Goal: Task Accomplishment & Management: Manage account settings

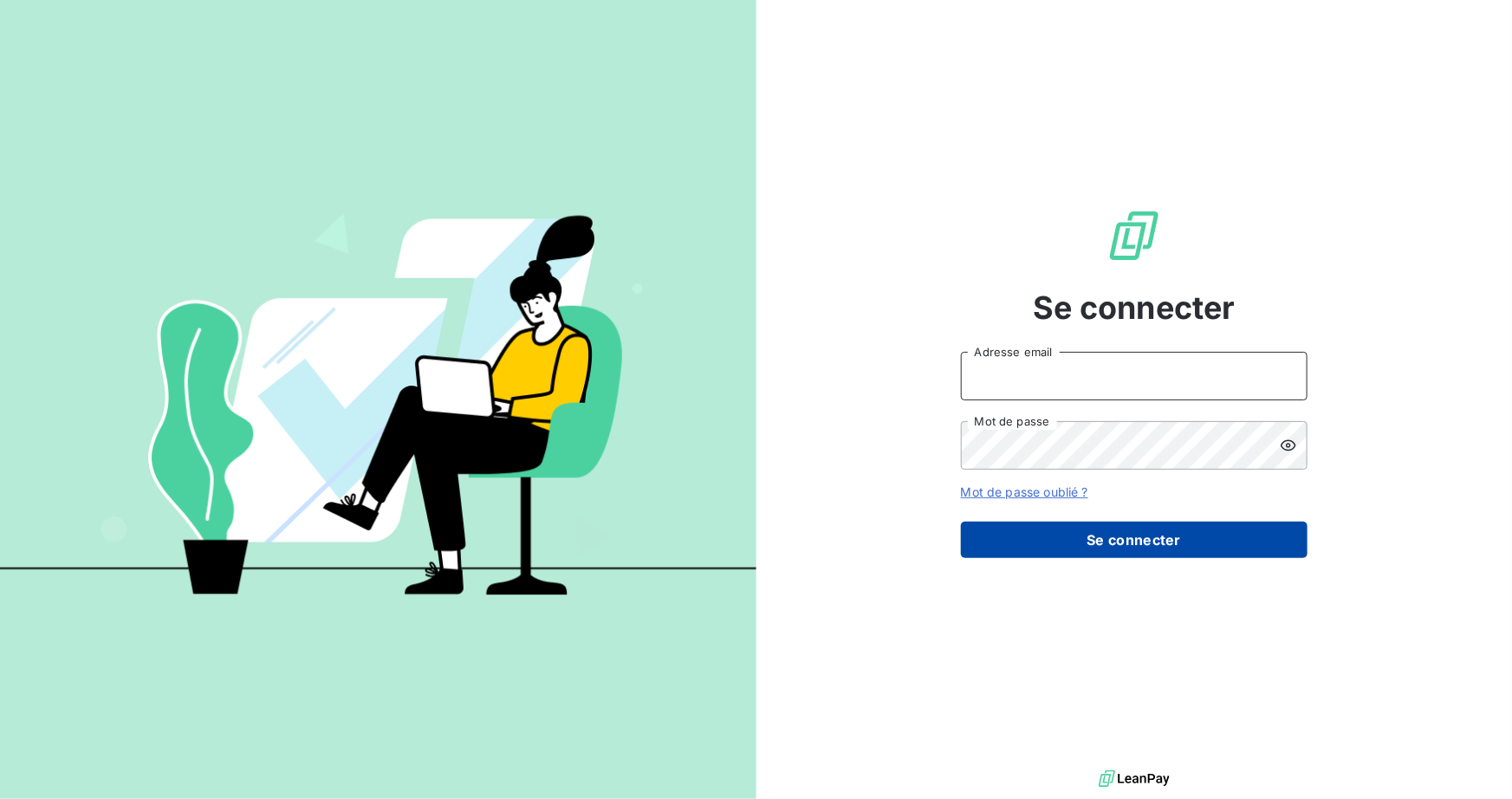
type input "[PERSON_NAME][EMAIL_ADDRESS][DOMAIN_NAME]"
click at [1167, 526] on button "Se connecter" at bounding box center [1134, 540] width 347 height 36
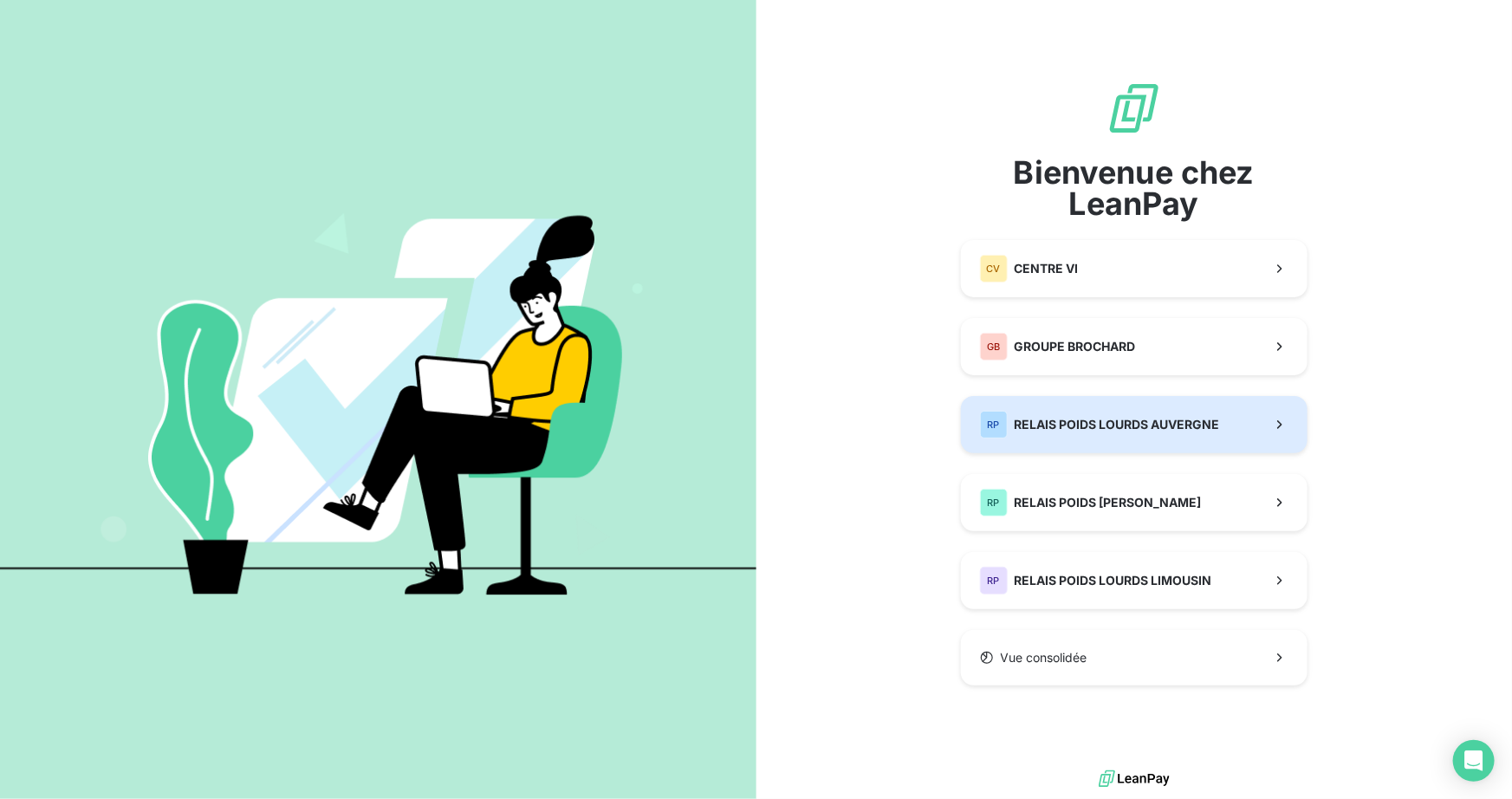
click at [1134, 417] on span "RELAIS POIDS LOURDS AUVERGNE" at bounding box center [1117, 424] width 206 height 17
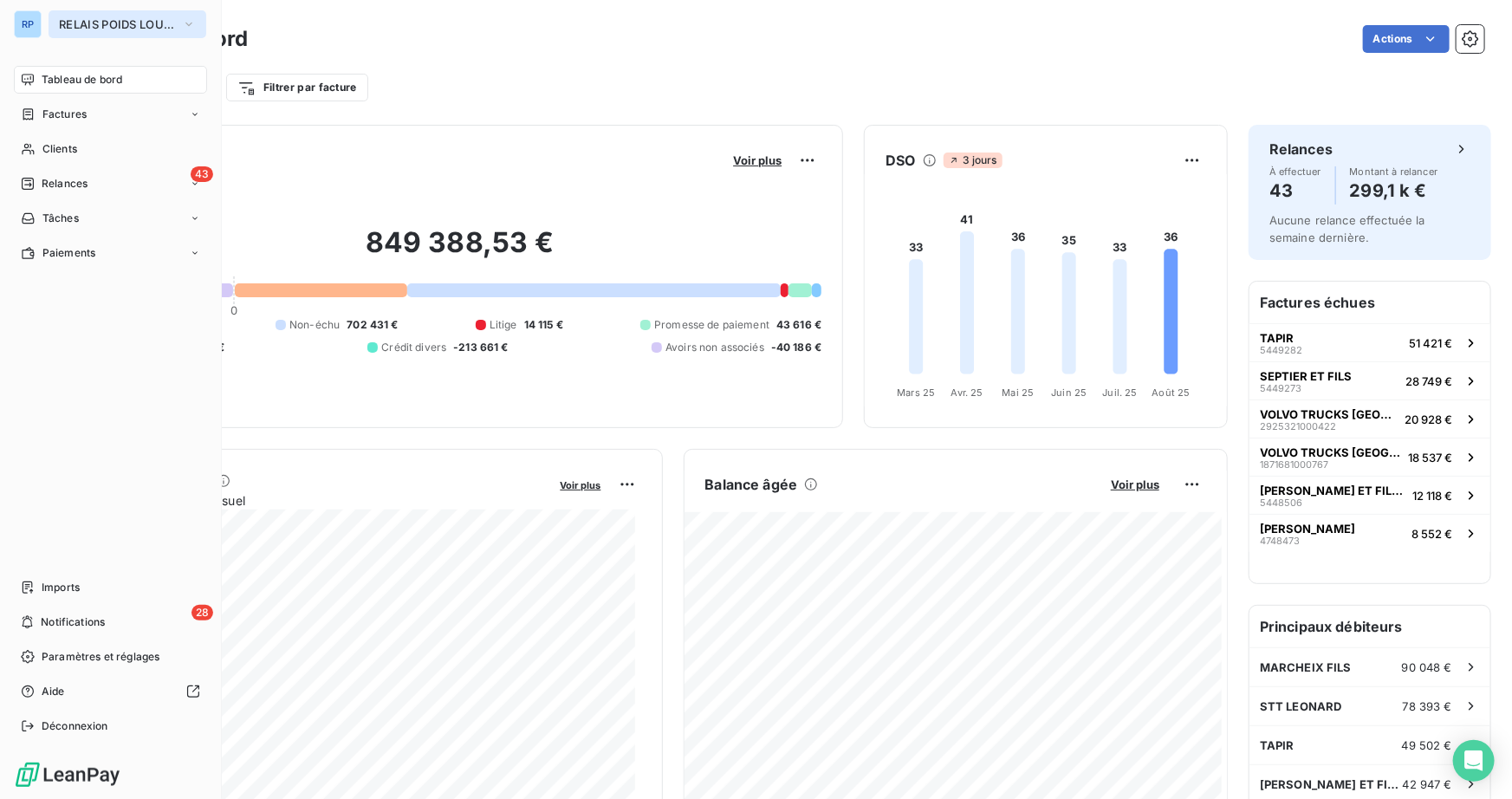
click at [171, 19] on span "RELAIS POIDS LOURDS AUVERGNE" at bounding box center [116, 24] width 116 height 13
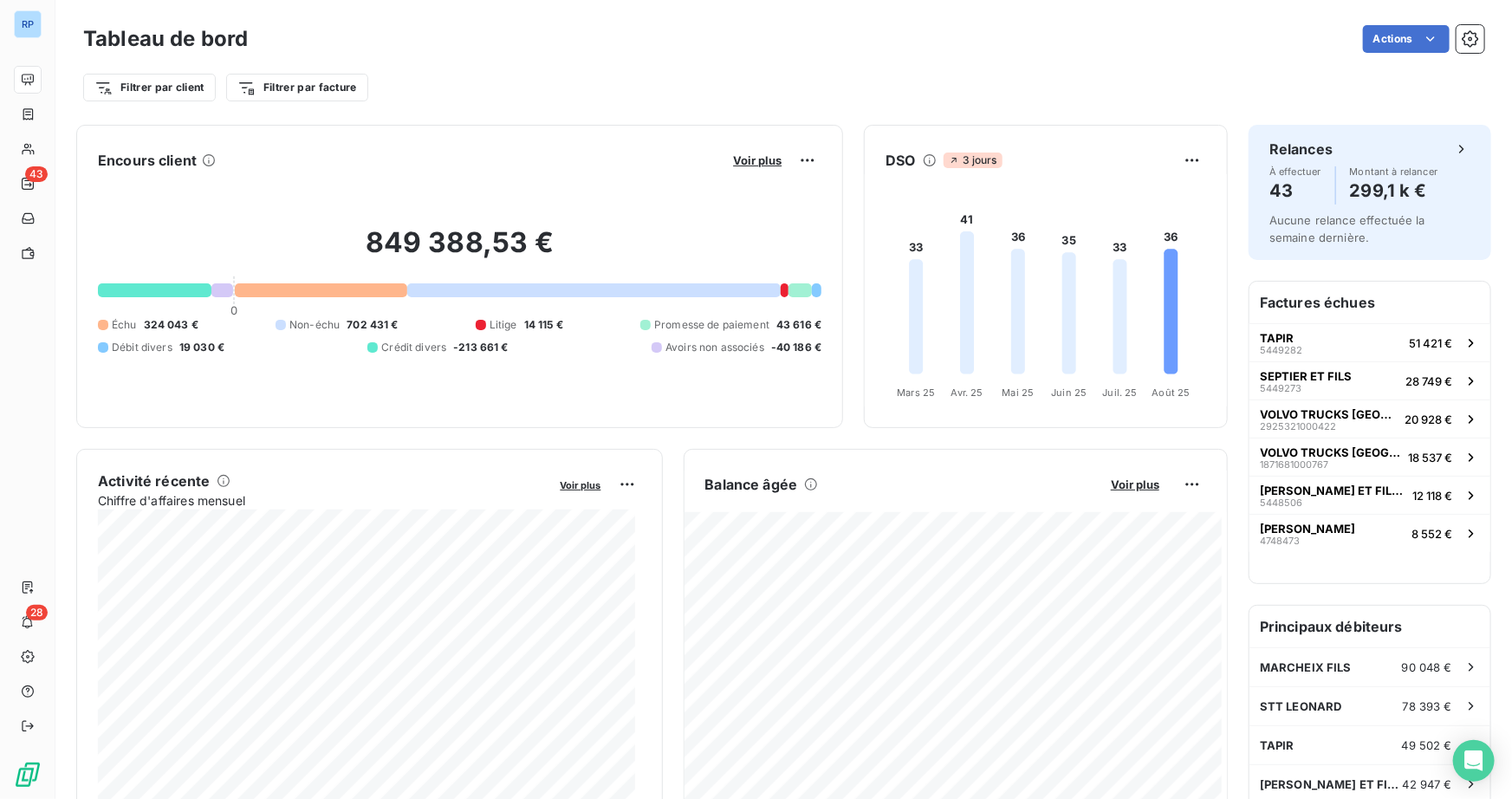
click at [508, 11] on div "Tableau de bord Actions Filtrer par client Filtrer par facture" at bounding box center [784, 57] width 1456 height 114
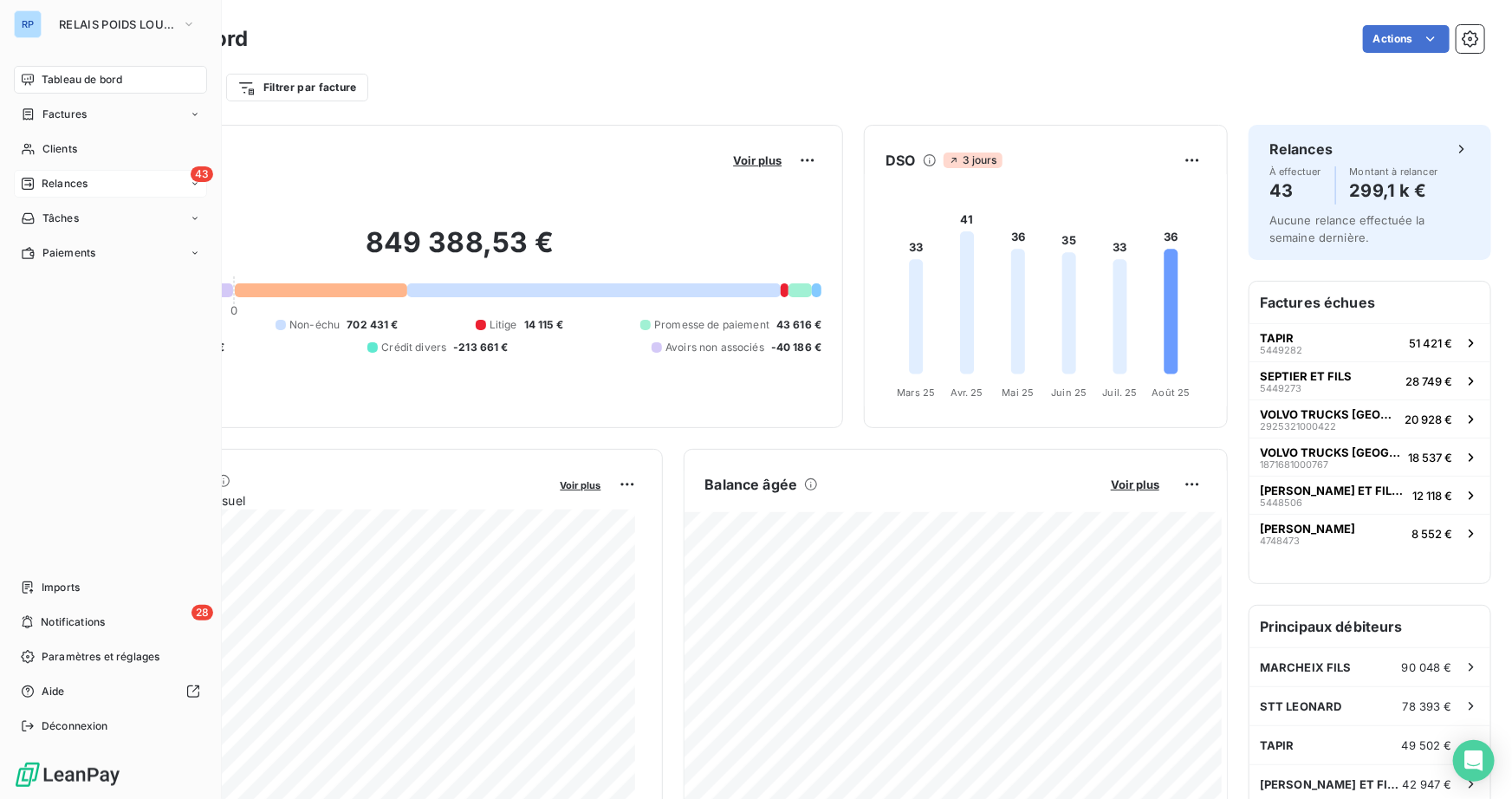
click at [186, 187] on div "43 Relances" at bounding box center [110, 183] width 193 height 28
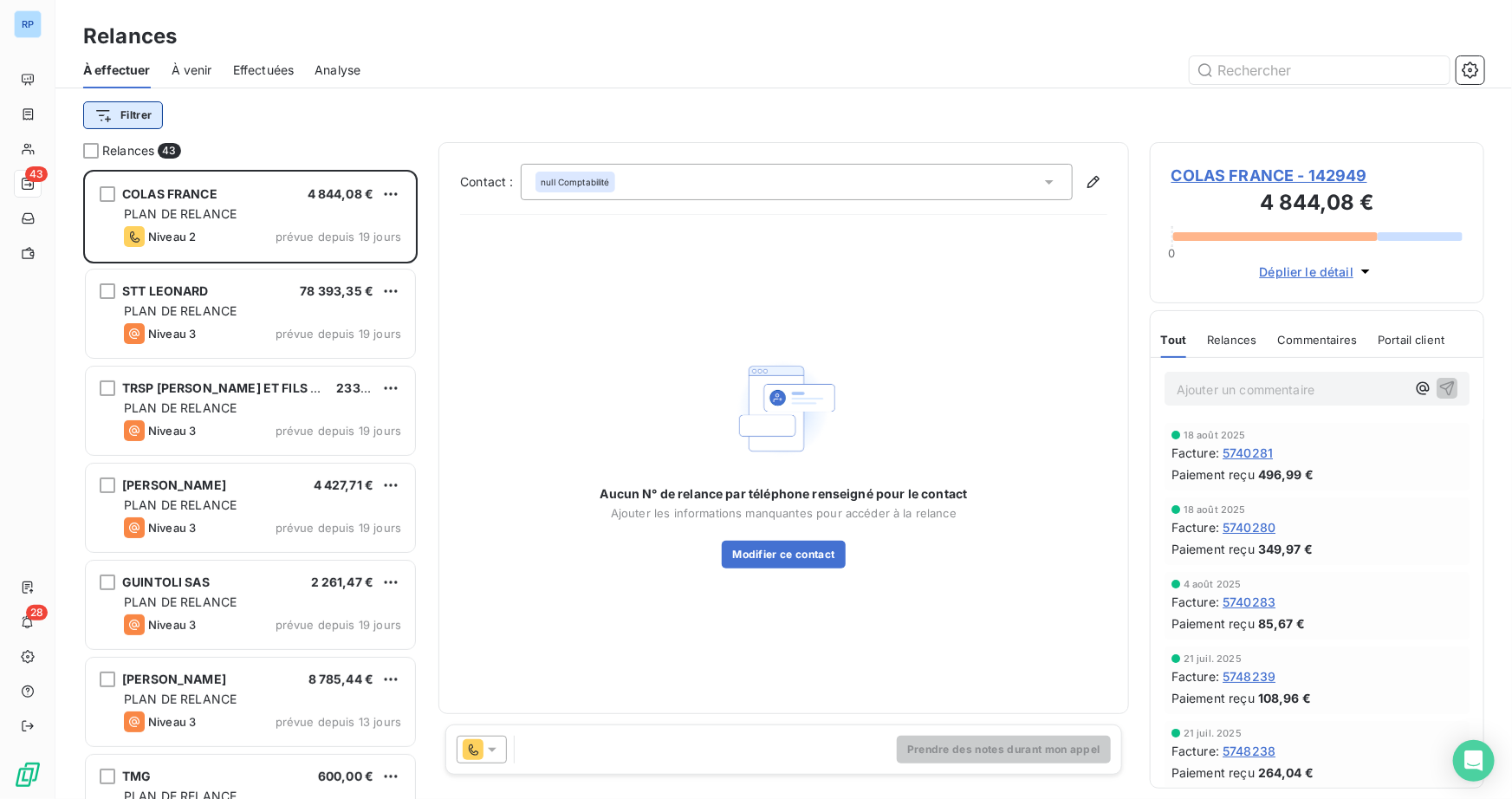
click at [137, 113] on html "RP 43 28 Relances À effectuer À venir Effectuées Analyse Filtrer Relances 43 CO…" at bounding box center [756, 400] width 1512 height 799
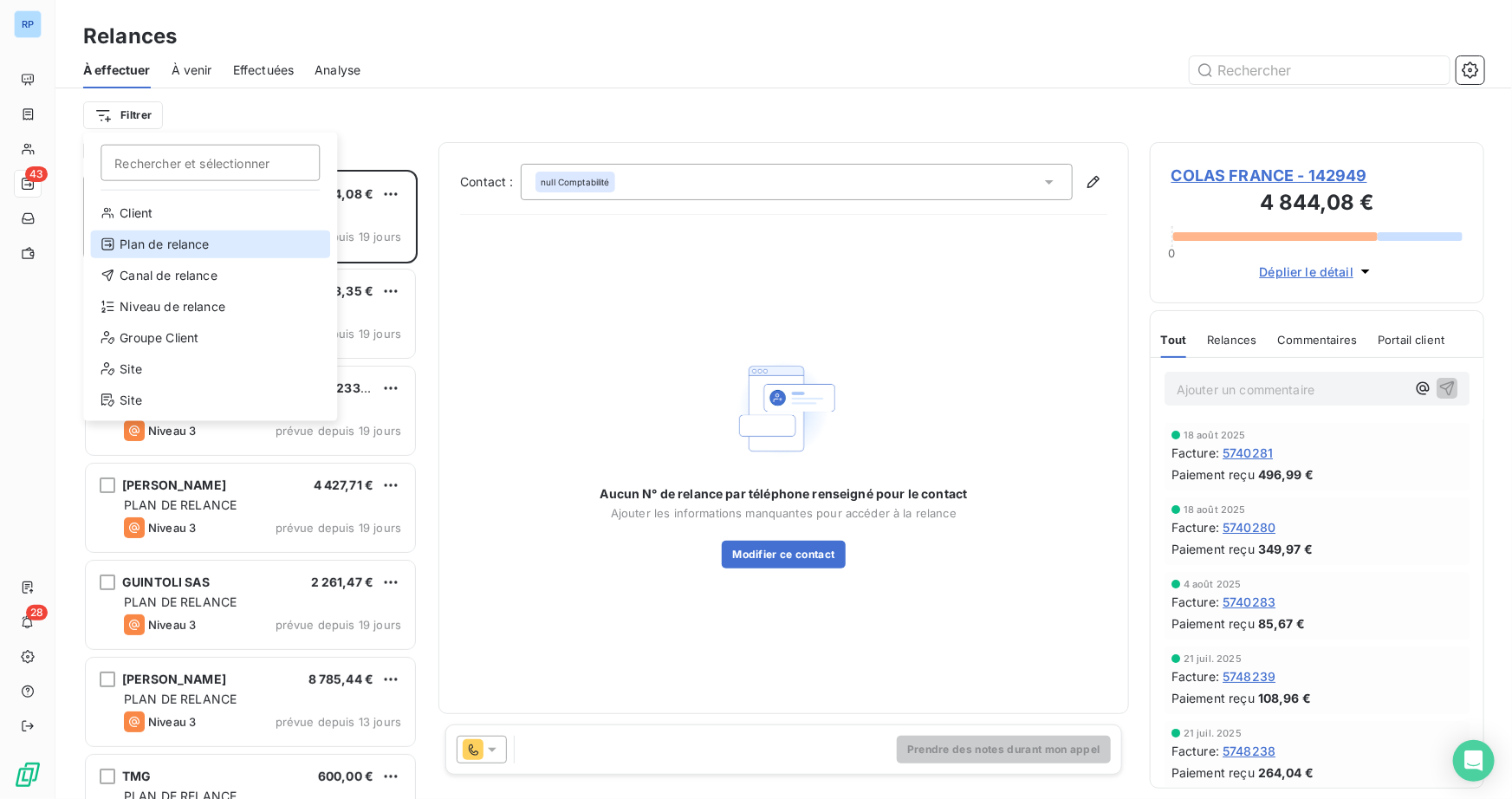
click at [192, 247] on div "Plan de relance" at bounding box center [210, 244] width 240 height 28
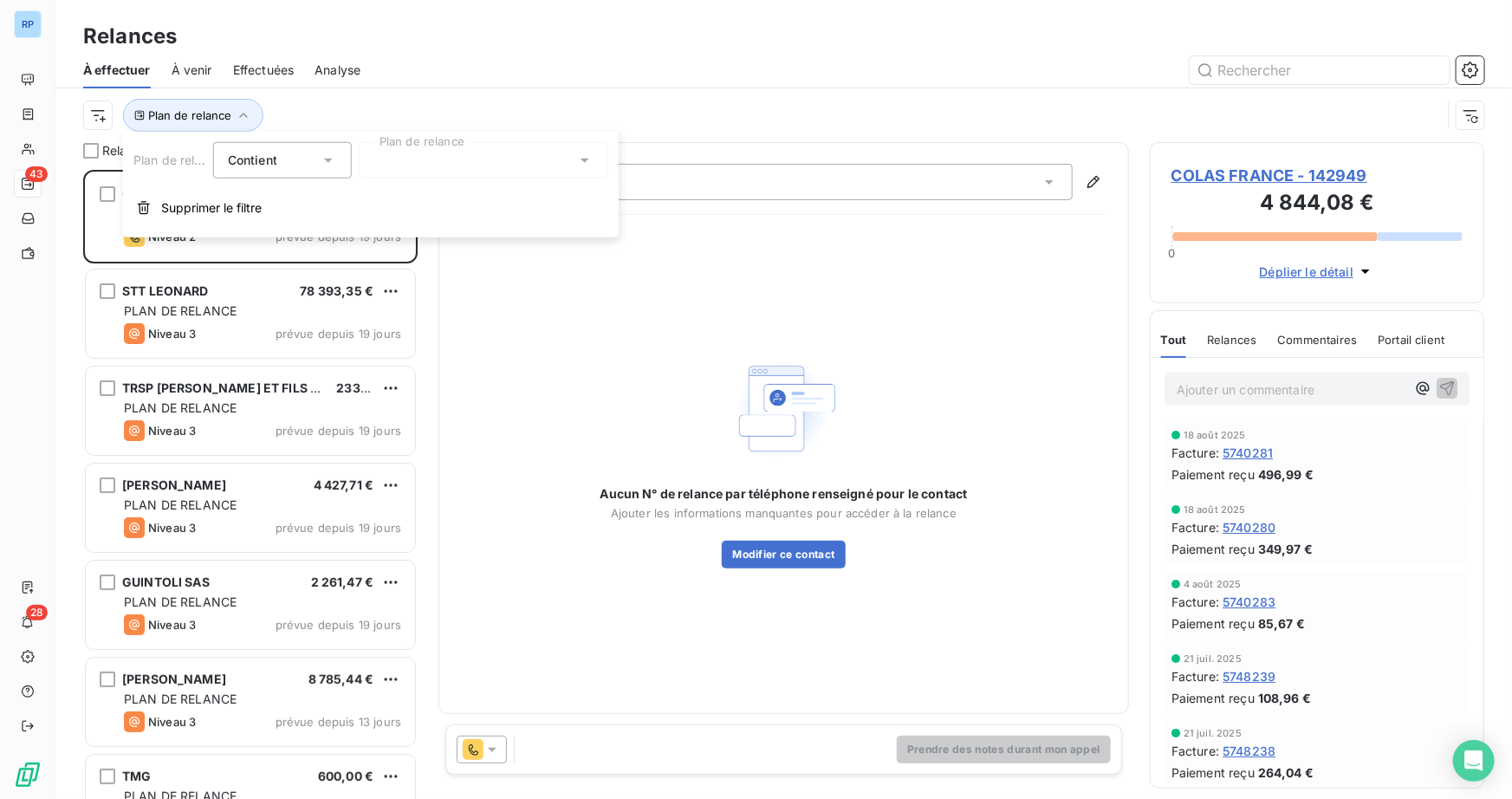
click at [431, 170] on div at bounding box center [483, 160] width 250 height 36
click at [595, 44] on div "Relances" at bounding box center [784, 36] width 1456 height 31
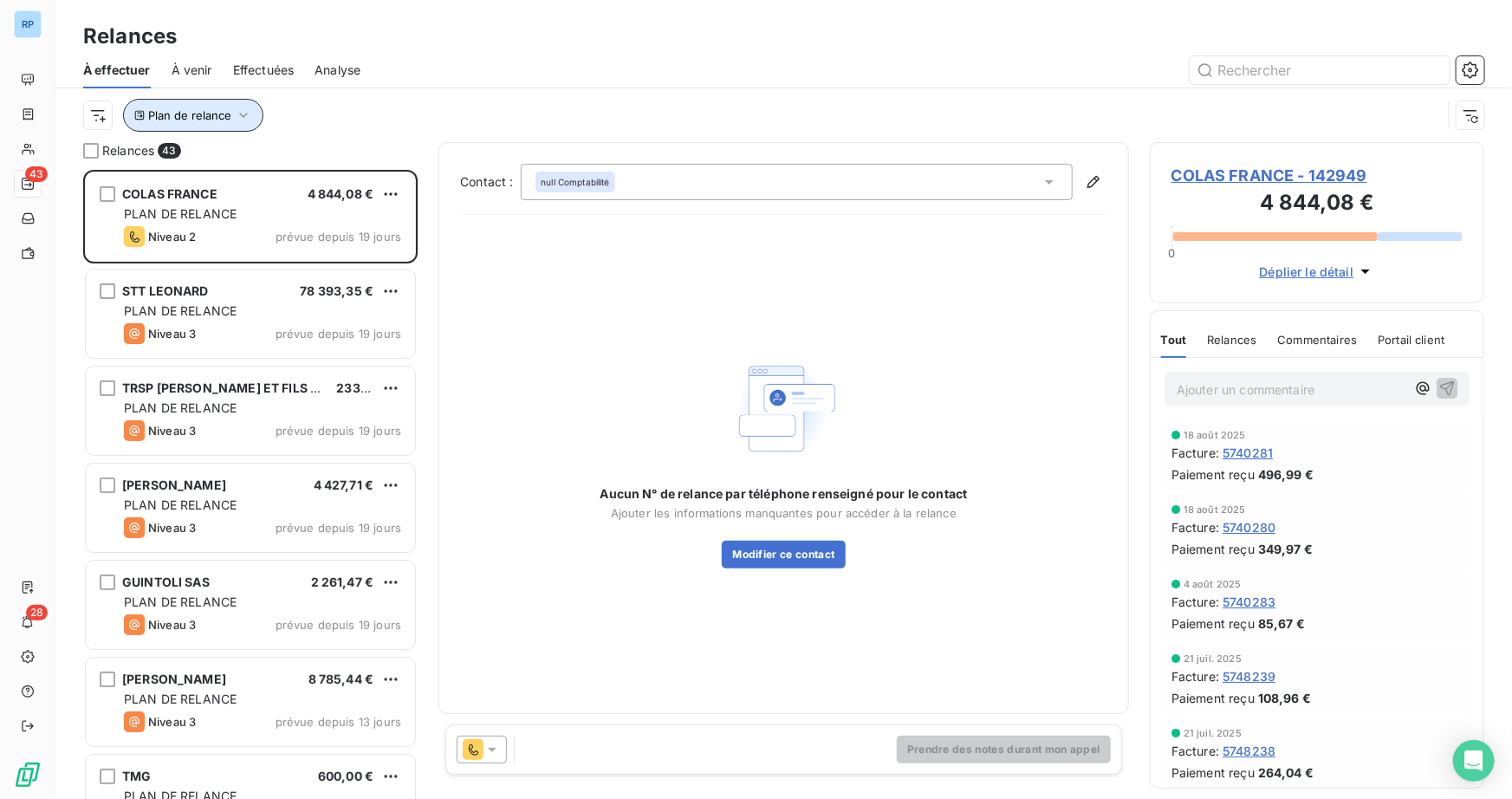
click at [181, 115] on span "Plan de relance" at bounding box center [189, 115] width 84 height 13
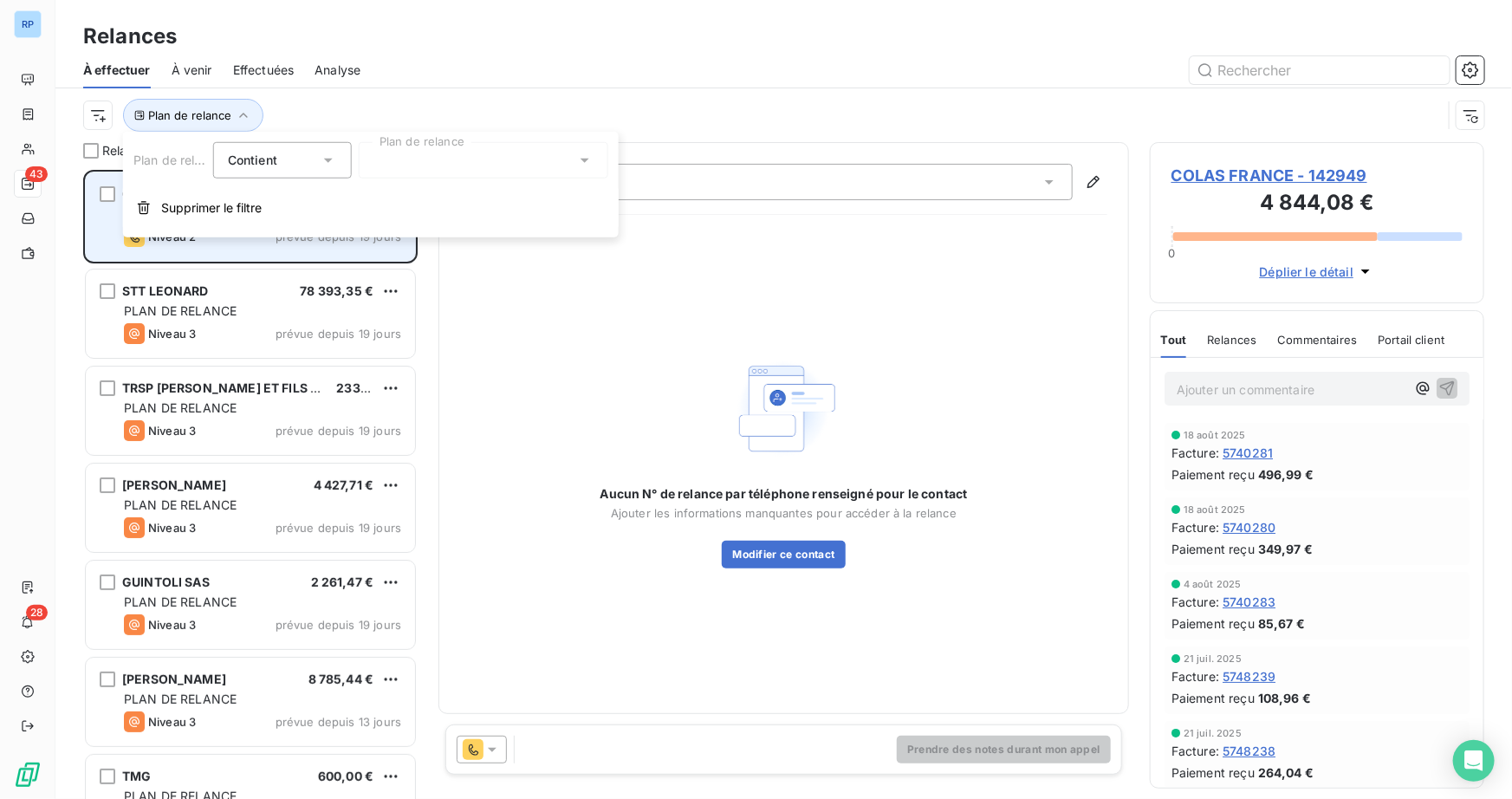
click at [193, 223] on button "Supprimer le filtre" at bounding box center [371, 208] width 496 height 38
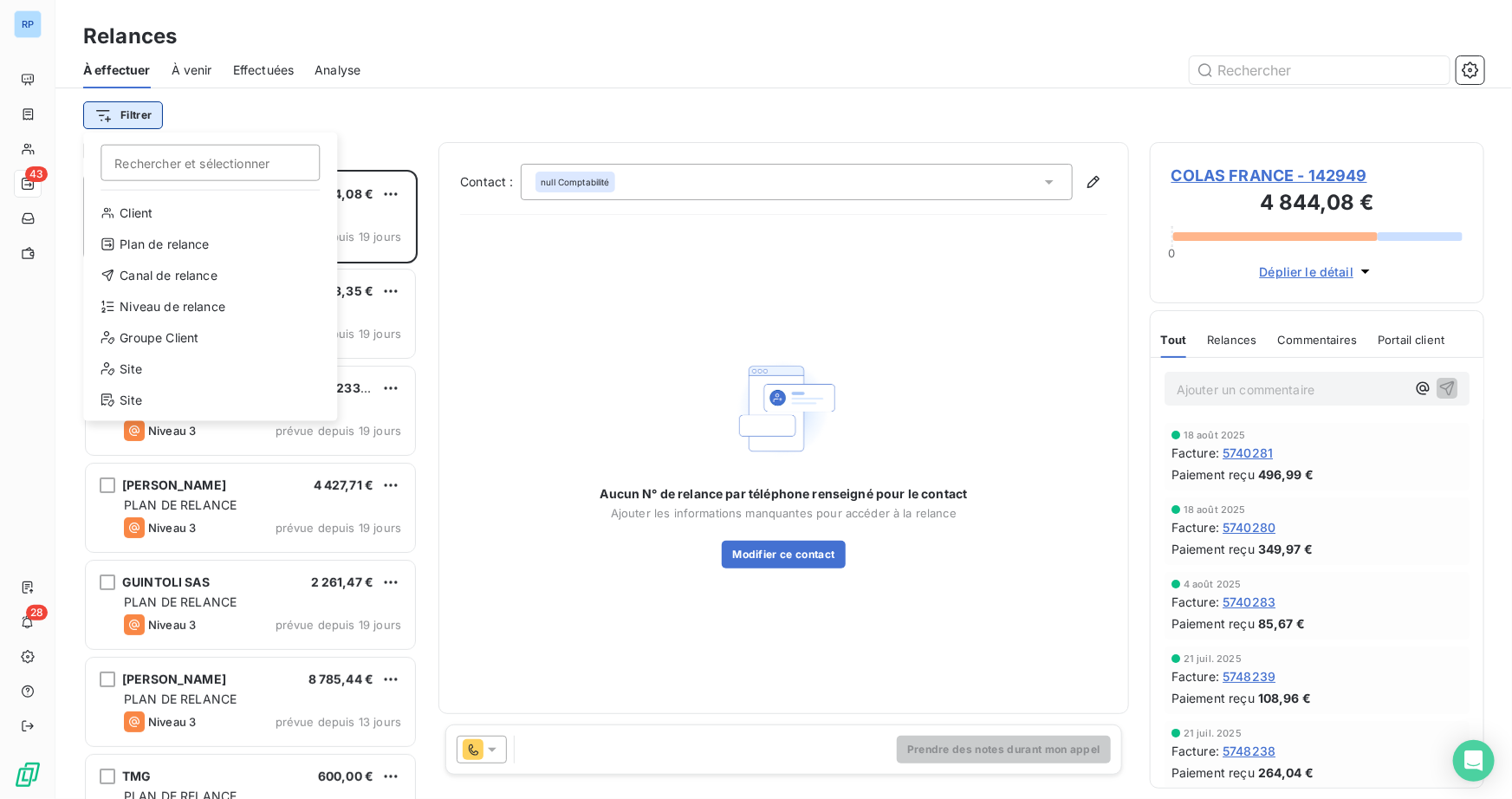
click at [136, 108] on html "RP 43 28 Relances À effectuer À venir Effectuées Analyse Filtrer Rechercher et …" at bounding box center [756, 400] width 1512 height 799
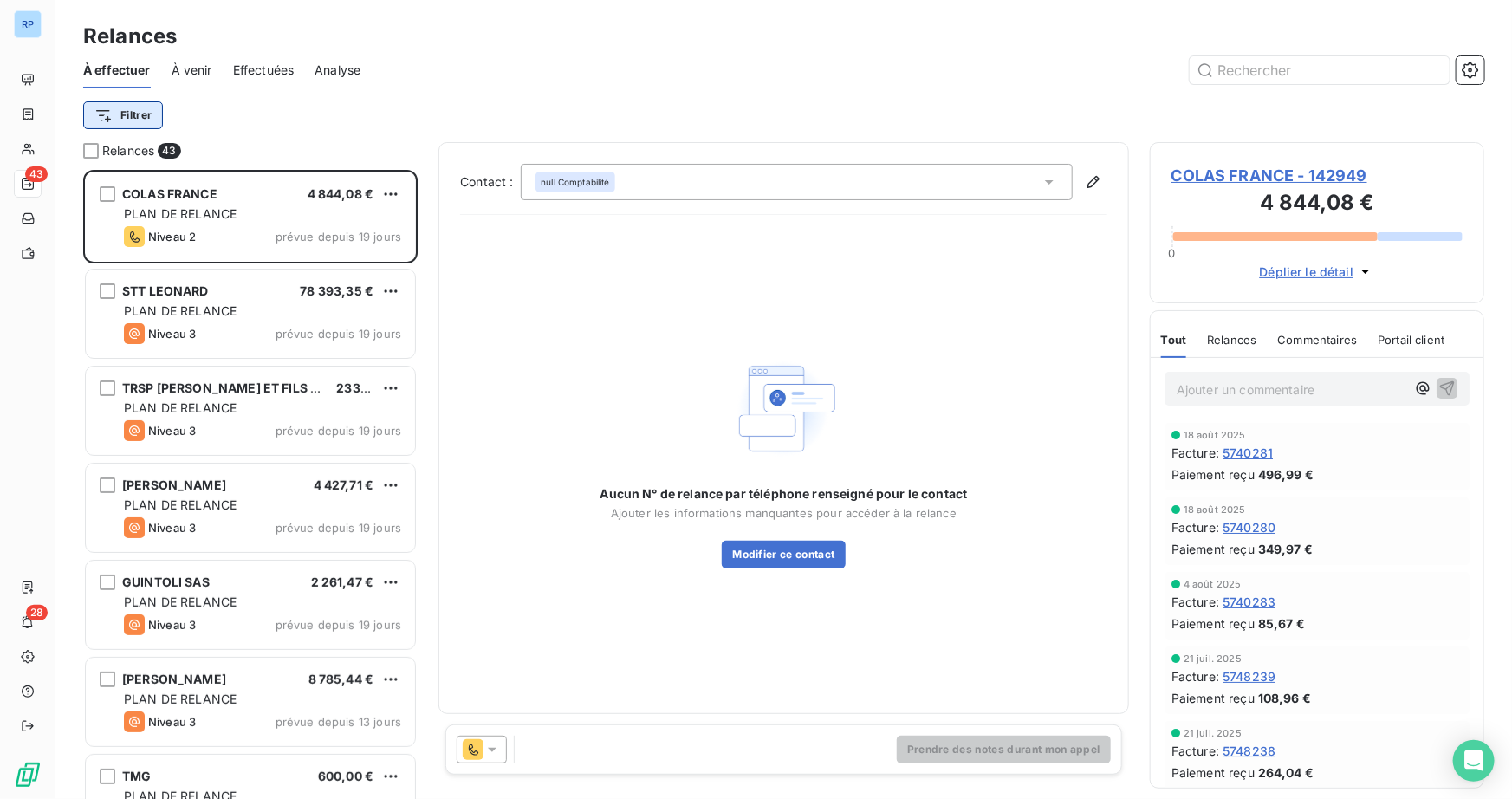
click at [134, 117] on html "RP 43 28 Relances À effectuer À venir Effectuées Analyse Filtrer Relances 43 CO…" at bounding box center [756, 400] width 1512 height 799
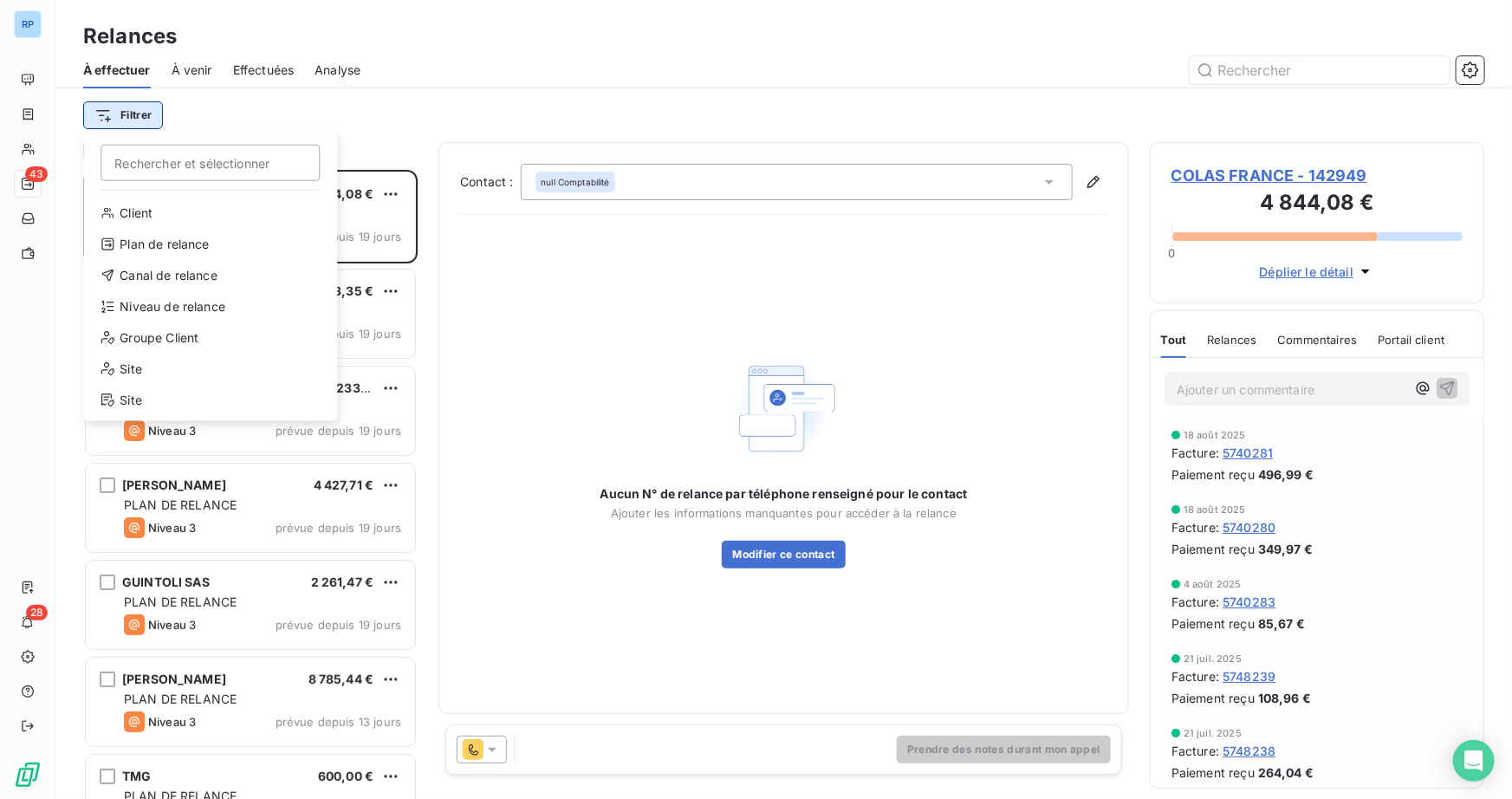
click at [134, 118] on html "RP 43 28 Relances À effectuer À venir Effectuées Analyse Filtrer Rechercher et …" at bounding box center [756, 400] width 1512 height 799
click at [220, 303] on div "Niveau de relance" at bounding box center [210, 306] width 240 height 28
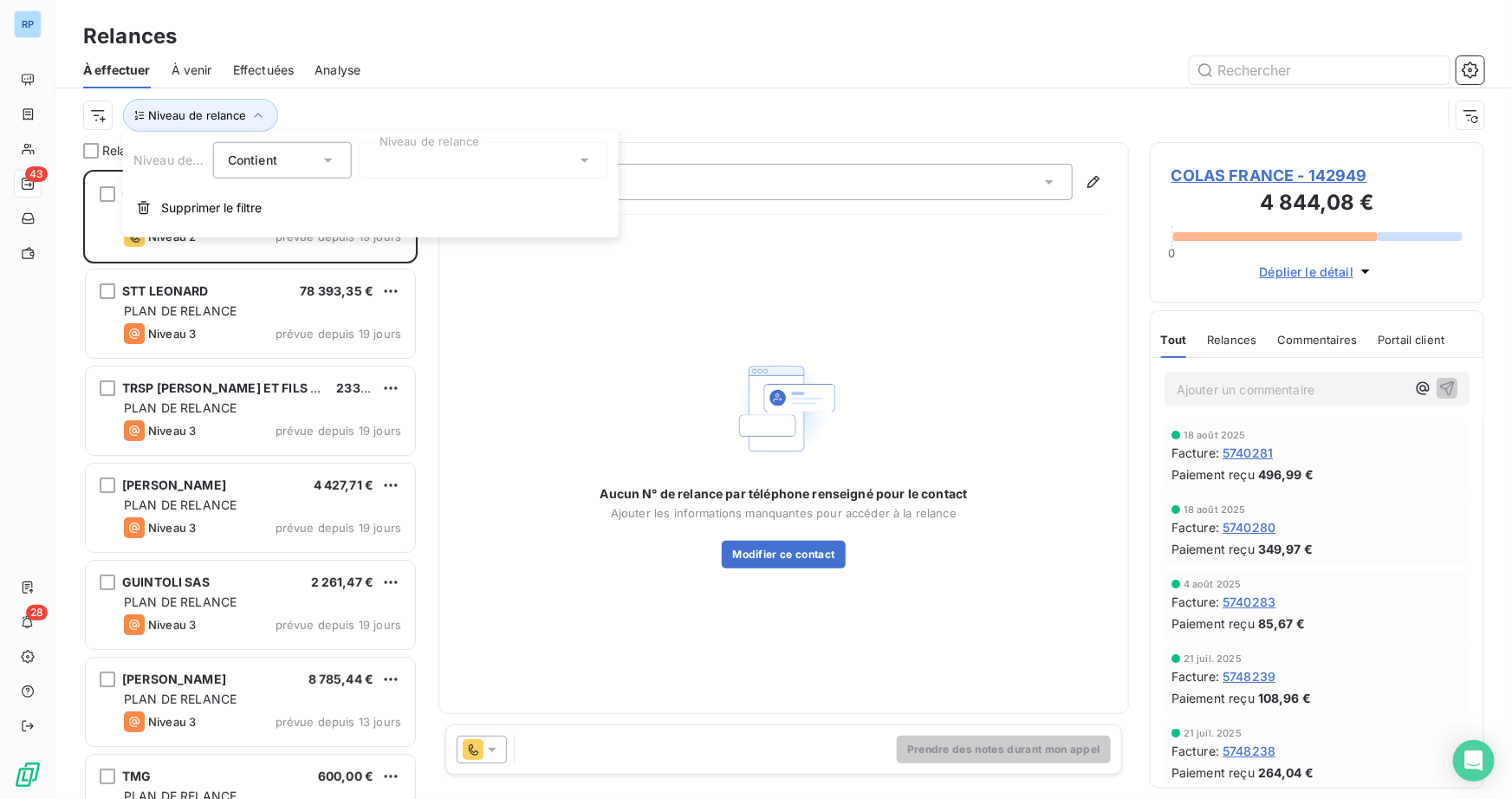
click at [555, 176] on div at bounding box center [483, 160] width 250 height 36
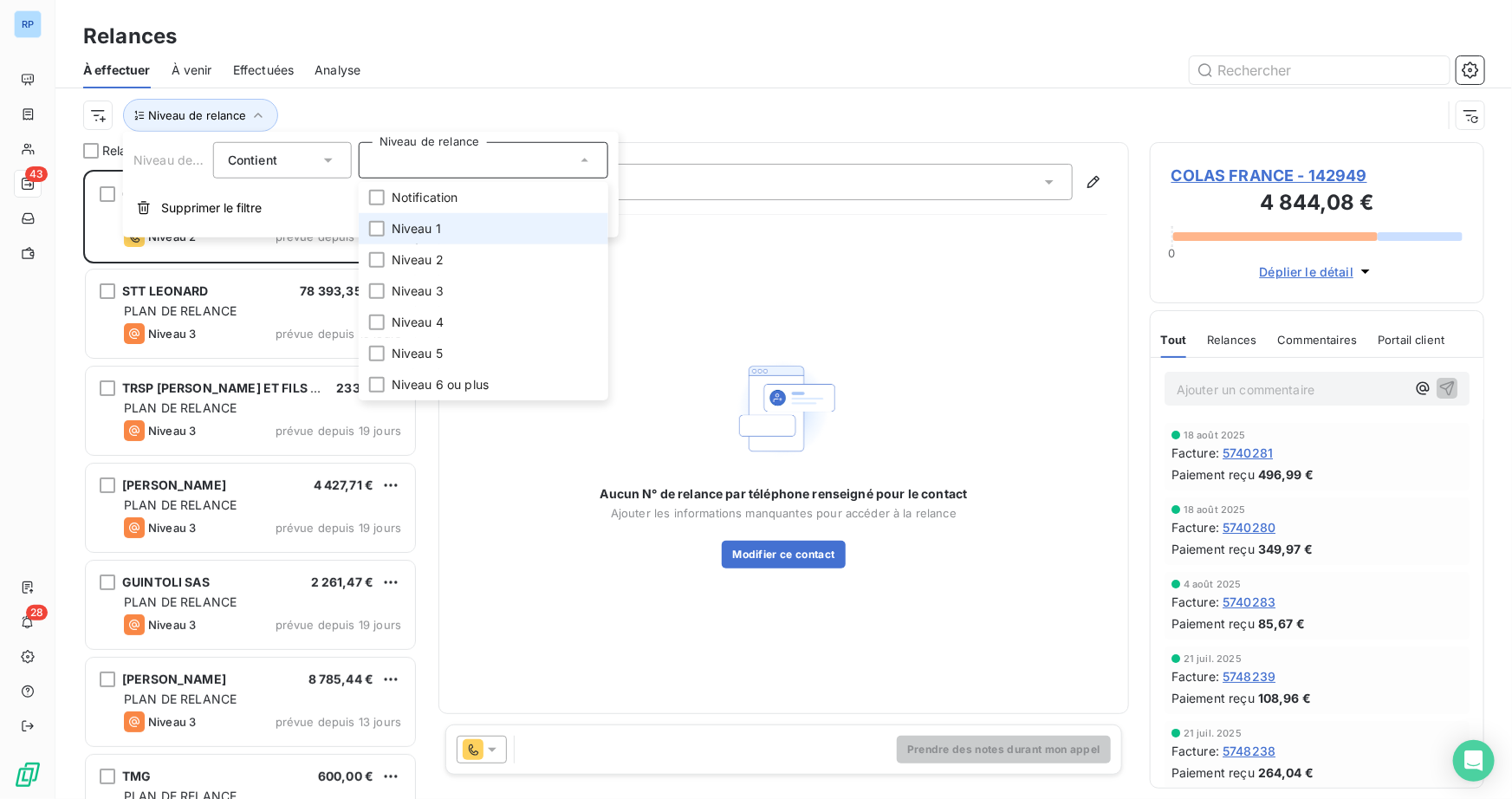
click at [427, 234] on span "Niveau 1" at bounding box center [416, 229] width 49 height 17
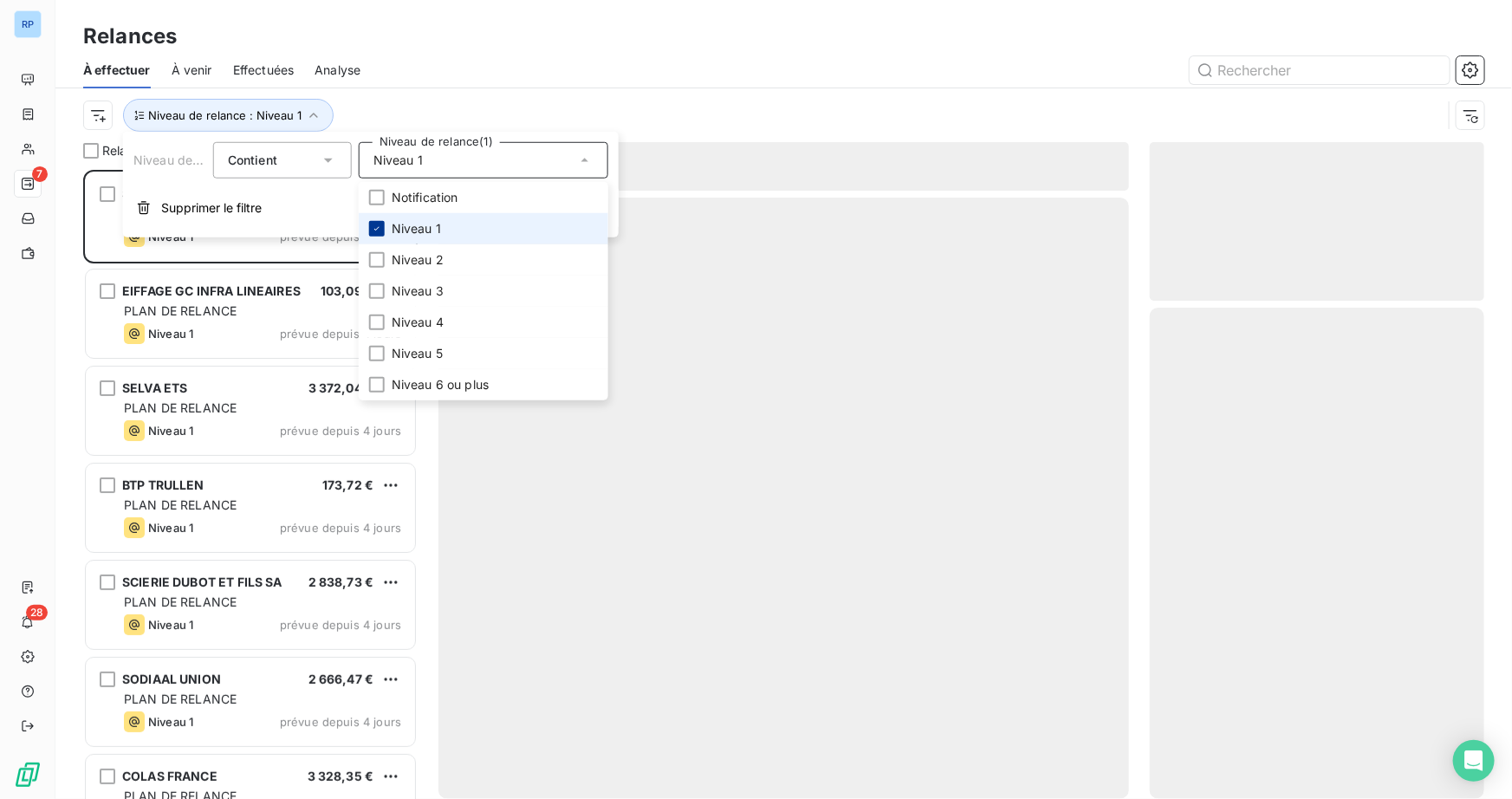
scroll to position [617, 323]
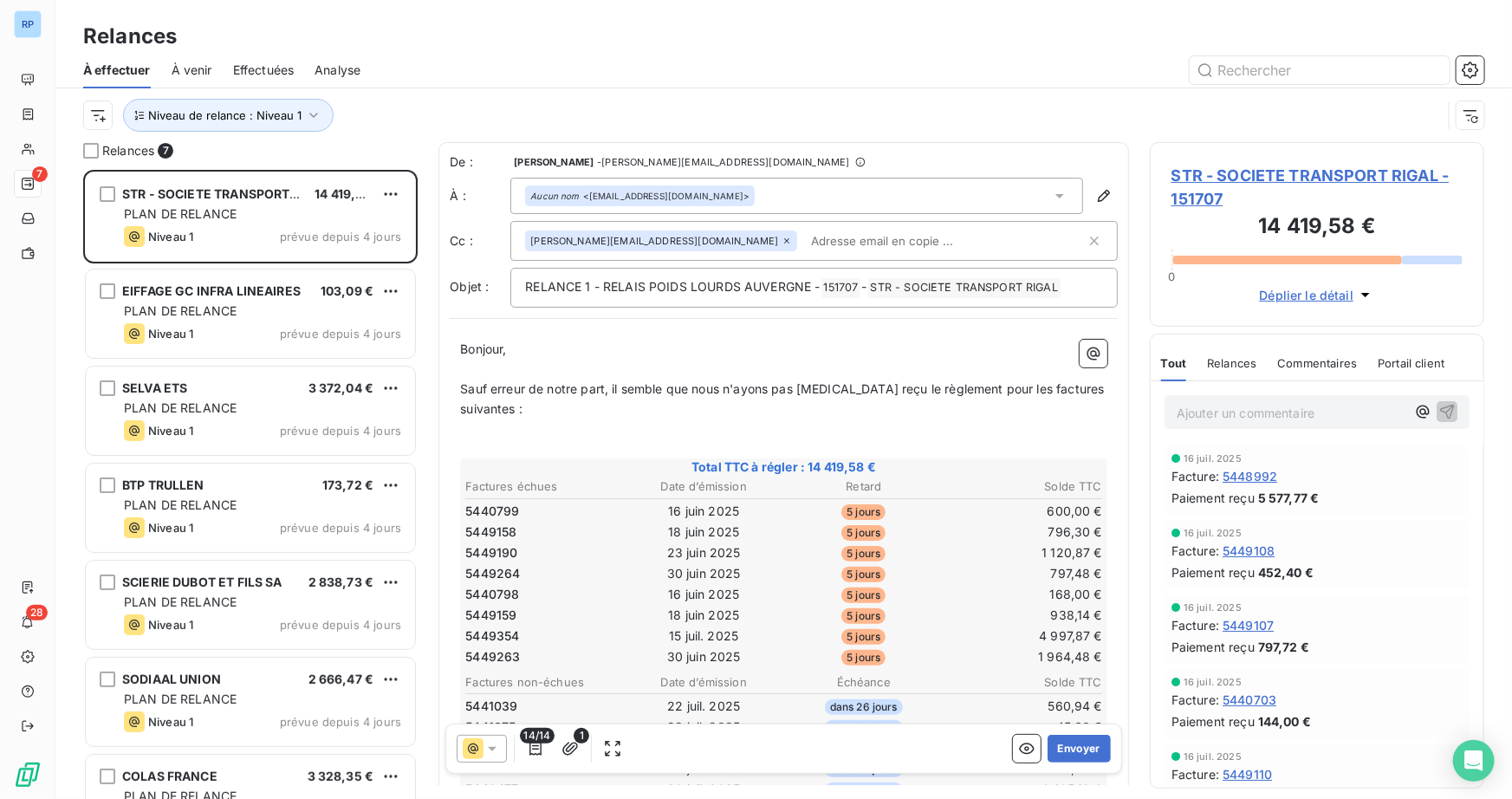
click at [869, 90] on div "Niveau de relance : Niveau 1" at bounding box center [784, 115] width 1401 height 54
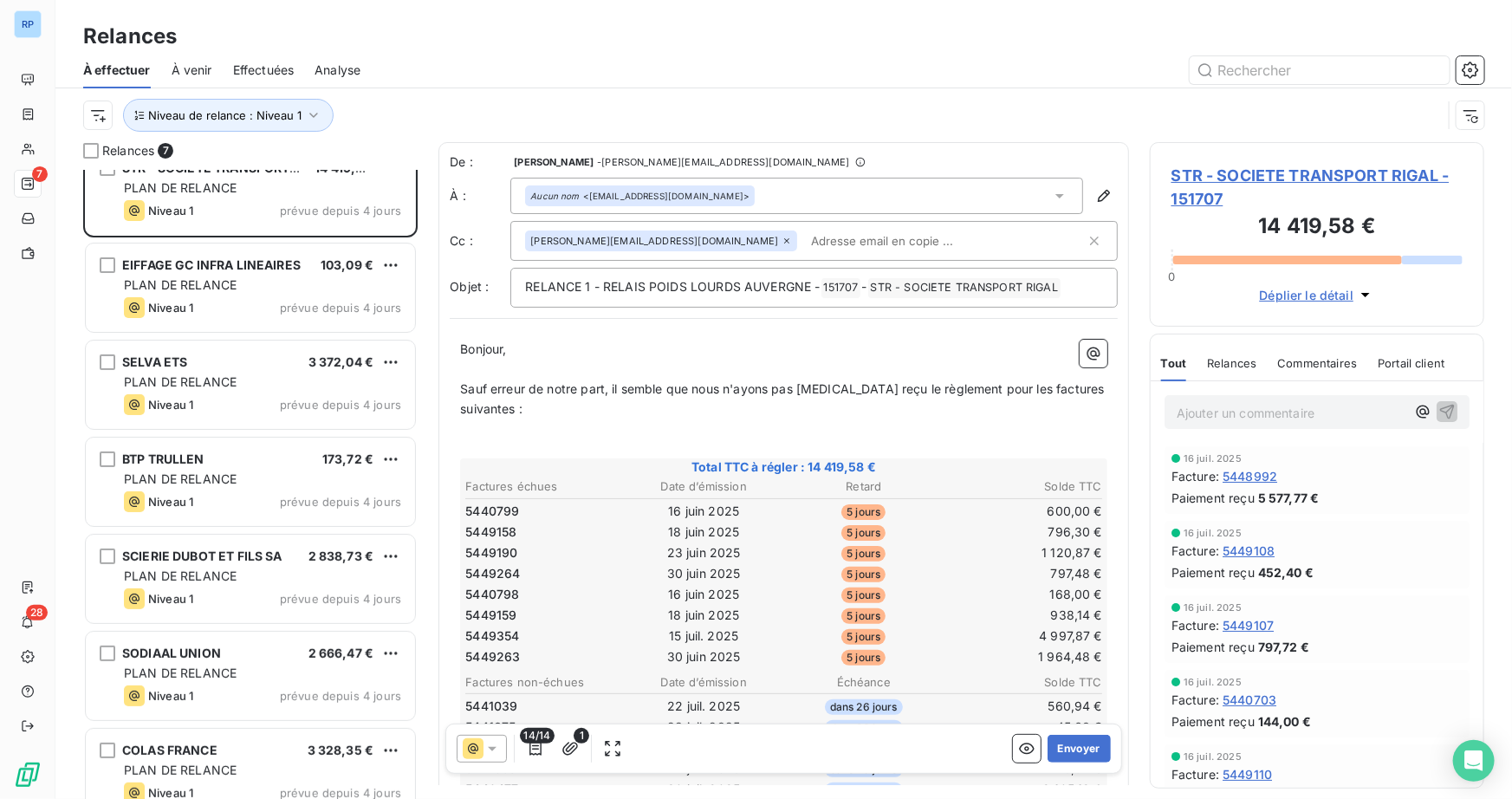
scroll to position [50, 0]
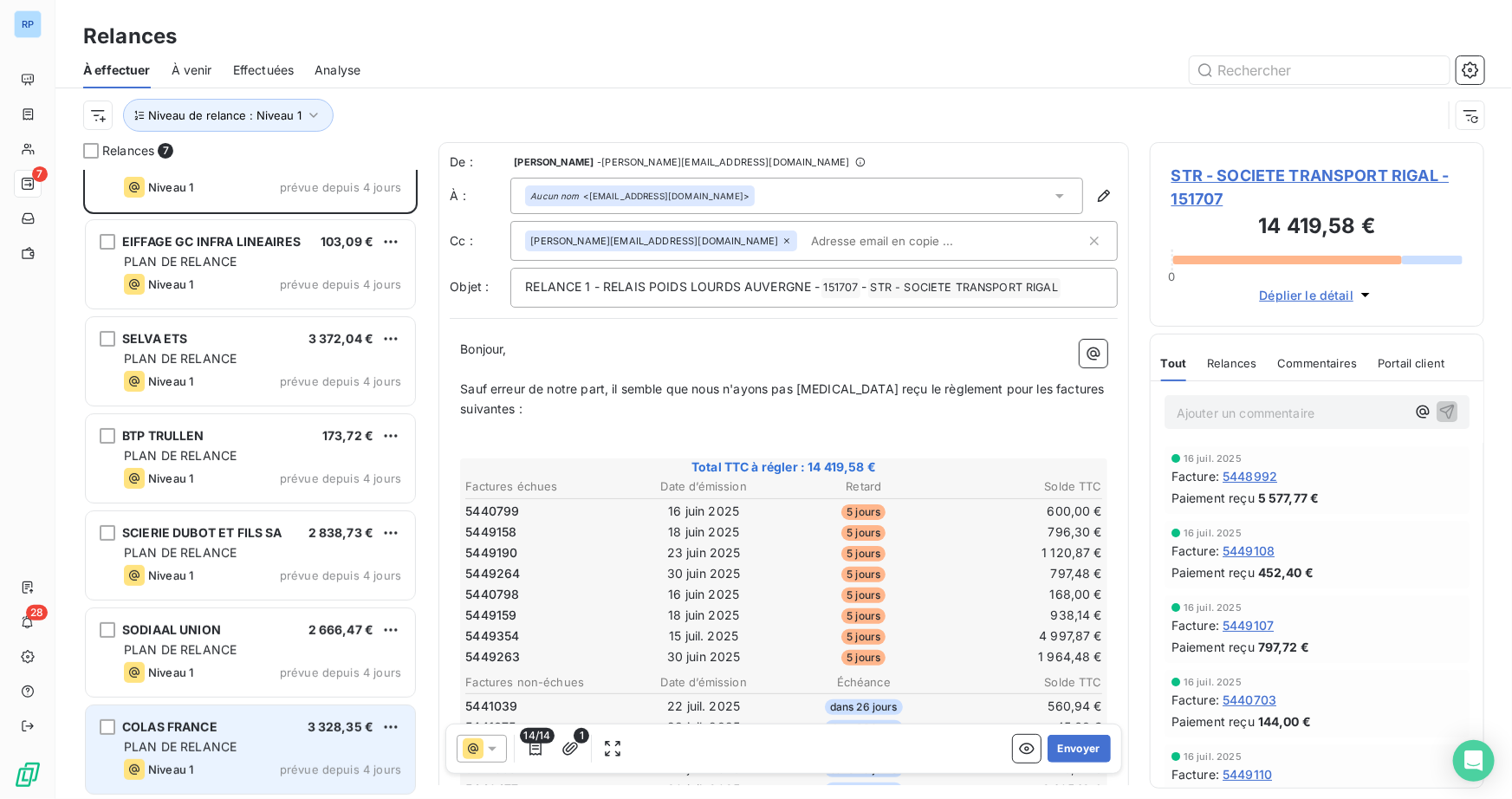
click at [155, 745] on span "PLAN DE RELANCE" at bounding box center [180, 745] width 112 height 14
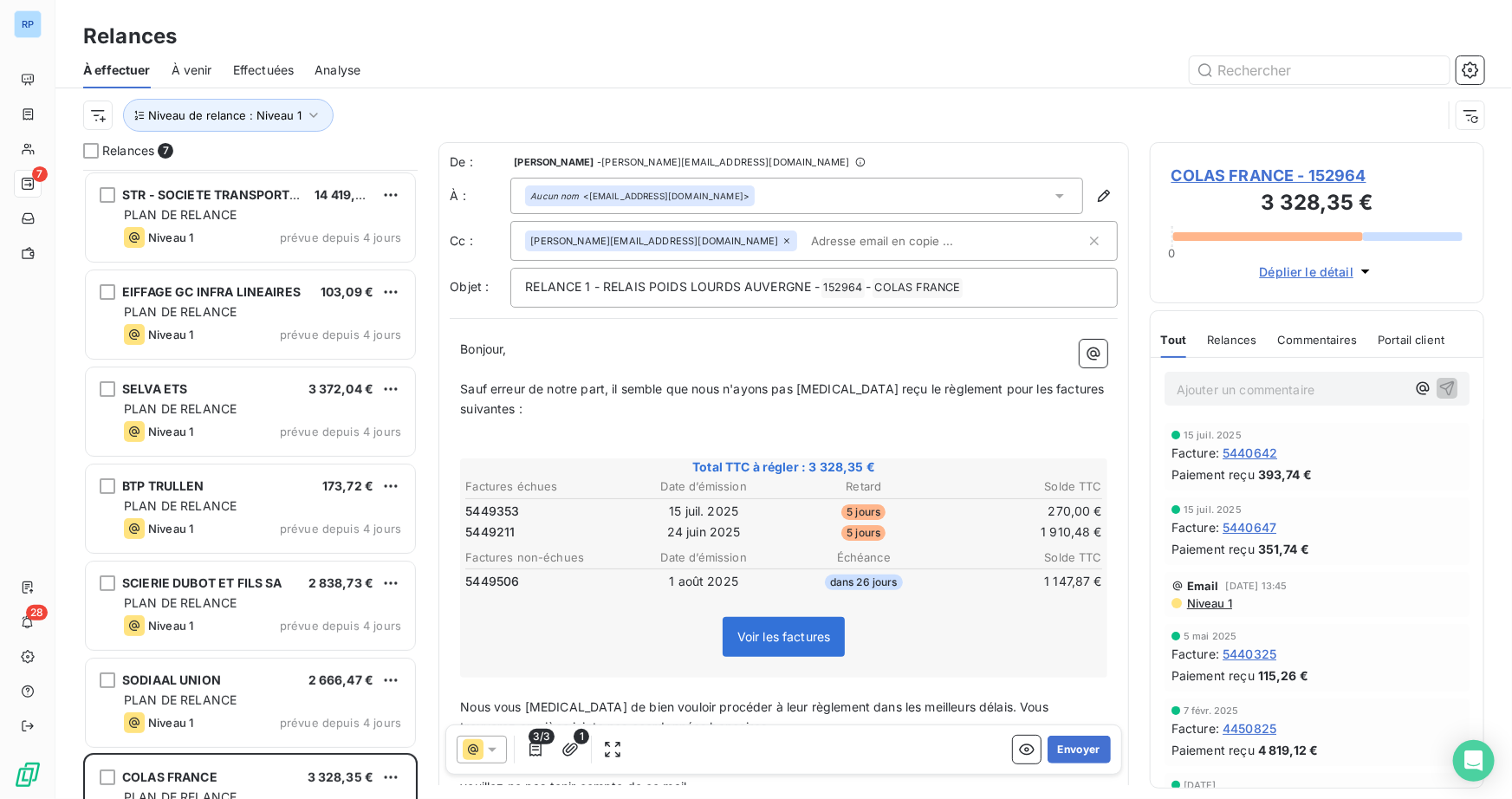
scroll to position [50, 0]
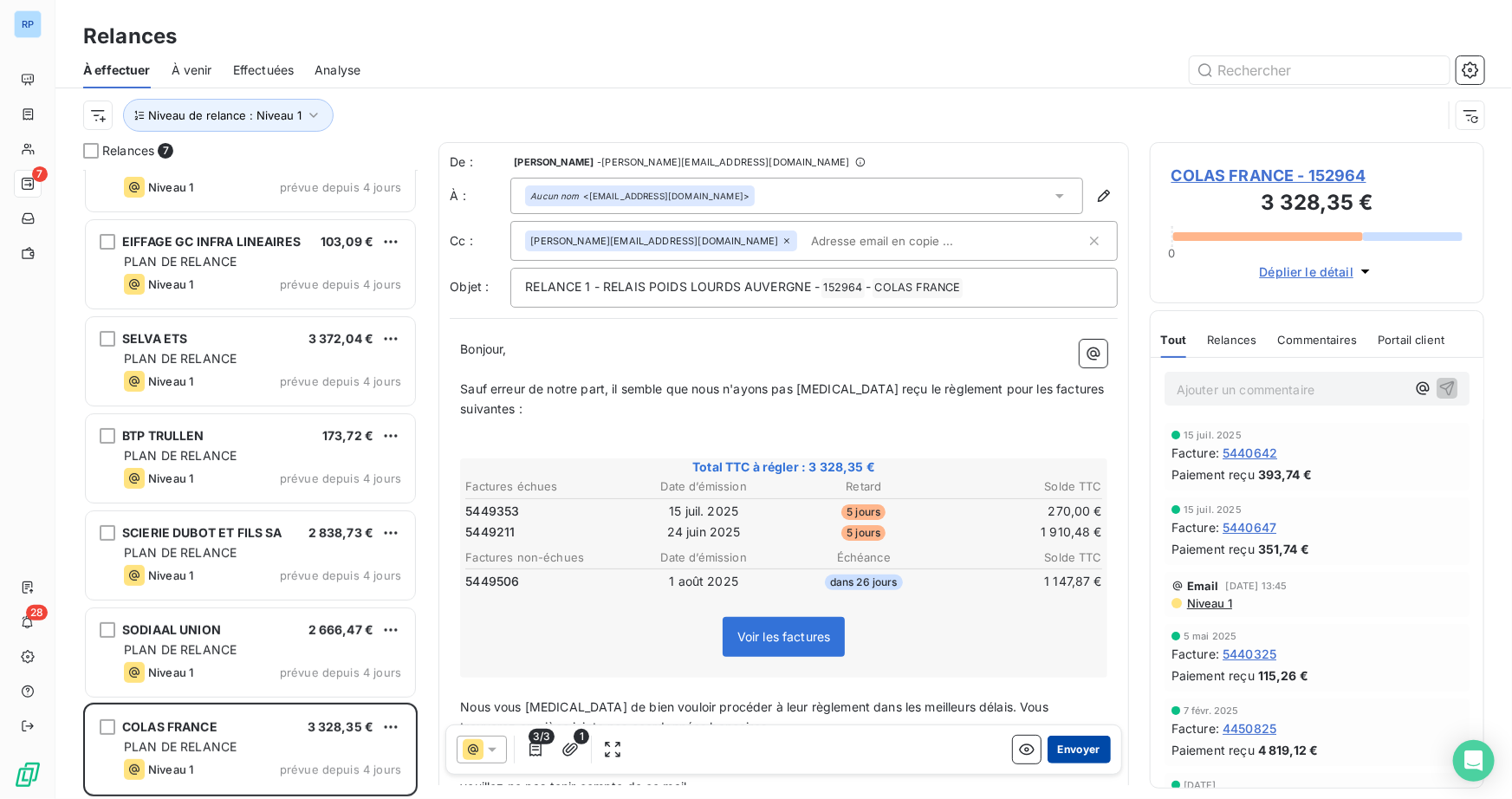
click at [1062, 743] on button "Envoyer" at bounding box center [1079, 749] width 63 height 28
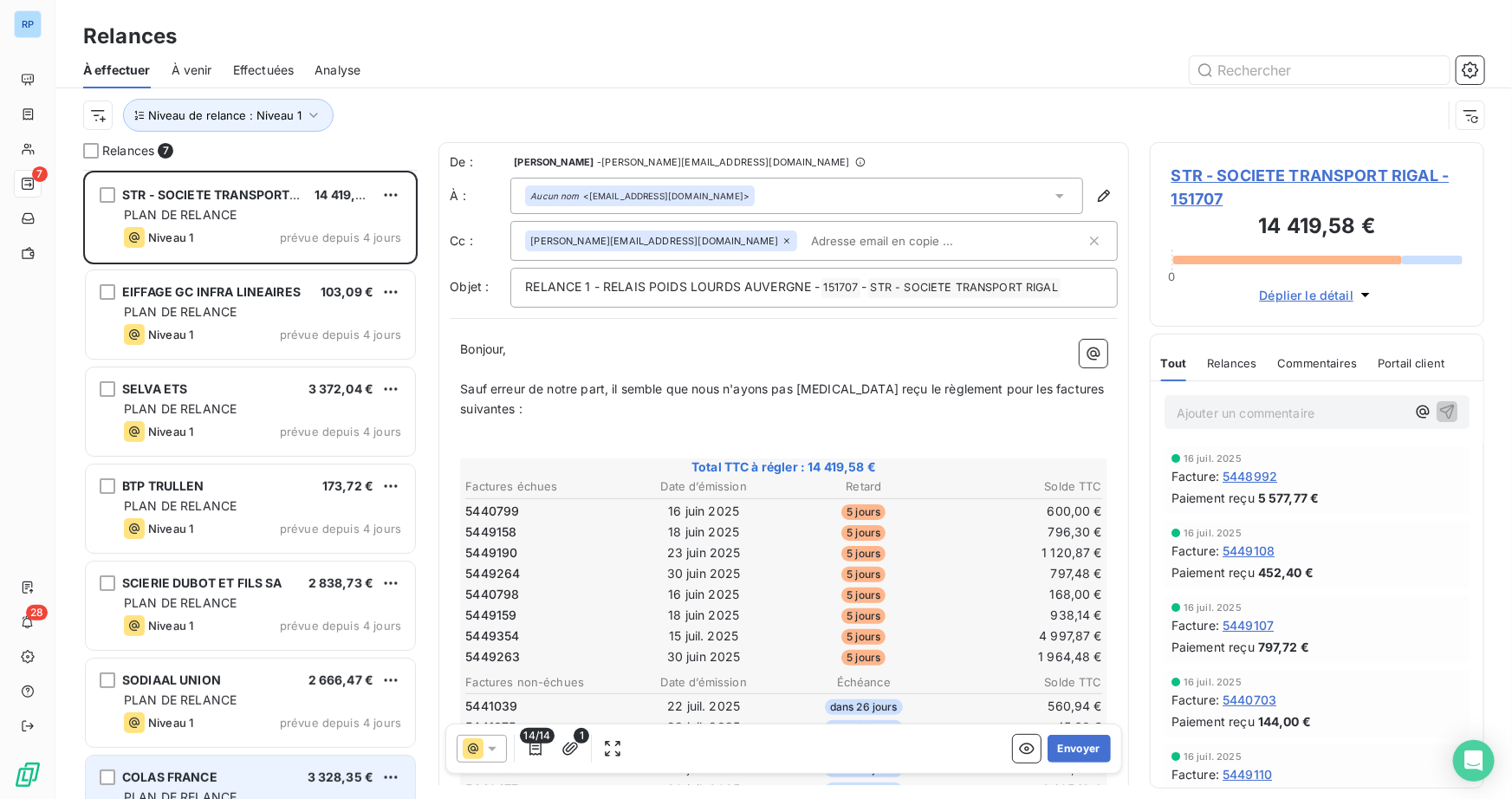
click at [228, 747] on div "SODIAAL UNION 2 666,47 € PLAN DE RELANCE Niveau 1 prévue depuis 4 jours" at bounding box center [251, 704] width 334 height 97
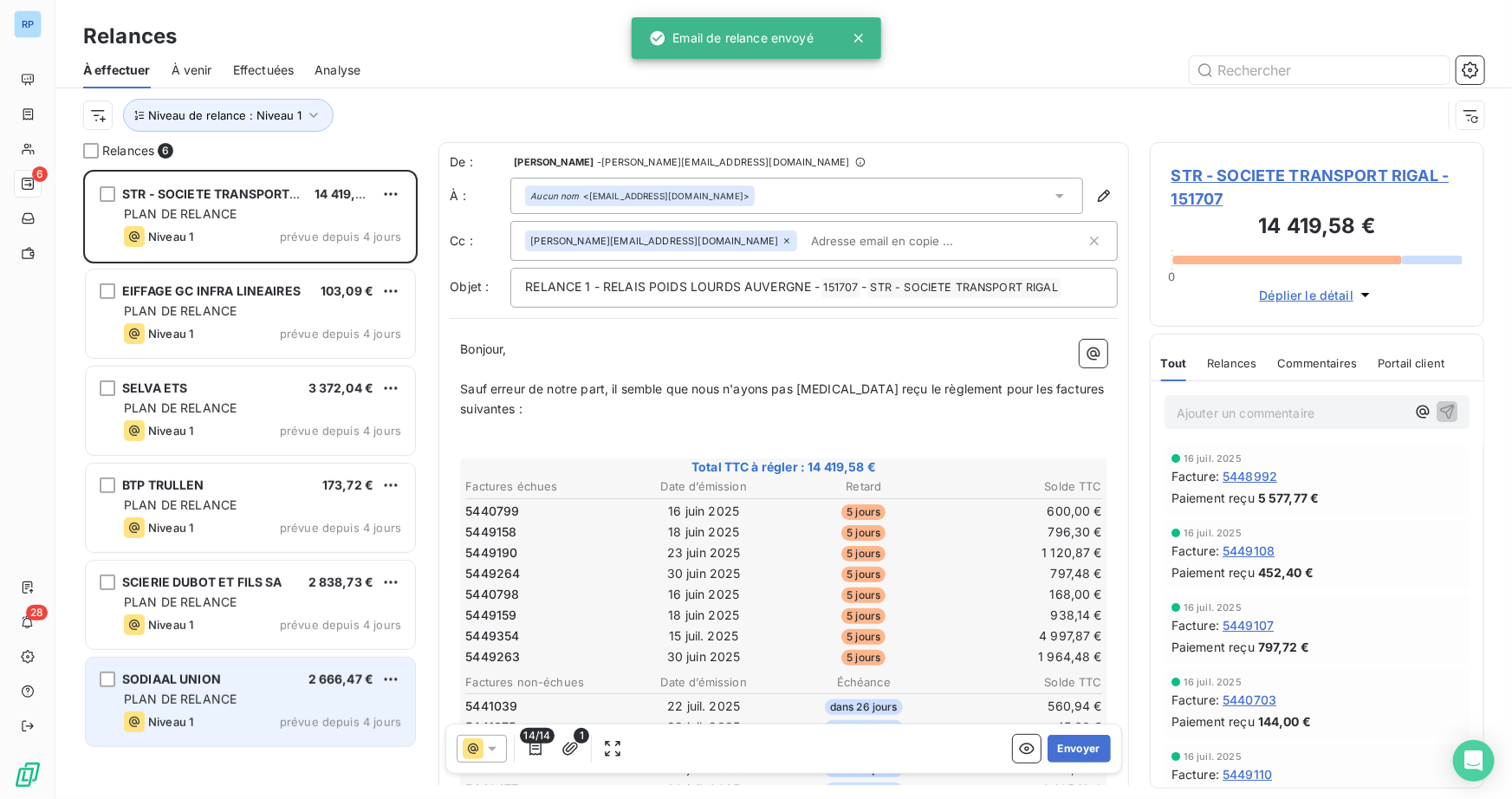
click at [230, 704] on span "PLAN DE RELANCE" at bounding box center [180, 698] width 112 height 14
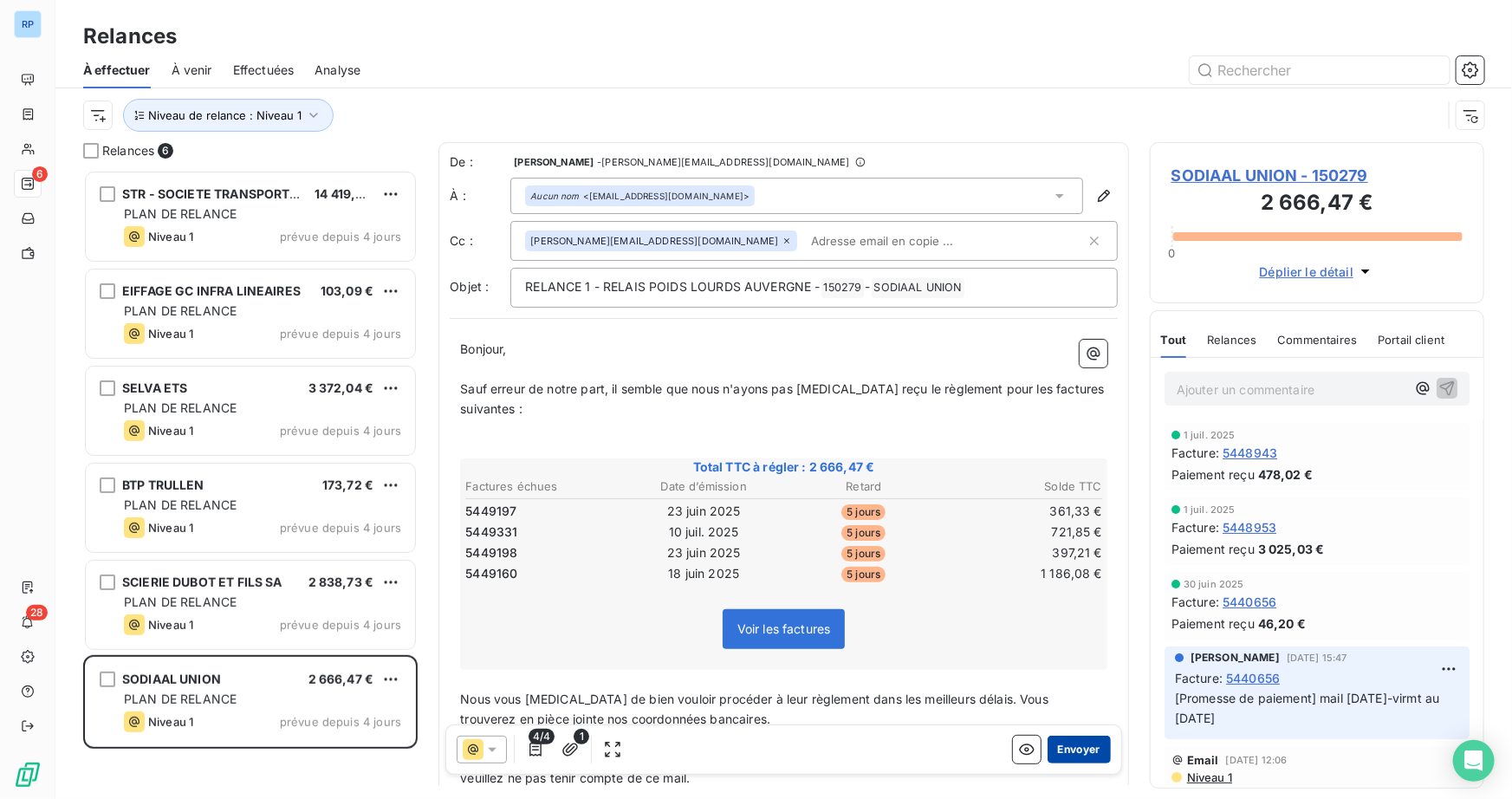
click at [1075, 746] on button "Envoyer" at bounding box center [1079, 749] width 63 height 28
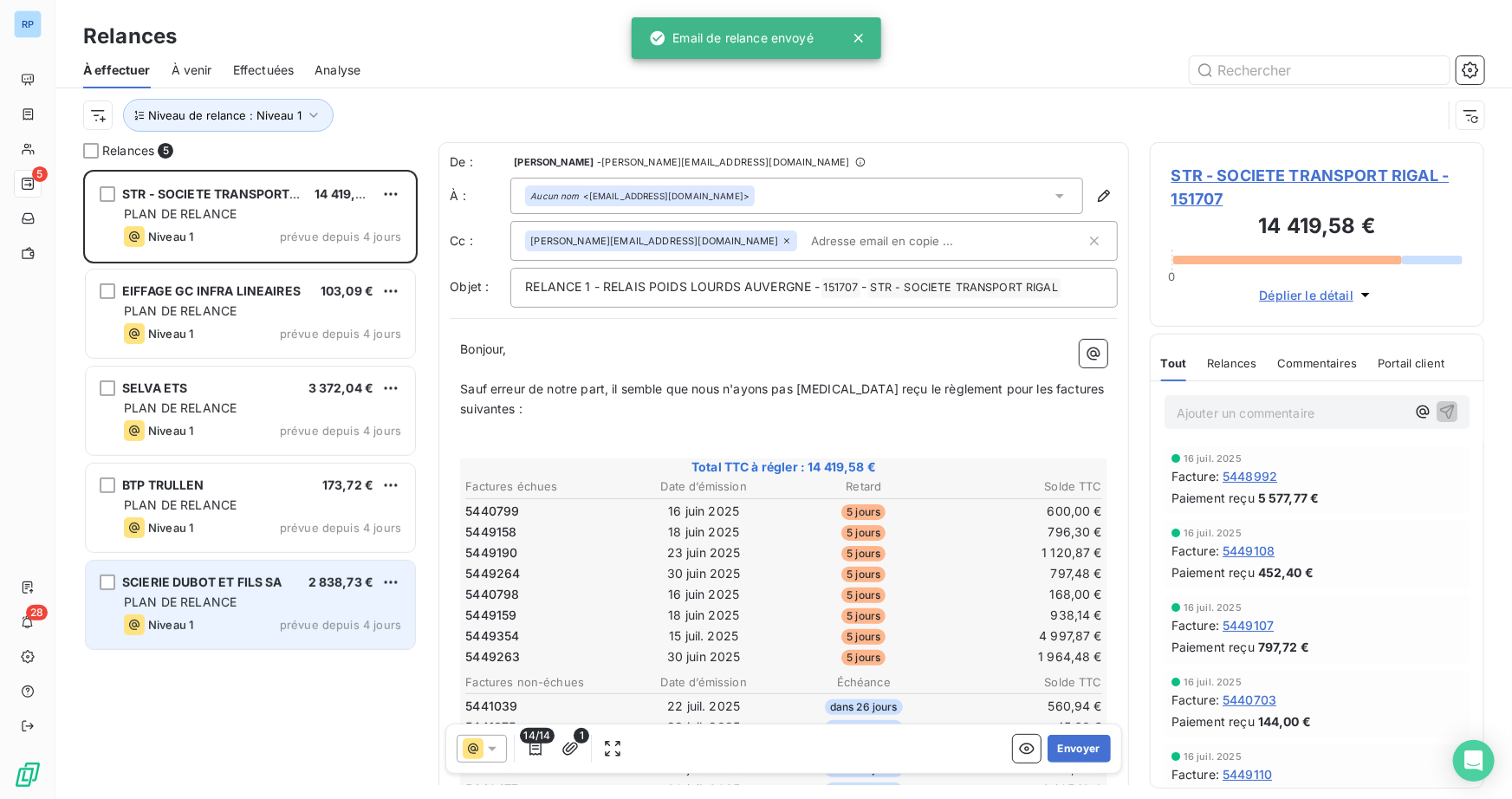
click at [232, 608] on span "PLAN DE RELANCE" at bounding box center [180, 601] width 112 height 14
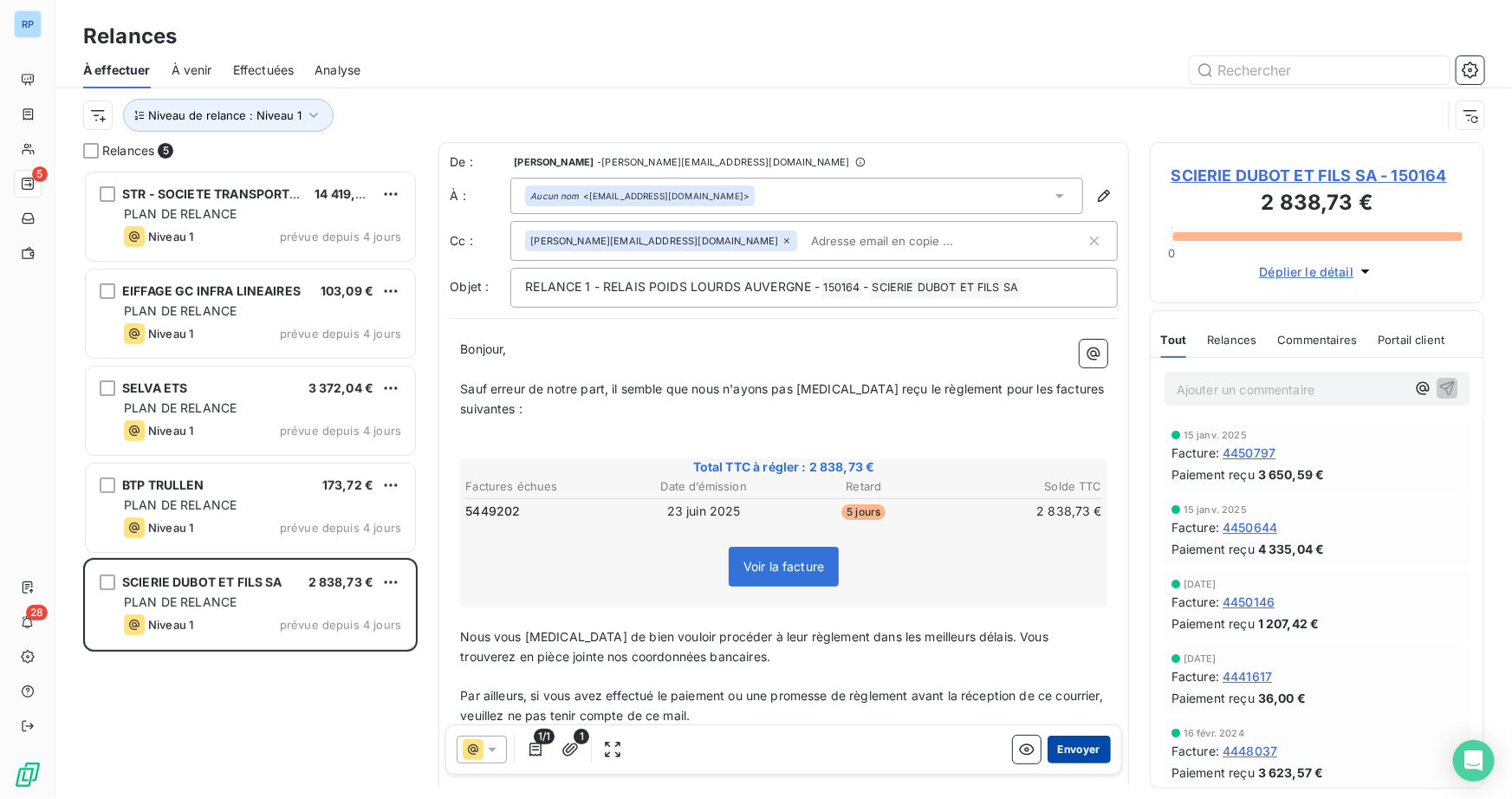
click at [1063, 744] on button "Envoyer" at bounding box center [1079, 749] width 63 height 28
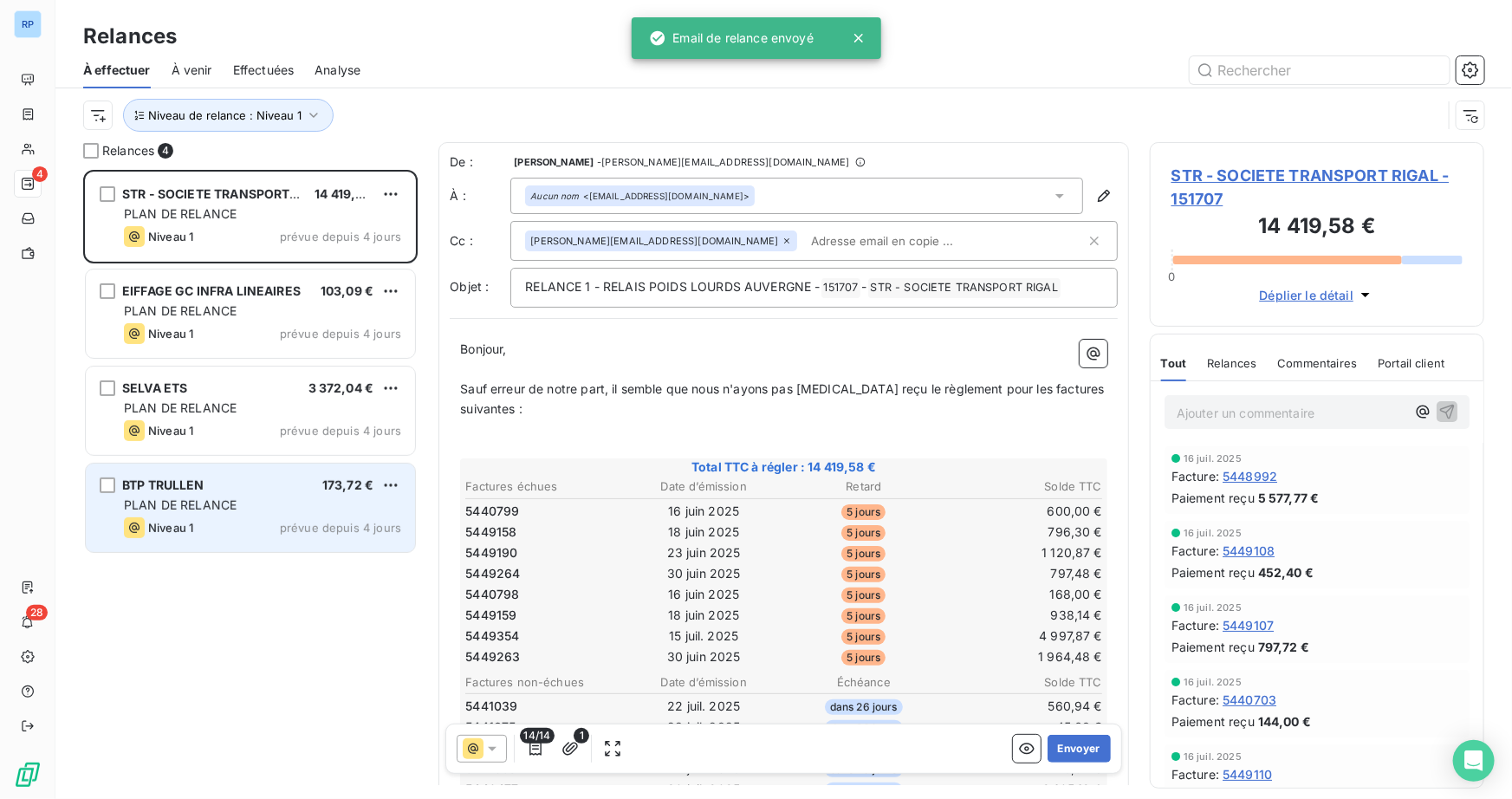
click at [258, 501] on div "PLAN DE RELANCE" at bounding box center [262, 505] width 278 height 17
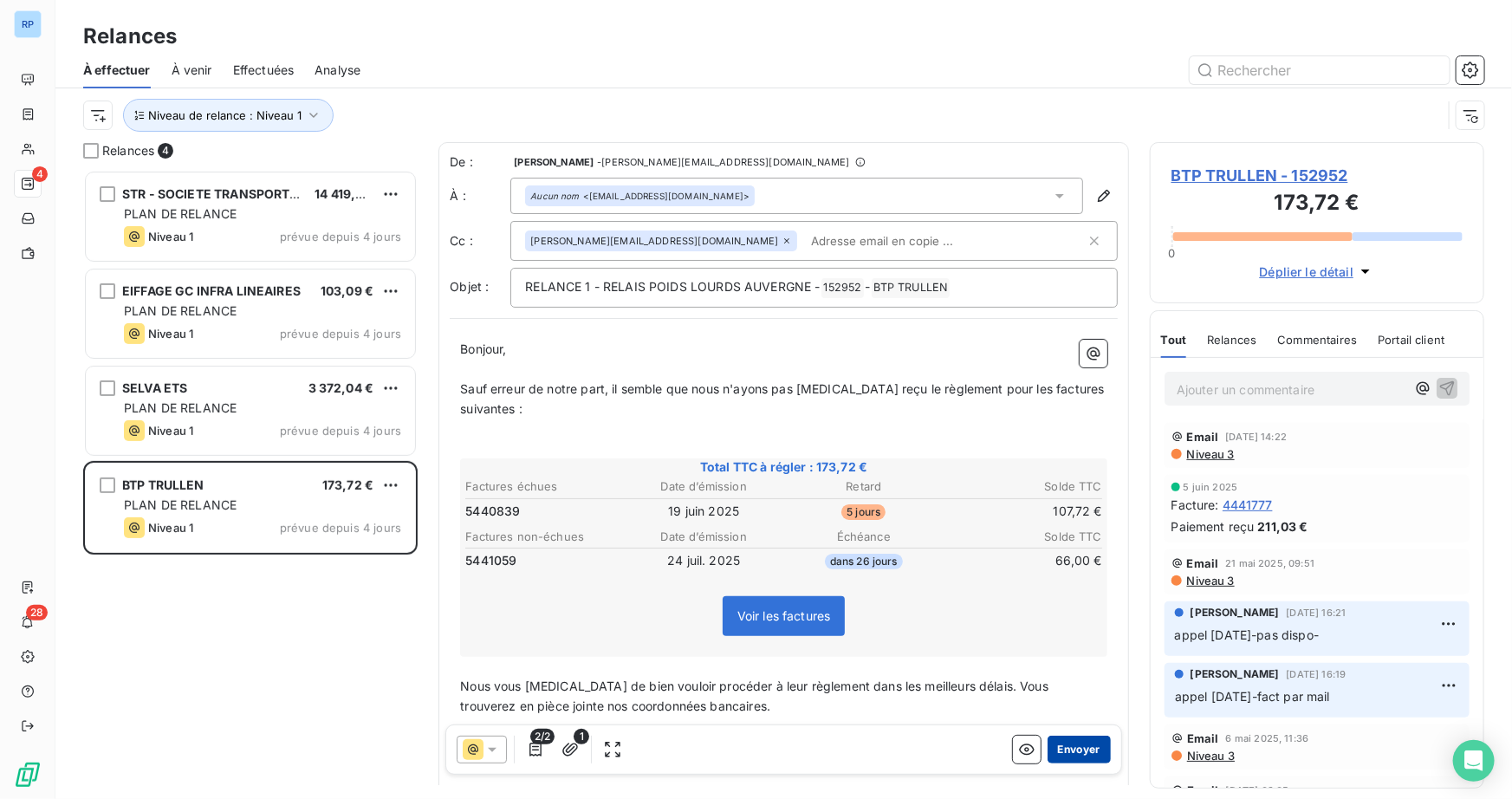
click at [1088, 744] on button "Envoyer" at bounding box center [1079, 749] width 63 height 28
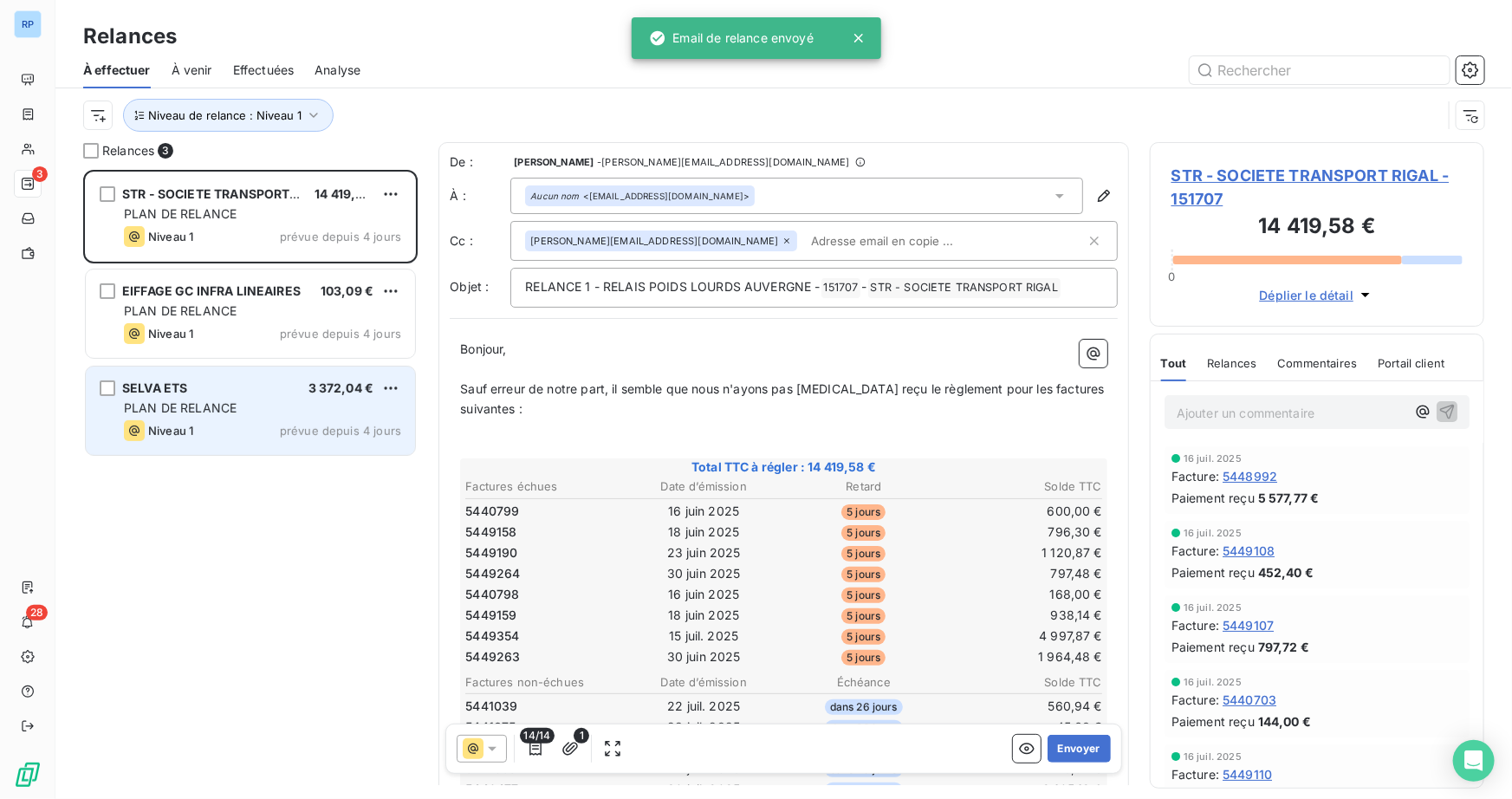
click at [218, 406] on span "PLAN DE RELANCE" at bounding box center [180, 407] width 112 height 14
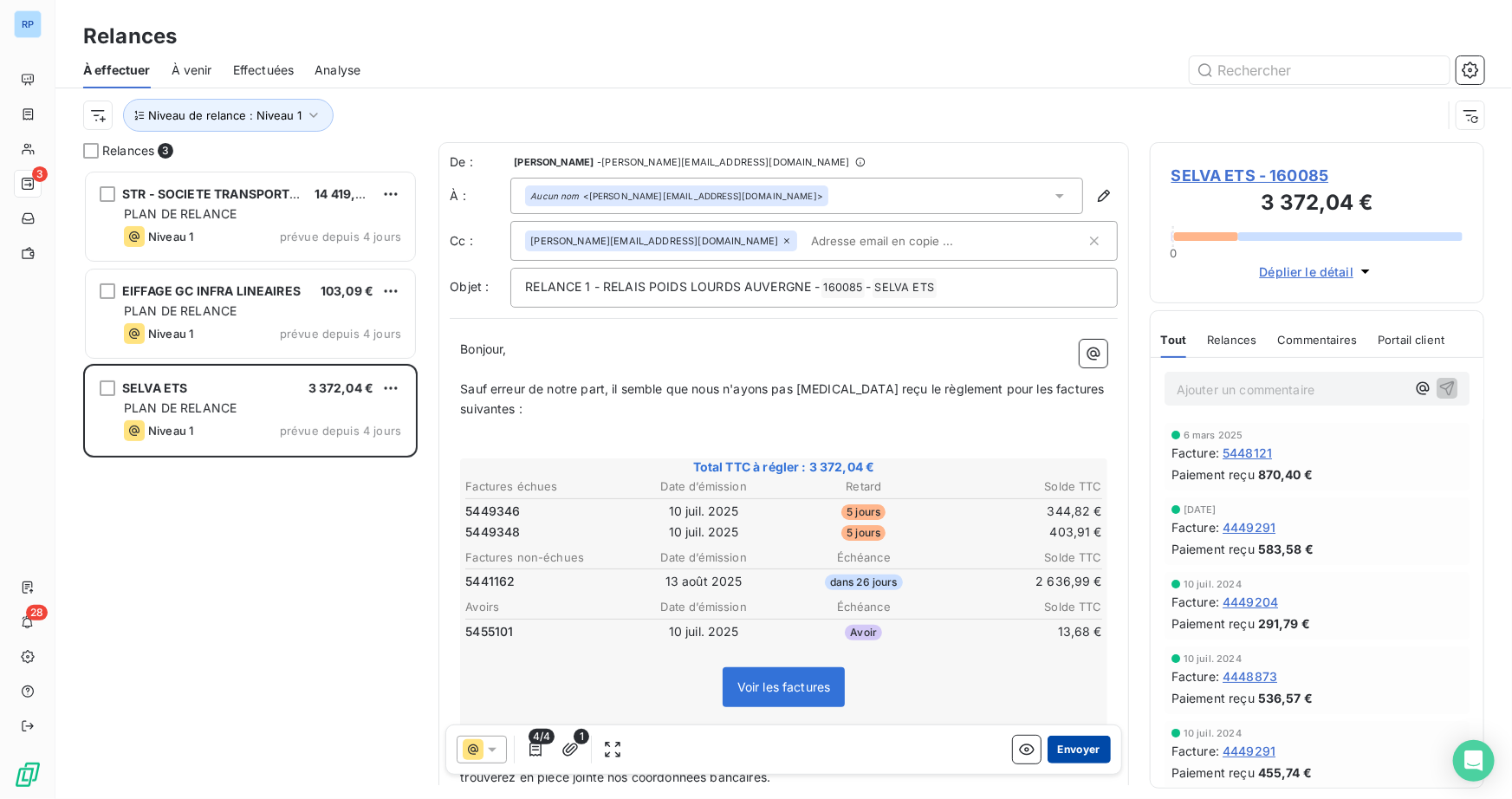
click at [1085, 738] on button "Envoyer" at bounding box center [1079, 749] width 63 height 28
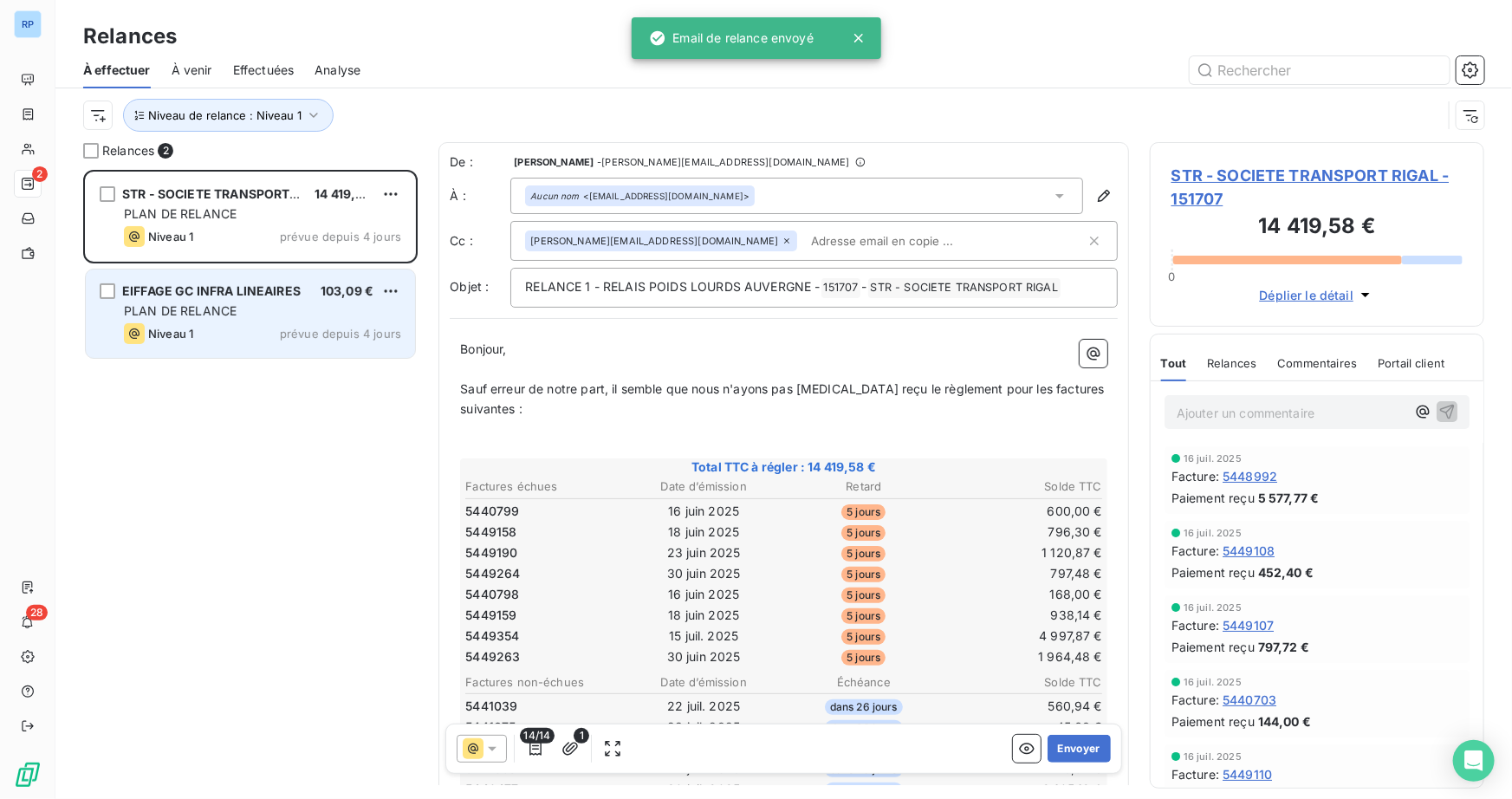
click at [313, 312] on div "PLAN DE RELANCE" at bounding box center [262, 311] width 278 height 17
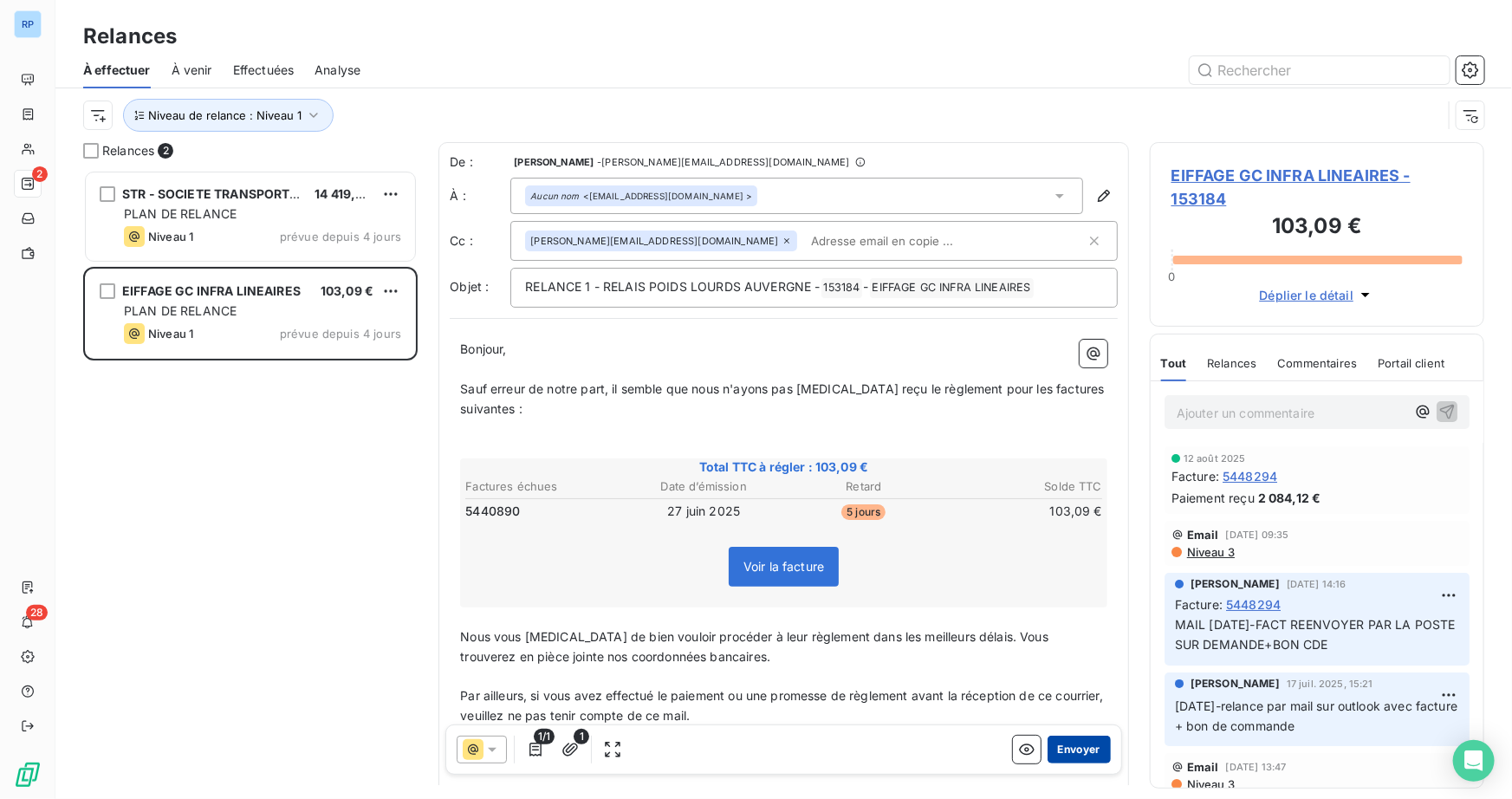
click at [1082, 738] on button "Envoyer" at bounding box center [1079, 749] width 63 height 28
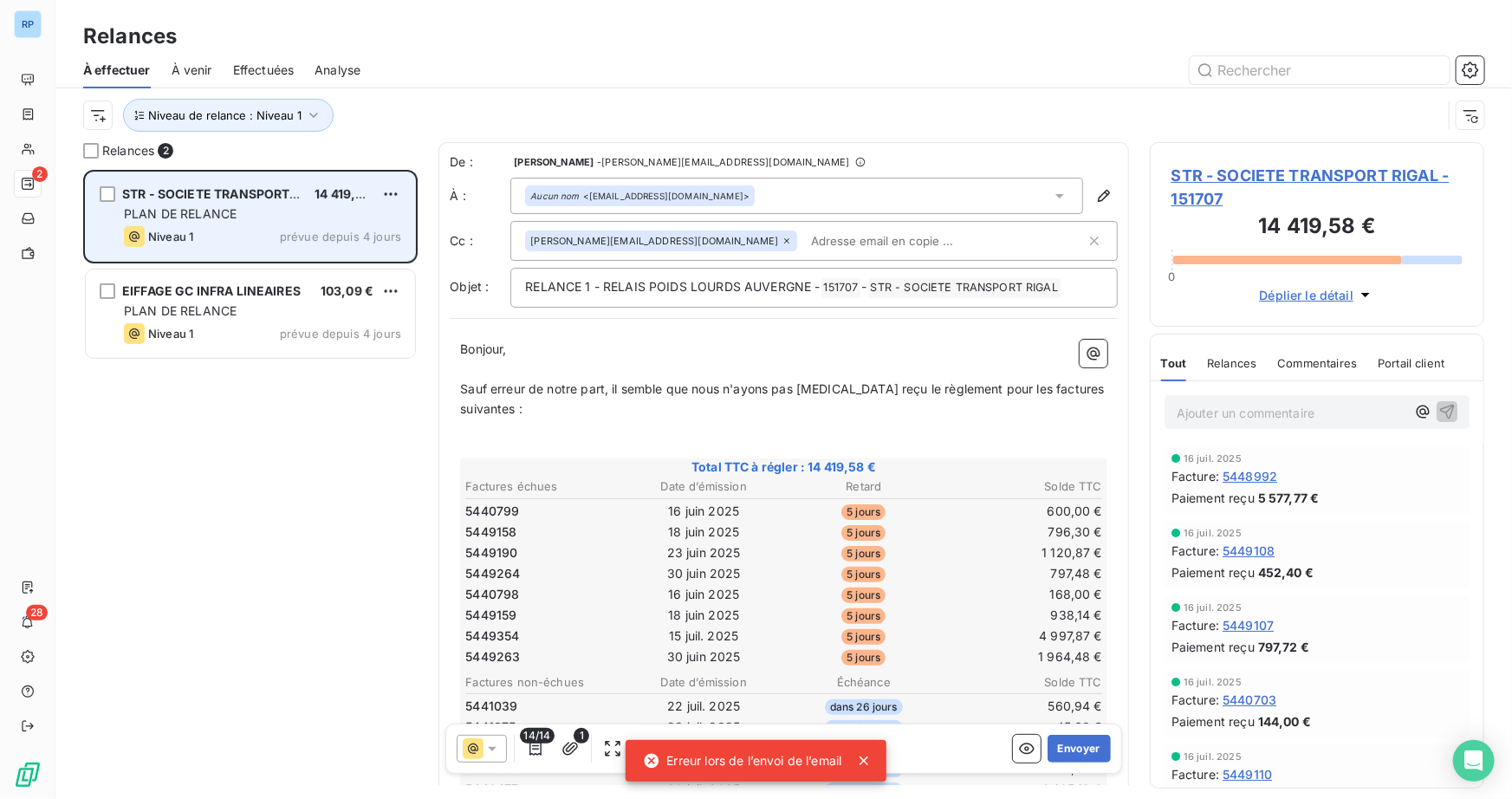
click at [305, 218] on div "PLAN DE RELANCE" at bounding box center [262, 214] width 278 height 17
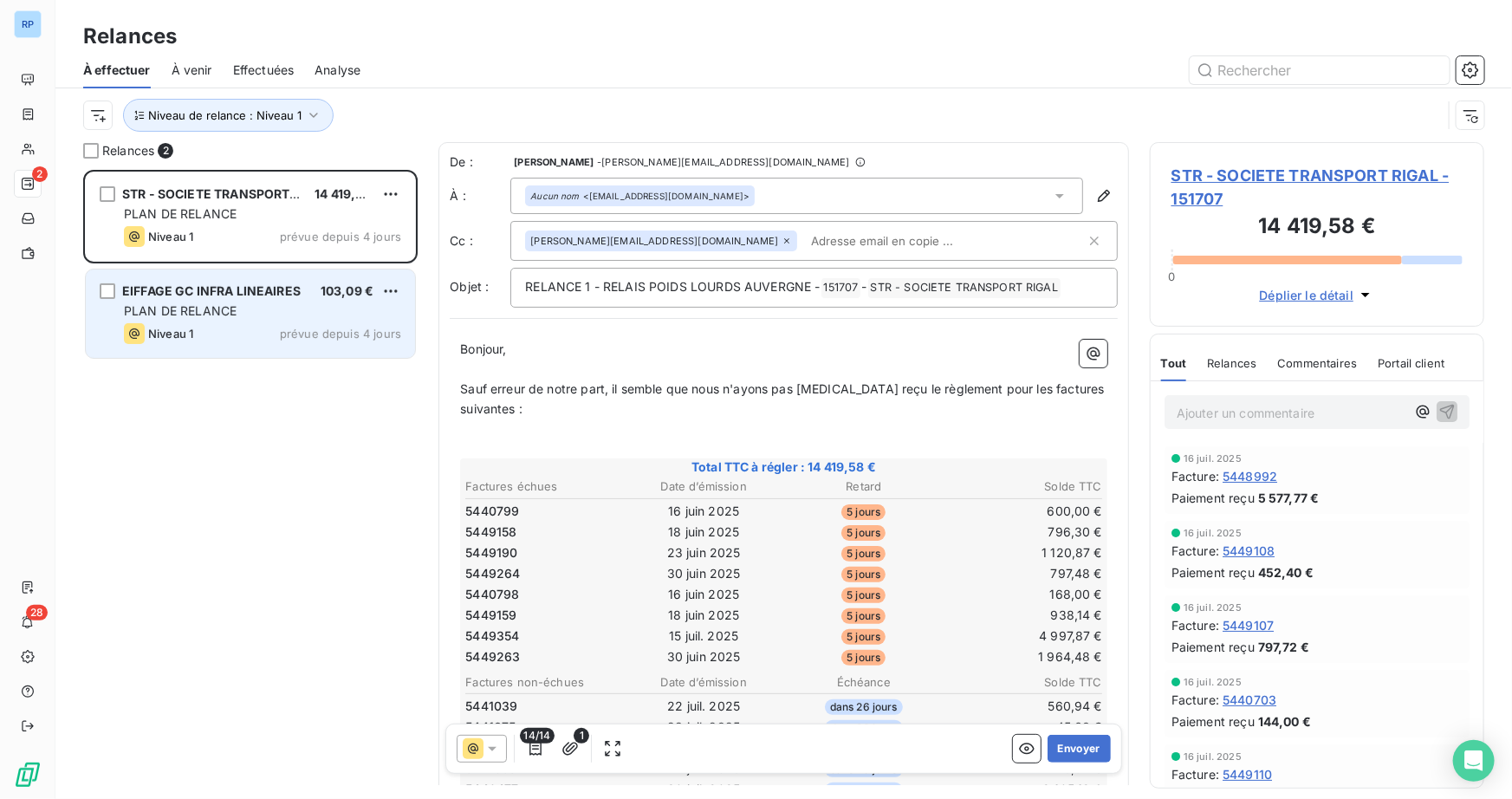
click at [256, 304] on div "PLAN DE RELANCE" at bounding box center [262, 311] width 278 height 17
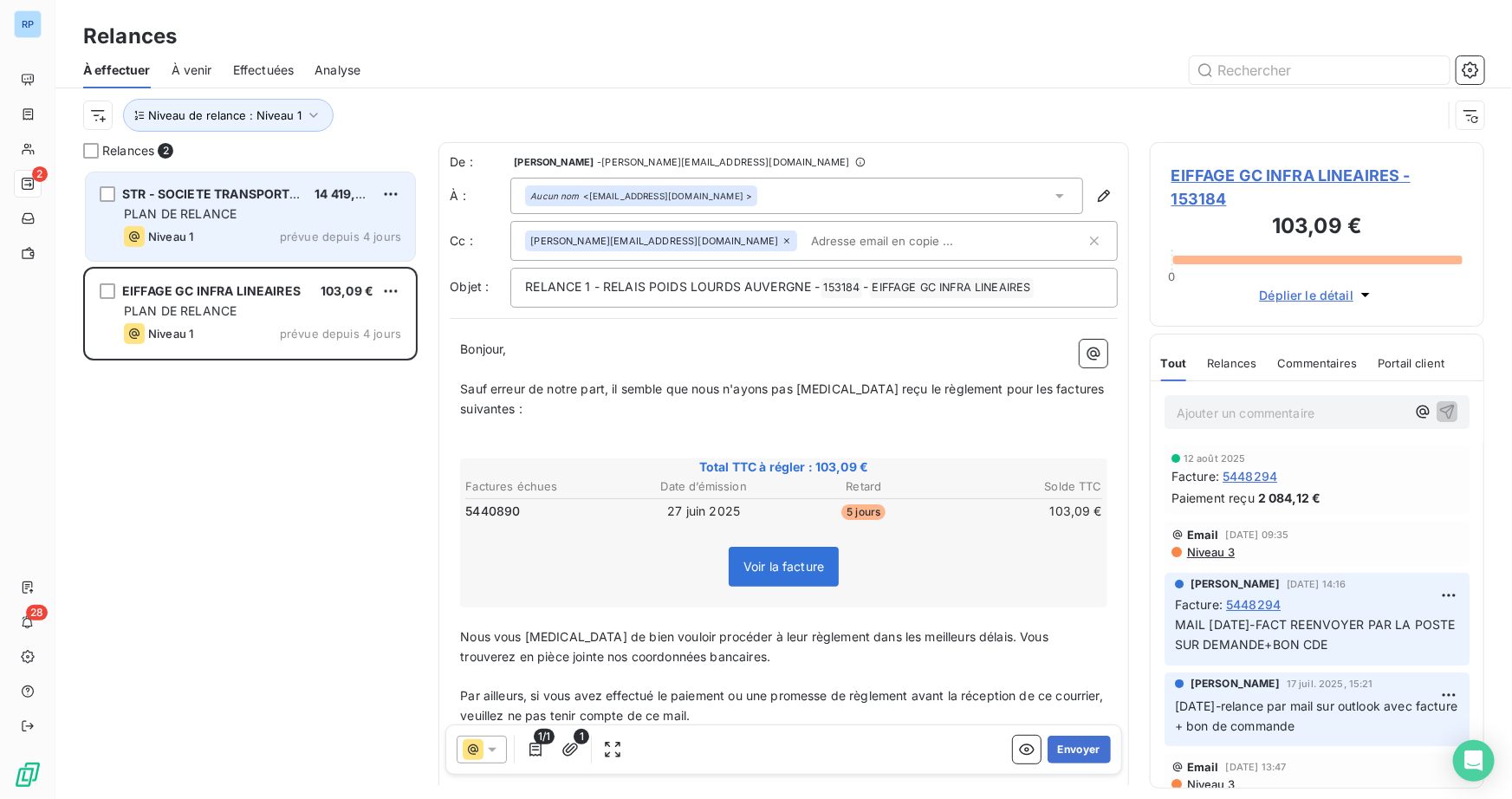
click at [280, 234] on div "Niveau 1 prévue depuis 4 jours" at bounding box center [262, 236] width 278 height 21
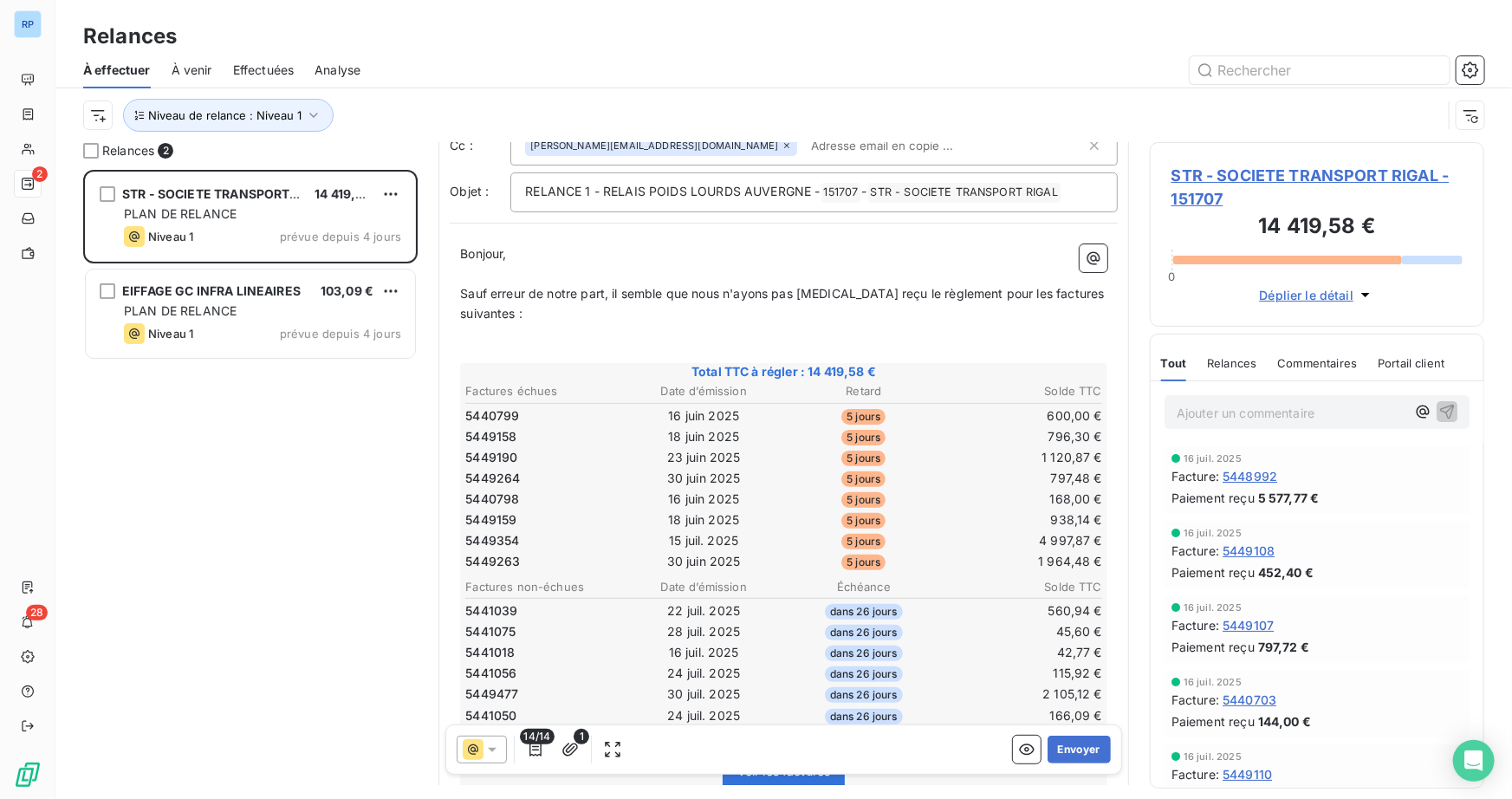
scroll to position [157, 0]
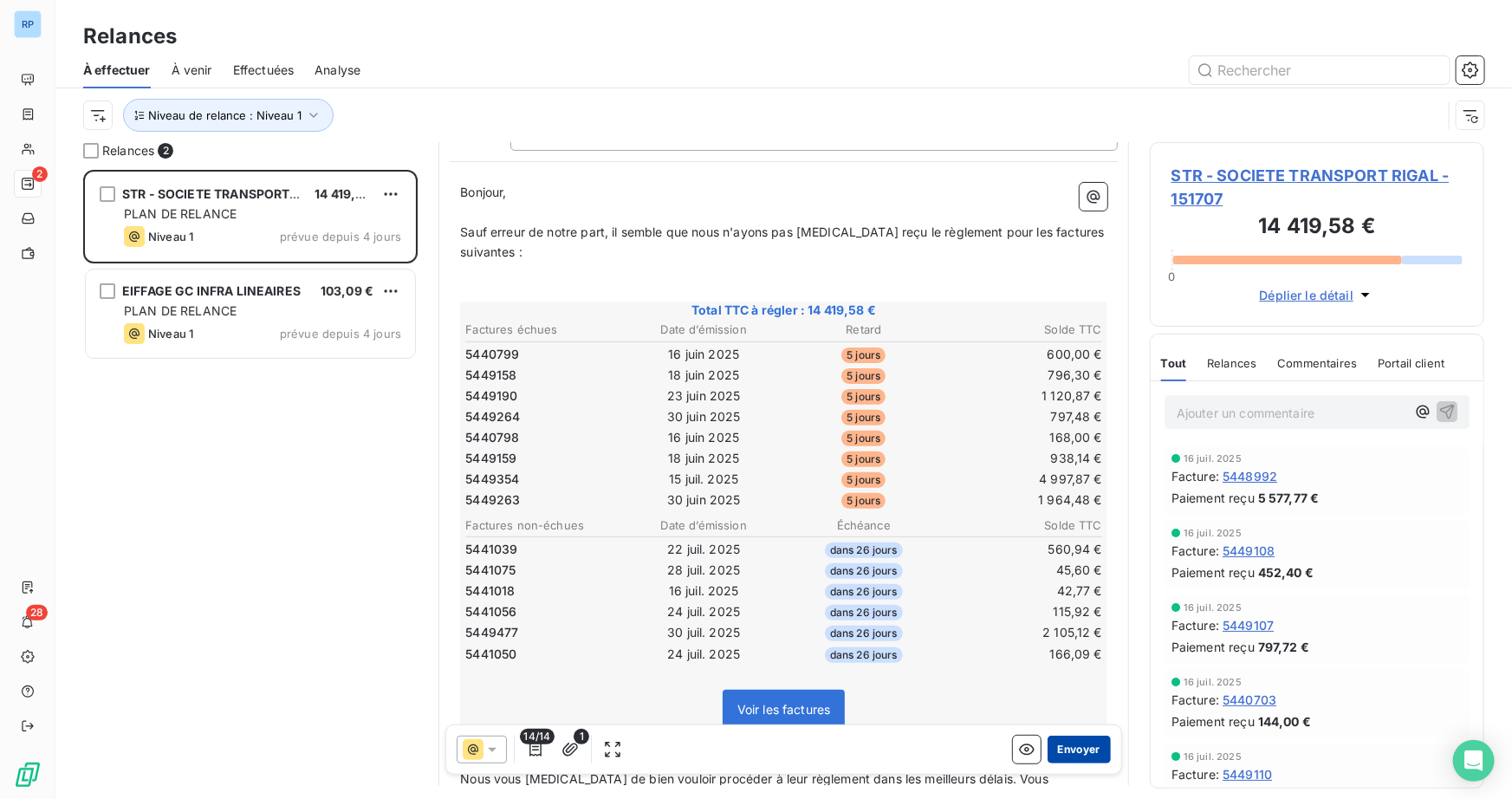
click at [1080, 748] on button "Envoyer" at bounding box center [1079, 749] width 63 height 28
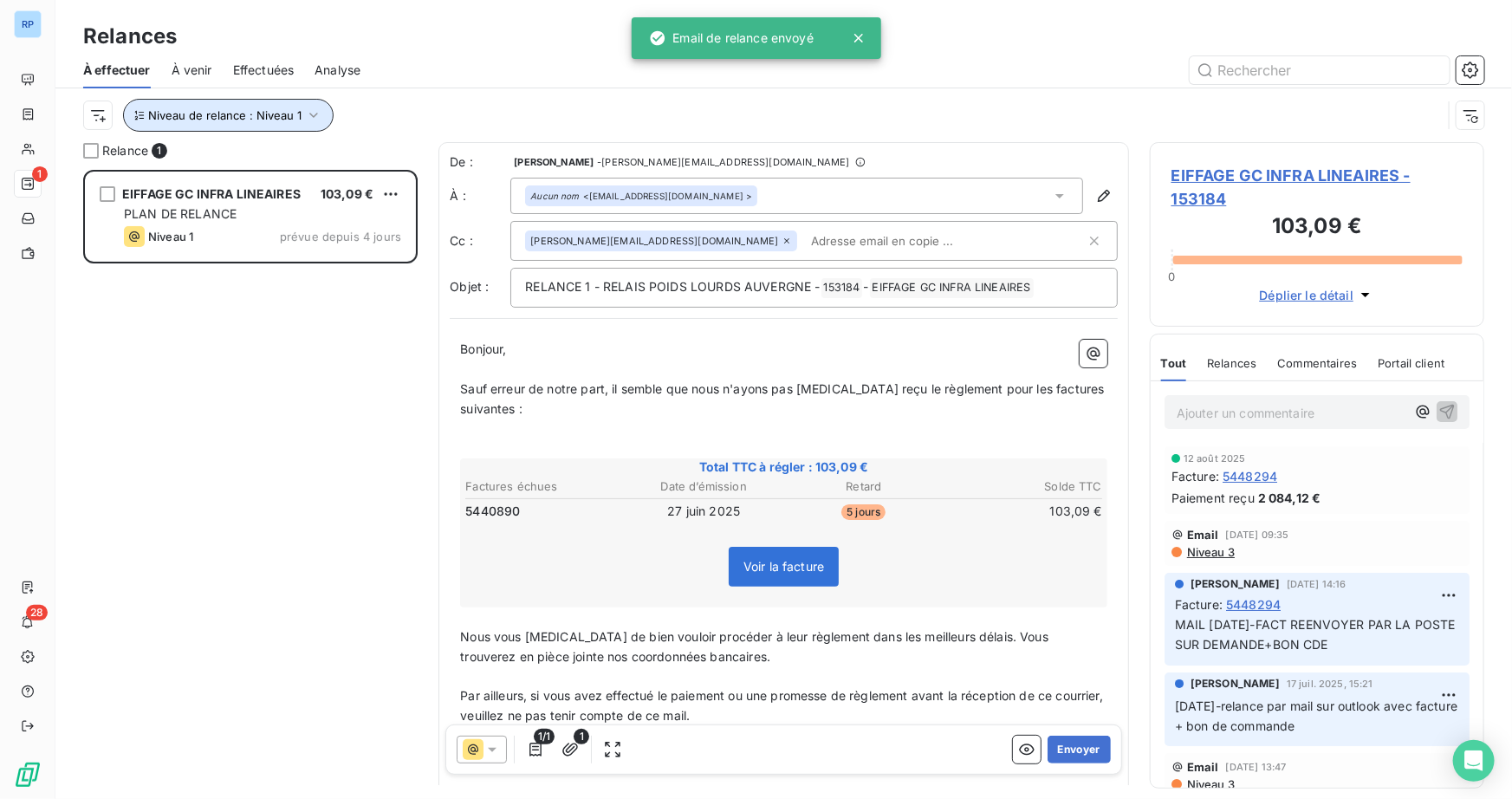
click at [305, 123] on icon "button" at bounding box center [313, 115] width 17 height 17
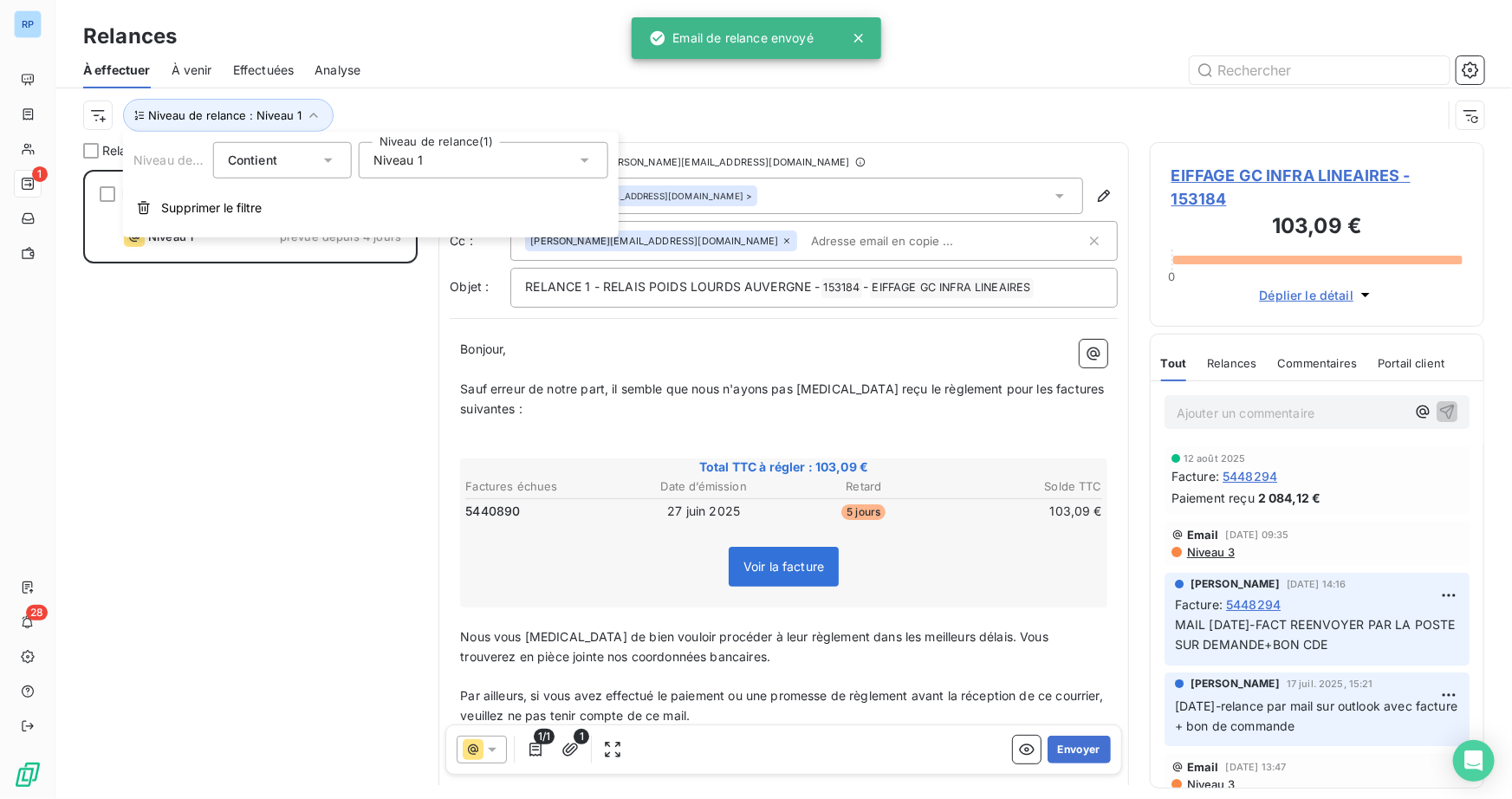
click at [455, 163] on div "Niveau 1" at bounding box center [483, 160] width 250 height 36
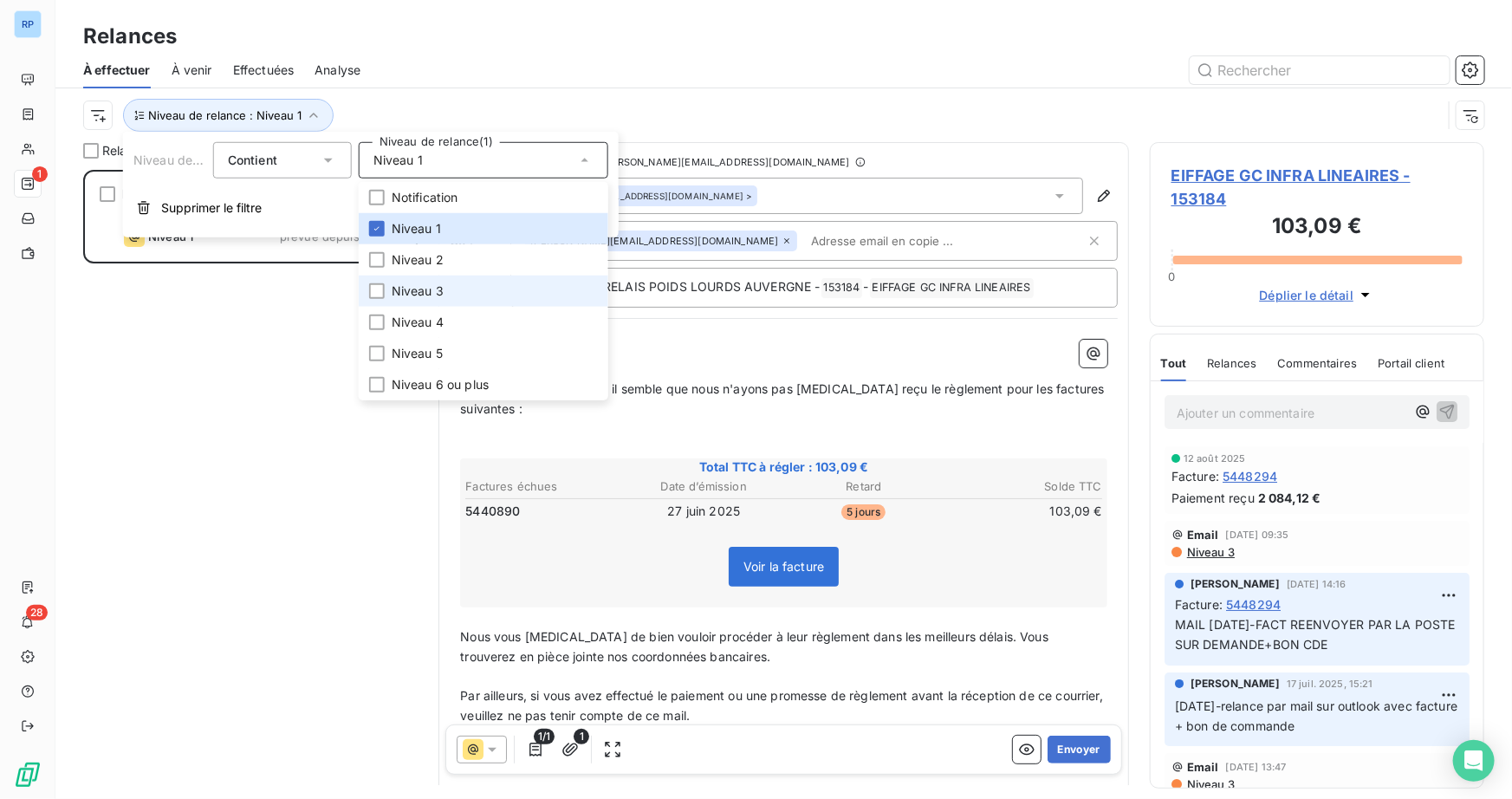
click at [422, 291] on span "Niveau 3" at bounding box center [418, 291] width 52 height 17
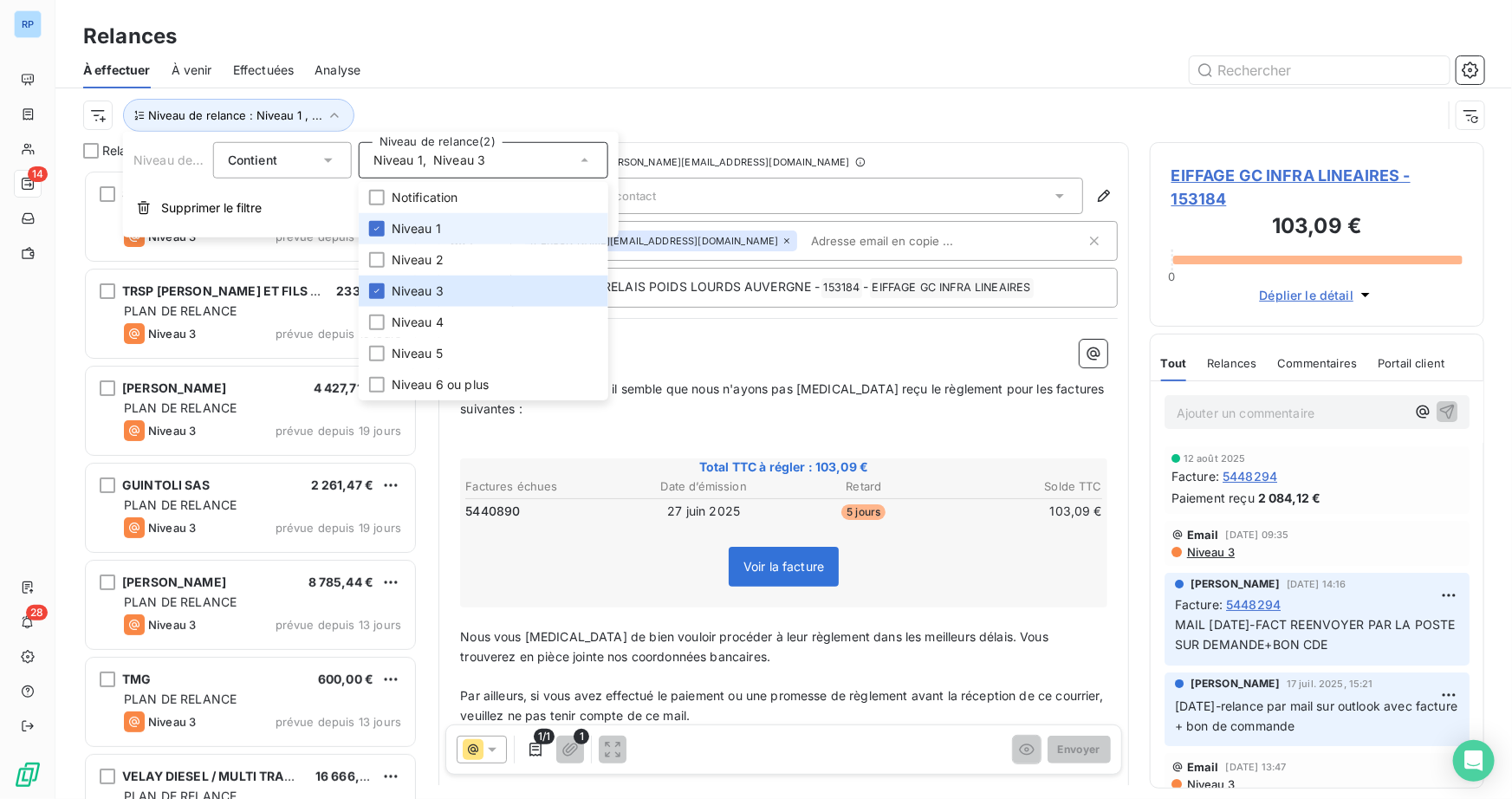
scroll to position [617, 323]
click at [381, 231] on div at bounding box center [377, 229] width 15 height 15
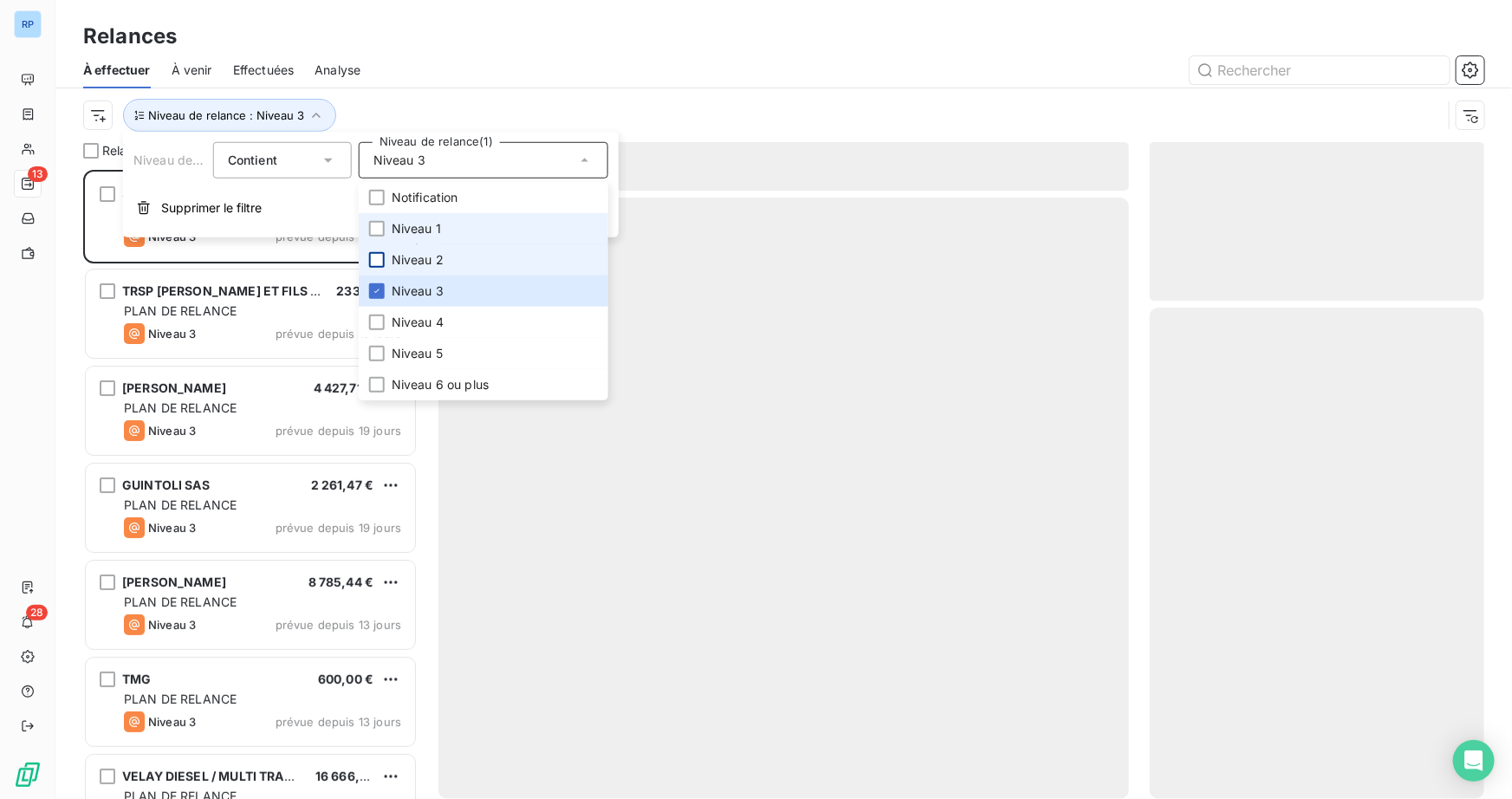
scroll to position [617, 323]
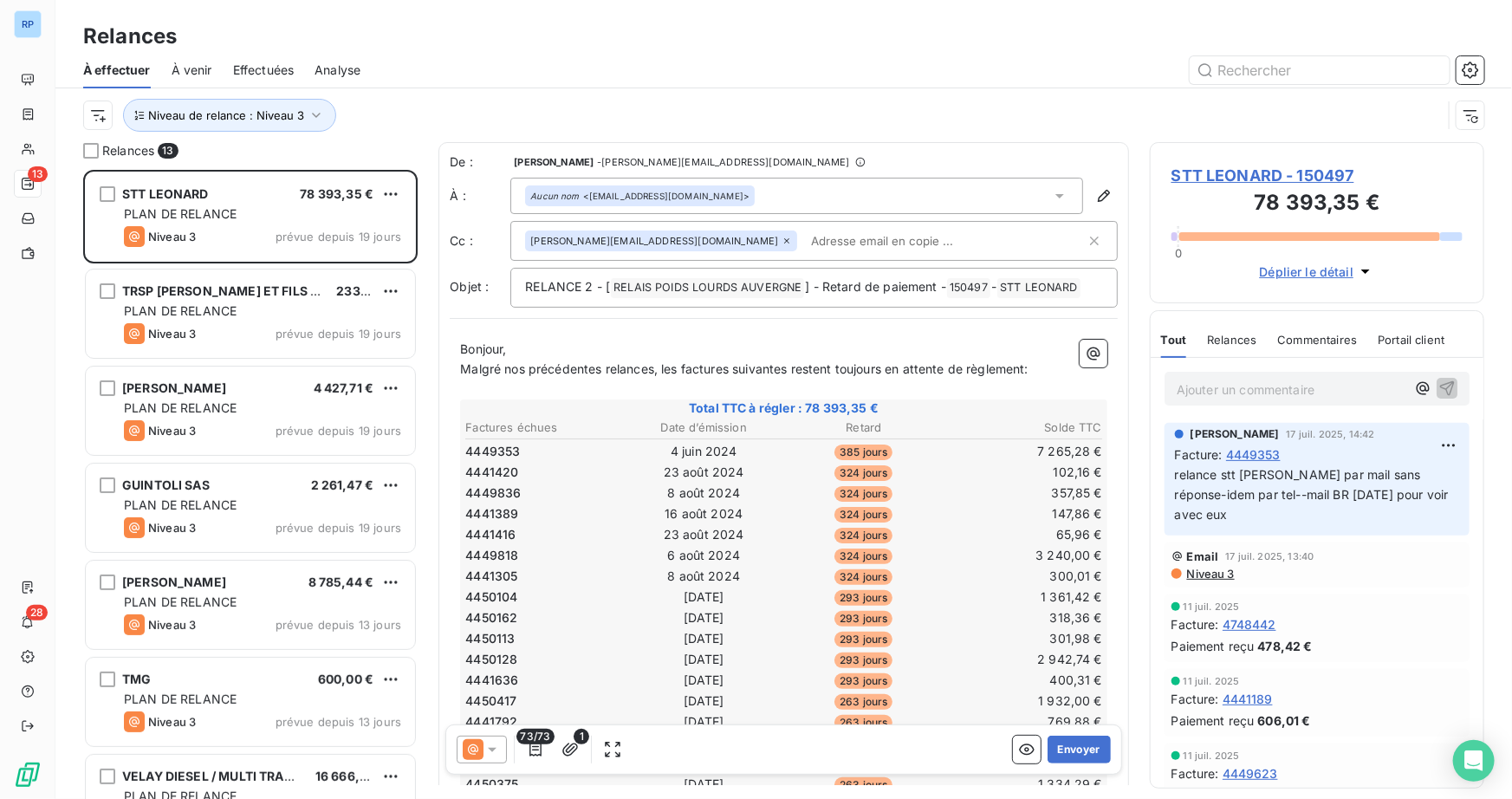
click at [760, 46] on div "Relances" at bounding box center [784, 36] width 1456 height 31
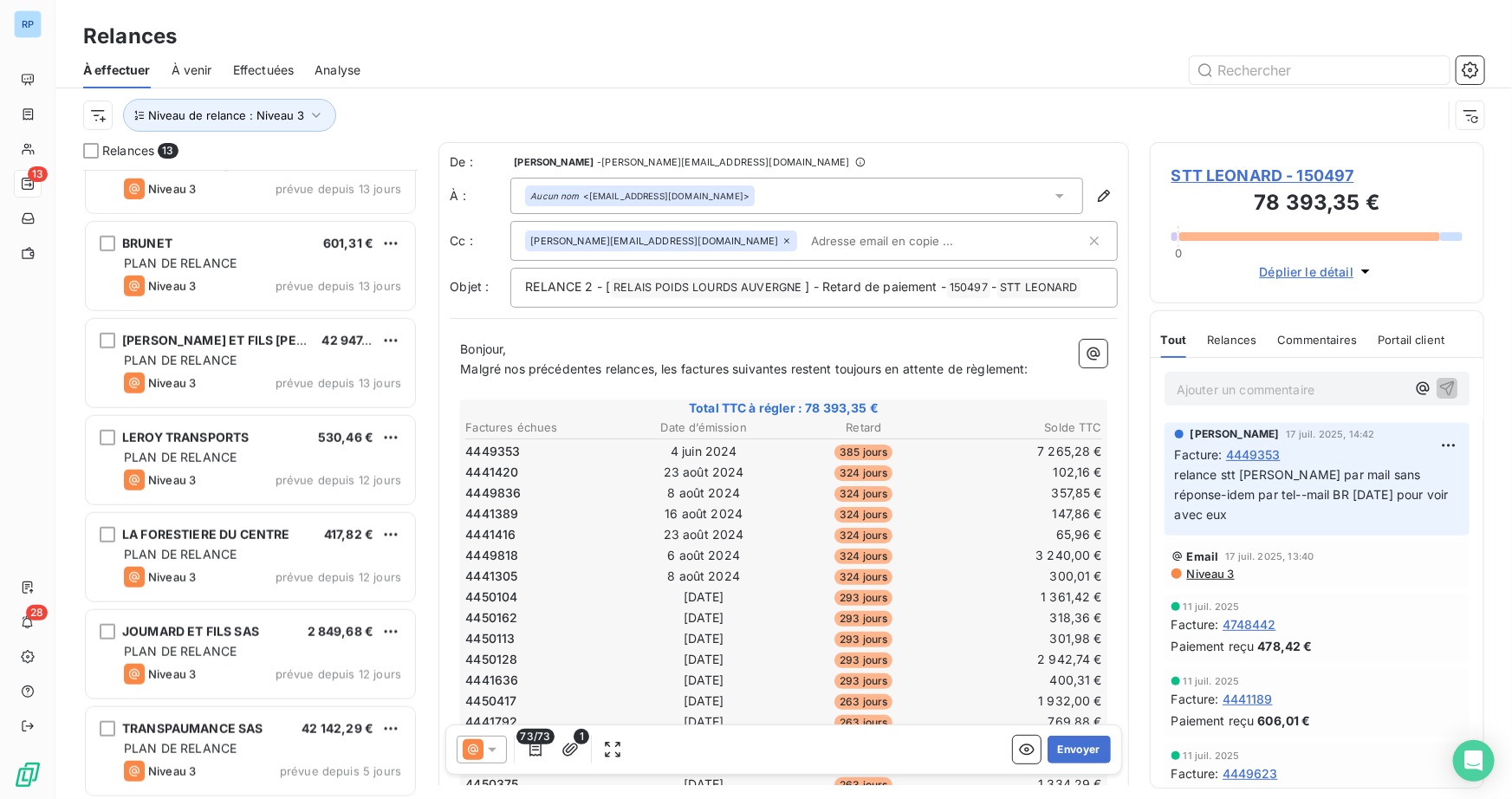
scroll to position [632, 0]
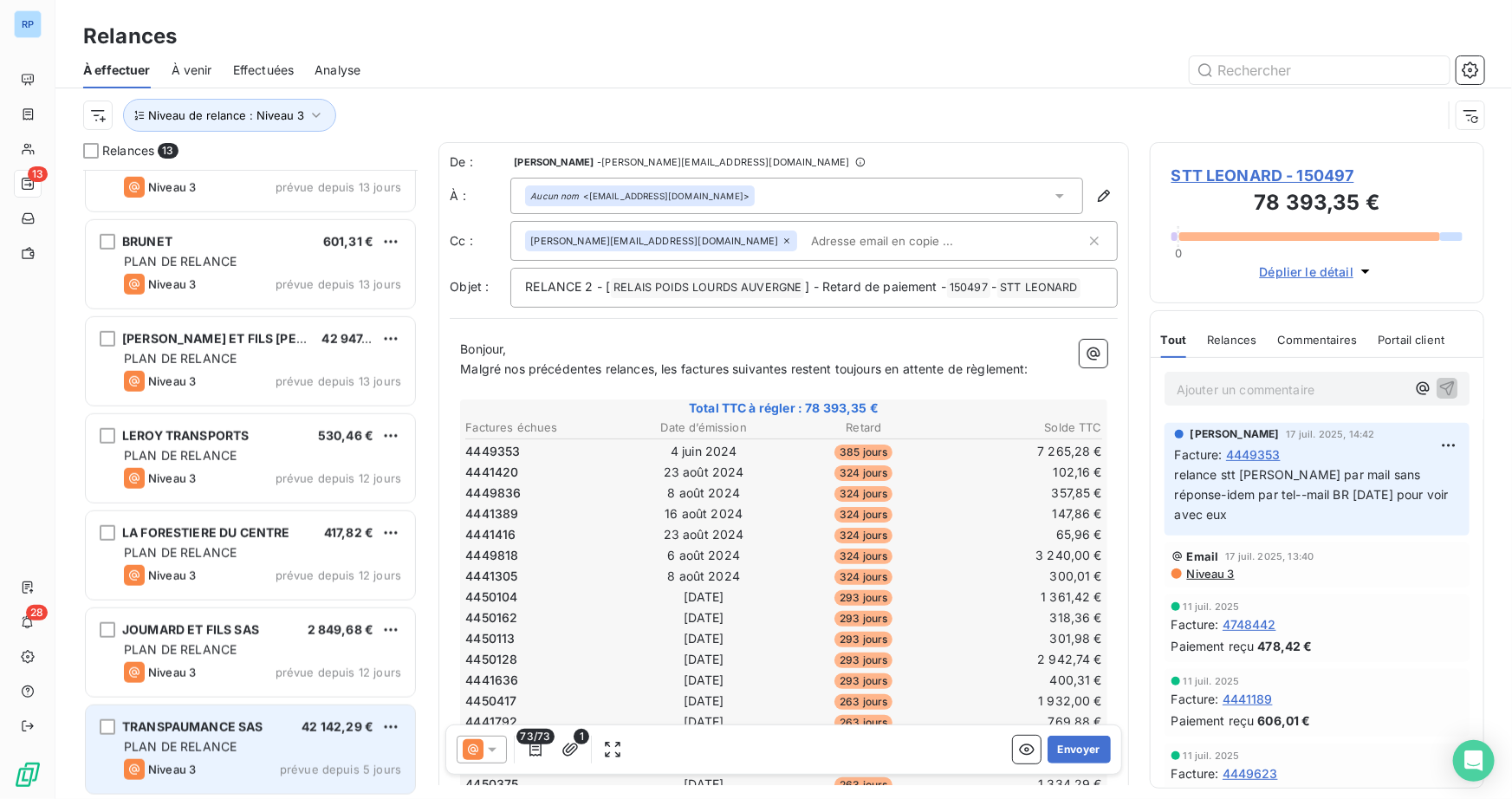
click at [216, 763] on div "Niveau 3 prévue depuis 5 jours" at bounding box center [262, 769] width 278 height 21
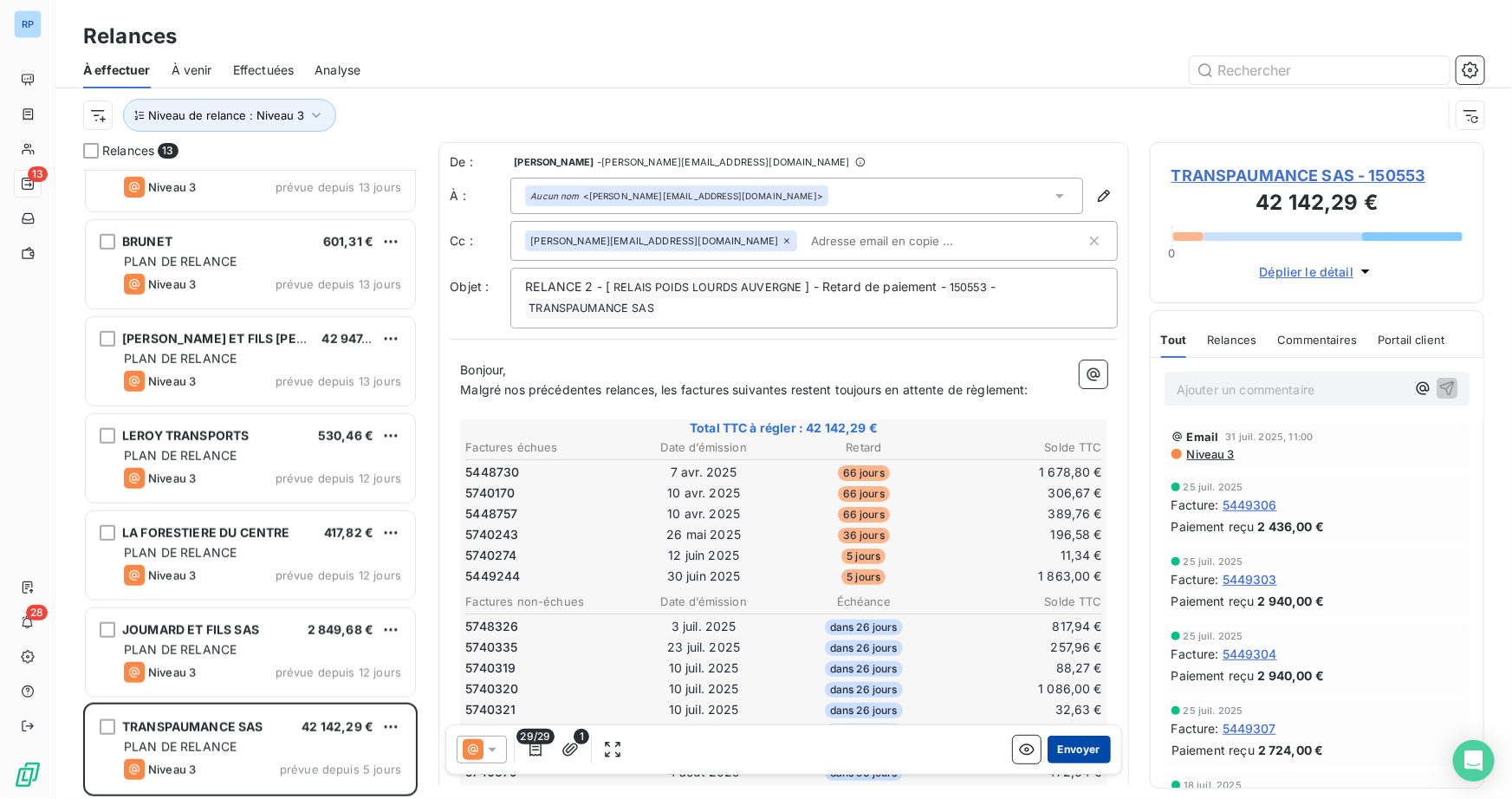
click at [1087, 747] on button "Envoyer" at bounding box center [1079, 749] width 63 height 28
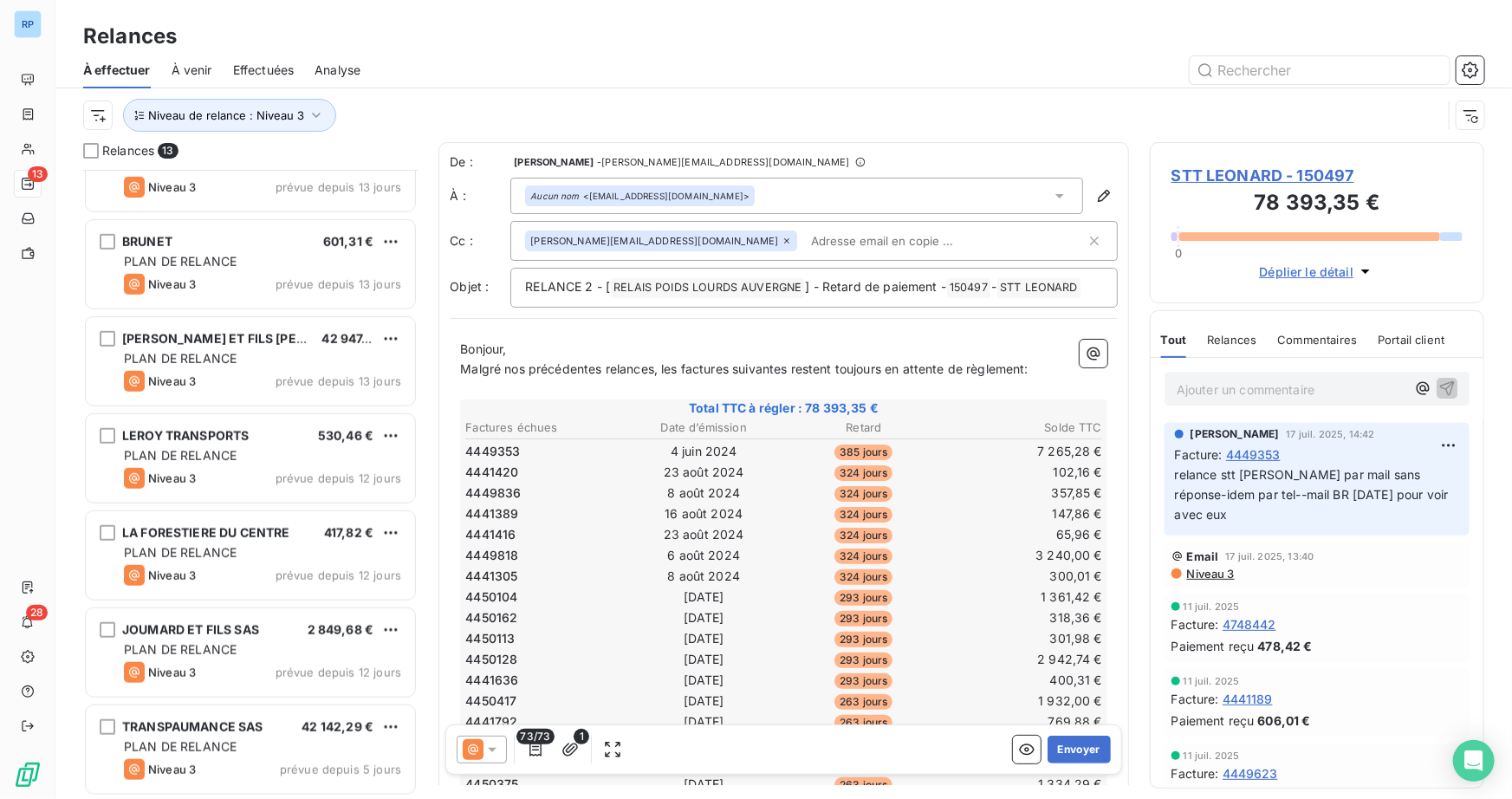
scroll to position [535, 0]
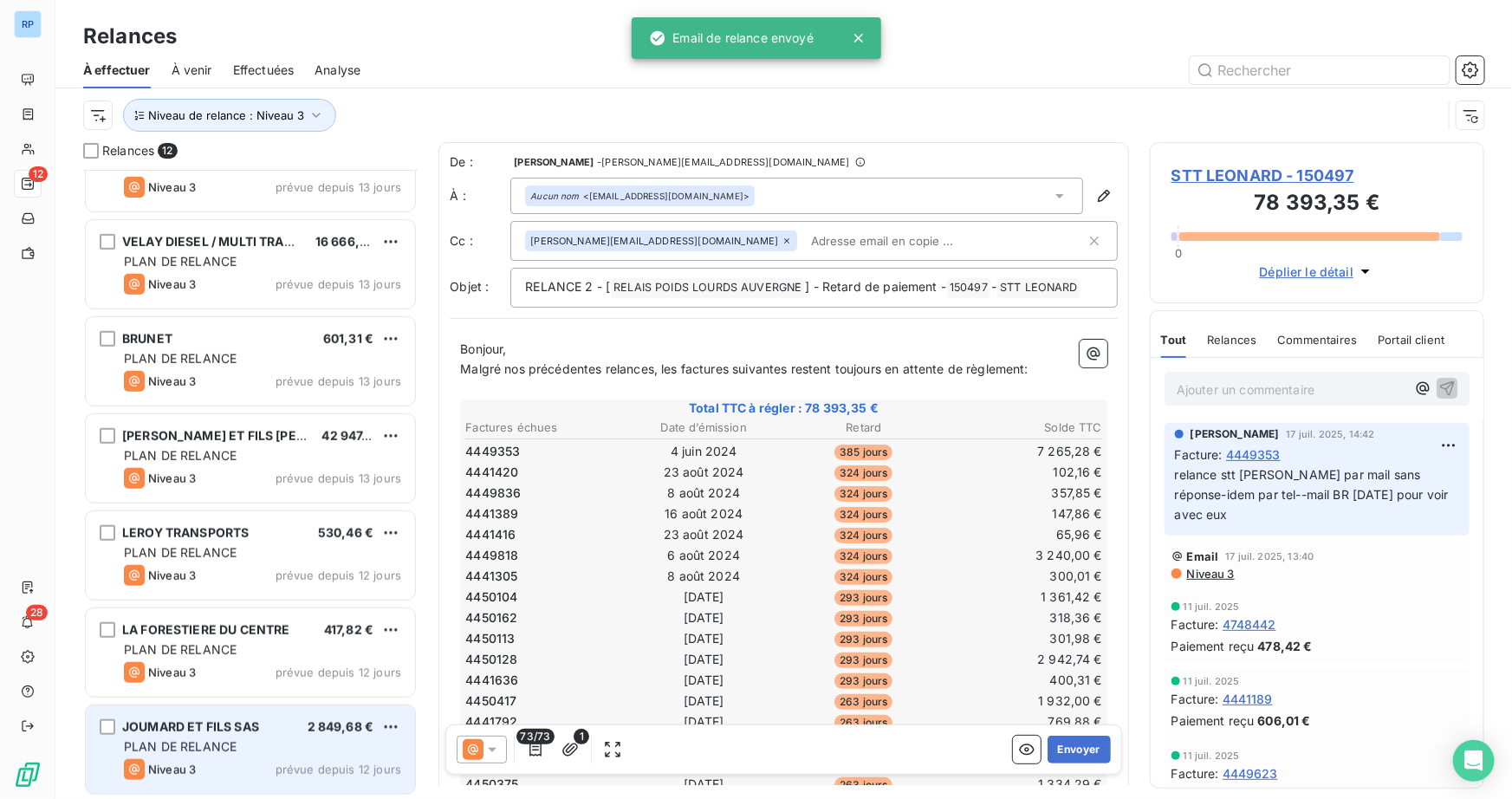
click at [201, 732] on span "JOUMARD ET FILS SAS" at bounding box center [190, 726] width 137 height 14
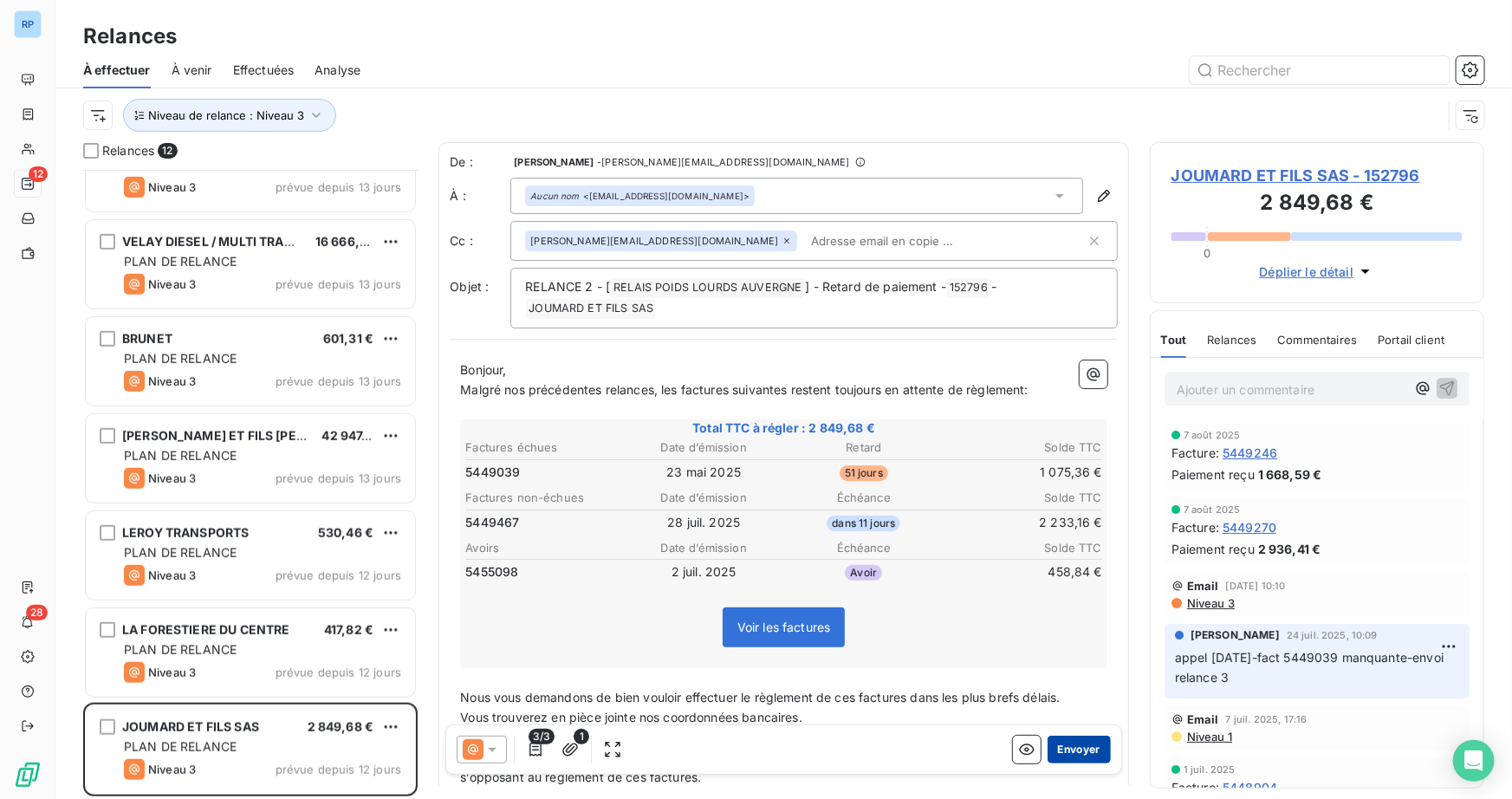
click at [1057, 757] on button "Envoyer" at bounding box center [1079, 749] width 63 height 28
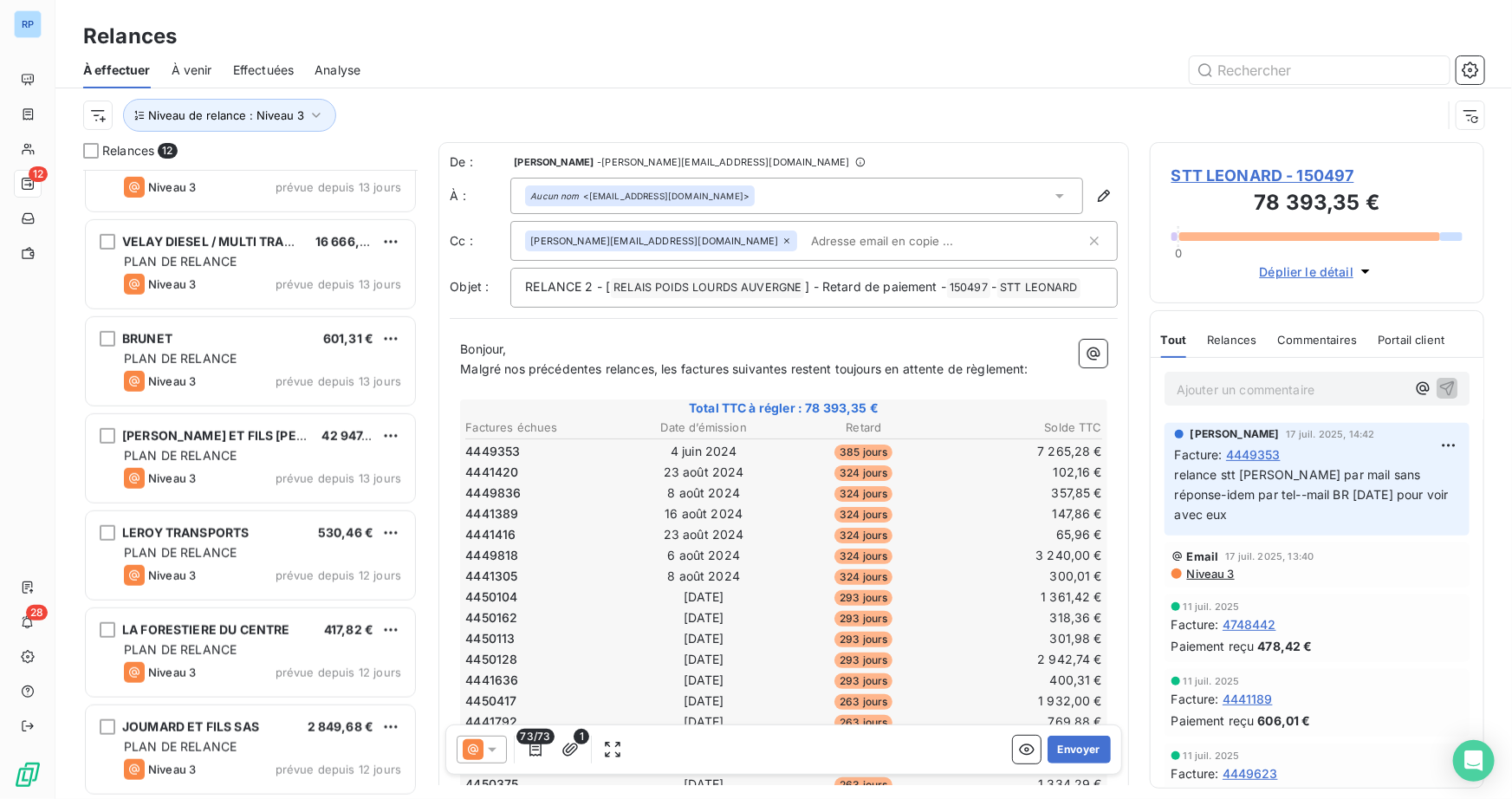
scroll to position [438, 0]
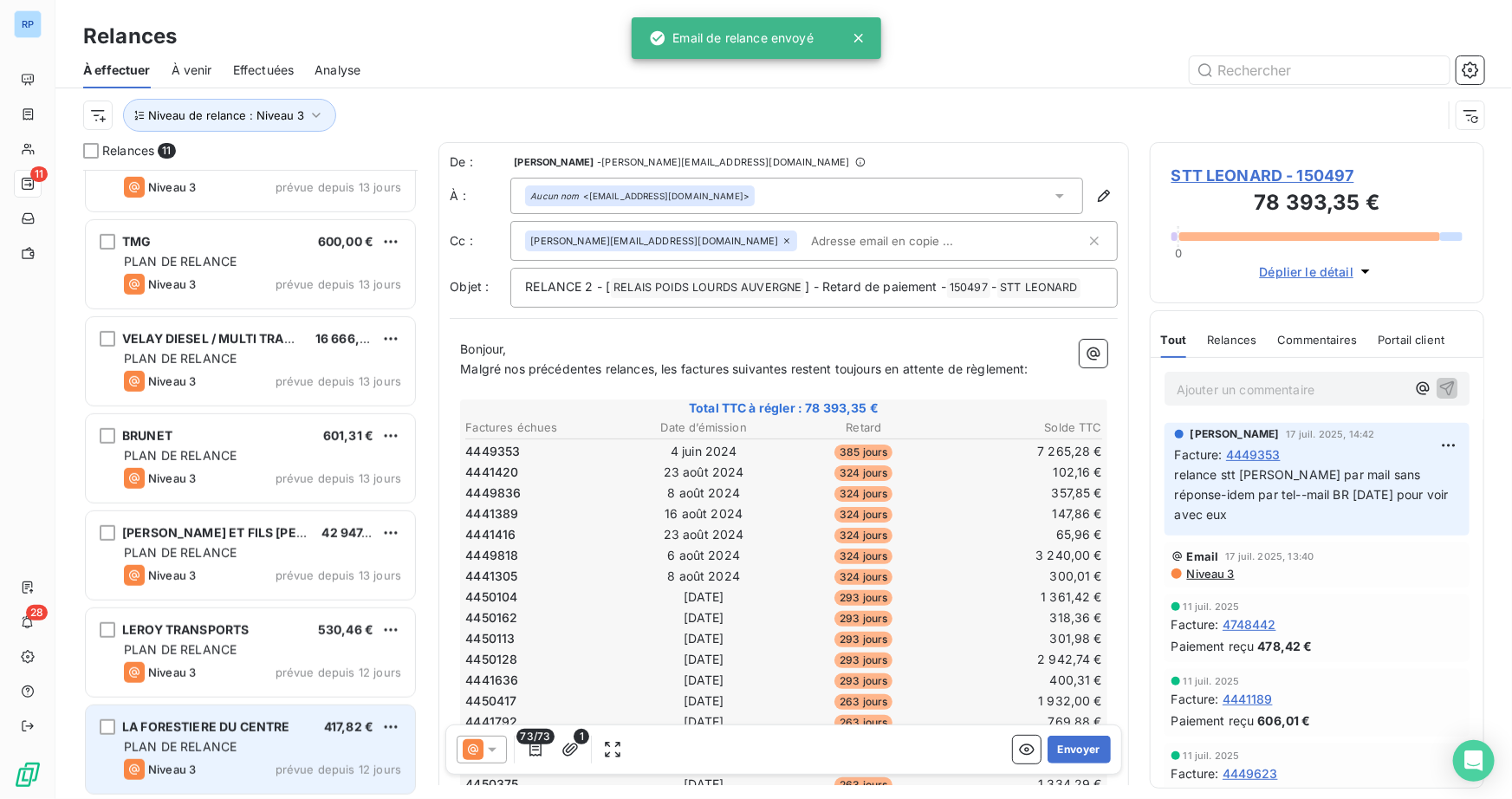
click at [264, 741] on div "PLAN DE RELANCE" at bounding box center [262, 746] width 278 height 17
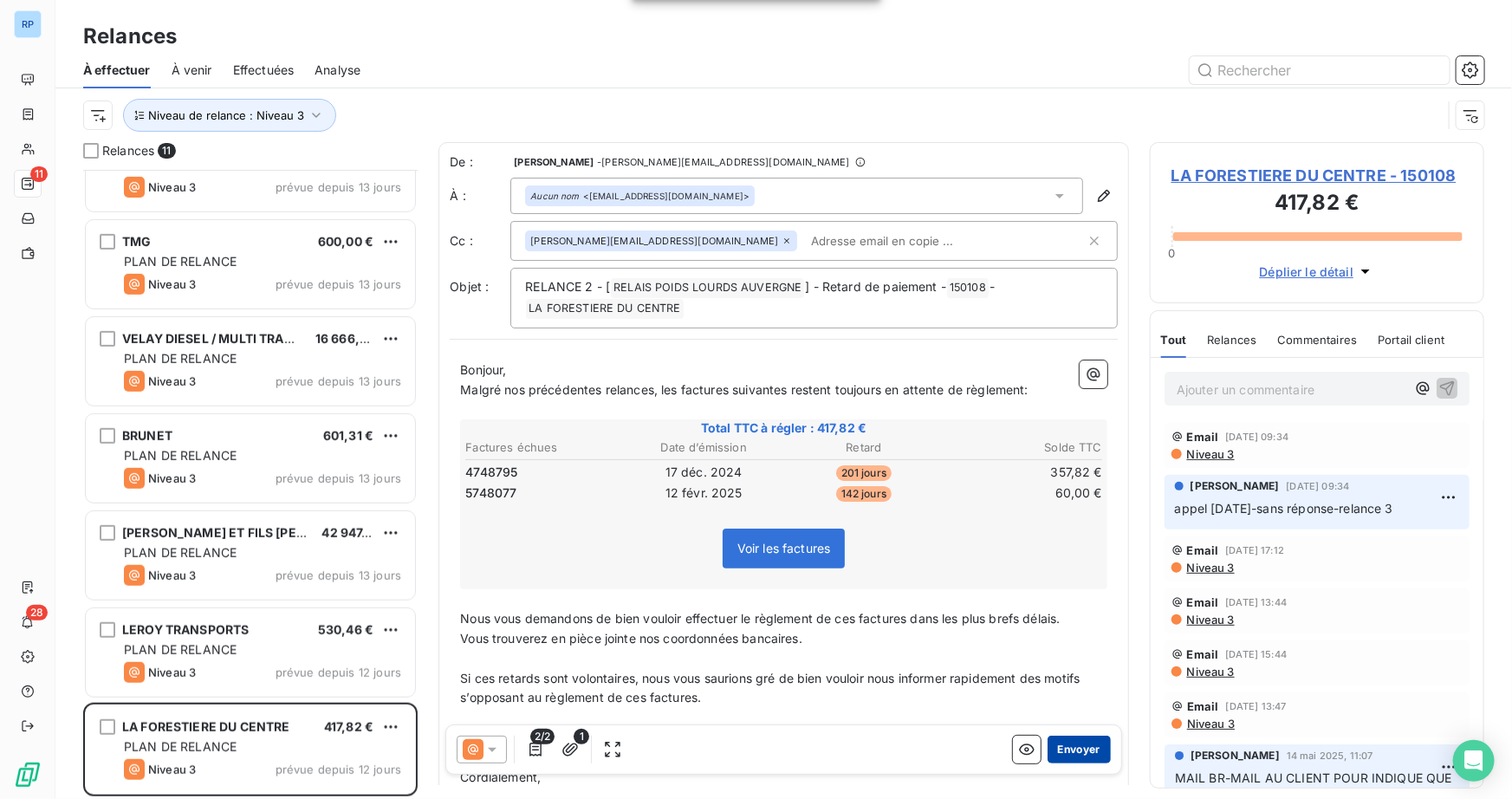
click at [1076, 760] on button "Envoyer" at bounding box center [1079, 749] width 63 height 28
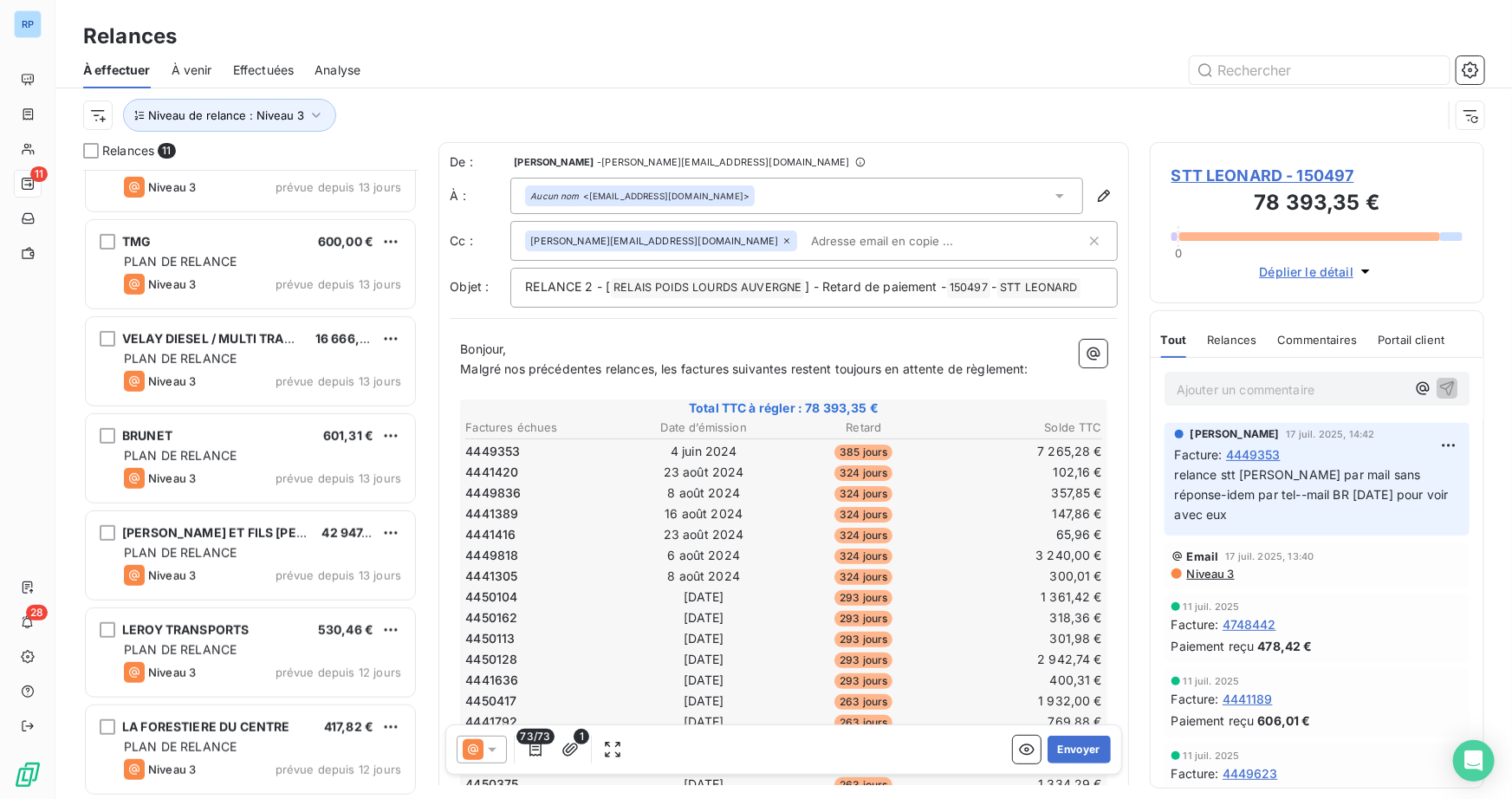
scroll to position [340, 0]
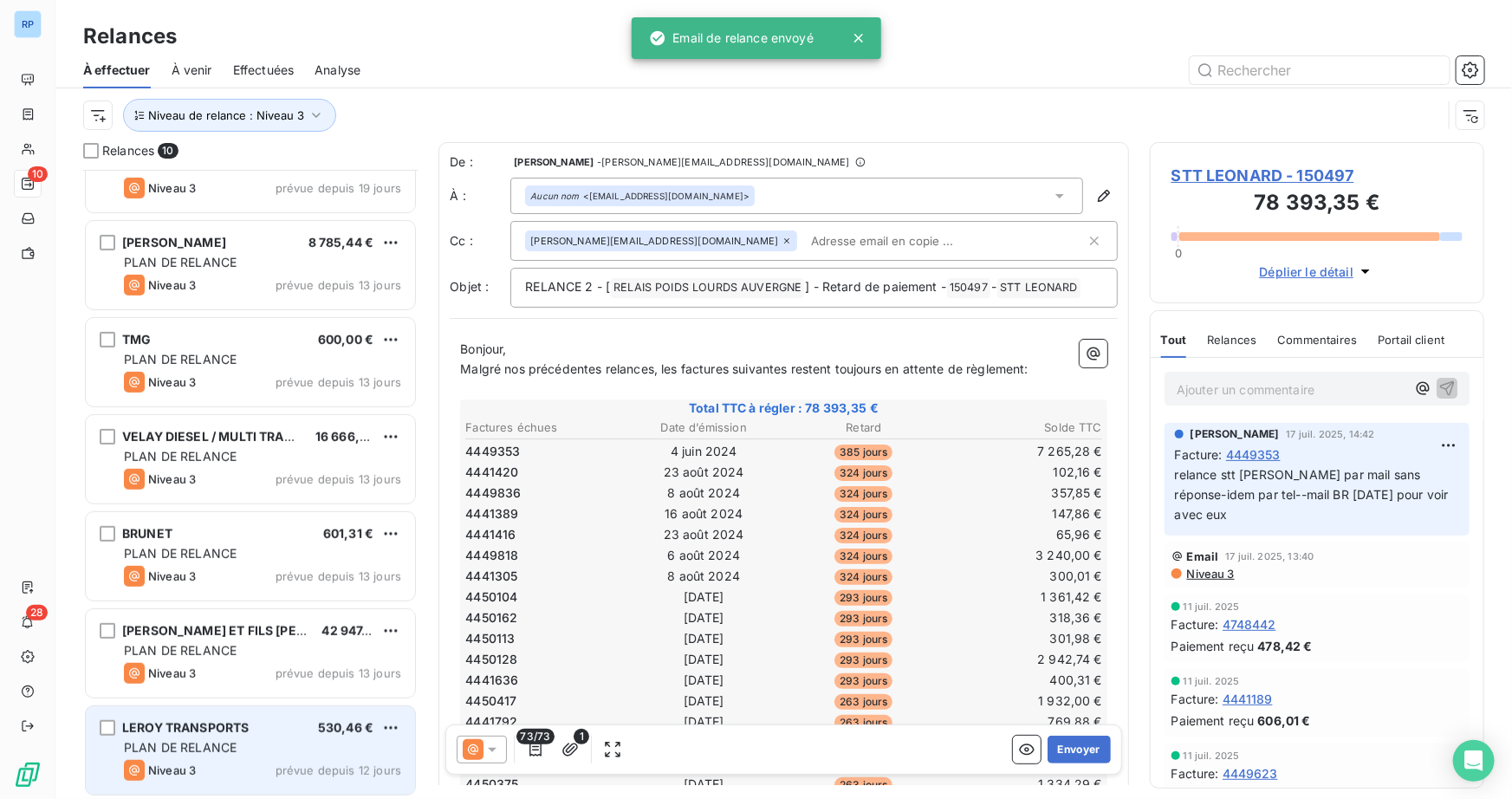
click at [204, 724] on span "LEROY TRANSPORTS" at bounding box center [185, 726] width 127 height 14
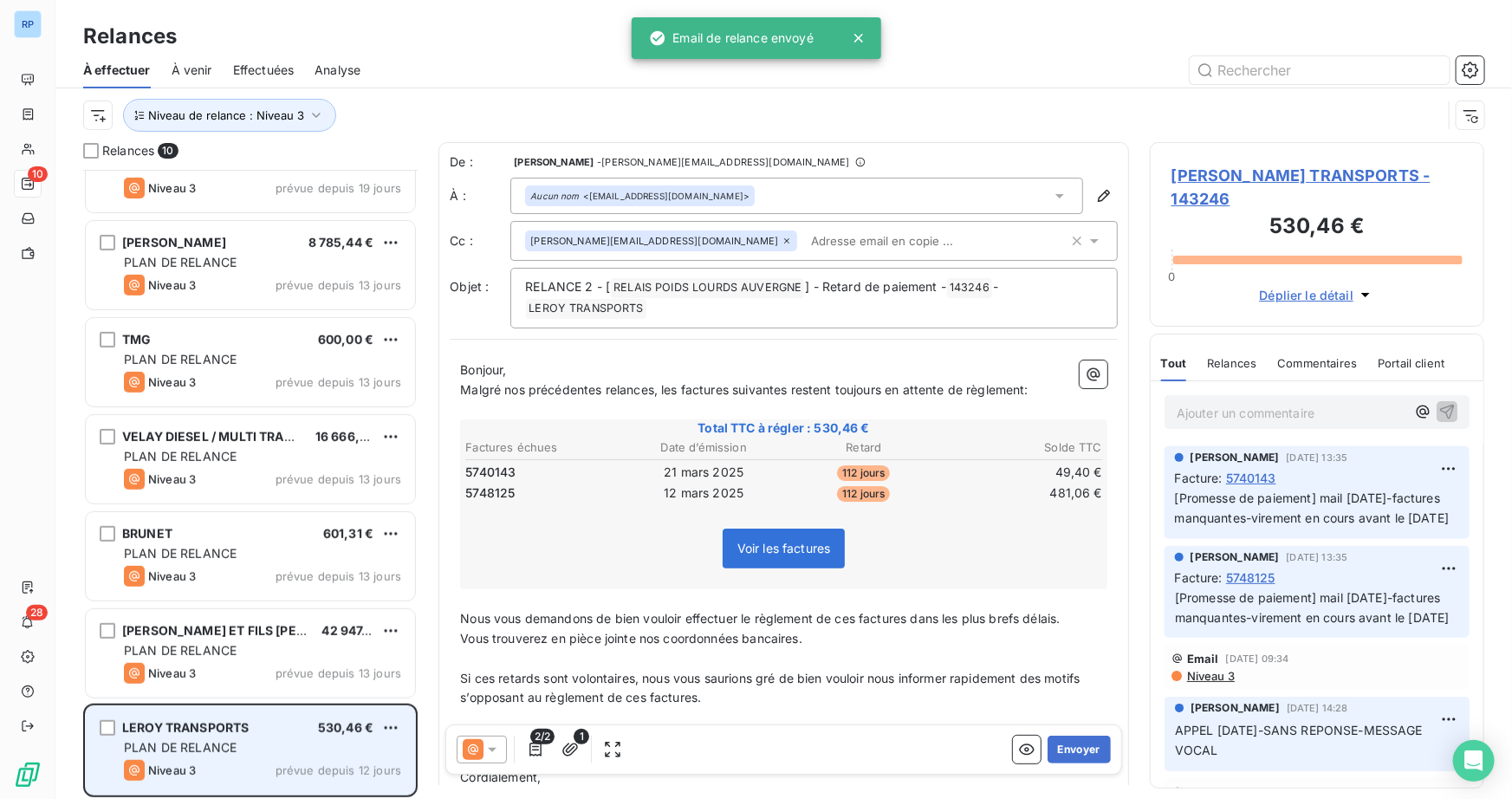
scroll to position [341, 0]
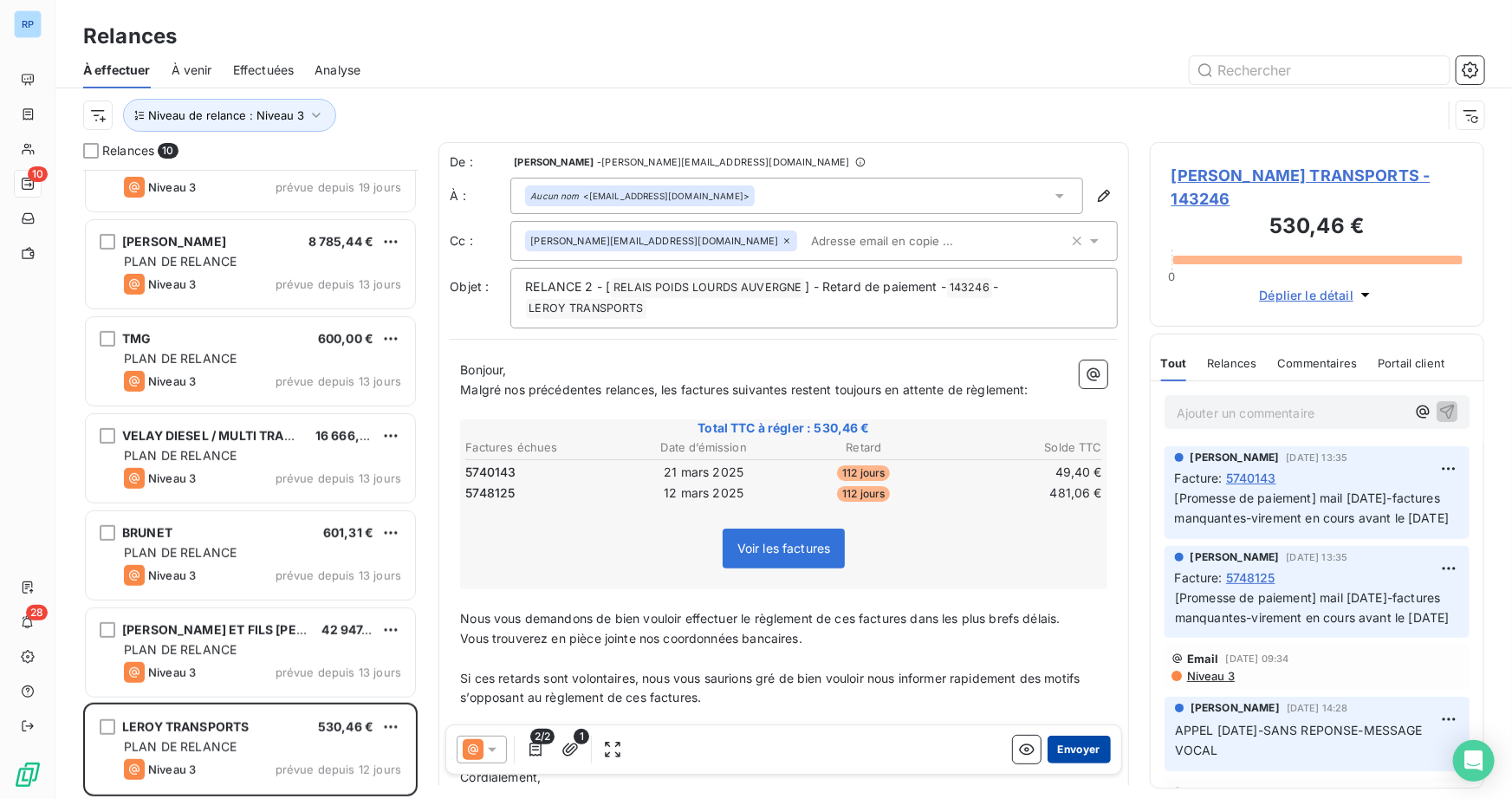
click at [1083, 745] on button "Envoyer" at bounding box center [1079, 749] width 63 height 28
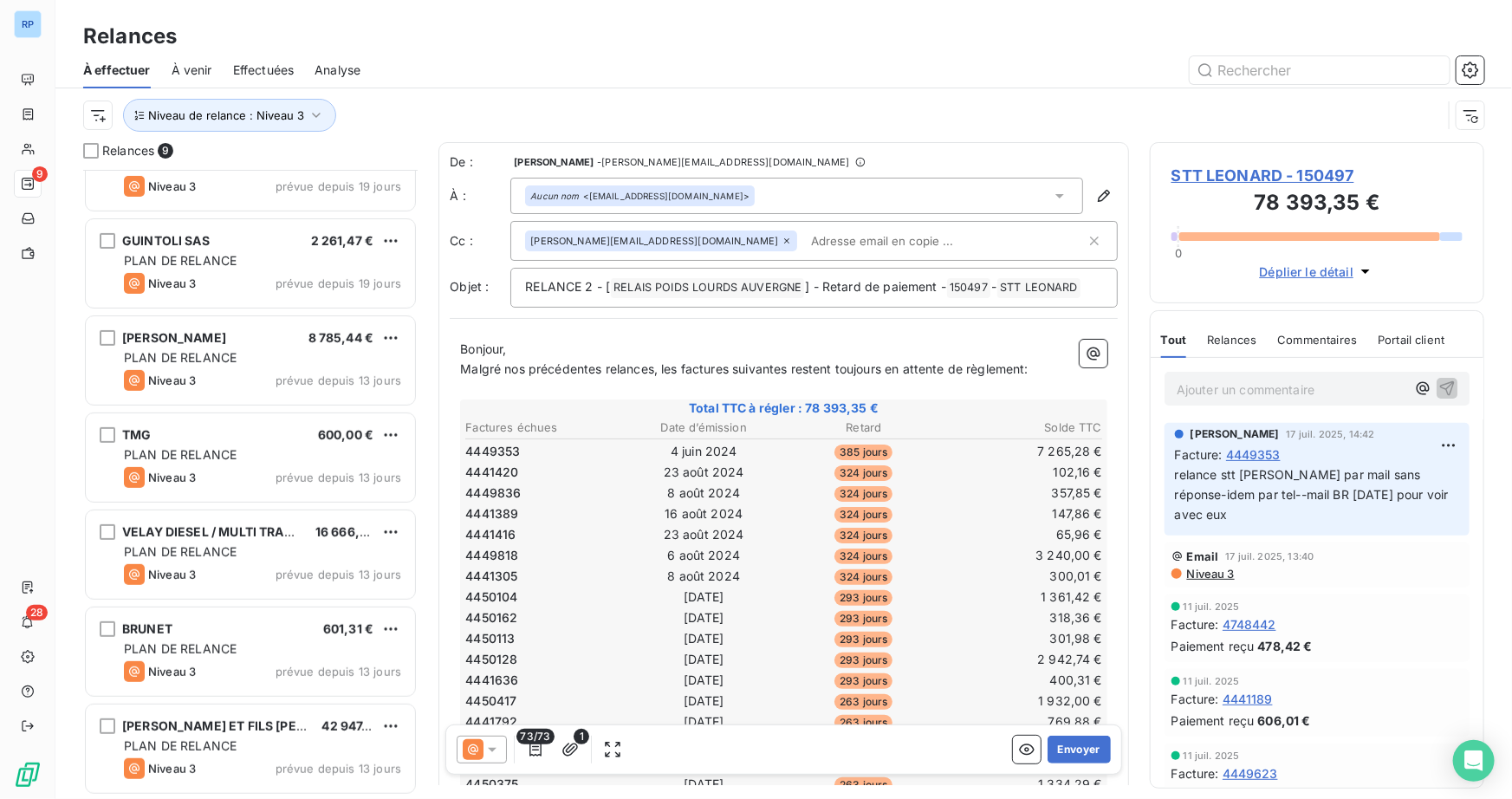
scroll to position [243, 0]
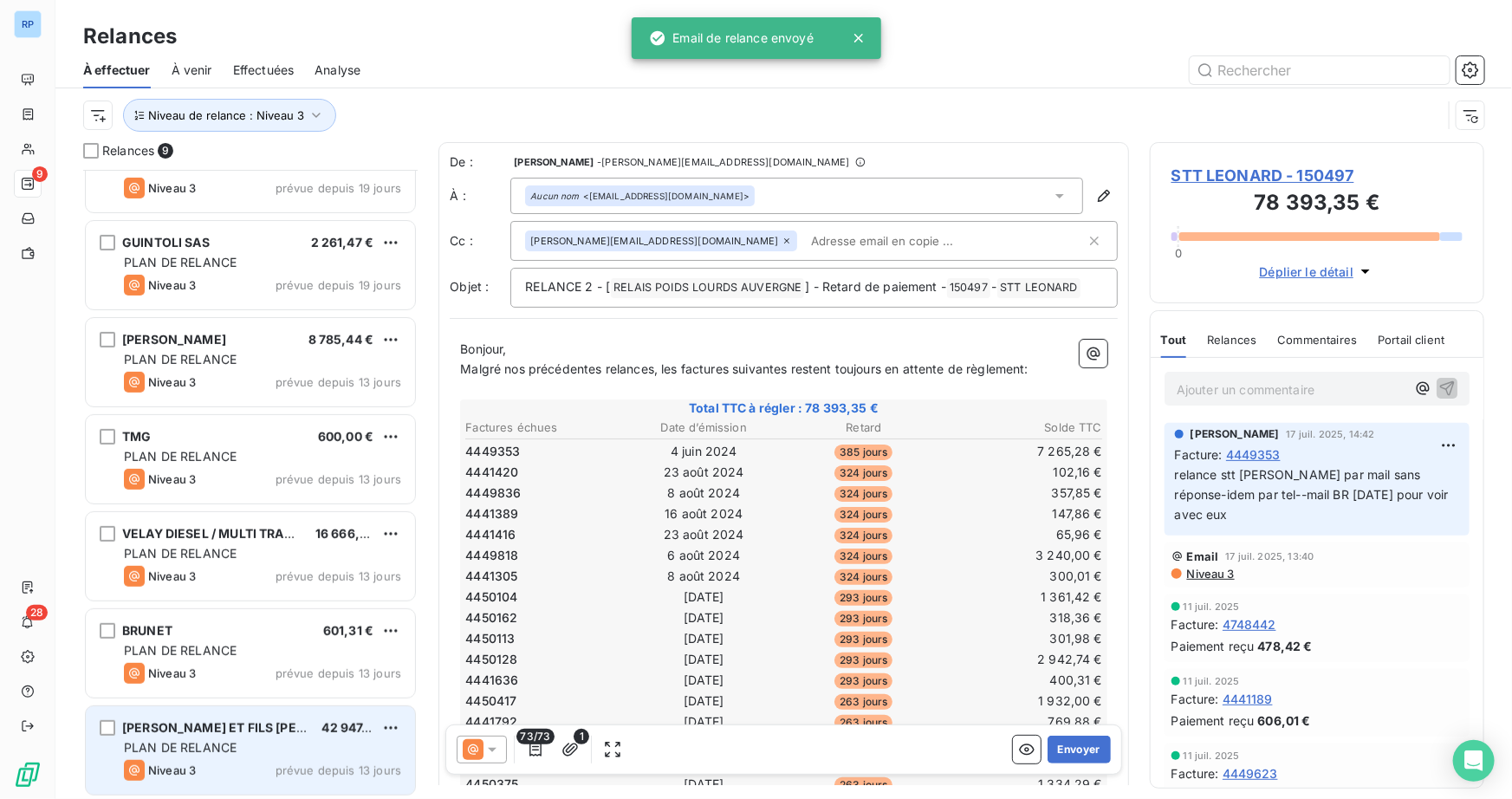
click at [226, 747] on span "PLAN DE RELANCE" at bounding box center [180, 746] width 112 height 14
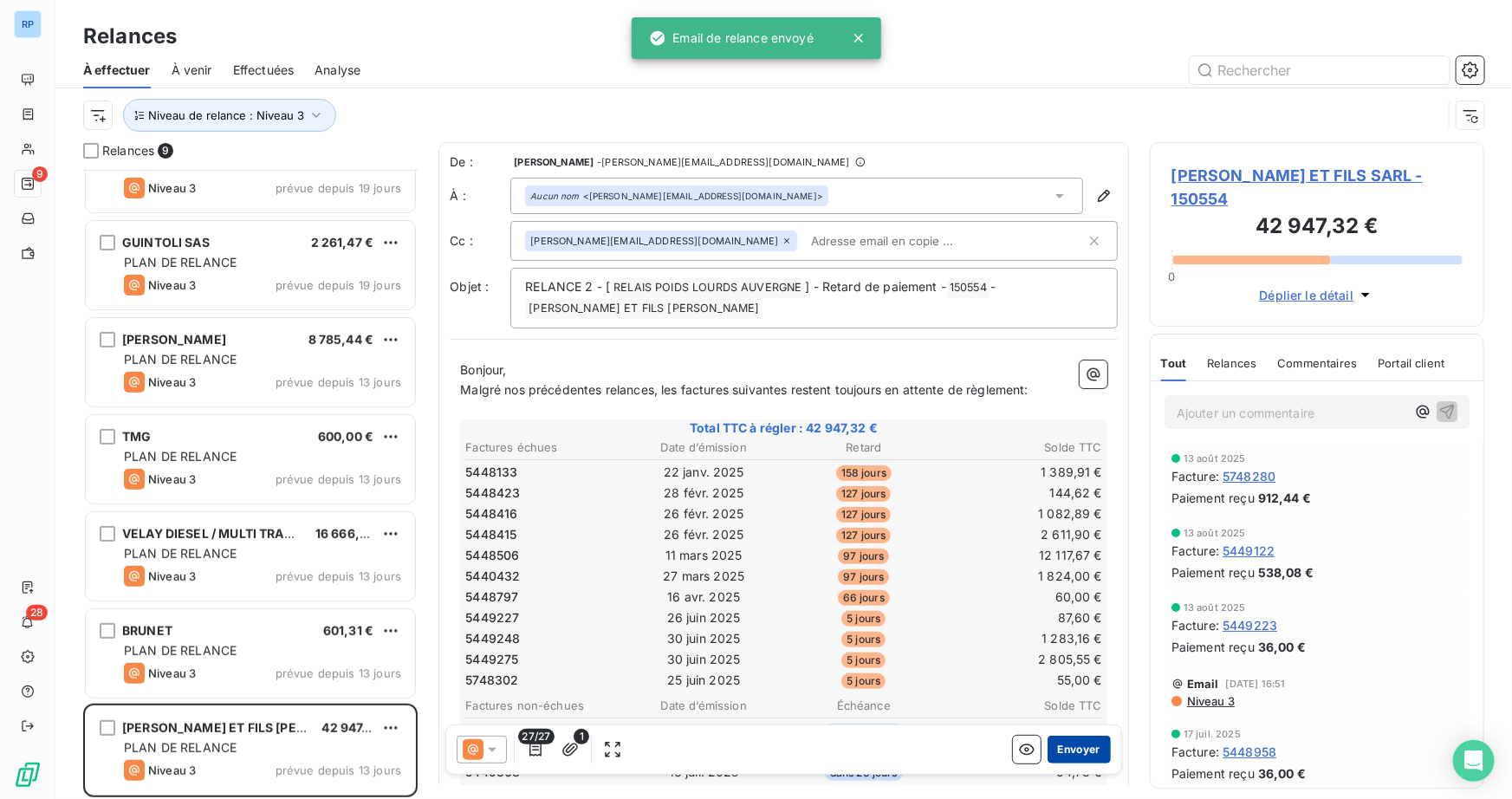
click at [1065, 752] on button "Envoyer" at bounding box center [1079, 749] width 63 height 28
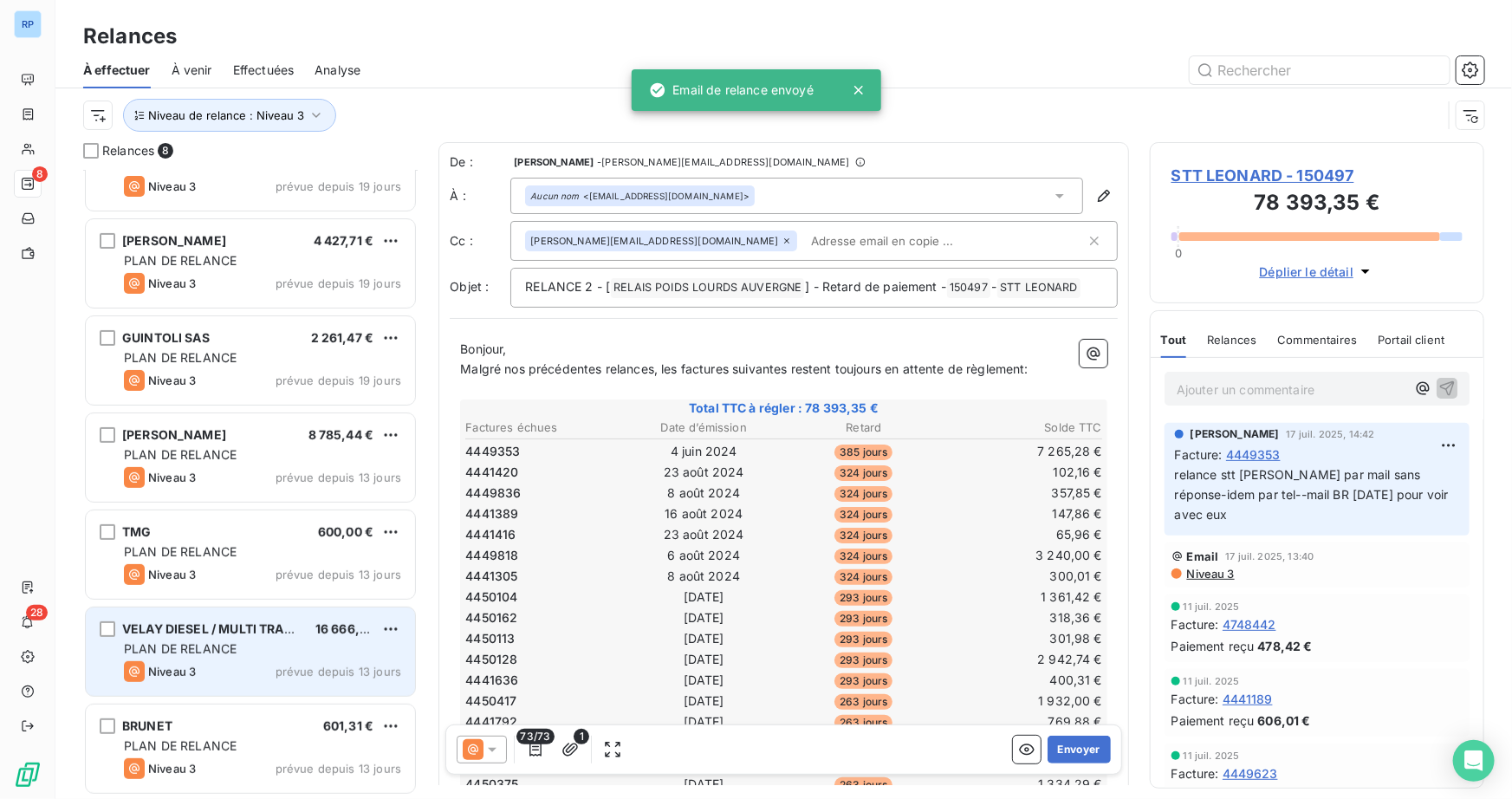
scroll to position [147, 0]
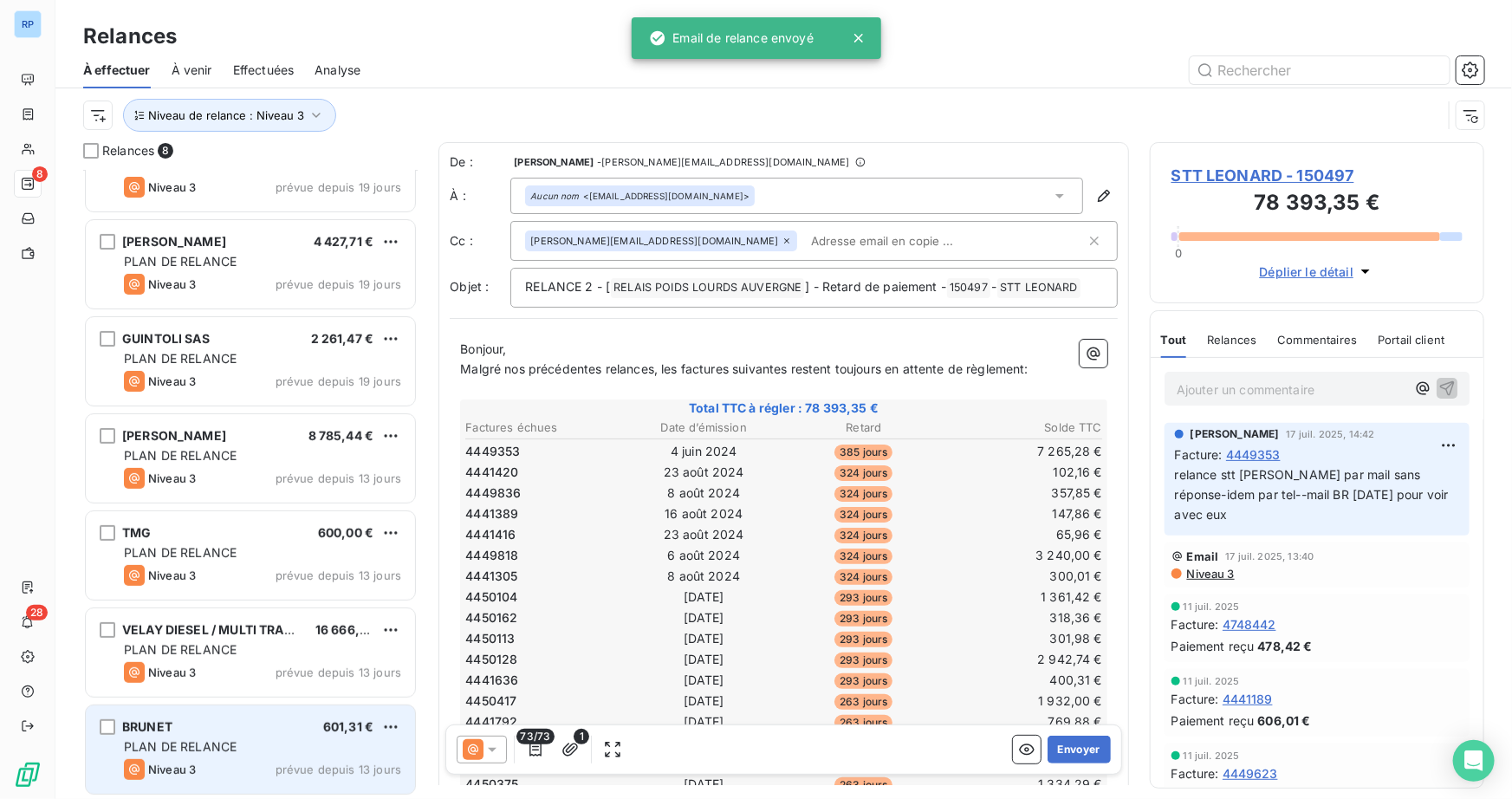
click at [226, 726] on div "BRUNET 601,31 €" at bounding box center [262, 727] width 278 height 15
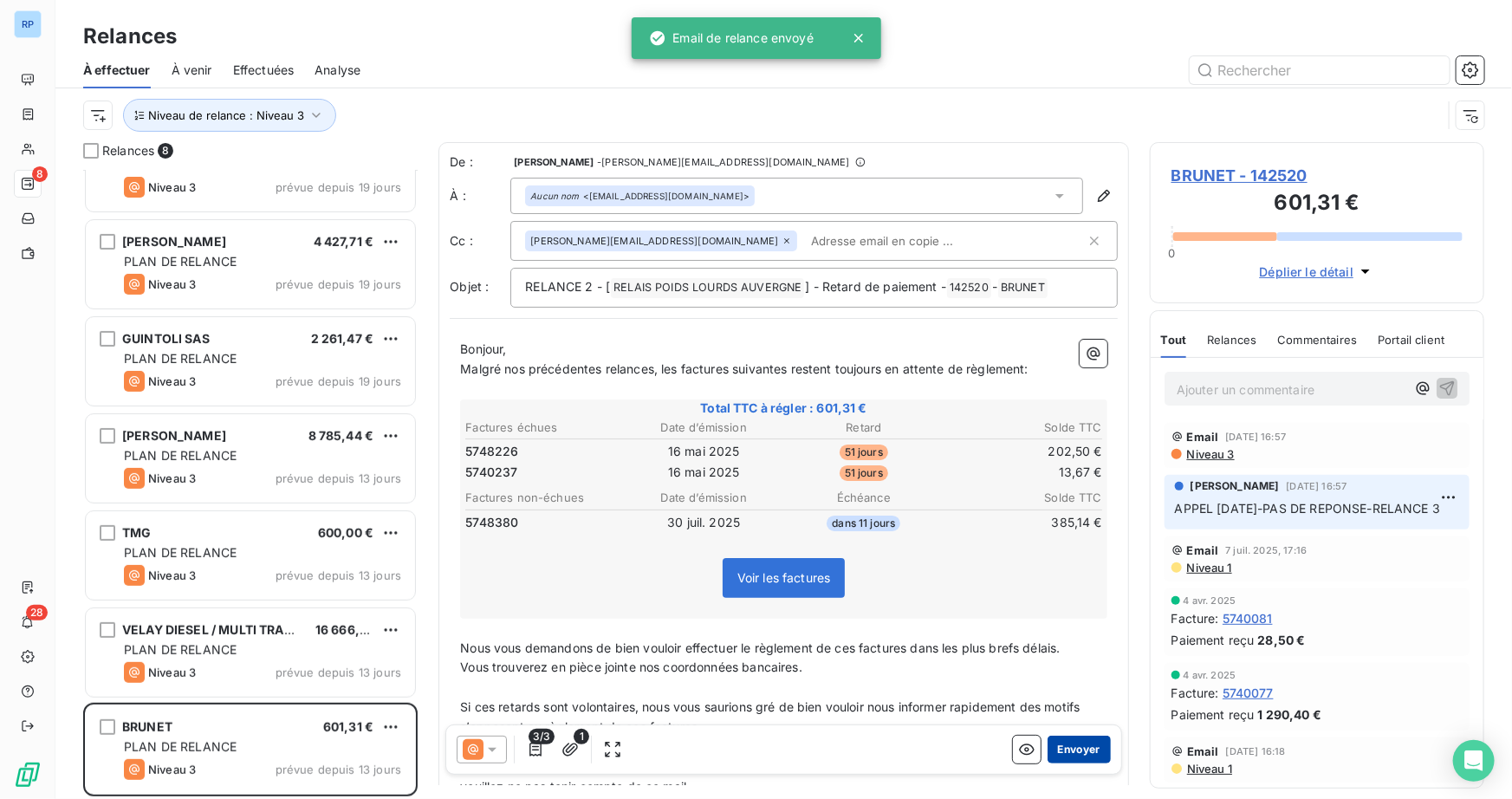
click at [1070, 753] on button "Envoyer" at bounding box center [1079, 749] width 63 height 28
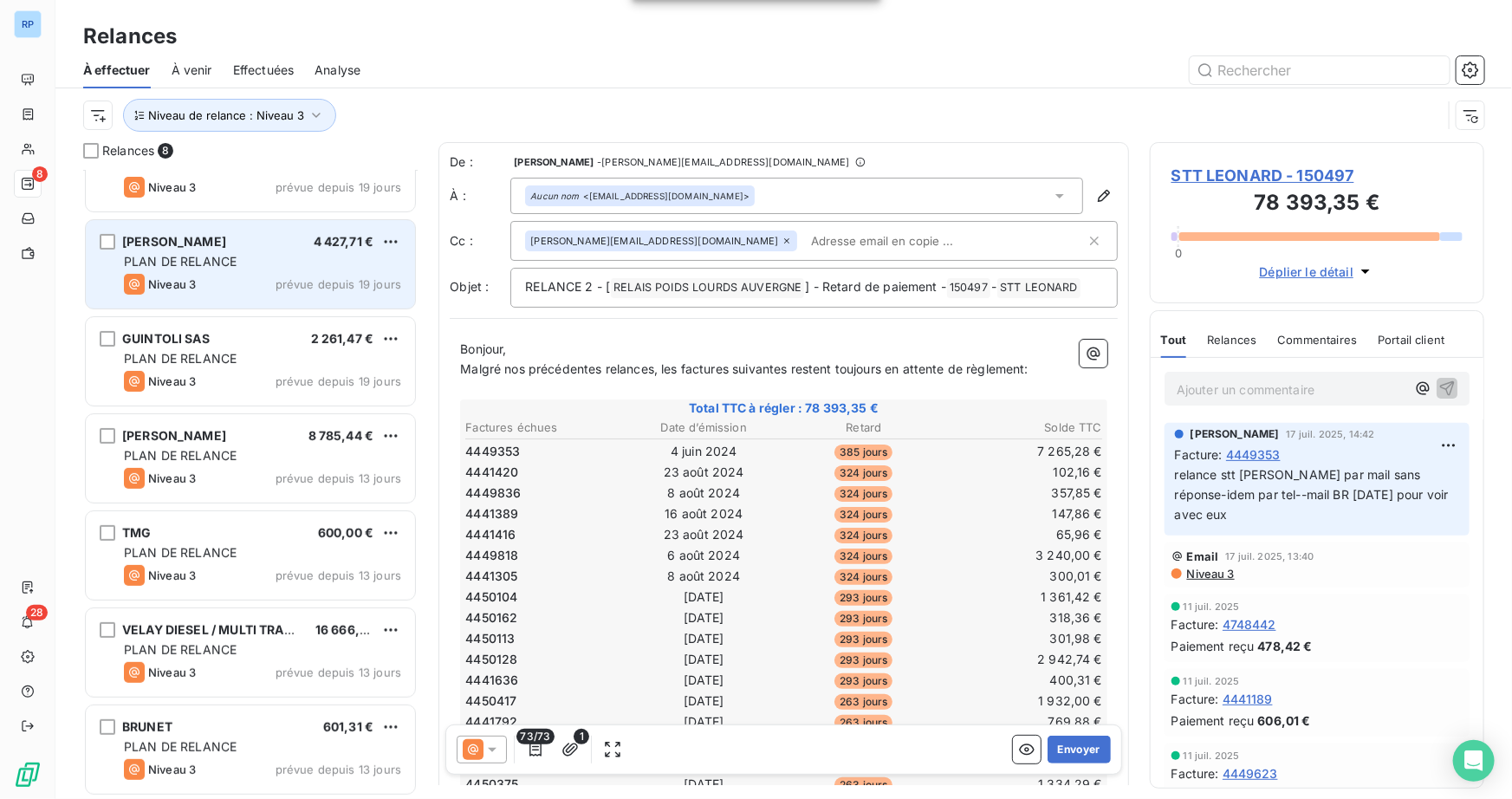
scroll to position [50, 0]
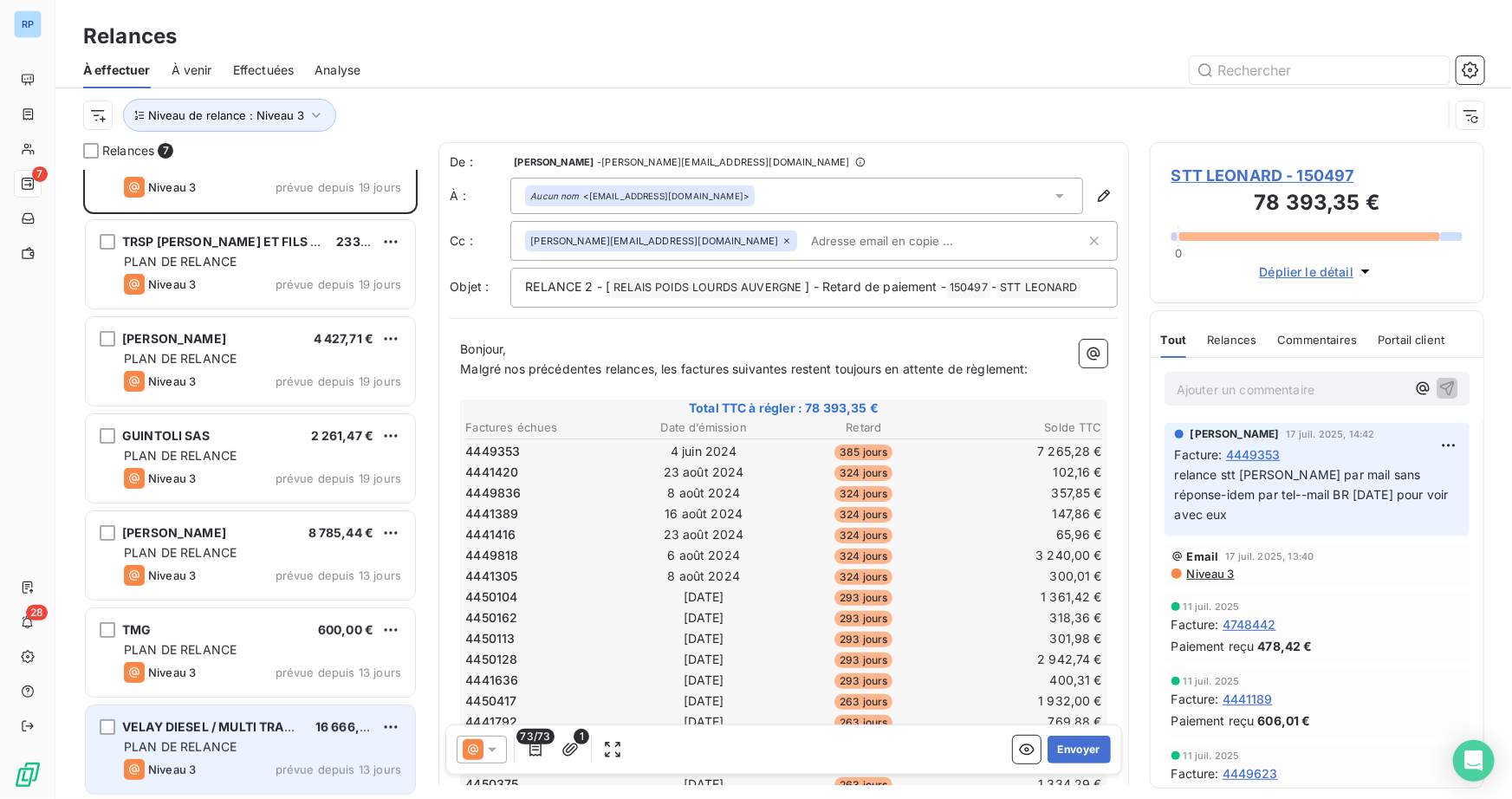
click at [274, 733] on div "VELAY DIESEL / MULTI TRANSPORTS" at bounding box center [211, 727] width 180 height 17
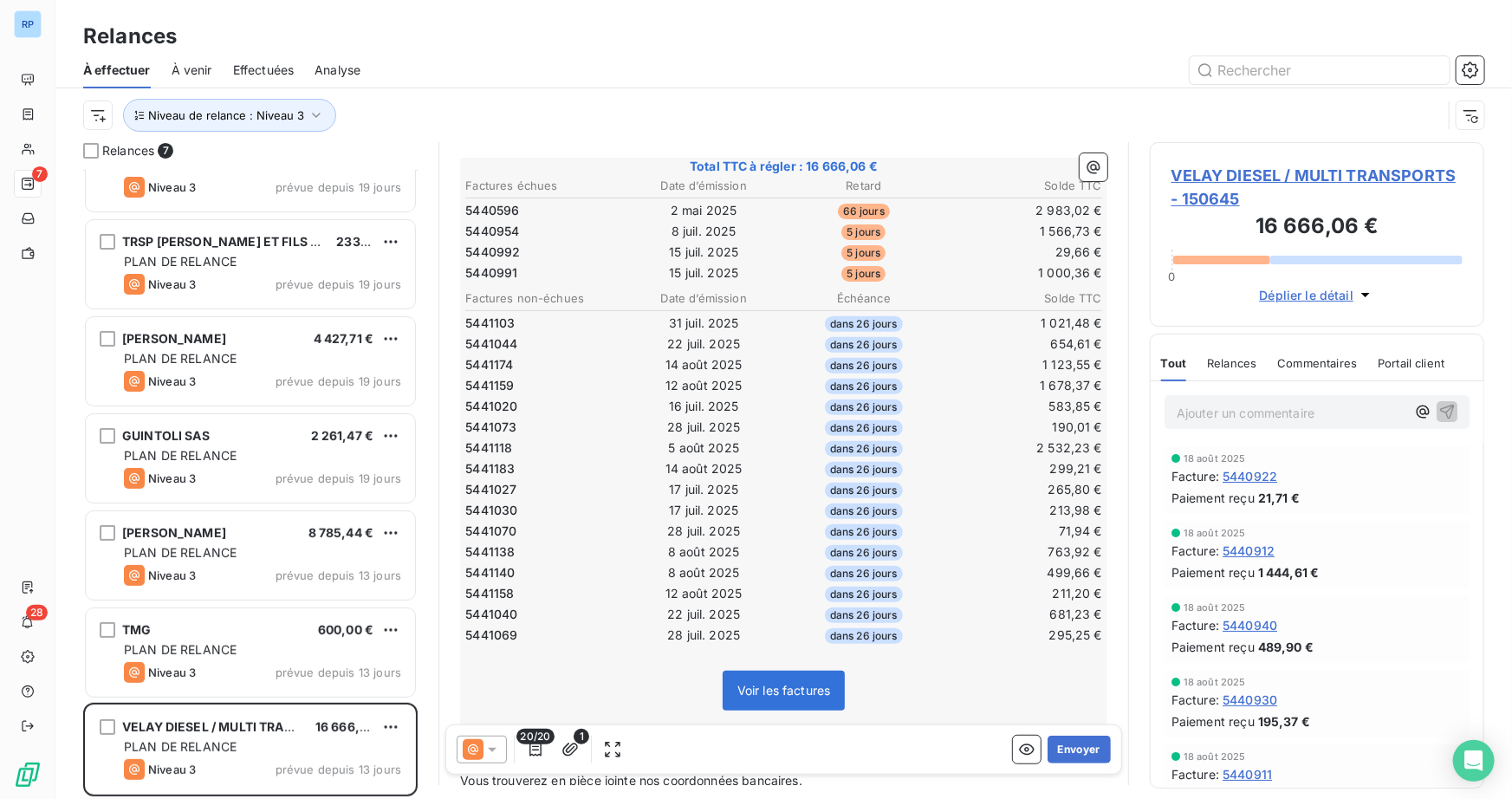
scroll to position [315, 0]
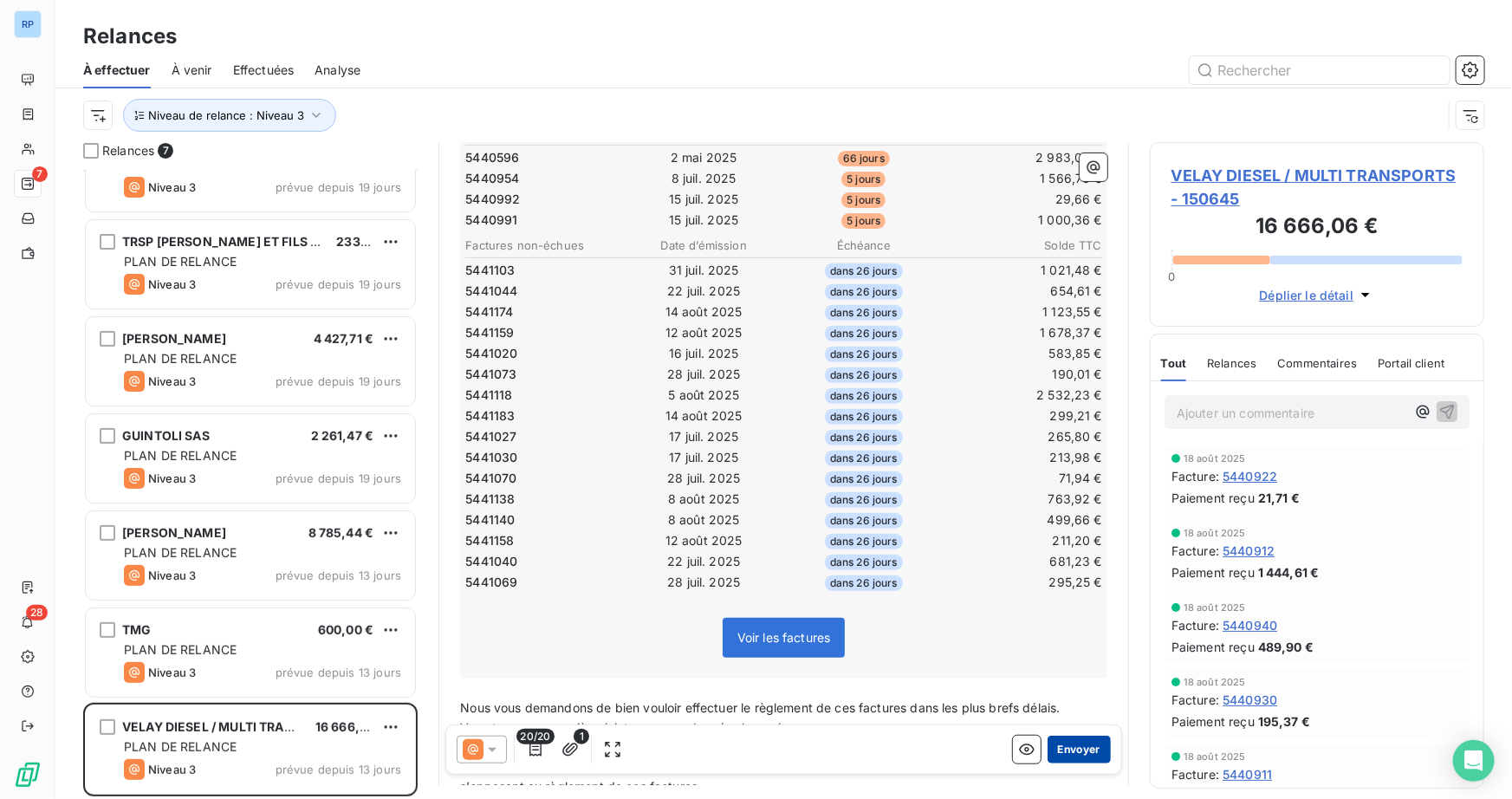
click at [1077, 750] on button "Envoyer" at bounding box center [1079, 749] width 63 height 28
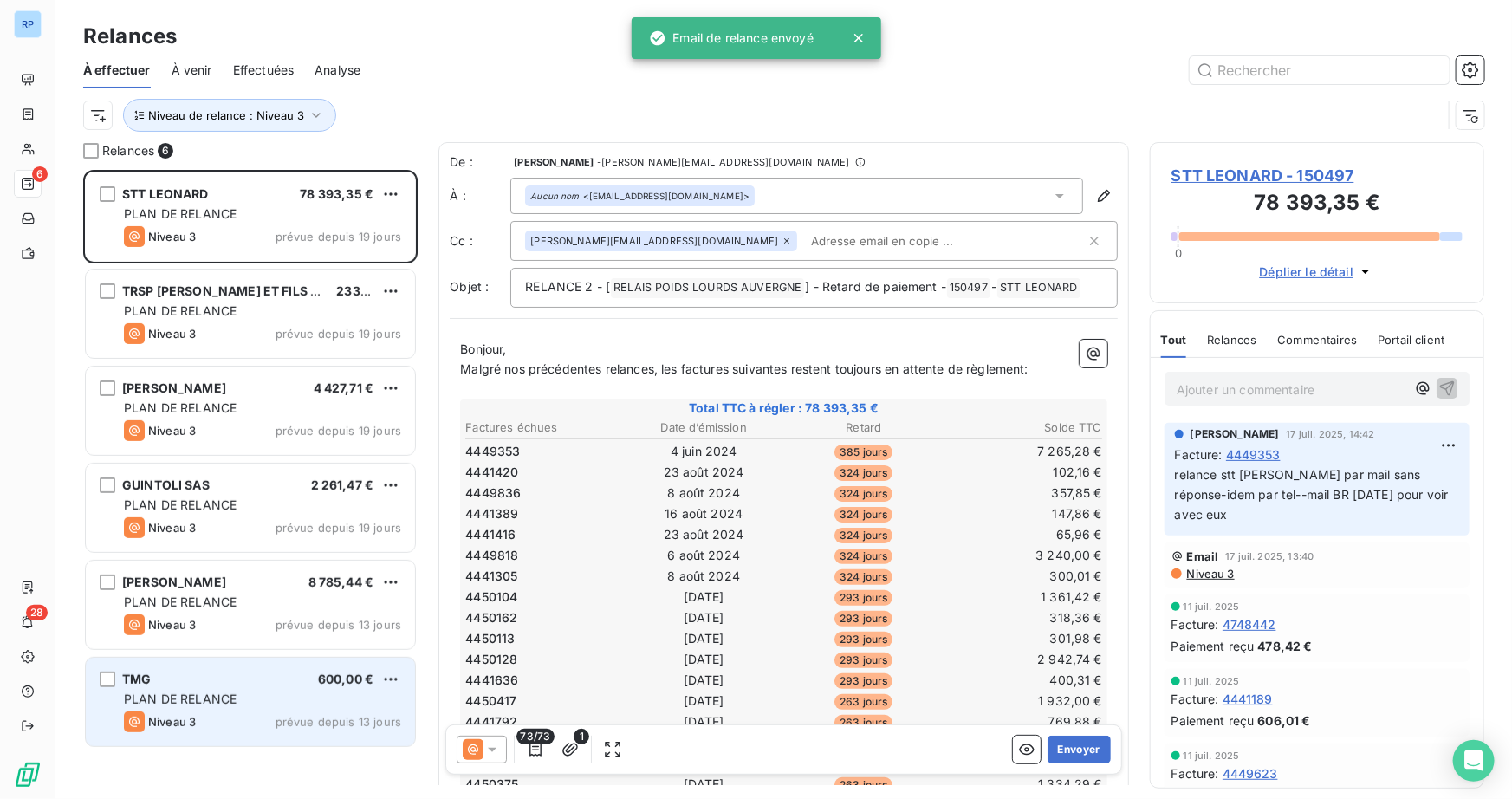
click at [224, 697] on span "PLAN DE RELANCE" at bounding box center [180, 698] width 112 height 14
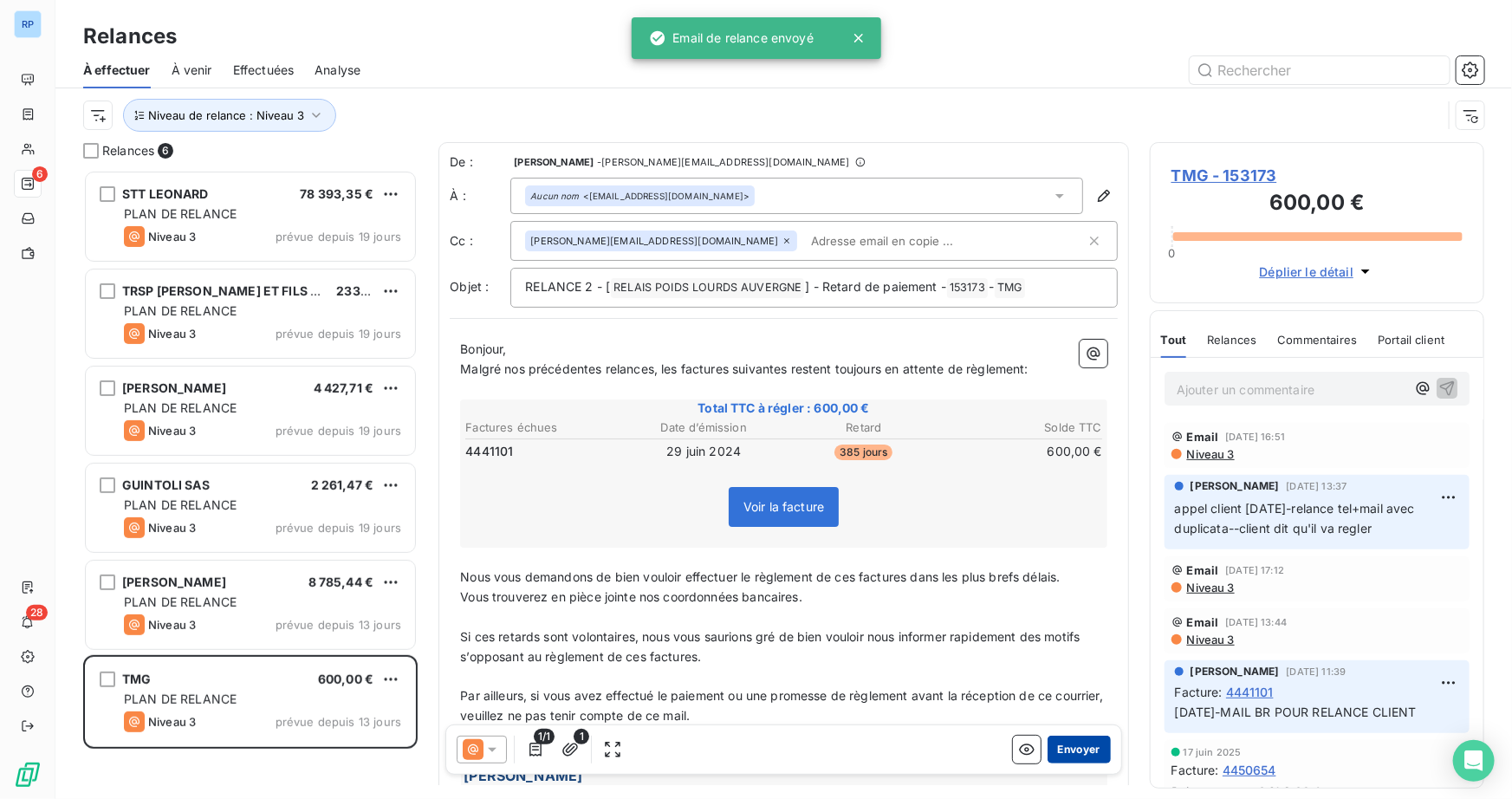
click at [1098, 746] on button "Envoyer" at bounding box center [1079, 749] width 63 height 28
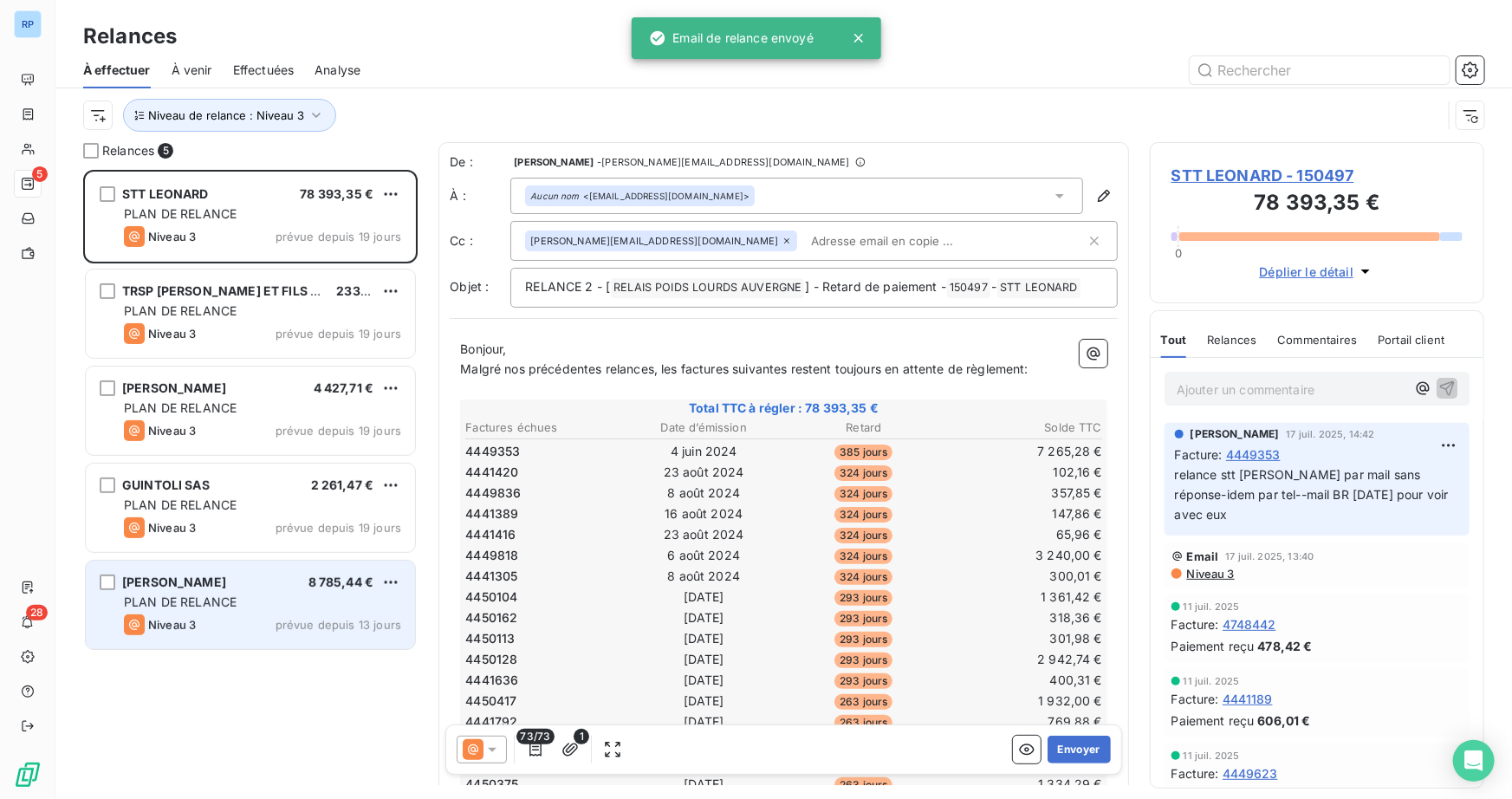
click at [242, 610] on div "PLAN DE RELANCE" at bounding box center [262, 602] width 278 height 17
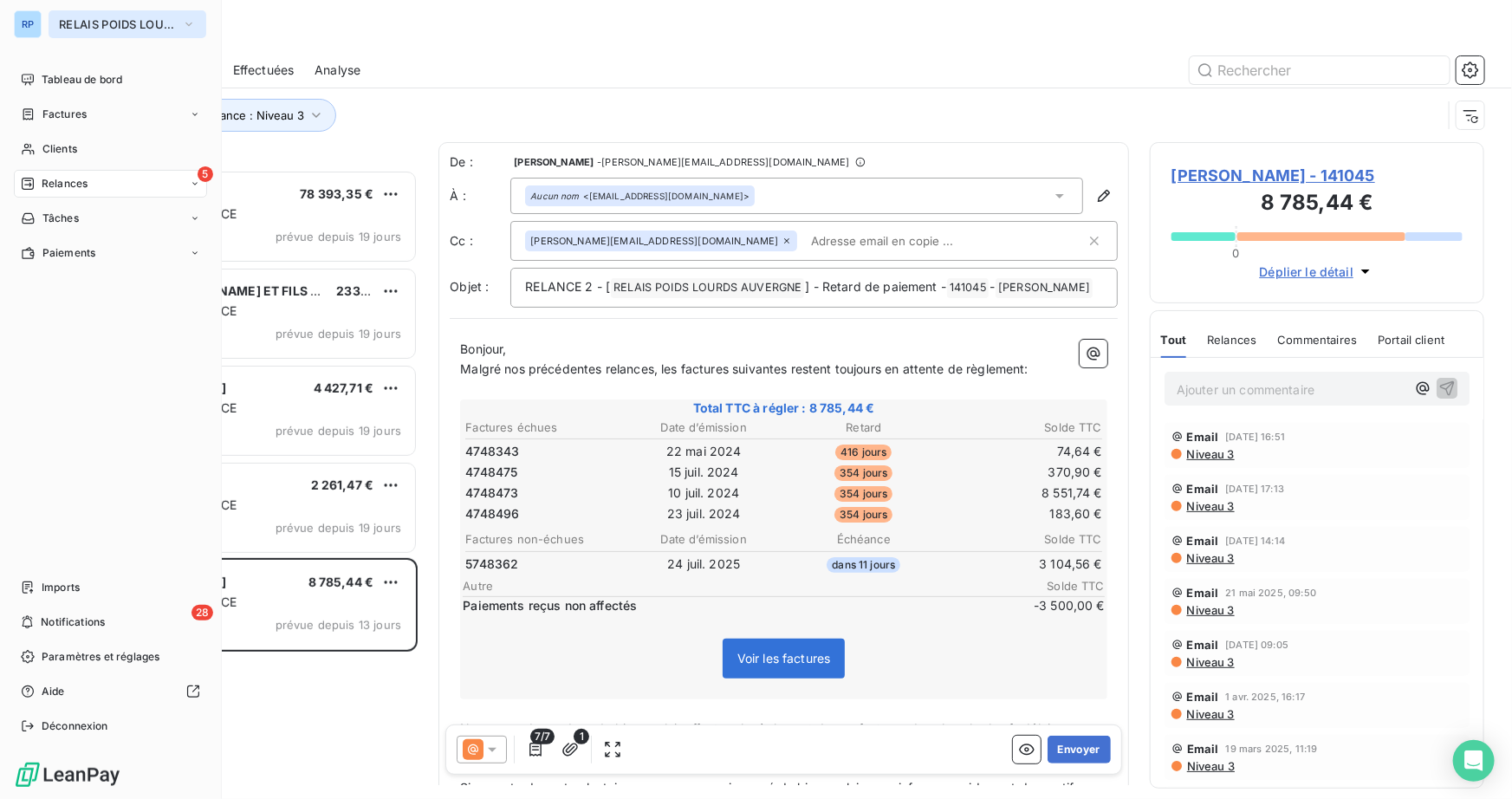
click at [183, 21] on icon "button" at bounding box center [188, 24] width 13 height 17
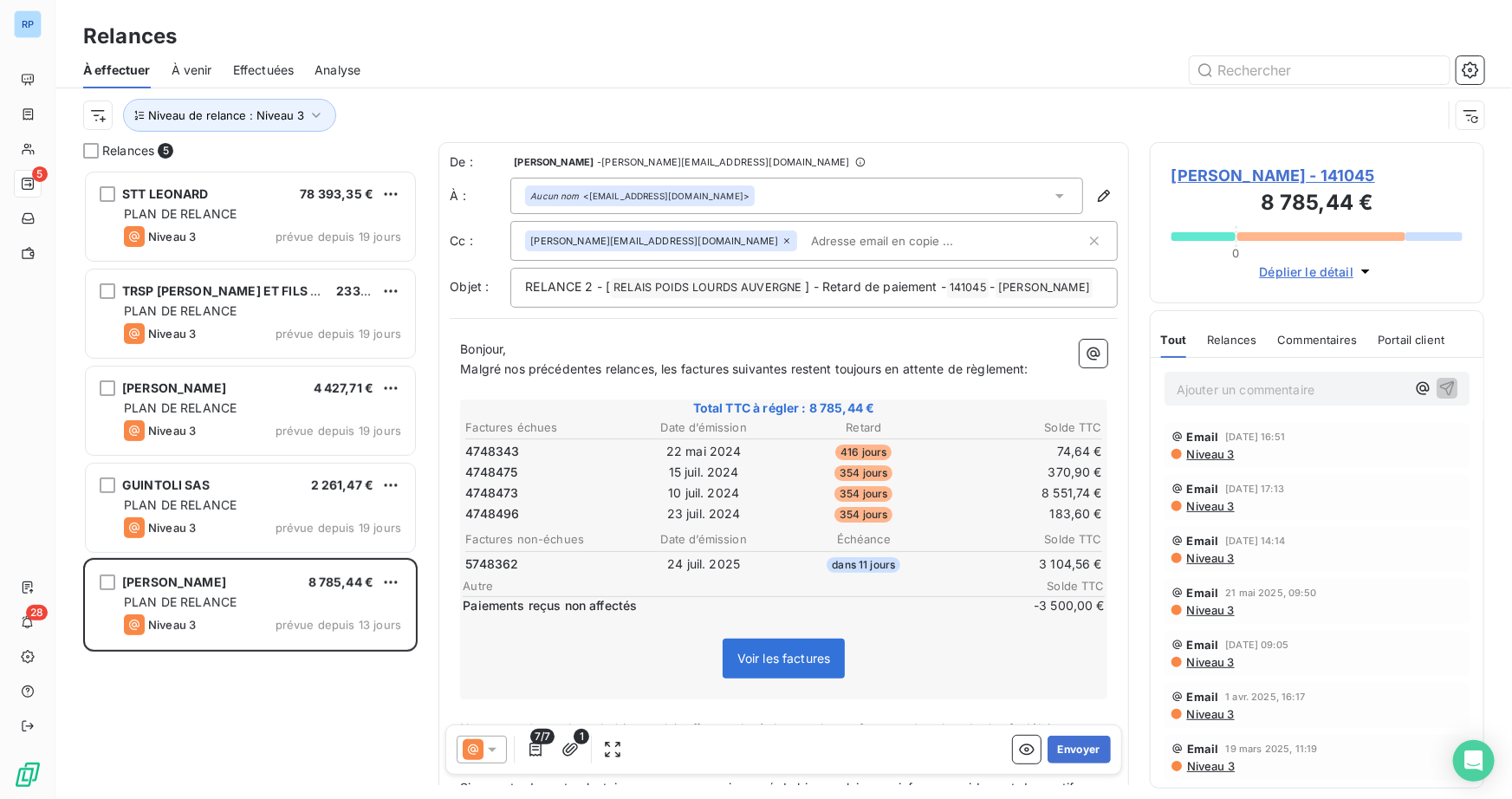
click at [408, 39] on div "Relances" at bounding box center [784, 36] width 1456 height 31
click at [1064, 748] on button "Envoyer" at bounding box center [1079, 749] width 63 height 28
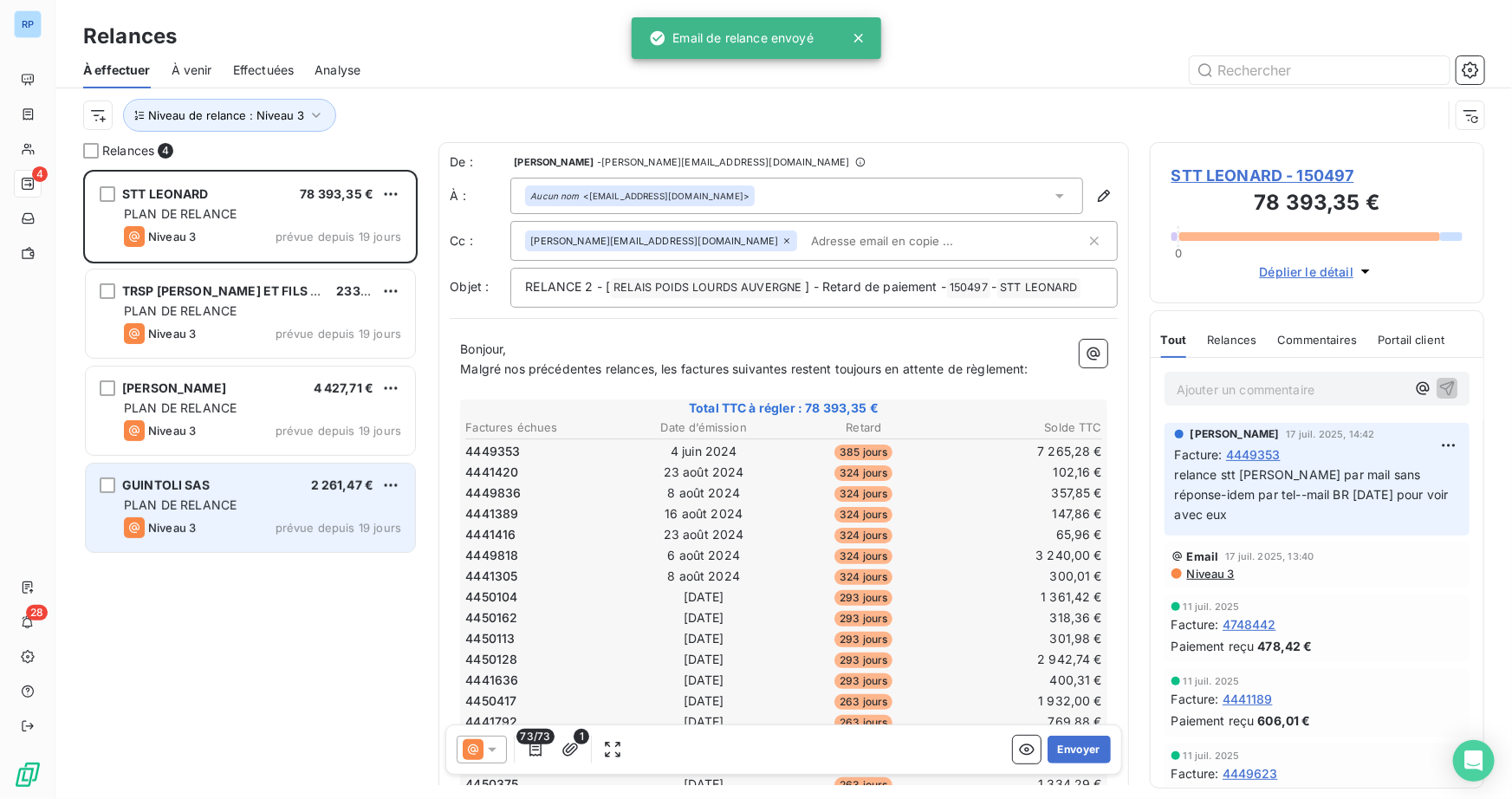
click at [203, 497] on span "PLAN DE RELANCE" at bounding box center [180, 504] width 112 height 14
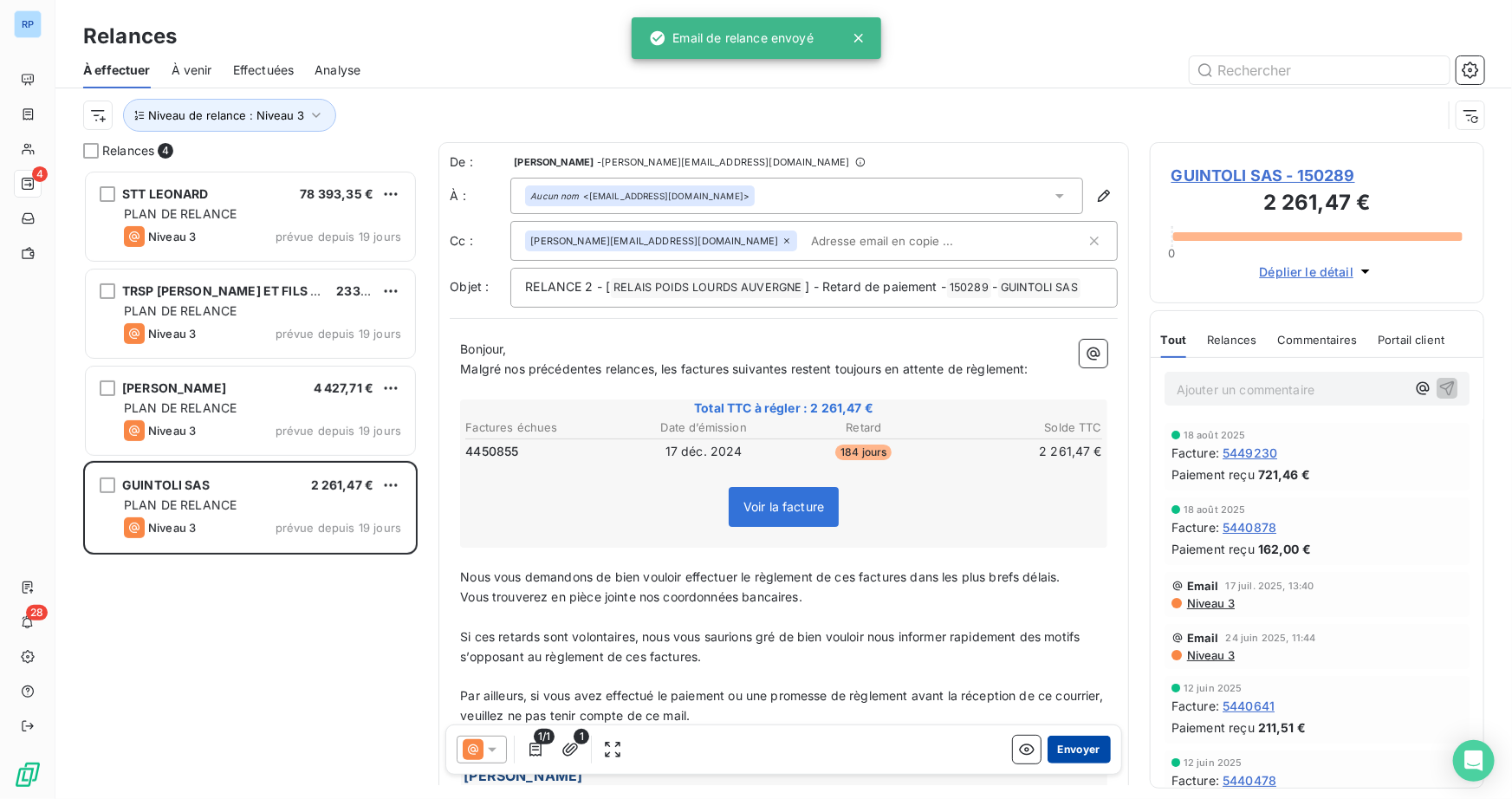
click at [1077, 750] on button "Envoyer" at bounding box center [1079, 749] width 63 height 28
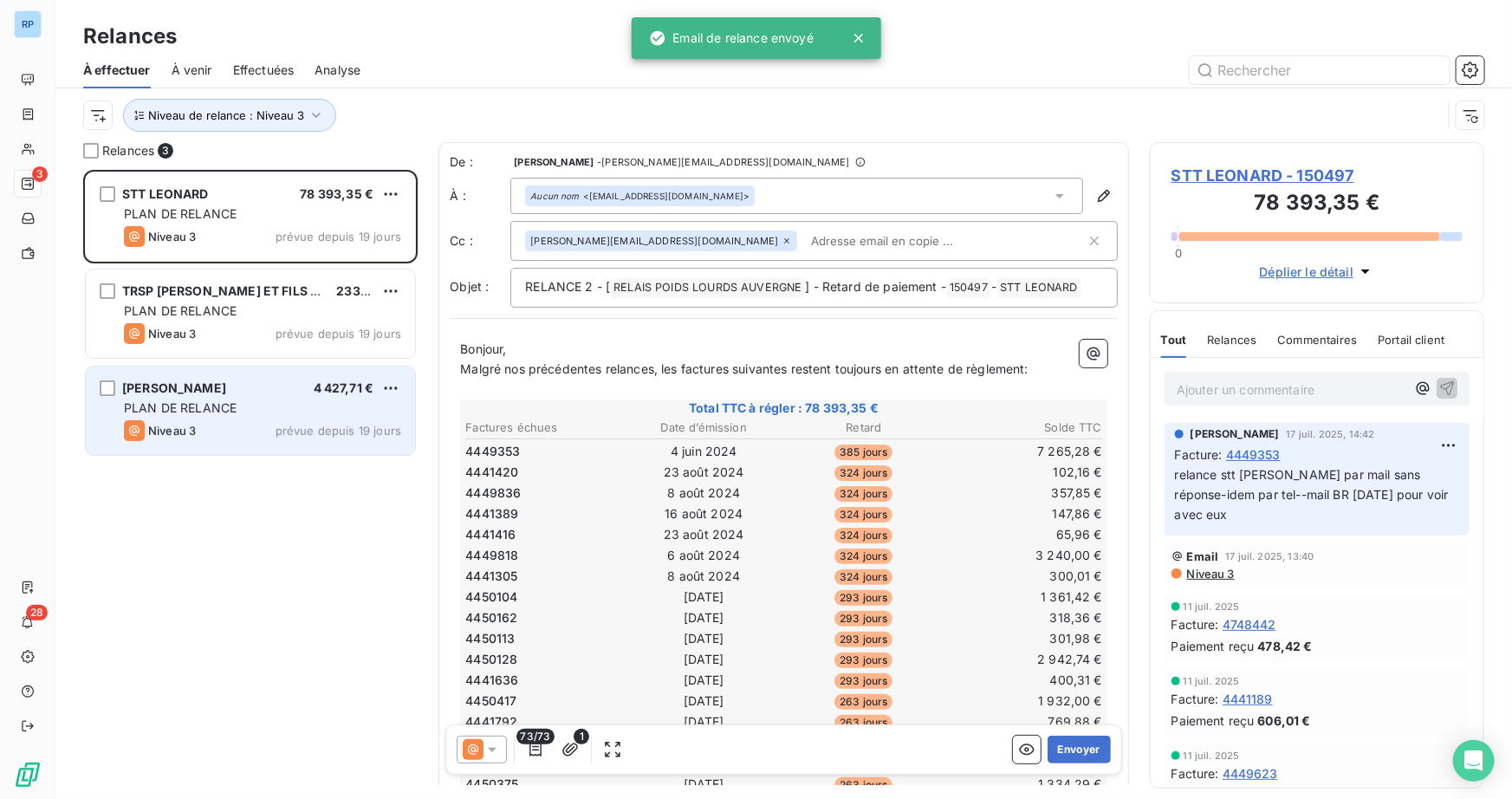
click at [218, 395] on div "BELLON ERIC 4 427,71 €" at bounding box center [262, 388] width 278 height 15
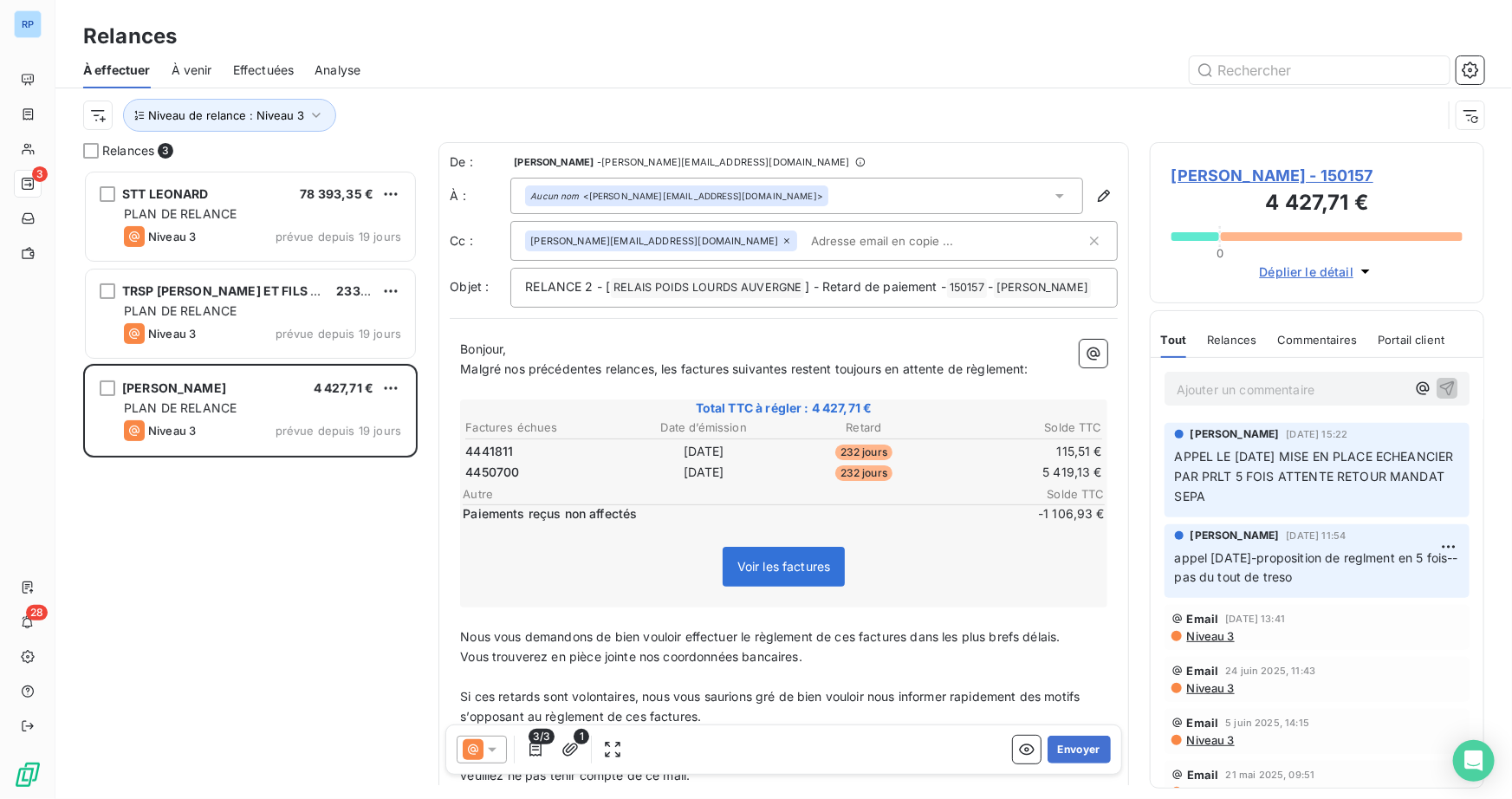
click at [1286, 175] on span "BELLON ERIC - 150157" at bounding box center [1316, 175] width 291 height 23
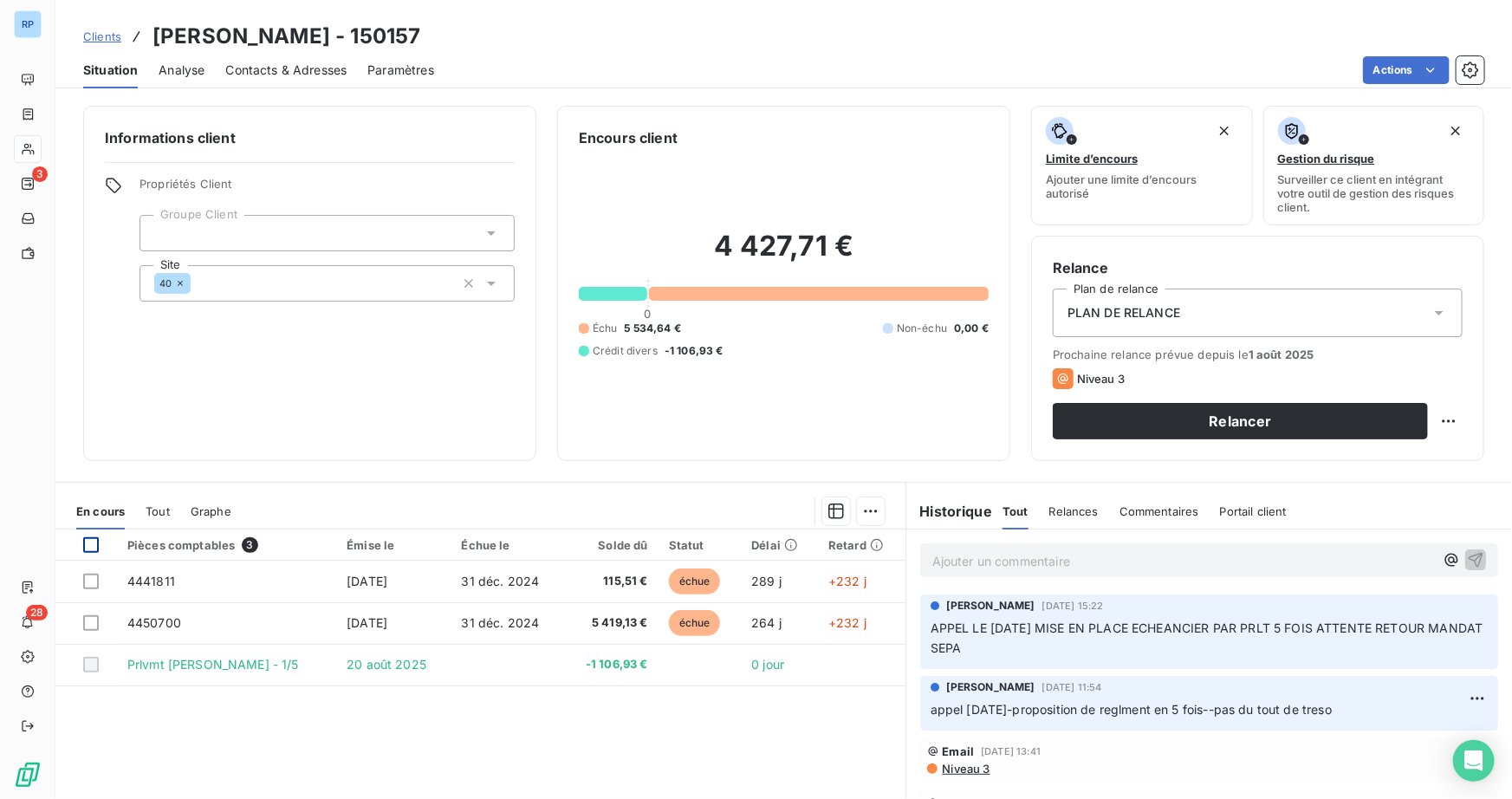
click at [93, 545] on div at bounding box center [91, 545] width 15 height 15
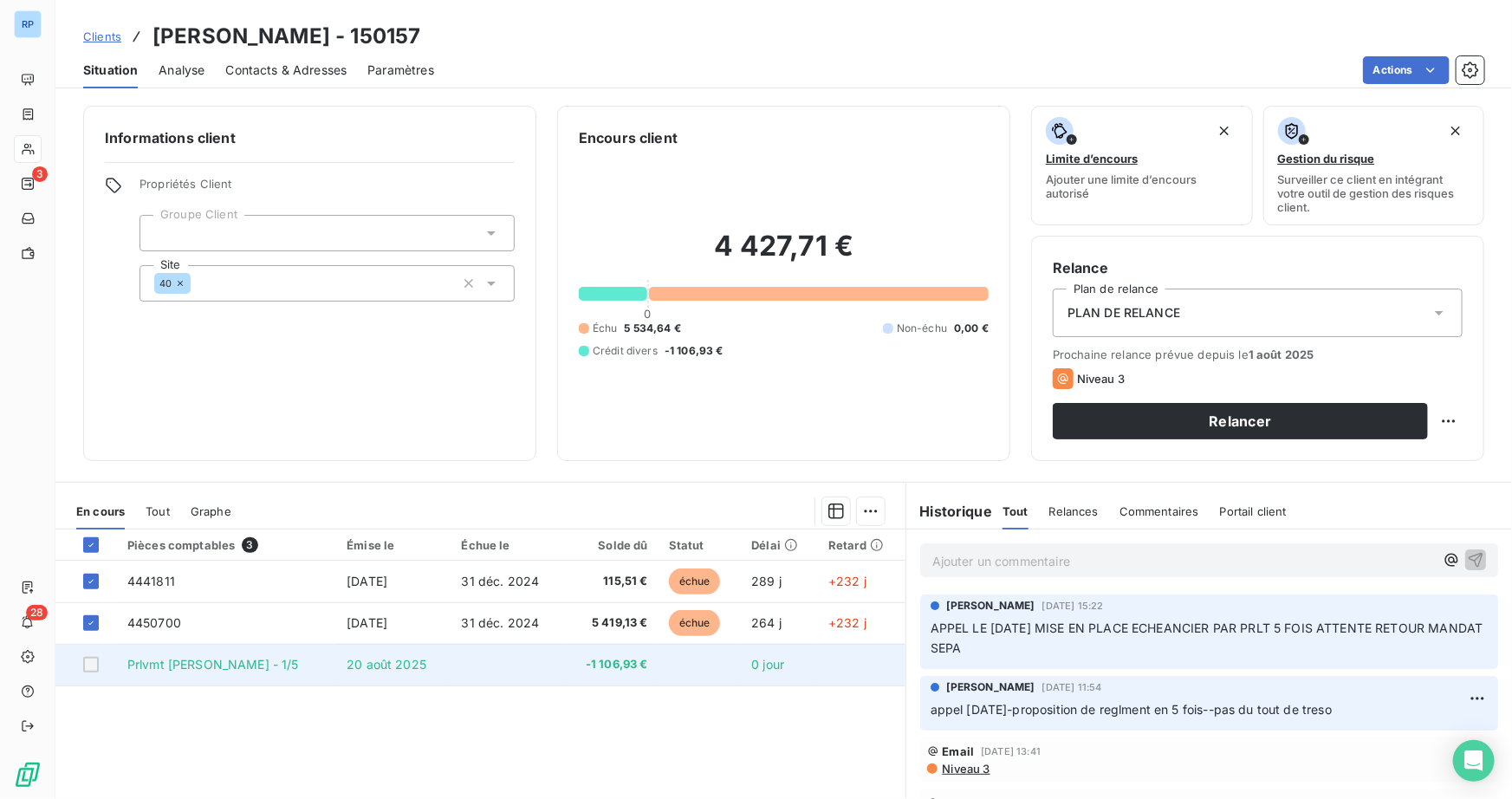
click at [89, 665] on div at bounding box center [91, 665] width 15 height 15
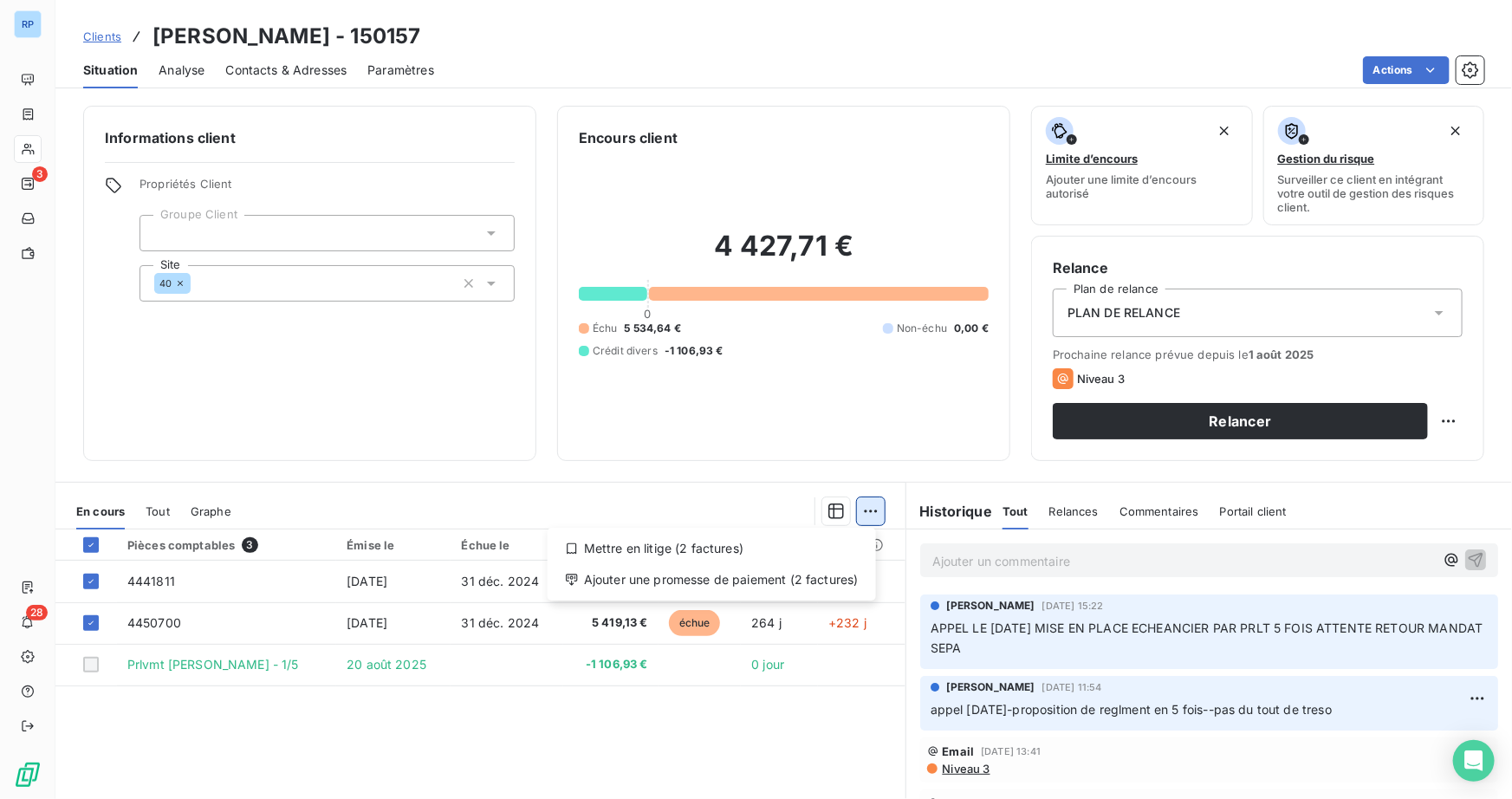
click at [867, 504] on html "RP 3 28 Clients BELLON ERIC - 150157 Situation Analyse Contacts & Adresses Para…" at bounding box center [756, 400] width 1512 height 799
click at [680, 578] on div "Ajouter une promesse de paiement (2 factures)" at bounding box center [711, 579] width 314 height 28
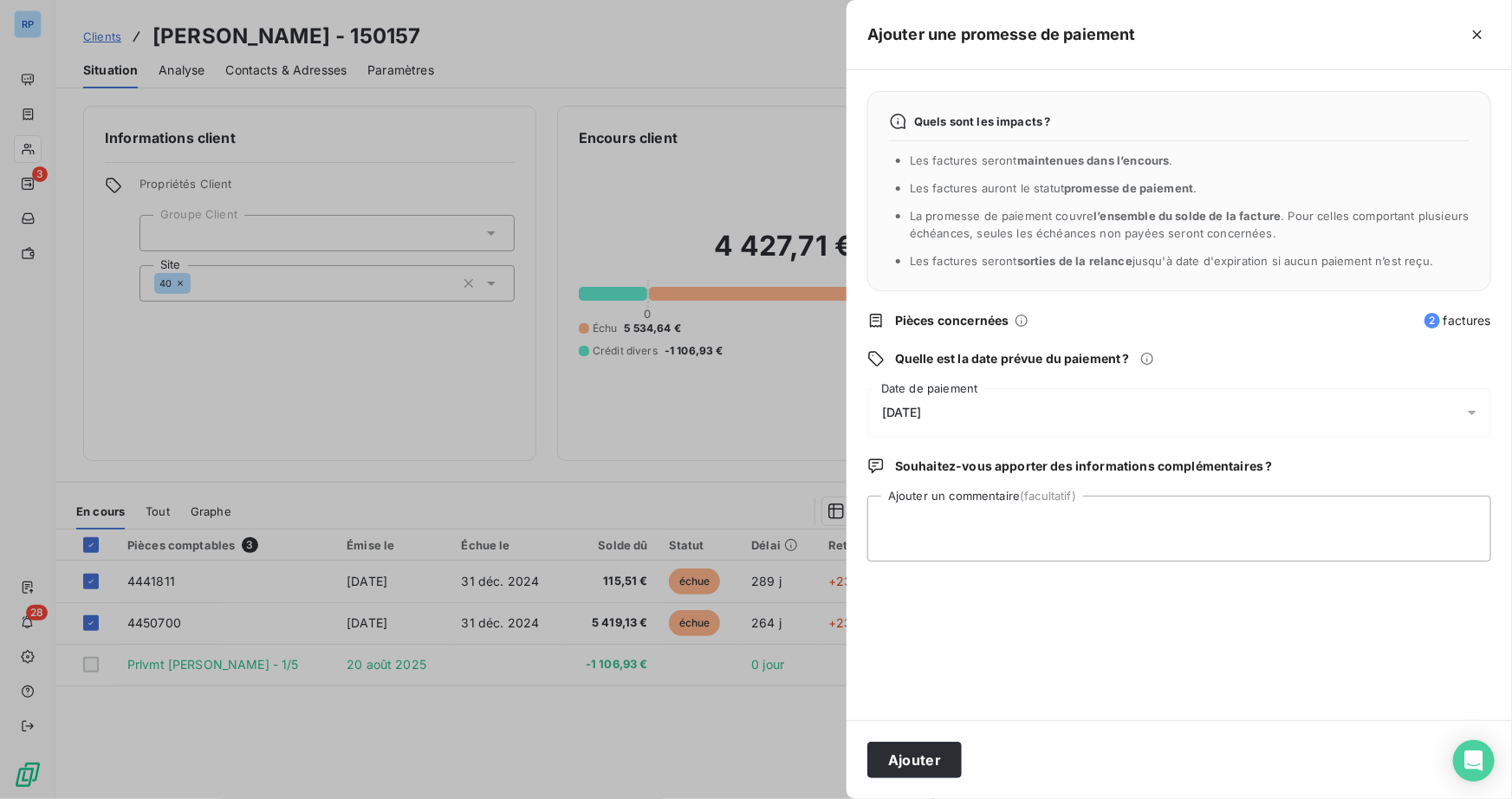
click at [922, 406] on span "21/08/2025" at bounding box center [901, 412] width 39 height 13
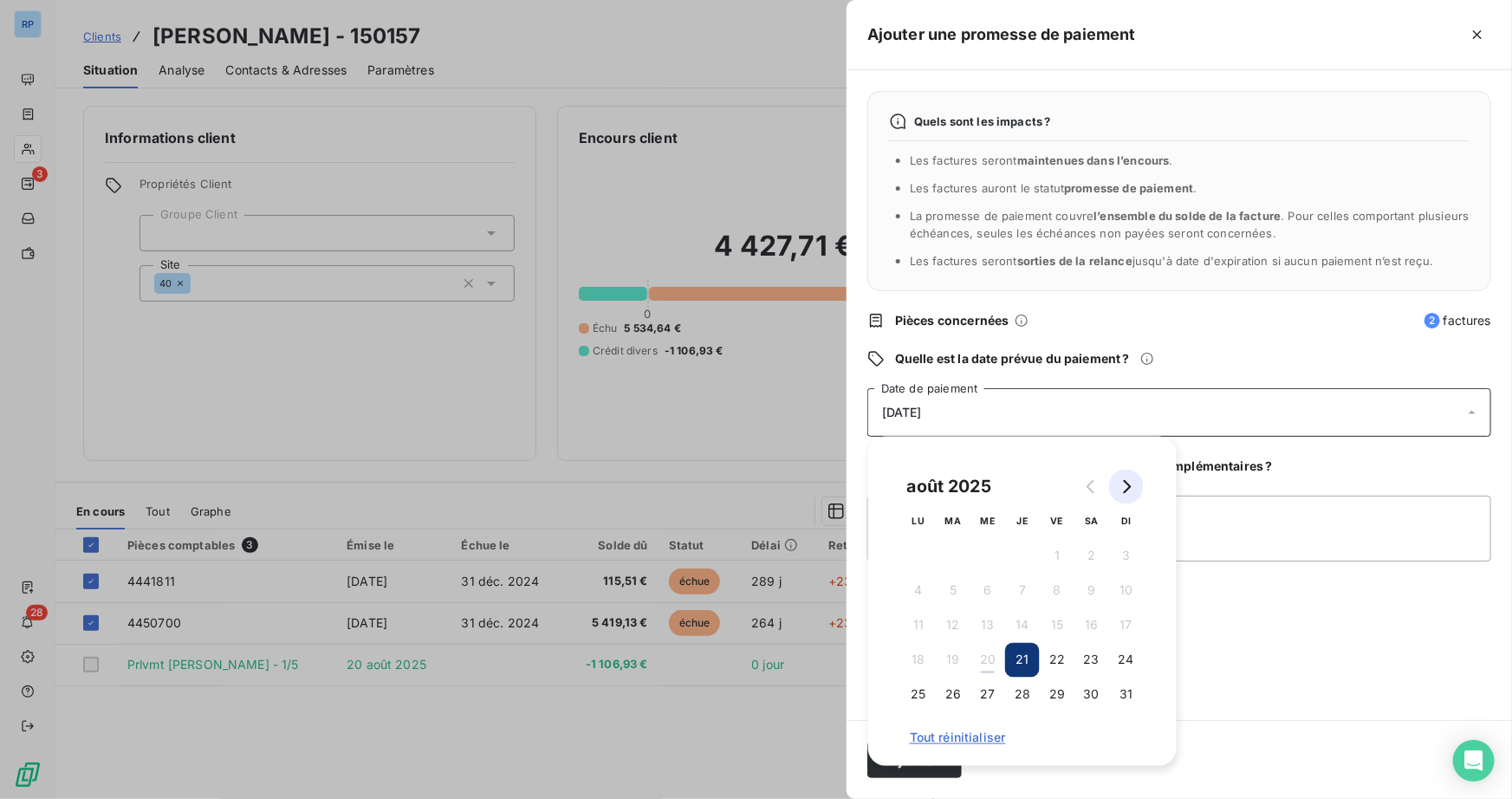
click at [1126, 480] on icon "Go to next month" at bounding box center [1126, 487] width 13 height 13
click at [1127, 480] on icon "Go to next month" at bounding box center [1126, 487] width 13 height 13
click at [995, 701] on button "31" at bounding box center [988, 694] width 35 height 35
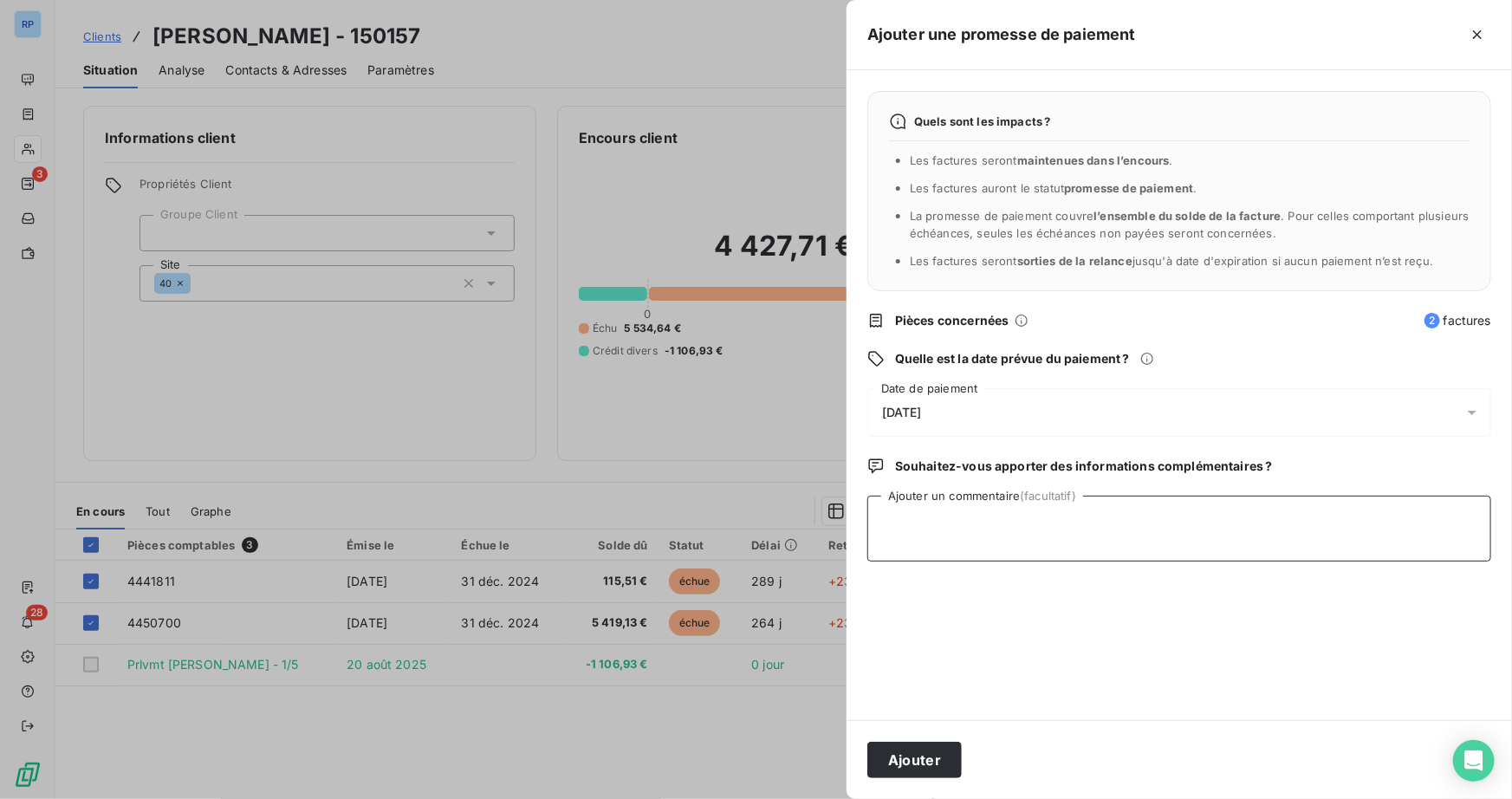
click at [1215, 520] on textarea "Ajouter un commentaire (facultatif)" at bounding box center [1179, 528] width 623 height 66
type textarea "e"
click at [953, 519] on textarea "echeancier-rlvmt tous les mois" at bounding box center [1179, 528] width 623 height 66
type textarea "echeancier-prlvmt tous les mois"
click at [929, 770] on button "Ajouter" at bounding box center [915, 760] width 94 height 36
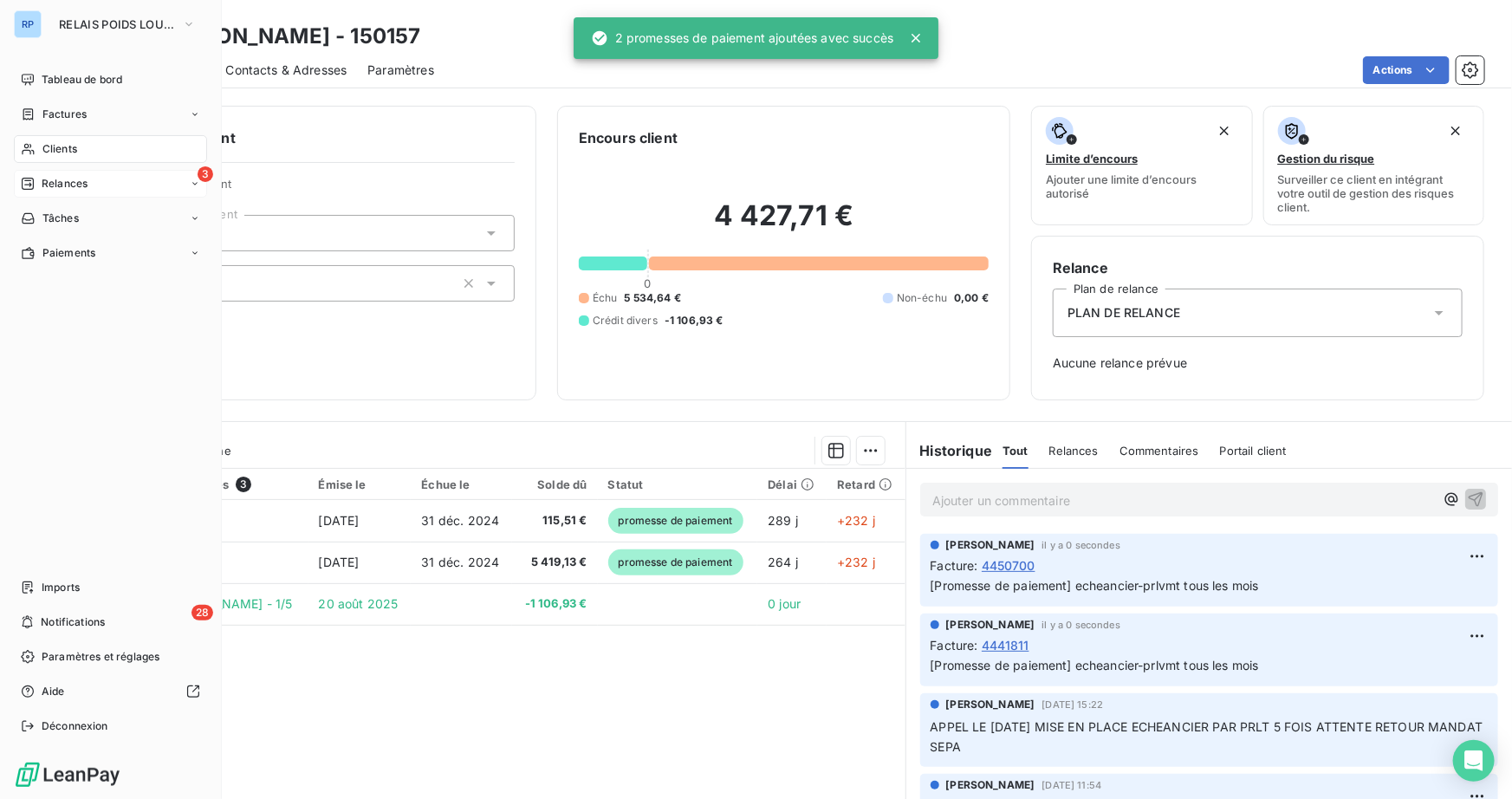
click at [49, 187] on span "Relances" at bounding box center [64, 183] width 46 height 15
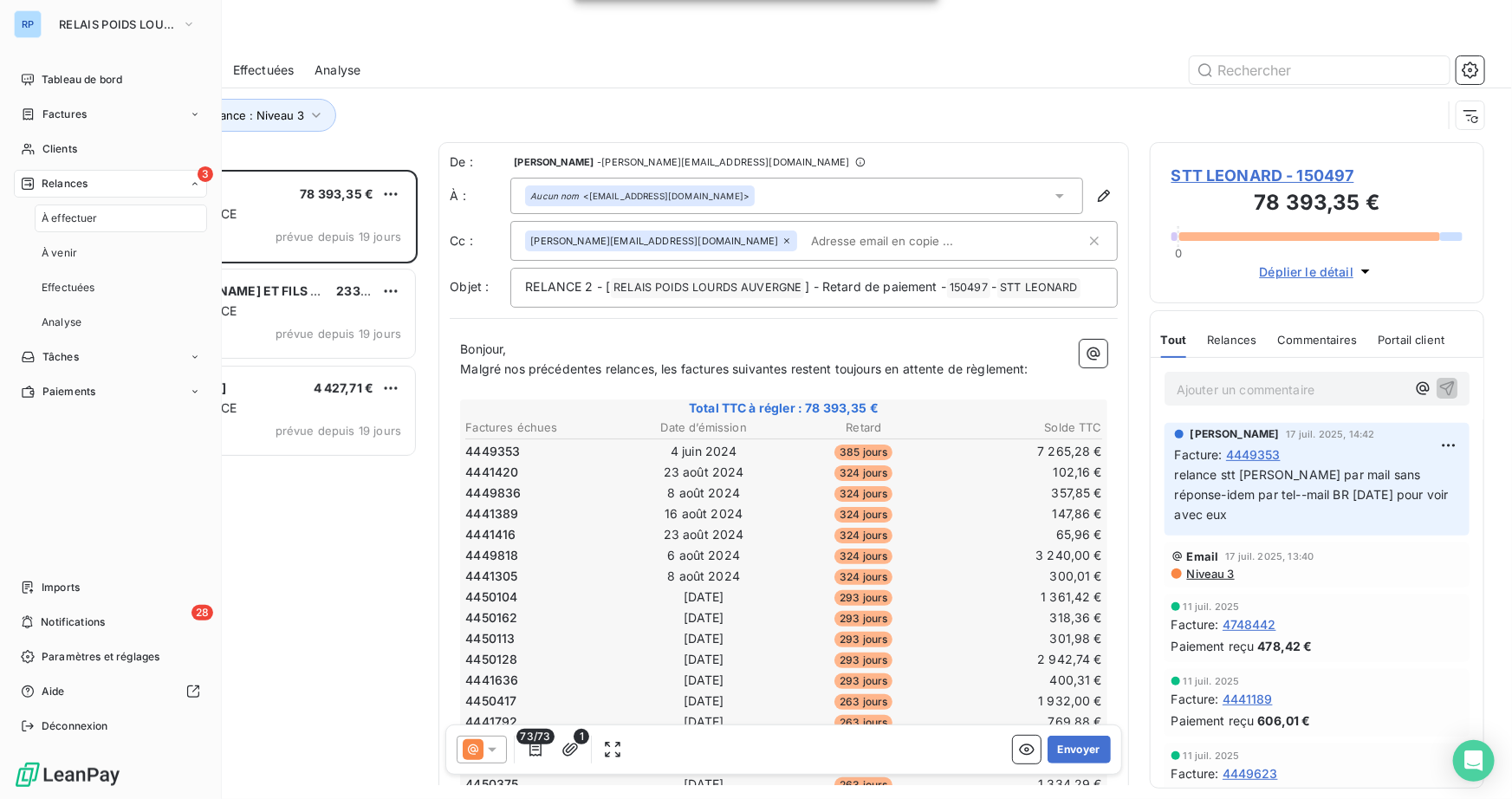
scroll to position [617, 323]
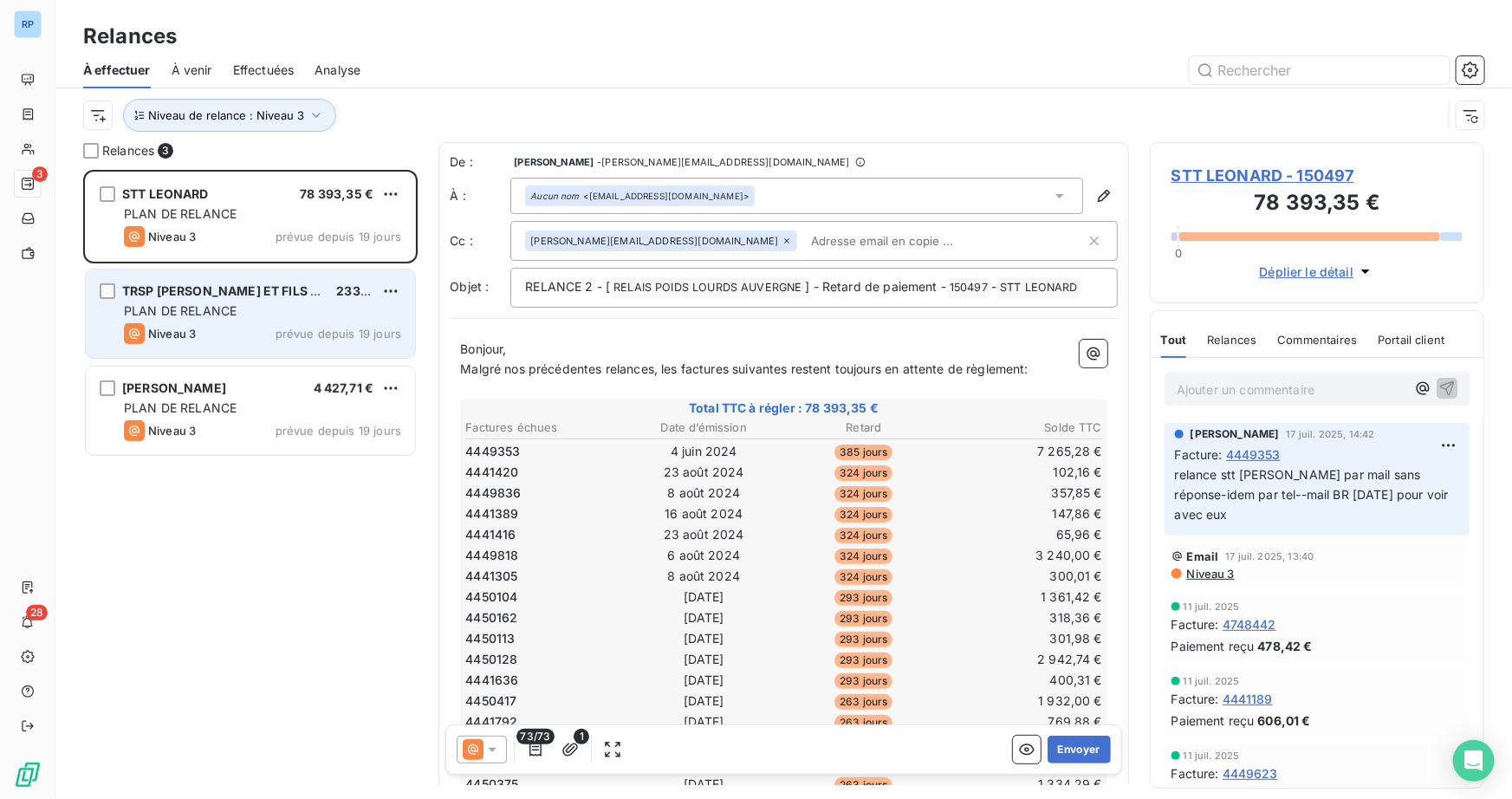
click at [211, 300] on div "TRSP JM ROUGIER ET FILS - RJ 233,40 € PLAN DE RELANCE Niveau 3 prévue depuis 19…" at bounding box center [250, 313] width 329 height 88
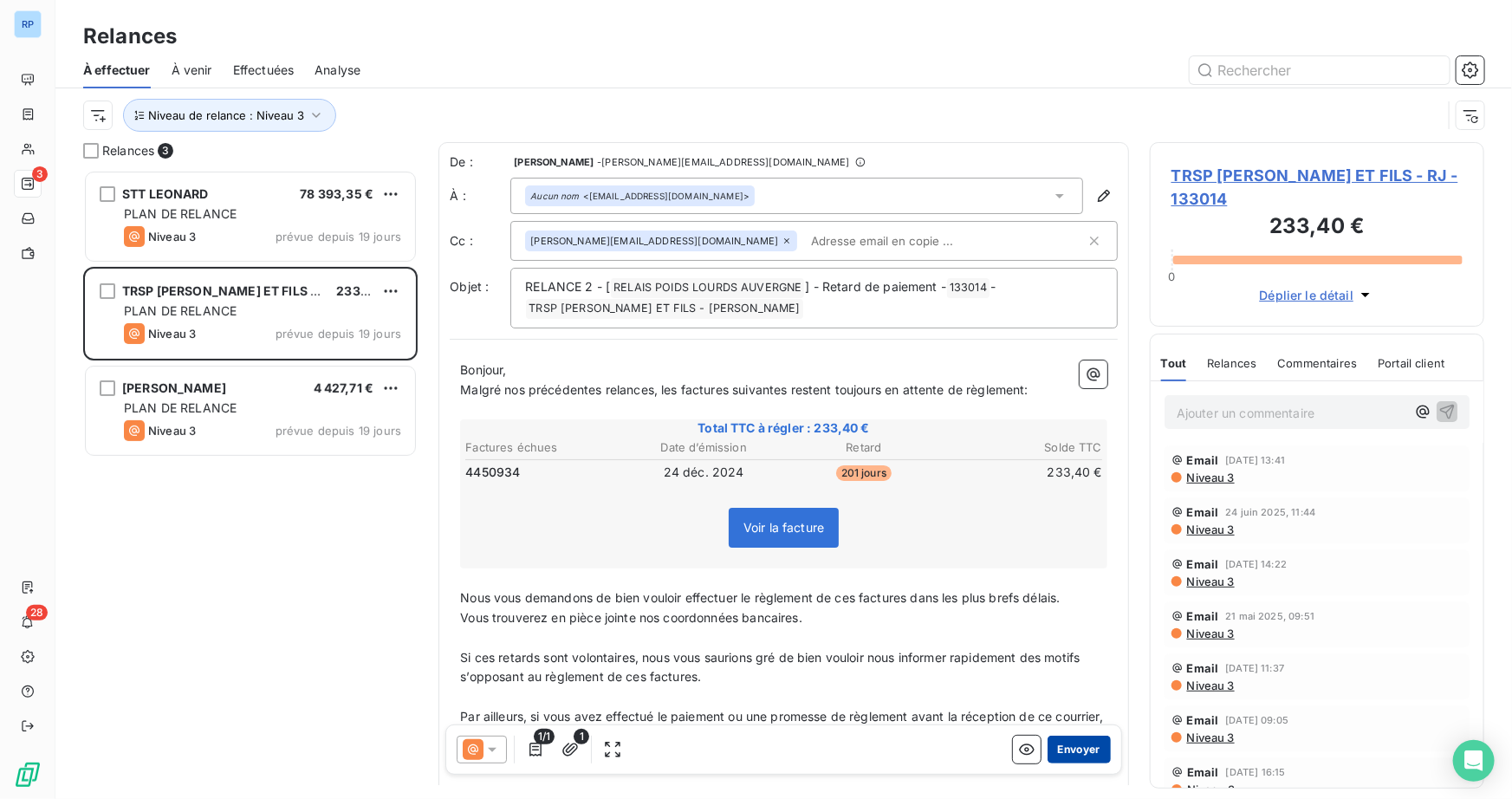
click at [1090, 744] on button "Envoyer" at bounding box center [1079, 749] width 63 height 28
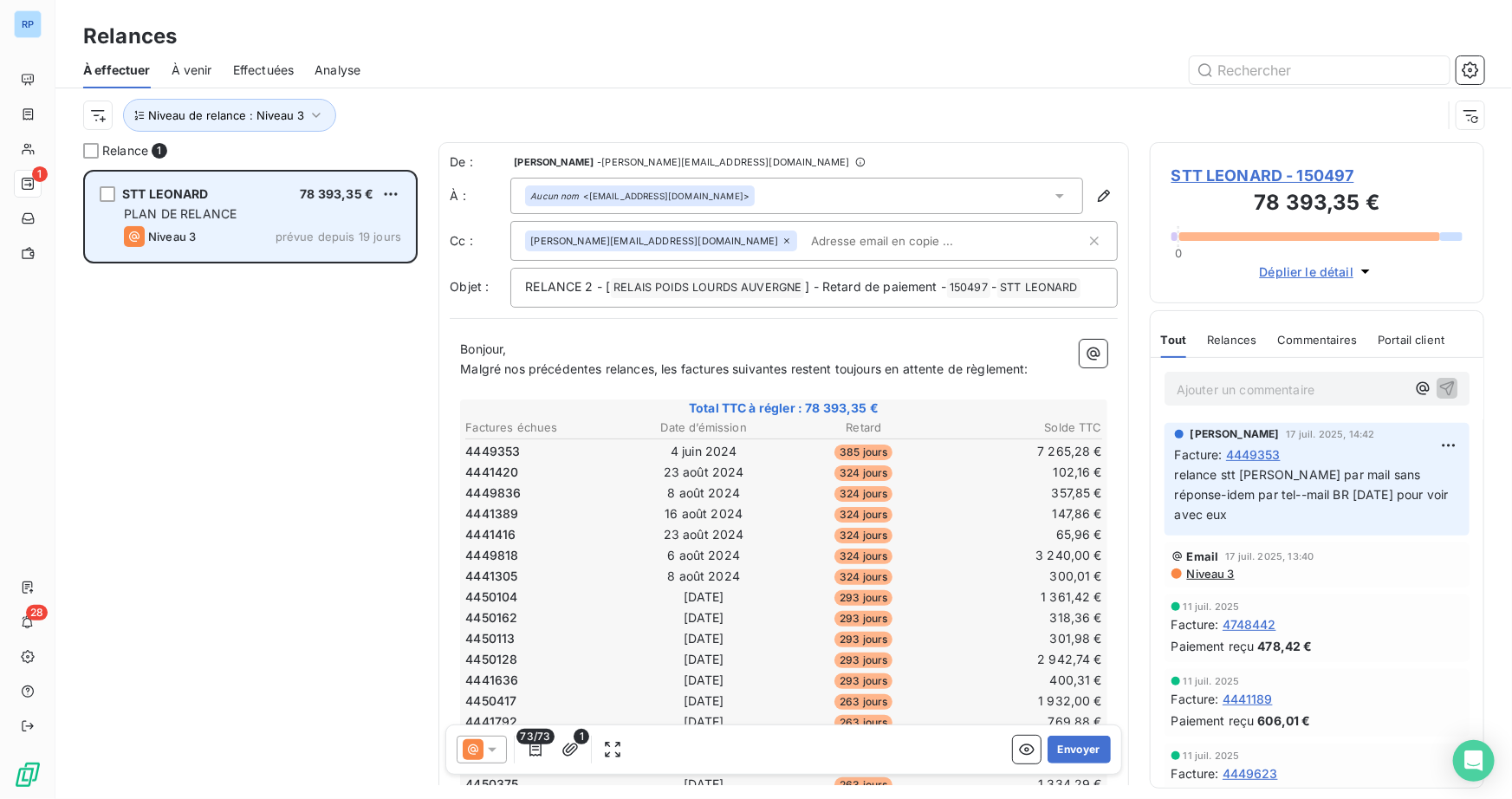
click at [277, 193] on div "STT LEONARD 78 393,35 €" at bounding box center [262, 194] width 278 height 15
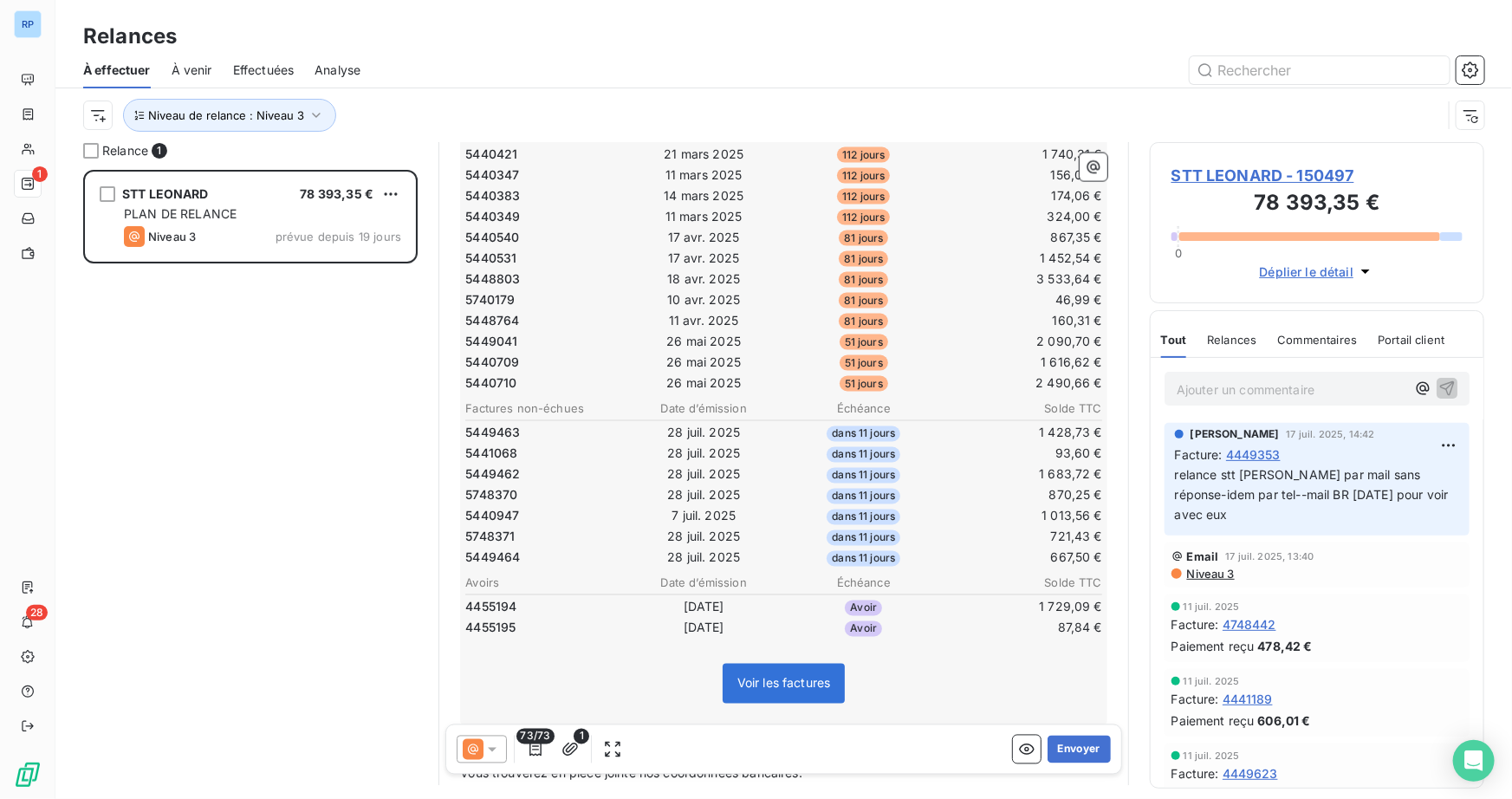
scroll to position [1417, 0]
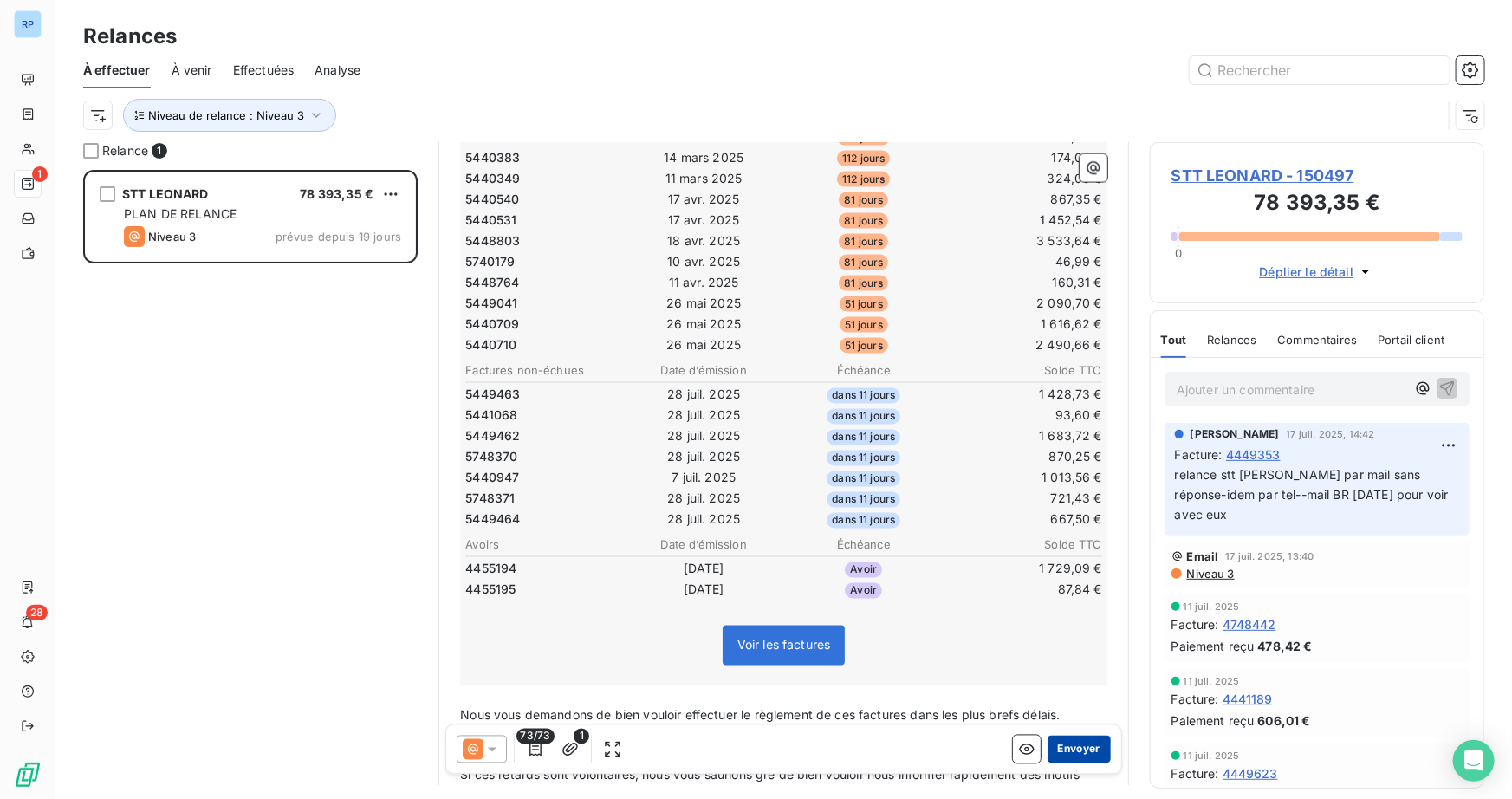
click at [1087, 742] on button "Envoyer" at bounding box center [1079, 749] width 63 height 28
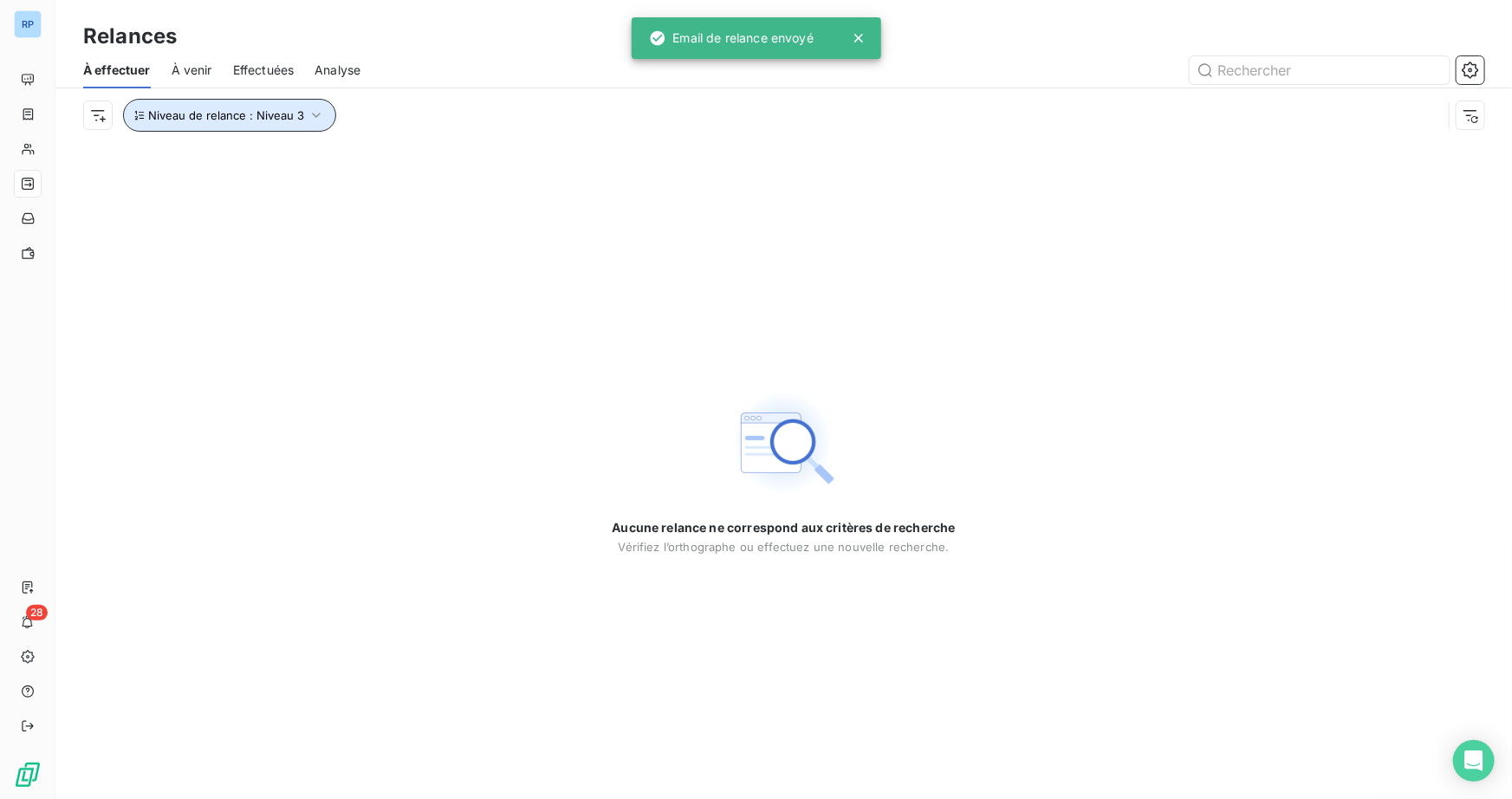
click at [312, 113] on icon "button" at bounding box center [316, 114] width 9 height 5
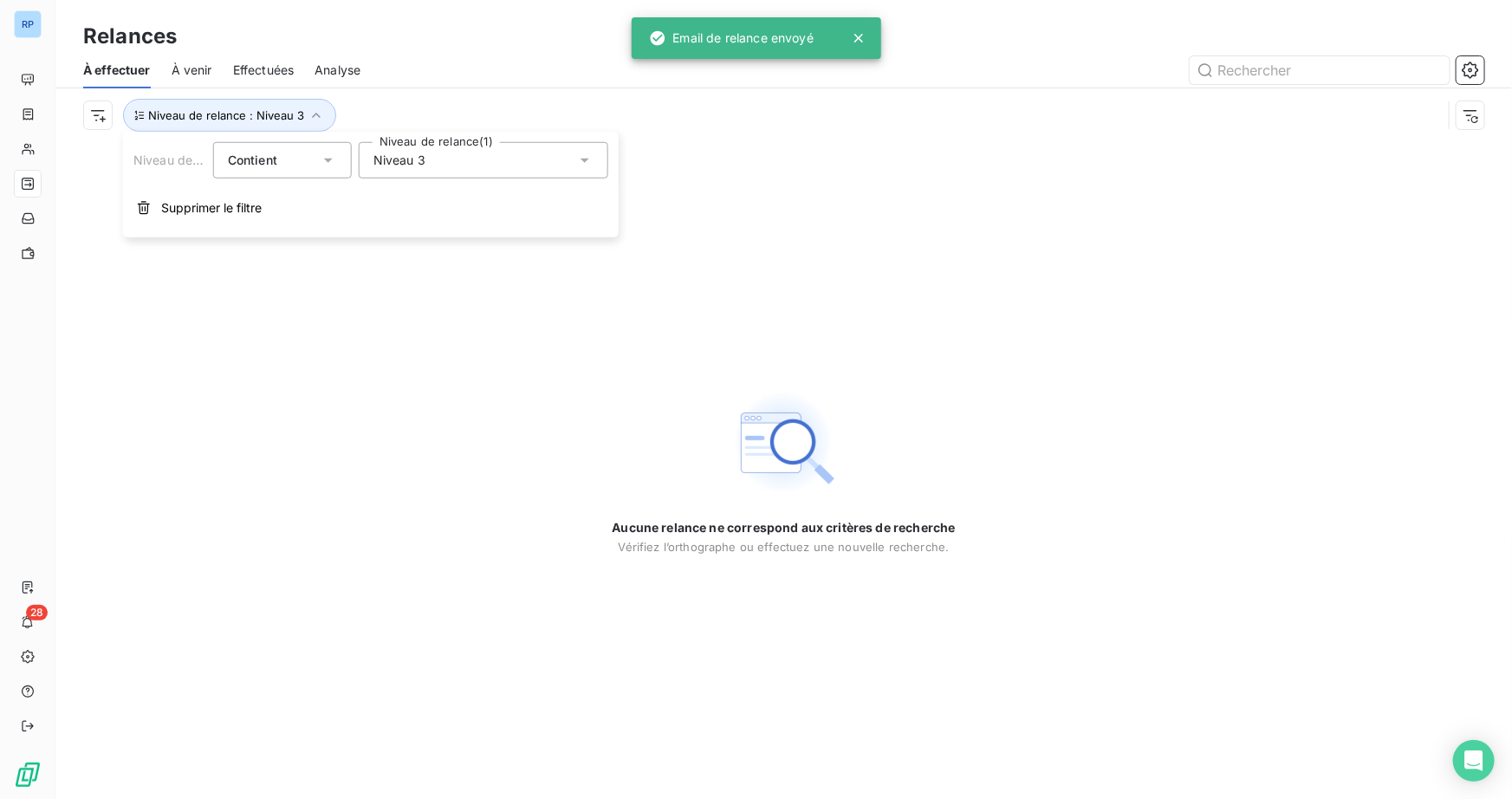
click at [460, 88] on div "Niveau de relance : Niveau 3" at bounding box center [784, 115] width 1401 height 54
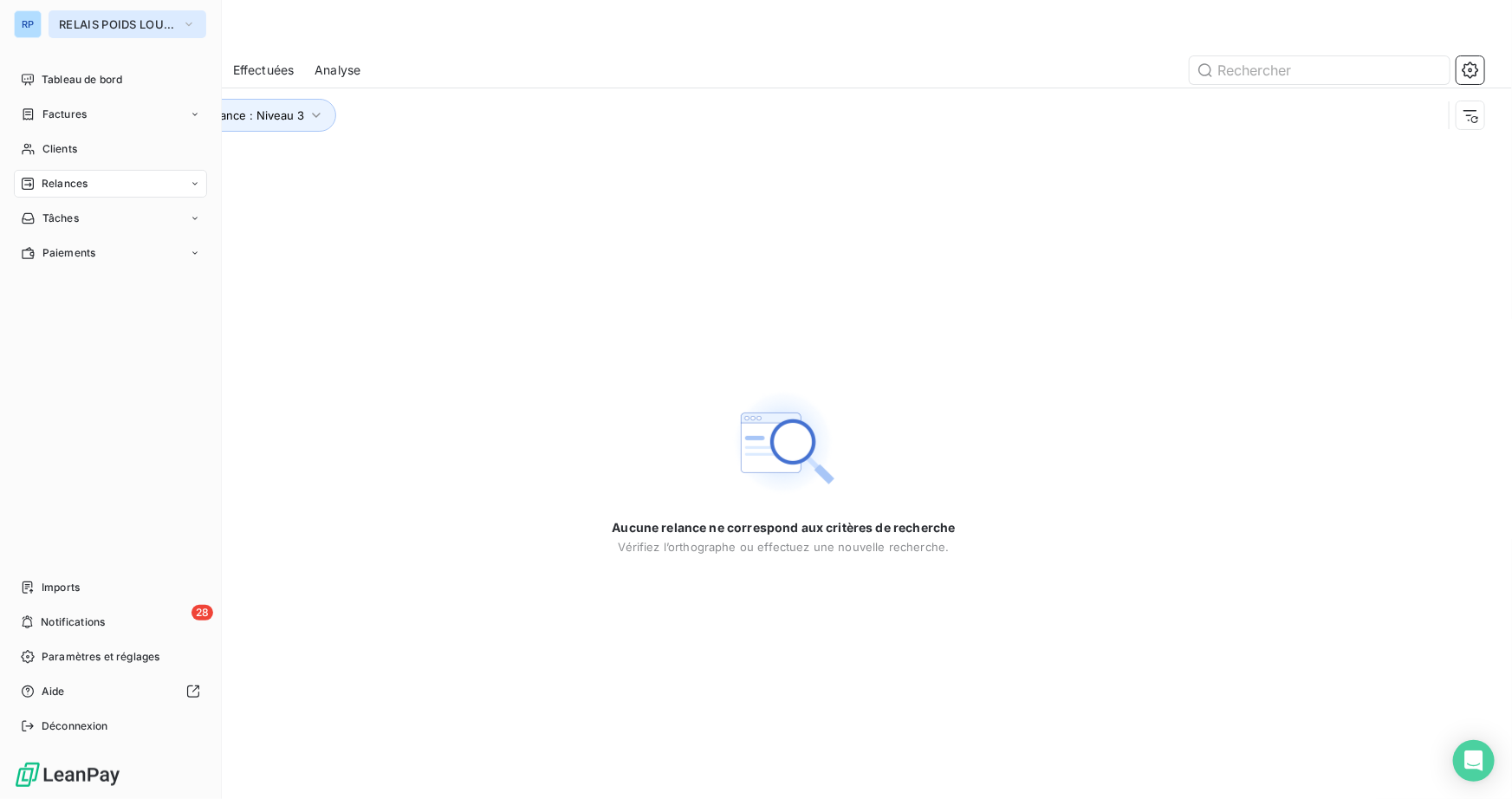
click at [110, 17] on span "RELAIS POIDS LOURDS AUVERGNE" at bounding box center [116, 24] width 116 height 13
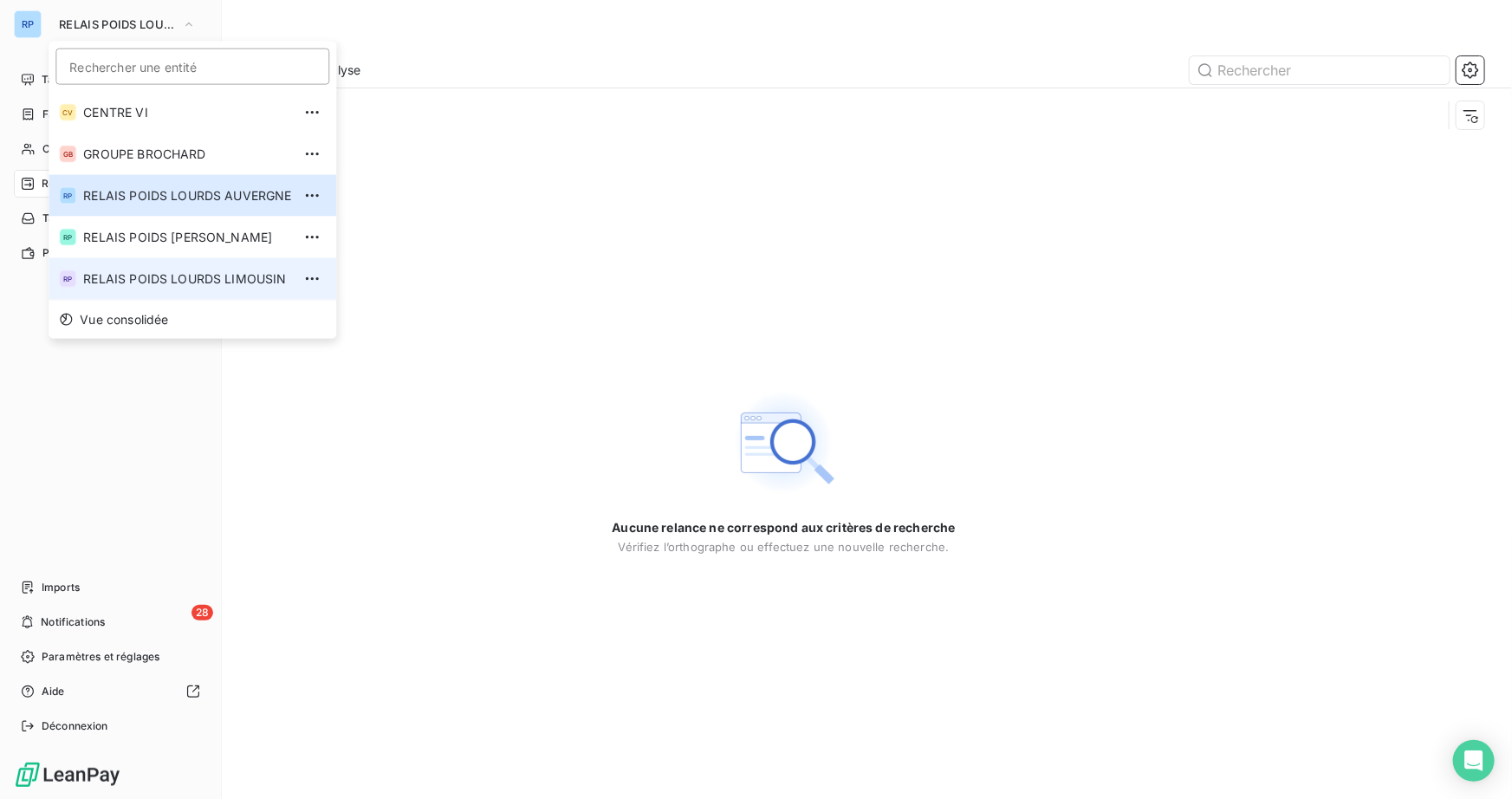
click at [260, 274] on span "RELAIS POIDS LOURDS LIMOUSIN" at bounding box center [187, 278] width 207 height 17
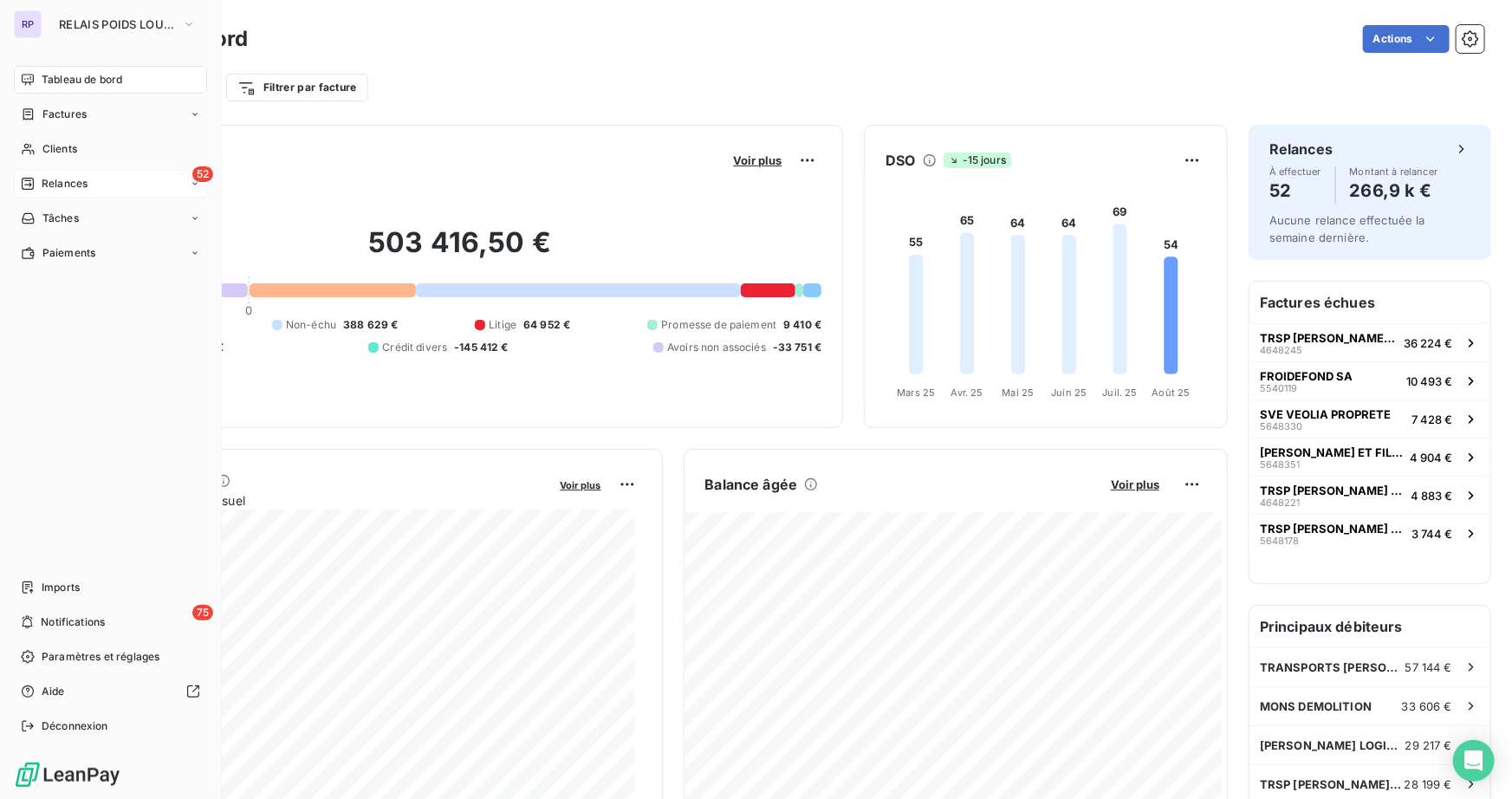
click at [84, 182] on span "Relances" at bounding box center [64, 183] width 46 height 15
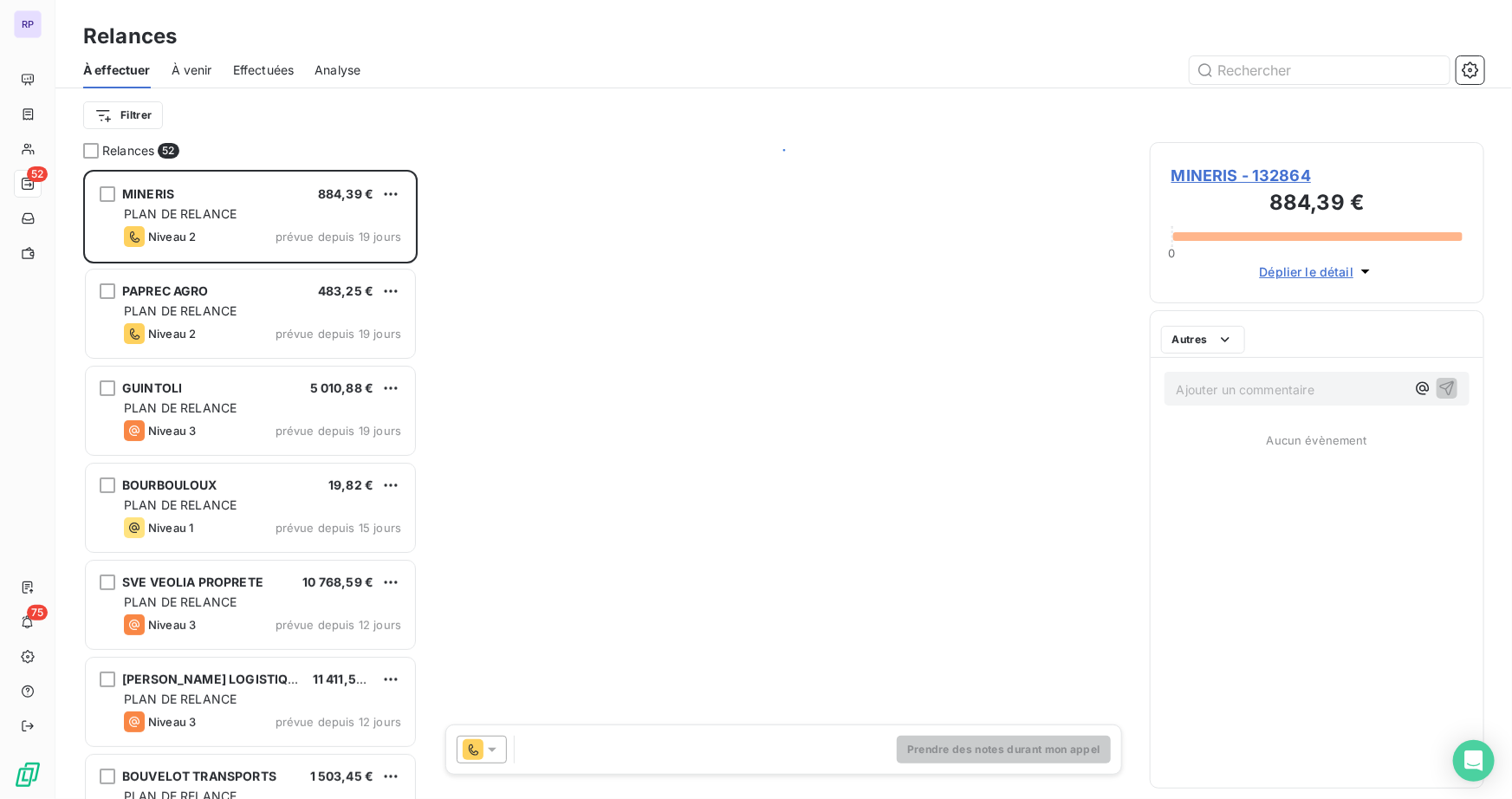
scroll to position [617, 323]
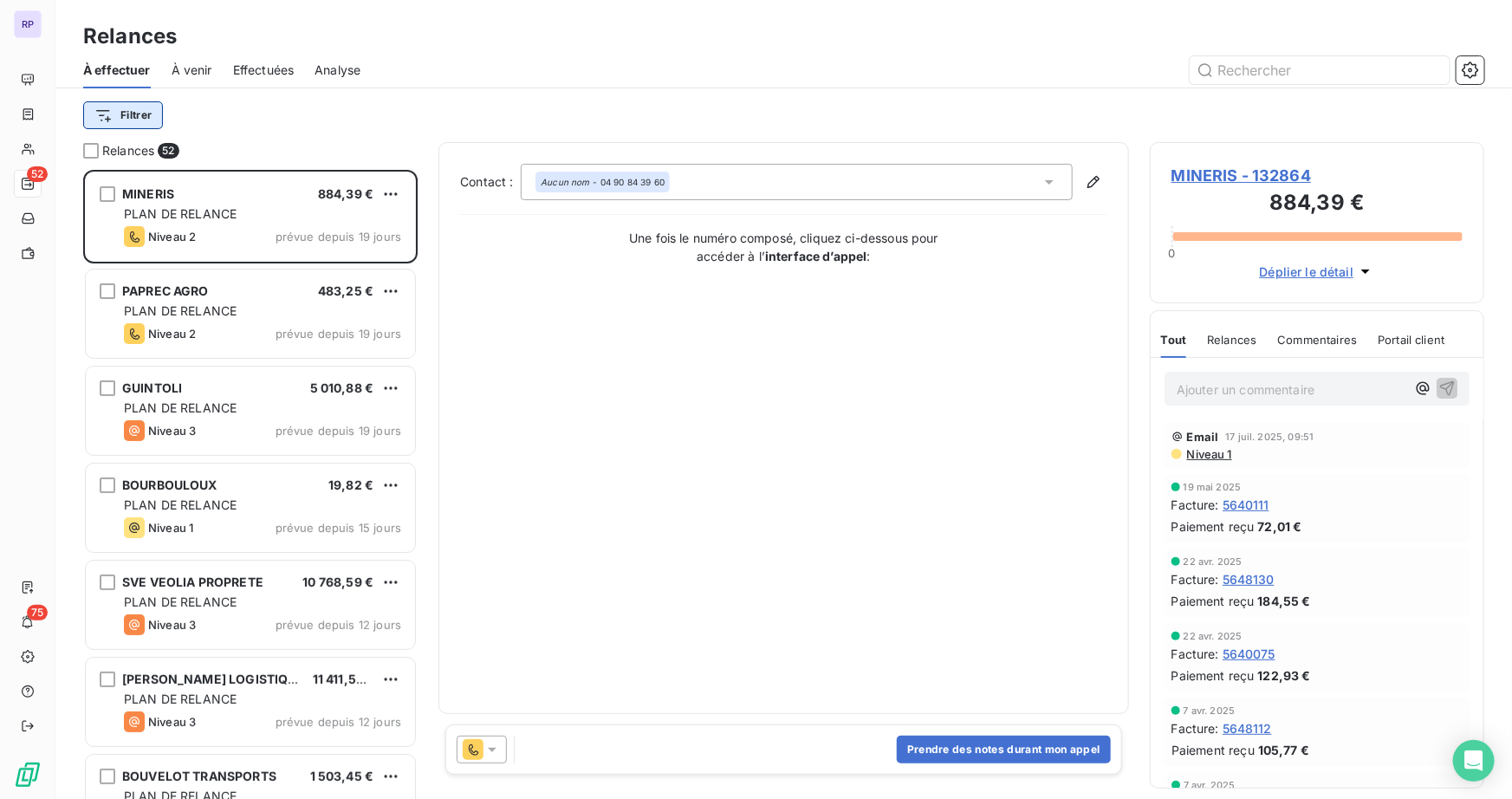
click at [146, 120] on html "RP 52 75 Relances À effectuer À venir Effectuées Analyse Filtrer Relances 52 MI…" at bounding box center [756, 400] width 1512 height 799
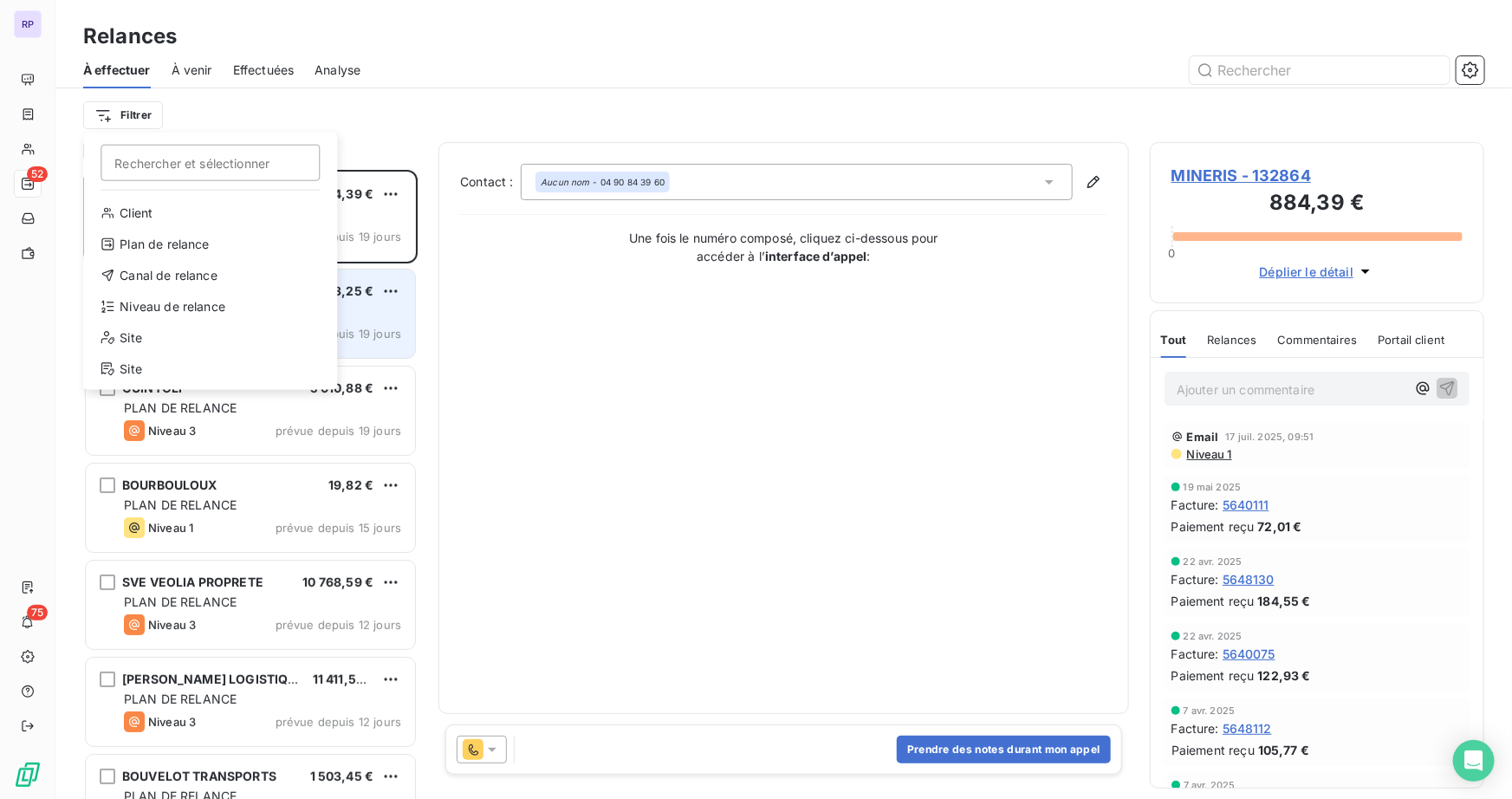
drag, startPoint x: 207, startPoint y: 274, endPoint x: 200, endPoint y: 300, distance: 26.9
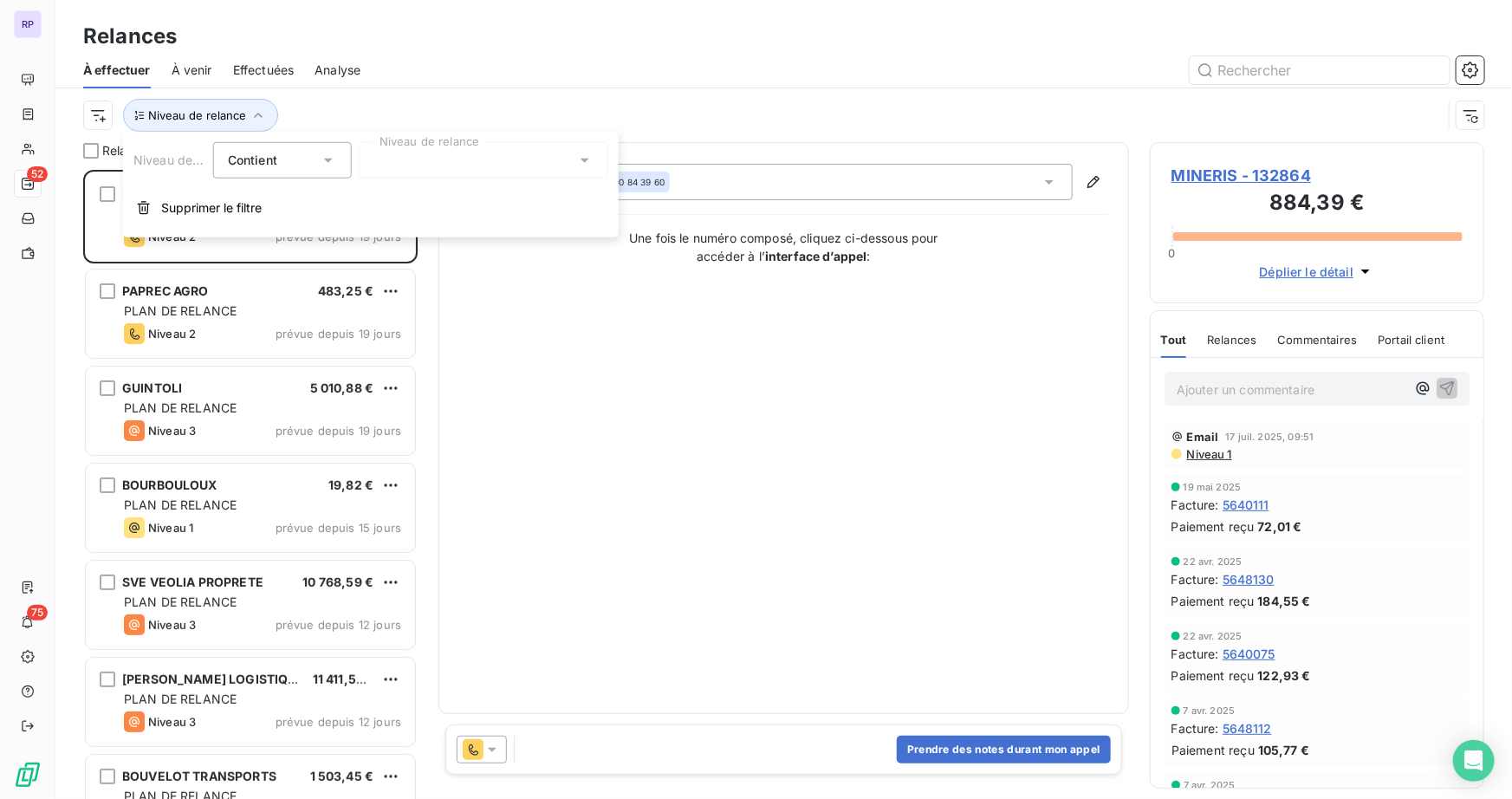
click at [569, 160] on div at bounding box center [483, 160] width 250 height 36
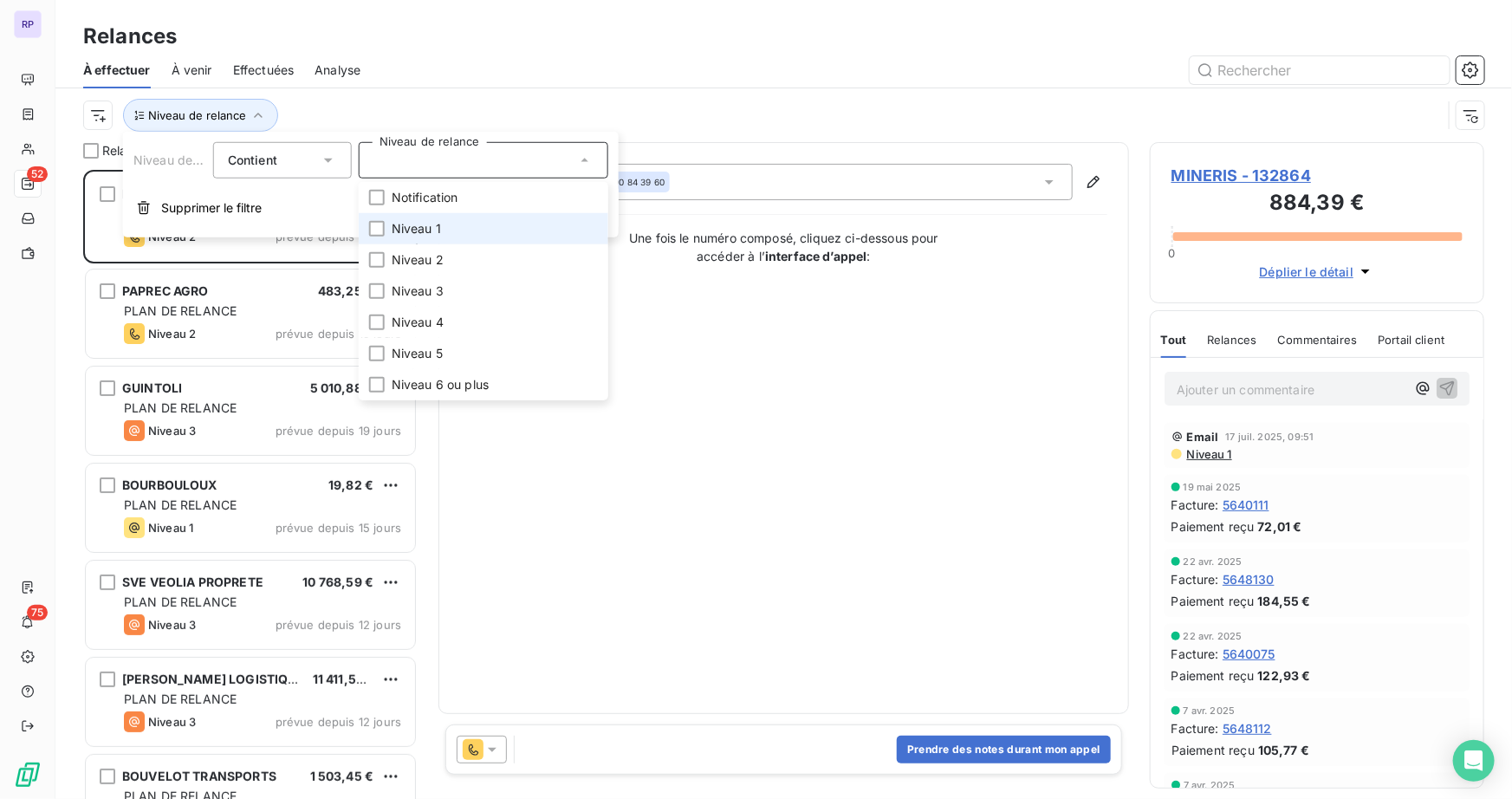
click at [433, 232] on span "Niveau 1" at bounding box center [416, 229] width 49 height 17
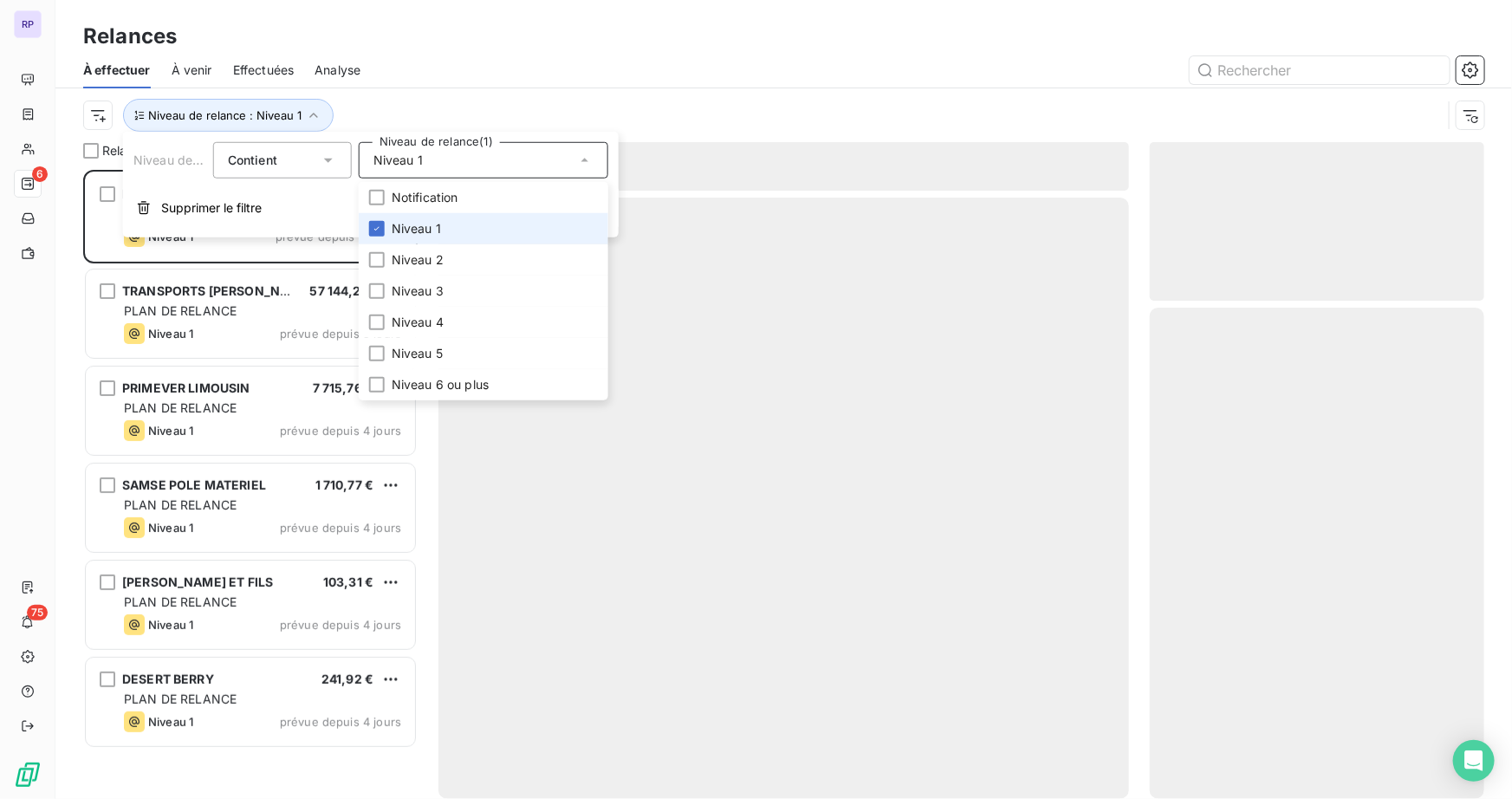
scroll to position [617, 323]
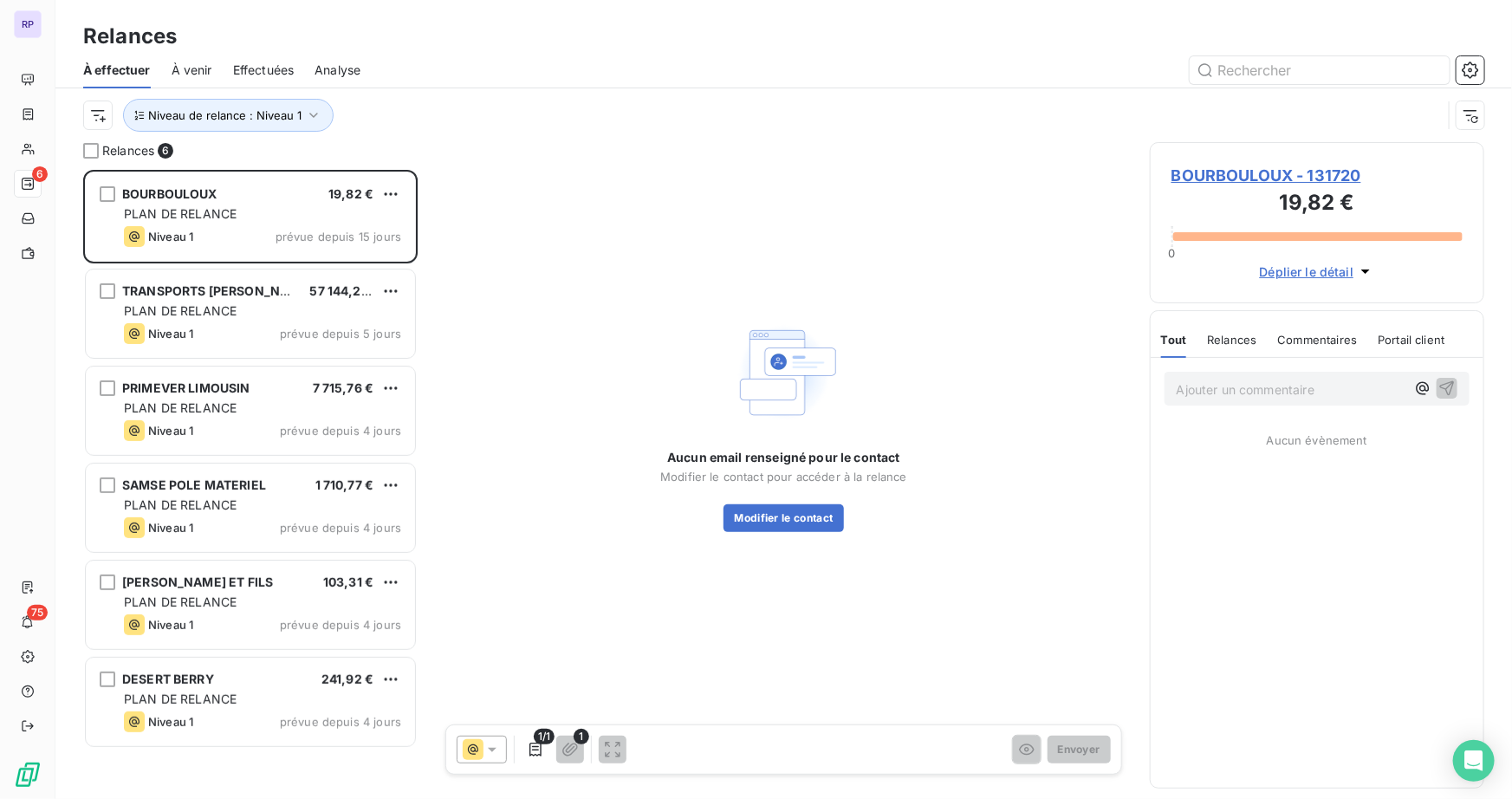
click at [883, 114] on div "Niveau de relance : Niveau 1" at bounding box center [763, 115] width 1358 height 33
click at [719, 102] on div "Niveau de relance : Niveau 1" at bounding box center [763, 115] width 1358 height 33
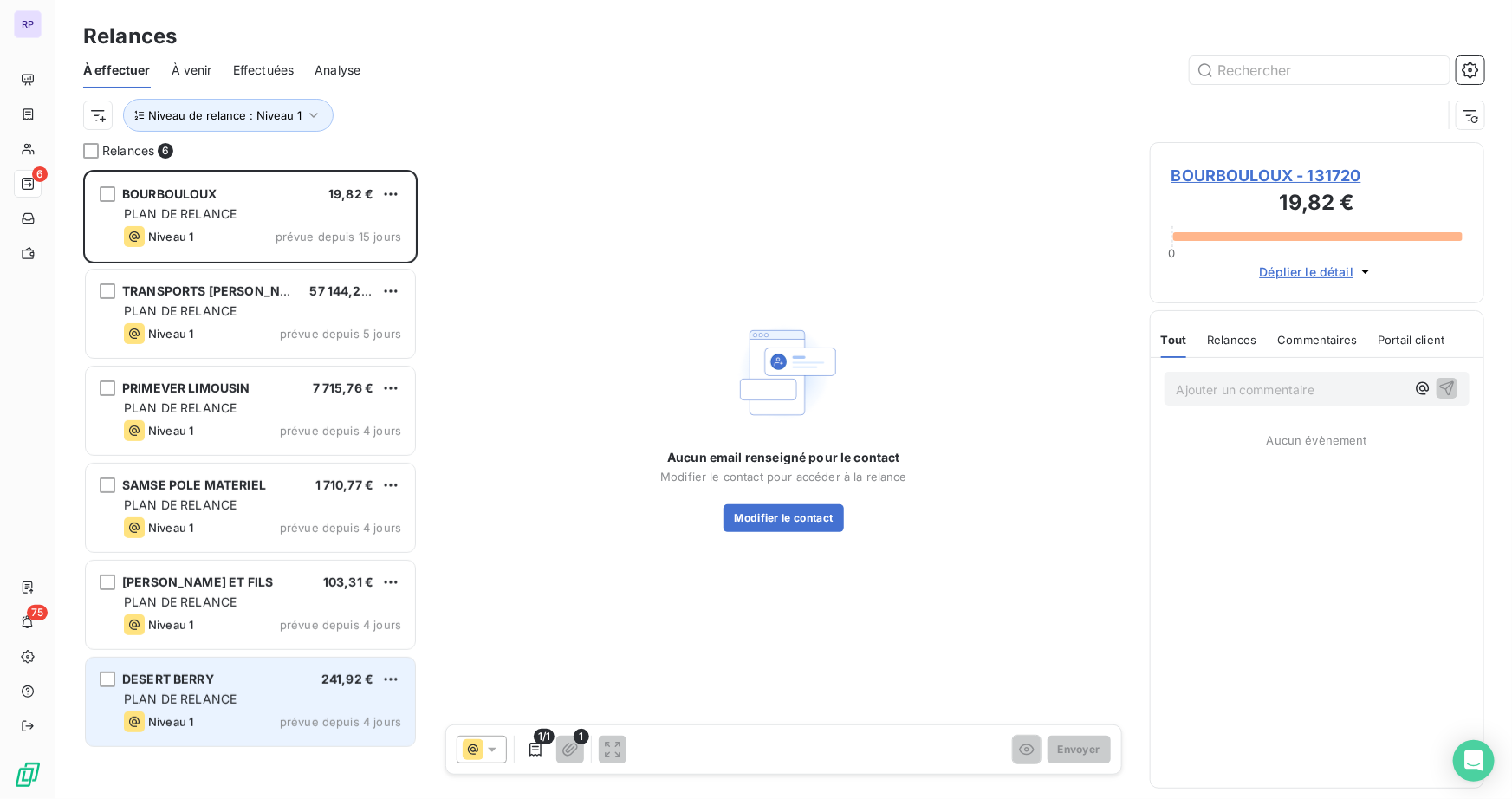
click at [226, 702] on span "PLAN DE RELANCE" at bounding box center [180, 698] width 112 height 14
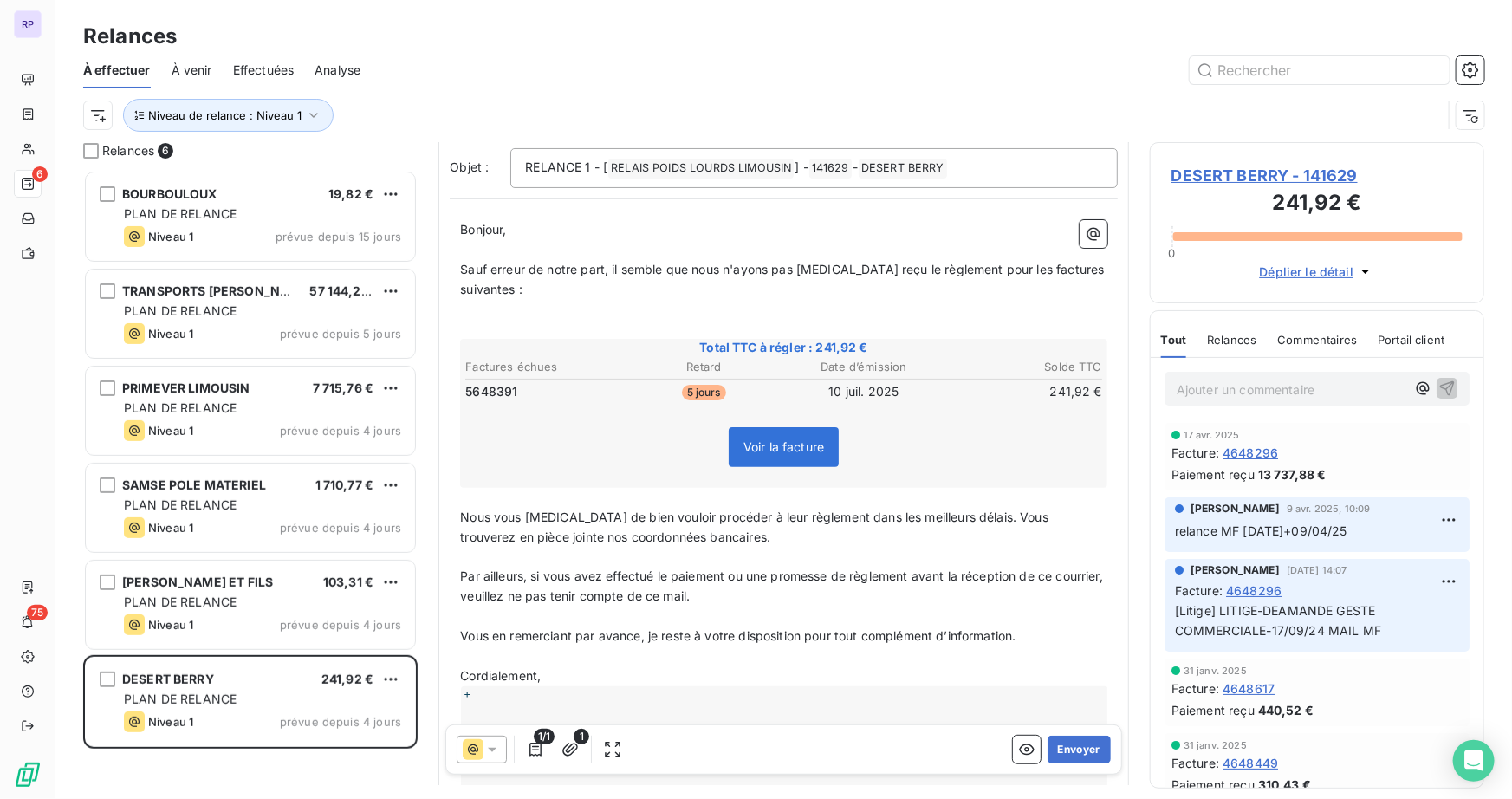
scroll to position [157, 0]
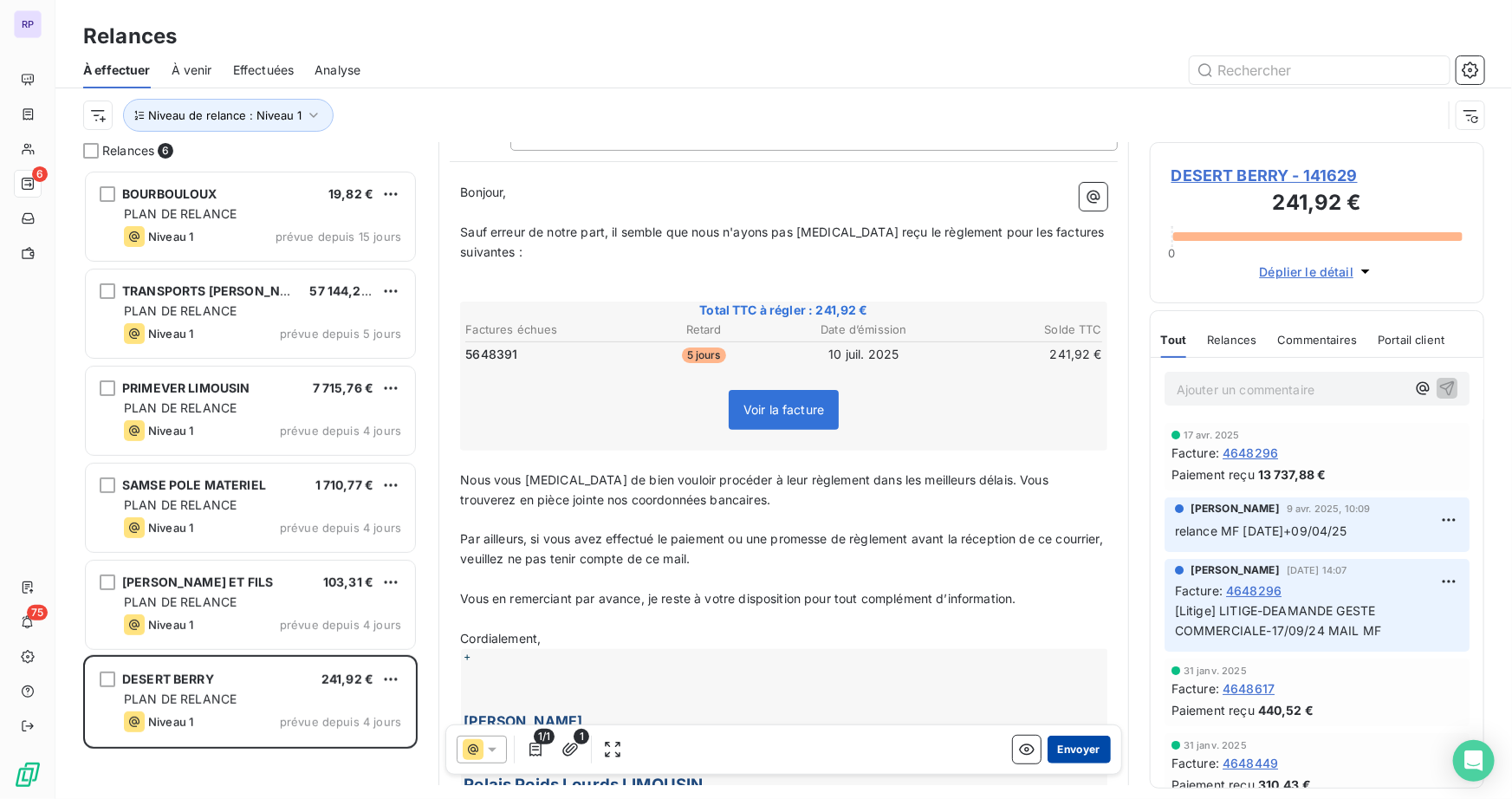
click at [1066, 742] on button "Envoyer" at bounding box center [1079, 749] width 63 height 28
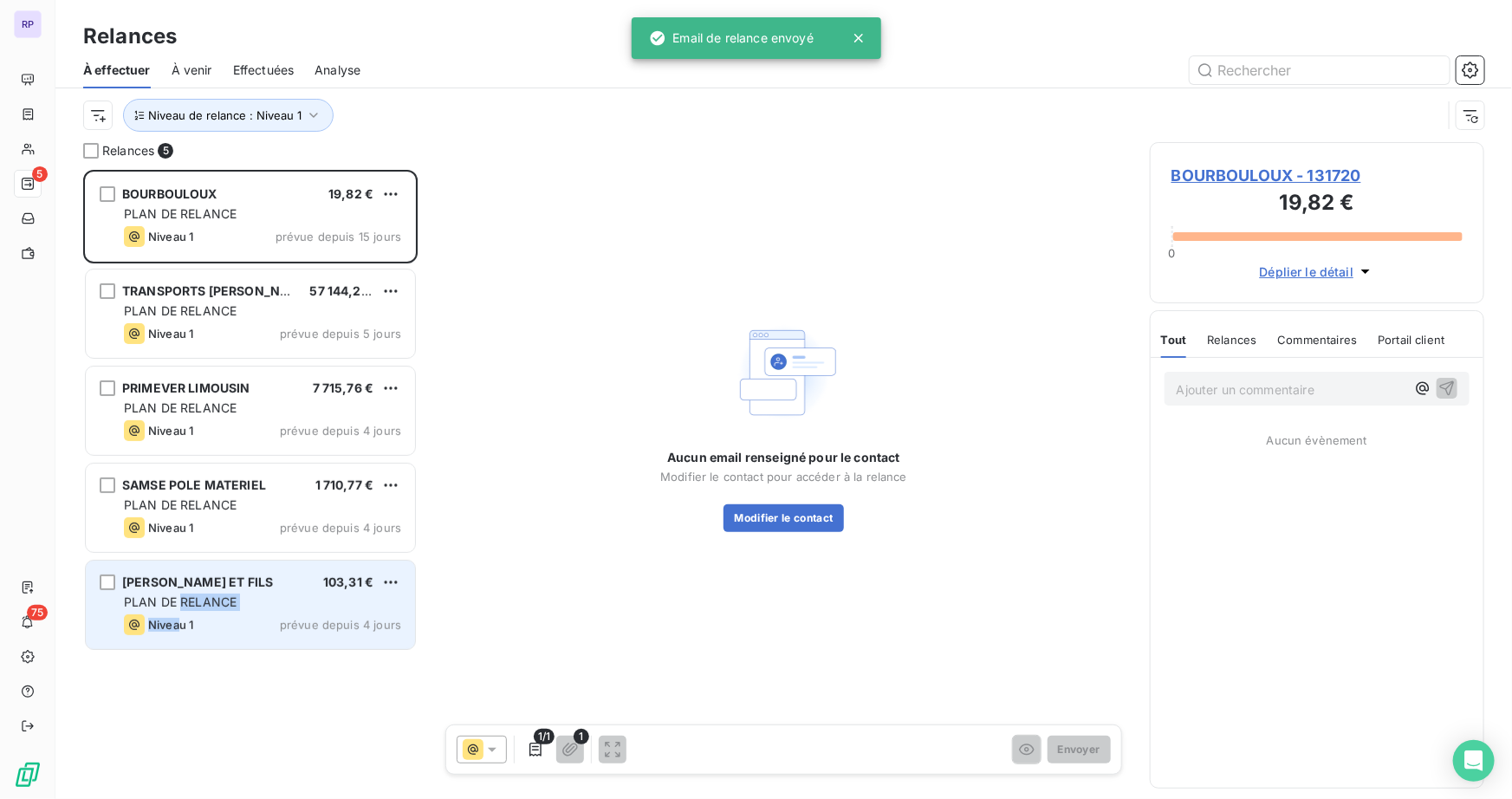
click at [181, 612] on div "MARSALEIX RENE ET FILS 103,31 € PLAN DE RELANCE Niveau 1 prévue depuis 4 jours" at bounding box center [250, 605] width 329 height 88
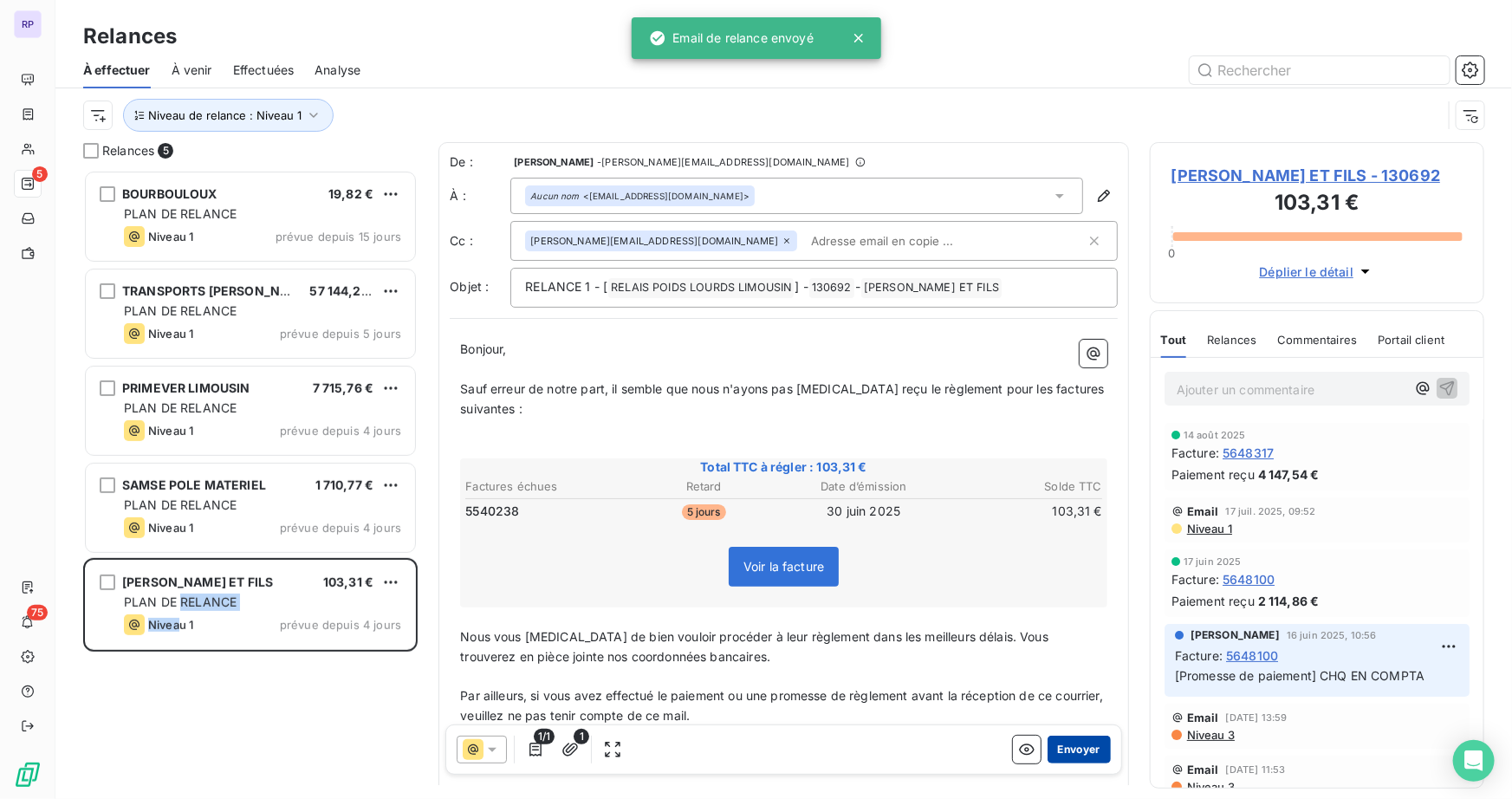
click at [1075, 752] on button "Envoyer" at bounding box center [1079, 749] width 63 height 28
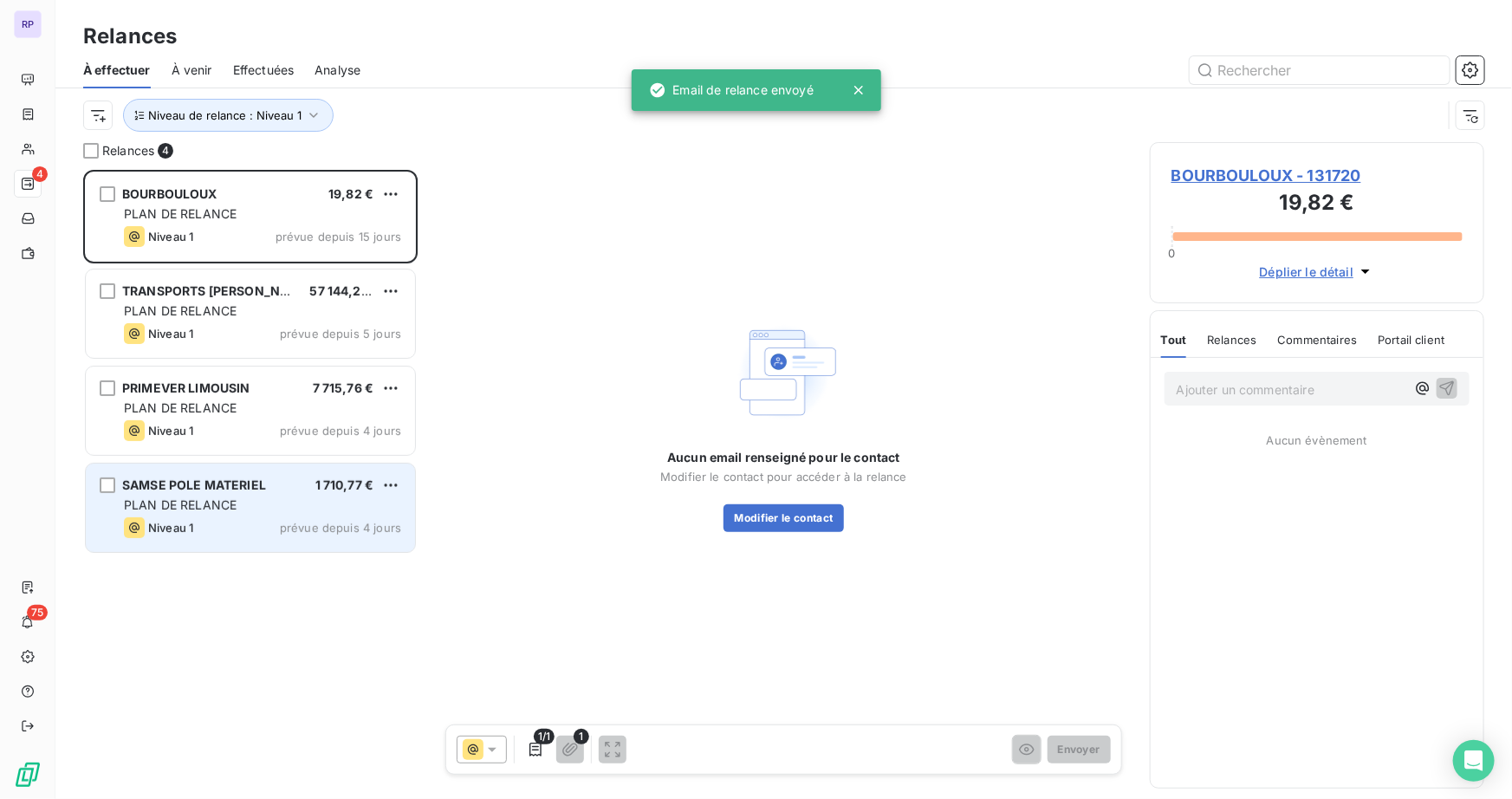
click at [188, 488] on span "SAMSE POLE MATERIEL" at bounding box center [194, 484] width 144 height 14
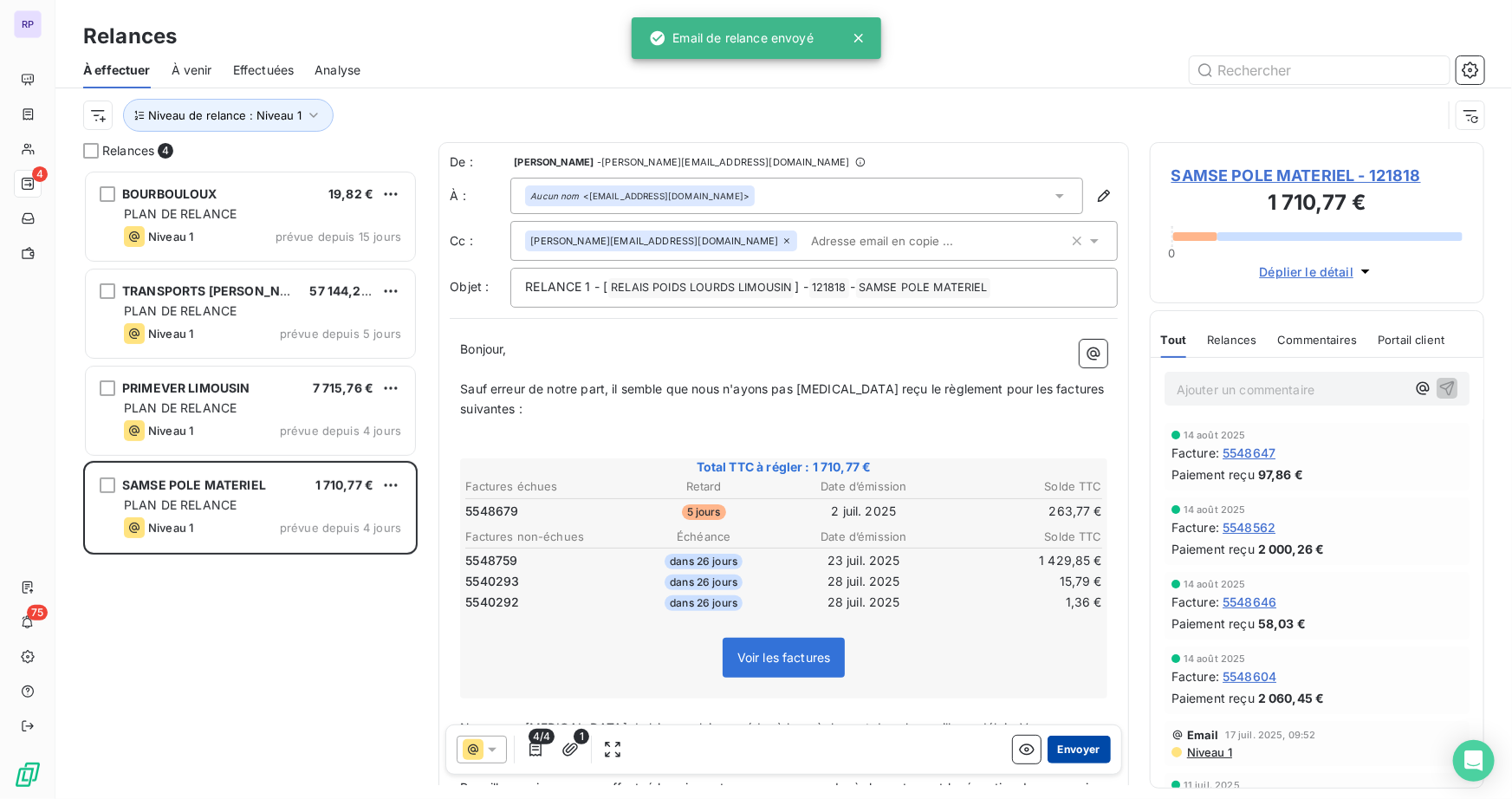
click at [1072, 743] on button "Envoyer" at bounding box center [1079, 749] width 63 height 28
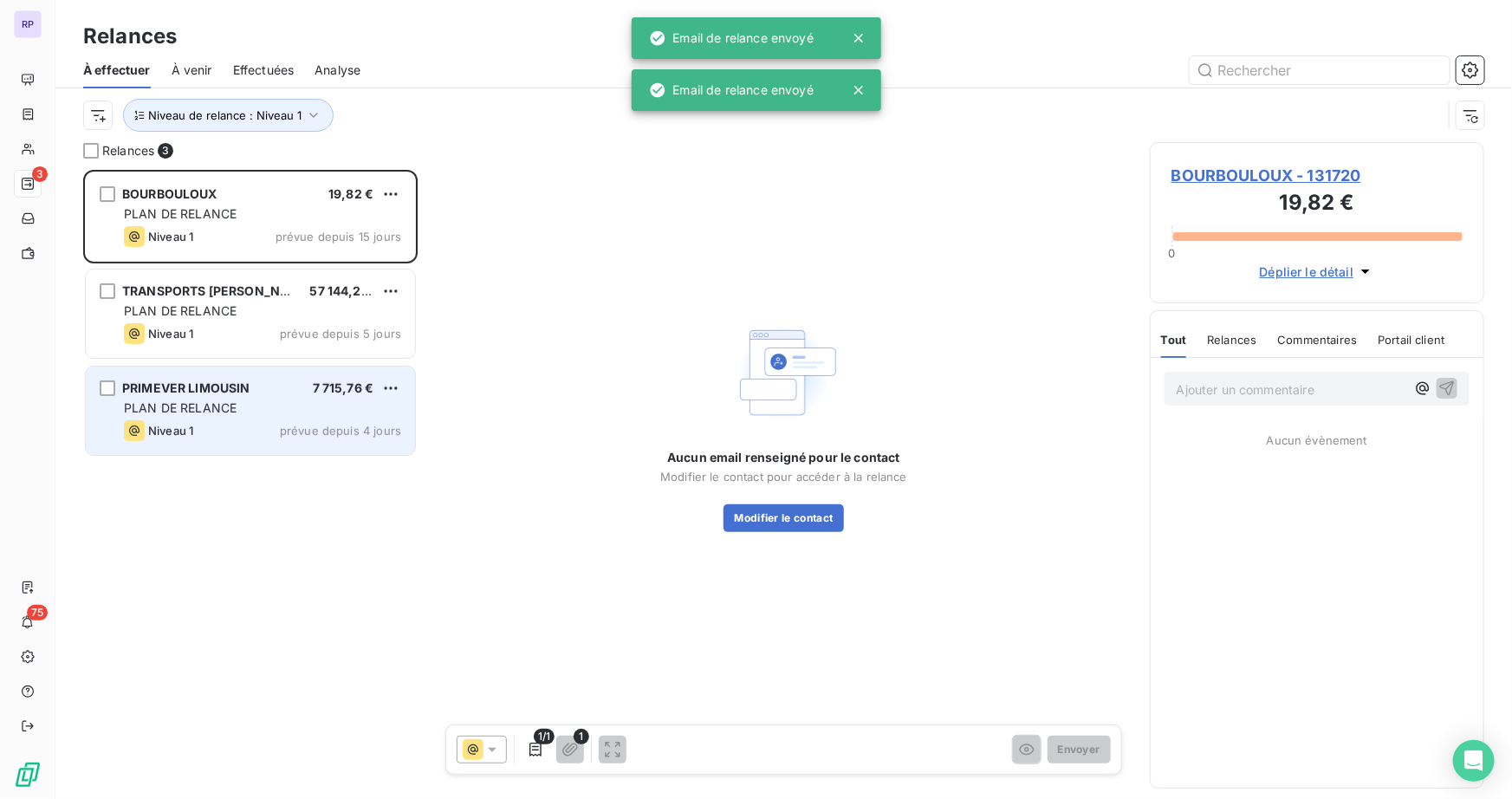
click at [245, 406] on div "PLAN DE RELANCE" at bounding box center [262, 408] width 278 height 17
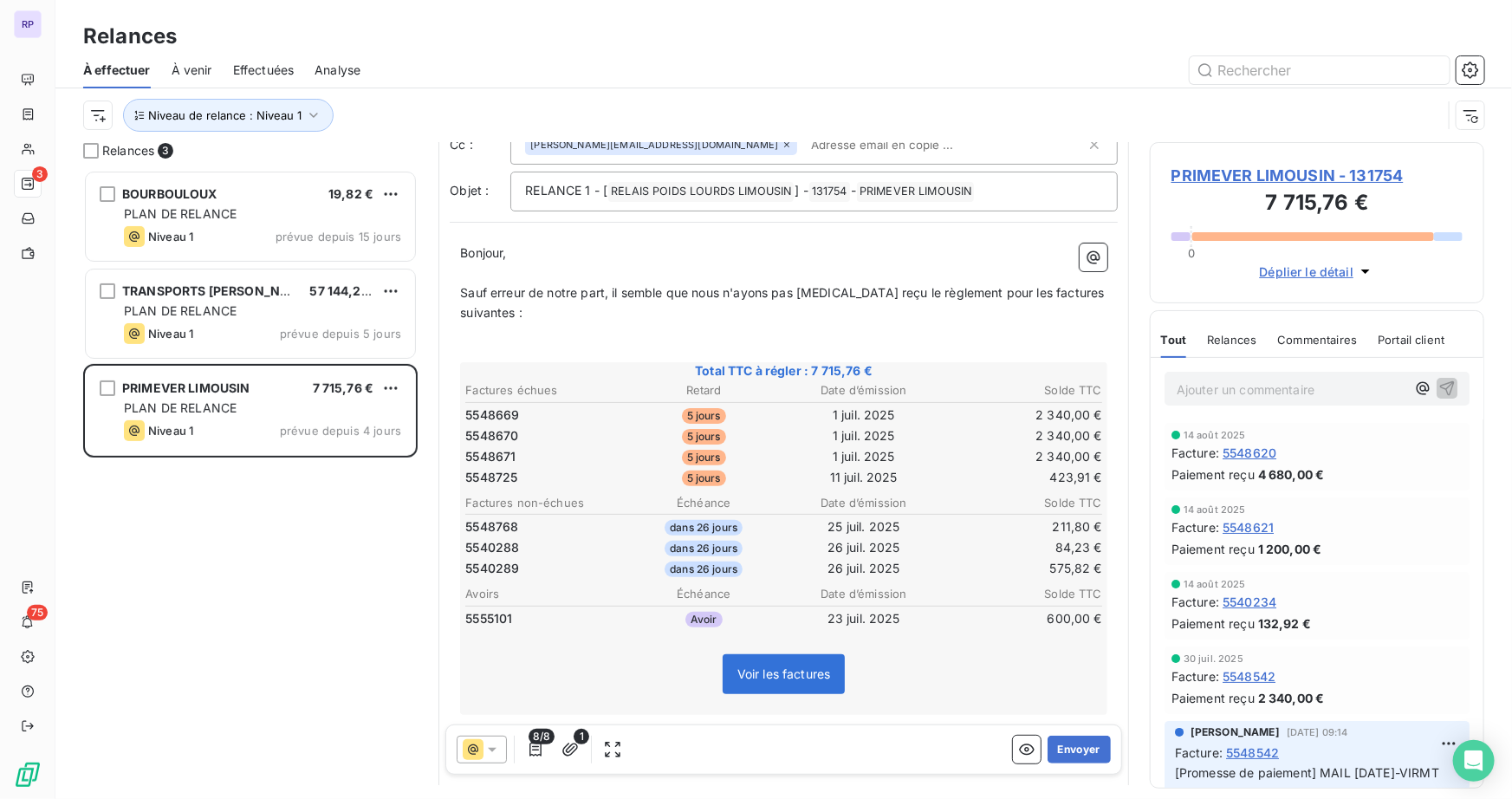
scroll to position [157, 0]
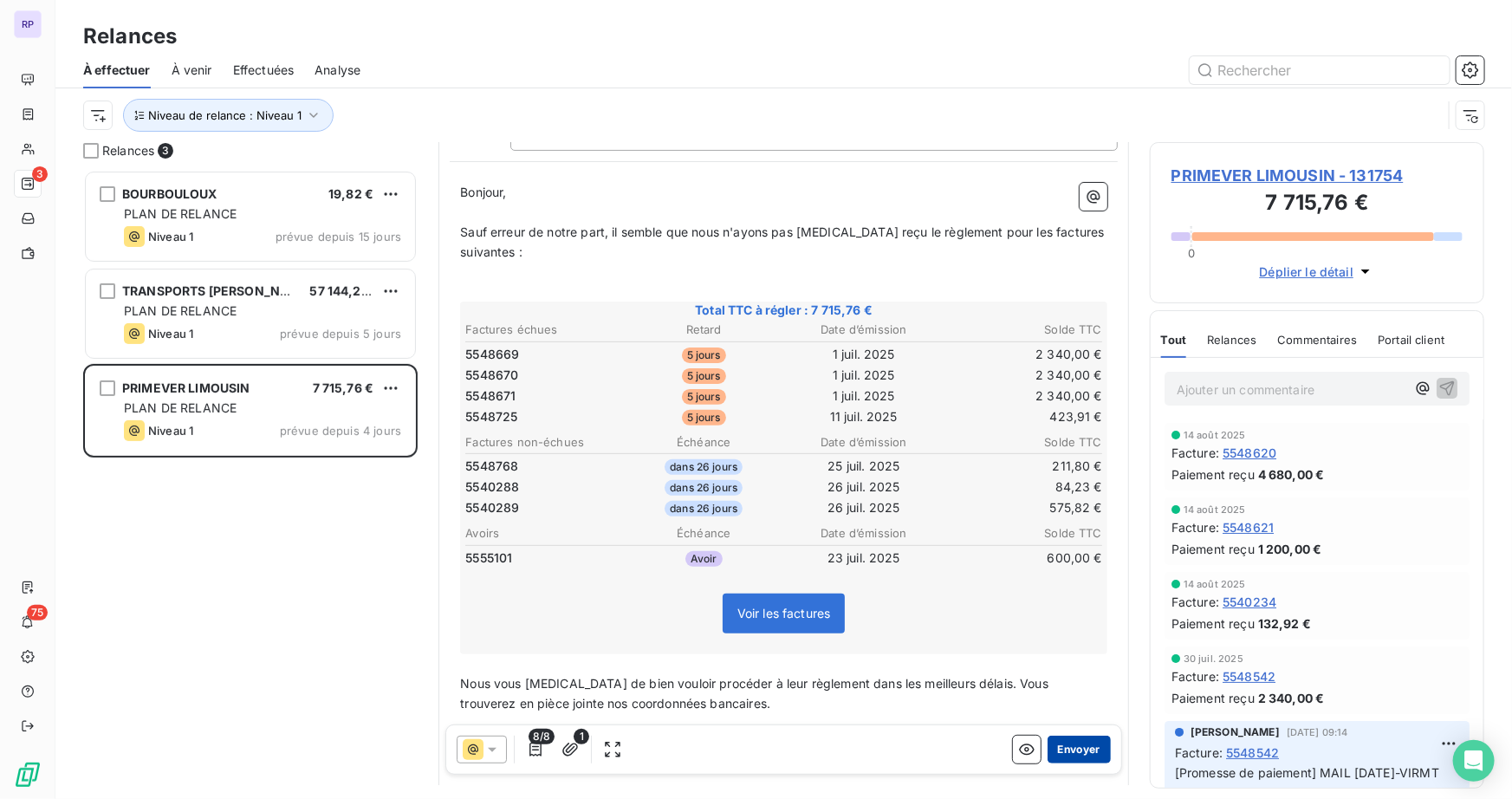
click at [1091, 749] on button "Envoyer" at bounding box center [1079, 749] width 63 height 28
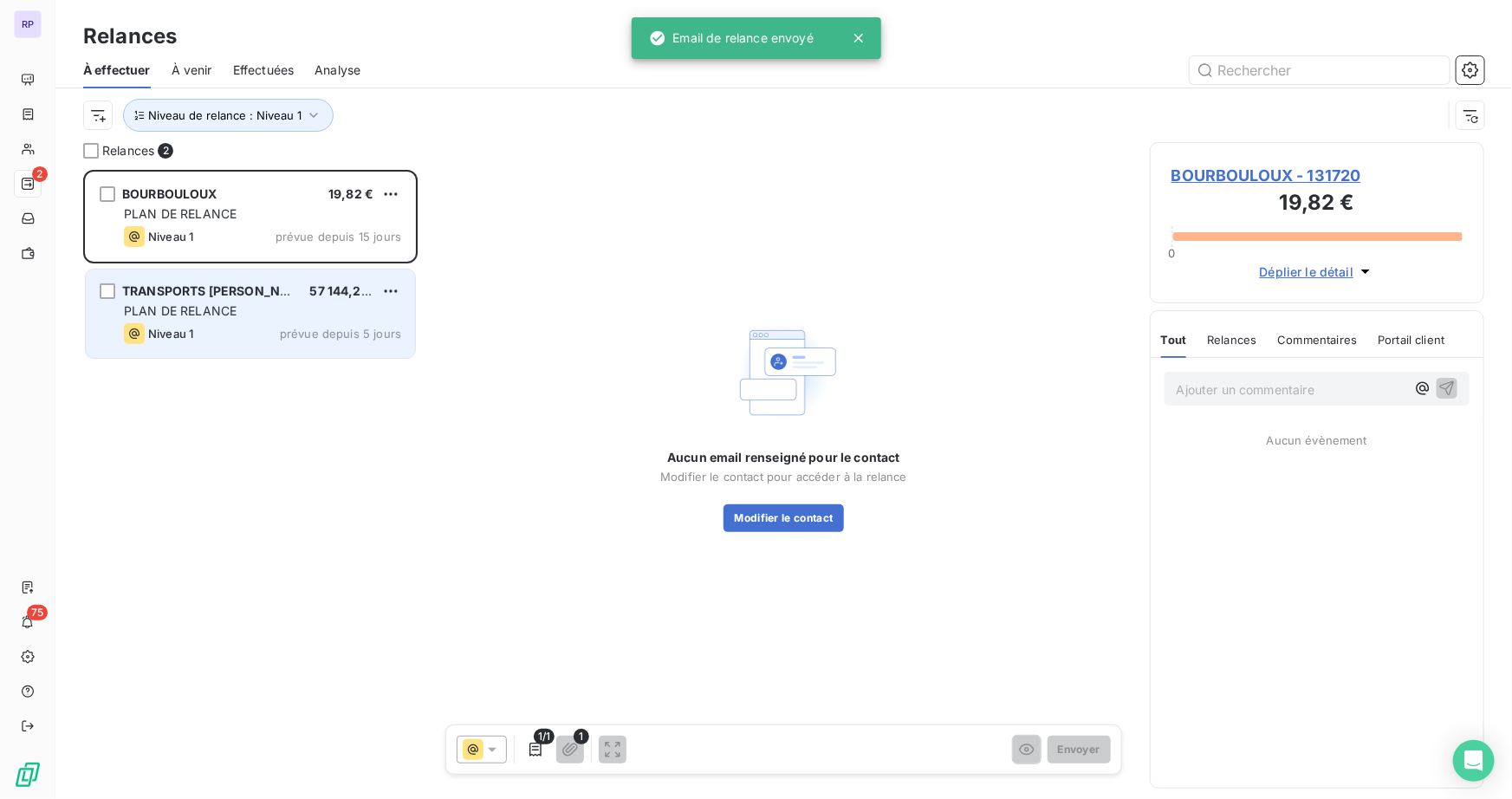
click at [282, 326] on div "Niveau 1 prévue depuis 5 jours" at bounding box center [262, 333] width 278 height 21
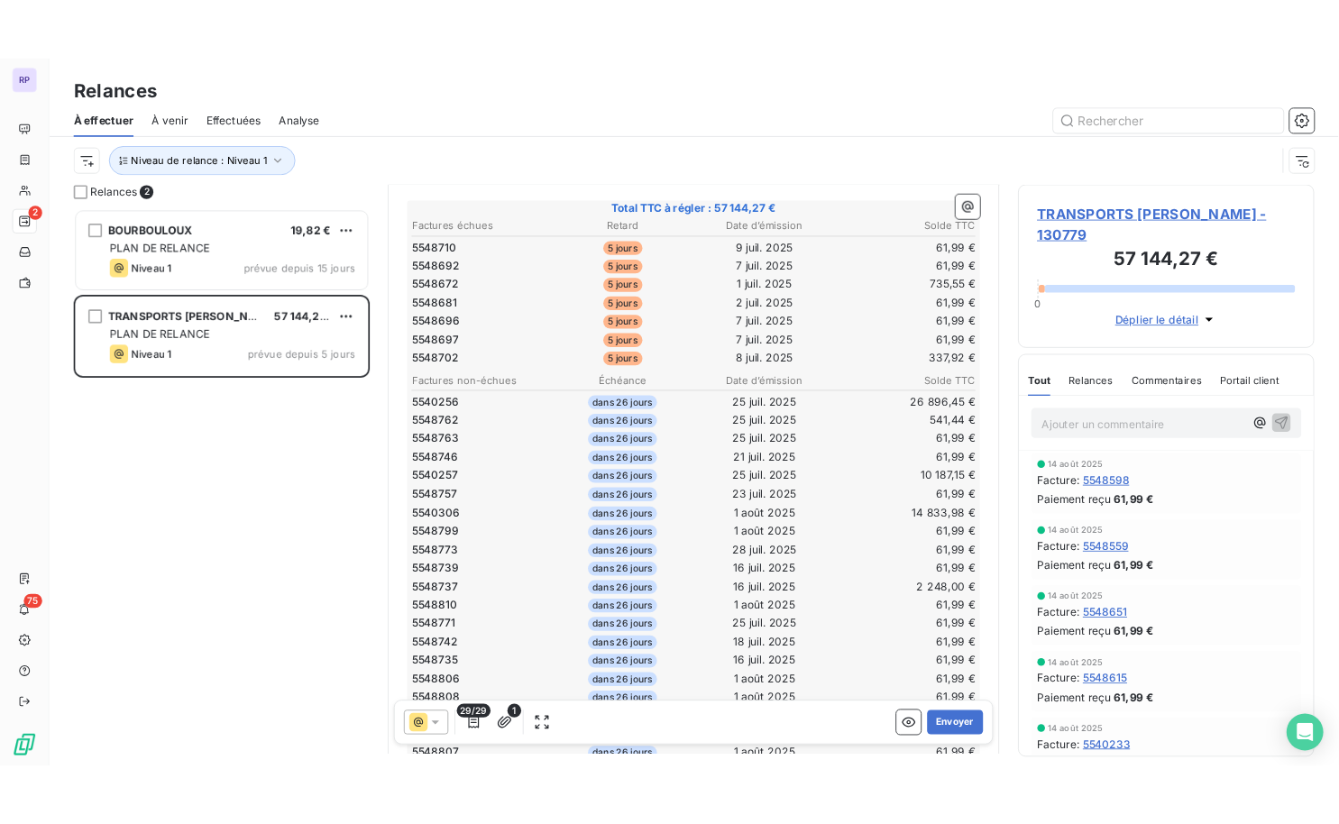
scroll to position [164, 0]
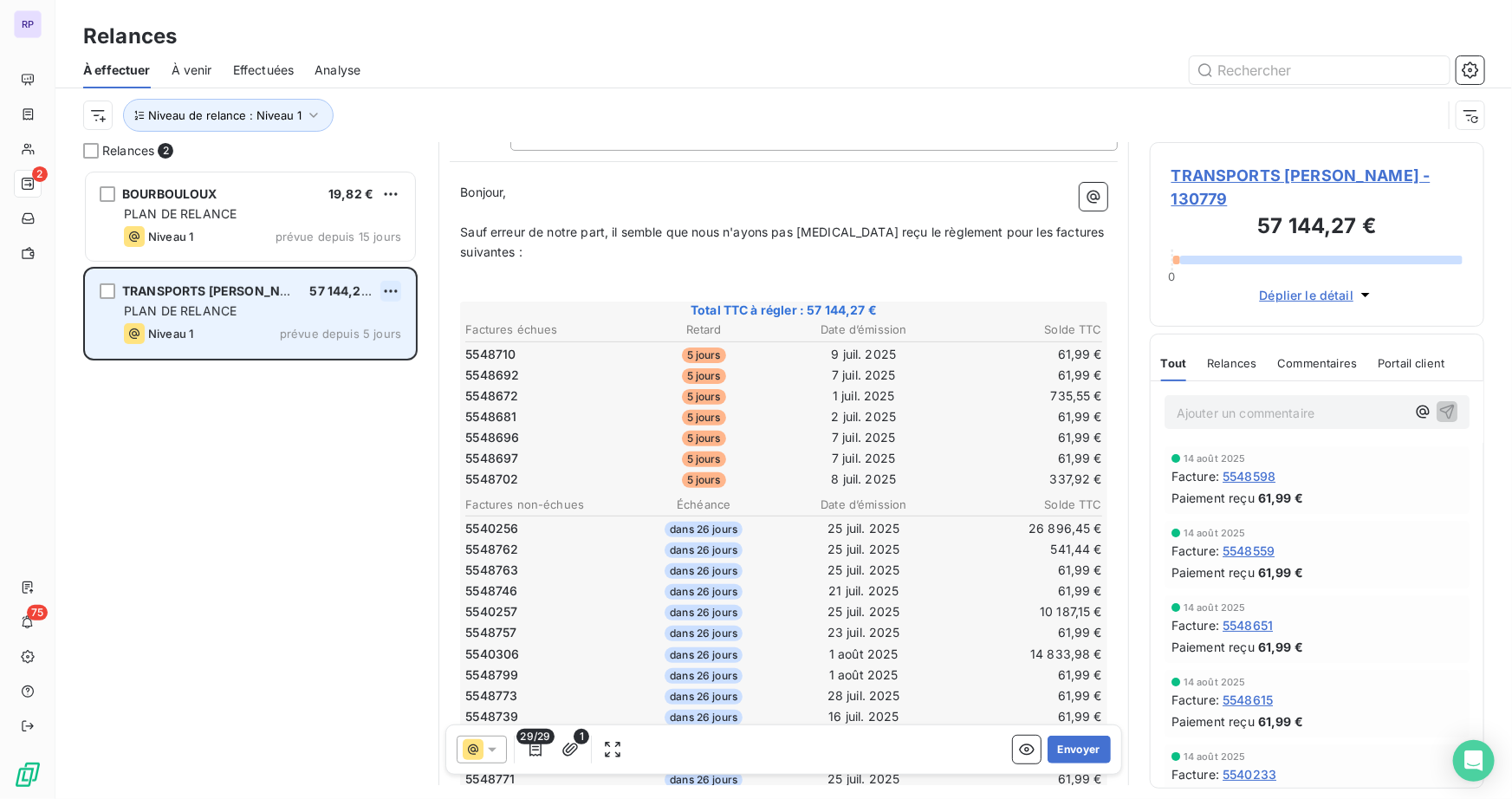
click at [389, 288] on html "RP 2 75 Relances À effectuer À venir Effectuées Analyse Niveau de relance : Niv…" at bounding box center [756, 400] width 1512 height 799
click at [355, 331] on div "Replanifier cette action" at bounding box center [315, 325] width 155 height 28
select select "7"
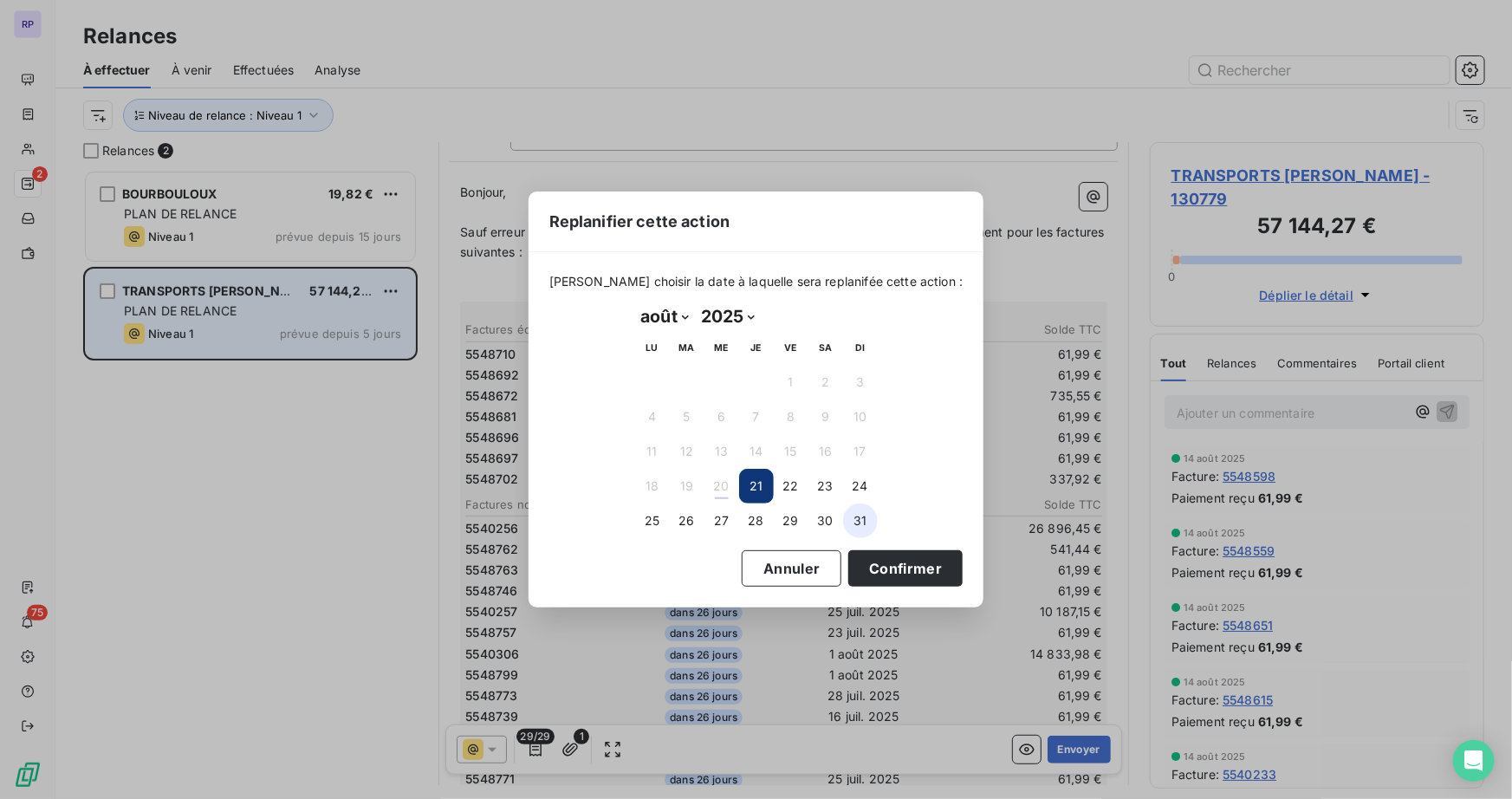
click at [857, 515] on button "31" at bounding box center [861, 521] width 35 height 35
click at [891, 568] on button "Confirmer" at bounding box center [905, 569] width 114 height 36
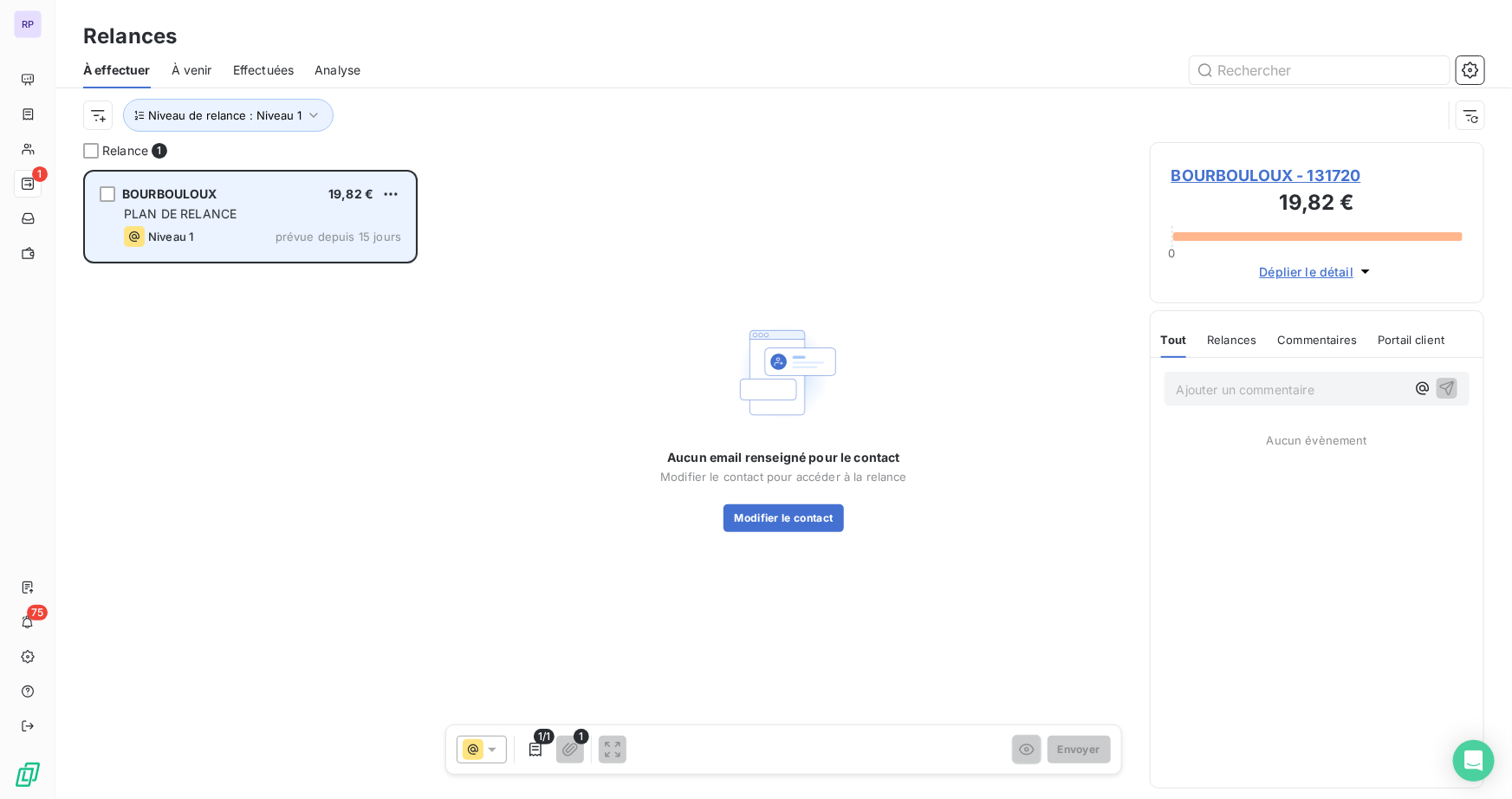
click at [309, 234] on span "prévue depuis 15 jours" at bounding box center [338, 236] width 126 height 13
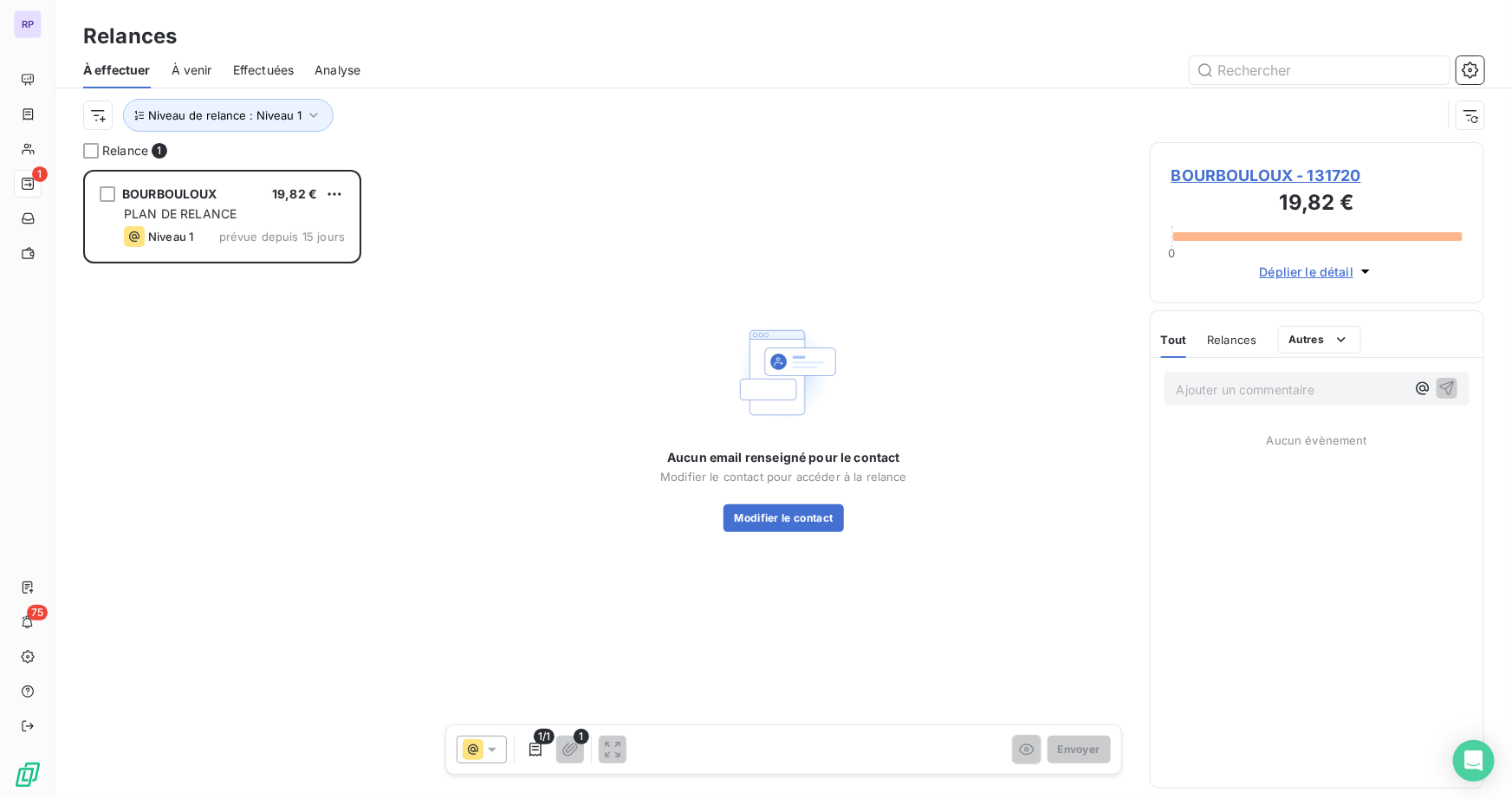
scroll to position [617, 323]
click at [1277, 164] on span "BOURBOULOUX - 131720" at bounding box center [1316, 175] width 291 height 23
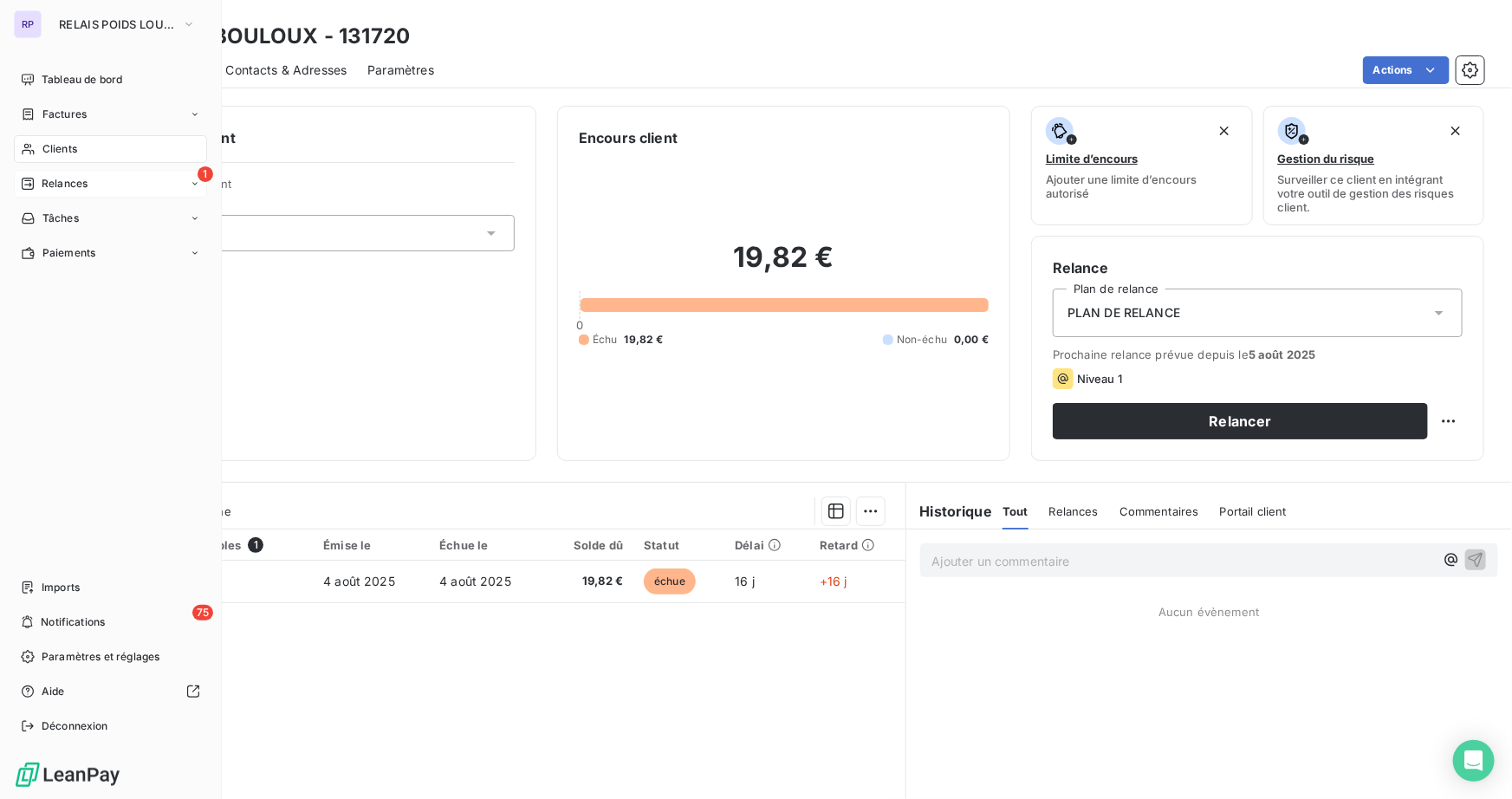
click at [60, 182] on span "Relances" at bounding box center [64, 183] width 46 height 15
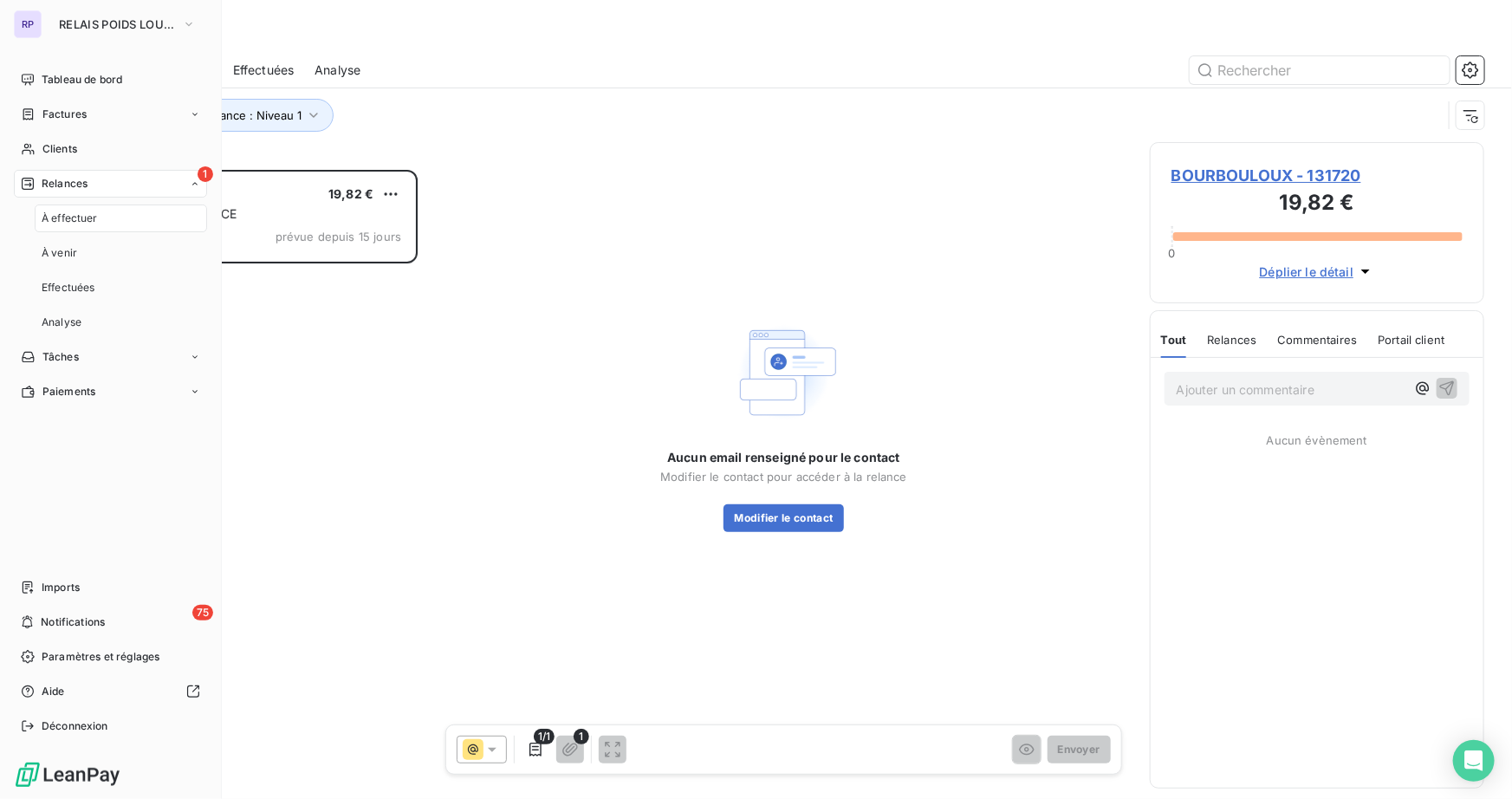
scroll to position [617, 323]
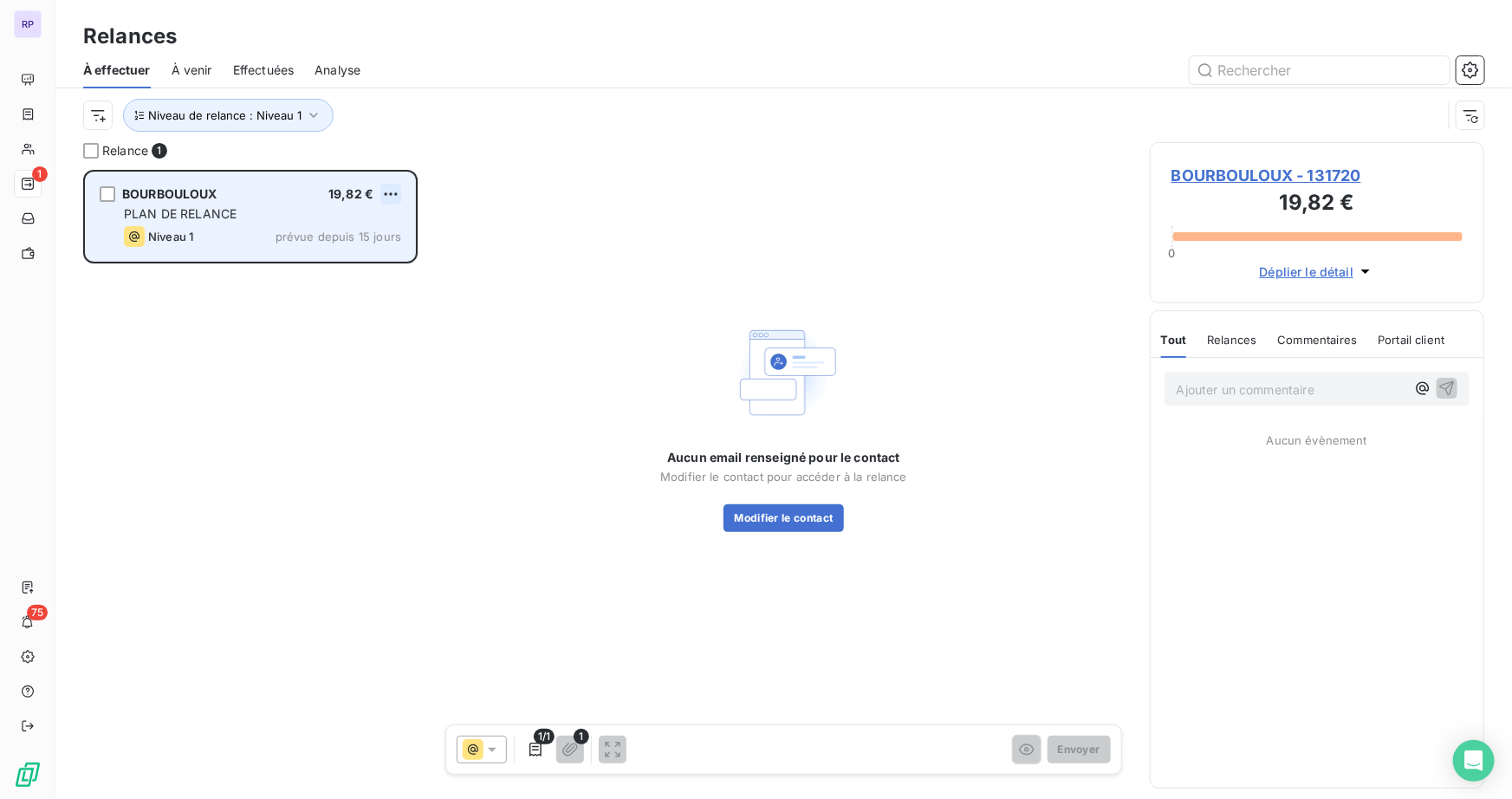
click at [395, 190] on html "RP 1 75 Relances À effectuer À venir Effectuées Analyse Niveau de relance : Niv…" at bounding box center [756, 400] width 1512 height 799
click at [336, 228] on div "Replanifier cette action" at bounding box center [315, 229] width 155 height 28
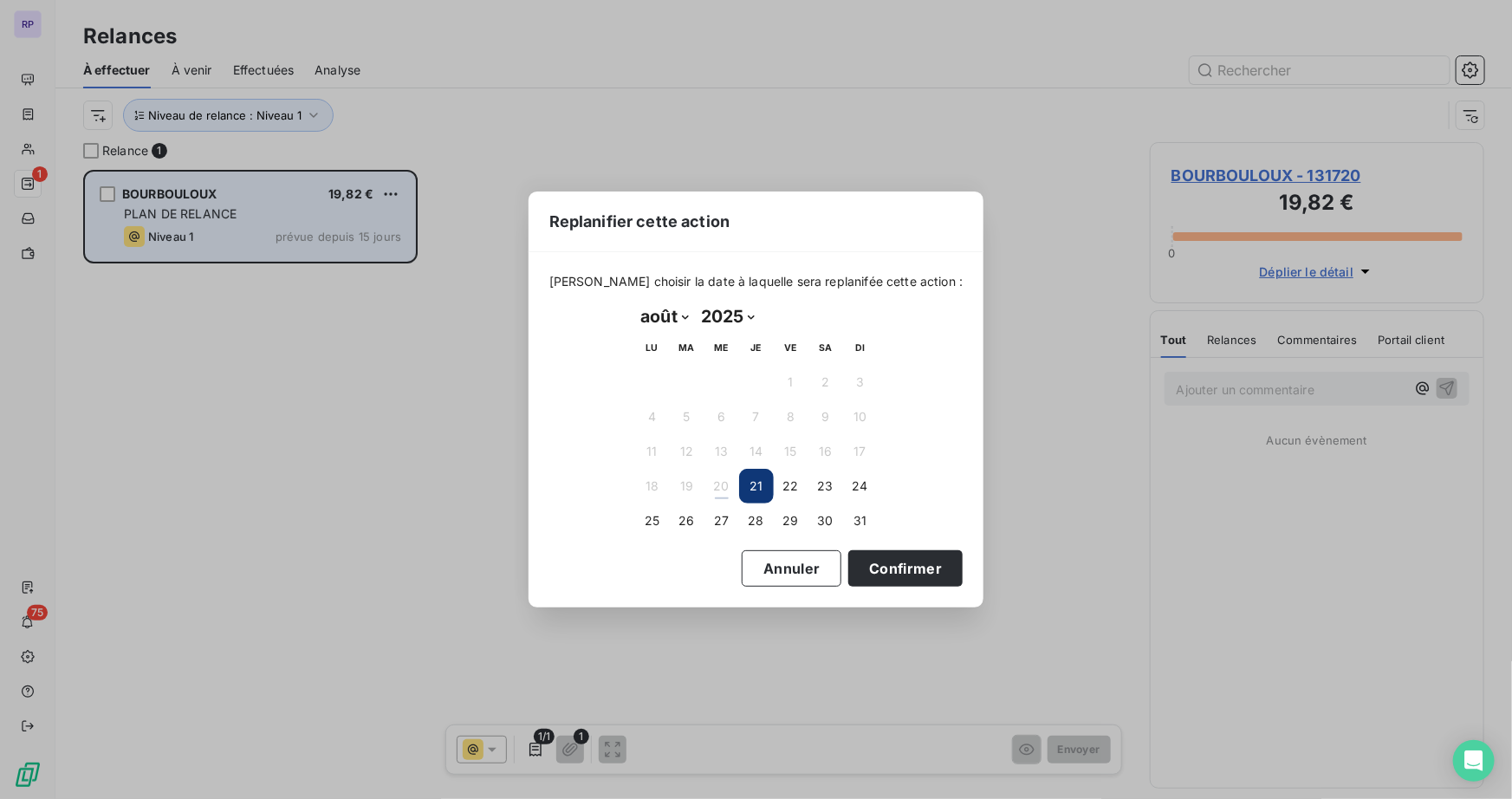
click at [675, 317] on select "janvier février mars avril mai juin juillet août septembre octobre novembre déc…" at bounding box center [665, 316] width 60 height 28
select select "8"
click at [635, 303] on select "janvier février mars avril mai juin juillet août septembre octobre novembre déc…" at bounding box center [665, 316] width 60 height 28
click at [791, 382] on button "5" at bounding box center [791, 382] width 35 height 35
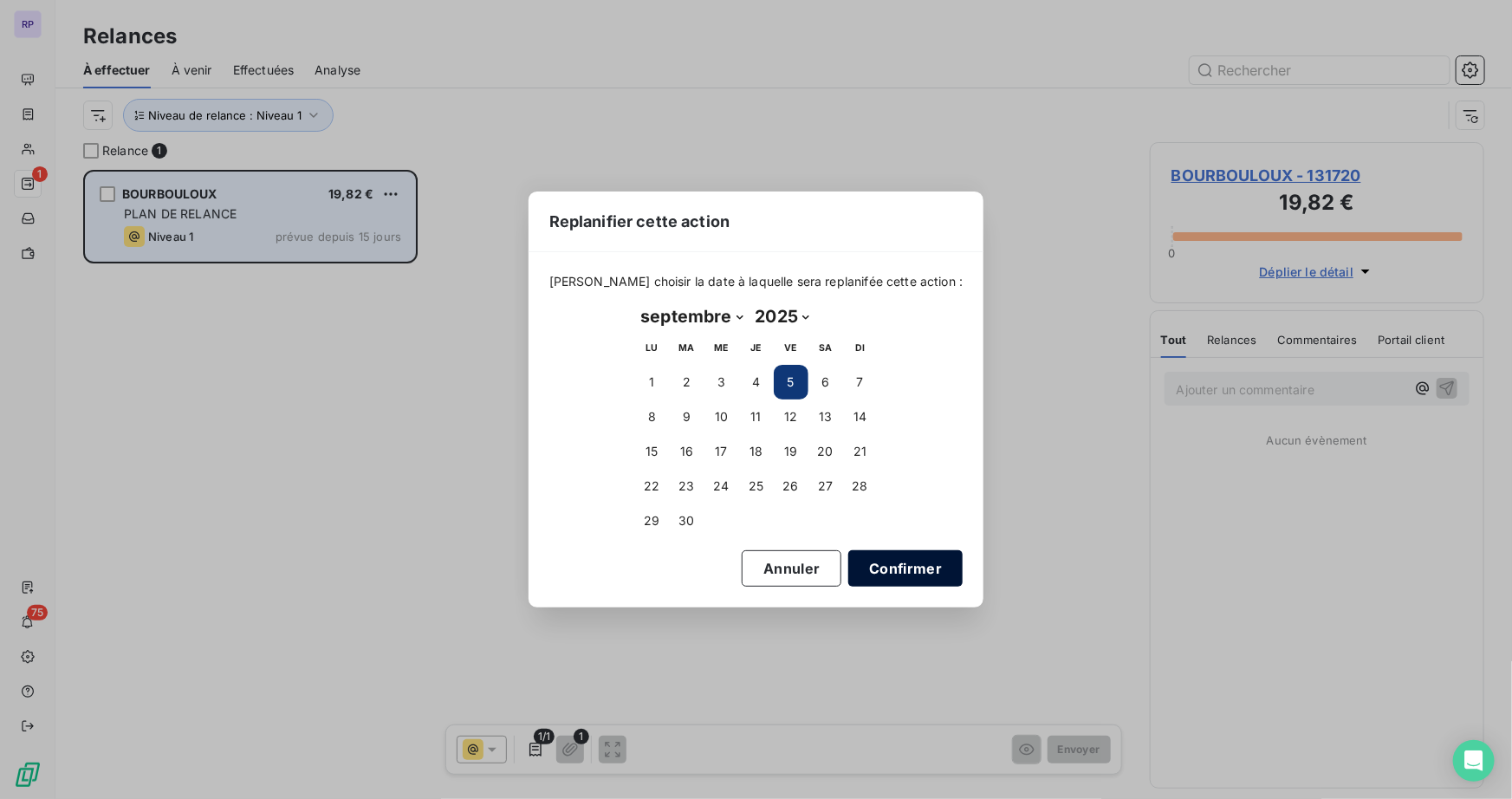
click at [886, 579] on button "Confirmer" at bounding box center [905, 569] width 114 height 36
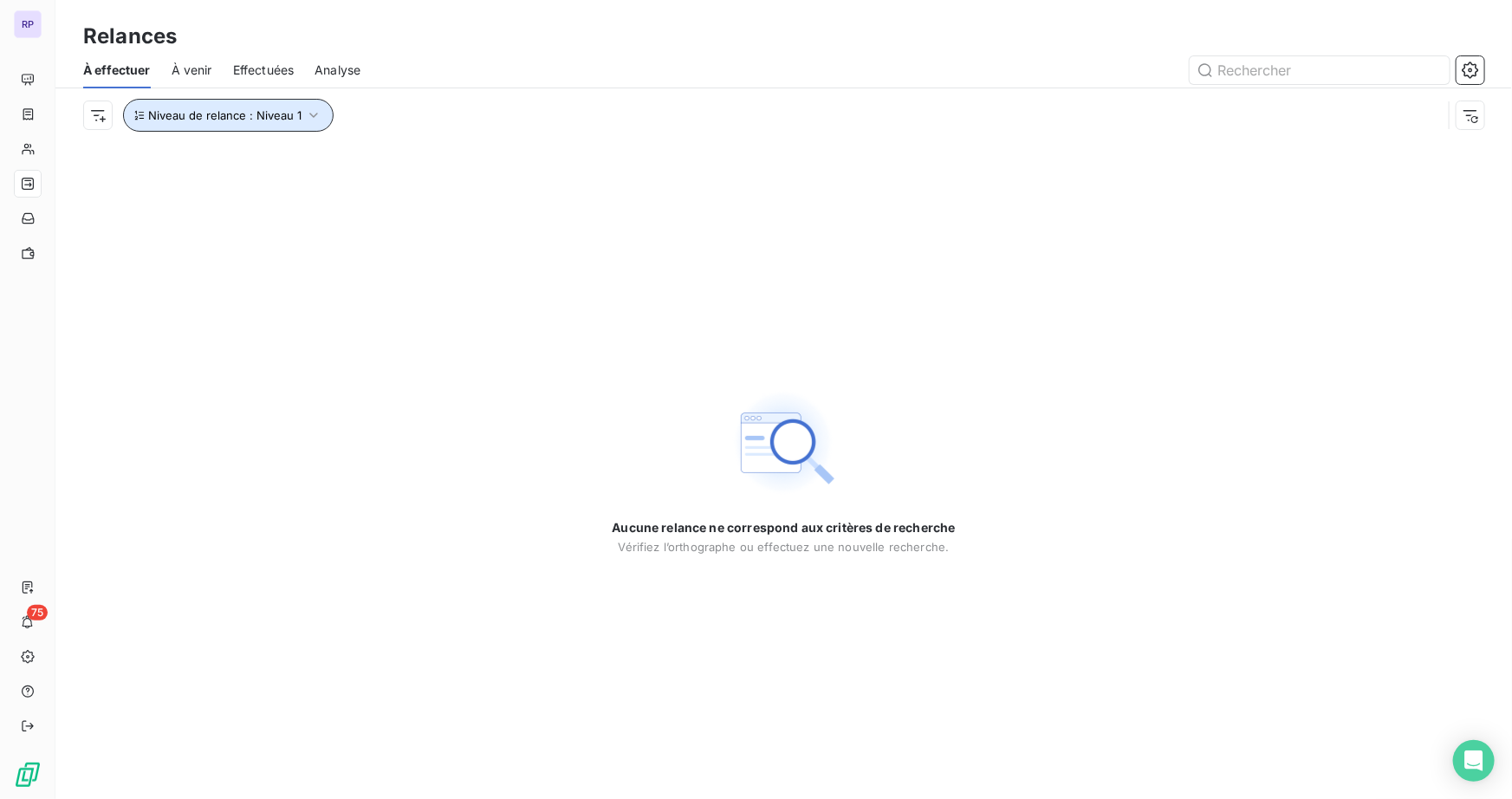
click at [263, 110] on span "Niveau de relance : Niveau 1" at bounding box center [225, 115] width 154 height 13
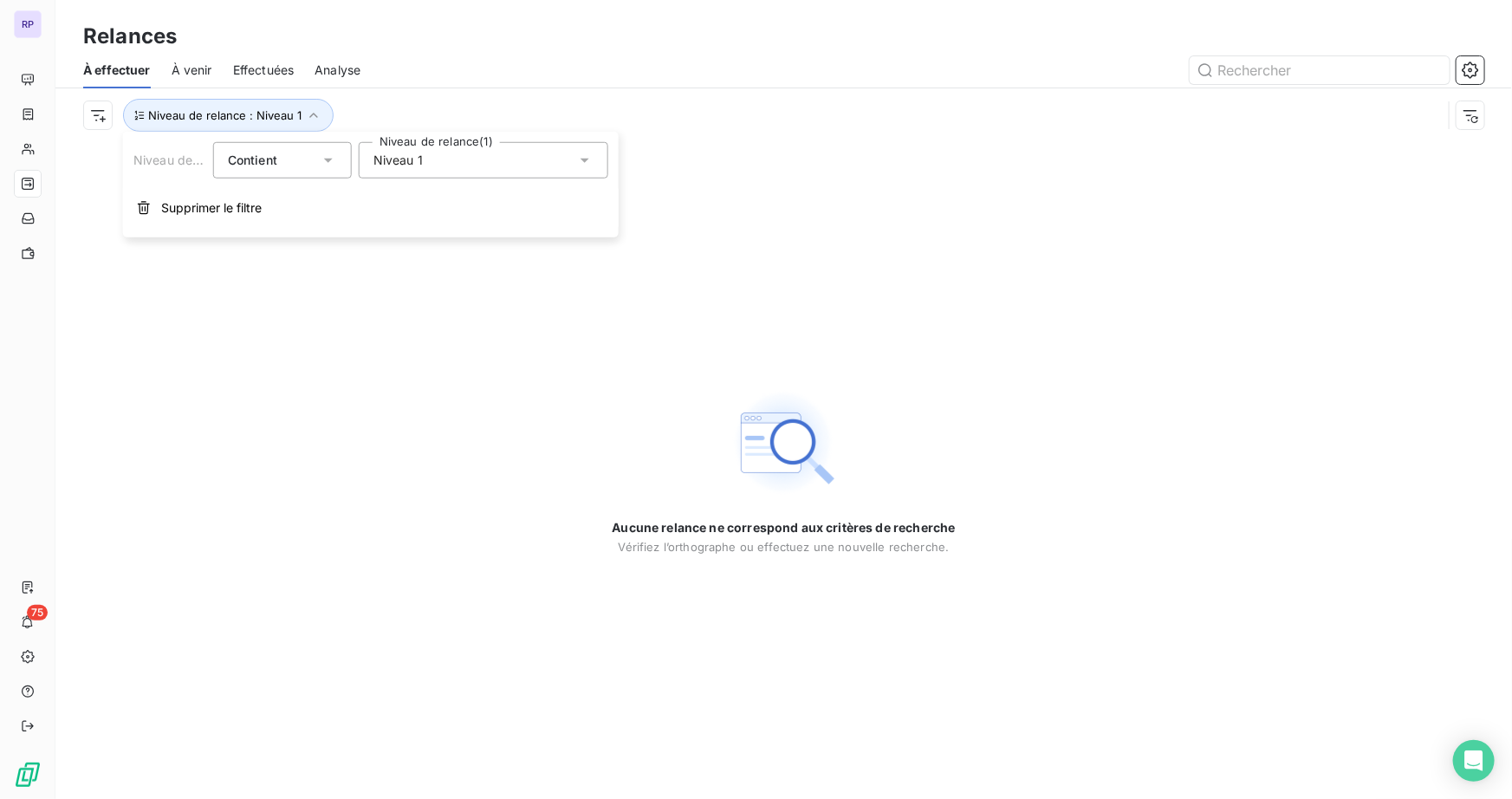
click at [449, 153] on div "Niveau 1" at bounding box center [483, 160] width 250 height 36
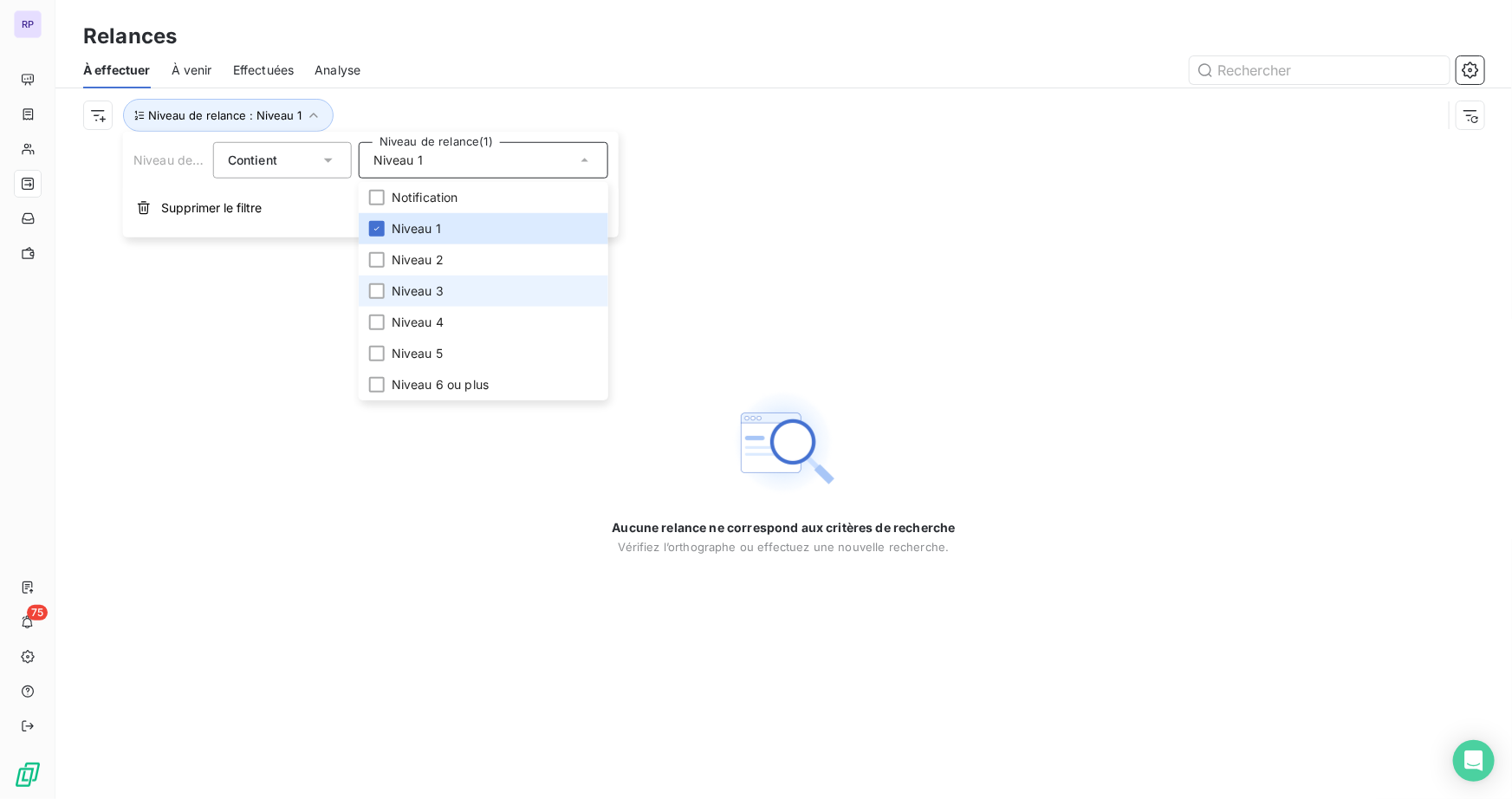
click at [433, 288] on span "Niveau 3" at bounding box center [418, 291] width 52 height 17
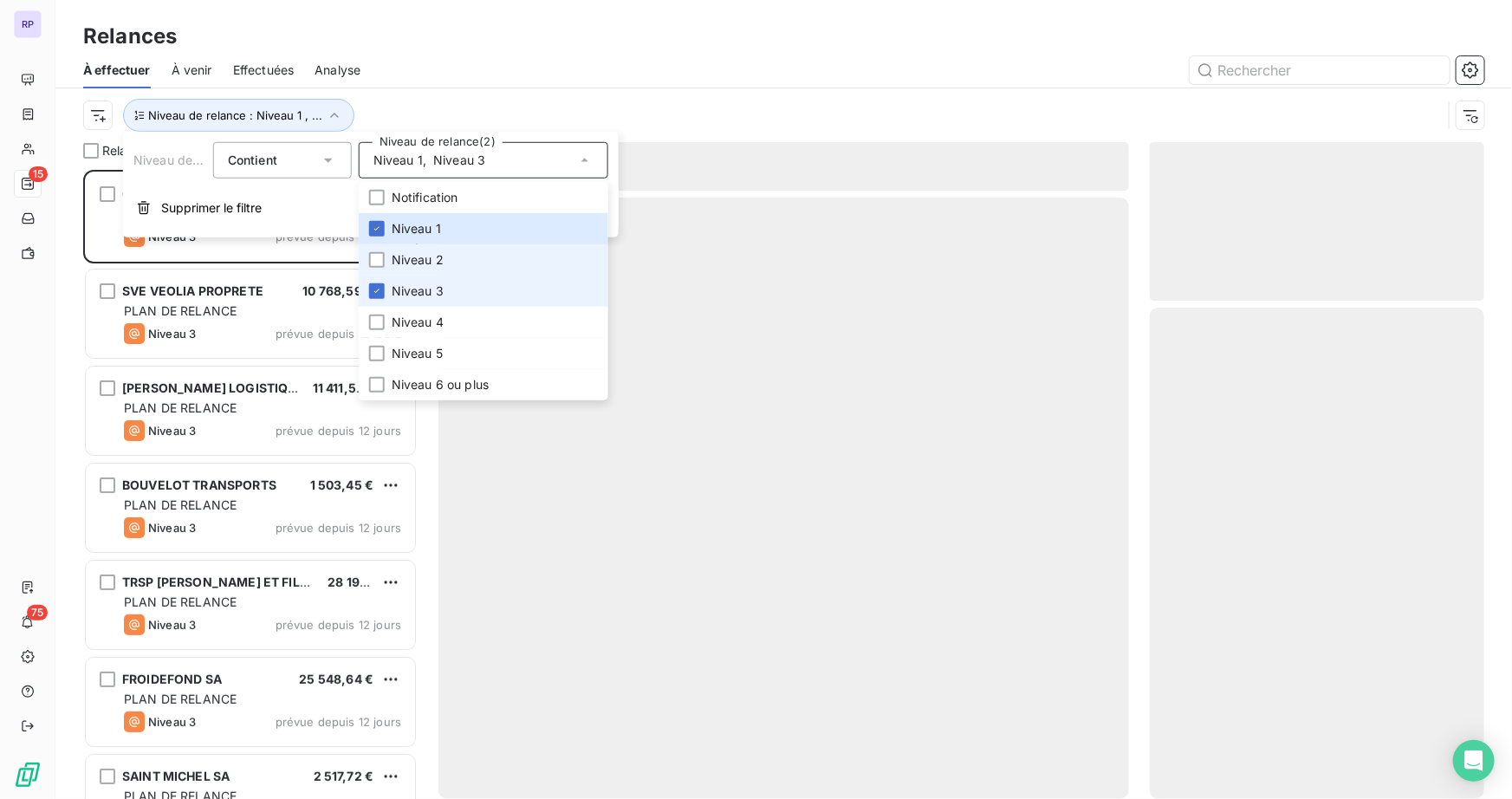
scroll to position [617, 323]
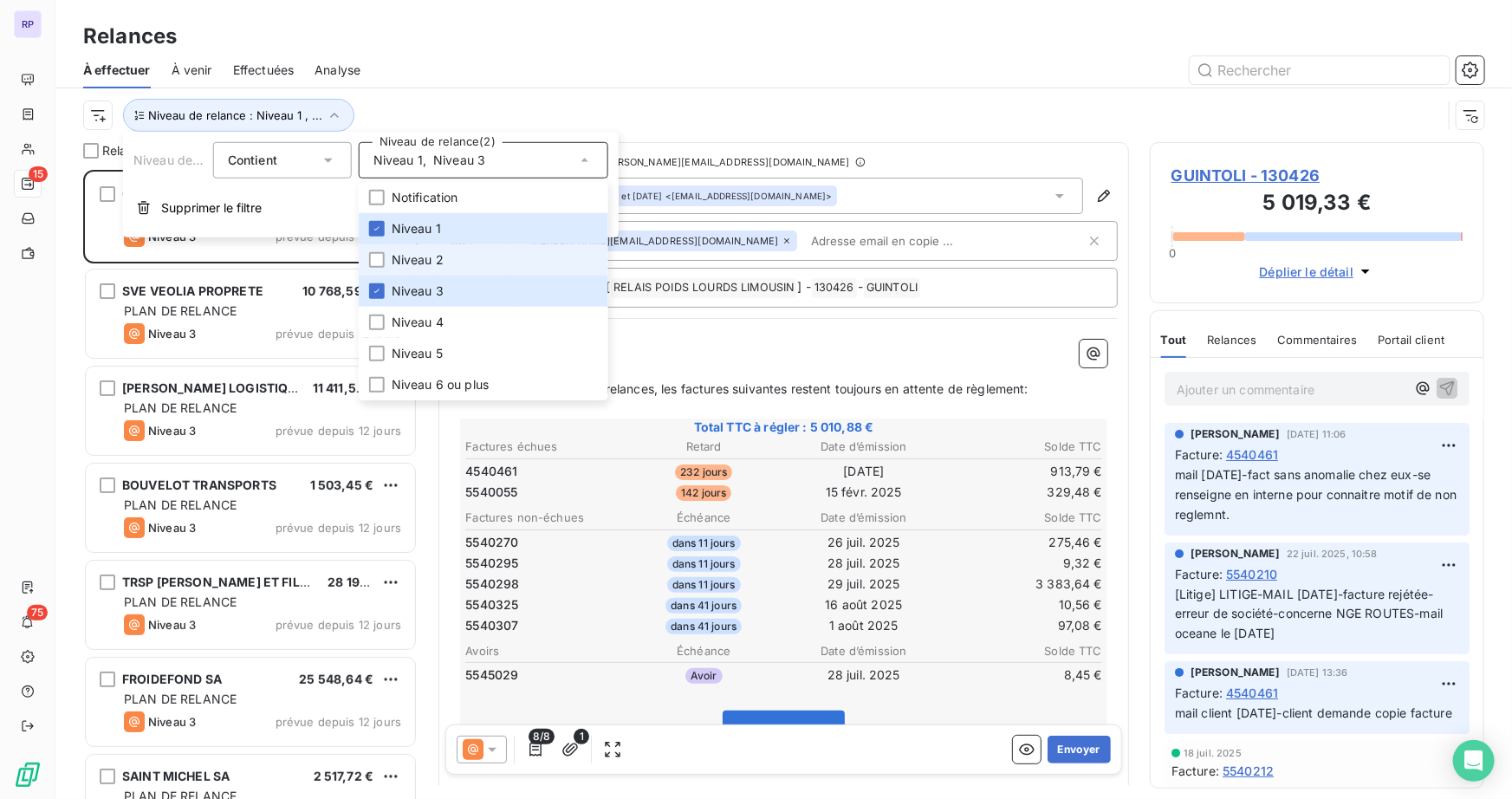
click at [427, 258] on span "Niveau 2" at bounding box center [418, 260] width 52 height 17
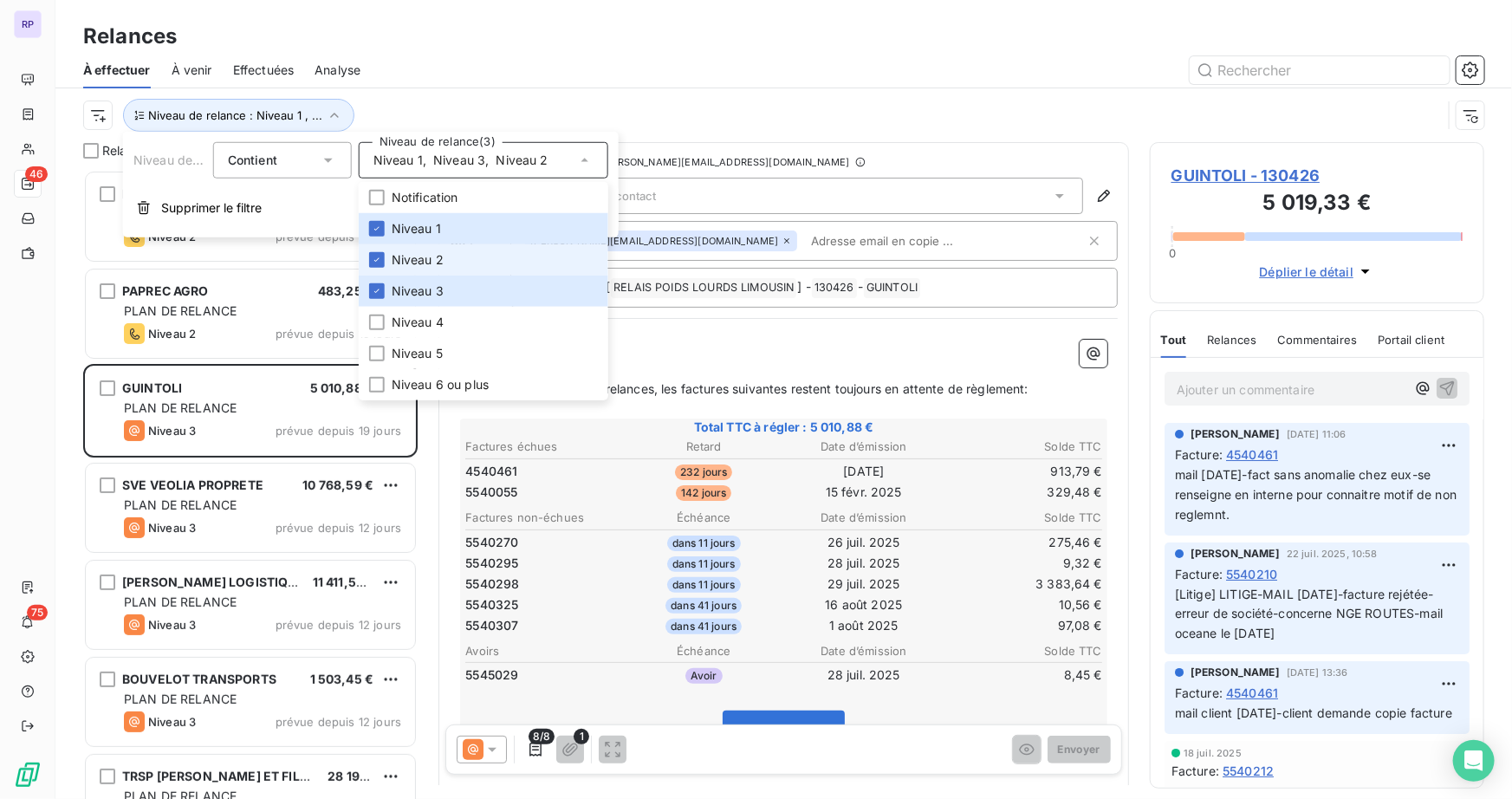
click at [402, 258] on span "Niveau 2" at bounding box center [418, 260] width 52 height 17
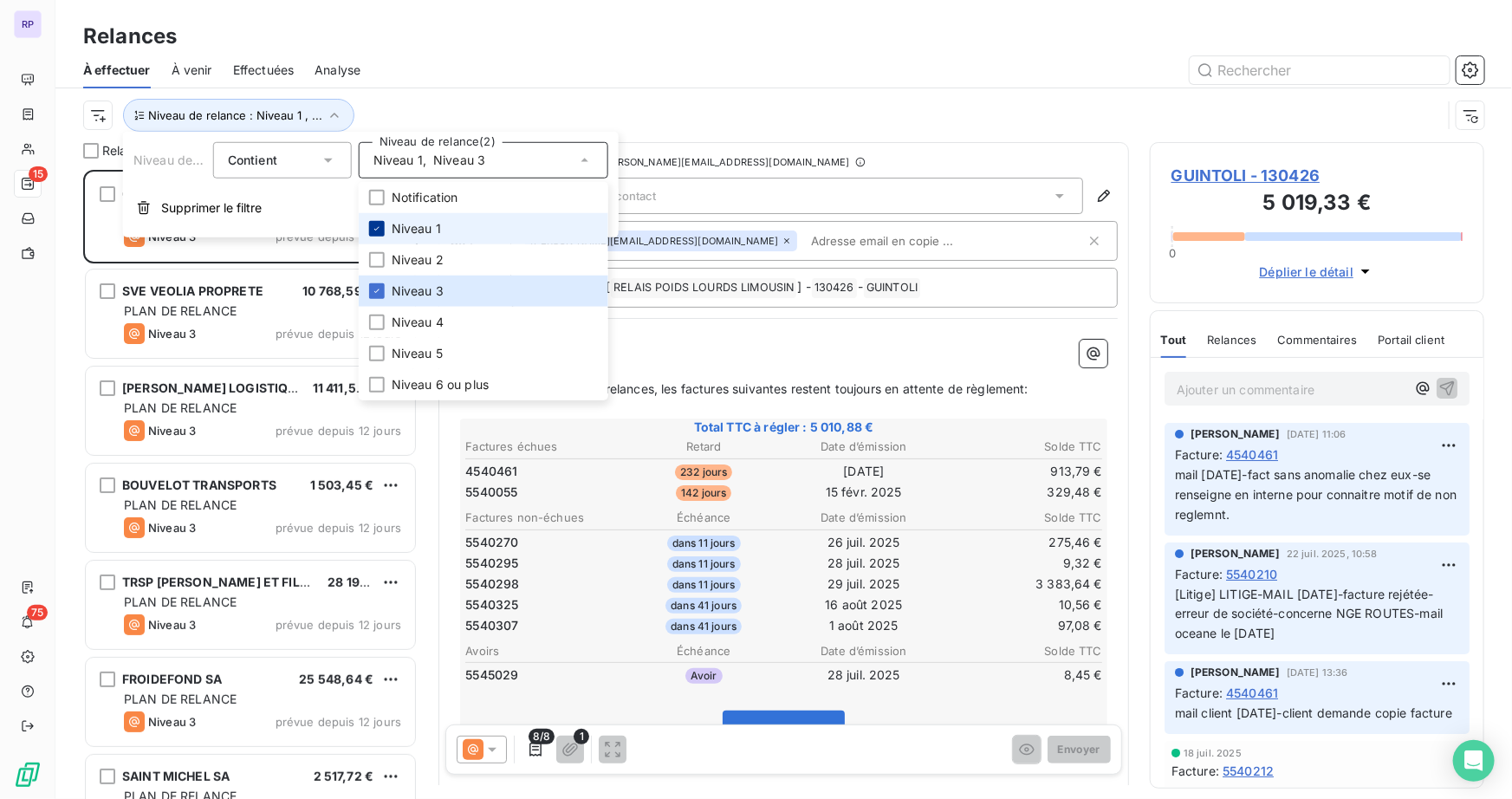
click at [381, 230] on div at bounding box center [377, 229] width 15 height 15
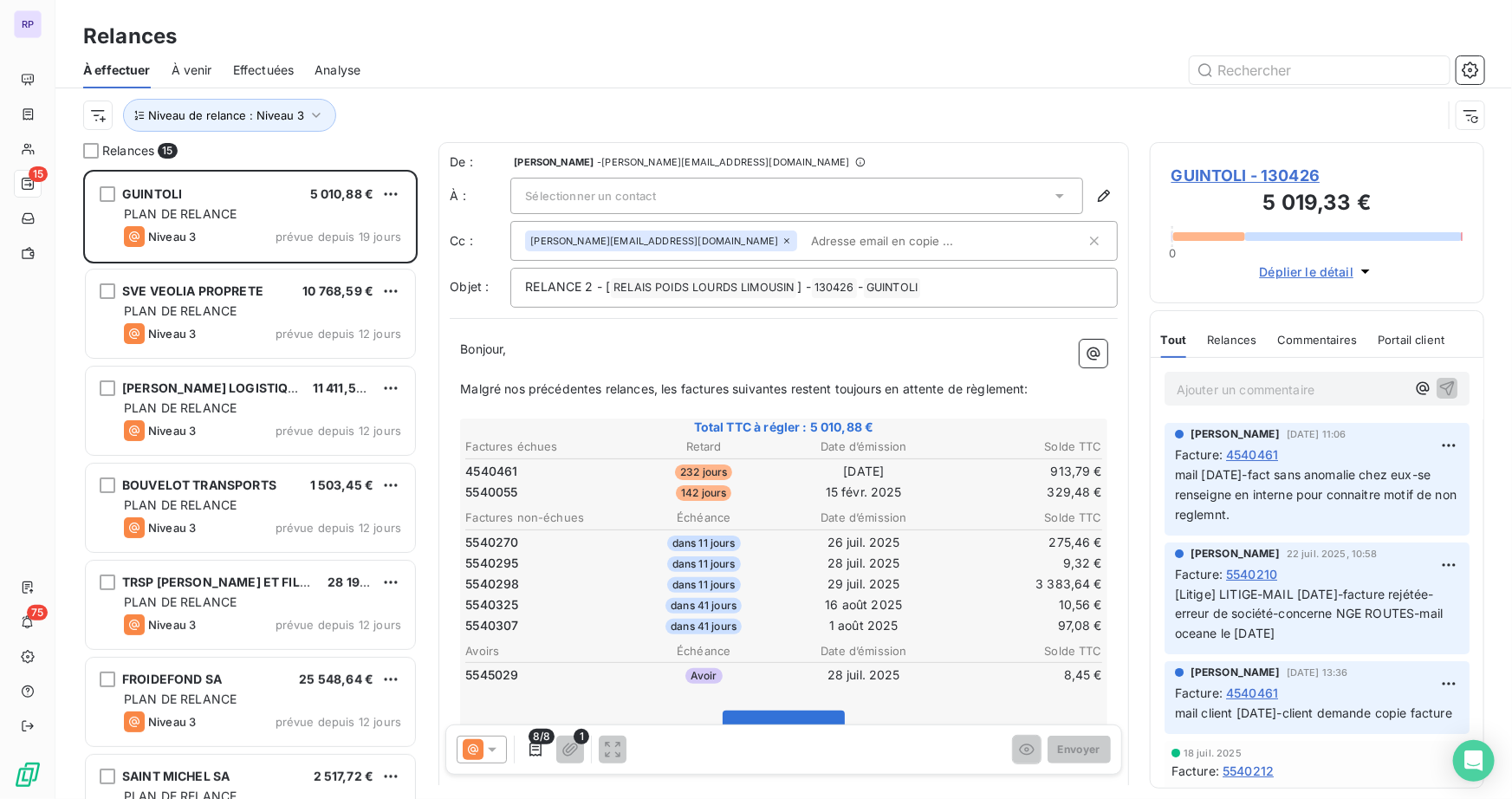
click at [769, 30] on div "Relances" at bounding box center [784, 36] width 1456 height 31
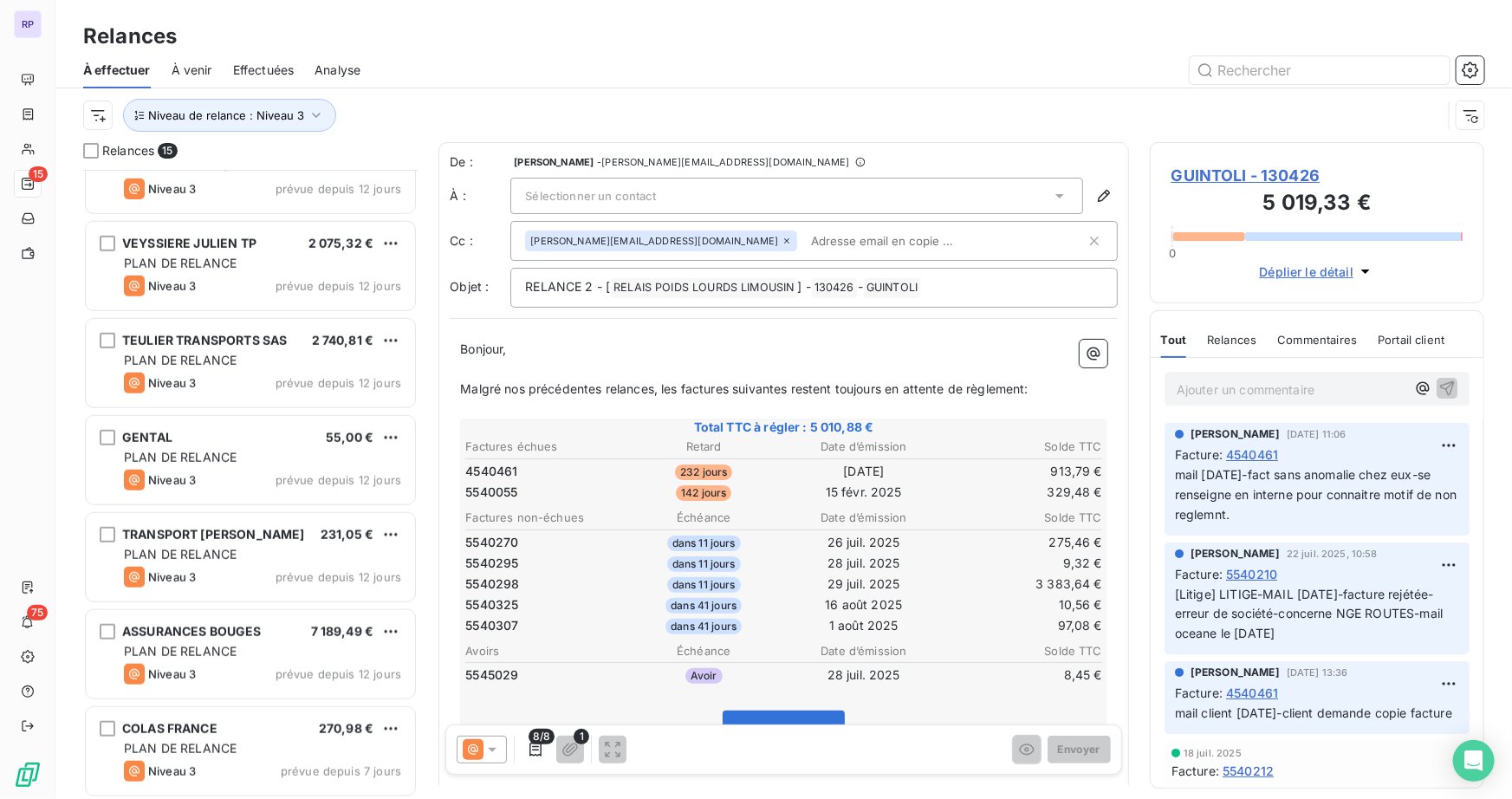
scroll to position [826, 0]
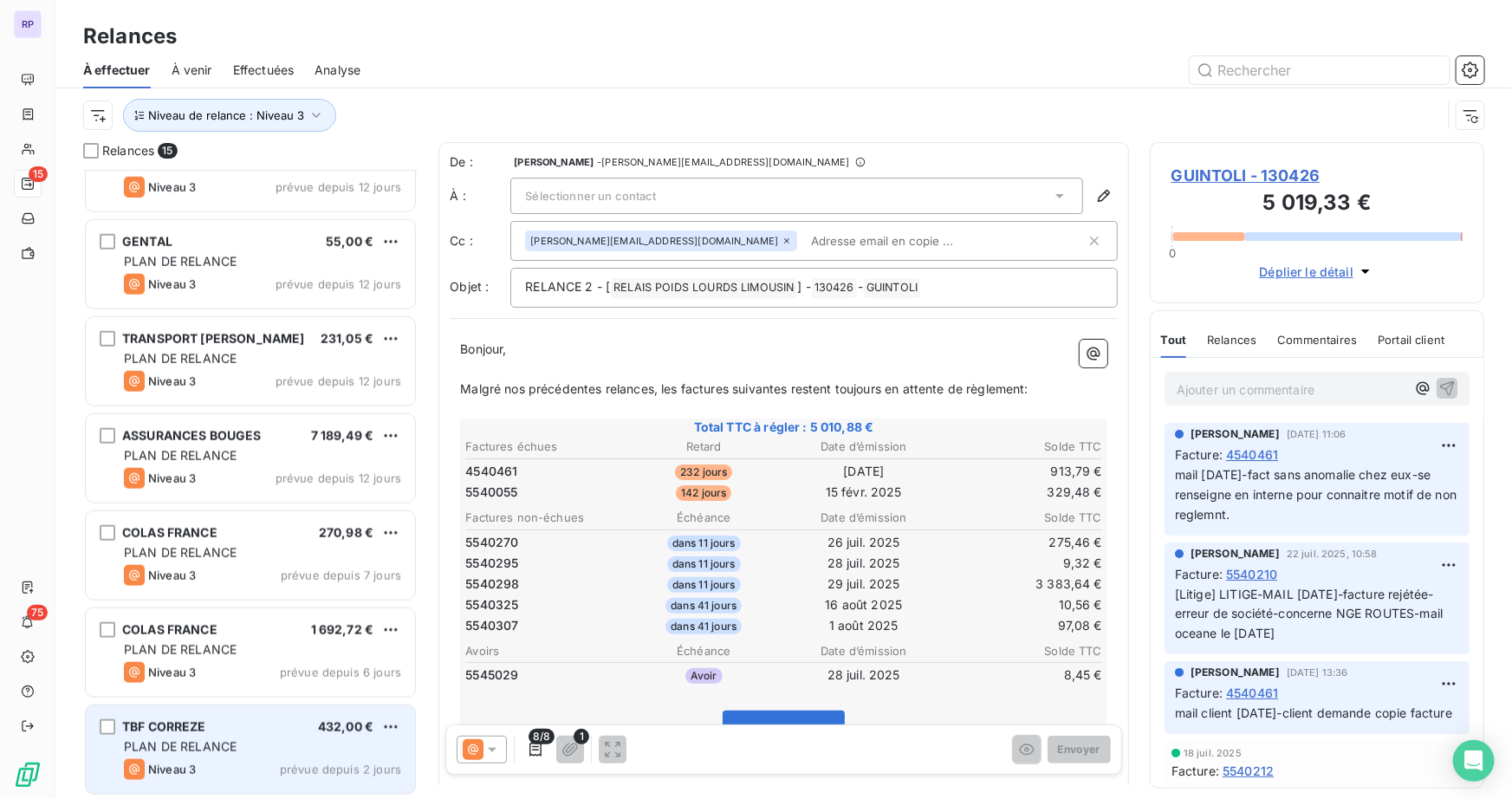
click at [207, 724] on span "TBF CORREZE" at bounding box center [163, 726] width 84 height 14
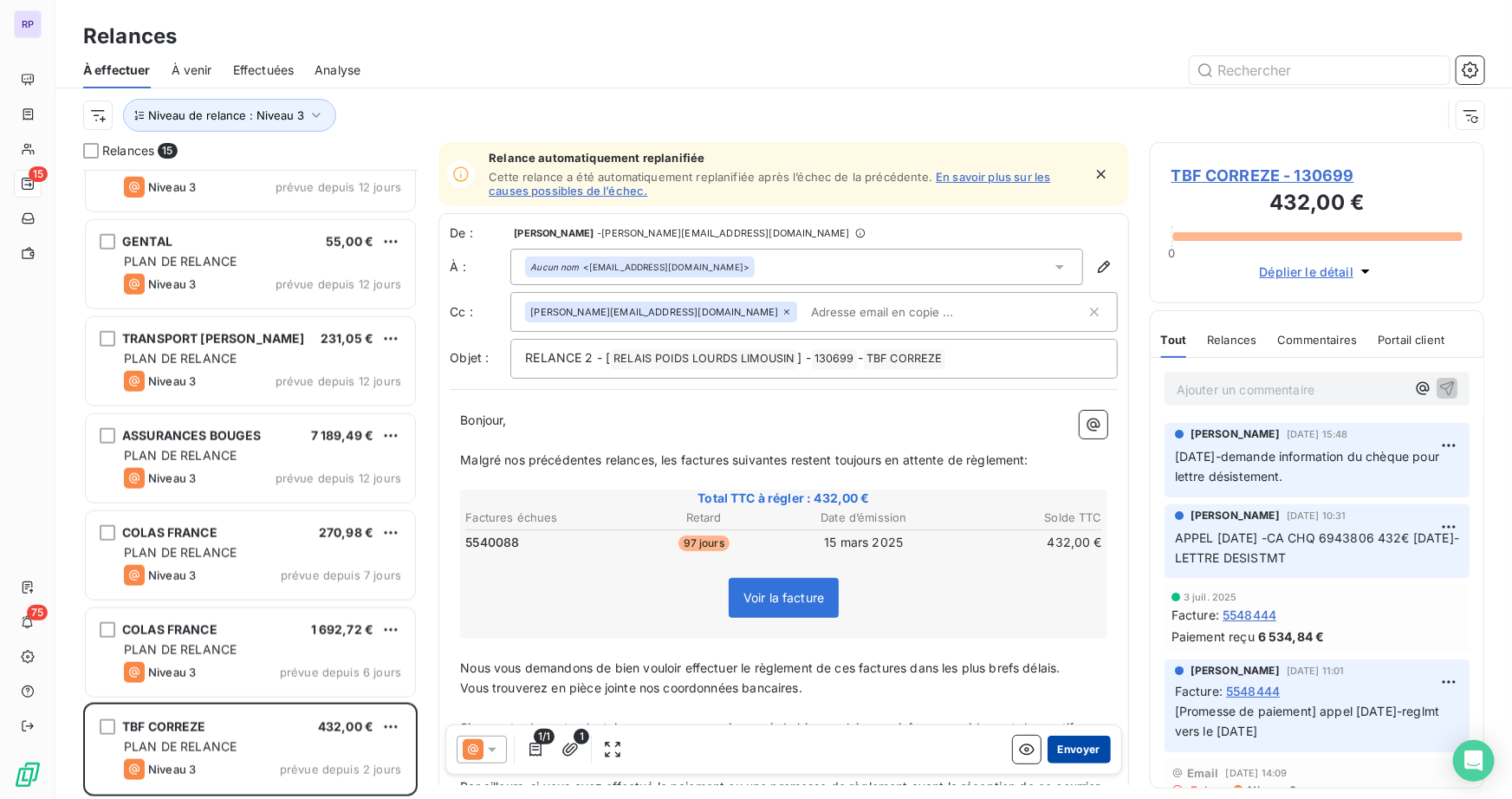
click at [1080, 751] on button "Envoyer" at bounding box center [1079, 749] width 63 height 28
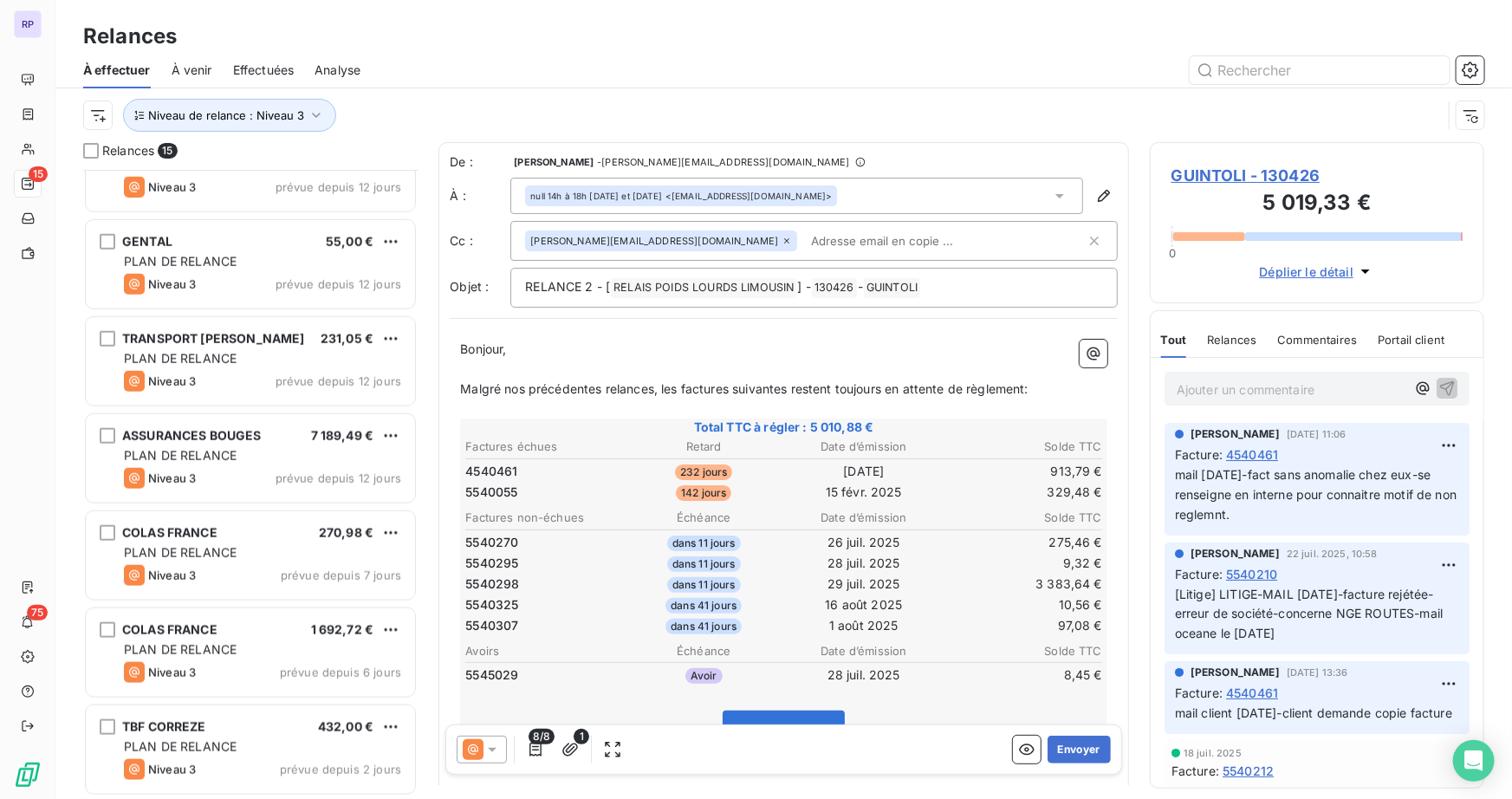
scroll to position [728, 0]
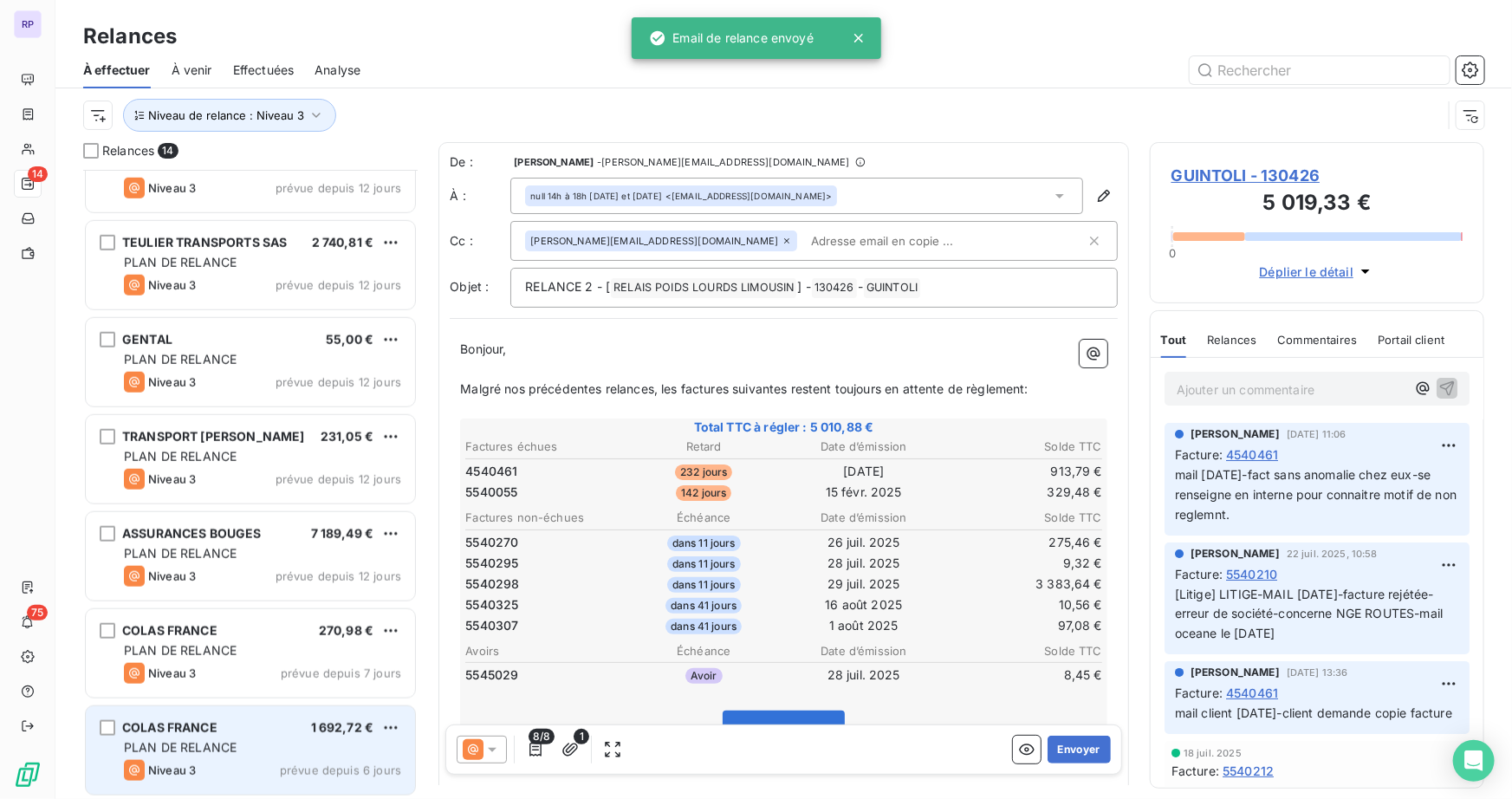
click at [210, 720] on span "COLAS FRANCE" at bounding box center [169, 726] width 95 height 14
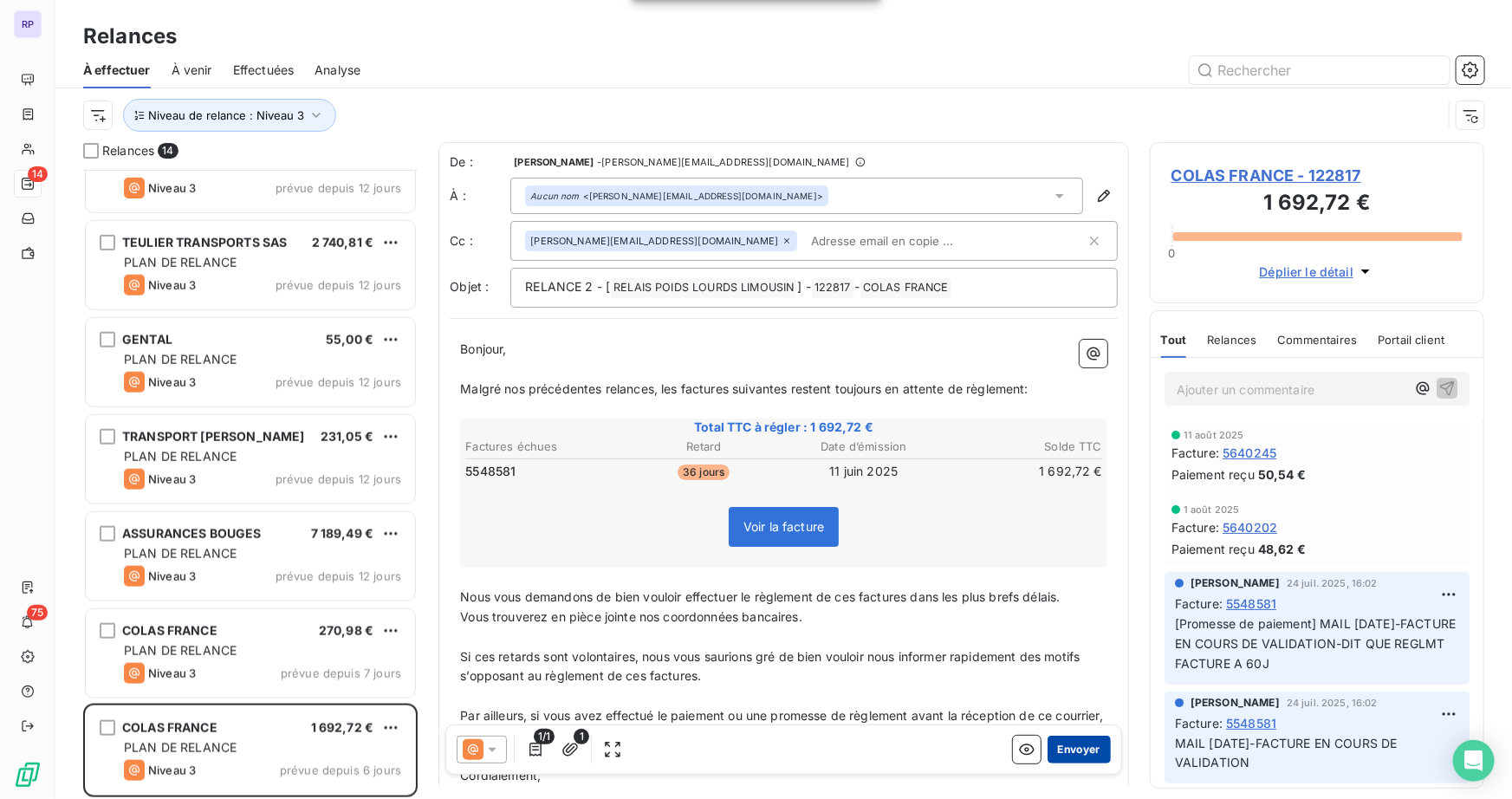
click at [1080, 750] on button "Envoyer" at bounding box center [1079, 749] width 63 height 28
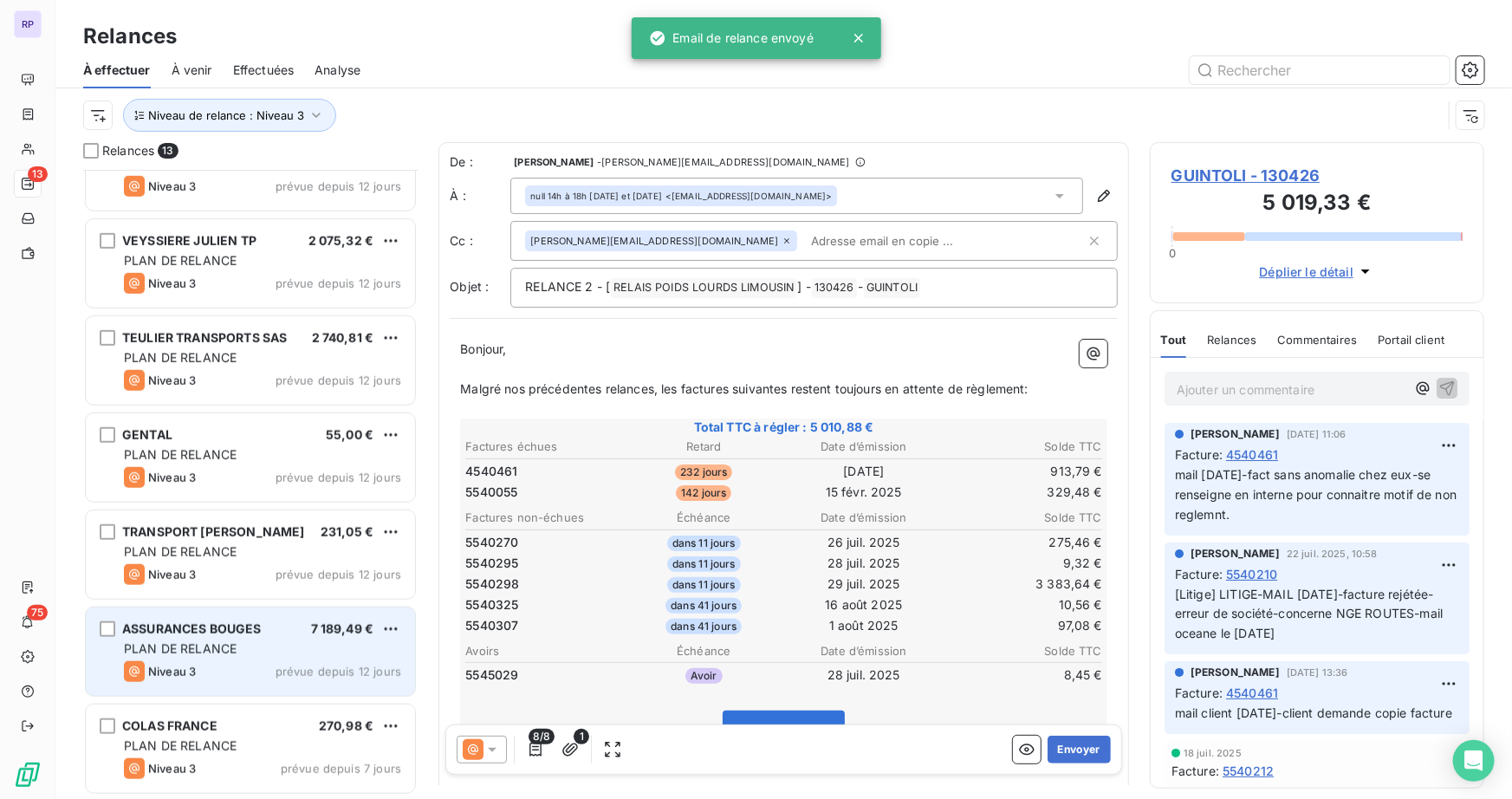
scroll to position [632, 0]
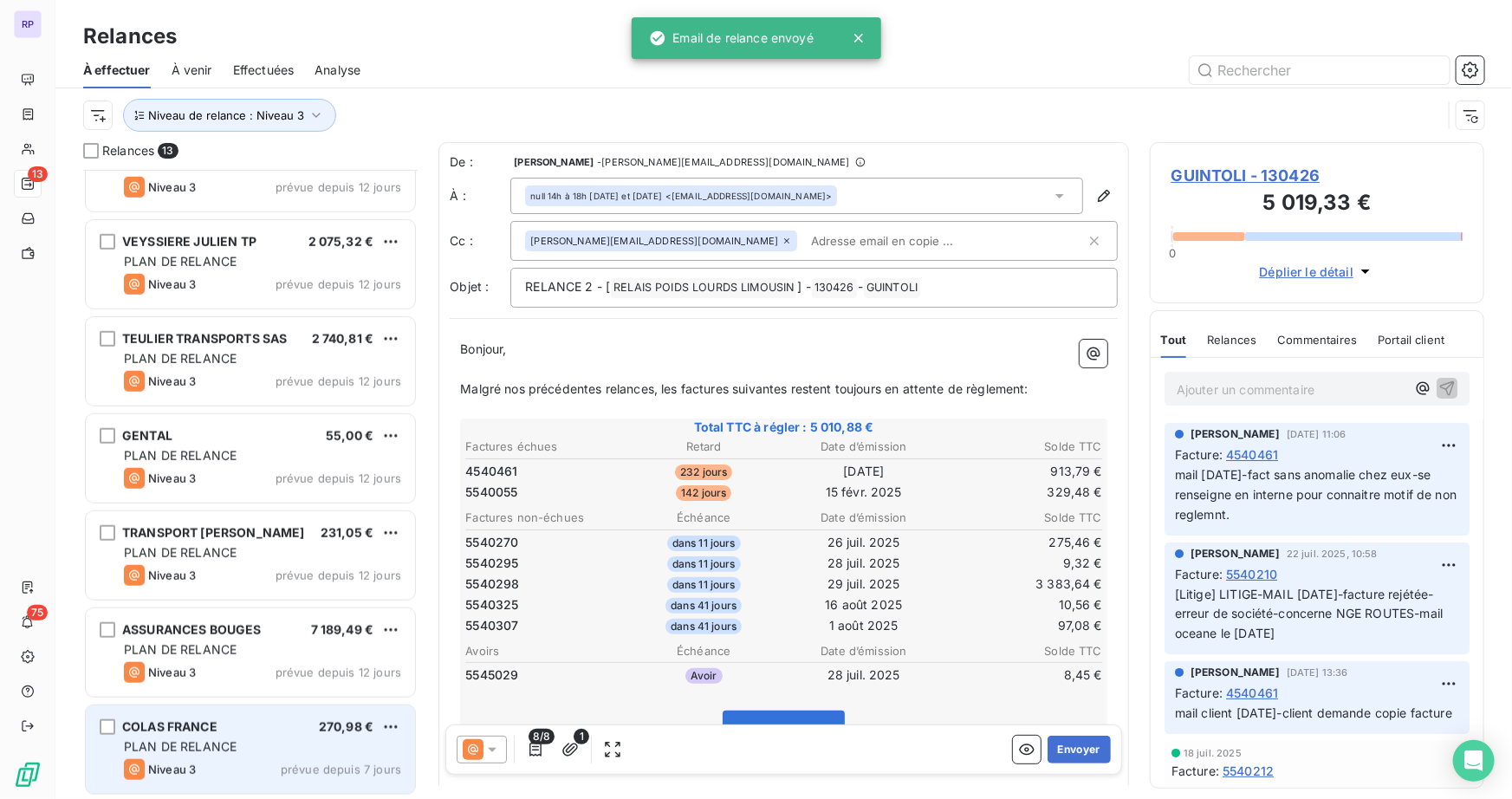
click at [221, 735] on div "COLAS FRANCE 270,98 € PLAN DE RELANCE Niveau 3 prévue depuis 7 jours" at bounding box center [250, 749] width 329 height 88
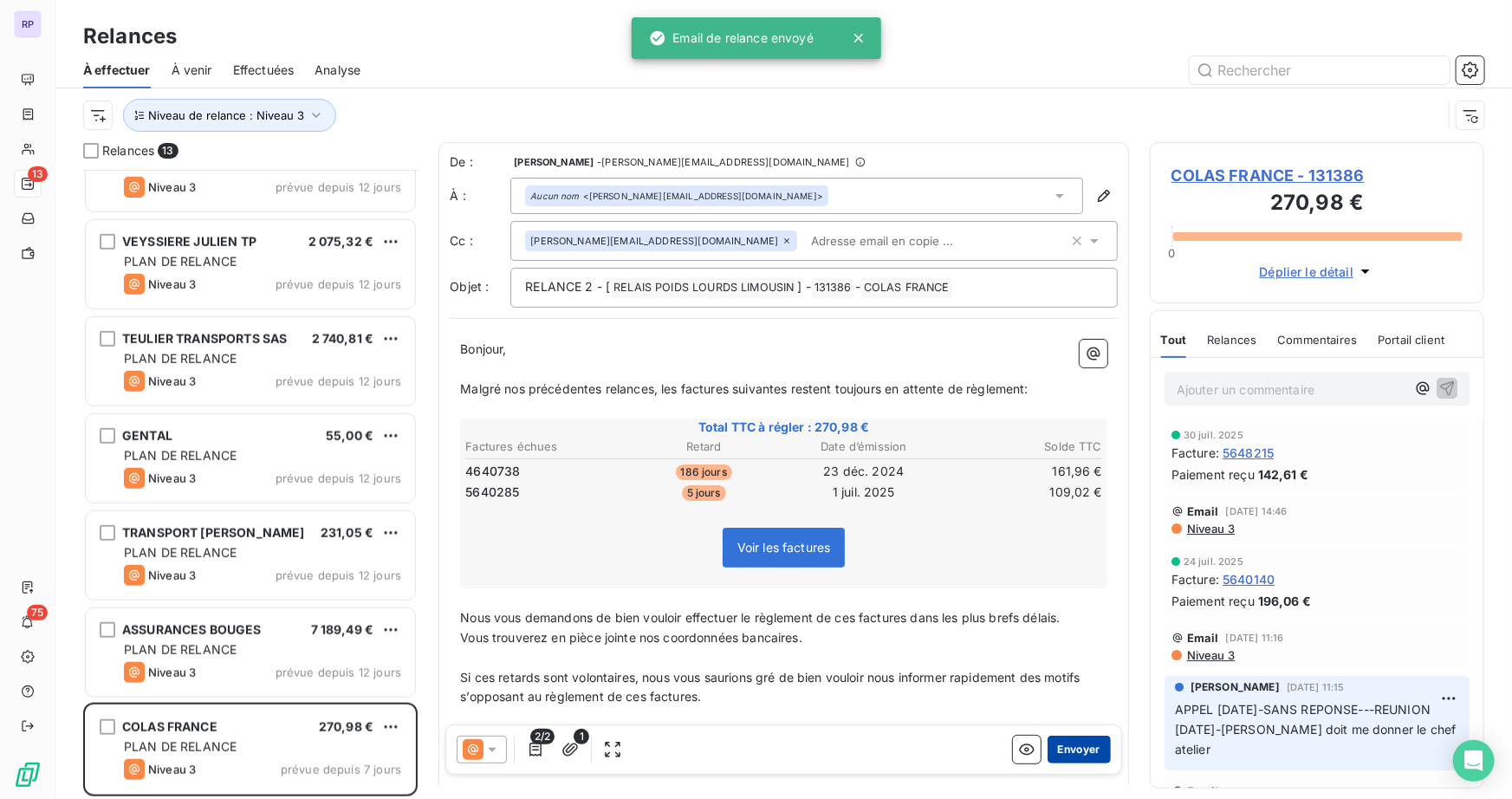
click at [1086, 740] on button "Envoyer" at bounding box center [1079, 749] width 63 height 28
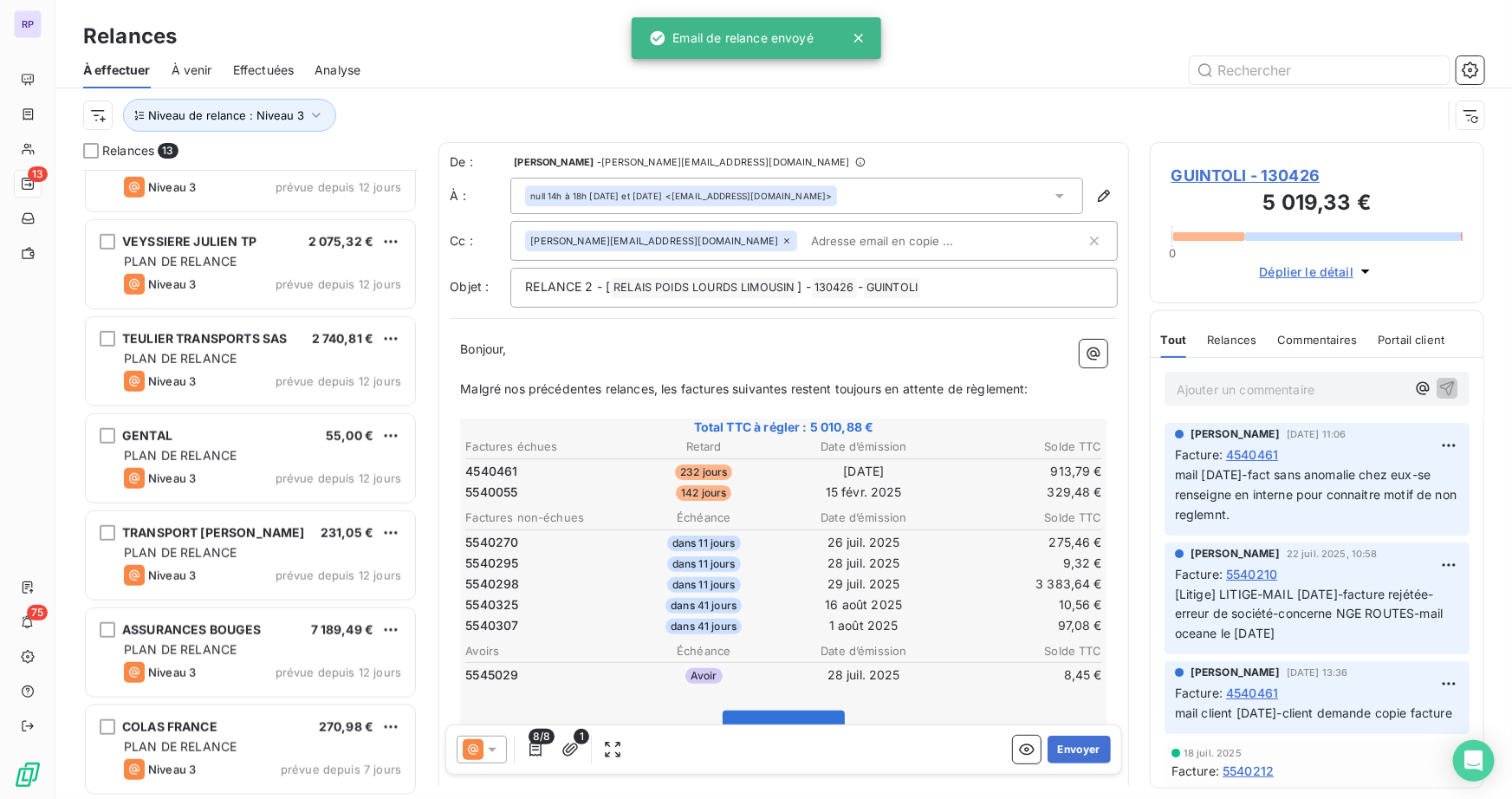
scroll to position [535, 0]
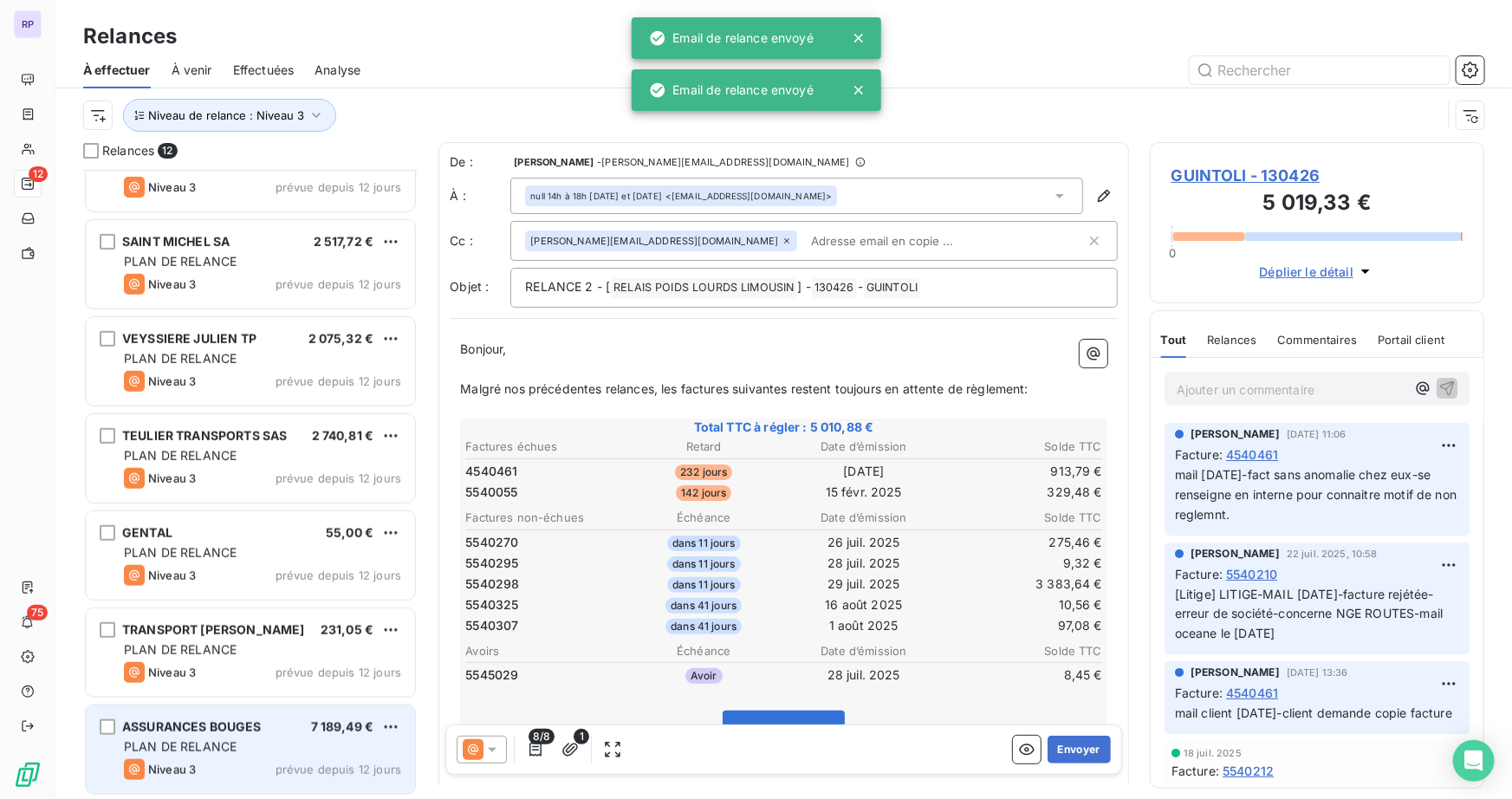
click at [185, 719] on span "ASSURANCES BOUGES" at bounding box center [191, 726] width 139 height 14
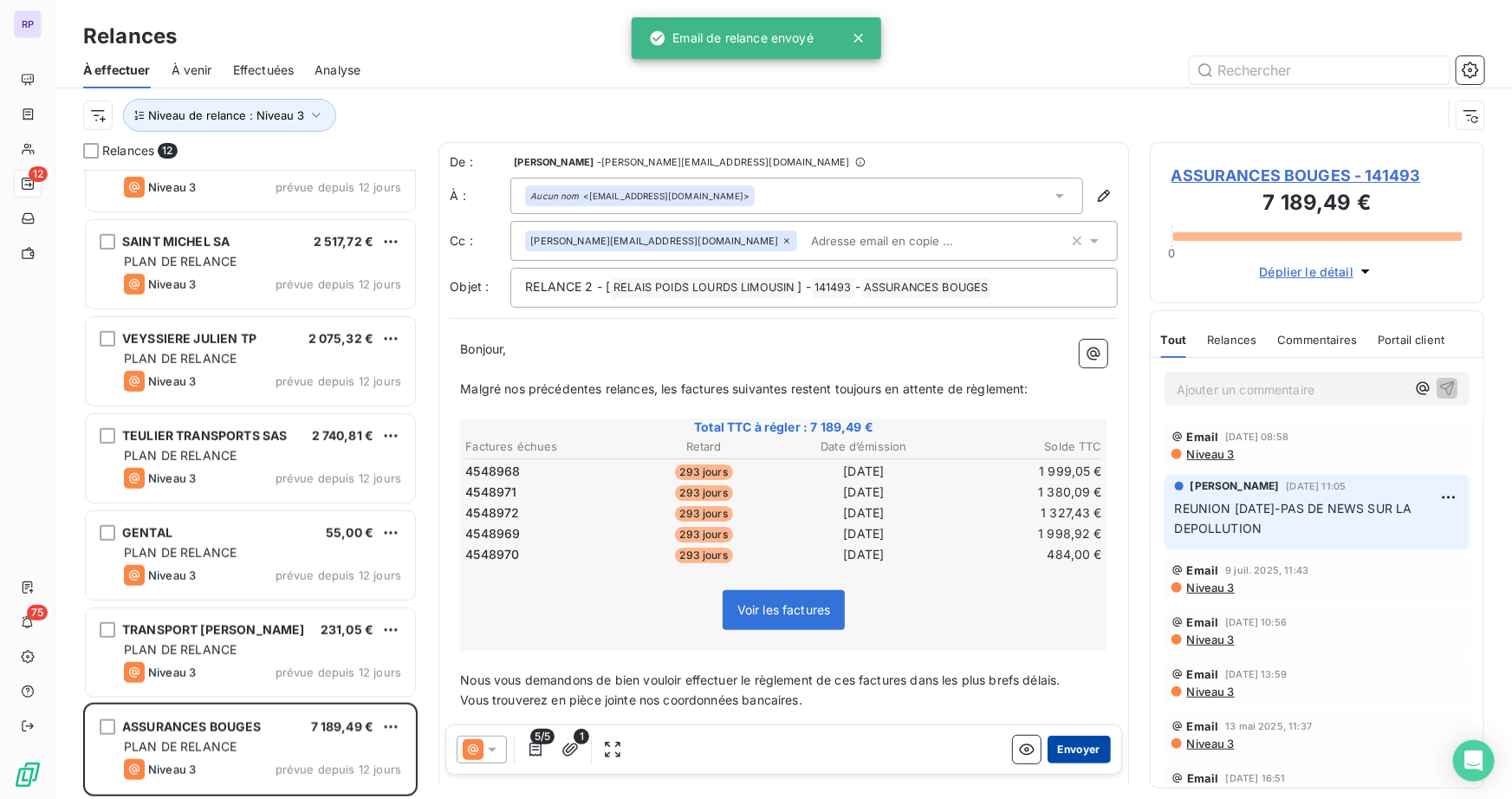
click at [1080, 743] on button "Envoyer" at bounding box center [1079, 749] width 63 height 28
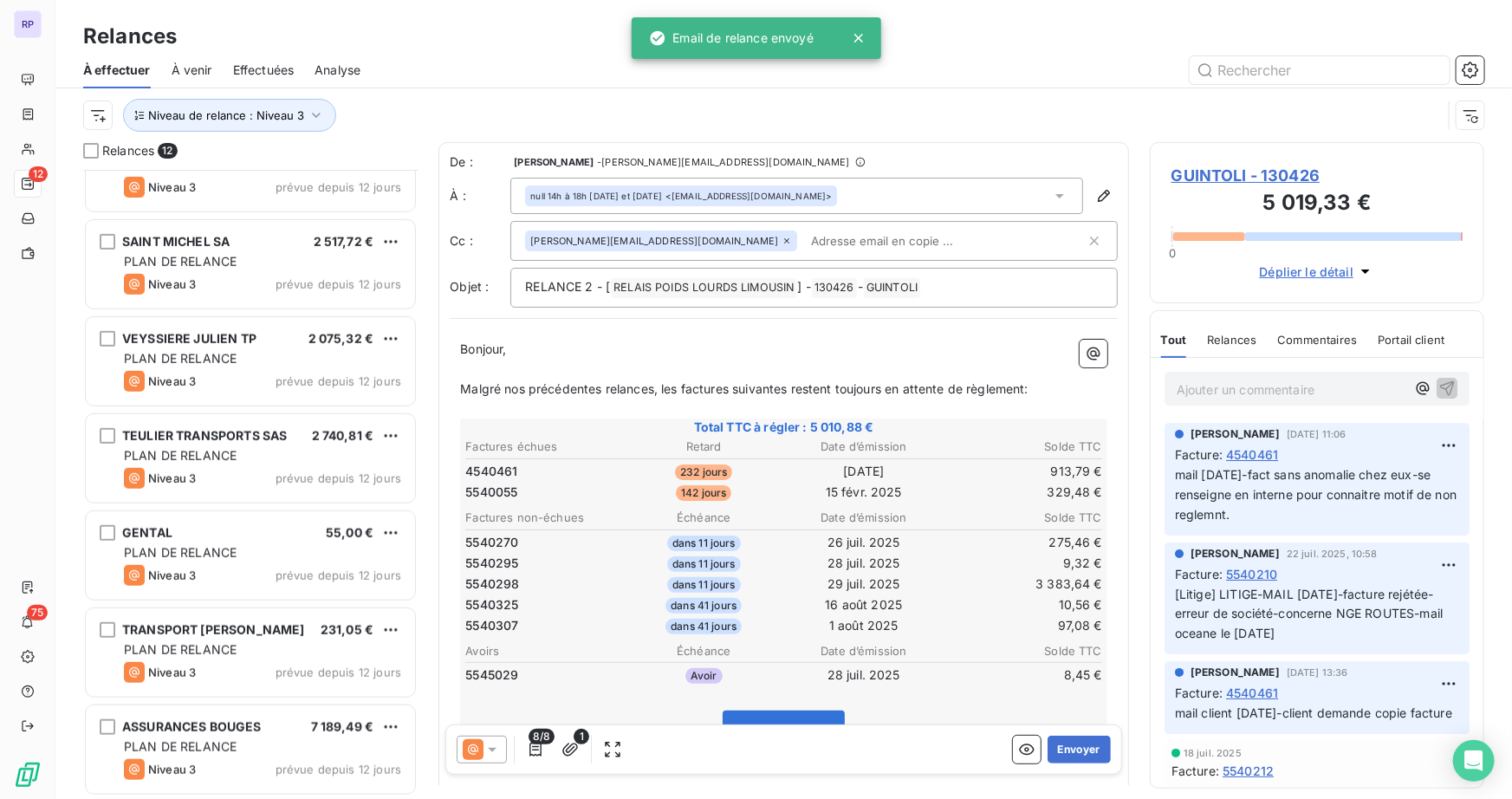
scroll to position [438, 0]
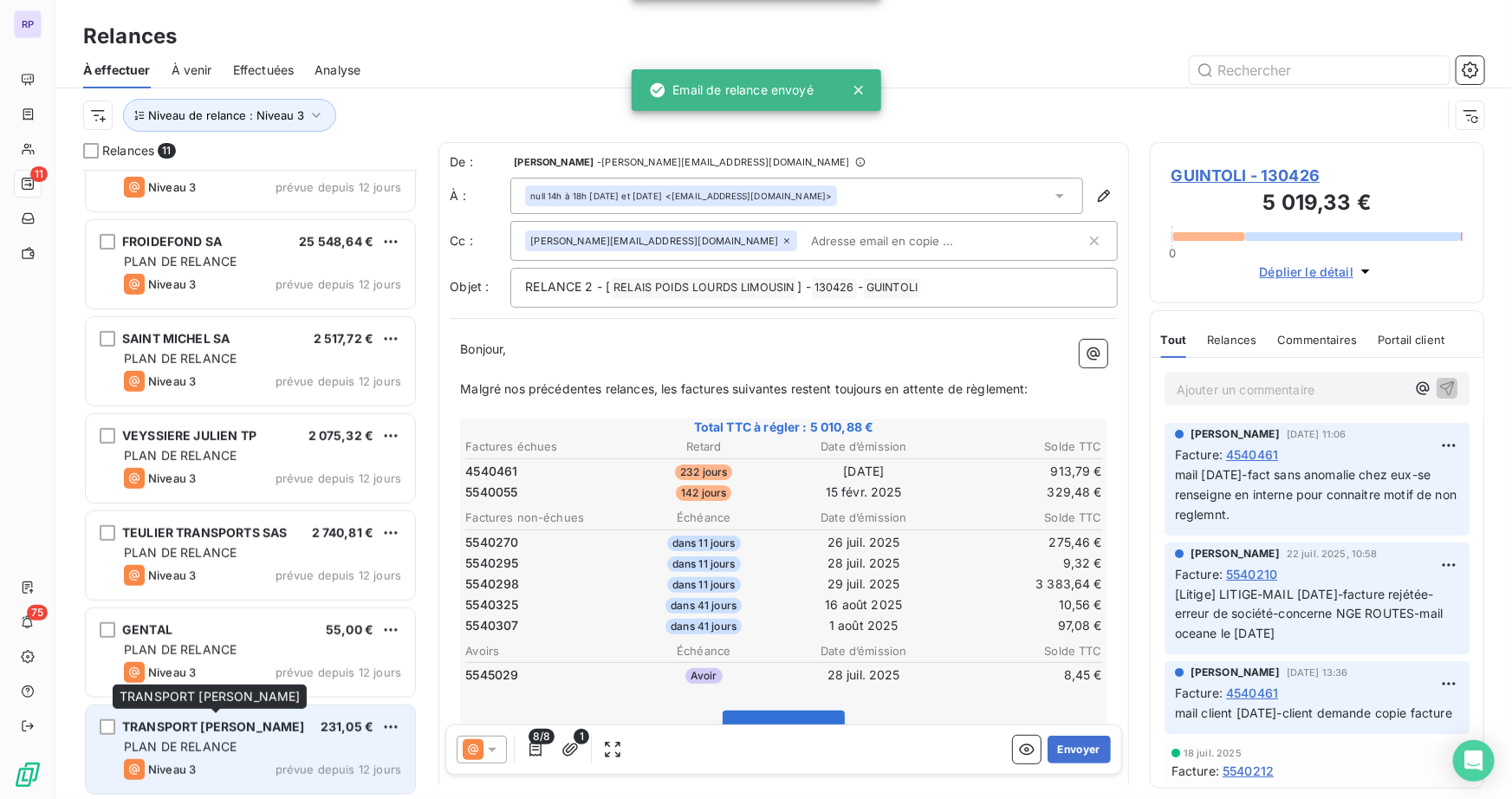
click at [225, 722] on span "TRANSPORT [PERSON_NAME]" at bounding box center [212, 726] width 182 height 14
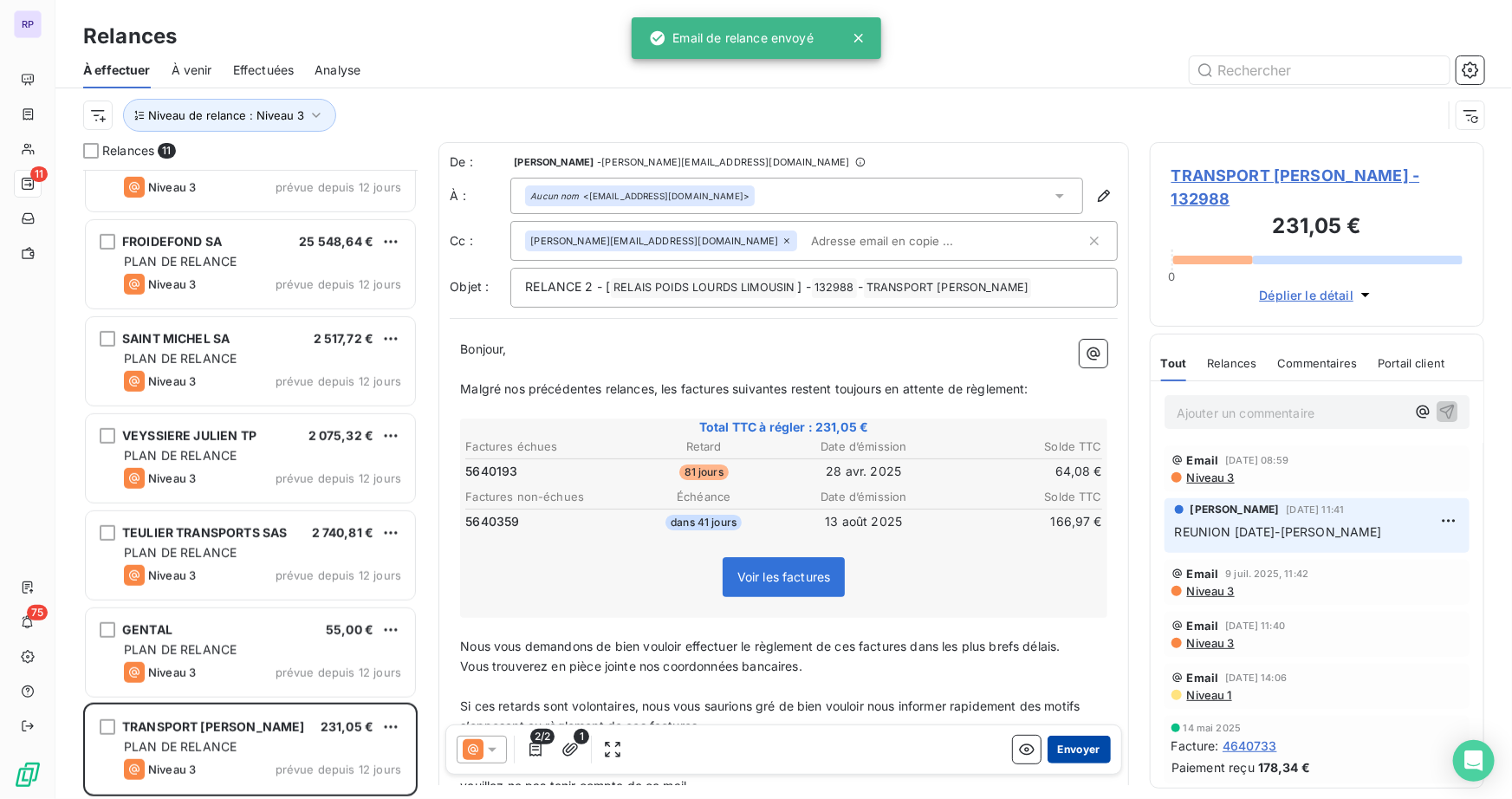
click at [1073, 749] on button "Envoyer" at bounding box center [1079, 749] width 63 height 28
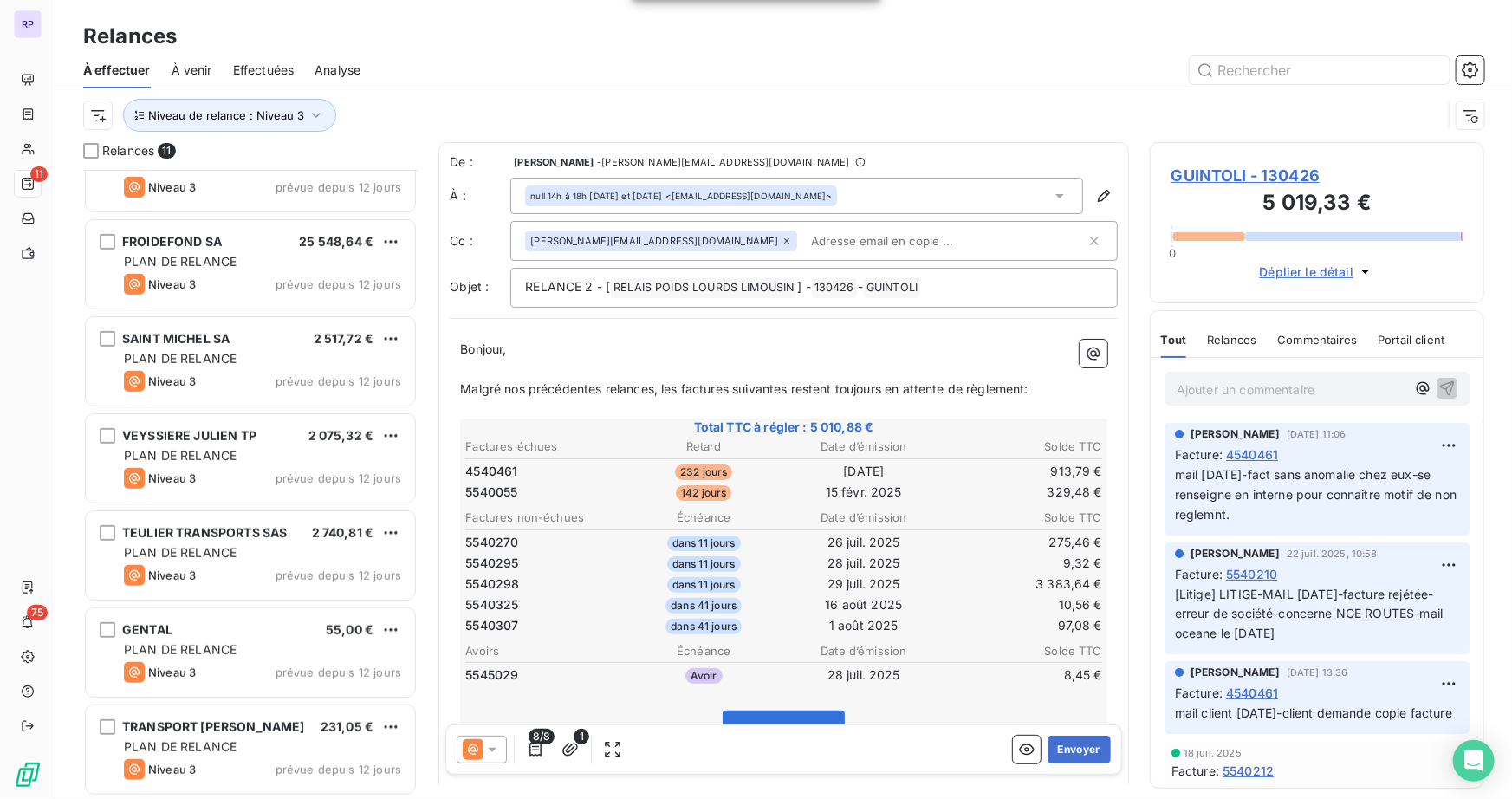
scroll to position [340, 0]
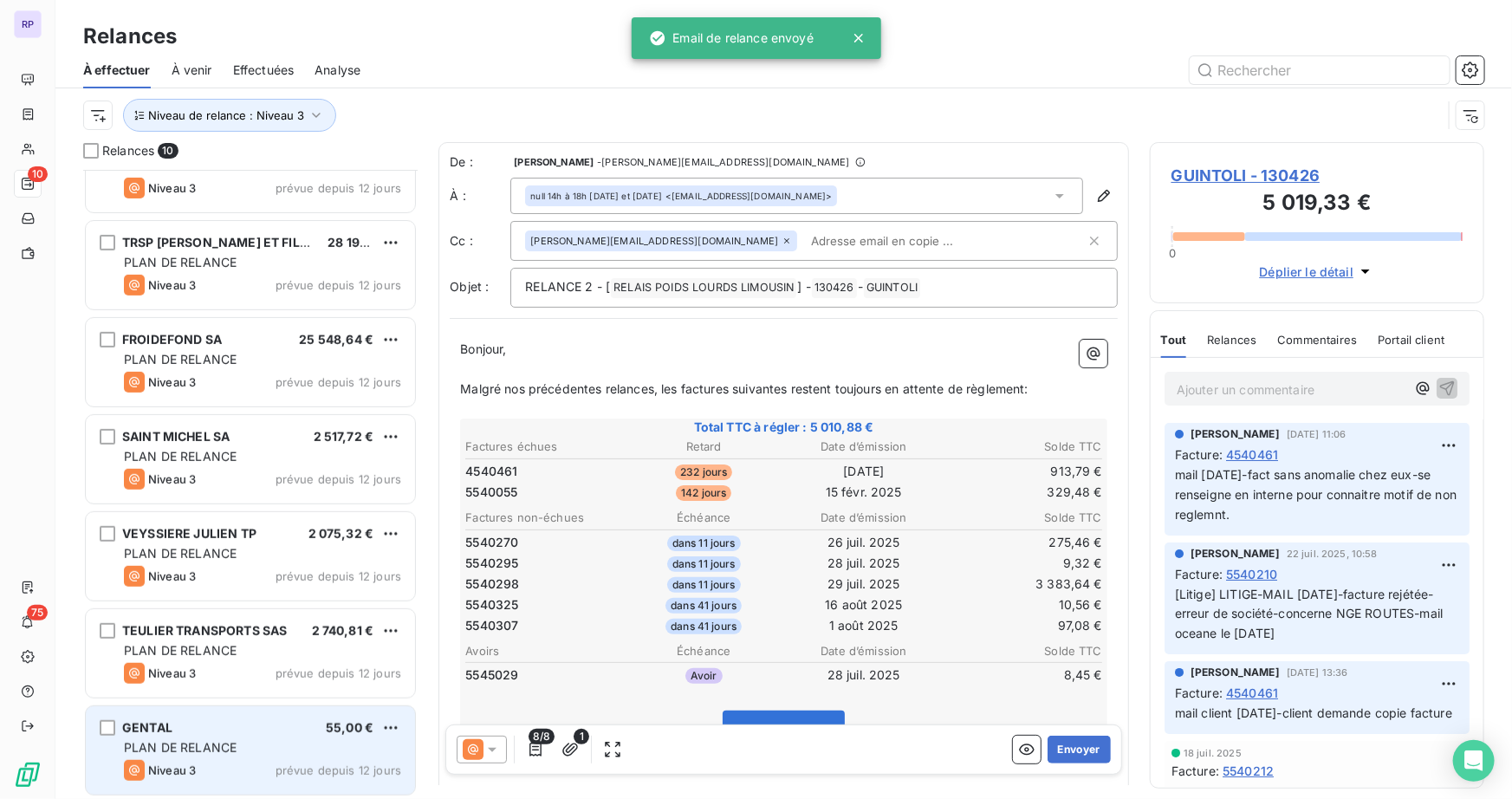
click at [197, 739] on span "PLAN DE RELANCE" at bounding box center [180, 746] width 112 height 14
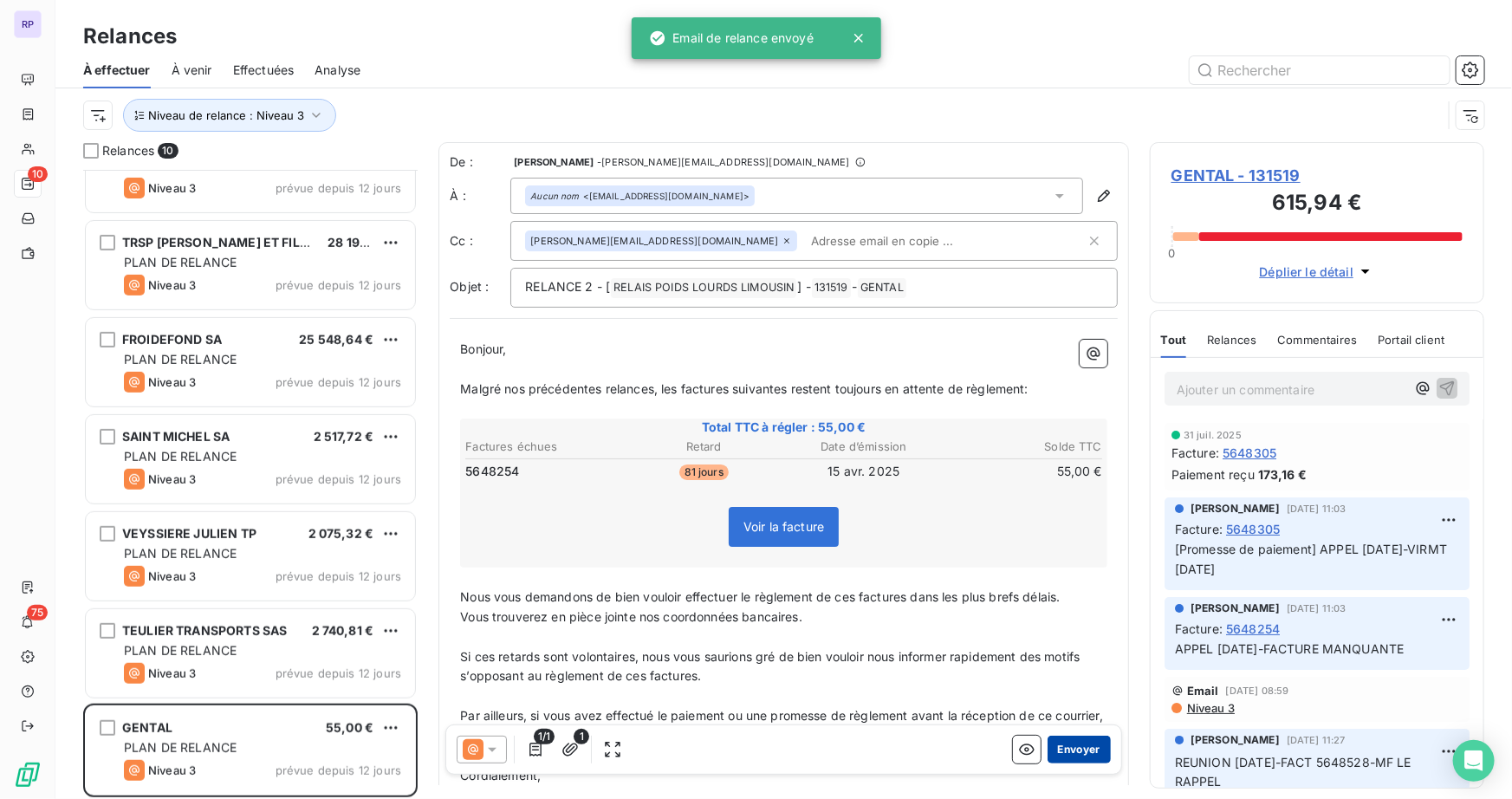
click at [1083, 761] on button "Envoyer" at bounding box center [1079, 749] width 63 height 28
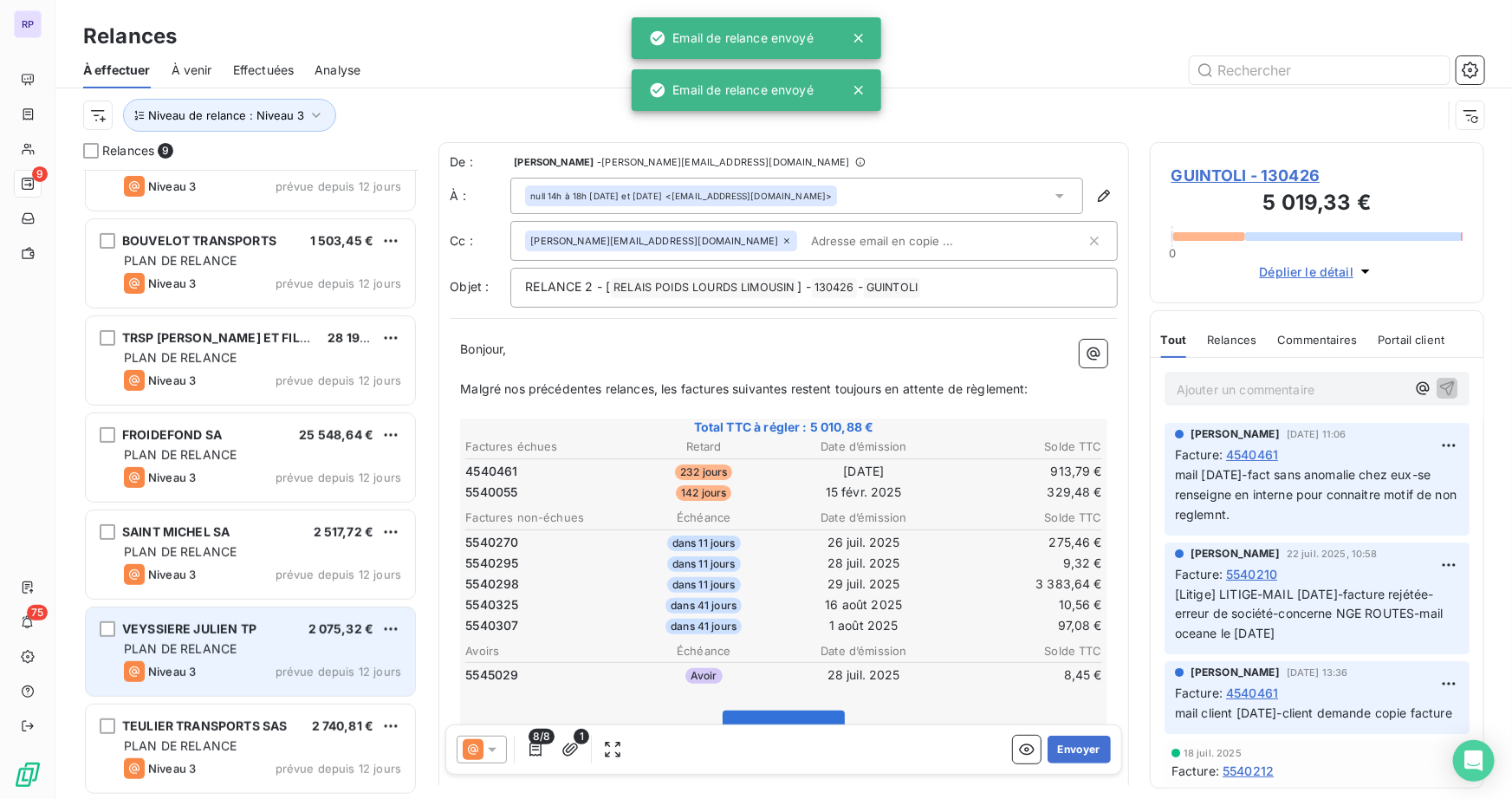
scroll to position [243, 0]
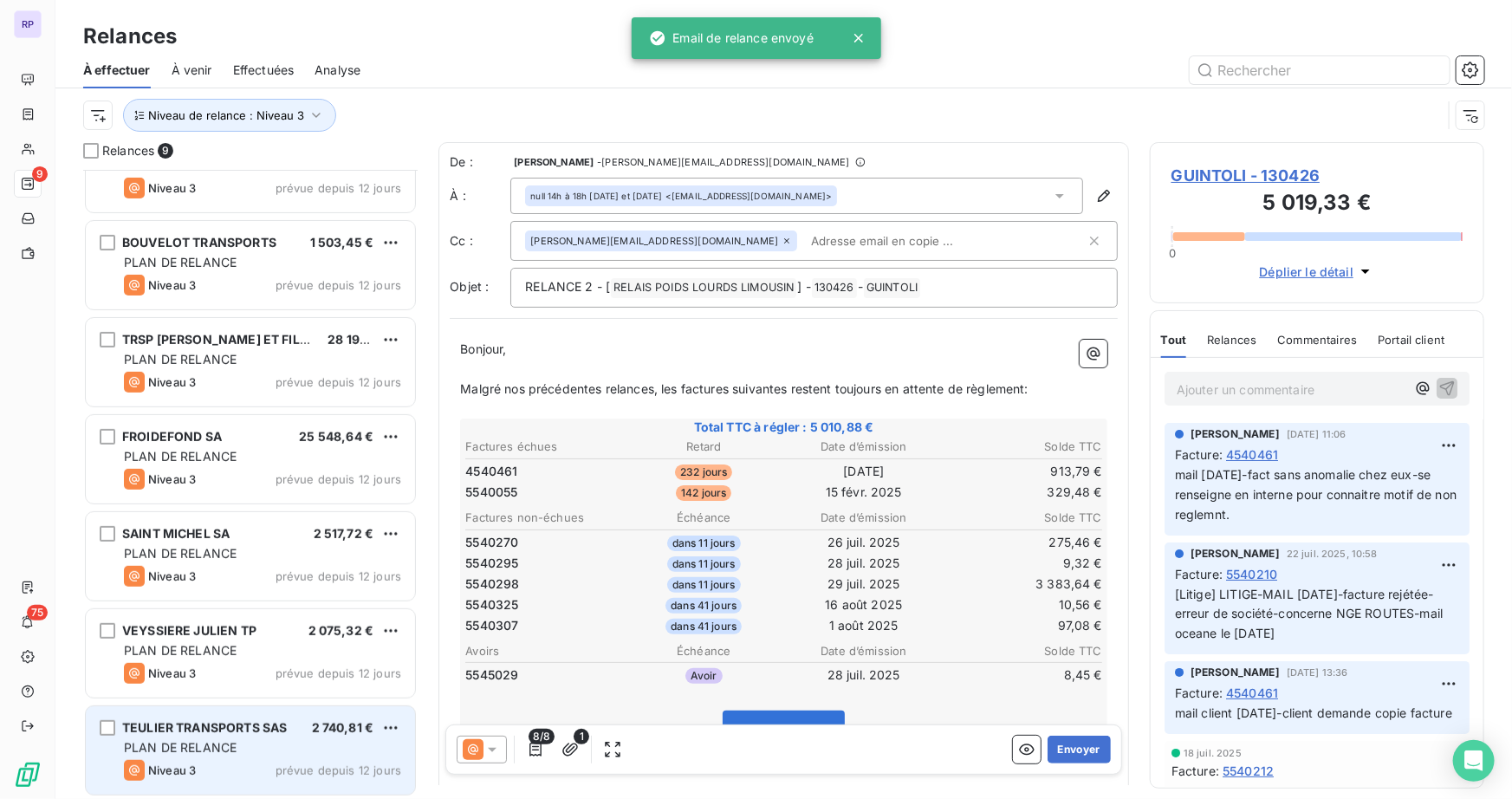
click at [183, 737] on div "TEULIER TRANSPORTS SAS 2 740,81 € PLAN DE RELANCE Niveau 3 prévue depuis 12 jou…" at bounding box center [250, 750] width 329 height 88
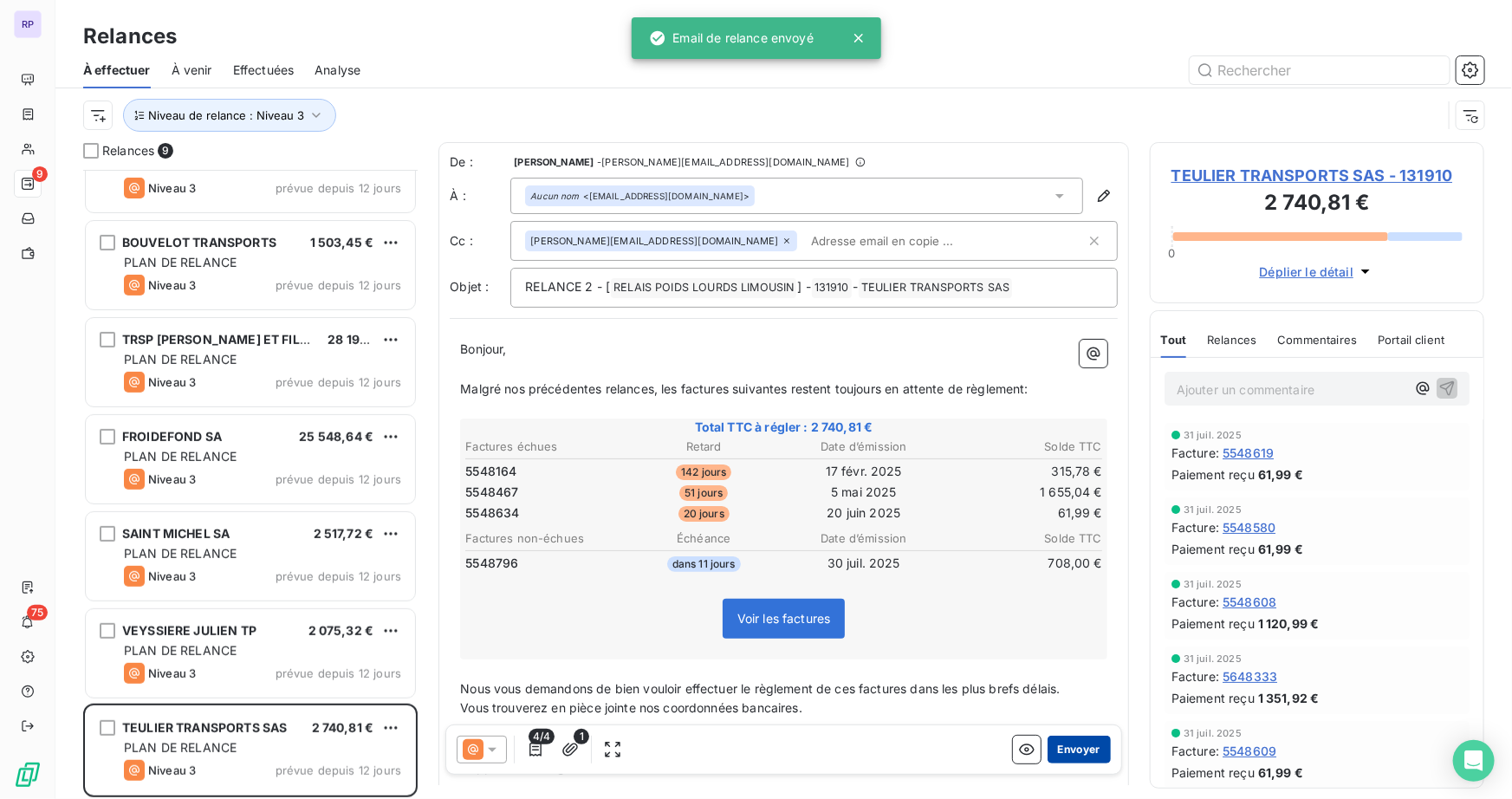
click at [1079, 753] on button "Envoyer" at bounding box center [1079, 749] width 63 height 28
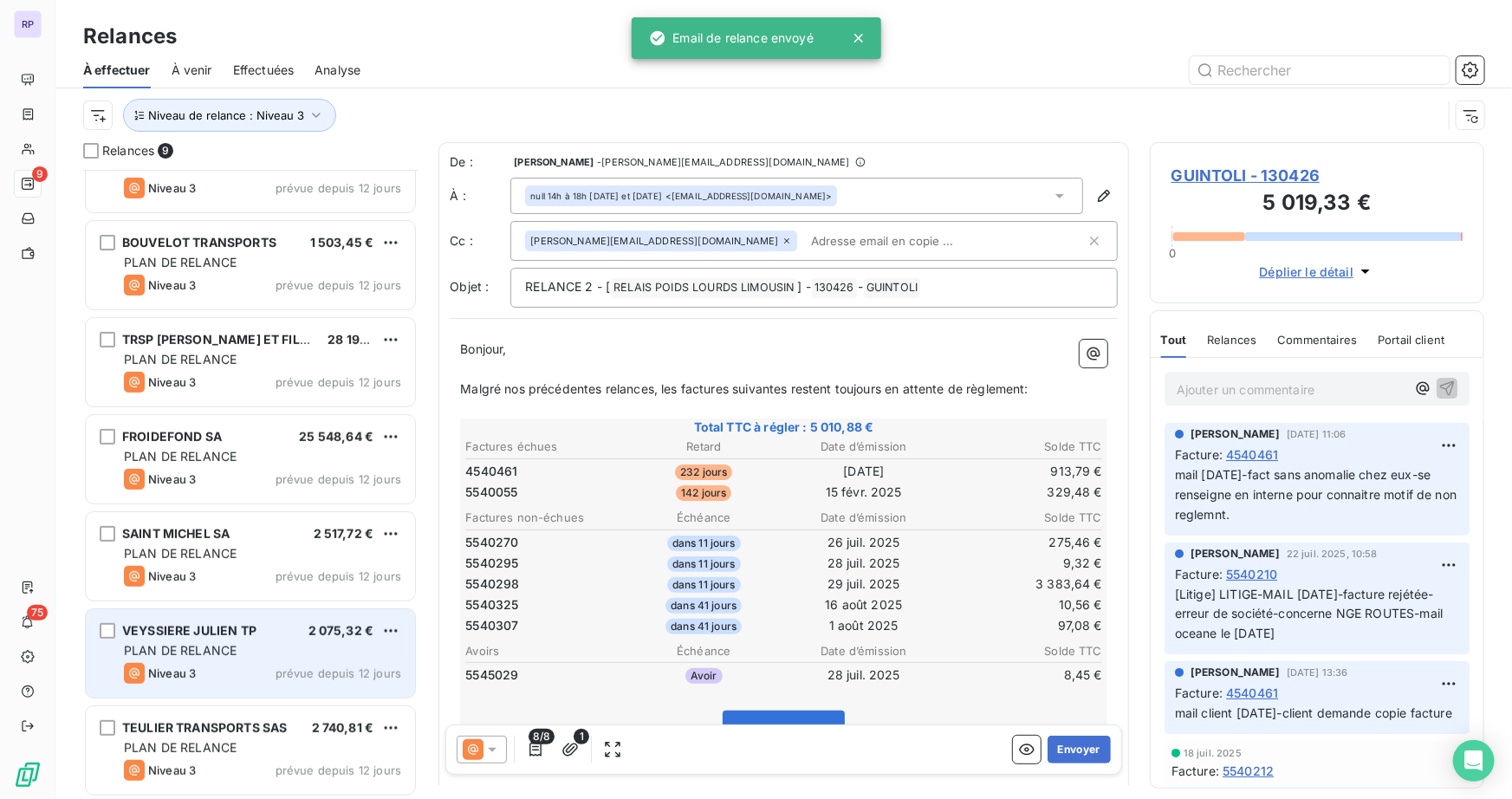
scroll to position [147, 0]
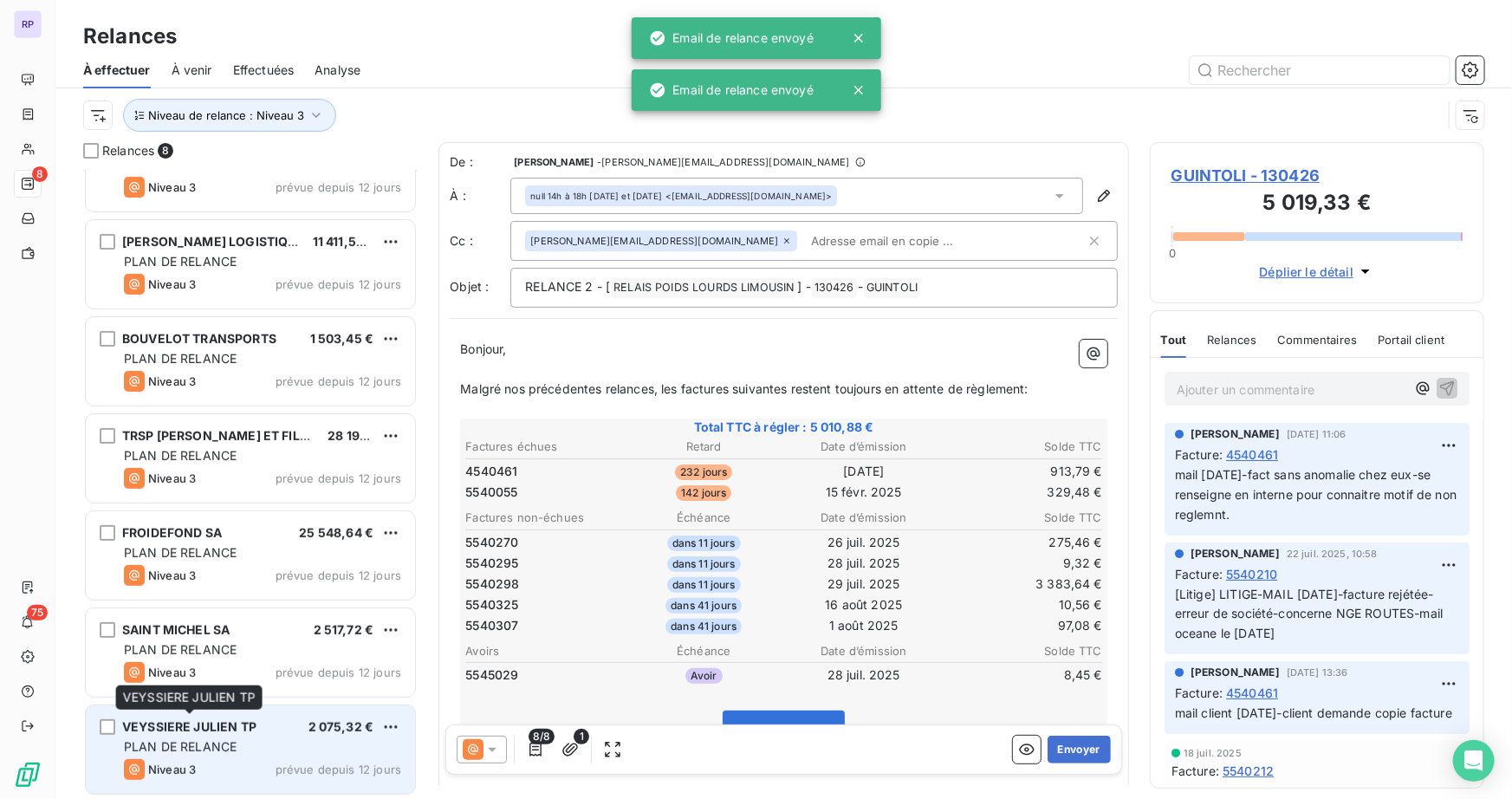
click at [193, 731] on span "VEYSSIERE JULIEN TP" at bounding box center [189, 726] width 134 height 14
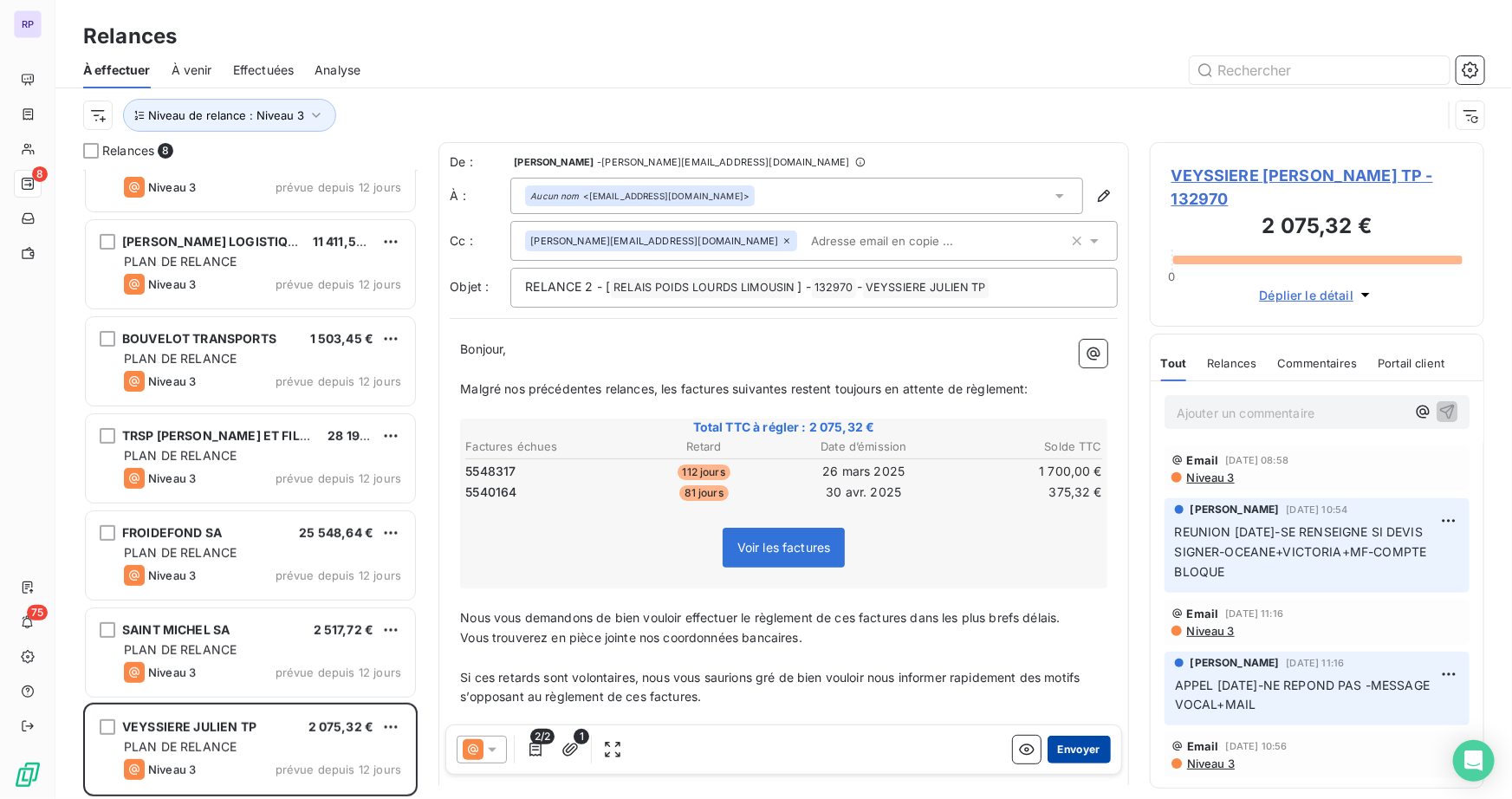
click at [1057, 755] on button "Envoyer" at bounding box center [1079, 749] width 63 height 28
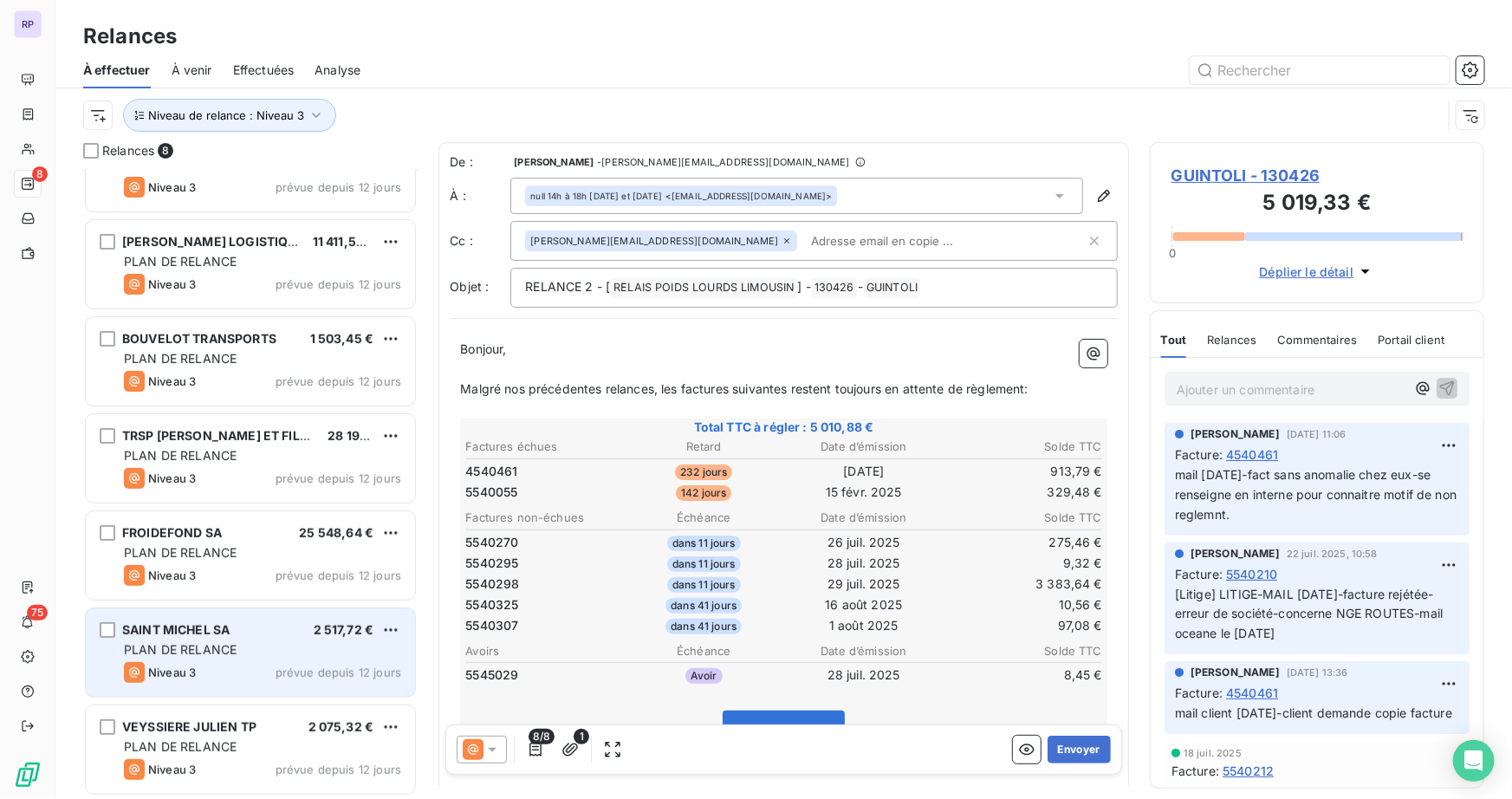
scroll to position [50, 0]
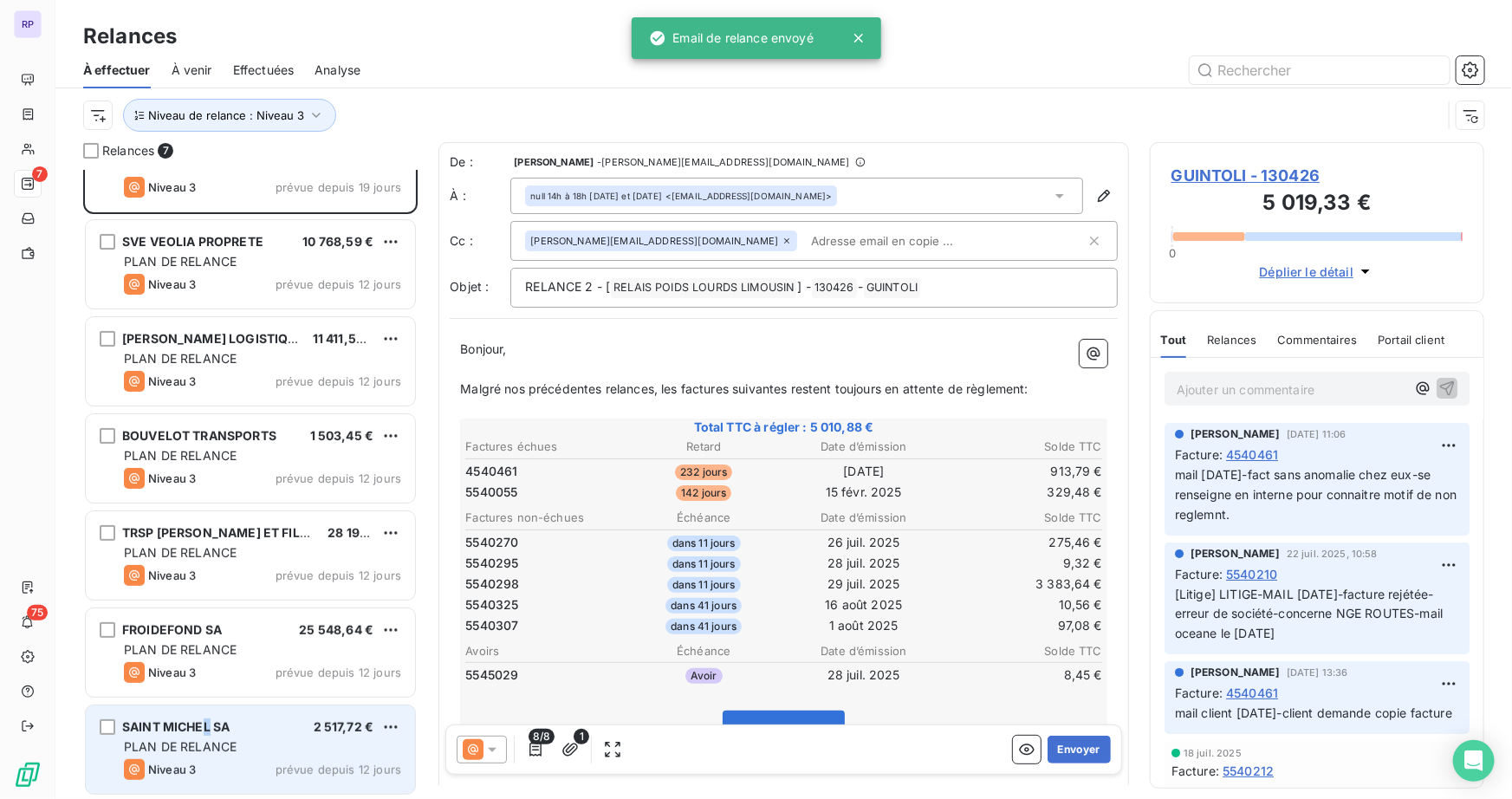
click at [207, 731] on span "SAINT MICHEL SA" at bounding box center [176, 726] width 108 height 14
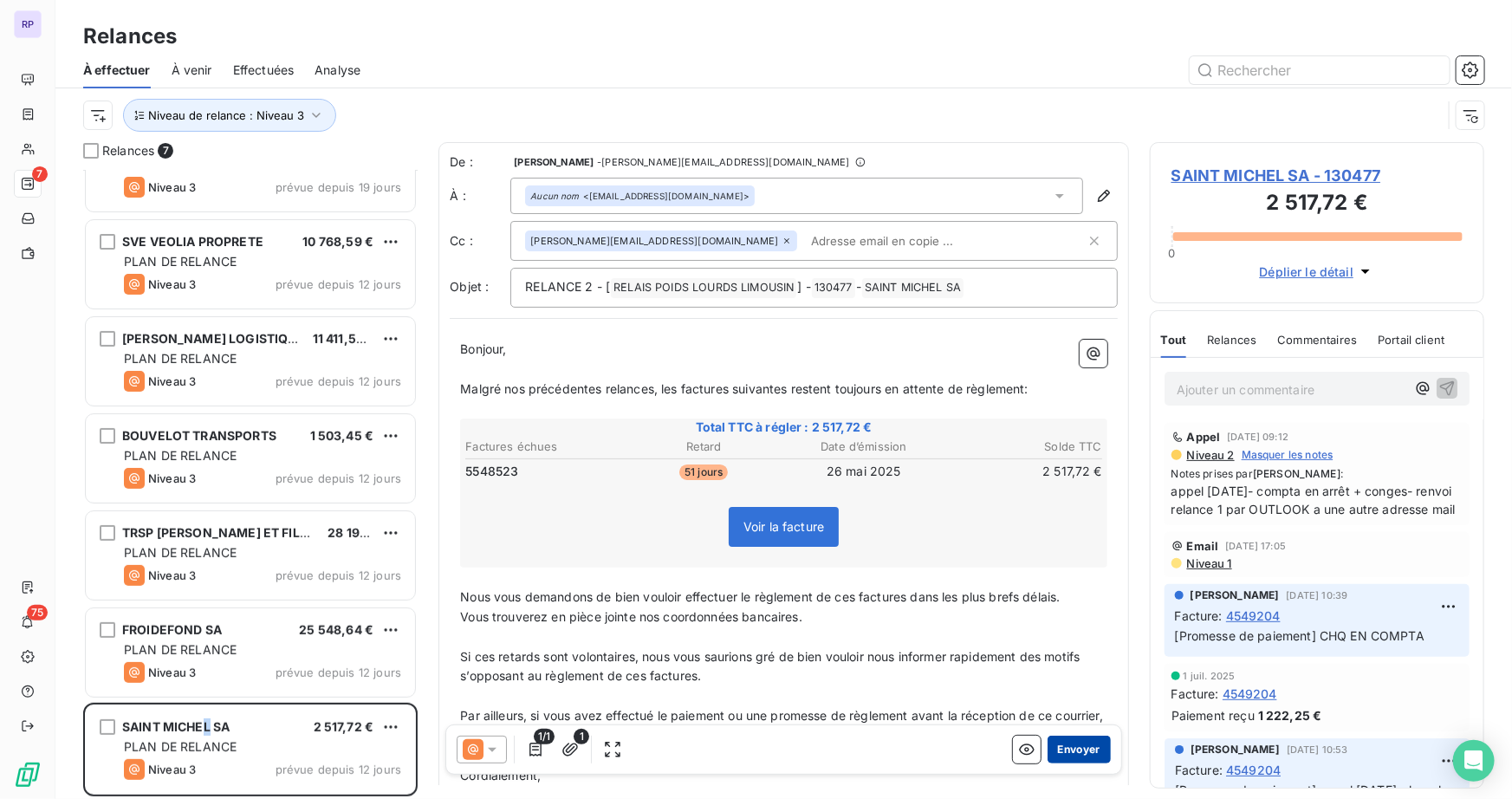
click at [1080, 741] on button "Envoyer" at bounding box center [1079, 749] width 63 height 28
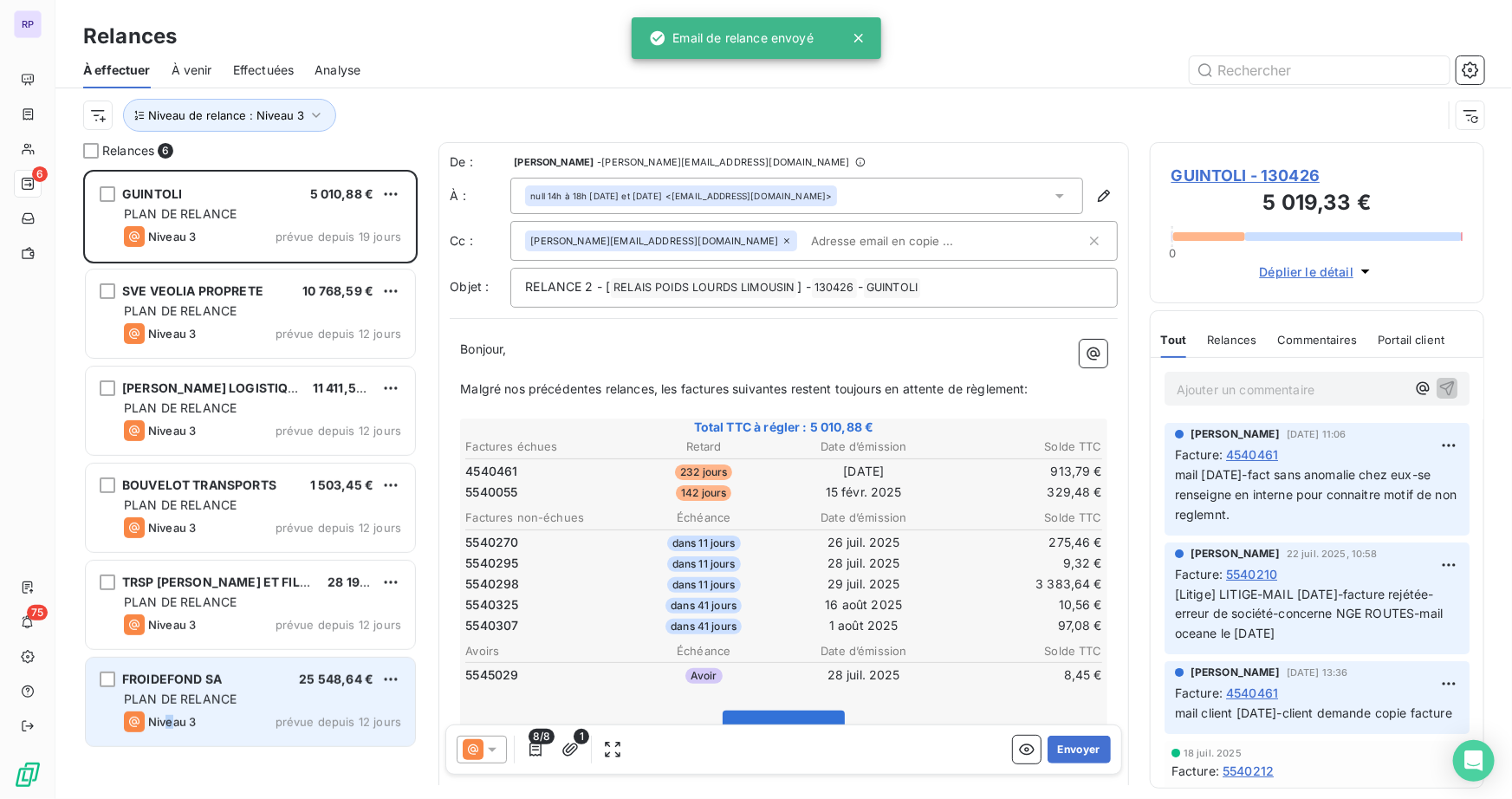
click at [170, 711] on div "Niveau 3" at bounding box center [159, 721] width 72 height 21
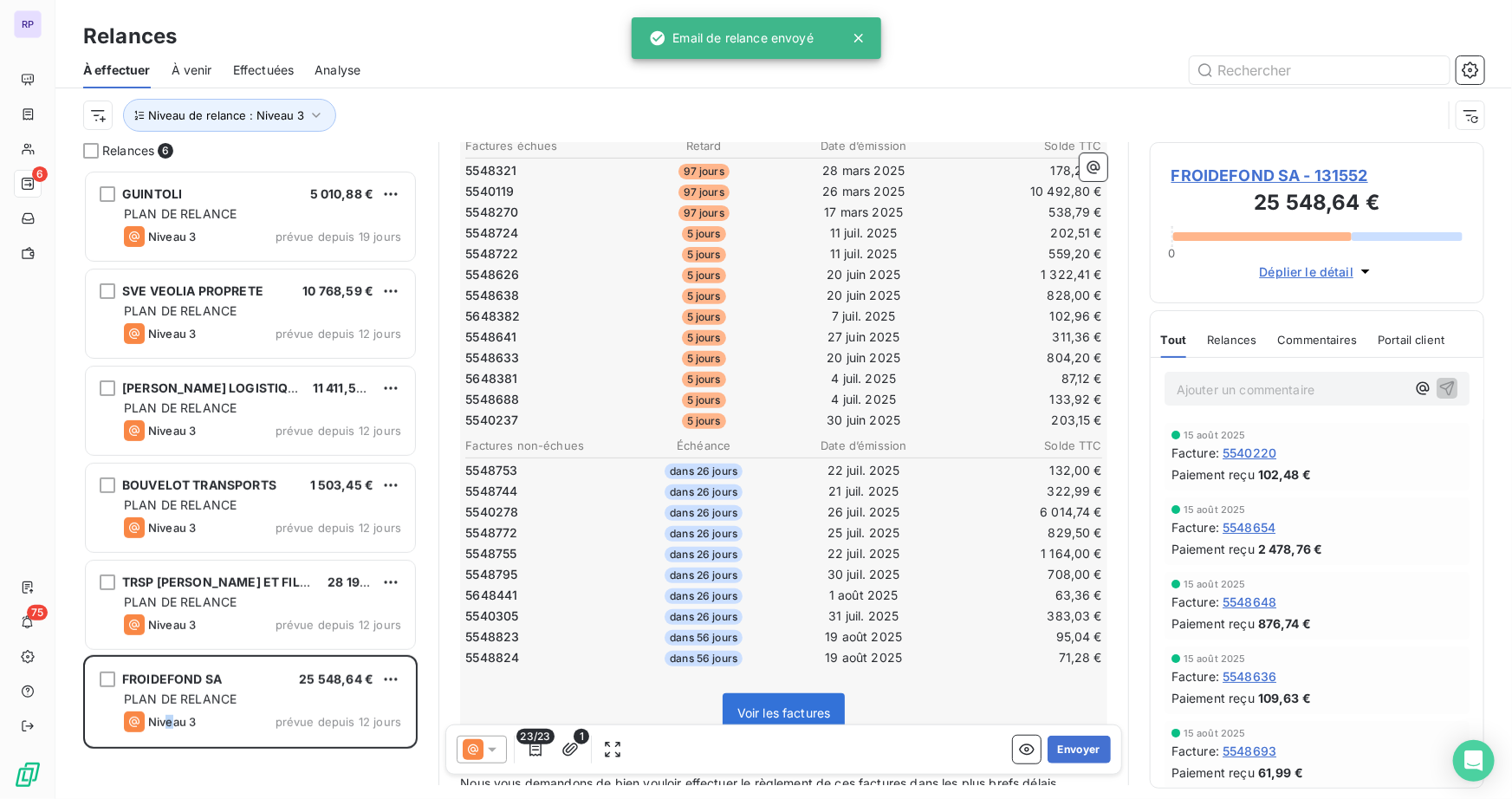
scroll to position [315, 0]
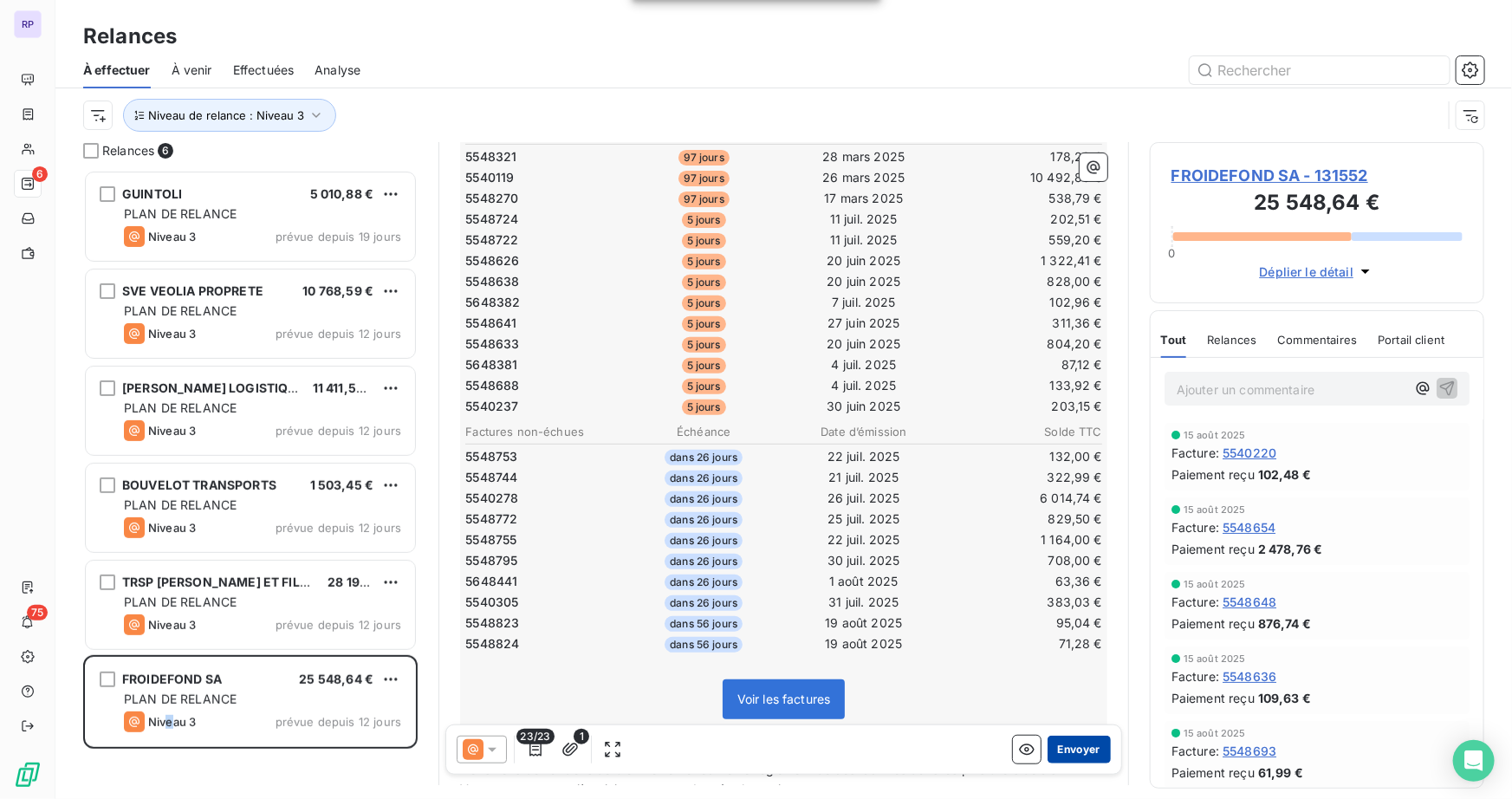
click at [1084, 746] on button "Envoyer" at bounding box center [1079, 749] width 63 height 28
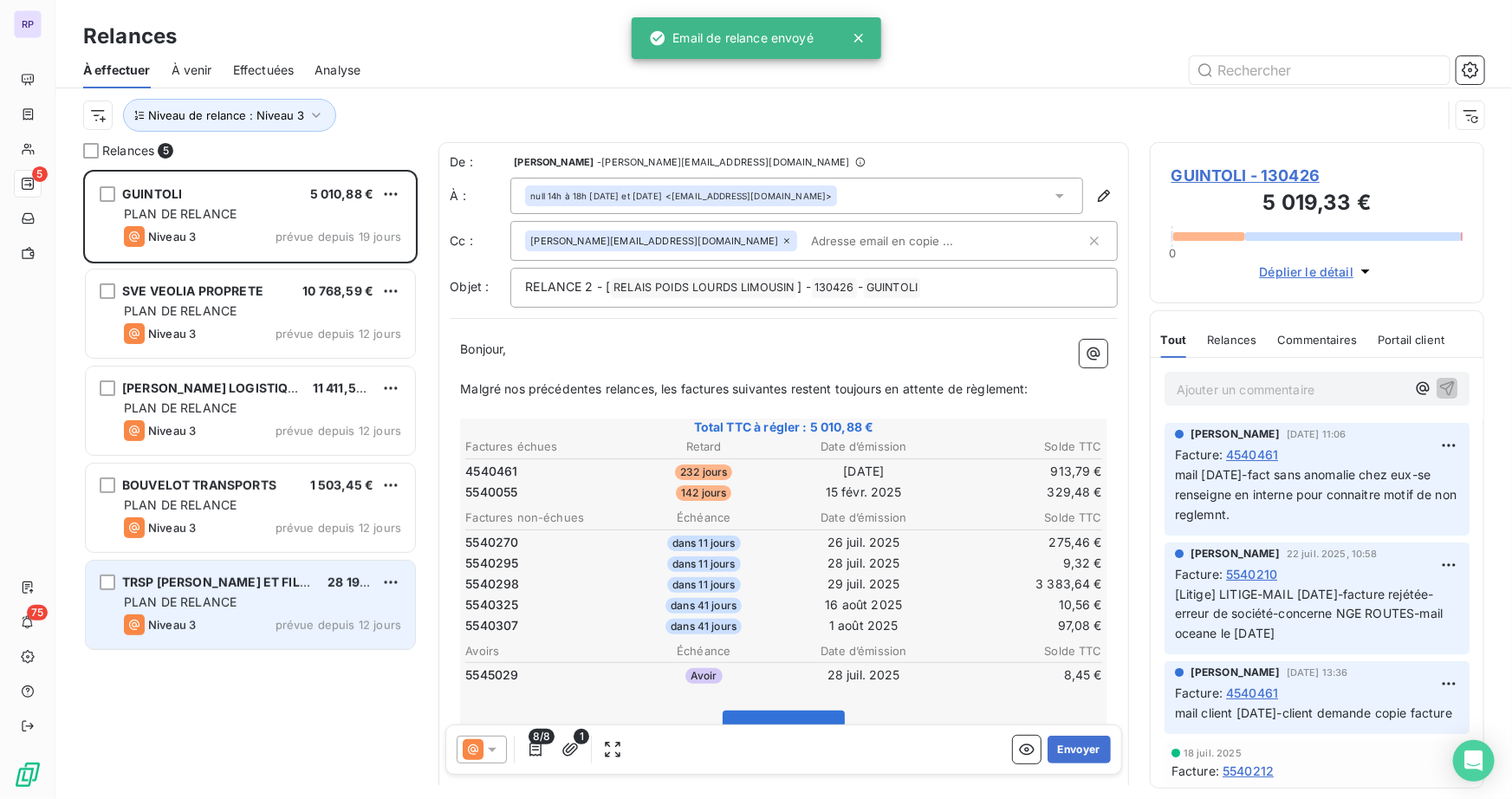
click at [183, 600] on span "PLAN DE RELANCE" at bounding box center [180, 601] width 112 height 14
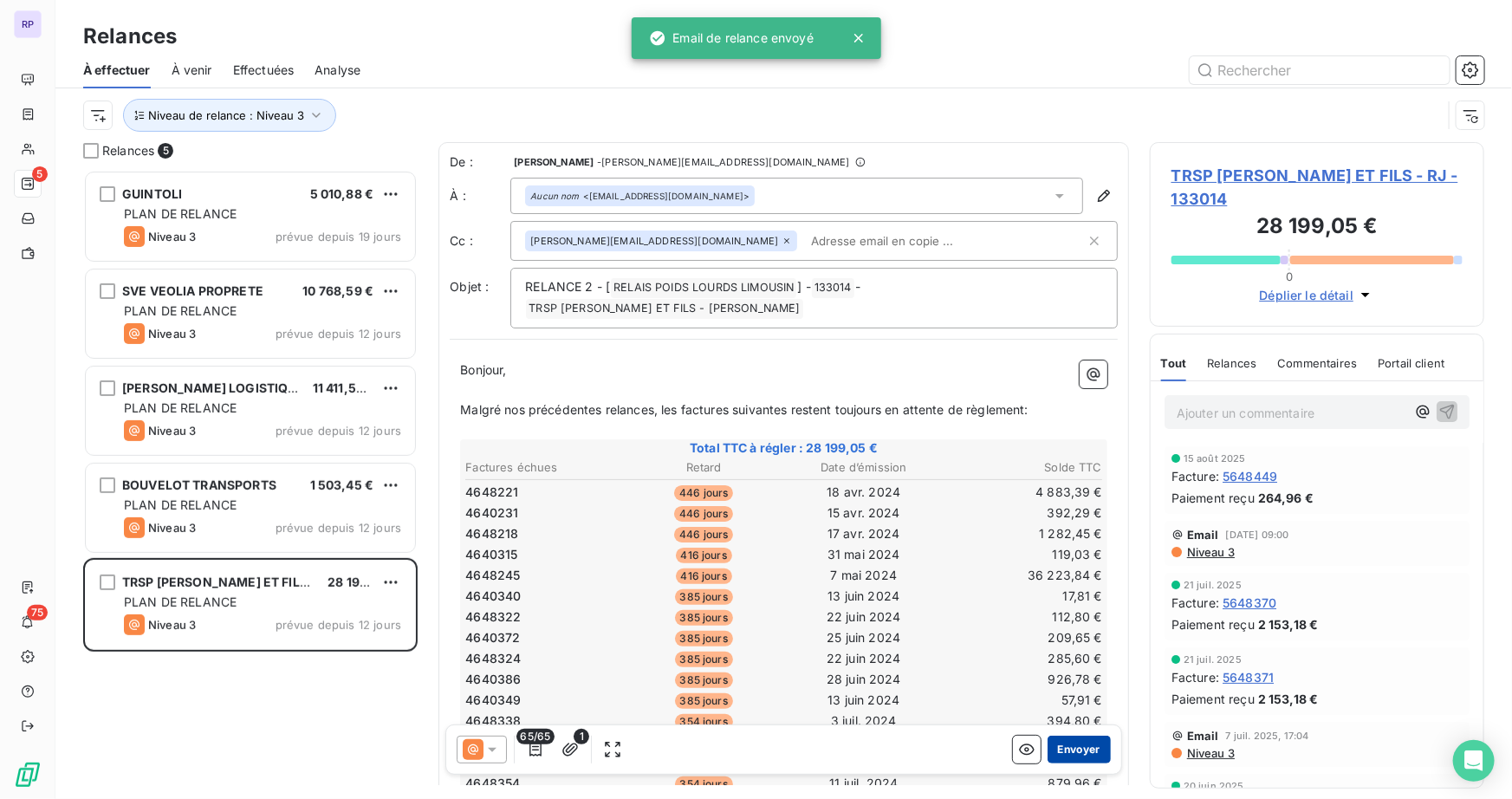
click at [1058, 744] on button "Envoyer" at bounding box center [1079, 749] width 63 height 28
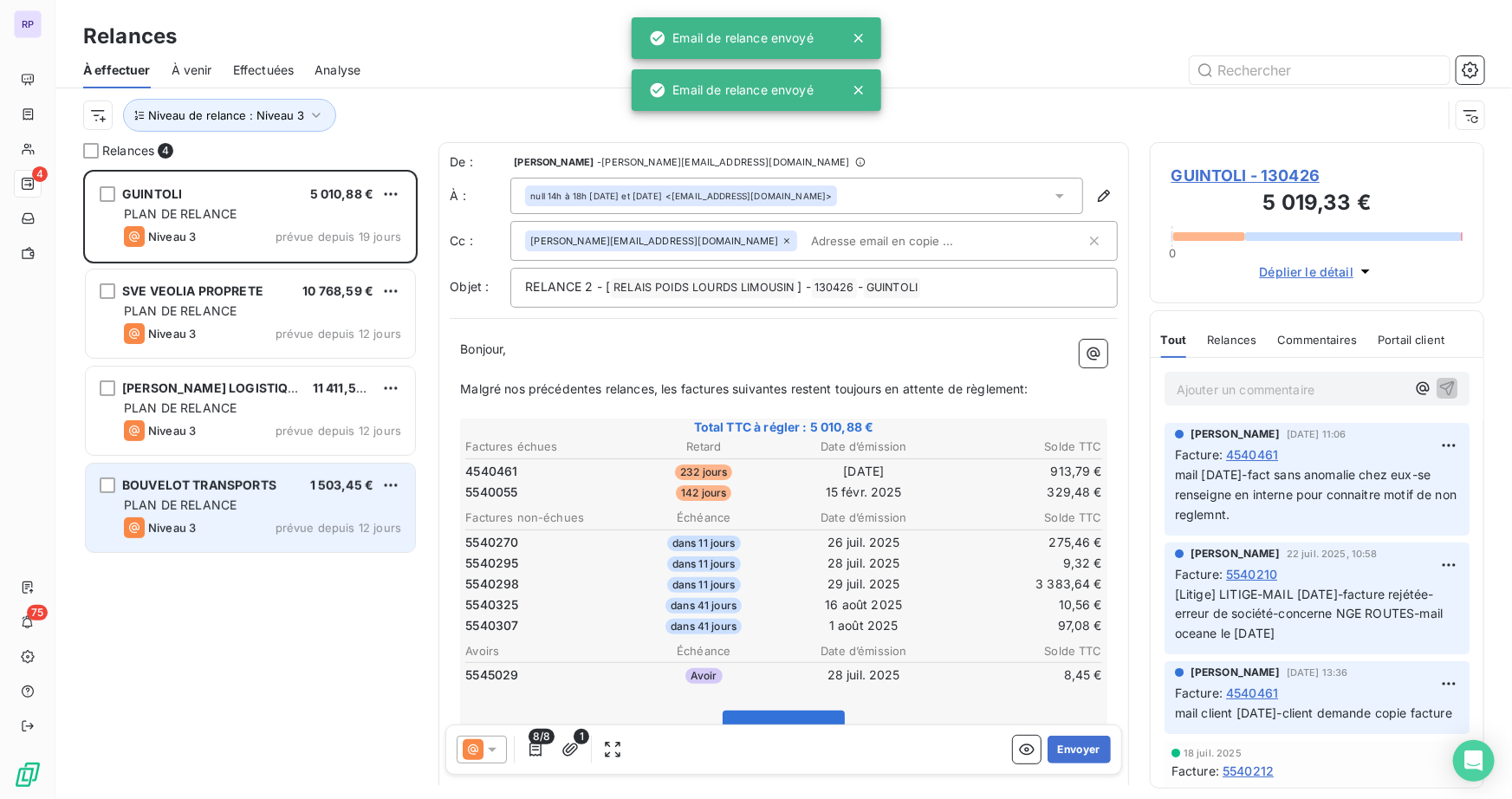
click at [193, 513] on div "PLAN DE RELANCE" at bounding box center [262, 505] width 278 height 17
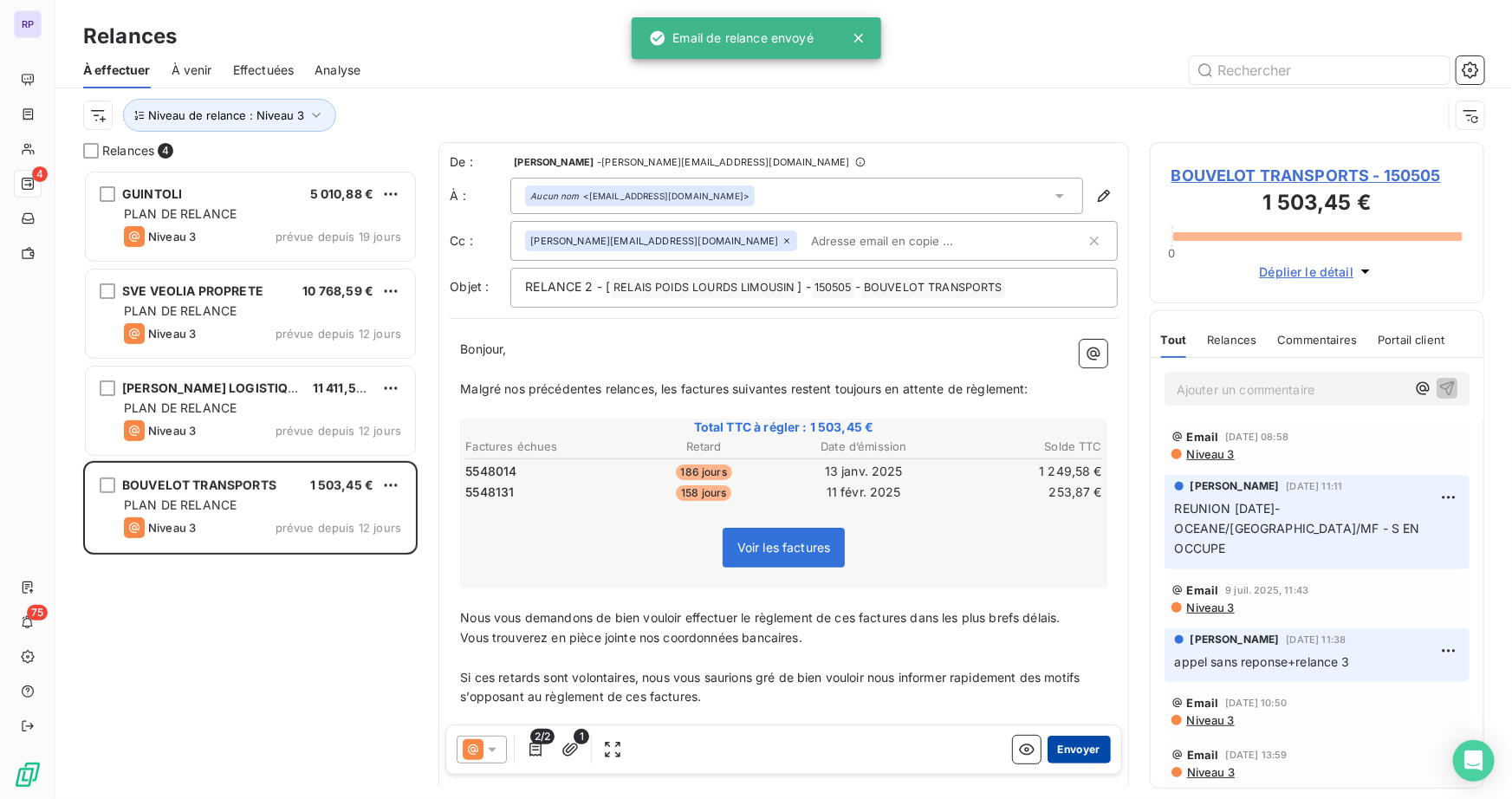
click at [1080, 750] on button "Envoyer" at bounding box center [1079, 749] width 63 height 28
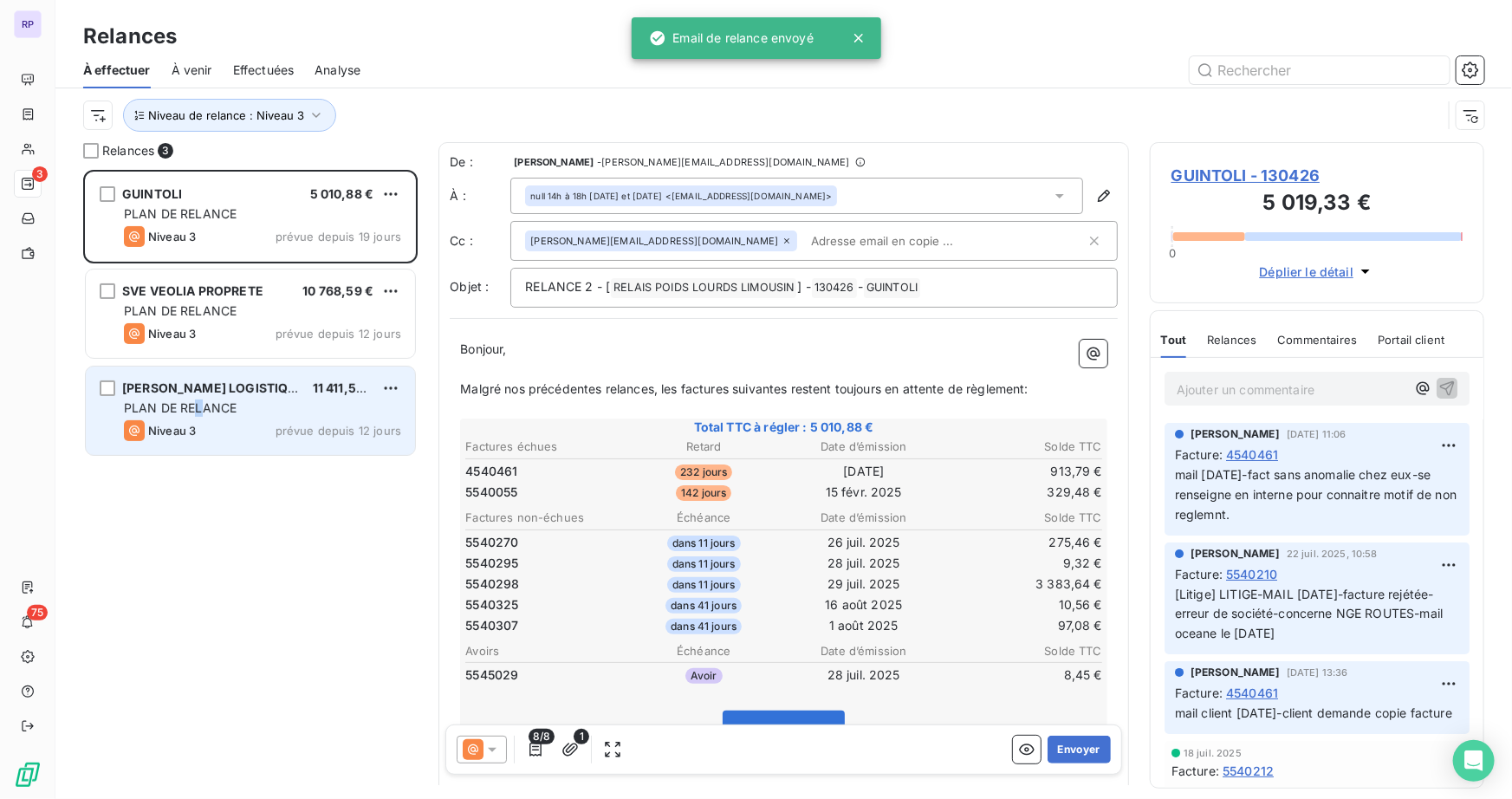
click at [197, 403] on span "PLAN DE RELANCE" at bounding box center [180, 407] width 112 height 14
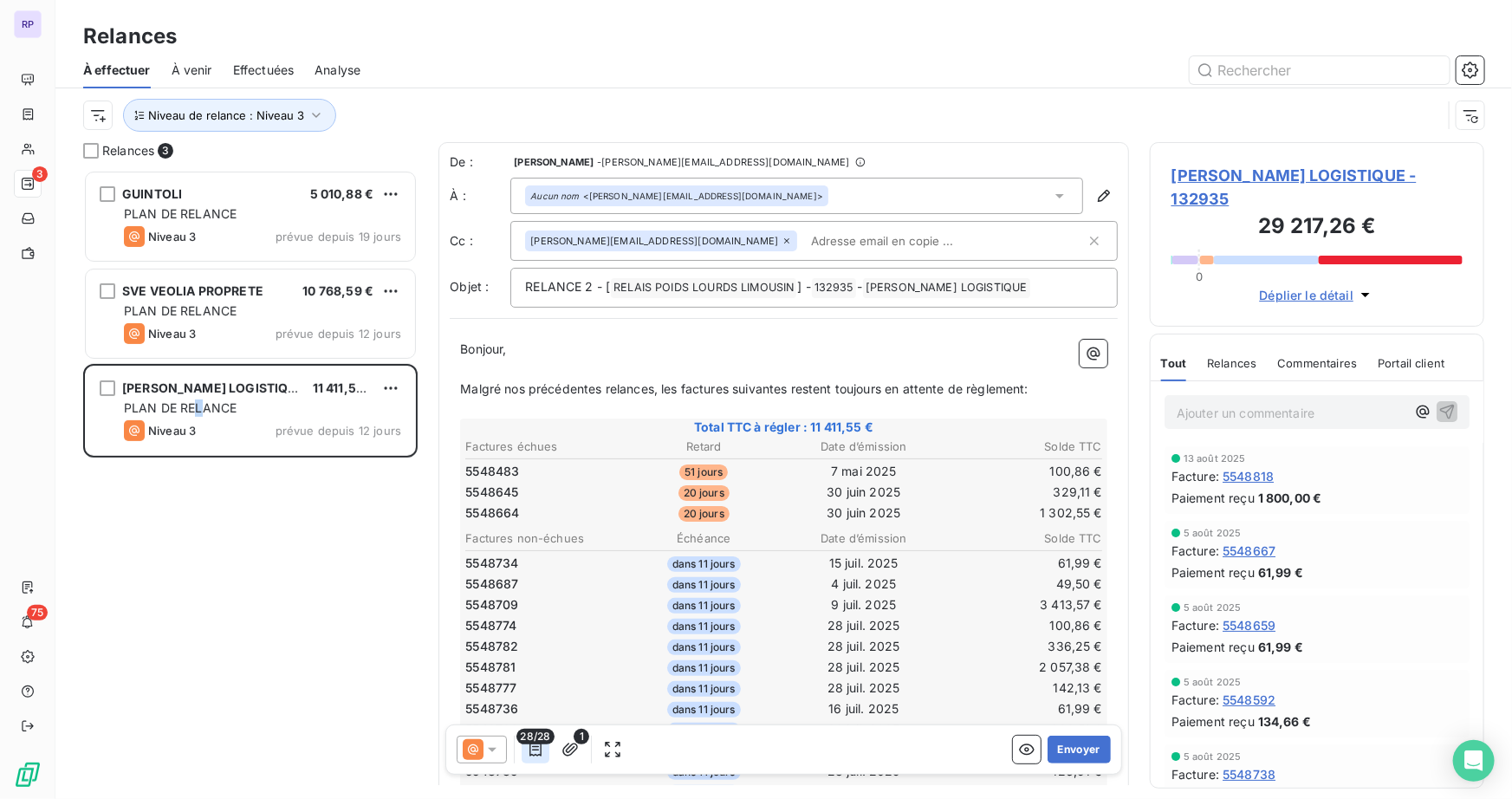
click at [539, 749] on icon "button" at bounding box center [535, 749] width 17 height 17
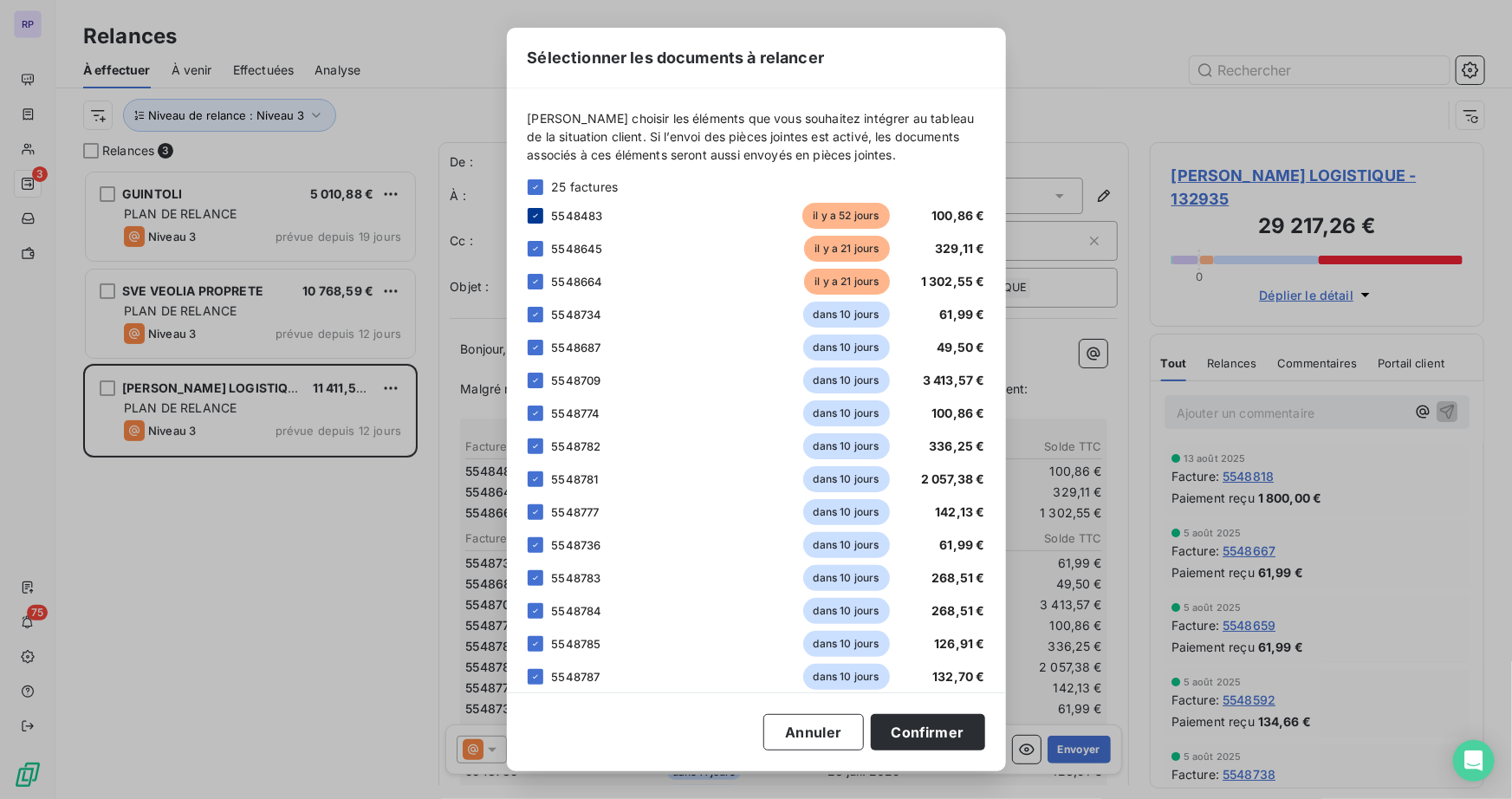
click at [536, 215] on icon at bounding box center [535, 216] width 5 height 4
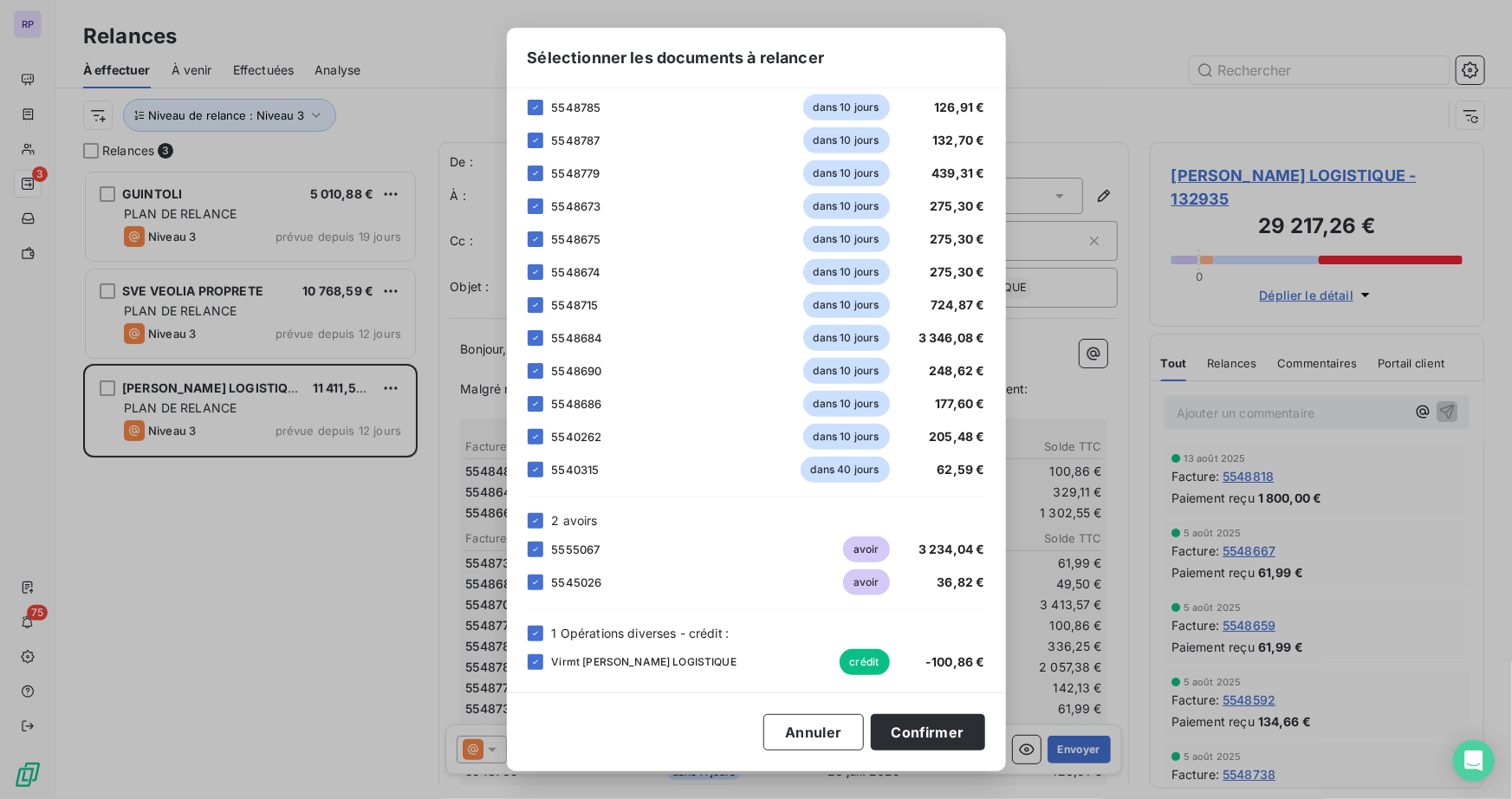
scroll to position [538, 0]
click at [538, 665] on div at bounding box center [535, 660] width 15 height 15
click at [915, 726] on button "Confirmer" at bounding box center [927, 732] width 114 height 36
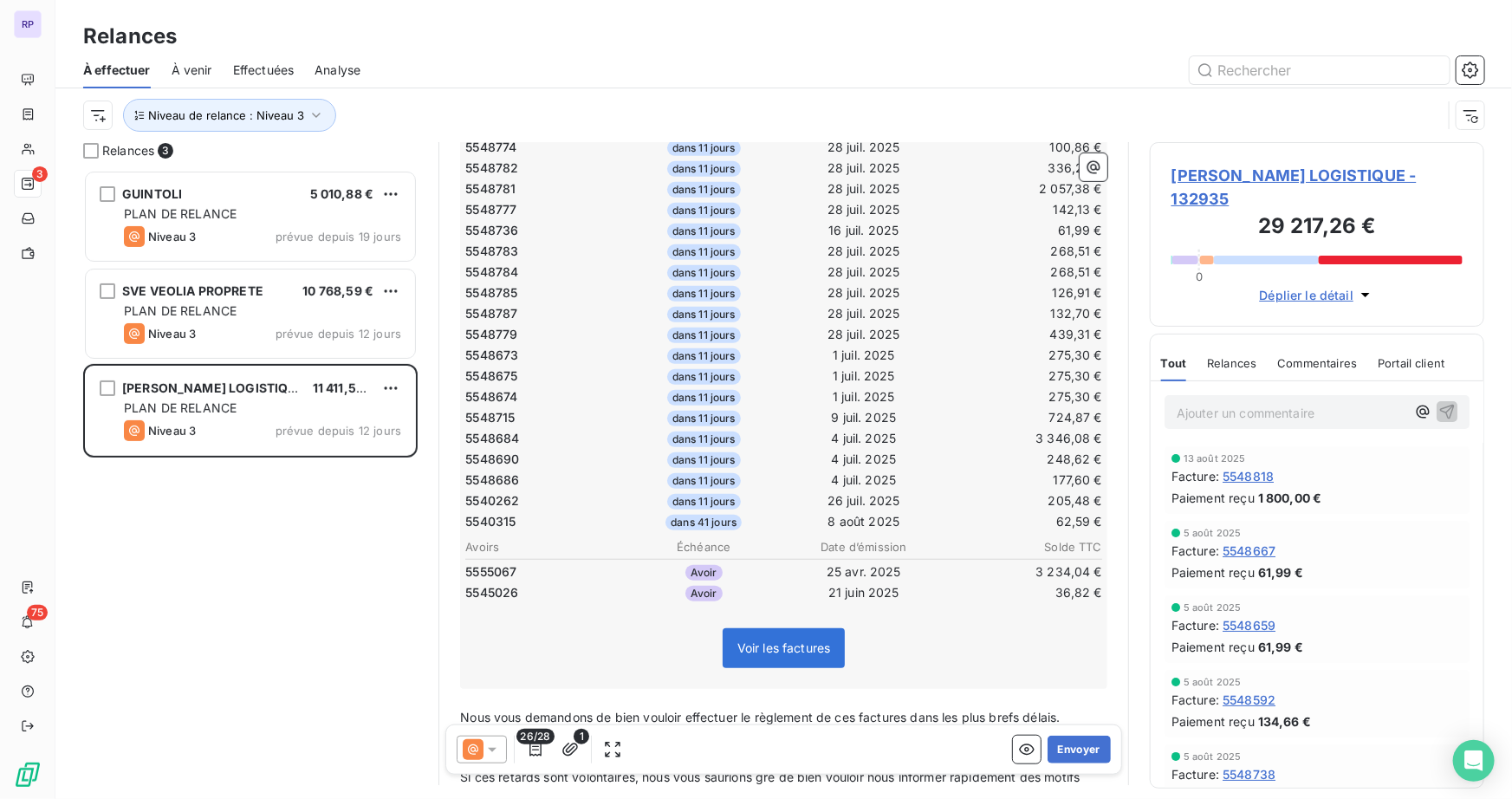
scroll to position [157, 0]
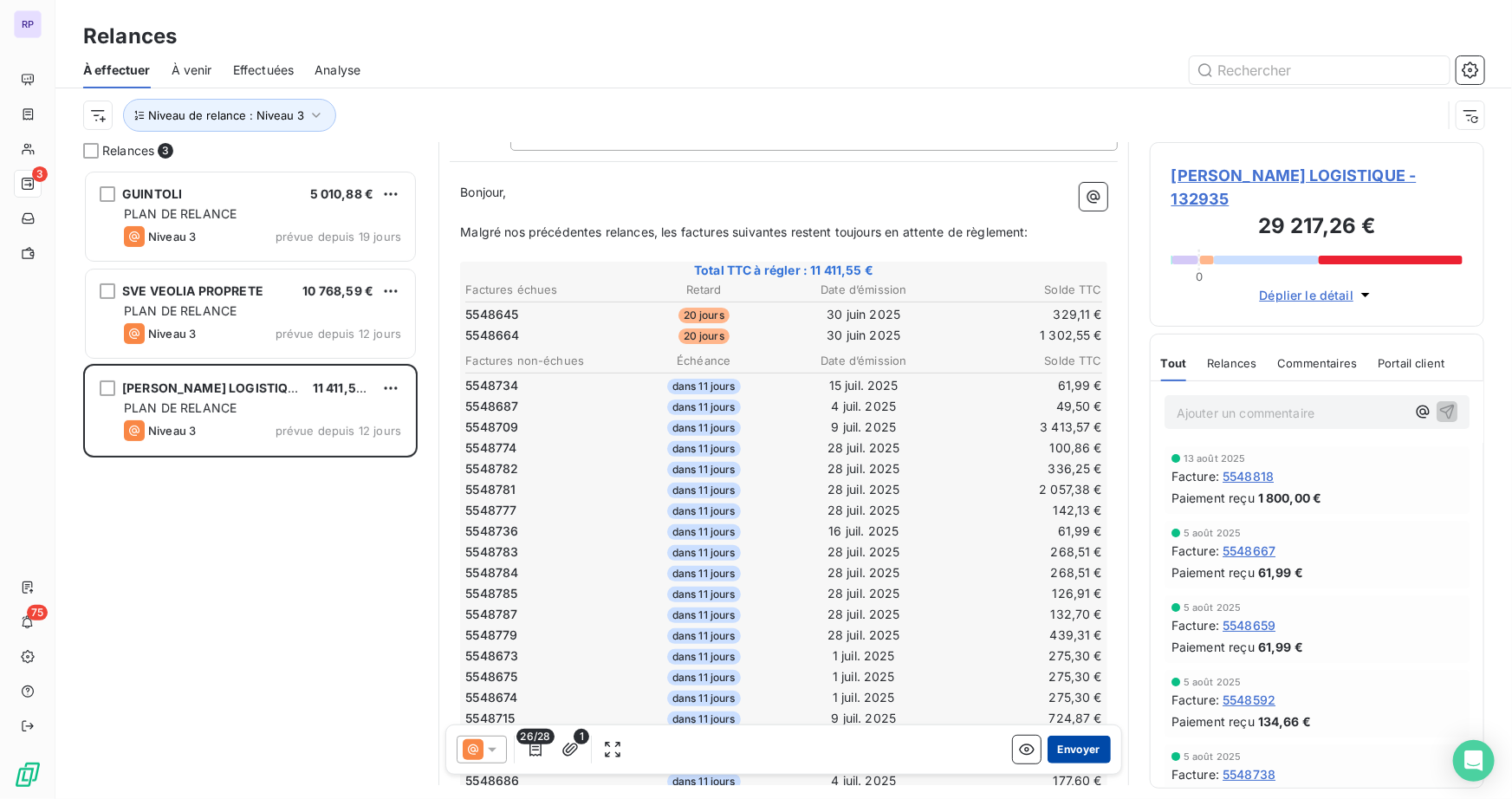
click at [1078, 748] on button "Envoyer" at bounding box center [1079, 749] width 63 height 28
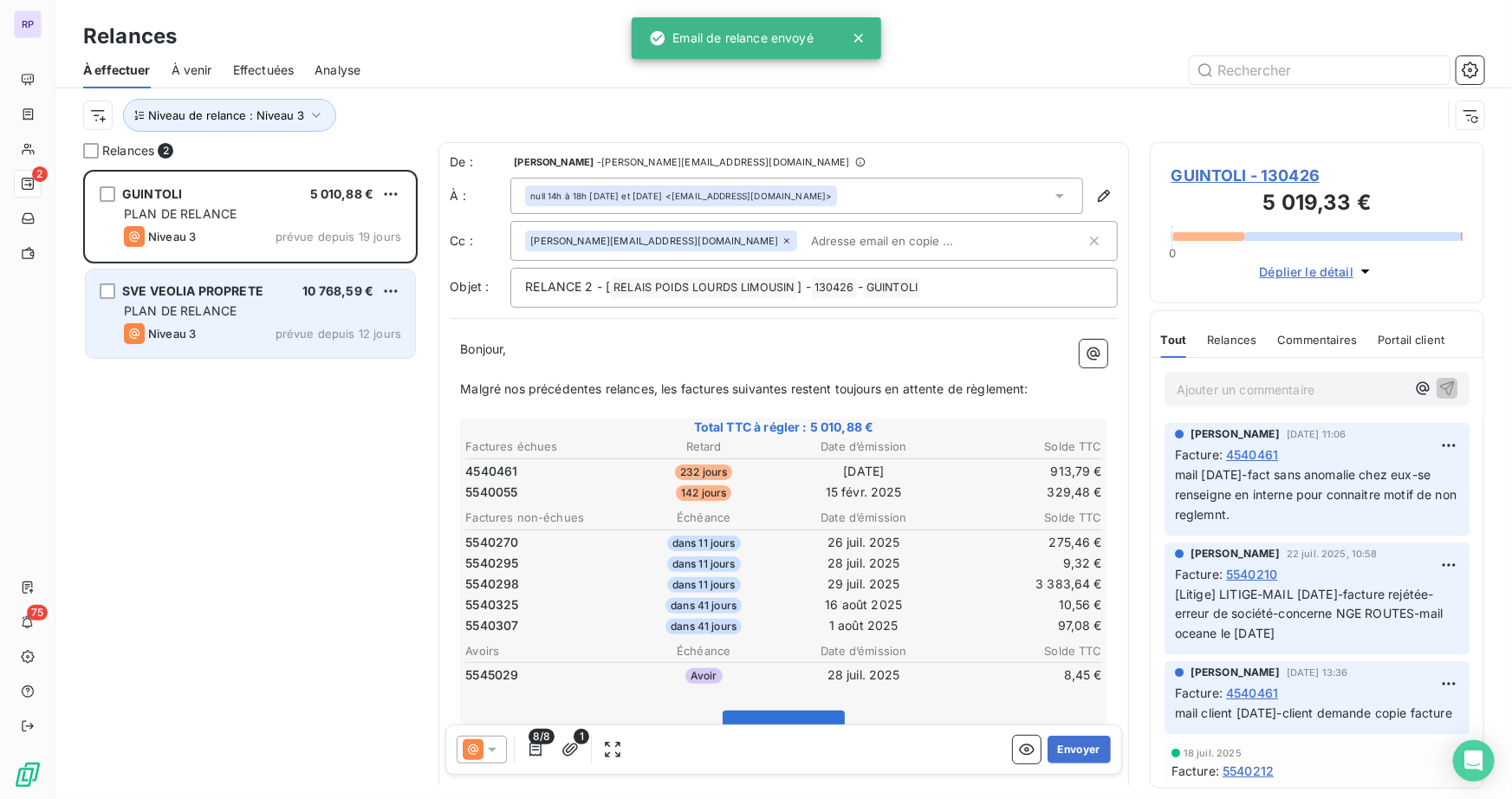
click at [202, 296] on span "SVE VEOLIA PROPRETE" at bounding box center [192, 290] width 141 height 14
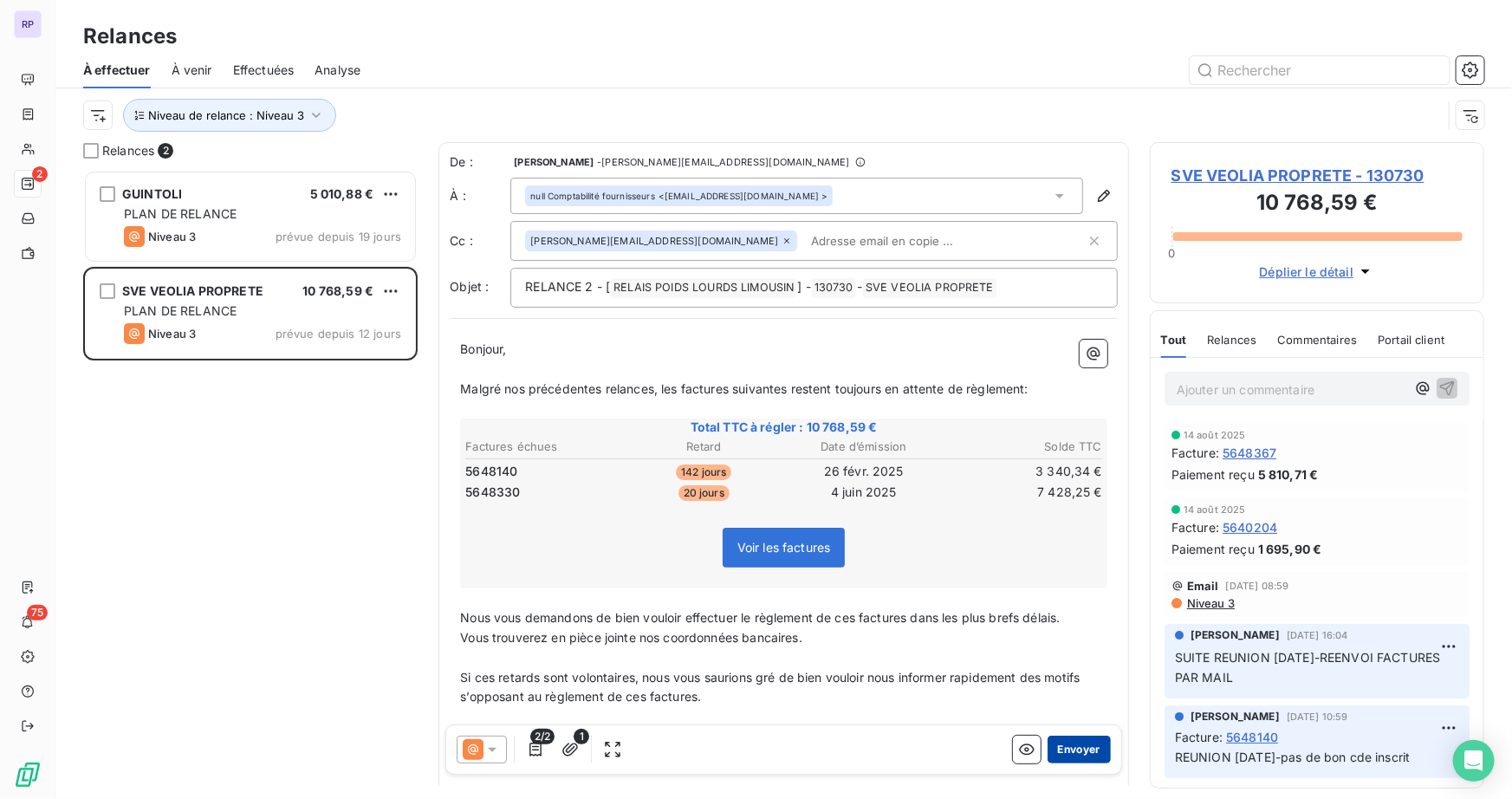
click at [1070, 747] on button "Envoyer" at bounding box center [1079, 749] width 63 height 28
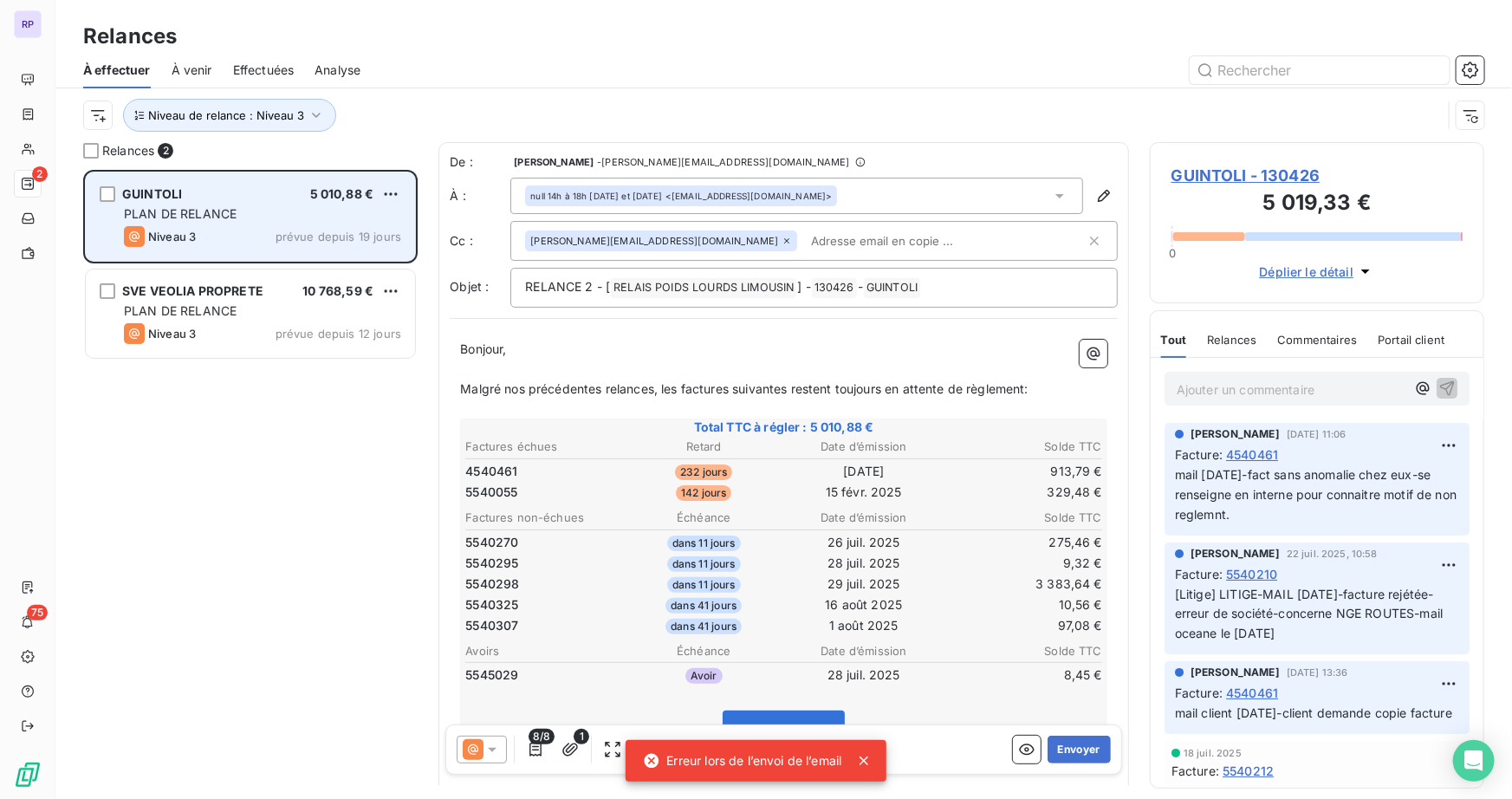
click at [226, 219] on span "PLAN DE RELANCE" at bounding box center [180, 213] width 112 height 14
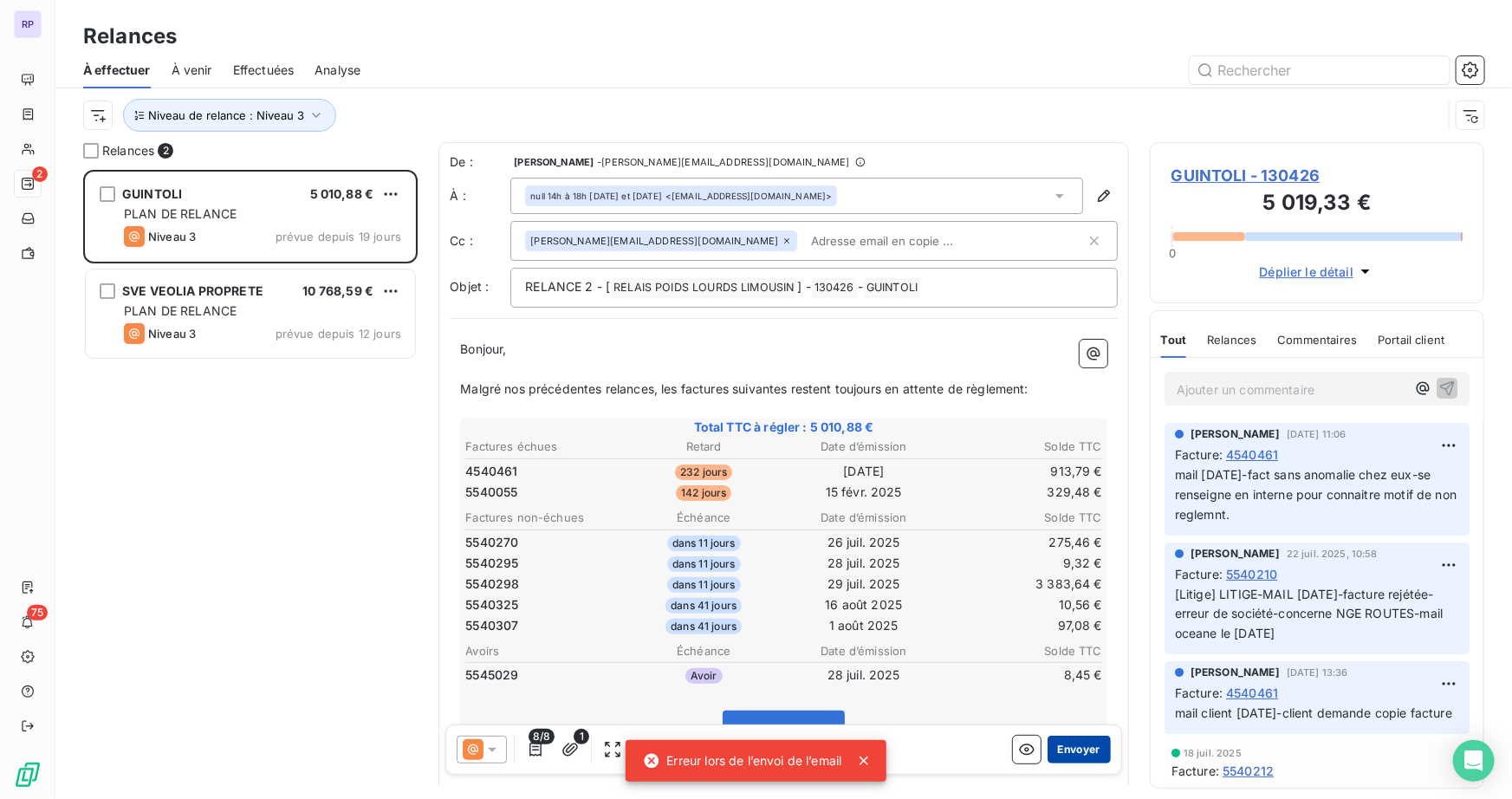
click at [1088, 753] on button "Envoyer" at bounding box center [1079, 749] width 63 height 28
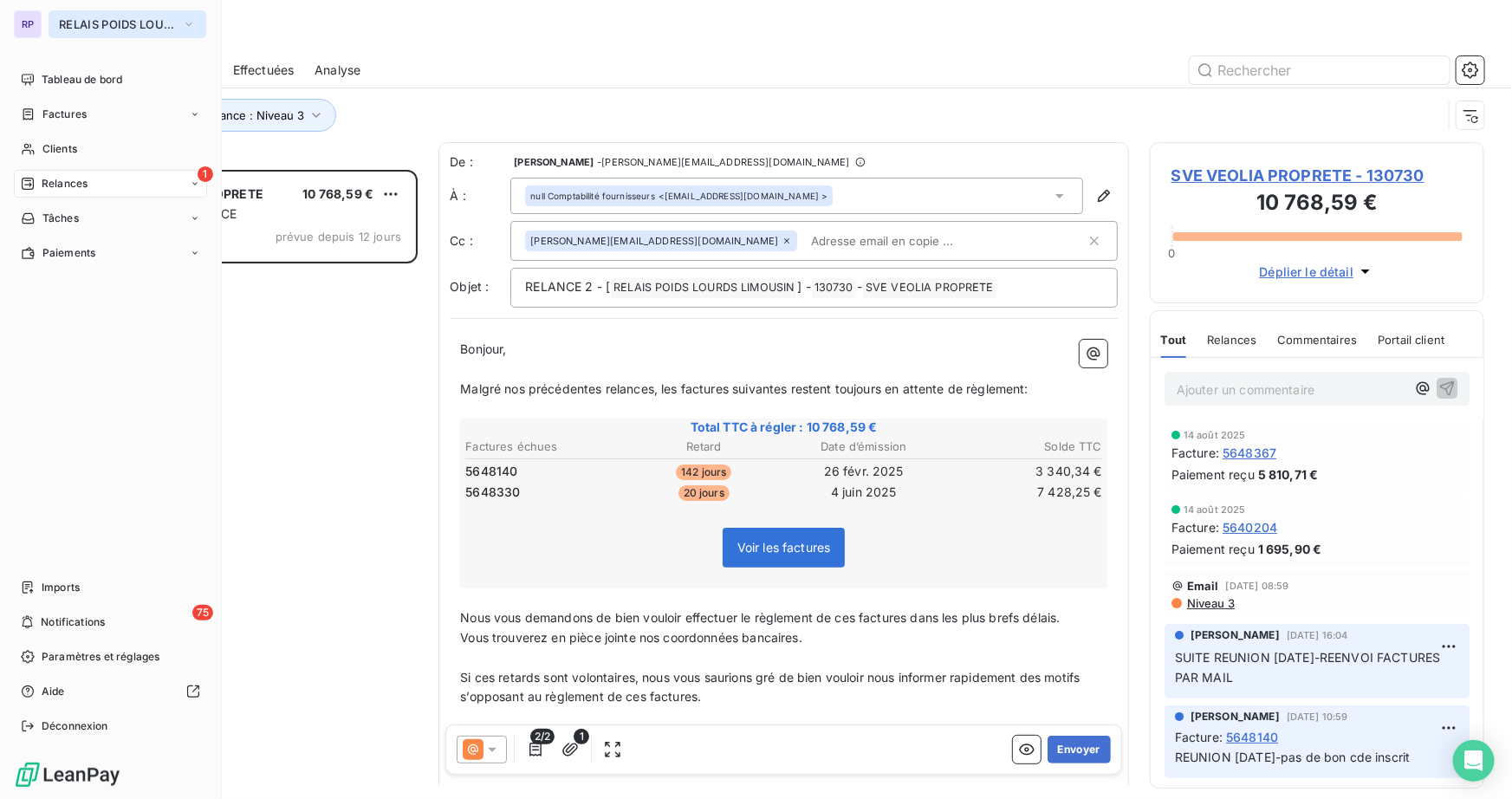
click at [82, 18] on span "RELAIS POIDS LOURDS LIMOUSIN" at bounding box center [116, 24] width 116 height 13
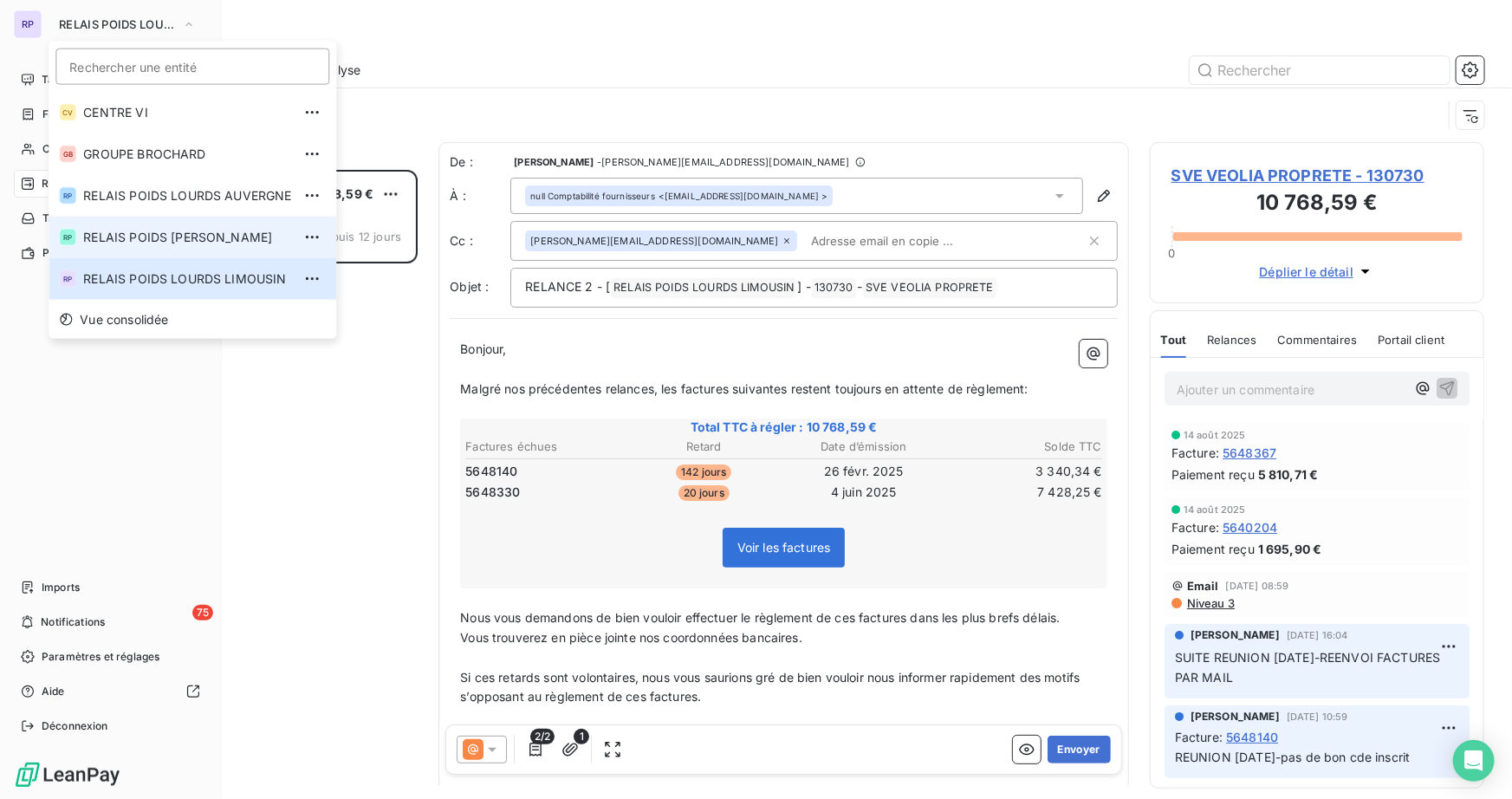
click at [262, 246] on li "RP RELAIS POIDS LOURDS BERRY" at bounding box center [192, 236] width 287 height 41
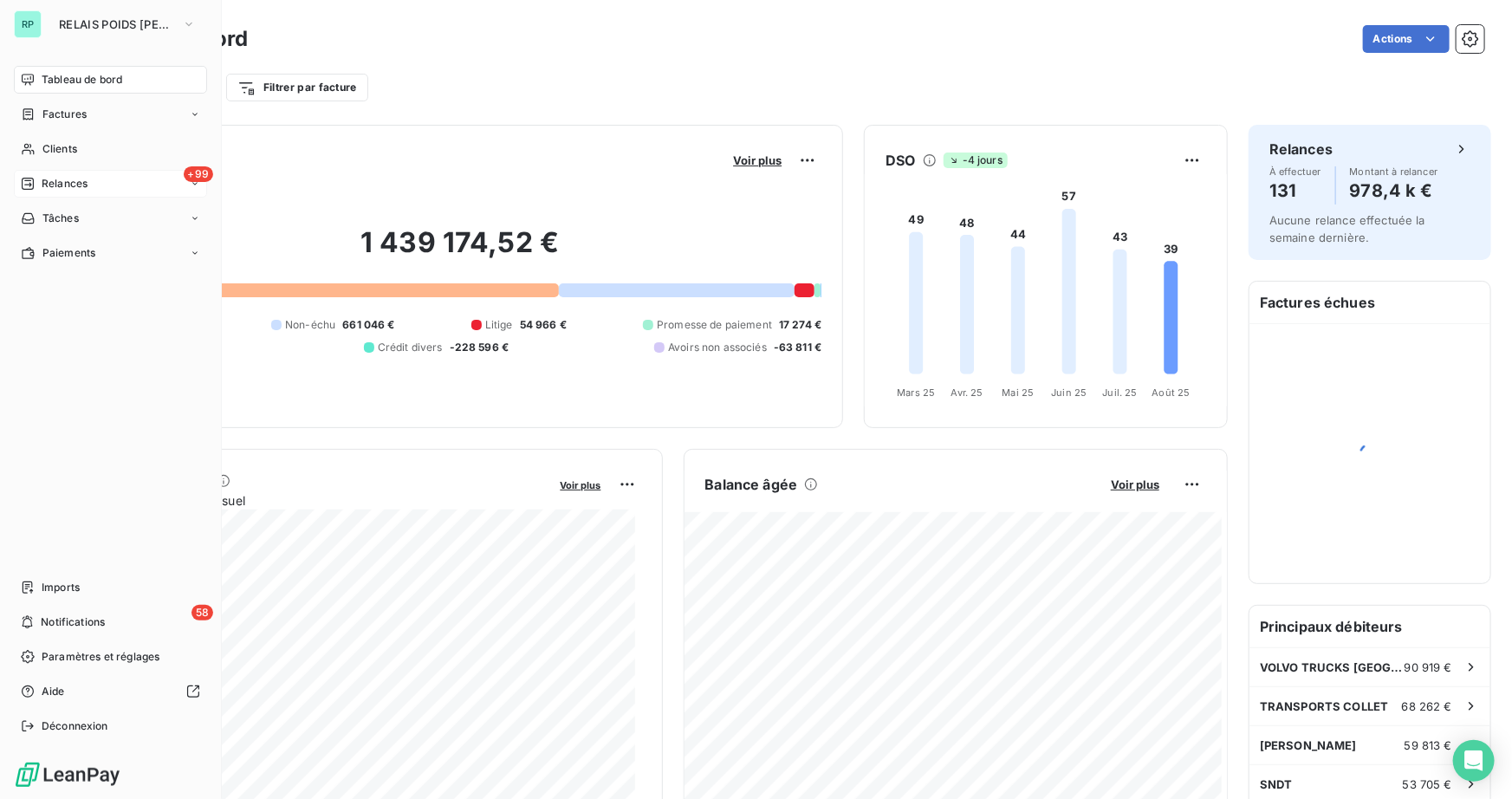
click at [82, 182] on span "Relances" at bounding box center [64, 183] width 46 height 15
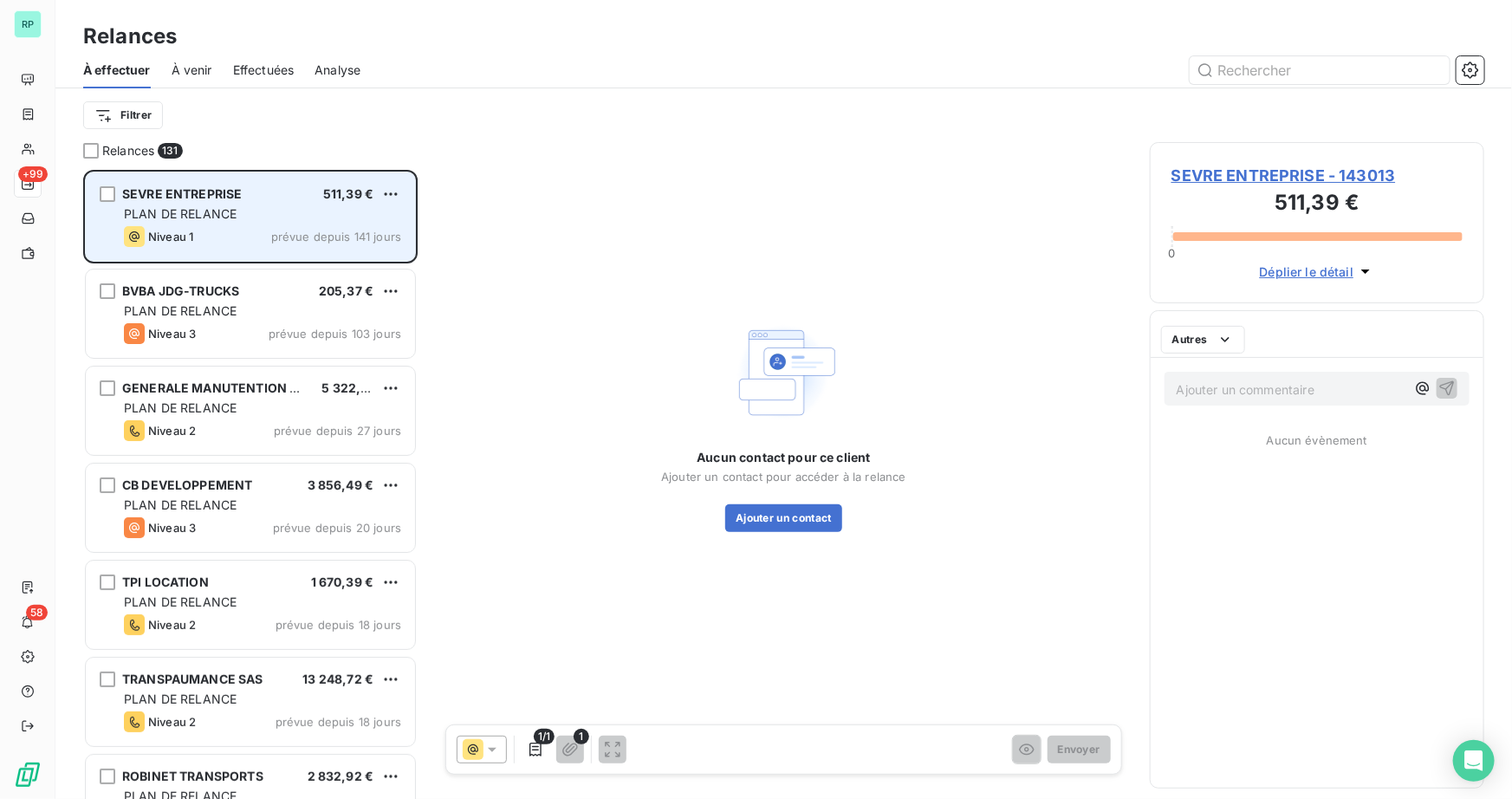
scroll to position [617, 323]
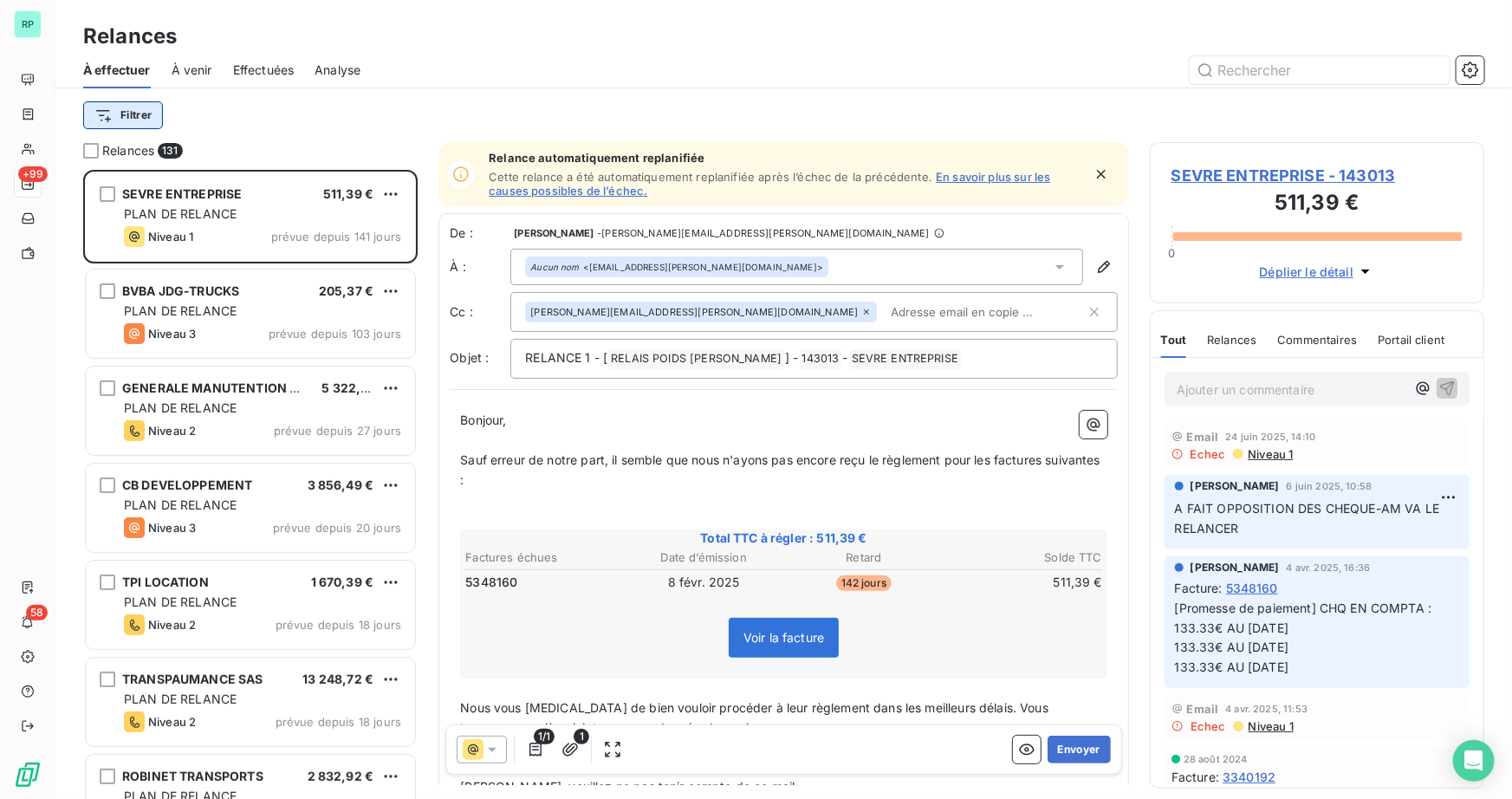
click at [139, 114] on html "RP +99 58 Relances À effectuer À venir Effectuées Analyse Filtrer Relances 131 …" at bounding box center [756, 400] width 1512 height 799
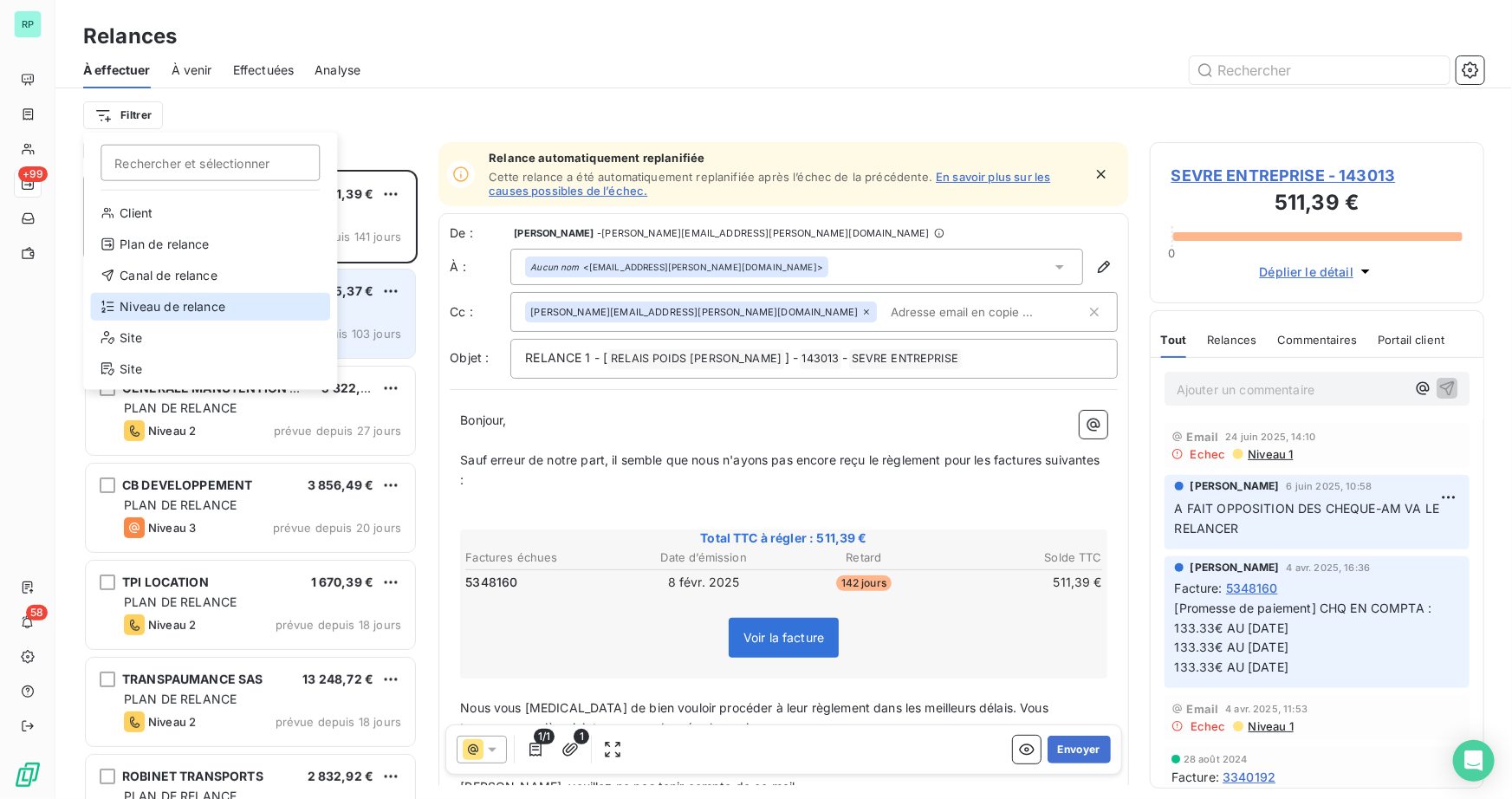
click at [185, 304] on div "Niveau de relance" at bounding box center [210, 306] width 240 height 28
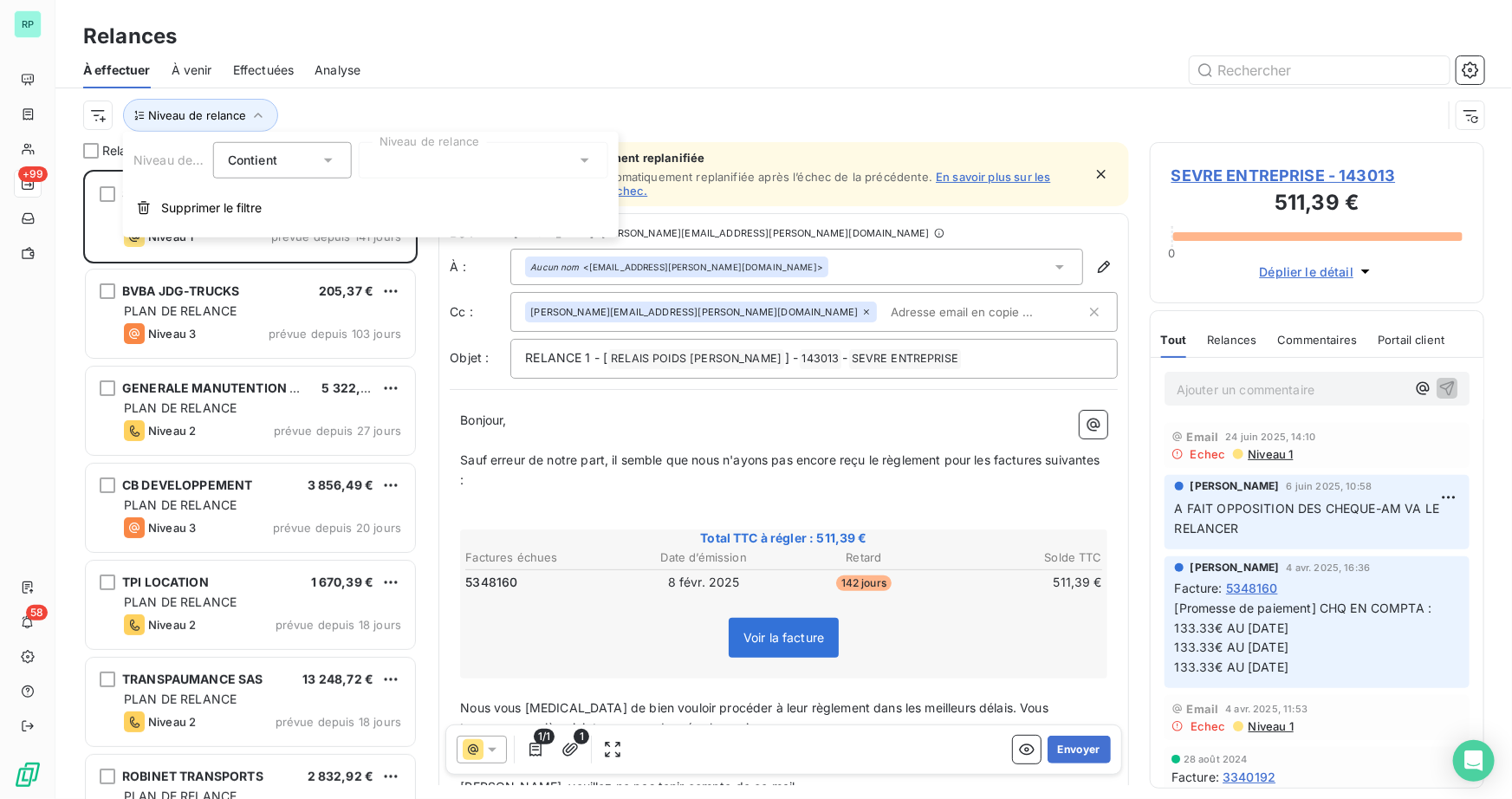
click at [315, 158] on div "Contient is" at bounding box center [274, 159] width 92 height 24
click at [481, 164] on div at bounding box center [483, 160] width 250 height 36
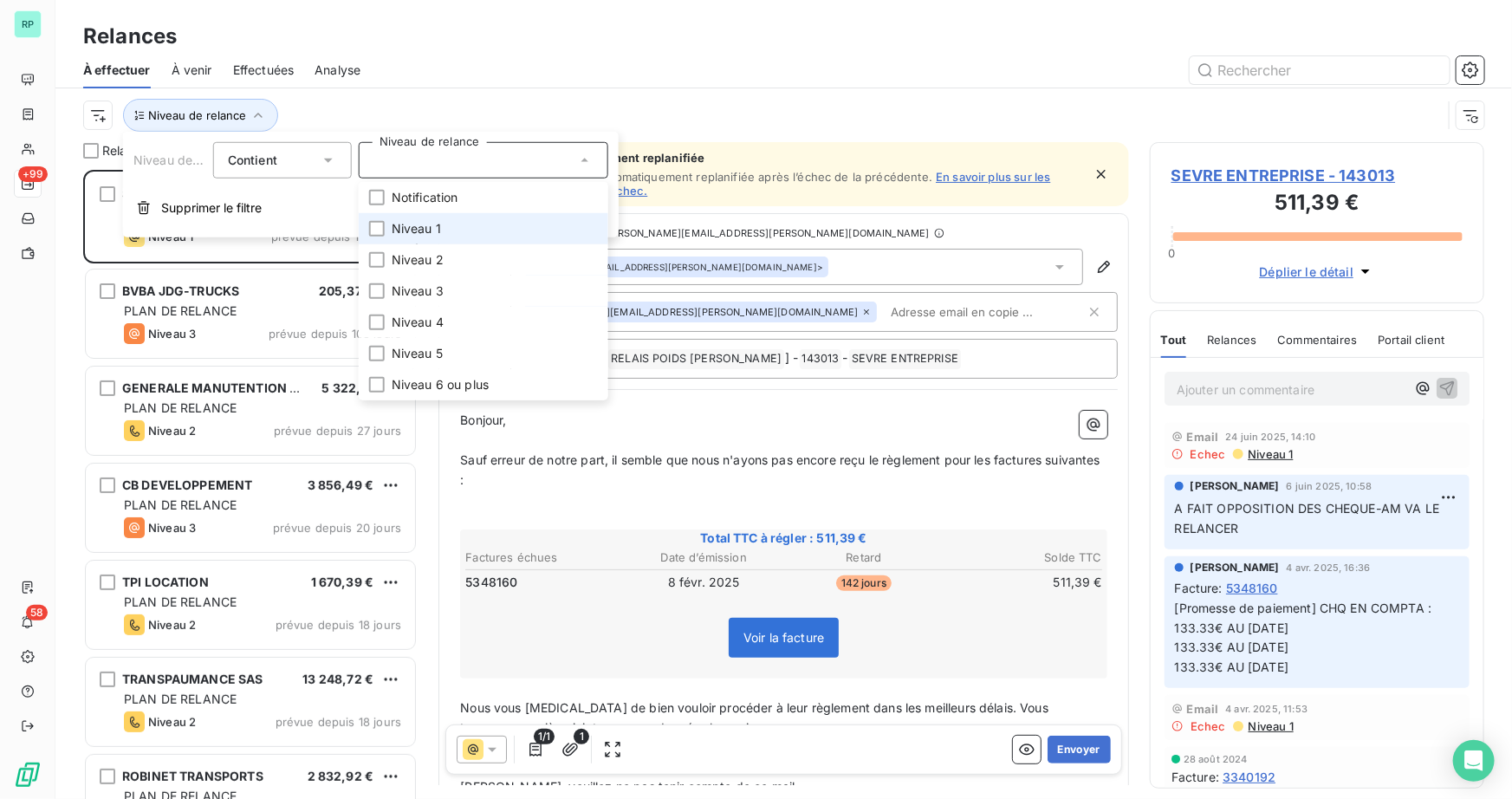
click at [439, 234] on span "Niveau 1" at bounding box center [416, 229] width 49 height 17
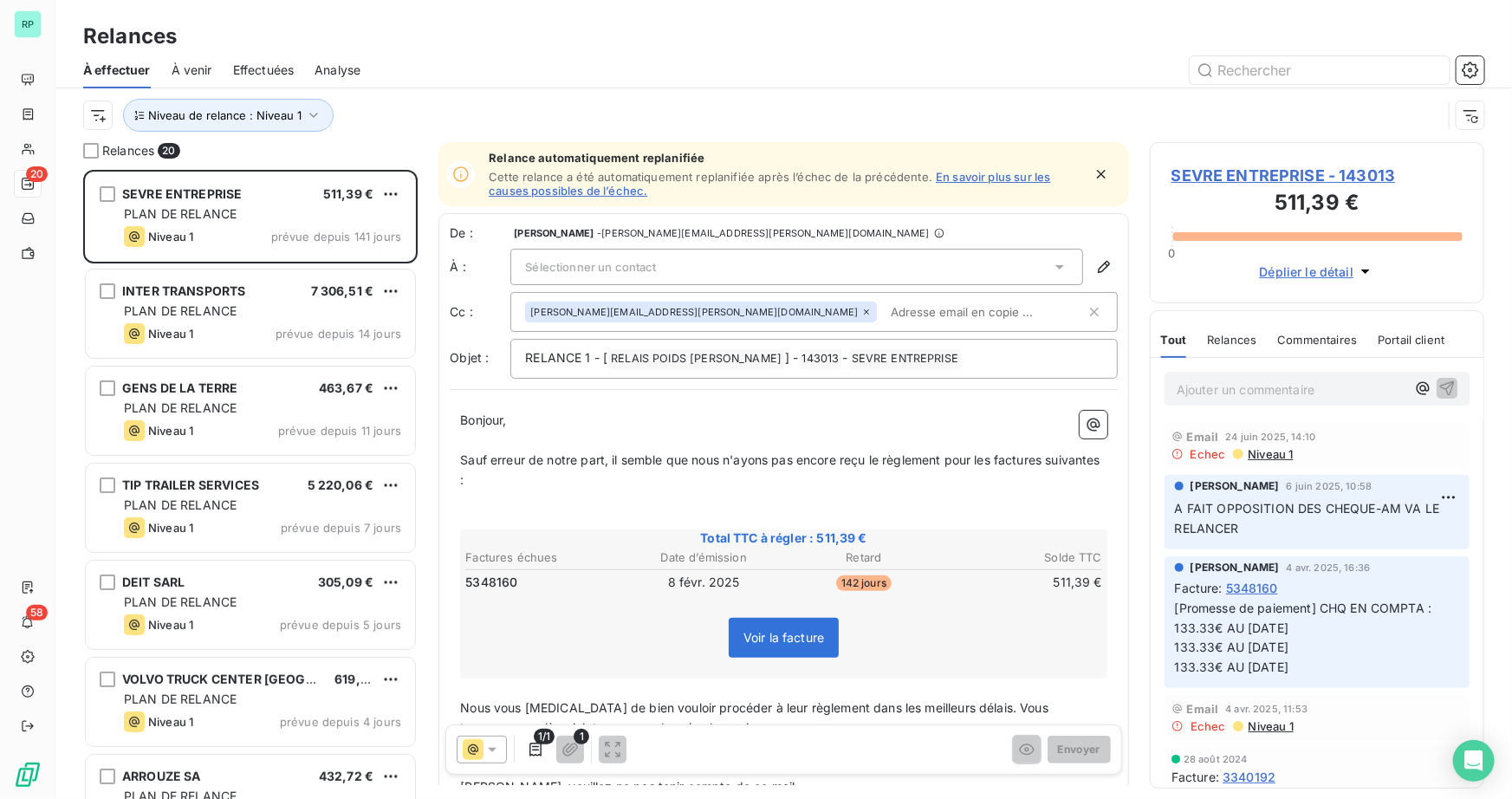
click at [874, 46] on div "Relances" at bounding box center [784, 36] width 1456 height 31
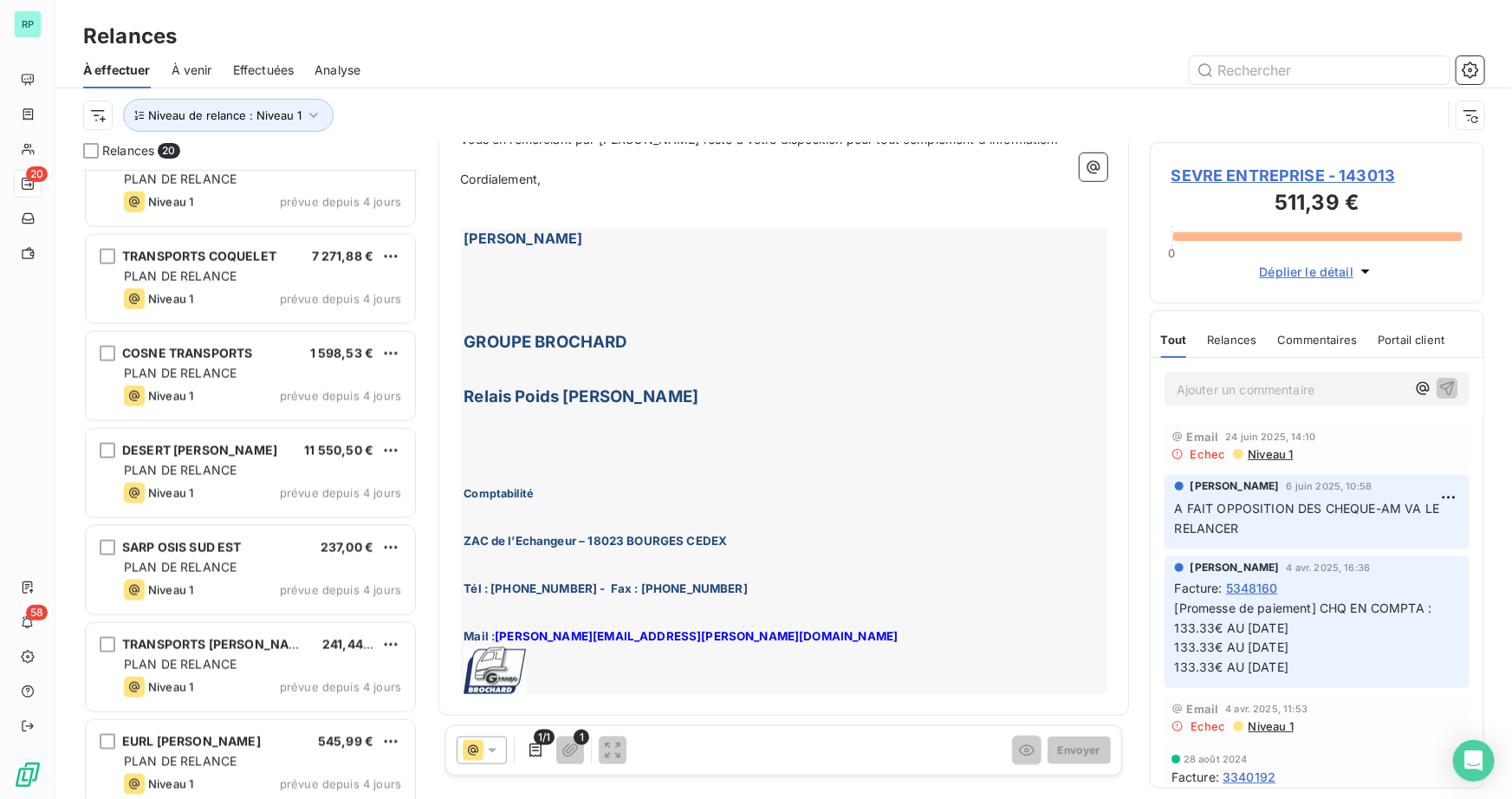
scroll to position [1311, 0]
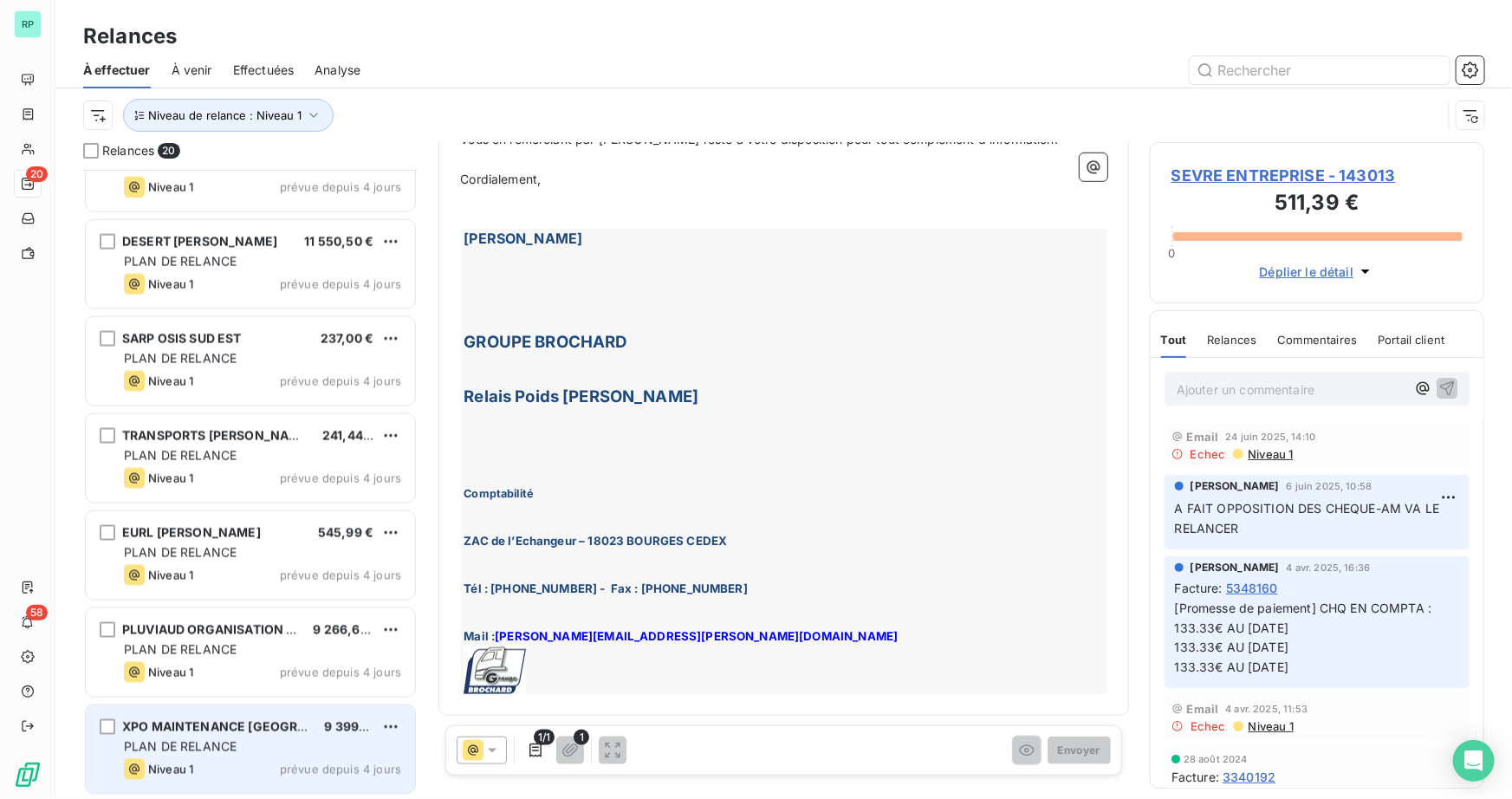
click at [228, 762] on div "Niveau 1 prévue depuis 4 jours" at bounding box center [262, 769] width 278 height 21
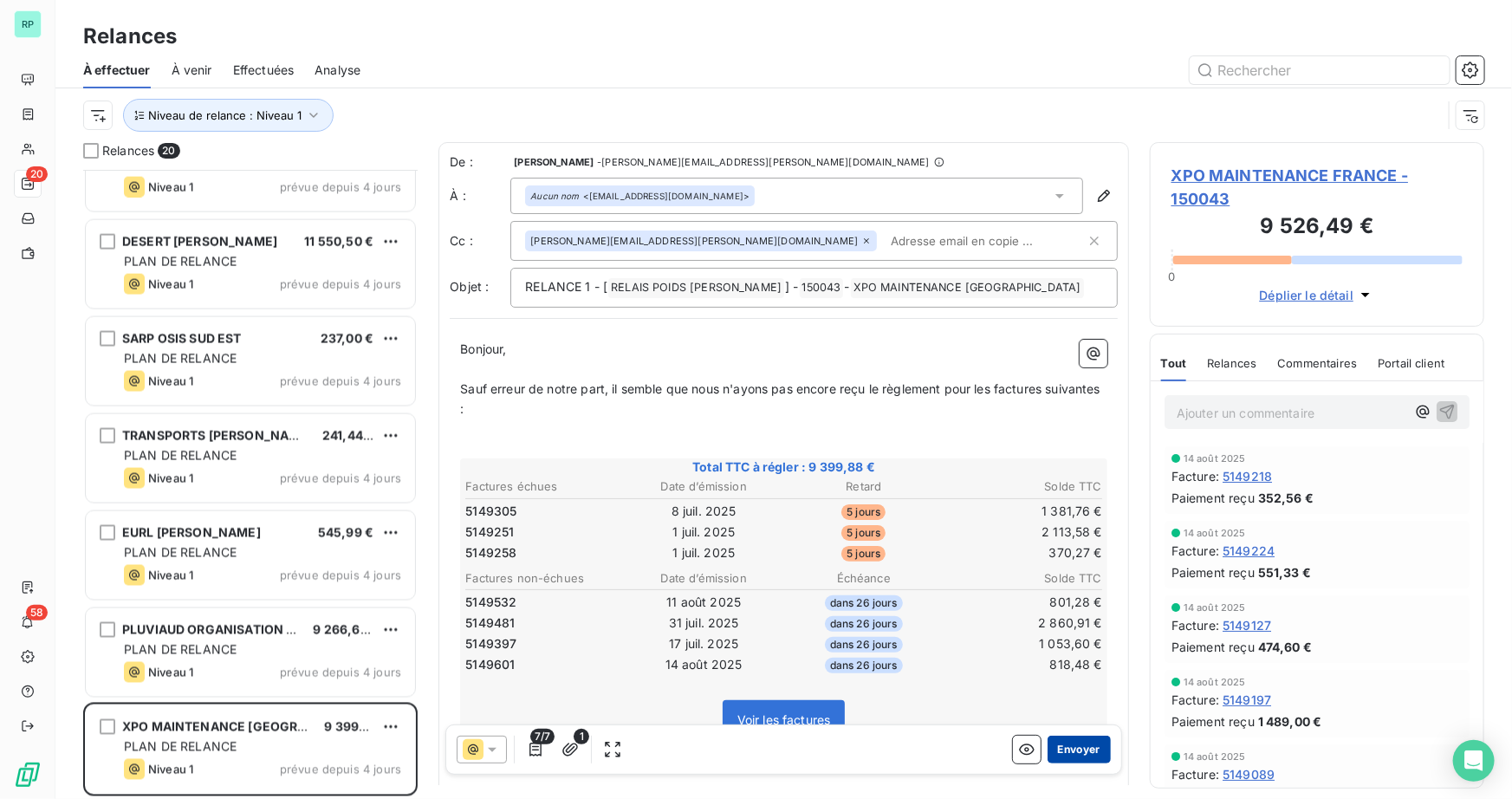
click at [1070, 751] on button "Envoyer" at bounding box center [1079, 749] width 63 height 28
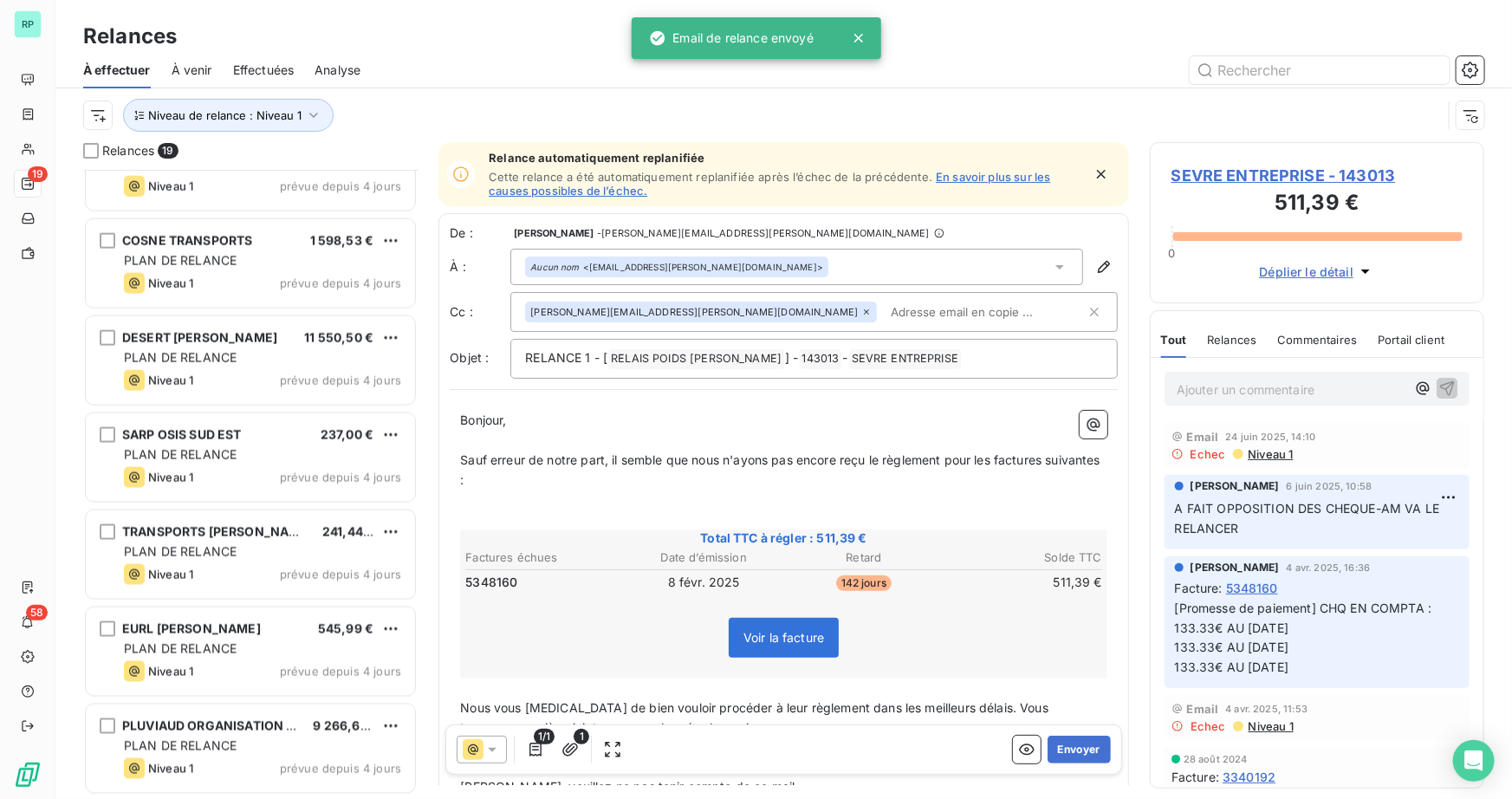
scroll to position [1214, 0]
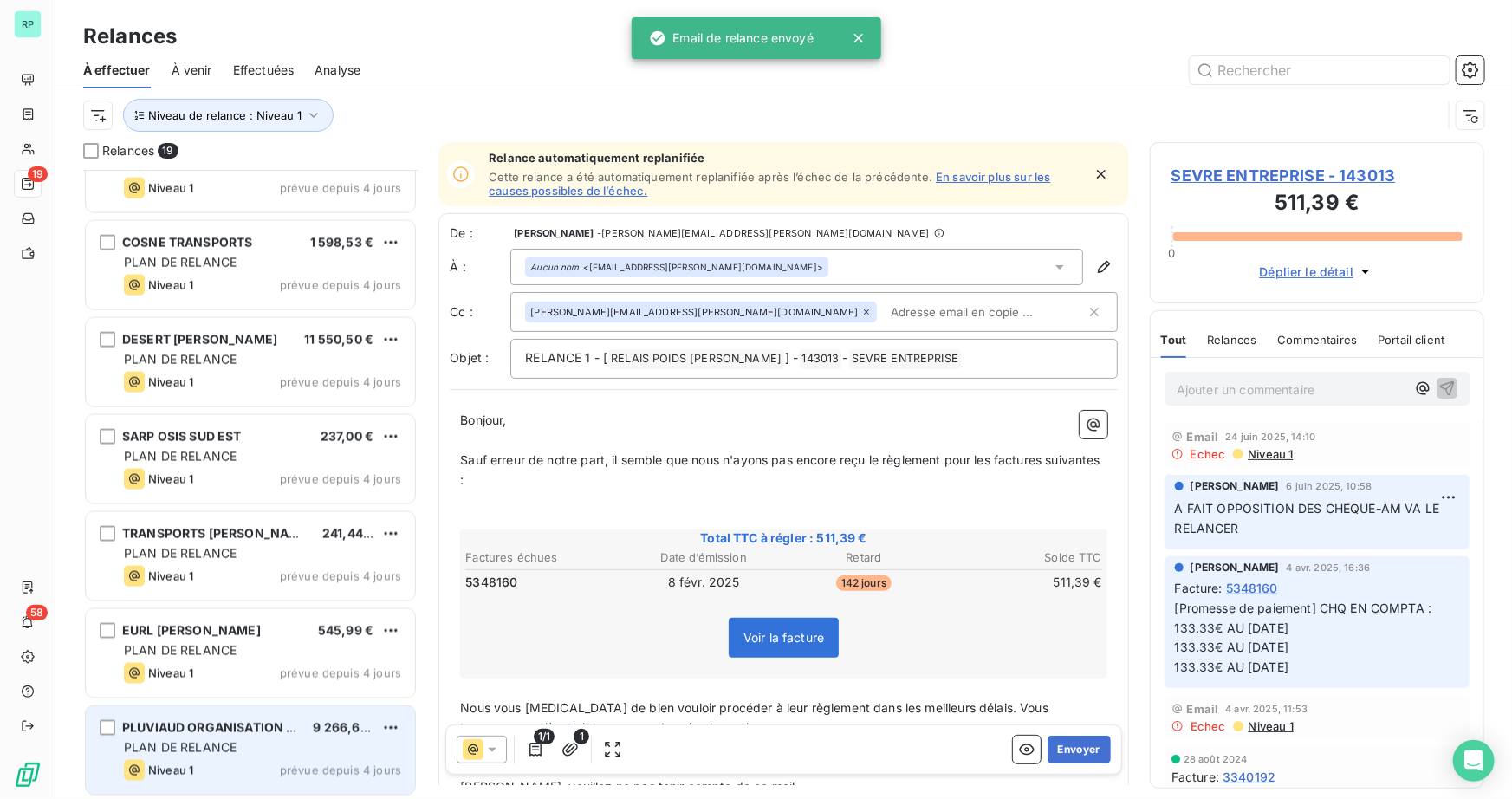
click at [189, 732] on span "PLUVIAUD ORGANISATION T P O" at bounding box center [219, 726] width 195 height 14
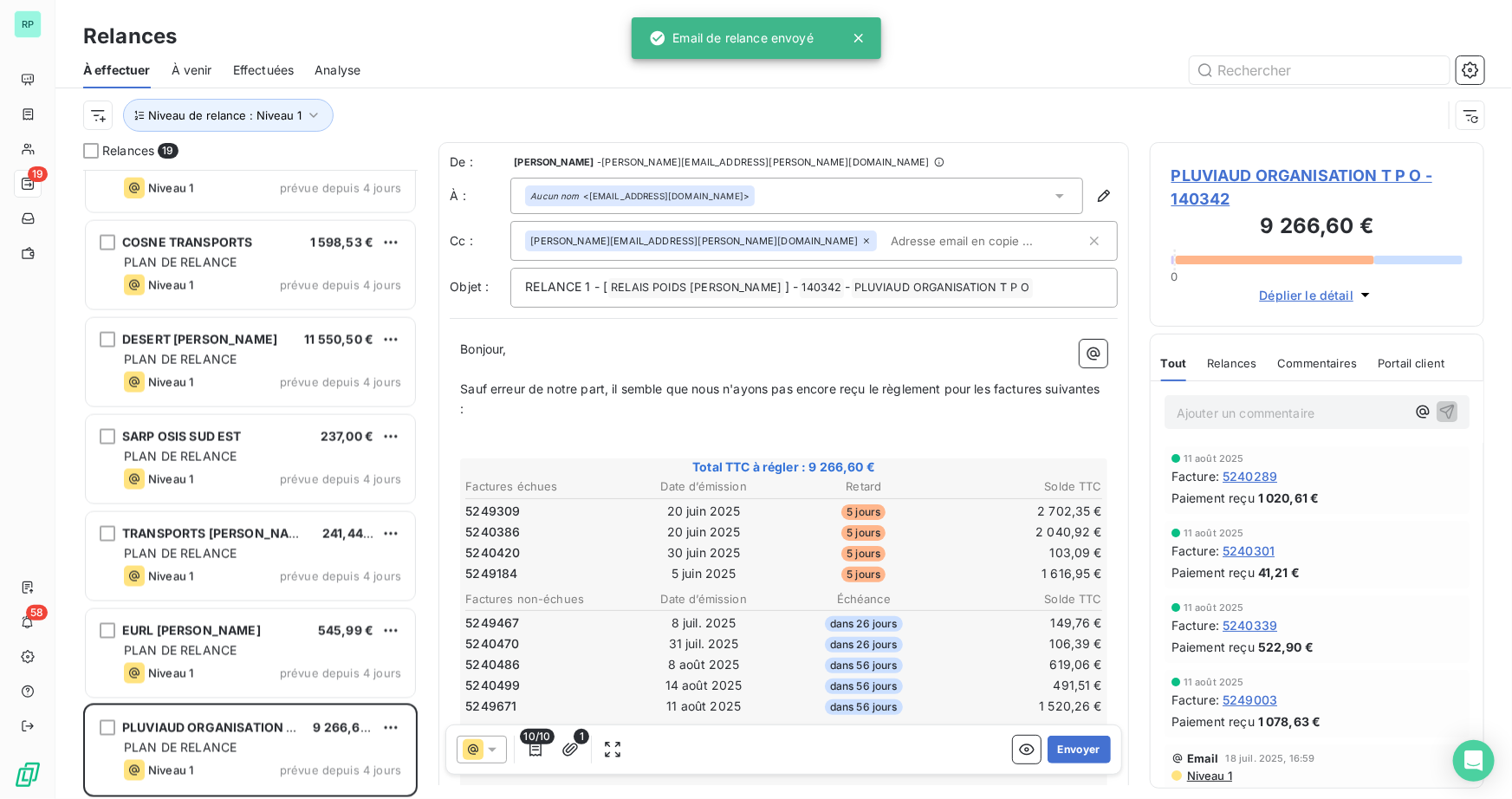
scroll to position [1214, 0]
click at [1076, 753] on button "Envoyer" at bounding box center [1079, 749] width 63 height 28
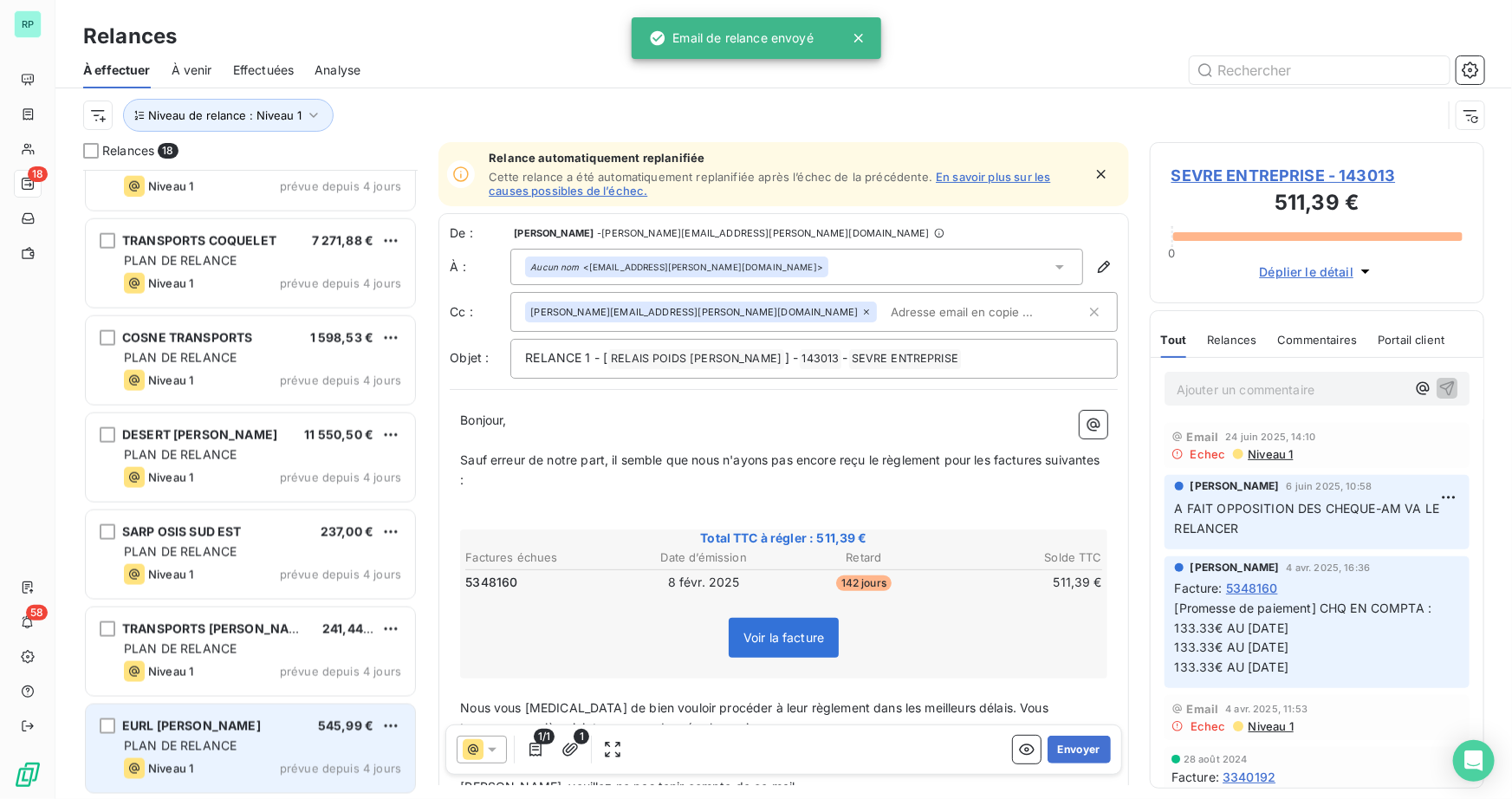
scroll to position [1117, 0]
click at [181, 743] on span "PLAN DE RELANCE" at bounding box center [180, 745] width 112 height 14
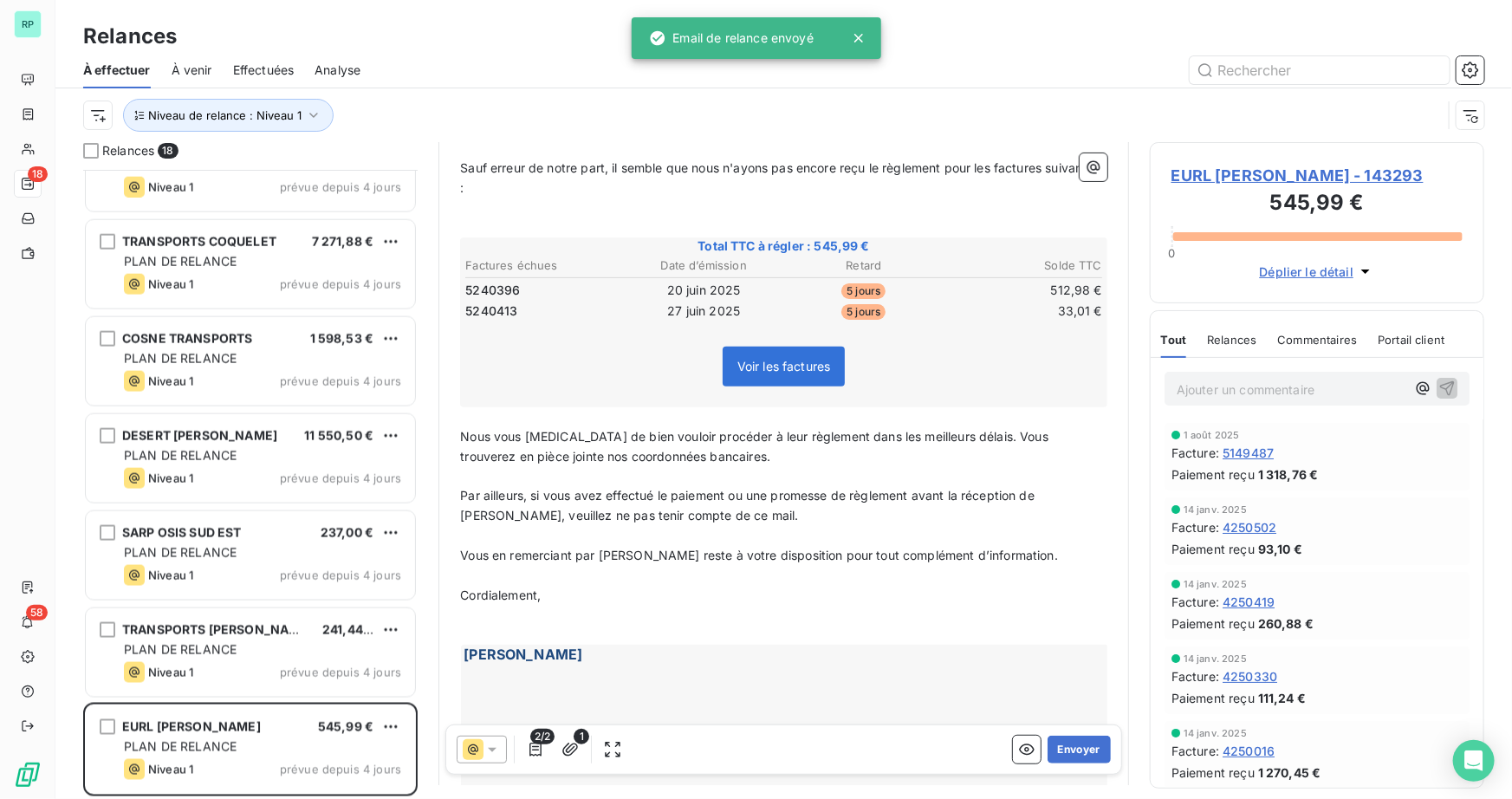
scroll to position [157, 0]
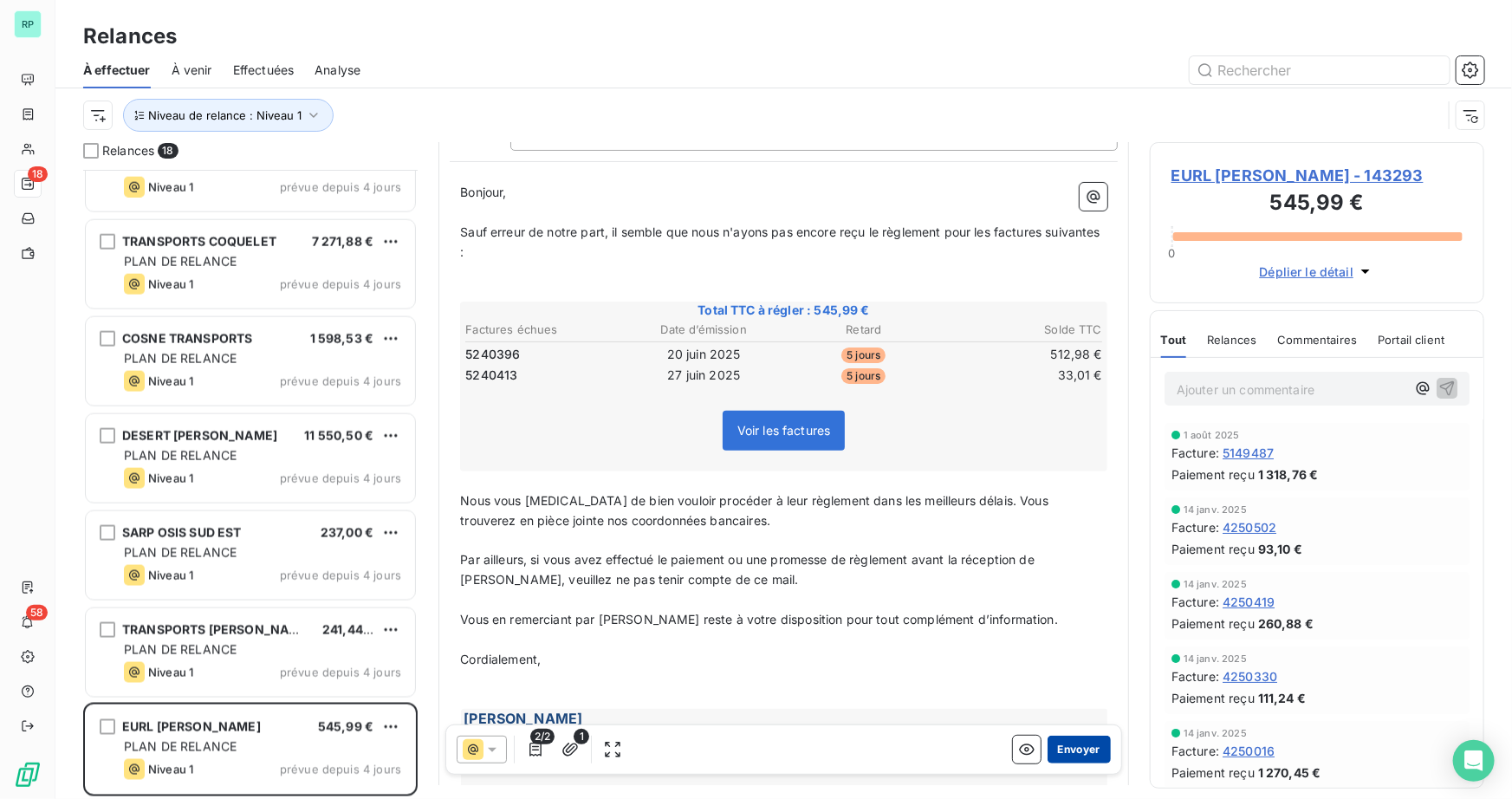
click at [1074, 753] on button "Envoyer" at bounding box center [1079, 749] width 63 height 28
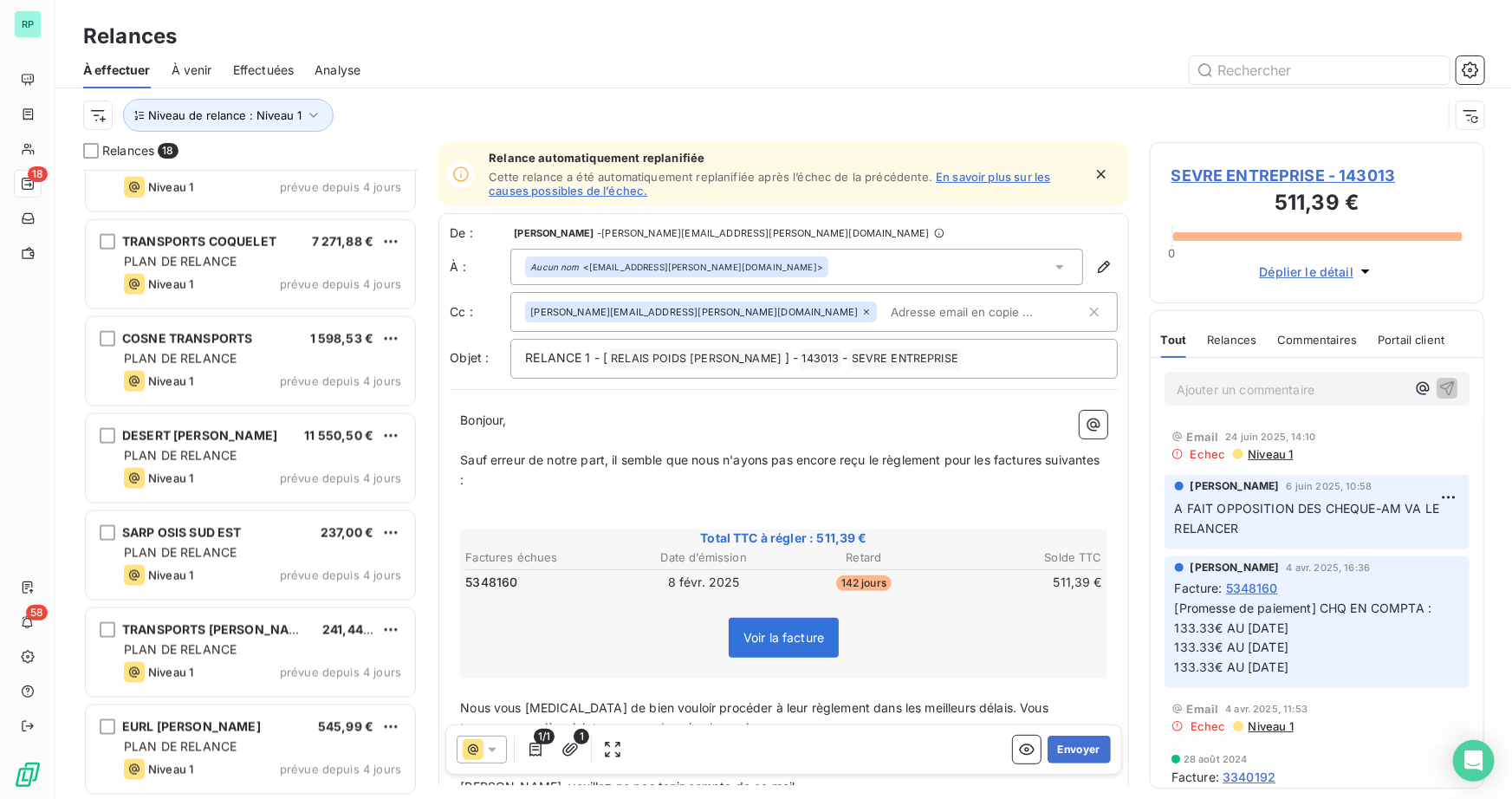
scroll to position [1020, 0]
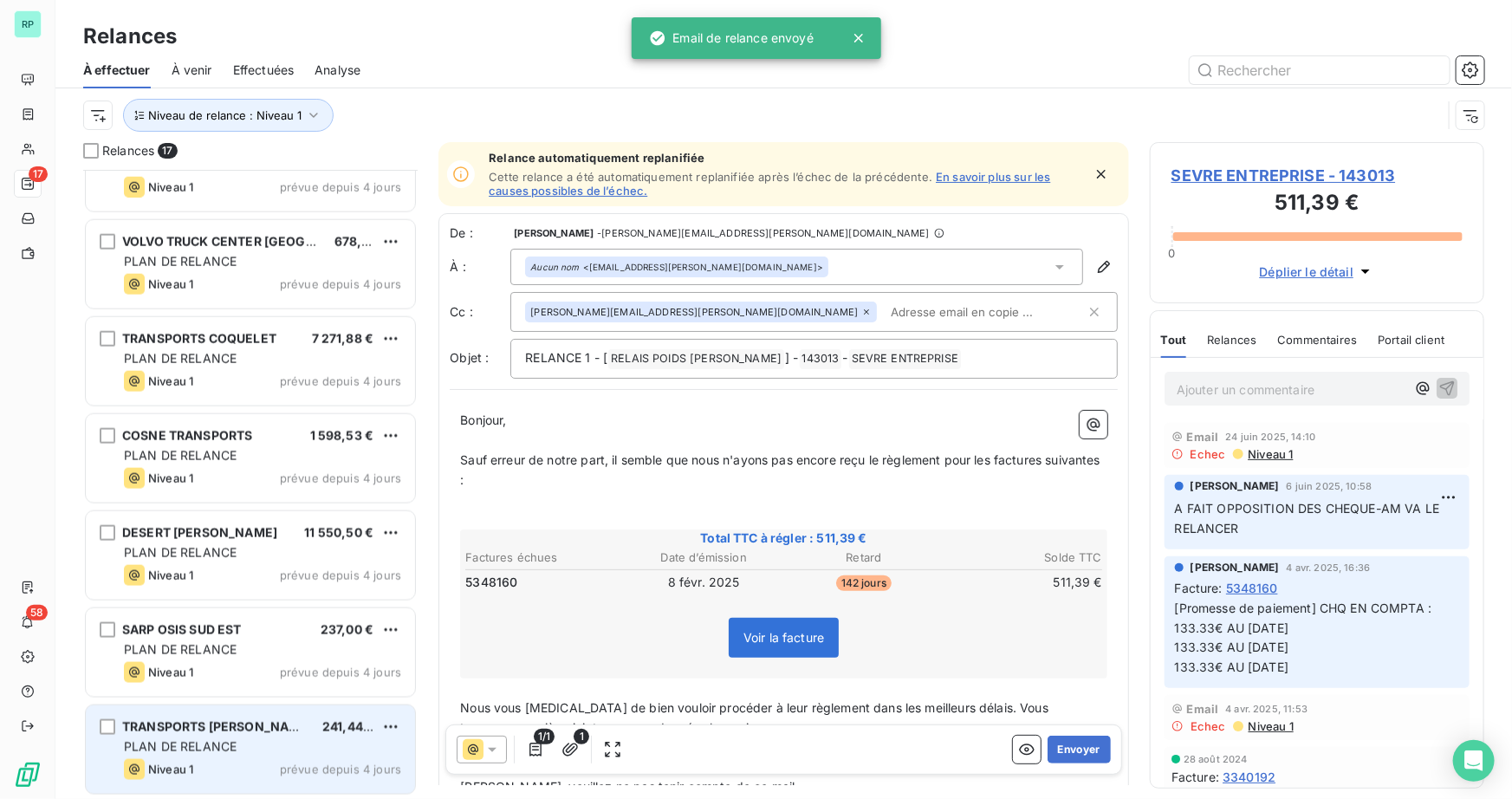
click at [209, 719] on span "TRANSPORTS GIRARD" at bounding box center [217, 726] width 190 height 14
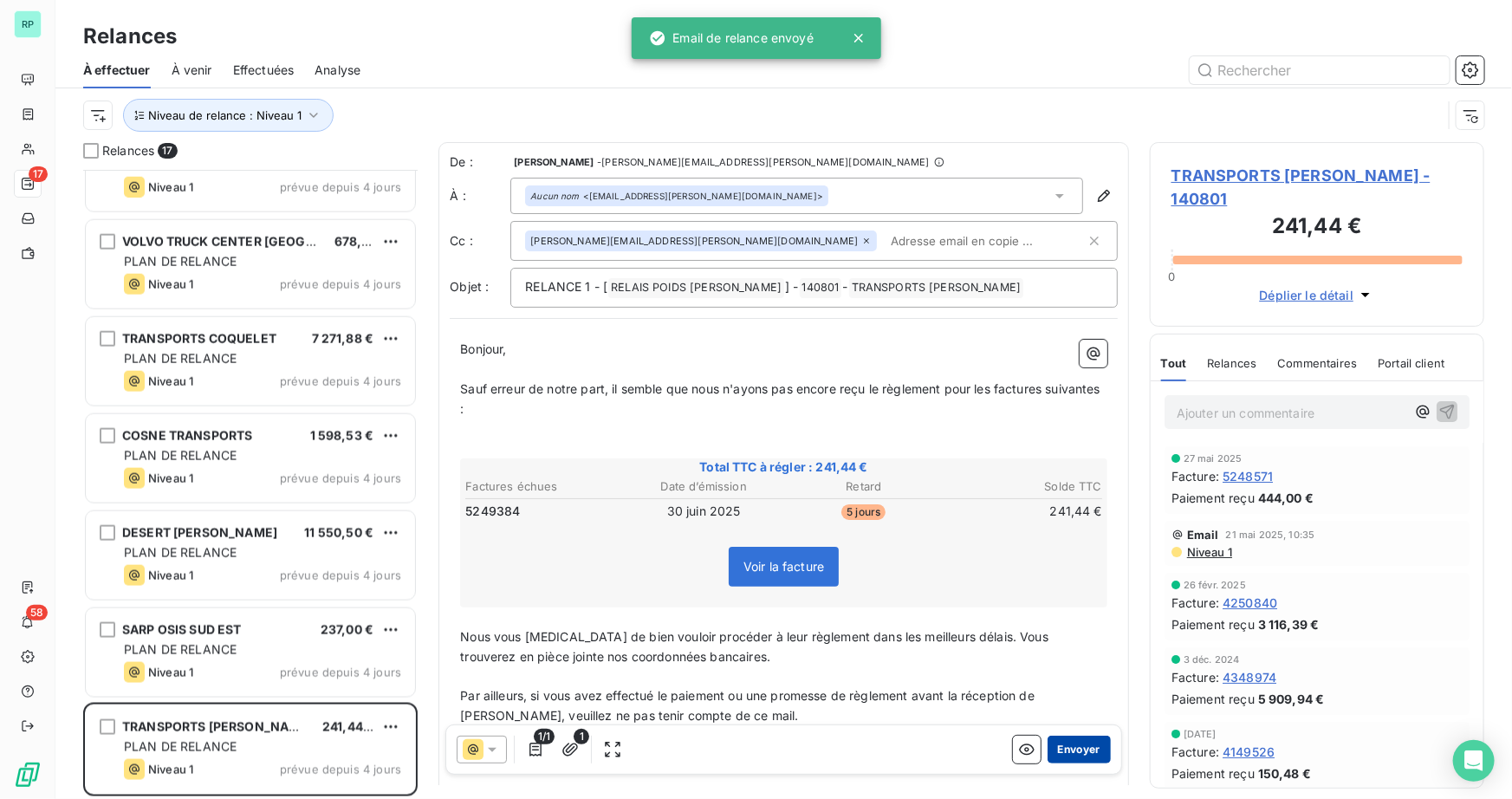
click at [1078, 742] on button "Envoyer" at bounding box center [1079, 749] width 63 height 28
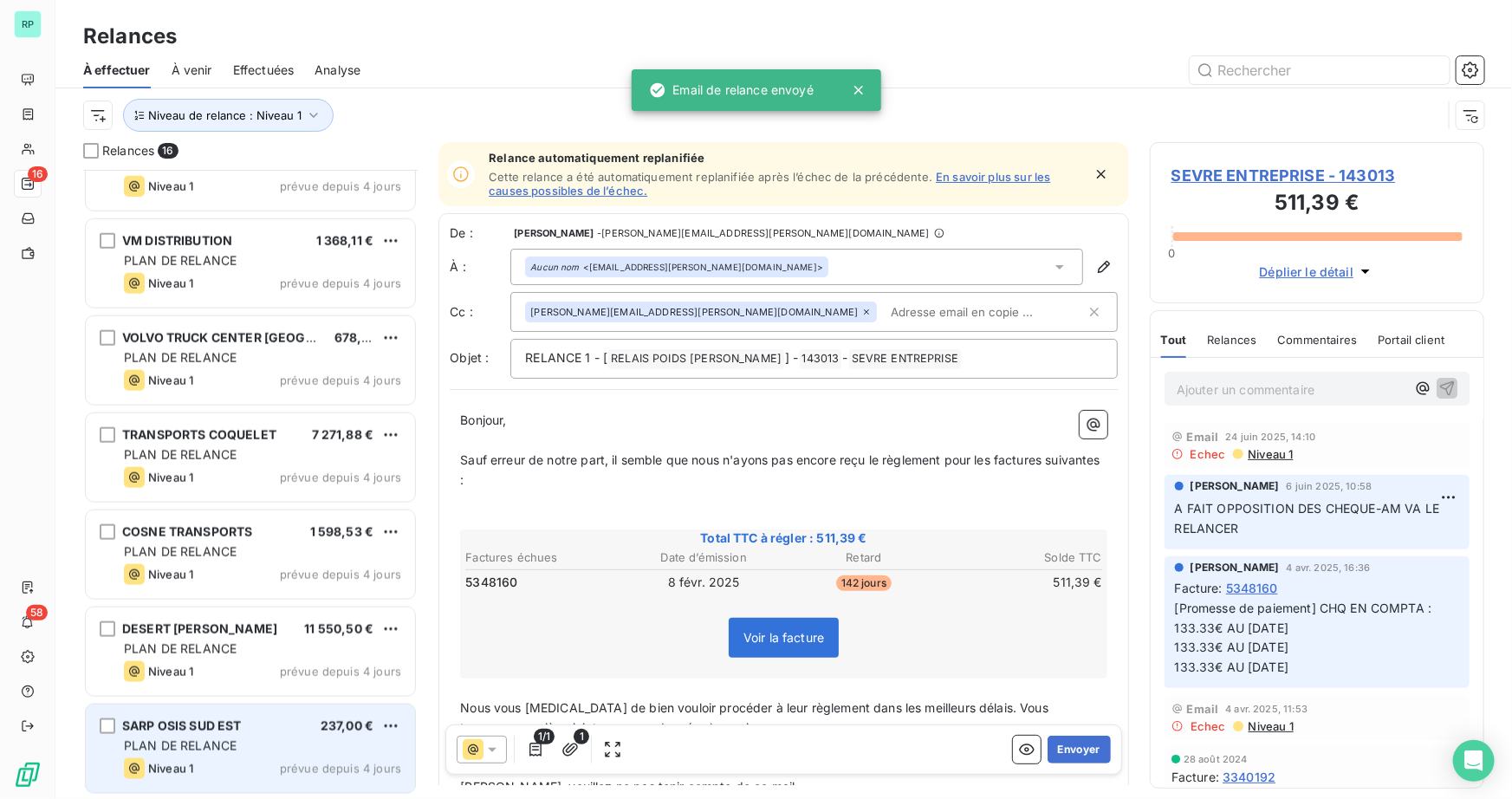
scroll to position [923, 0]
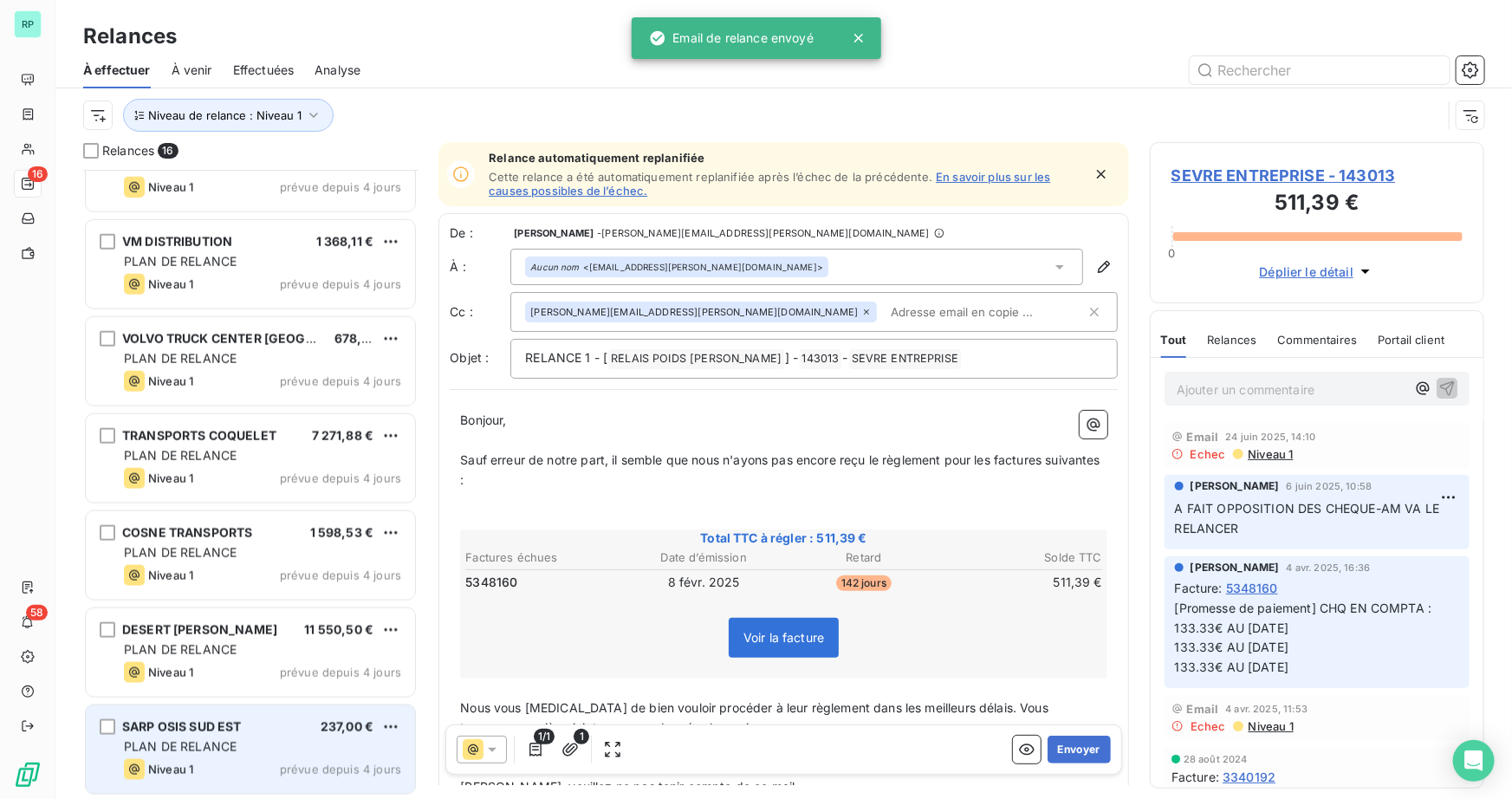
click at [203, 735] on div "SARP OSIS SUD EST 237,00 € PLAN DE RELANCE Niveau 1 prévue depuis 4 jours" at bounding box center [250, 749] width 329 height 88
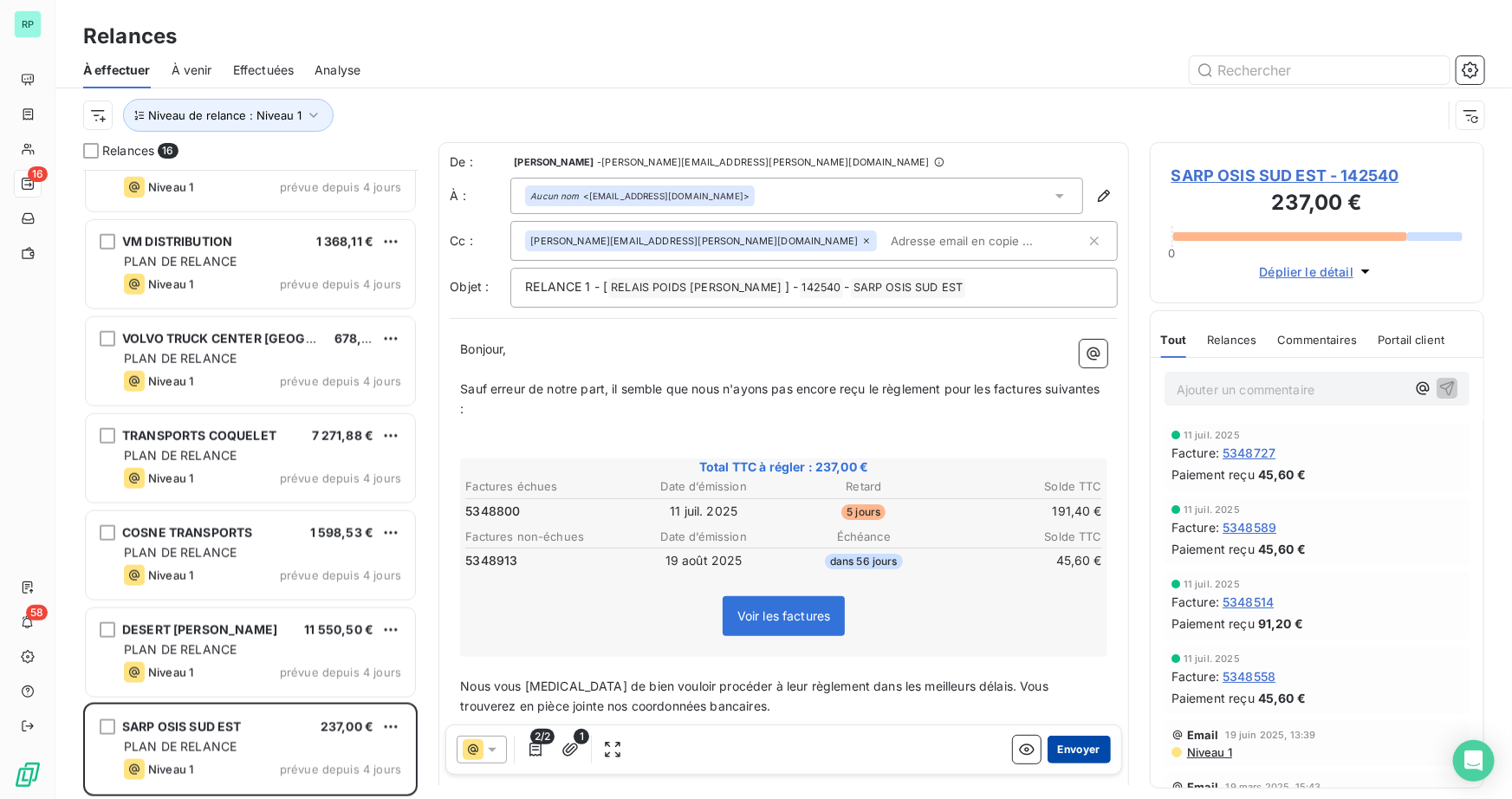
click at [1079, 749] on button "Envoyer" at bounding box center [1079, 749] width 63 height 28
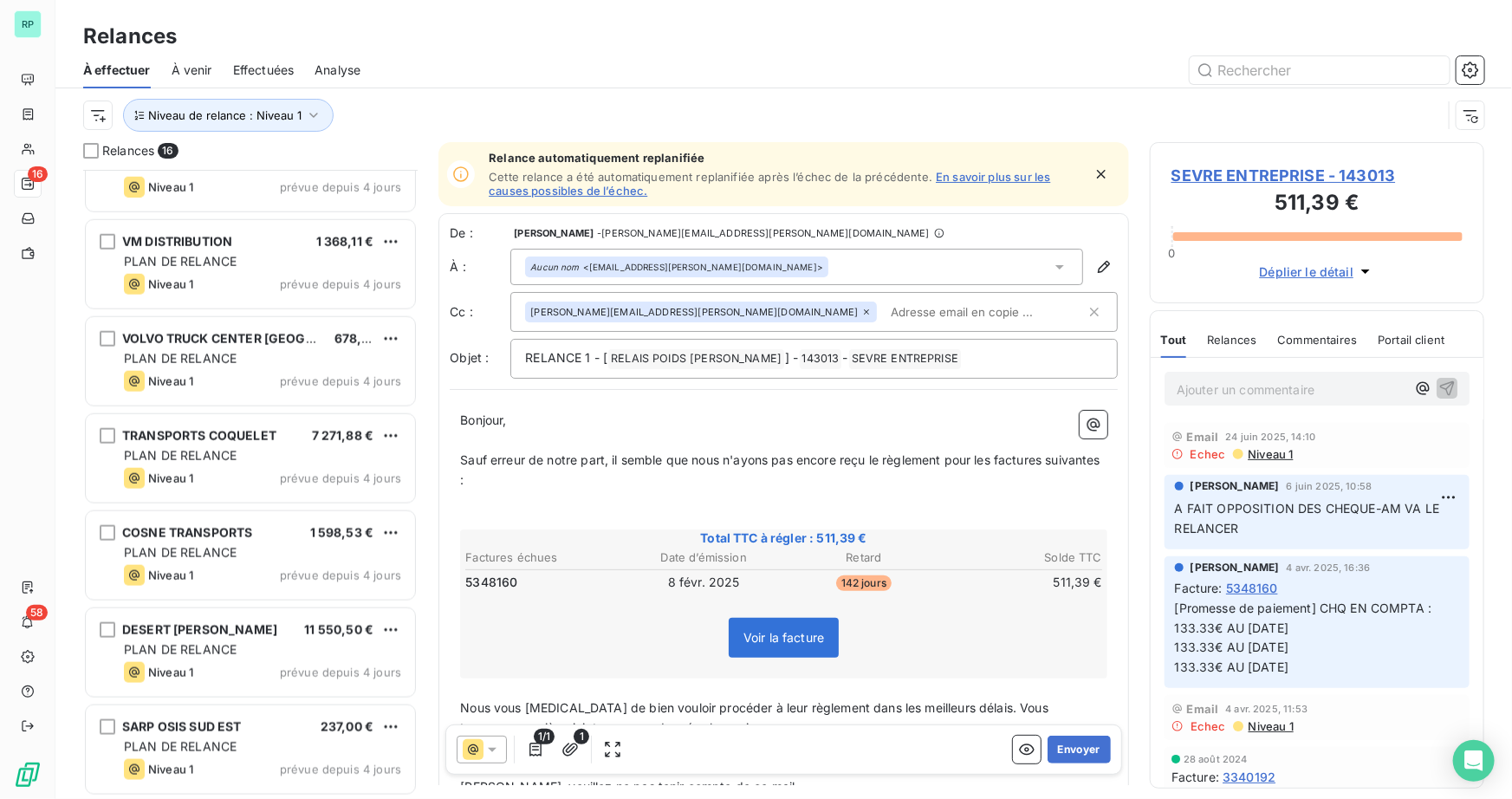
scroll to position [826, 0]
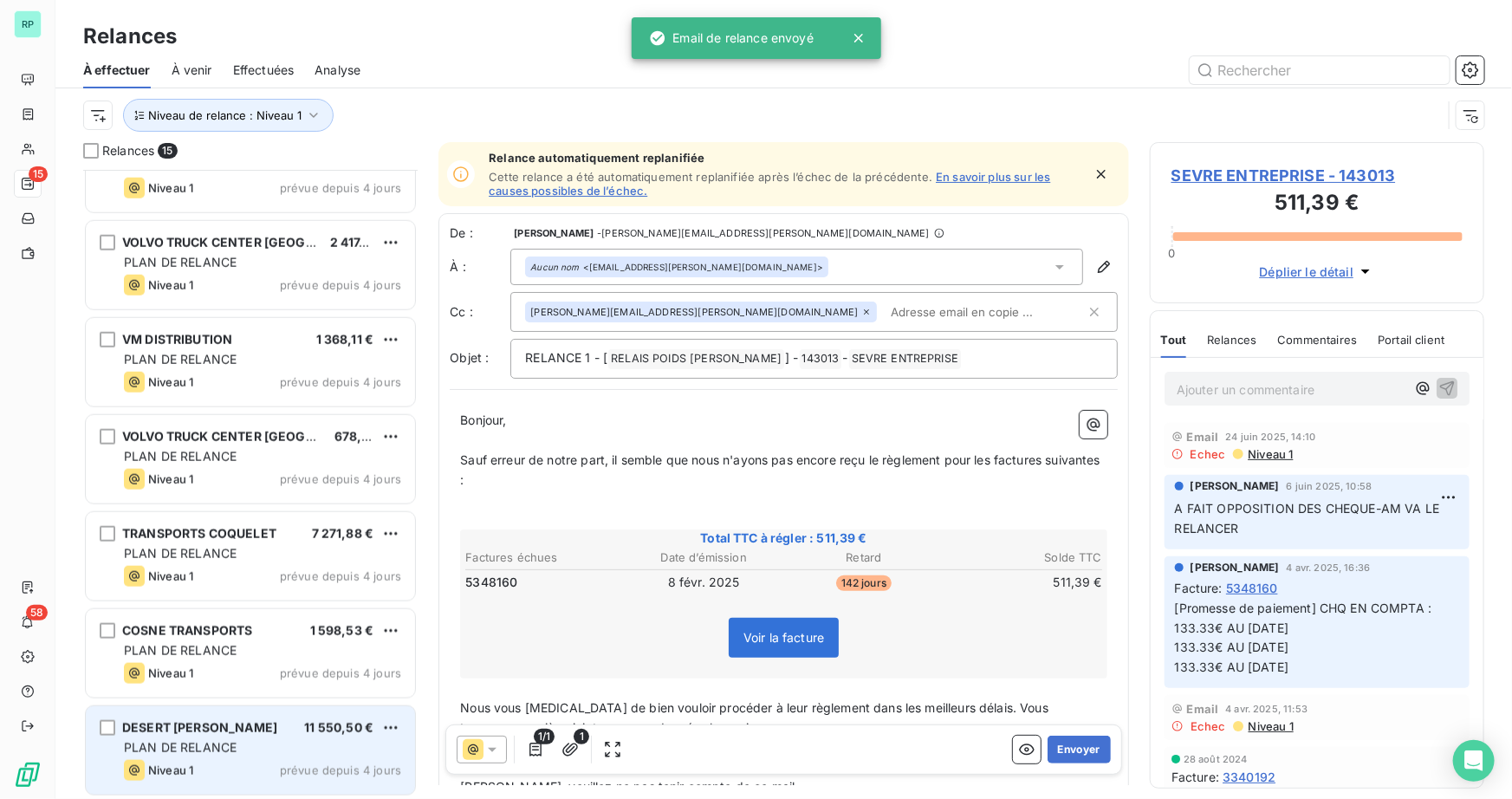
click at [251, 728] on div "DESERT BERRY 11 550,50 €" at bounding box center [262, 727] width 278 height 15
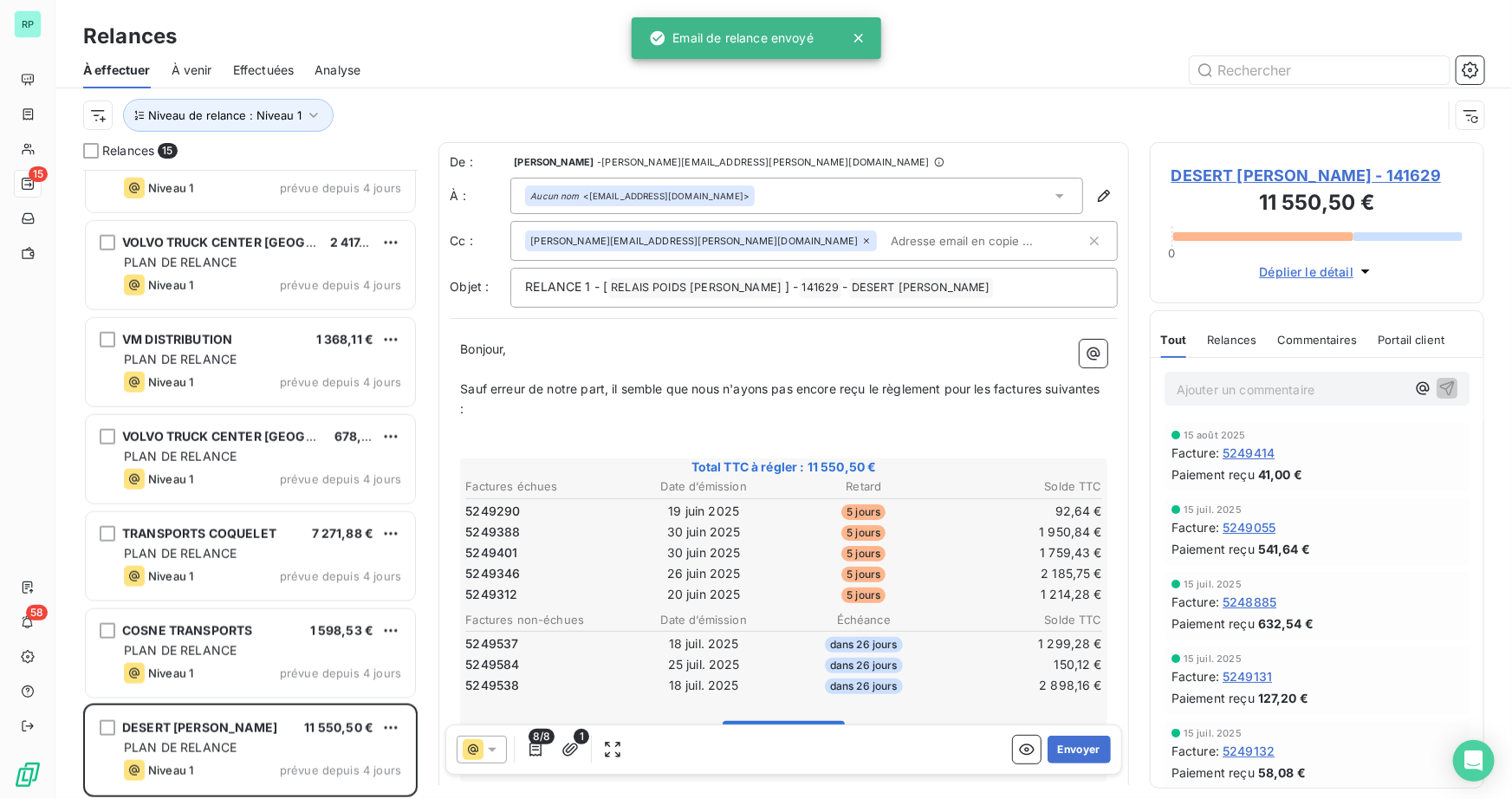
scroll to position [157, 0]
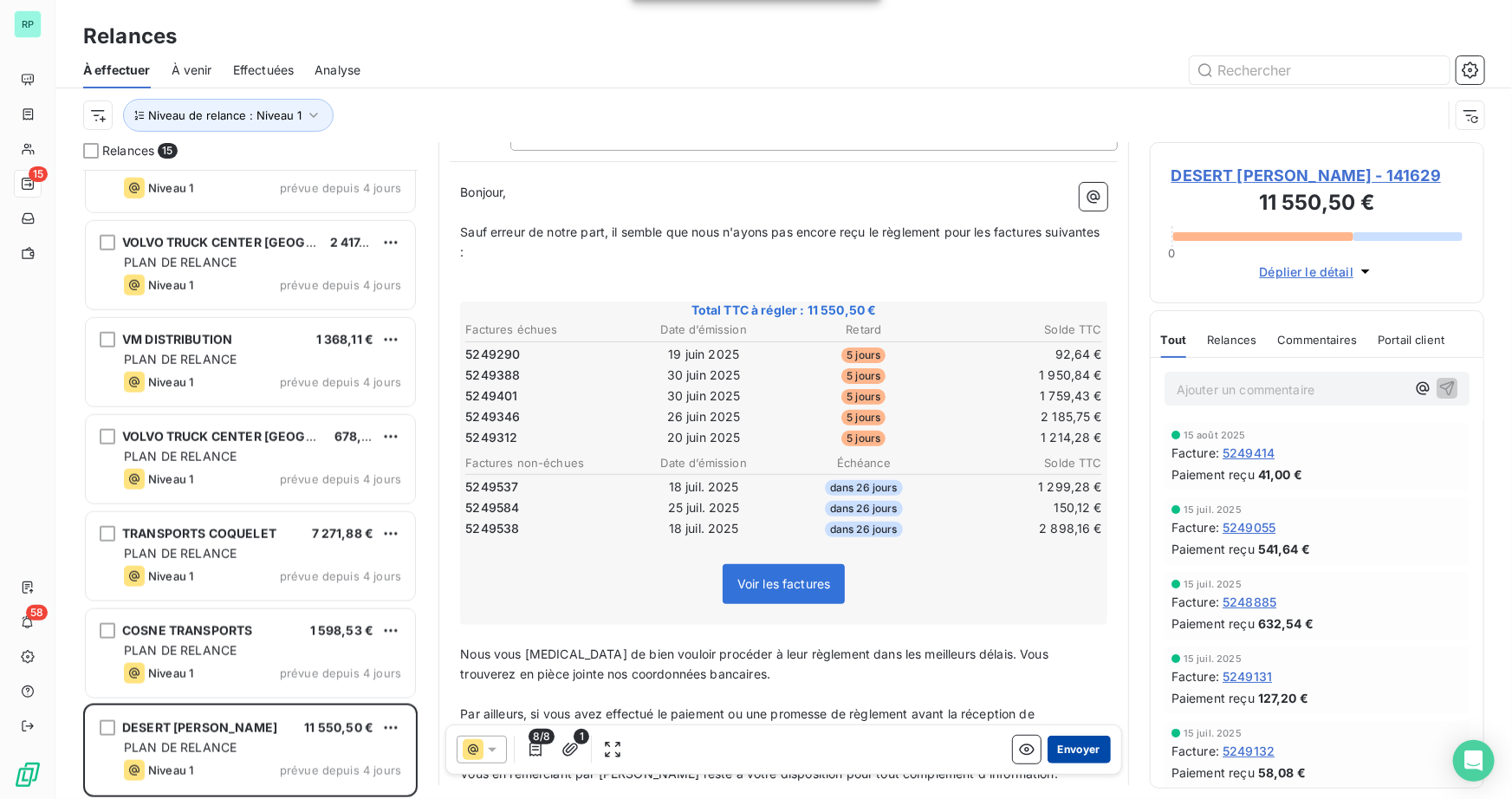
click at [1074, 759] on button "Envoyer" at bounding box center [1079, 749] width 63 height 28
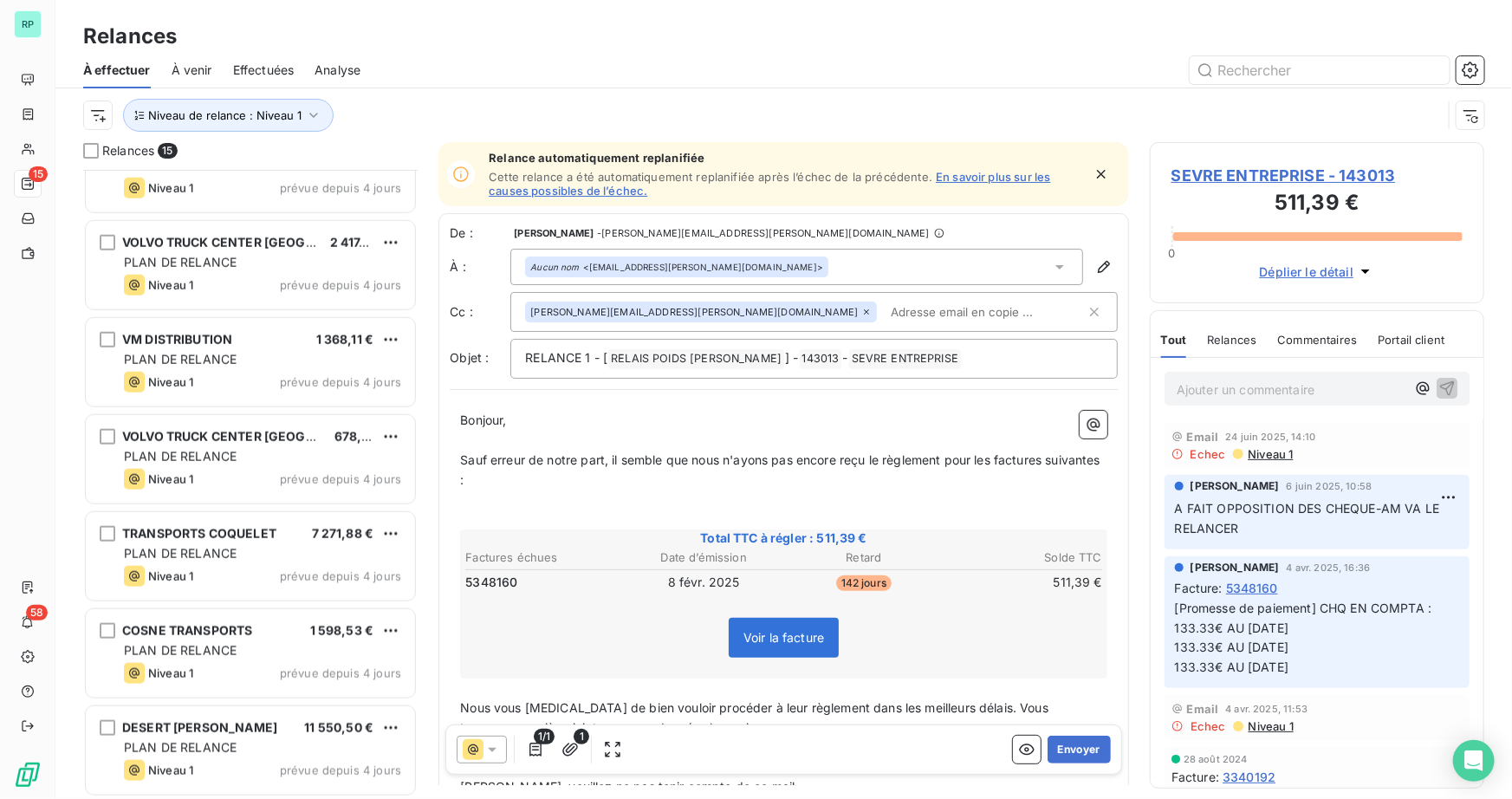
scroll to position [728, 0]
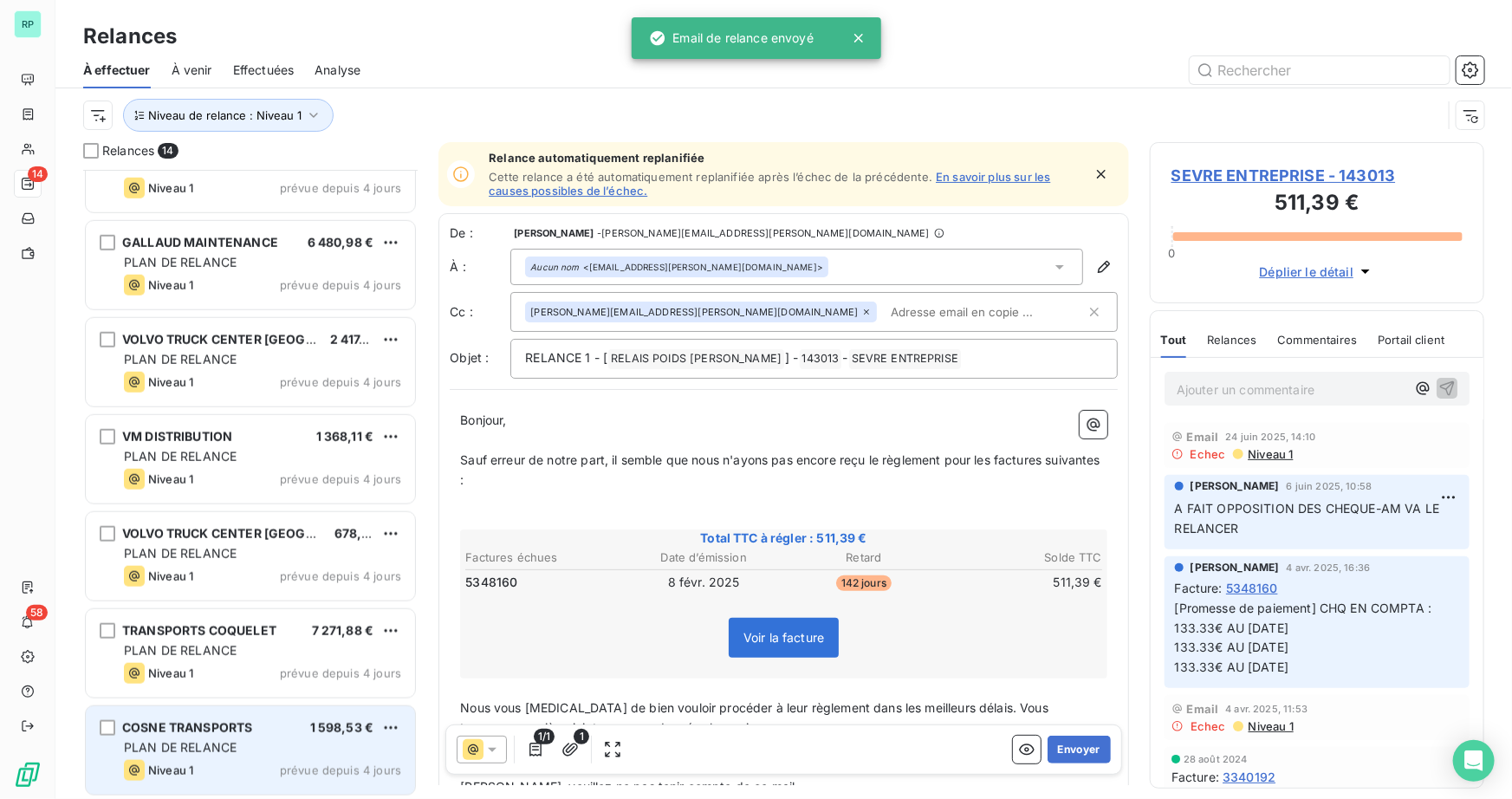
click at [219, 728] on span "COSNE TRANSPORTS" at bounding box center [186, 726] width 130 height 14
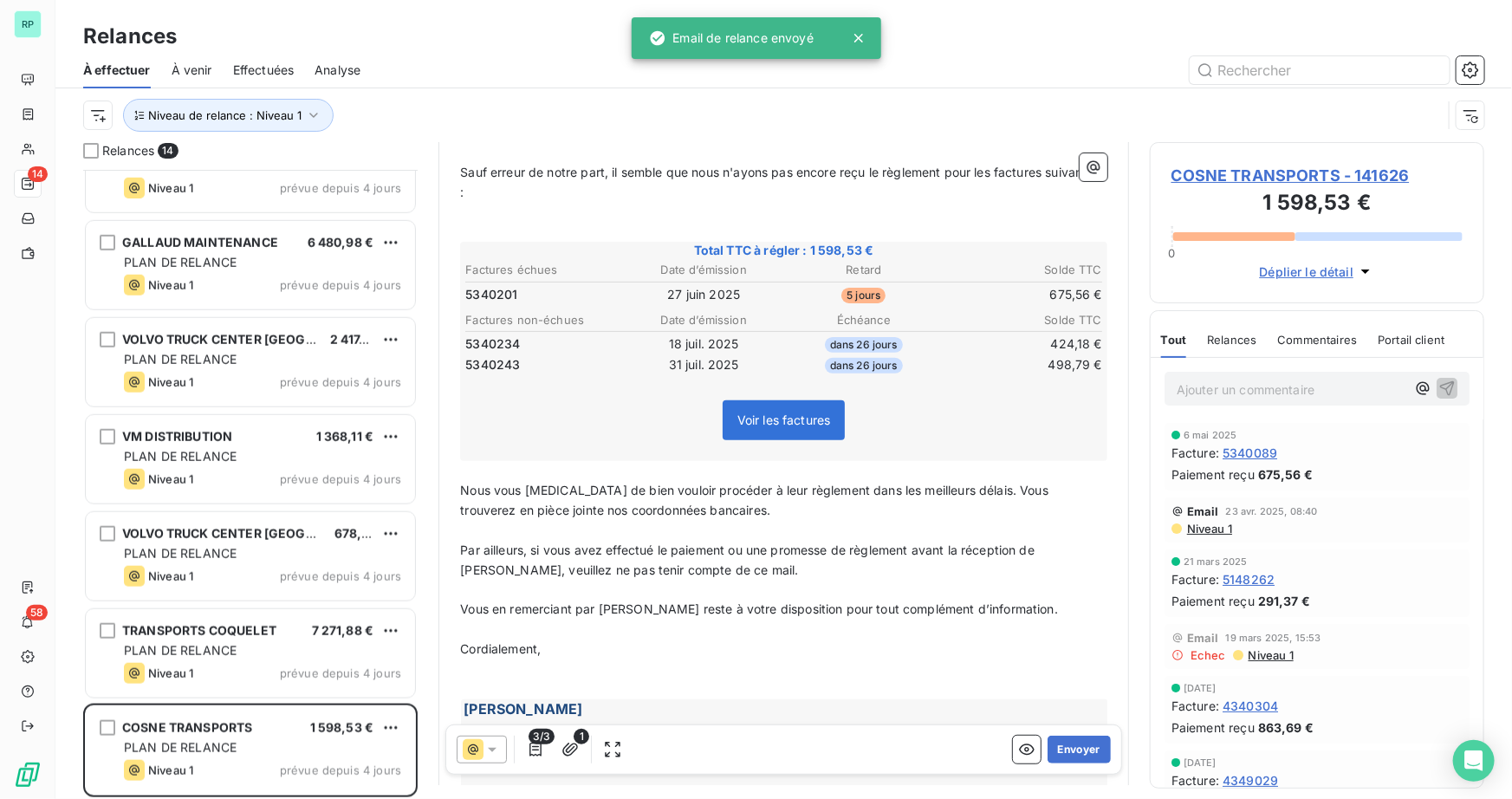
scroll to position [315, 0]
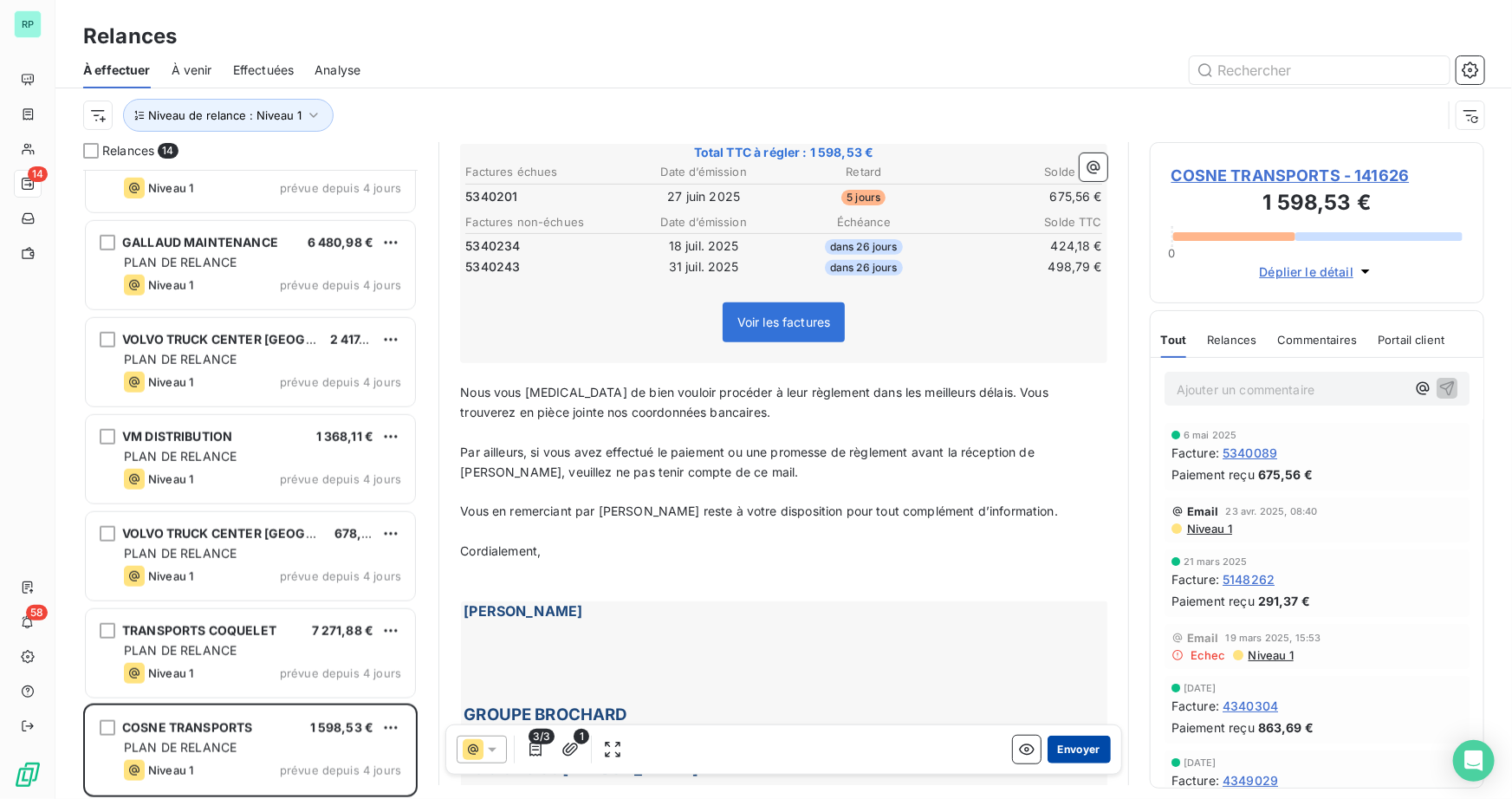
click at [1081, 753] on button "Envoyer" at bounding box center [1079, 749] width 63 height 28
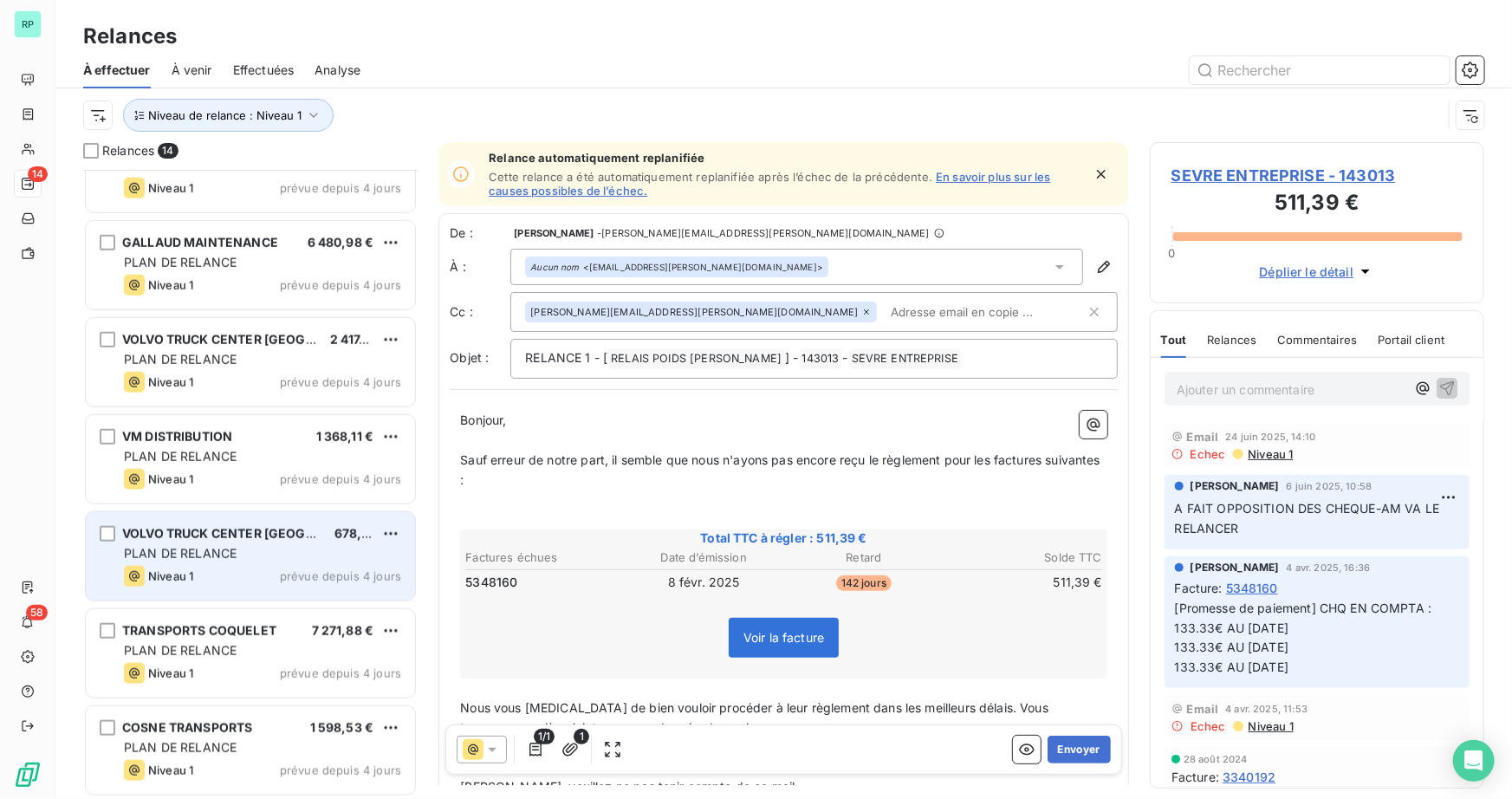
scroll to position [632, 0]
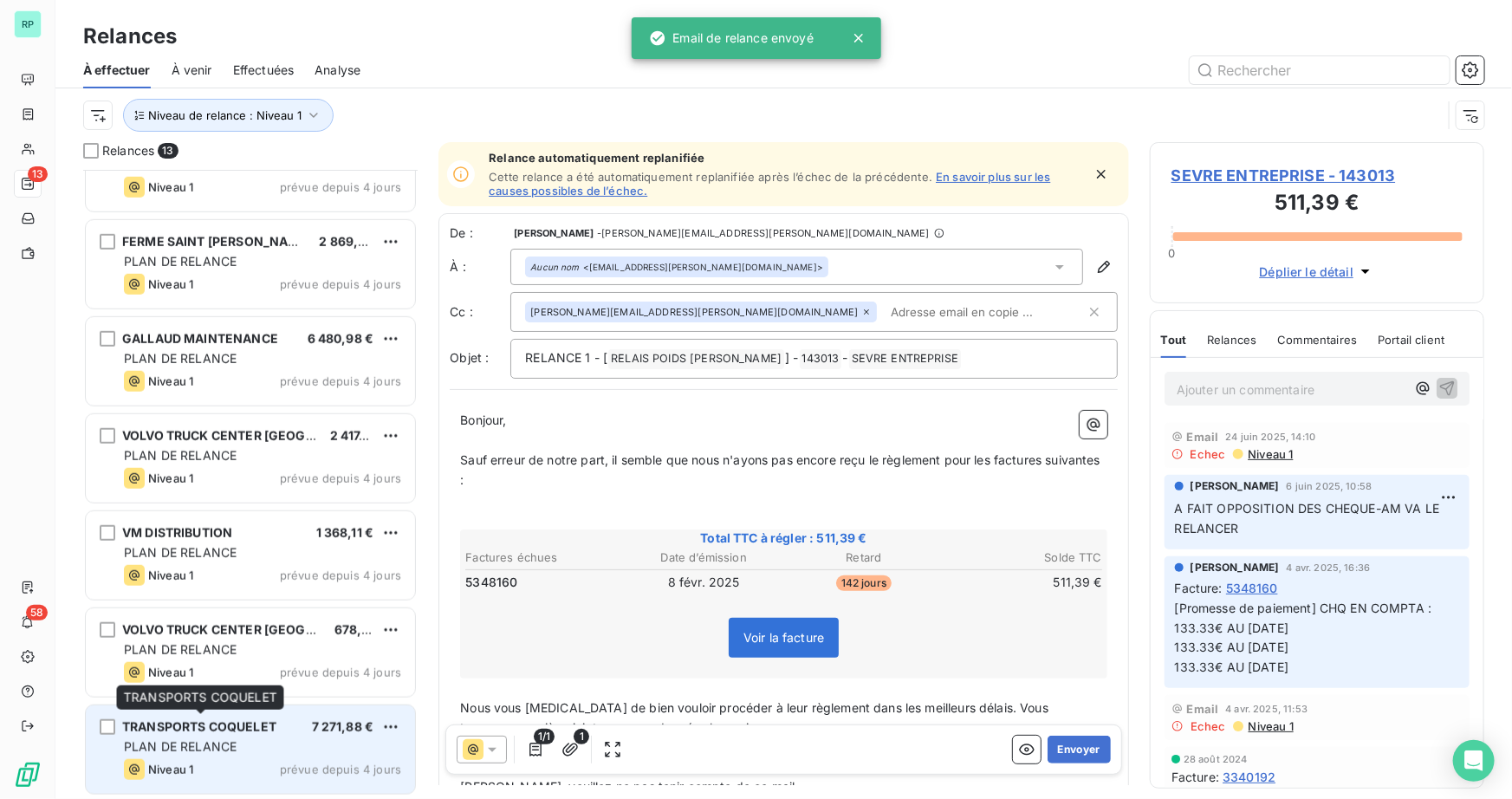
drag, startPoint x: 217, startPoint y: 719, endPoint x: 214, endPoint y: 675, distance: 44.1
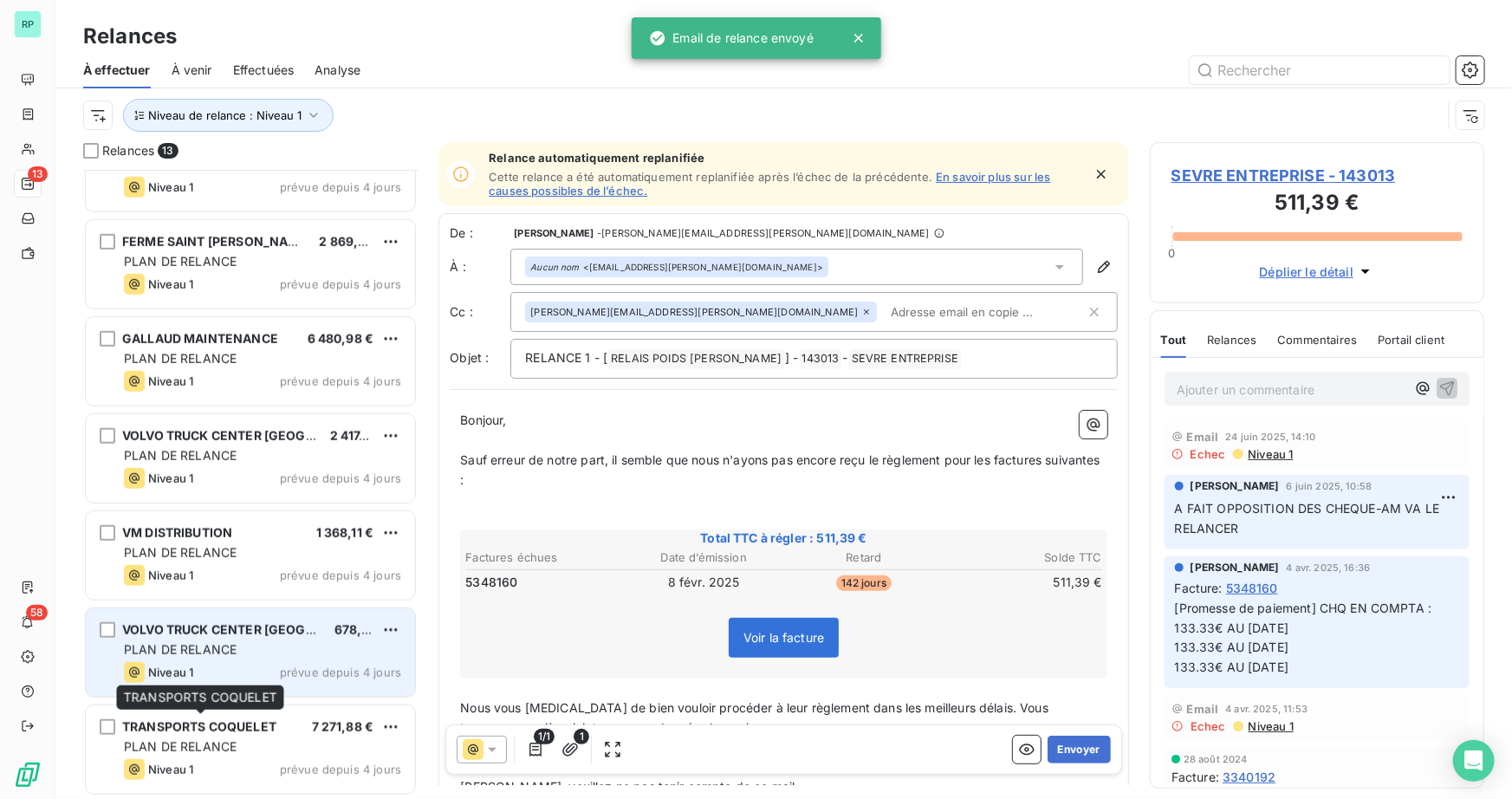
click at [216, 719] on span "TRANSPORTS COQUELET" at bounding box center [199, 726] width 155 height 14
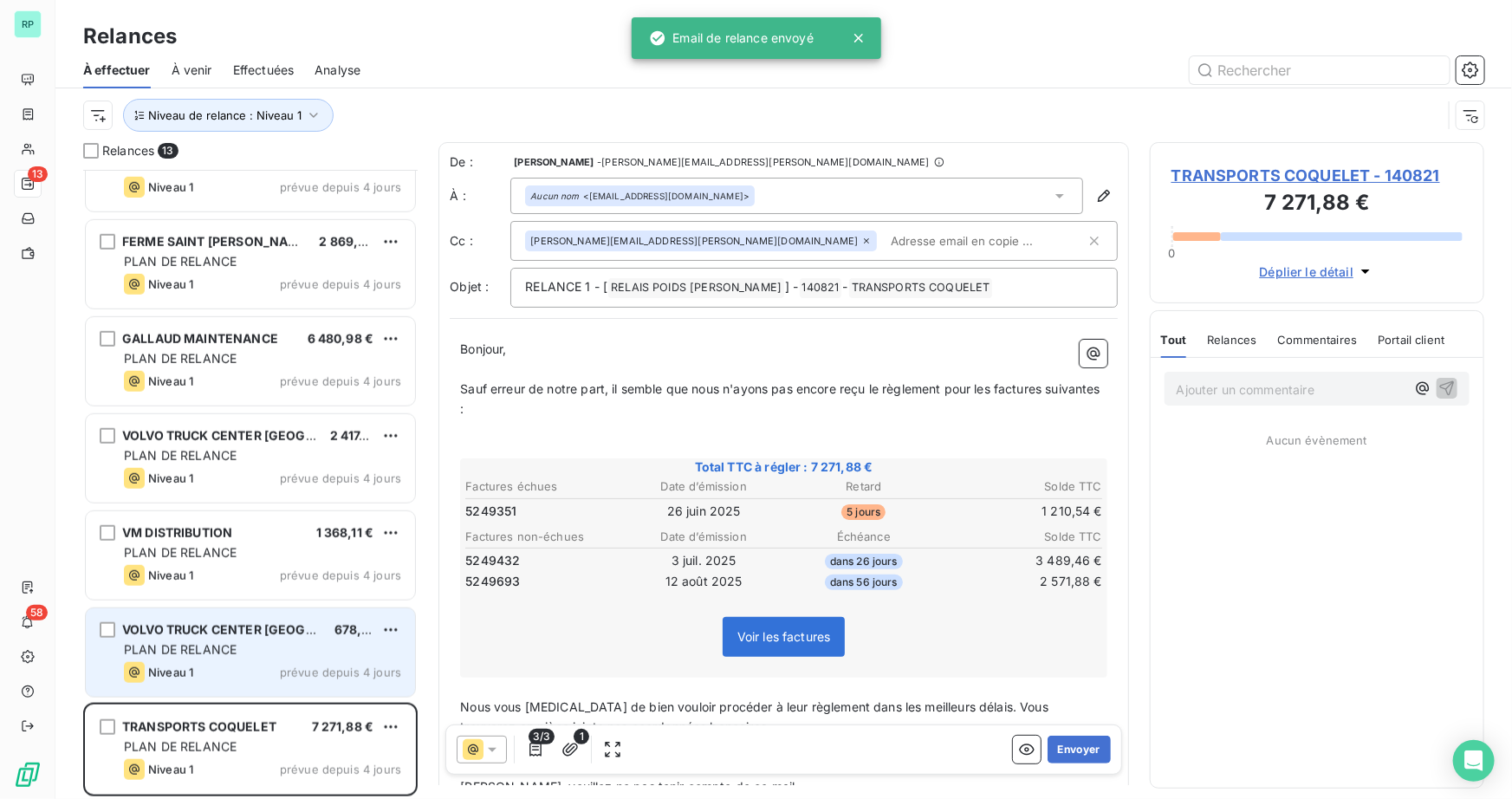
scroll to position [632, 0]
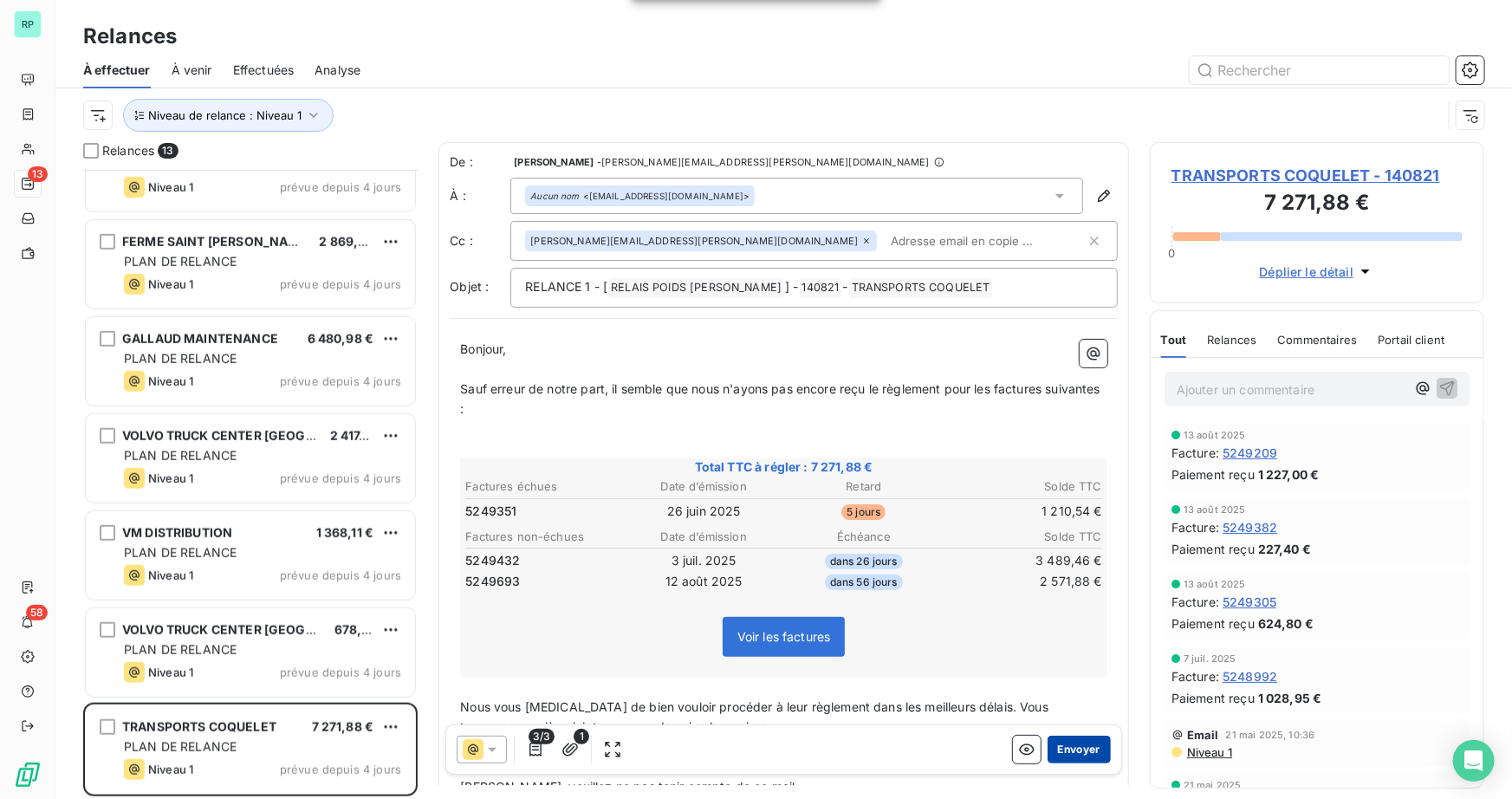
click at [1095, 751] on button "Envoyer" at bounding box center [1079, 749] width 63 height 28
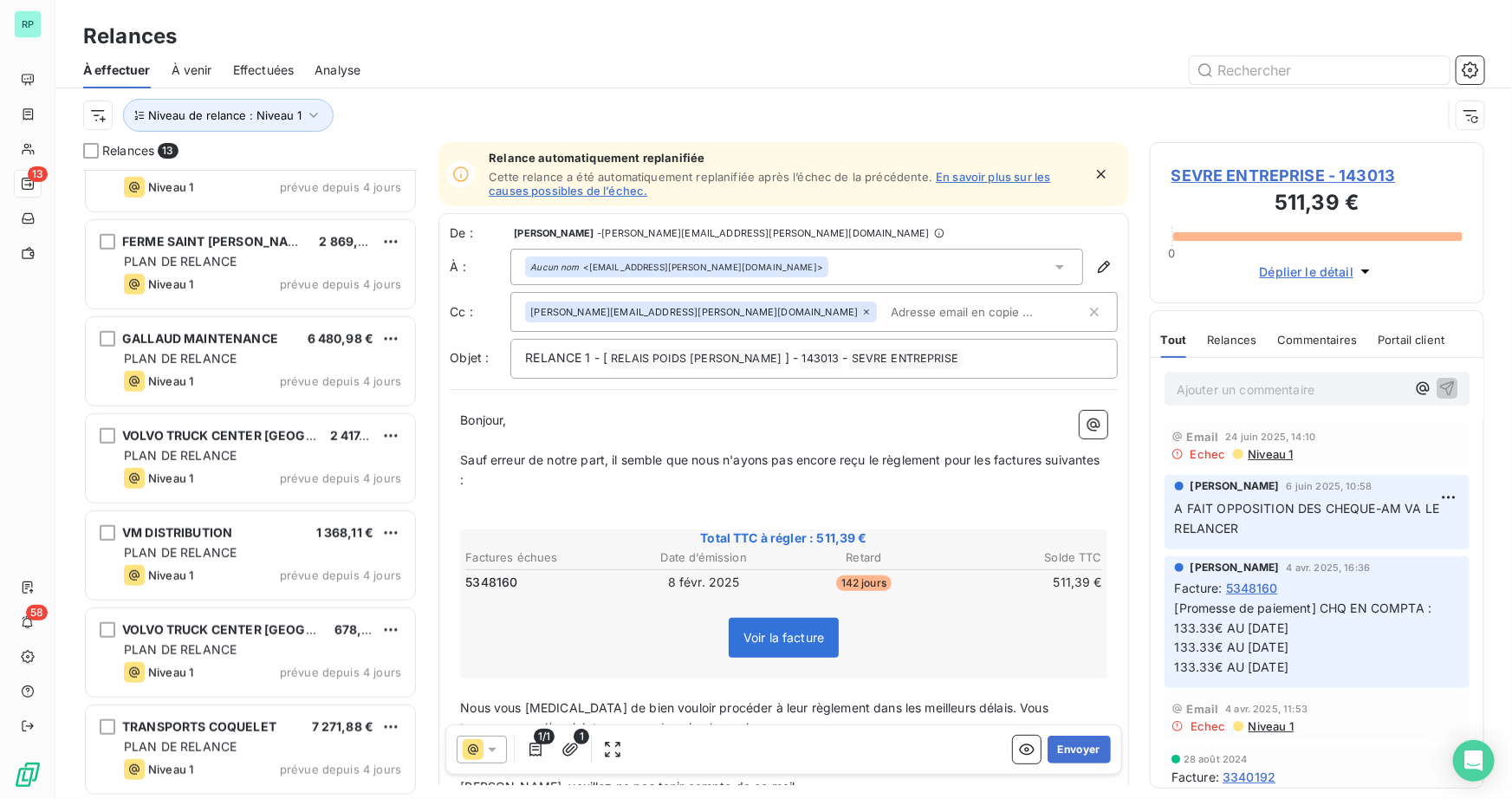
scroll to position [535, 0]
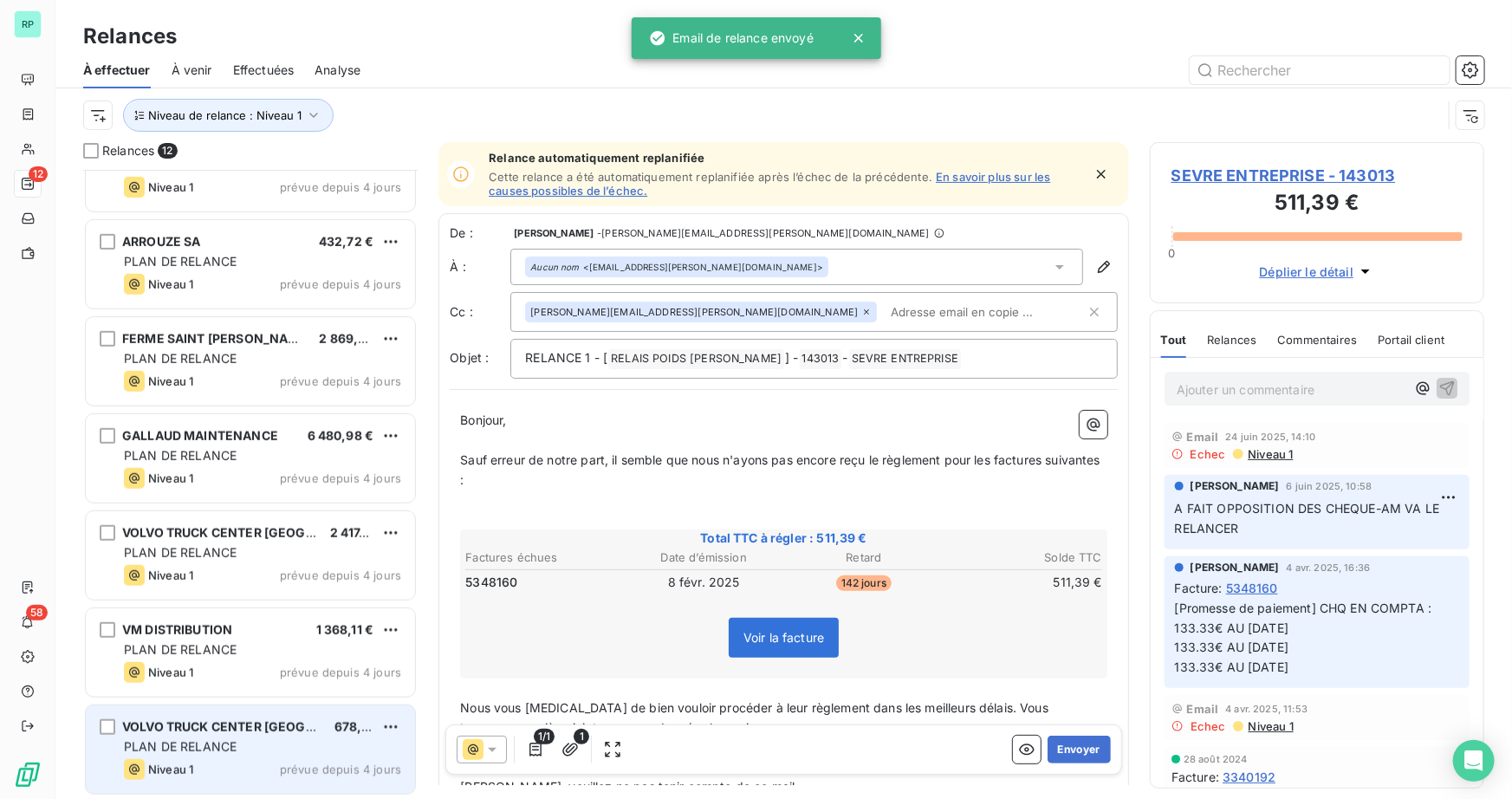
click at [215, 719] on span "VOLVO TRUCK CENTER BRETAGNE" at bounding box center [256, 726] width 270 height 14
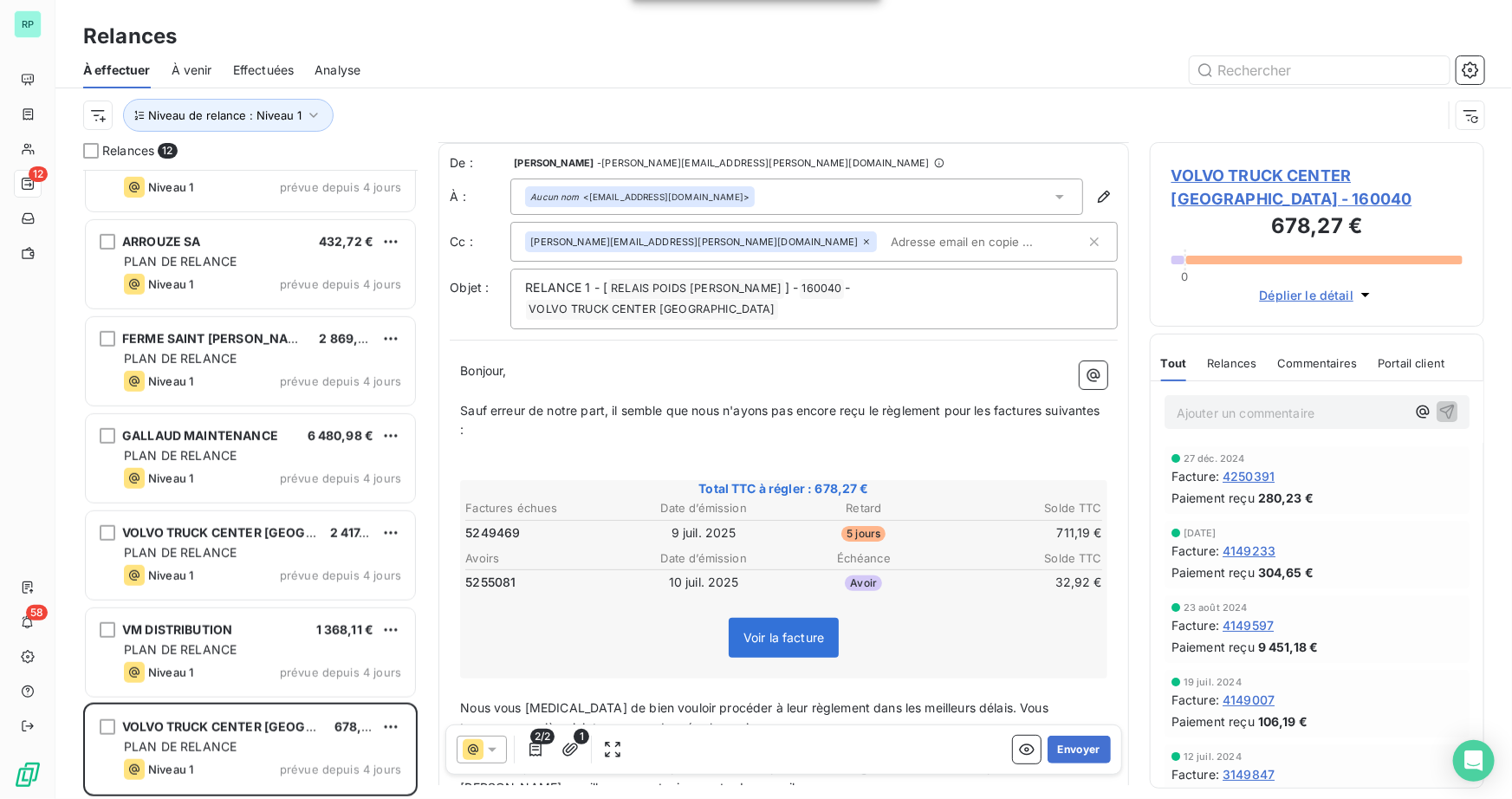
scroll to position [157, 0]
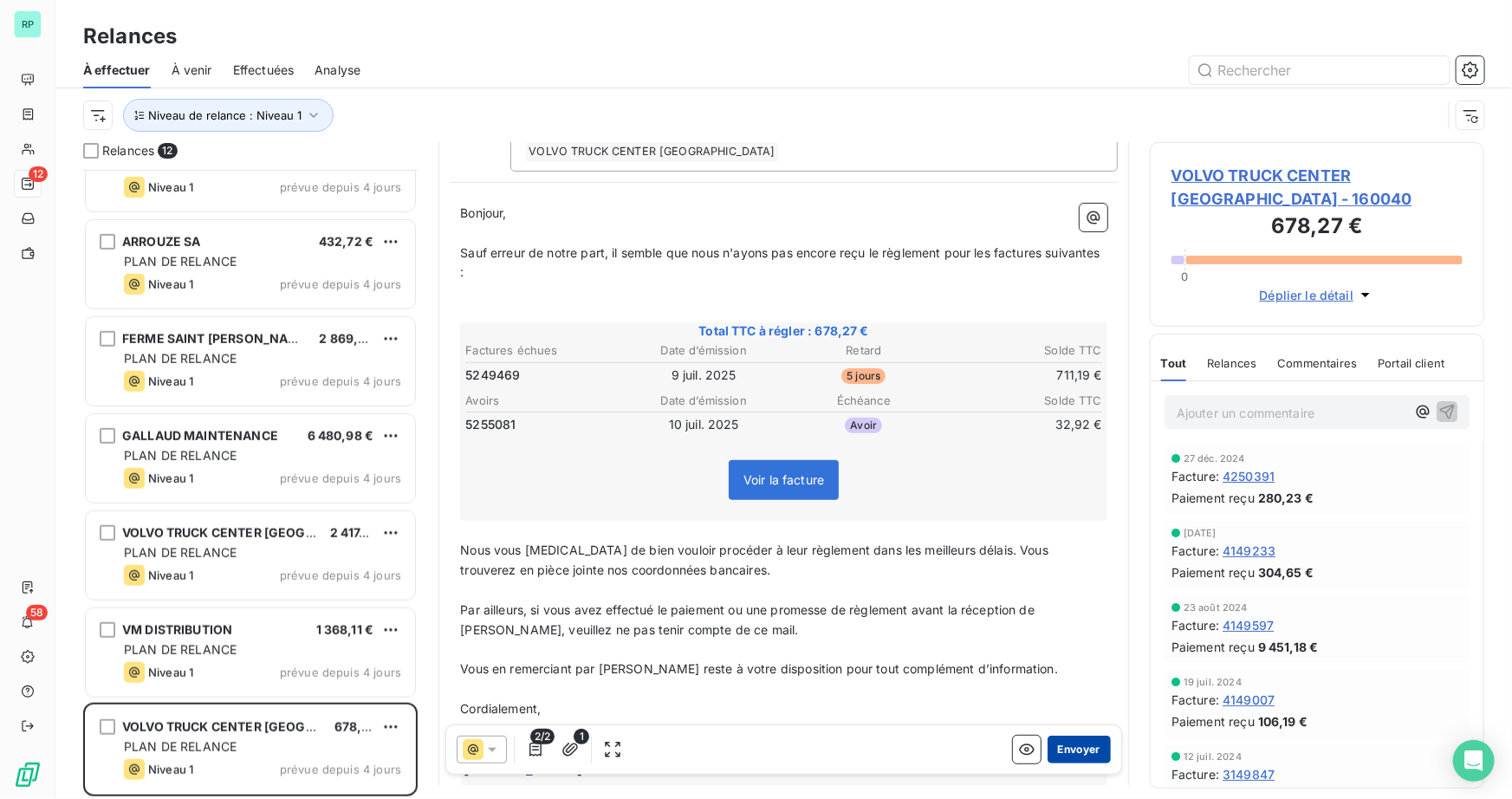
click at [1074, 747] on button "Envoyer" at bounding box center [1079, 749] width 63 height 28
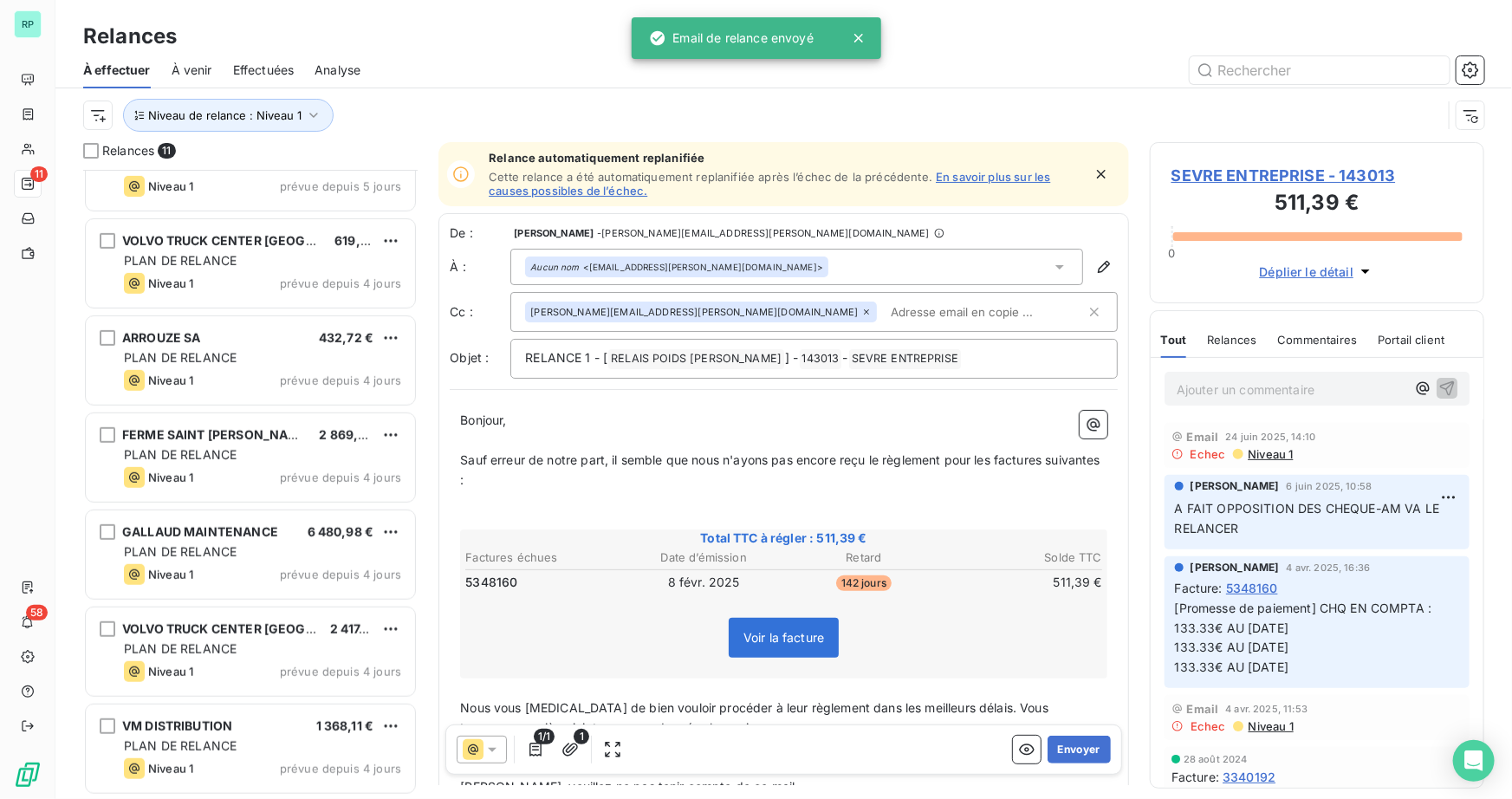
scroll to position [438, 0]
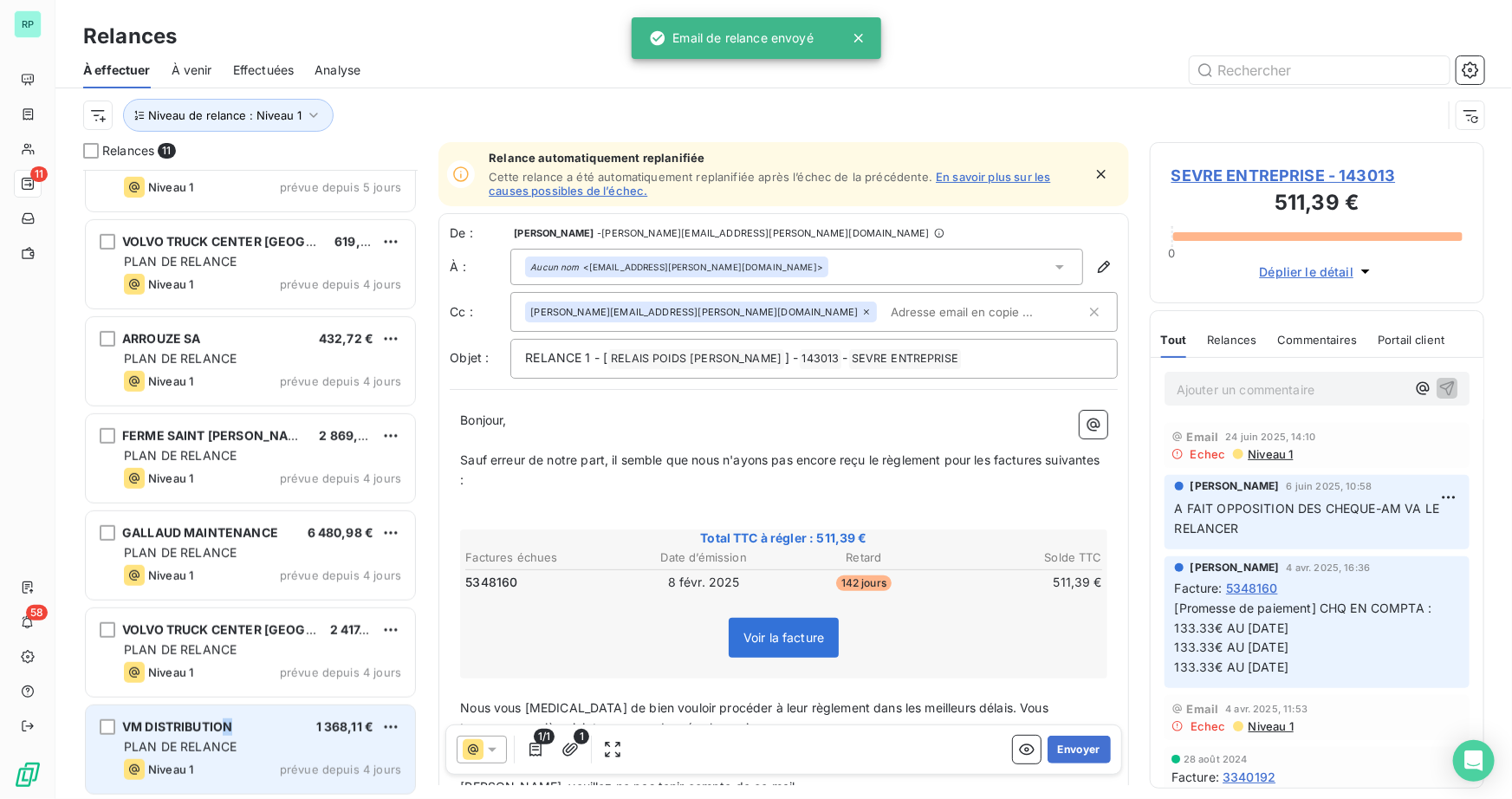
click at [227, 730] on span "VM DISTRIBUTION" at bounding box center [177, 726] width 110 height 14
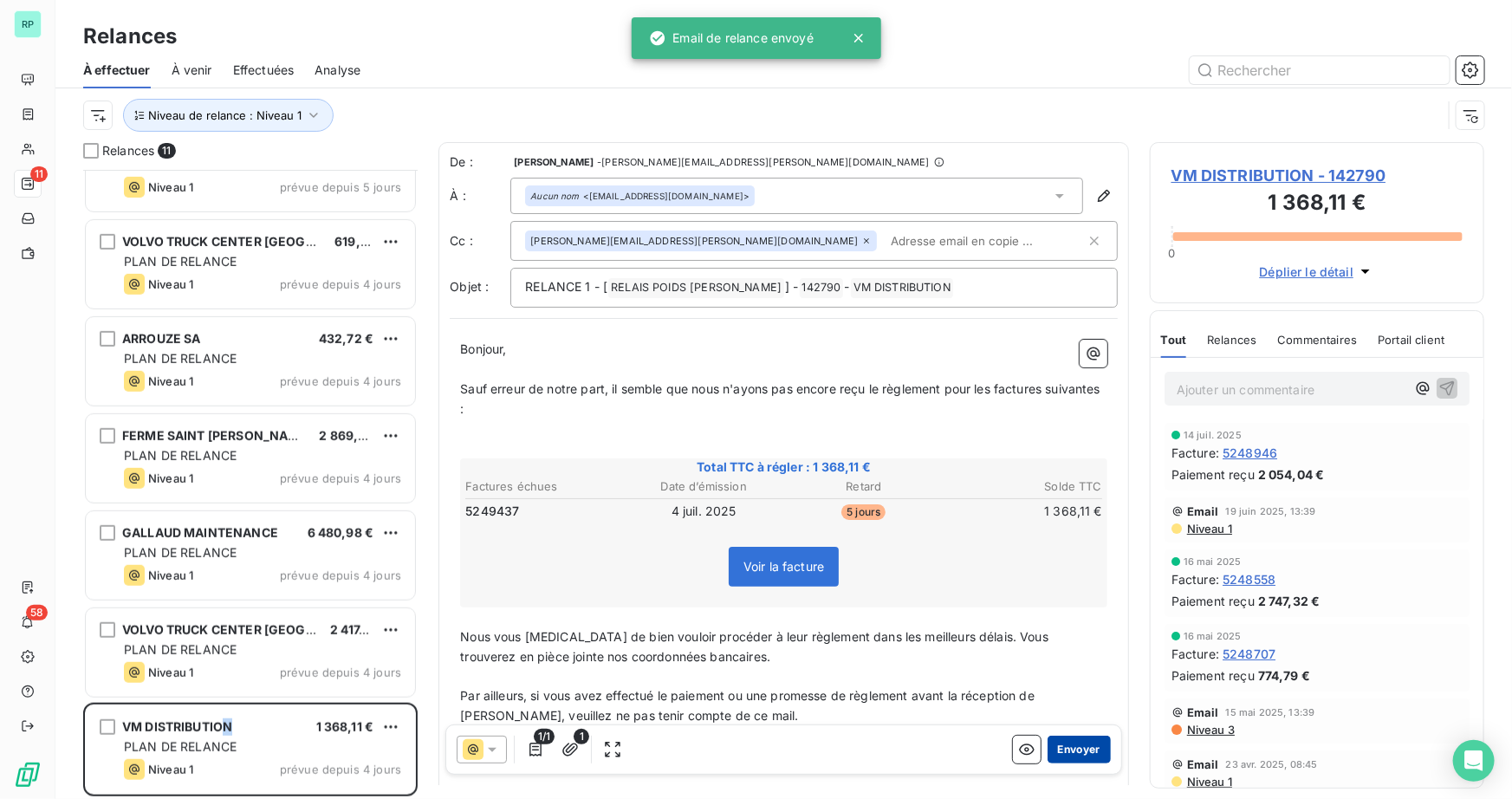
click at [1092, 747] on button "Envoyer" at bounding box center [1079, 749] width 63 height 28
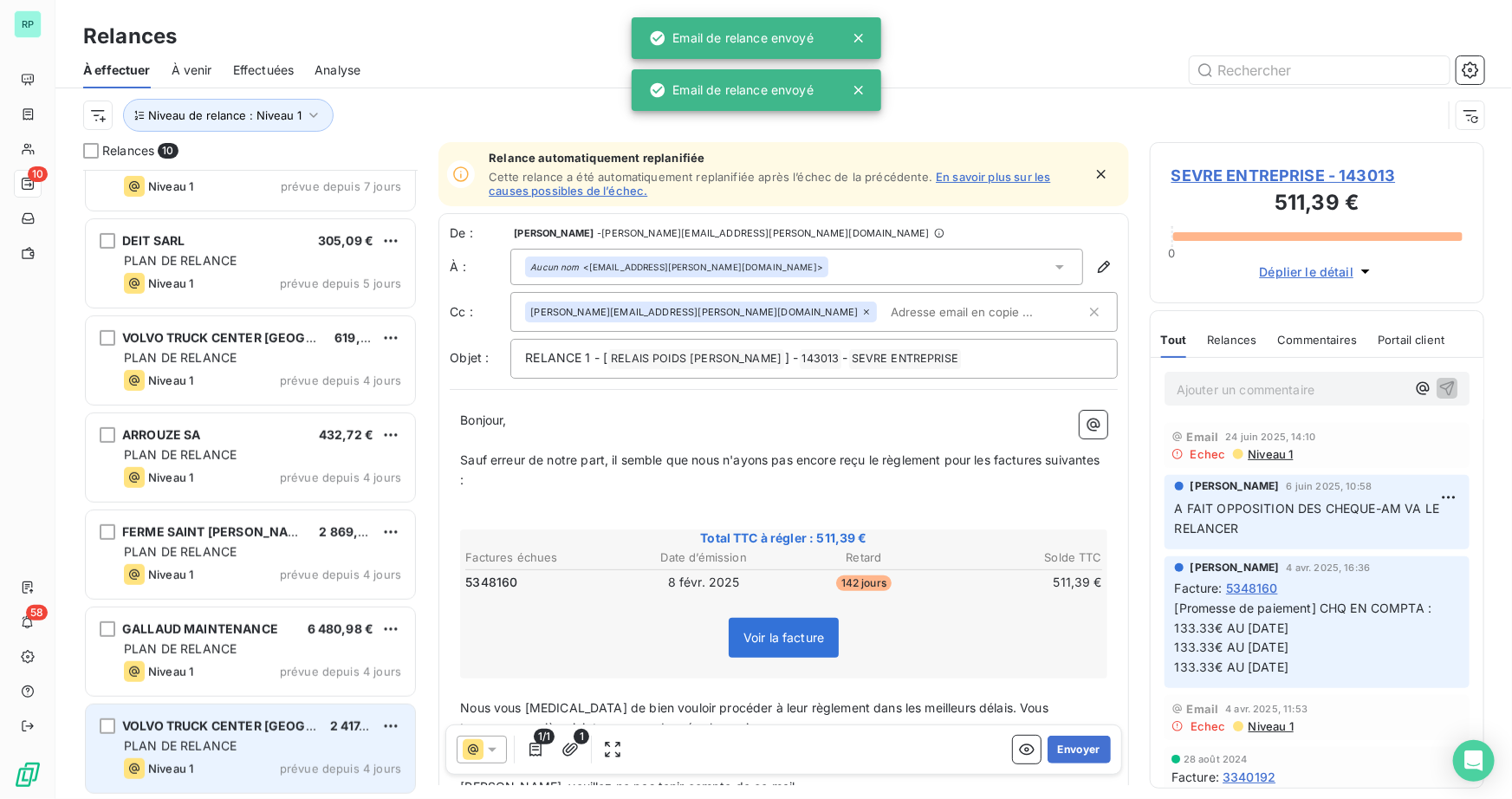
scroll to position [340, 0]
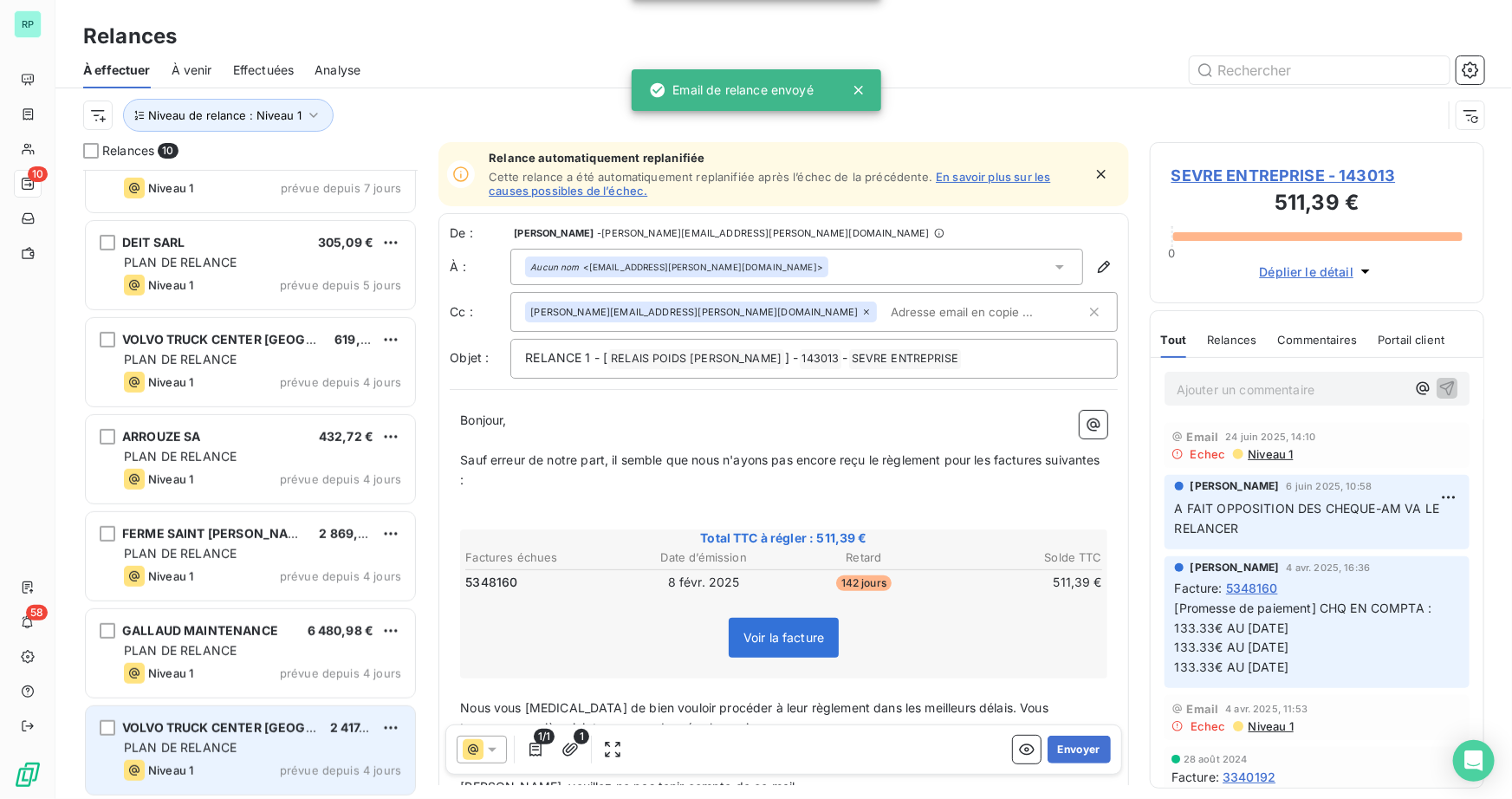
click at [155, 756] on div "VOLVO TRUCK CENTER NORD PICARDIE 2 417,65 € PLAN DE RELANCE Niveau 1 prévue dep…" at bounding box center [250, 750] width 329 height 88
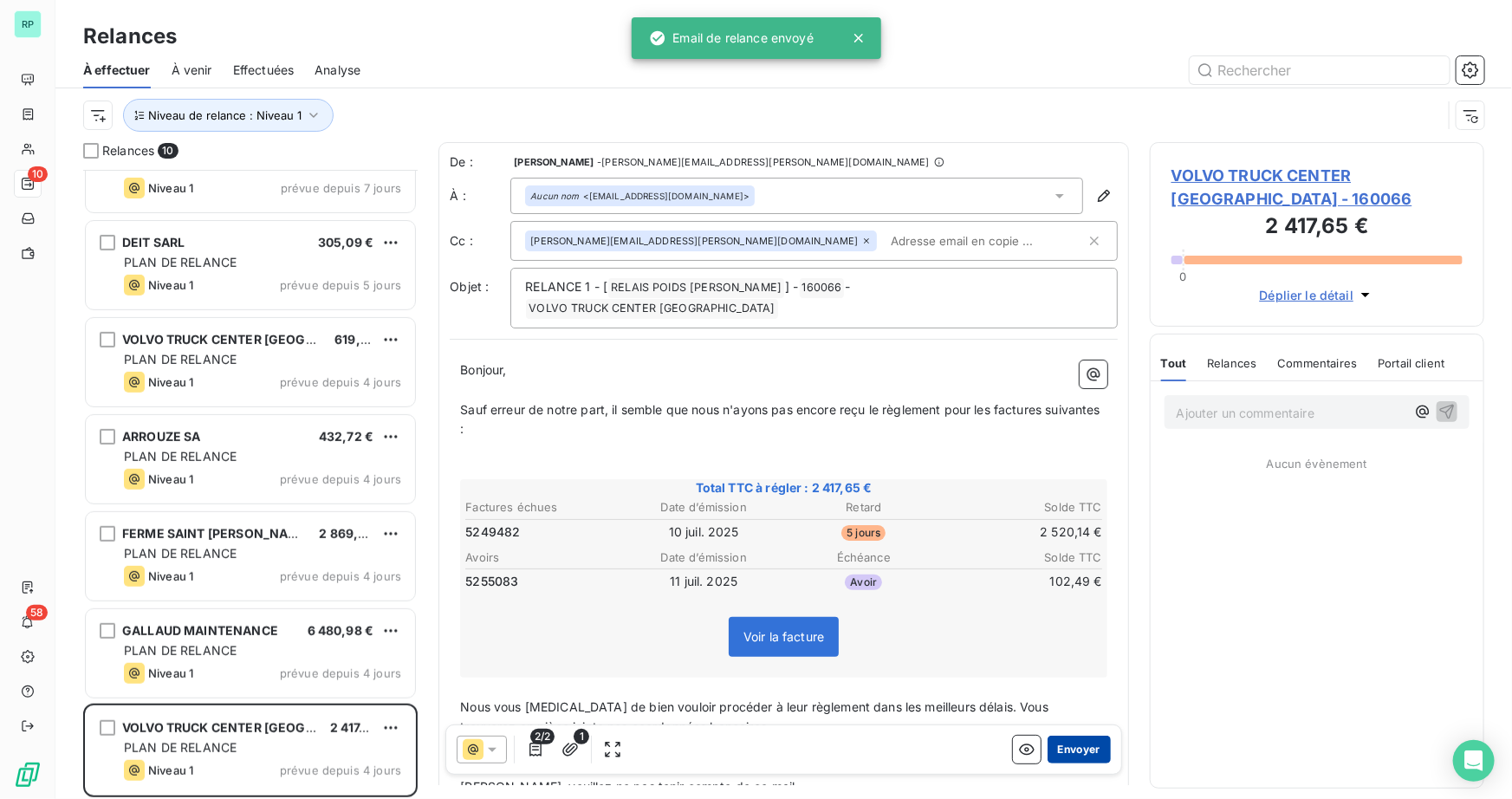
click at [1090, 745] on button "Envoyer" at bounding box center [1079, 749] width 63 height 28
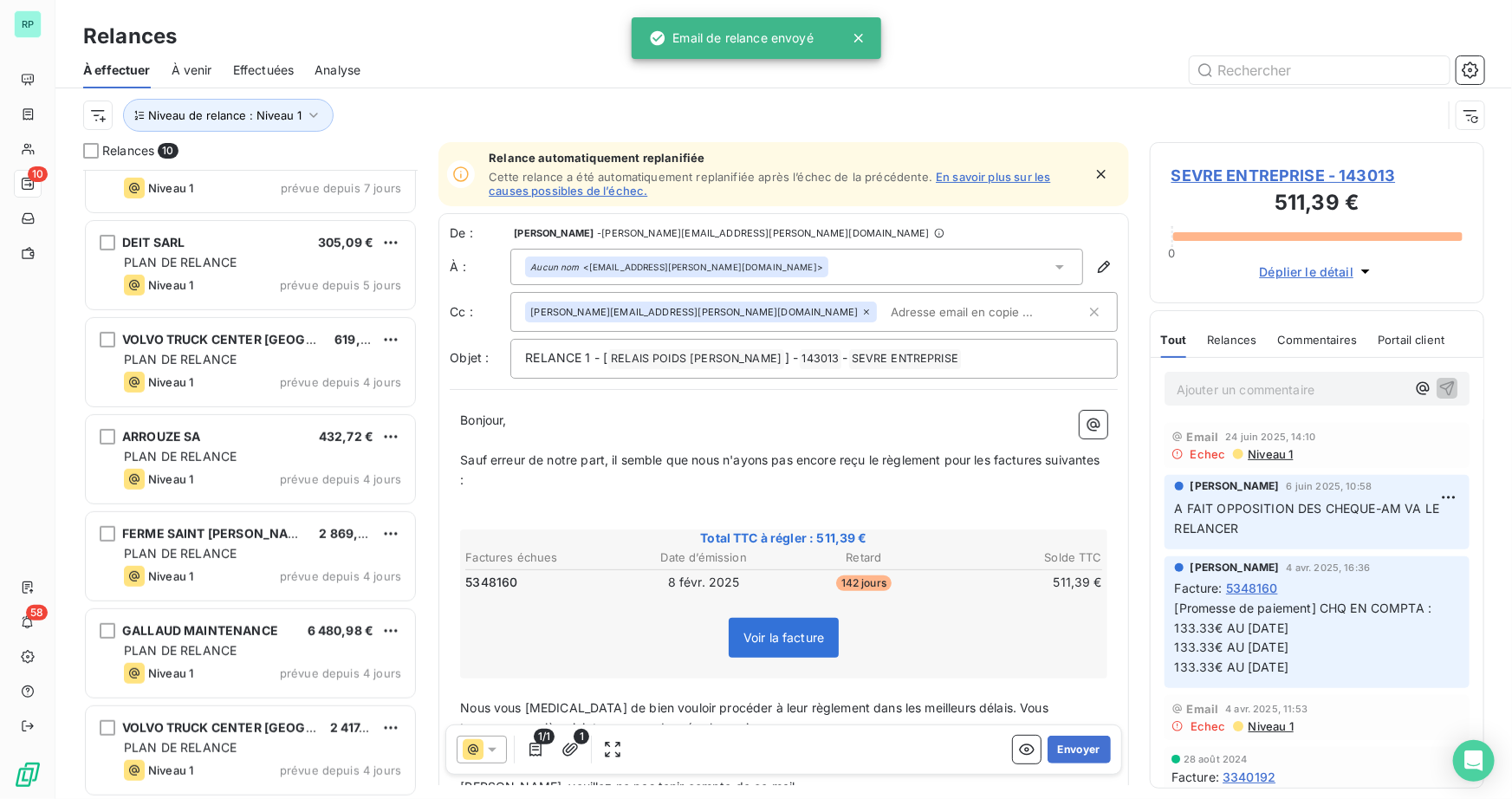
scroll to position [243, 0]
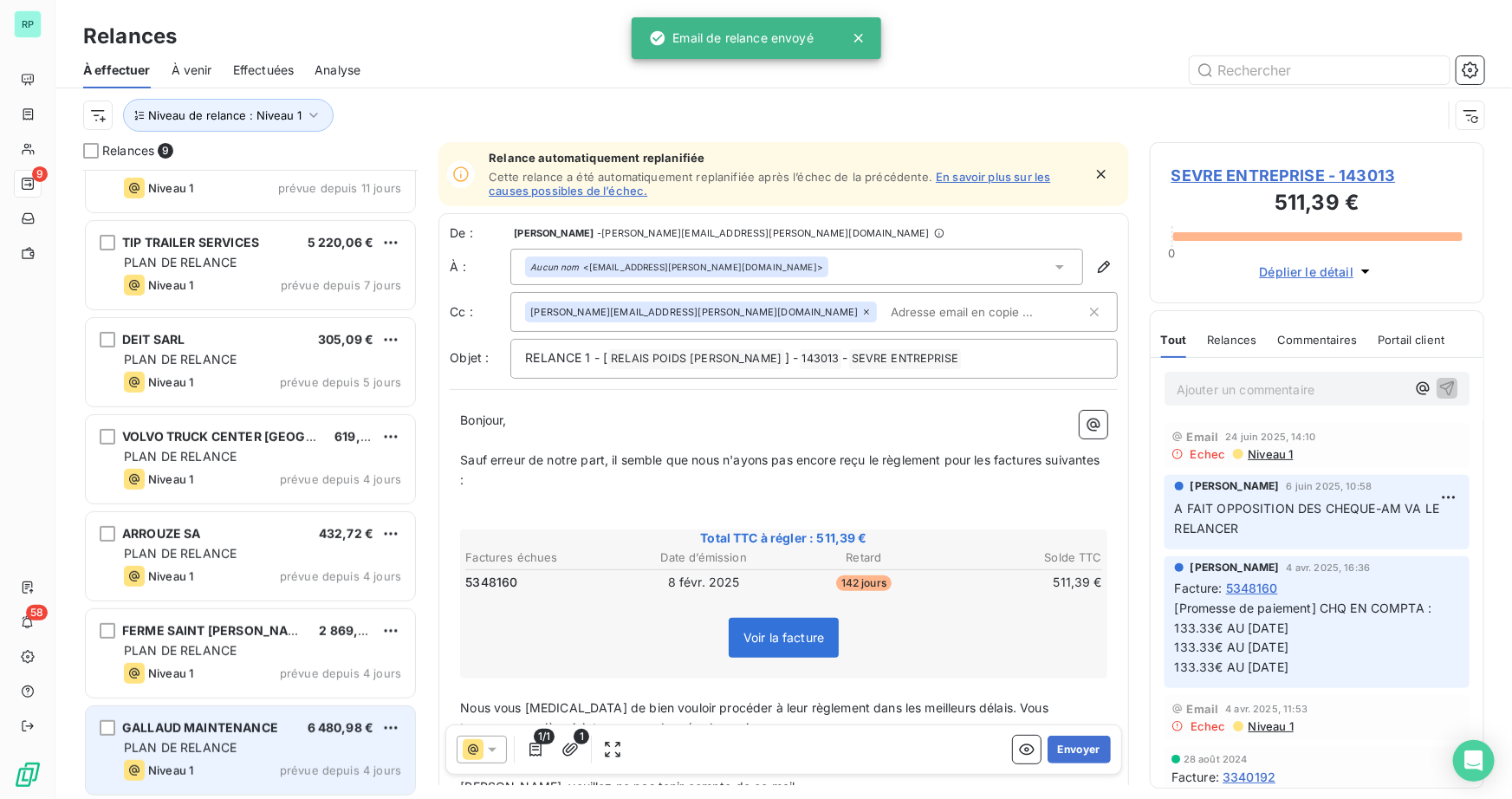
click at [182, 732] on span "GALLAUD MAINTENANCE" at bounding box center [200, 726] width 156 height 14
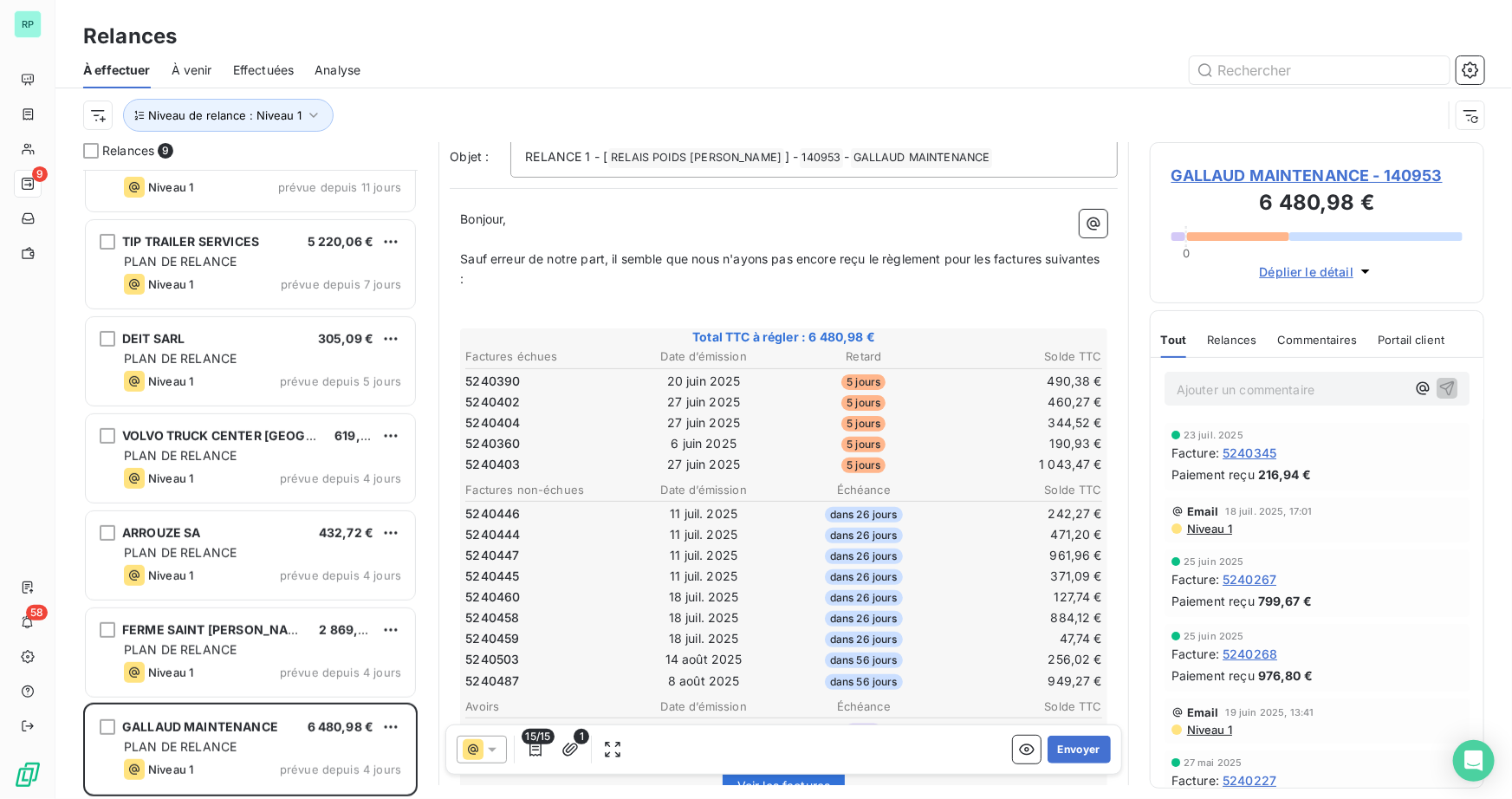
scroll to position [157, 0]
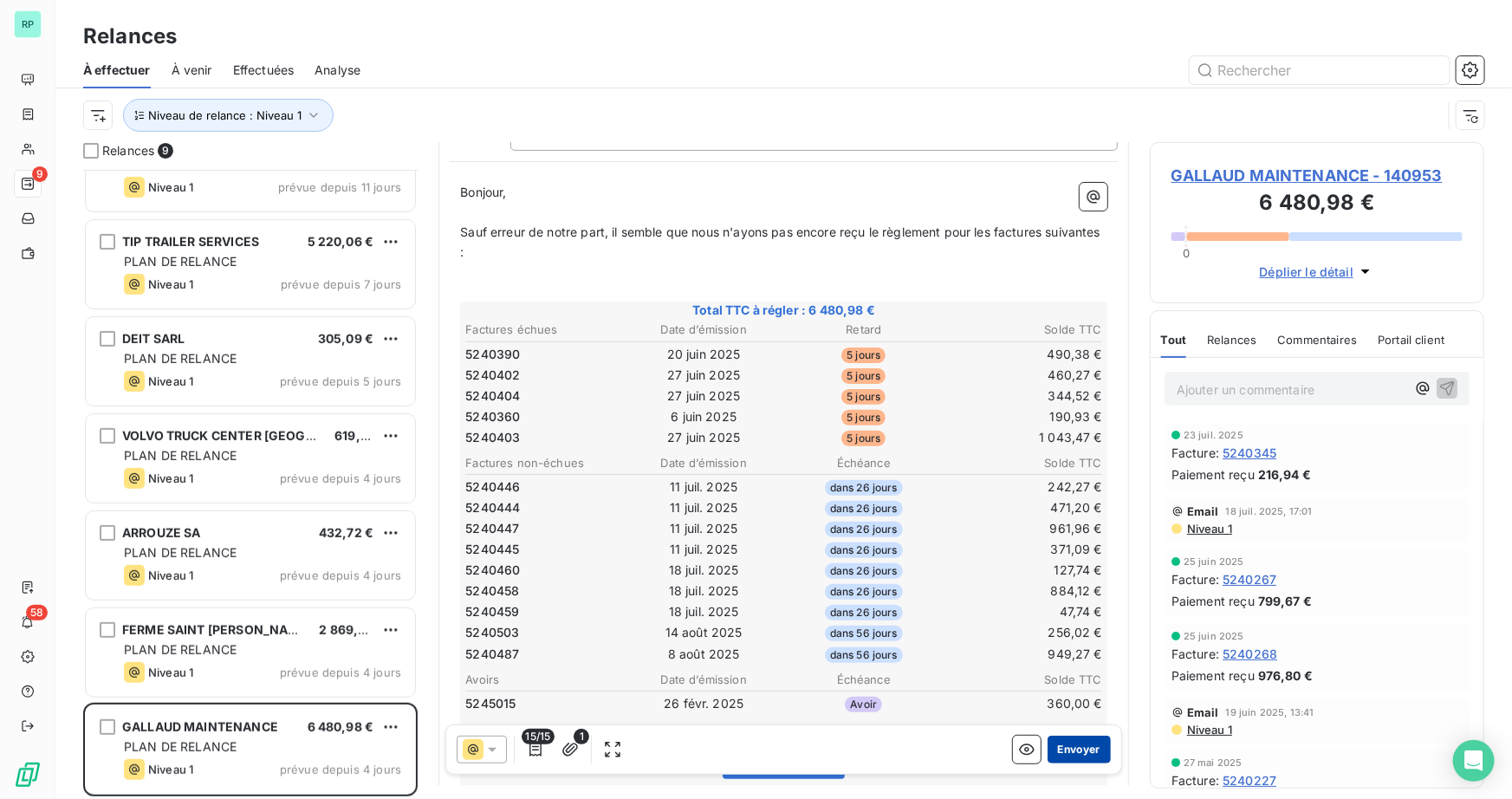
click at [1087, 753] on button "Envoyer" at bounding box center [1079, 749] width 63 height 28
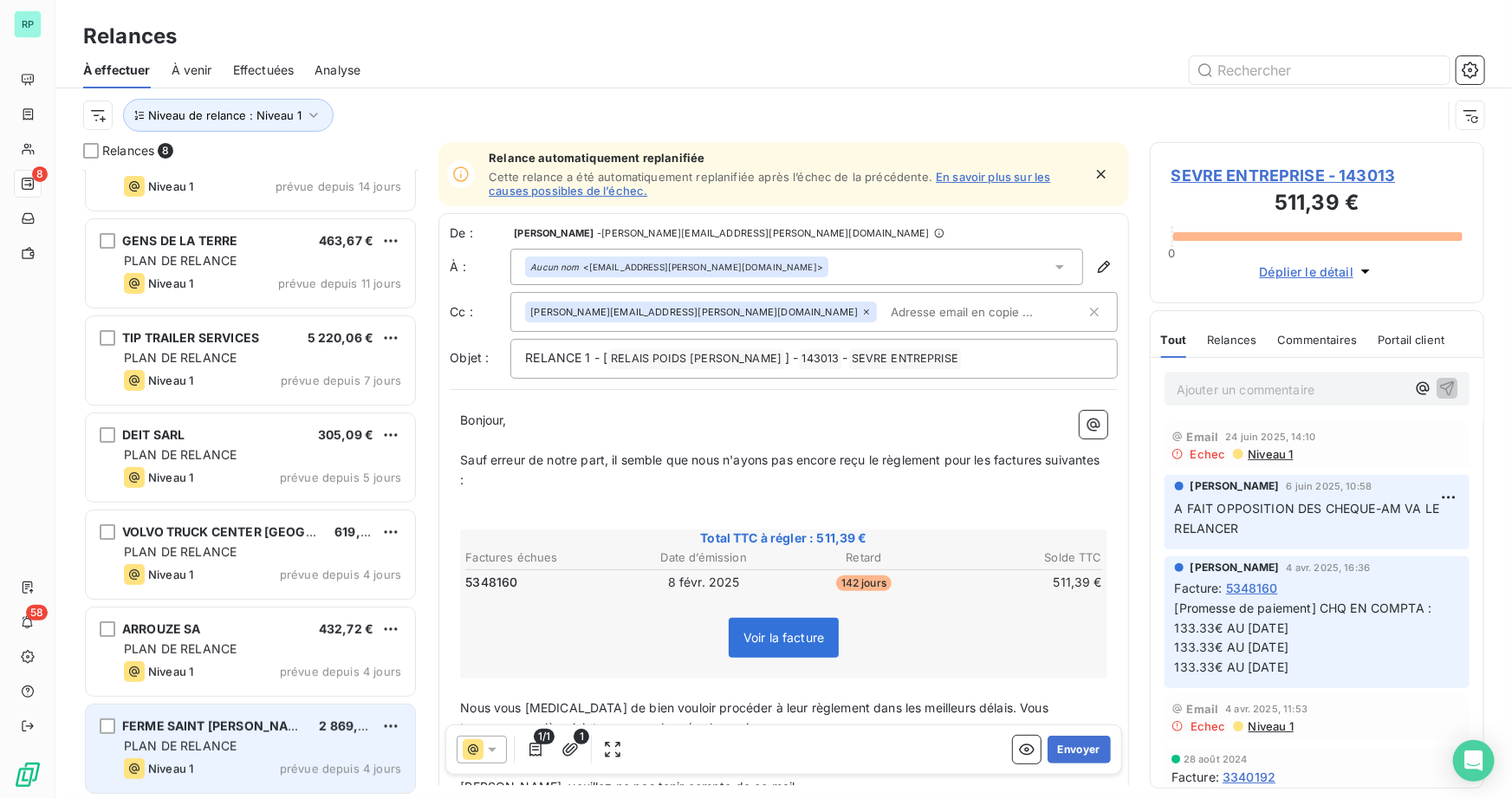
scroll to position [147, 0]
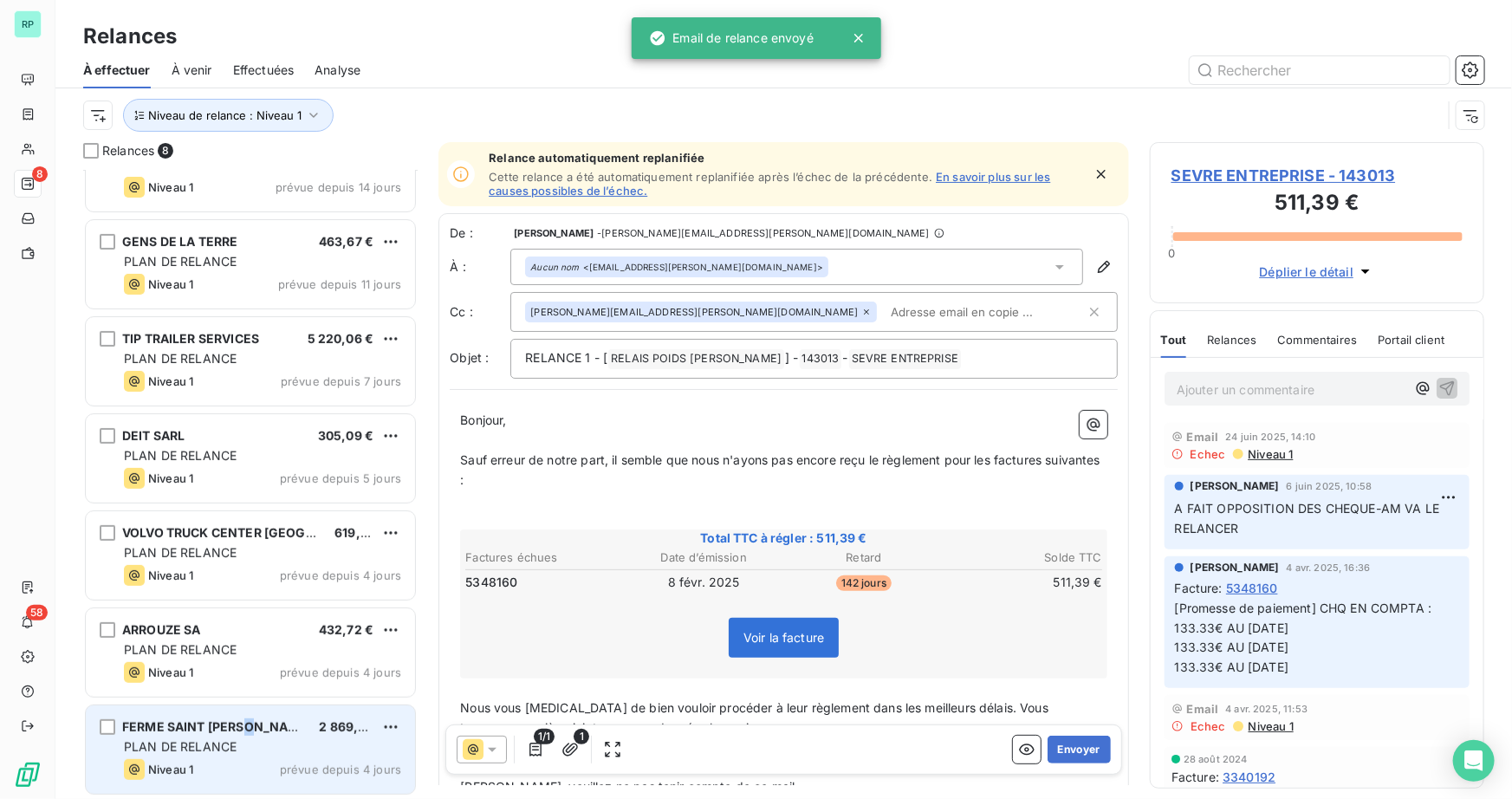
click at [252, 721] on span "FERME SAINT HUBERT SARL" at bounding box center [234, 726] width 225 height 14
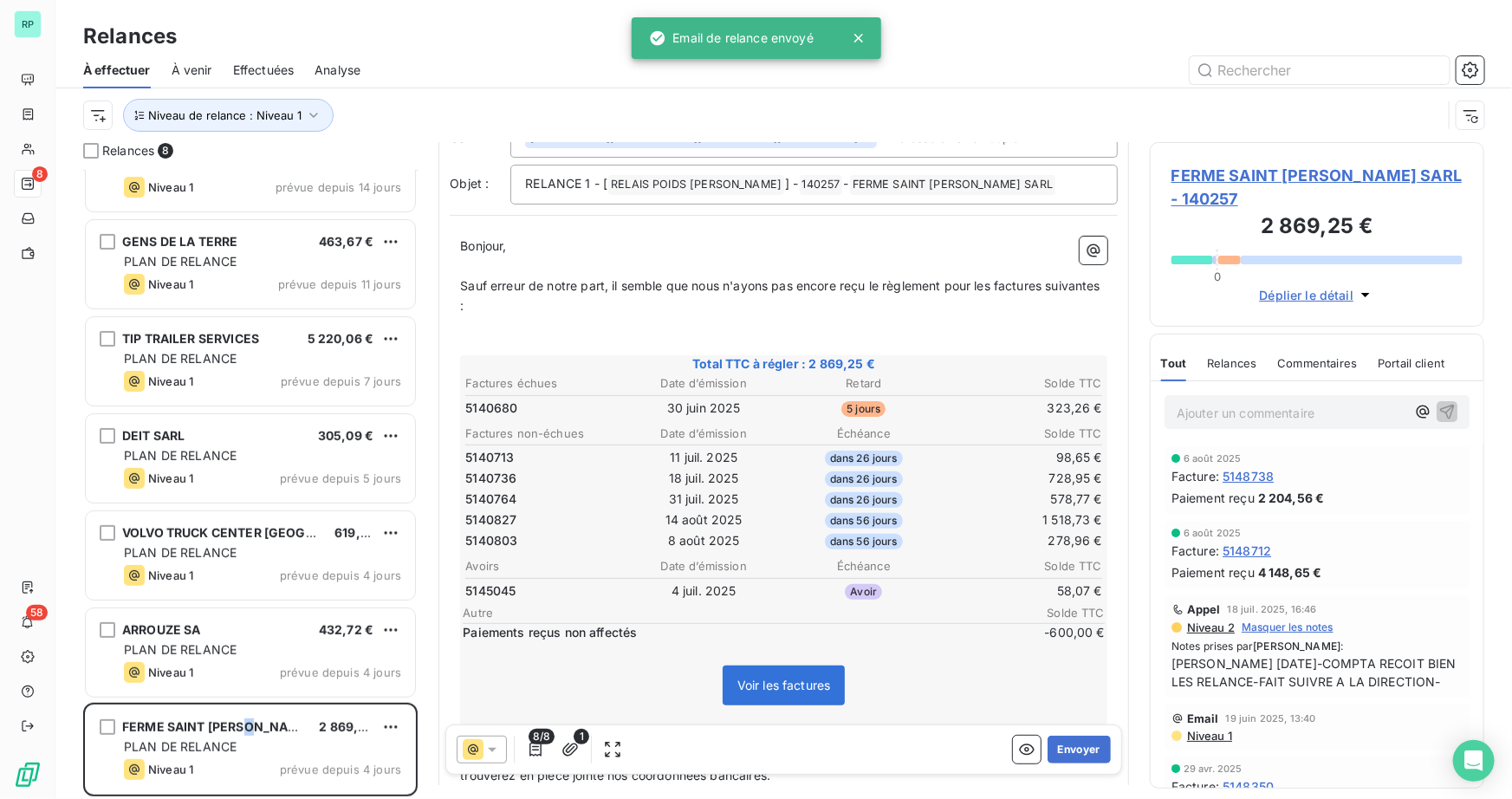
scroll to position [157, 0]
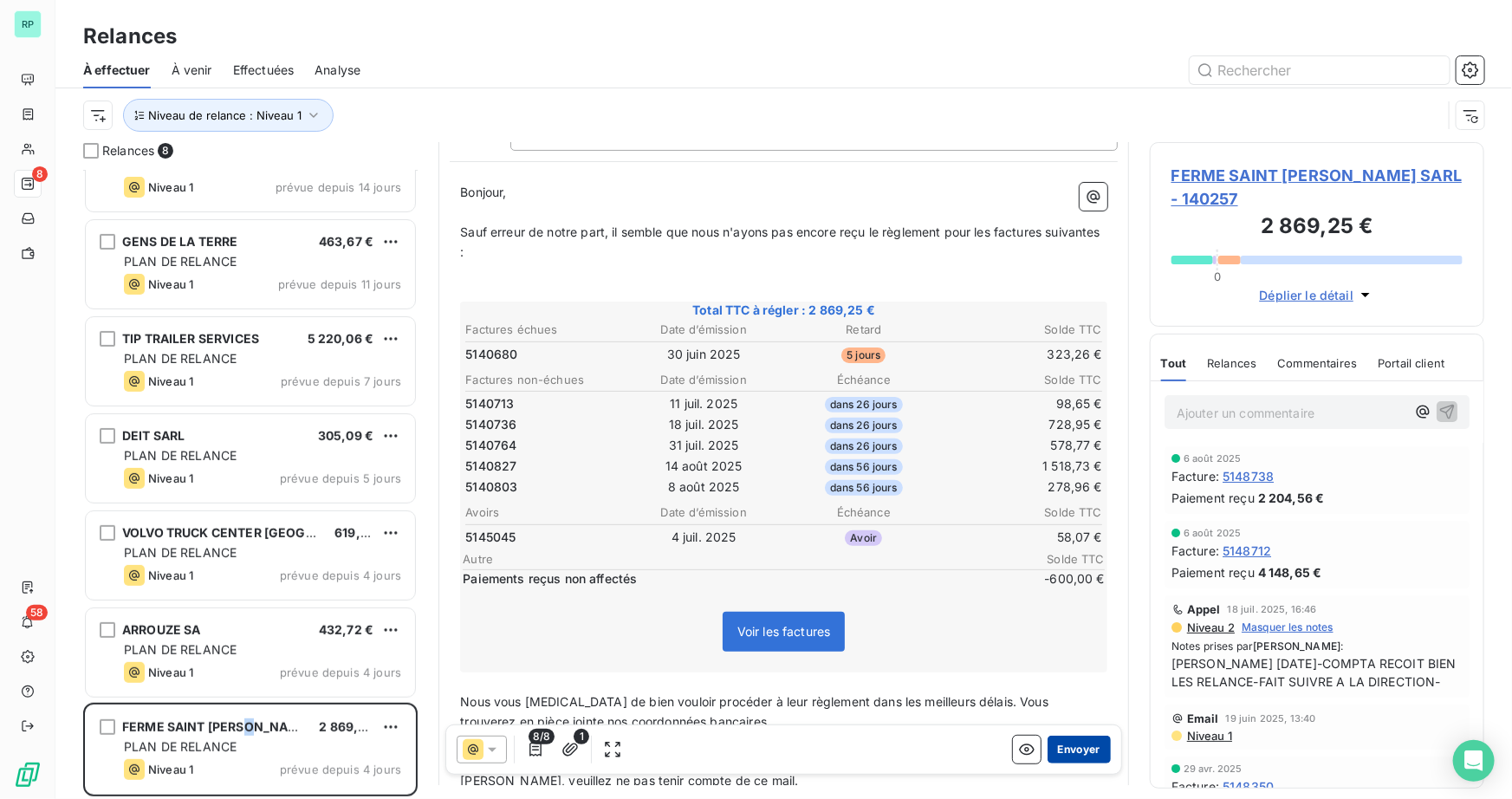
click at [1080, 756] on button "Envoyer" at bounding box center [1079, 749] width 63 height 28
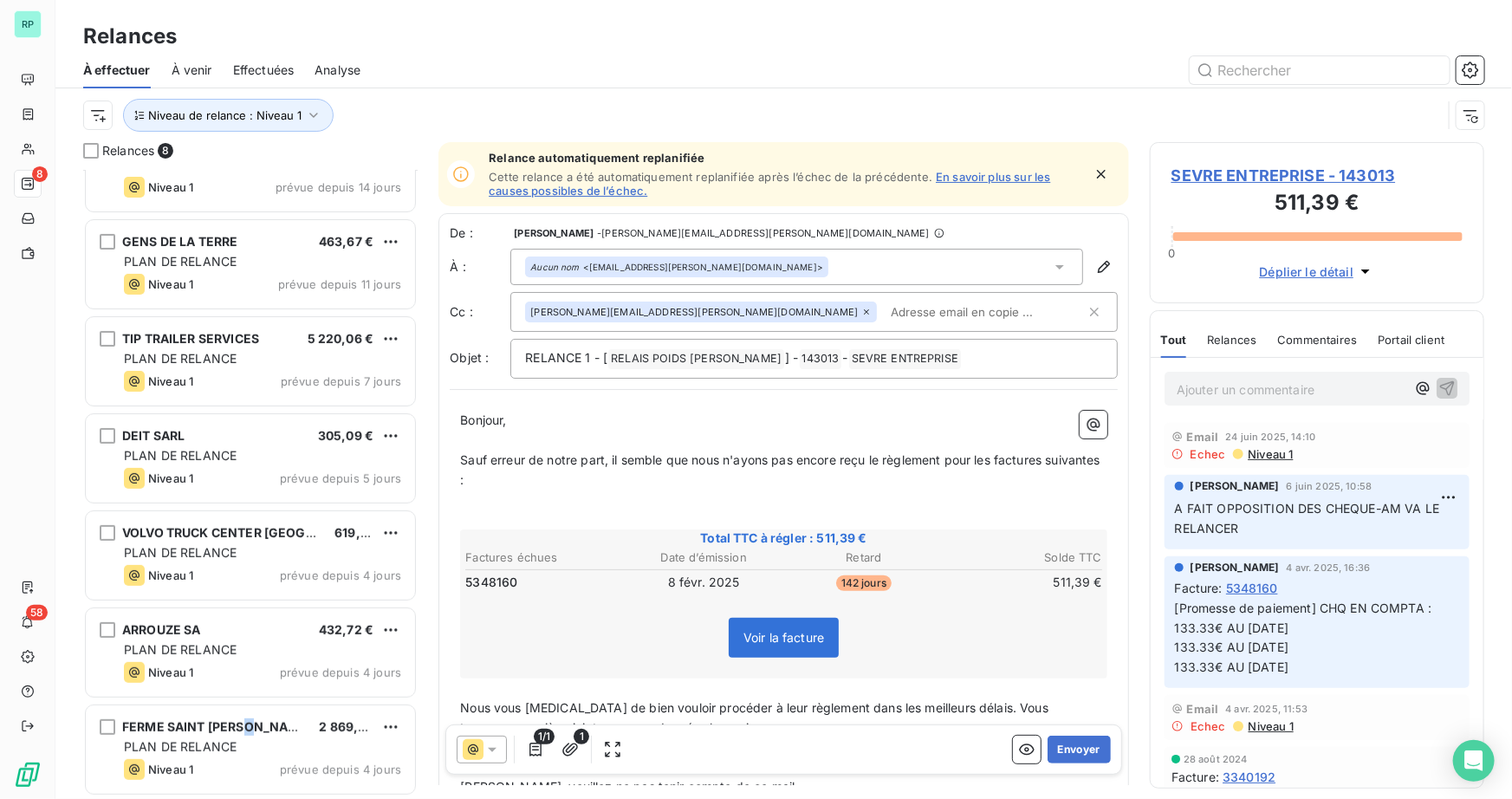
scroll to position [50, 0]
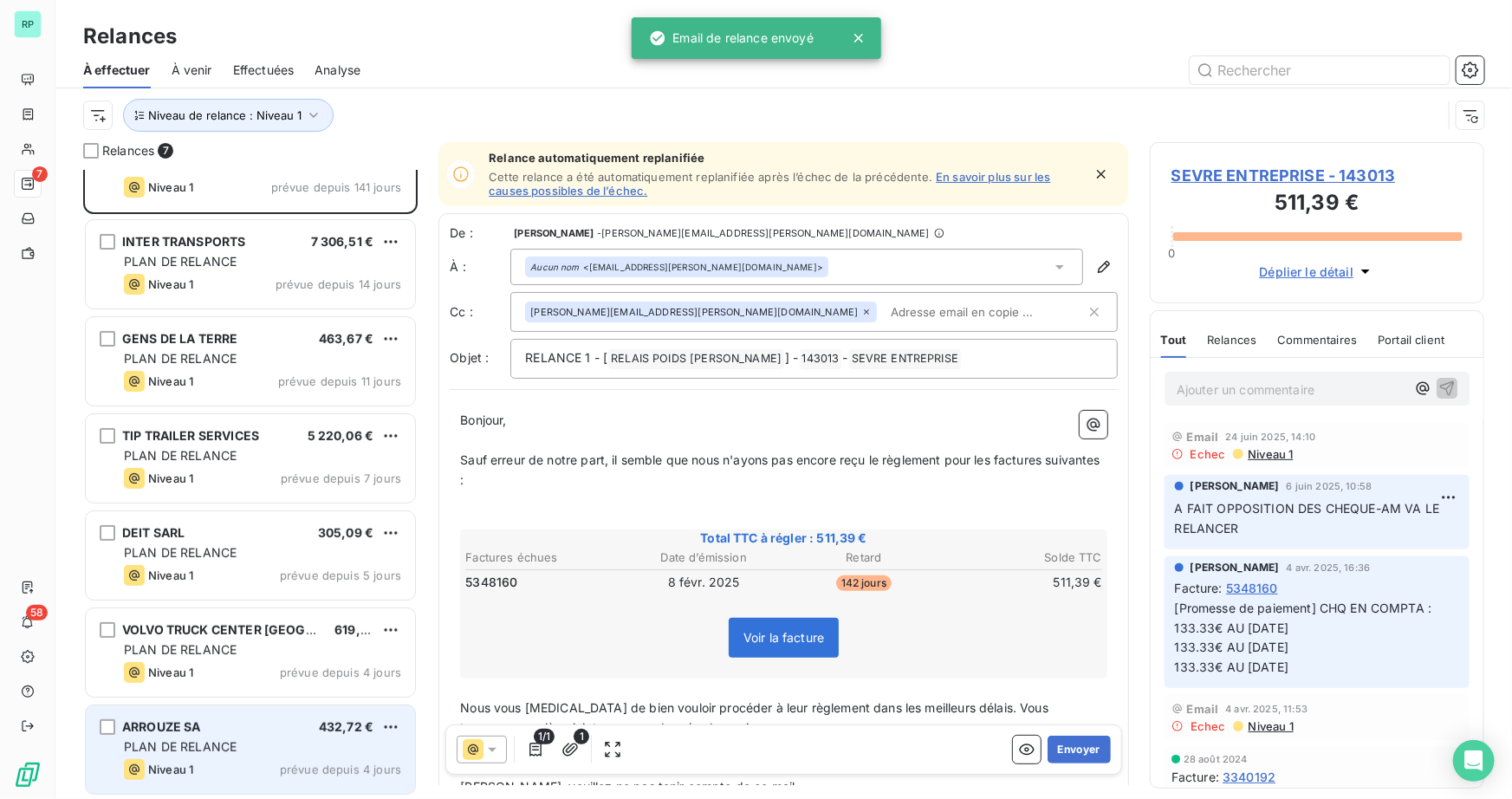
click at [162, 749] on span "PLAN DE RELANCE" at bounding box center [180, 745] width 112 height 14
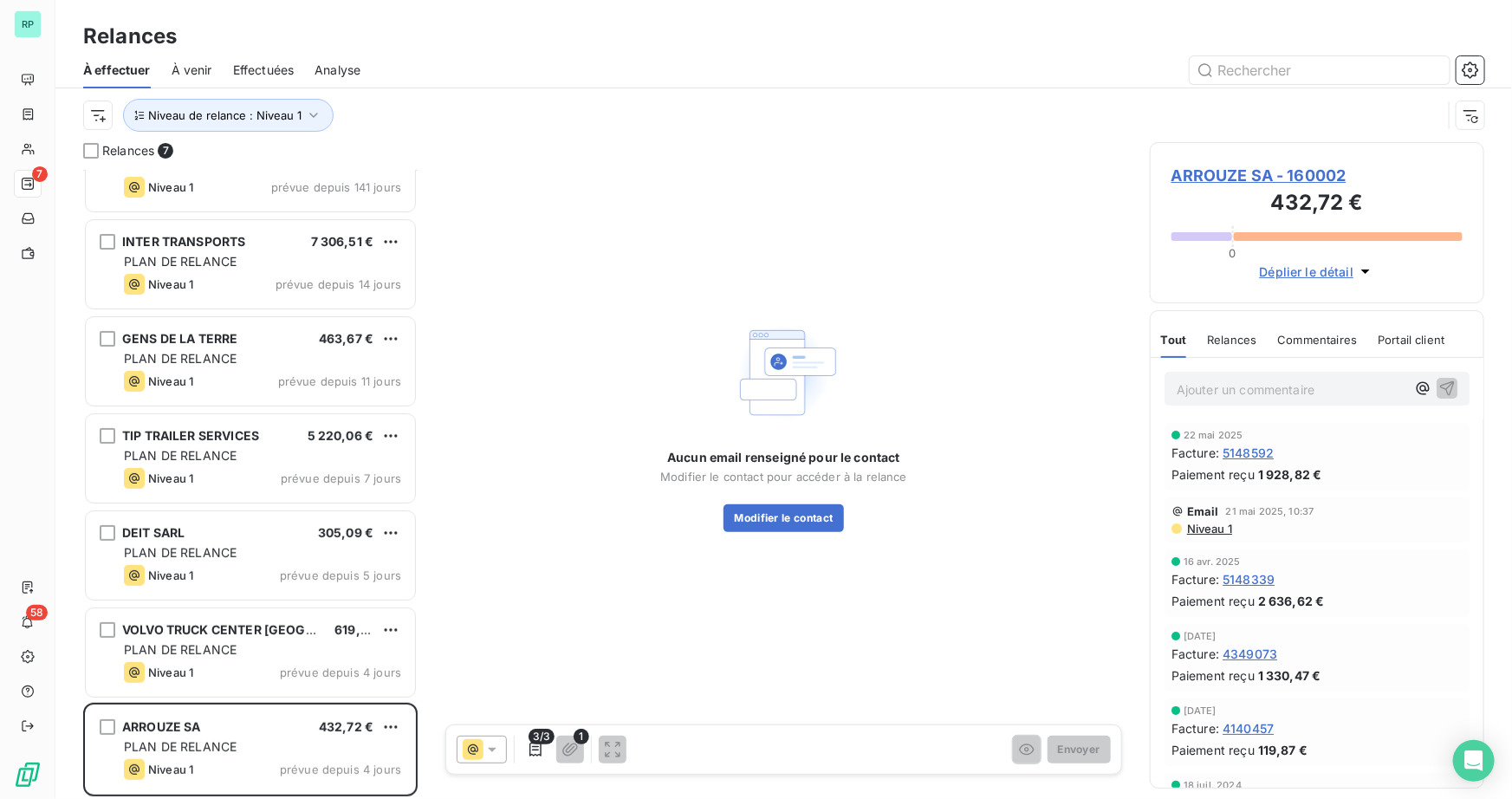
click at [1207, 525] on span "Niveau 1" at bounding box center [1208, 528] width 47 height 13
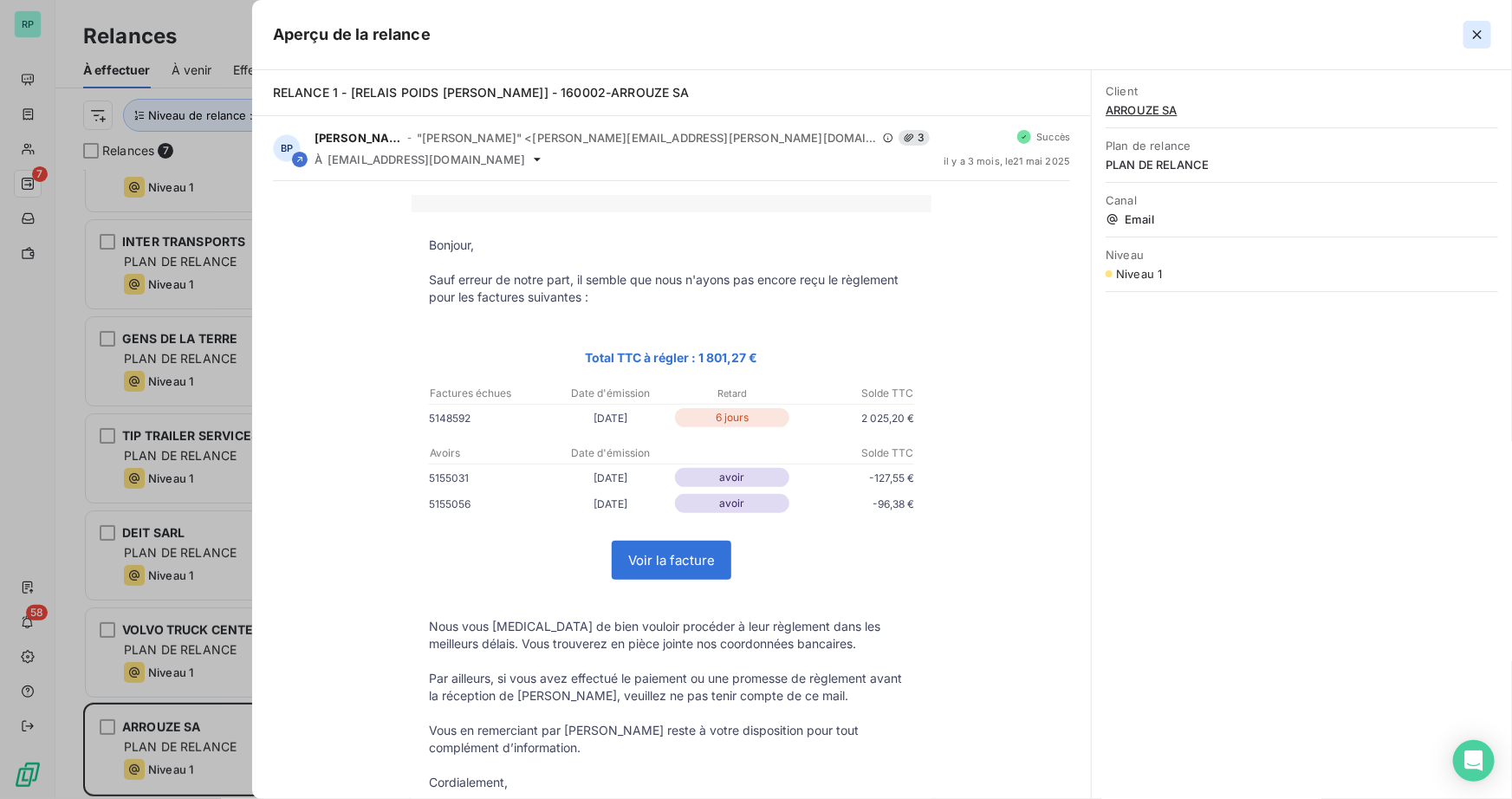
click at [1471, 36] on icon "button" at bounding box center [1477, 35] width 17 height 17
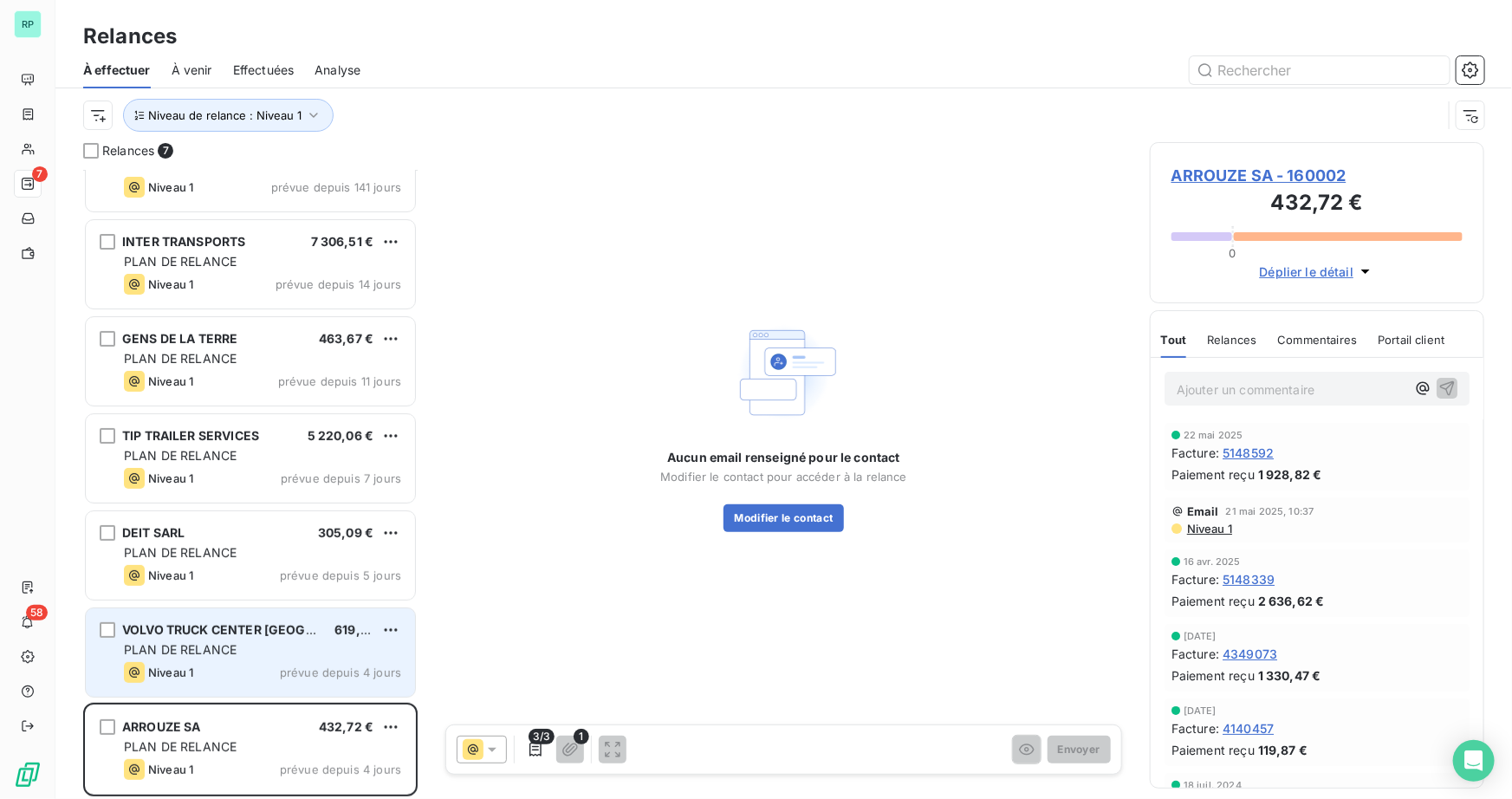
click at [247, 651] on div "PLAN DE RELANCE" at bounding box center [262, 649] width 278 height 17
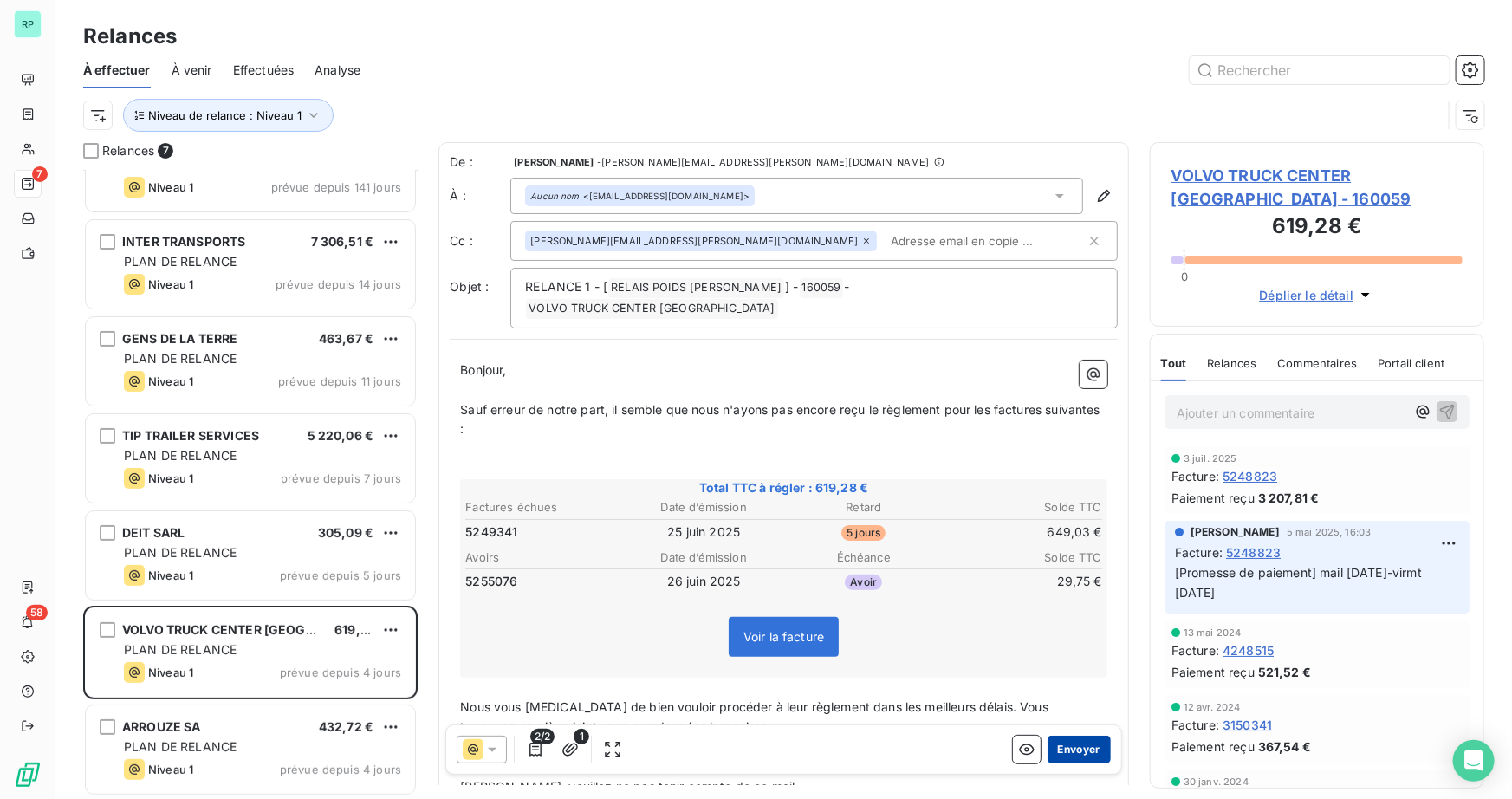
click at [1070, 748] on button "Envoyer" at bounding box center [1079, 749] width 63 height 28
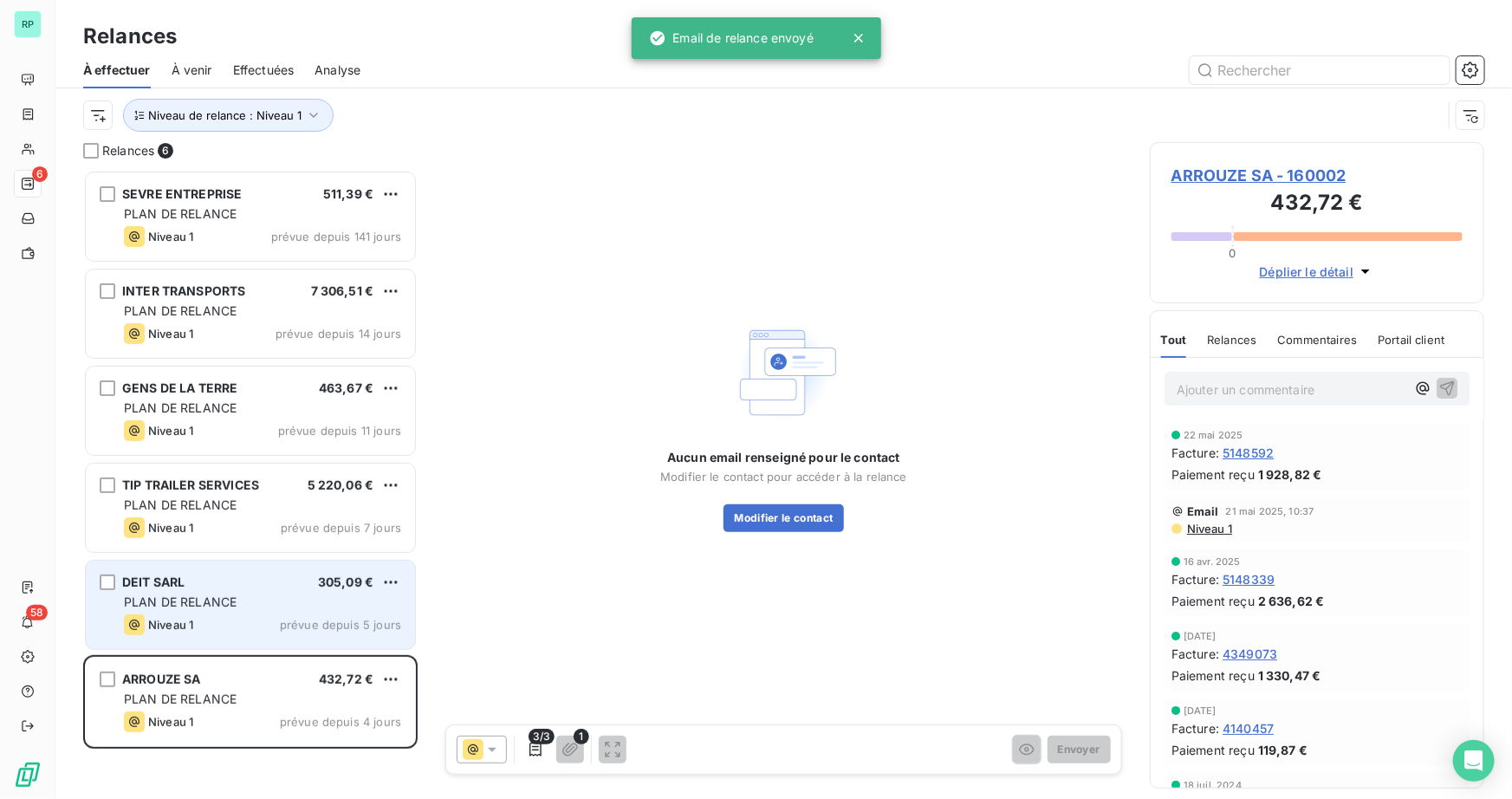
click at [200, 600] on span "PLAN DE RELANCE" at bounding box center [180, 601] width 112 height 14
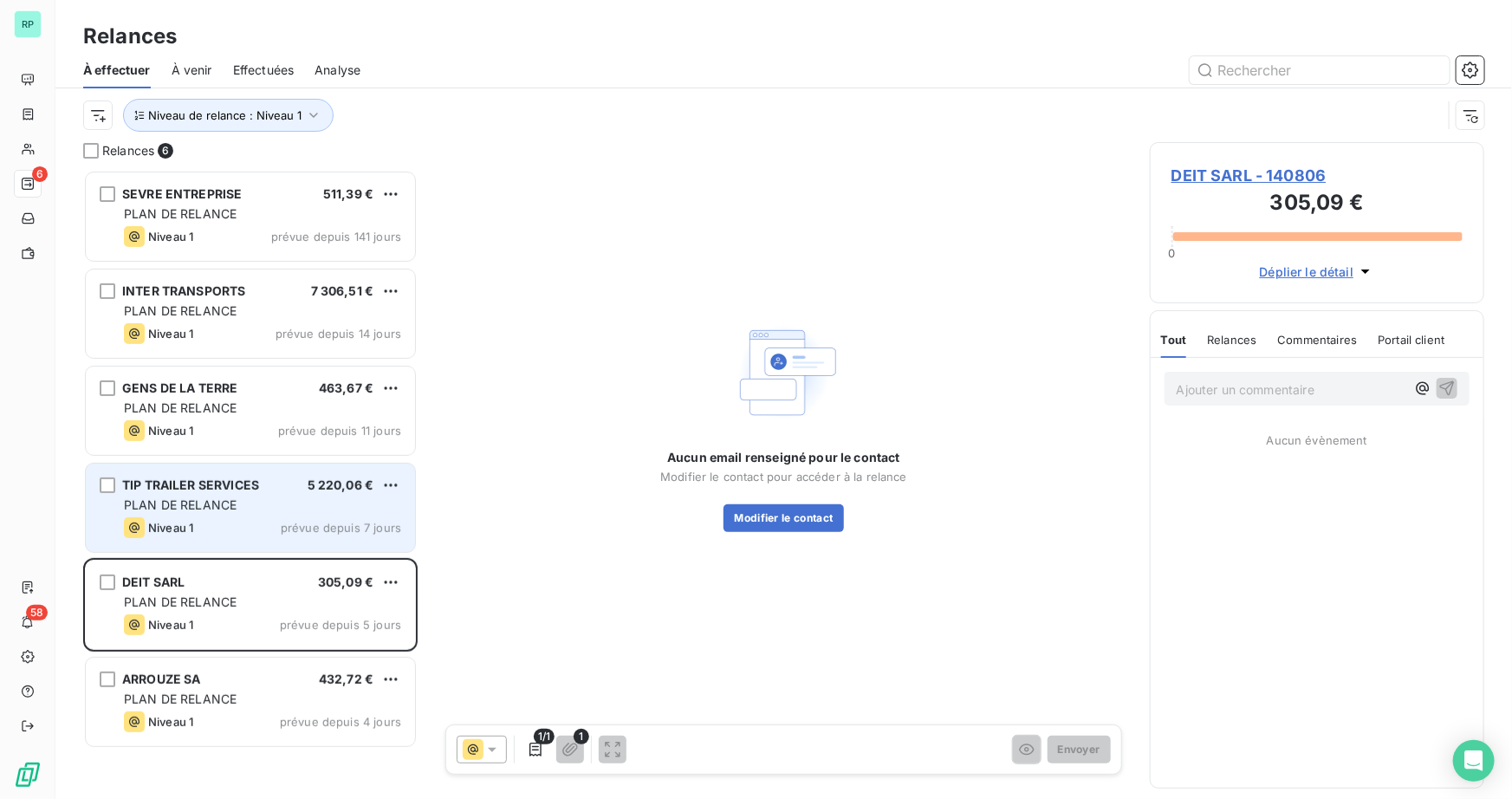
click at [238, 530] on div "Niveau 1 prévue depuis 7 jours" at bounding box center [262, 527] width 278 height 21
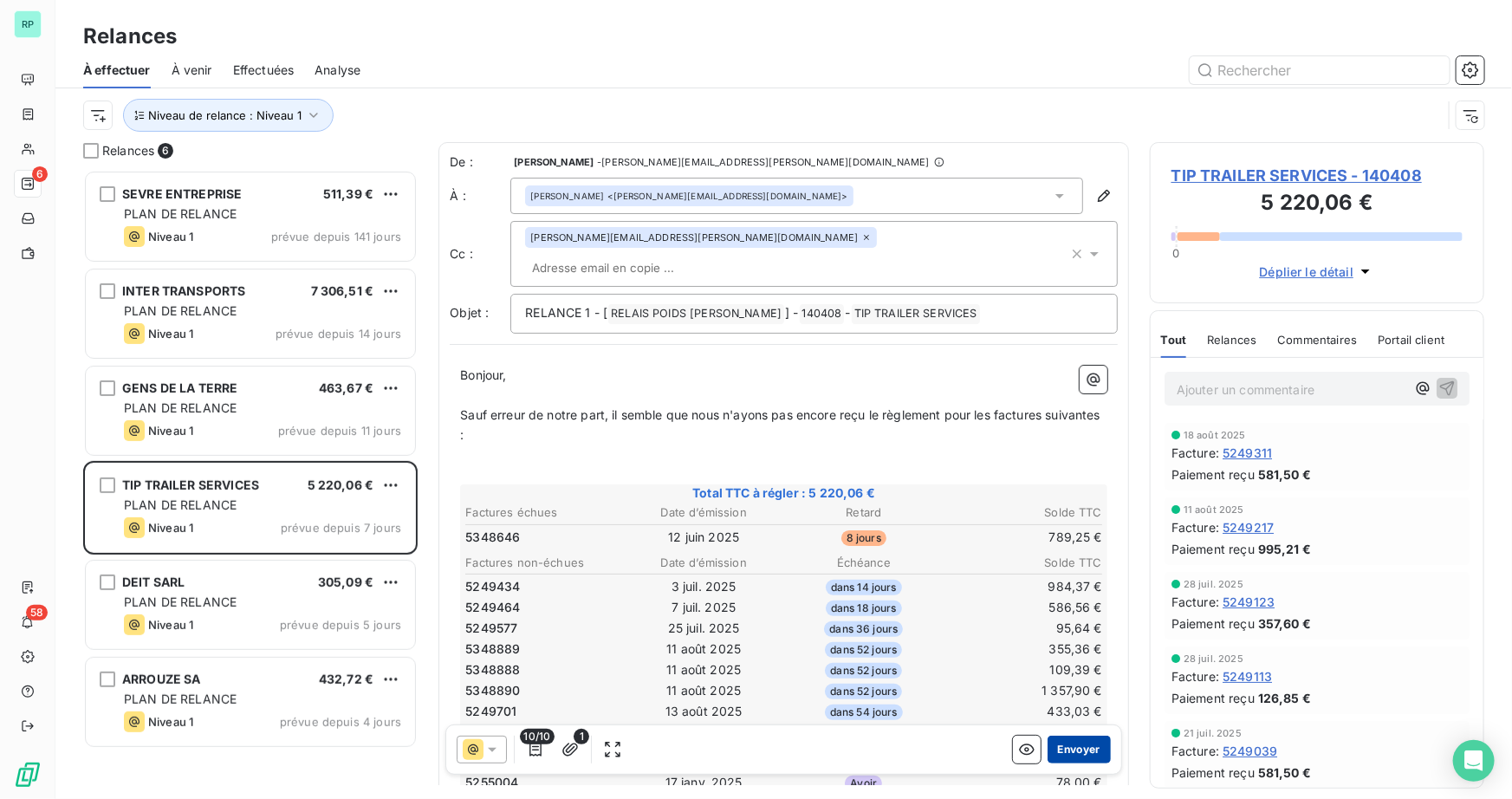
click at [1073, 739] on button "Envoyer" at bounding box center [1079, 749] width 63 height 28
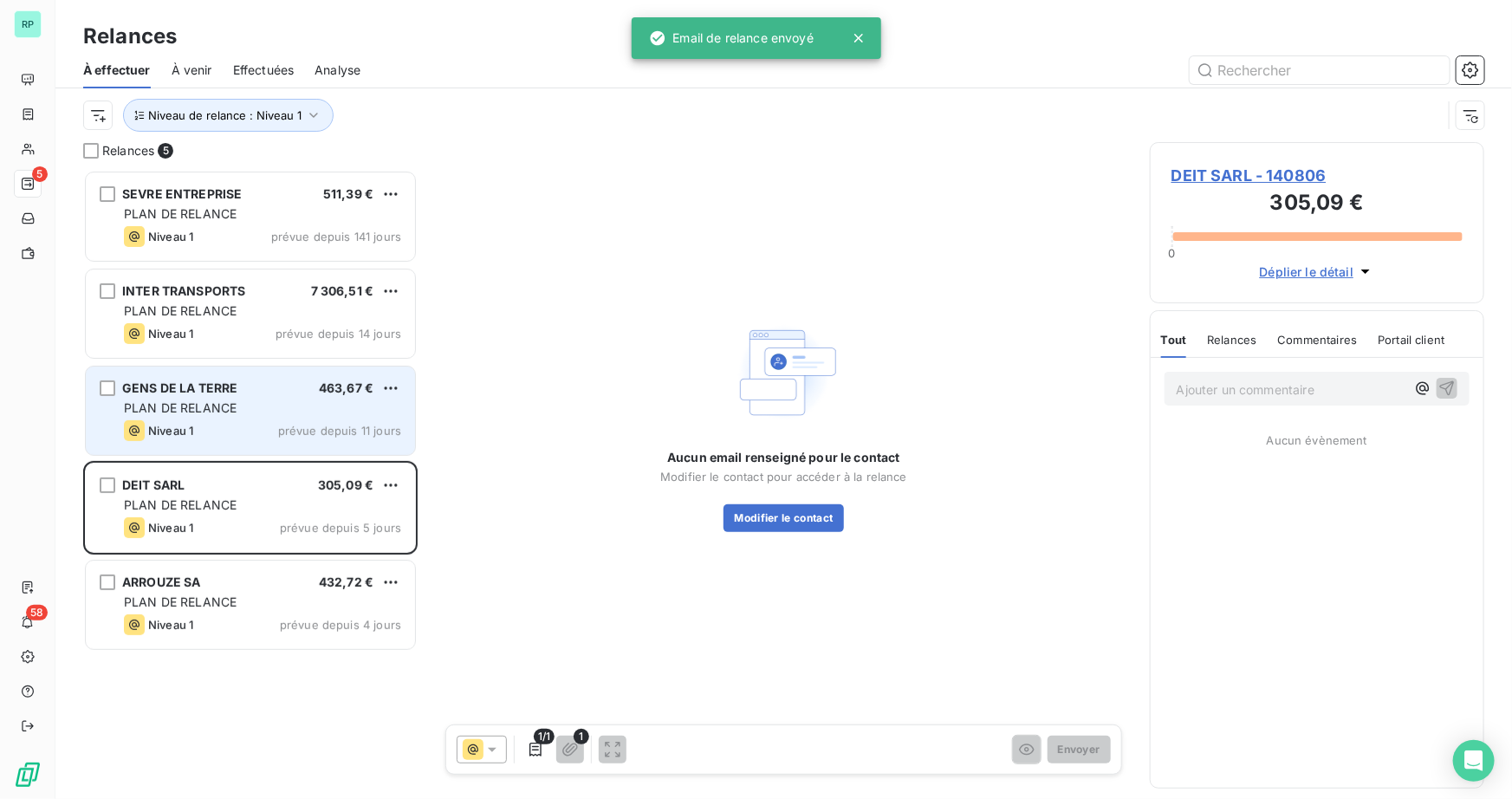
click at [225, 429] on div "Niveau 1 prévue depuis 11 jours" at bounding box center [262, 430] width 278 height 21
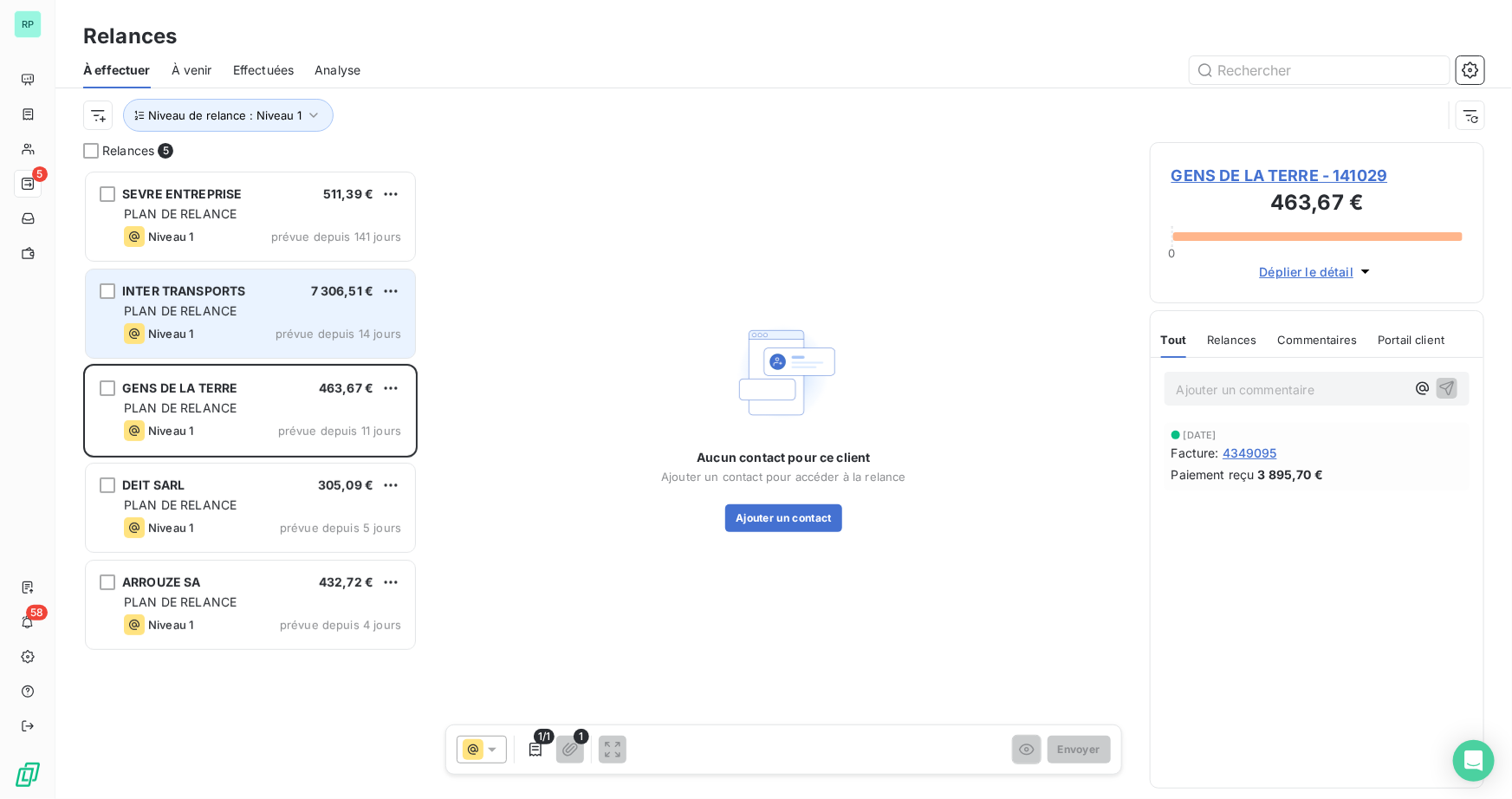
click at [252, 309] on div "PLAN DE RELANCE" at bounding box center [262, 311] width 278 height 17
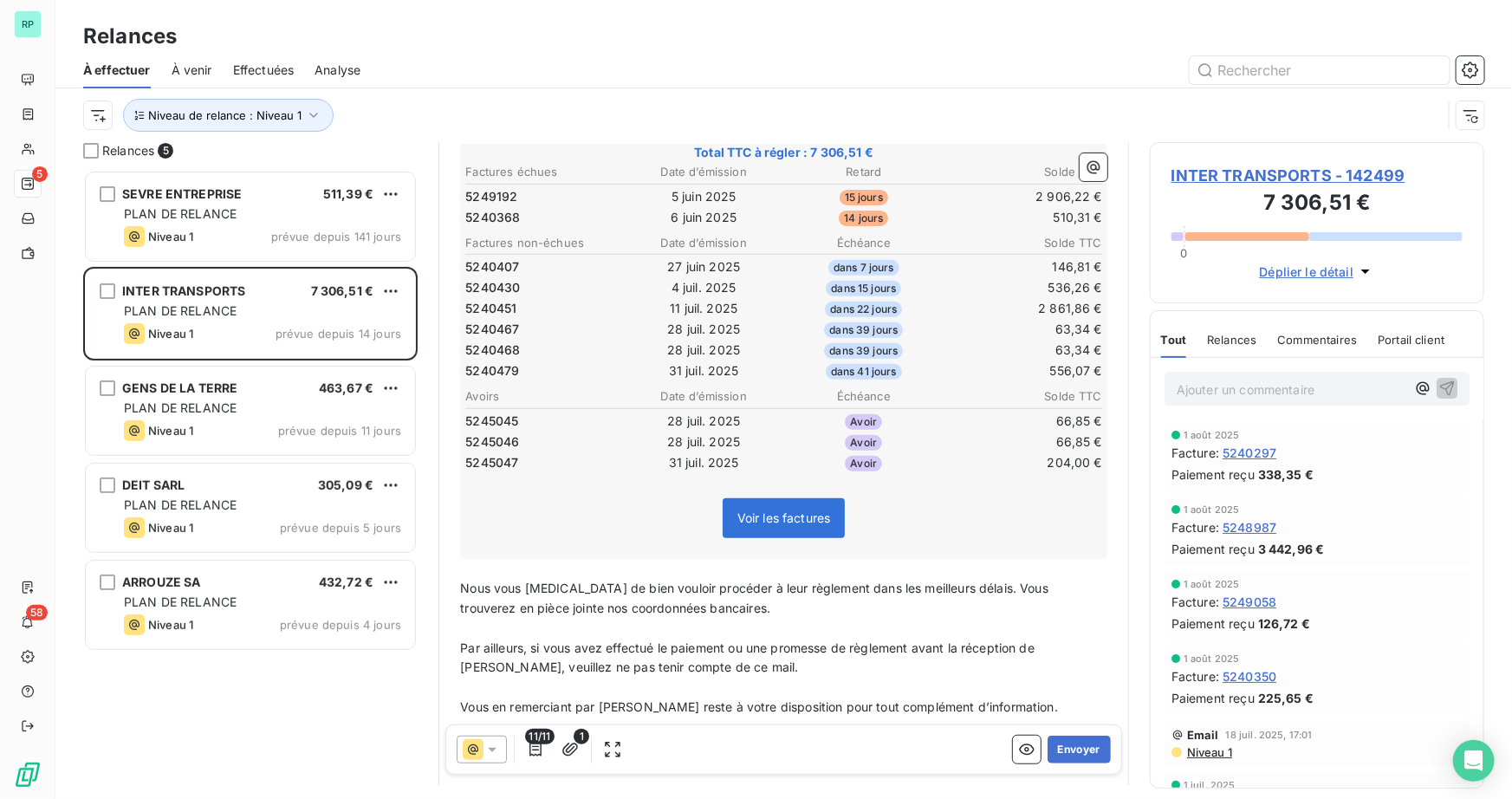
scroll to position [157, 0]
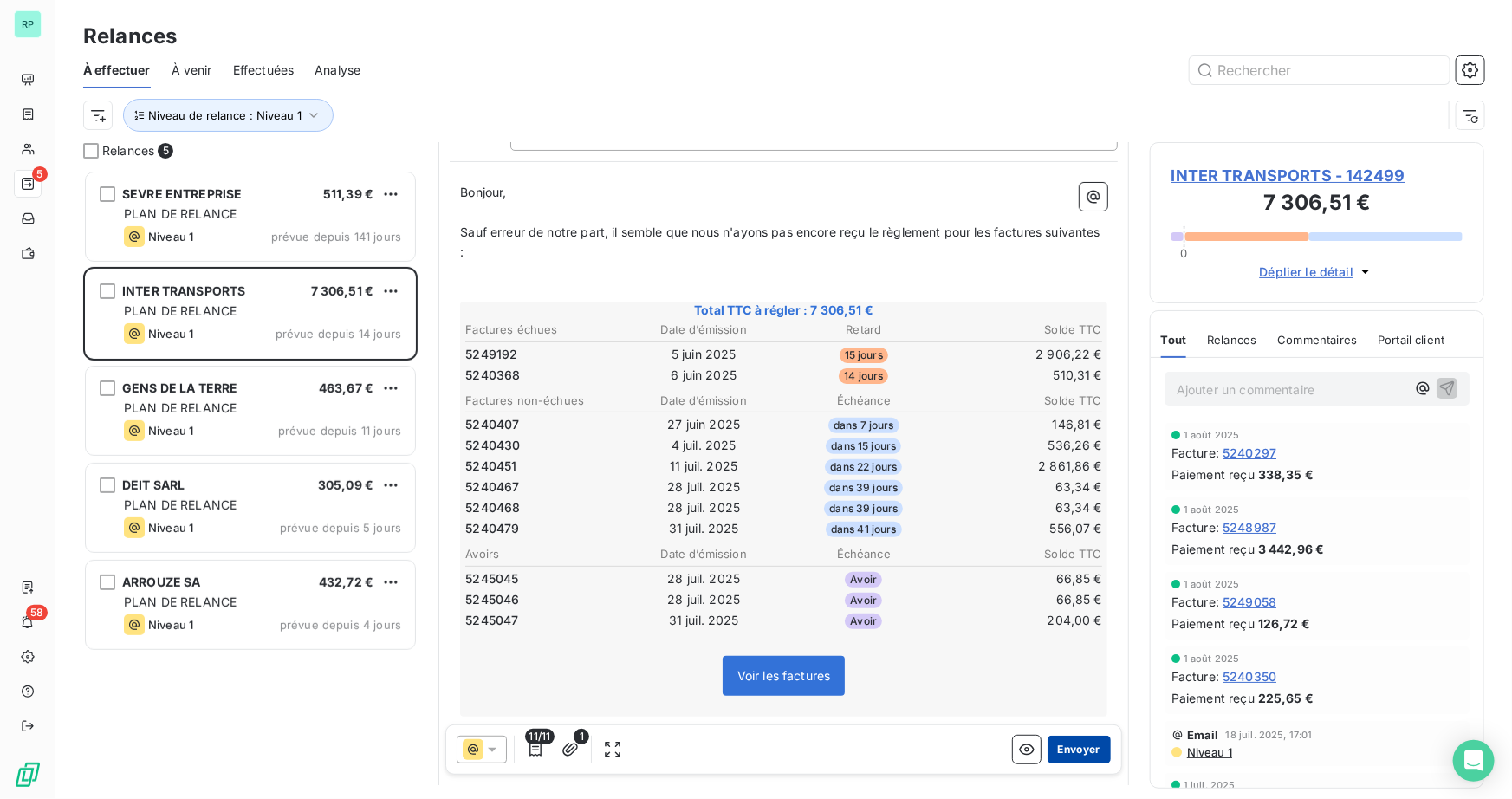
click at [1082, 746] on button "Envoyer" at bounding box center [1079, 749] width 63 height 28
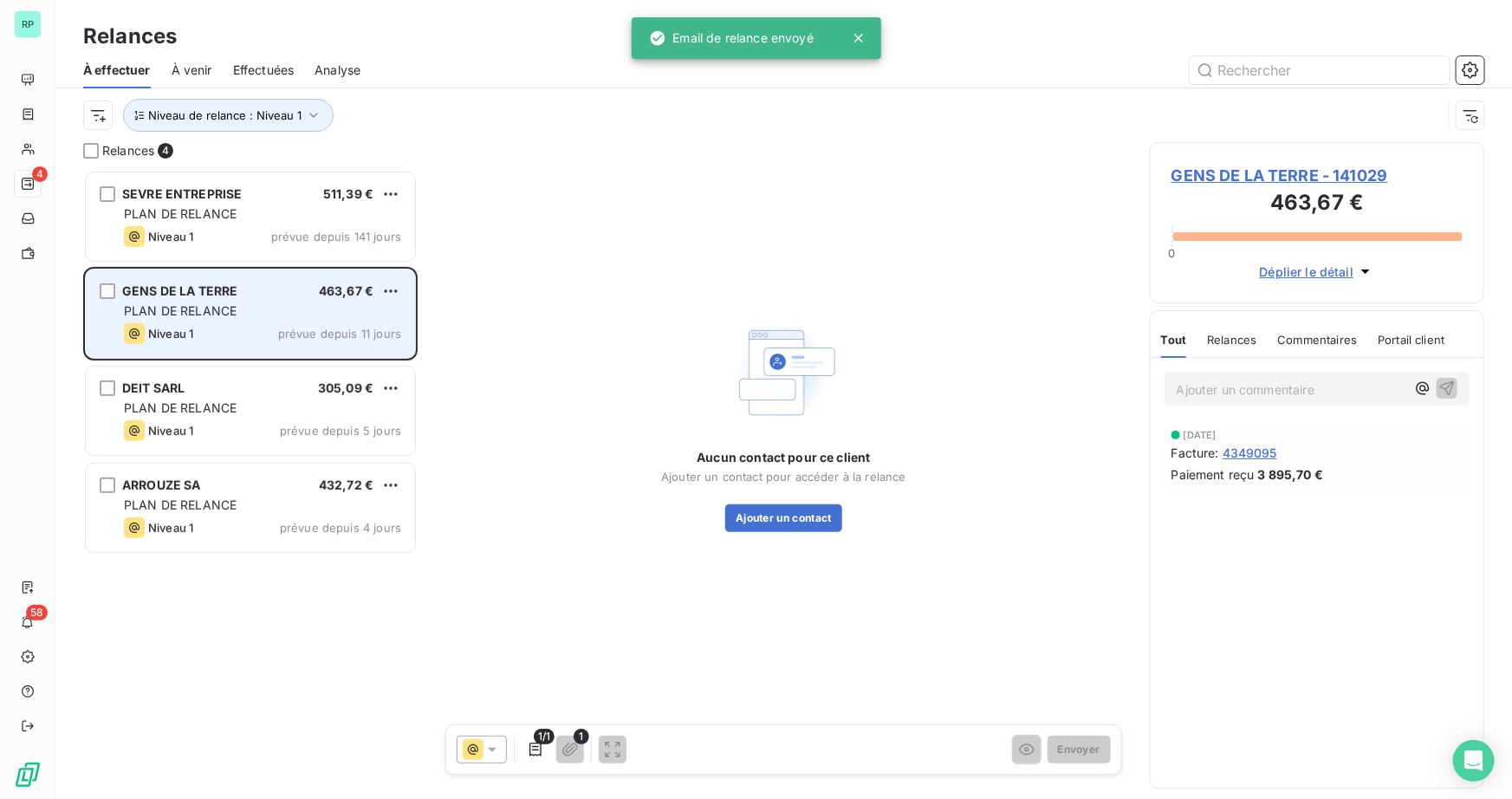
click at [243, 311] on div "PLAN DE RELANCE" at bounding box center [262, 311] width 278 height 17
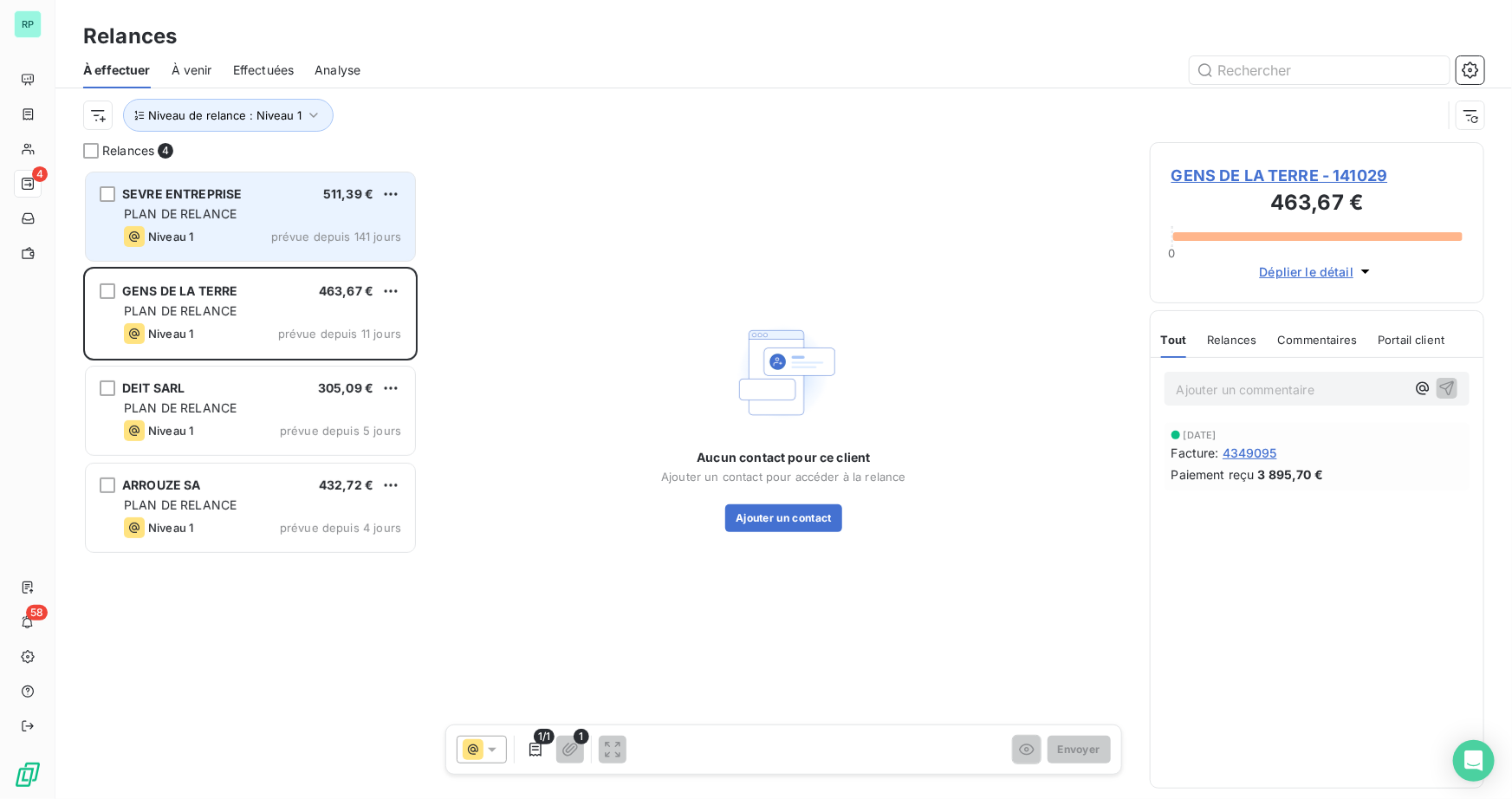
click at [222, 252] on div "SEVRE ENTREPRISE 511,39 € PLAN DE RELANCE Niveau 1 prévue depuis 141 jours" at bounding box center [250, 216] width 329 height 88
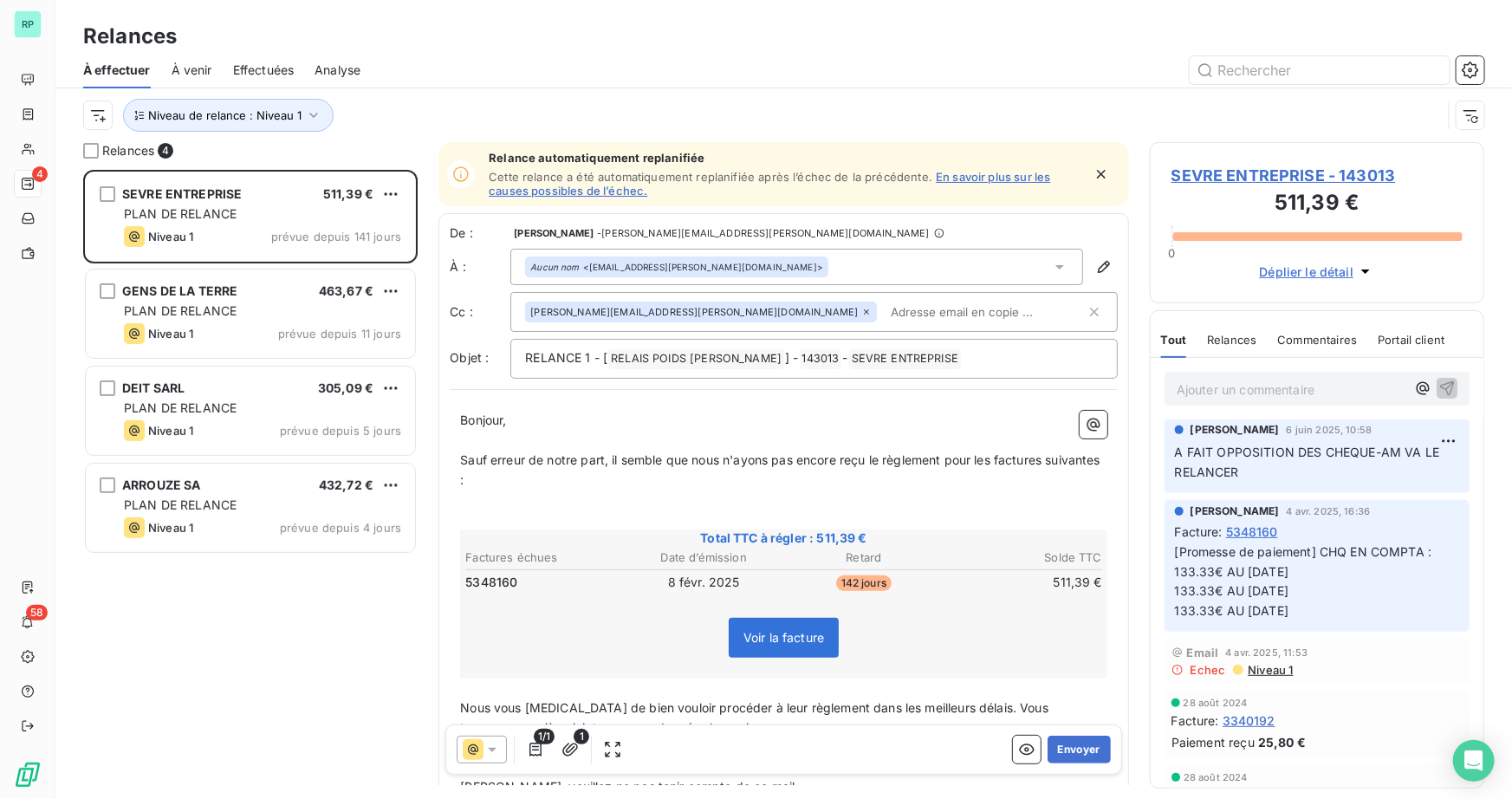
scroll to position [104, 0]
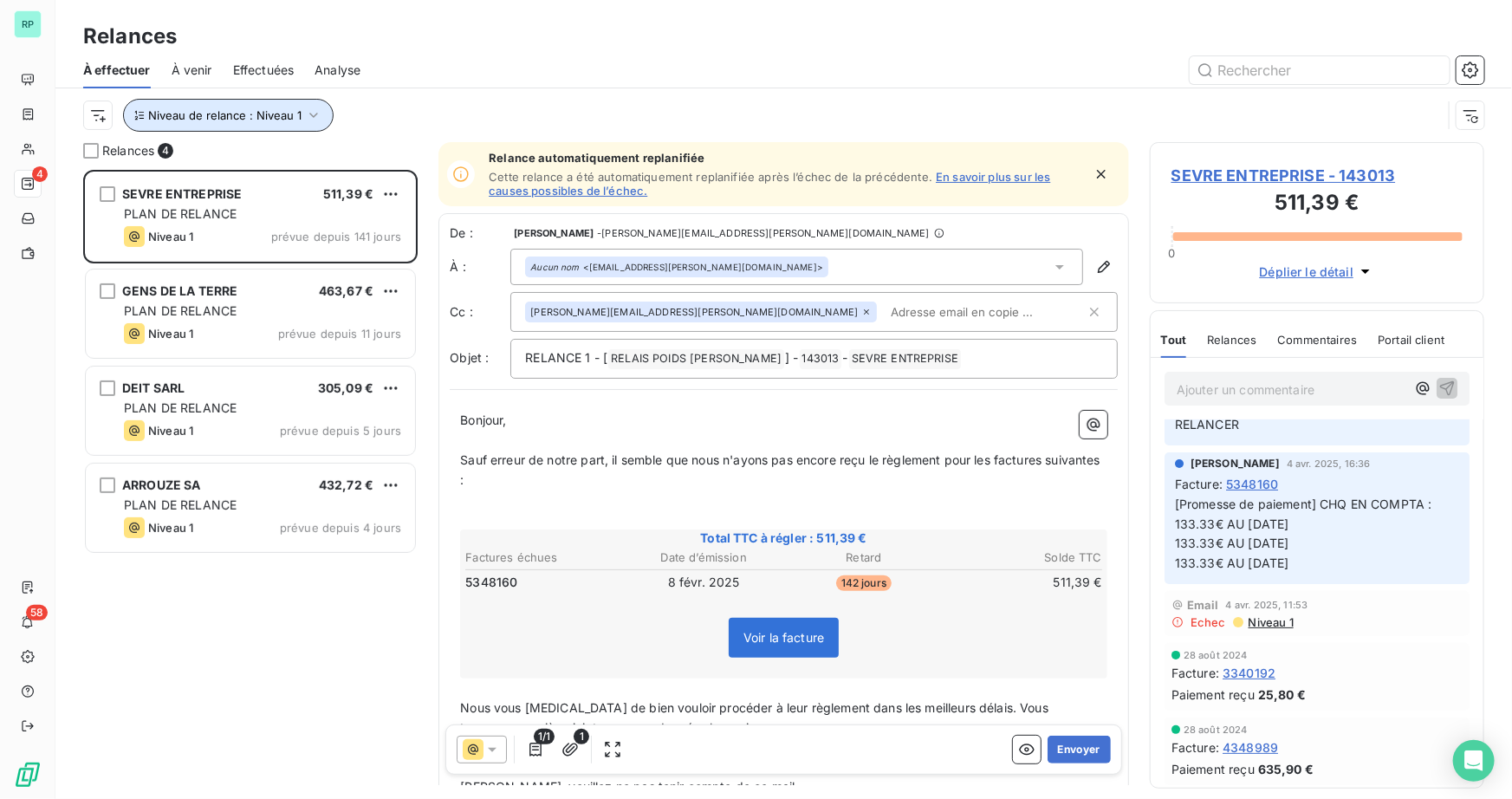
click at [306, 117] on icon "button" at bounding box center [313, 115] width 17 height 17
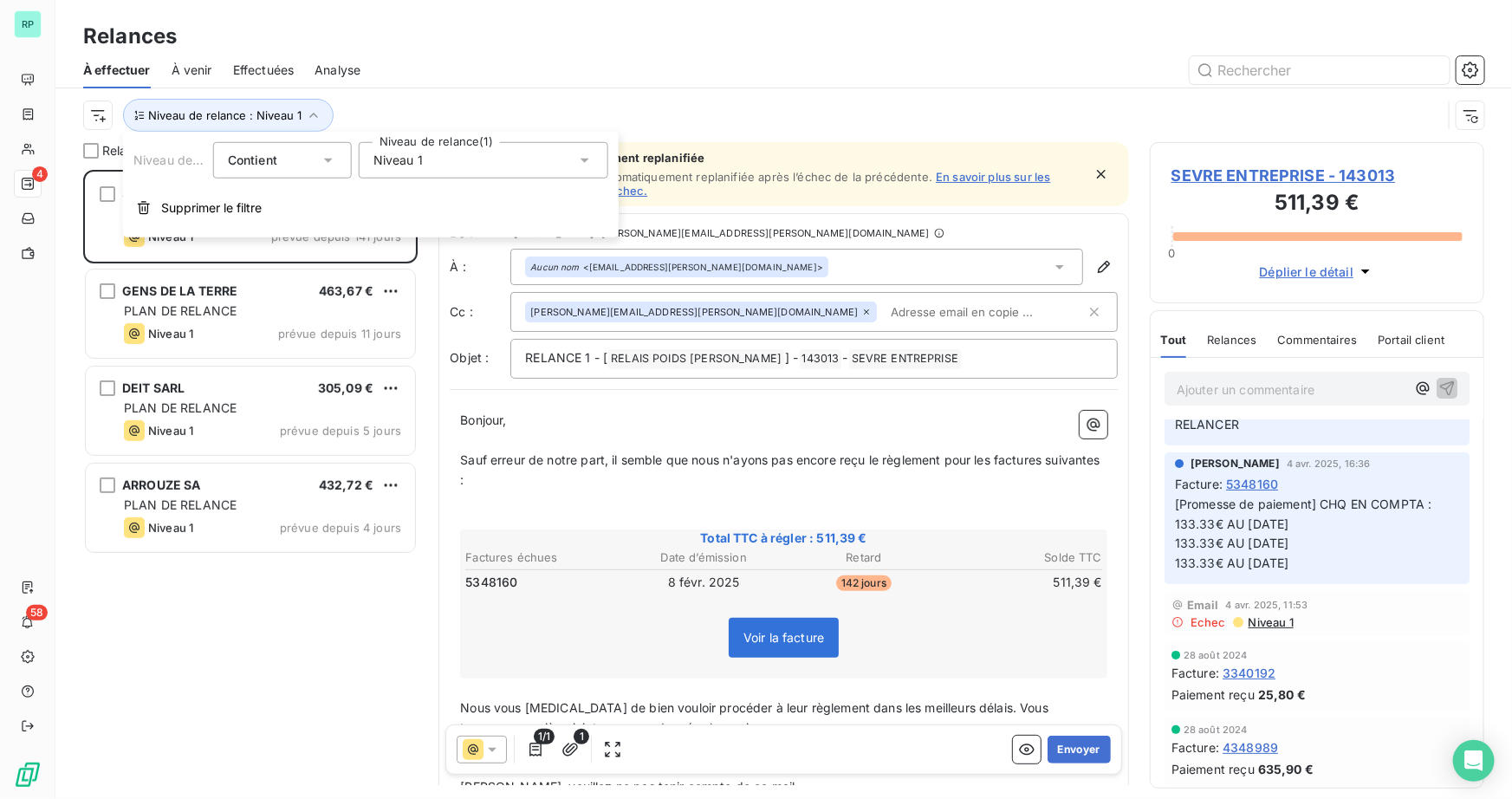
click at [485, 150] on div "Niveau 1" at bounding box center [483, 160] width 250 height 36
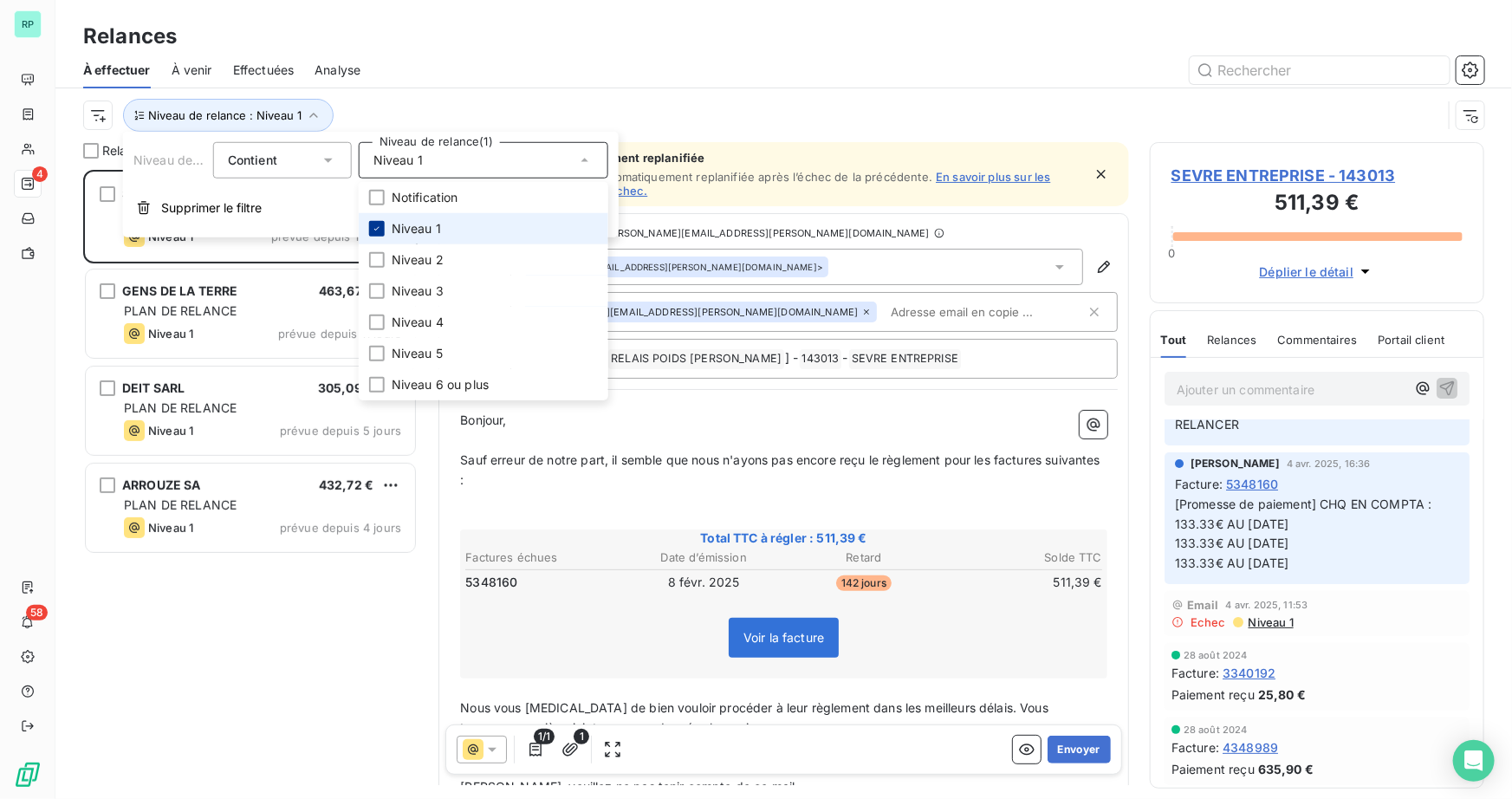
click at [376, 230] on icon at bounding box center [377, 229] width 11 height 11
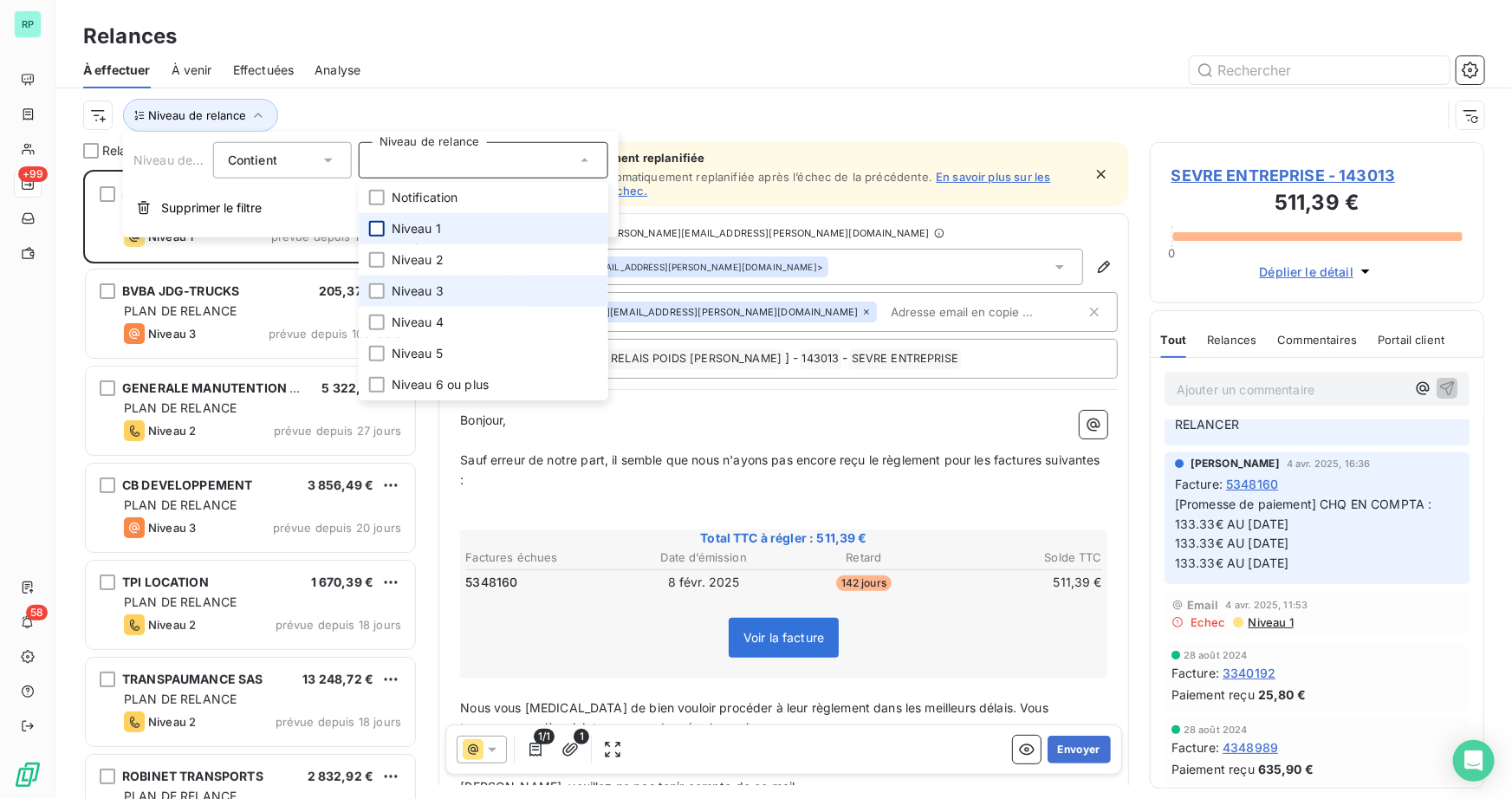
click at [386, 290] on li "Niveau 3" at bounding box center [483, 291] width 250 height 31
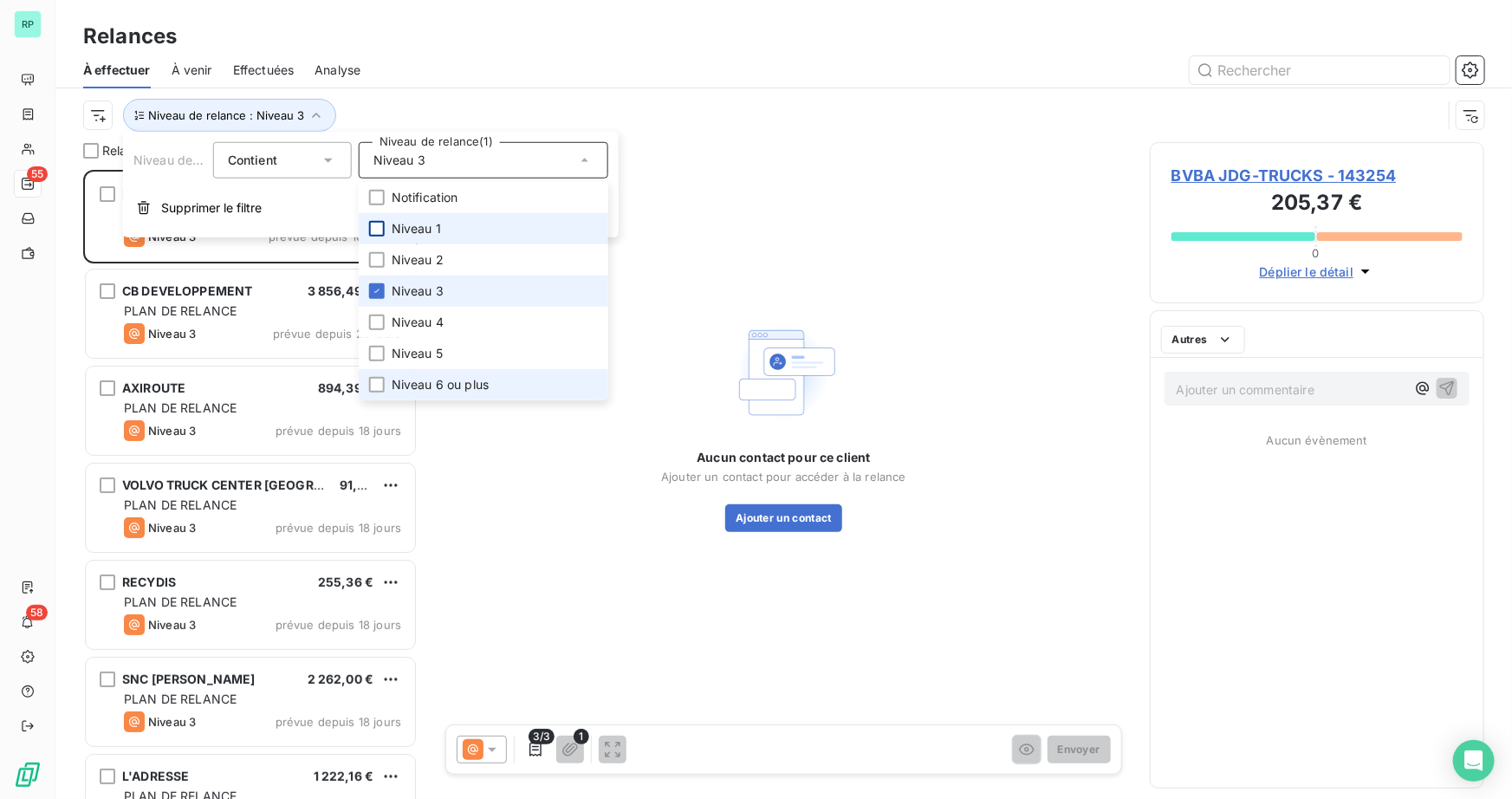
scroll to position [617, 323]
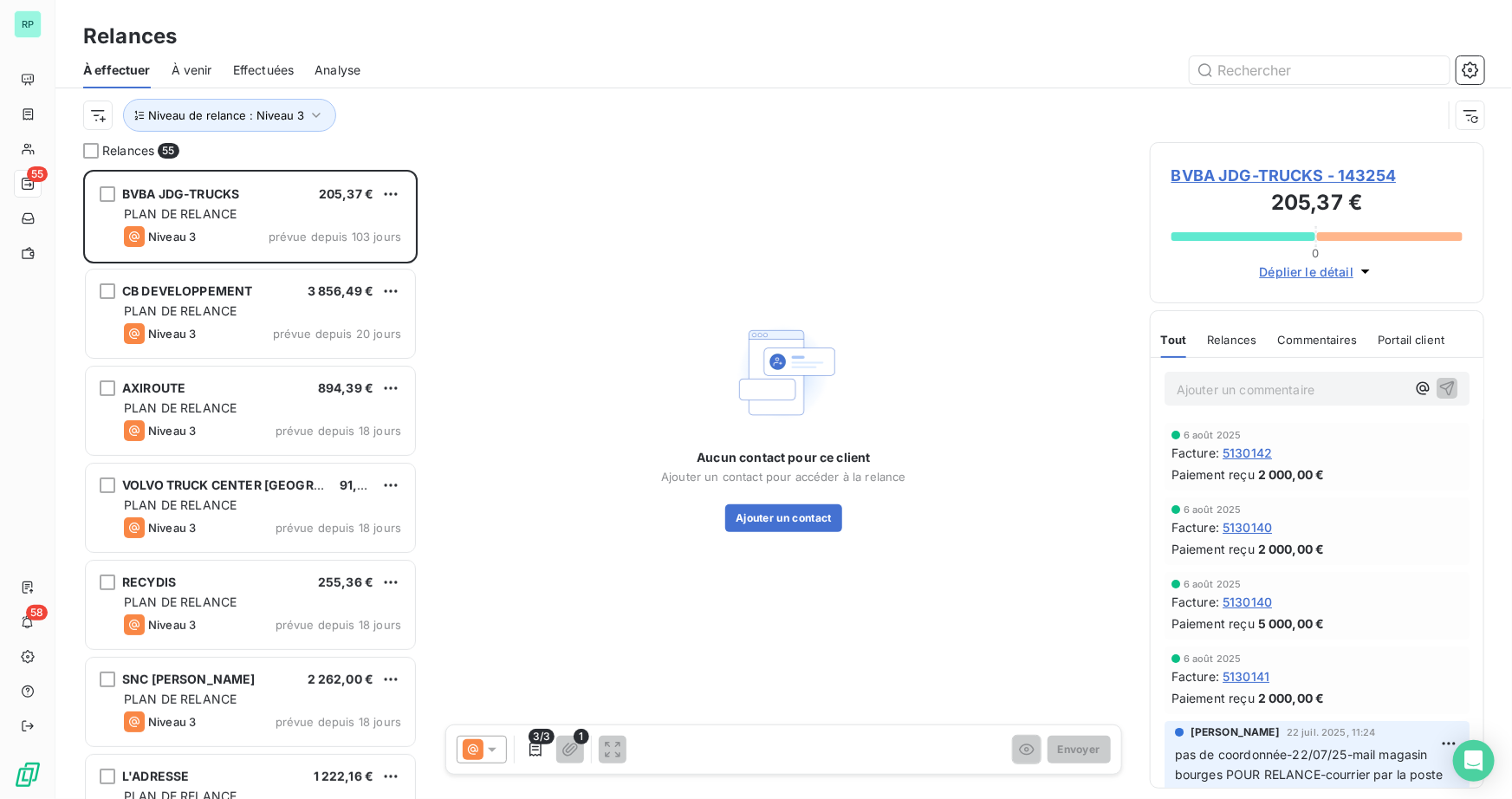
click at [910, 42] on div "Relances" at bounding box center [784, 36] width 1456 height 31
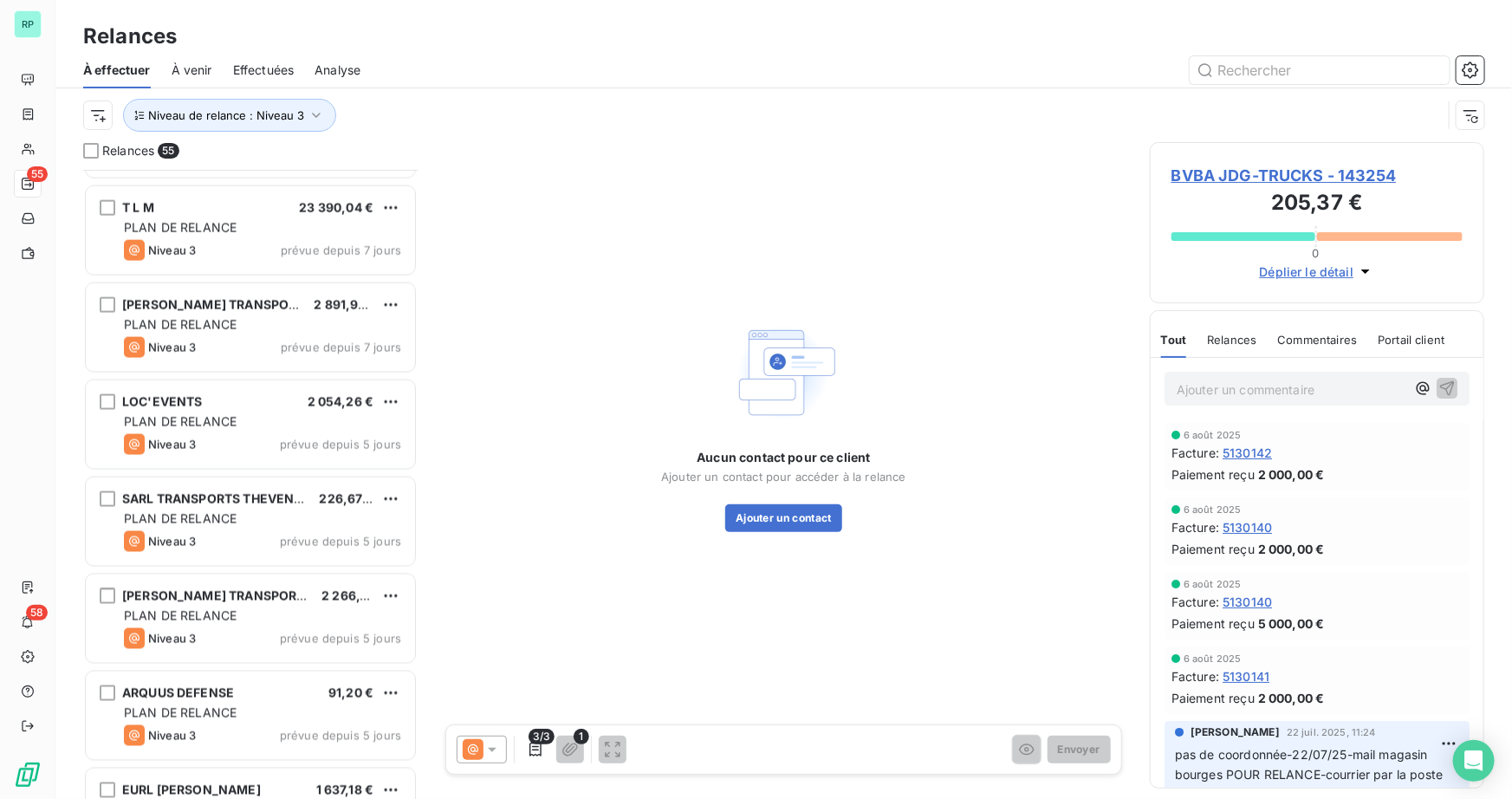
scroll to position [4707, 0]
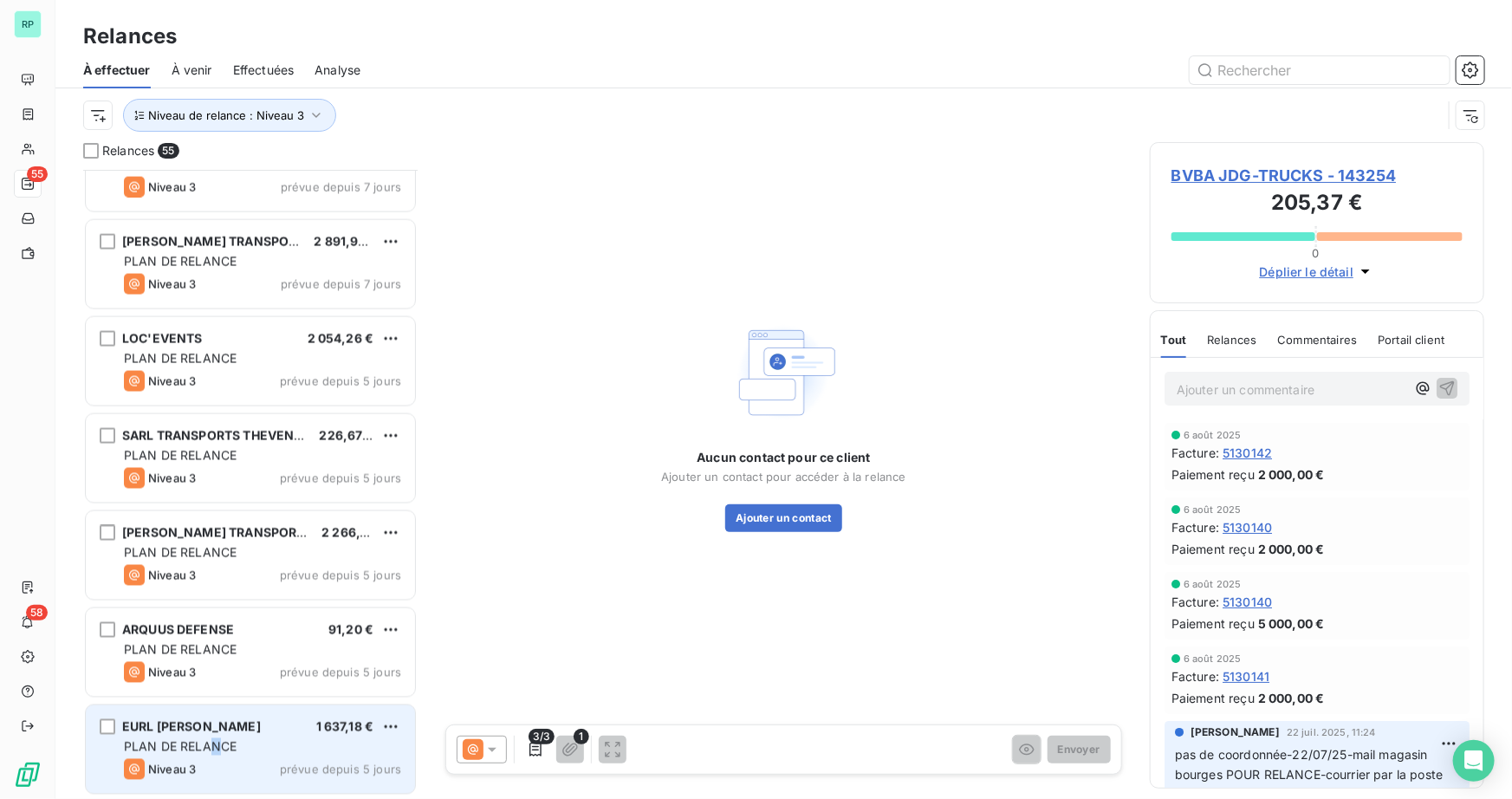
click at [216, 745] on span "PLAN DE RELANCE" at bounding box center [180, 745] width 112 height 14
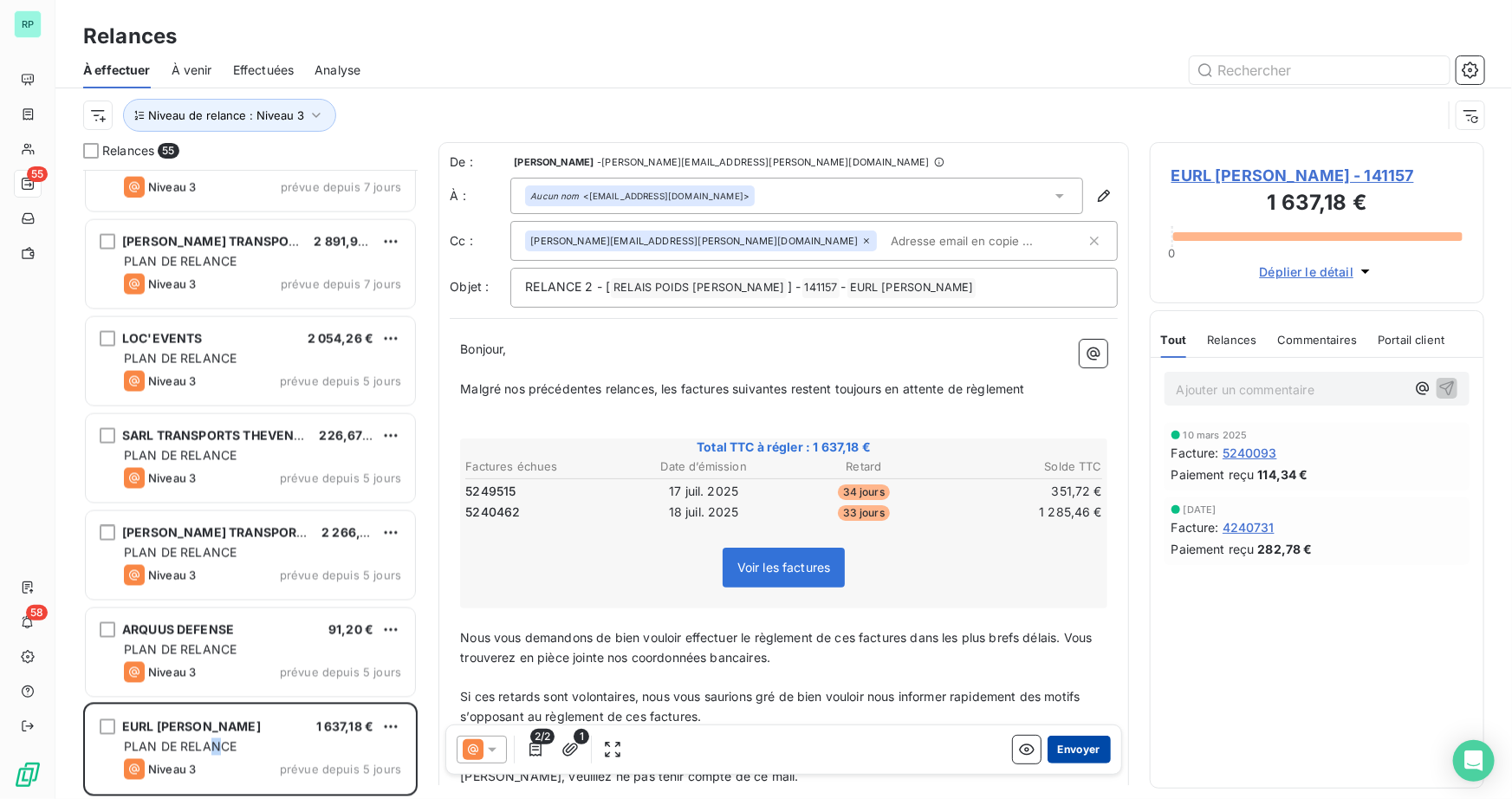
click at [1073, 744] on button "Envoyer" at bounding box center [1079, 749] width 63 height 28
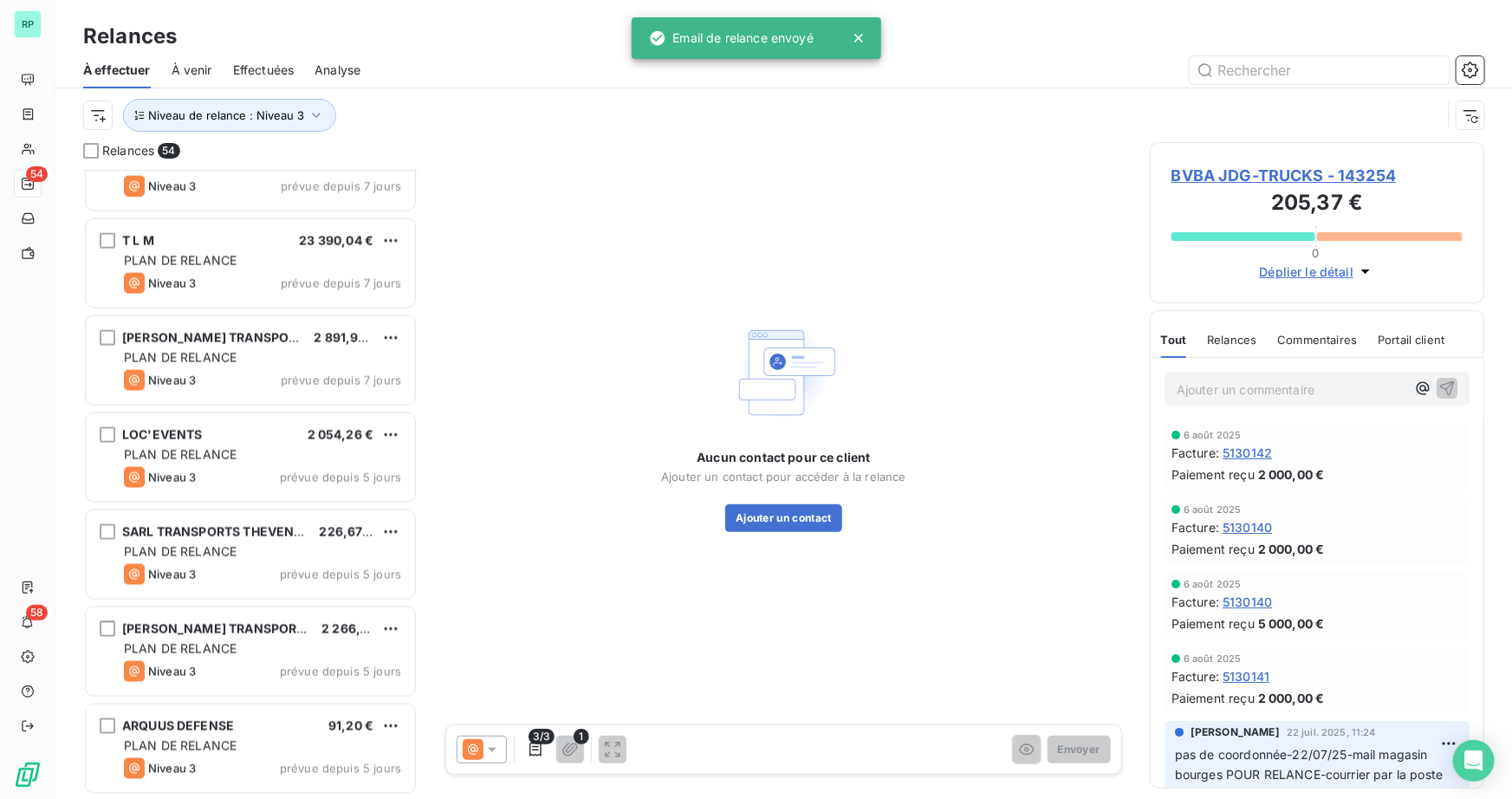
scroll to position [4609, 0]
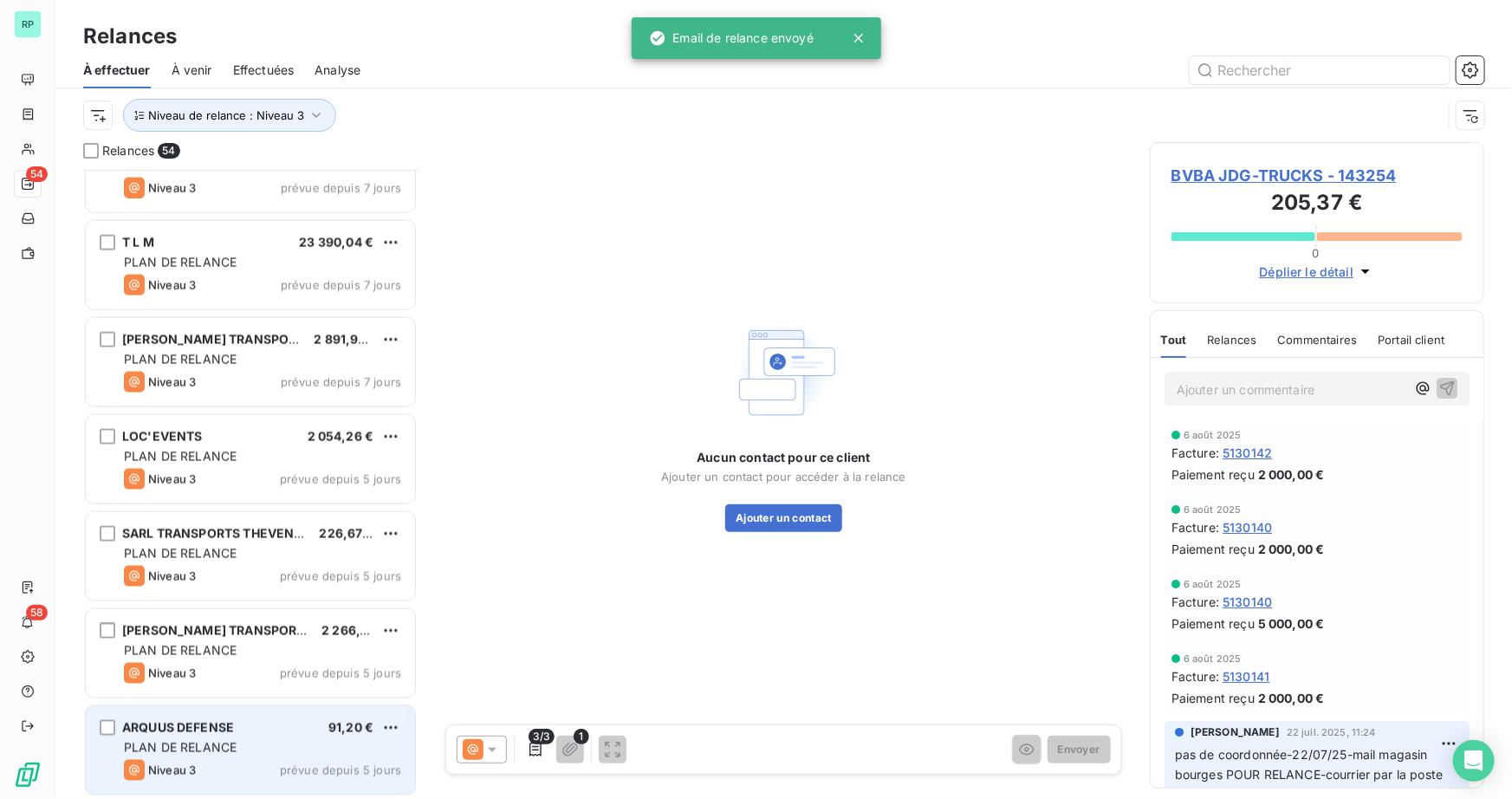
click at [171, 740] on span "PLAN DE RELANCE" at bounding box center [180, 746] width 112 height 14
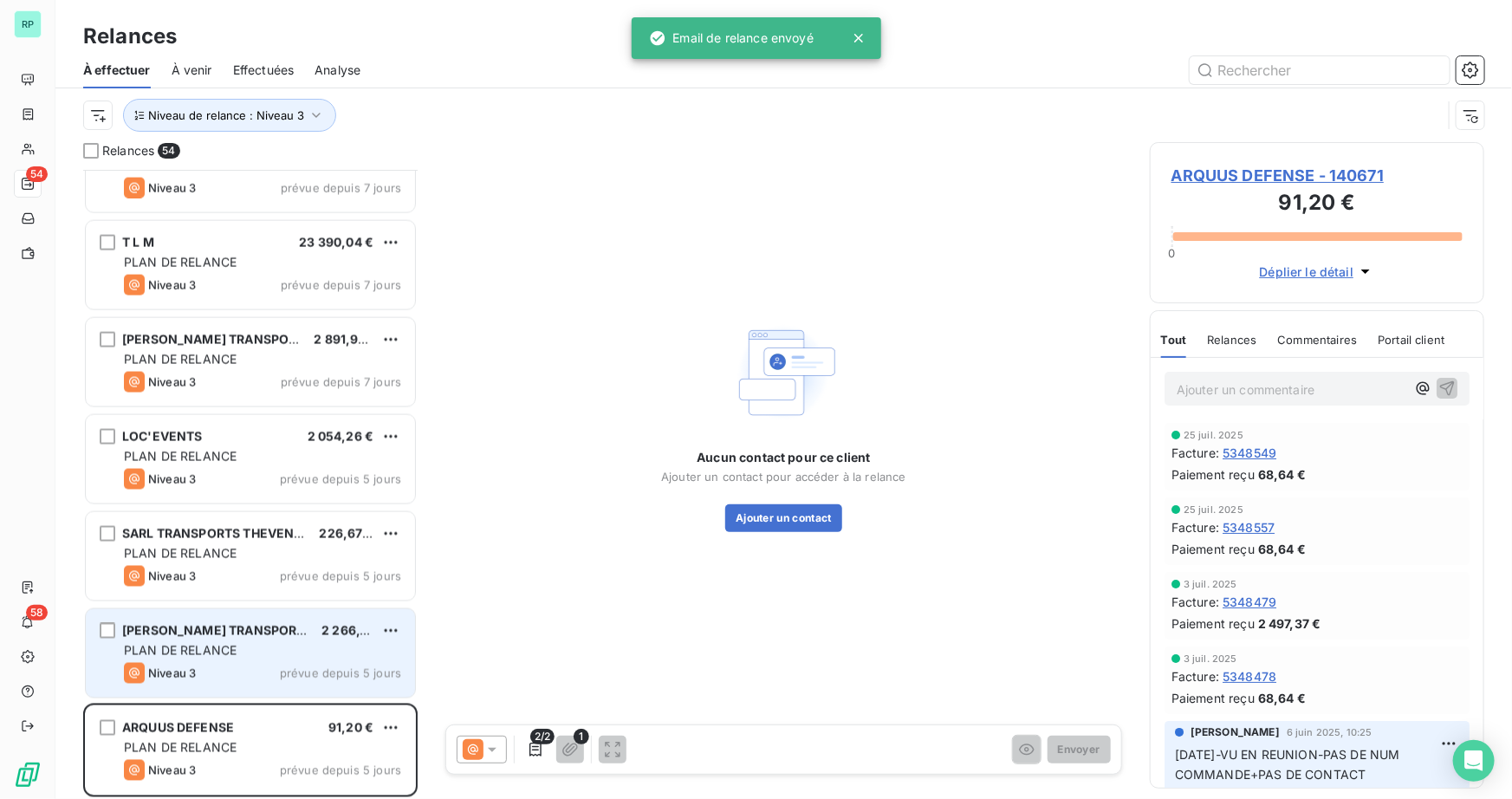
click at [225, 645] on span "PLAN DE RELANCE" at bounding box center [180, 649] width 112 height 14
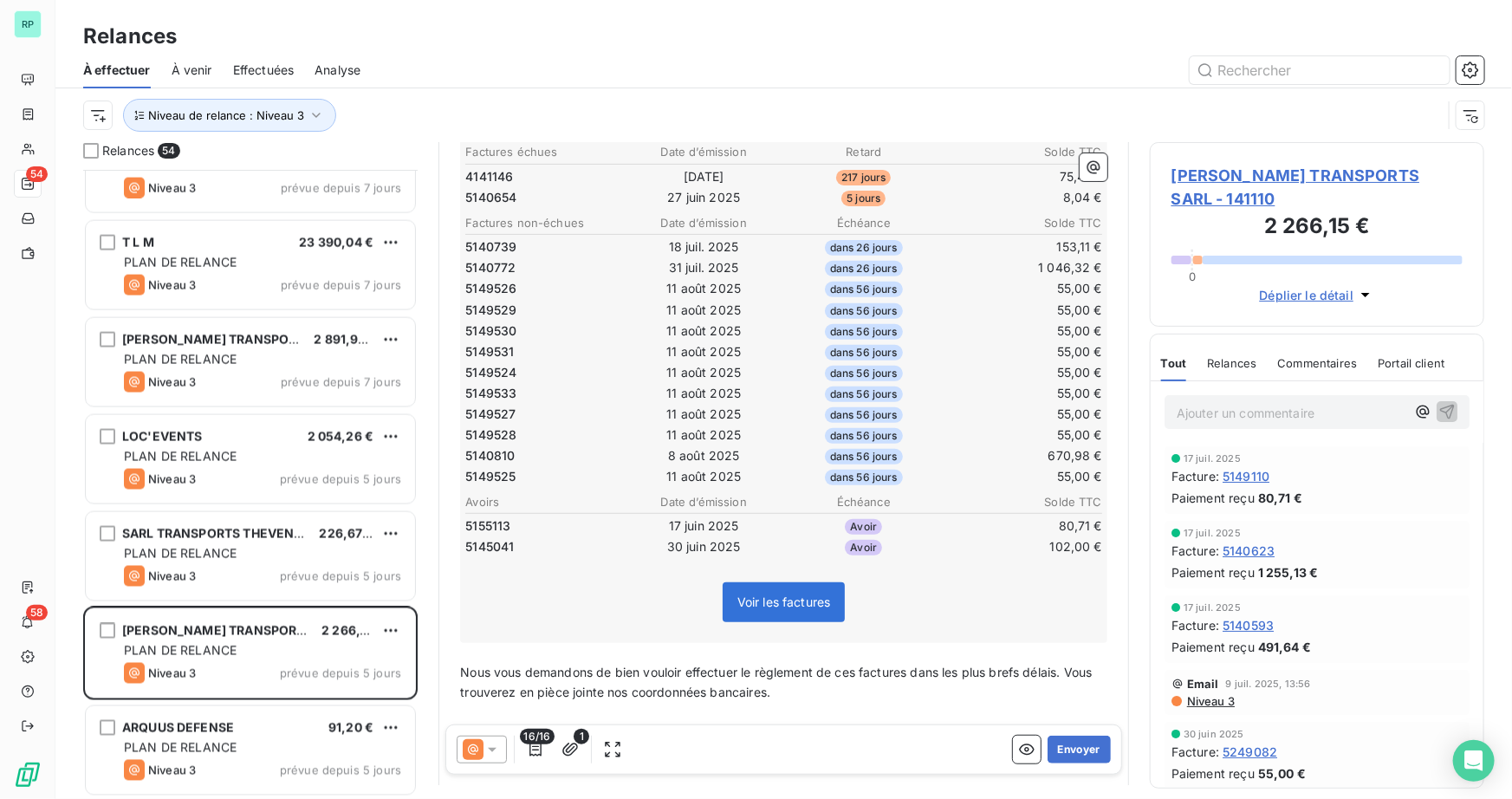
scroll to position [157, 0]
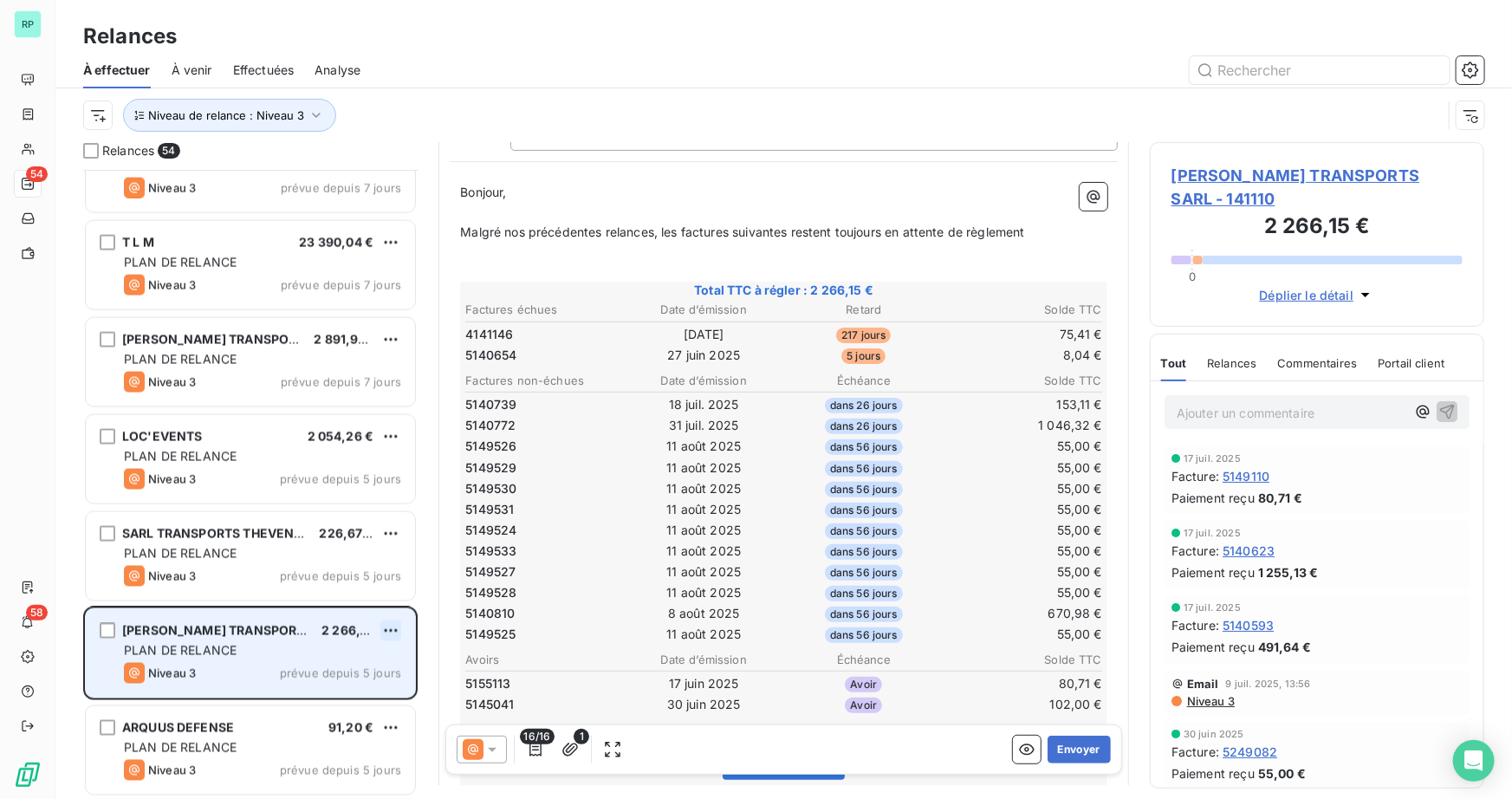
click at [384, 628] on html "RP 54 58 Relances À effectuer À venir Effectuées Analyse Niveau de relance : Ni…" at bounding box center [756, 400] width 1512 height 799
click at [336, 664] on div "Replanifier cette action" at bounding box center [315, 665] width 155 height 28
select select "7"
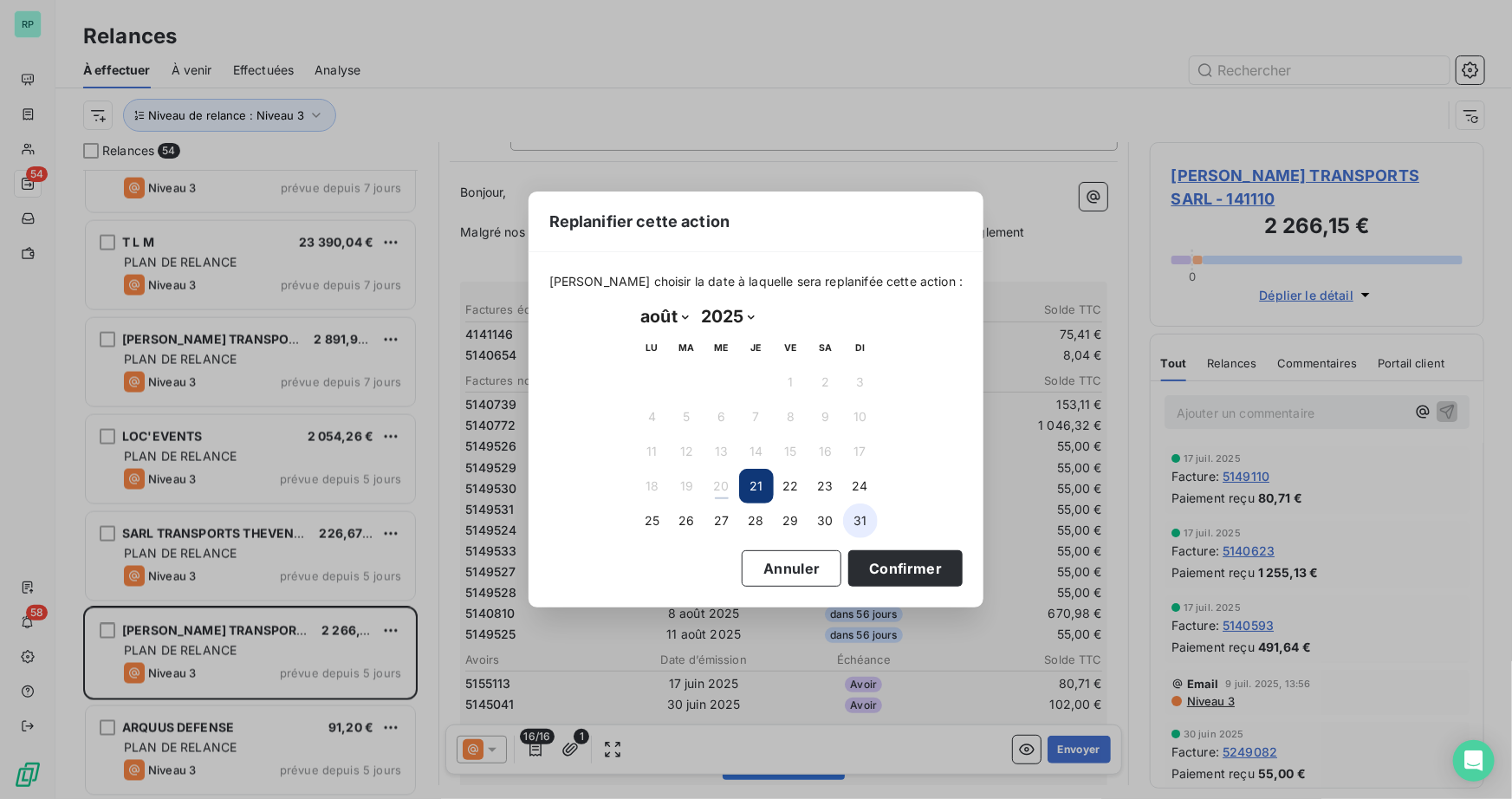
click at [859, 517] on button "31" at bounding box center [861, 521] width 35 height 35
click at [875, 561] on button "Confirmer" at bounding box center [905, 569] width 114 height 36
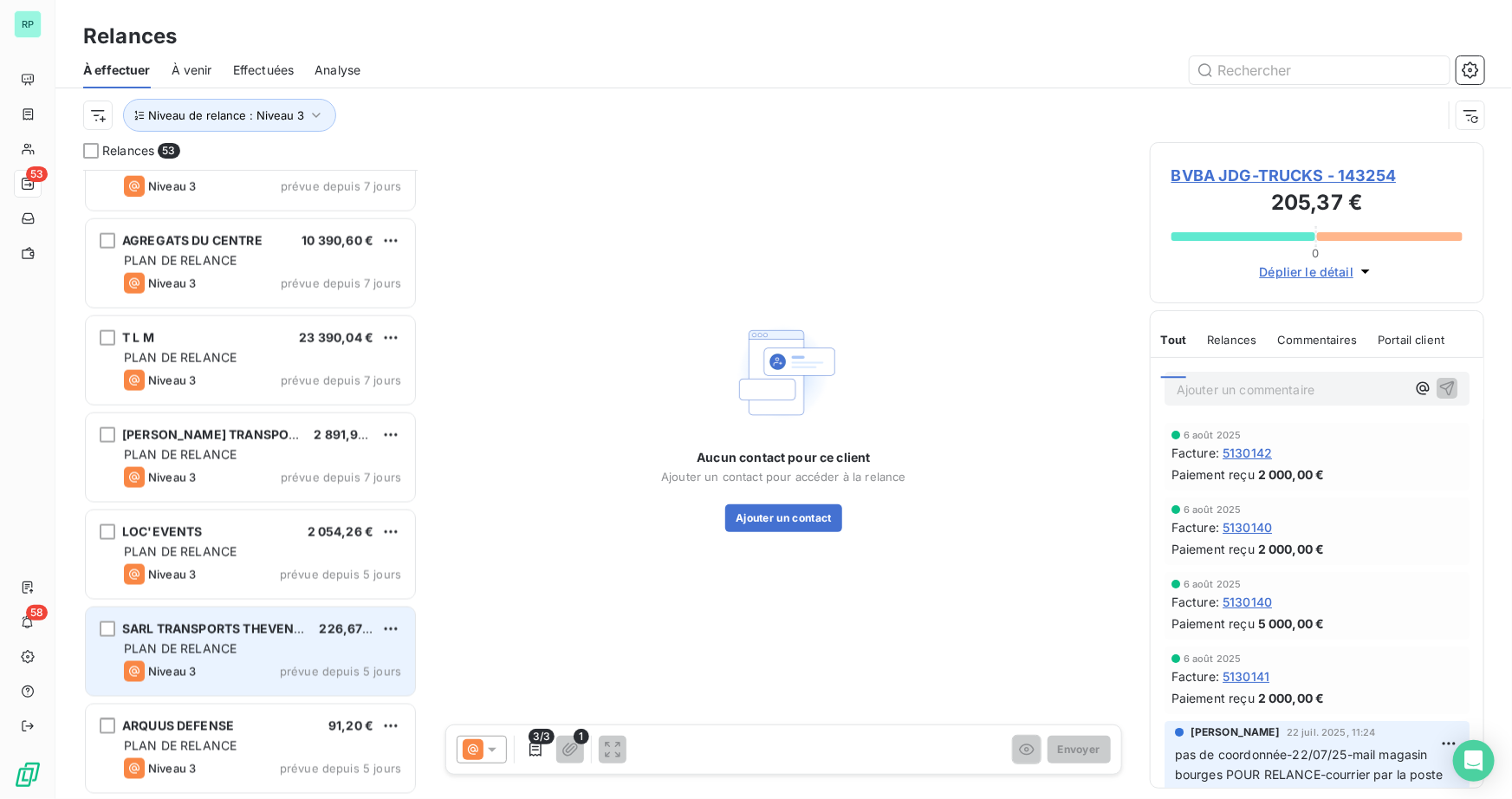
scroll to position [4513, 0]
click at [230, 653] on span "PLAN DE RELANCE" at bounding box center [180, 648] width 112 height 14
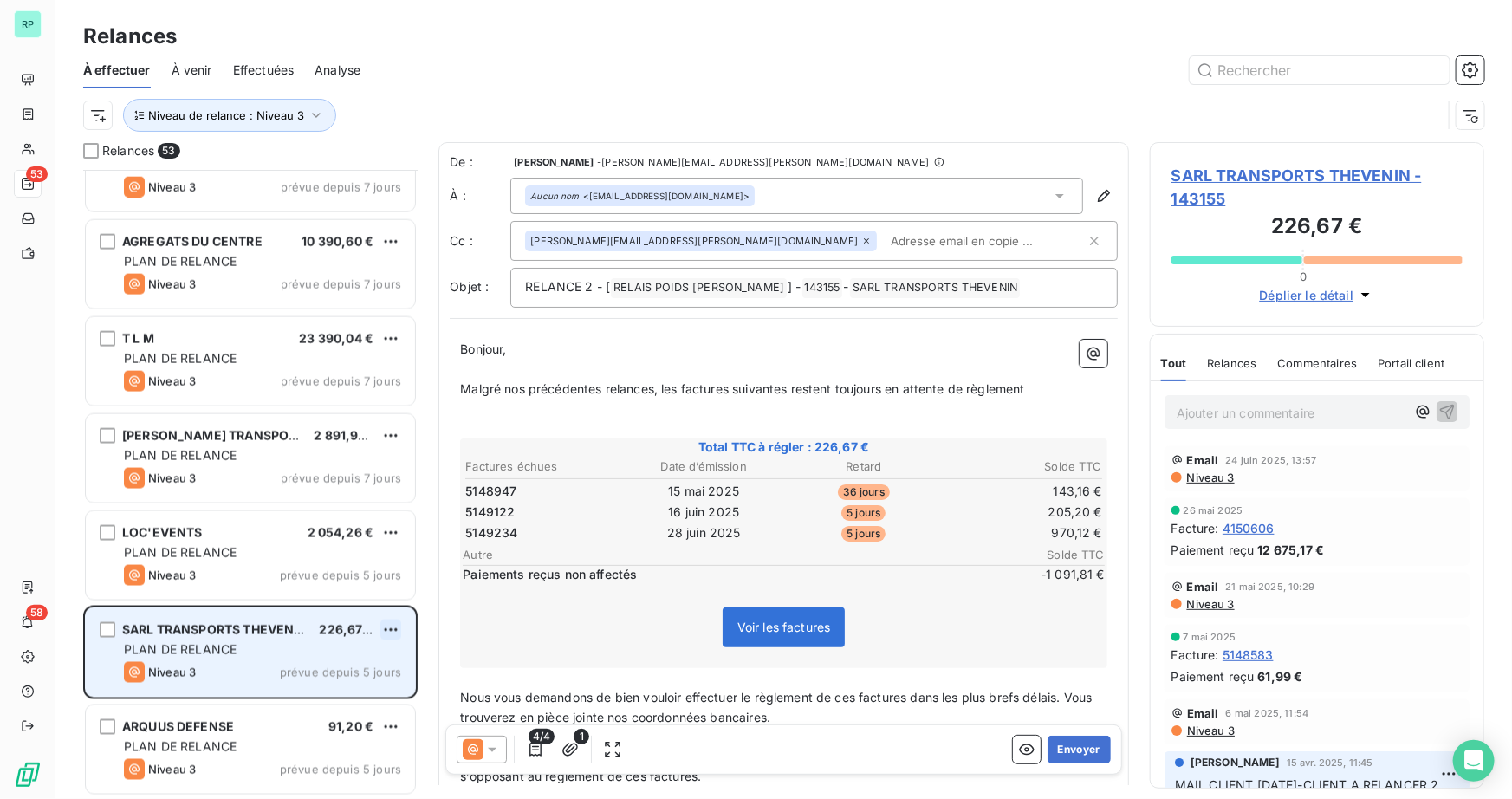
click at [391, 634] on html "RP 53 58 Relances À effectuer À venir Effectuées Analyse Niveau de relance : Ni…" at bounding box center [756, 400] width 1512 height 799
click at [329, 666] on div "Replanifier cette action" at bounding box center [315, 663] width 155 height 28
select select "7"
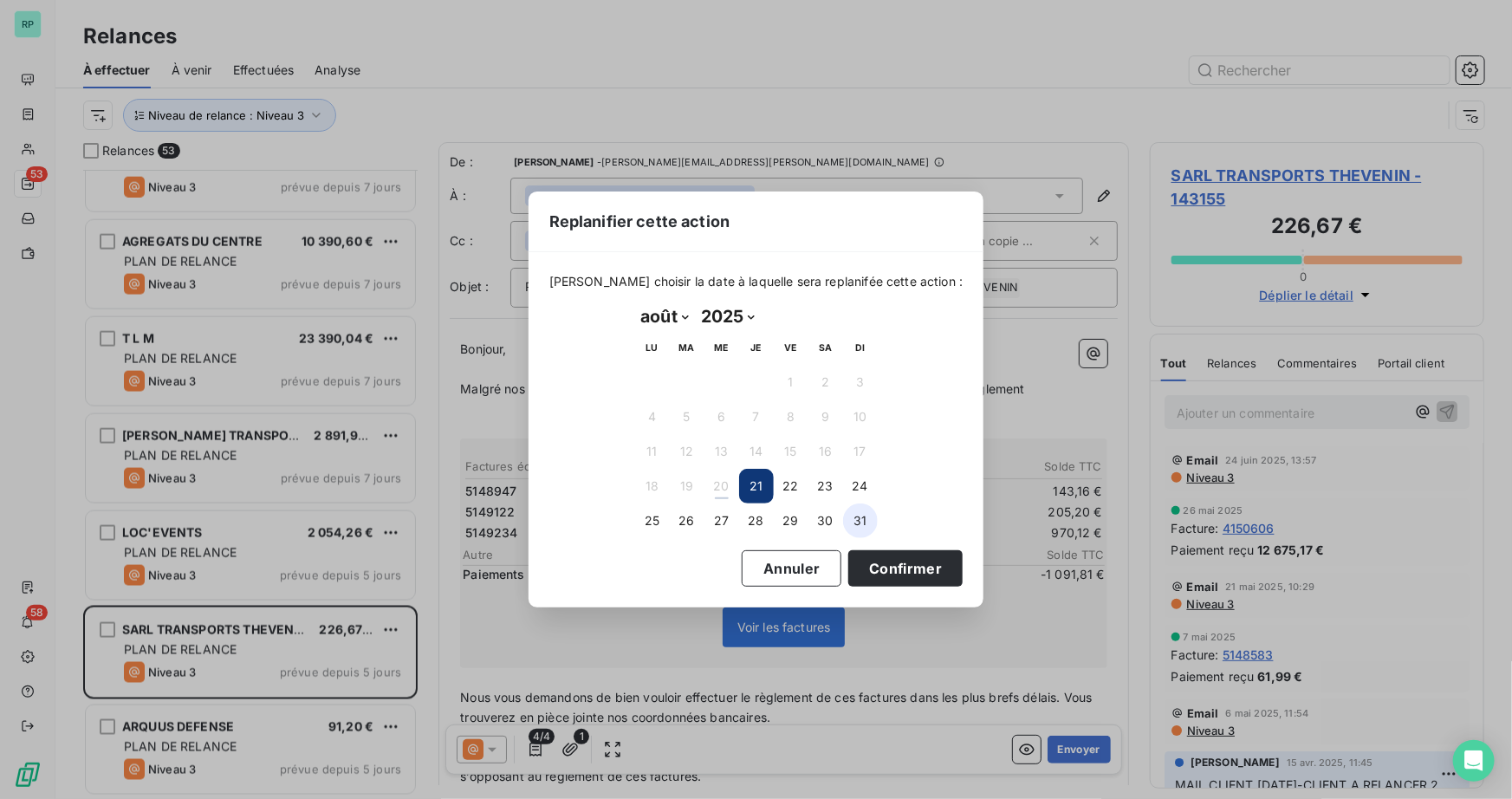
click at [857, 521] on button "31" at bounding box center [861, 521] width 35 height 35
click at [869, 563] on button "Confirmer" at bounding box center [905, 569] width 114 height 36
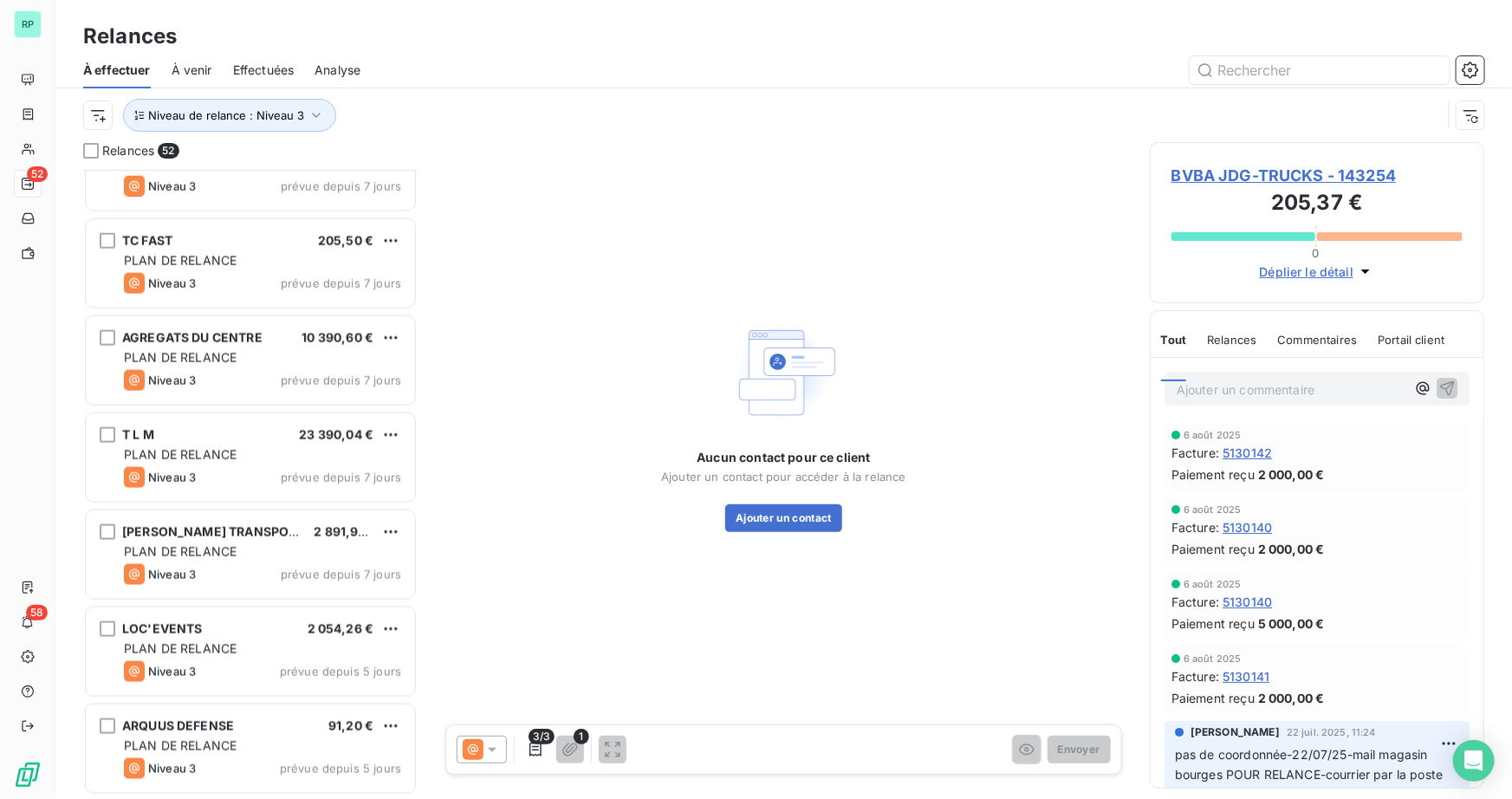
scroll to position [4416, 0]
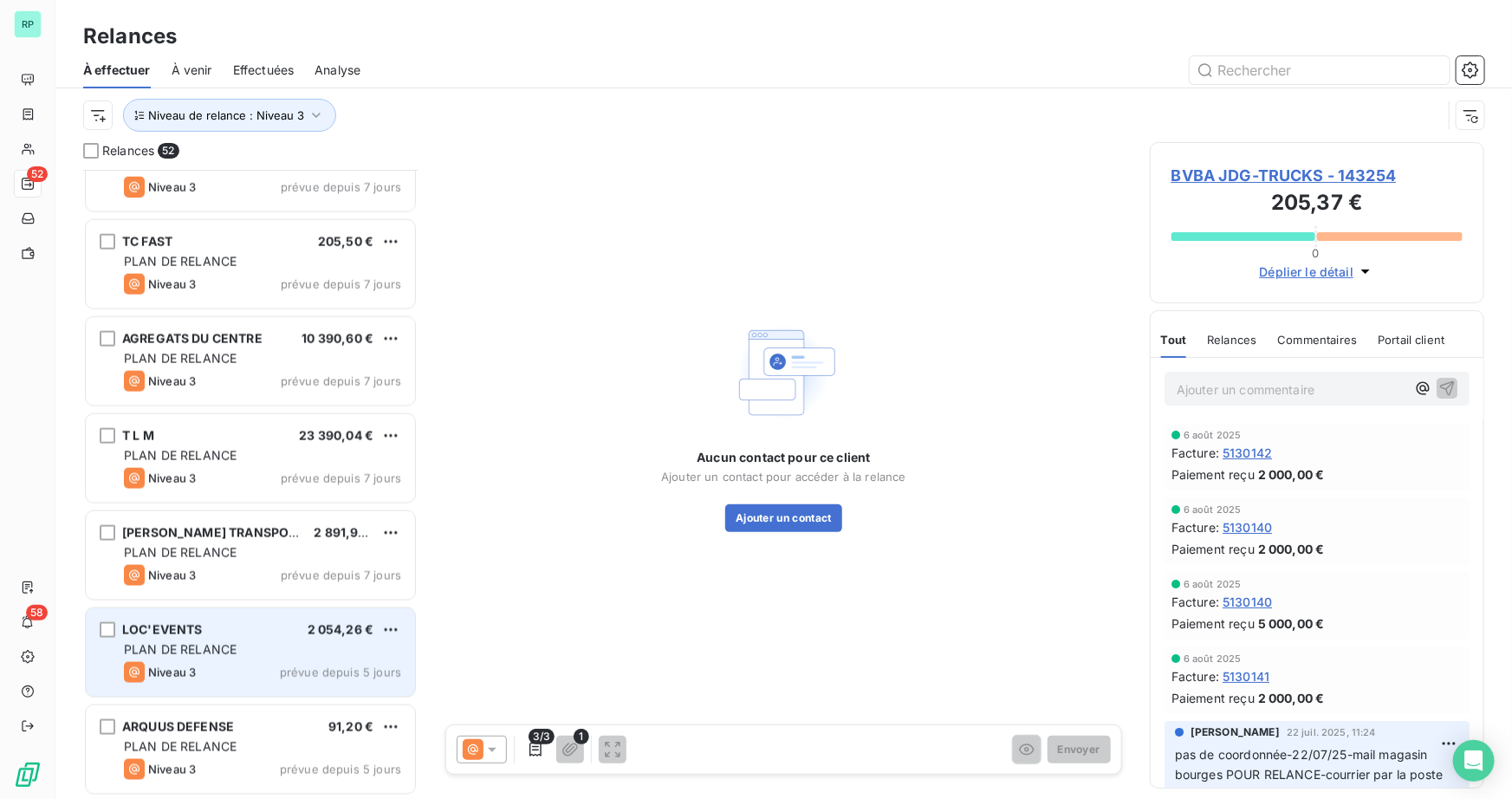
click at [193, 649] on span "PLAN DE RELANCE" at bounding box center [180, 648] width 112 height 14
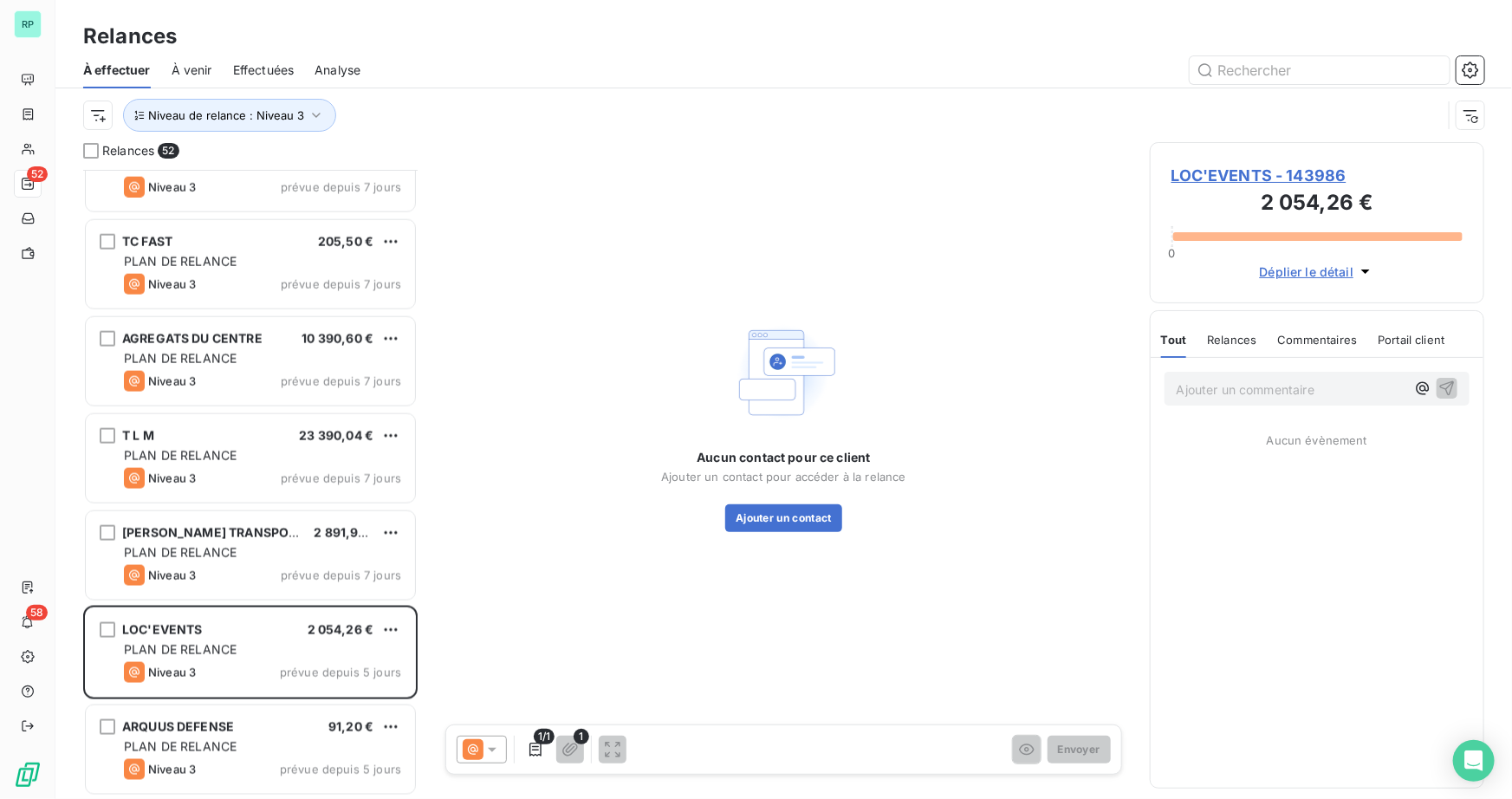
drag, startPoint x: 1218, startPoint y: 532, endPoint x: 1220, endPoint y: 513, distance: 19.1
click at [1219, 532] on div "Ajouter un commentaire ﻿ Aucun évènement" at bounding box center [1317, 571] width 332 height 429
click at [1226, 176] on span "LOC'EVENTS - 143986" at bounding box center [1316, 175] width 291 height 23
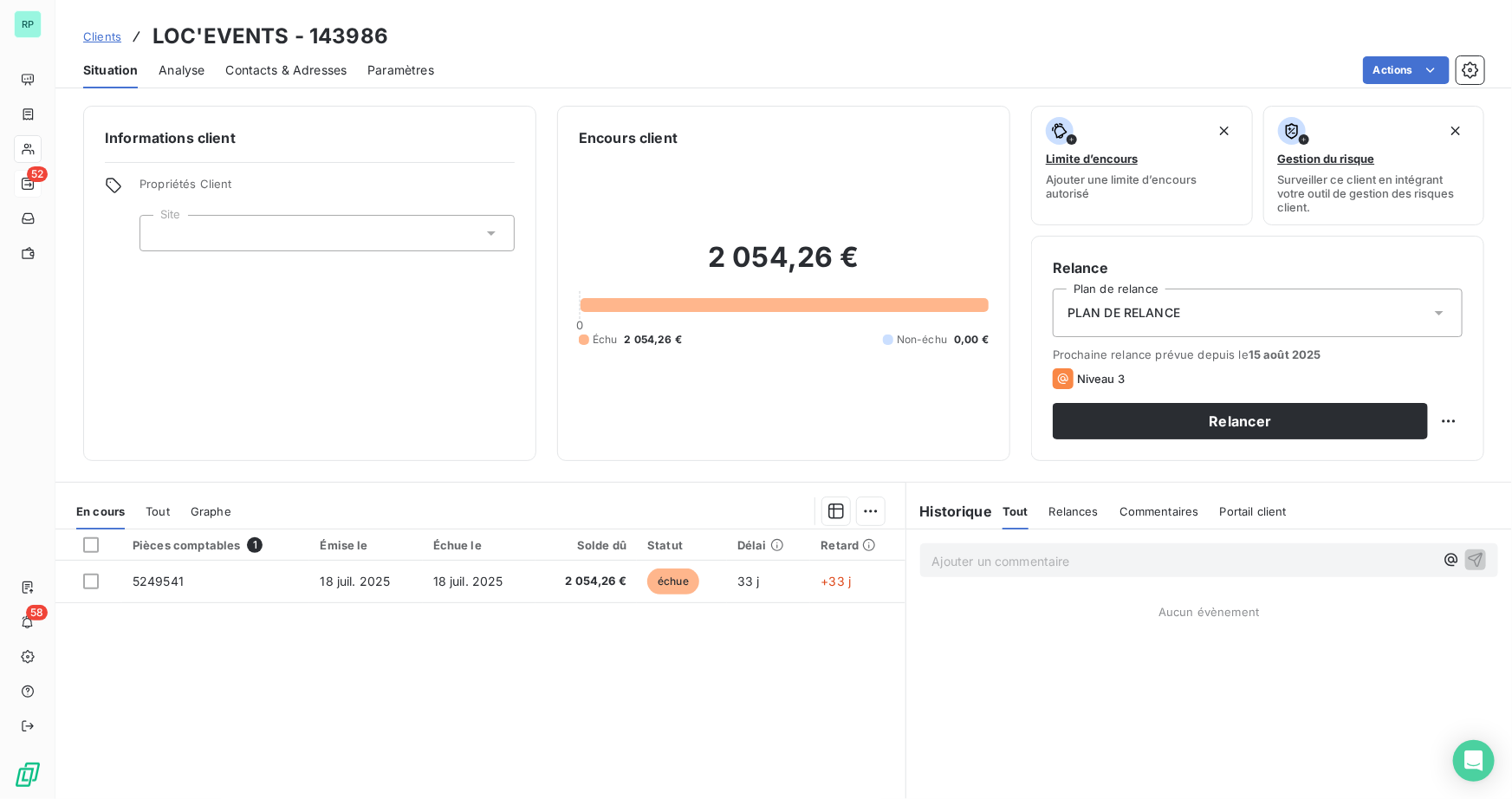
click at [277, 69] on span "Contacts & Adresses" at bounding box center [285, 70] width 121 height 17
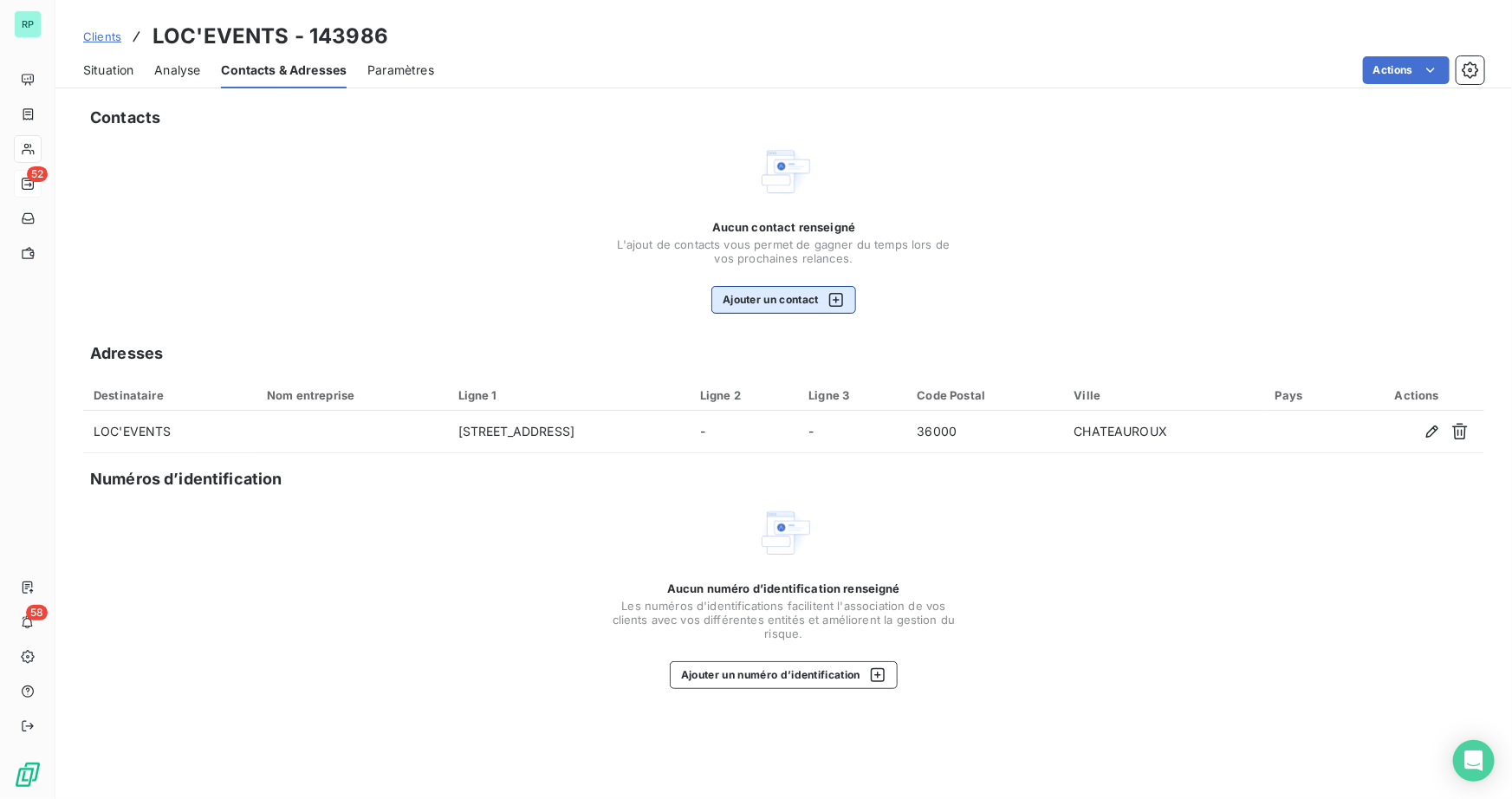
click at [834, 298] on icon "button" at bounding box center [836, 300] width 17 height 17
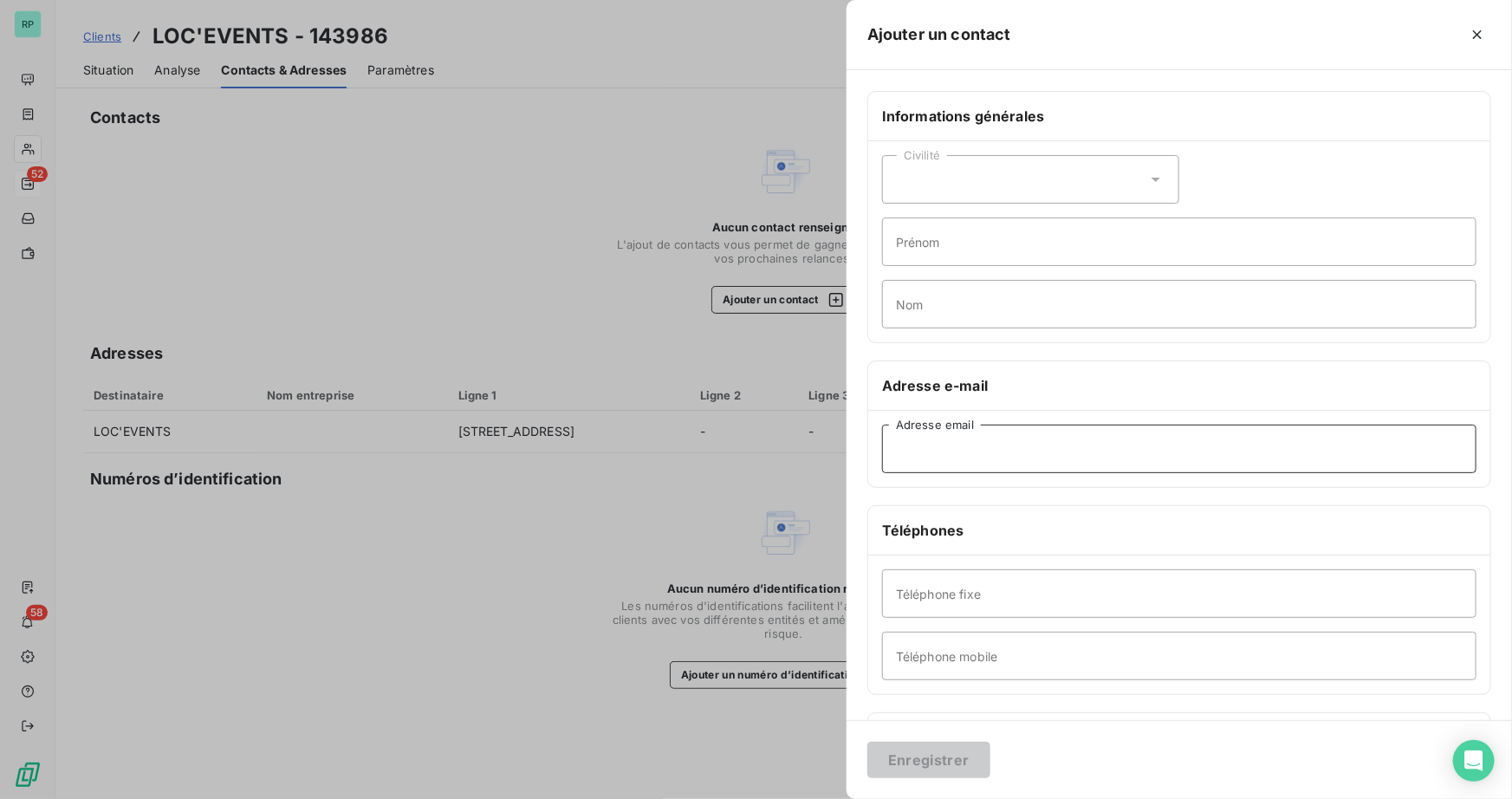
click at [992, 446] on input "Adresse email" at bounding box center [1179, 448] width 595 height 49
paste input "stephane@loc-events36.fr"
type input "stephane@loc-events36.fr"
click at [1193, 617] on div "Téléphone fixe Téléphone mobile" at bounding box center [1180, 624] width 622 height 138
click at [1177, 615] on input "Téléphone fixe" at bounding box center [1179, 593] width 595 height 49
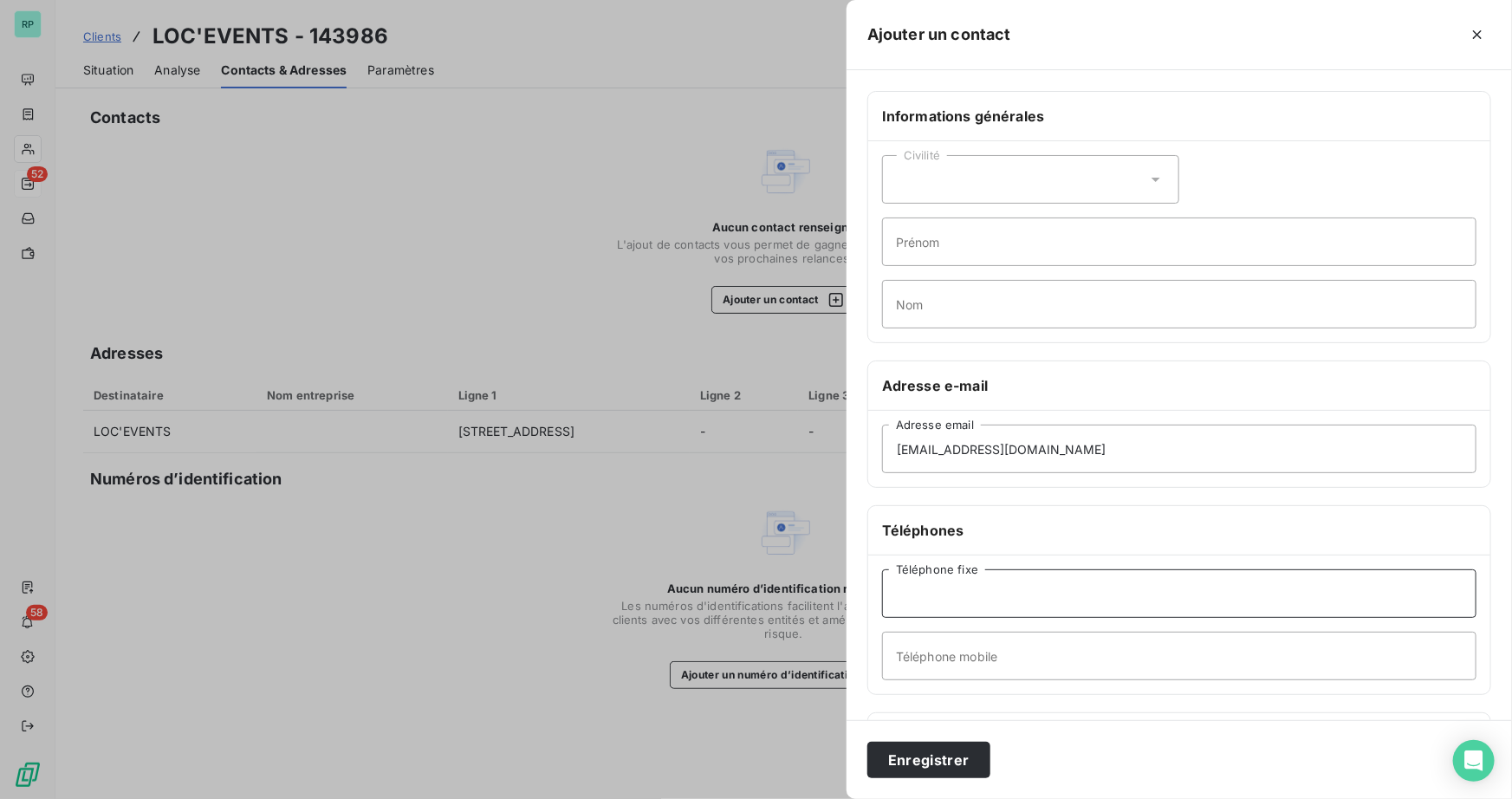
paste input "0254227473"
type input "0254227473"
click at [1039, 668] on input "Téléphone mobile" at bounding box center [1179, 655] width 595 height 49
paste input "0673339687"
type input "0673339687"
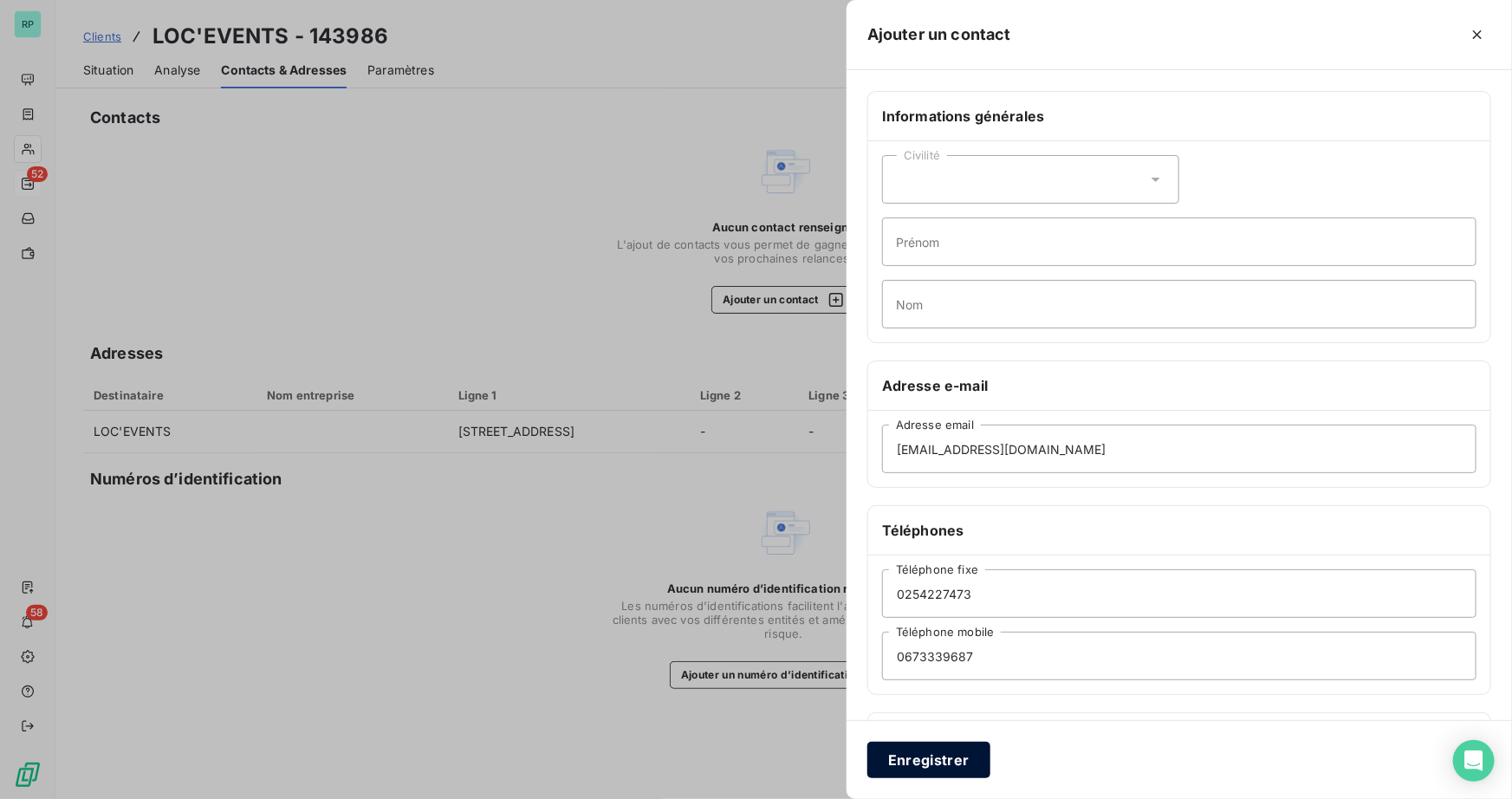
click at [947, 747] on button "Enregistrer" at bounding box center [929, 760] width 123 height 36
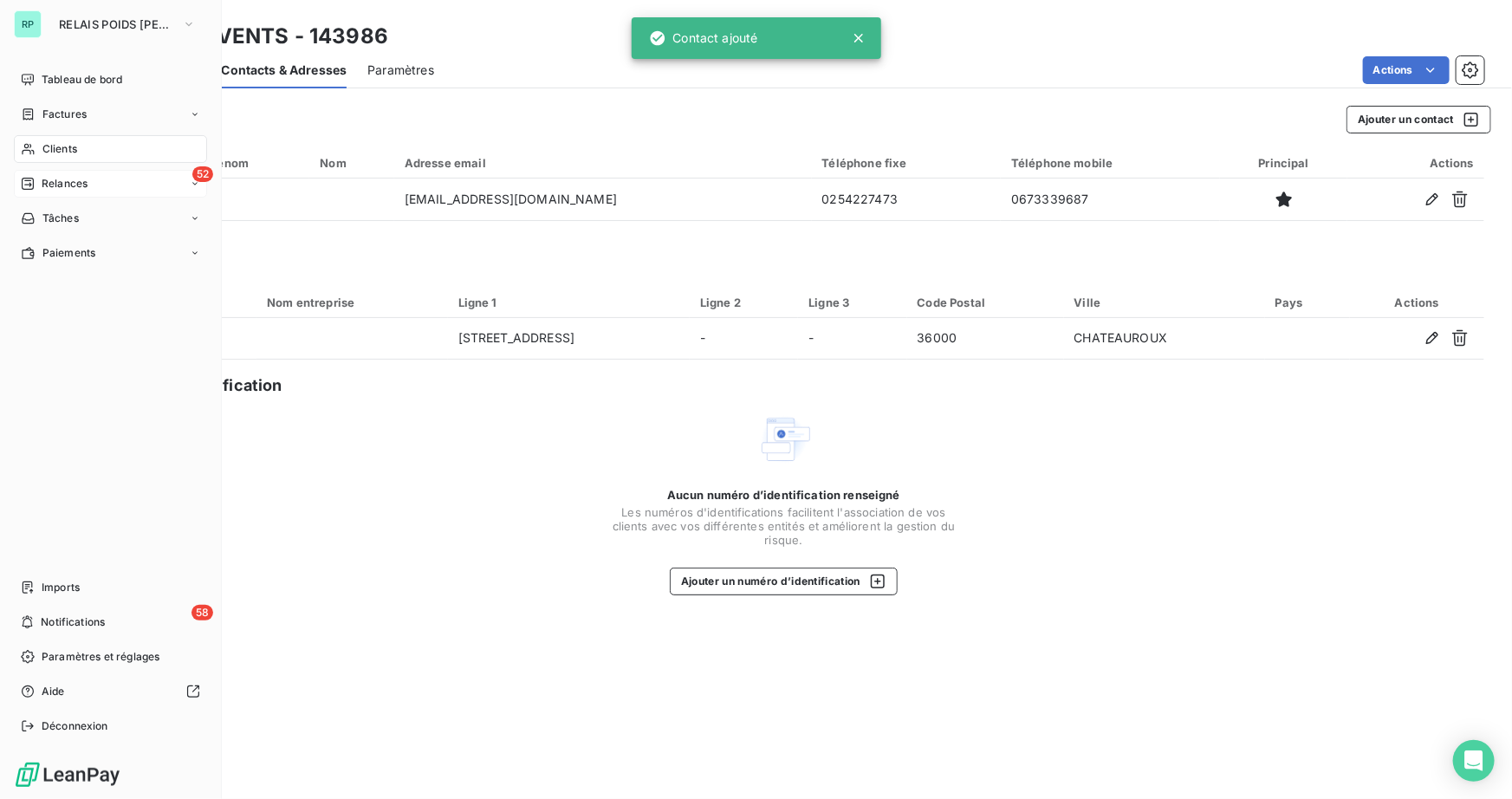
click at [47, 186] on span "Relances" at bounding box center [64, 183] width 46 height 15
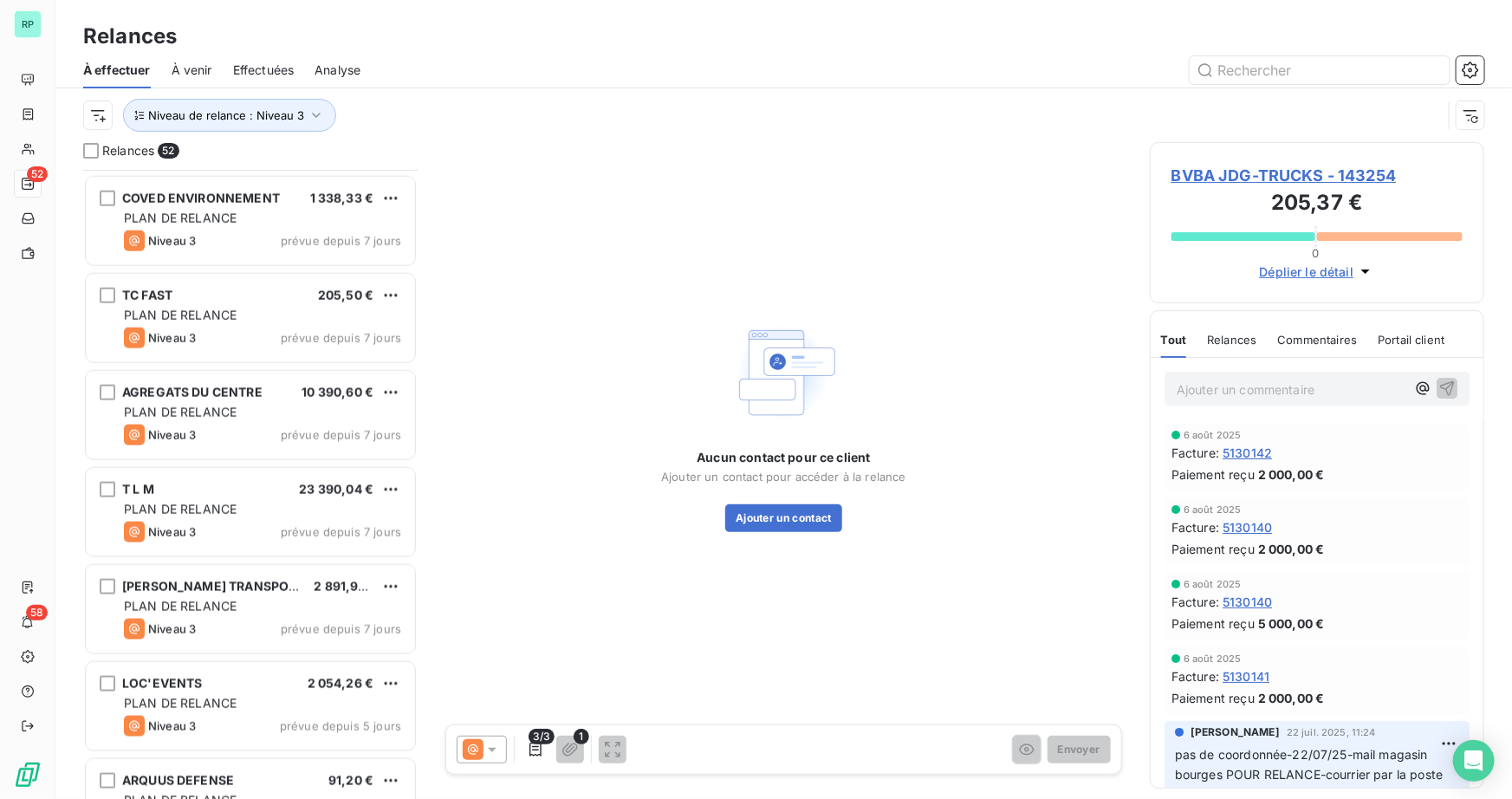
scroll to position [4416, 0]
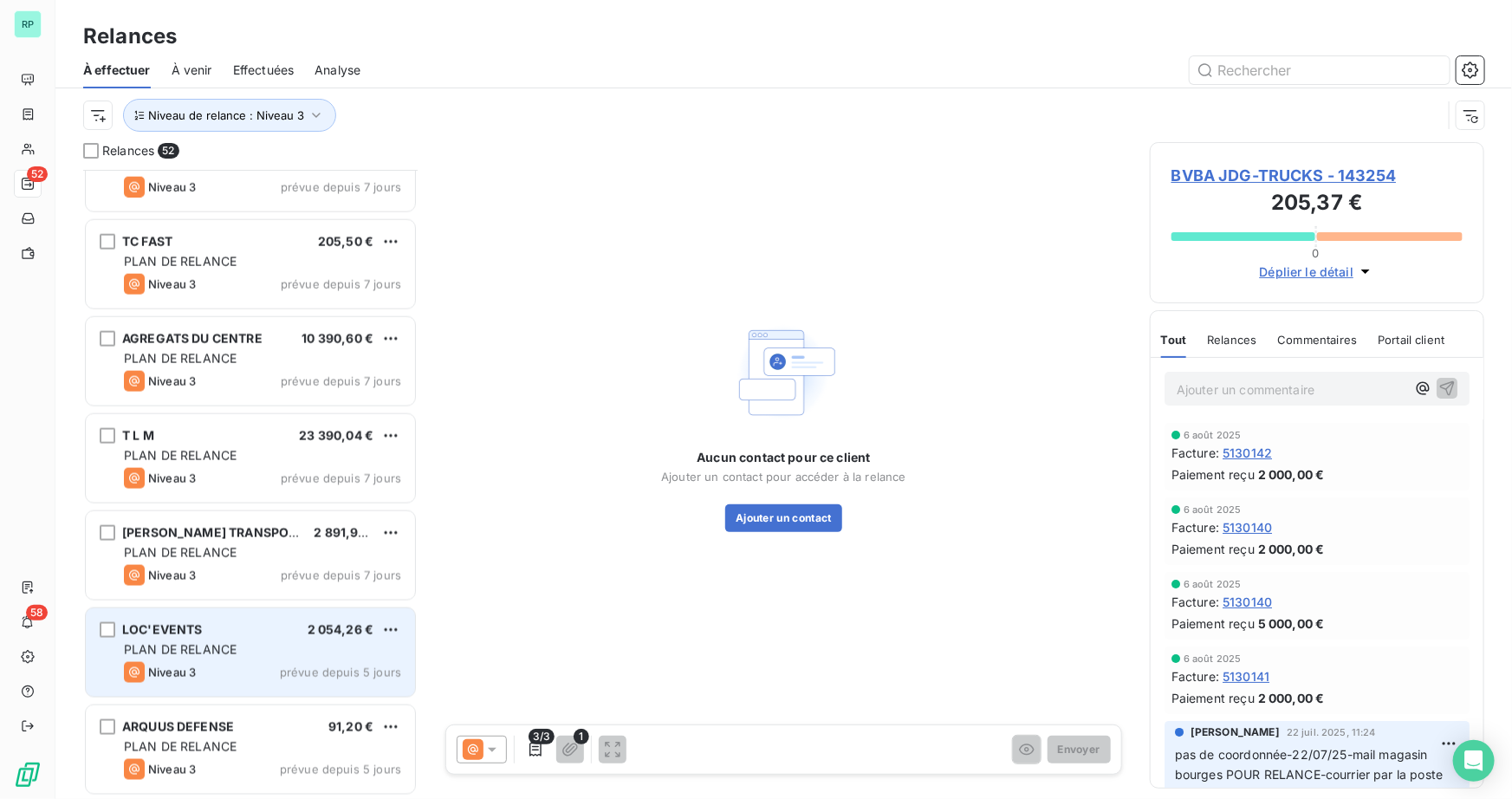
click at [209, 662] on div "Niveau 3 prévue depuis 5 jours" at bounding box center [262, 672] width 278 height 21
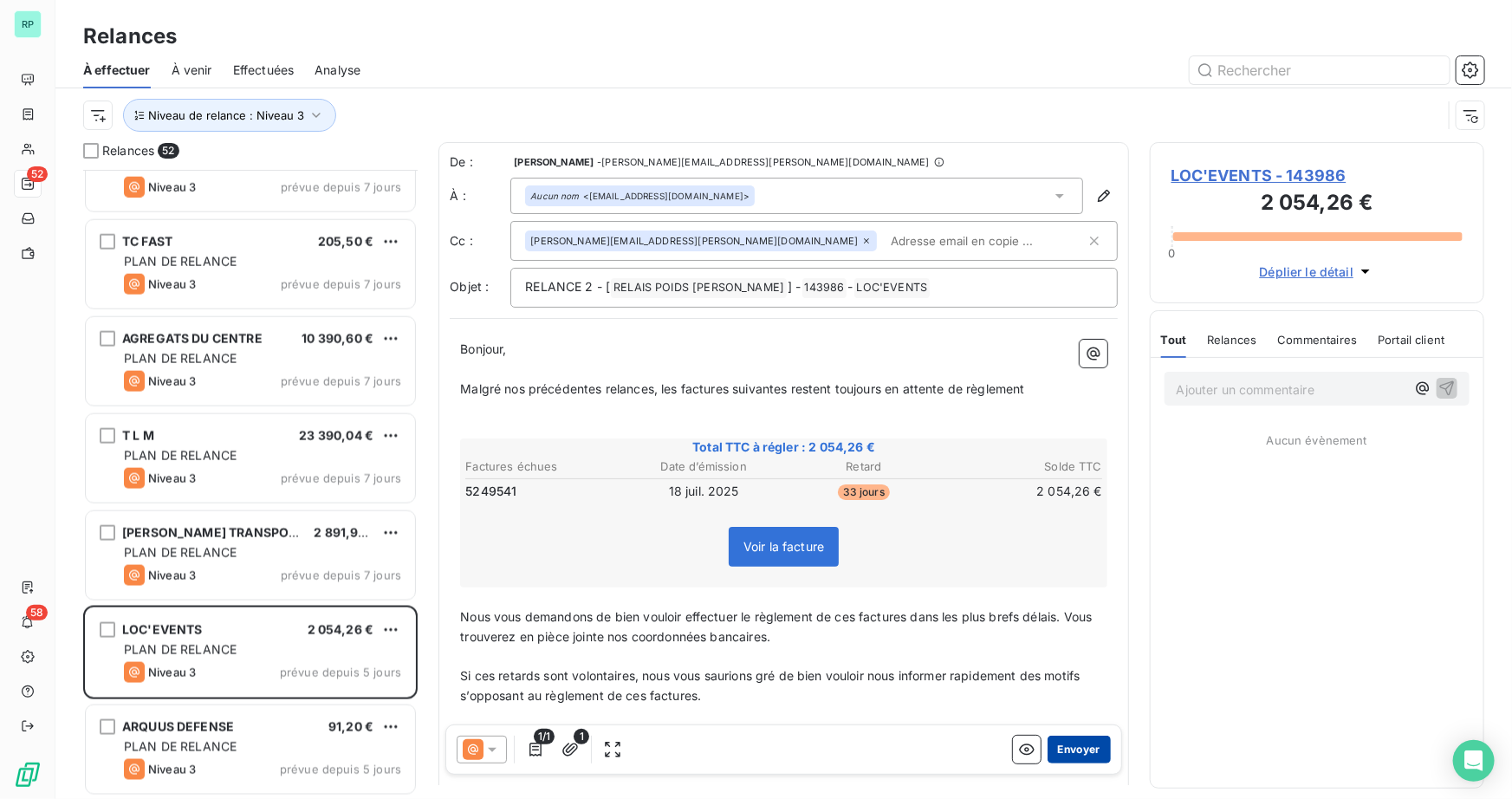
click at [1073, 745] on button "Envoyer" at bounding box center [1079, 749] width 63 height 28
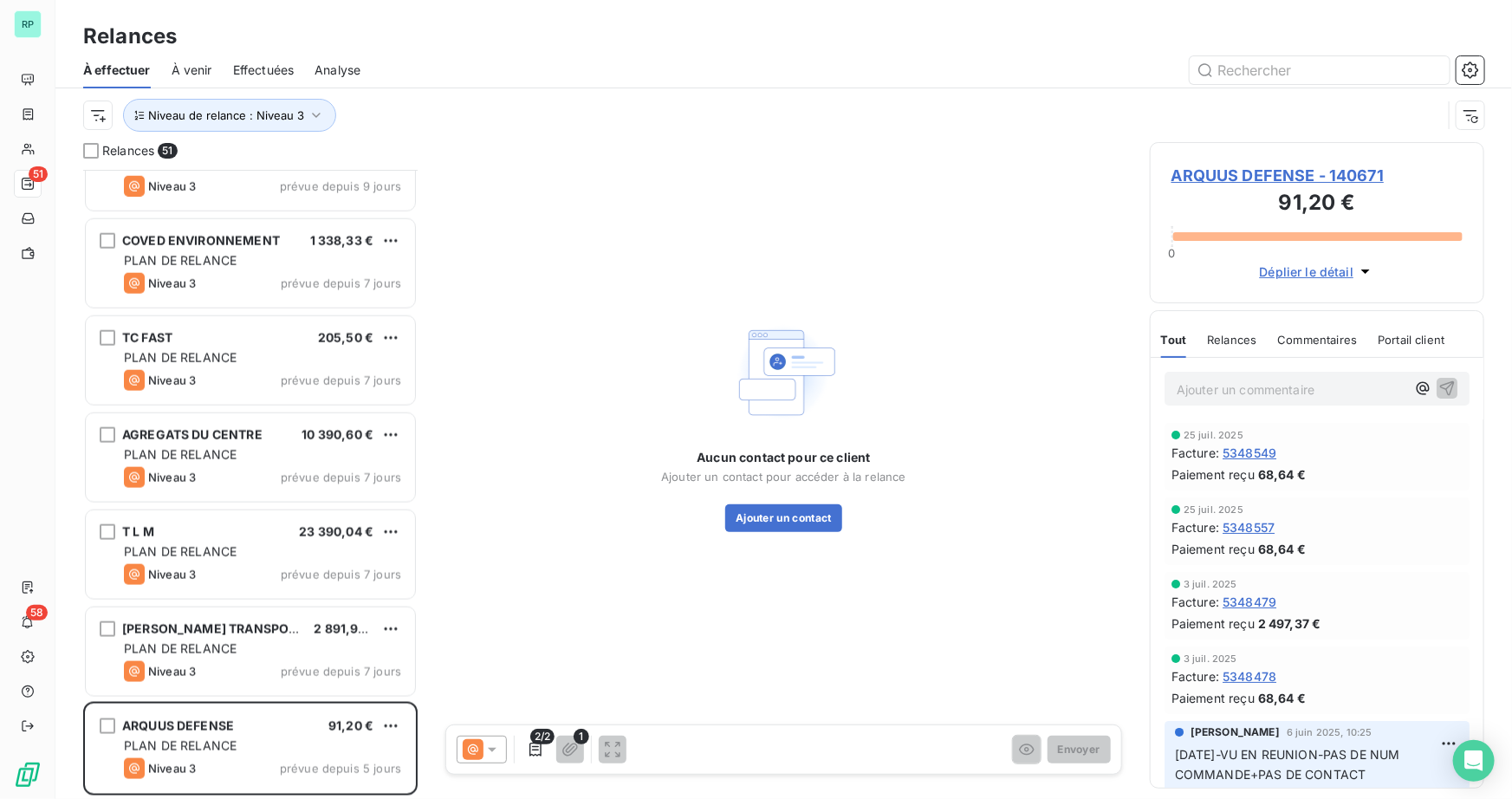
scroll to position [4319, 0]
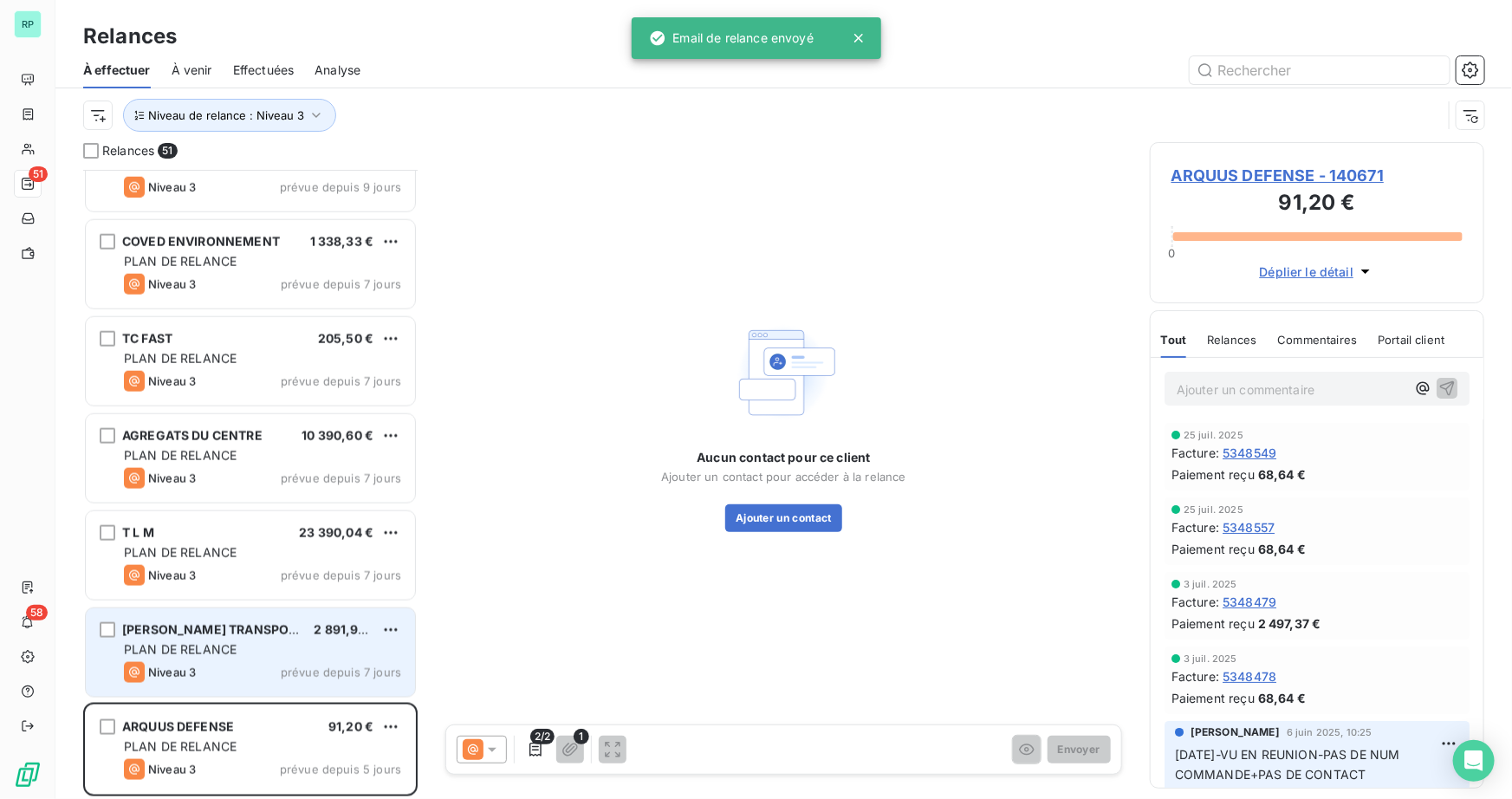
click at [170, 666] on span "Niveau 3" at bounding box center [172, 672] width 48 height 13
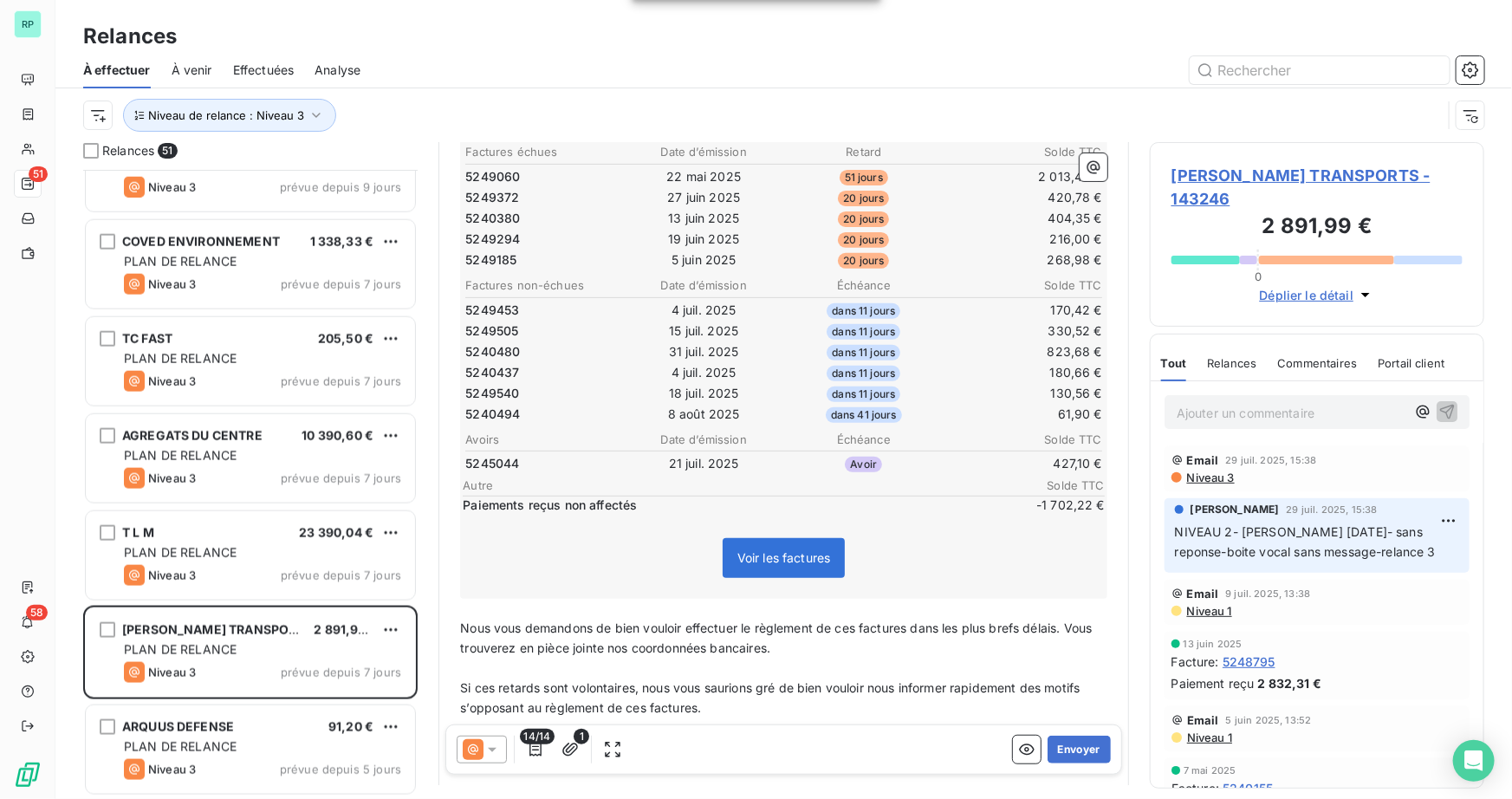
scroll to position [157, 0]
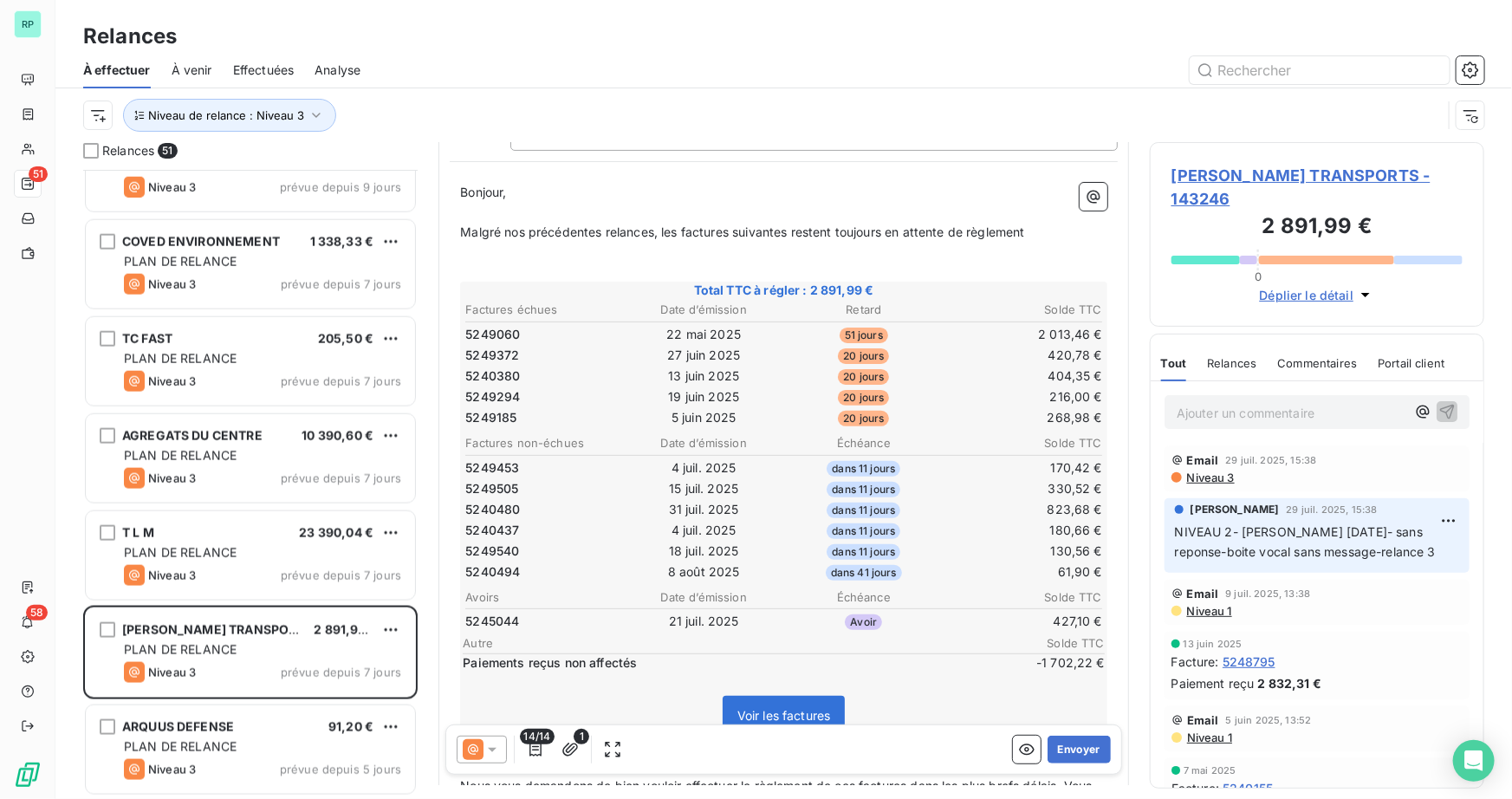
click at [1374, 411] on div "Ajouter un commentaire ﻿" at bounding box center [1317, 412] width 332 height 61
click at [1377, 401] on p "Ajouter un commentaire ﻿" at bounding box center [1291, 412] width 229 height 22
click at [1063, 751] on button "Envoyer" at bounding box center [1079, 749] width 63 height 28
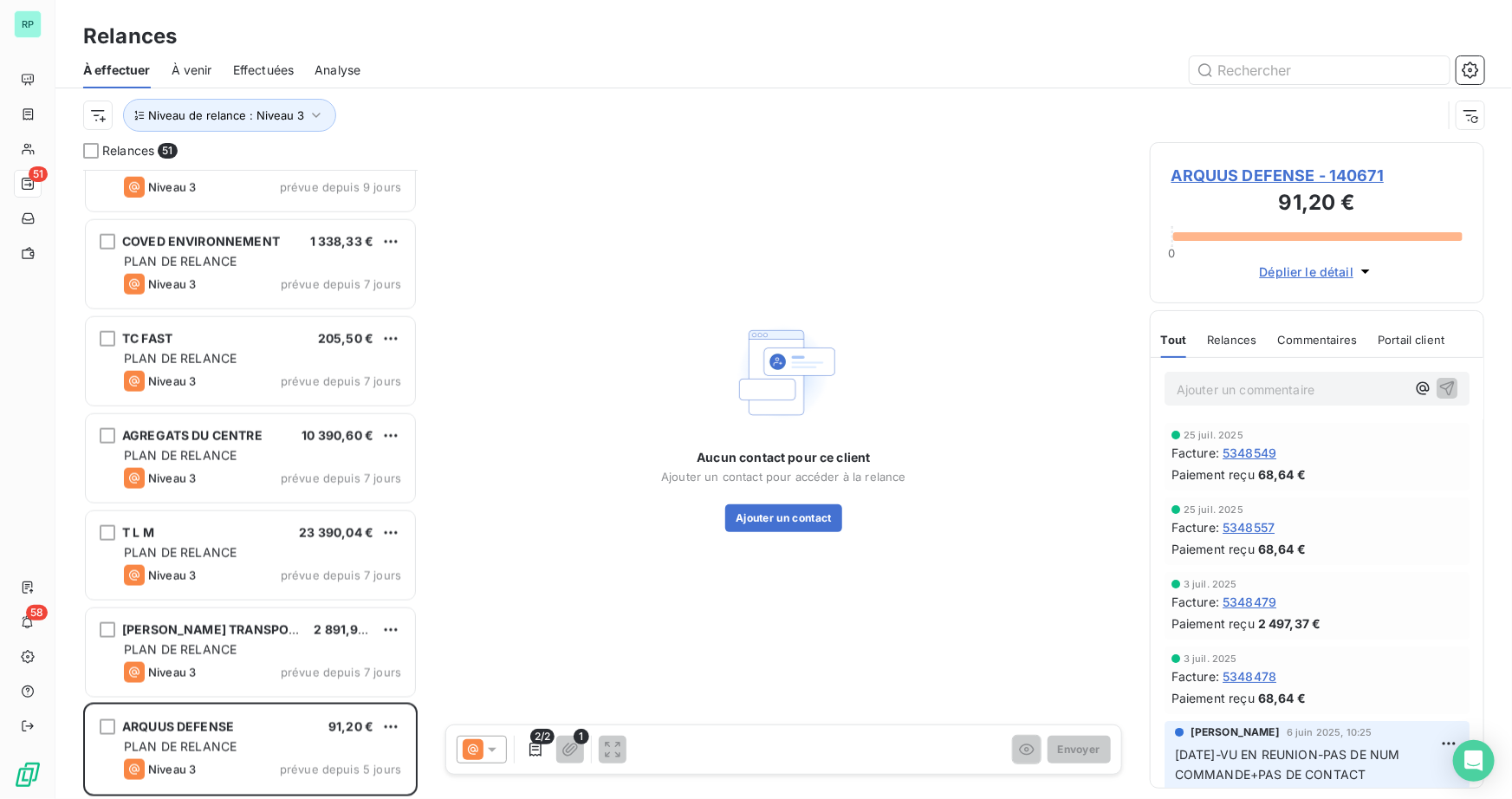
scroll to position [4221, 0]
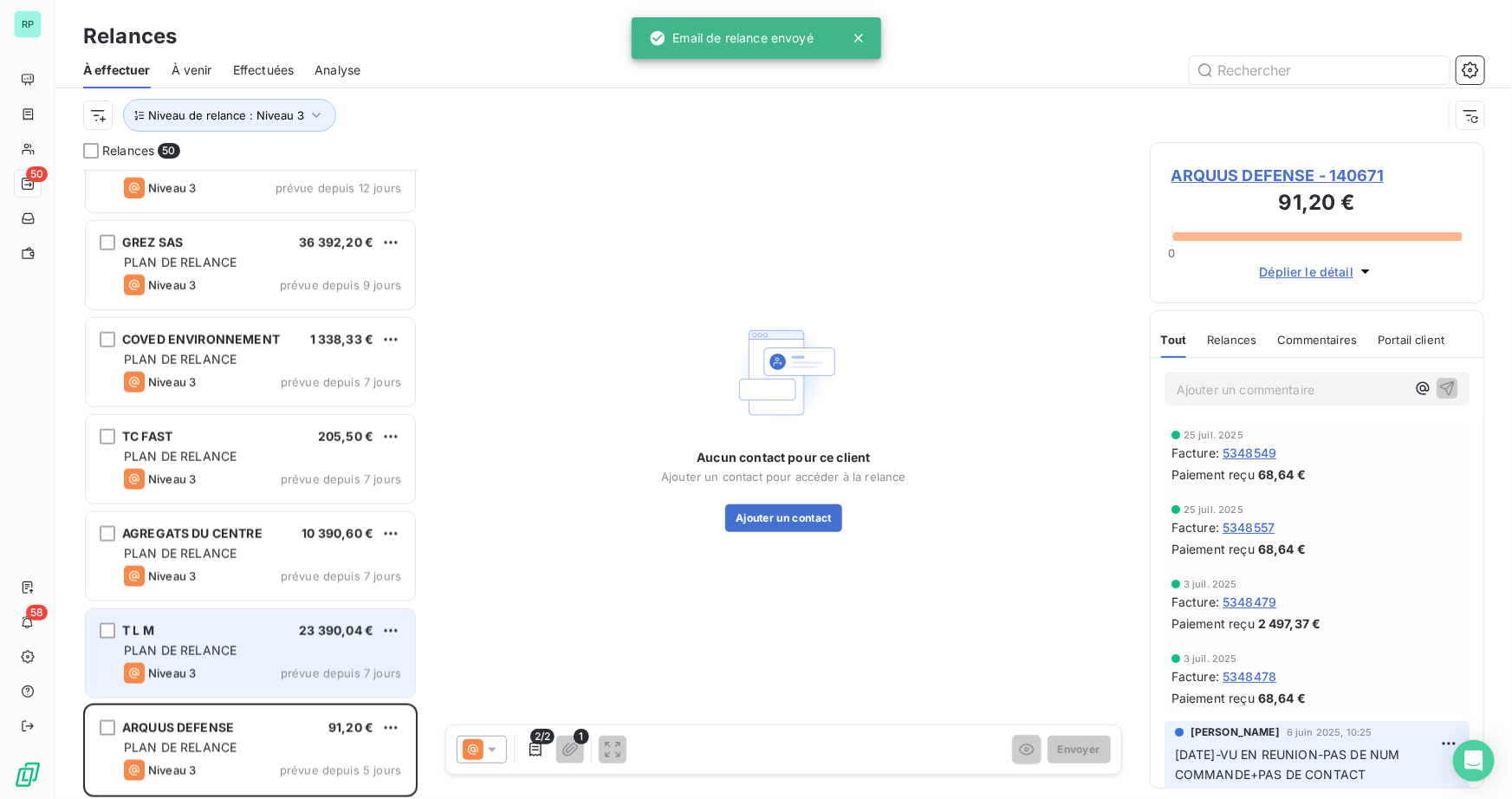
click at [181, 642] on span "PLAN DE RELANCE" at bounding box center [180, 649] width 112 height 14
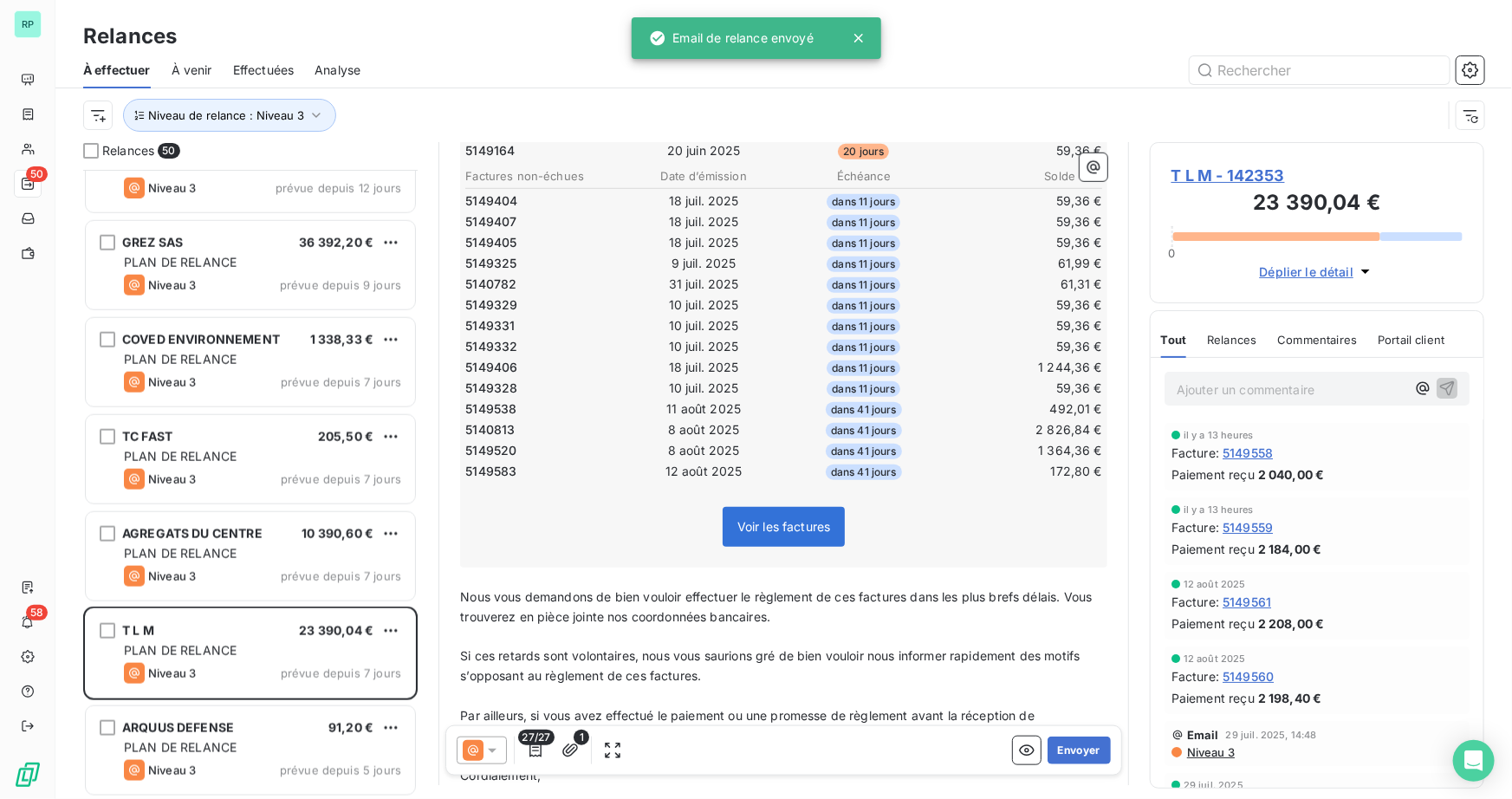
scroll to position [631, 0]
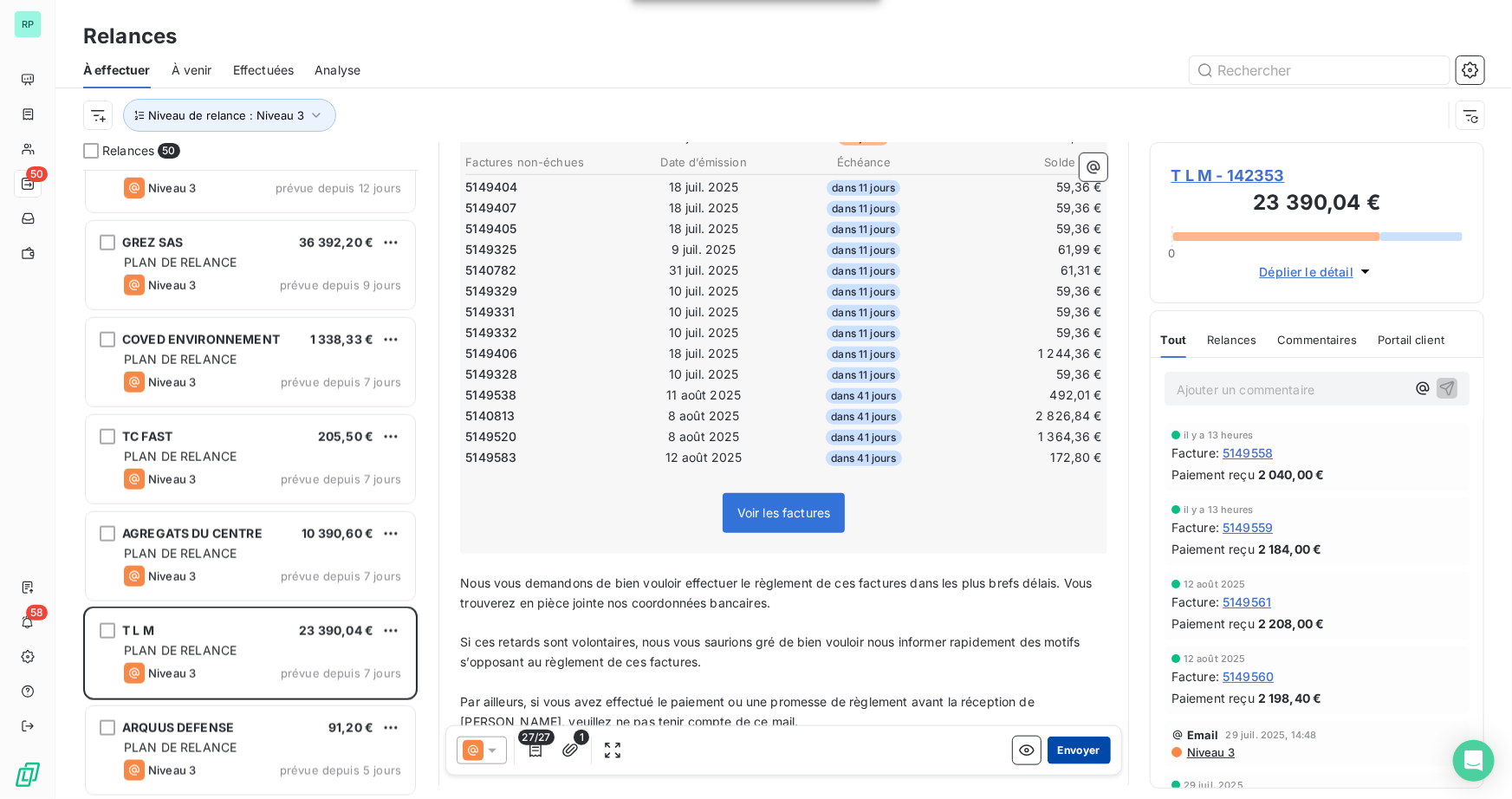
click at [1080, 753] on button "Envoyer" at bounding box center [1079, 749] width 63 height 28
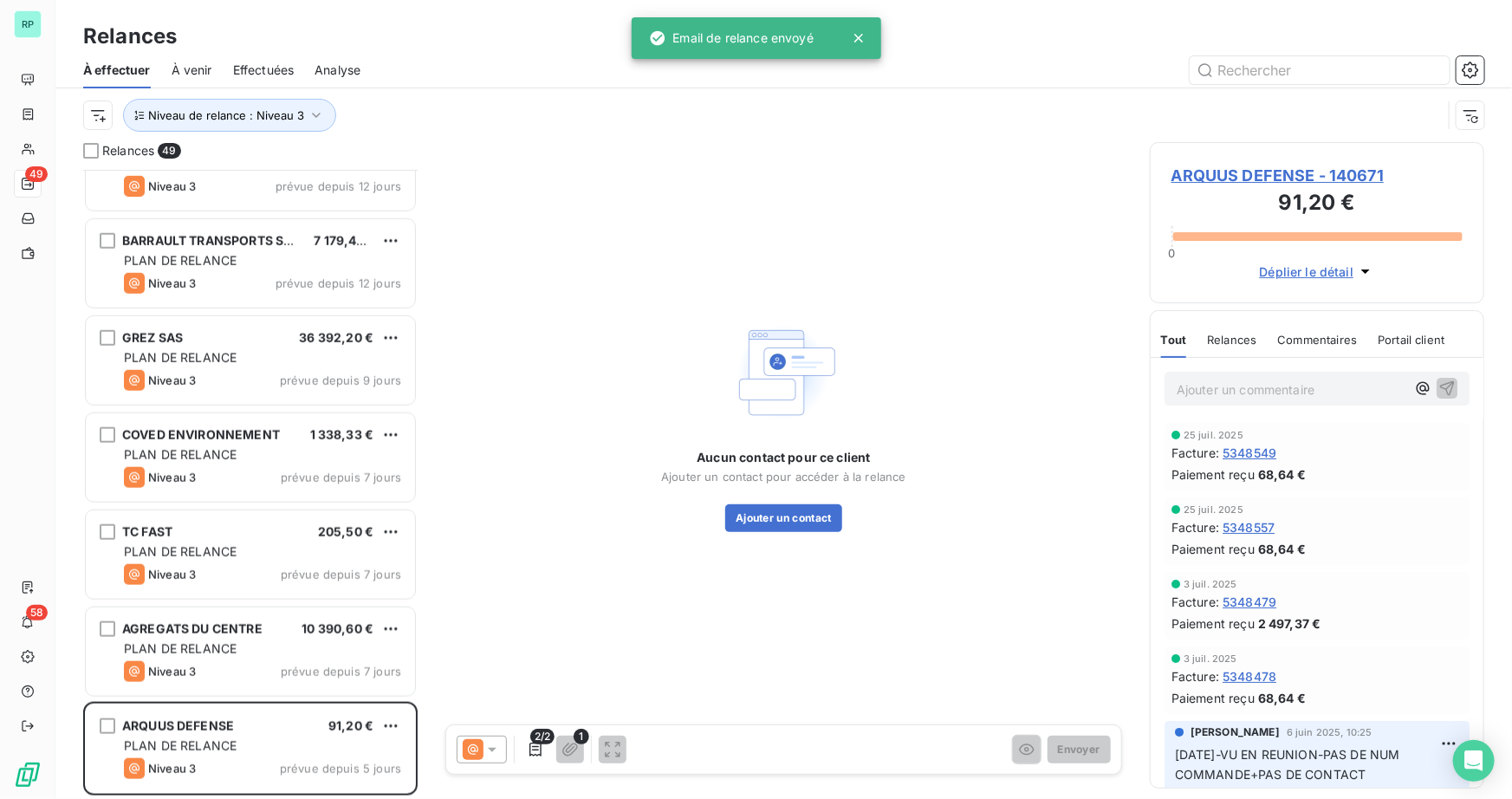
scroll to position [4124, 0]
click at [189, 649] on span "PLAN DE RELANCE" at bounding box center [180, 649] width 112 height 14
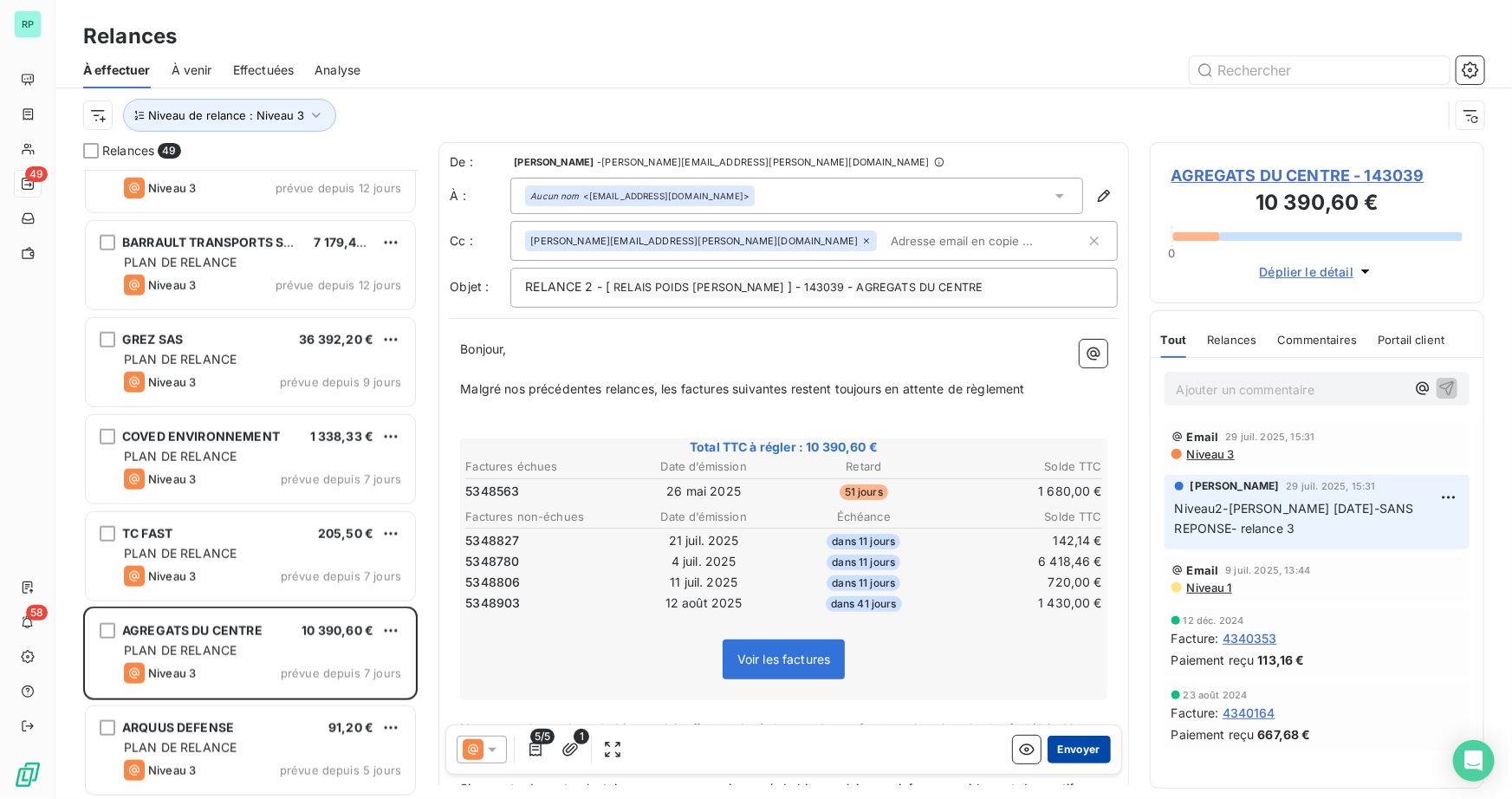
click at [1087, 753] on button "Envoyer" at bounding box center [1079, 749] width 63 height 28
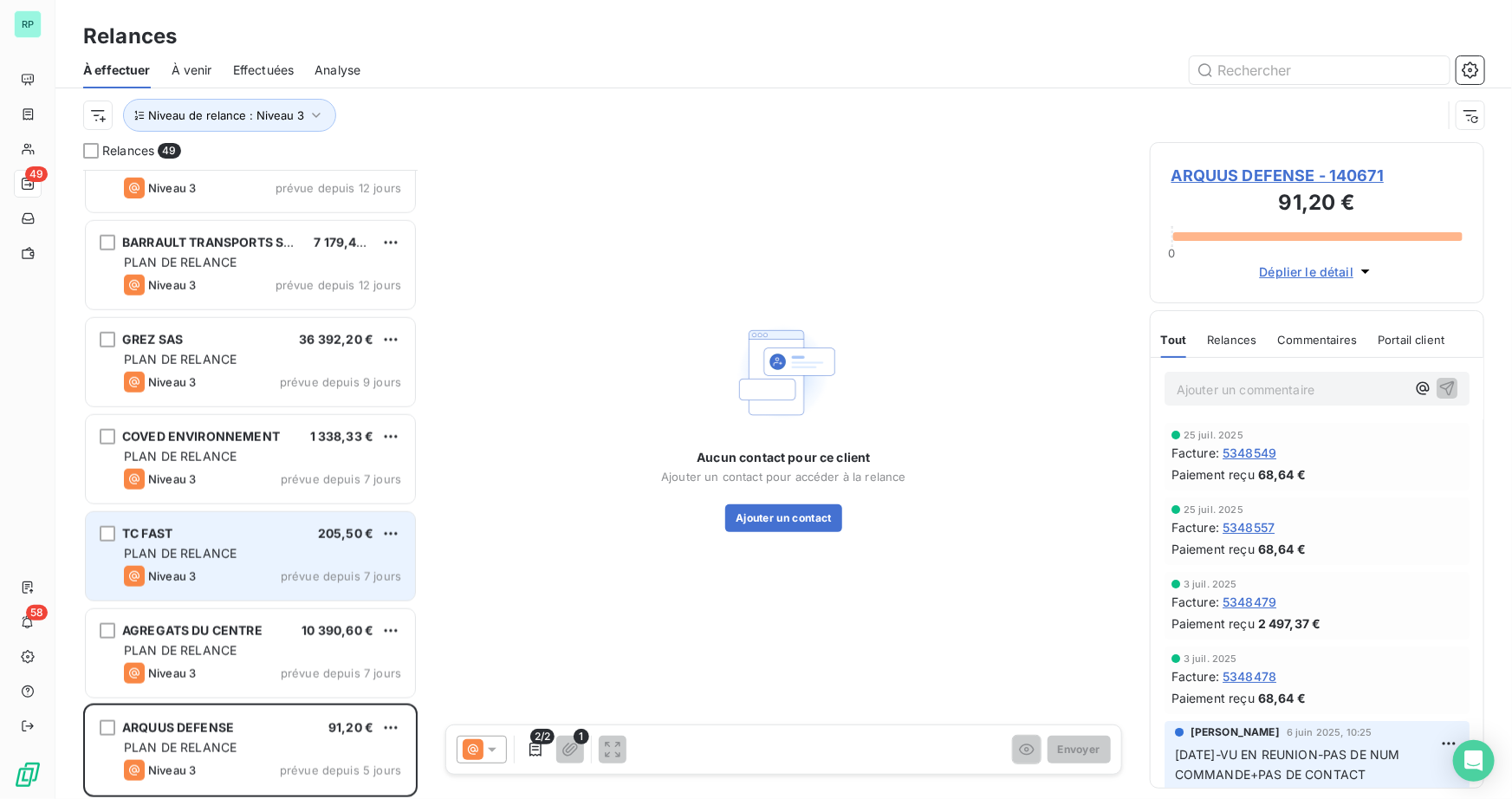
scroll to position [4028, 0]
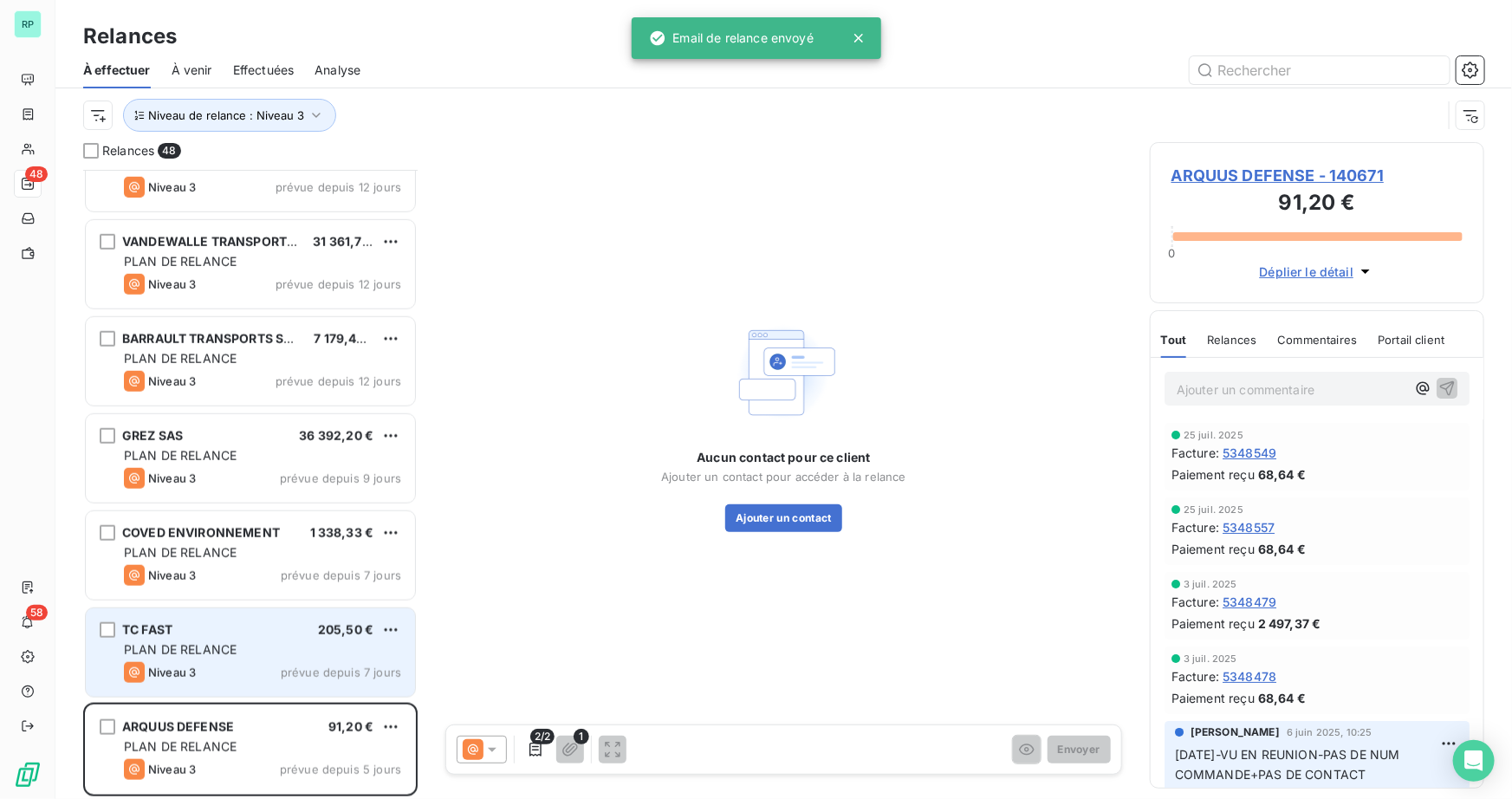
click at [218, 627] on div "TC FAST 205,50 €" at bounding box center [262, 630] width 278 height 15
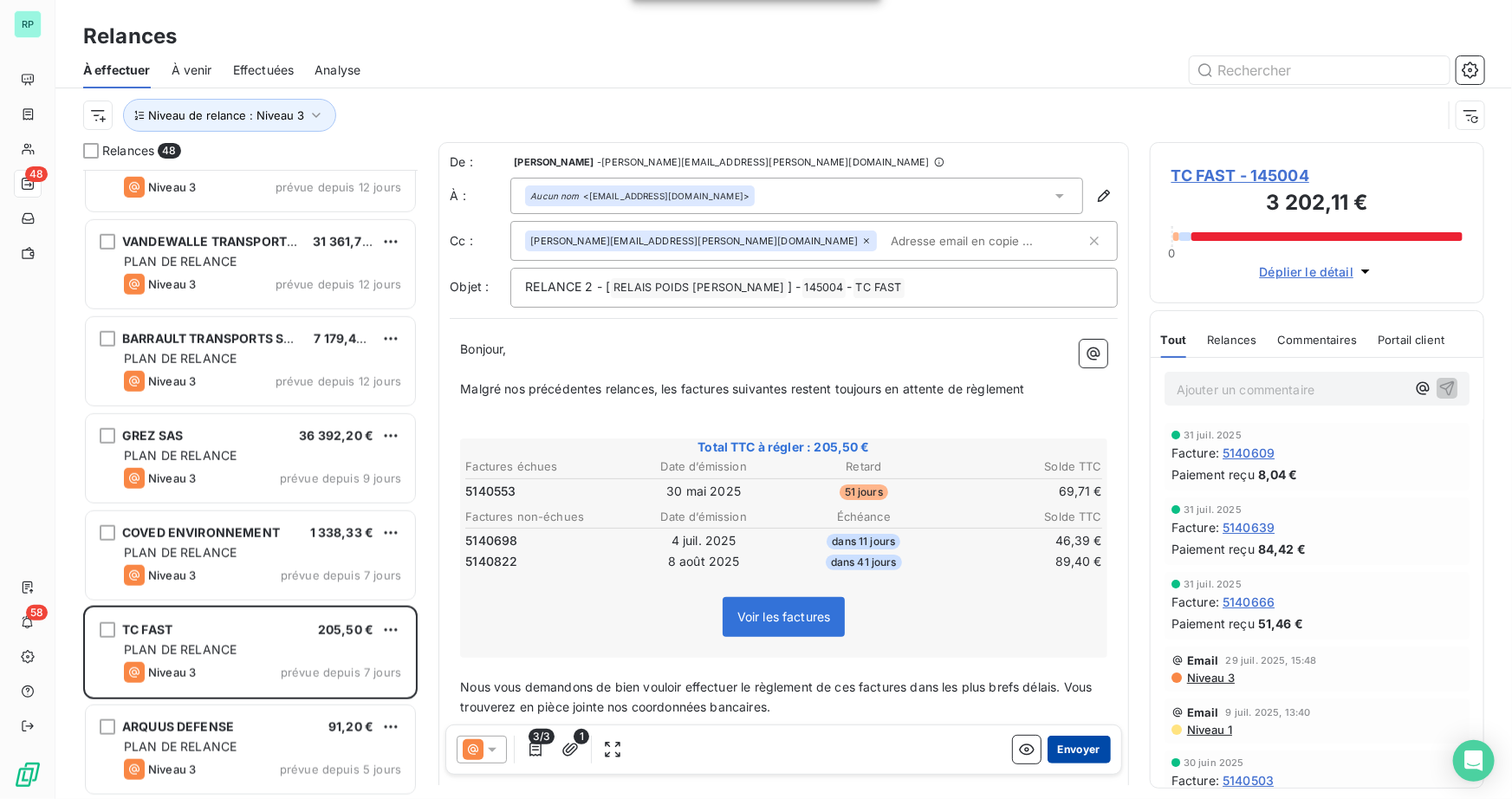
click at [1073, 742] on button "Envoyer" at bounding box center [1079, 749] width 63 height 28
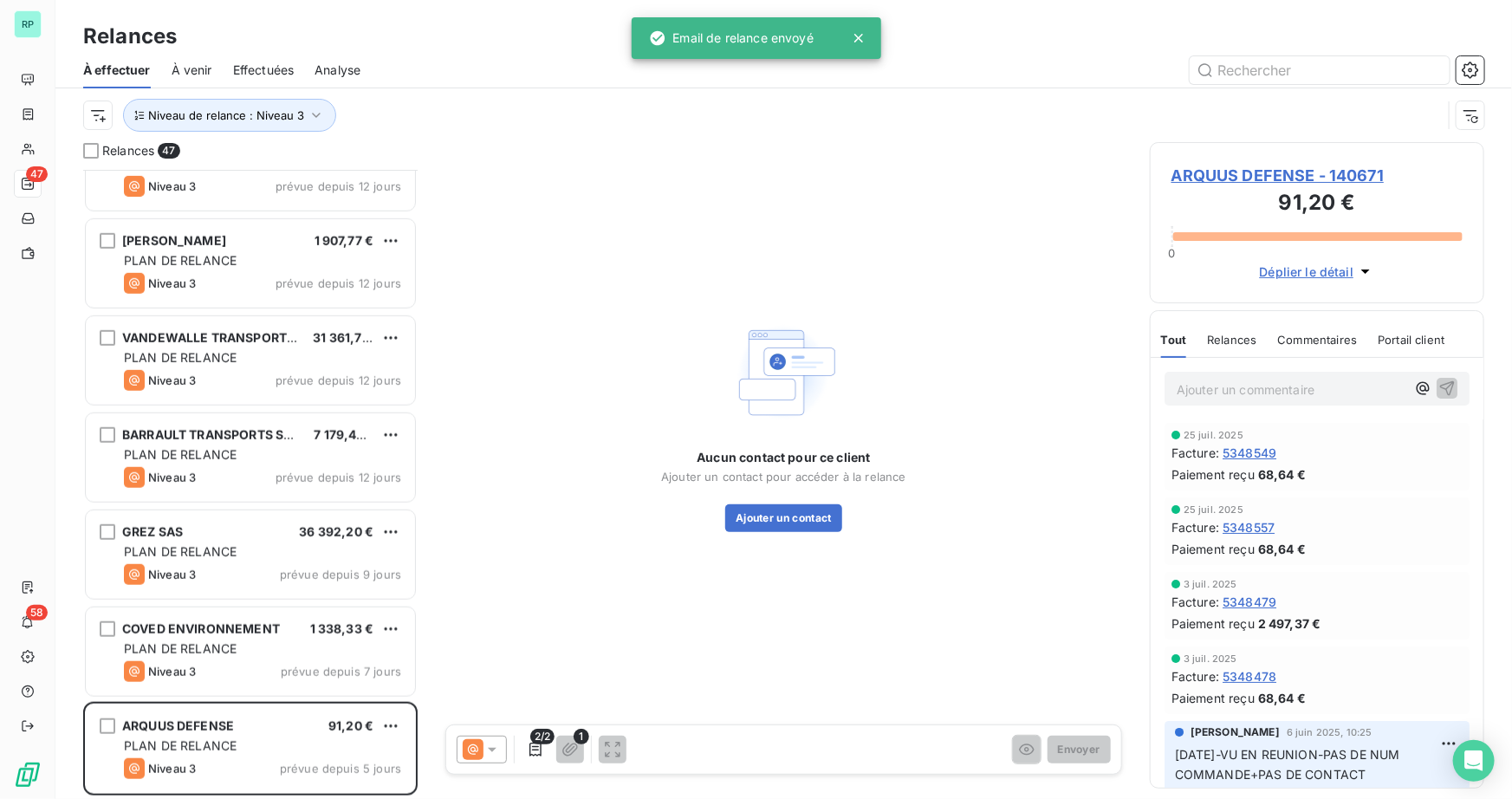
scroll to position [3931, 0]
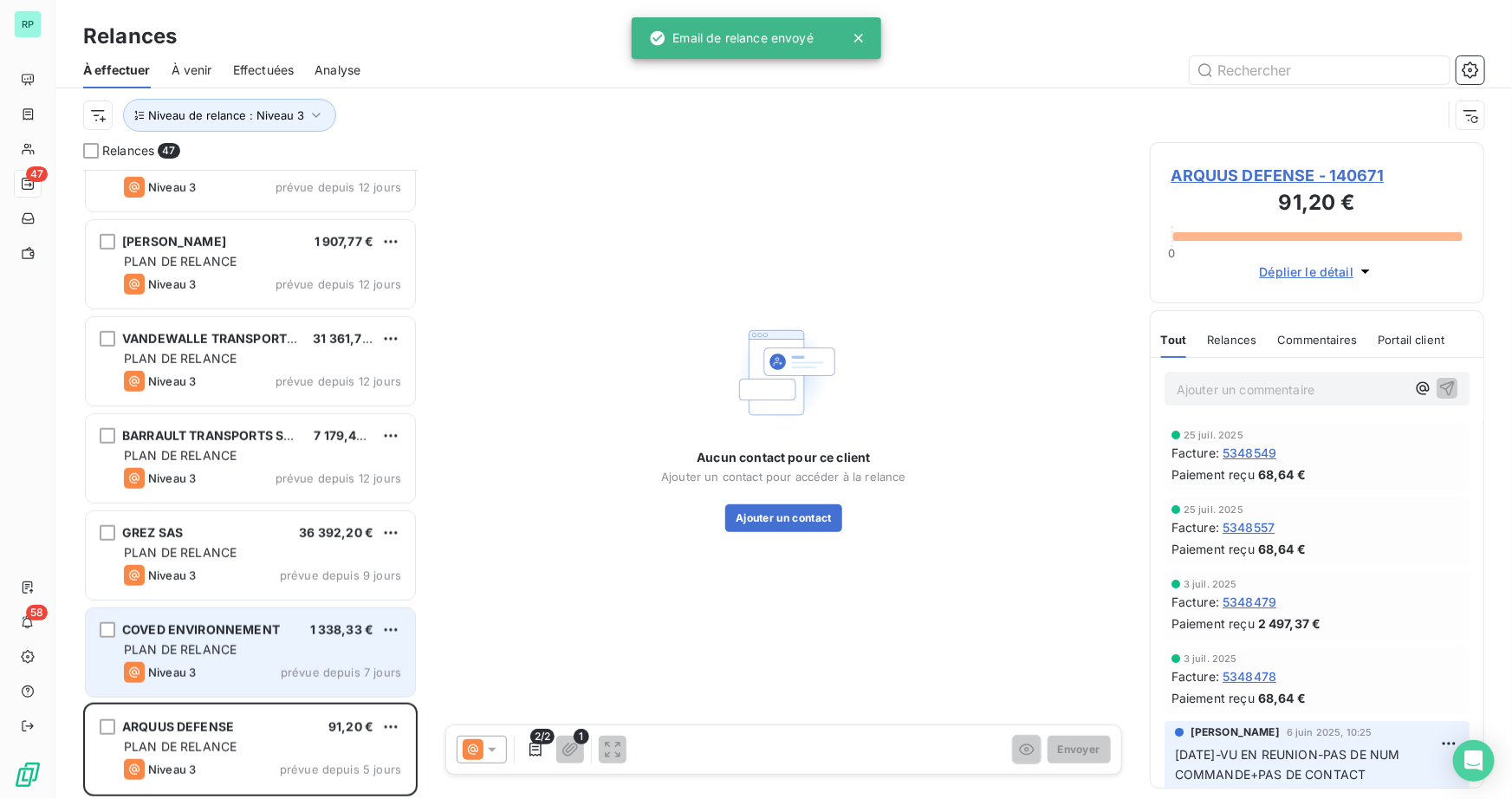
click at [269, 633] on span "COVED ENVIRONNEMENT" at bounding box center [201, 629] width 158 height 14
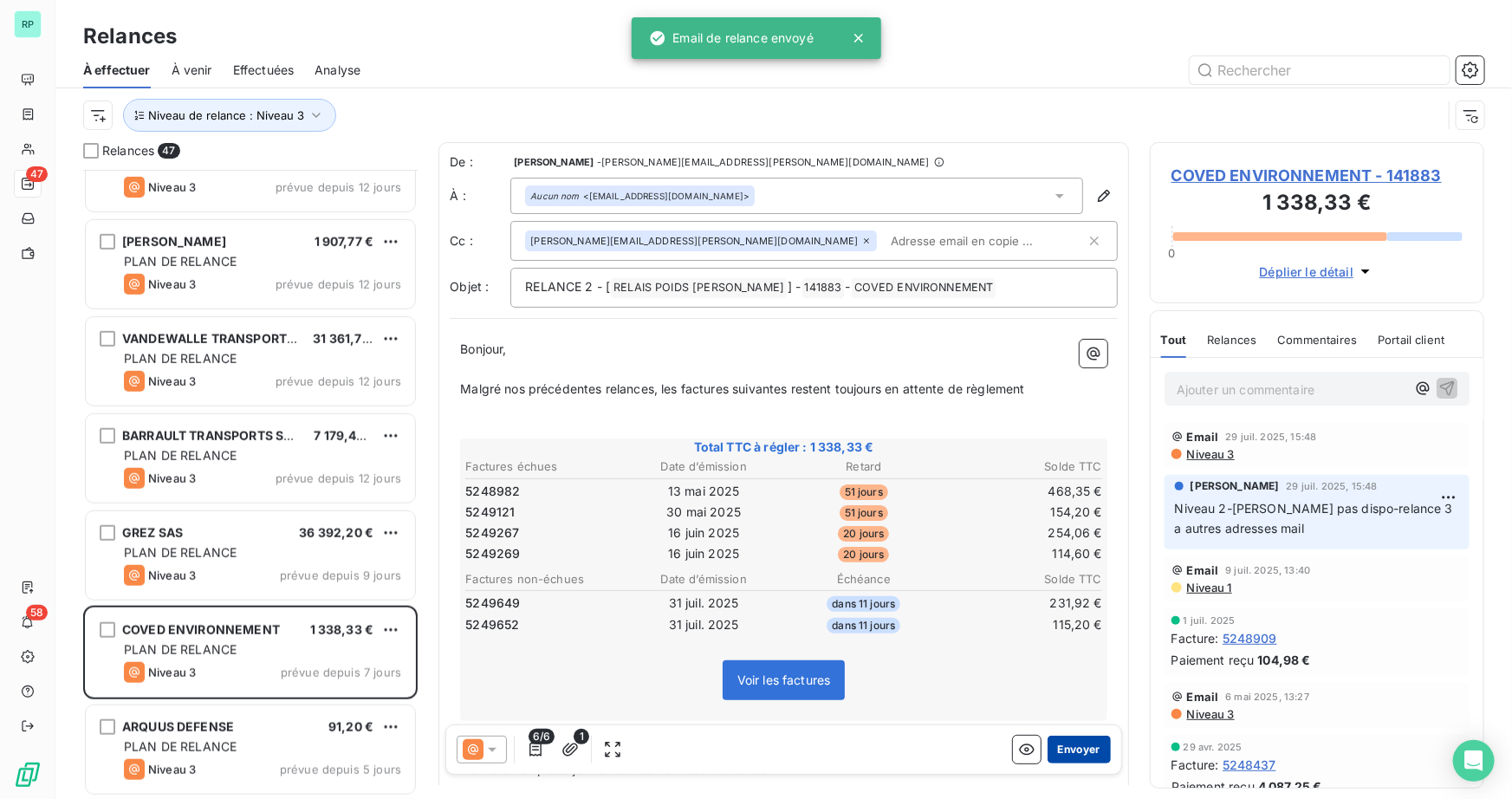
click at [1080, 746] on button "Envoyer" at bounding box center [1079, 749] width 63 height 28
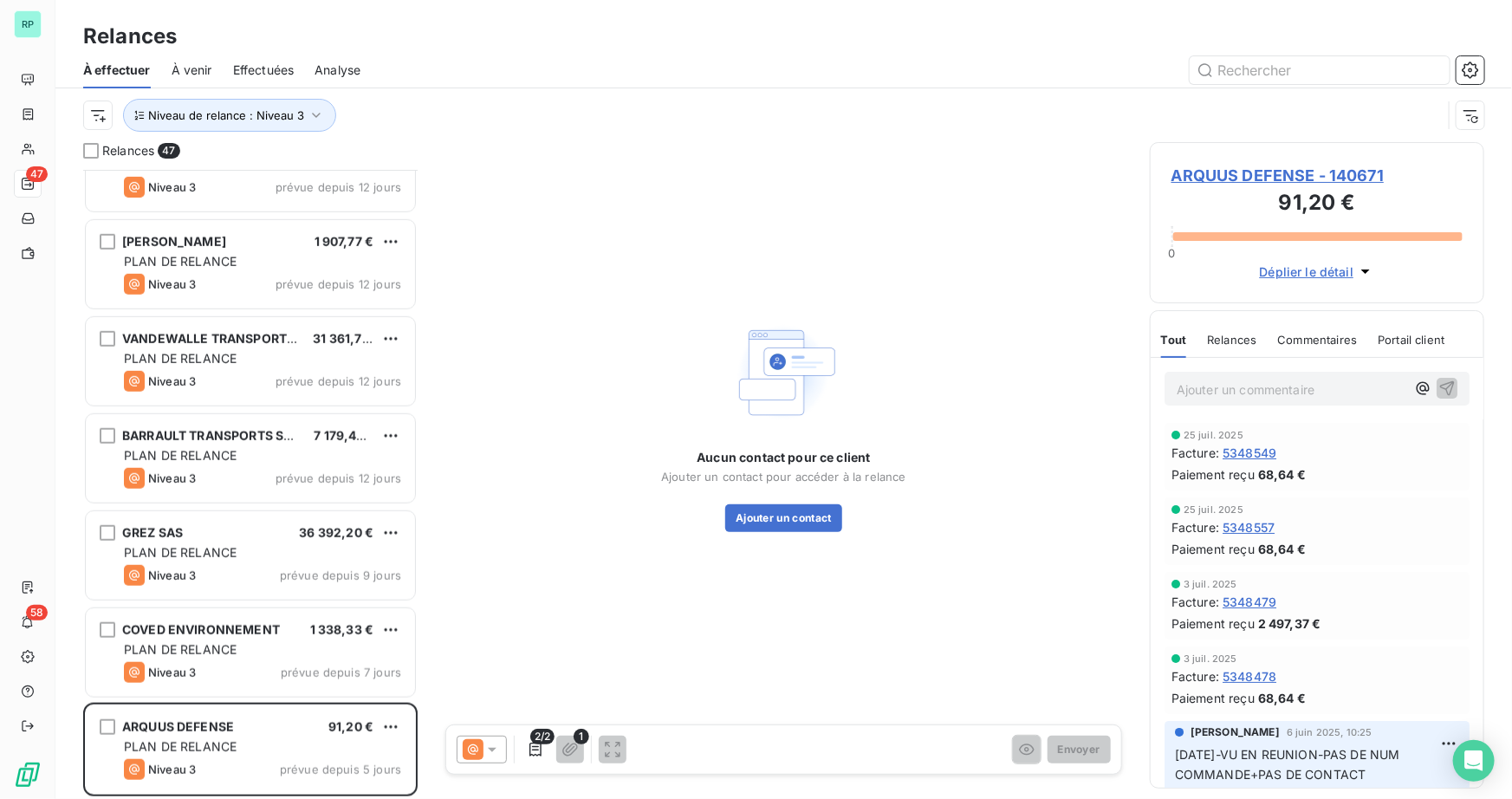
scroll to position [3834, 0]
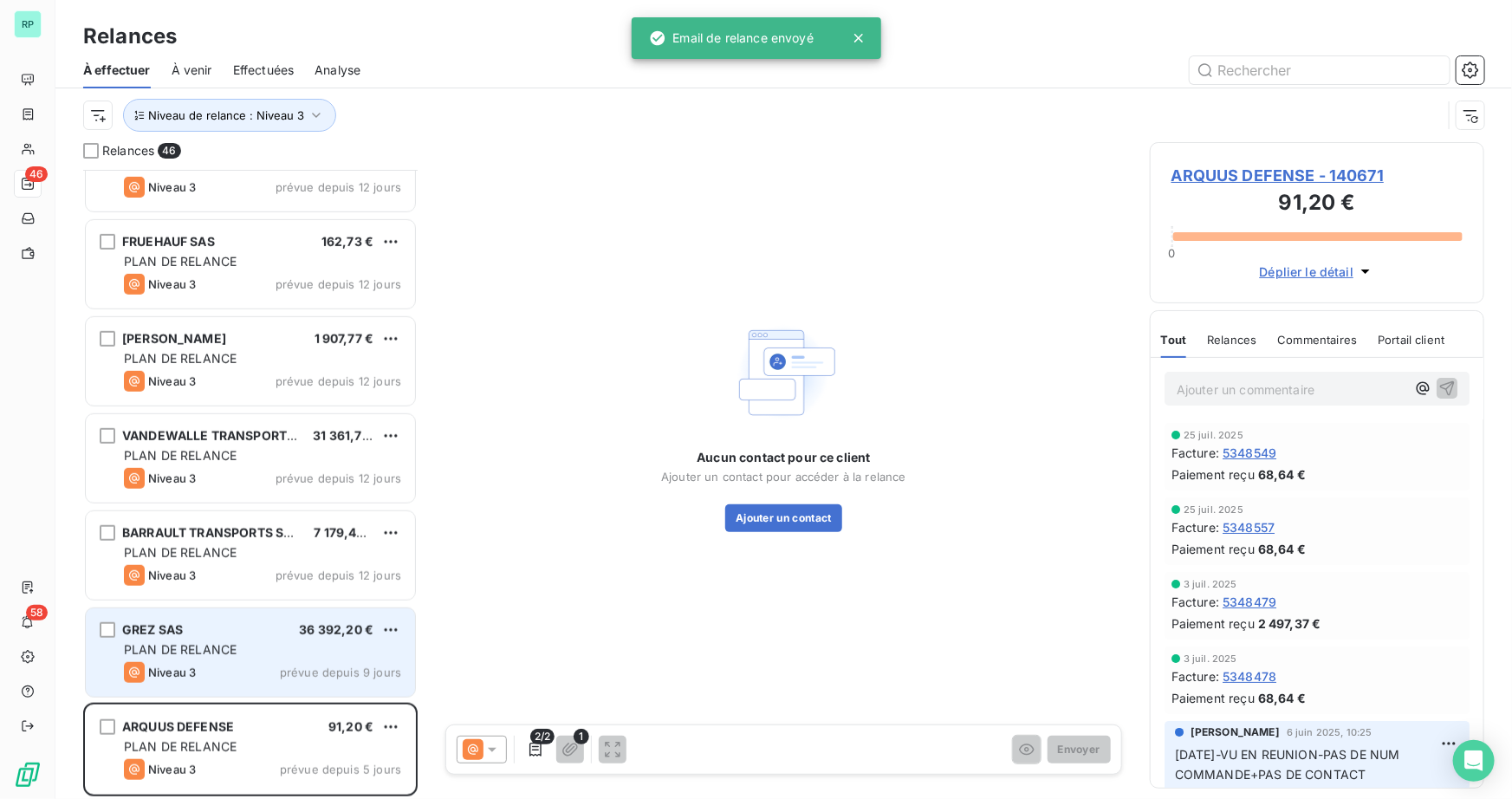
click at [217, 633] on div "GREZ SAS 36 392,20 €" at bounding box center [262, 630] width 278 height 15
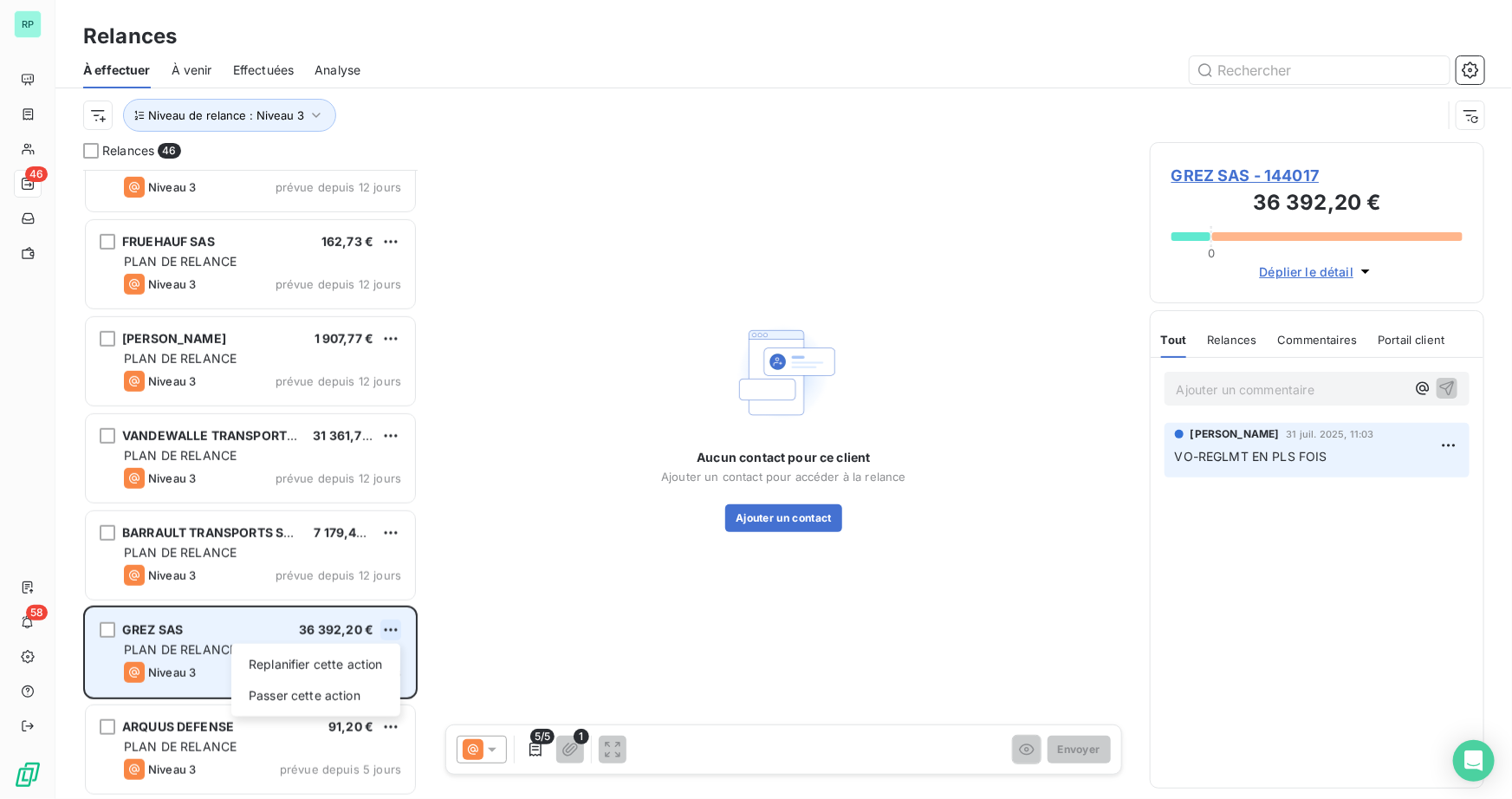
click at [398, 623] on html "RP 46 58 Relances À effectuer À venir Effectuées Analyse Niveau de relance : Ni…" at bounding box center [756, 400] width 1512 height 799
click at [329, 664] on div "Replanifier cette action" at bounding box center [315, 664] width 155 height 28
select select "7"
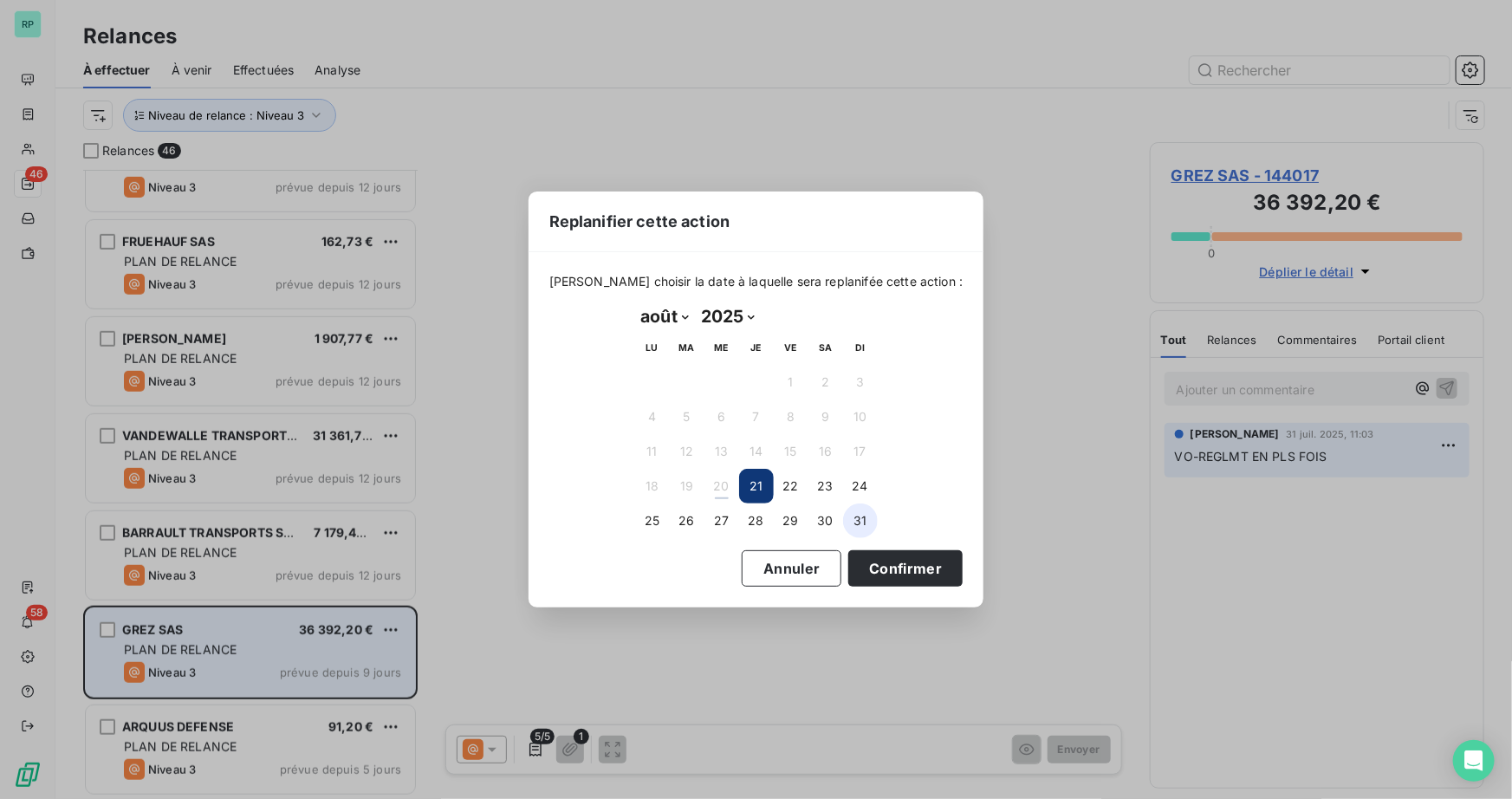
click at [861, 521] on button "31" at bounding box center [861, 521] width 35 height 35
click at [877, 564] on button "Confirmer" at bounding box center [905, 569] width 114 height 36
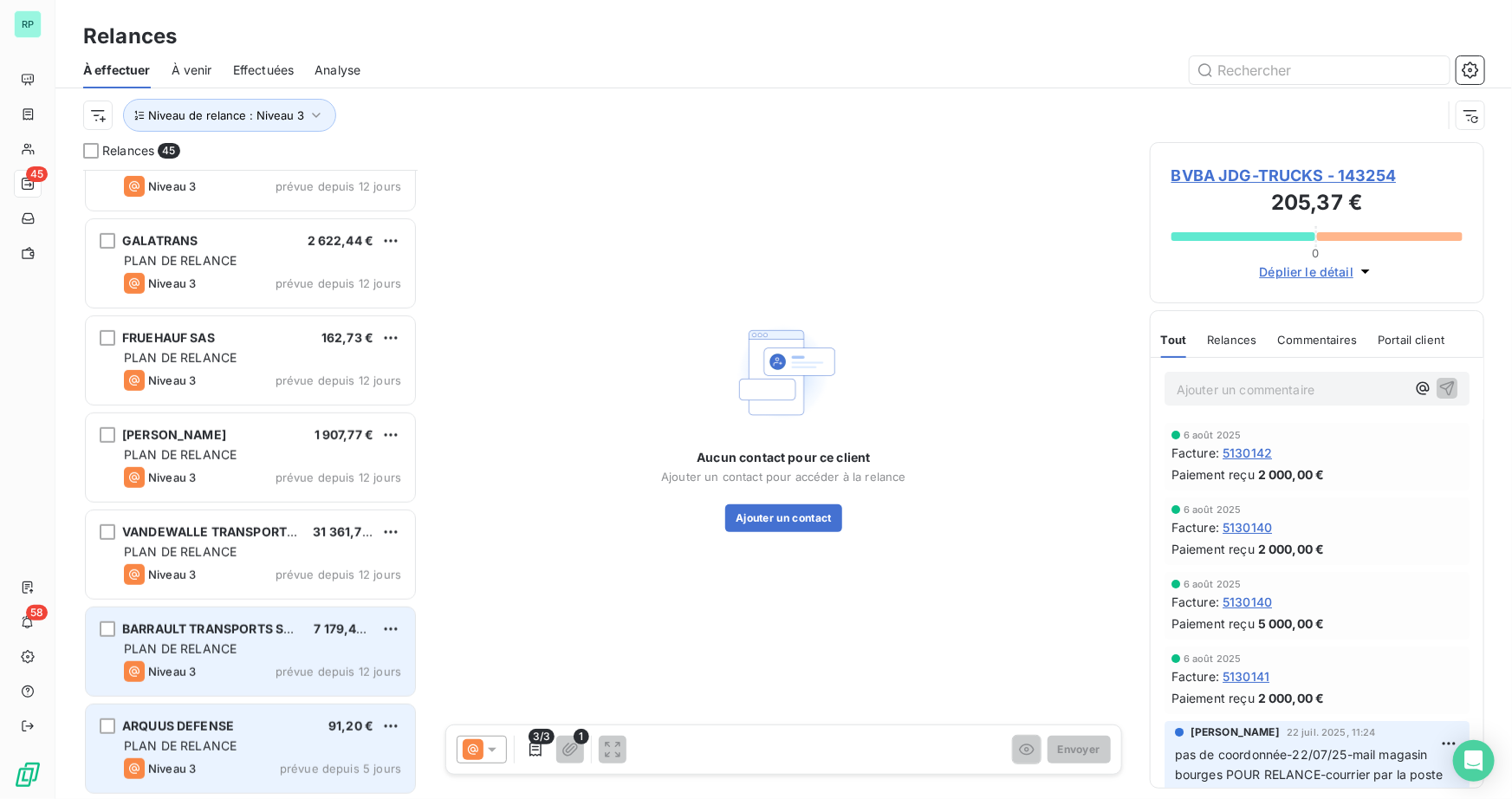
scroll to position [3736, 0]
click at [197, 640] on div "BARRAULT TRANSPORTS SARL 7 179,42 € PLAN DE RELANCE Niveau 3 prévue depuis 12 j…" at bounding box center [250, 653] width 329 height 88
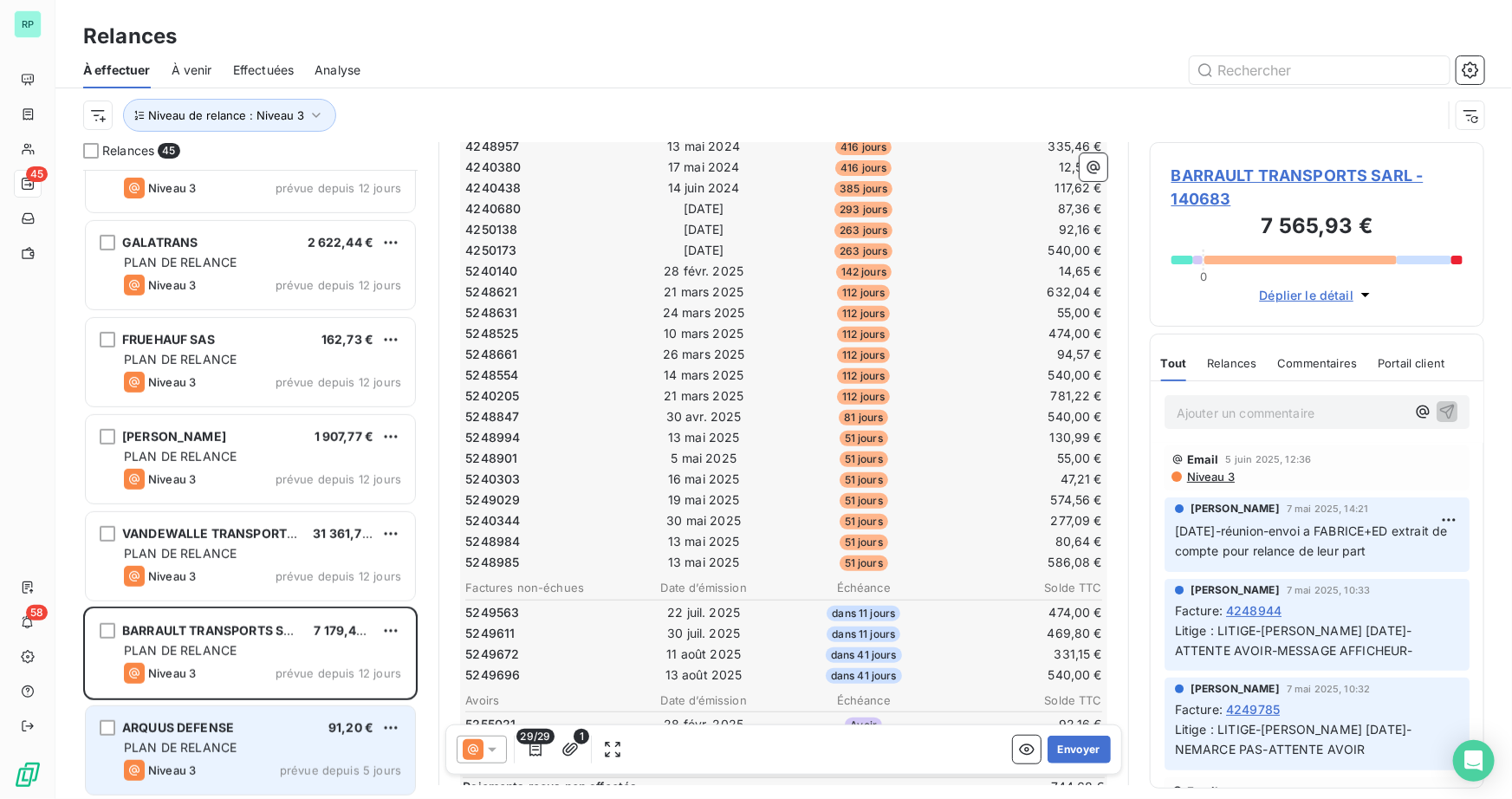
scroll to position [472, 0]
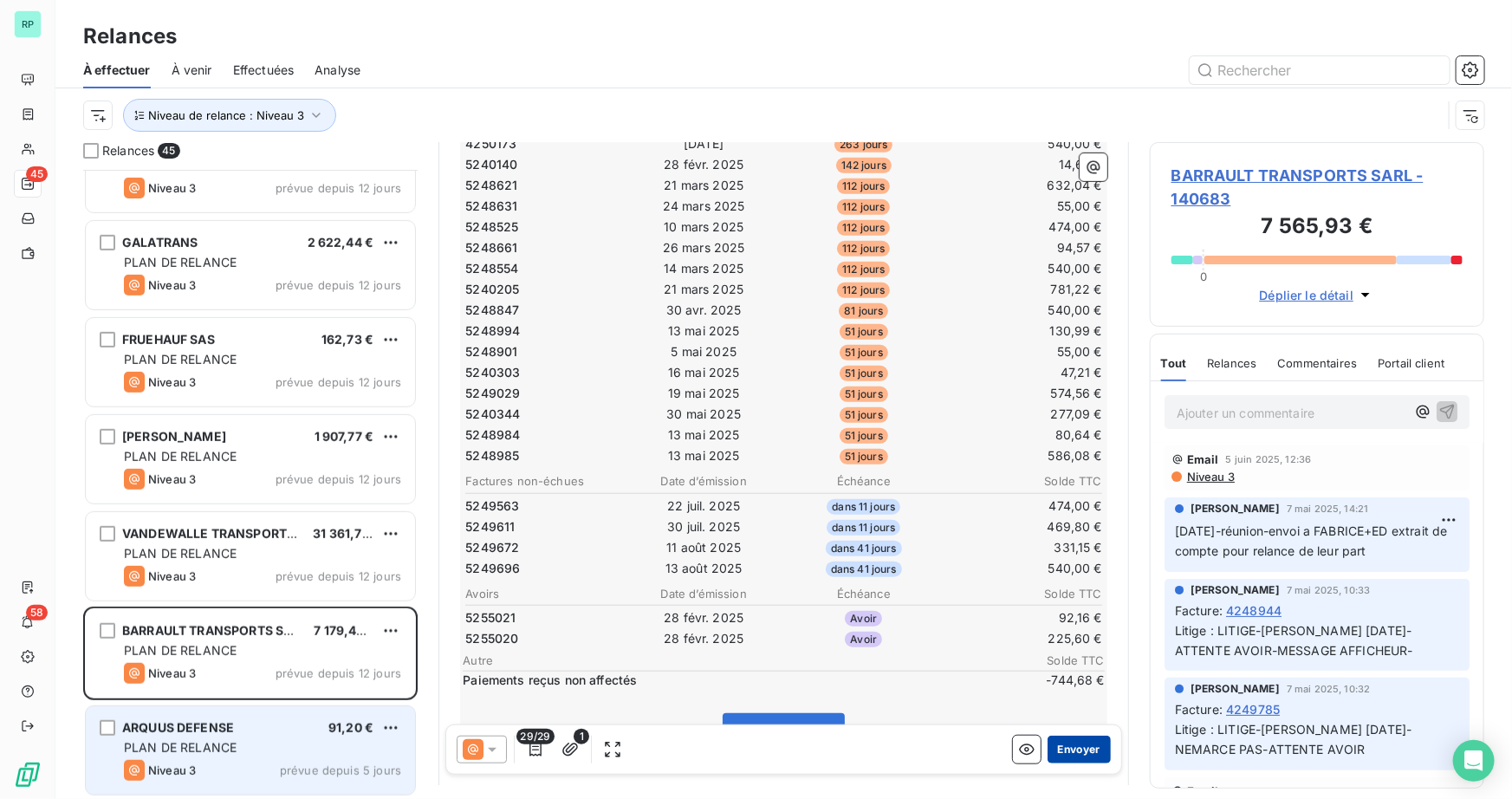
click at [1074, 752] on button "Envoyer" at bounding box center [1079, 749] width 63 height 28
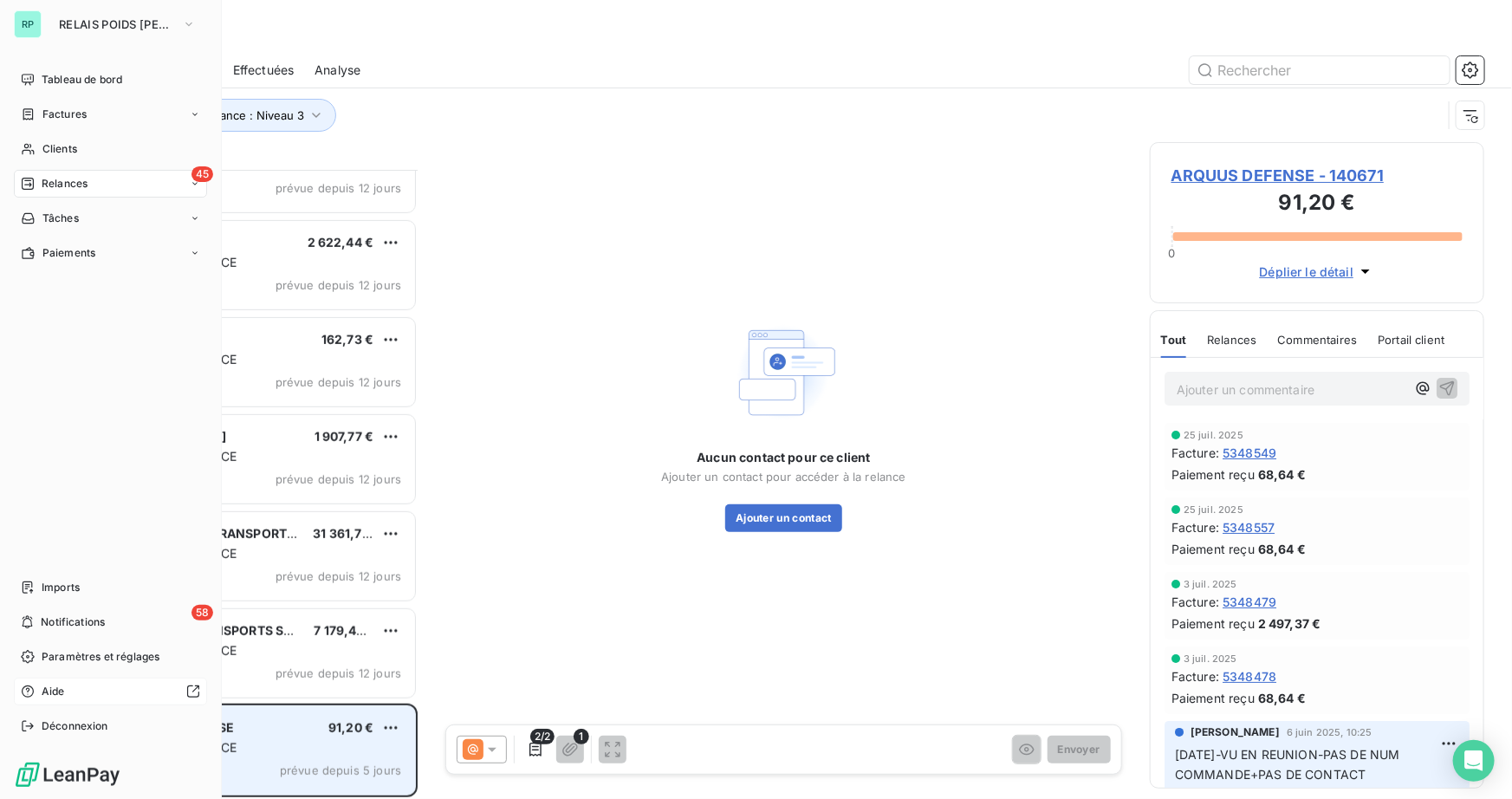
scroll to position [3639, 0]
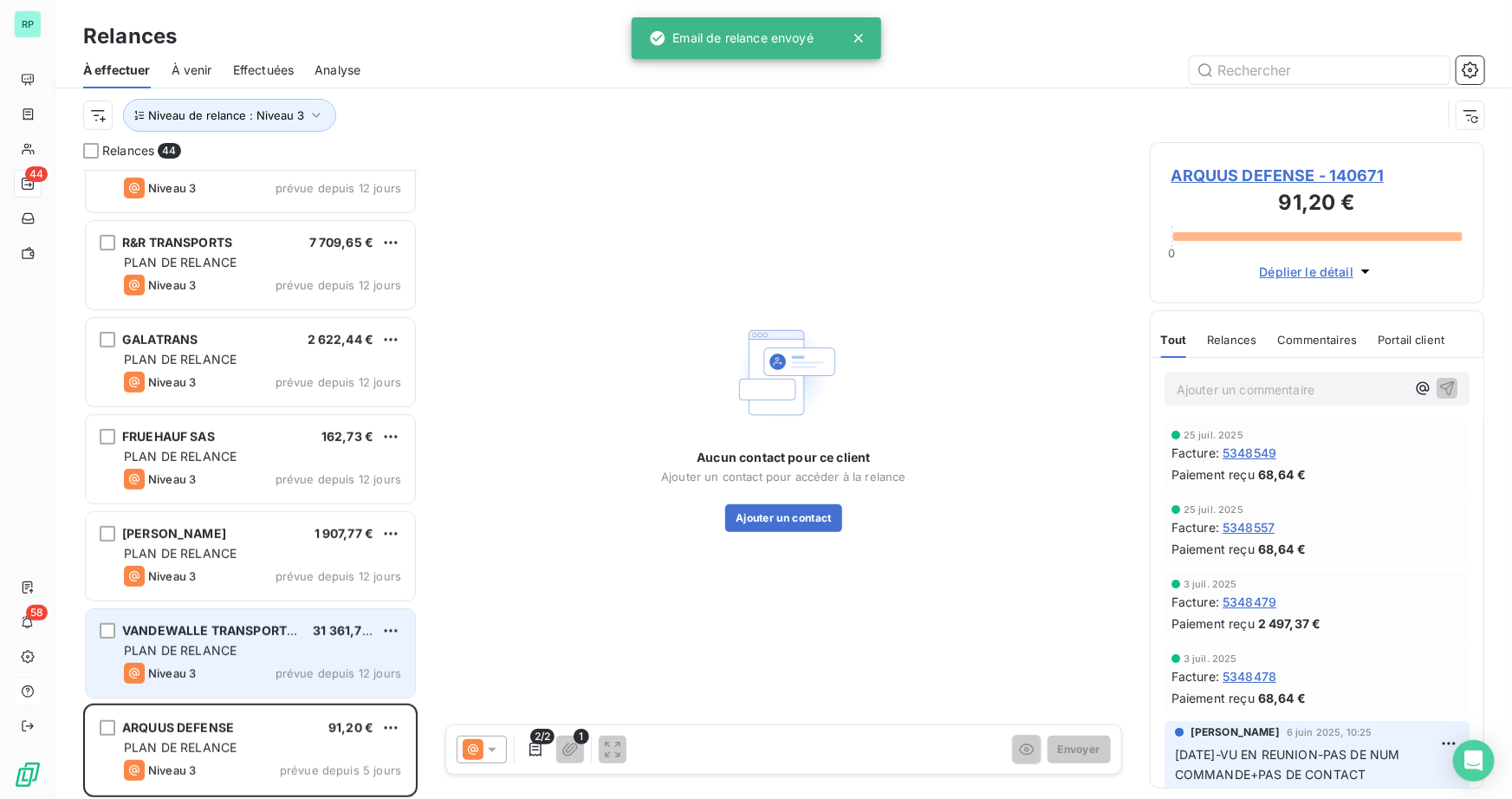
click at [267, 645] on div "PLAN DE RELANCE" at bounding box center [262, 650] width 278 height 17
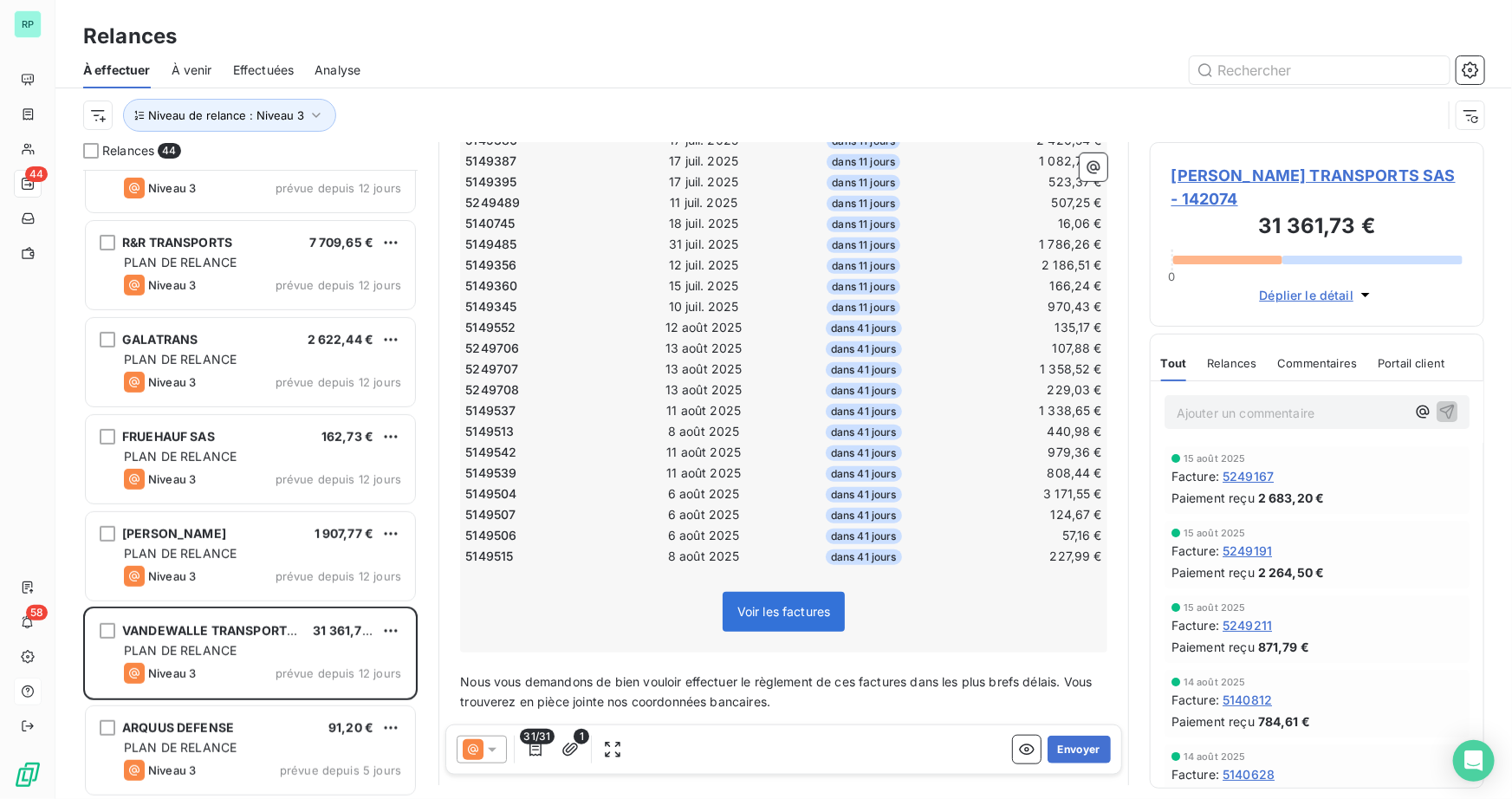
scroll to position [631, 0]
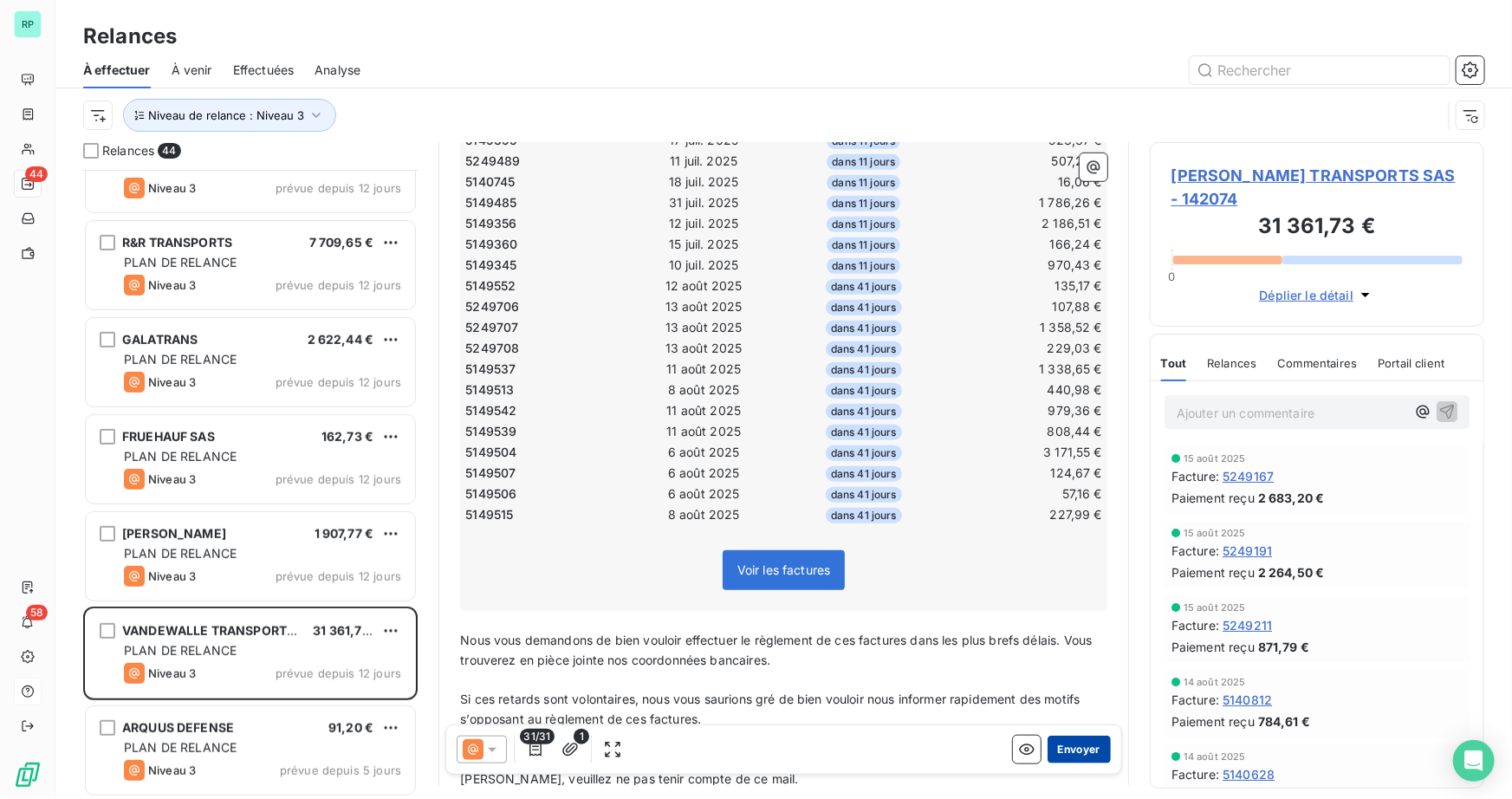
click at [1067, 746] on button "Envoyer" at bounding box center [1079, 749] width 63 height 28
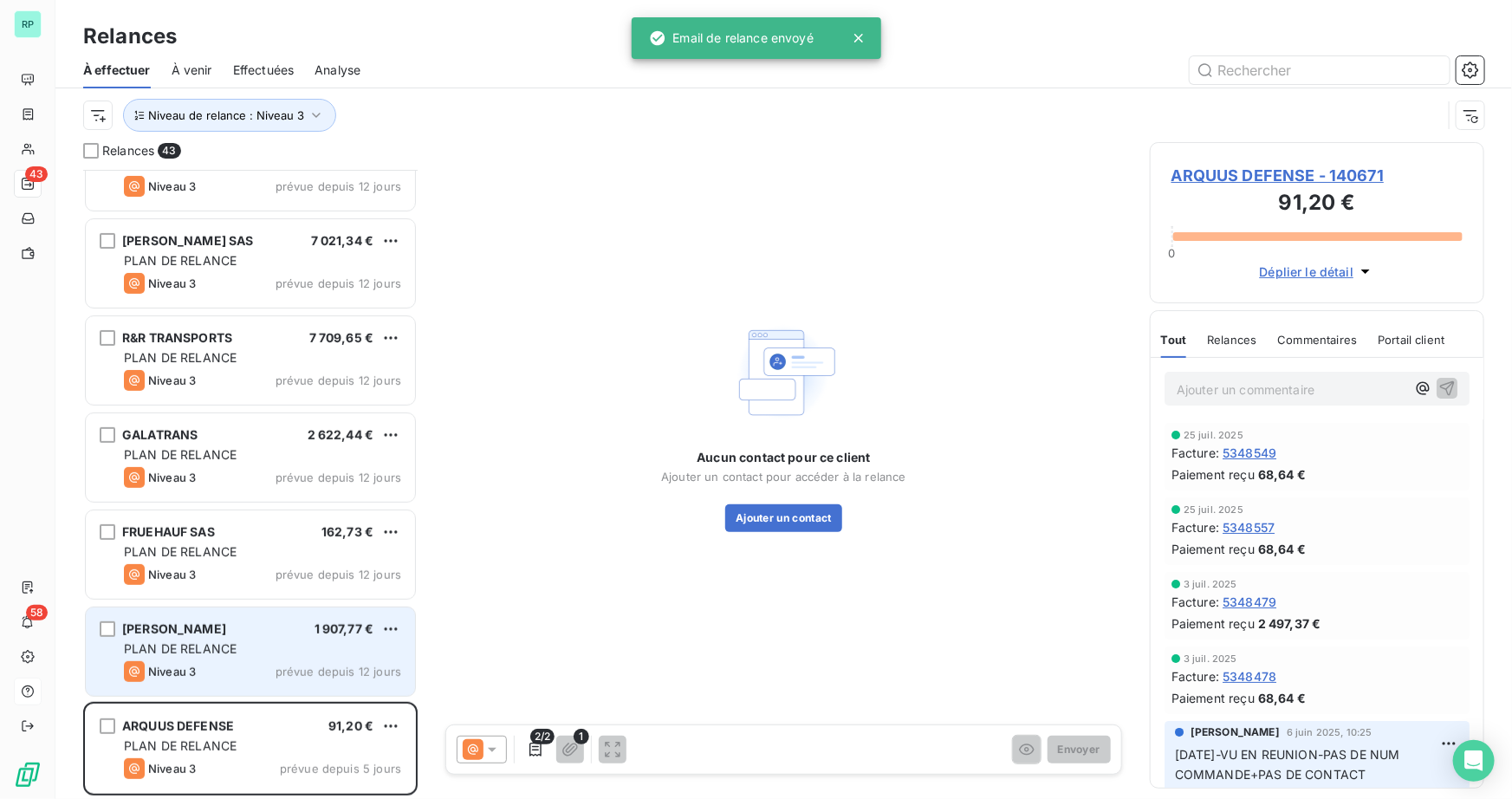
scroll to position [3543, 0]
click at [245, 634] on div "MAZE THIBAULT 1 907,77 €" at bounding box center [262, 630] width 278 height 15
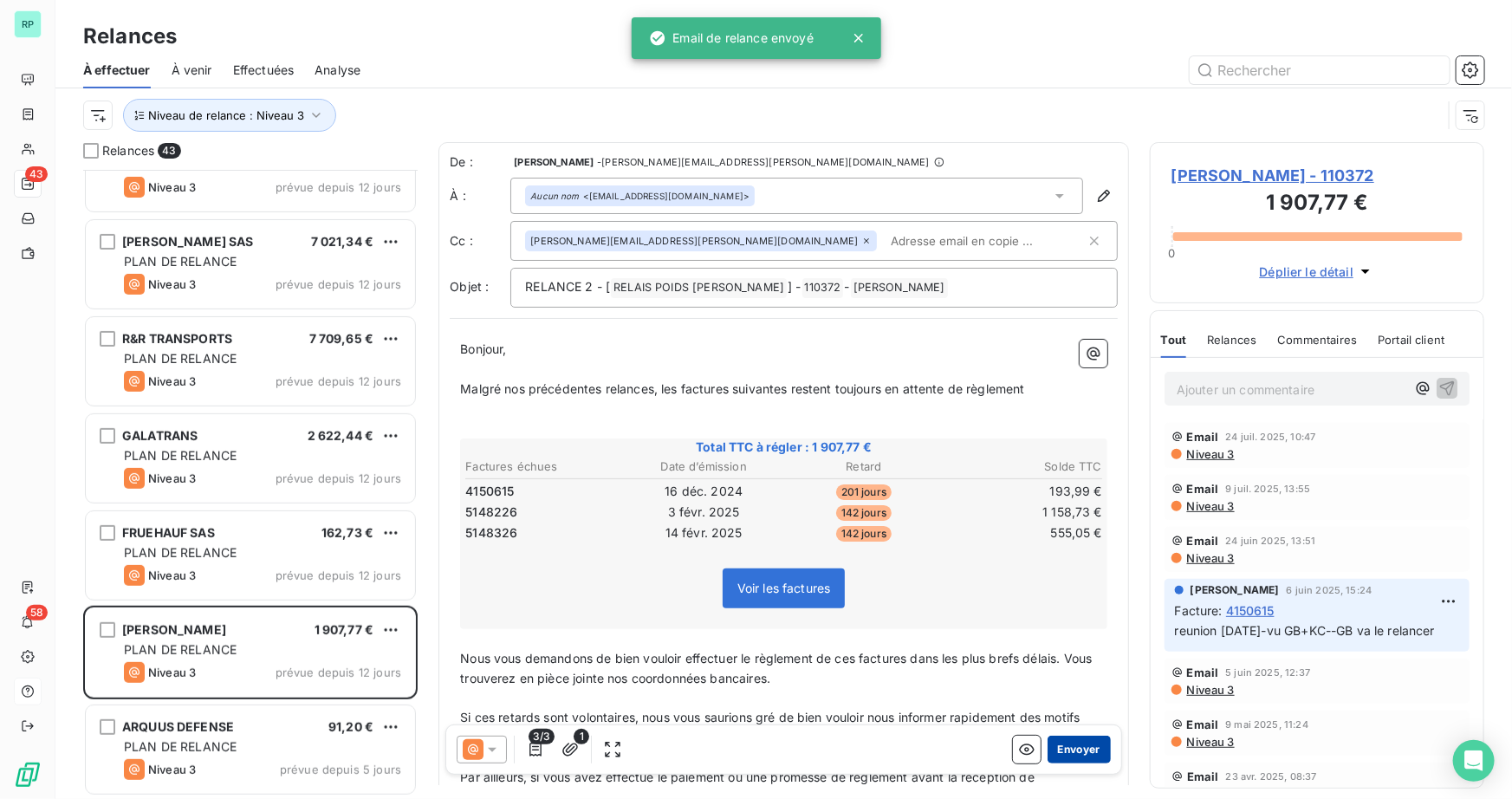
click at [1080, 748] on button "Envoyer" at bounding box center [1079, 749] width 63 height 28
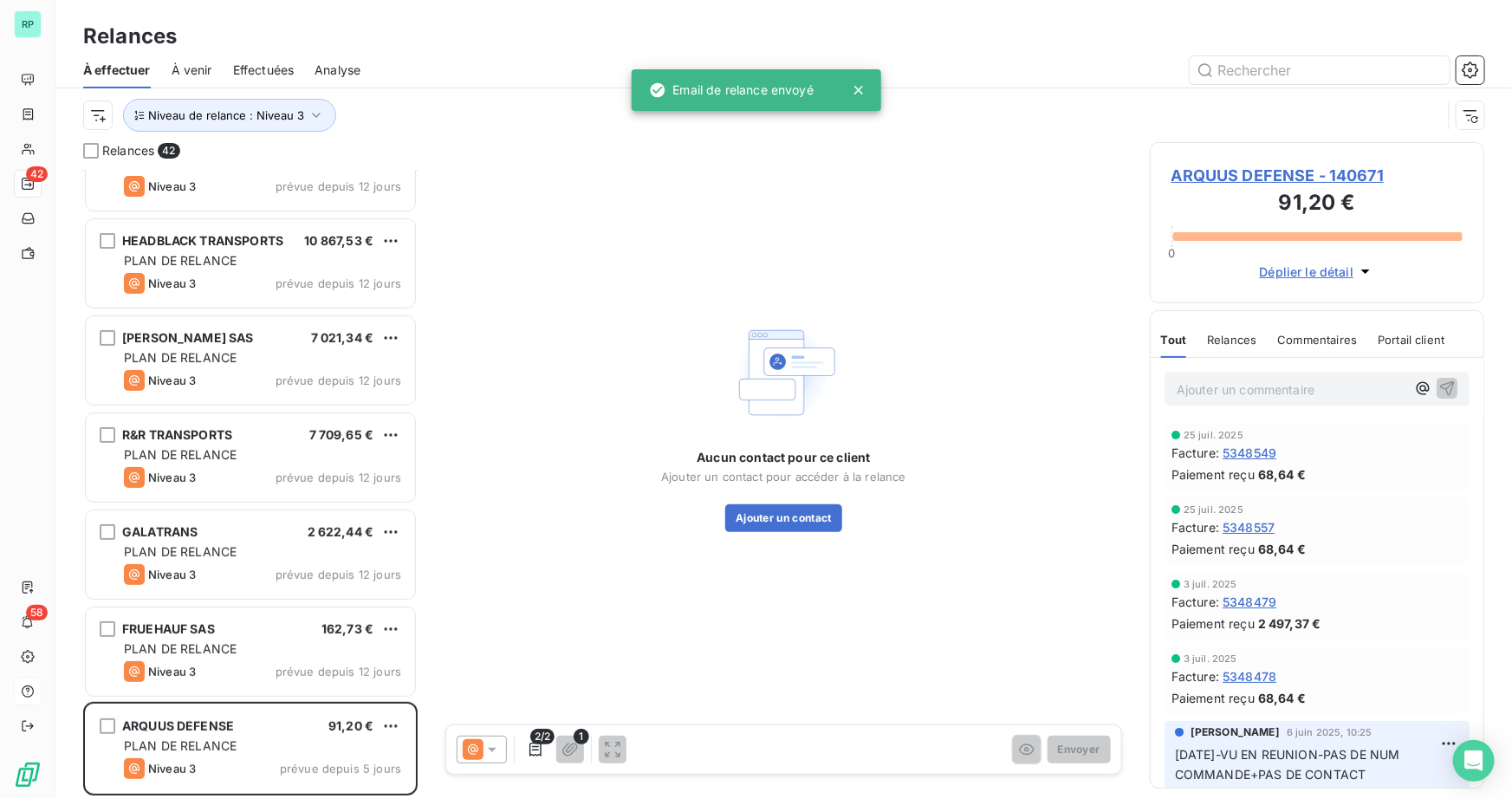
scroll to position [3446, 0]
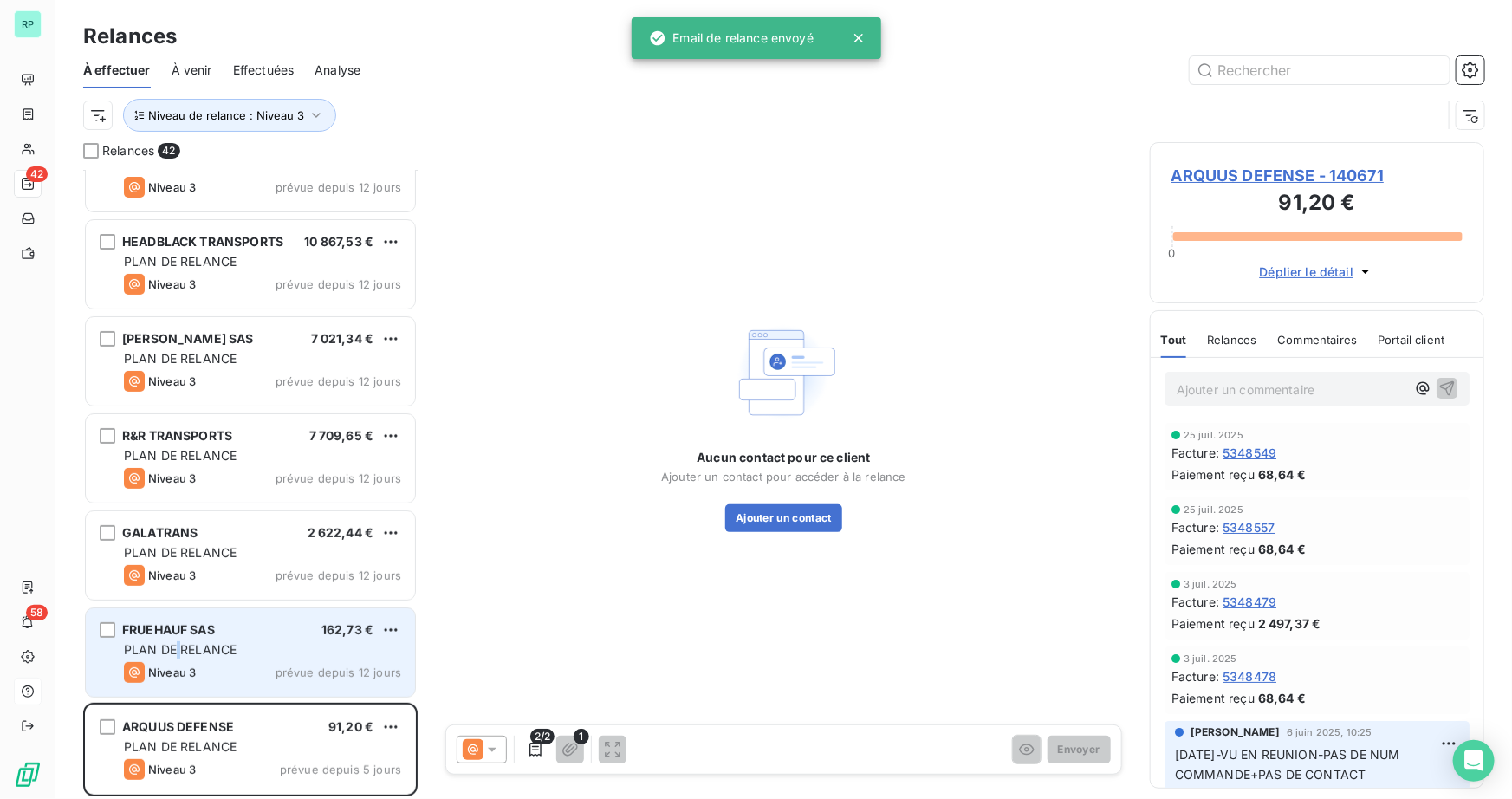
click at [174, 642] on span "PLAN DE RELANCE" at bounding box center [180, 648] width 112 height 14
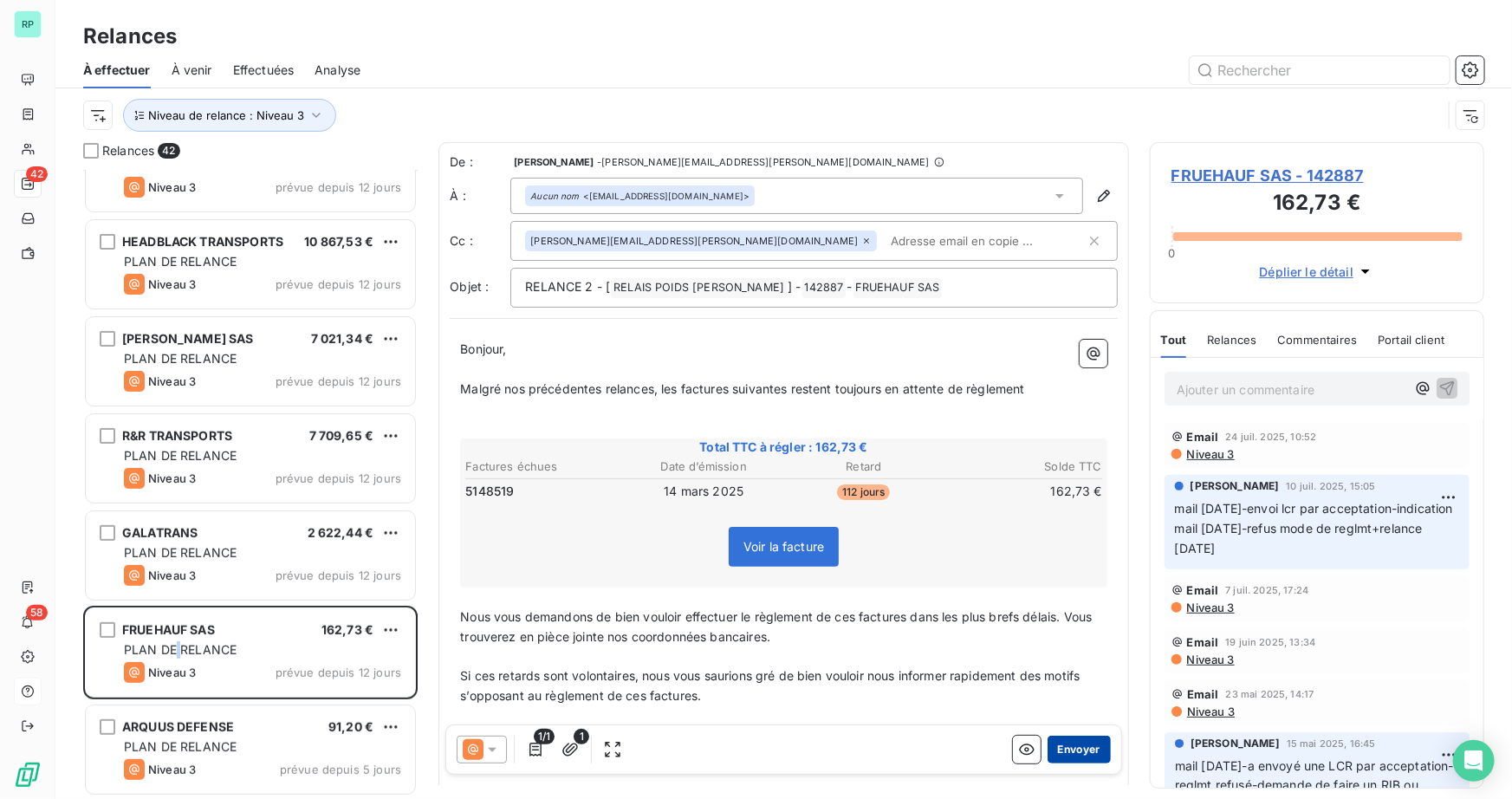
click at [1073, 752] on button "Envoyer" at bounding box center [1079, 749] width 63 height 28
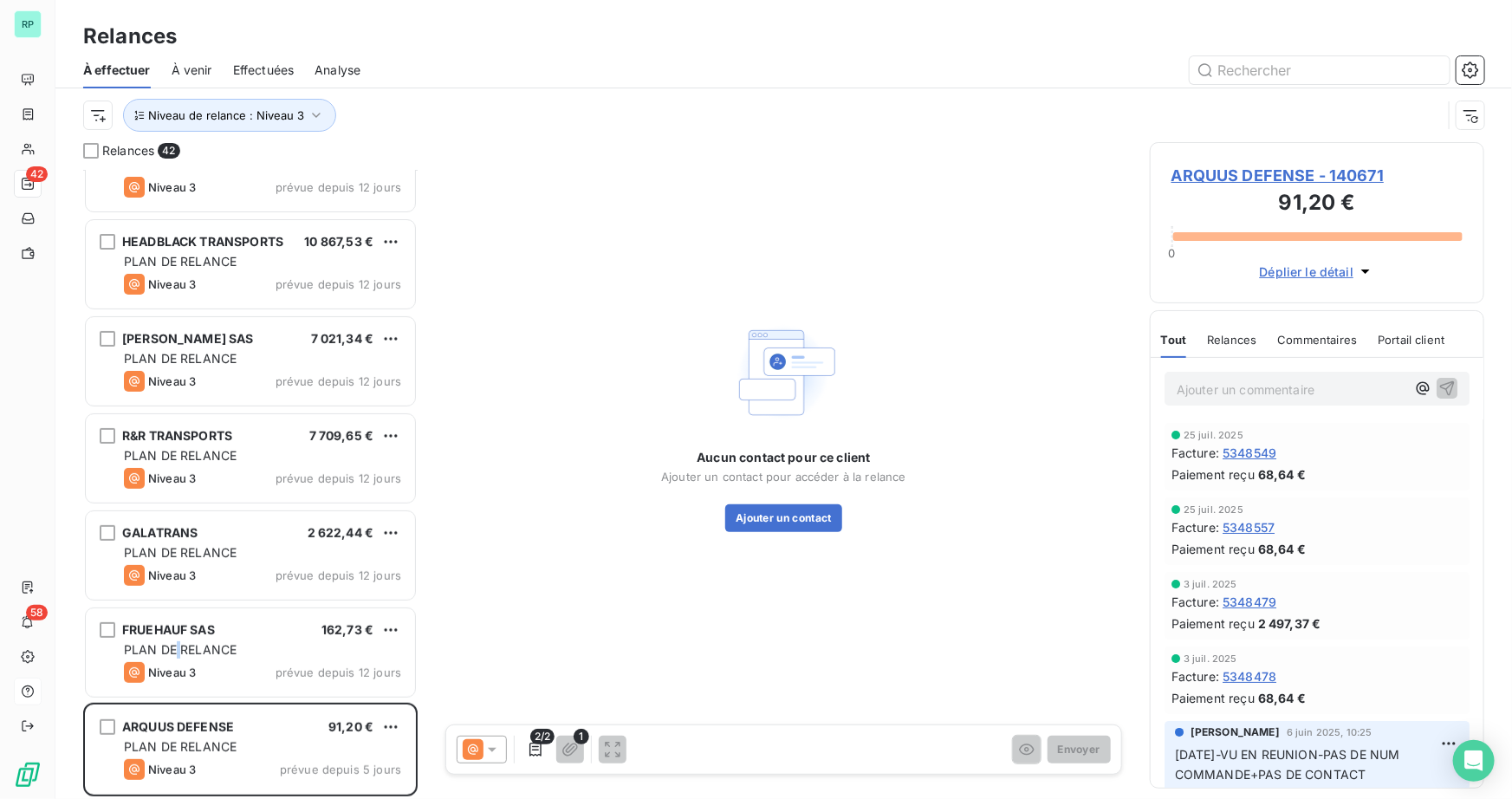
scroll to position [3349, 0]
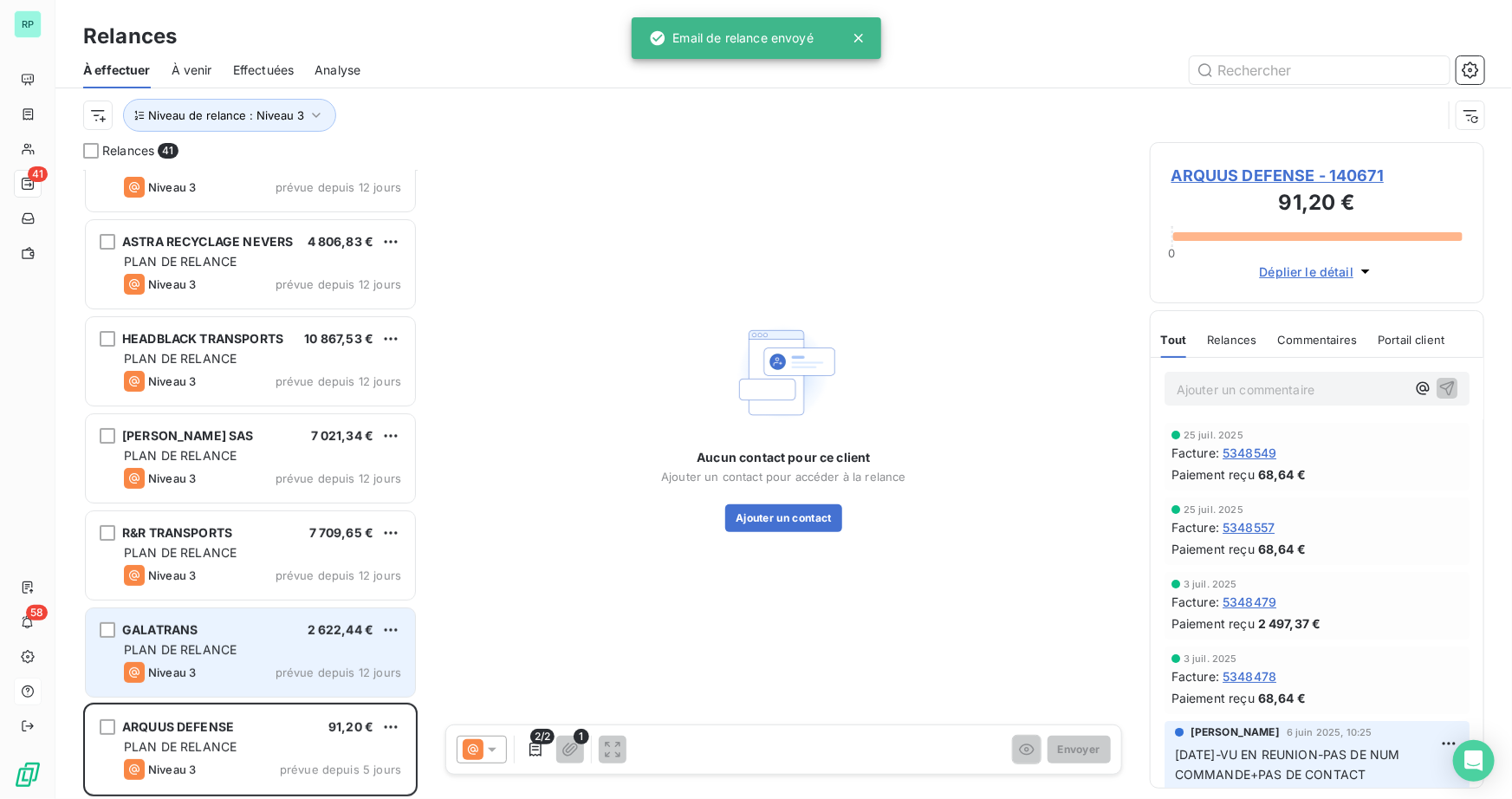
click at [216, 640] on div "GALATRANS 2 622,44 € PLAN DE RELANCE Niveau 3 prévue depuis 12 jours" at bounding box center [250, 652] width 329 height 88
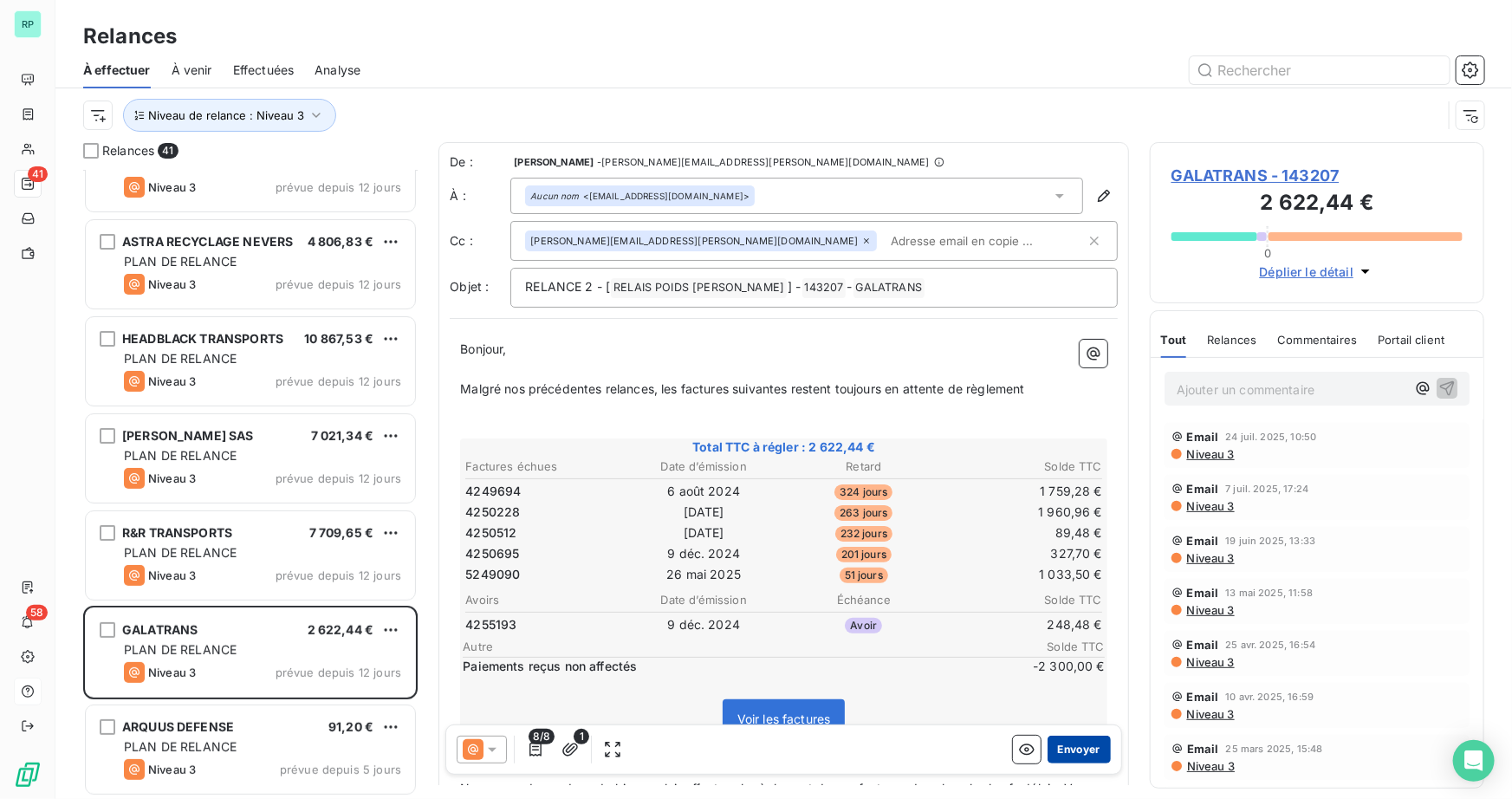
click at [1074, 748] on button "Envoyer" at bounding box center [1079, 749] width 63 height 28
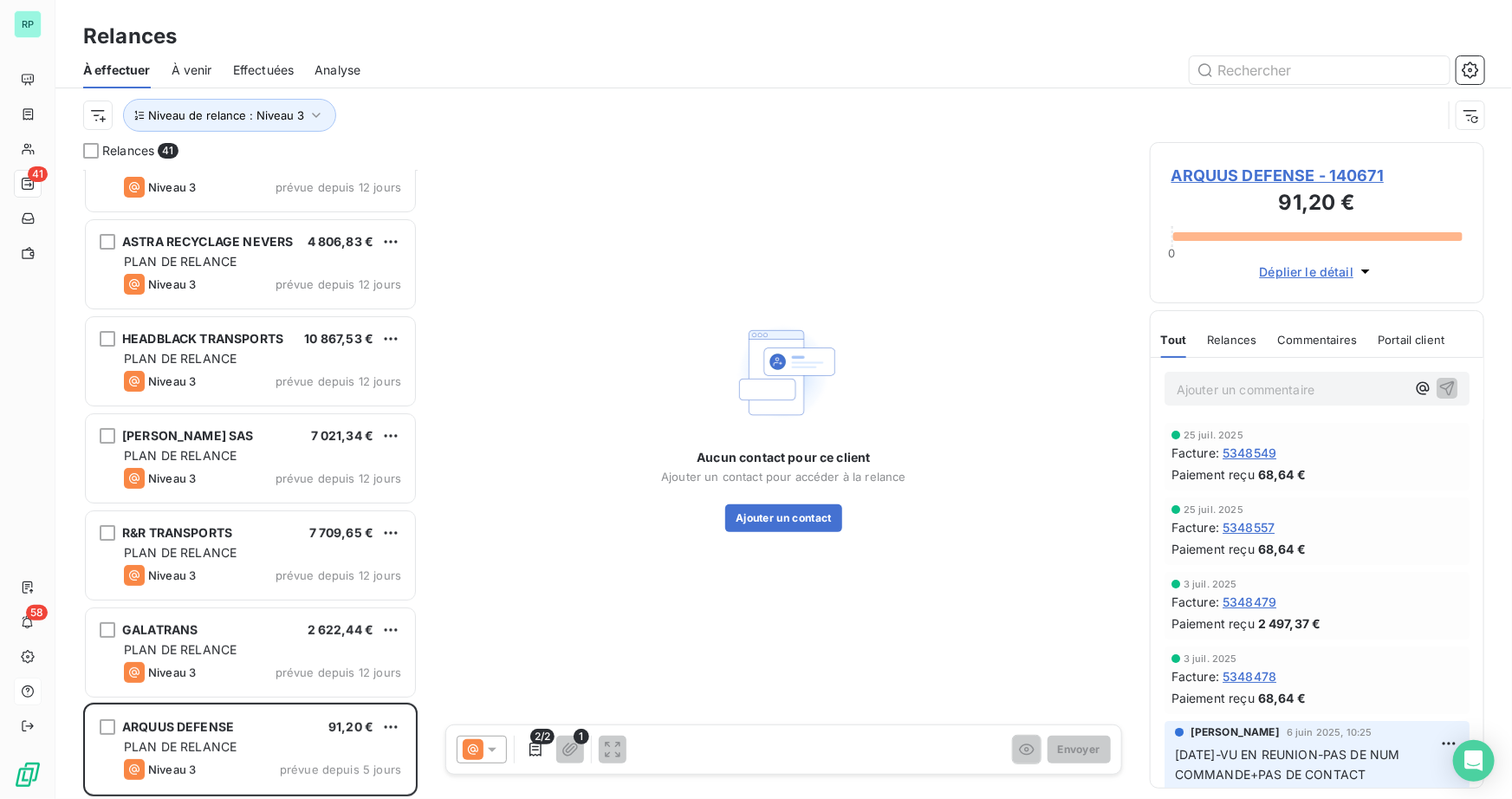
scroll to position [3251, 0]
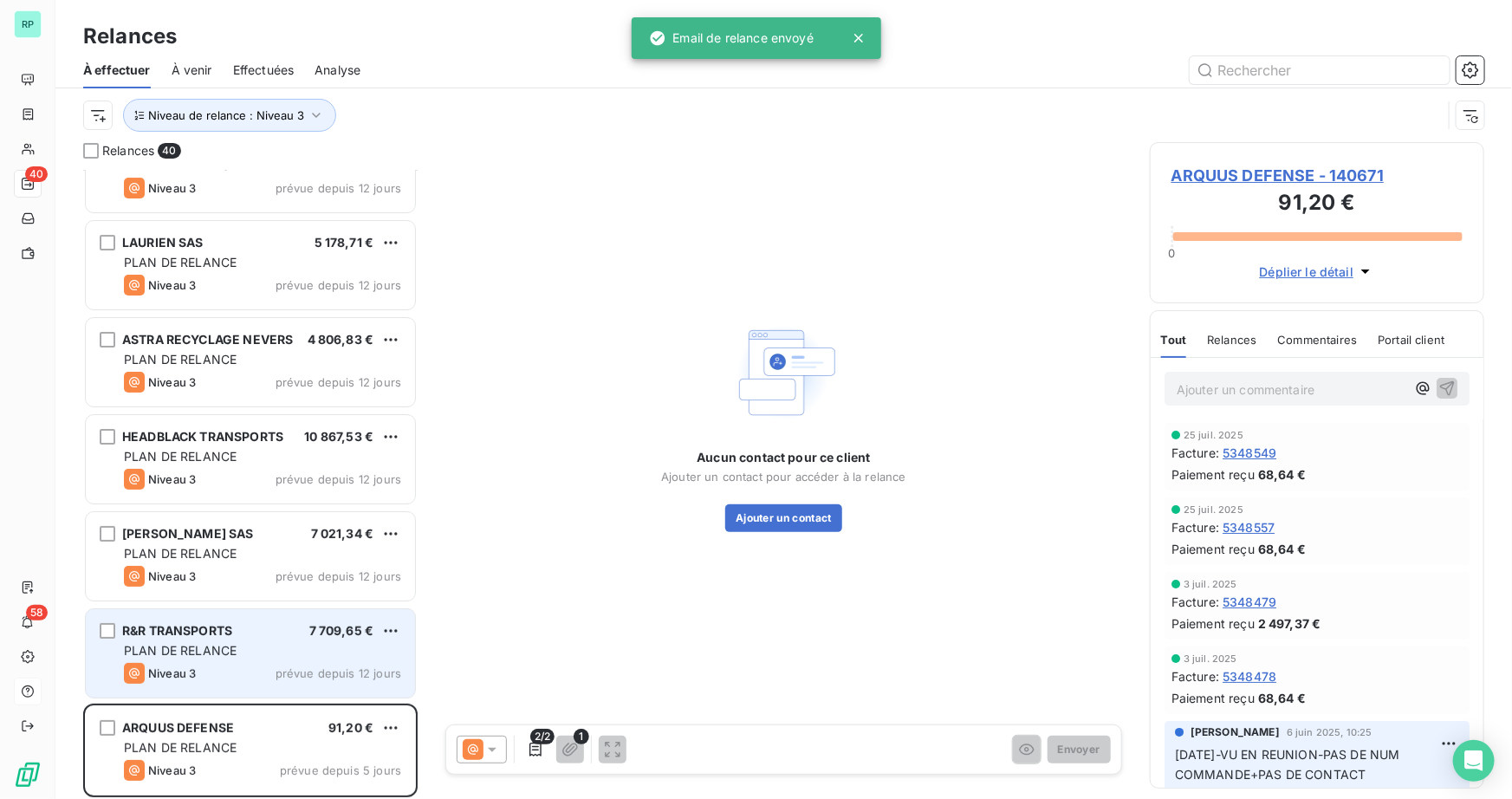
click at [212, 636] on span "R&R TRANSPORTS" at bounding box center [177, 629] width 110 height 14
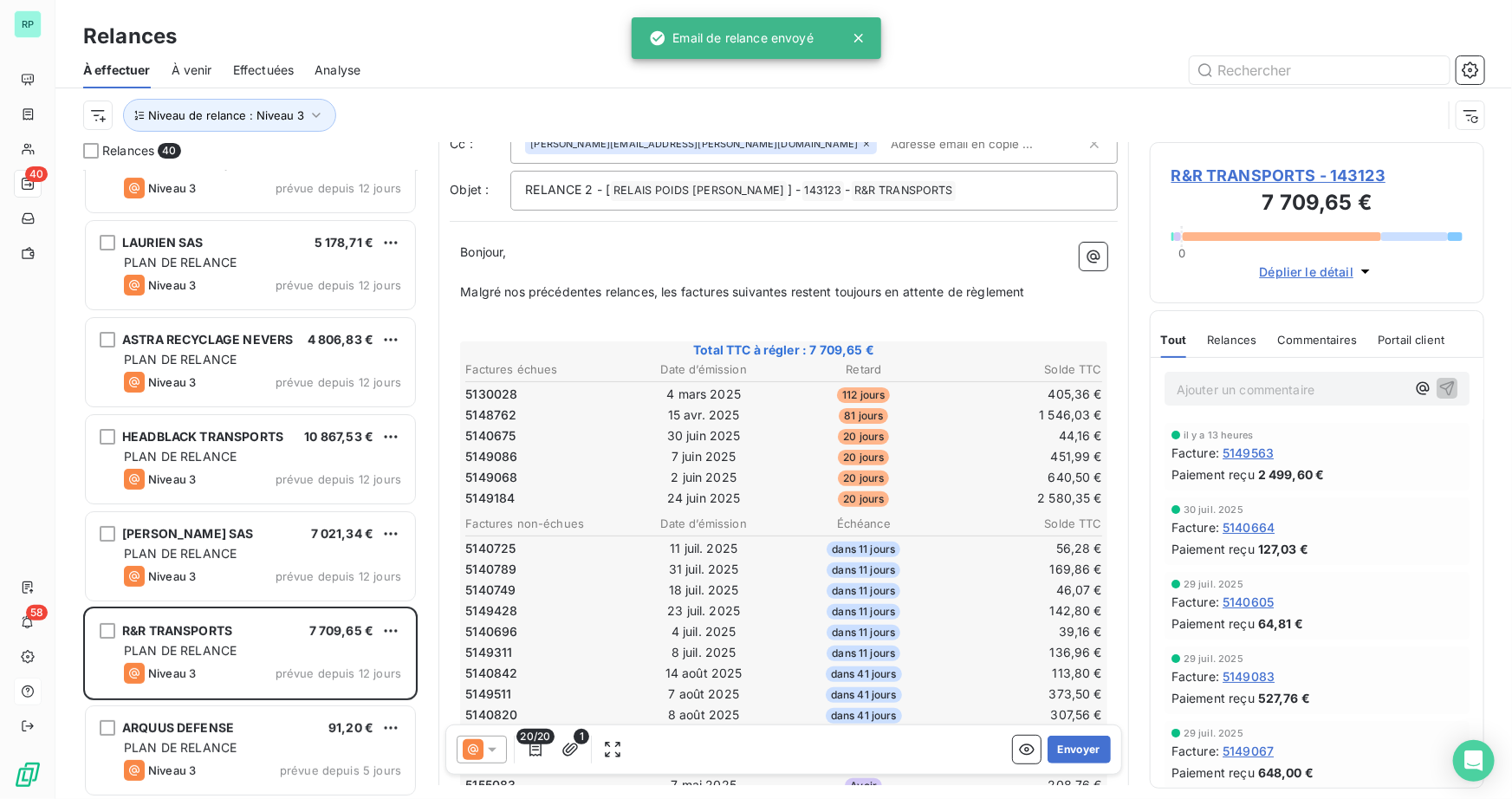
scroll to position [315, 0]
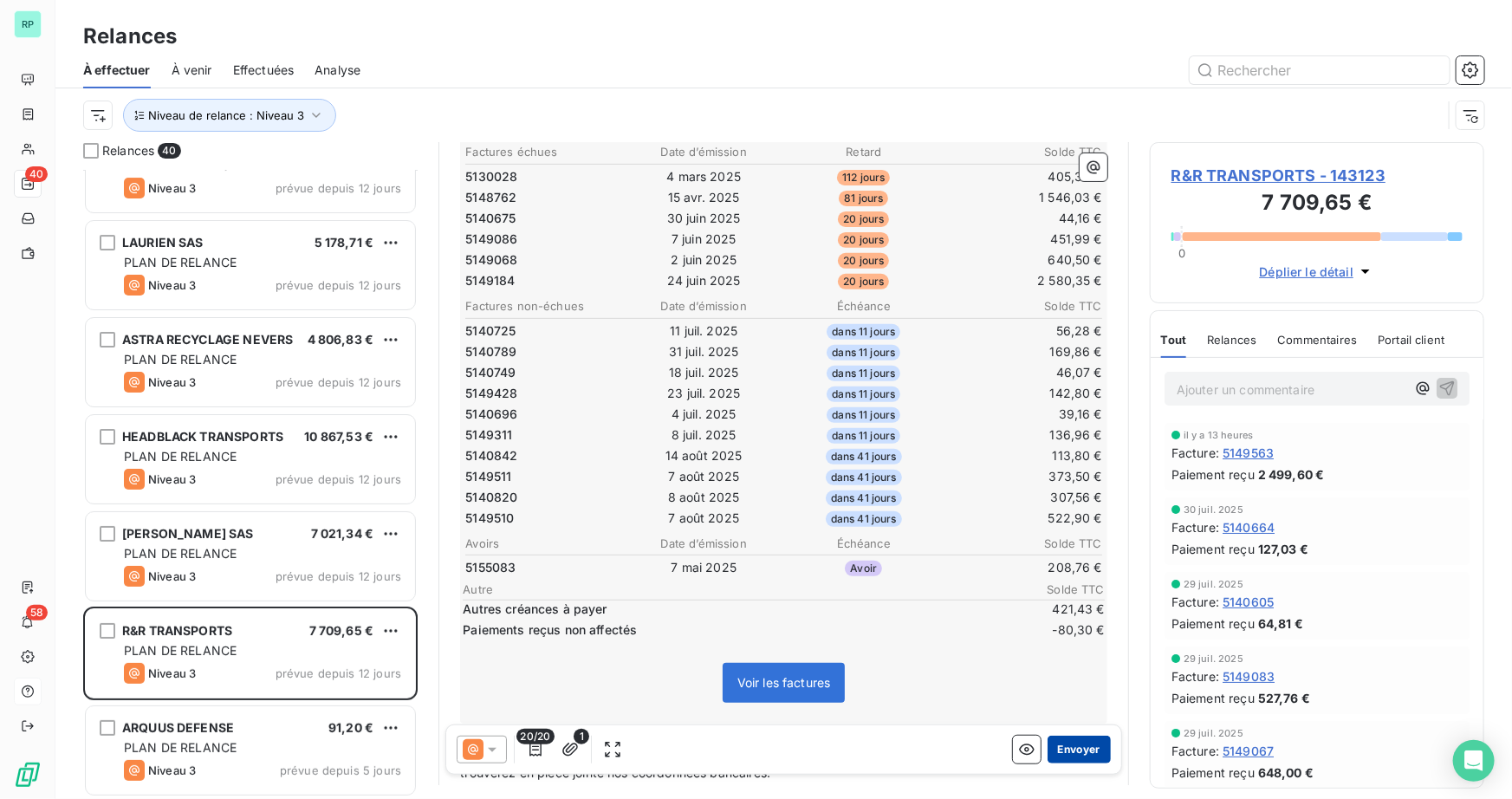
click at [1067, 738] on button "Envoyer" at bounding box center [1079, 749] width 63 height 28
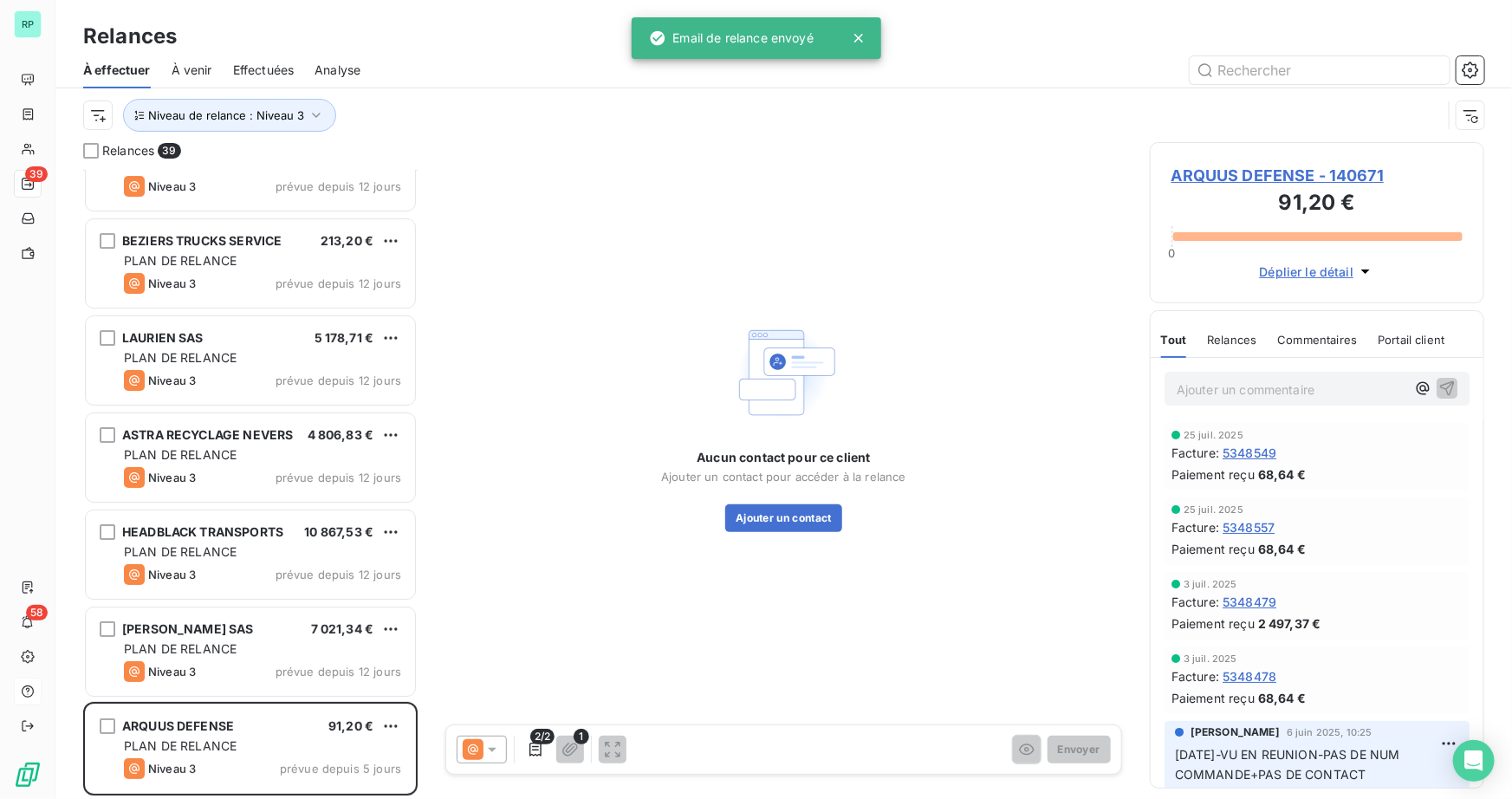
scroll to position [3154, 0]
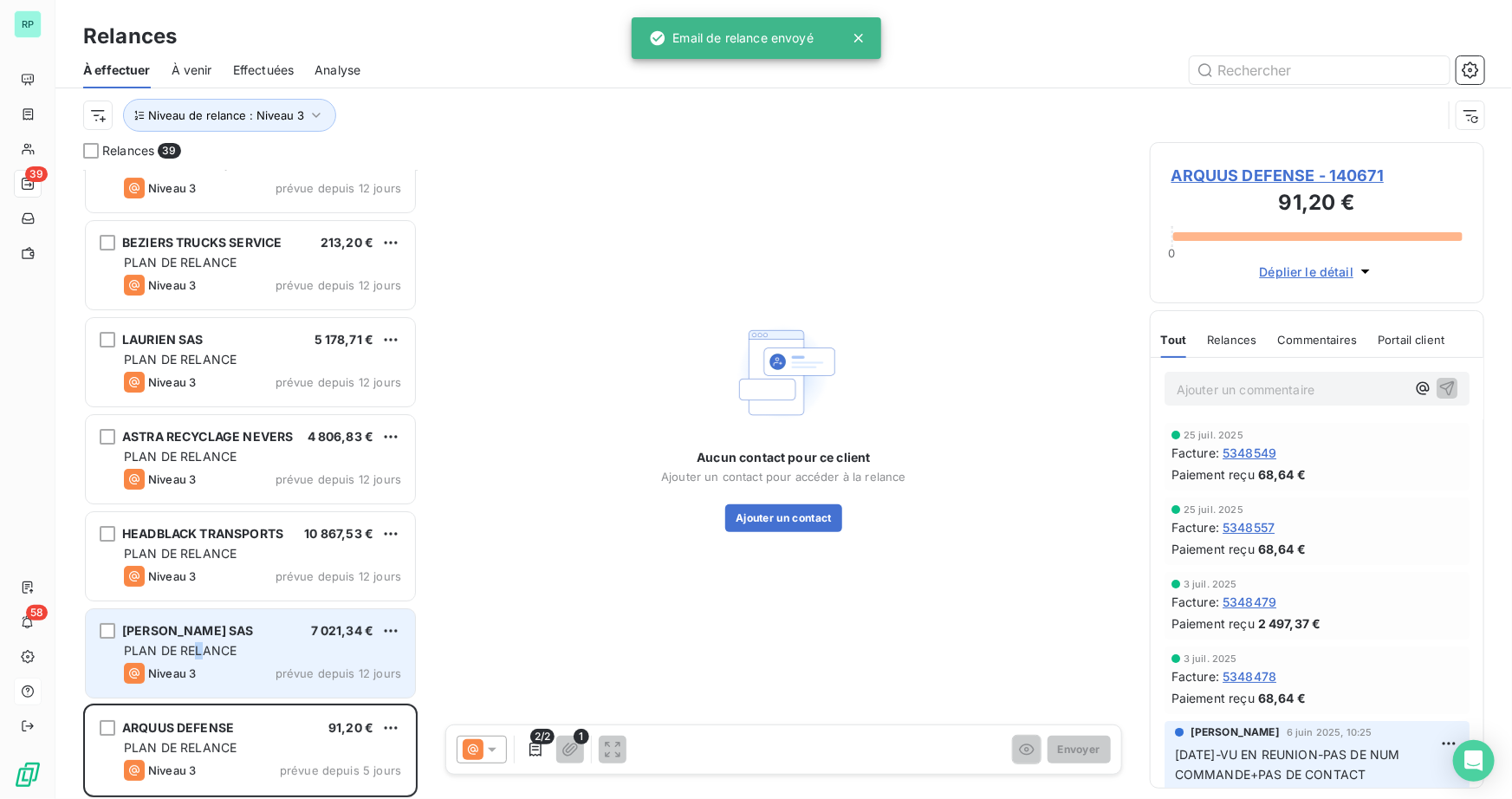
click at [195, 644] on span "PLAN DE RELANCE" at bounding box center [180, 649] width 112 height 14
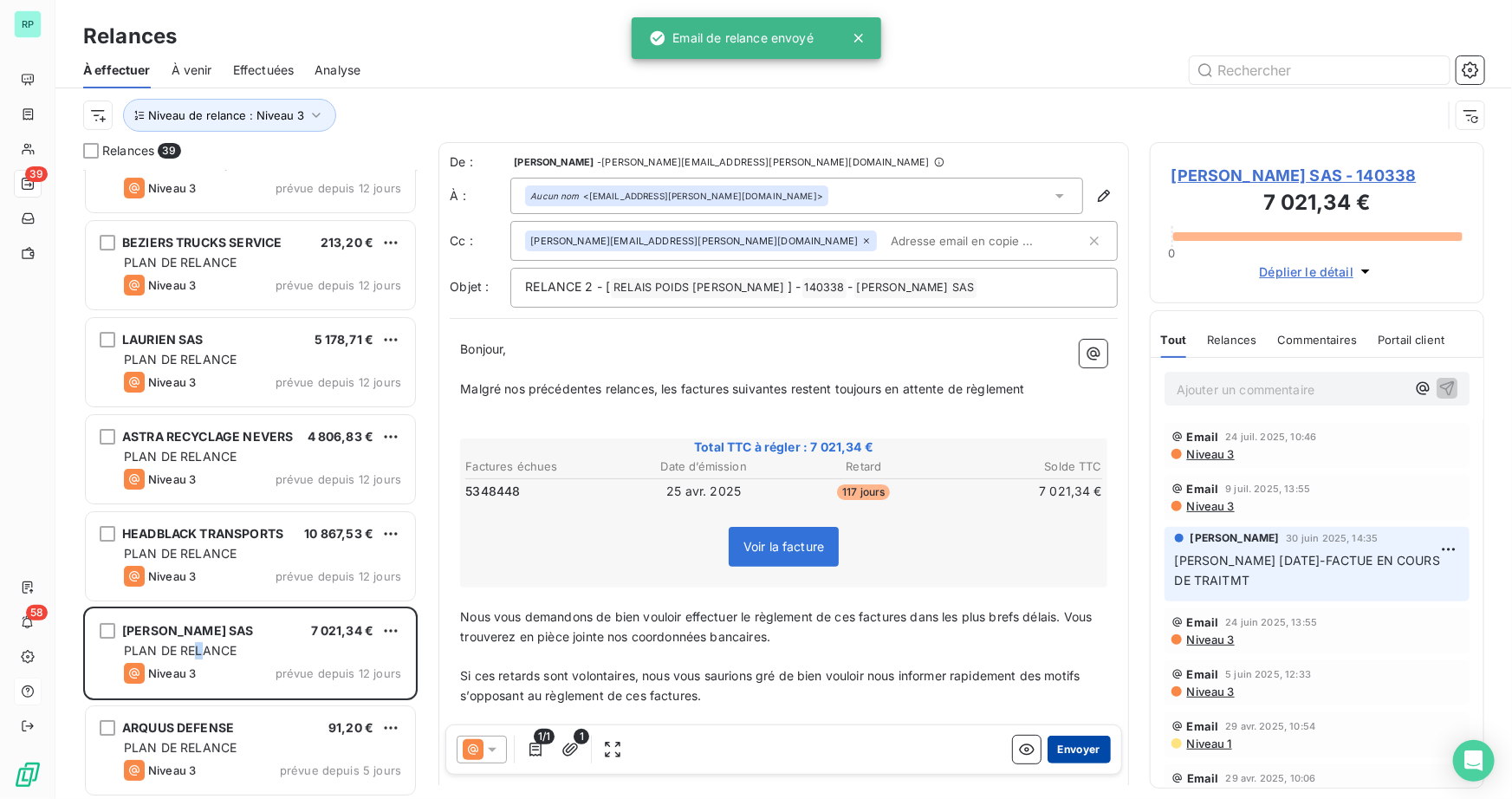
click at [1058, 753] on button "Envoyer" at bounding box center [1079, 749] width 63 height 28
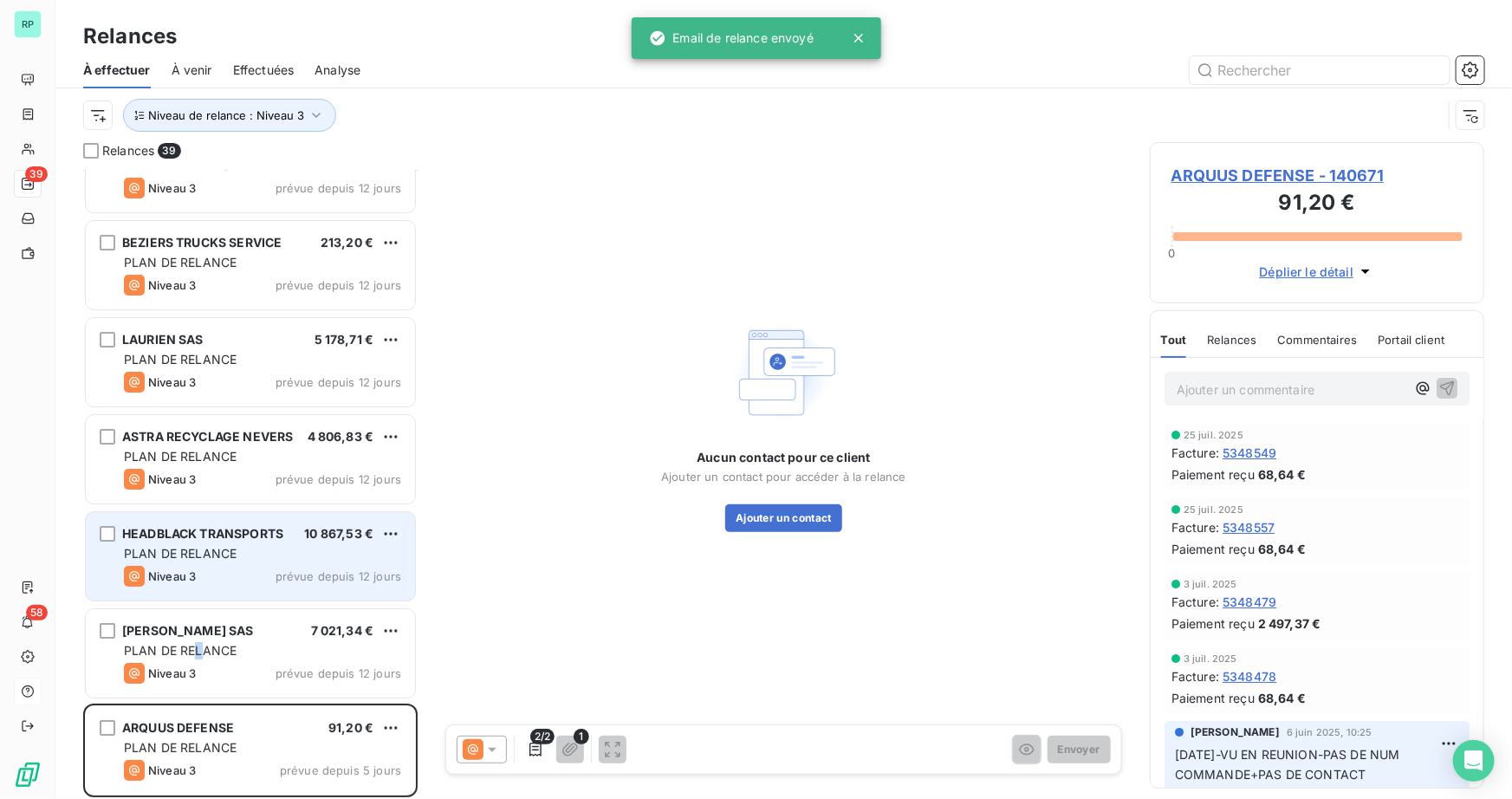
scroll to position [3058, 0]
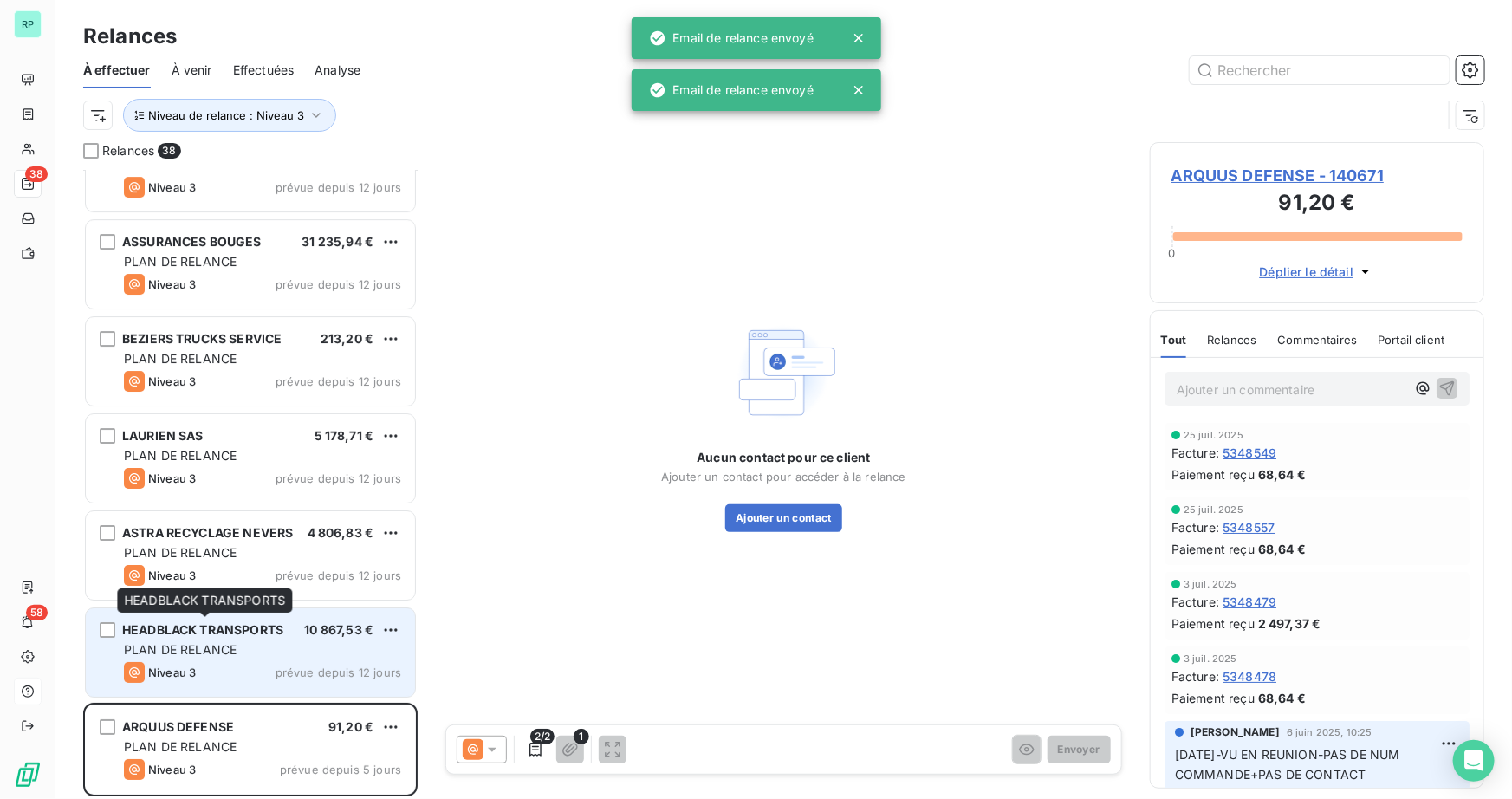
click at [211, 635] on span "HEADBLACK TRANSPORTS" at bounding box center [203, 629] width 161 height 14
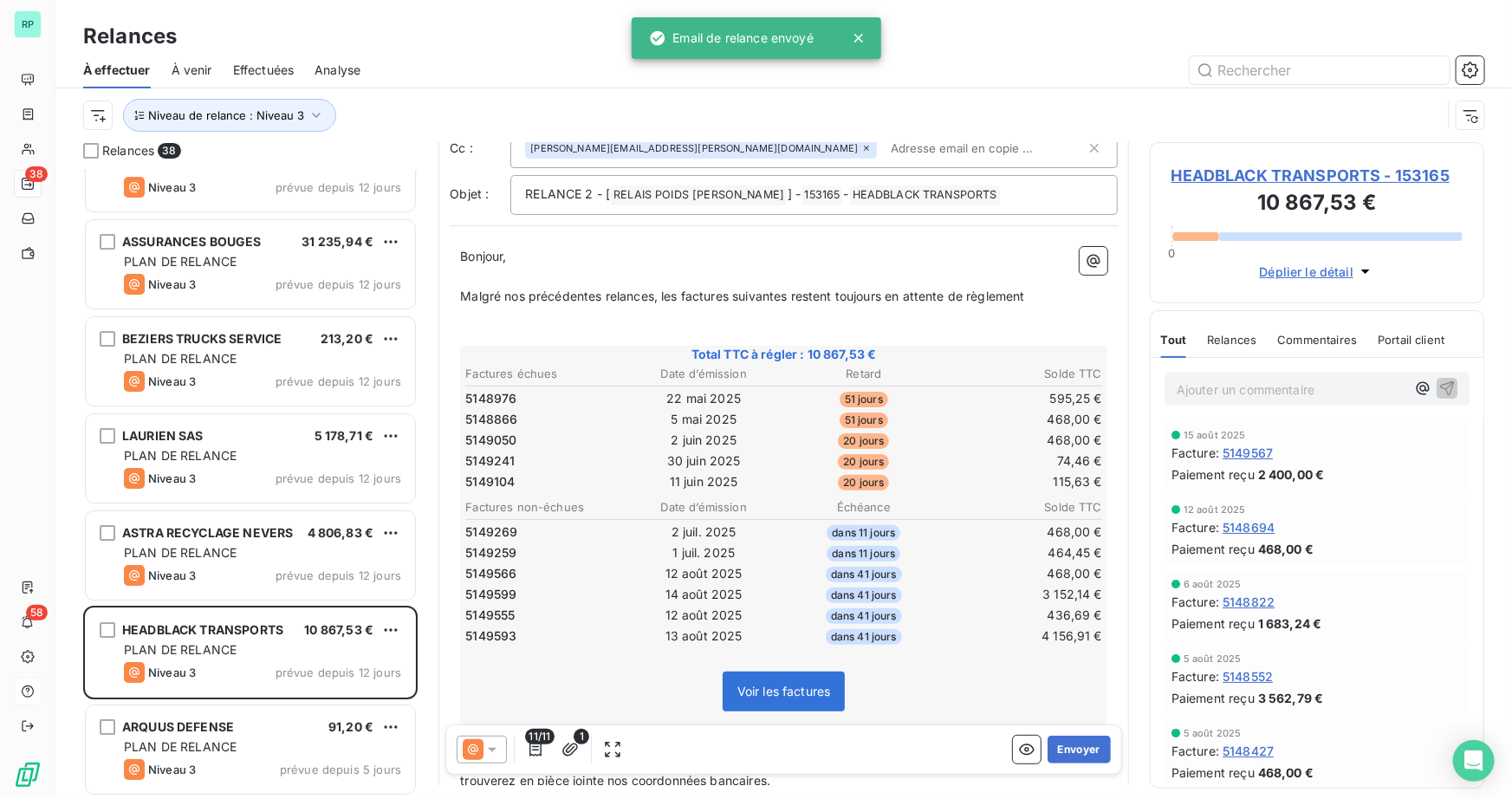
scroll to position [315, 0]
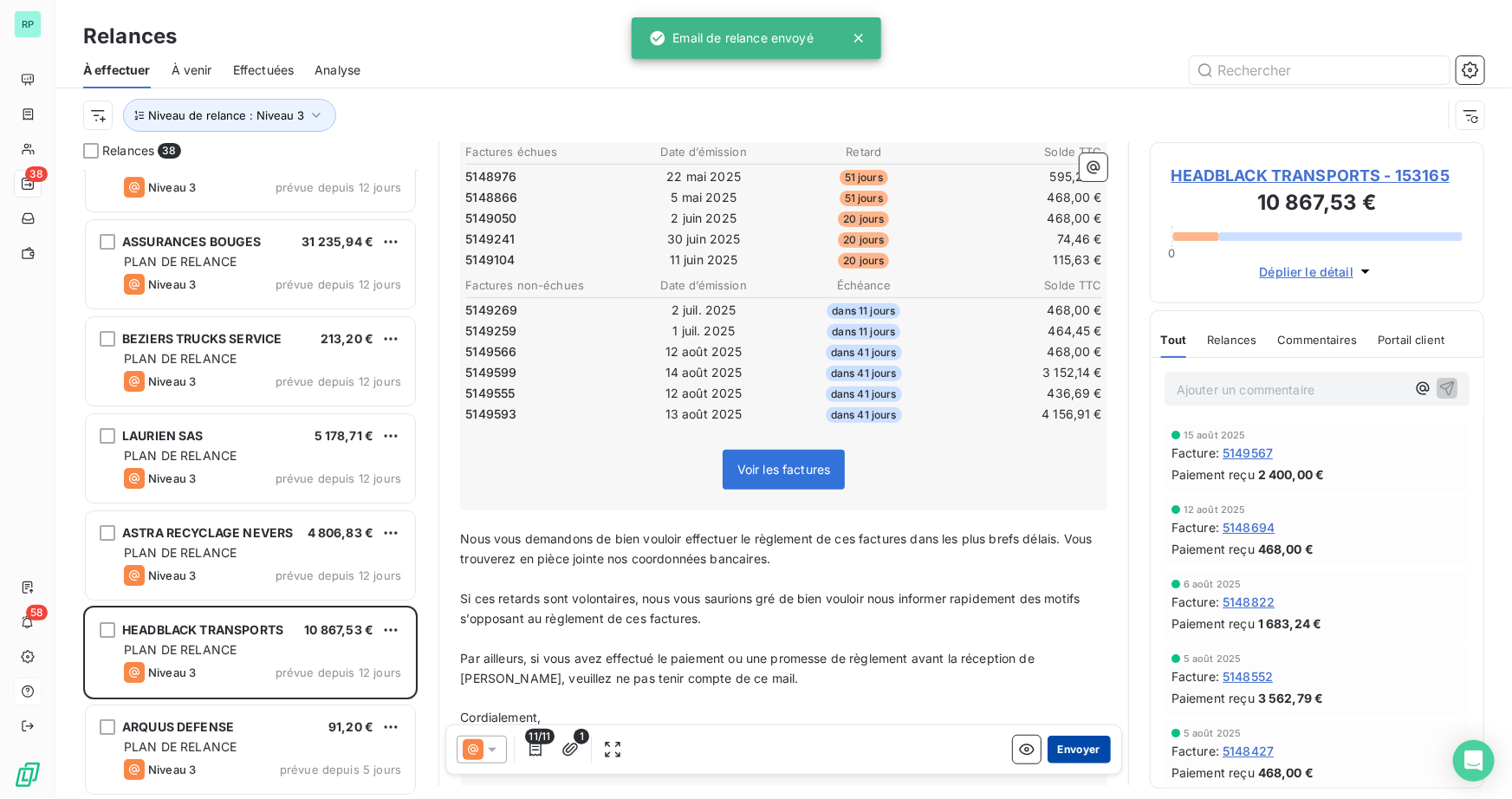
click at [1086, 746] on button "Envoyer" at bounding box center [1079, 749] width 63 height 28
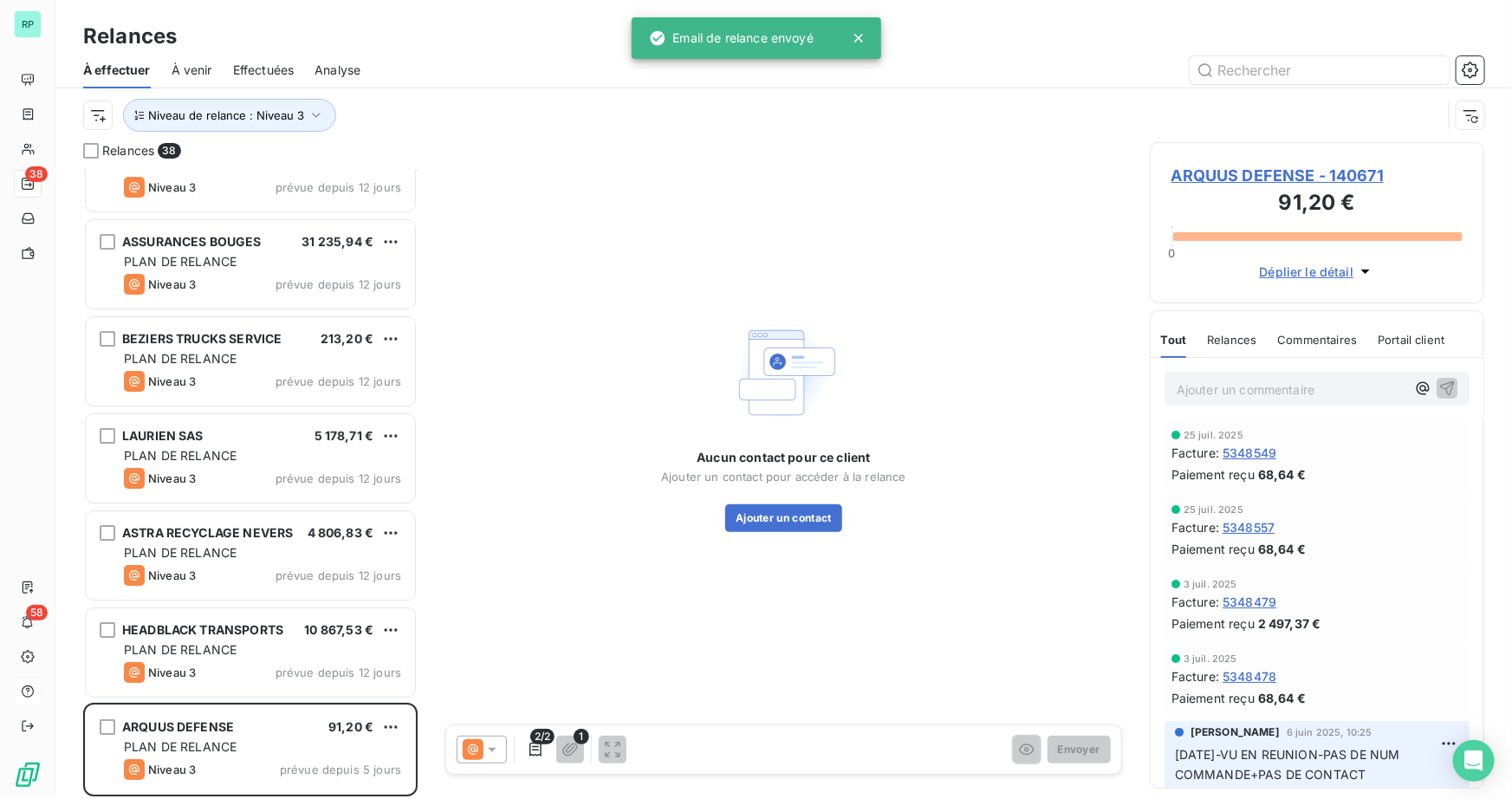
scroll to position [2961, 0]
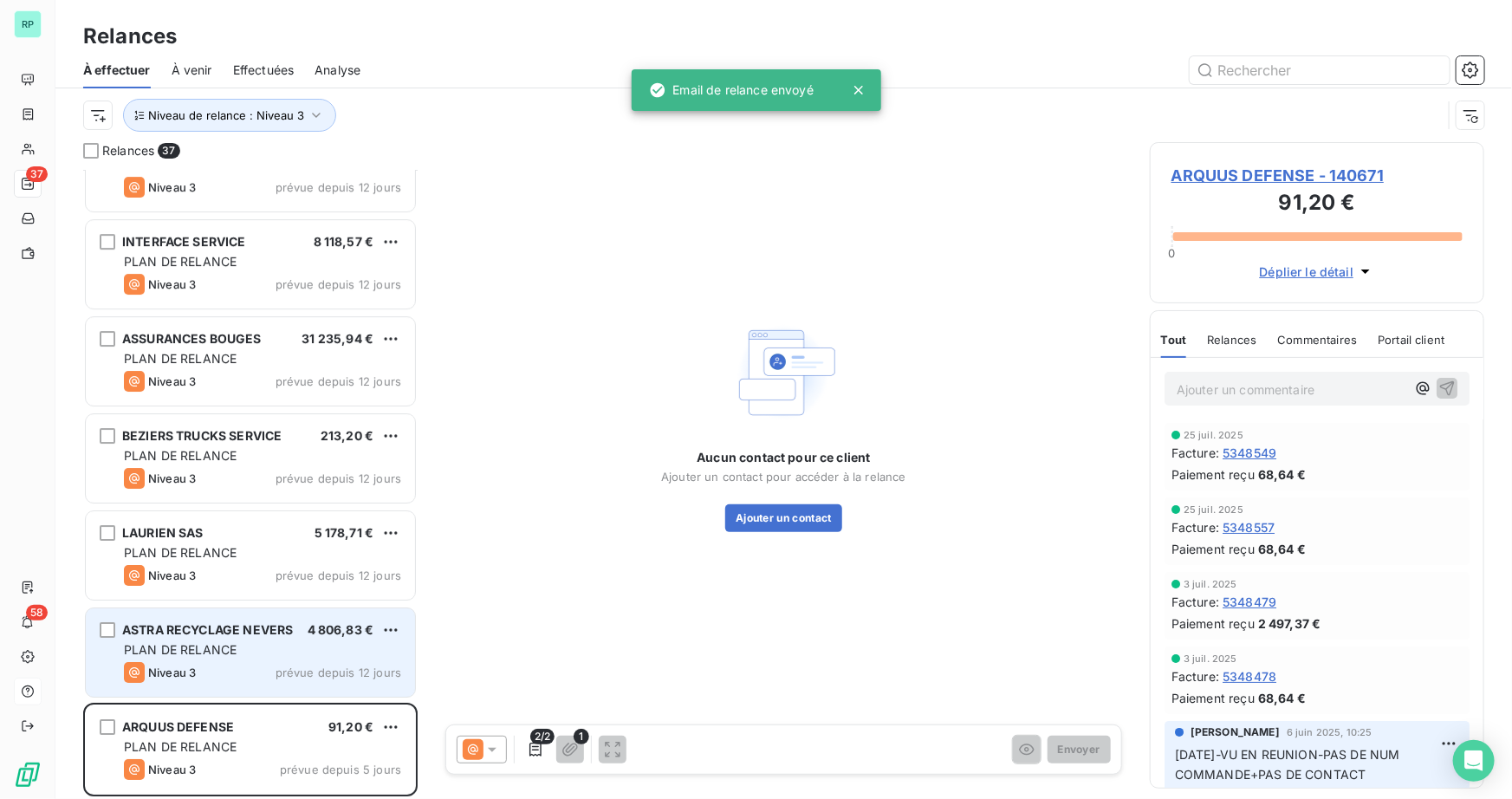
click at [207, 631] on span "ASTRA RECYCLAGE NEVERS" at bounding box center [207, 629] width 171 height 14
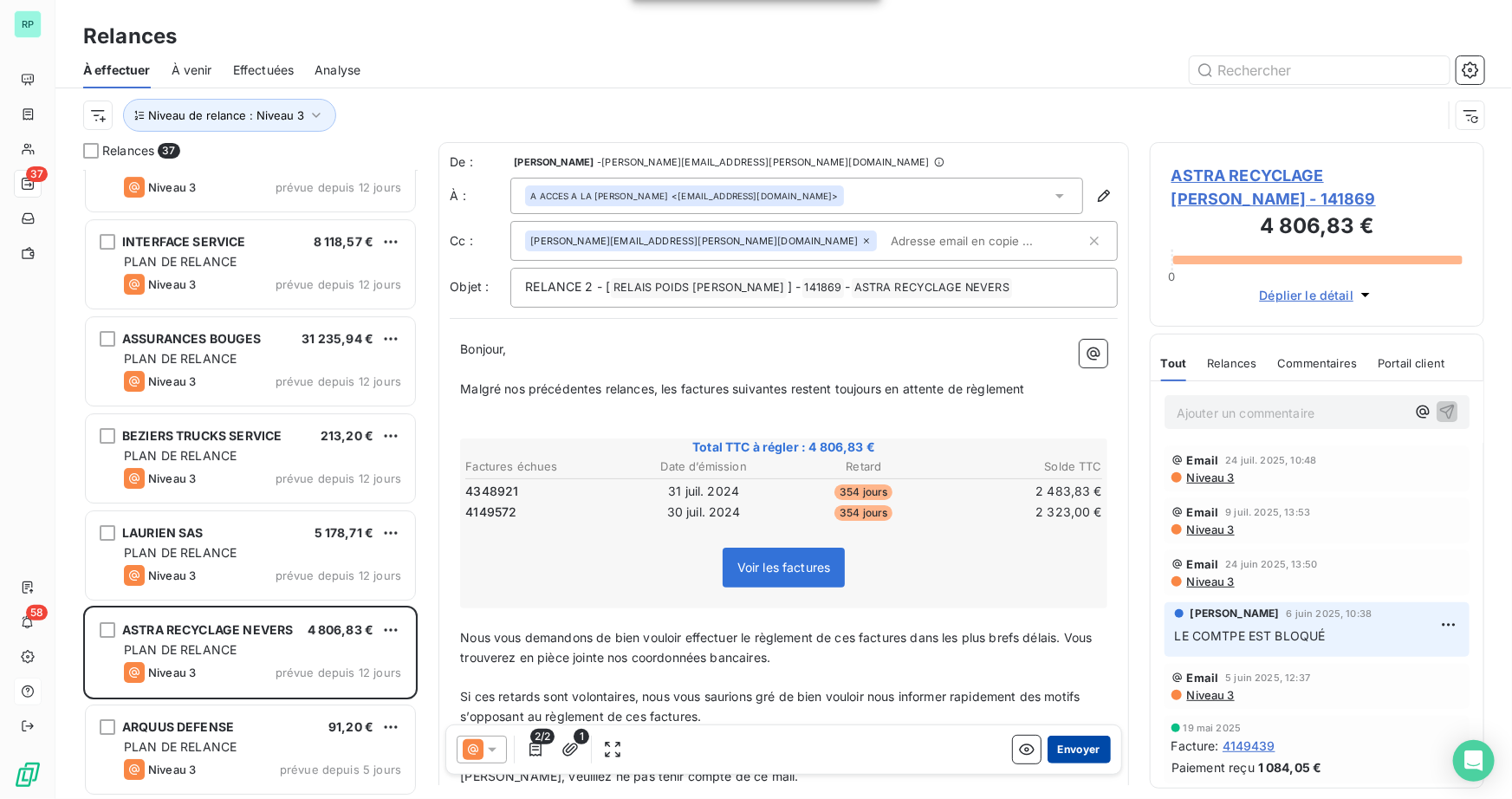
click at [1086, 746] on button "Envoyer" at bounding box center [1079, 749] width 63 height 28
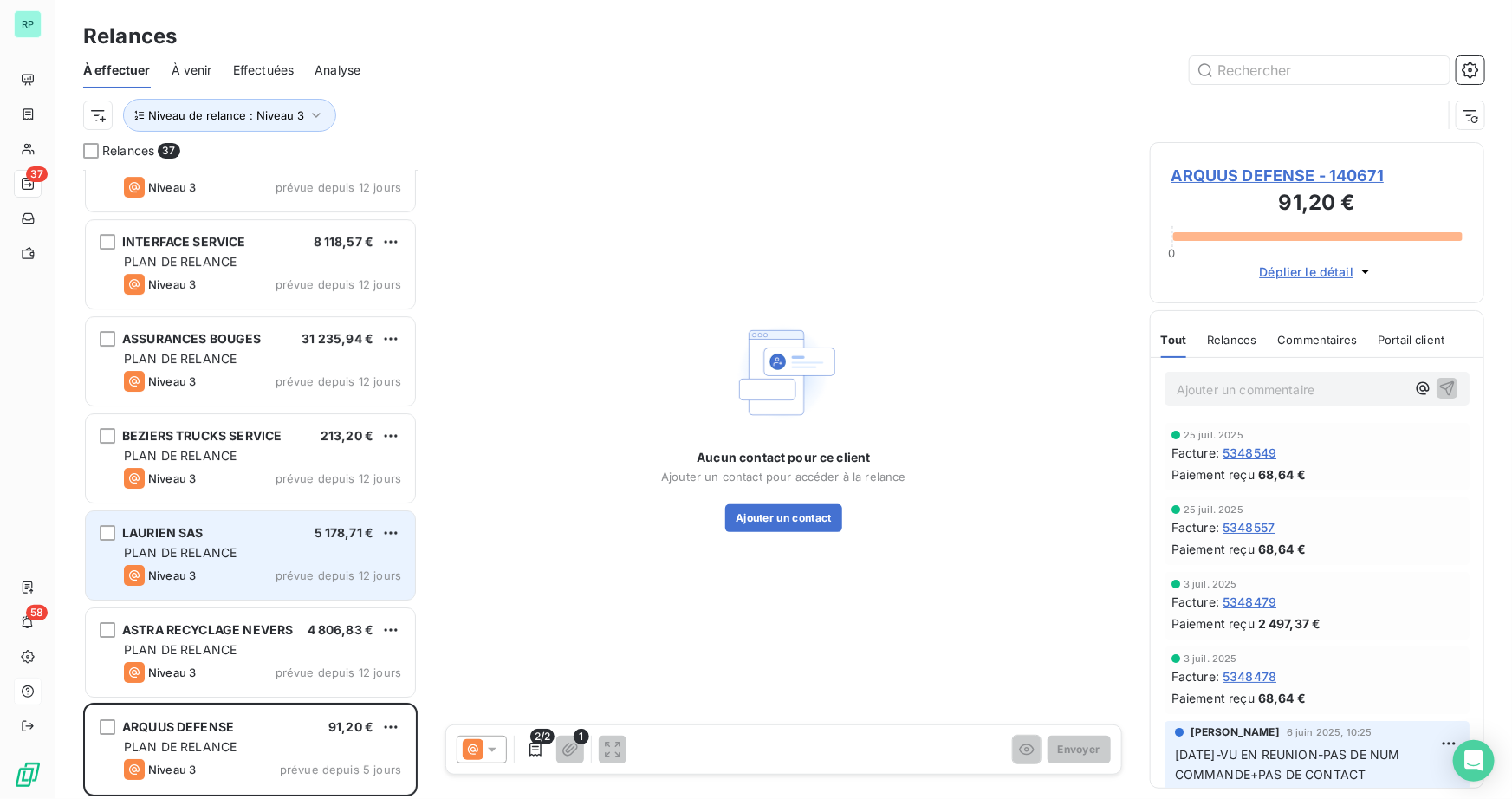
scroll to position [2864, 0]
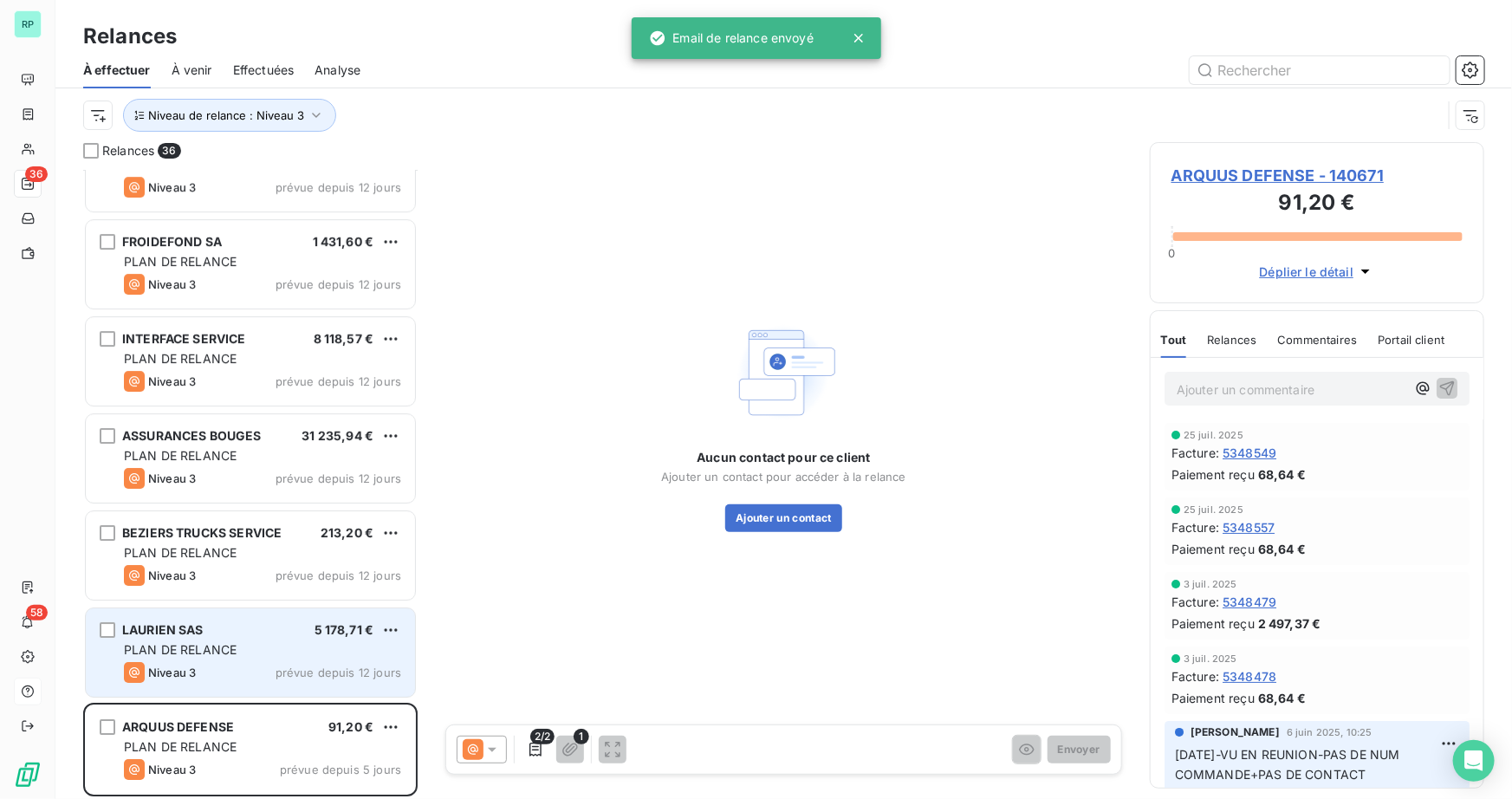
click at [255, 633] on div "LAURIEN SAS 5 178,71 €" at bounding box center [262, 630] width 278 height 15
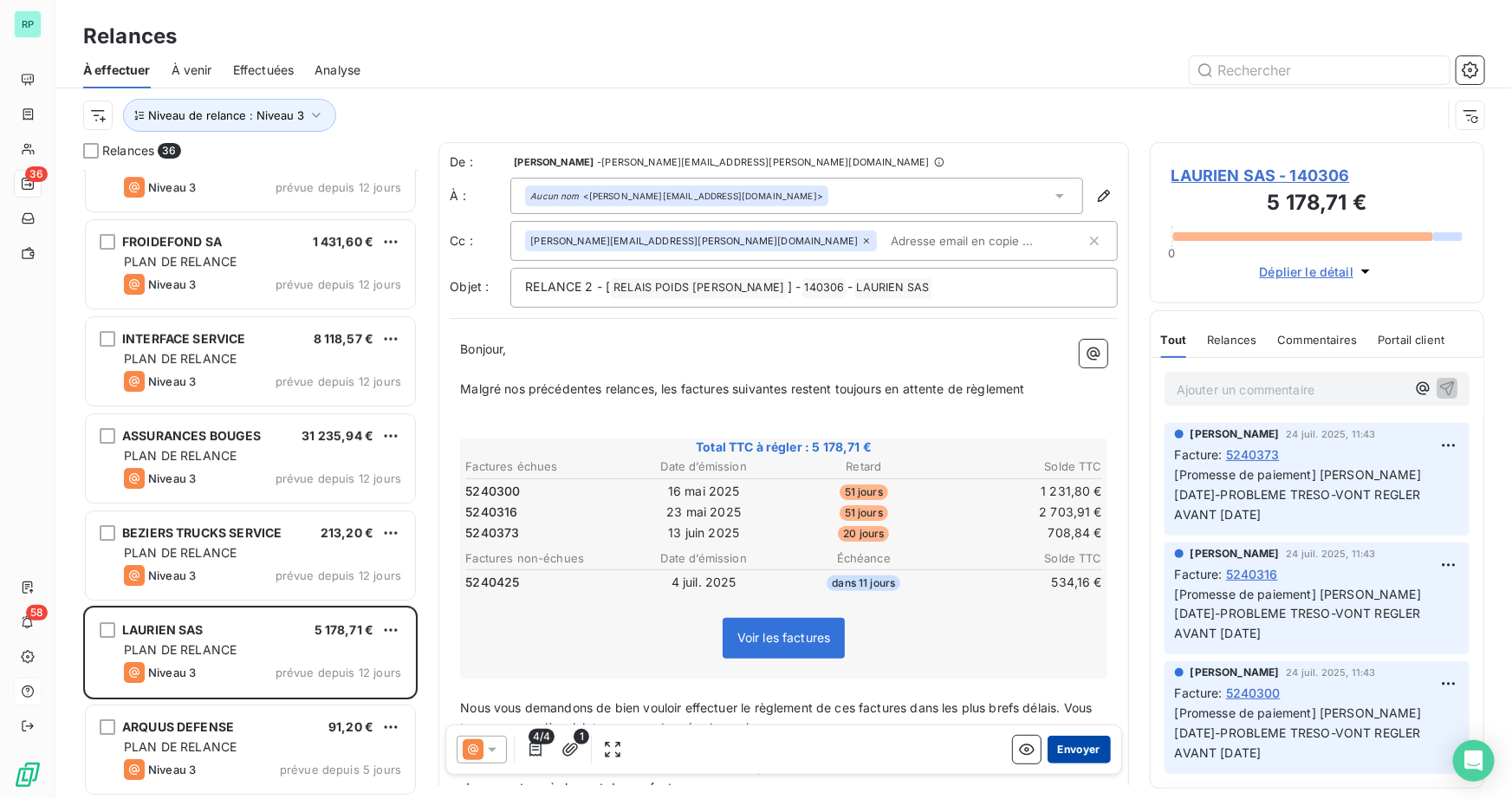
click at [1073, 752] on button "Envoyer" at bounding box center [1079, 749] width 63 height 28
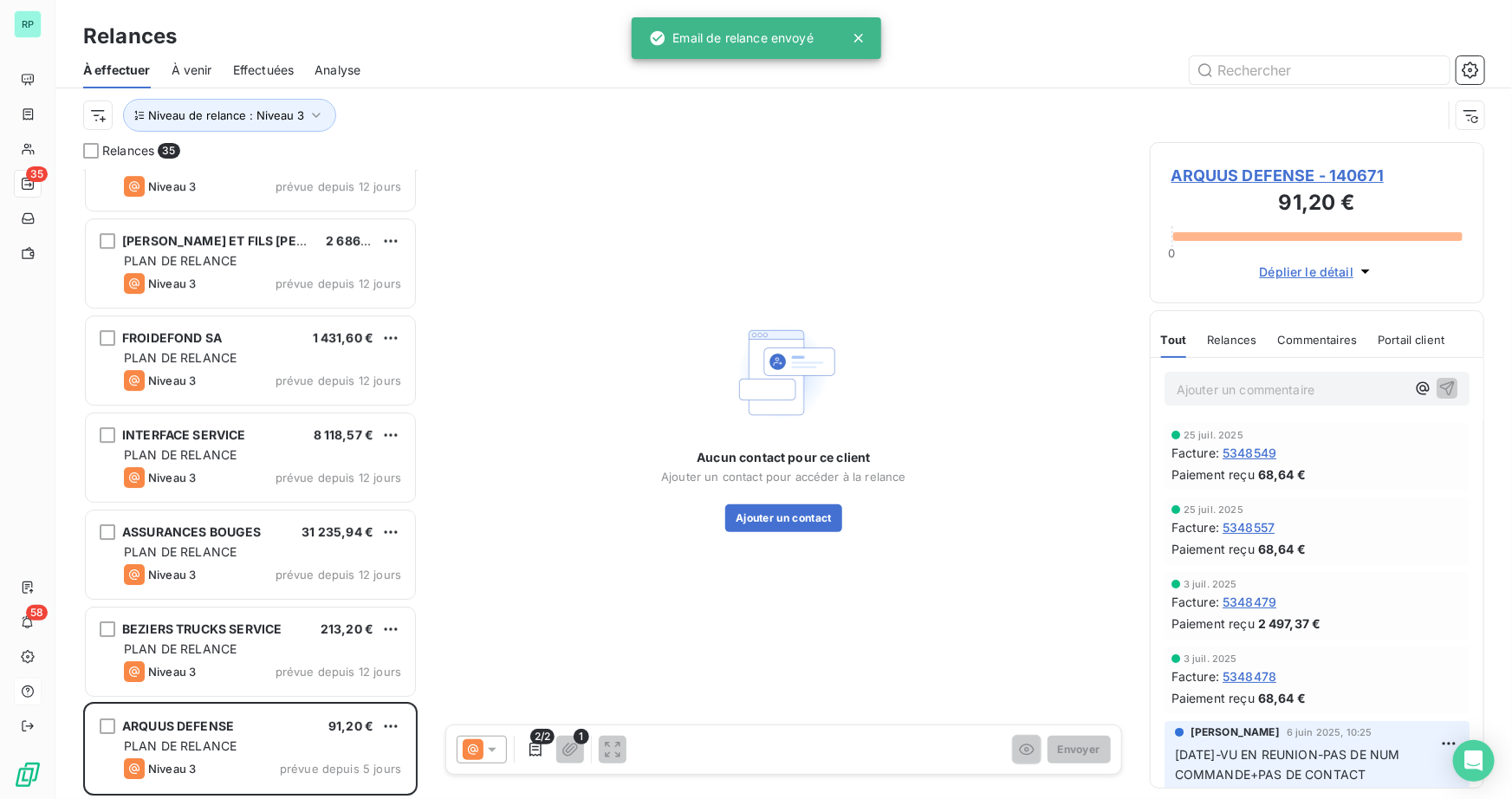
scroll to position [2766, 0]
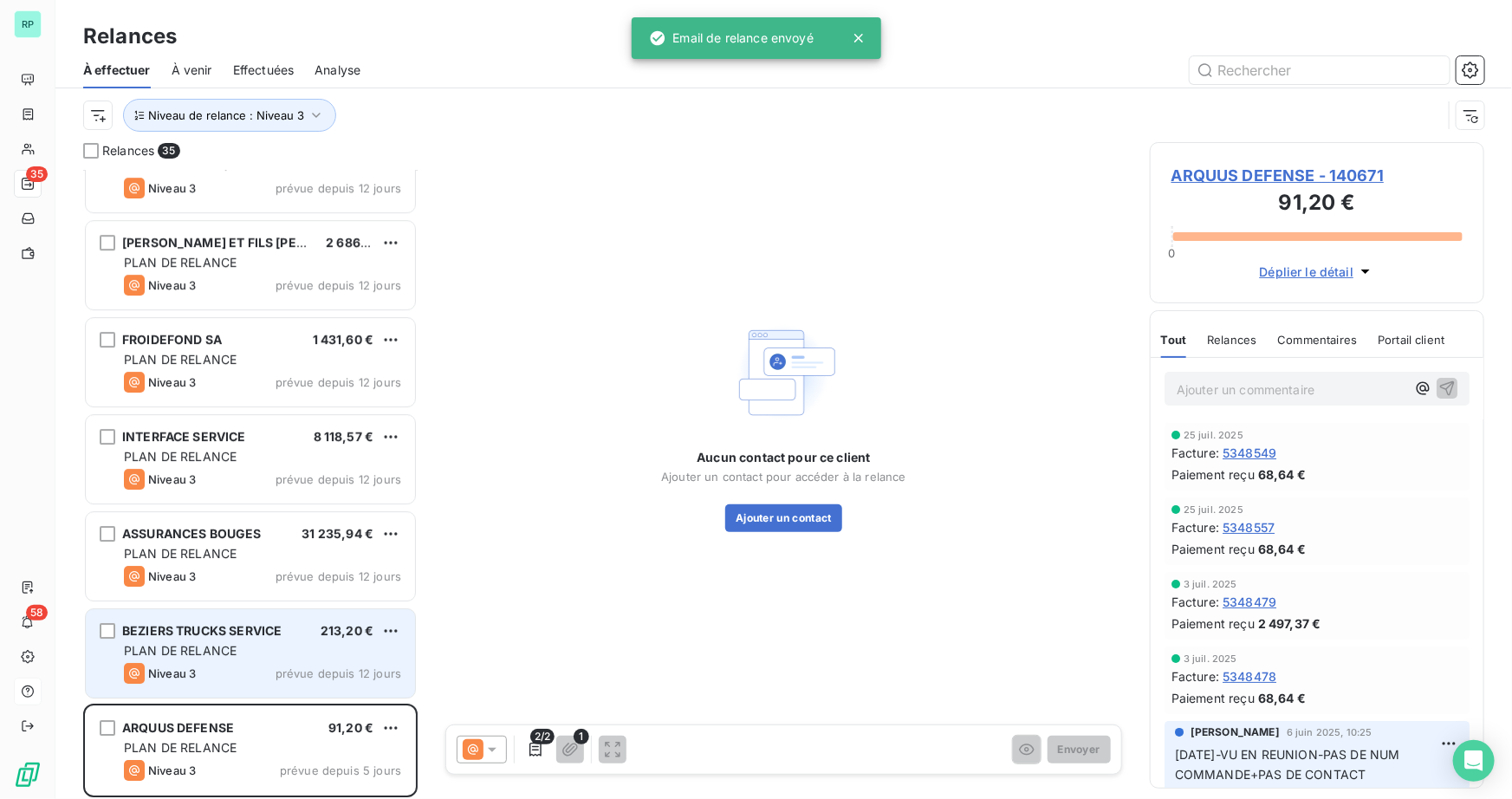
click at [240, 622] on span "BEZIERS TRUCKS SERVICE" at bounding box center [202, 629] width 159 height 14
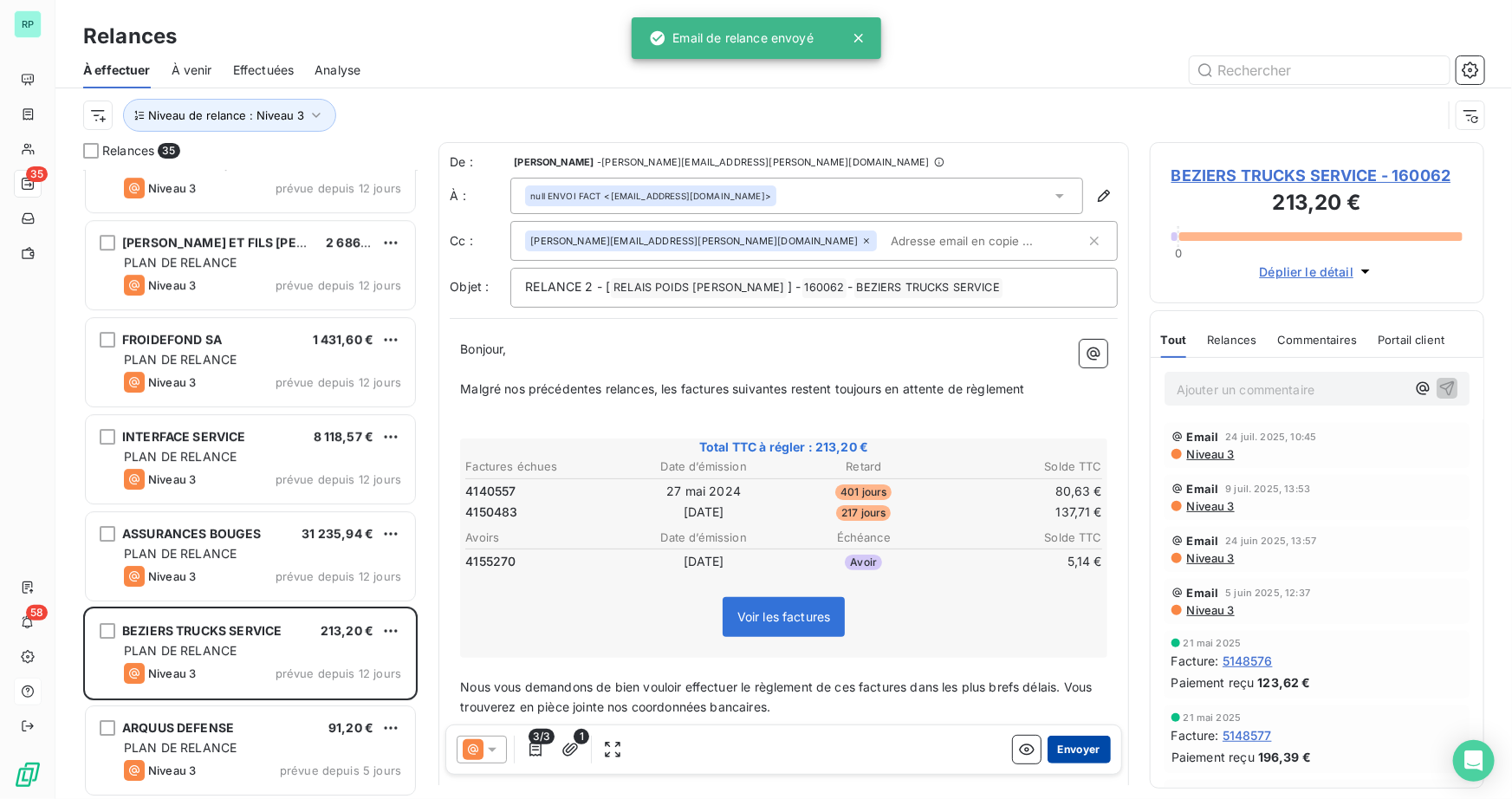
click at [1058, 754] on button "Envoyer" at bounding box center [1079, 749] width 63 height 28
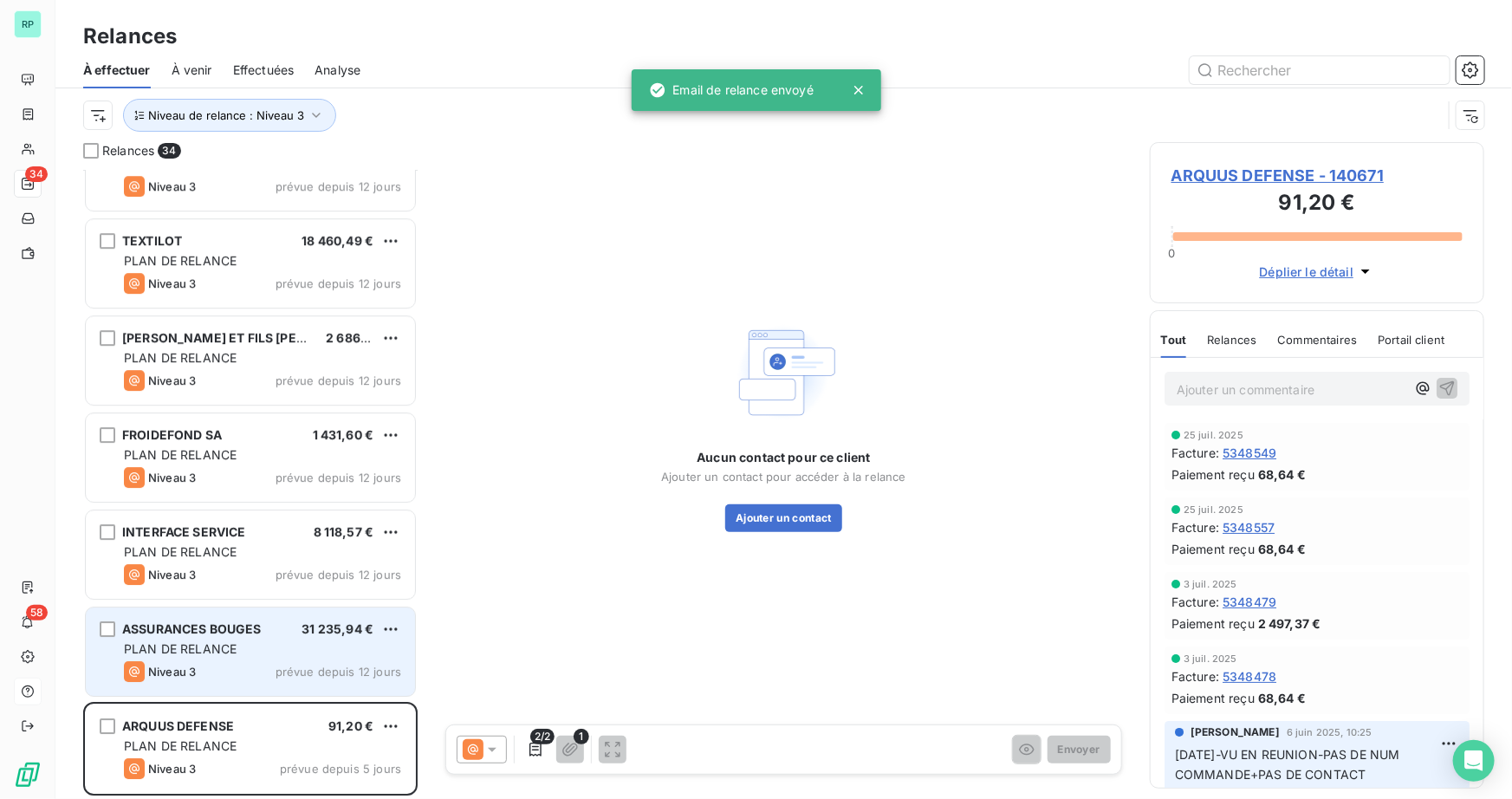
scroll to position [2669, 0]
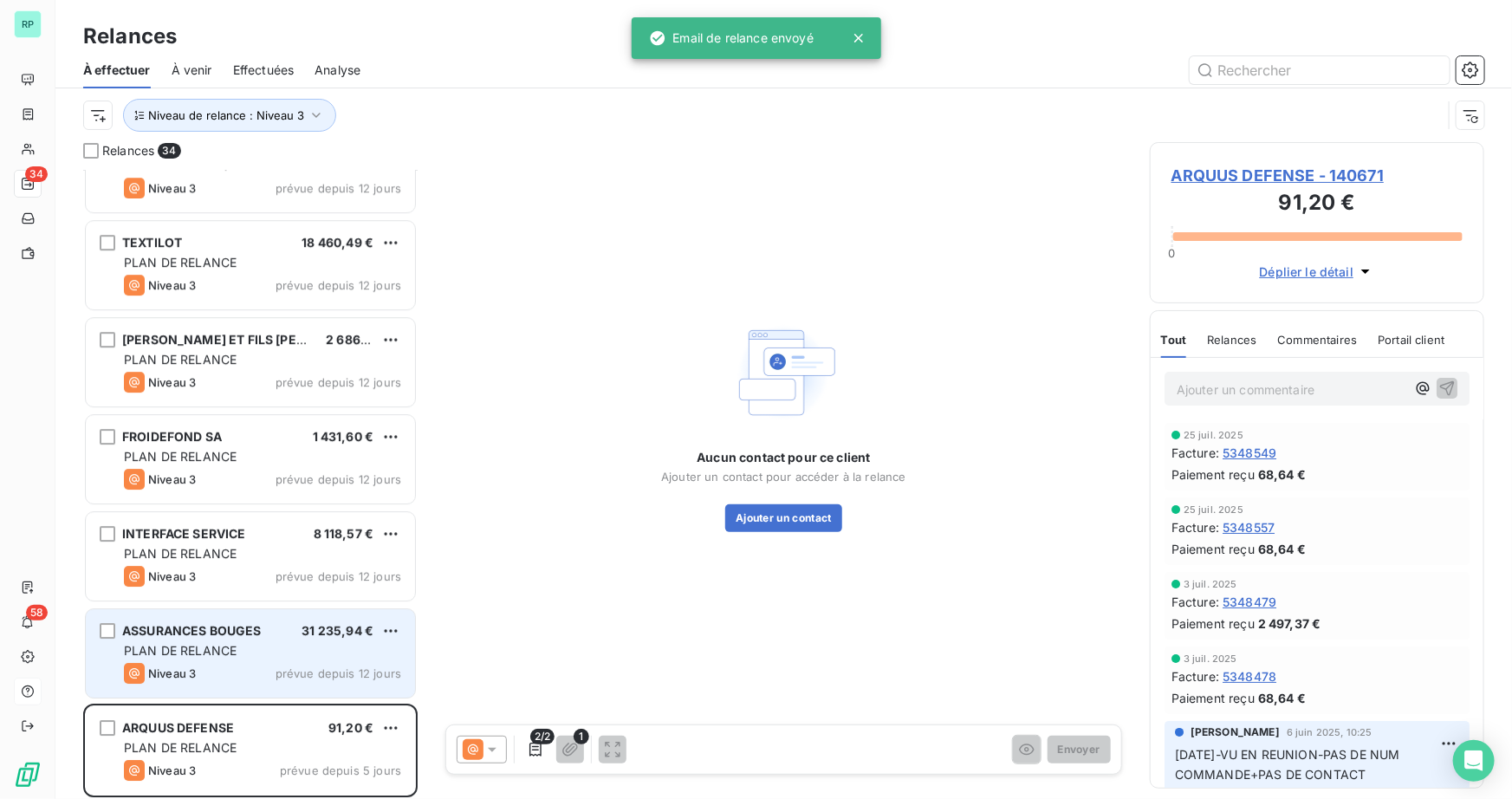
click at [210, 649] on span "PLAN DE RELANCE" at bounding box center [180, 649] width 112 height 14
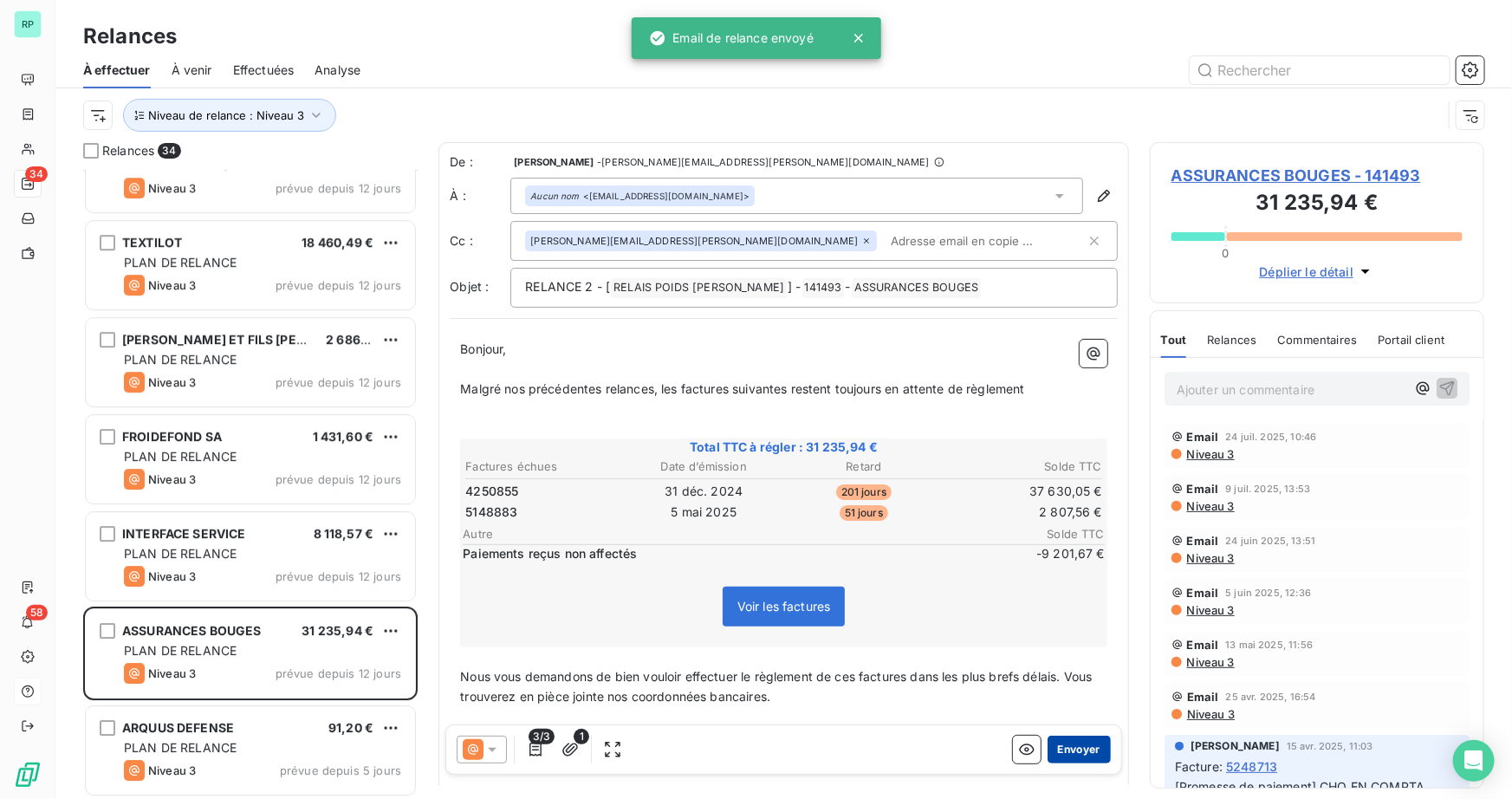
click at [1090, 744] on button "Envoyer" at bounding box center [1079, 749] width 63 height 28
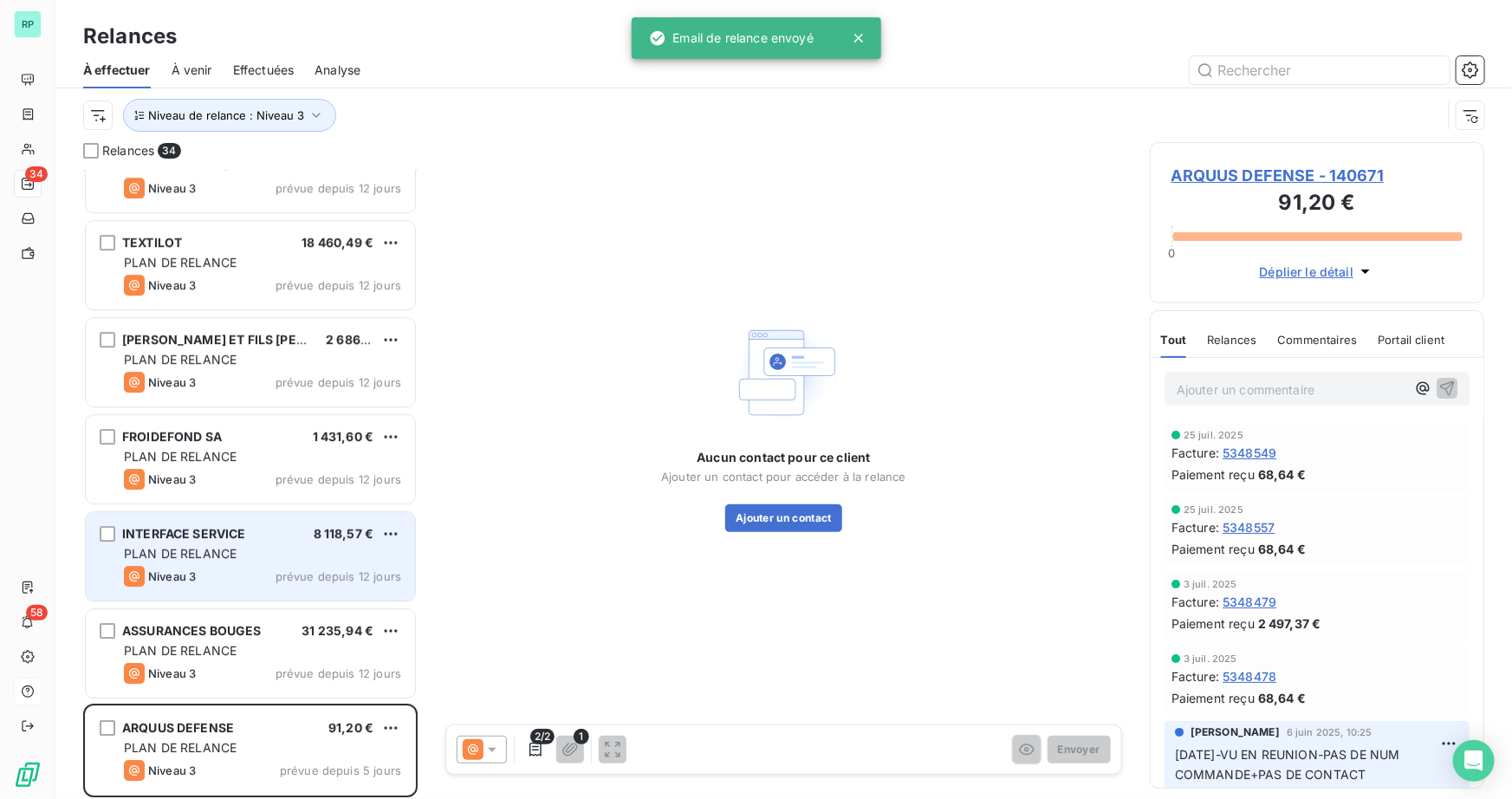
scroll to position [2573, 0]
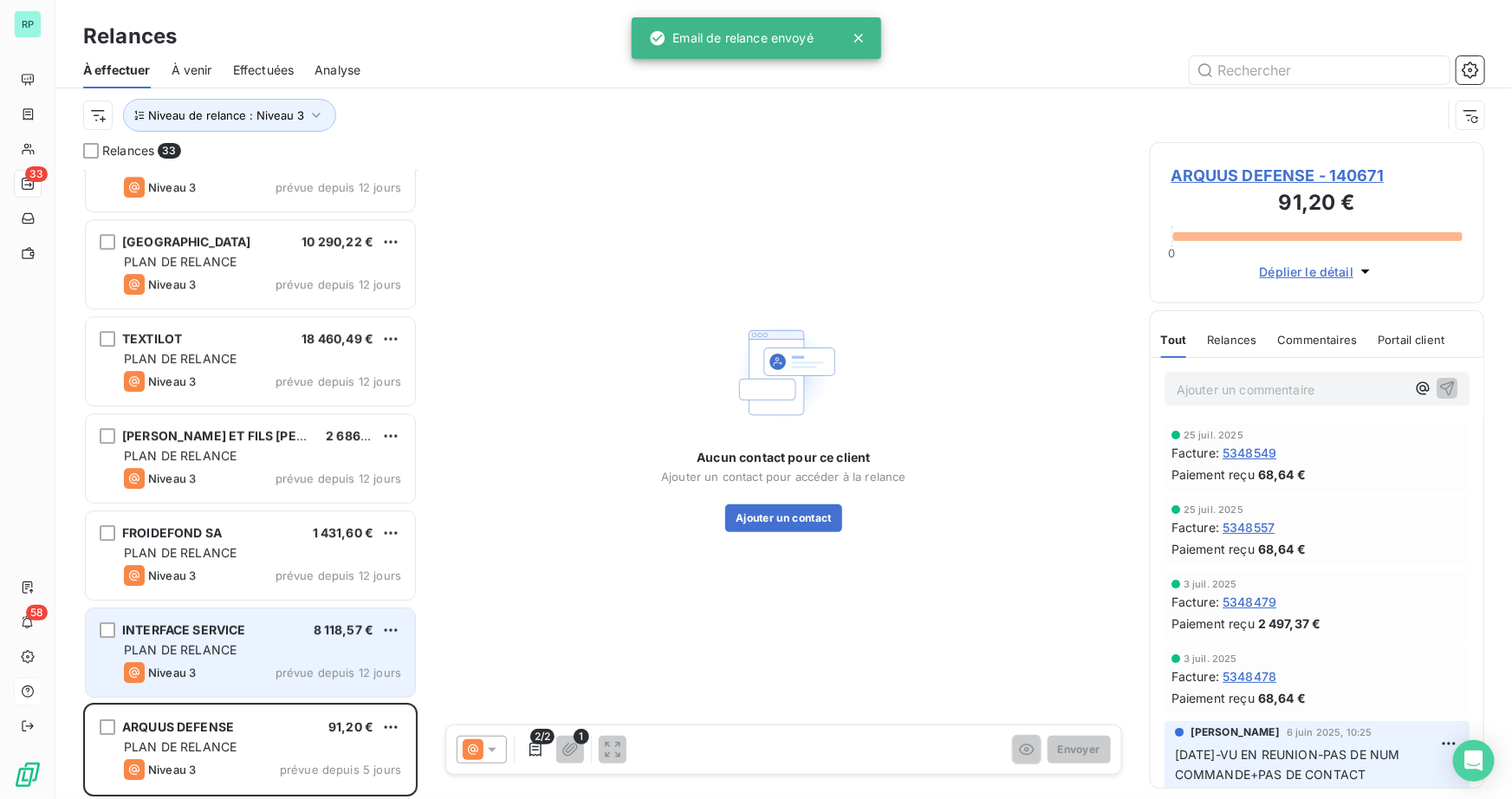
click at [183, 633] on span "INTERFACE SERVICE" at bounding box center [183, 629] width 124 height 14
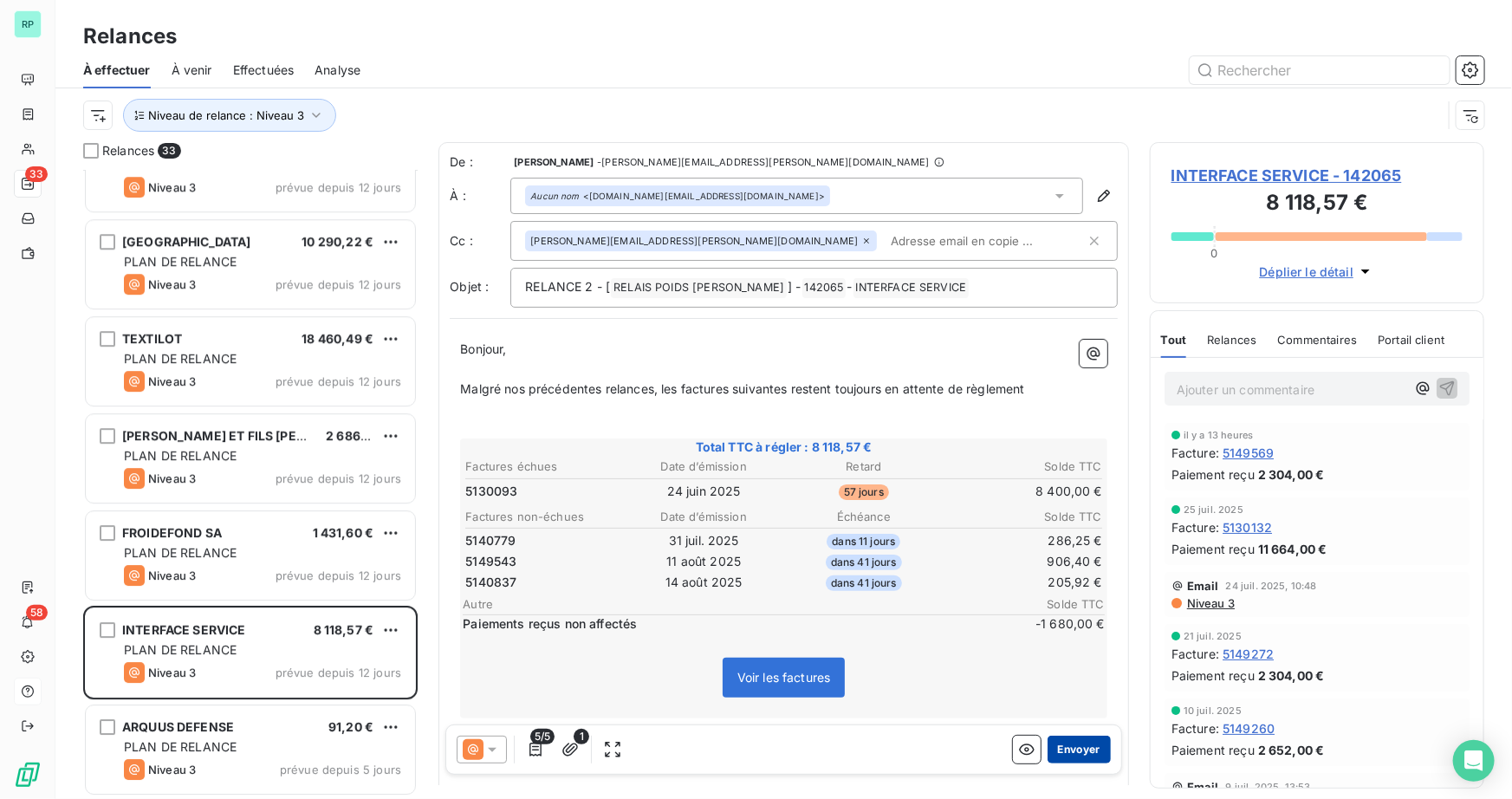
click at [1078, 749] on button "Envoyer" at bounding box center [1079, 749] width 63 height 28
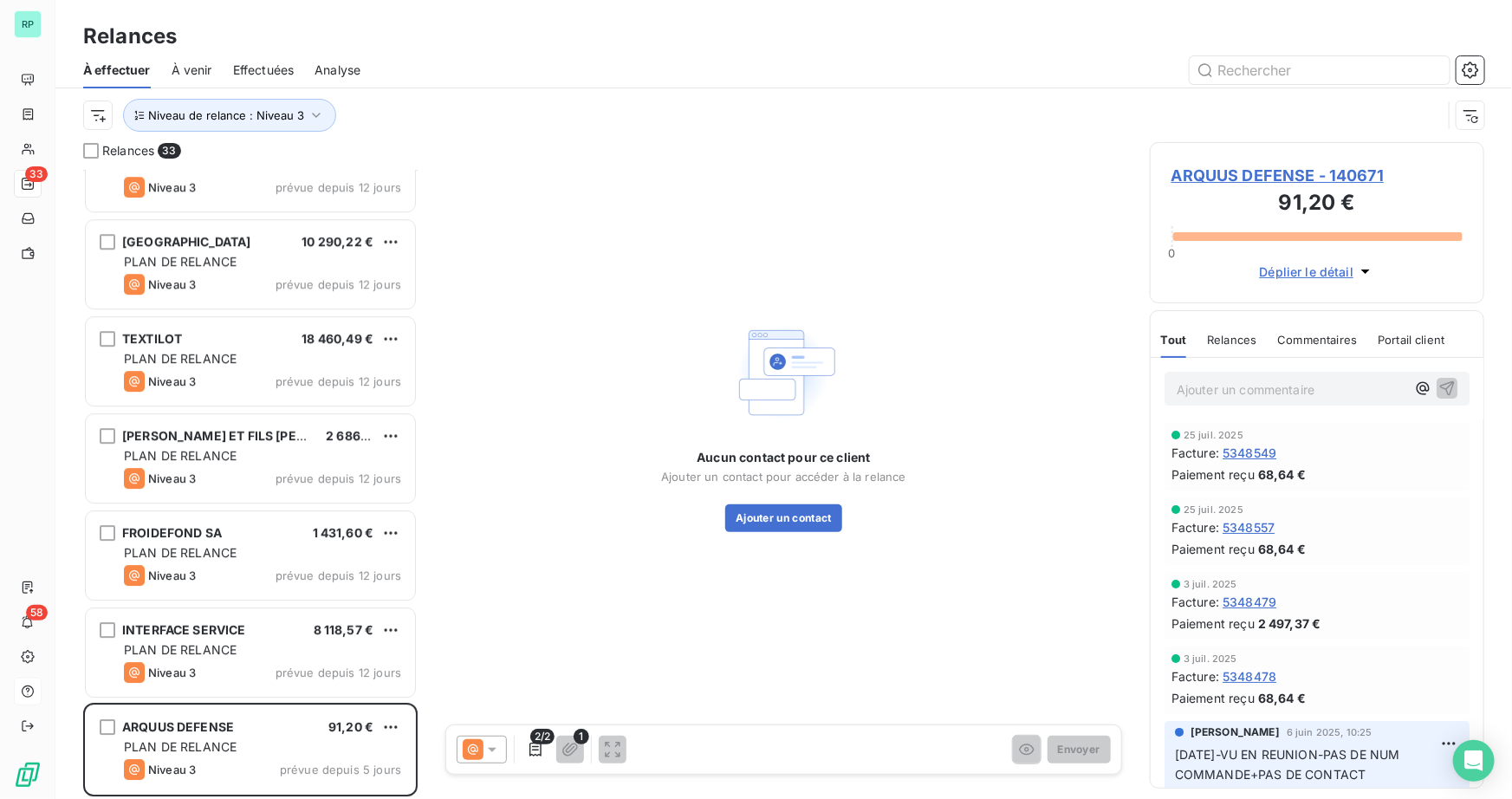
scroll to position [2476, 0]
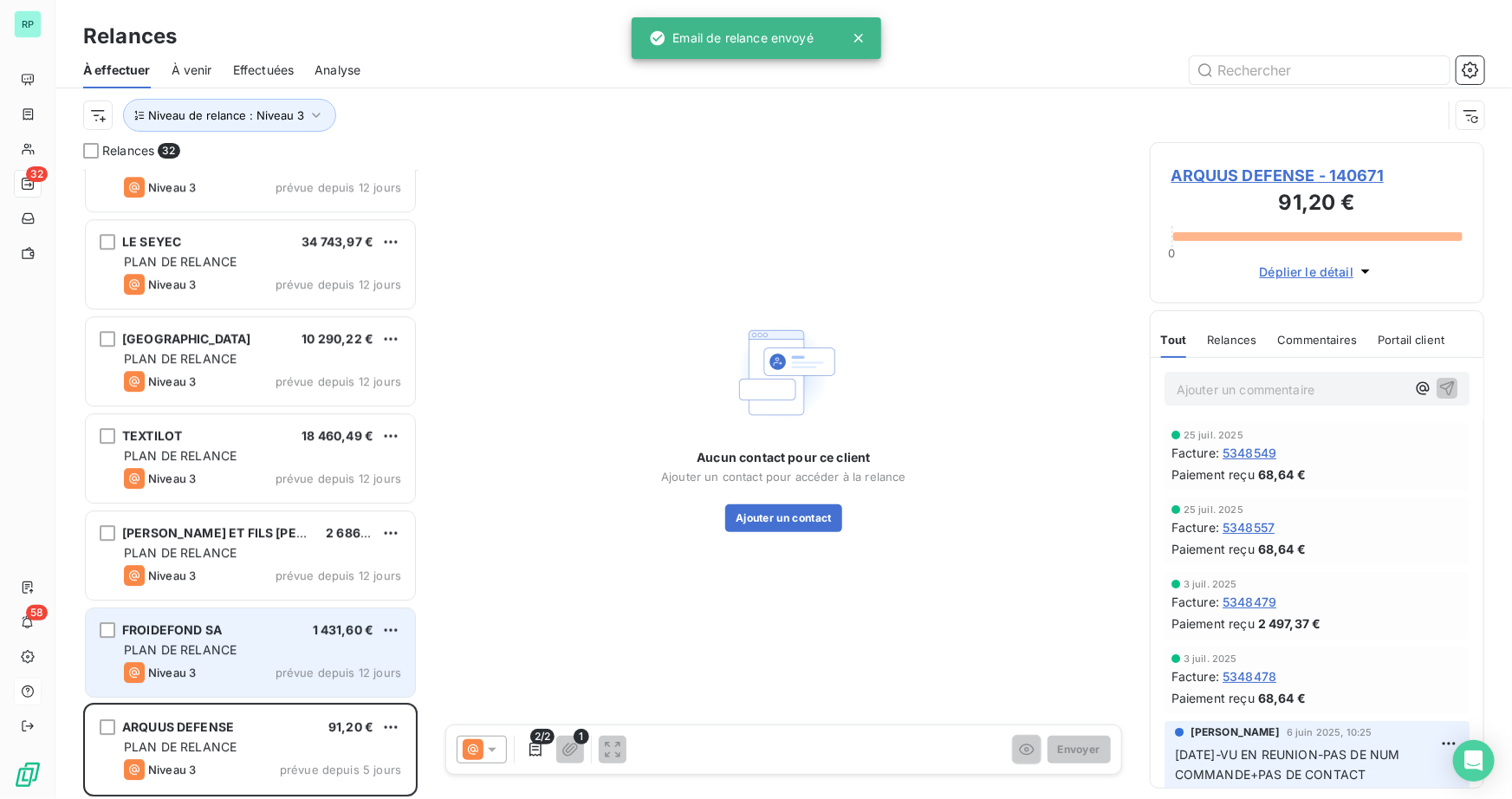
click at [190, 632] on span "FROIDEFOND SA" at bounding box center [172, 629] width 100 height 14
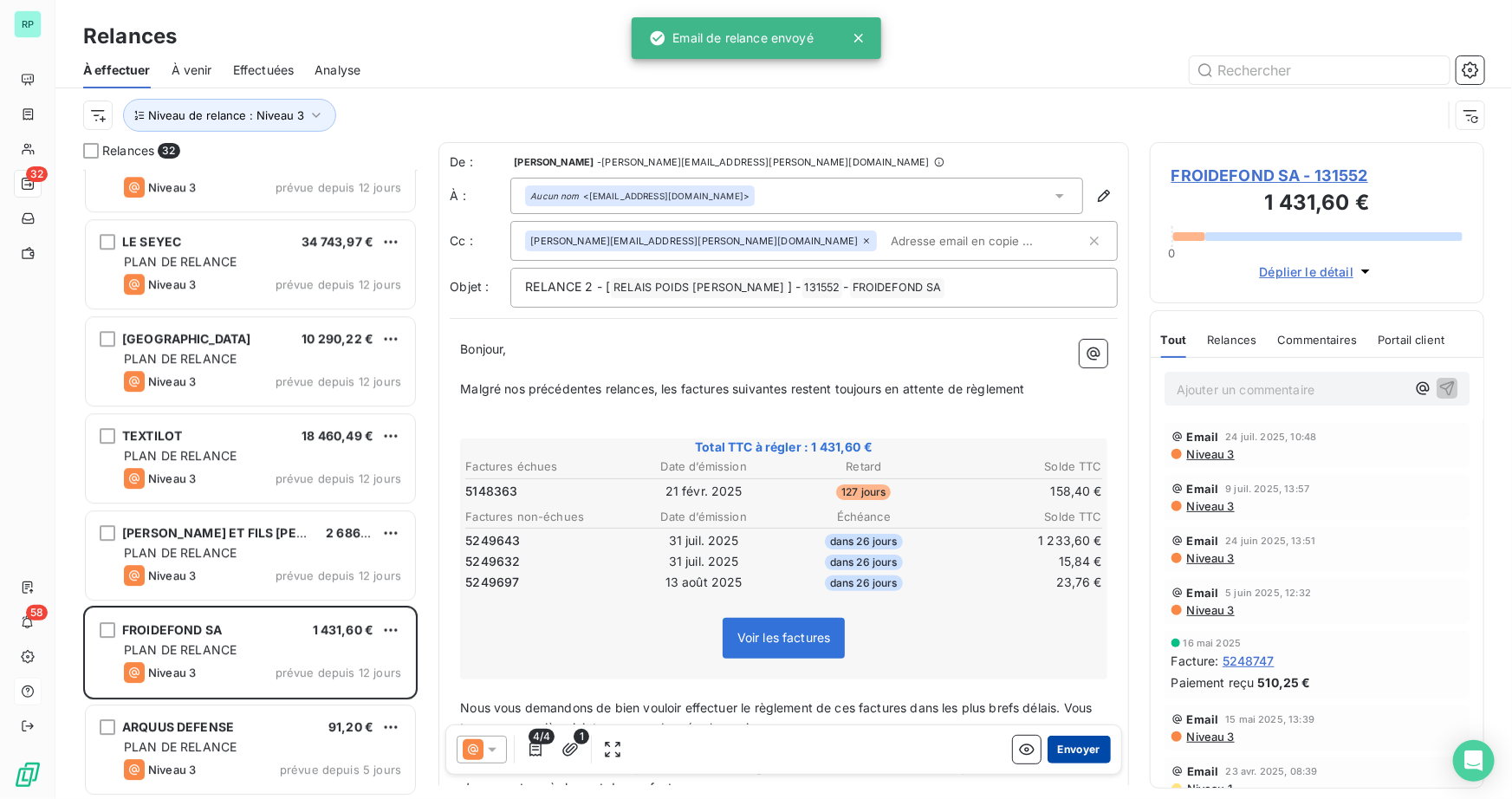
click at [1071, 749] on button "Envoyer" at bounding box center [1079, 749] width 63 height 28
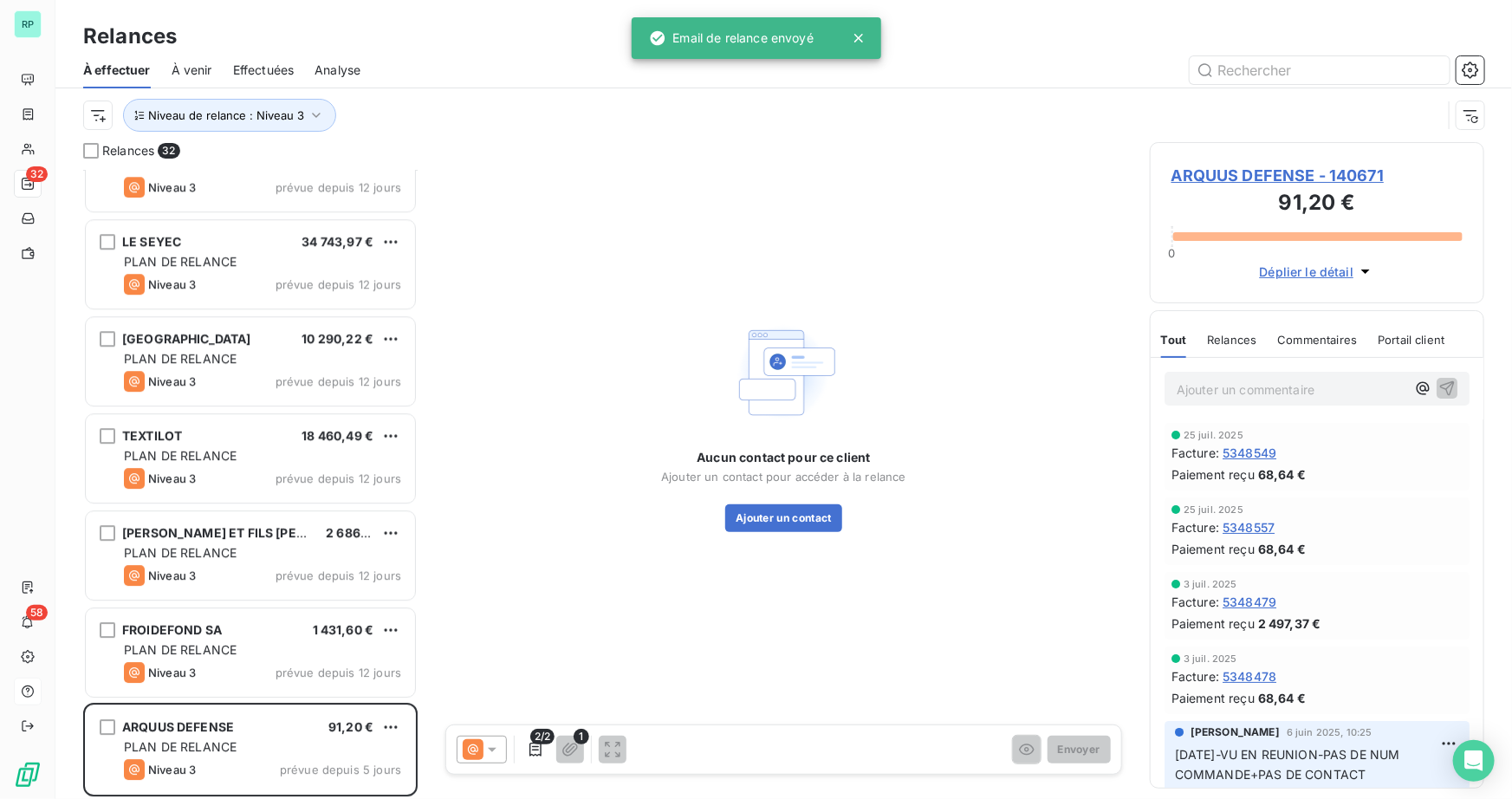
scroll to position [2379, 0]
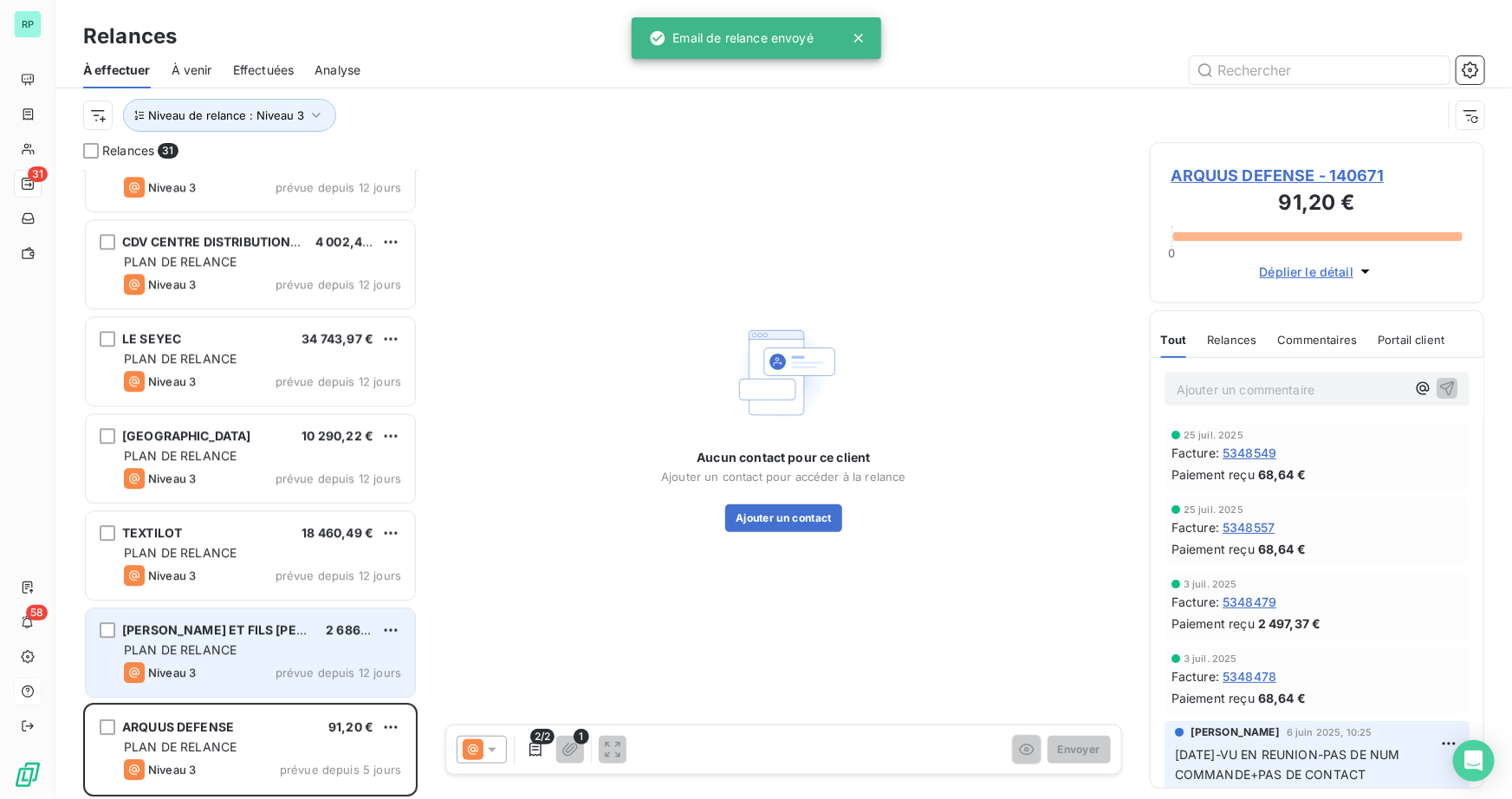
click at [211, 640] on div "GIRARD ET FILS SARL 2 686,77 € PLAN DE RELANCE Niveau 3 prévue depuis 12 jours" at bounding box center [250, 652] width 329 height 88
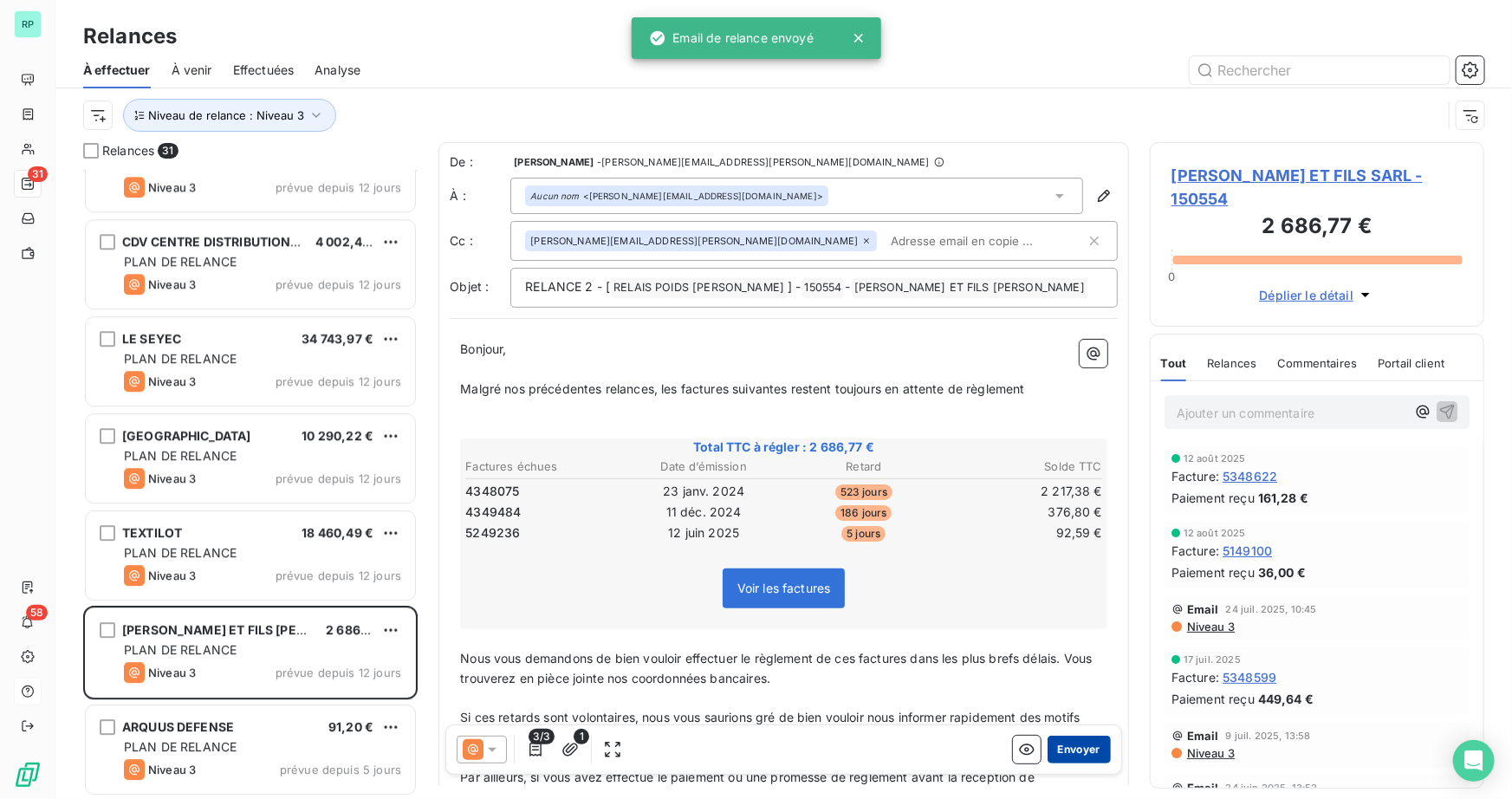
click at [1064, 742] on button "Envoyer" at bounding box center [1079, 749] width 63 height 28
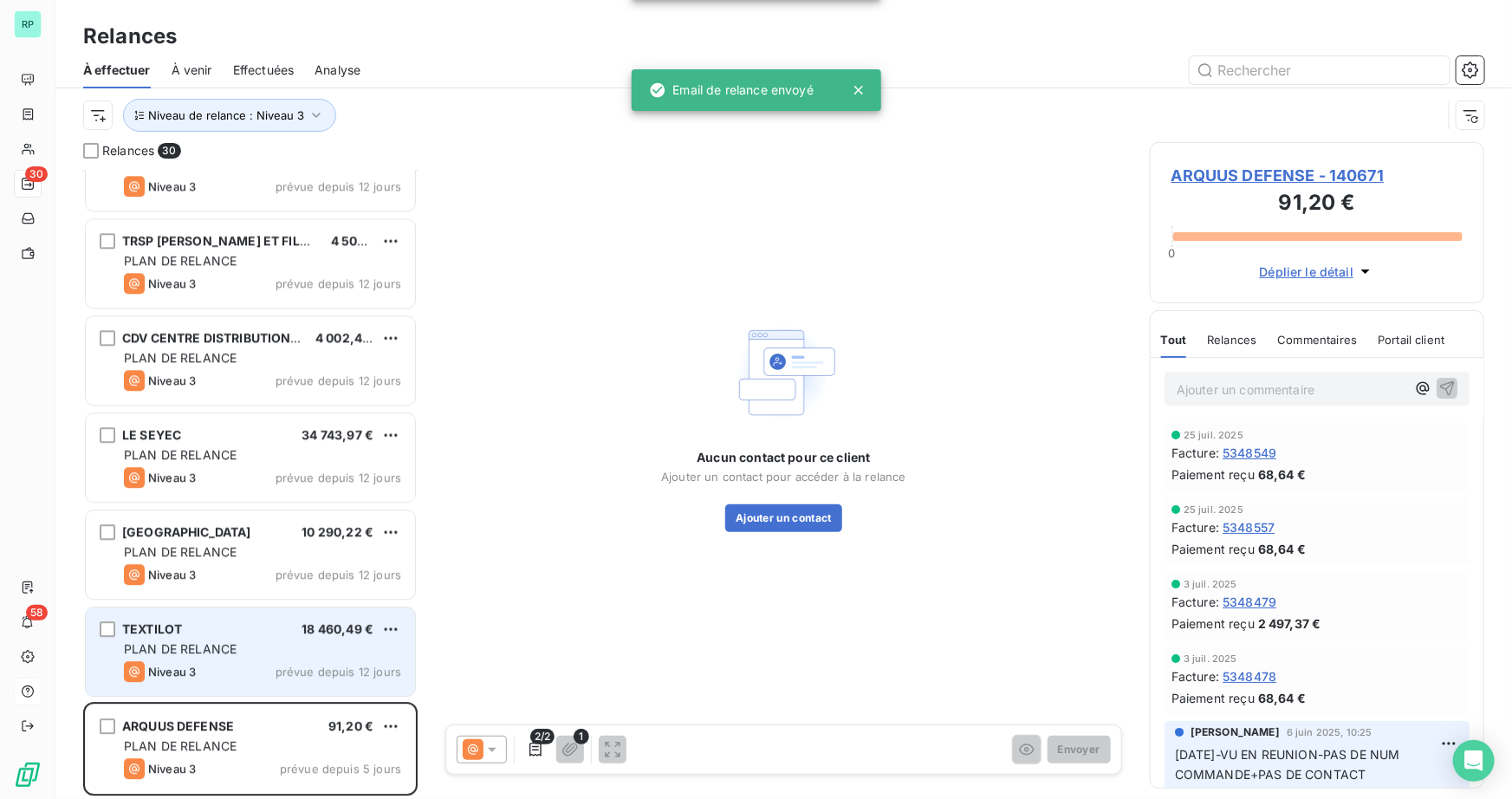
scroll to position [2281, 0]
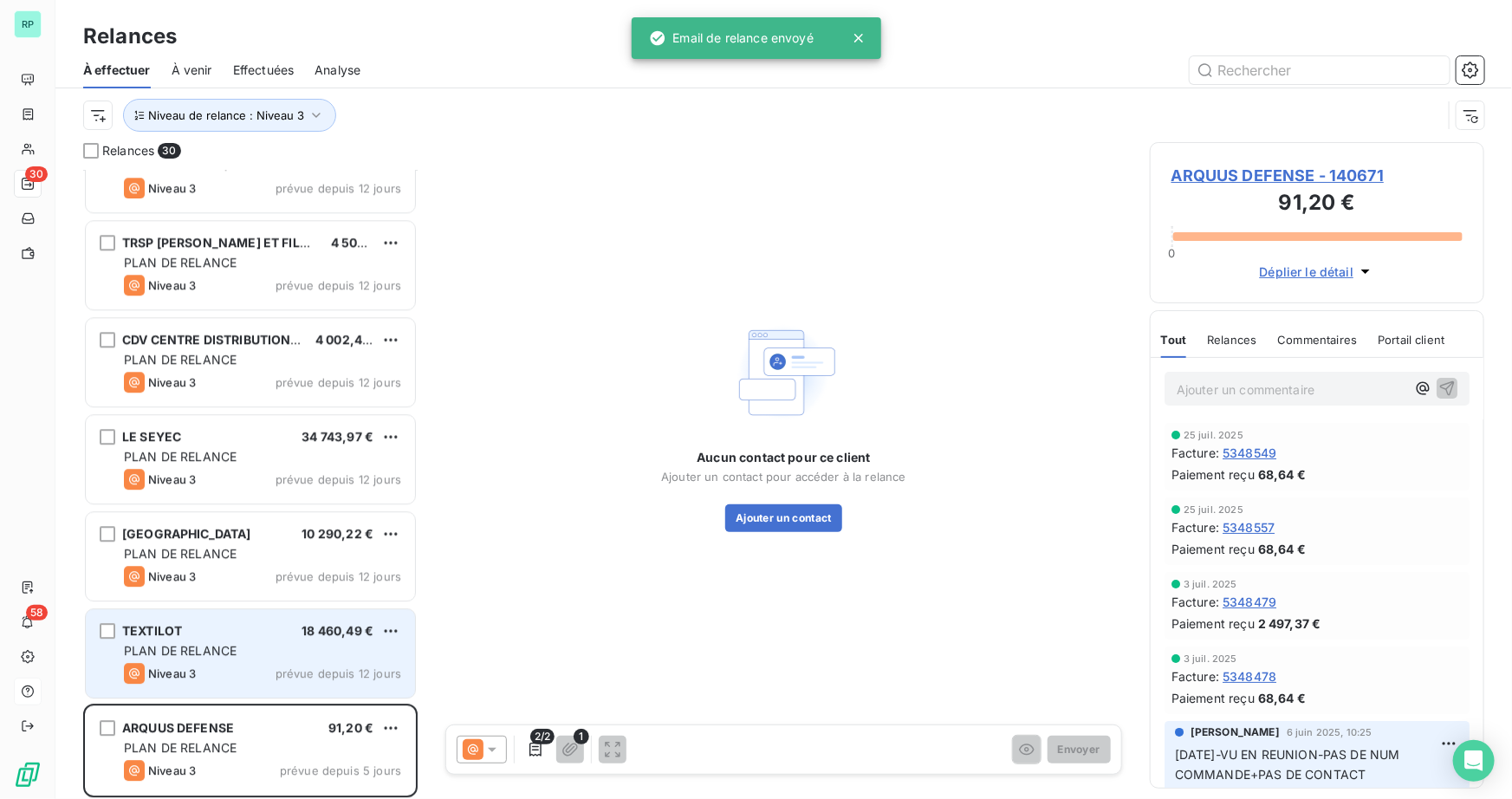
click at [155, 641] on div "TEXTILOT 18 460,49 € PLAN DE RELANCE Niveau 3 prévue depuis 12 jours" at bounding box center [250, 653] width 329 height 88
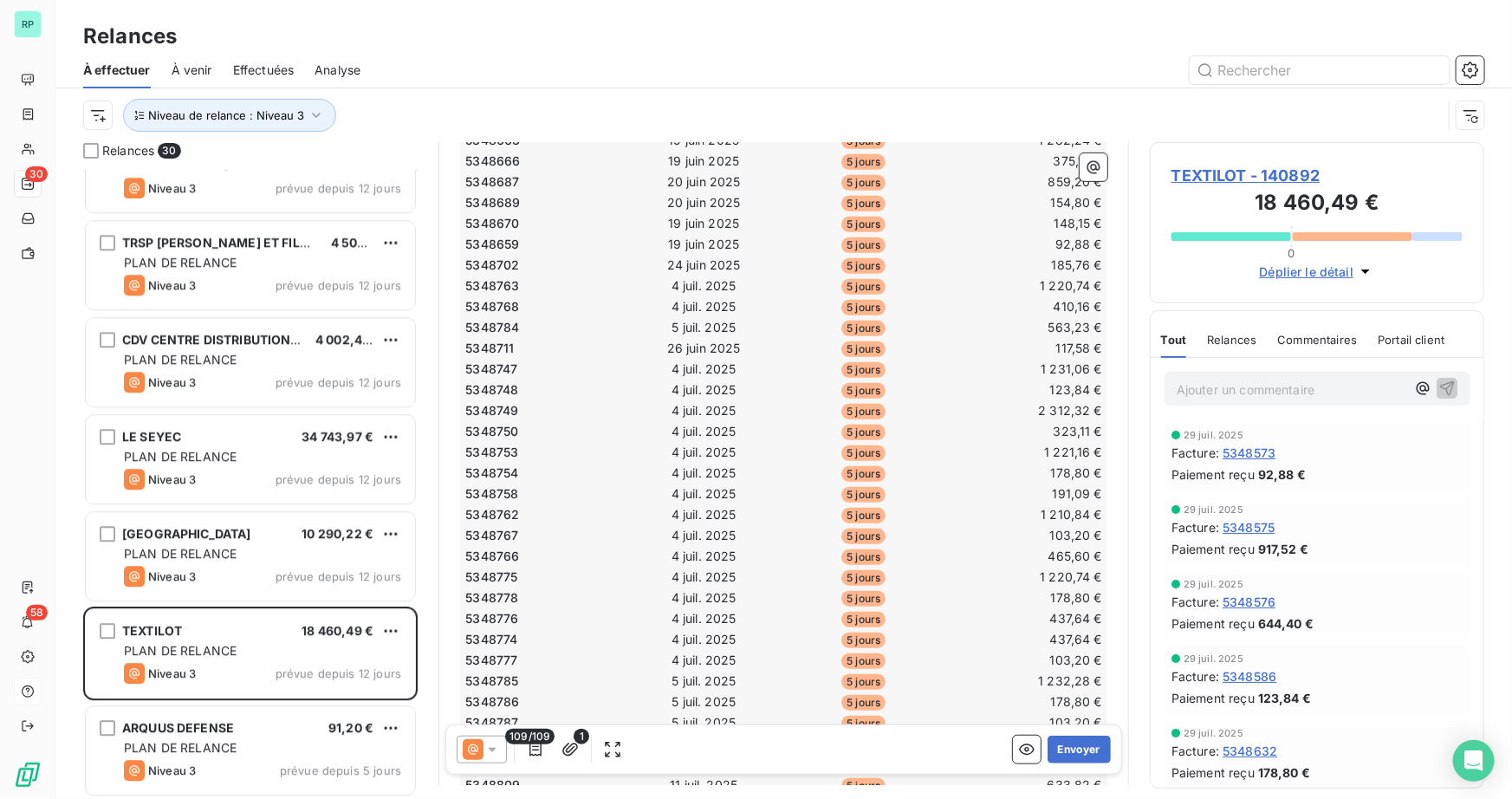
scroll to position [472, 0]
click at [1064, 756] on button "Envoyer" at bounding box center [1079, 749] width 63 height 28
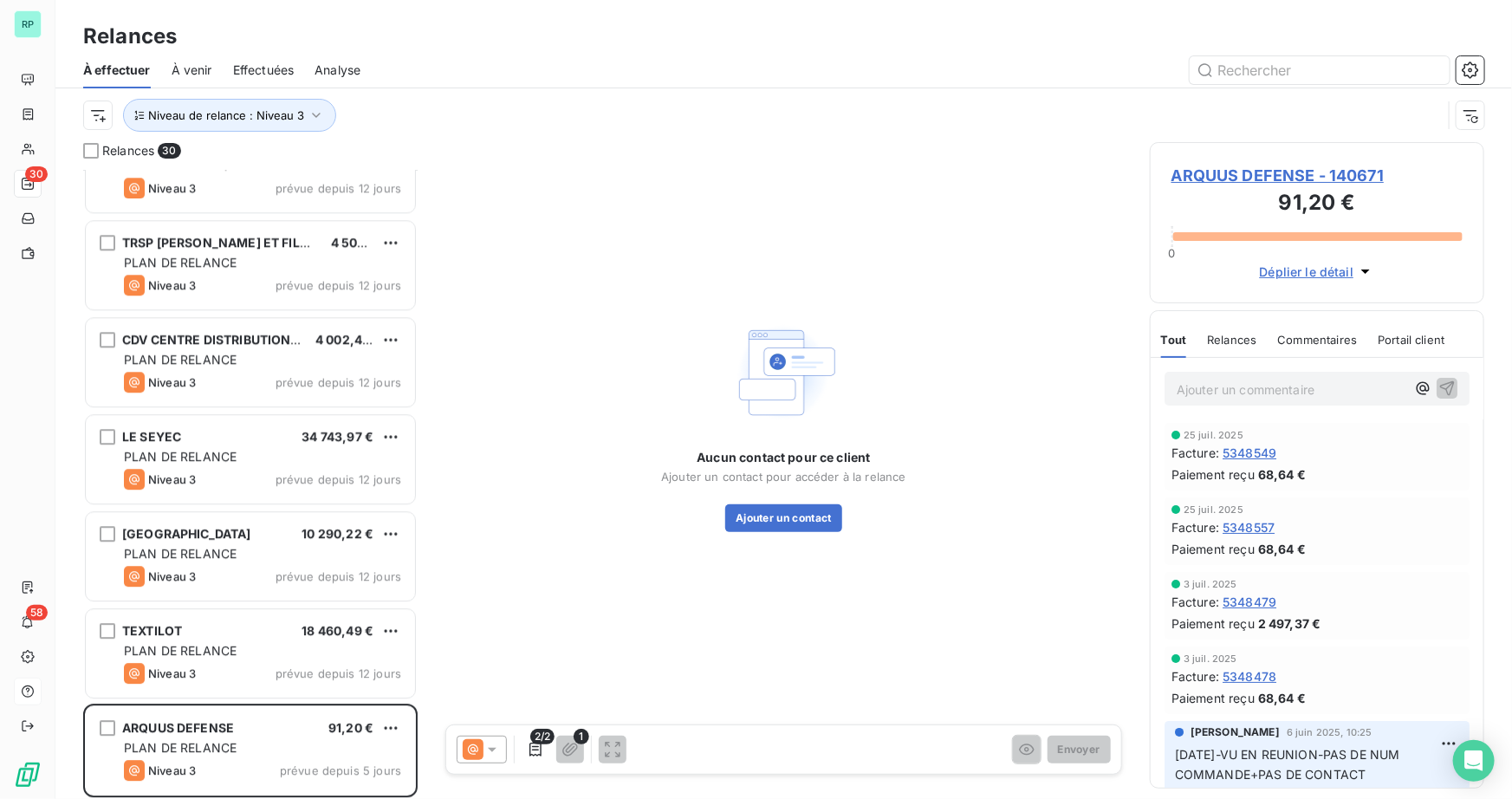
scroll to position [2184, 0]
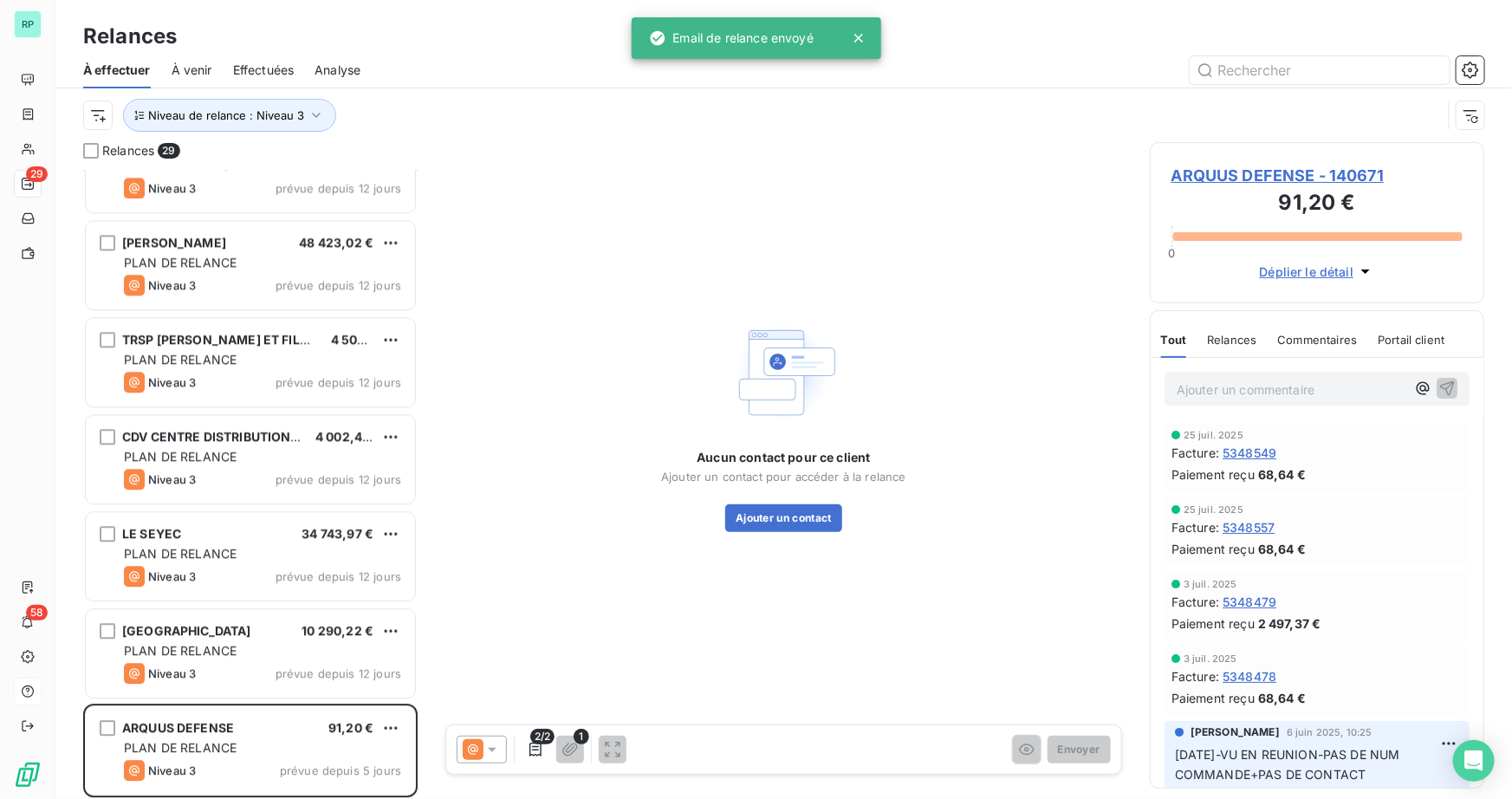
click at [242, 659] on div "TP RESEAUX CENTRE 10 290,22 € PLAN DE RELANCE Niveau 3 prévue depuis 12 jours" at bounding box center [250, 653] width 329 height 88
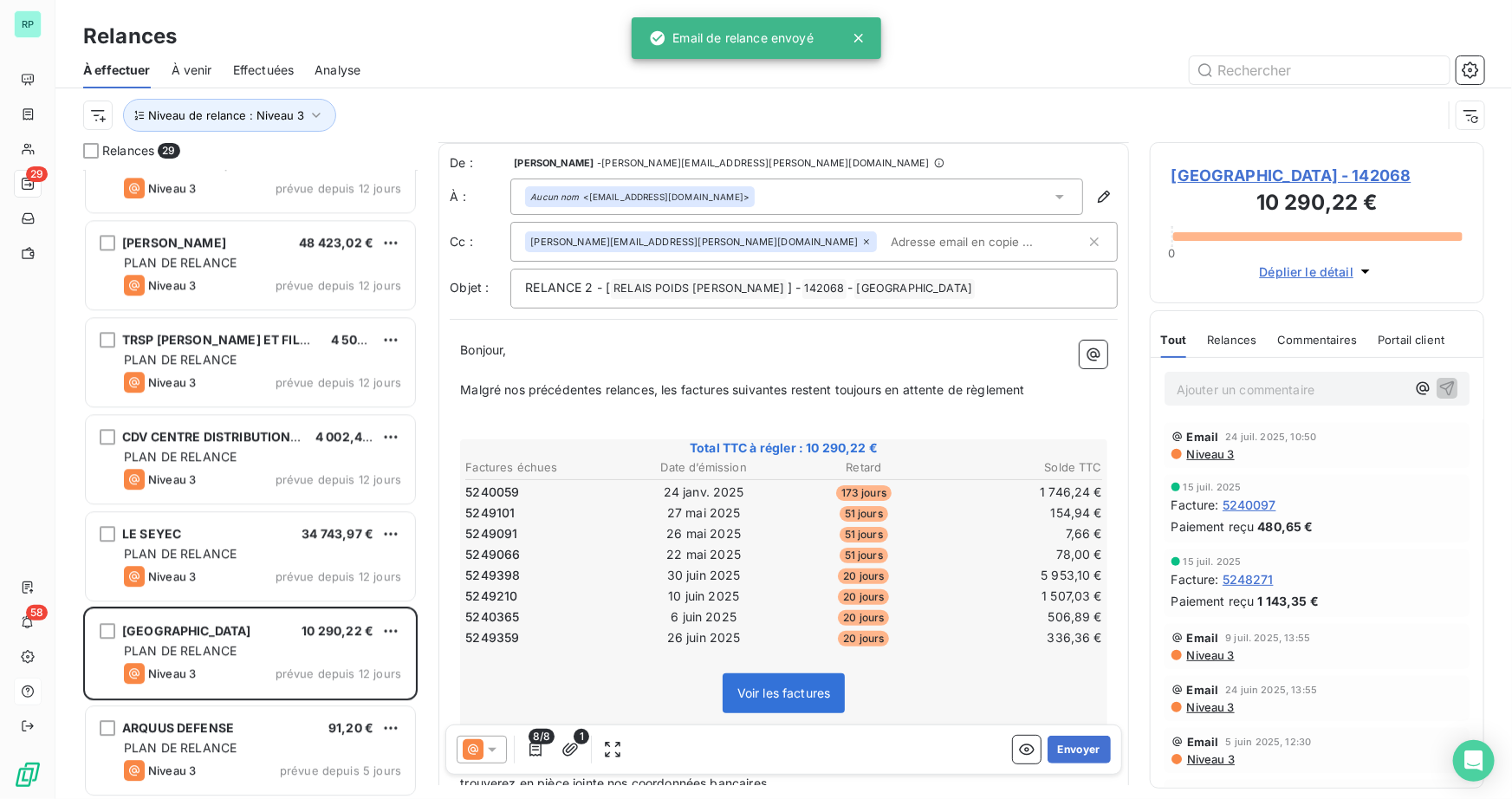
scroll to position [157, 0]
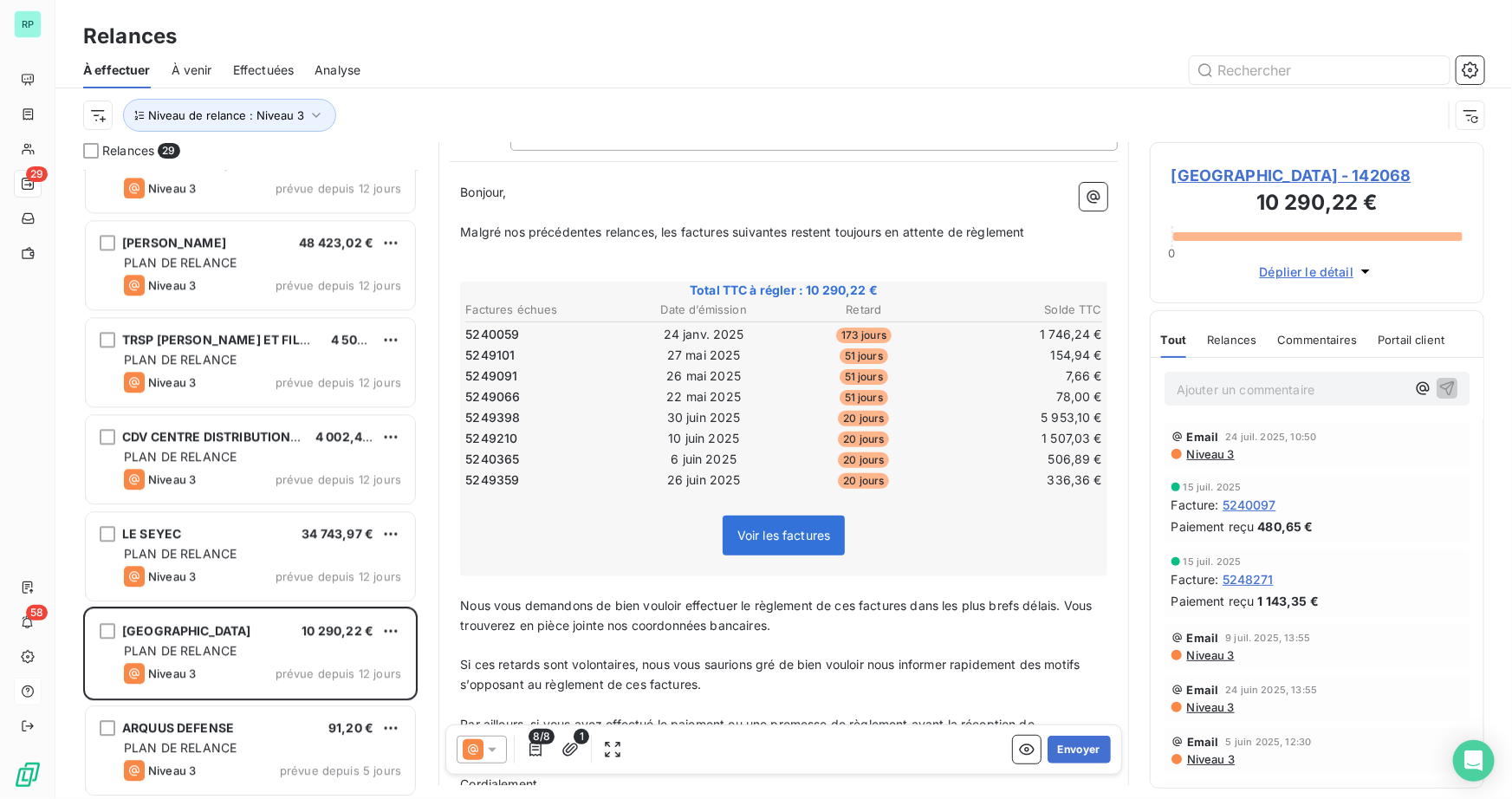
click at [1072, 763] on div "8/8 1 Envoyer" at bounding box center [784, 749] width 676 height 50
click at [1072, 747] on button "Envoyer" at bounding box center [1079, 749] width 63 height 28
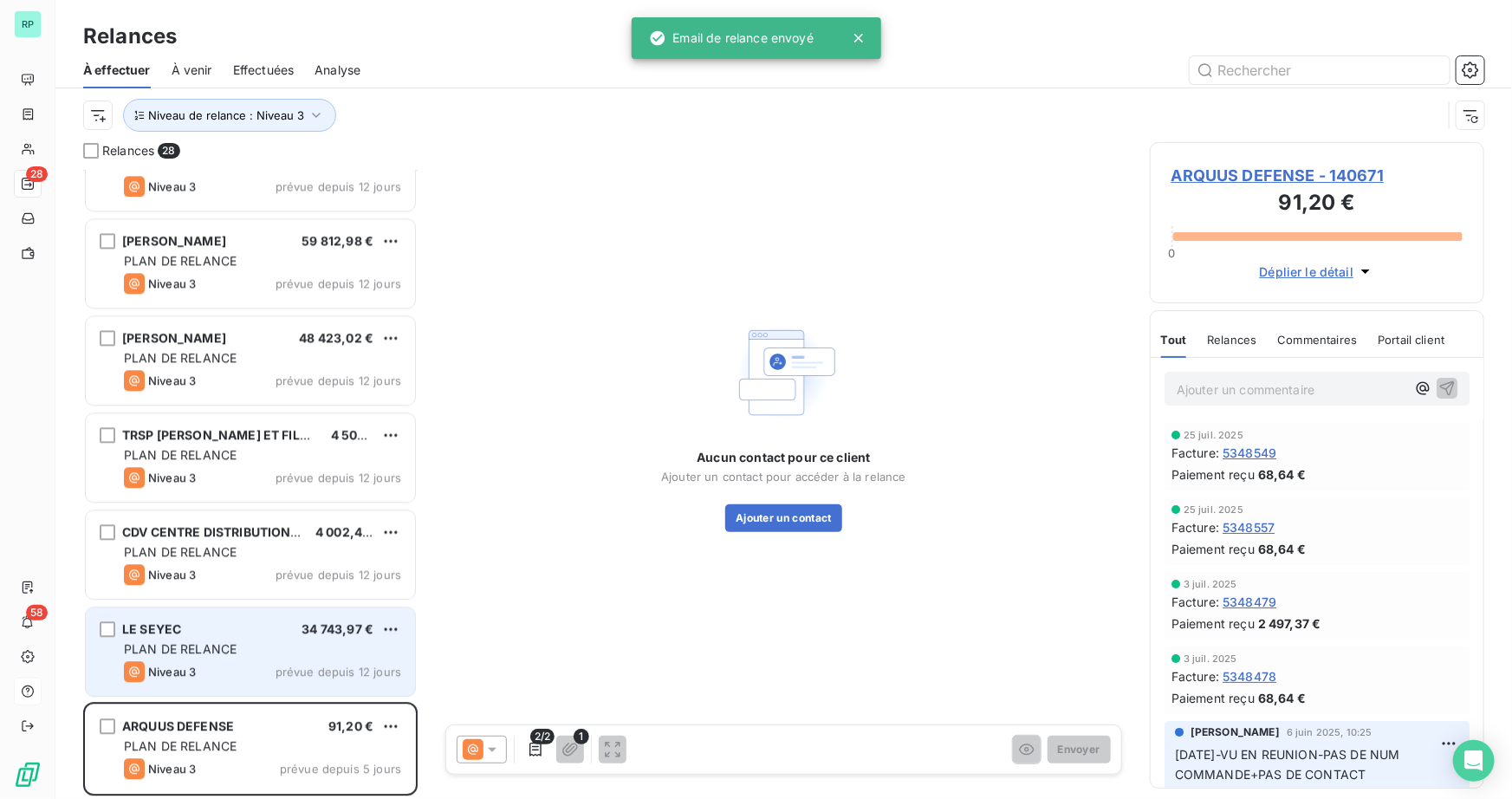
scroll to position [2088, 0]
click at [196, 666] on div "Niveau 3 prévue depuis 12 jours" at bounding box center [262, 672] width 278 height 21
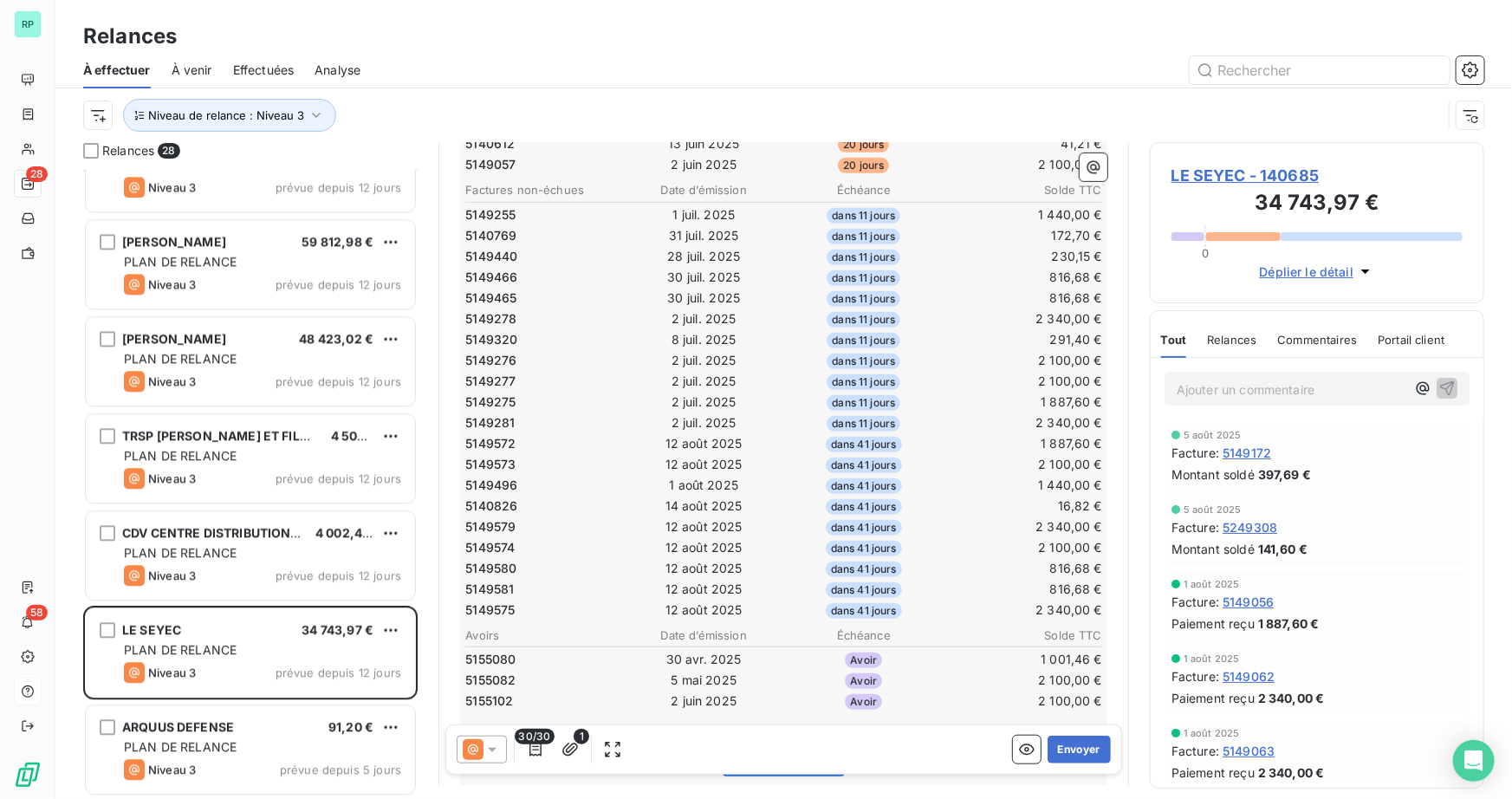
scroll to position [631, 0]
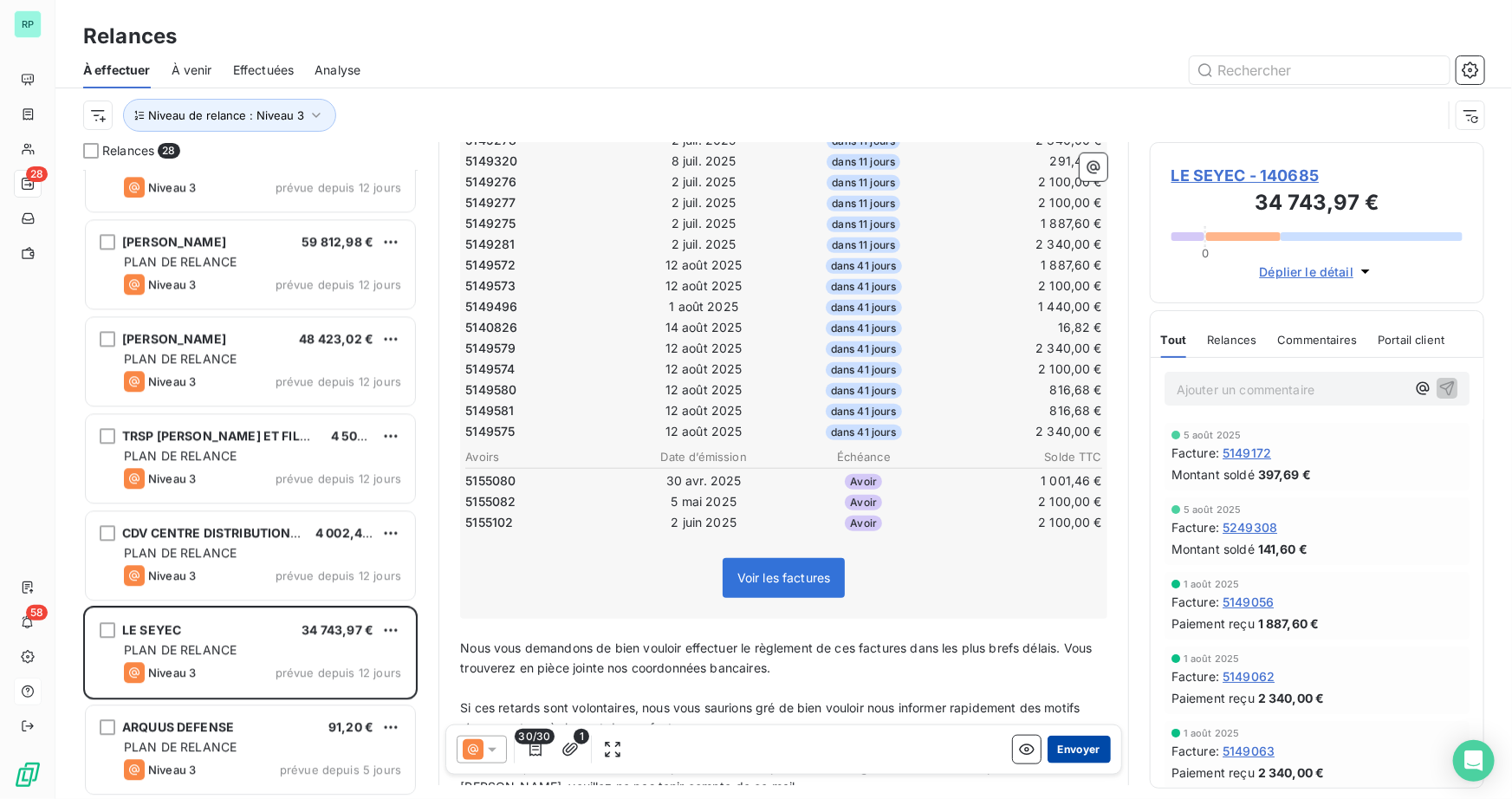
click at [1073, 746] on button "Envoyer" at bounding box center [1079, 749] width 63 height 28
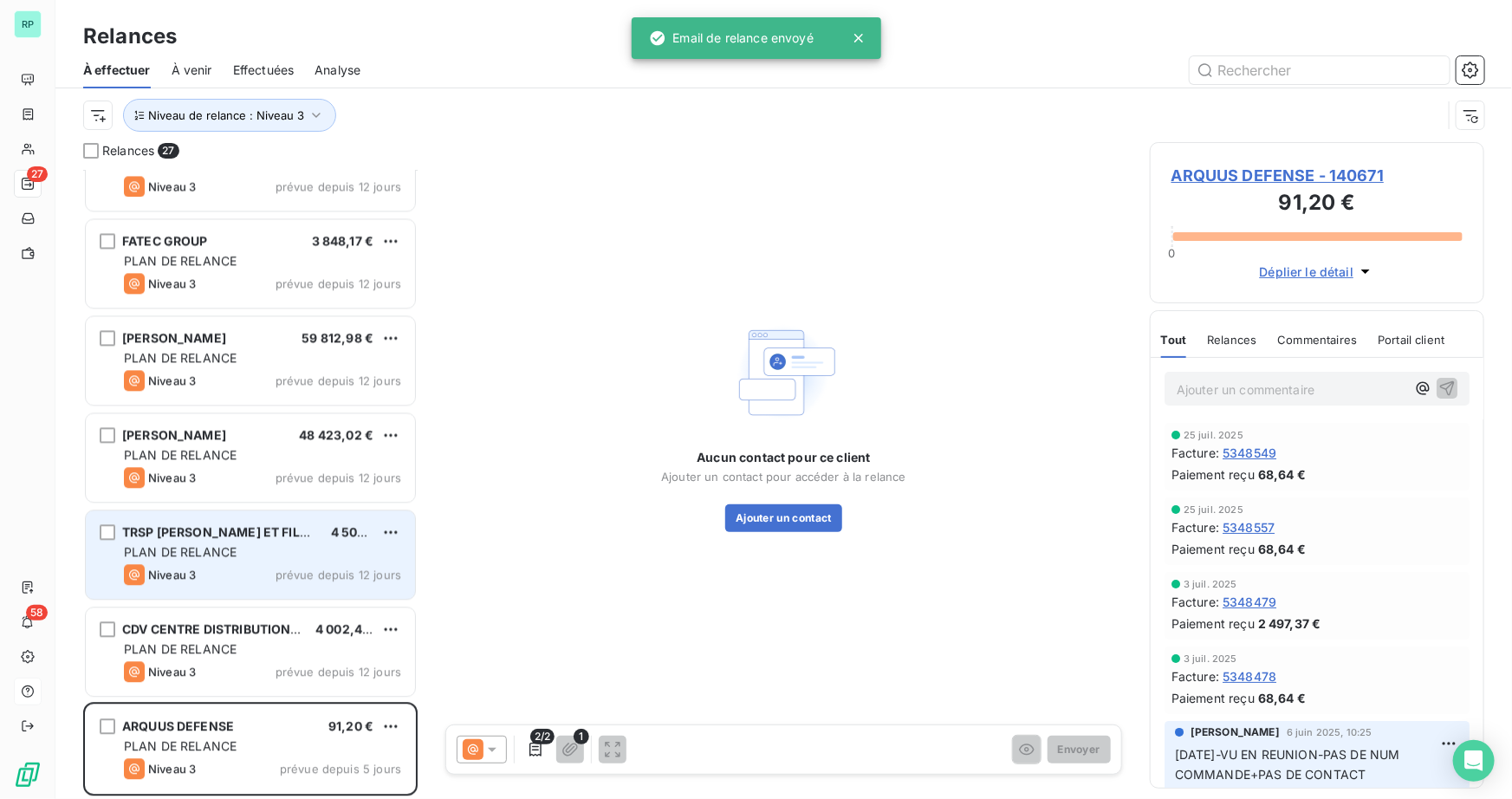
scroll to position [1991, 0]
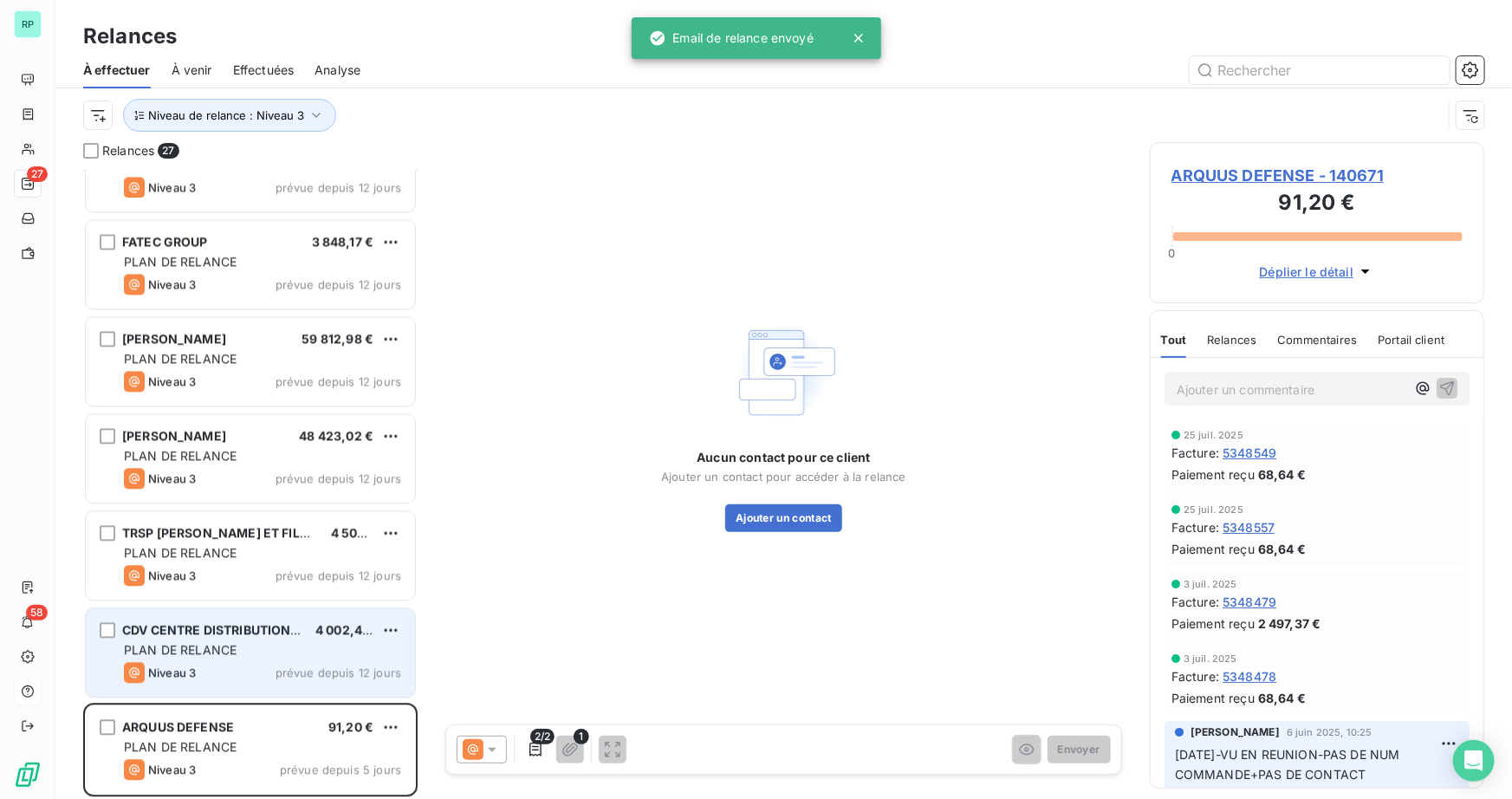
click at [179, 631] on span "CDV CENTRE DISTRIBUTION VRAC" at bounding box center [224, 629] width 205 height 14
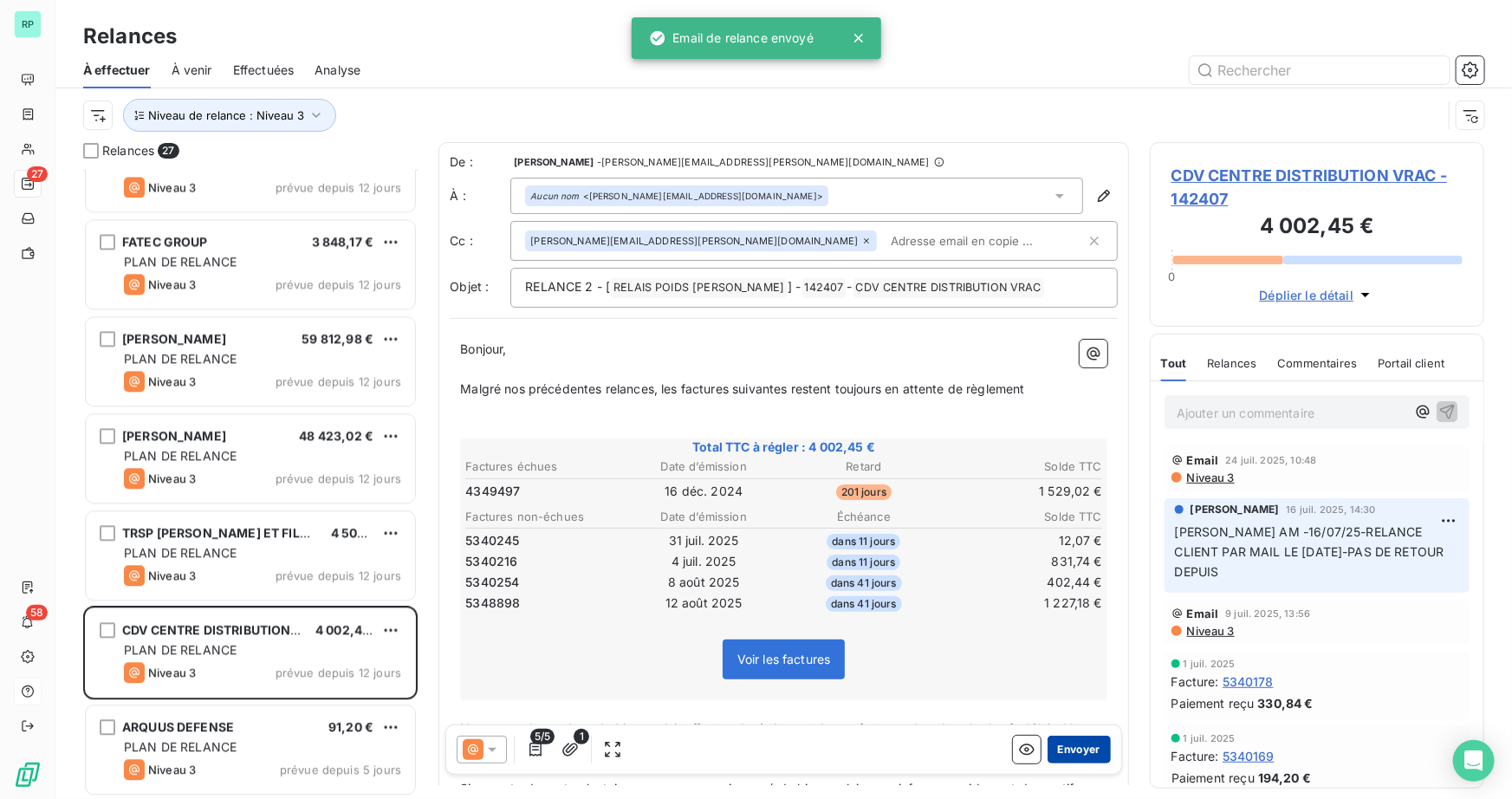
click at [1077, 745] on button "Envoyer" at bounding box center [1079, 749] width 63 height 28
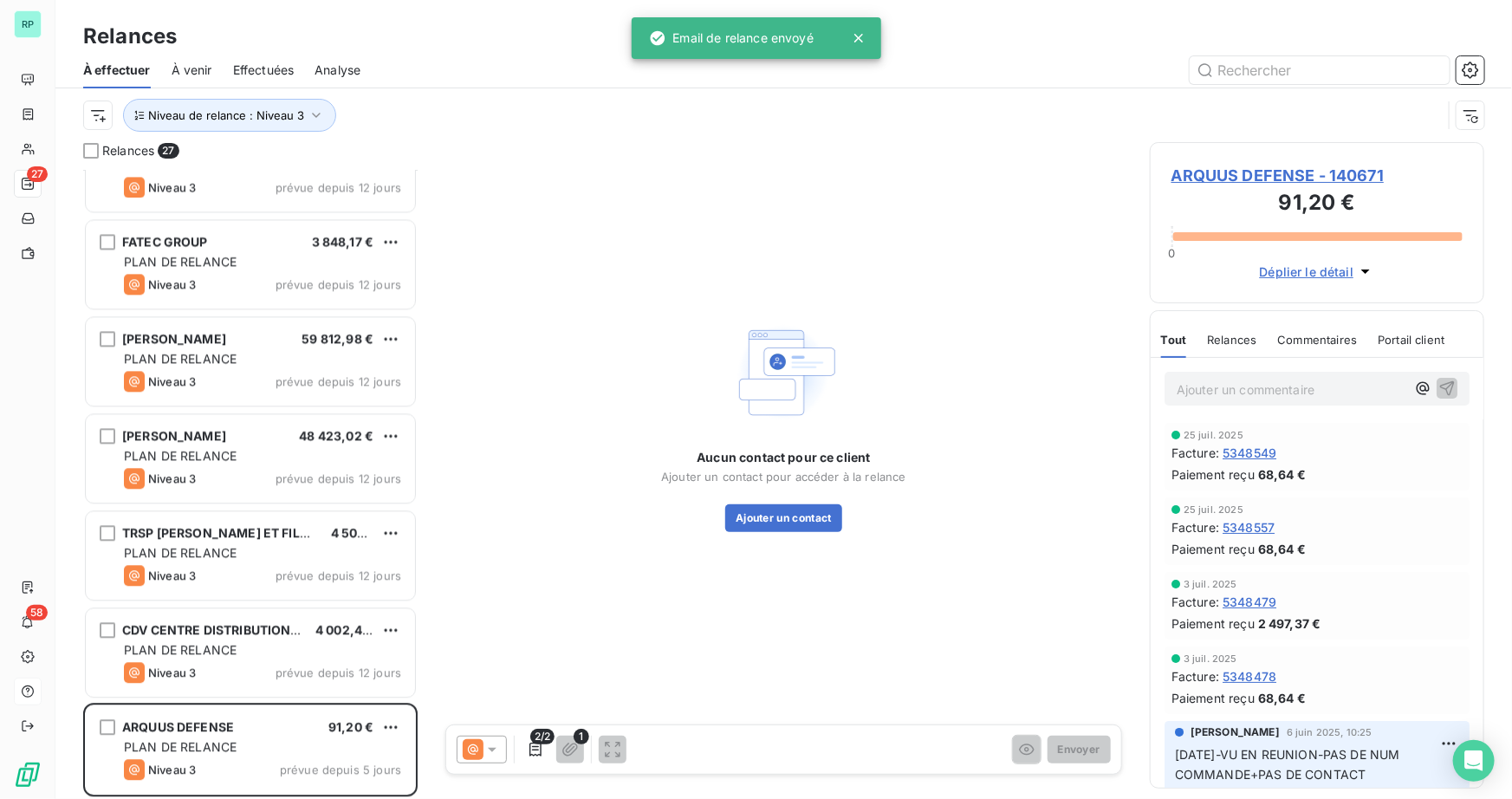
scroll to position [1894, 0]
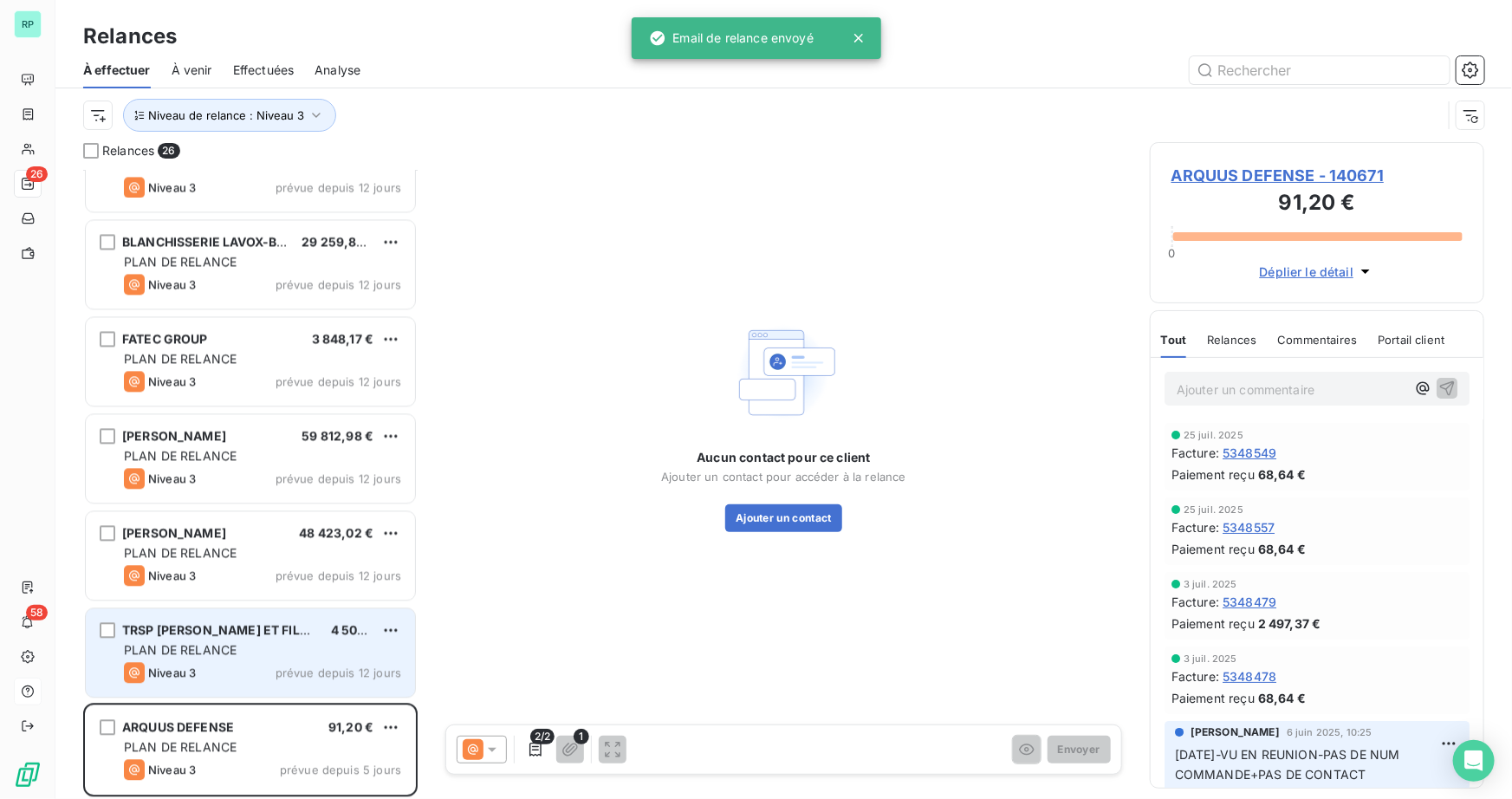
drag, startPoint x: 214, startPoint y: 633, endPoint x: 198, endPoint y: 617, distance: 22.6
click at [215, 633] on span "TRSP [PERSON_NAME] ET FILS - [PERSON_NAME]" at bounding box center [272, 629] width 301 height 14
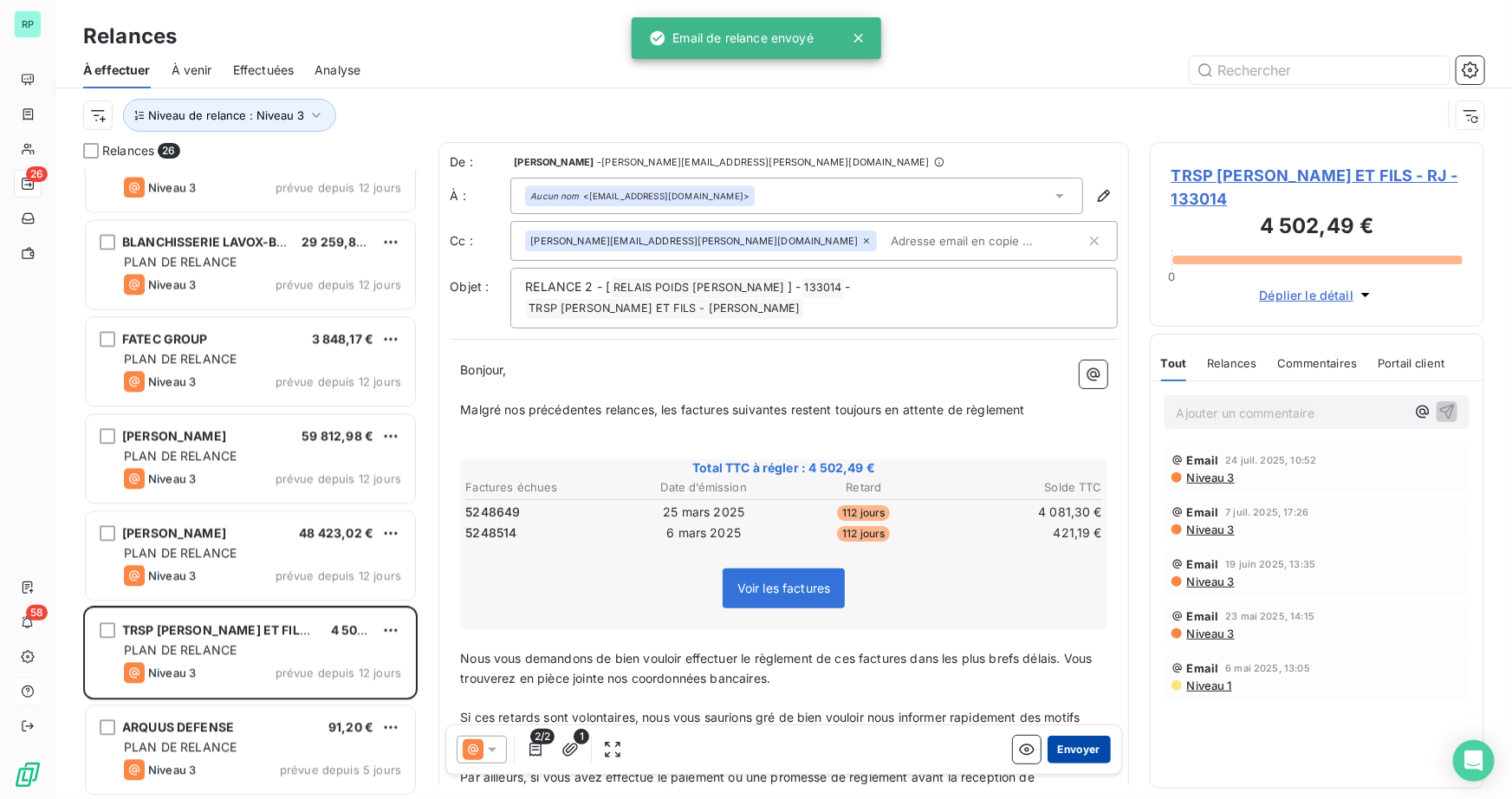
click at [1095, 741] on button "Envoyer" at bounding box center [1079, 749] width 63 height 28
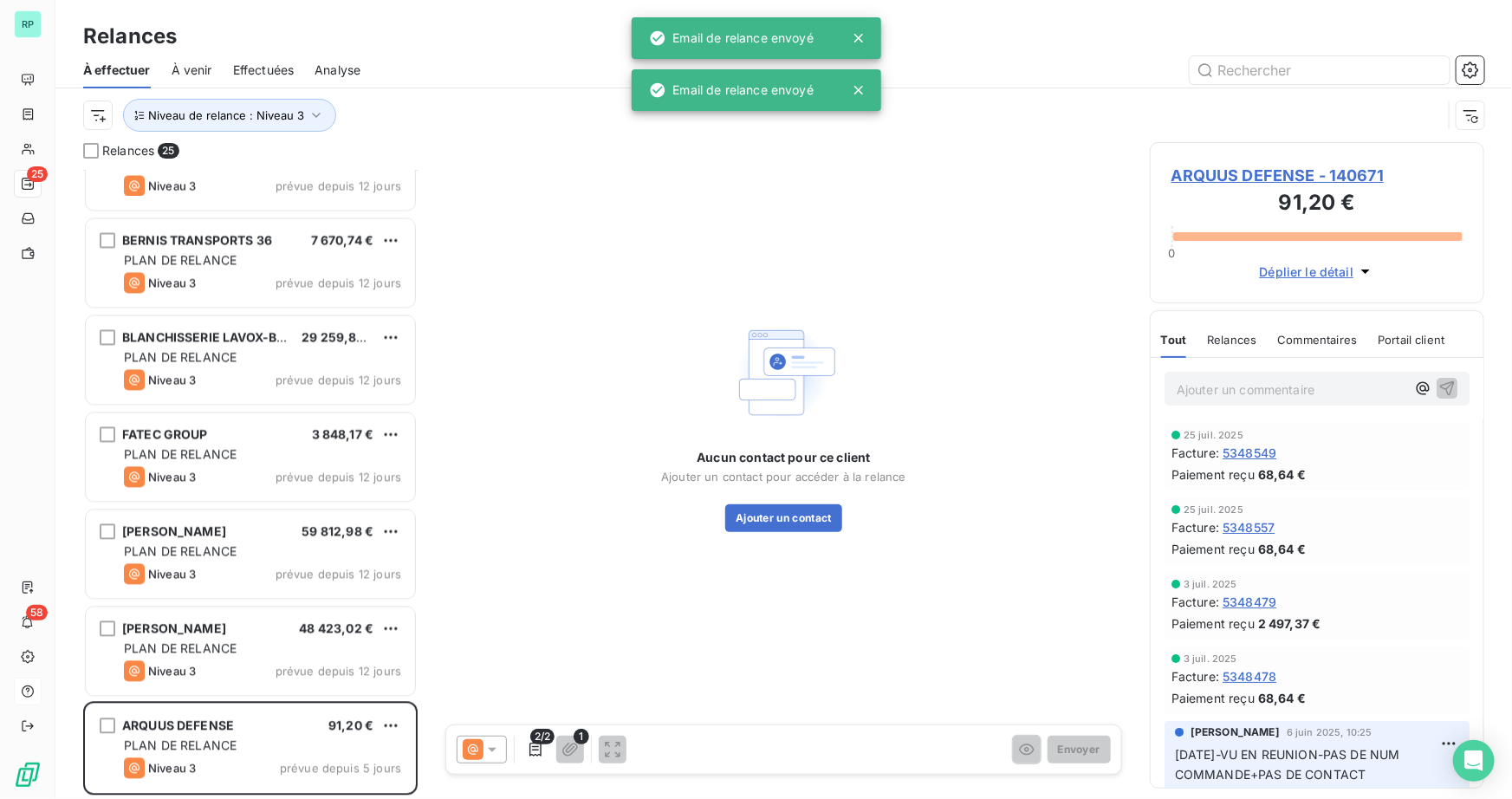
scroll to position [1796, 0]
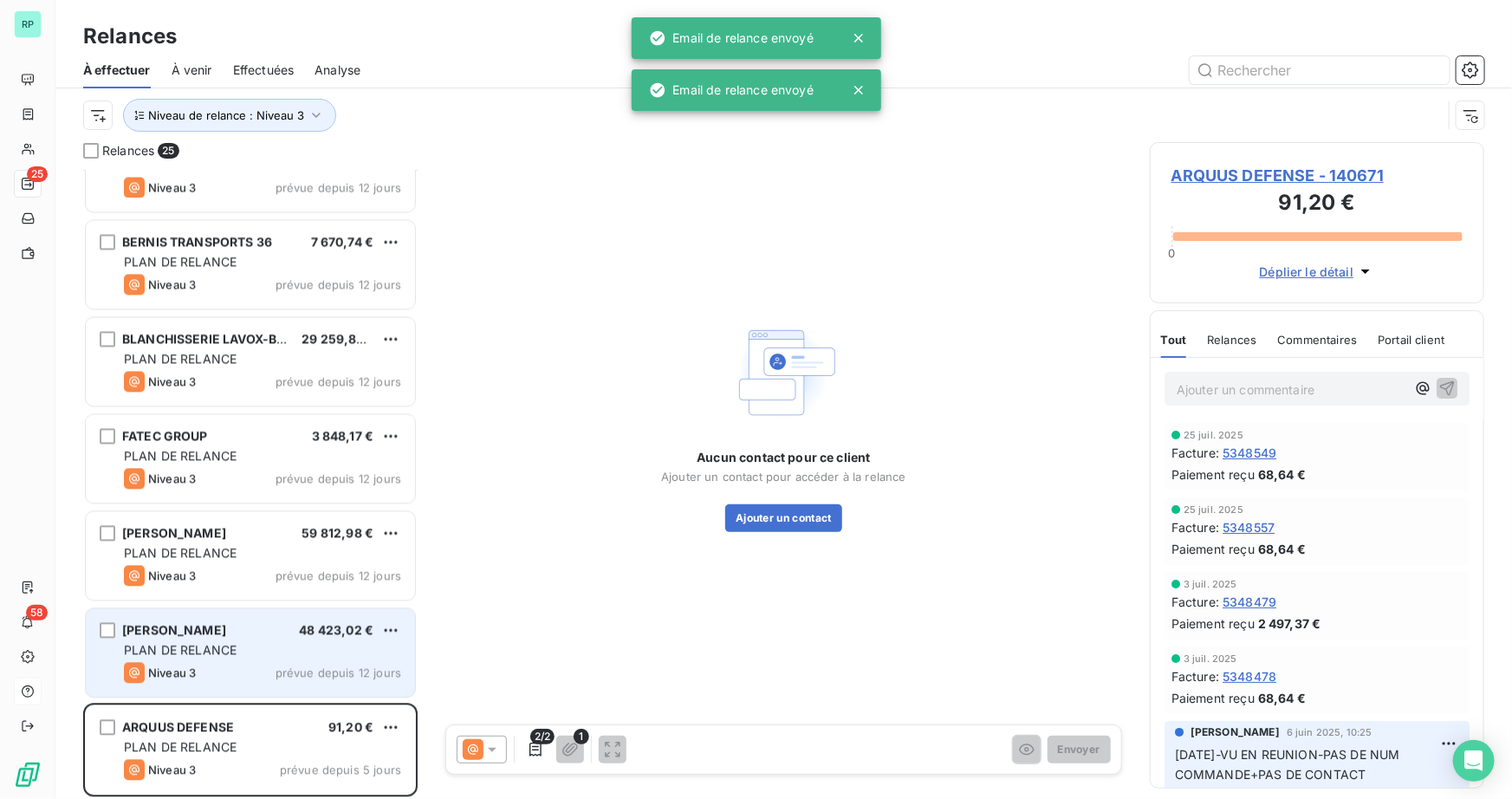
click at [241, 666] on div "Niveau 3 prévue depuis 12 jours" at bounding box center [262, 673] width 278 height 21
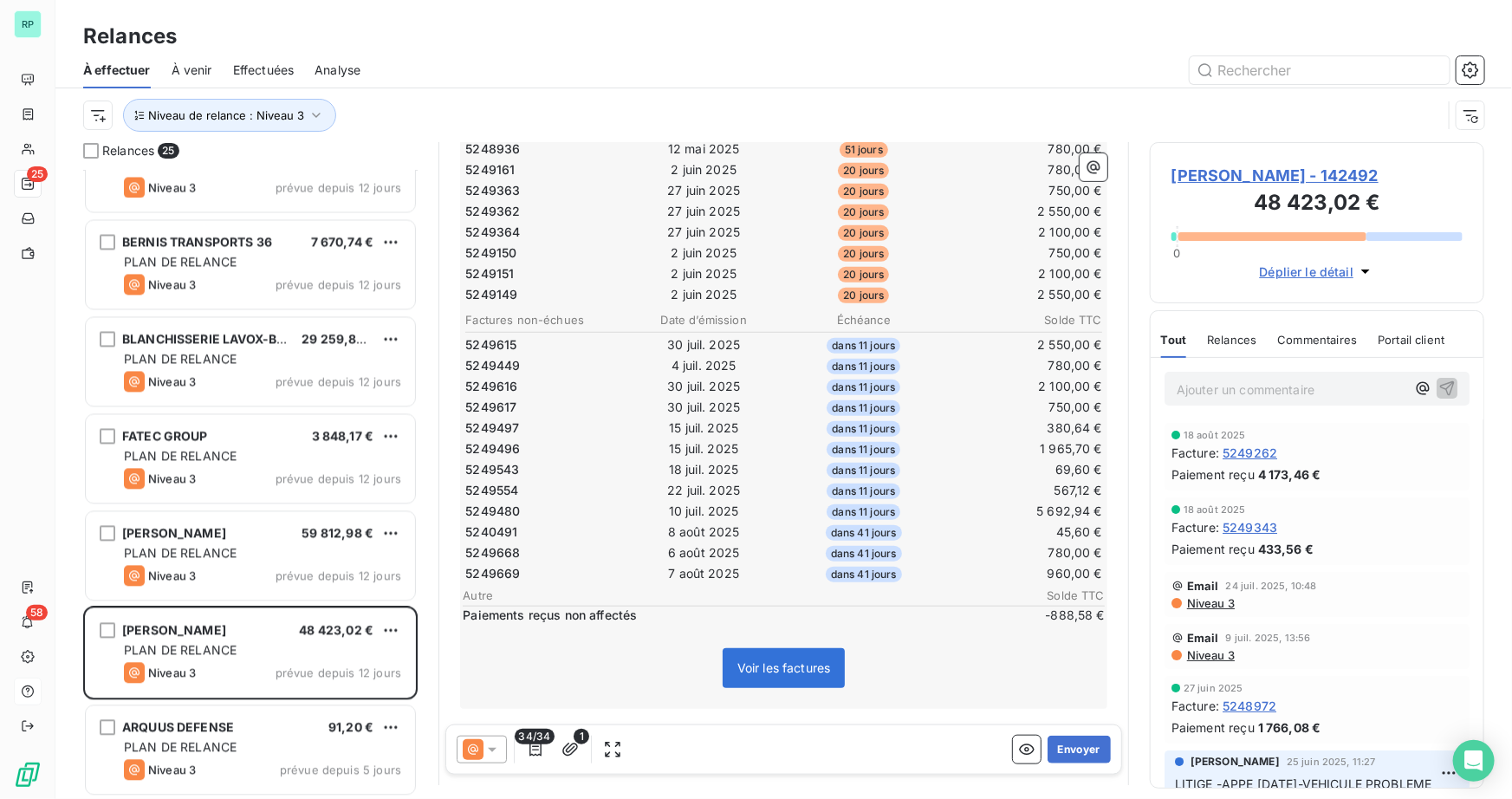
scroll to position [631, 0]
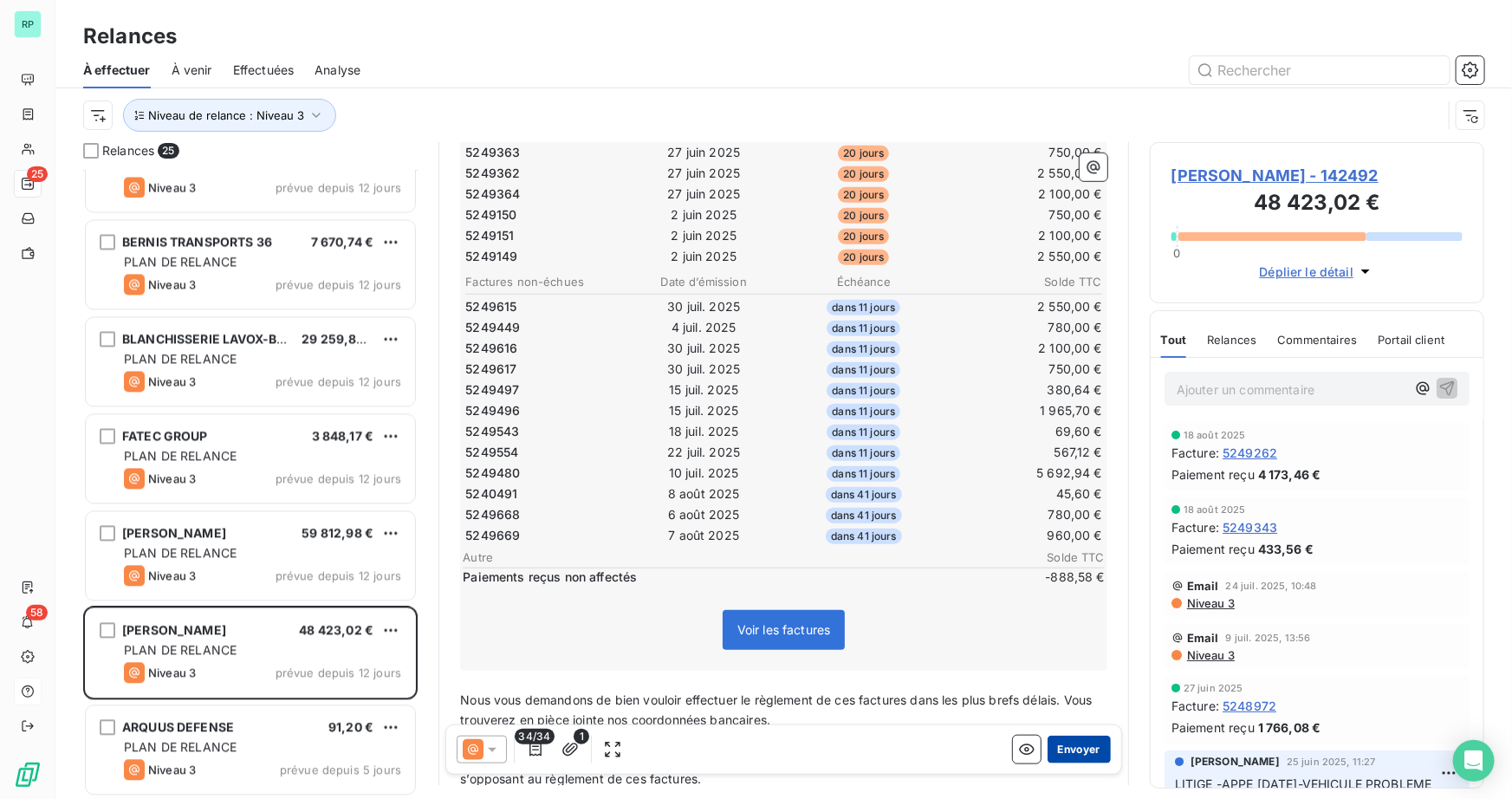
click at [1077, 753] on button "Envoyer" at bounding box center [1079, 749] width 63 height 28
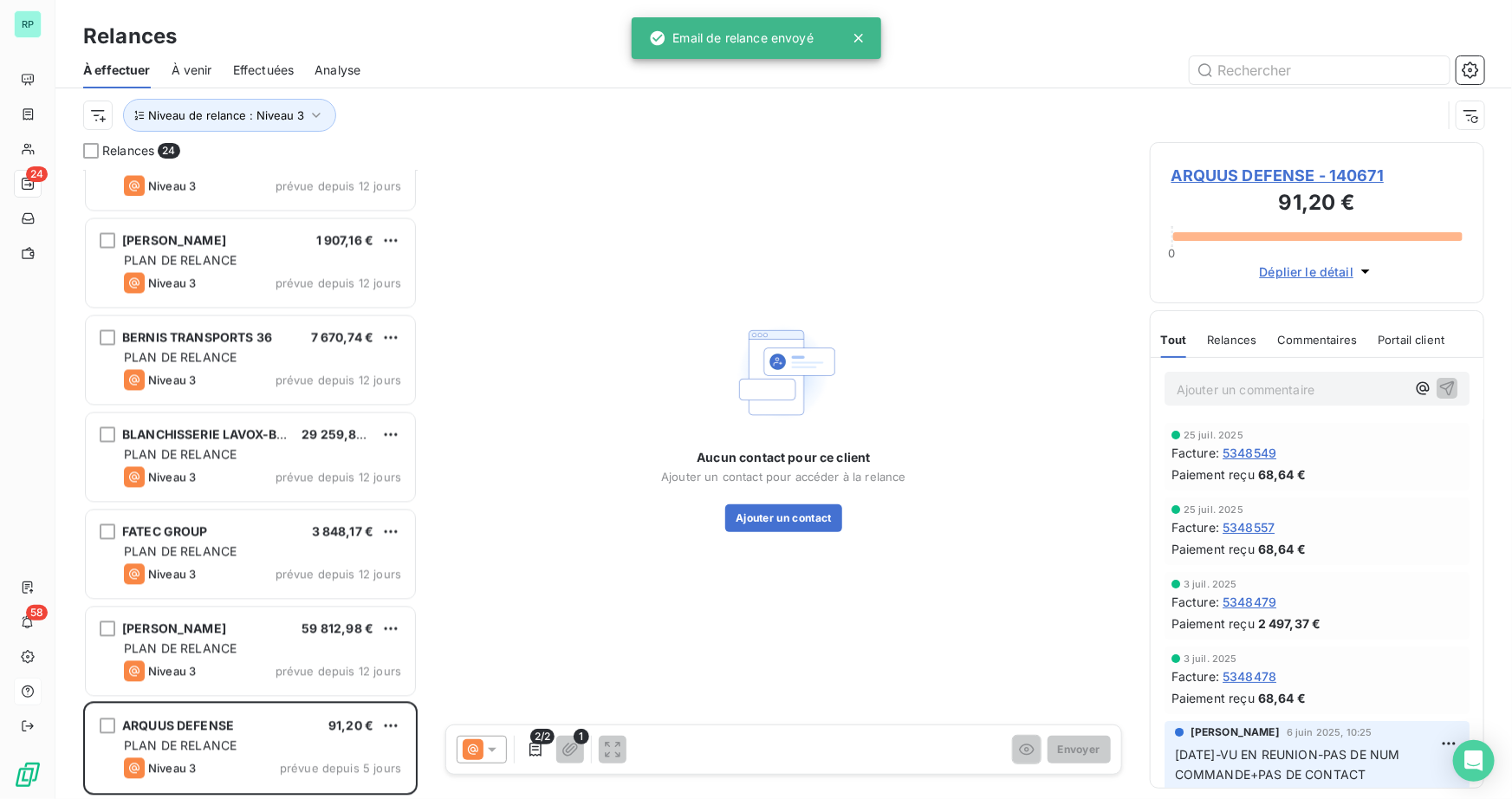
scroll to position [1699, 0]
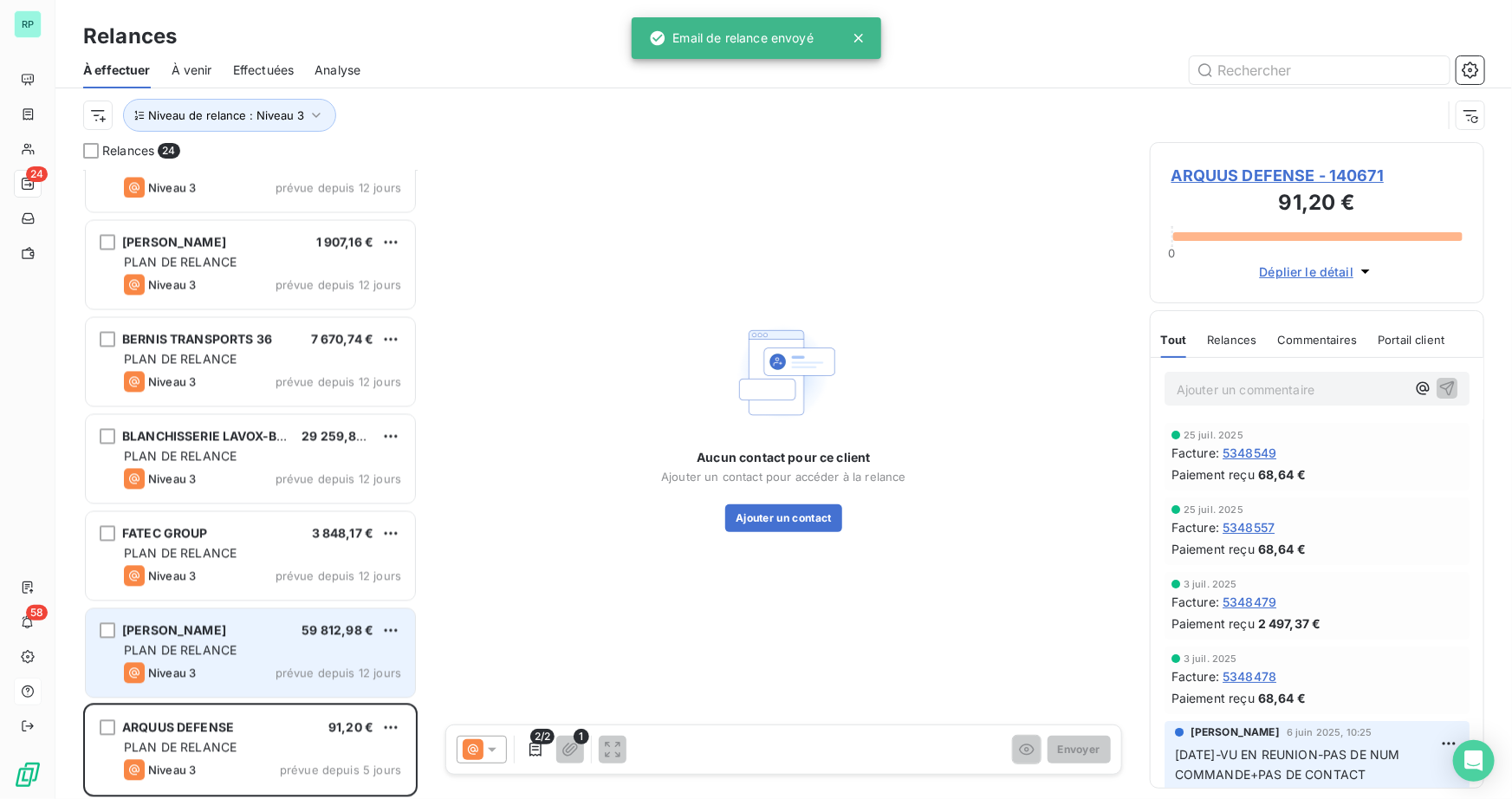
click at [207, 653] on span "PLAN DE RELANCE" at bounding box center [180, 649] width 112 height 14
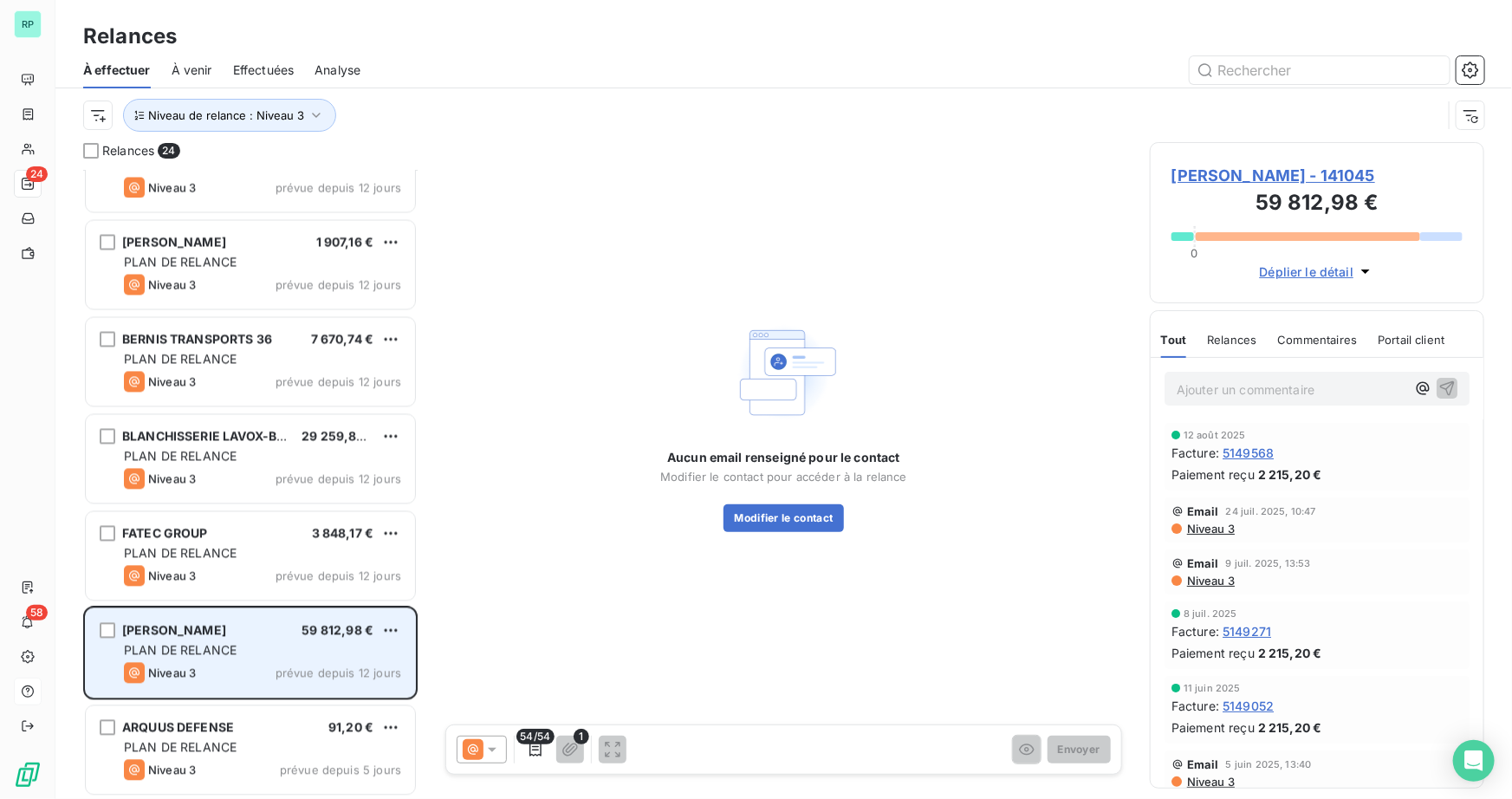
click at [225, 631] on span "SASU BERNARD MARC" at bounding box center [174, 629] width 104 height 14
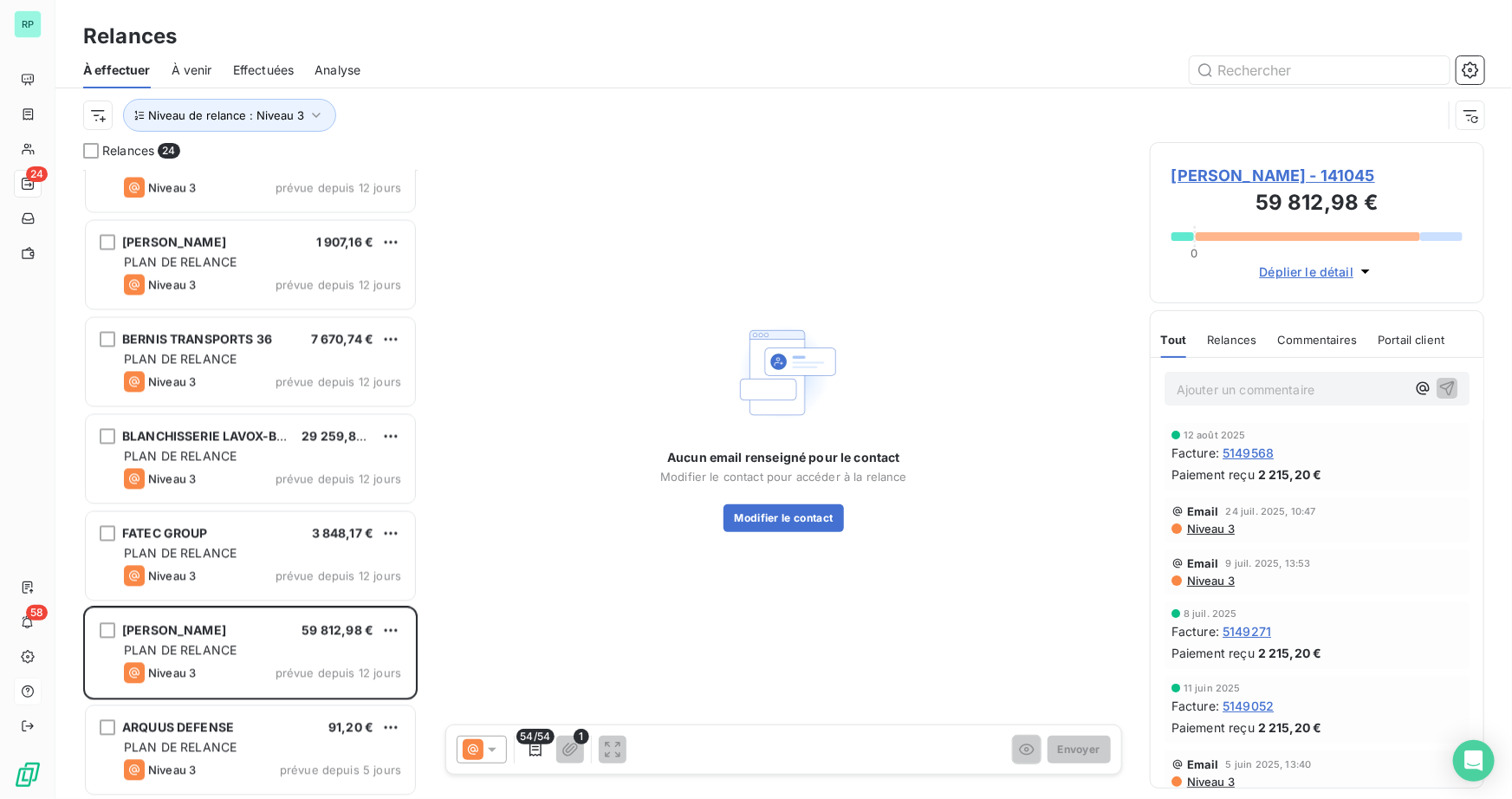
click at [1211, 530] on span "Niveau 3" at bounding box center [1209, 528] width 49 height 13
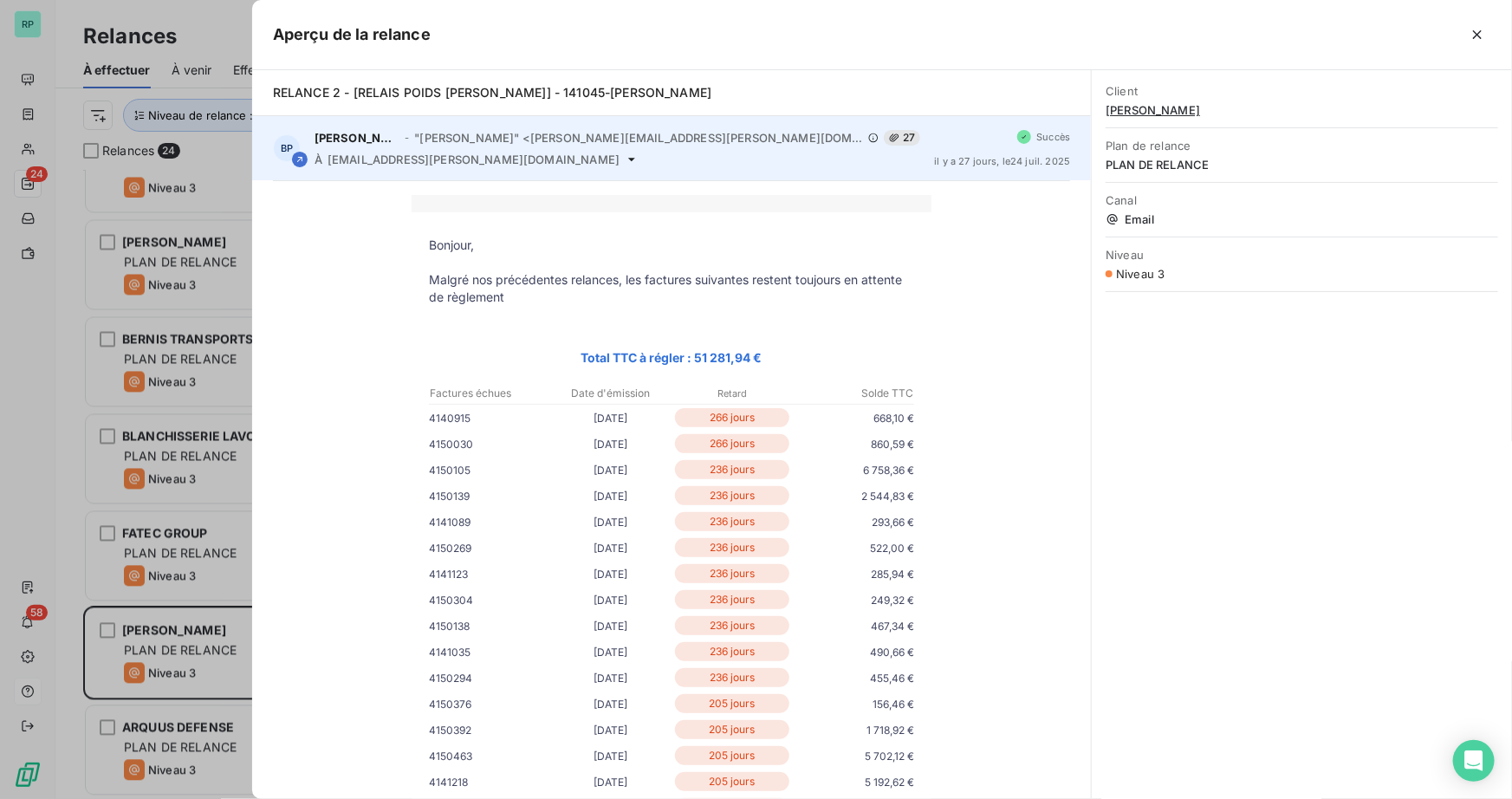
click at [521, 156] on div "À veronique.bernard.tps@gmail.com" at bounding box center [617, 159] width 606 height 13
click at [500, 157] on span "veronique.bernard.tps@gmail.com" at bounding box center [474, 159] width 292 height 13
drag, startPoint x: 521, startPoint y: 155, endPoint x: 325, endPoint y: 162, distance: 196.1
click at [325, 162] on div "À veronique.bernard.tps@gmail.com" at bounding box center [617, 159] width 606 height 13
copy div "veronique.bernard.tps@gmail.com"
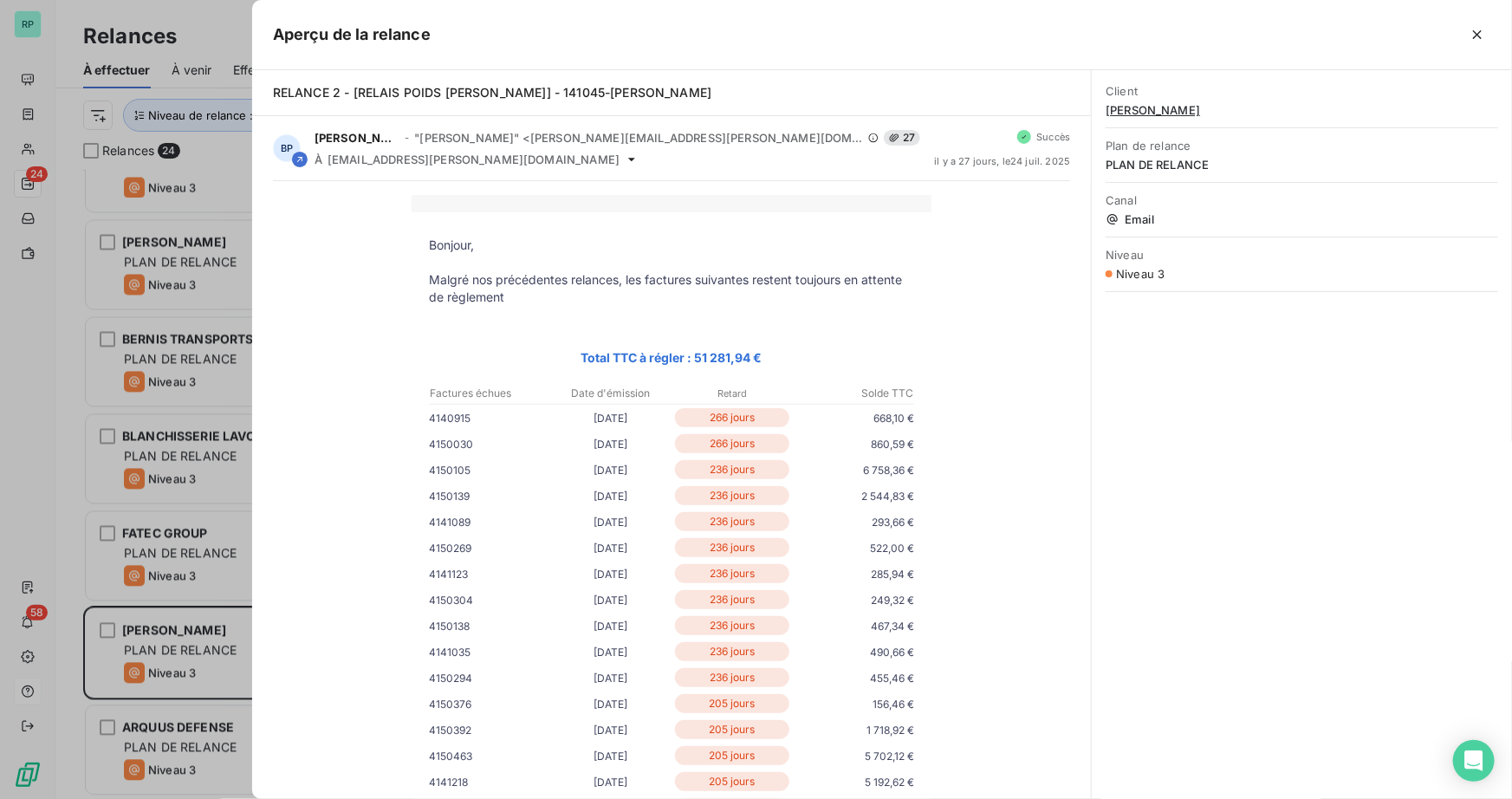
click at [226, 632] on div at bounding box center [756, 400] width 1512 height 799
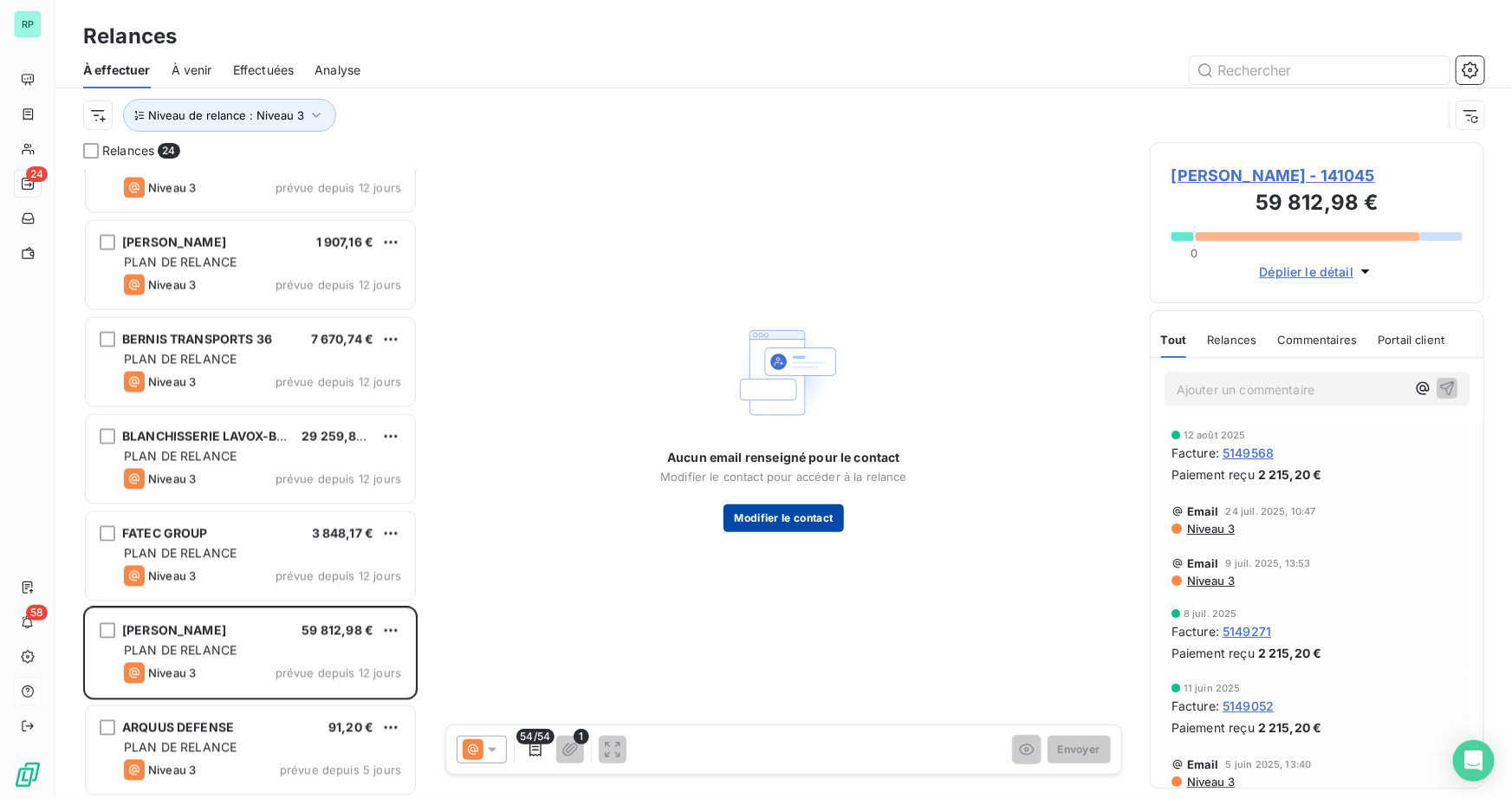
click at [774, 516] on button "Modifier le contact" at bounding box center [783, 518] width 119 height 28
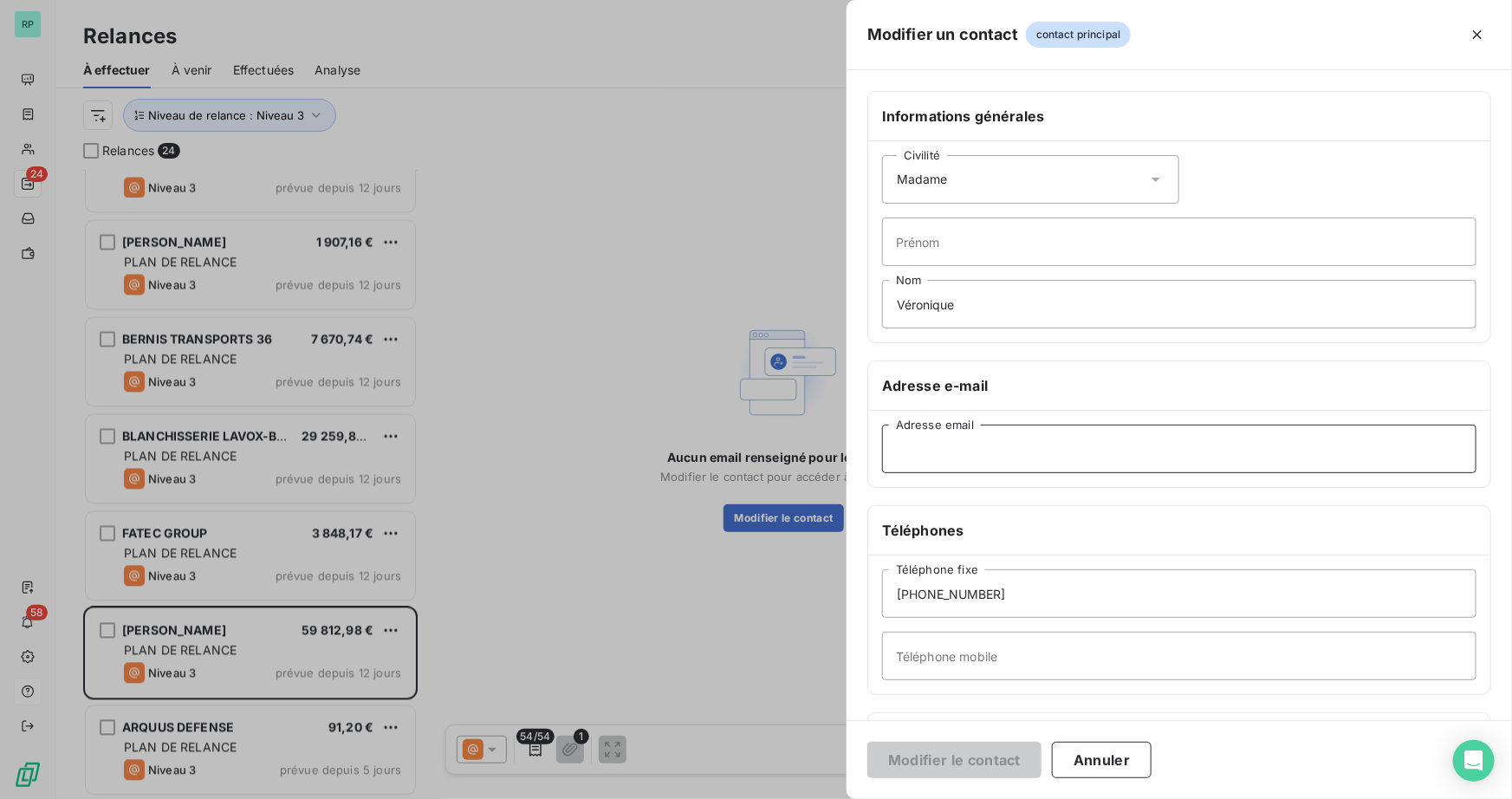
click at [953, 464] on input "Adresse email" at bounding box center [1179, 448] width 595 height 49
paste input "veronique.bernard.tps@gmail.com"
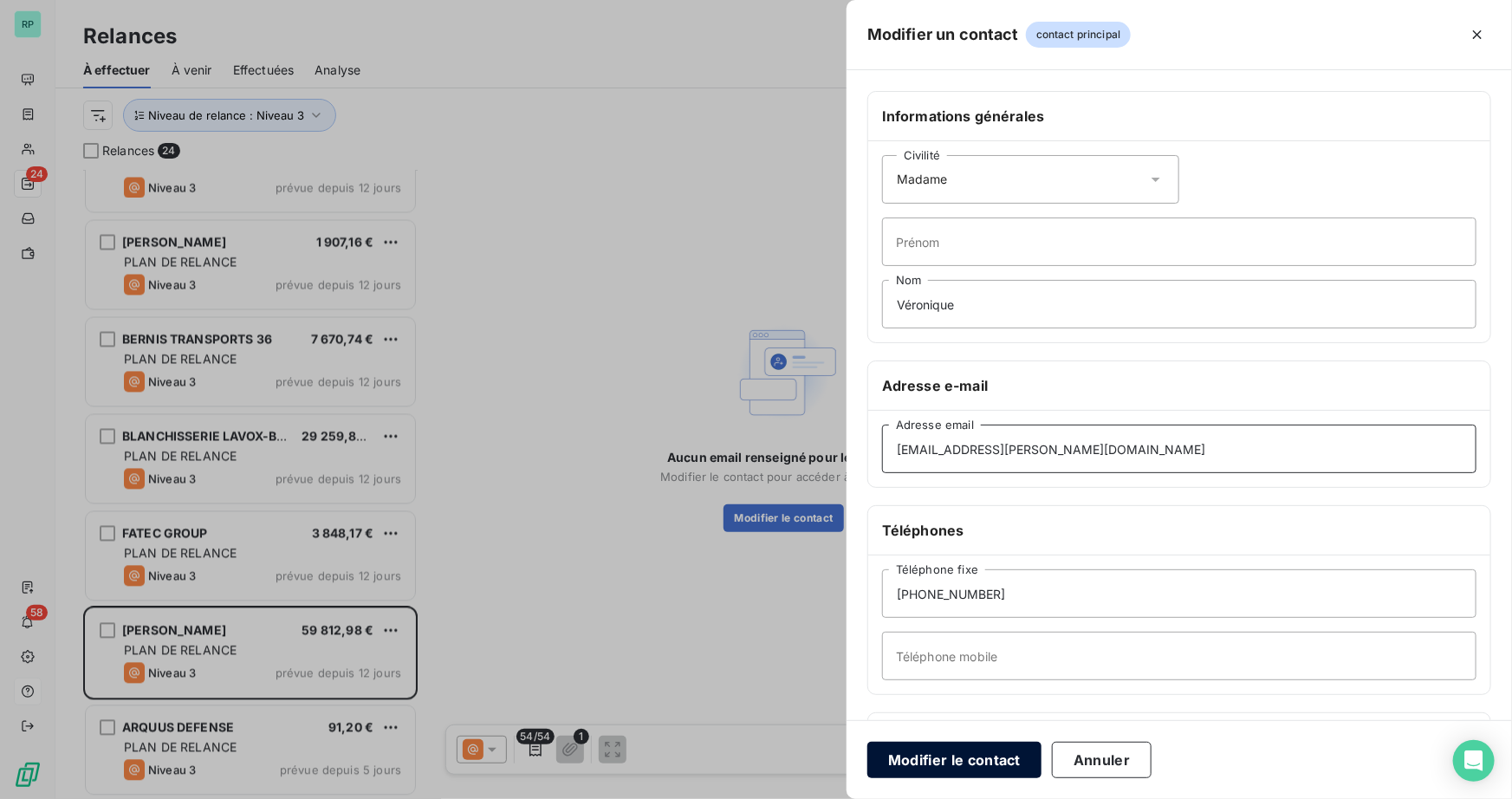
type input "veronique.bernard.tps@gmail.com"
click at [1000, 756] on button "Modifier le contact" at bounding box center [954, 760] width 174 height 36
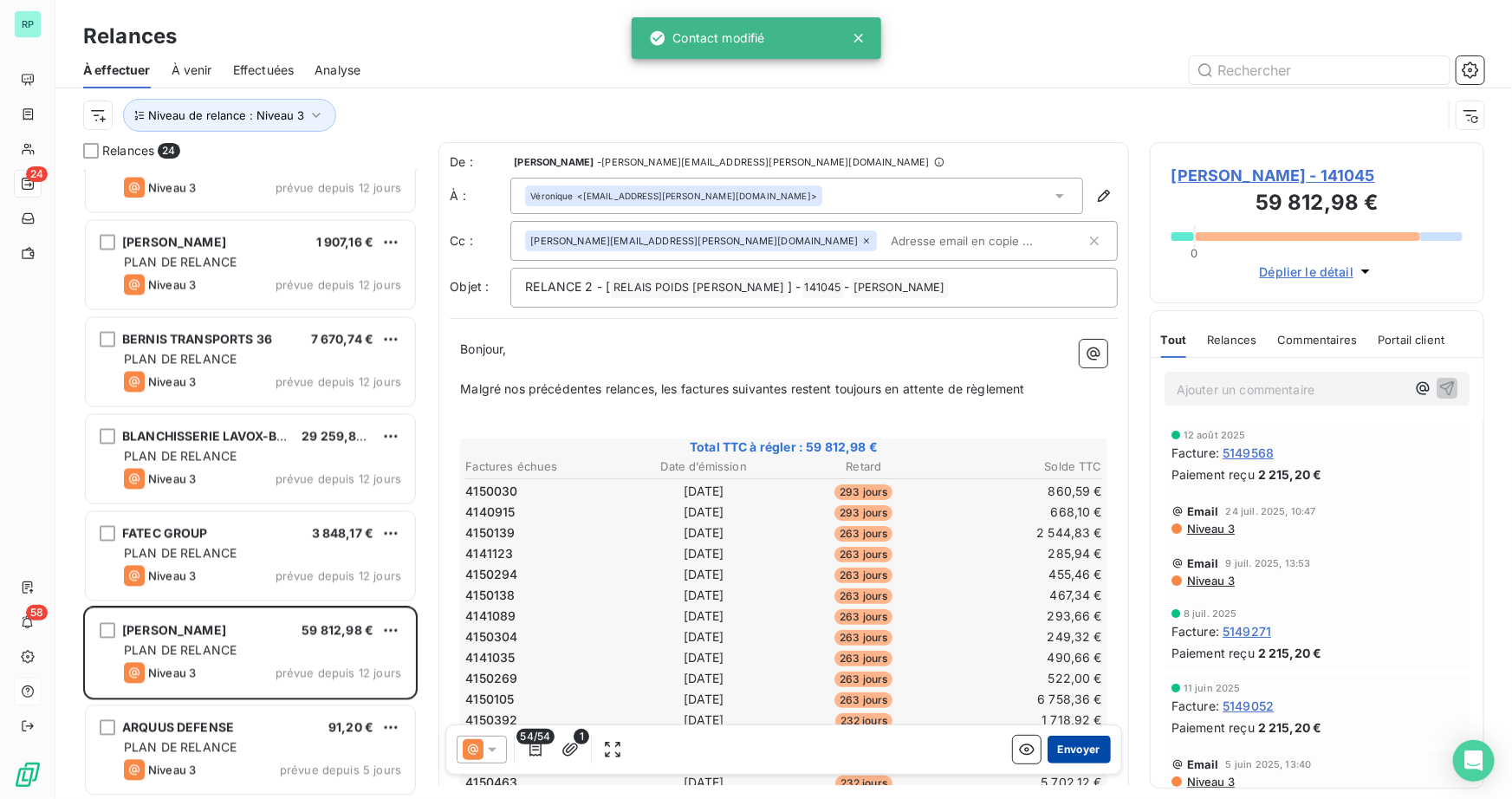
click at [1077, 753] on button "Envoyer" at bounding box center [1079, 749] width 63 height 28
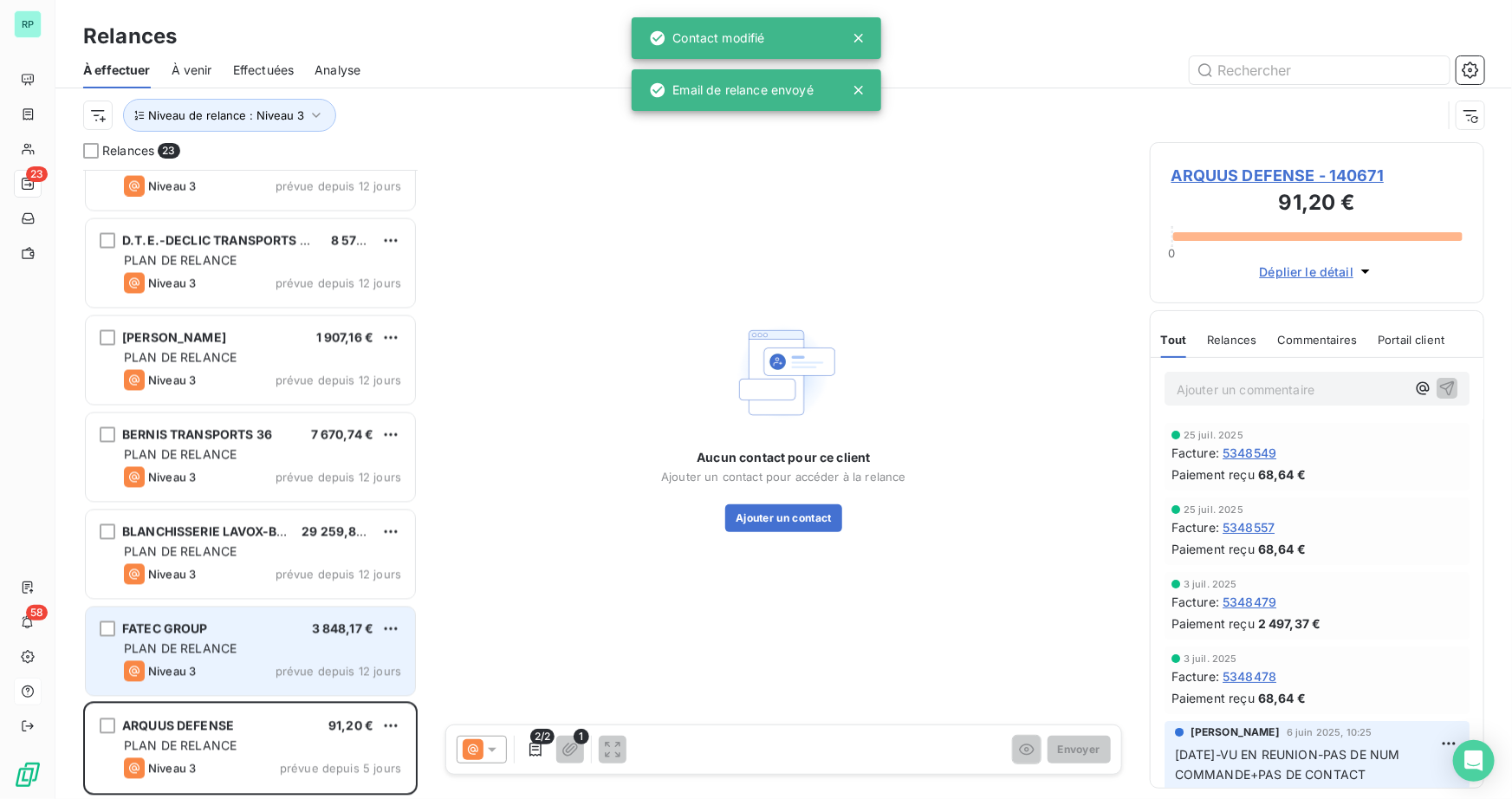
scroll to position [1603, 0]
click at [255, 632] on div "FATEC GROUP 3 848,17 €" at bounding box center [262, 630] width 278 height 15
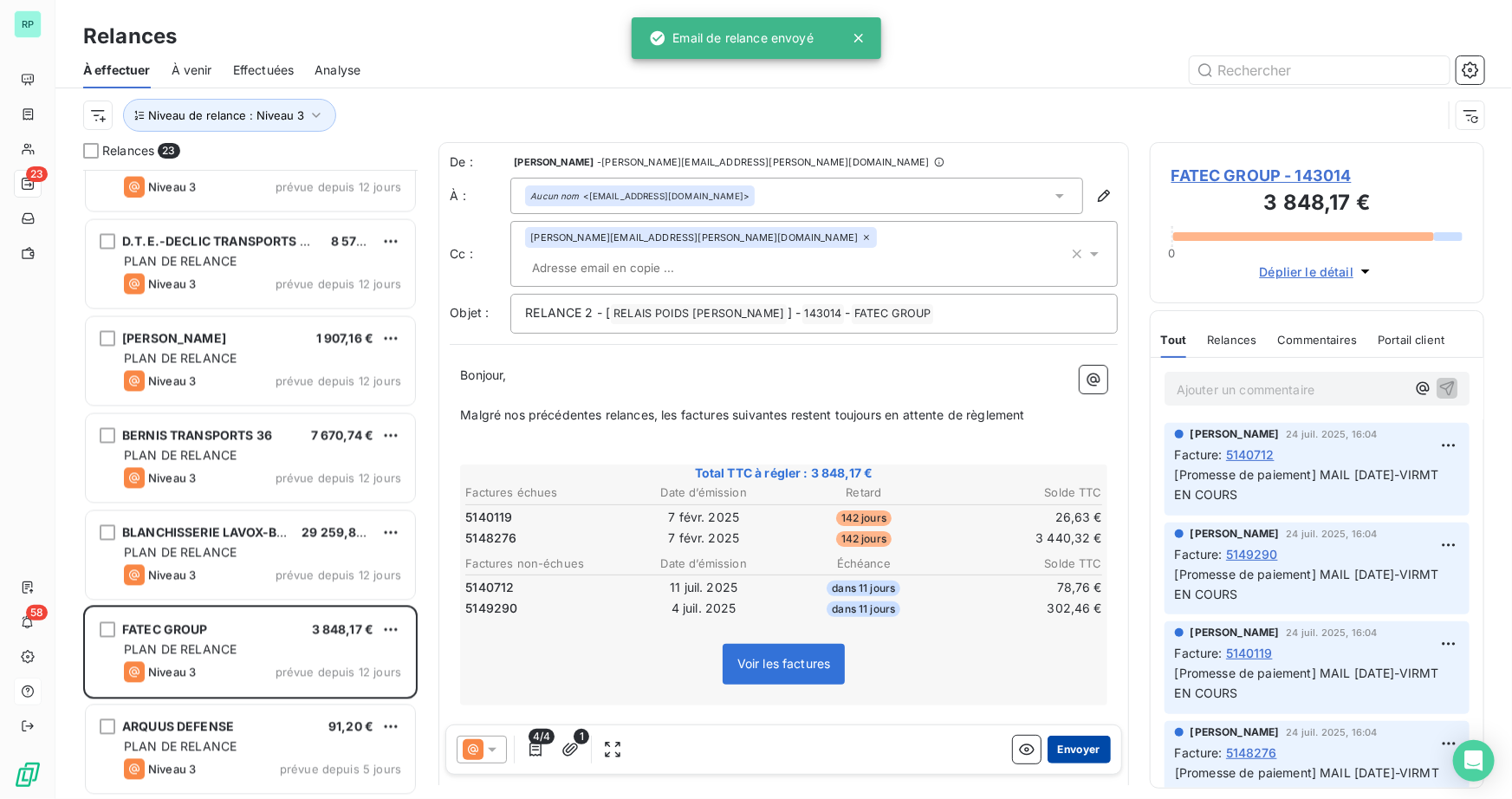
click at [1080, 743] on button "Envoyer" at bounding box center [1079, 749] width 63 height 28
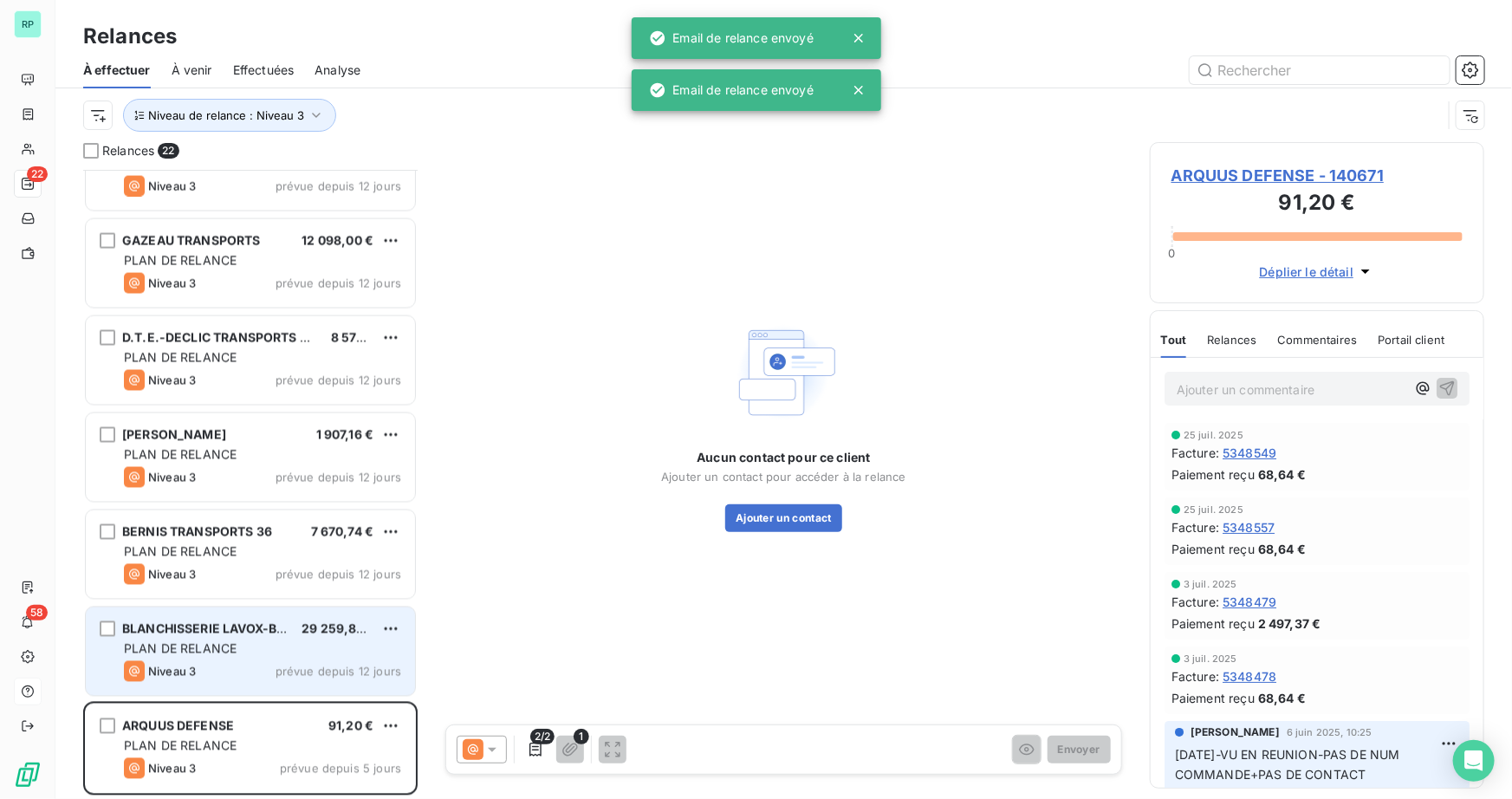
scroll to position [1506, 0]
click at [200, 643] on span "PLAN DE RELANCE" at bounding box center [180, 648] width 112 height 14
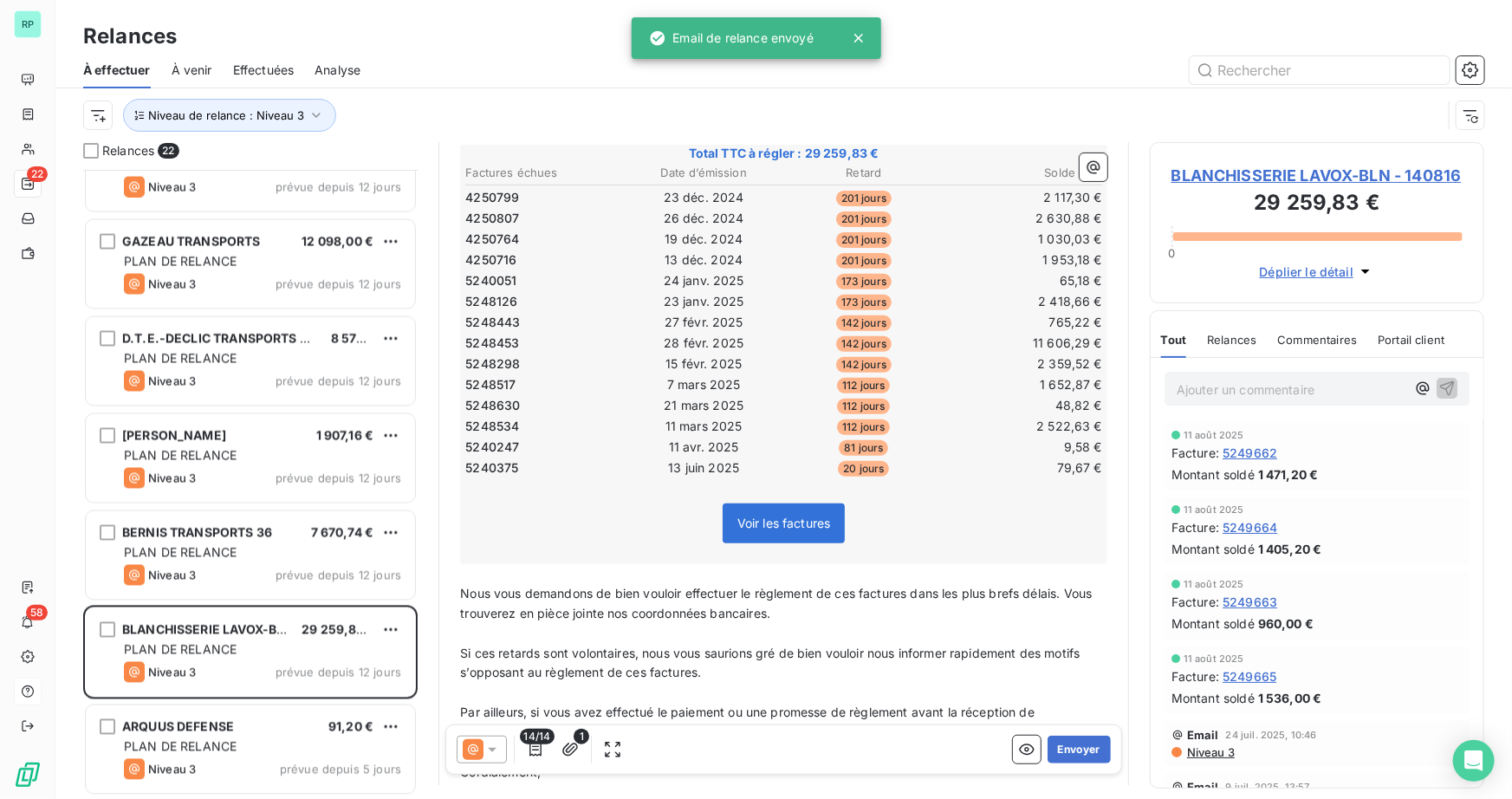
scroll to position [315, 0]
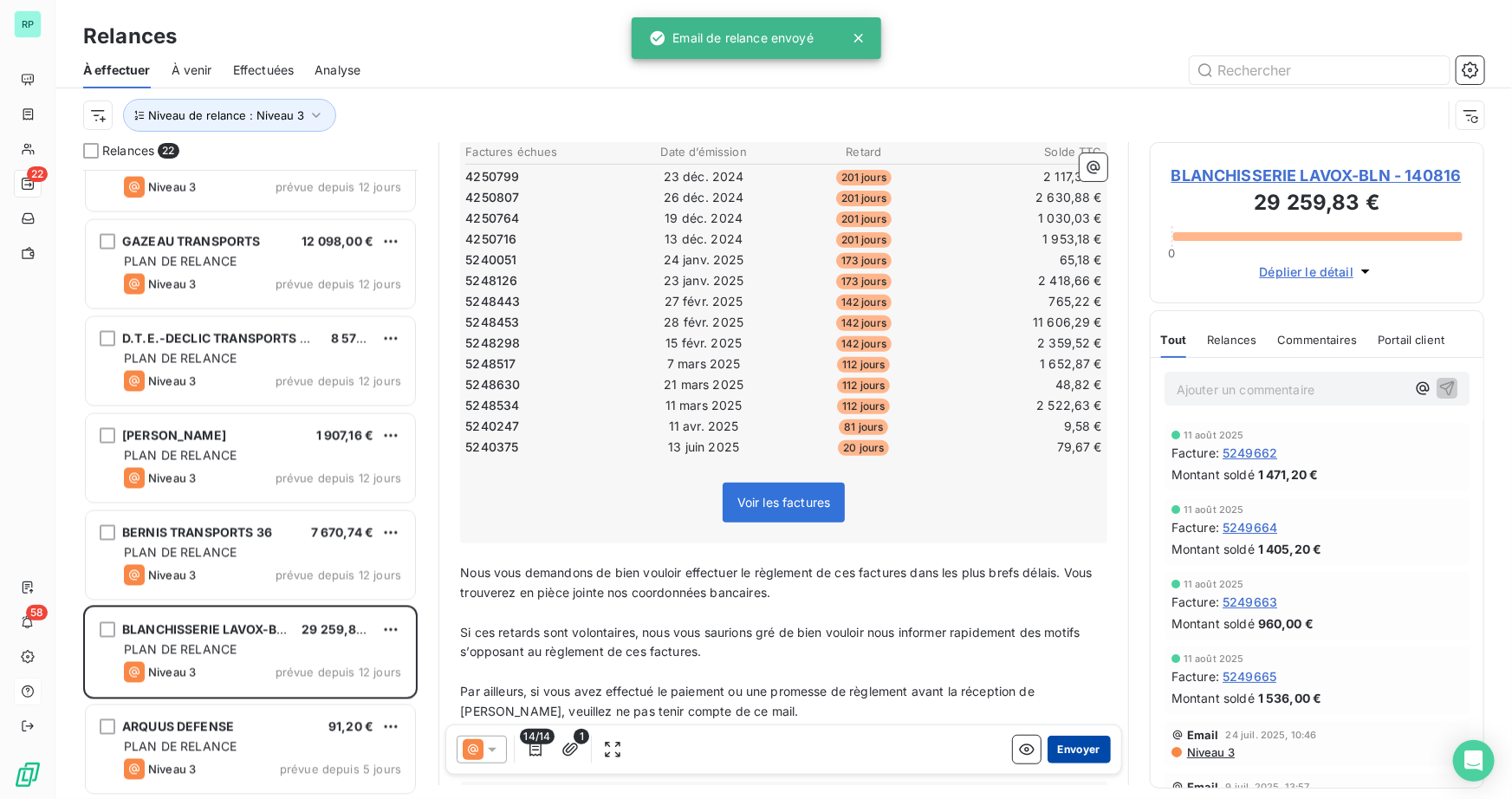
click at [1073, 749] on button "Envoyer" at bounding box center [1079, 749] width 63 height 28
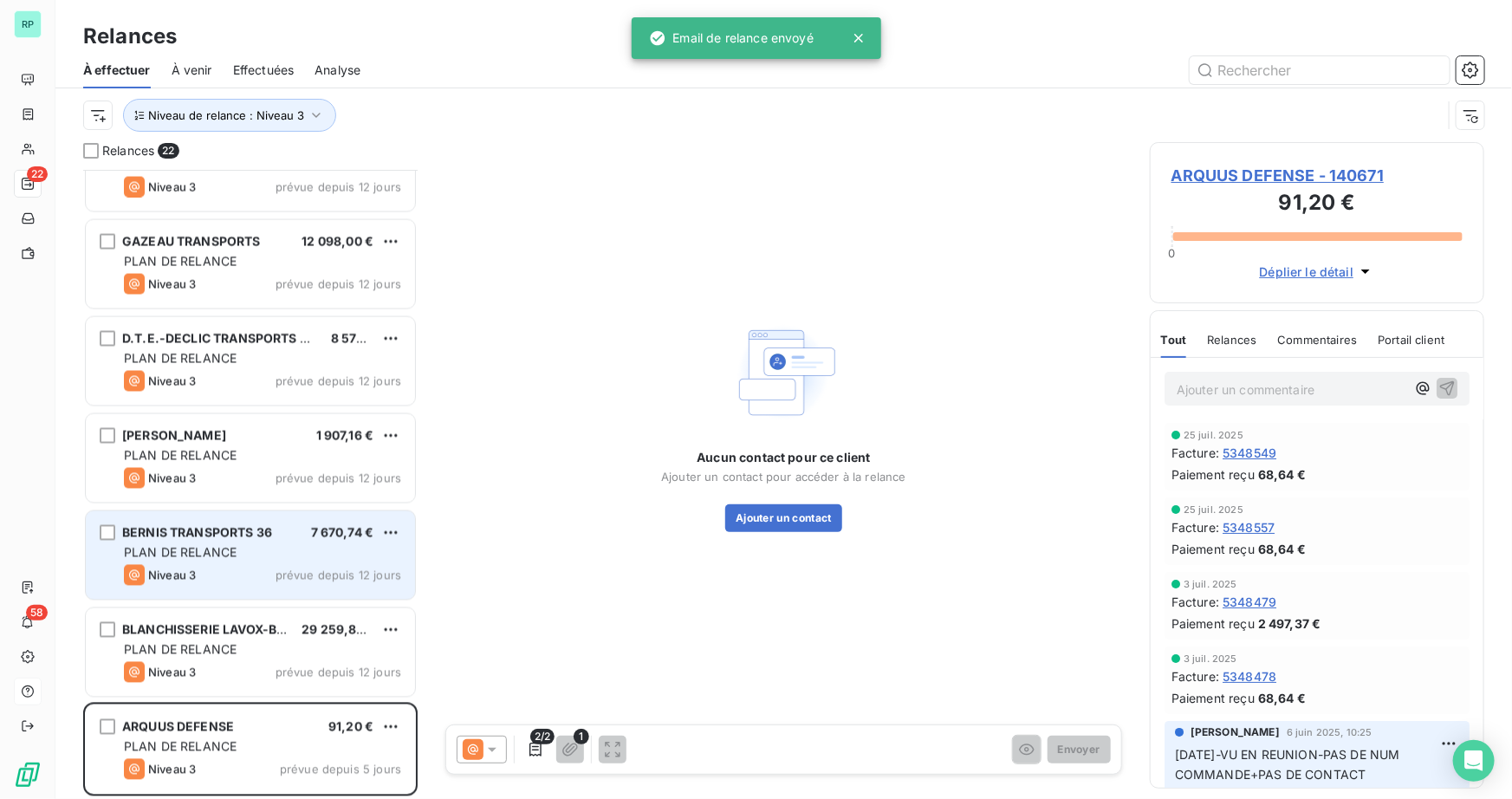
scroll to position [1408, 0]
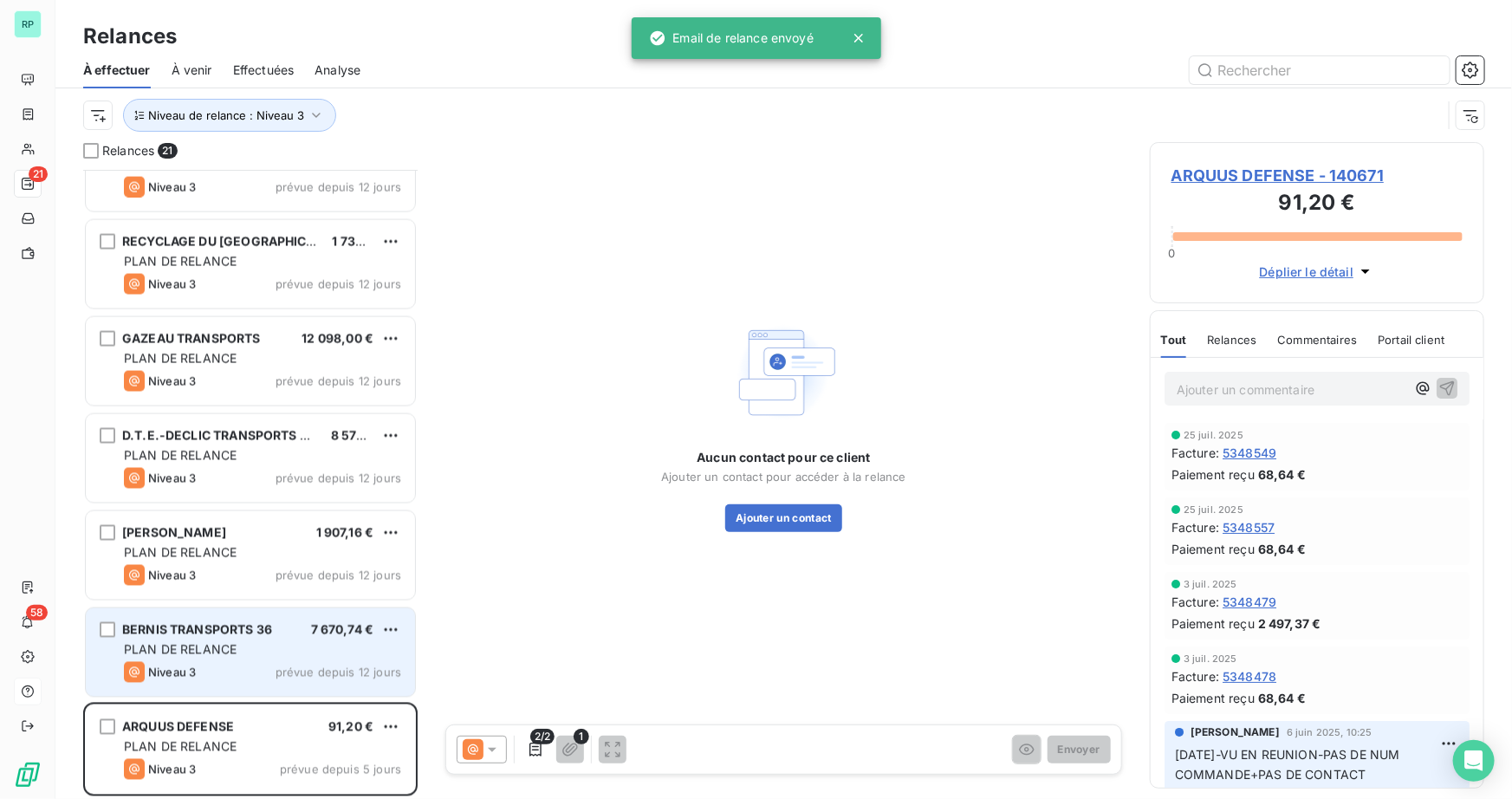
click at [173, 626] on span "BERNIS TRANSPORTS 36" at bounding box center [197, 629] width 150 height 14
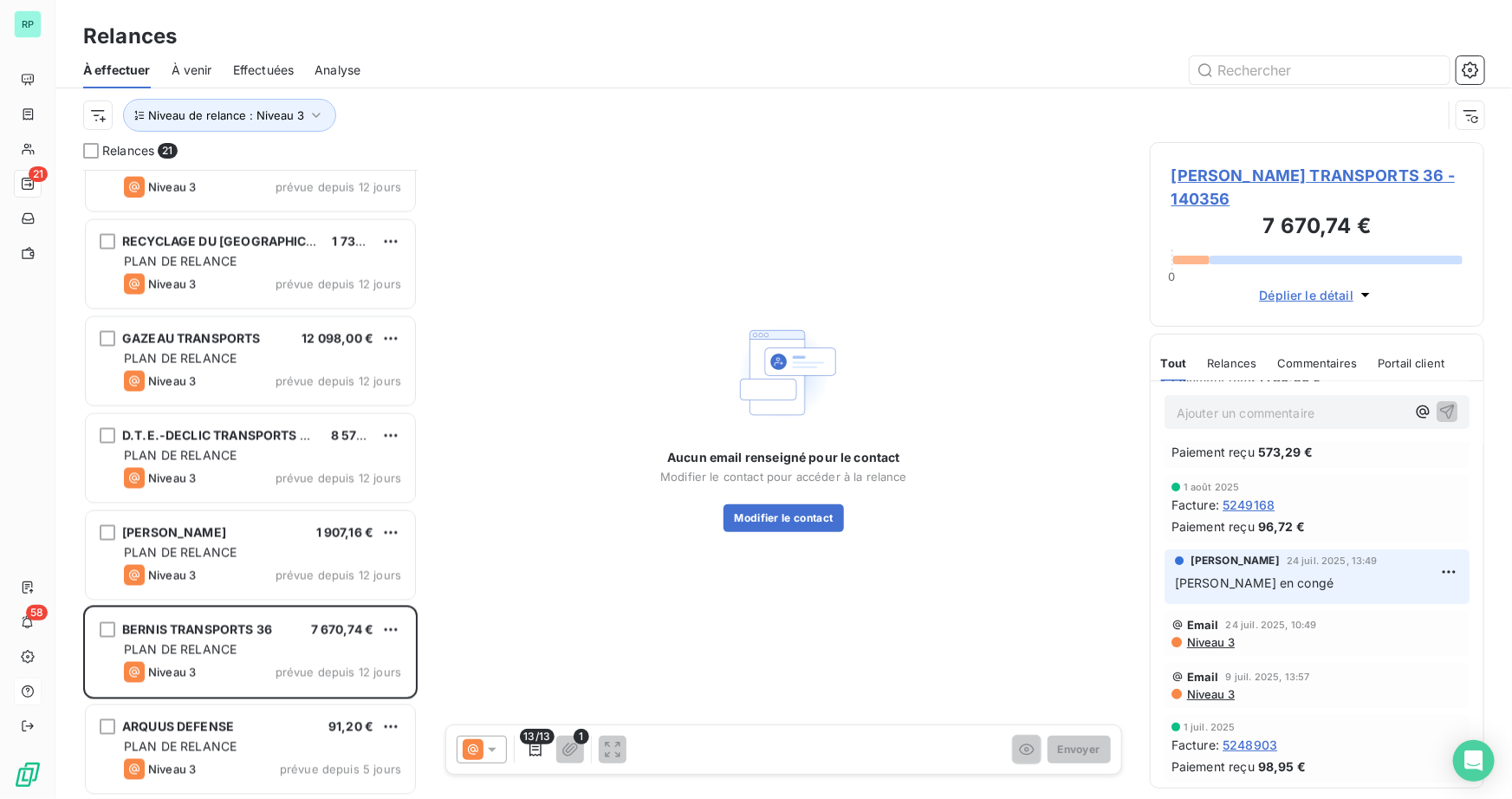
scroll to position [157, 0]
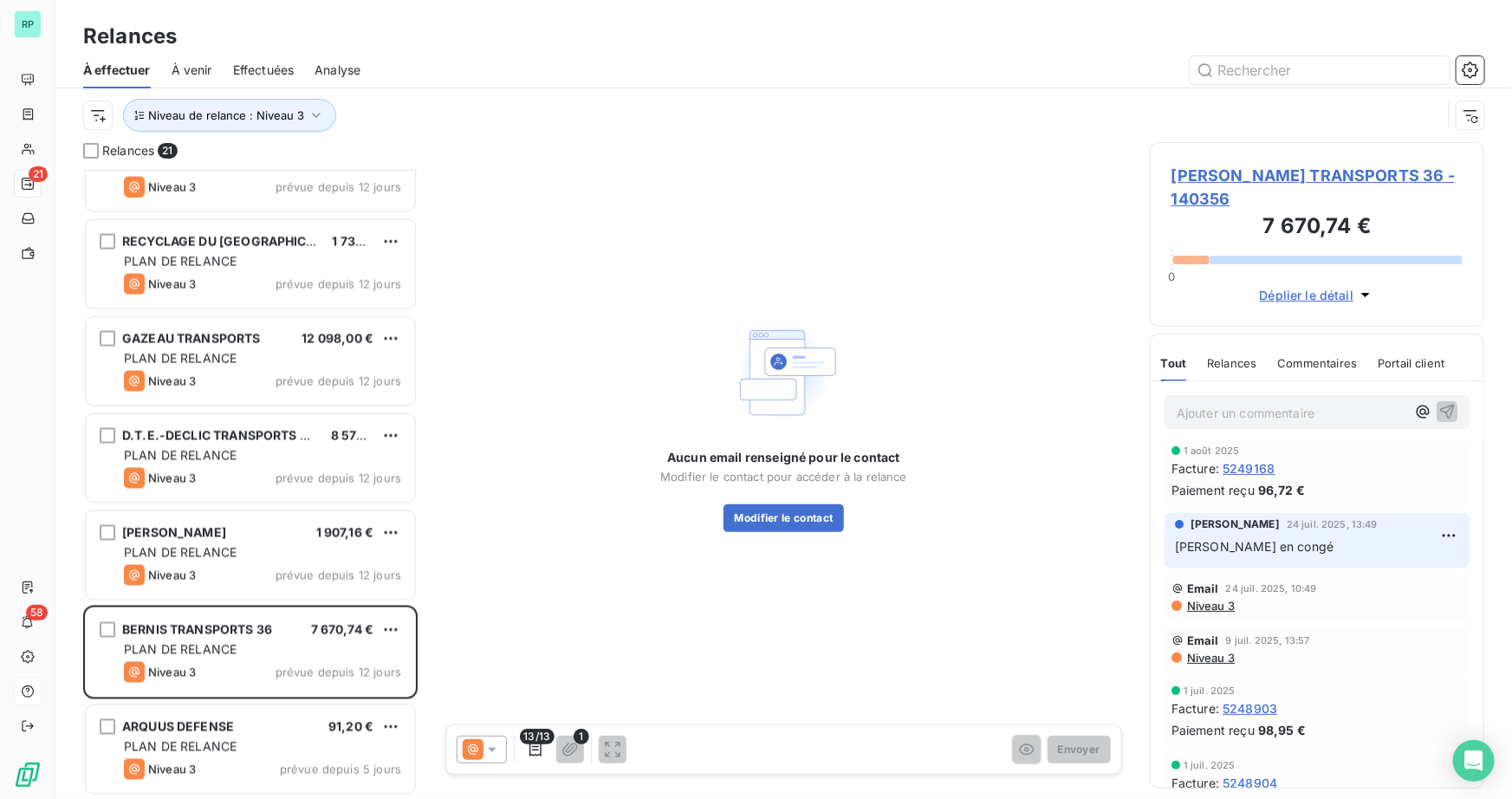
click at [1205, 598] on span "Niveau 3" at bounding box center [1209, 605] width 49 height 13
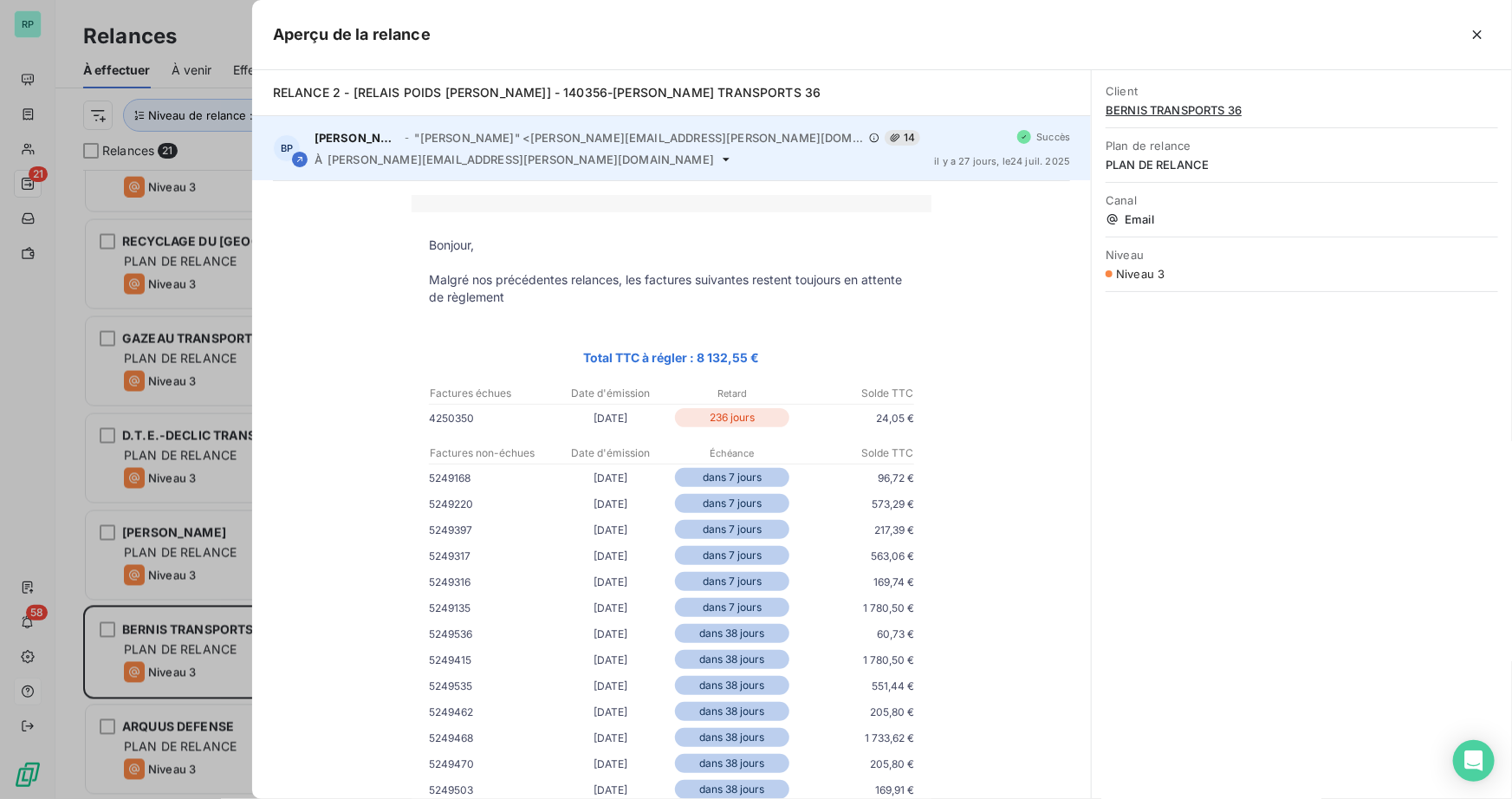
click at [494, 159] on span "steven.brosseau@geodis.com" at bounding box center [521, 159] width 386 height 13
drag, startPoint x: 501, startPoint y: 156, endPoint x: 327, endPoint y: 163, distance: 174.1
click at [327, 163] on div "À steven.brosseau@geodis.com" at bounding box center [617, 159] width 606 height 13
copy div "steven.brosseau@geodis.com"
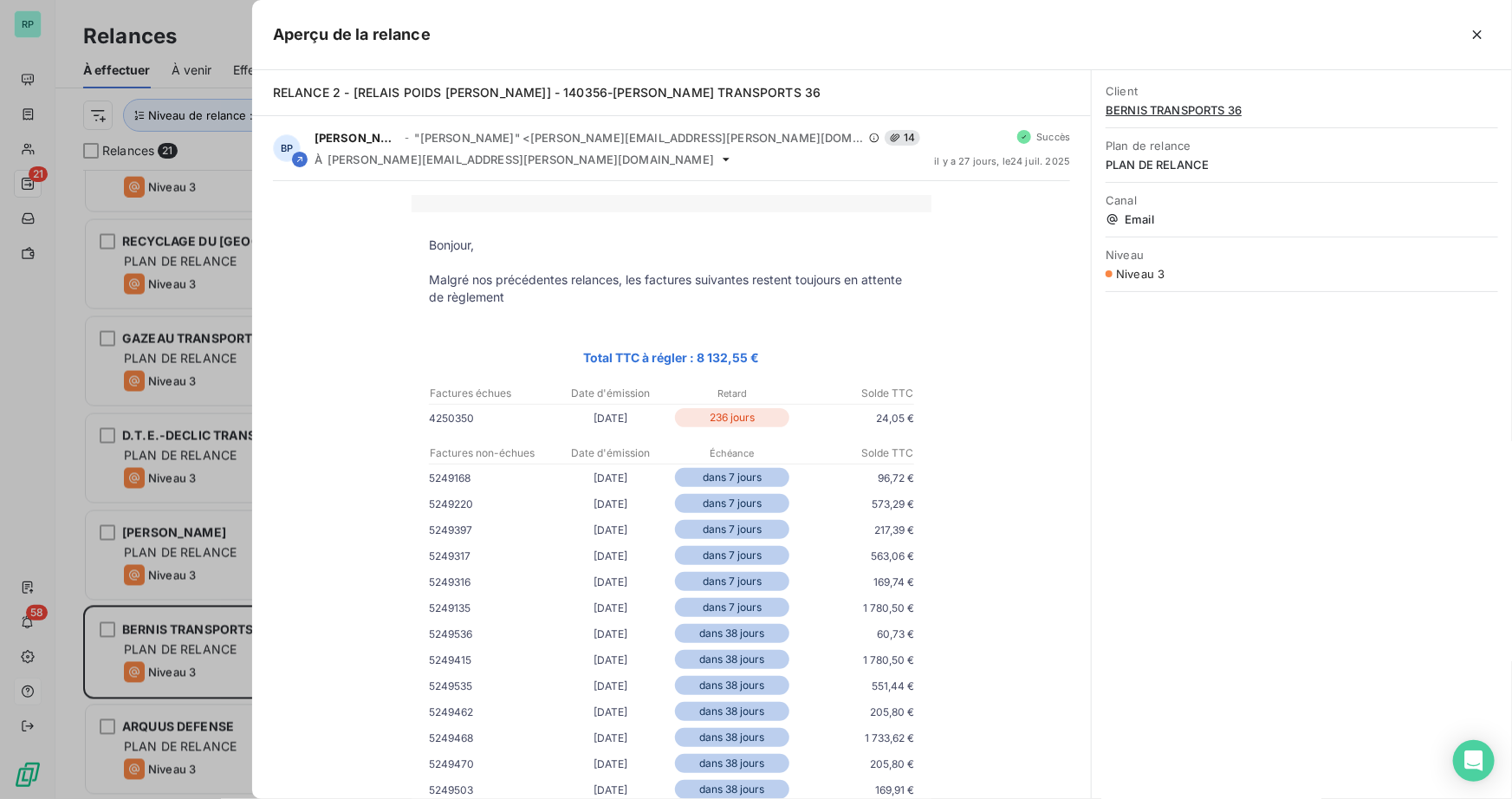
click at [173, 666] on div at bounding box center [756, 400] width 1512 height 799
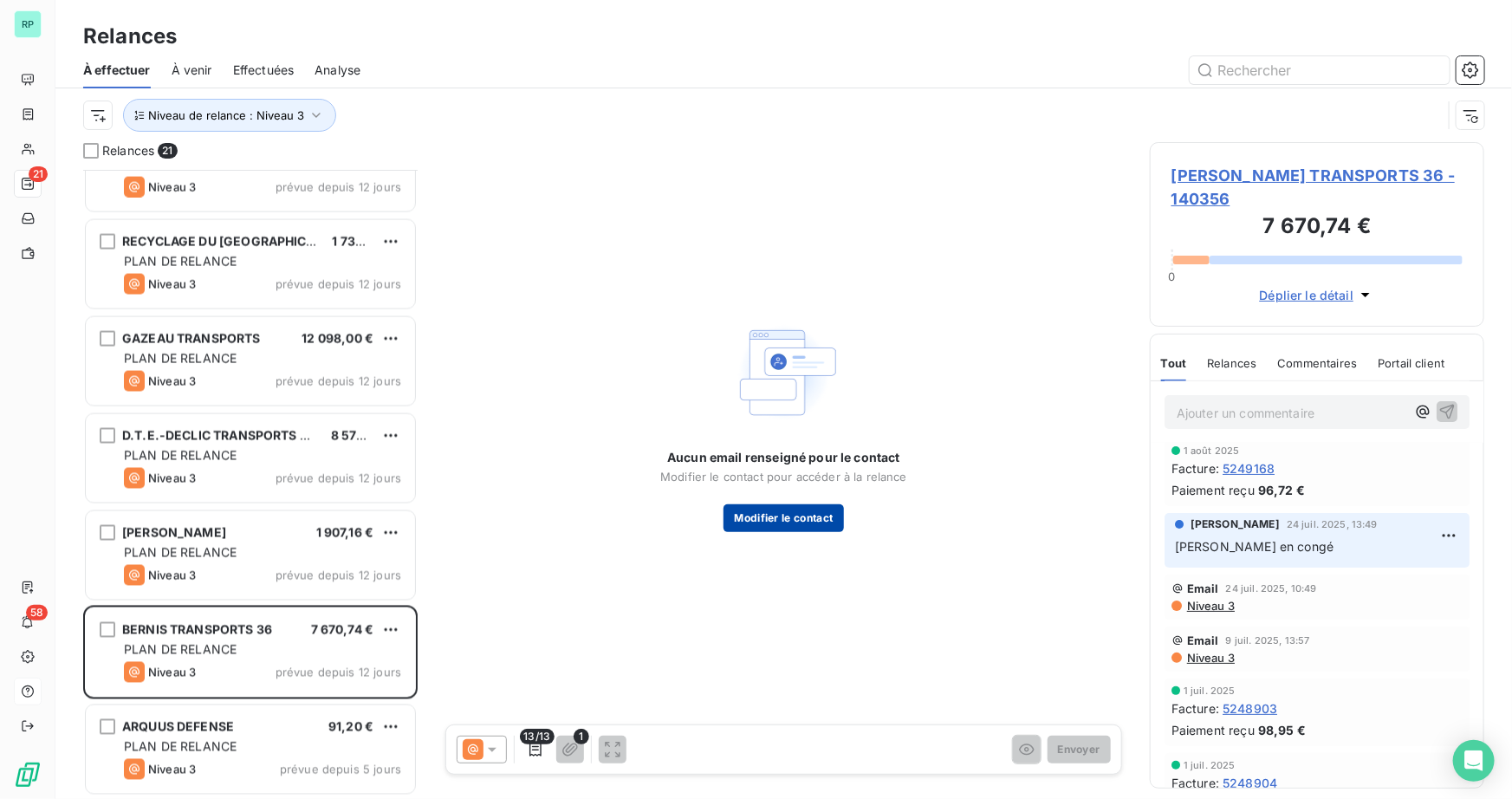
click at [803, 510] on button "Modifier le contact" at bounding box center [783, 518] width 119 height 28
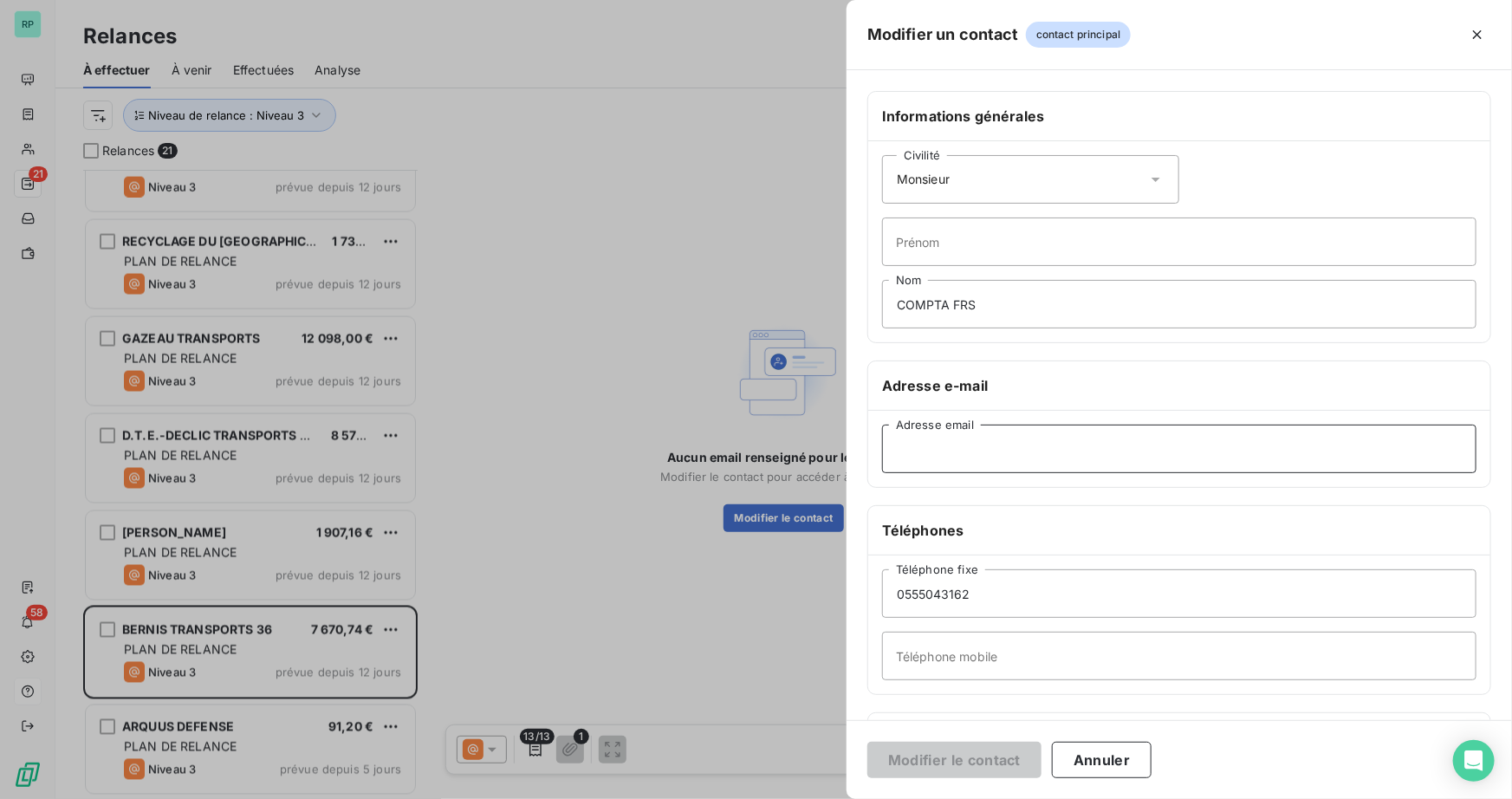
click at [917, 442] on input "Adresse email" at bounding box center [1179, 448] width 595 height 49
paste input "steven.brosseau@geodis.com"
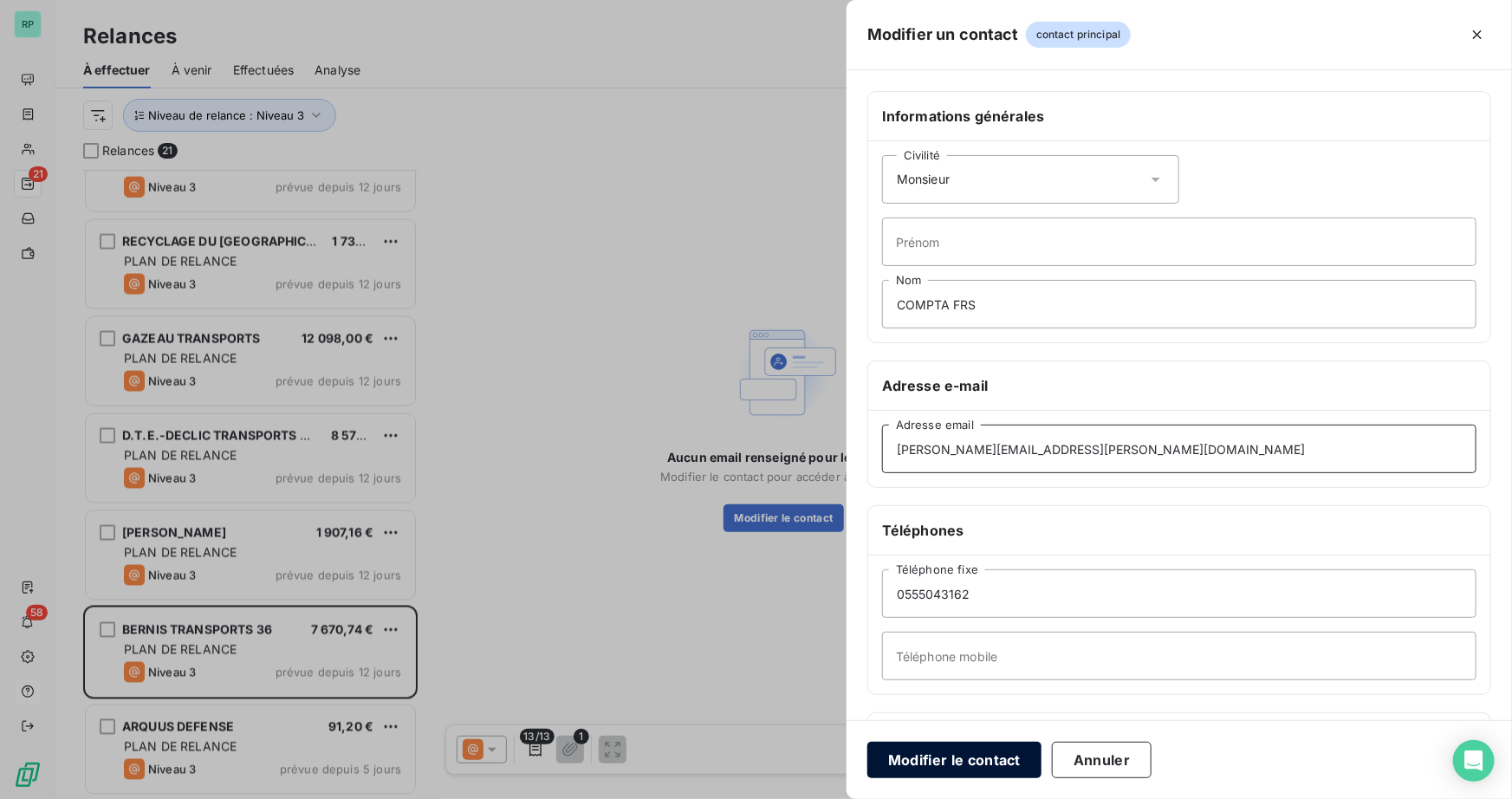
type input "steven.brosseau@geodis.com"
click at [985, 752] on button "Modifier le contact" at bounding box center [954, 760] width 174 height 36
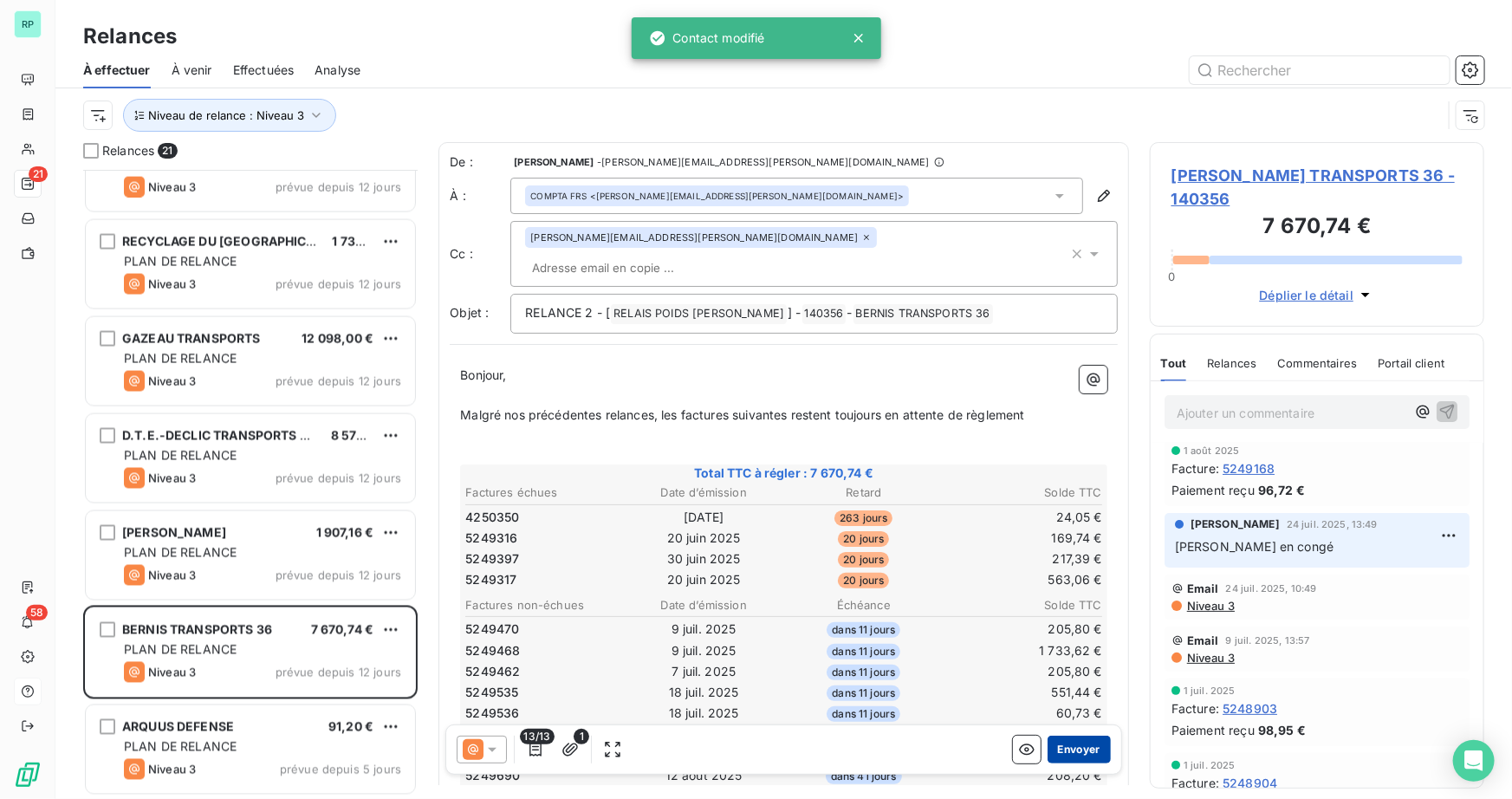
click at [1090, 744] on button "Envoyer" at bounding box center [1079, 749] width 63 height 28
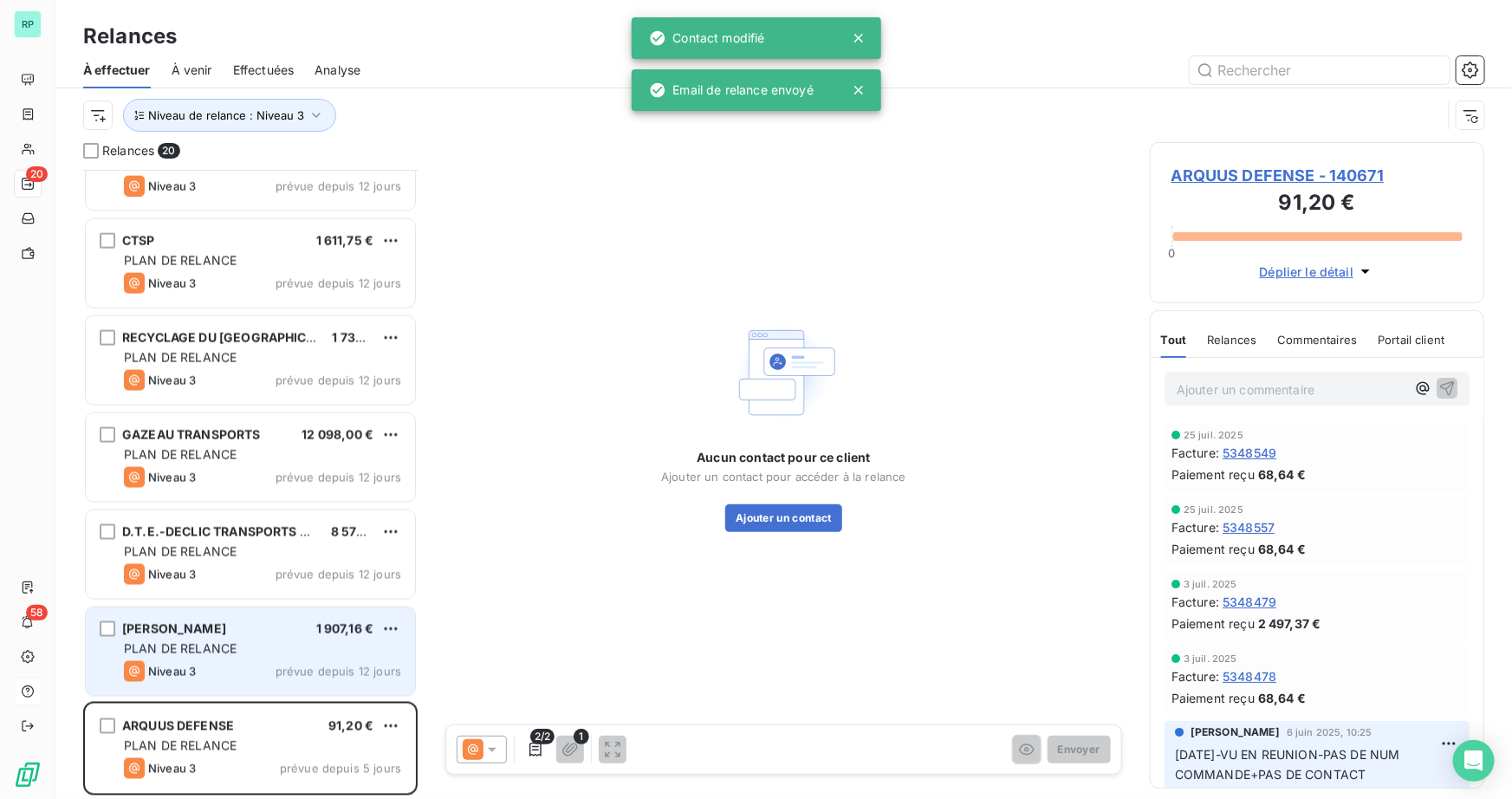
scroll to position [1311, 0]
click at [216, 630] on div "JACKY DUFEU 1 907,16 €" at bounding box center [262, 630] width 278 height 15
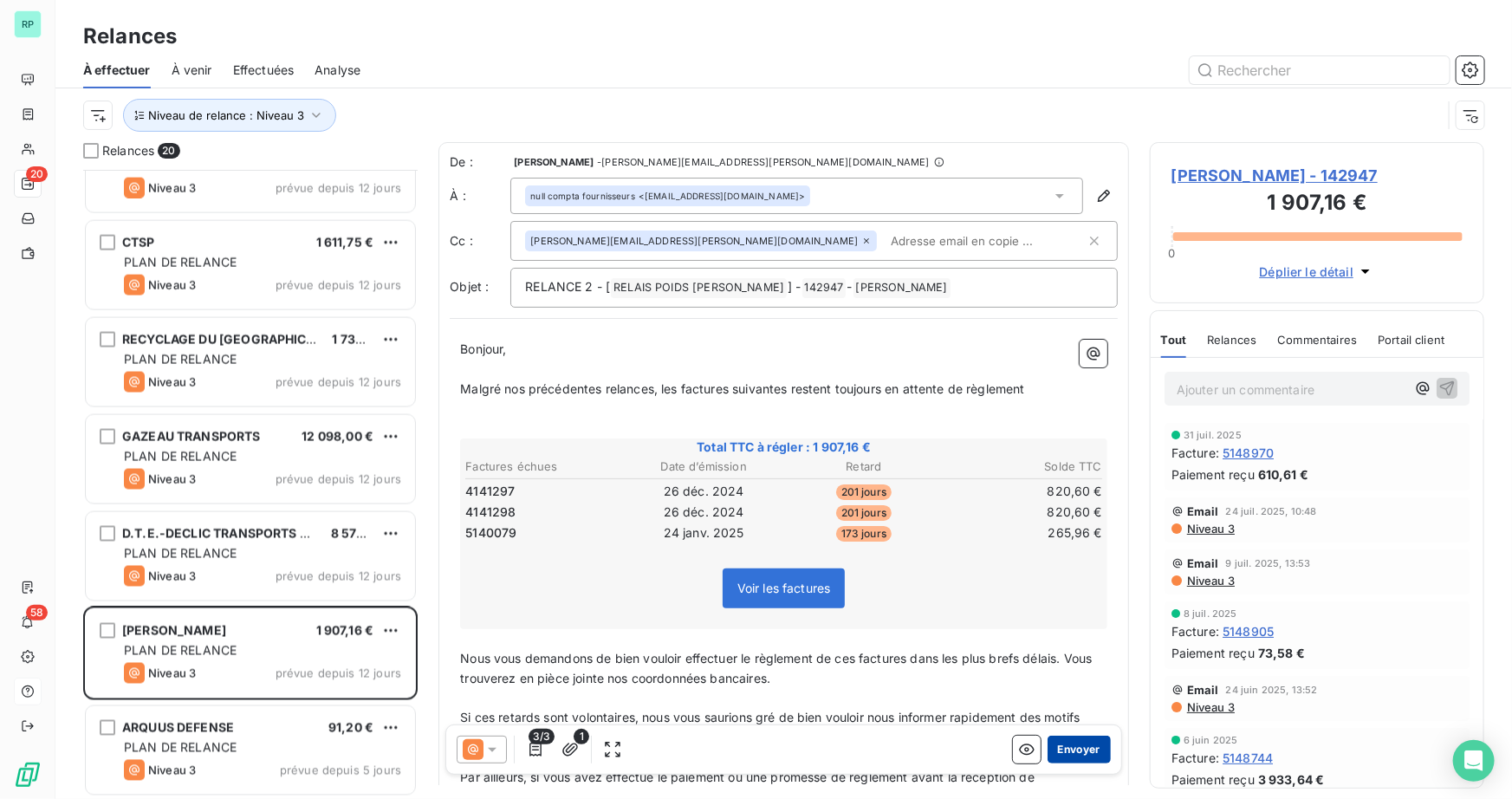
click at [1060, 760] on button "Envoyer" at bounding box center [1079, 749] width 63 height 28
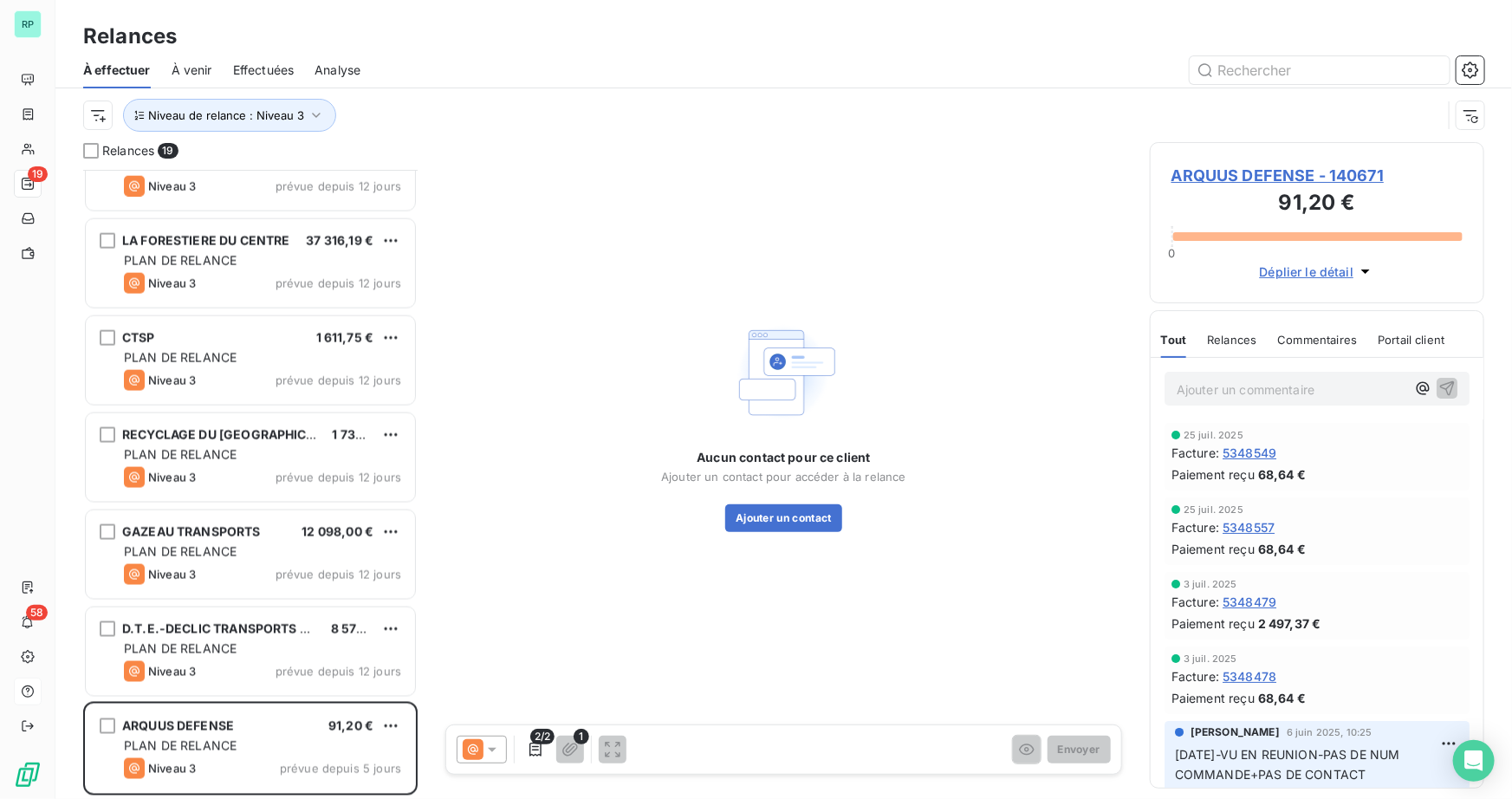
scroll to position [1214, 0]
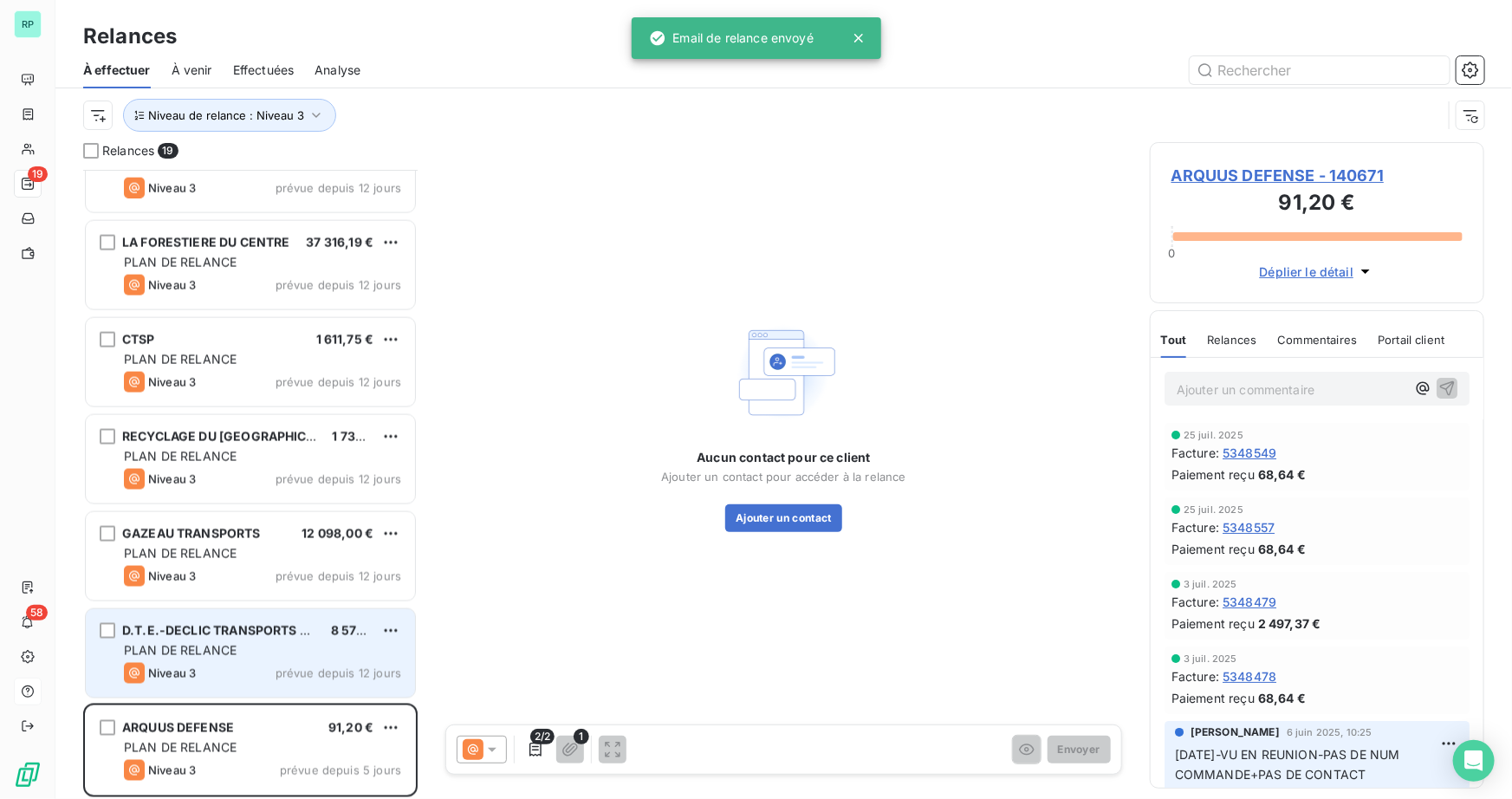
click at [252, 642] on div "PLAN DE RELANCE" at bounding box center [262, 650] width 278 height 17
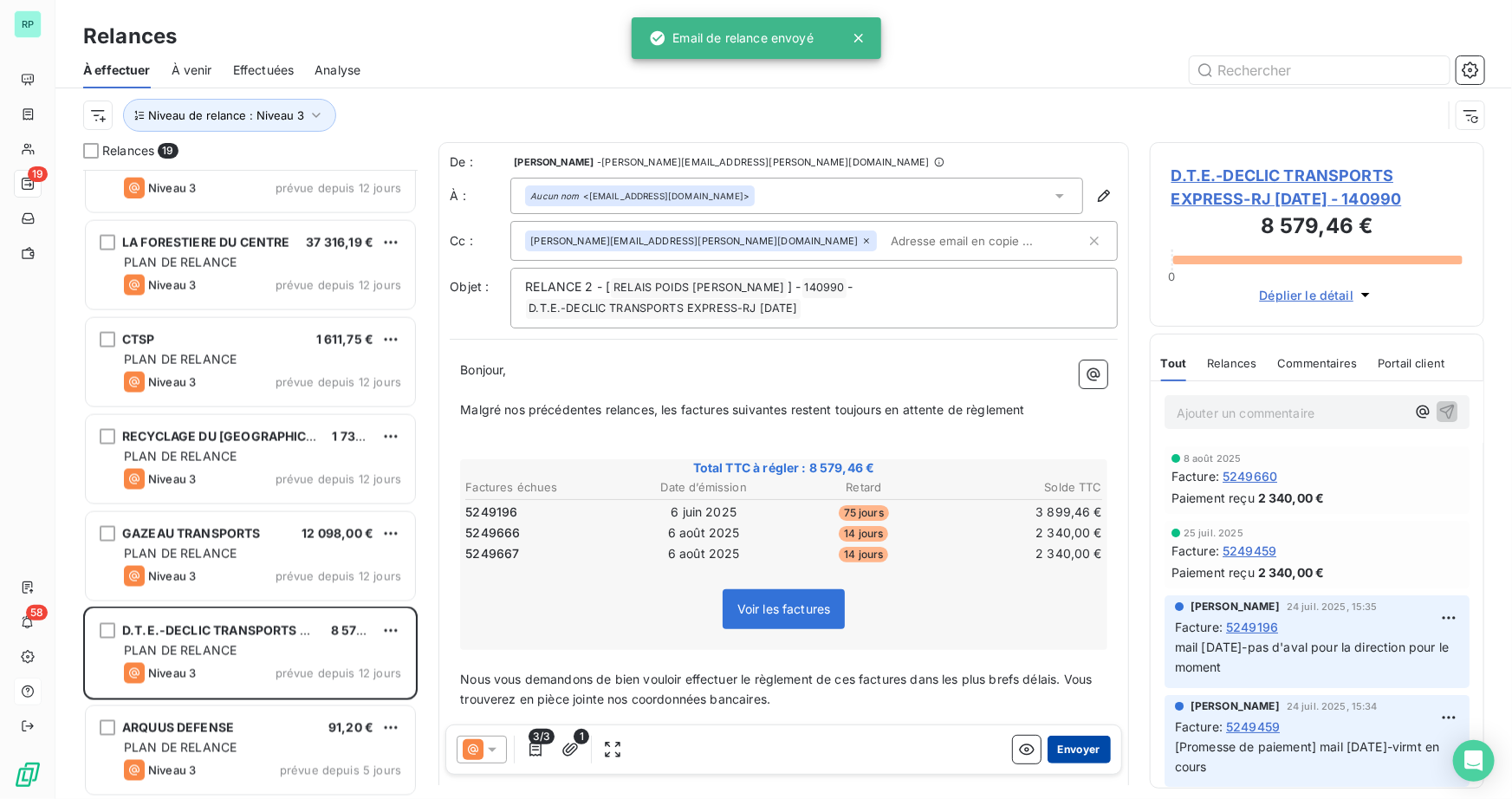
click at [1076, 739] on button "Envoyer" at bounding box center [1079, 749] width 63 height 28
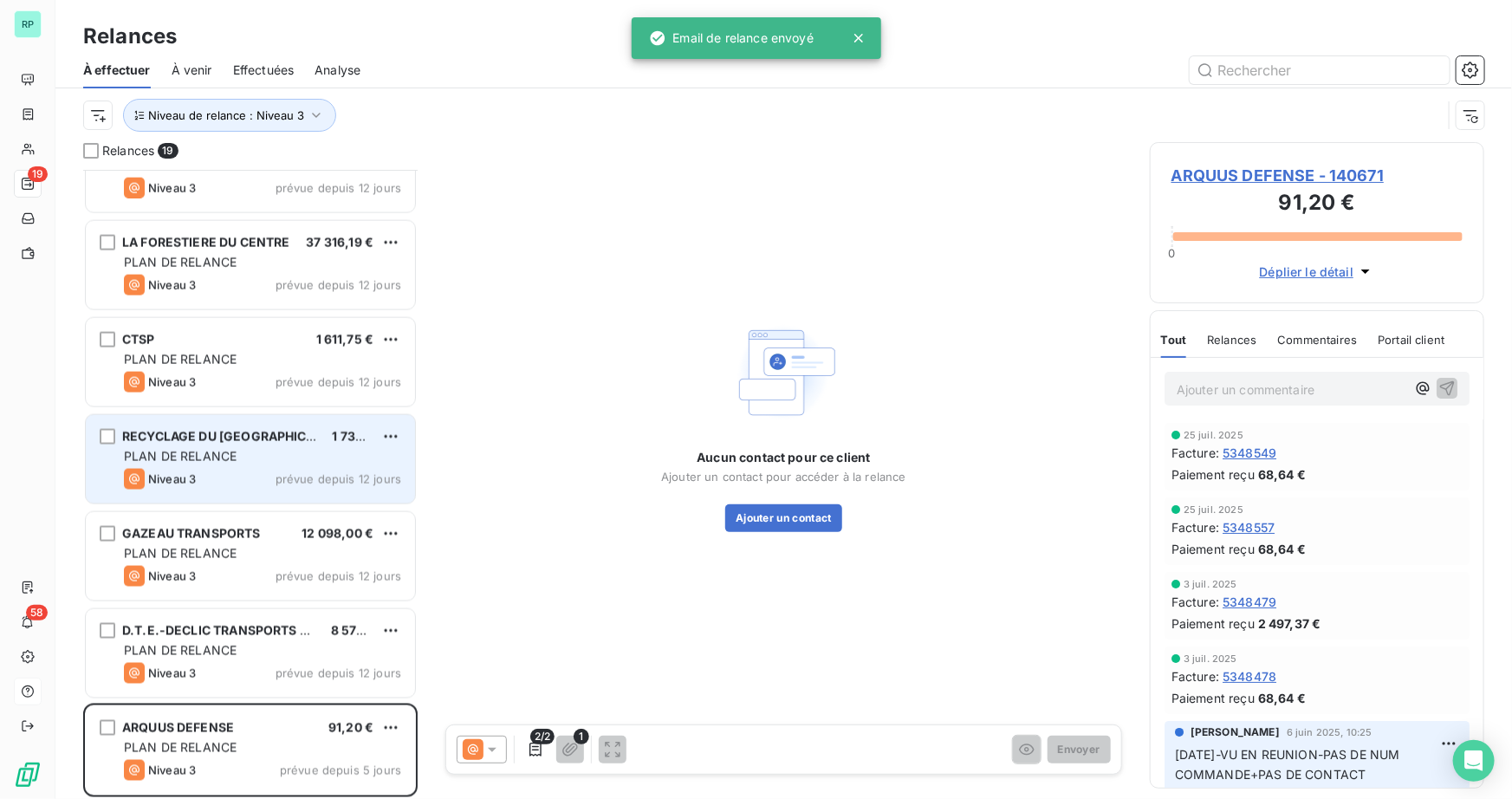
scroll to position [1117, 0]
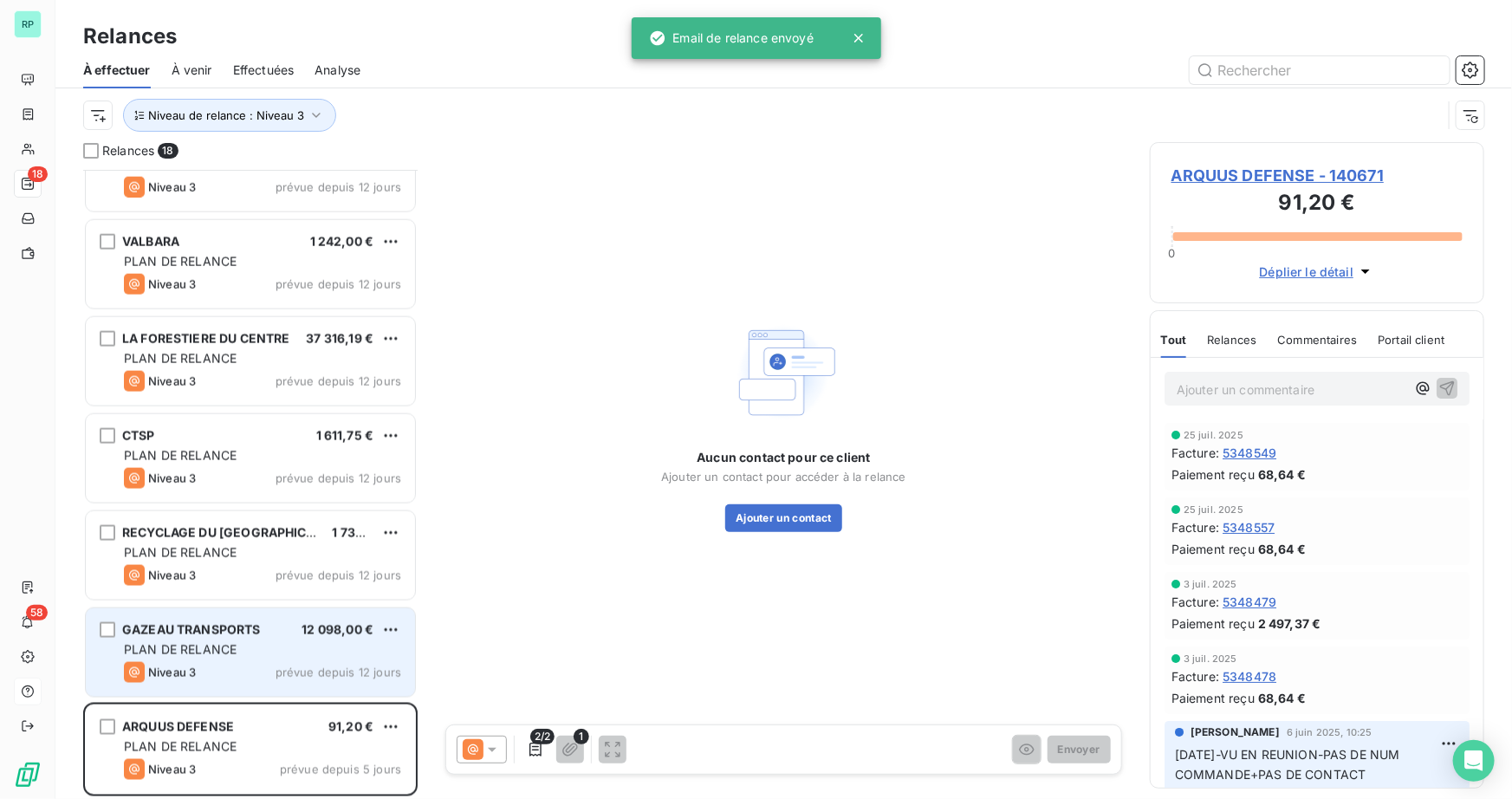
click at [244, 619] on div "GAZEAU TRANSPORTS 12 098,00 € PLAN DE RELANCE Niveau 3 prévue depuis 12 jours" at bounding box center [250, 652] width 329 height 88
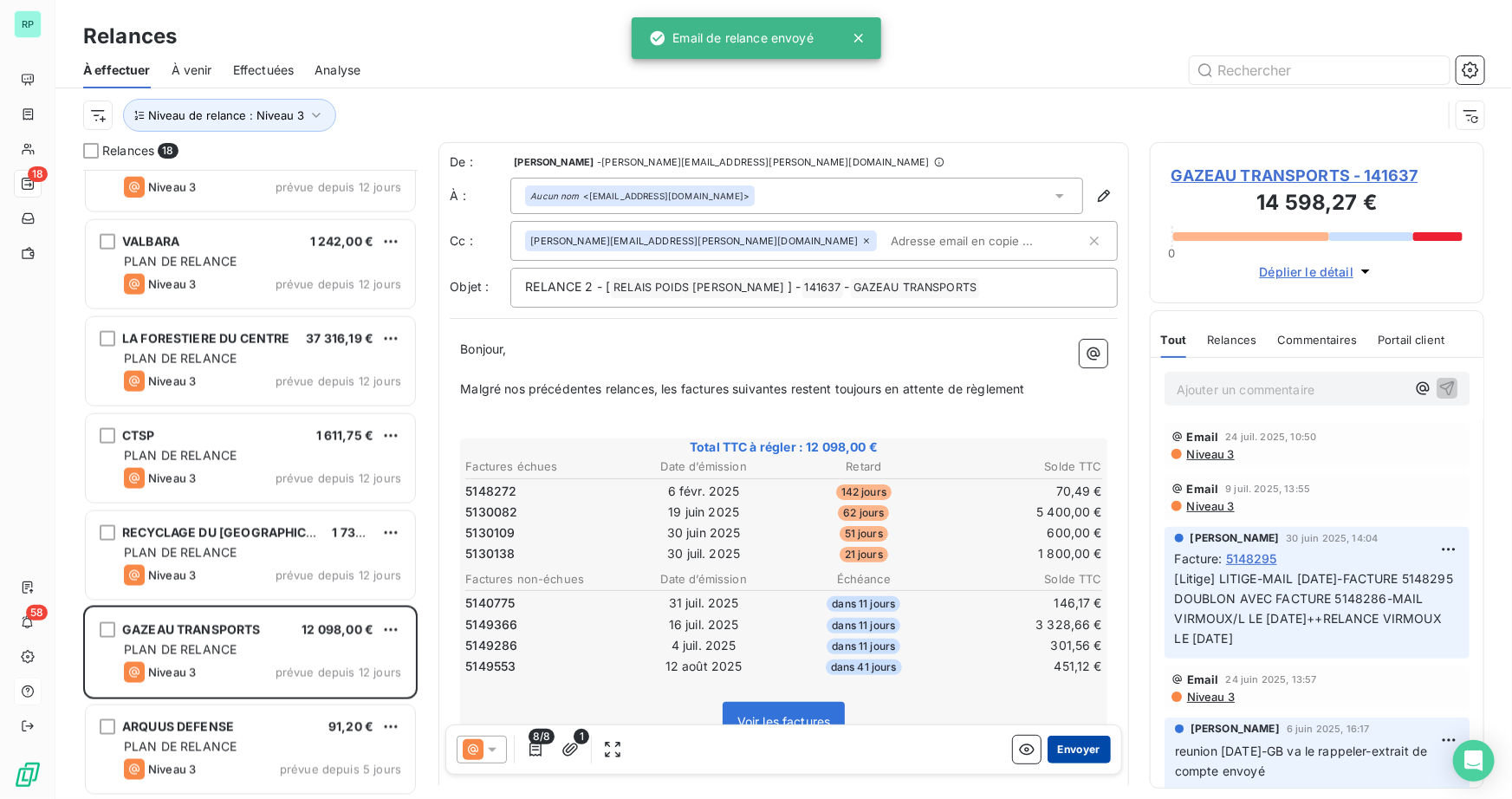
click at [1062, 751] on button "Envoyer" at bounding box center [1079, 749] width 63 height 28
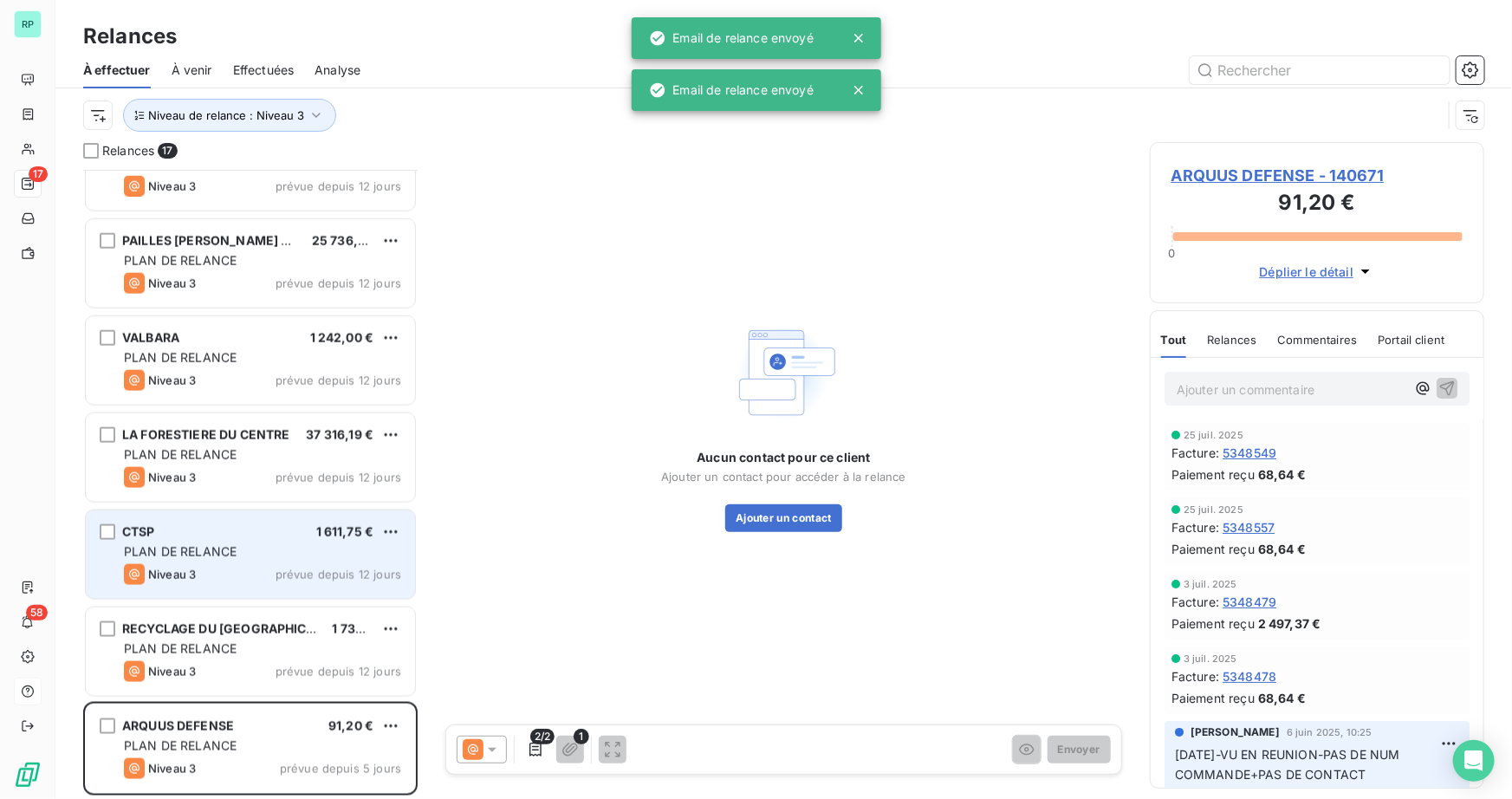
scroll to position [1020, 0]
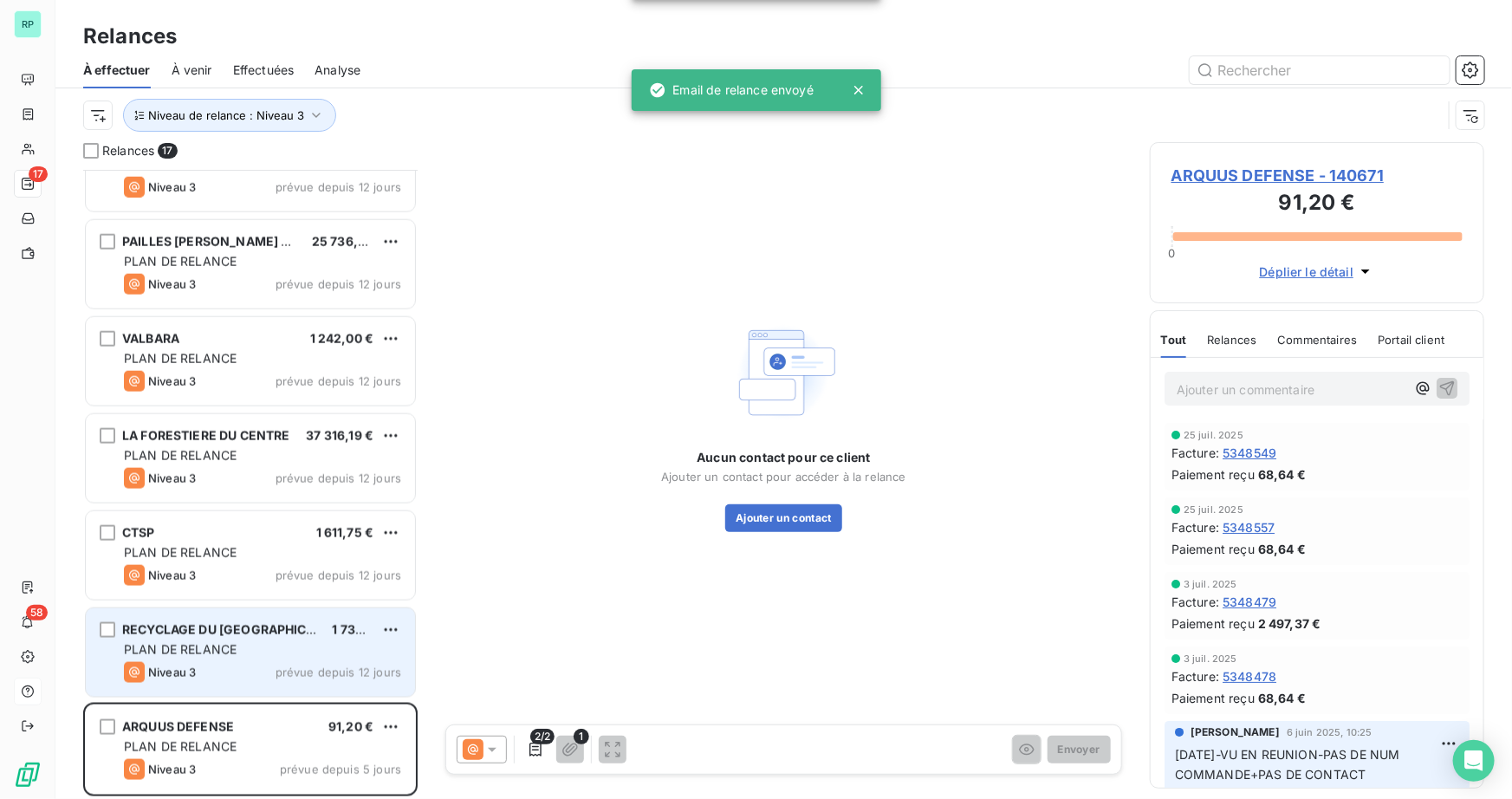
click at [243, 621] on div "RECYCLAGE DU VAL DE LOIRE - RVDL" at bounding box center [220, 630] width 196 height 17
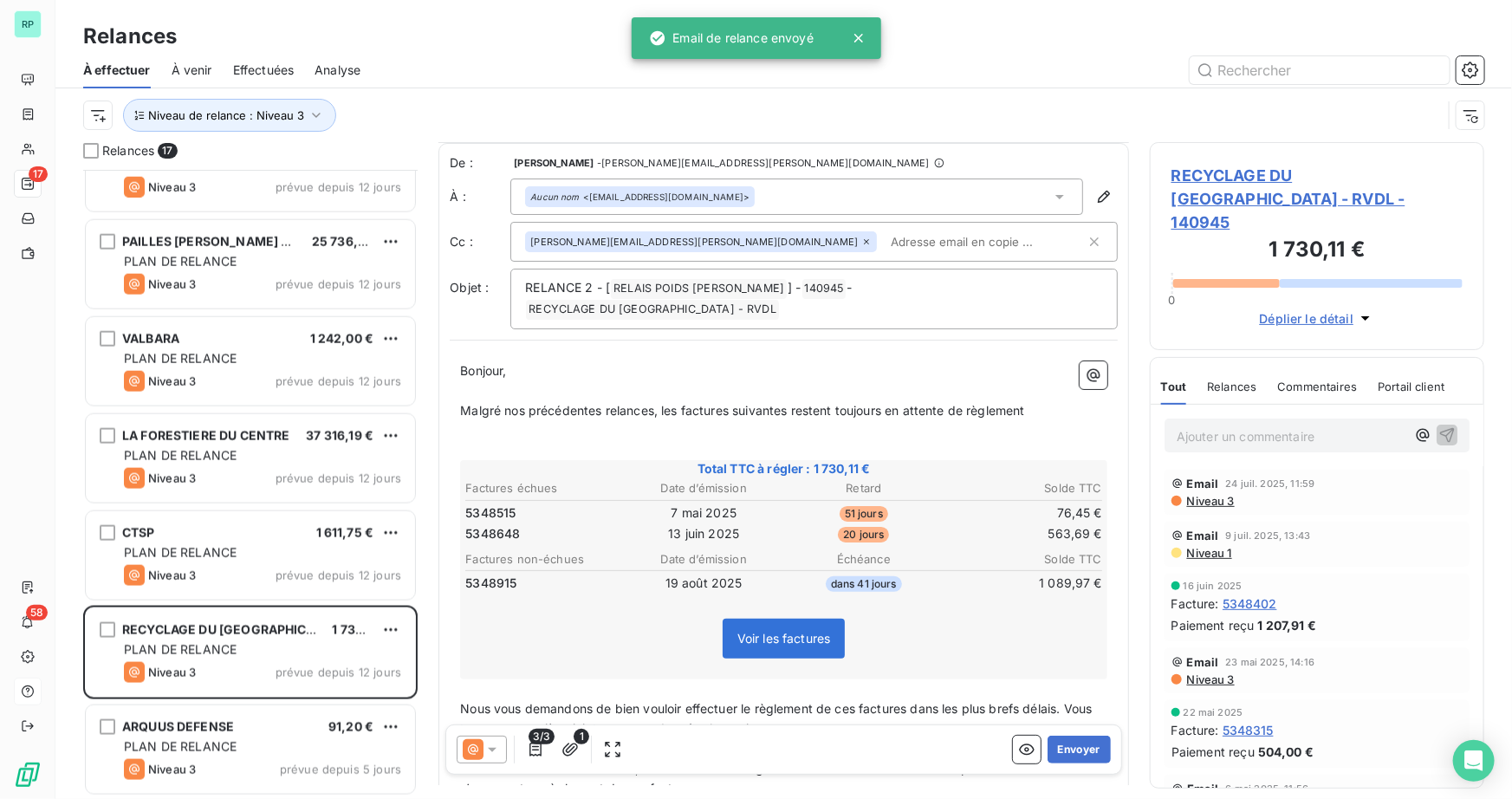
scroll to position [315, 0]
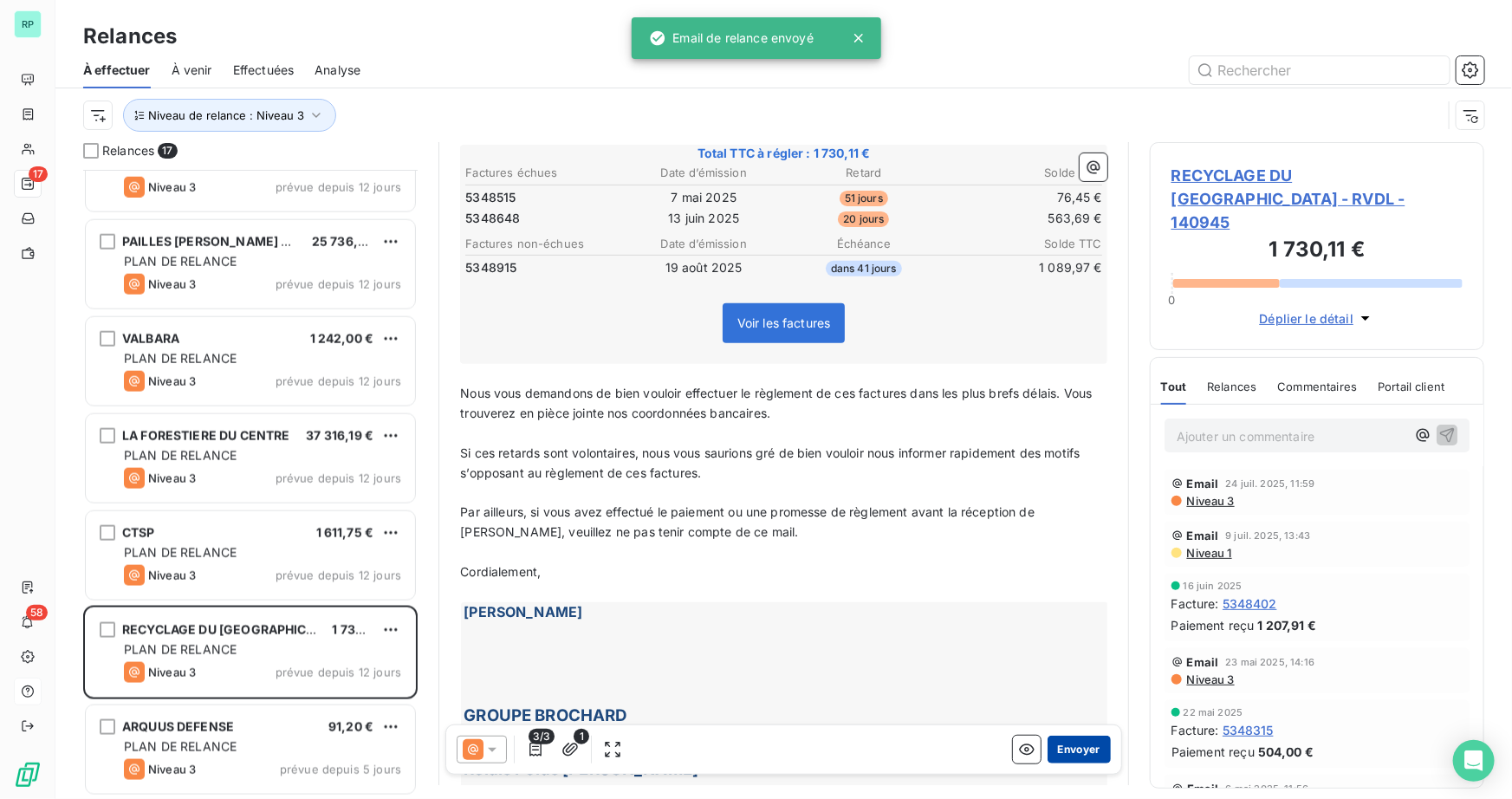
click at [1078, 750] on button "Envoyer" at bounding box center [1079, 749] width 63 height 28
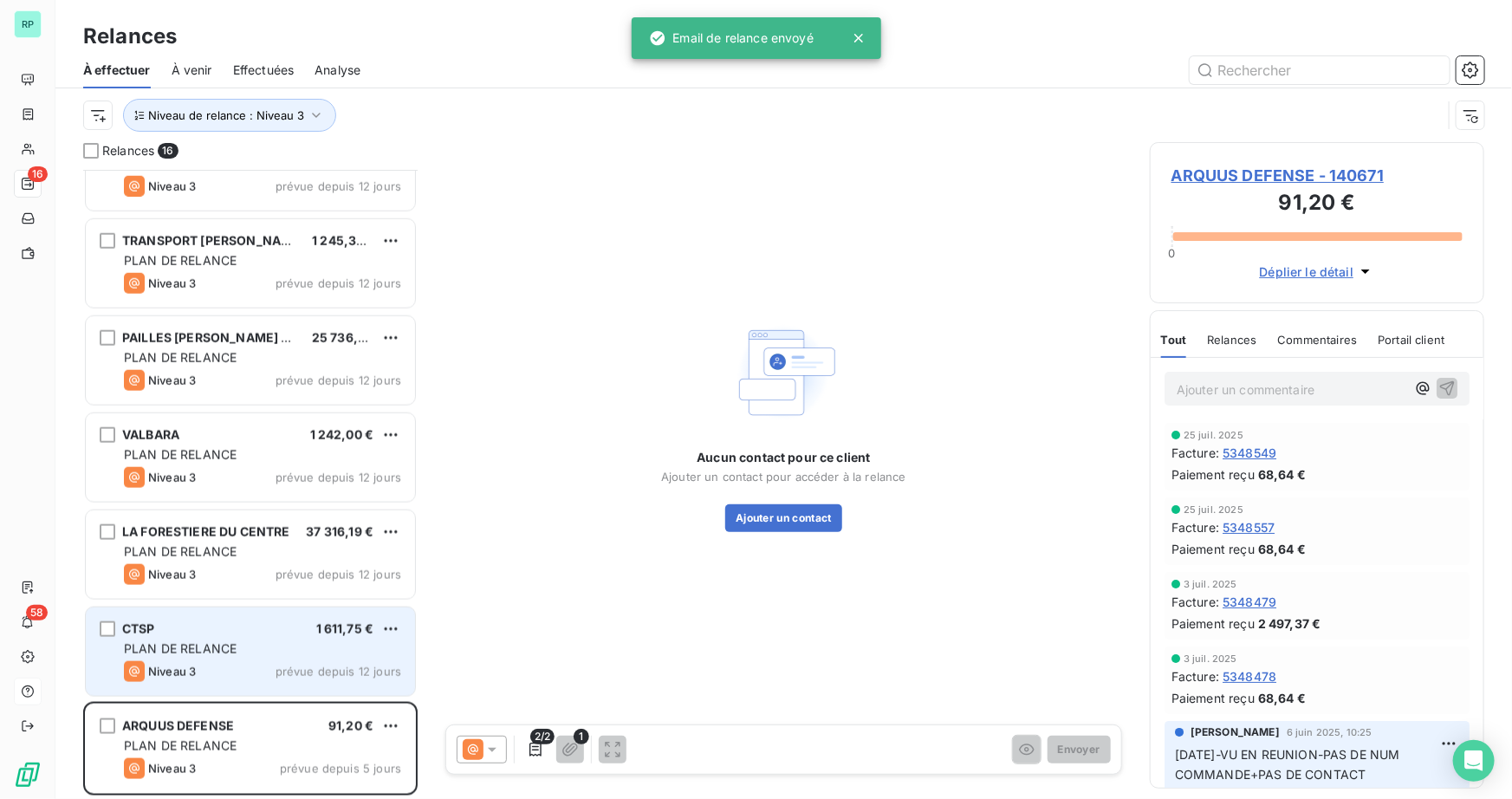
scroll to position [923, 0]
click at [207, 635] on div "CTSP 1 611,75 €" at bounding box center [262, 630] width 278 height 15
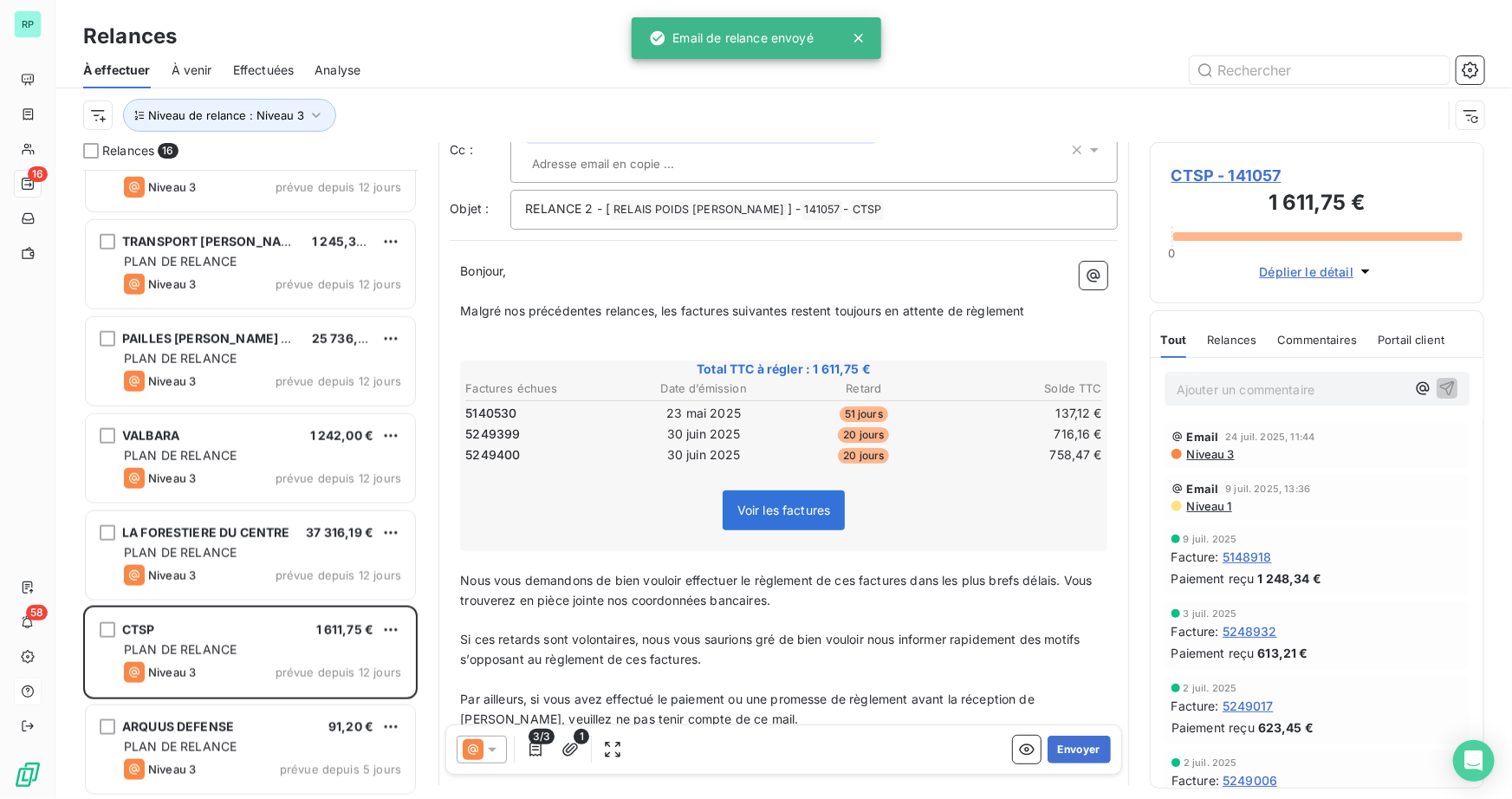
scroll to position [157, 0]
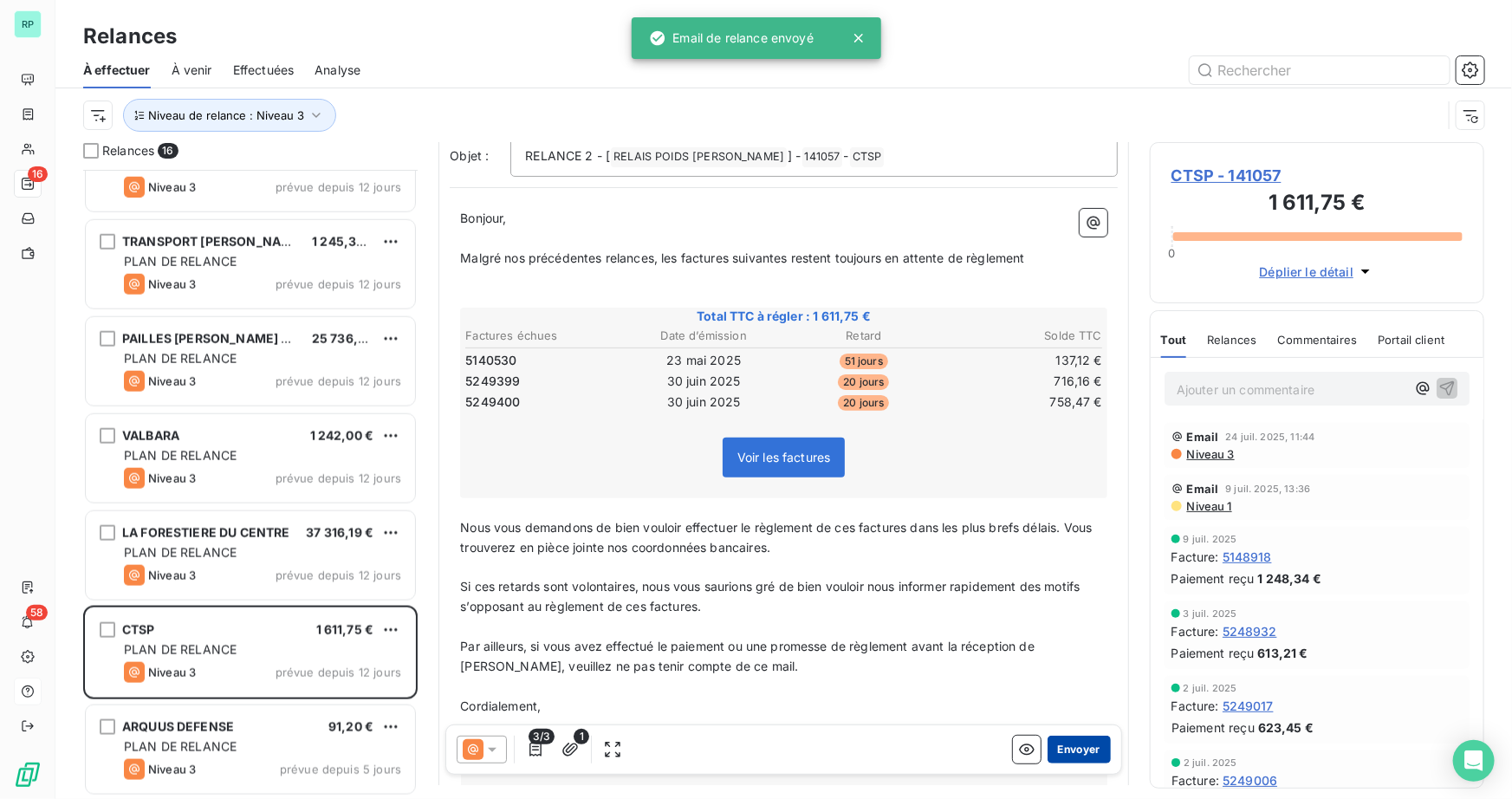
click at [1076, 744] on button "Envoyer" at bounding box center [1079, 749] width 63 height 28
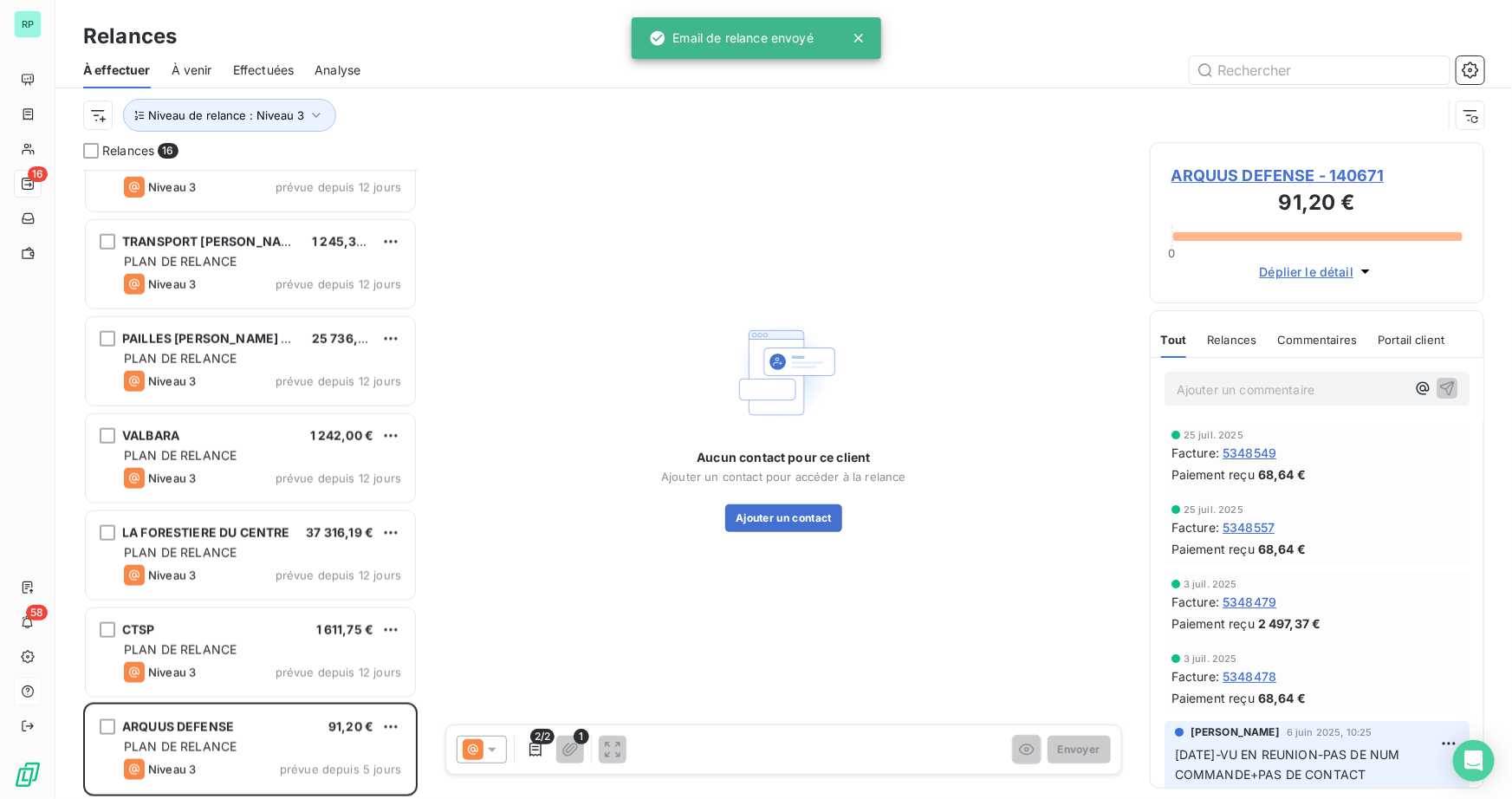
scroll to position [826, 0]
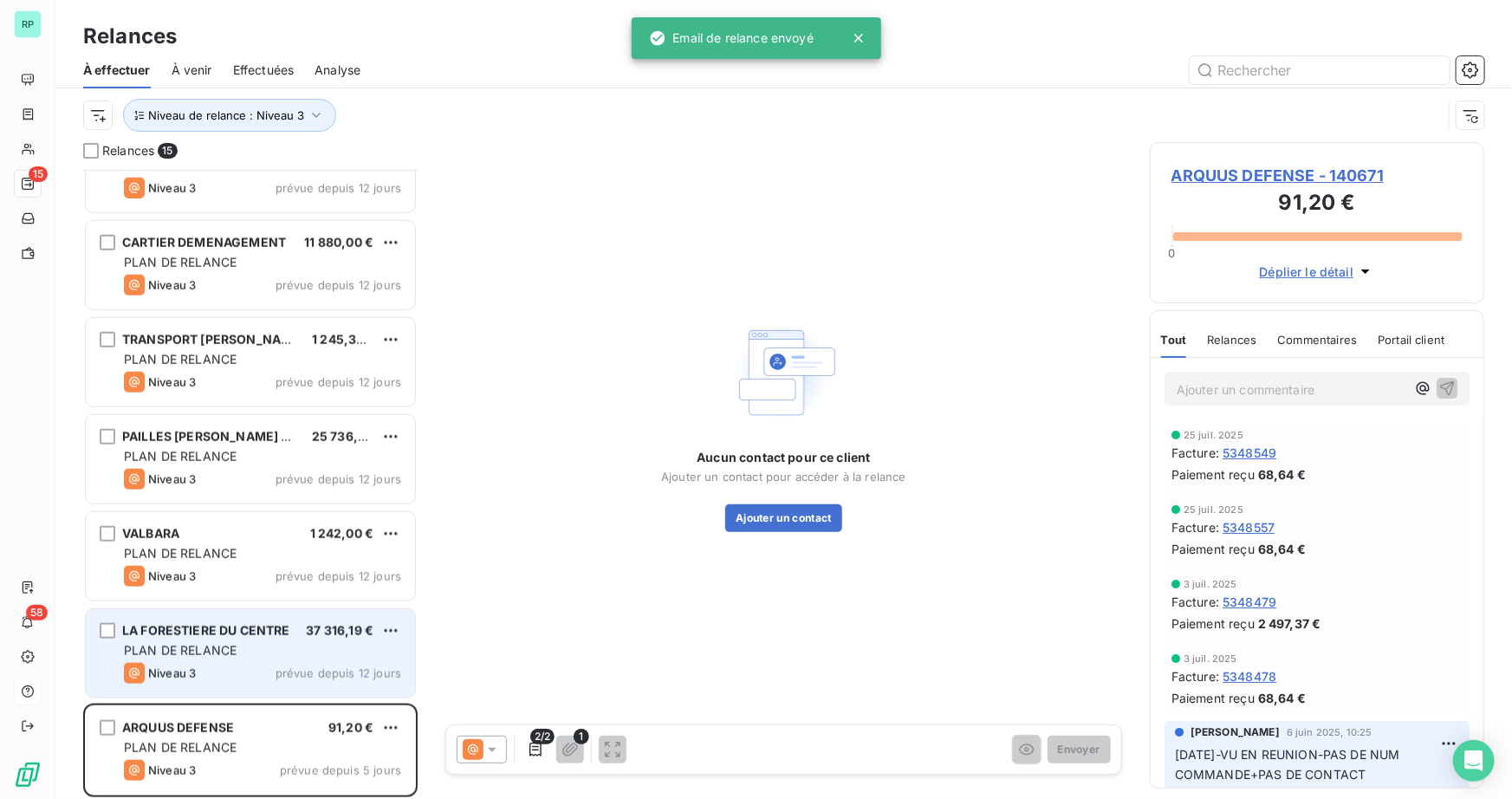
click at [267, 642] on div "LA FORESTIERE DU CENTRE 37 316,19 € PLAN DE RELANCE Niveau 3 prévue depuis 12 j…" at bounding box center [250, 653] width 329 height 88
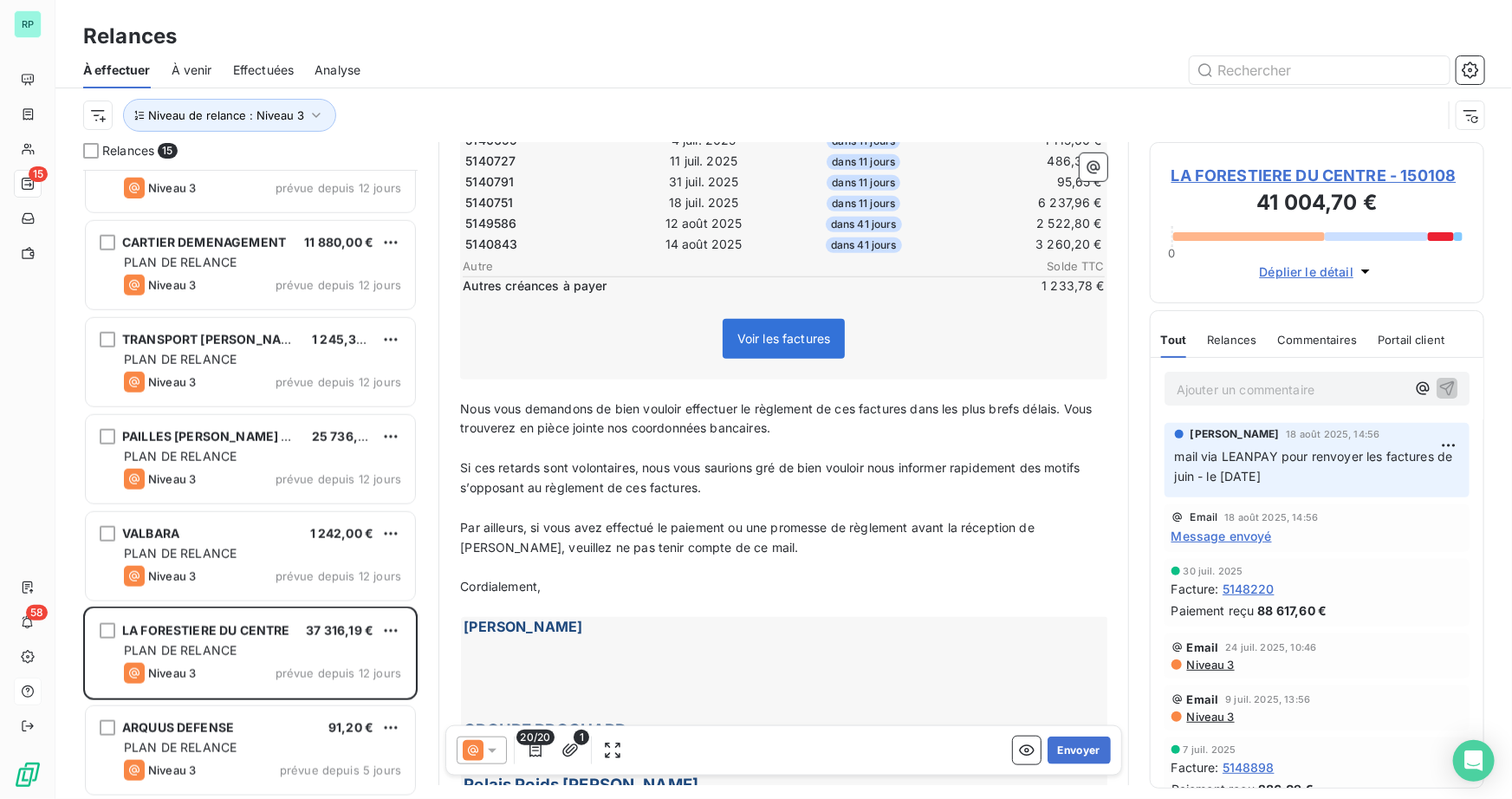
scroll to position [157, 0]
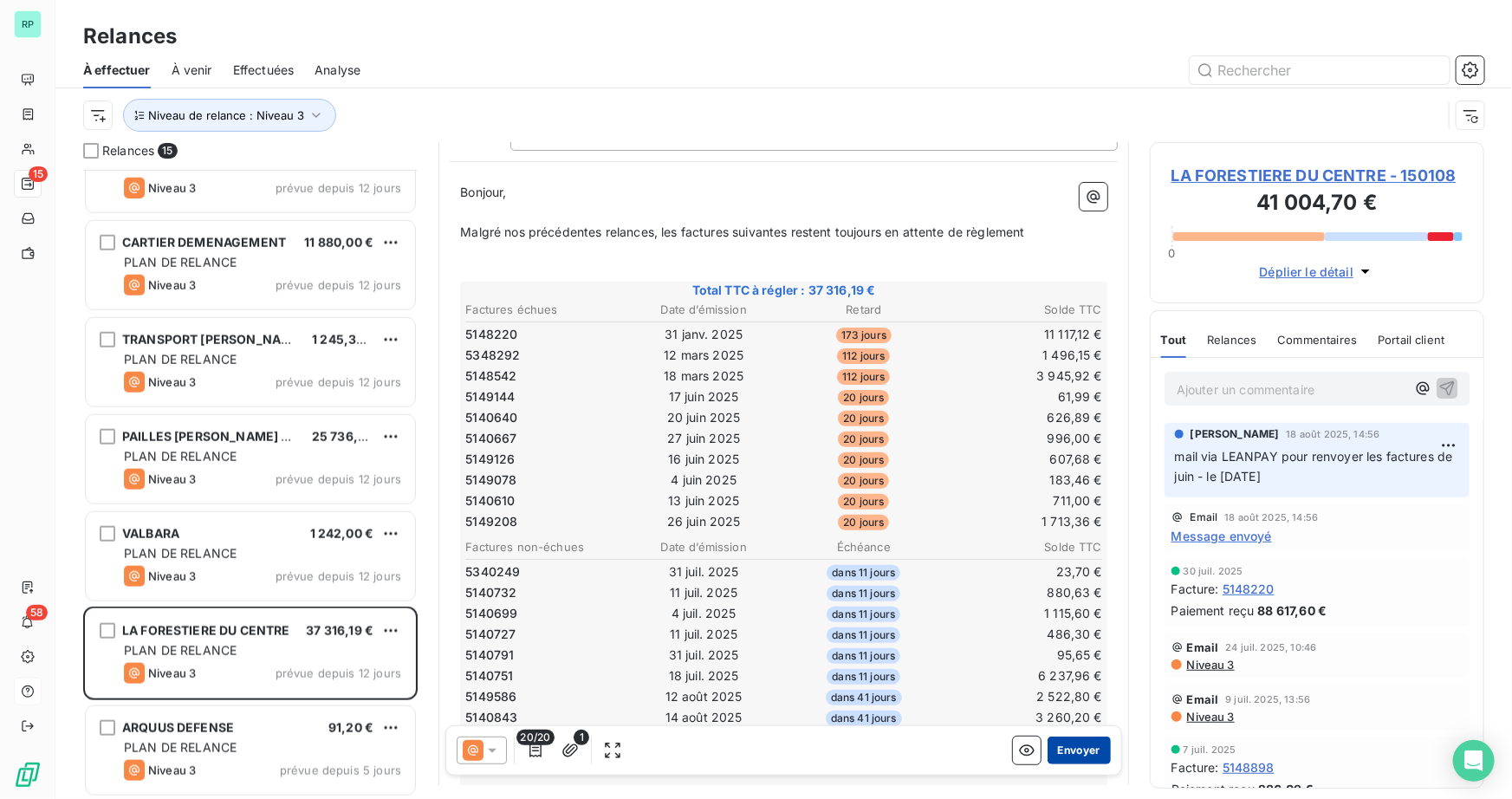
click at [1071, 753] on button "Envoyer" at bounding box center [1079, 749] width 63 height 28
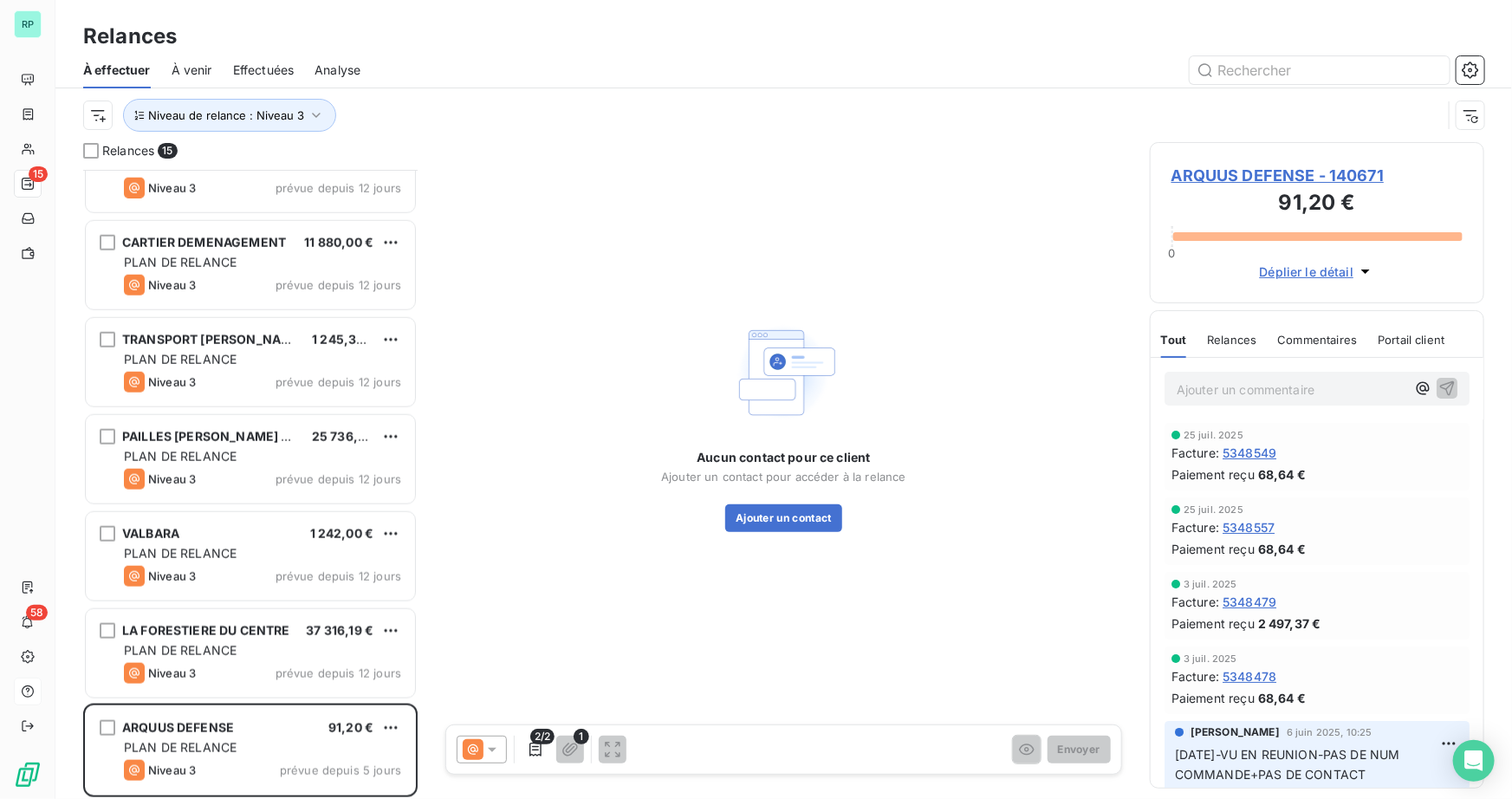
scroll to position [728, 0]
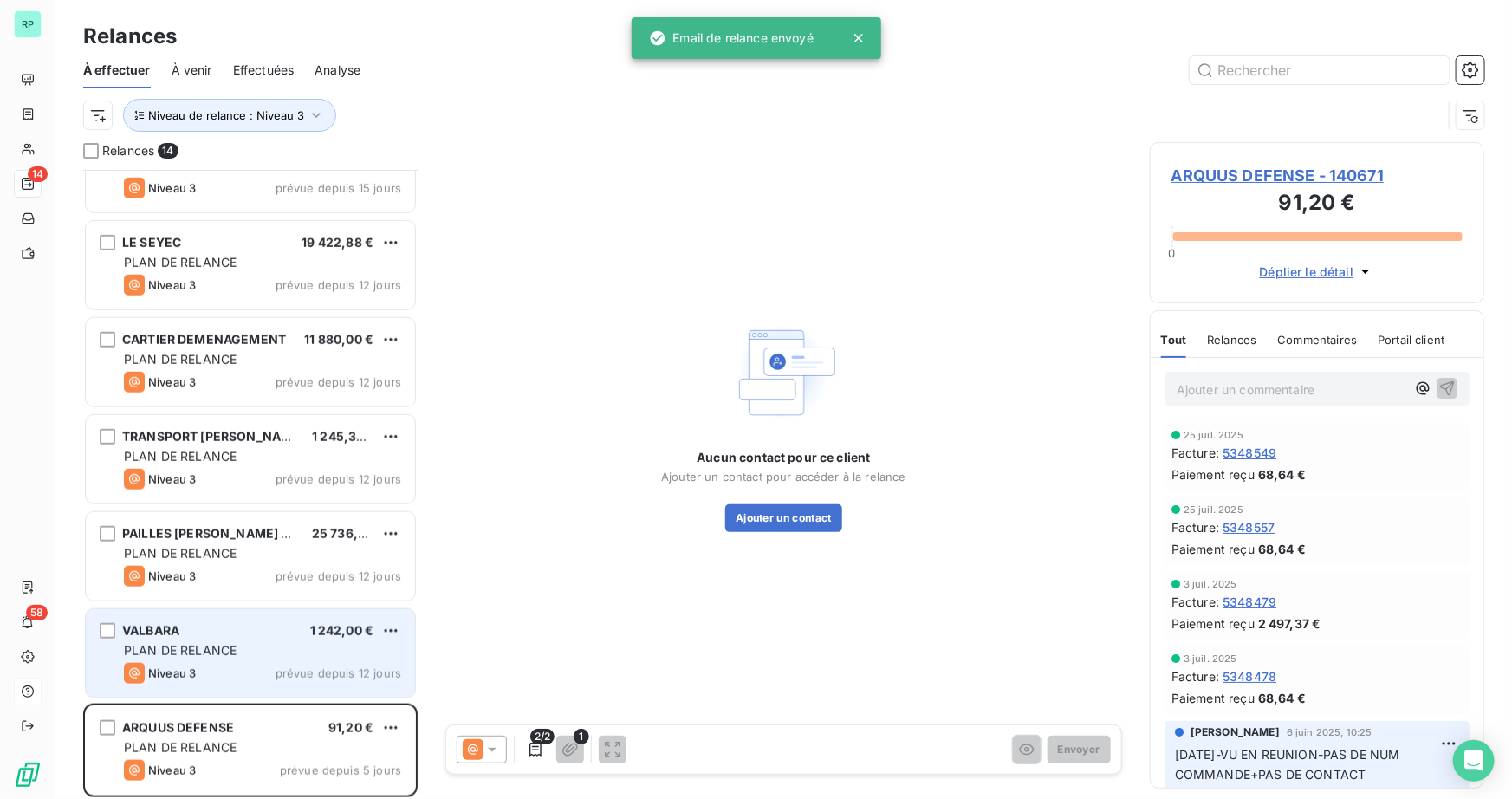
click at [207, 655] on span "PLAN DE RELANCE" at bounding box center [180, 649] width 112 height 14
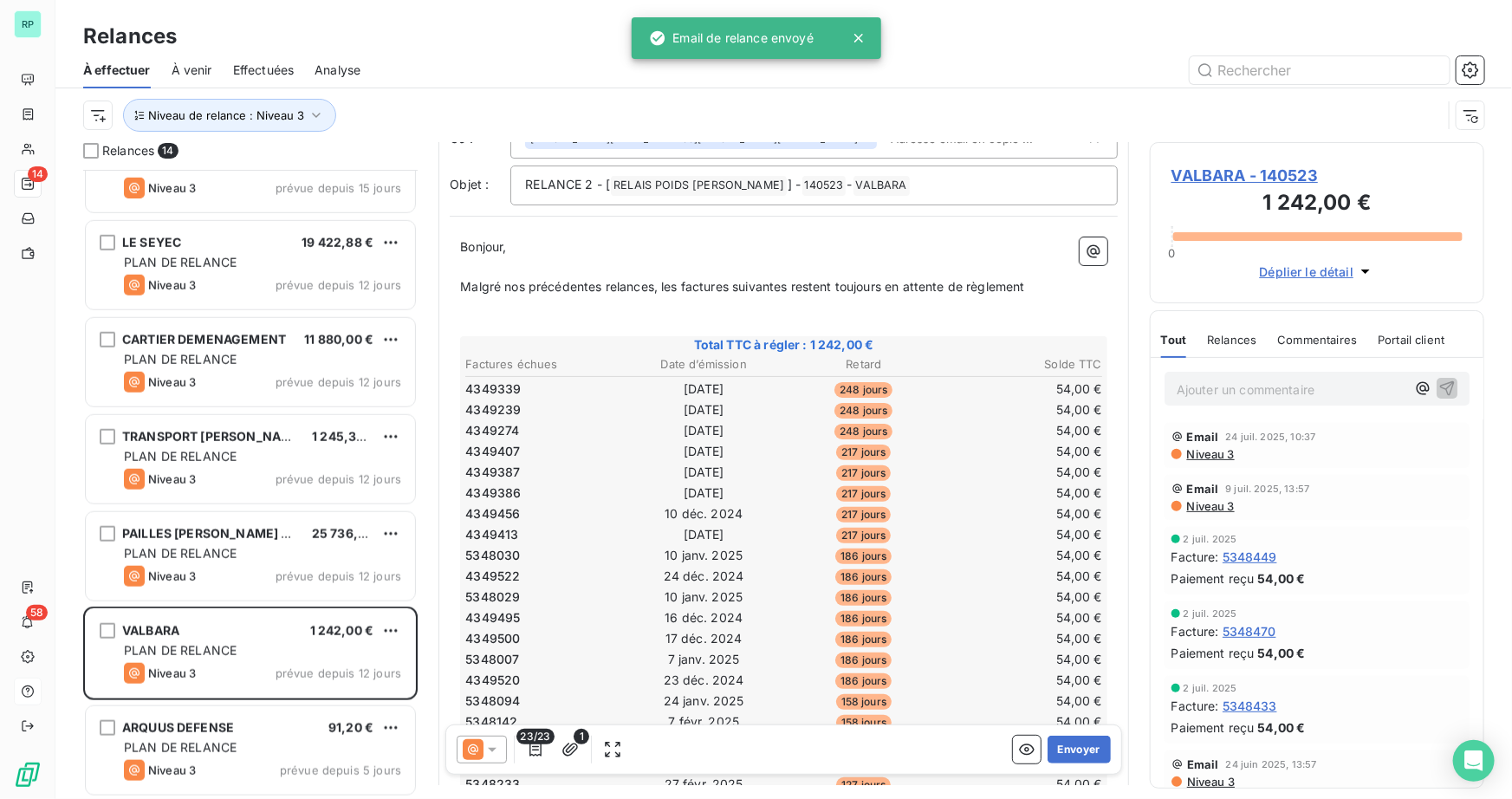
scroll to position [315, 0]
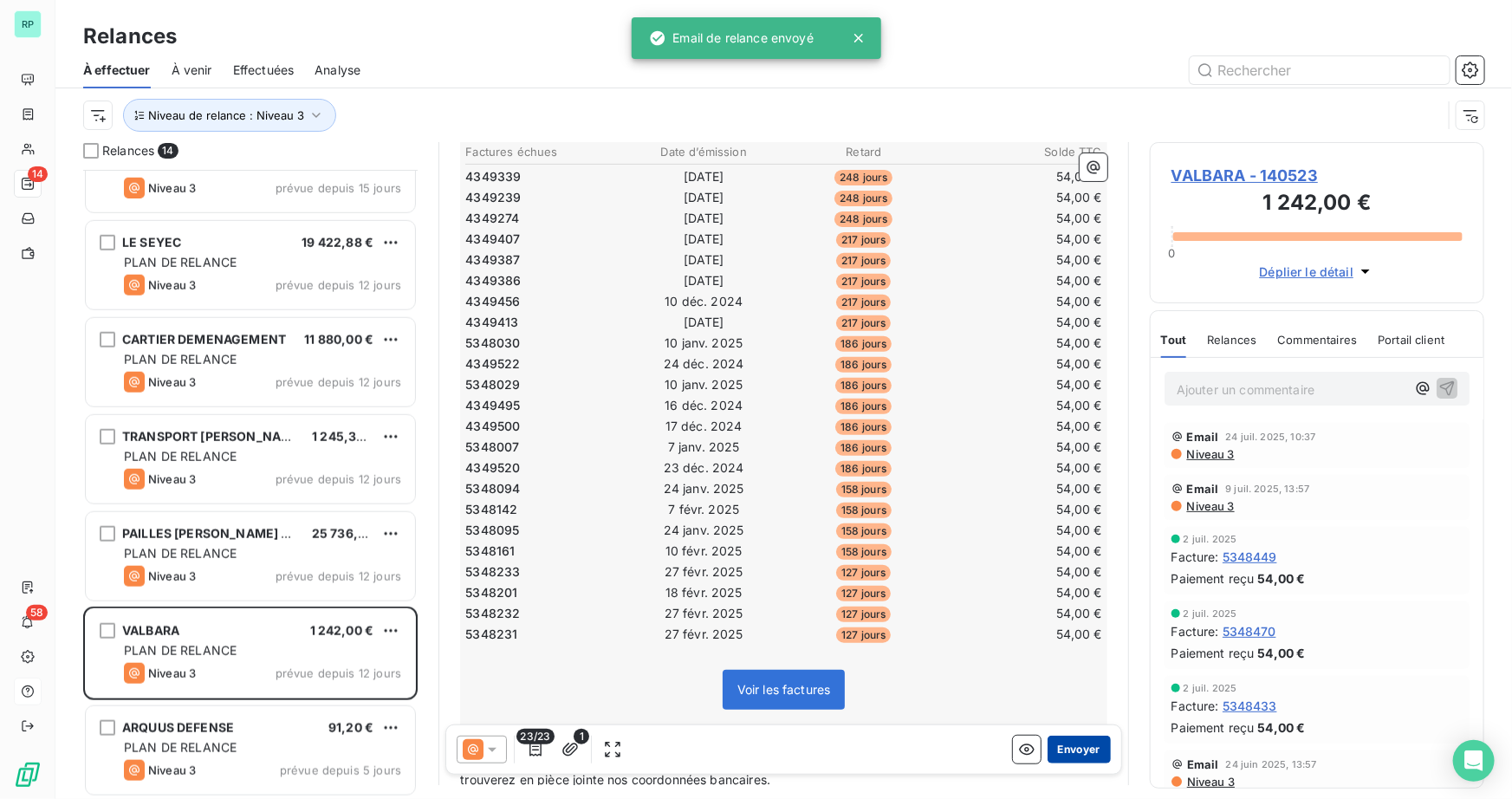
click at [1075, 747] on button "Envoyer" at bounding box center [1079, 749] width 63 height 28
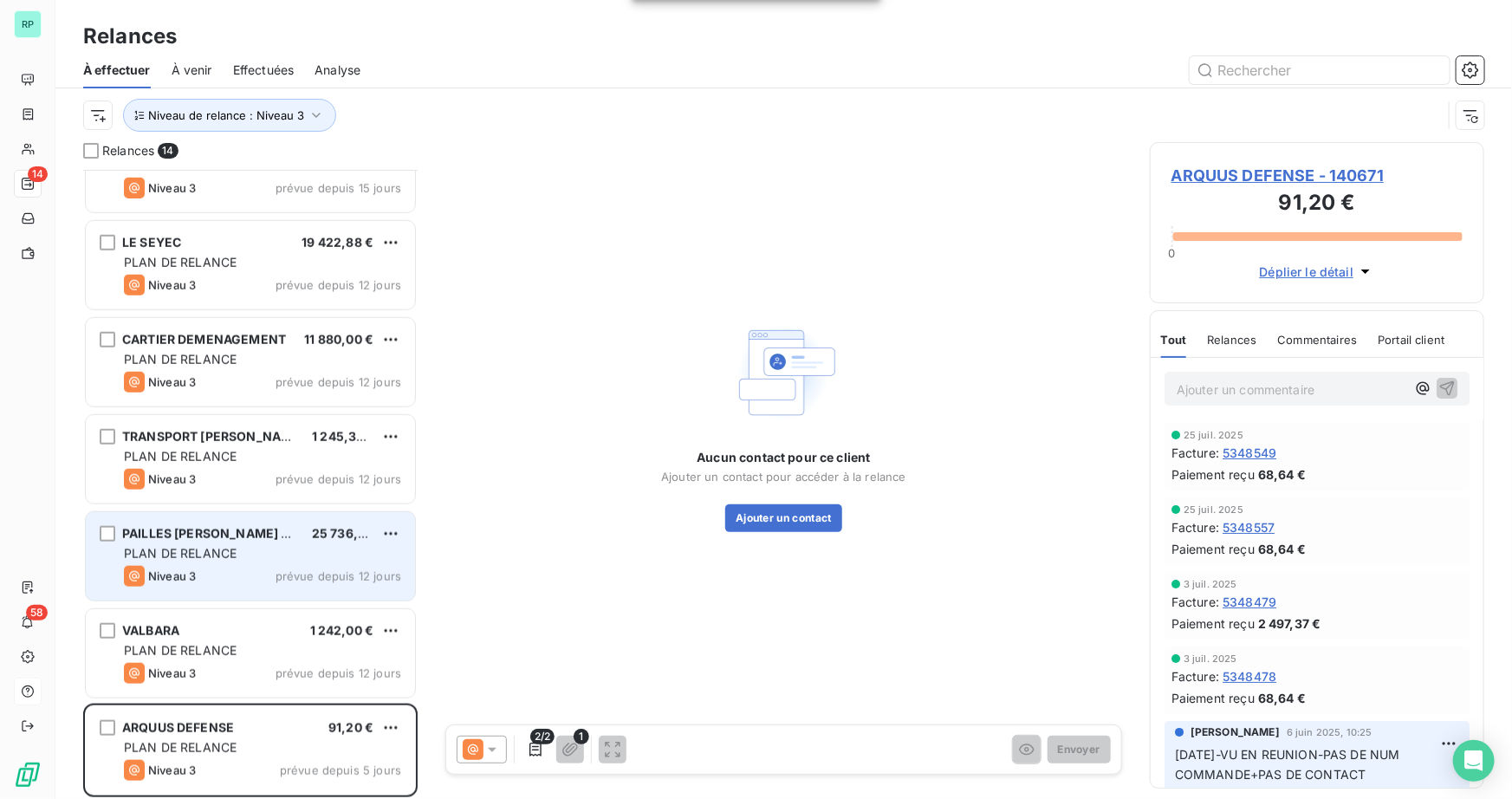
scroll to position [632, 0]
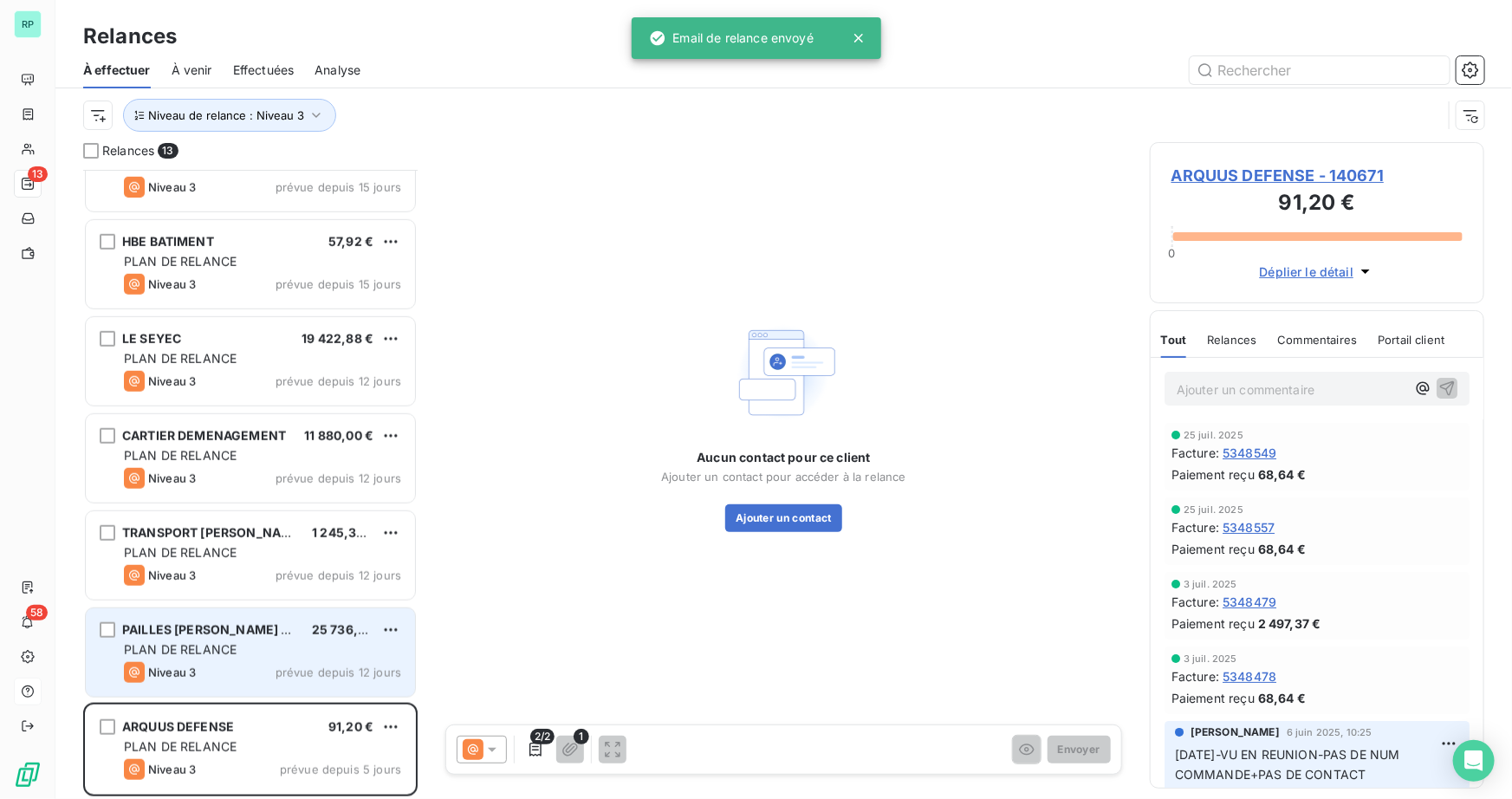
click at [207, 634] on span "PAILLES BERRY BEAUCE" at bounding box center [226, 629] width 208 height 14
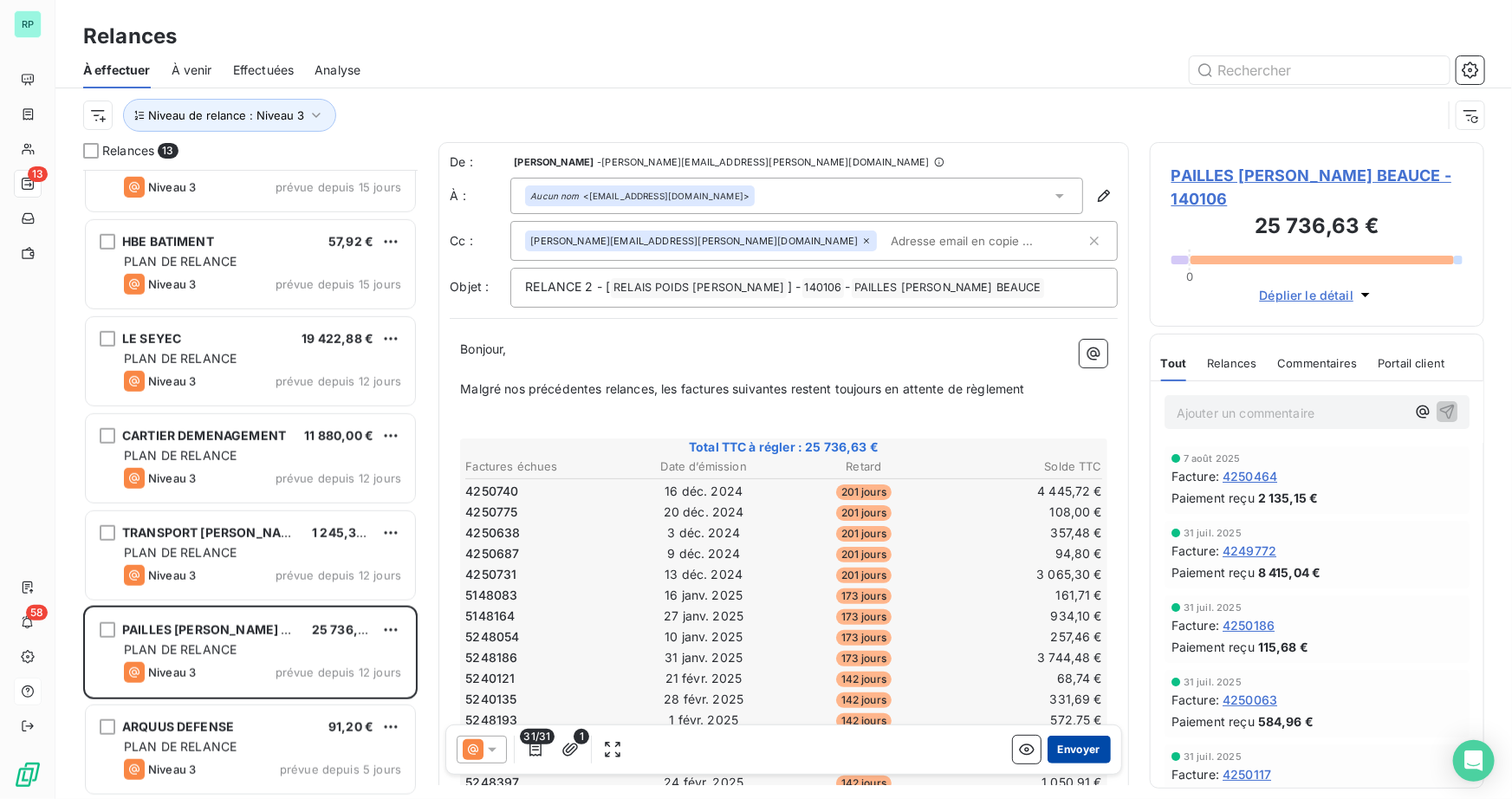
click at [1066, 755] on button "Envoyer" at bounding box center [1079, 749] width 63 height 28
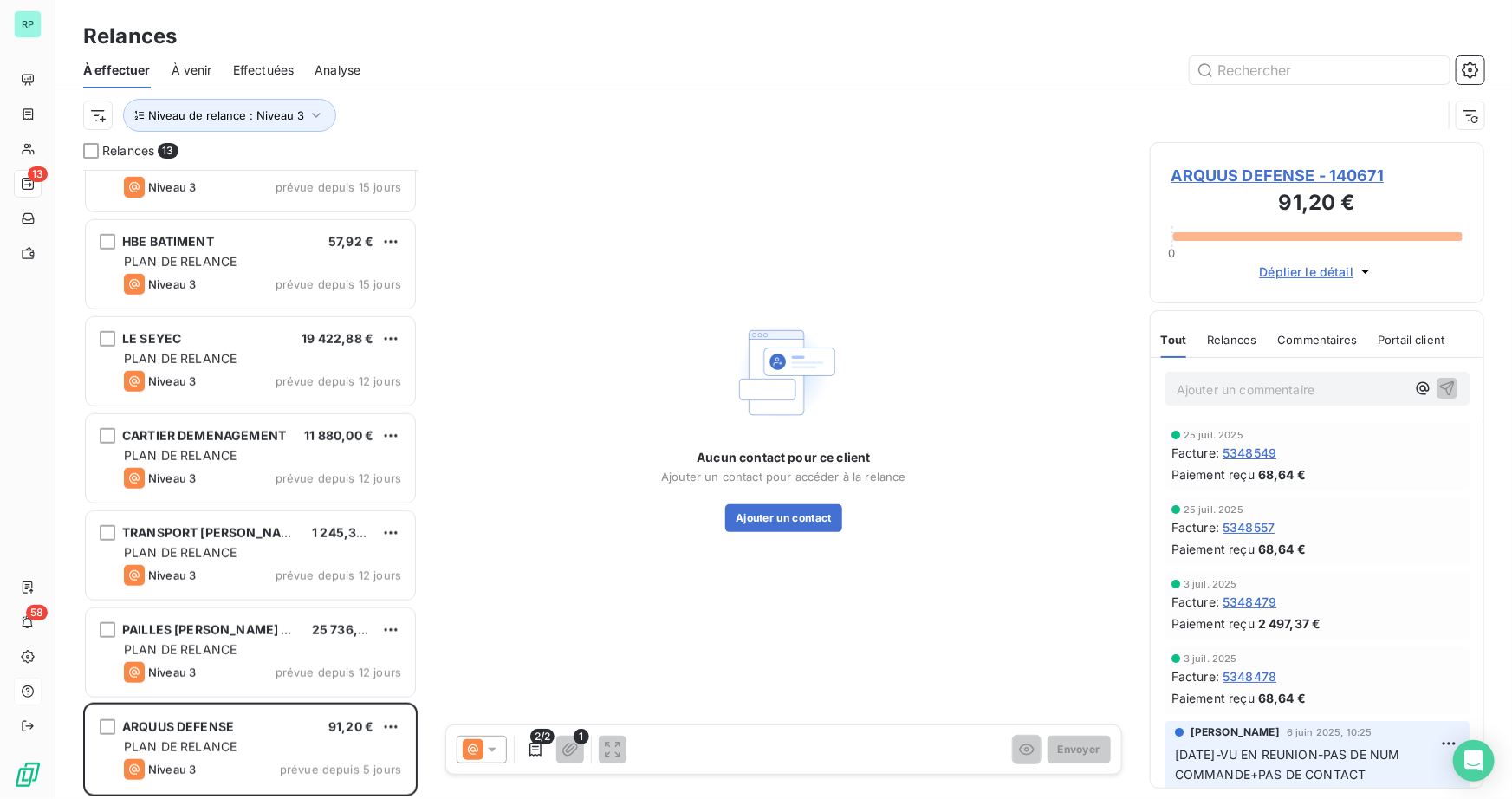
scroll to position [535, 0]
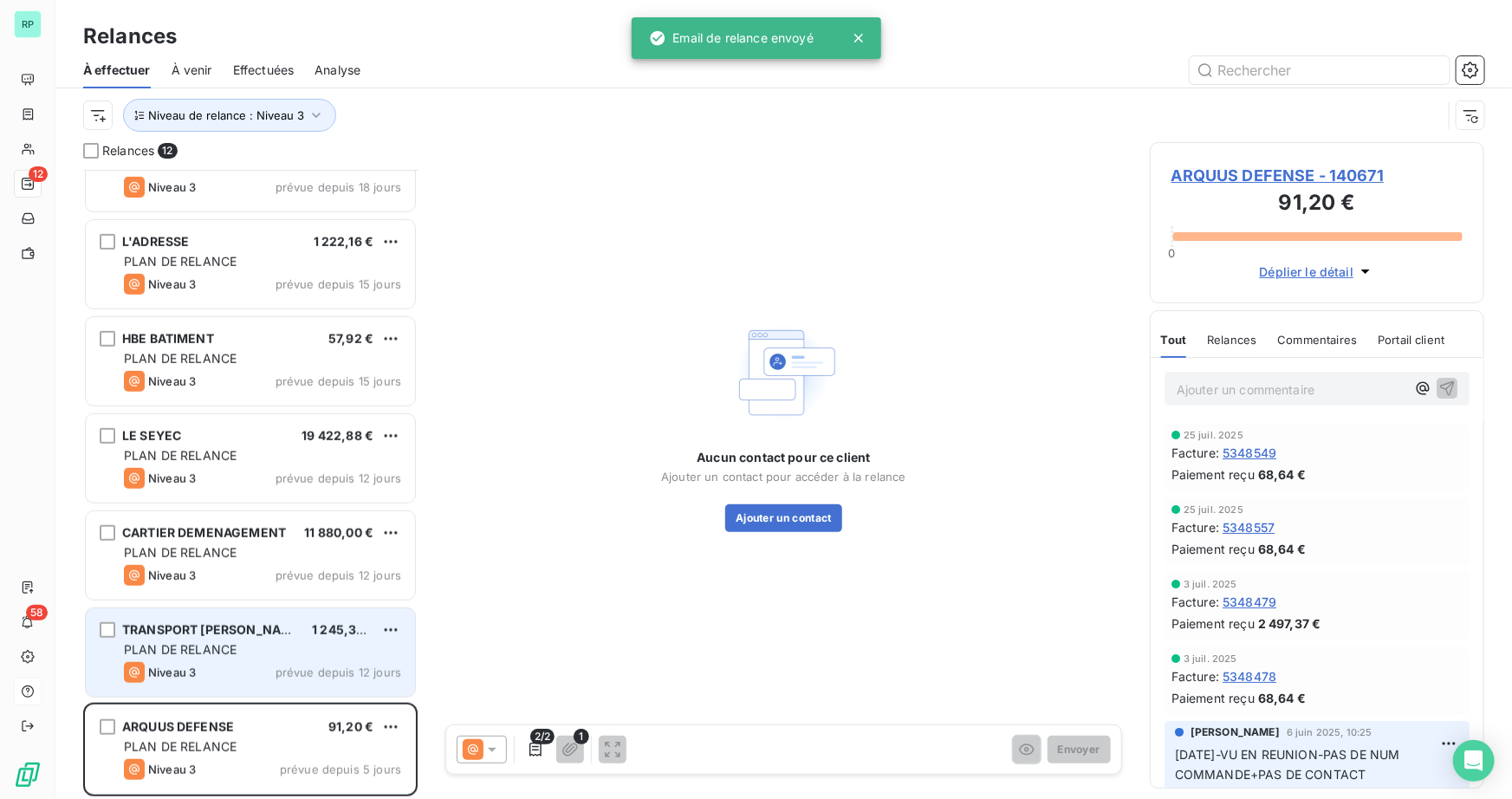
click at [258, 649] on div "PLAN DE RELANCE" at bounding box center [262, 649] width 278 height 17
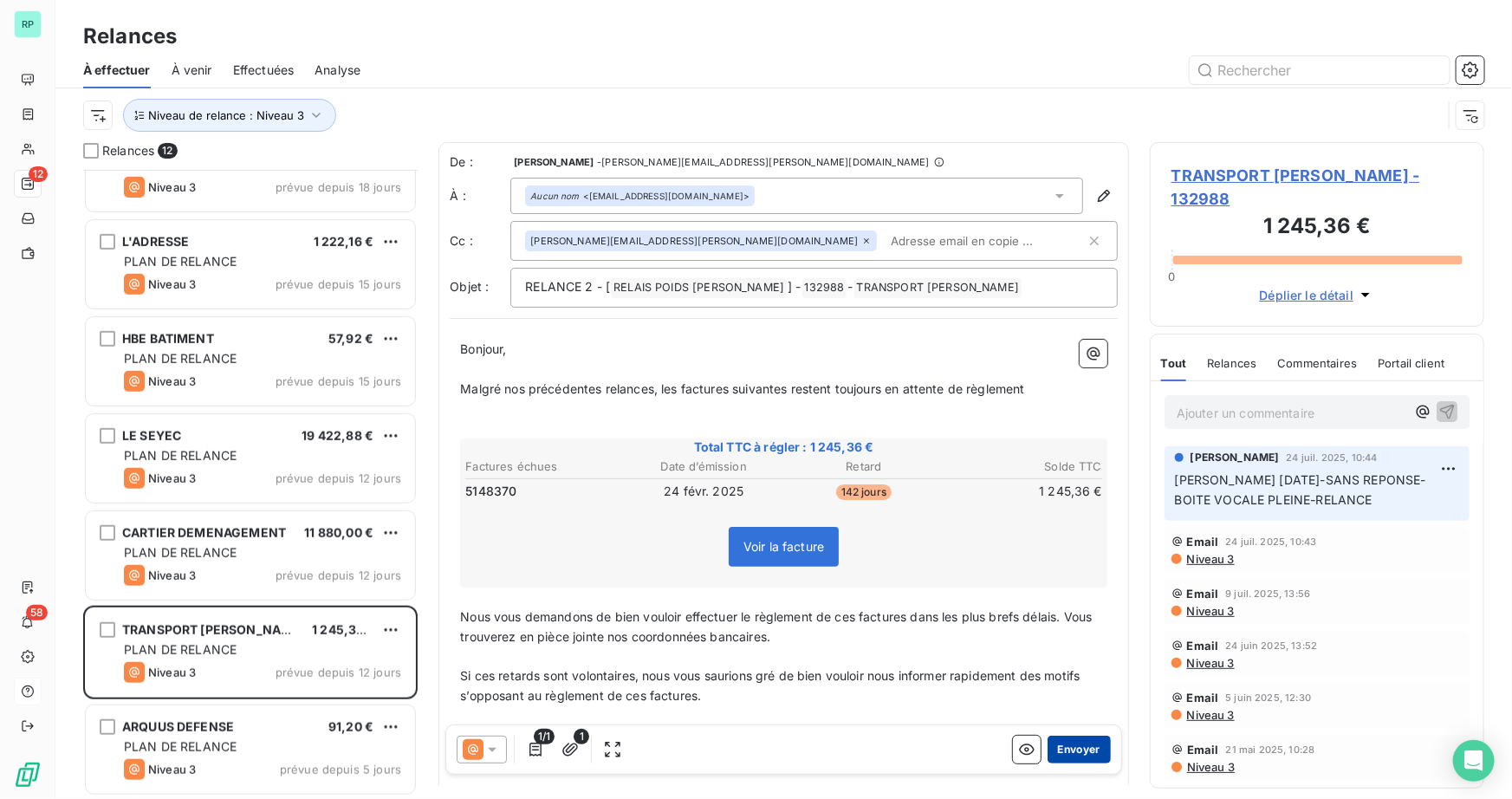
click at [1077, 747] on button "Envoyer" at bounding box center [1079, 749] width 63 height 28
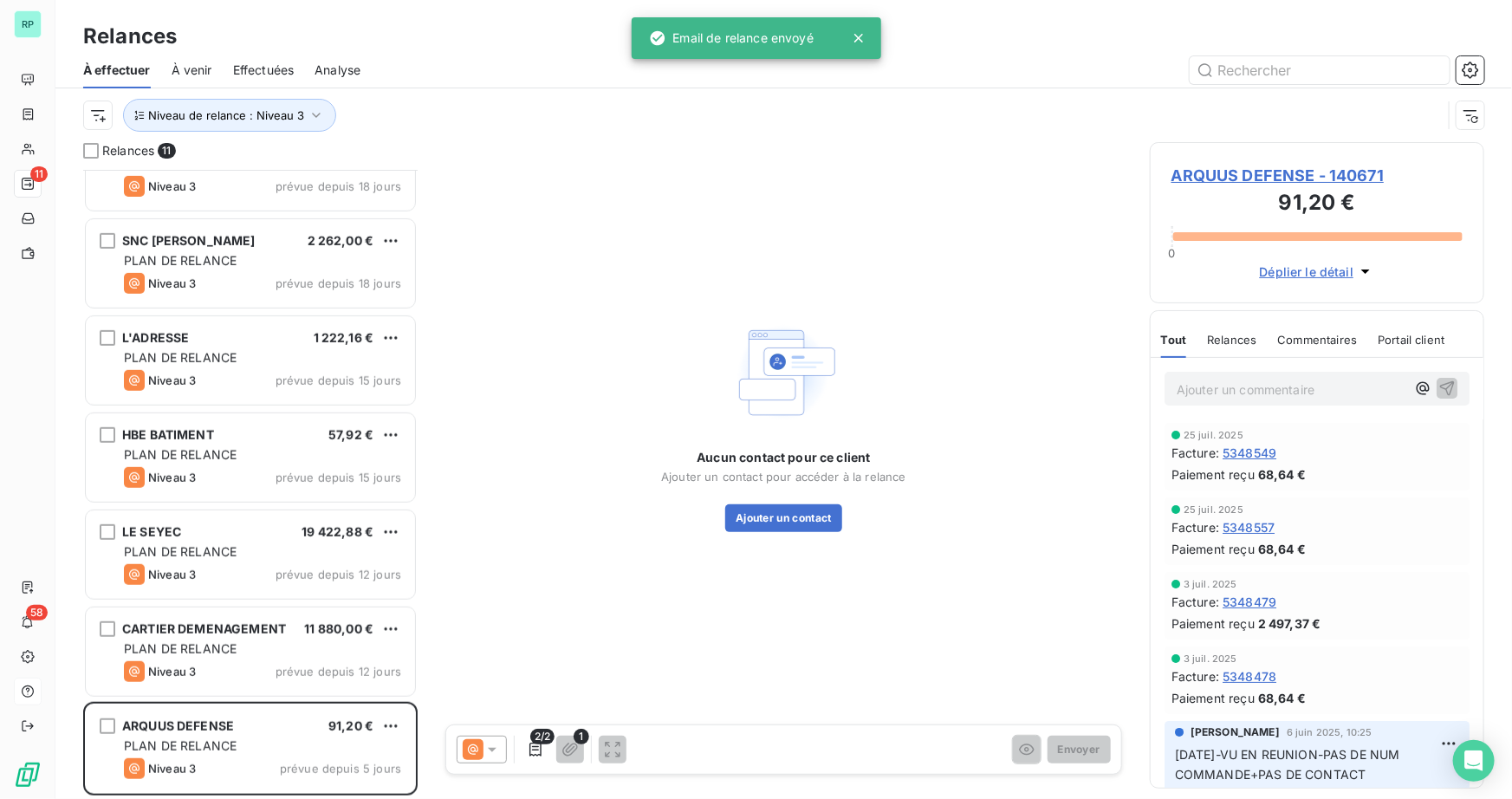
scroll to position [438, 0]
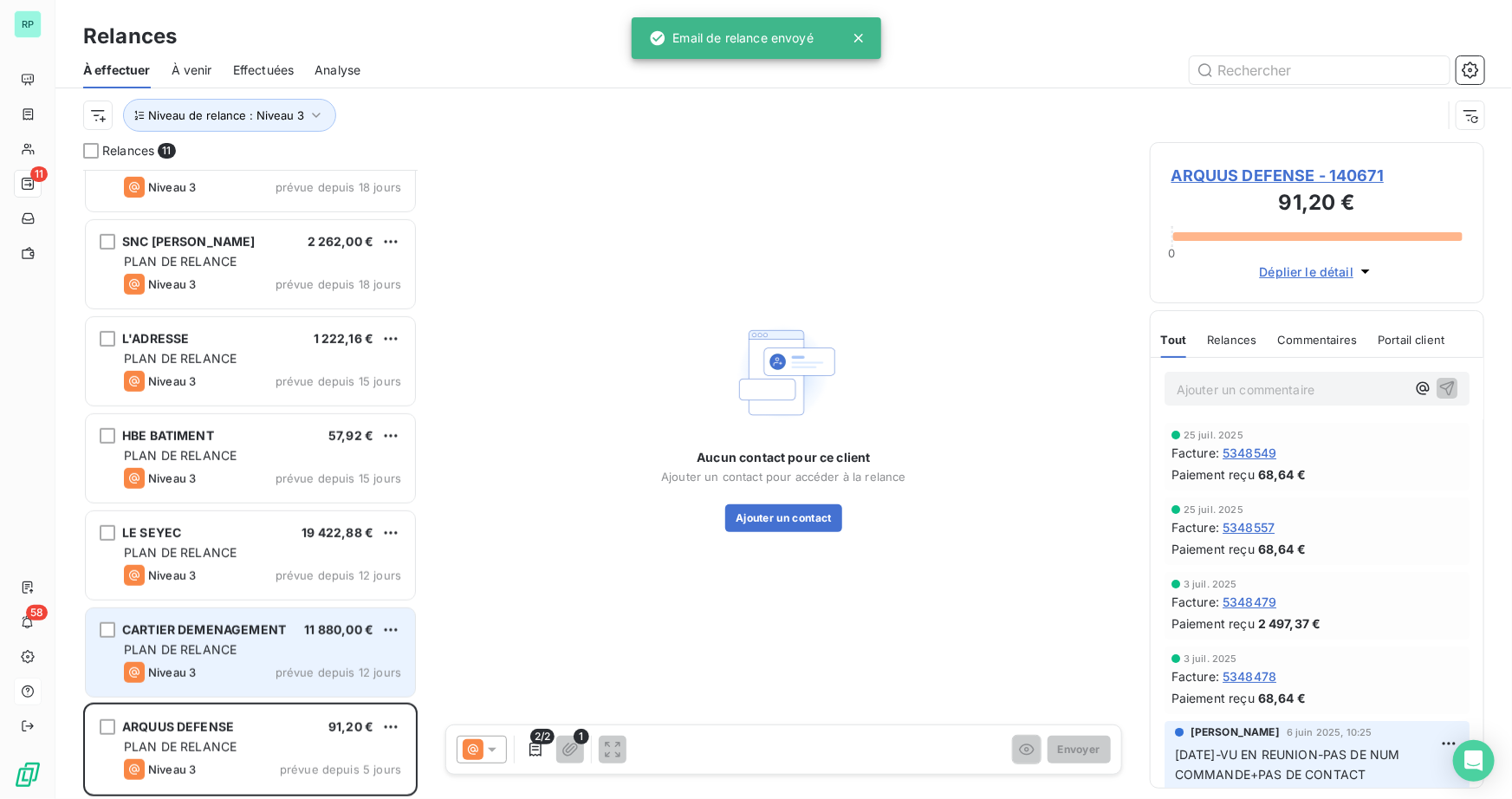
click at [286, 627] on div "CARTIER DEMENAGEMENT 11 880,00 €" at bounding box center [262, 630] width 278 height 15
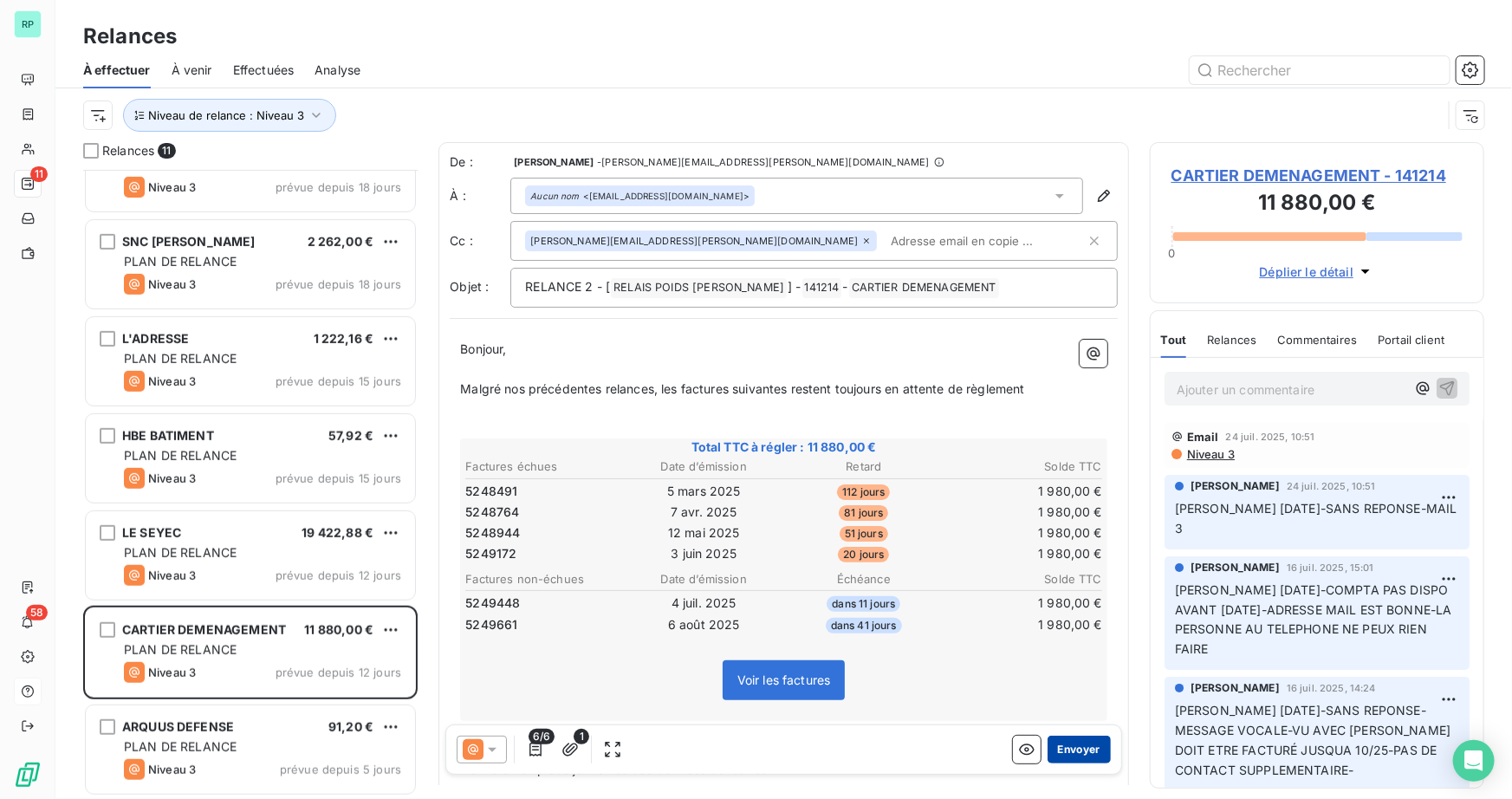
click at [1086, 745] on button "Envoyer" at bounding box center [1079, 749] width 63 height 28
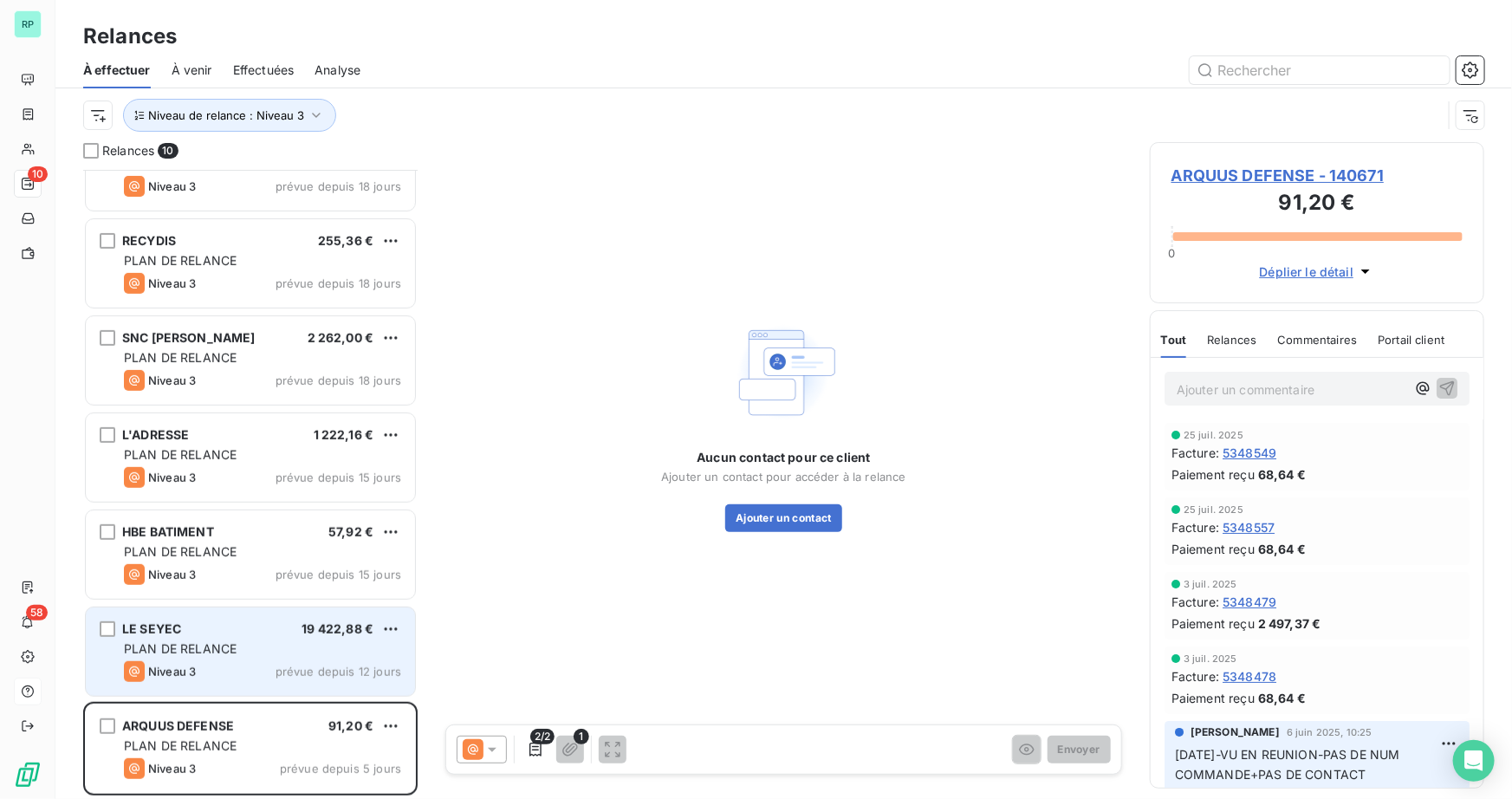
scroll to position [340, 0]
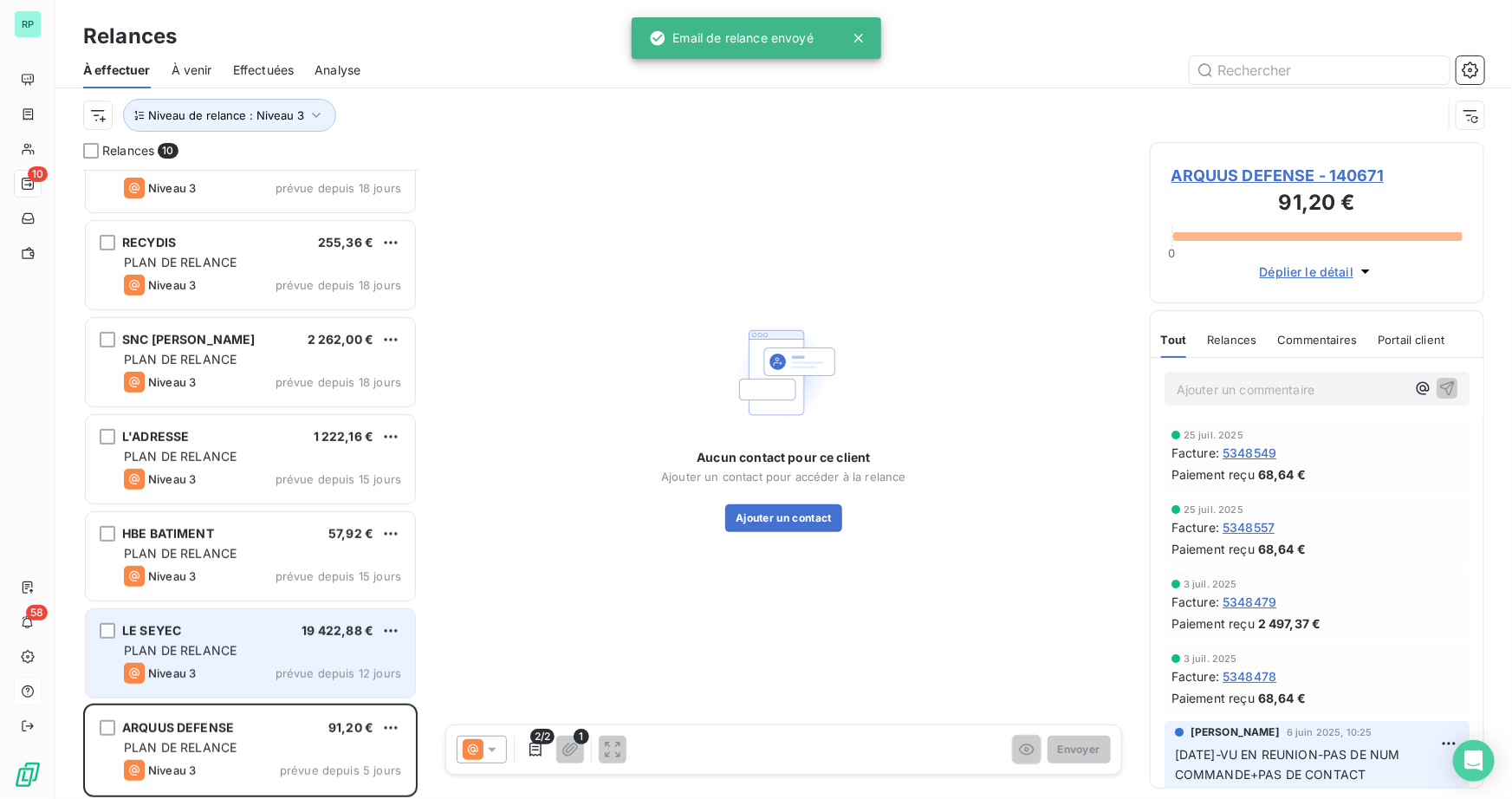
click at [275, 626] on div "LE SEYEC 19 422,88 €" at bounding box center [262, 630] width 278 height 15
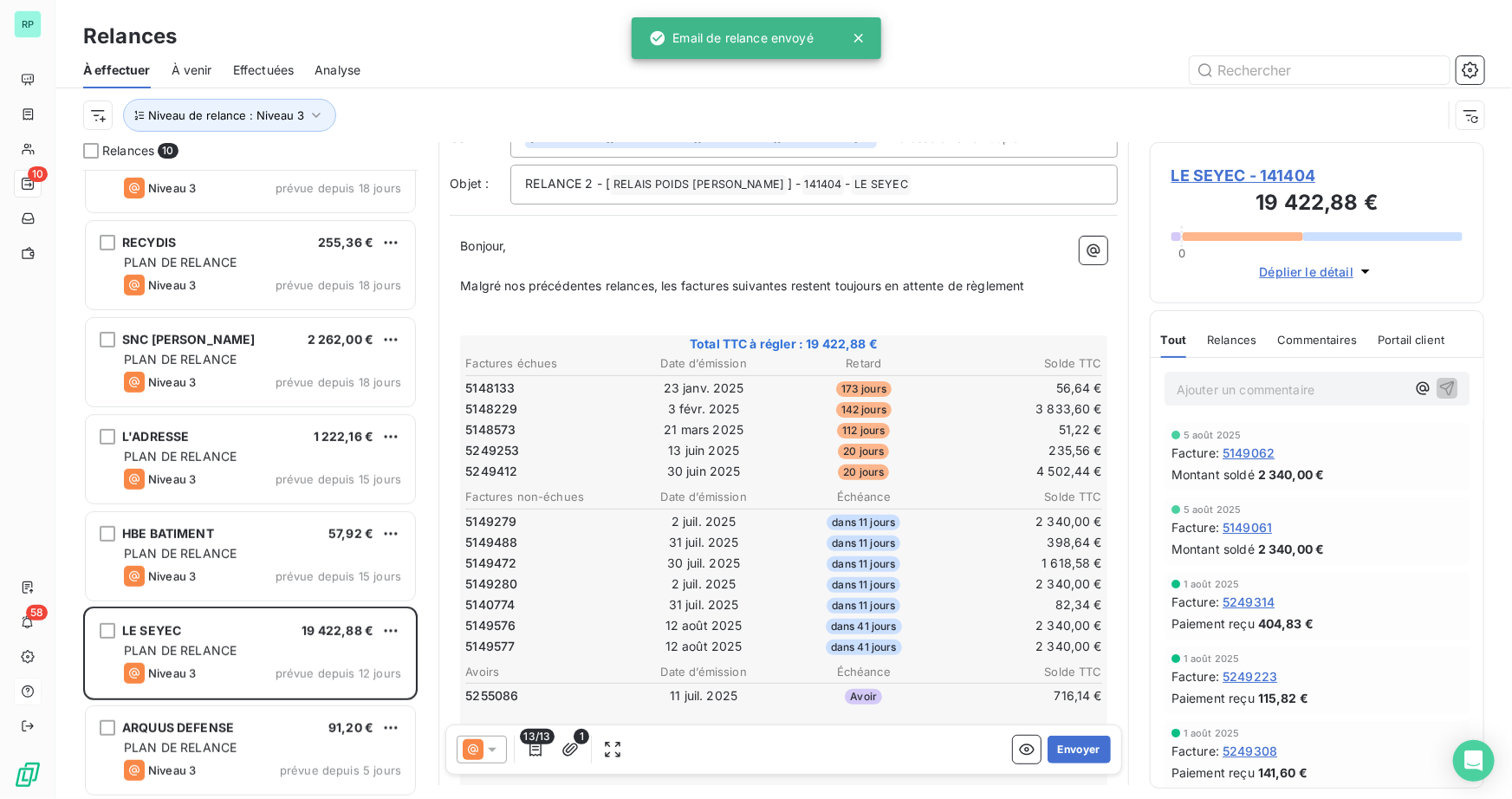
scroll to position [157, 0]
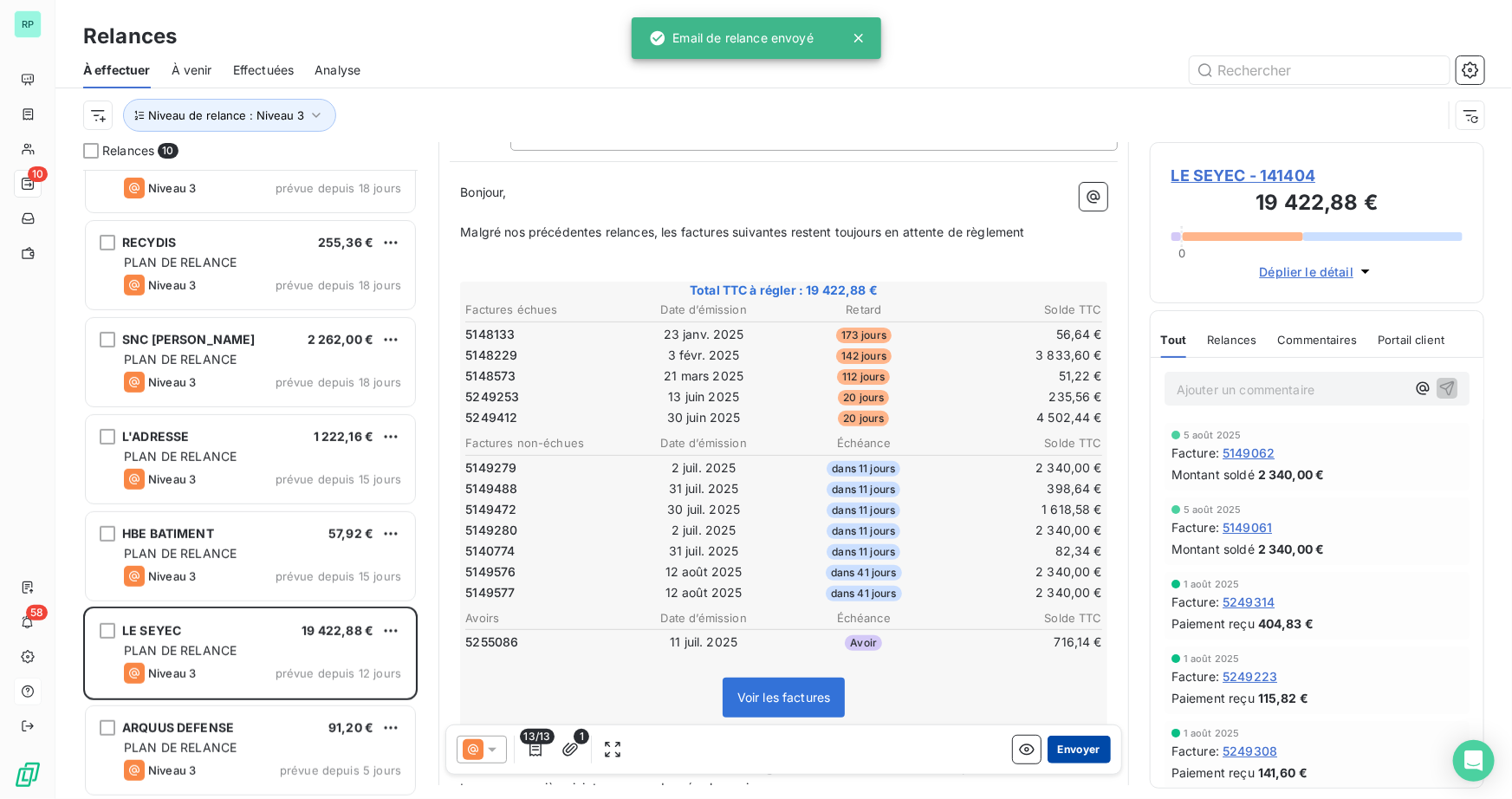
click at [1090, 740] on button "Envoyer" at bounding box center [1079, 749] width 63 height 28
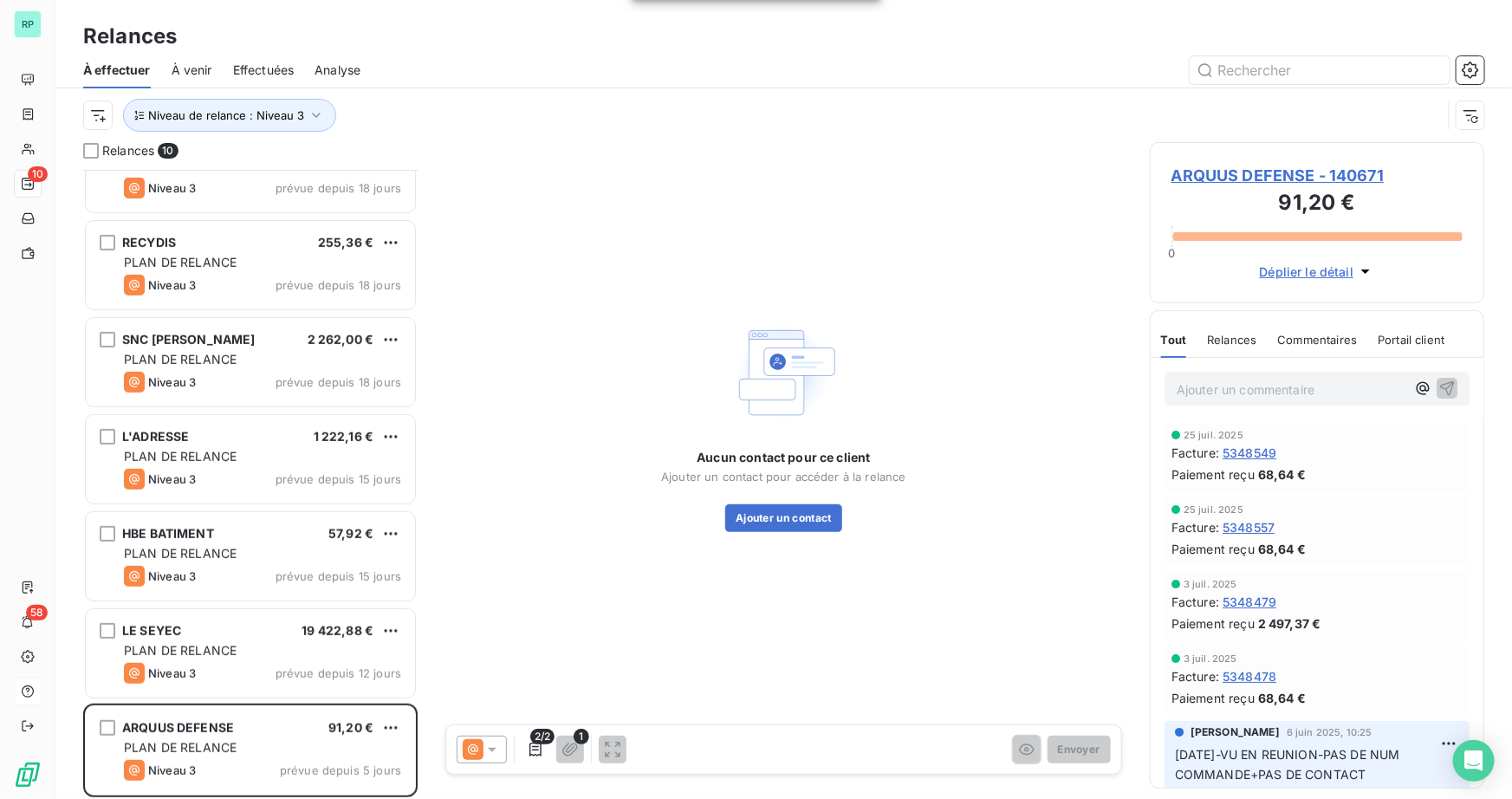
scroll to position [243, 0]
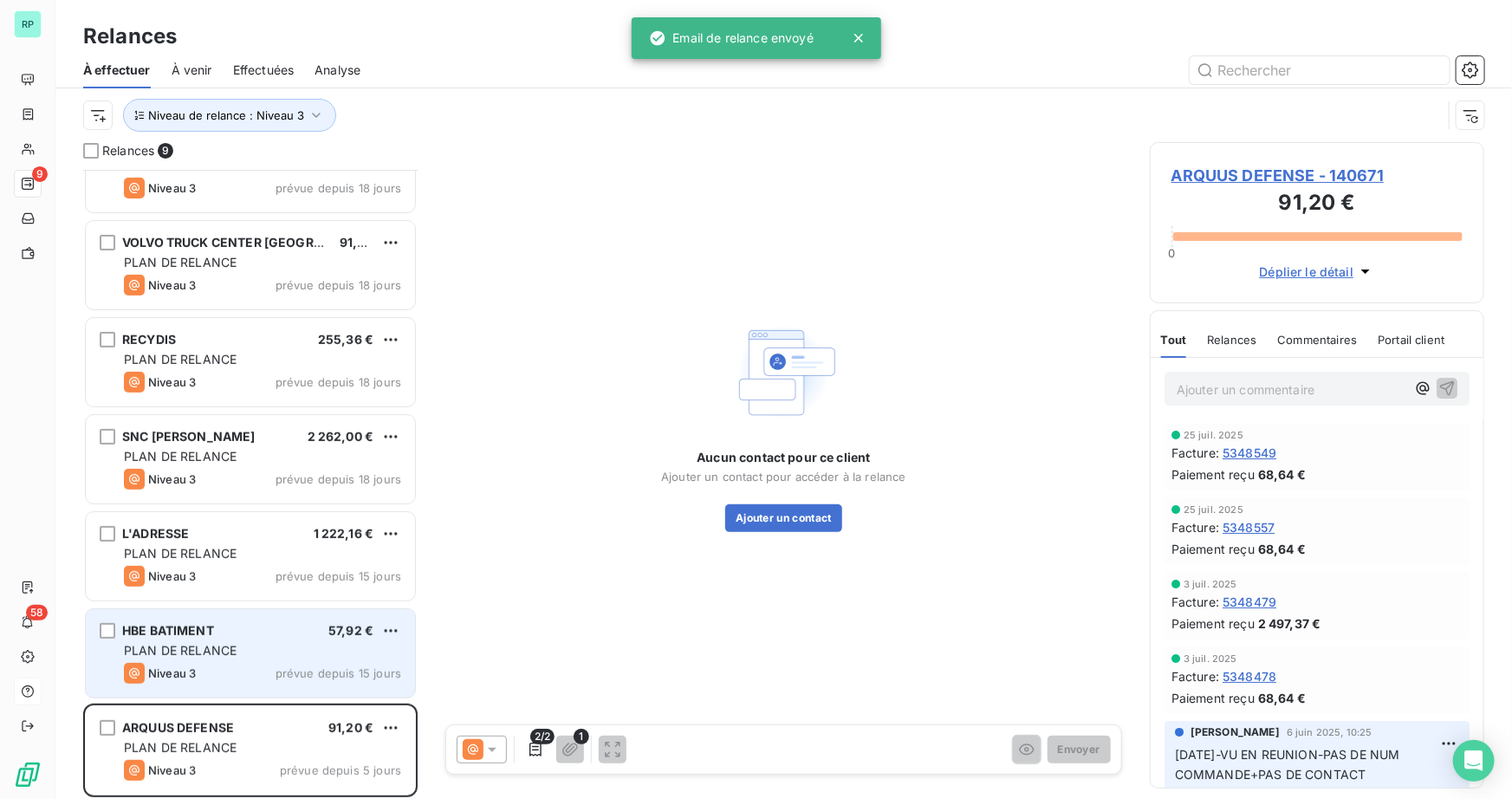
click at [201, 625] on span "HBE BATIMENT" at bounding box center [168, 629] width 92 height 14
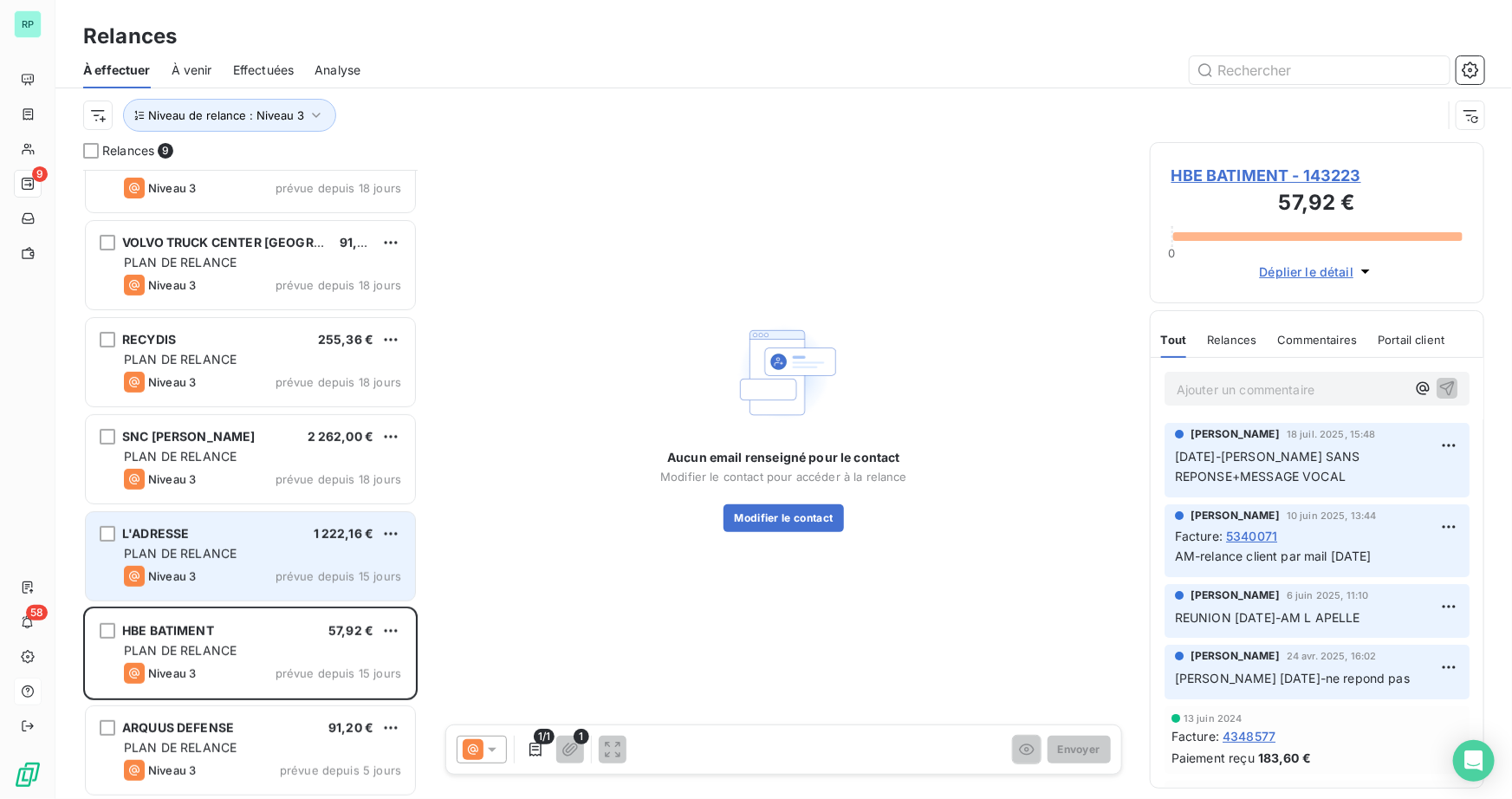
click at [178, 552] on span "PLAN DE RELANCE" at bounding box center [180, 552] width 112 height 14
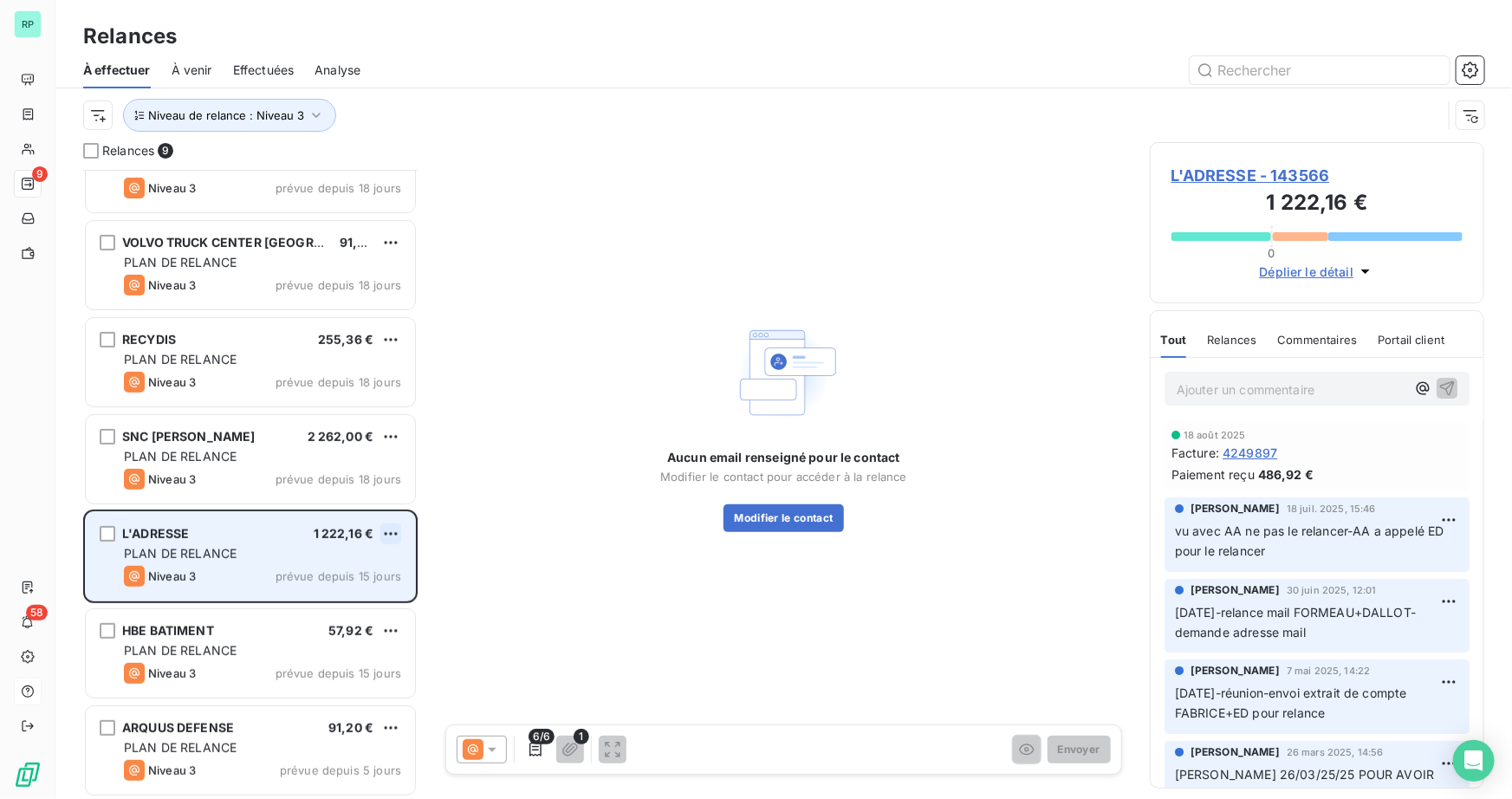
click at [389, 523] on html "RP 9 58 Relances À effectuer À venir Effectuées Analyse Niveau de relance : Niv…" at bounding box center [756, 400] width 1512 height 799
click at [323, 568] on div "Replanifier cette action" at bounding box center [315, 567] width 155 height 28
select select "7"
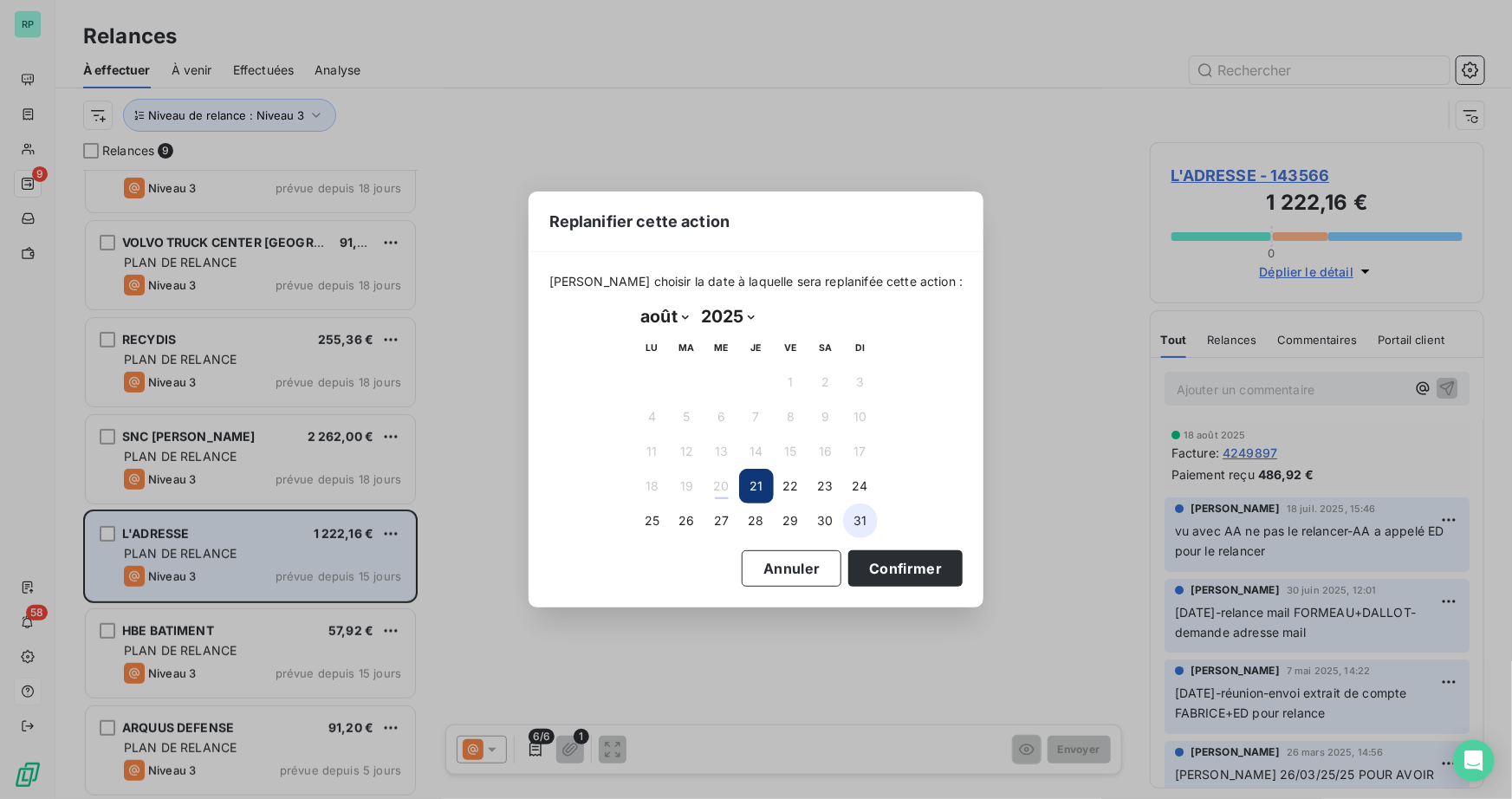
click at [866, 523] on button "31" at bounding box center [861, 521] width 35 height 35
click at [882, 561] on button "Confirmer" at bounding box center [905, 569] width 114 height 36
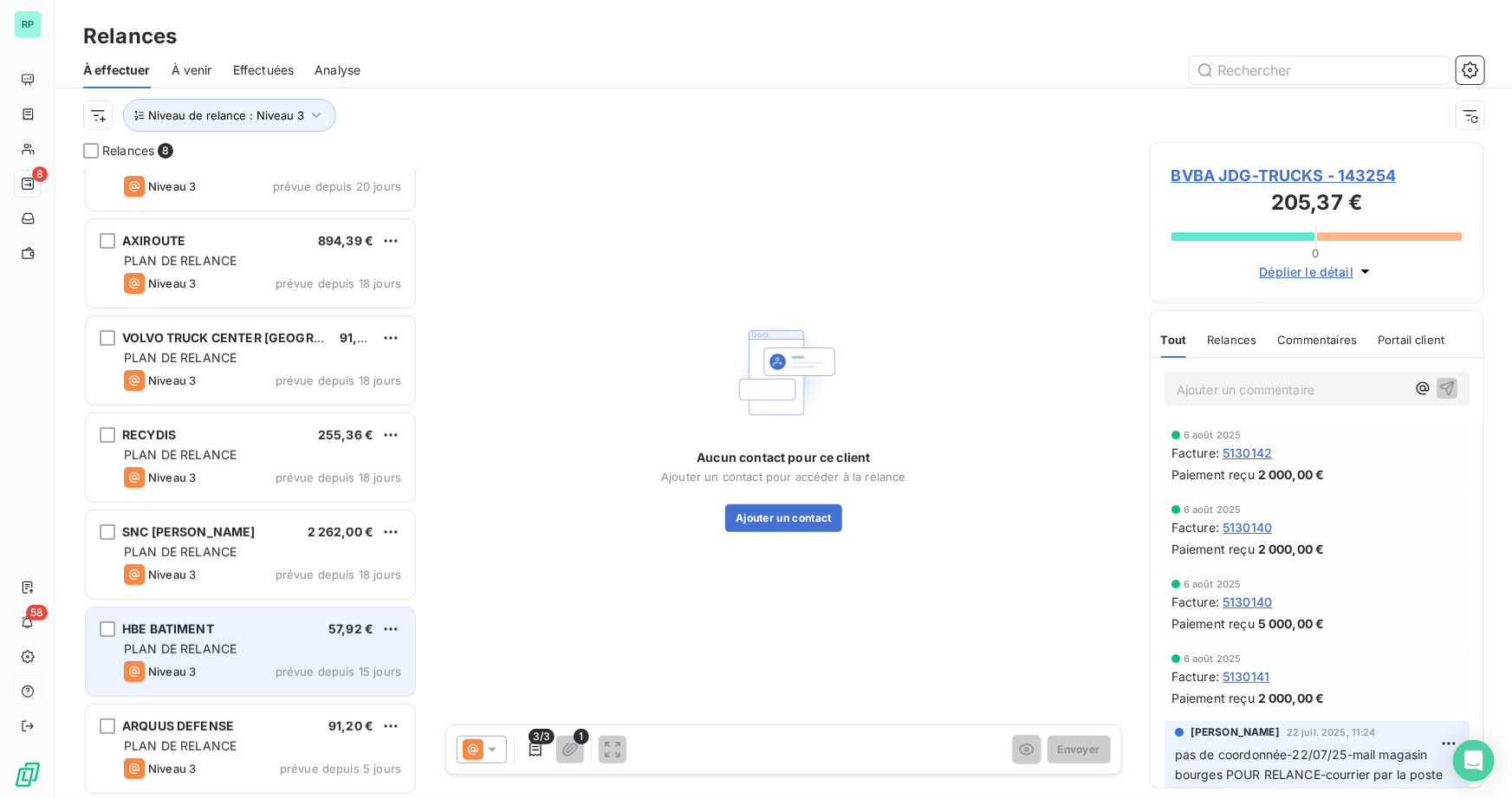
scroll to position [147, 0]
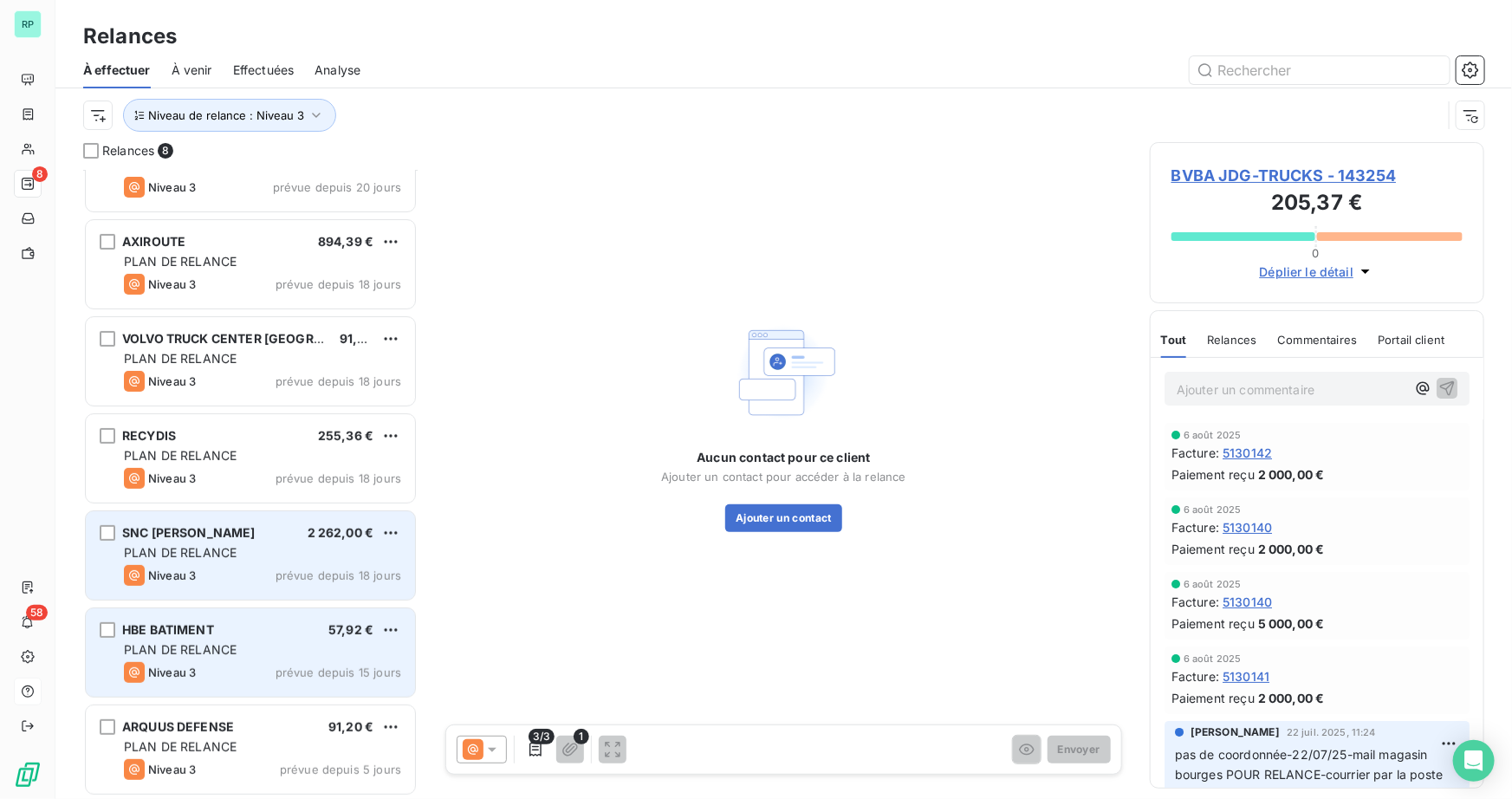
click at [182, 549] on span "PLAN DE RELANCE" at bounding box center [180, 551] width 112 height 14
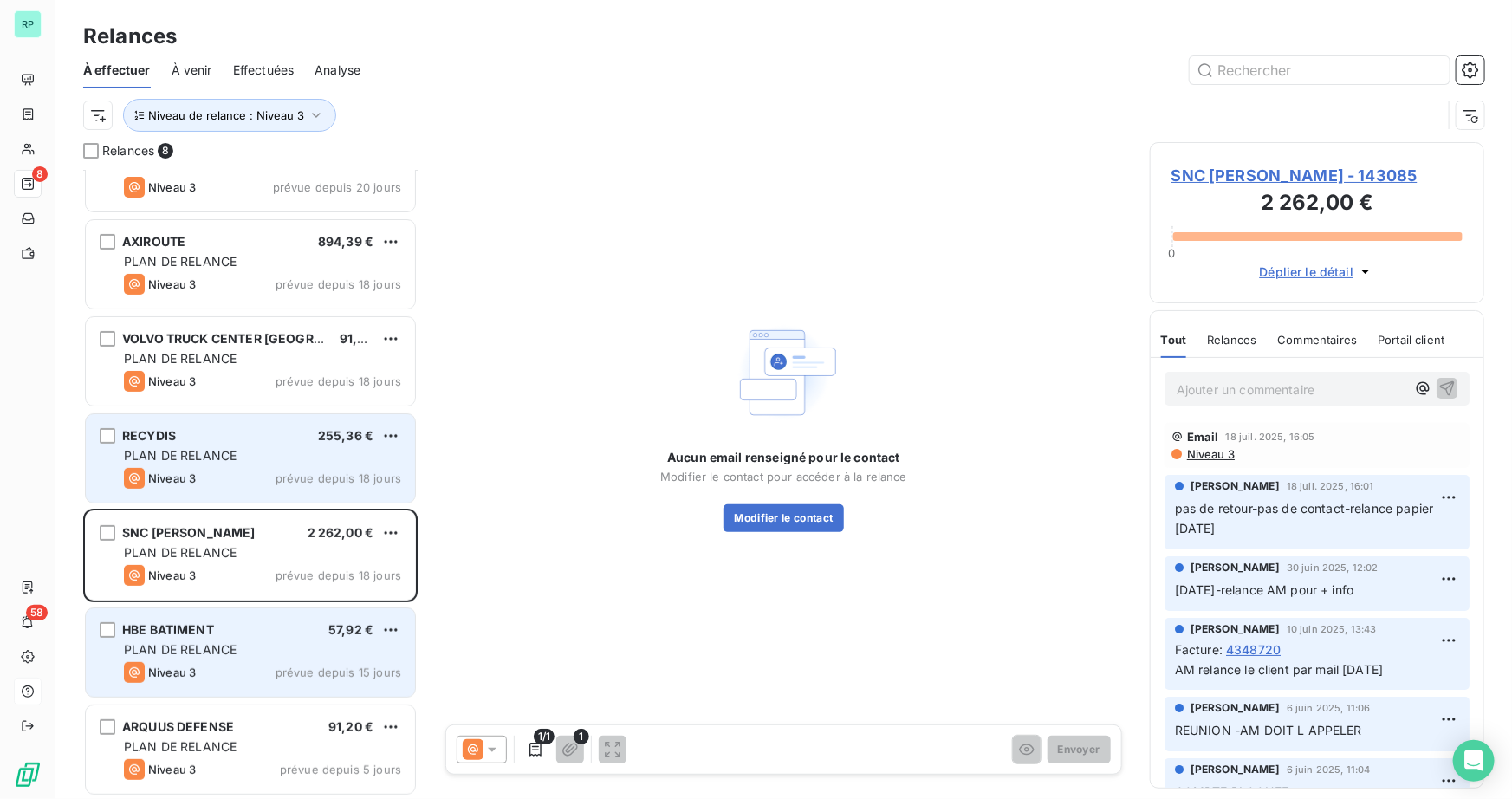
click at [173, 465] on div "RECYDIS 255,36 € PLAN DE RELANCE Niveau 3 prévue depuis 18 jours" at bounding box center [250, 458] width 329 height 88
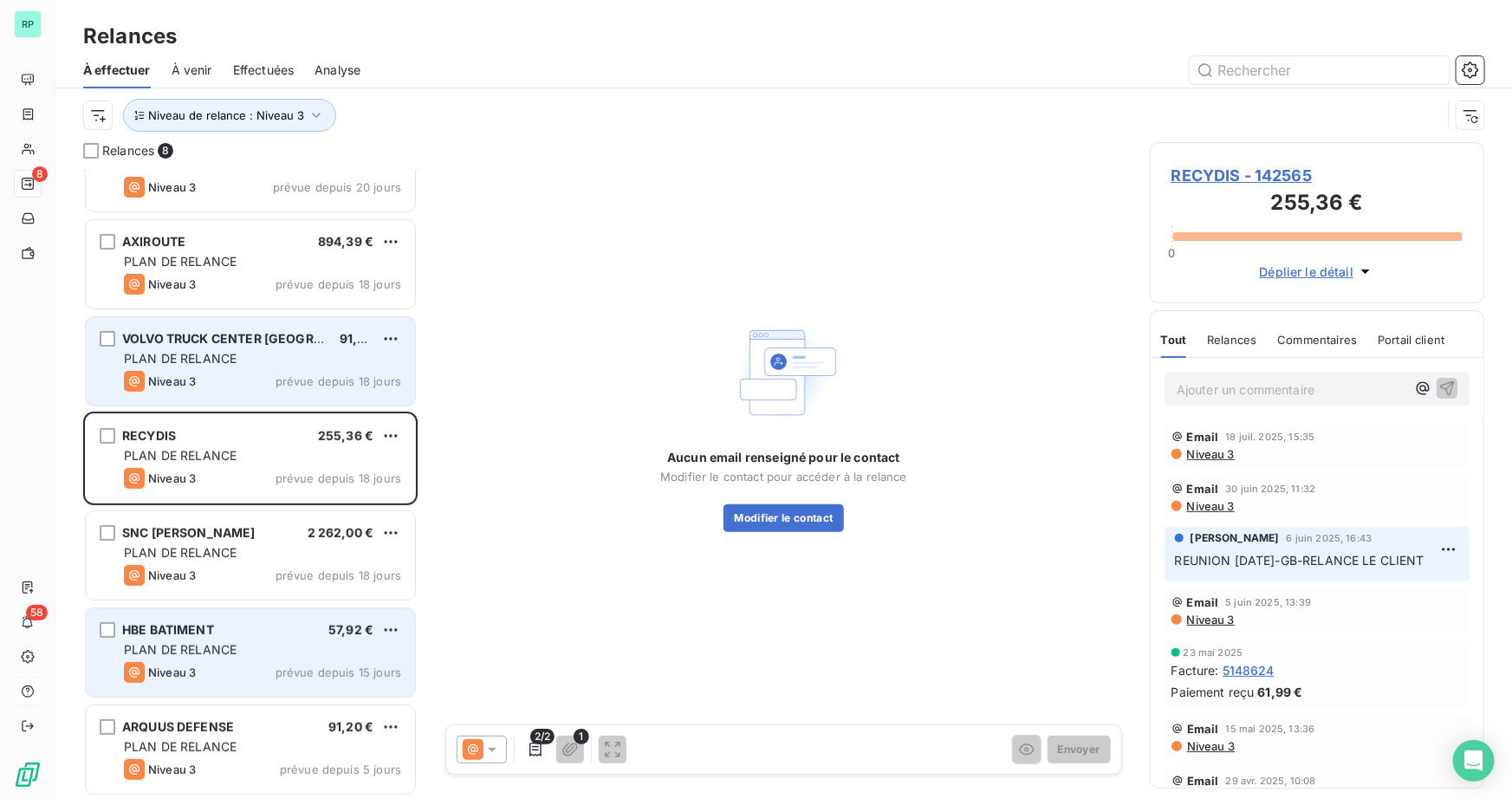
click at [203, 366] on div "PLAN DE RELANCE" at bounding box center [262, 358] width 278 height 17
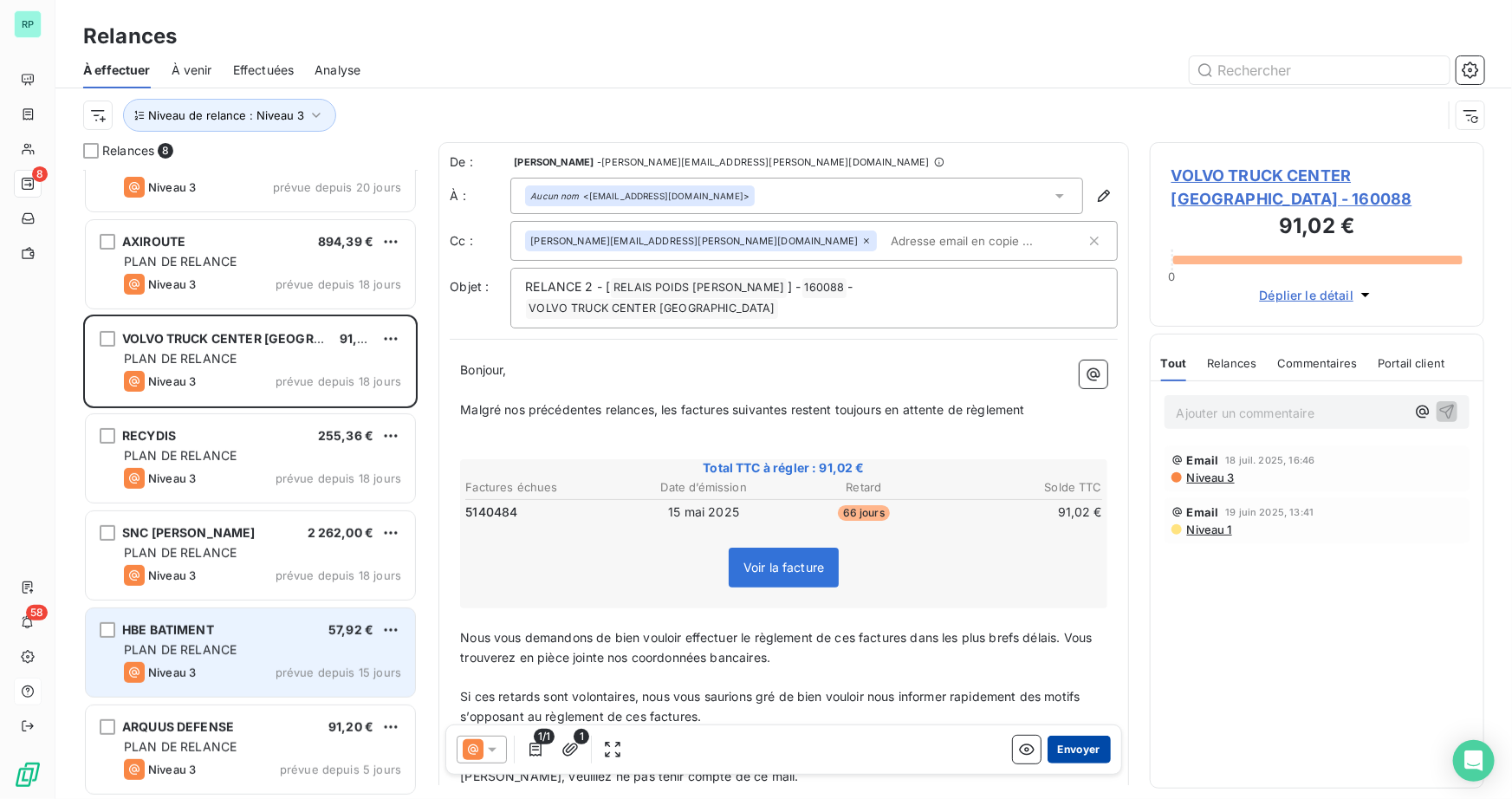
click at [1082, 751] on button "Envoyer" at bounding box center [1079, 749] width 63 height 28
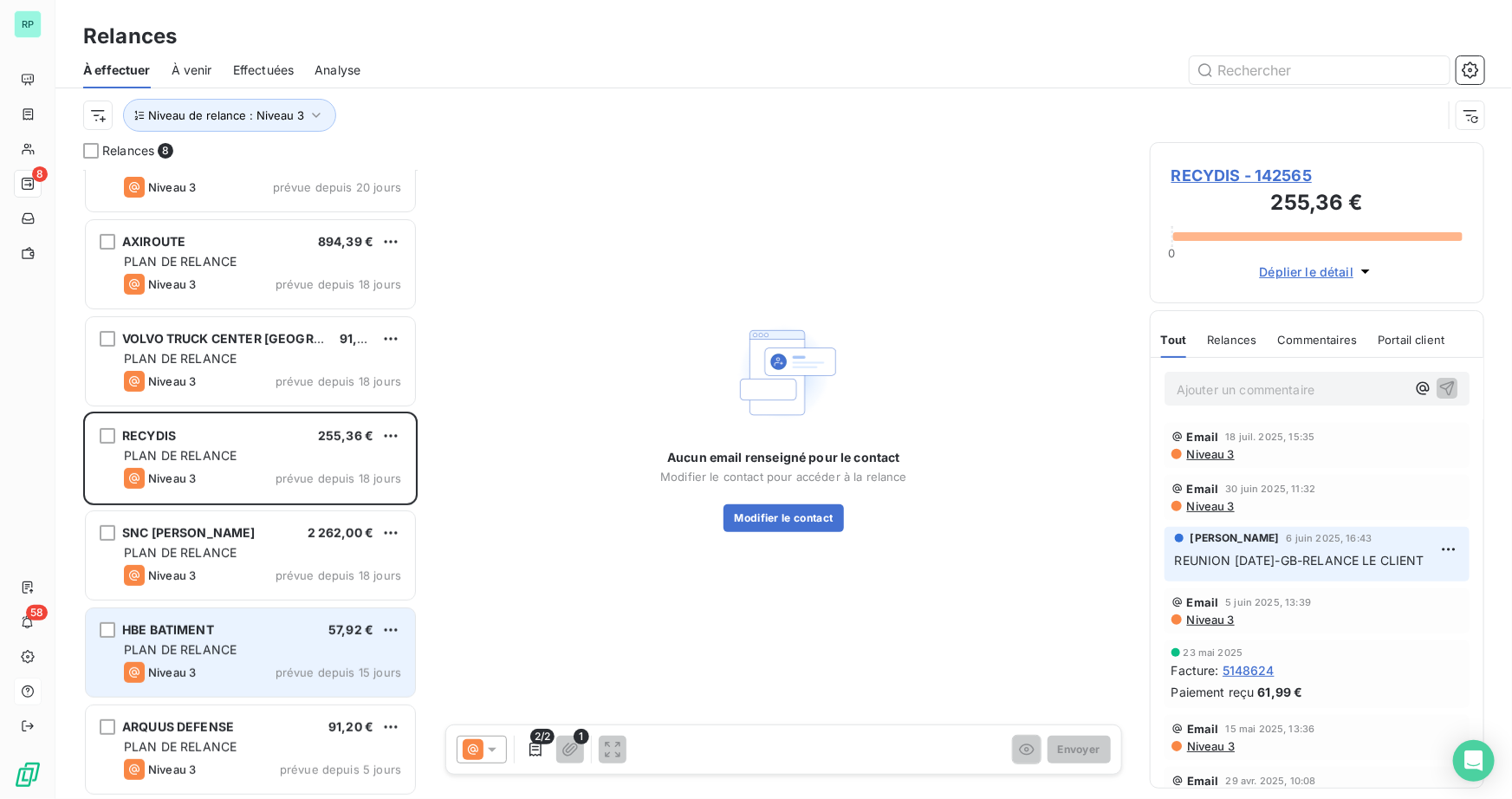
scroll to position [50, 0]
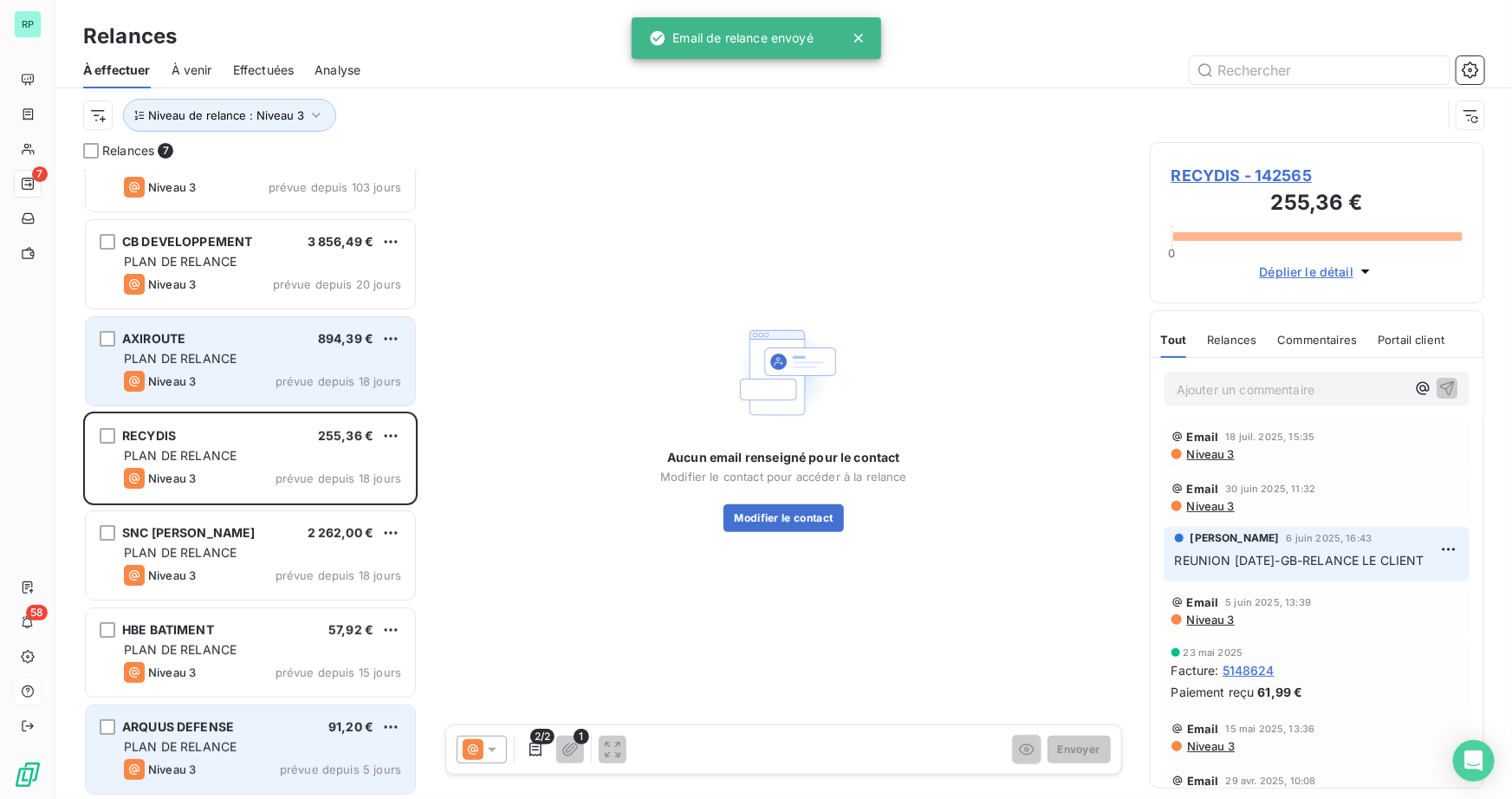
click at [248, 363] on div "PLAN DE RELANCE" at bounding box center [262, 358] width 278 height 17
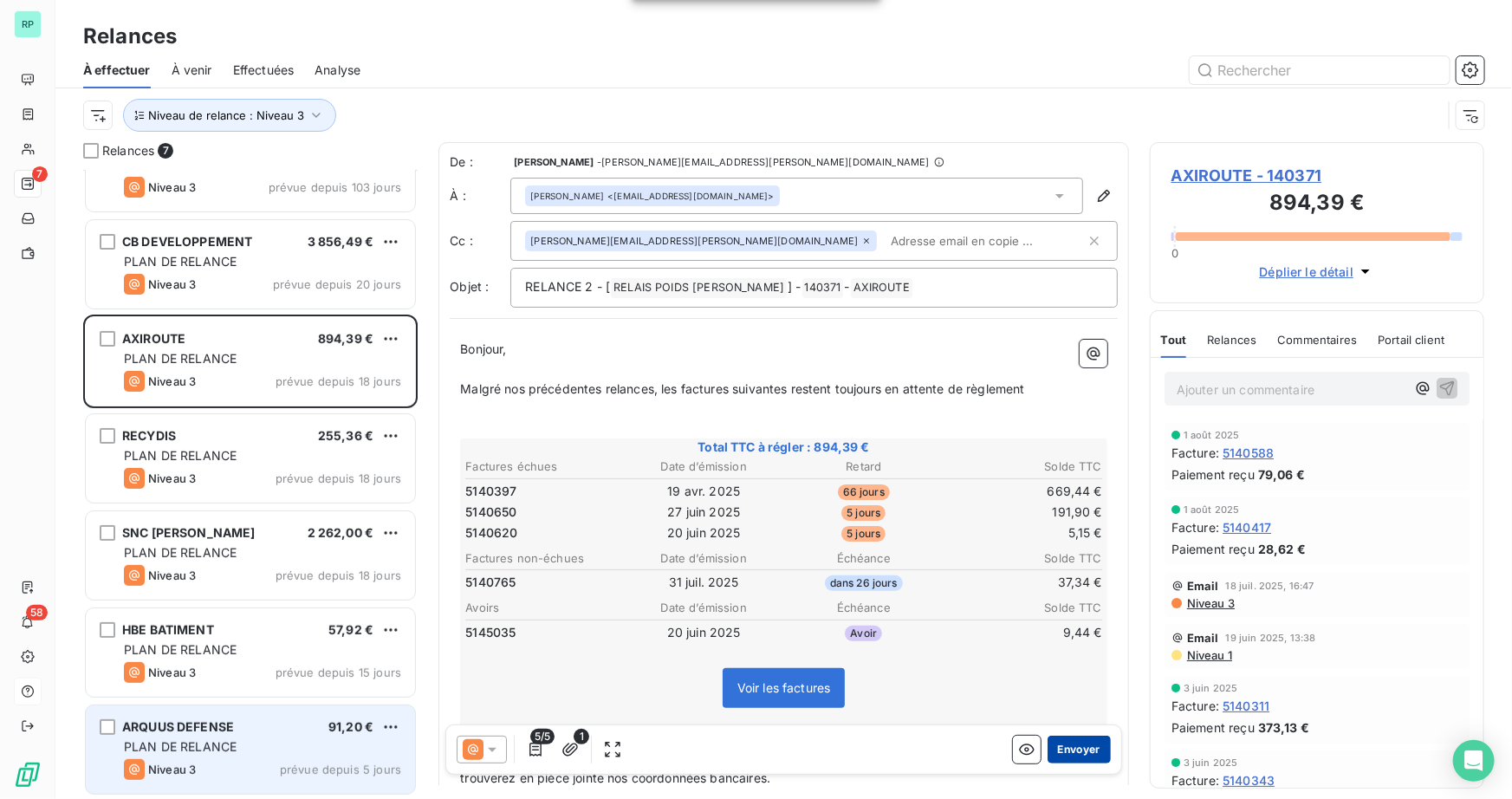
click at [1077, 743] on button "Envoyer" at bounding box center [1079, 749] width 63 height 28
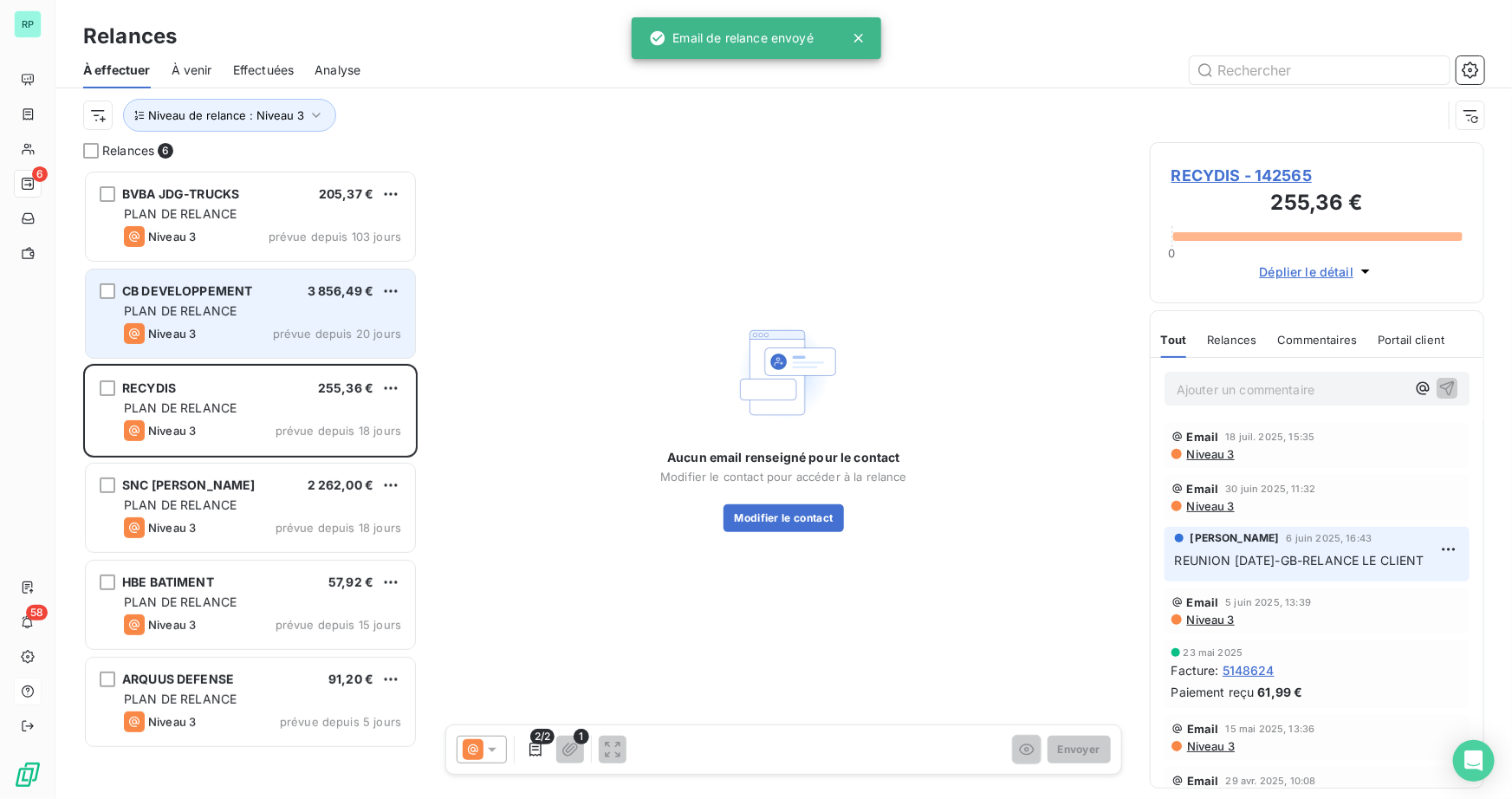
click at [269, 270] on div "CB DEVELOPPEMENT 3 856,49 € PLAN DE RELANCE Niveau 3 prévue depuis 20 jours" at bounding box center [250, 313] width 329 height 88
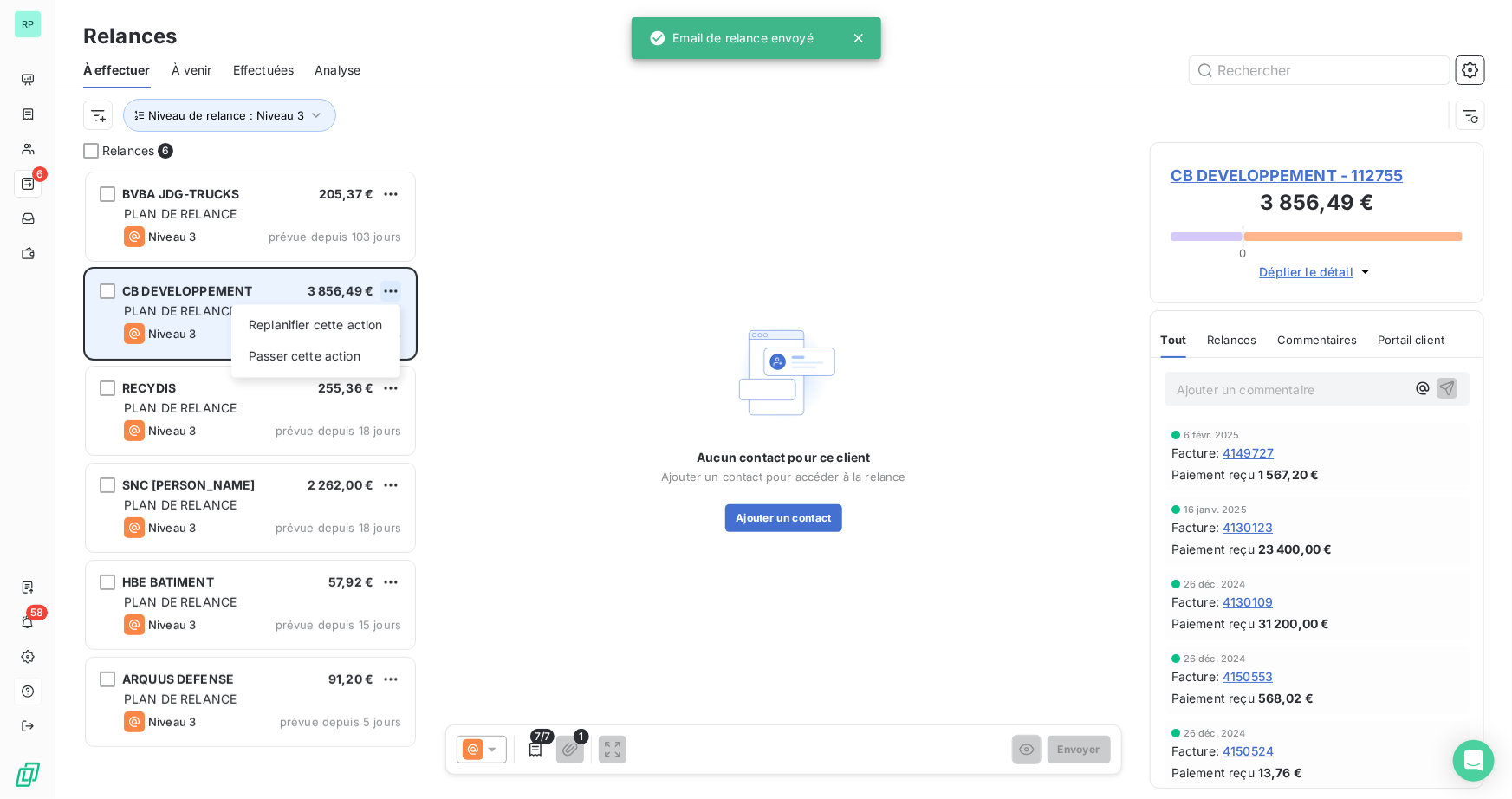
click at [389, 287] on html "RP 6 58 Relances À effectuer À venir Effectuées Analyse Niveau de relance : Niv…" at bounding box center [756, 400] width 1512 height 799
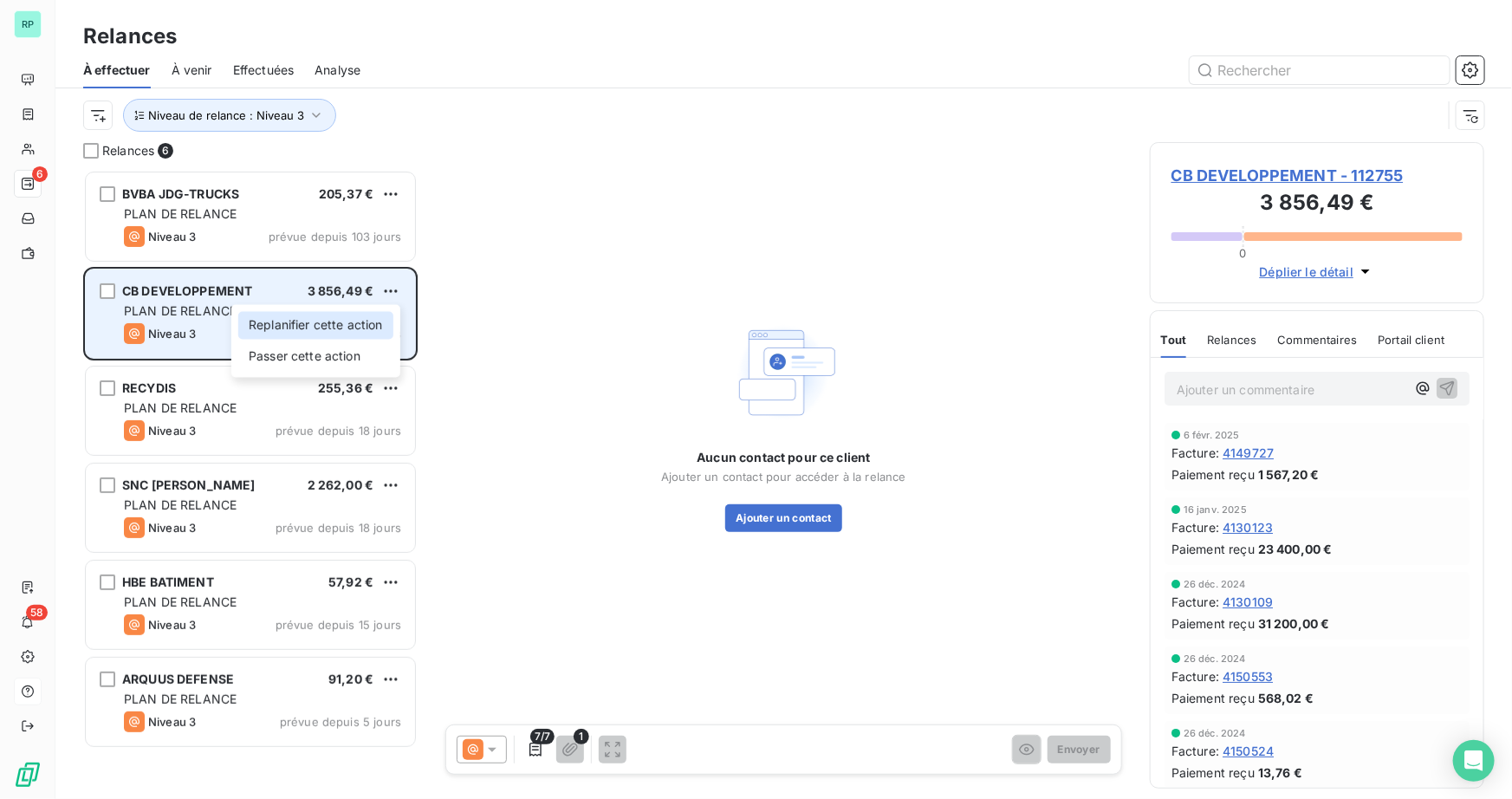
click at [346, 328] on div "Replanifier cette action" at bounding box center [315, 325] width 155 height 28
select select "7"
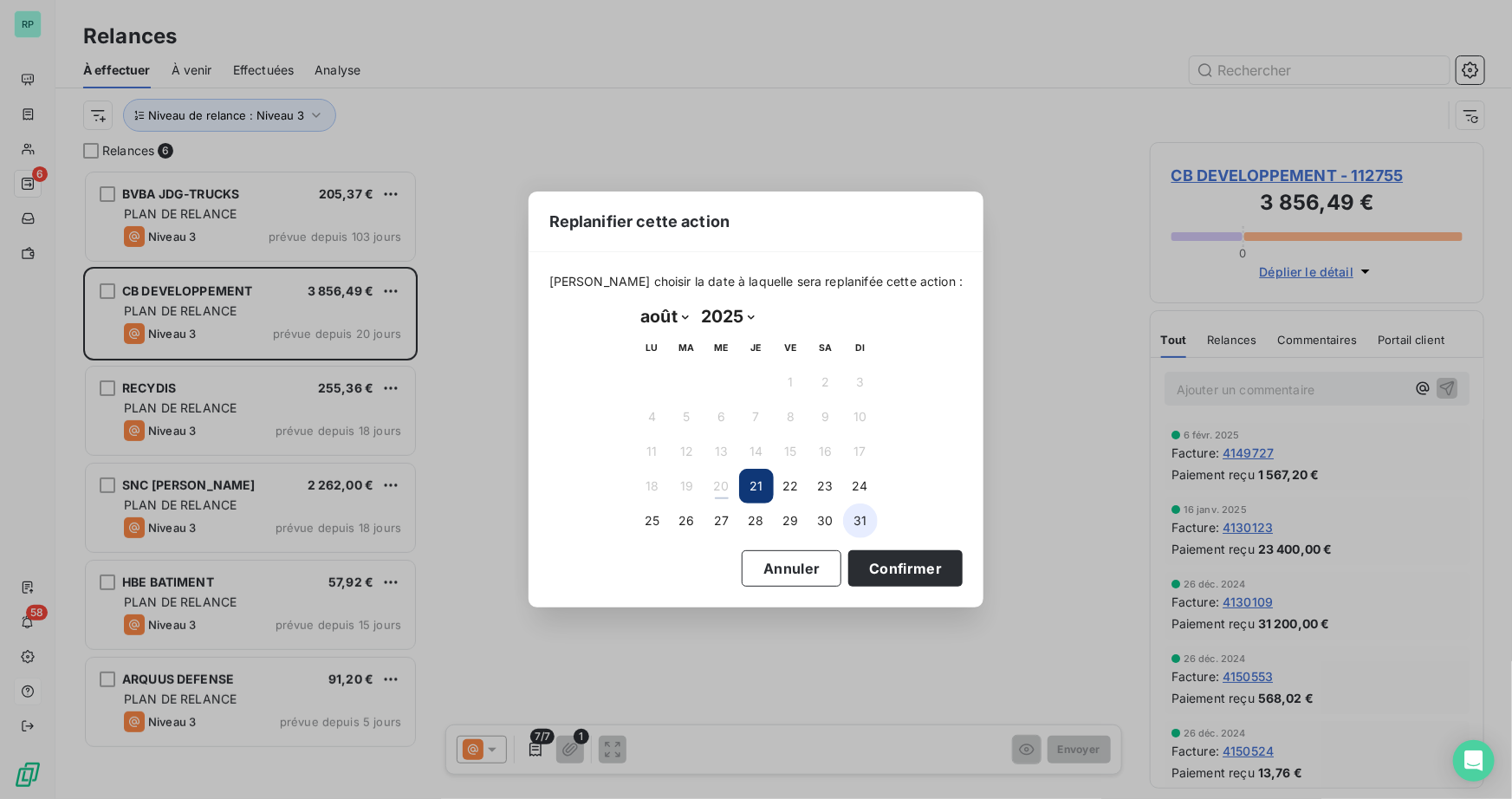
click at [859, 525] on button "31" at bounding box center [861, 521] width 35 height 35
click at [861, 558] on button "Confirmer" at bounding box center [905, 569] width 114 height 36
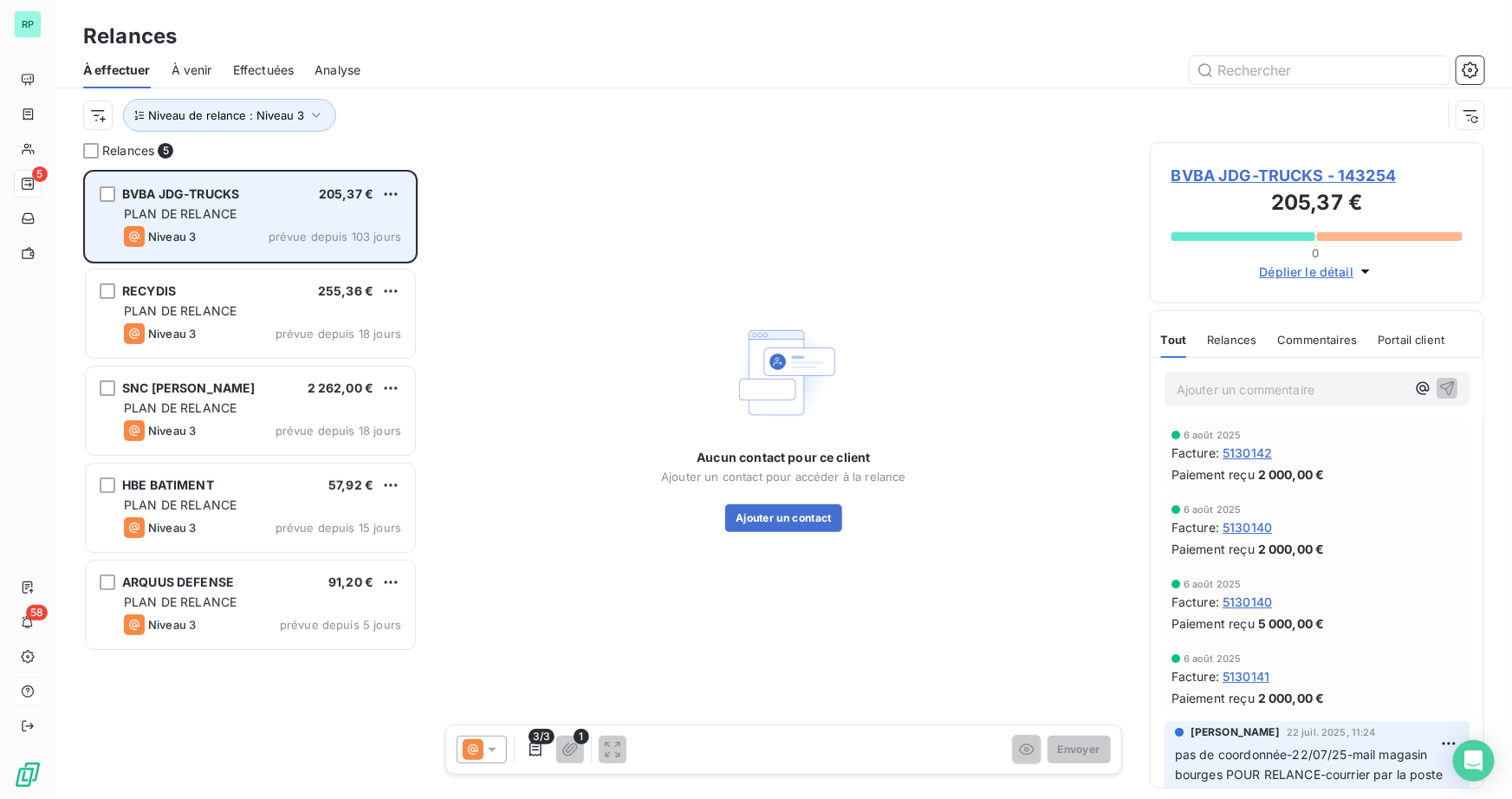
click at [199, 223] on div "BVBA JDG-TRUCKS 205,37 € PLAN DE RELANCE Niveau 3 prévue depuis 103 jours" at bounding box center [250, 216] width 329 height 88
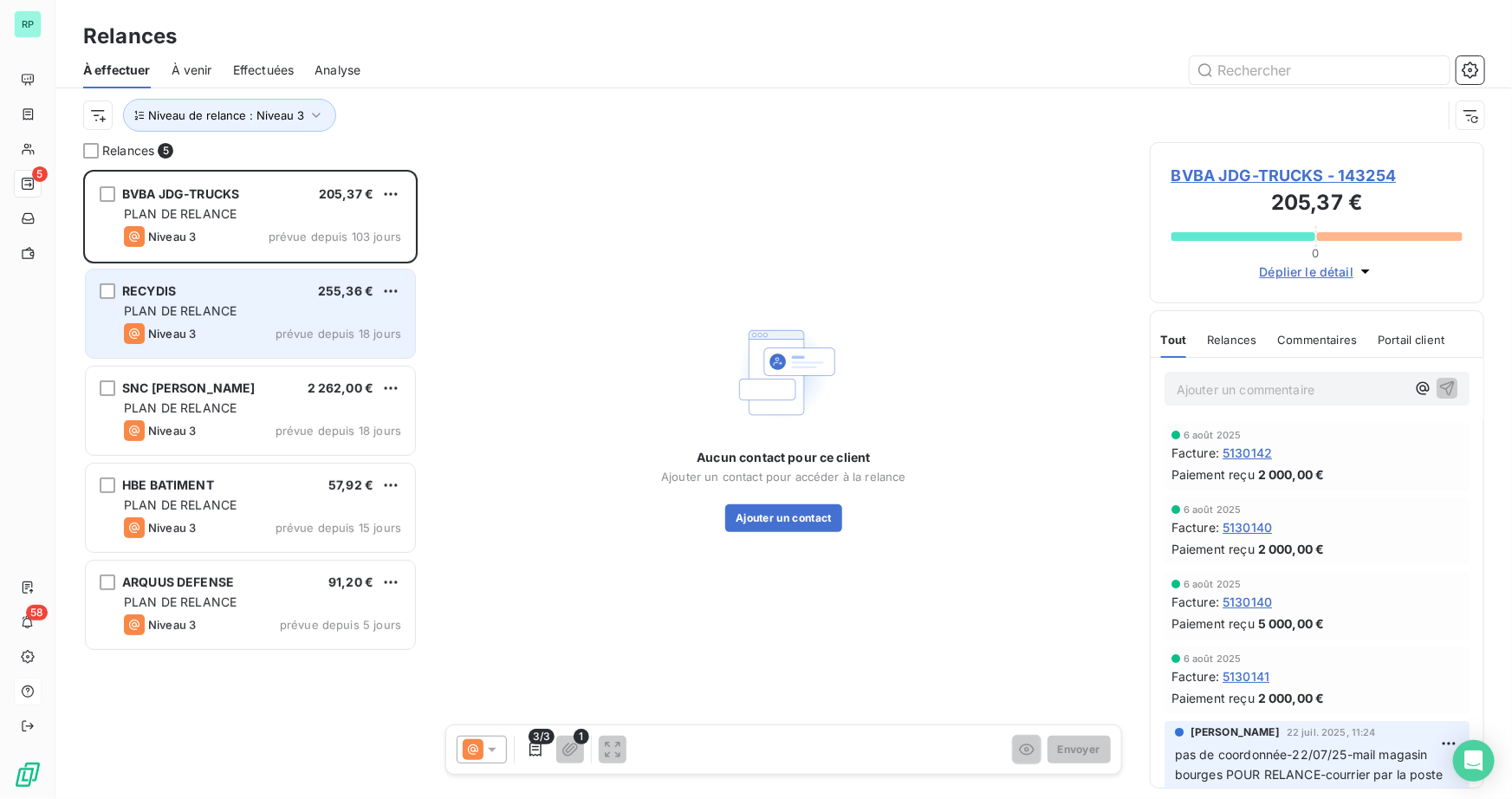
click at [194, 272] on div "RECYDIS 255,36 € PLAN DE RELANCE Niveau 3 prévue depuis 18 jours" at bounding box center [250, 313] width 329 height 88
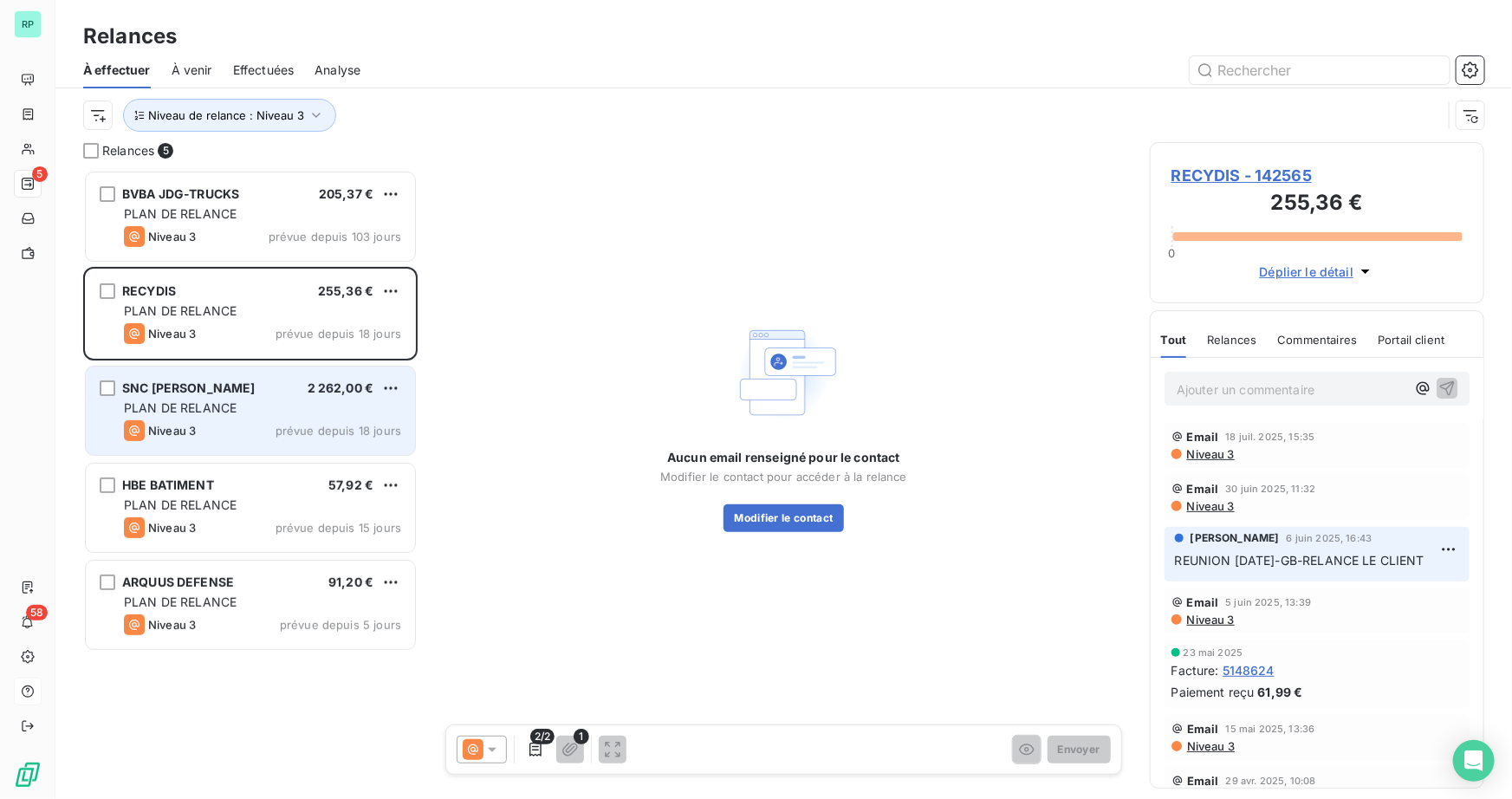
click at [260, 411] on div "PLAN DE RELANCE" at bounding box center [262, 408] width 278 height 17
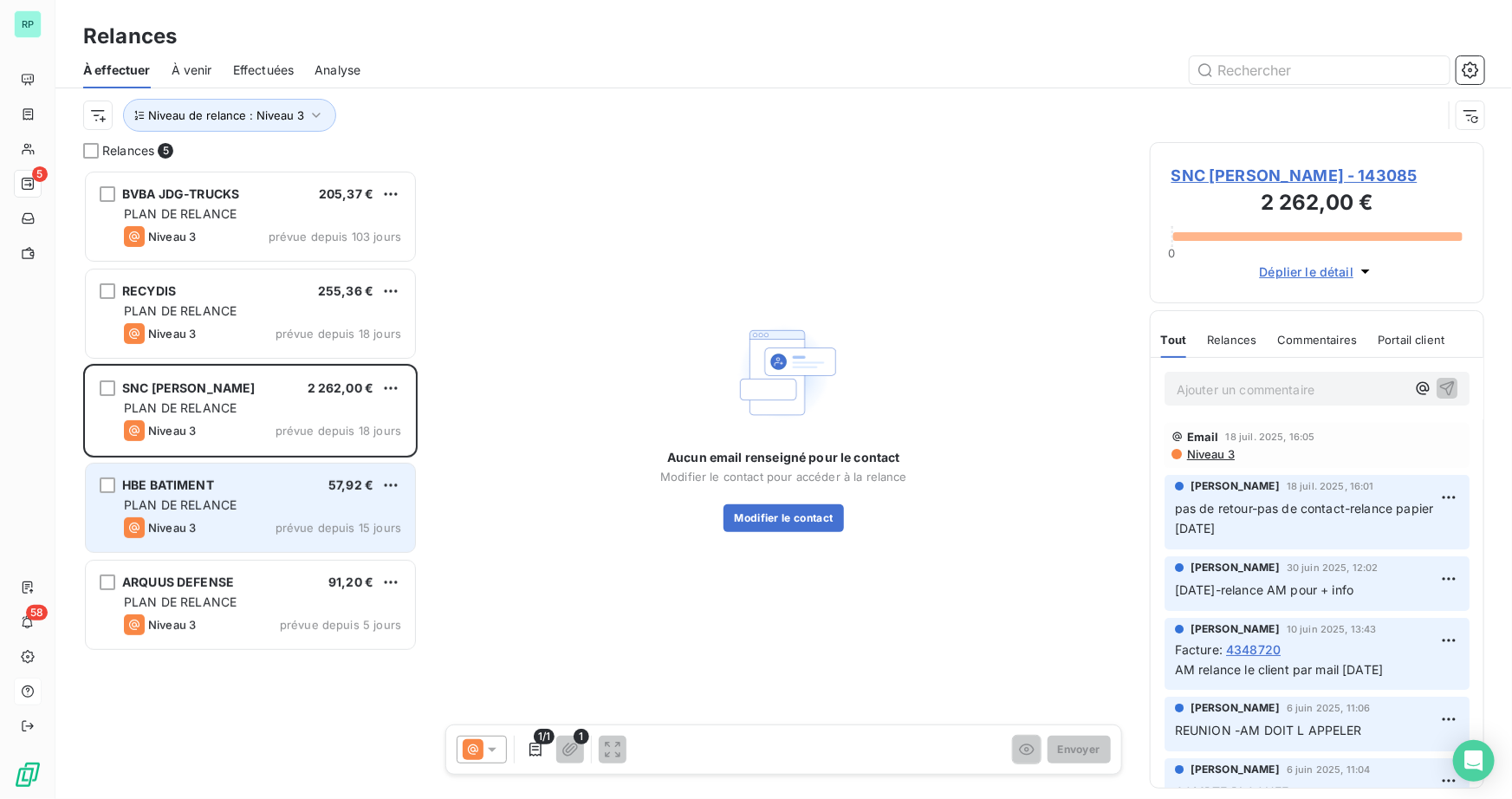
click at [256, 475] on div "HBE BATIMENT 57,92 € PLAN DE RELANCE Niveau 3 prévue depuis 15 jours" at bounding box center [250, 508] width 329 height 88
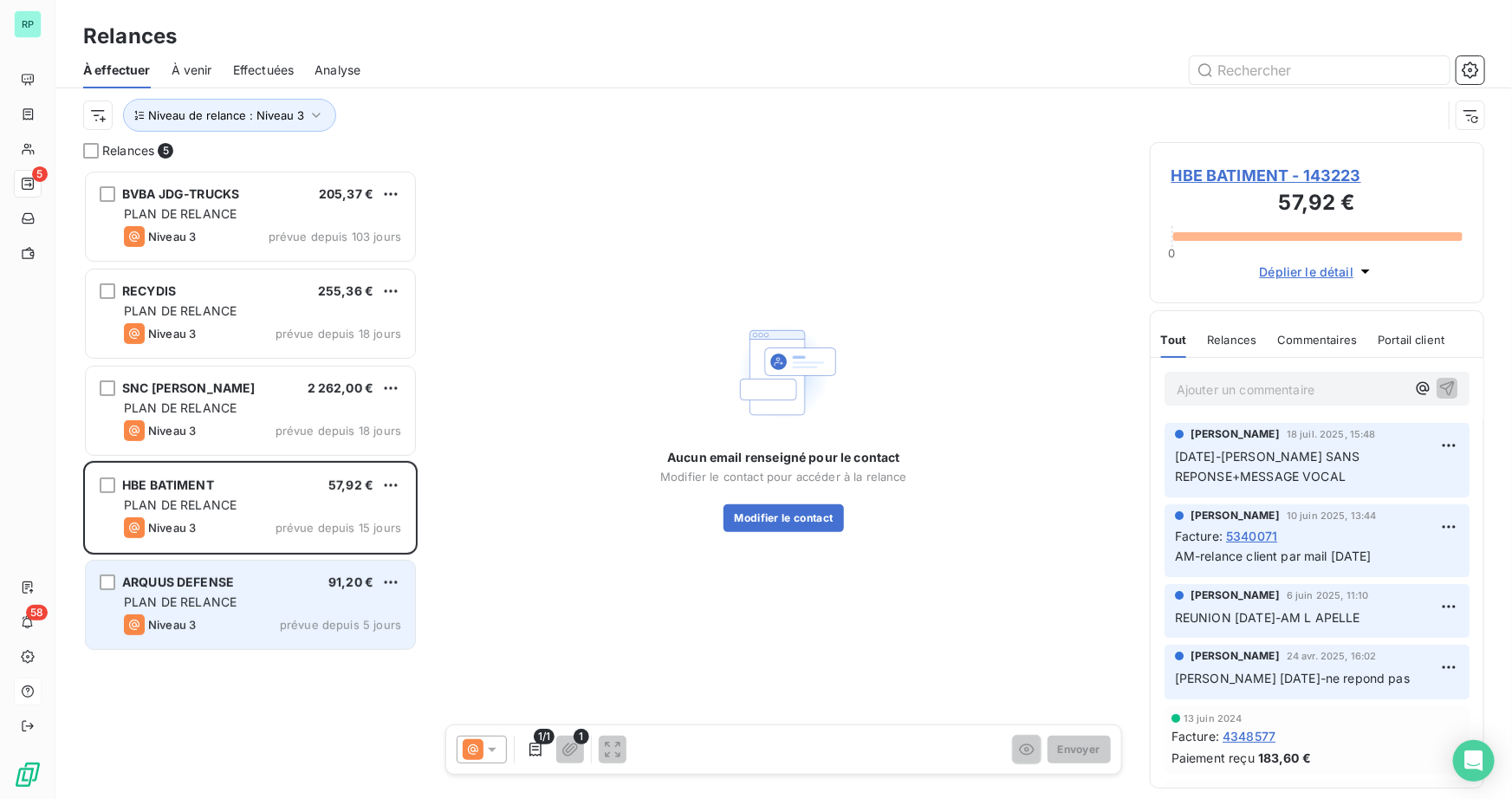
click at [284, 561] on div "ARQUUS DEFENSE 91,20 € PLAN DE RELANCE Niveau 3 prévue depuis 5 jours" at bounding box center [251, 606] width 334 height 97
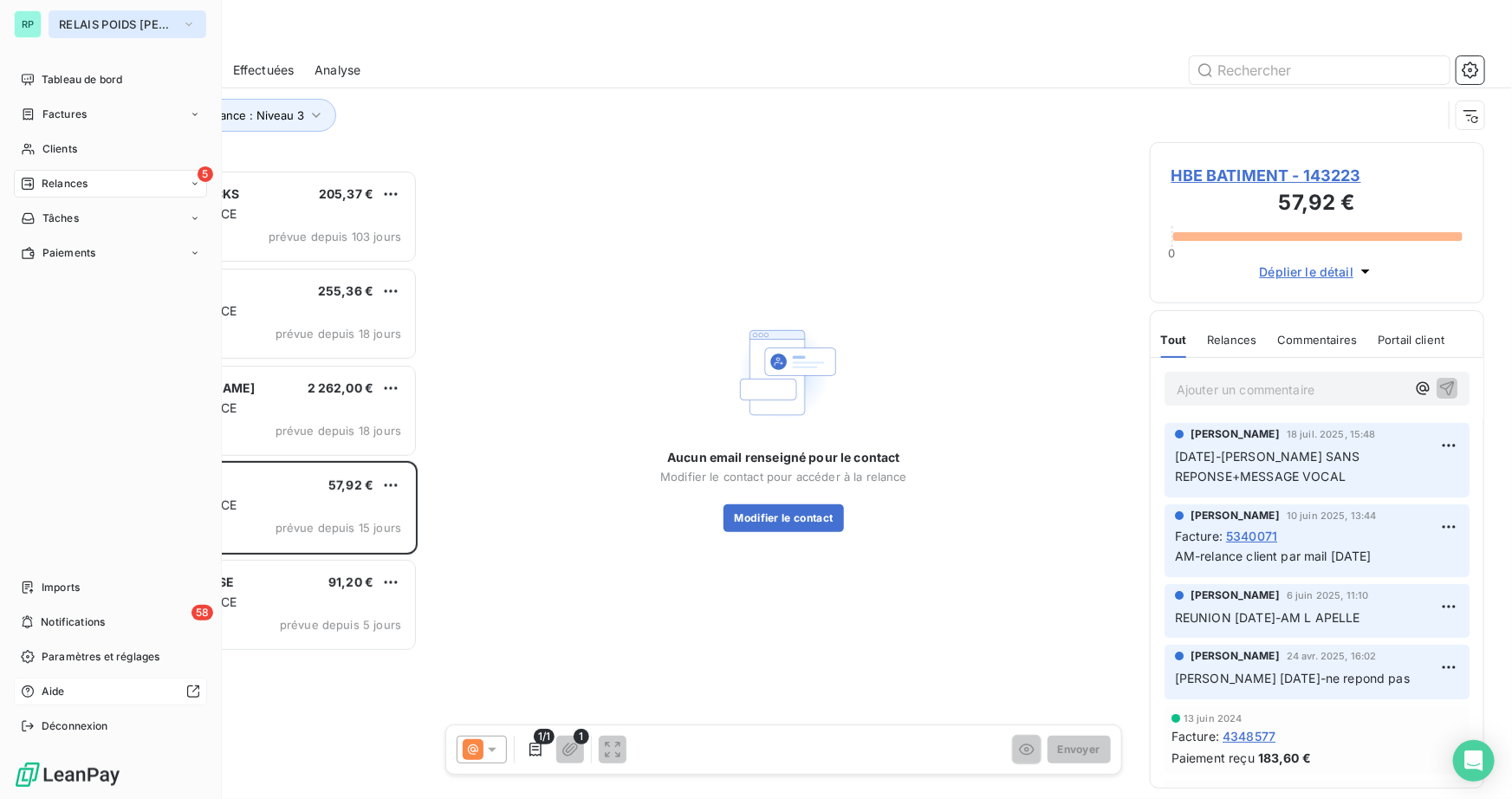
click at [77, 19] on span "RELAIS POIDS LOURDS BERRY" at bounding box center [116, 24] width 116 height 13
click at [84, 25] on span "RELAIS POIDS LOURDS BERRY" at bounding box center [116, 24] width 116 height 13
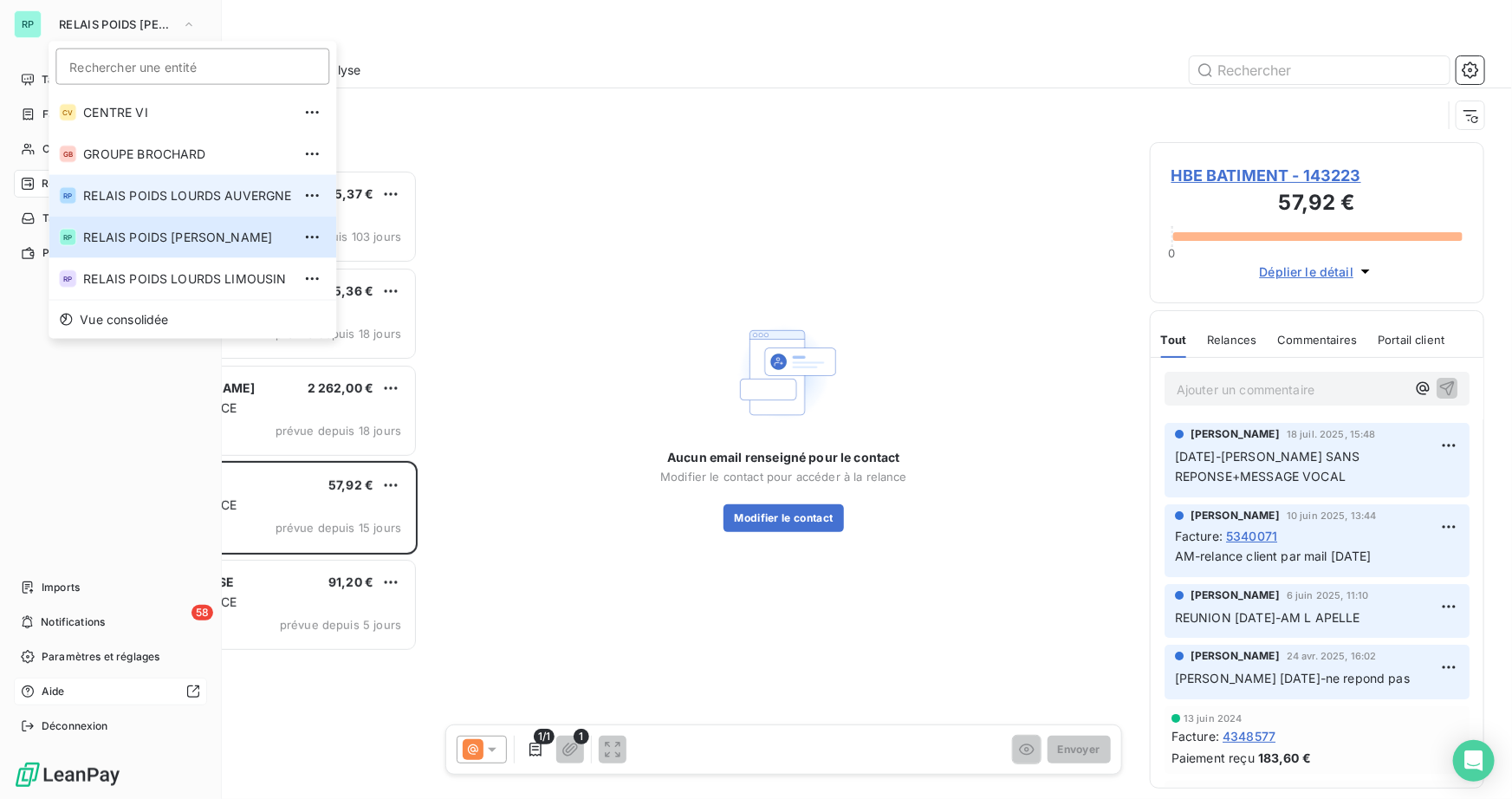
click at [232, 197] on span "RELAIS POIDS LOURDS AUVERGNE" at bounding box center [187, 196] width 207 height 17
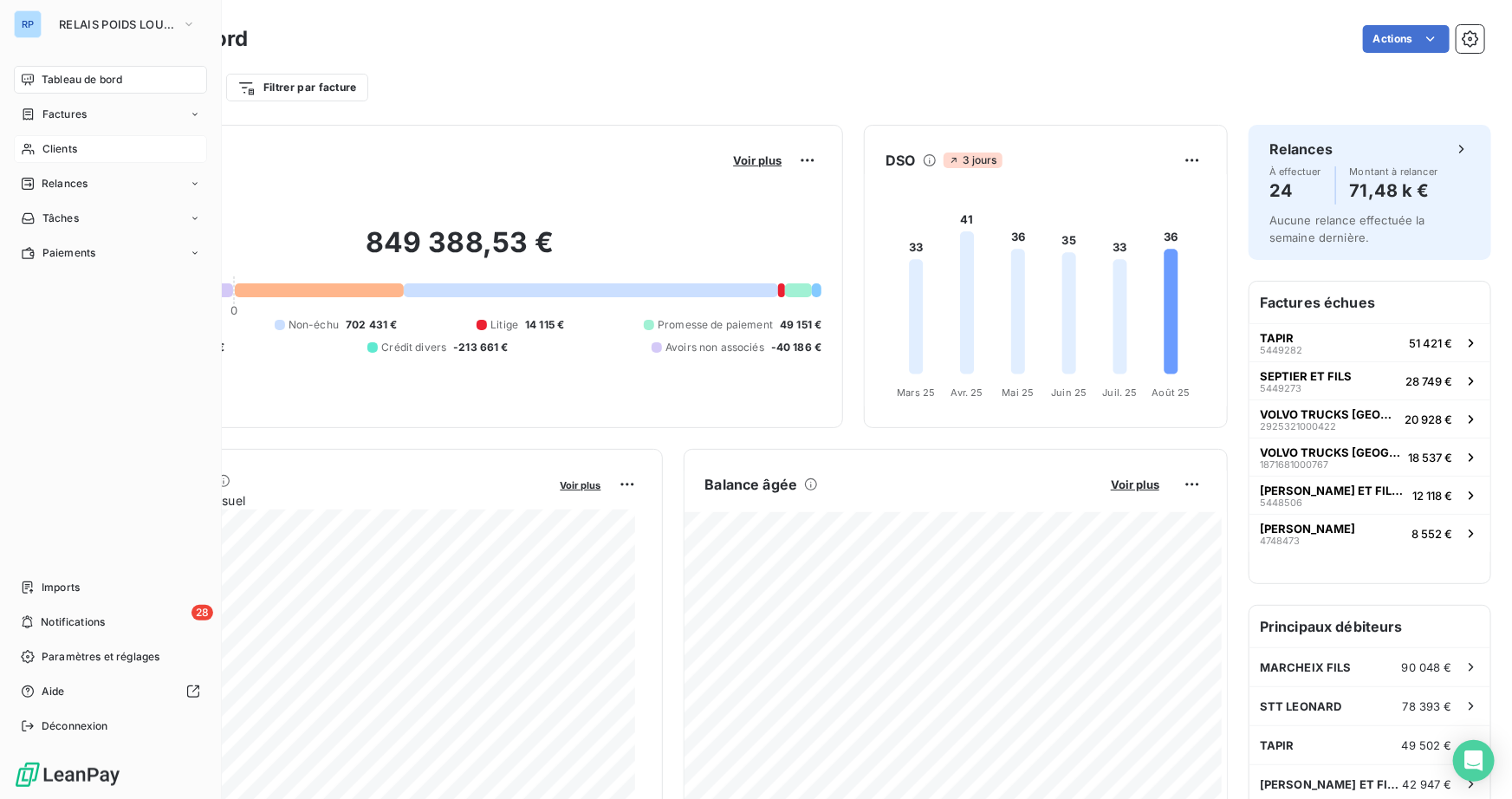
click at [61, 153] on span "Clients" at bounding box center [60, 149] width 35 height 15
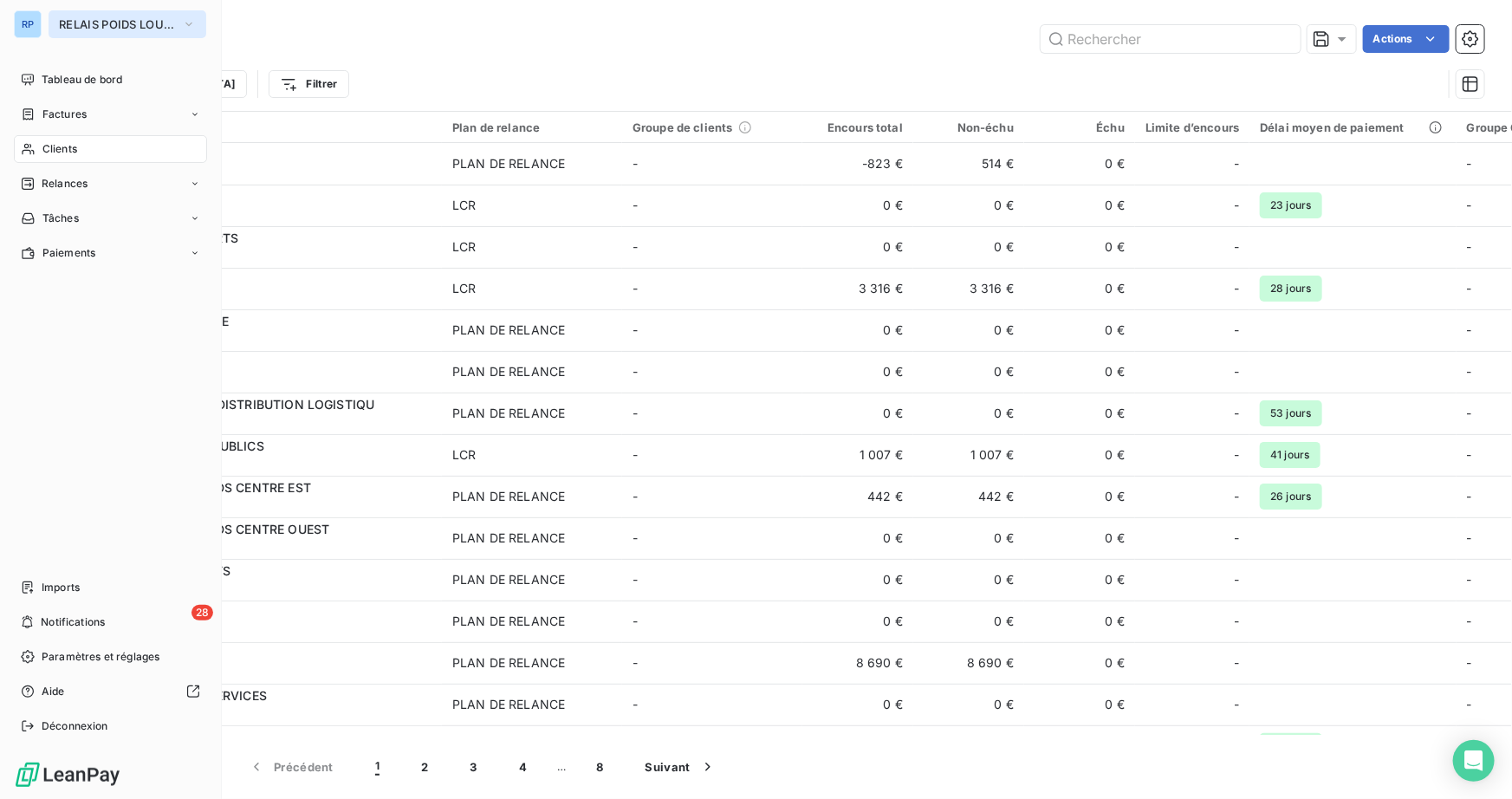
click at [93, 18] on span "RELAIS POIDS LOURDS AUVERGNE" at bounding box center [116, 24] width 116 height 13
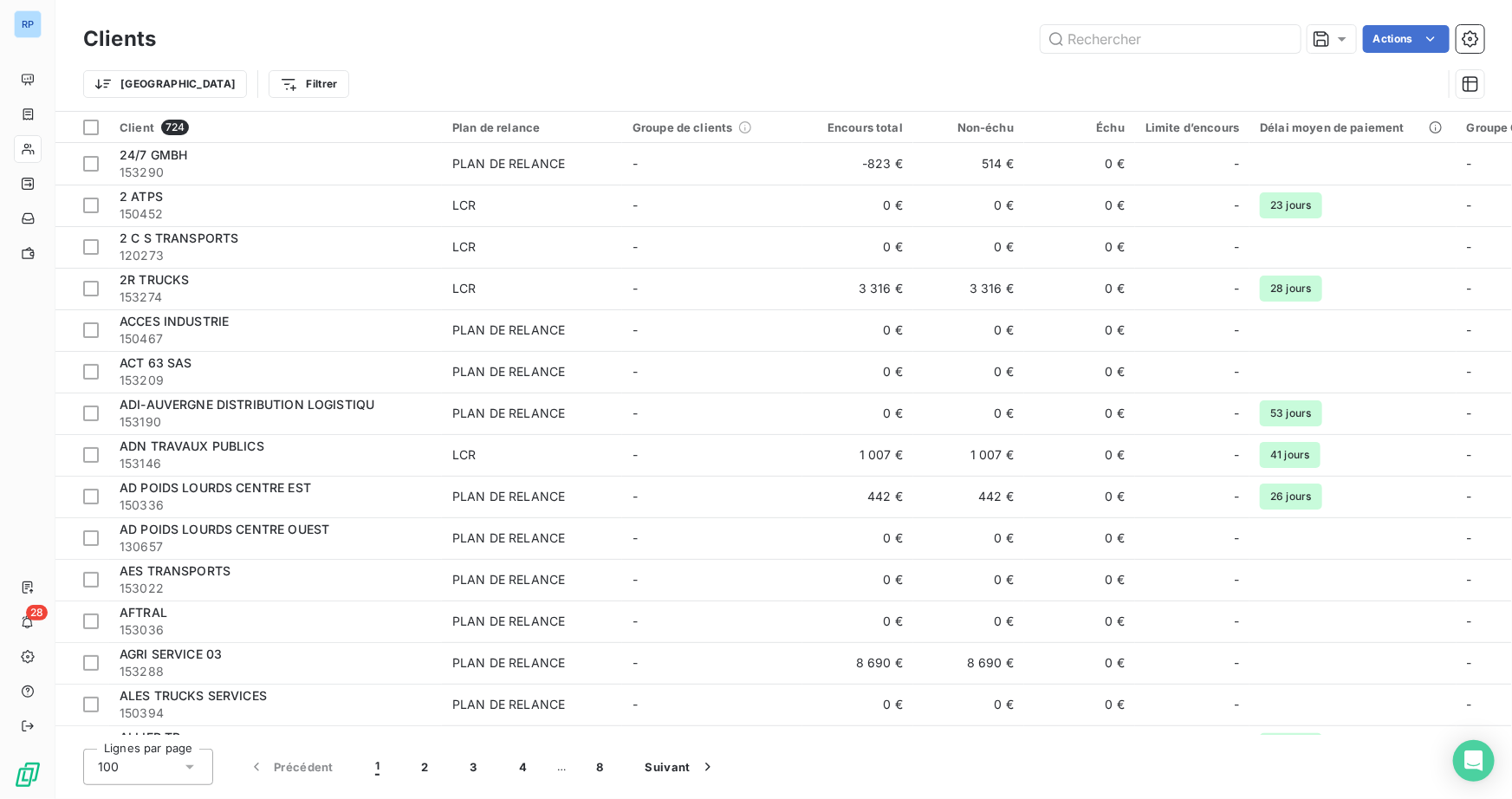
click at [512, 0] on html "RP 28 Clients Actions Trier Filtrer Client 724 Plan de relance Groupe de client…" at bounding box center [756, 400] width 1512 height 799
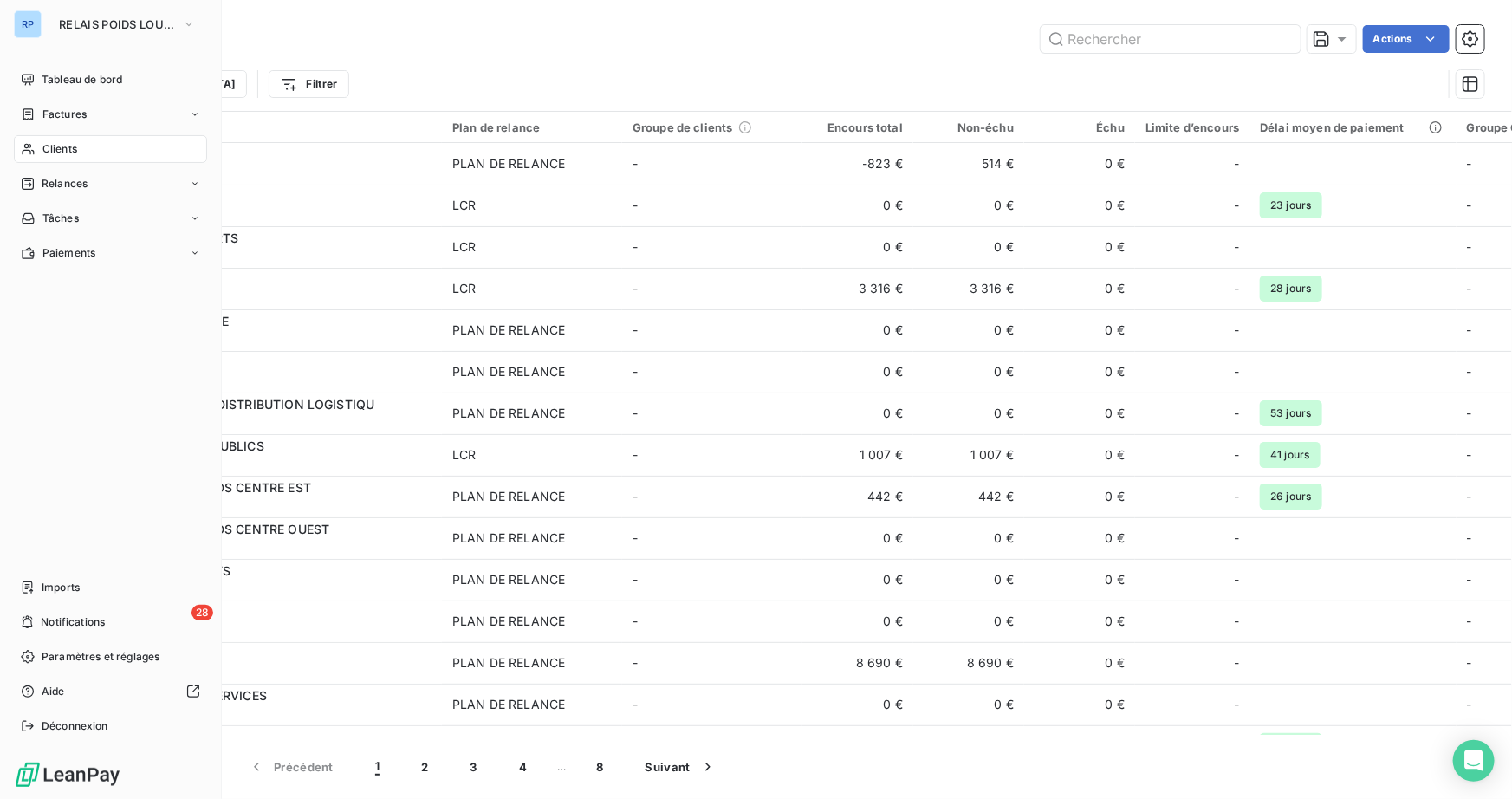
click at [43, 184] on span "Relances" at bounding box center [64, 183] width 46 height 15
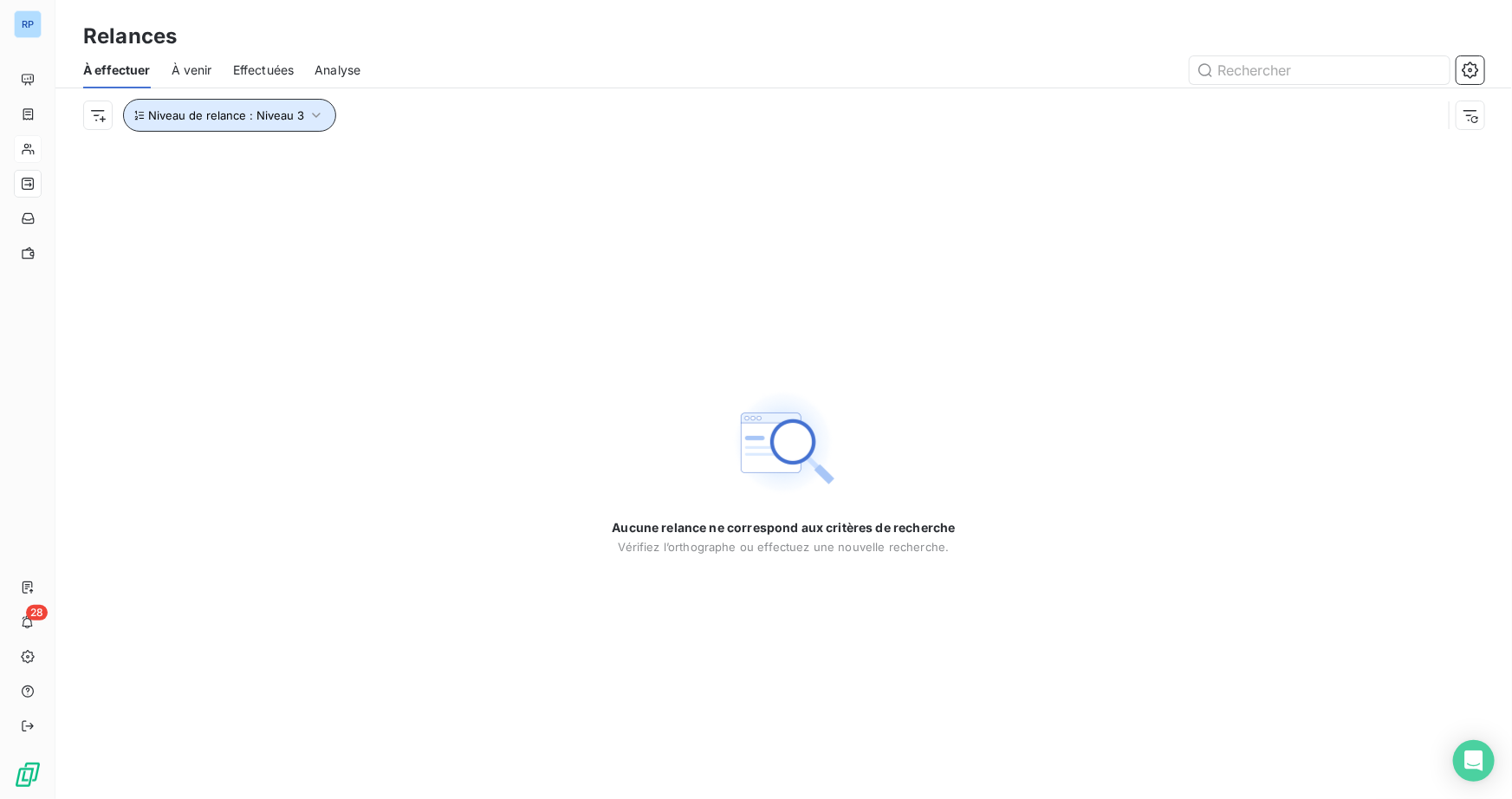
click at [300, 112] on span "Niveau de relance : Niveau 3" at bounding box center [226, 115] width 156 height 13
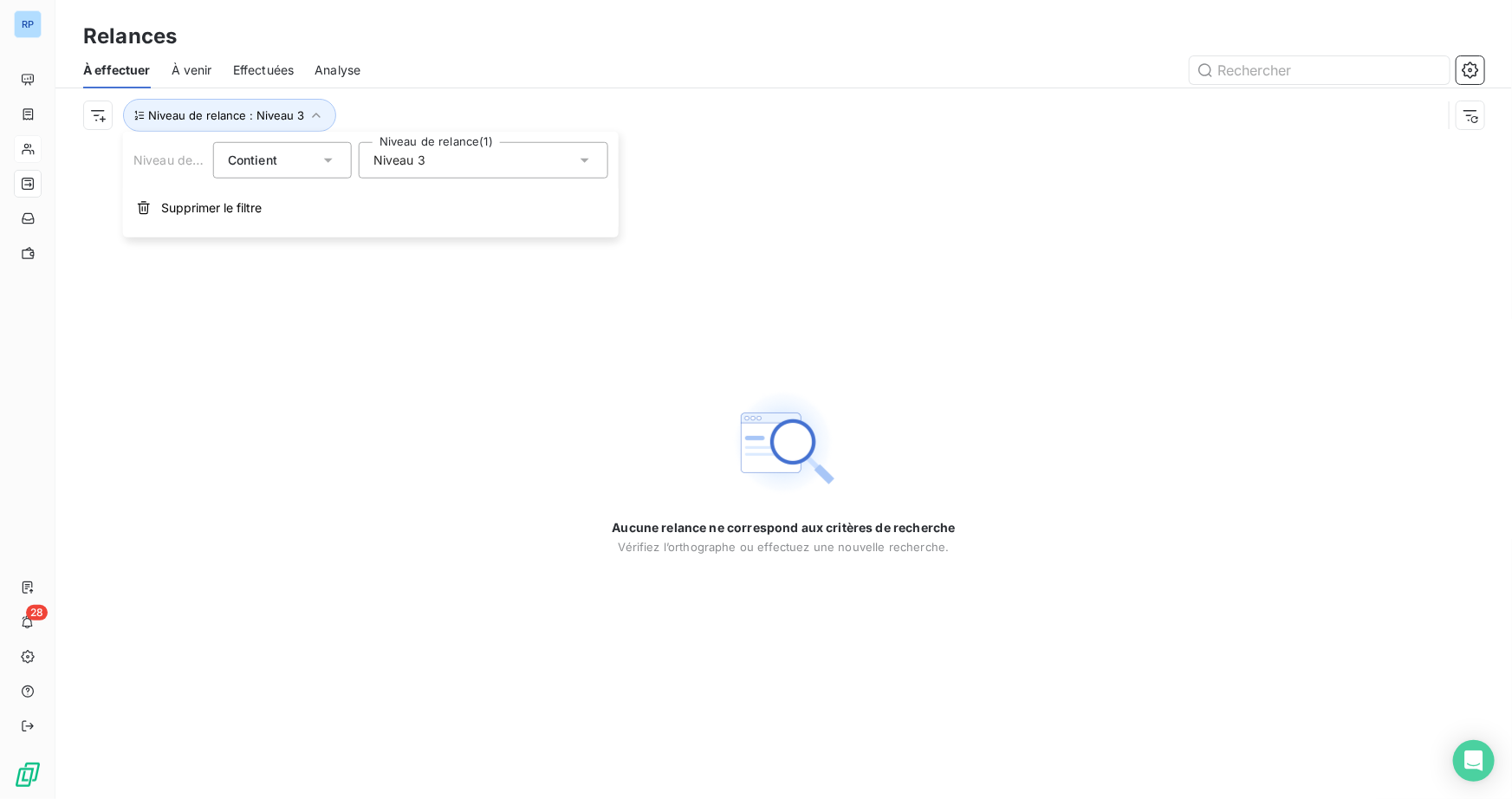
click at [570, 164] on div "Niveau 3" at bounding box center [483, 160] width 250 height 36
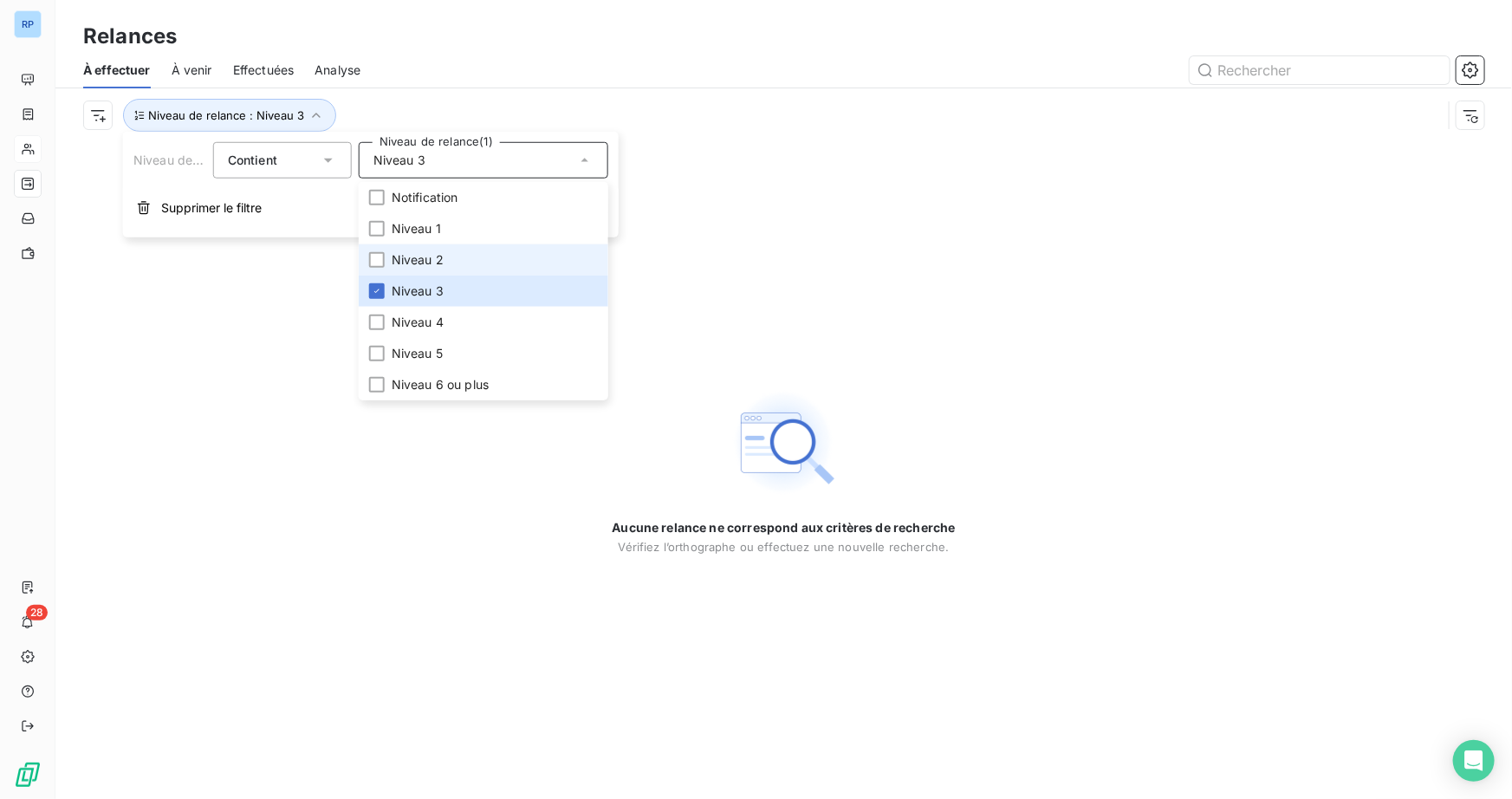
click at [447, 266] on li "Niveau 2" at bounding box center [483, 259] width 250 height 31
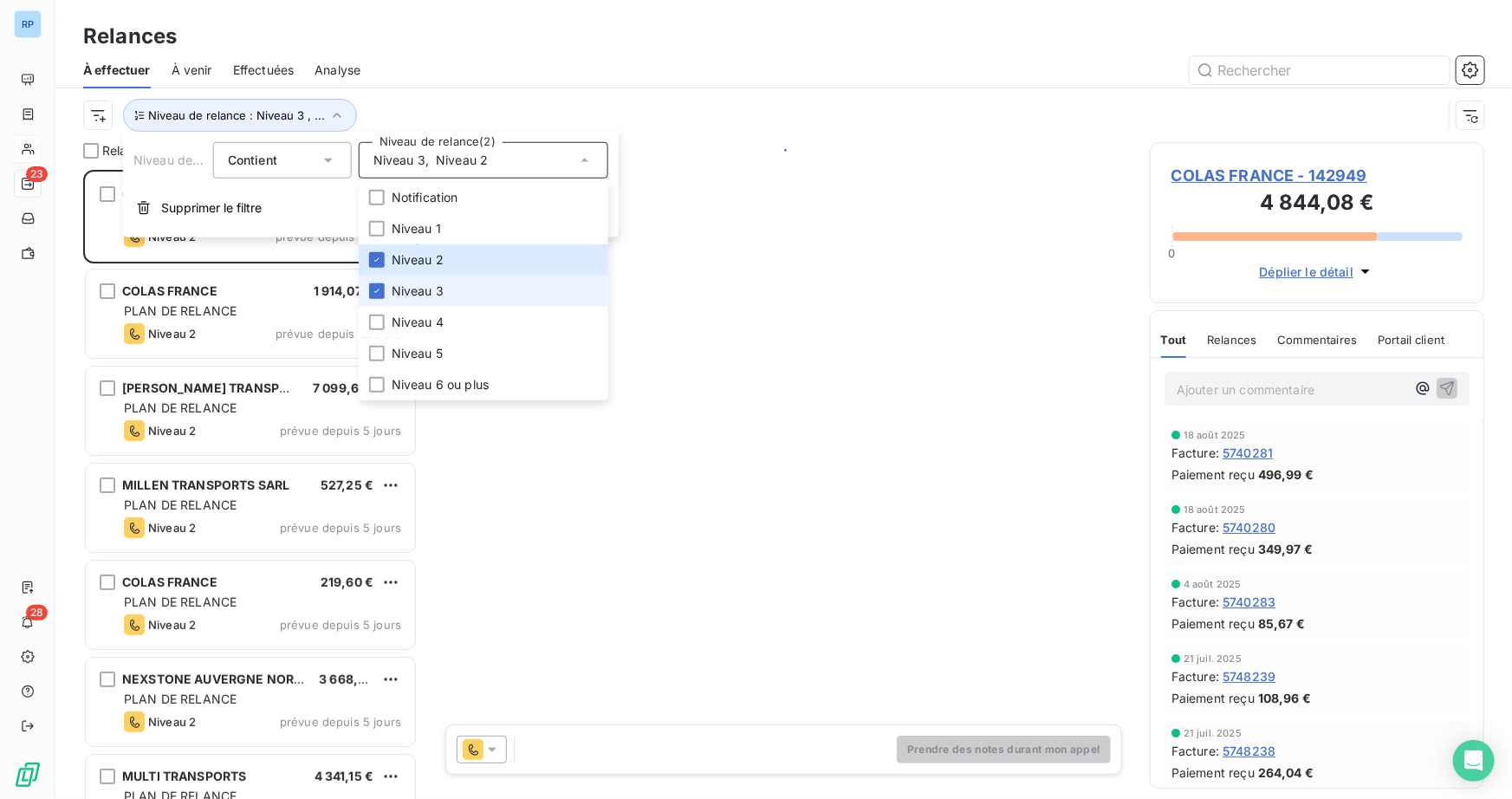
scroll to position [617, 323]
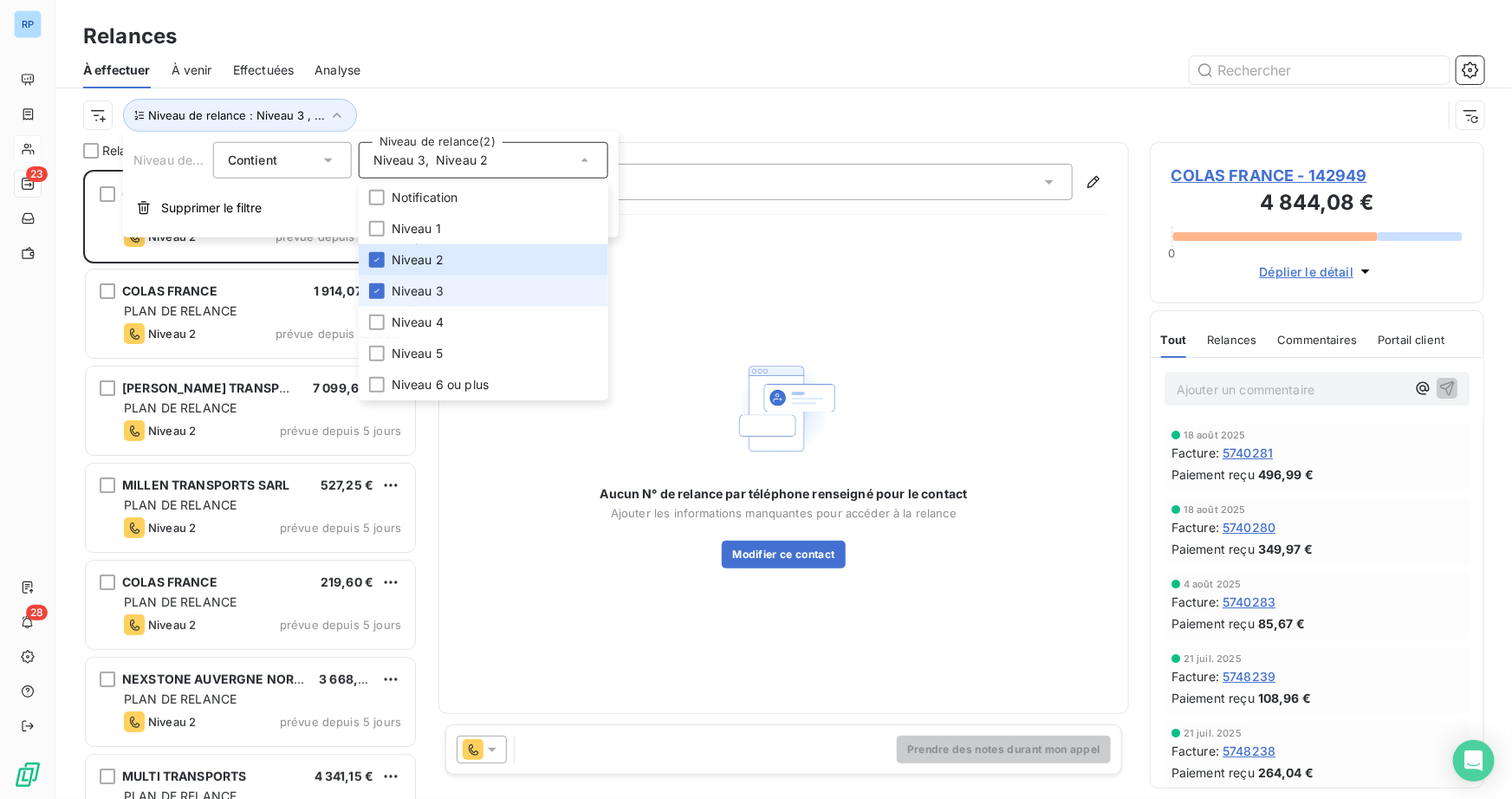
click at [402, 290] on span "Niveau 3" at bounding box center [418, 291] width 52 height 17
click at [763, 115] on div "Niveau de relance : Niveau 2" at bounding box center [763, 115] width 1358 height 33
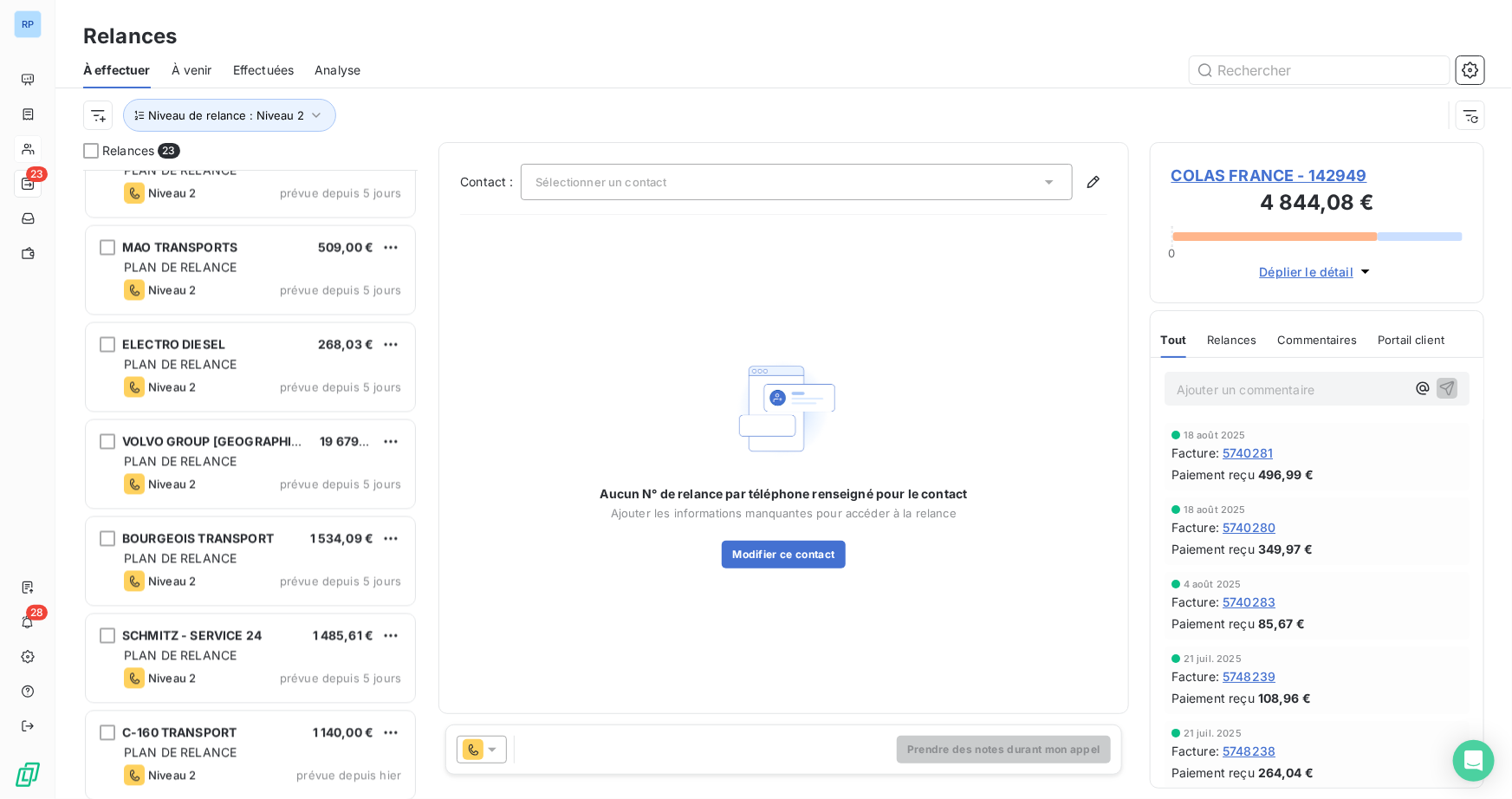
scroll to position [1603, 0]
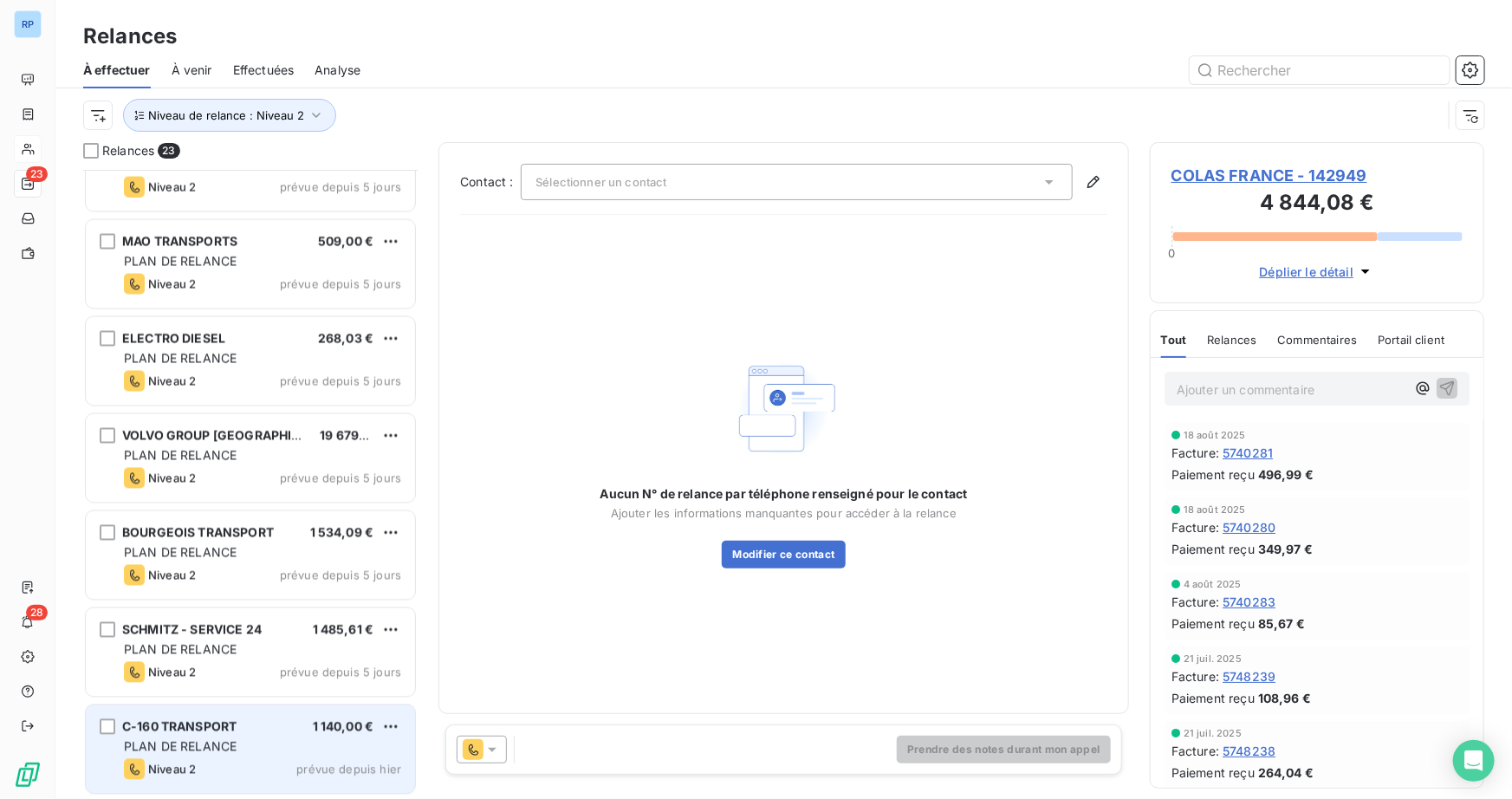
click at [245, 739] on div "PLAN DE RELANCE" at bounding box center [262, 746] width 278 height 17
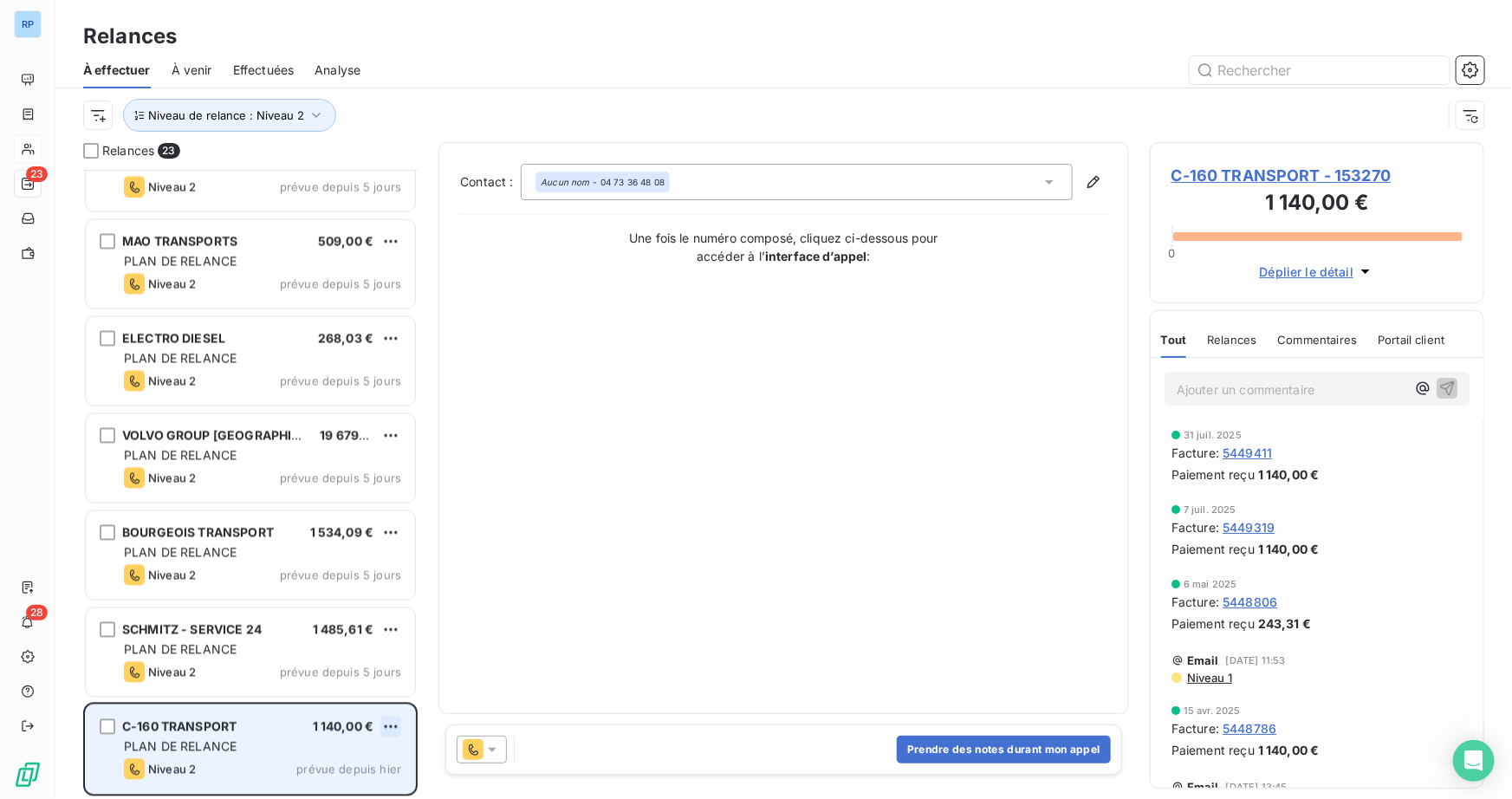
click at [392, 725] on html "RP 23 28 Relances À effectuer À venir Effectuées Analyse Niveau de relance : Ni…" at bounding box center [756, 400] width 1512 height 799
click at [323, 662] on div "Replanifier cette action" at bounding box center [315, 661] width 155 height 28
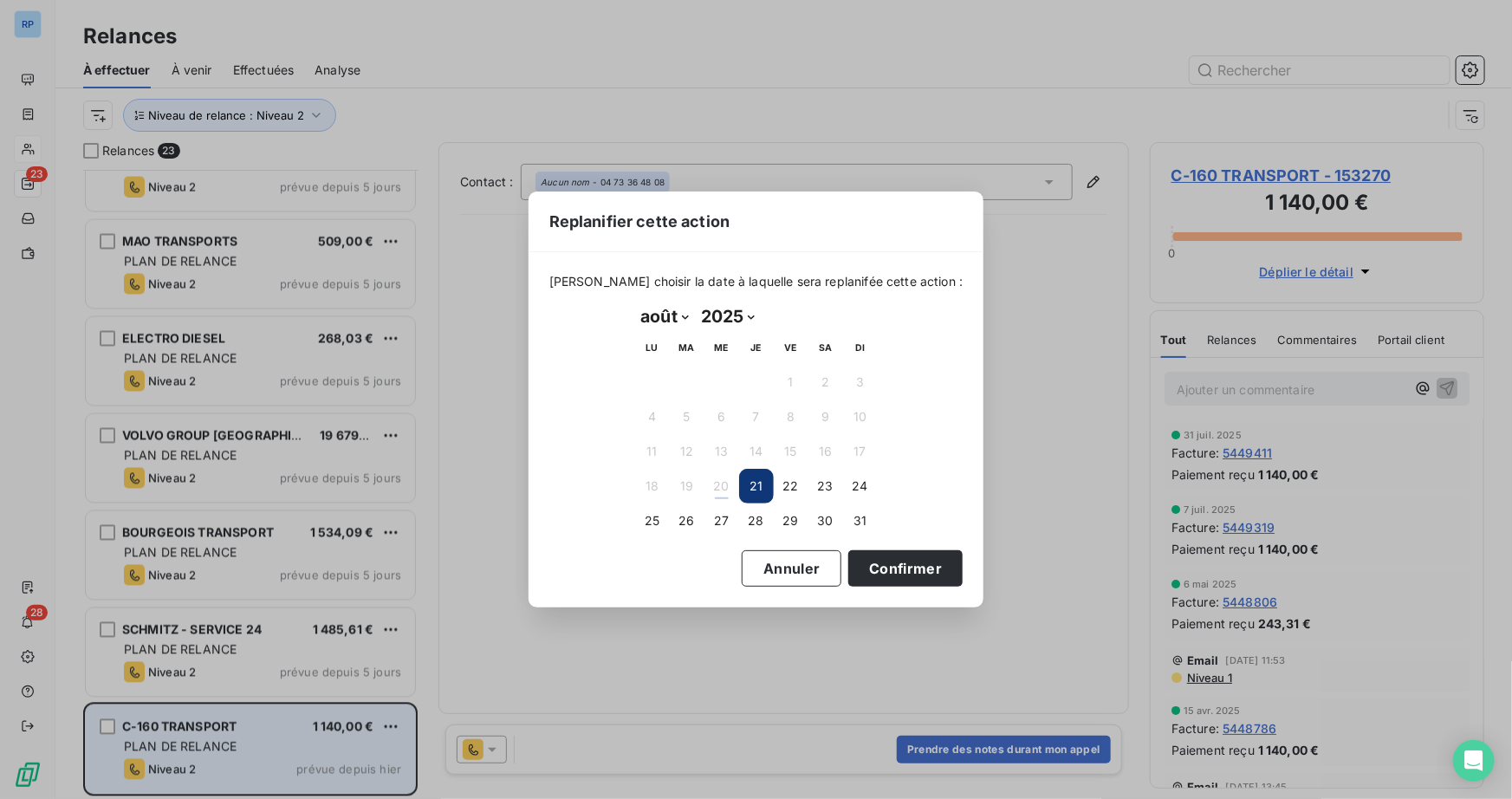
click at [667, 315] on select "janvier février mars avril mai juin juillet août septembre octobre novembre déc…" at bounding box center [665, 316] width 60 height 28
select select "8"
click at [635, 303] on select "janvier février mars avril mai juin juillet août septembre octobre novembre déc…" at bounding box center [665, 316] width 60 height 28
click at [660, 447] on button "15" at bounding box center [652, 451] width 35 height 35
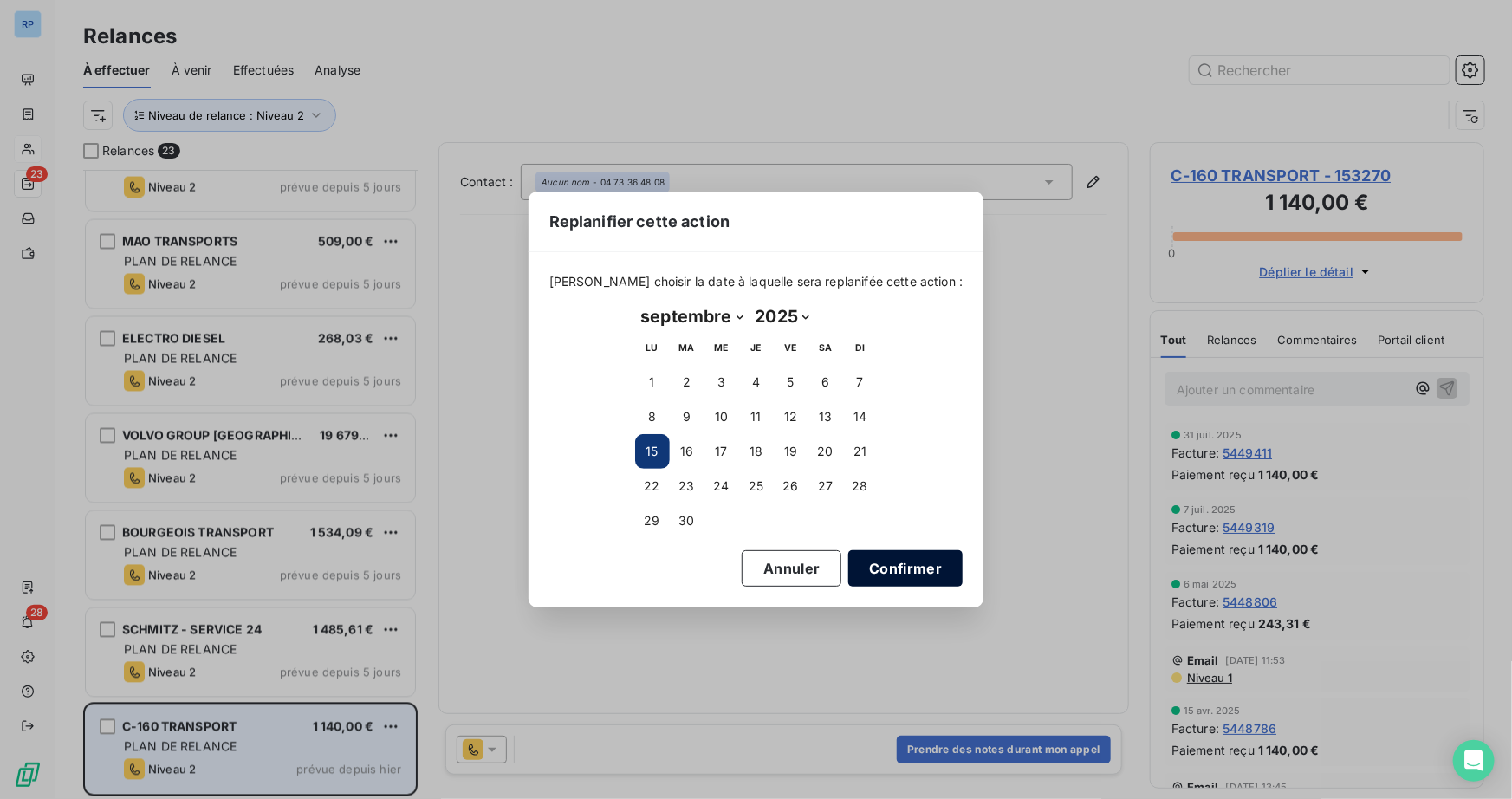
click at [878, 562] on button "Confirmer" at bounding box center [905, 569] width 114 height 36
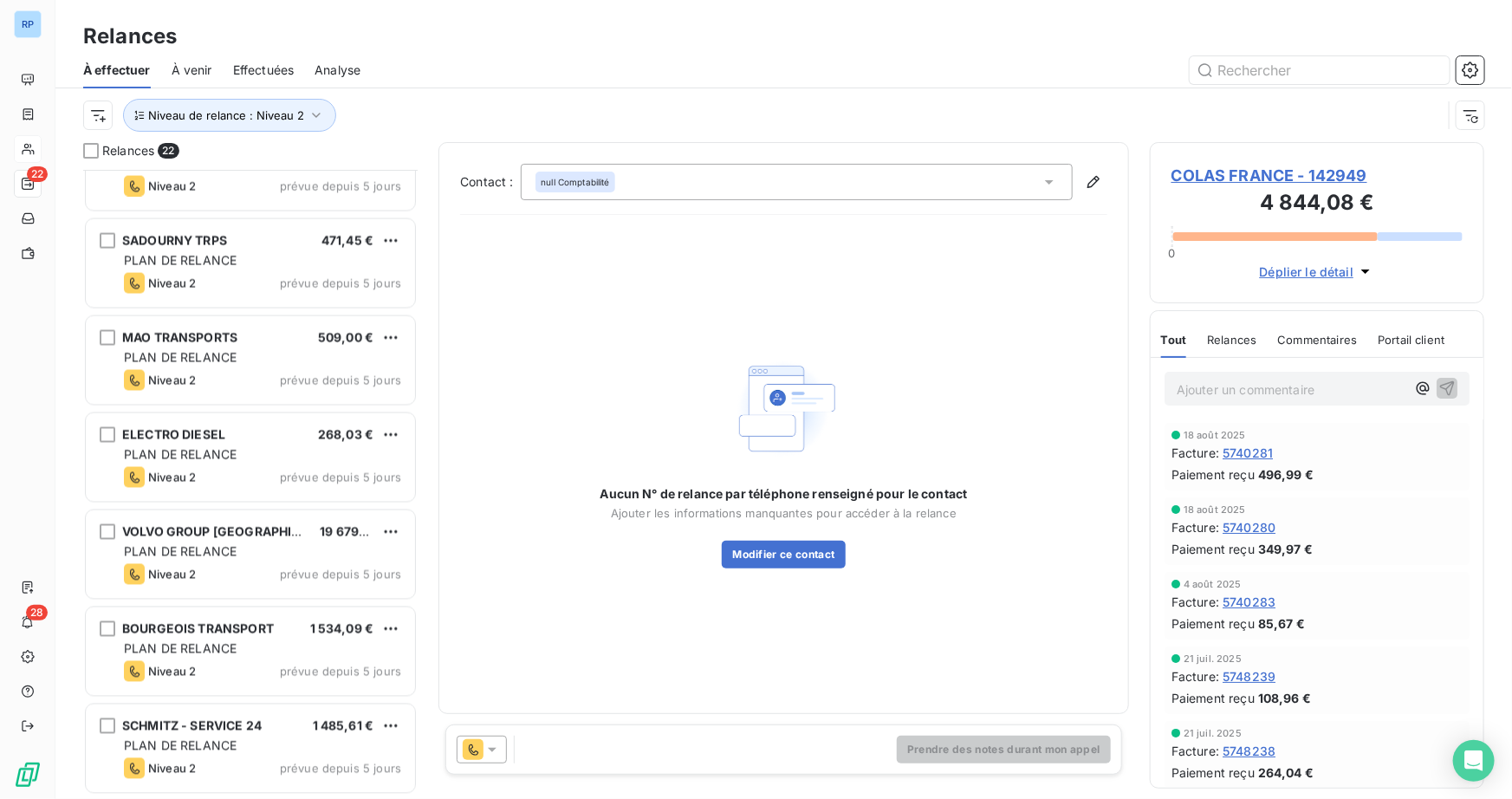
scroll to position [1506, 0]
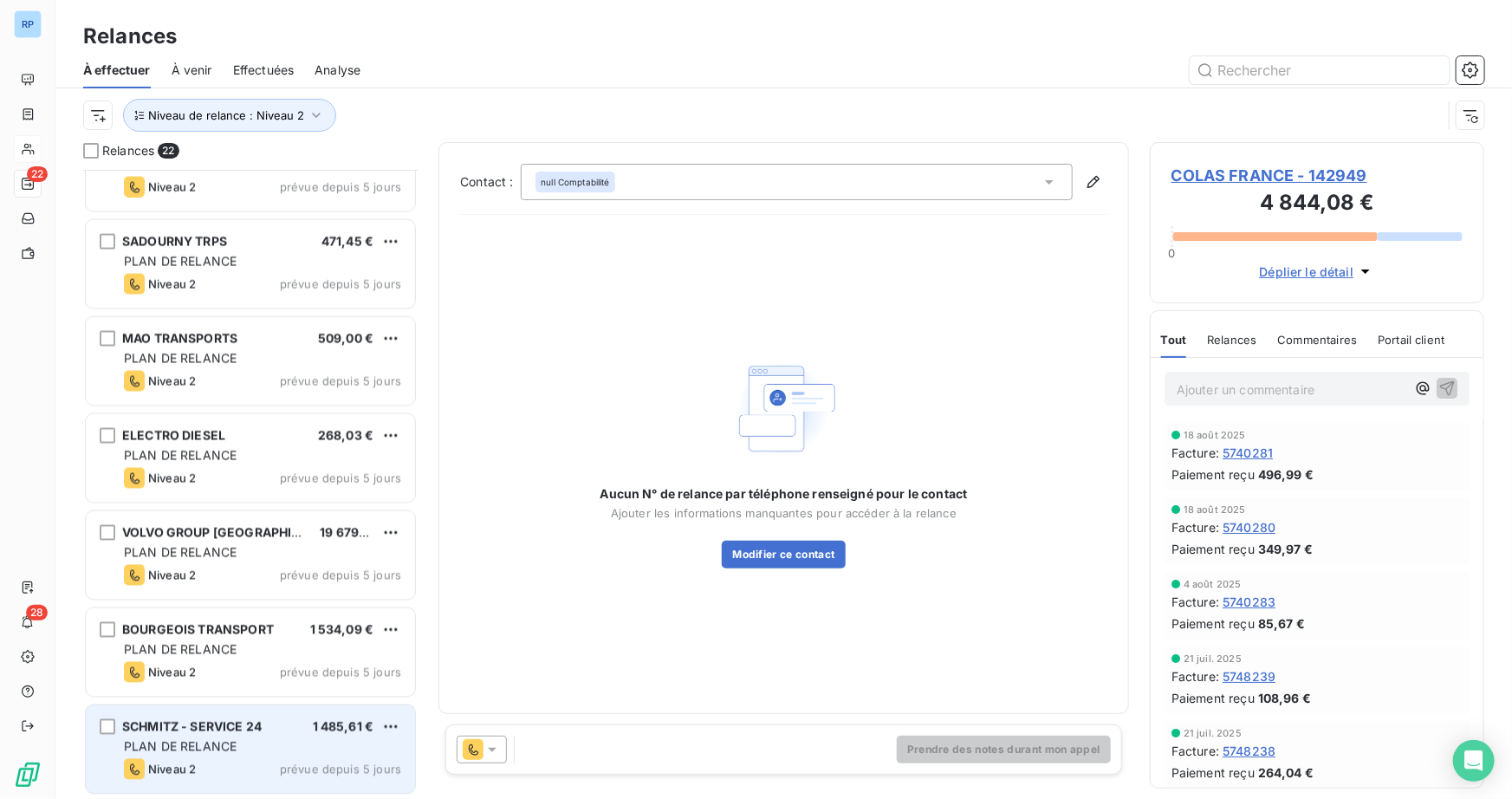
click at [220, 744] on span "PLAN DE RELANCE" at bounding box center [180, 745] width 112 height 14
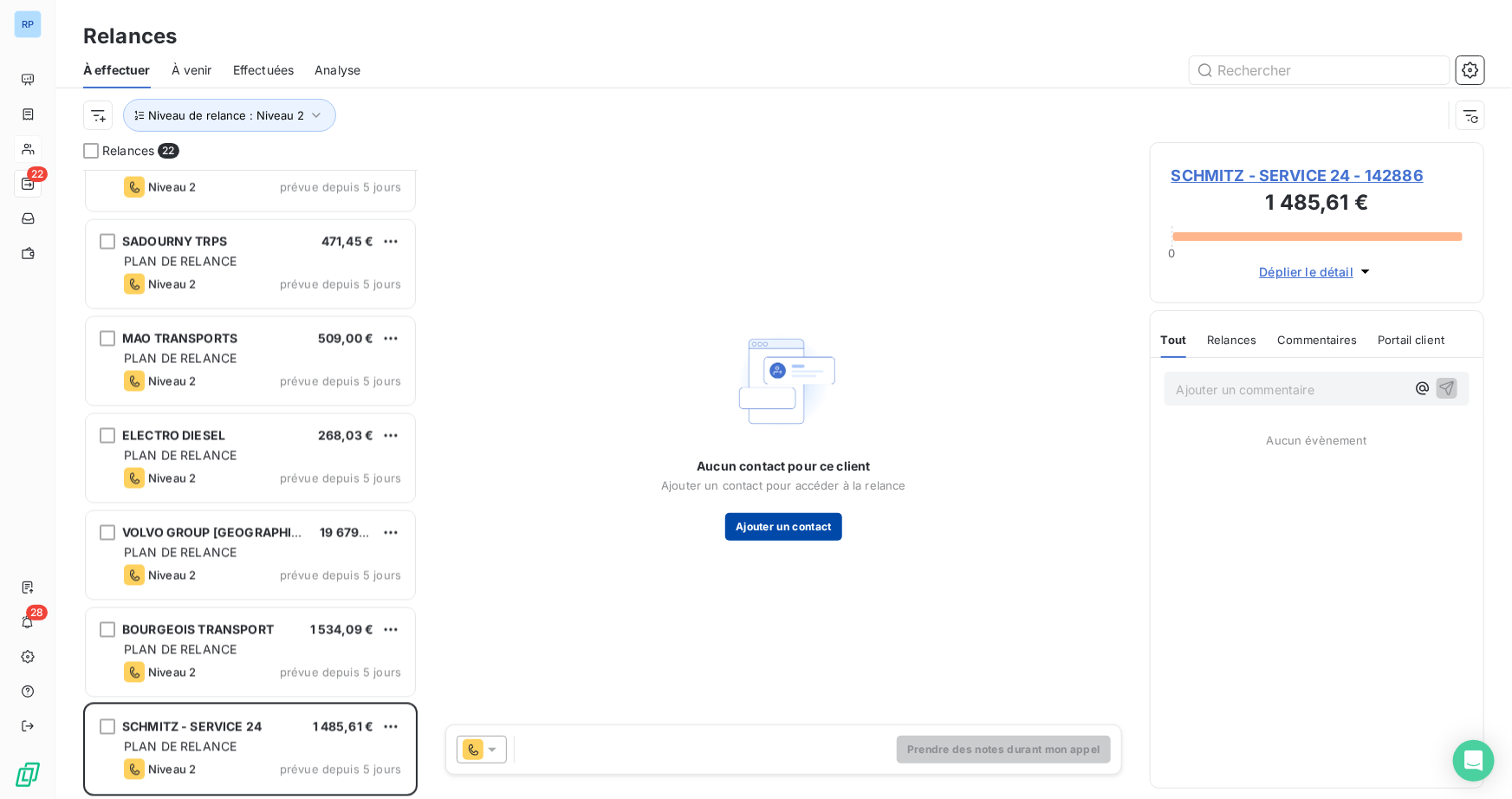
click at [818, 528] on button "Ajouter un contact" at bounding box center [784, 526] width 117 height 28
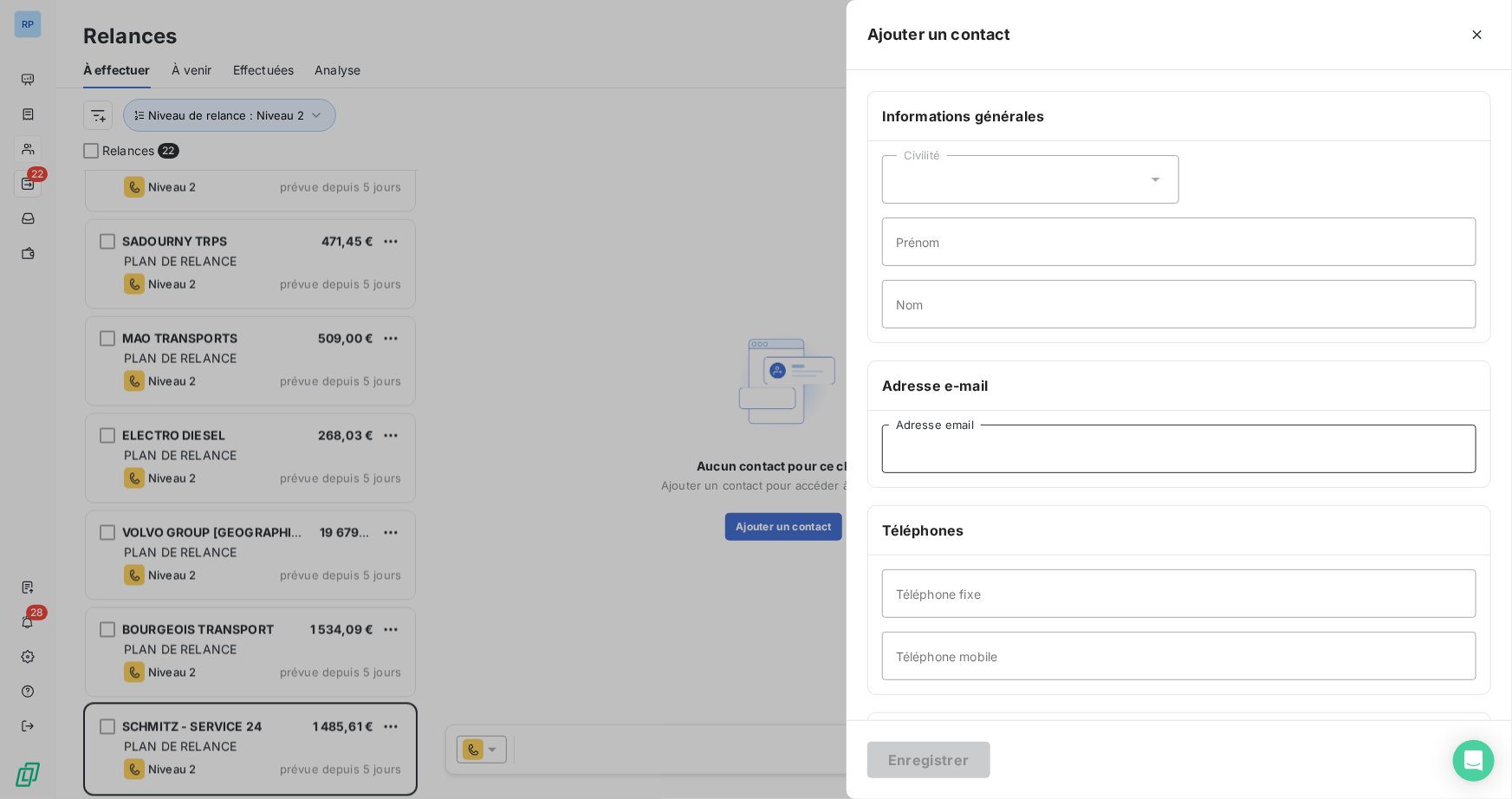
click at [910, 465] on input "Adresse email" at bounding box center [1179, 448] width 595 height 49
paste input "invoice@24seven-assistance.com"
type input "invoice@24seven-assistance.com"
click at [976, 588] on input "Téléphone fixe" at bounding box center [1179, 593] width 595 height 49
paste input "03 88 07 24 77"
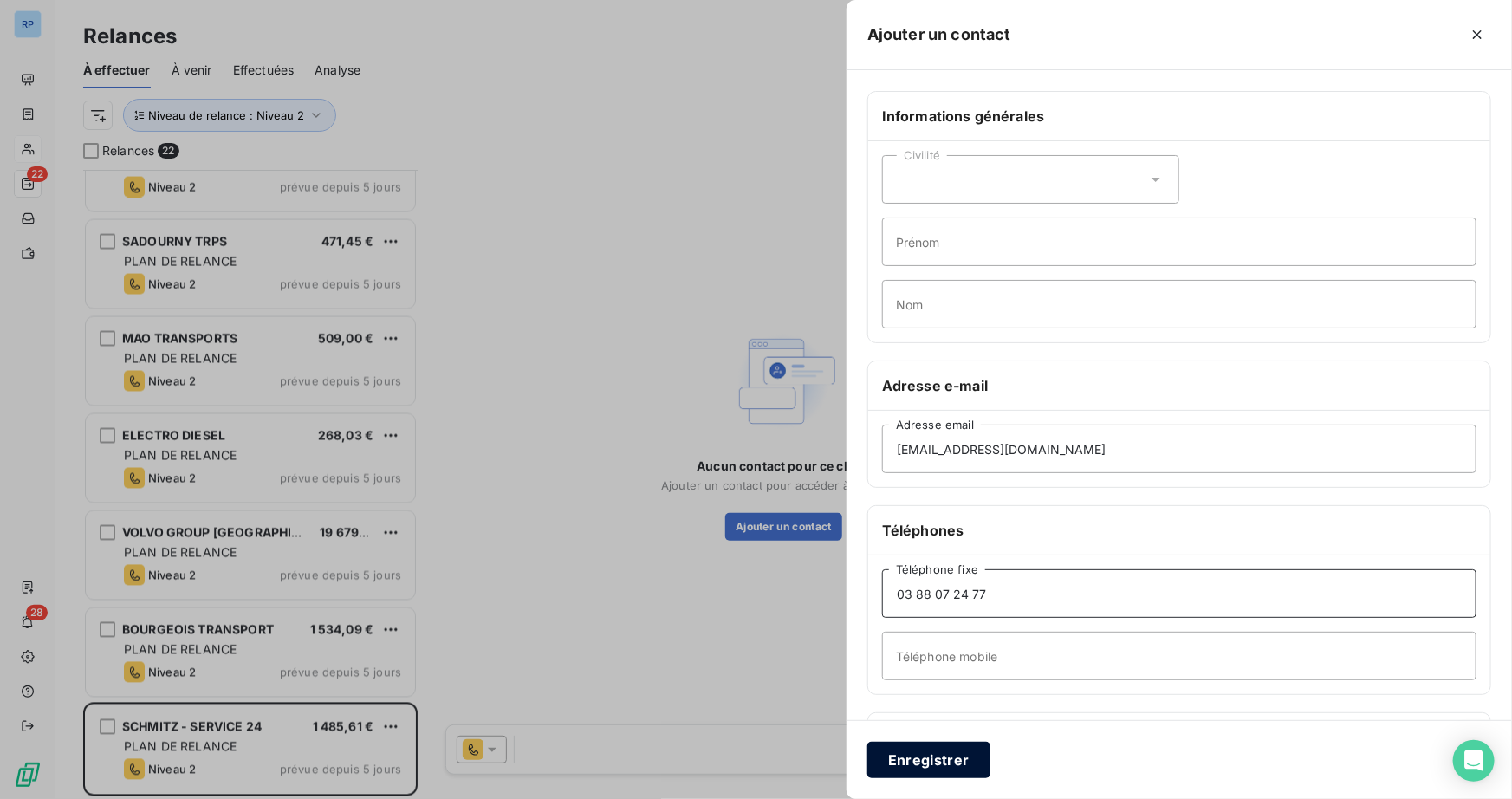
type input "03 88 07 24 77"
click at [940, 757] on button "Enregistrer" at bounding box center [929, 760] width 123 height 36
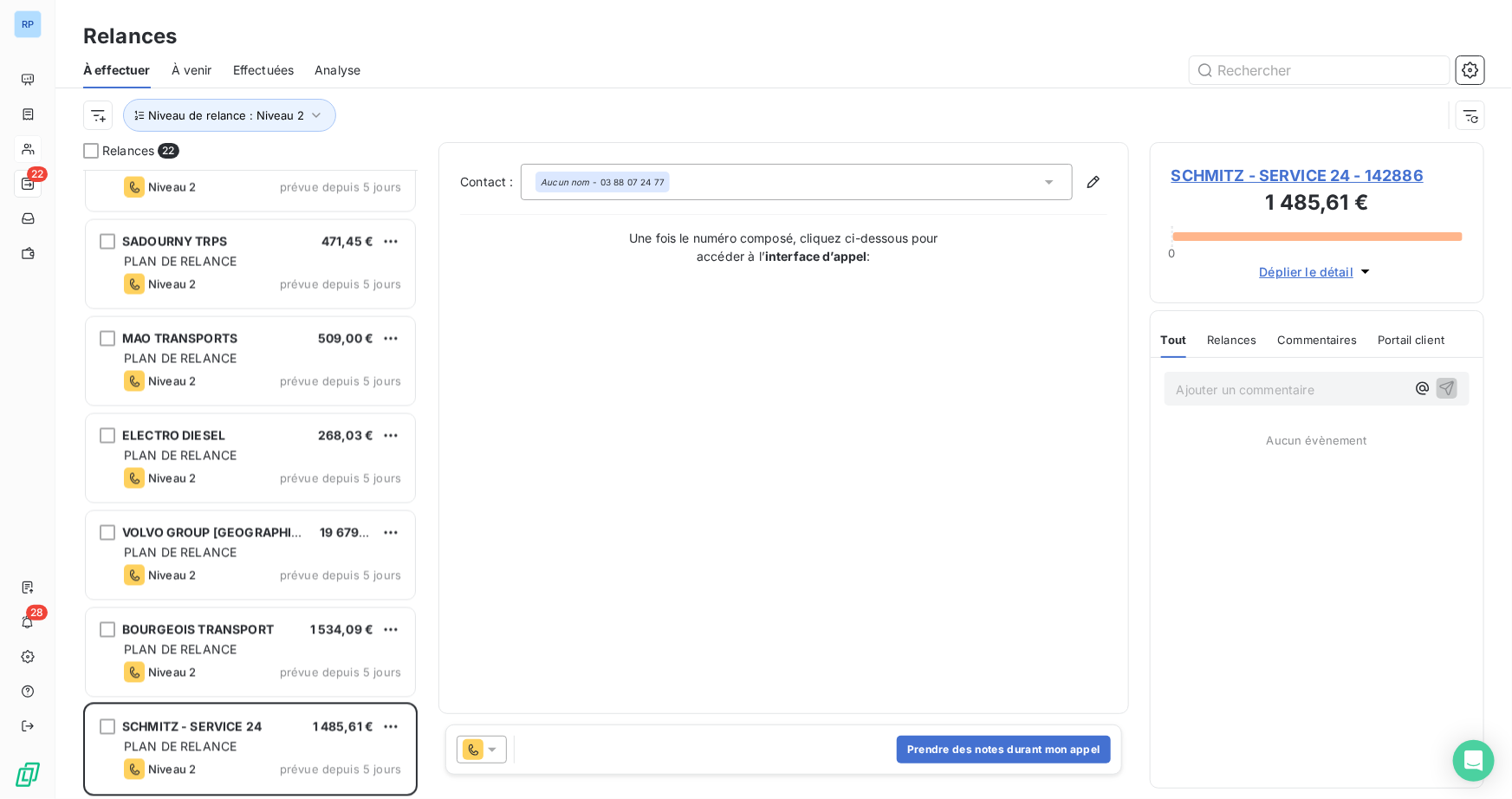
click at [1359, 398] on p "Ajouter un commentaire ﻿" at bounding box center [1291, 389] width 229 height 22
click at [496, 746] on div at bounding box center [481, 749] width 50 height 28
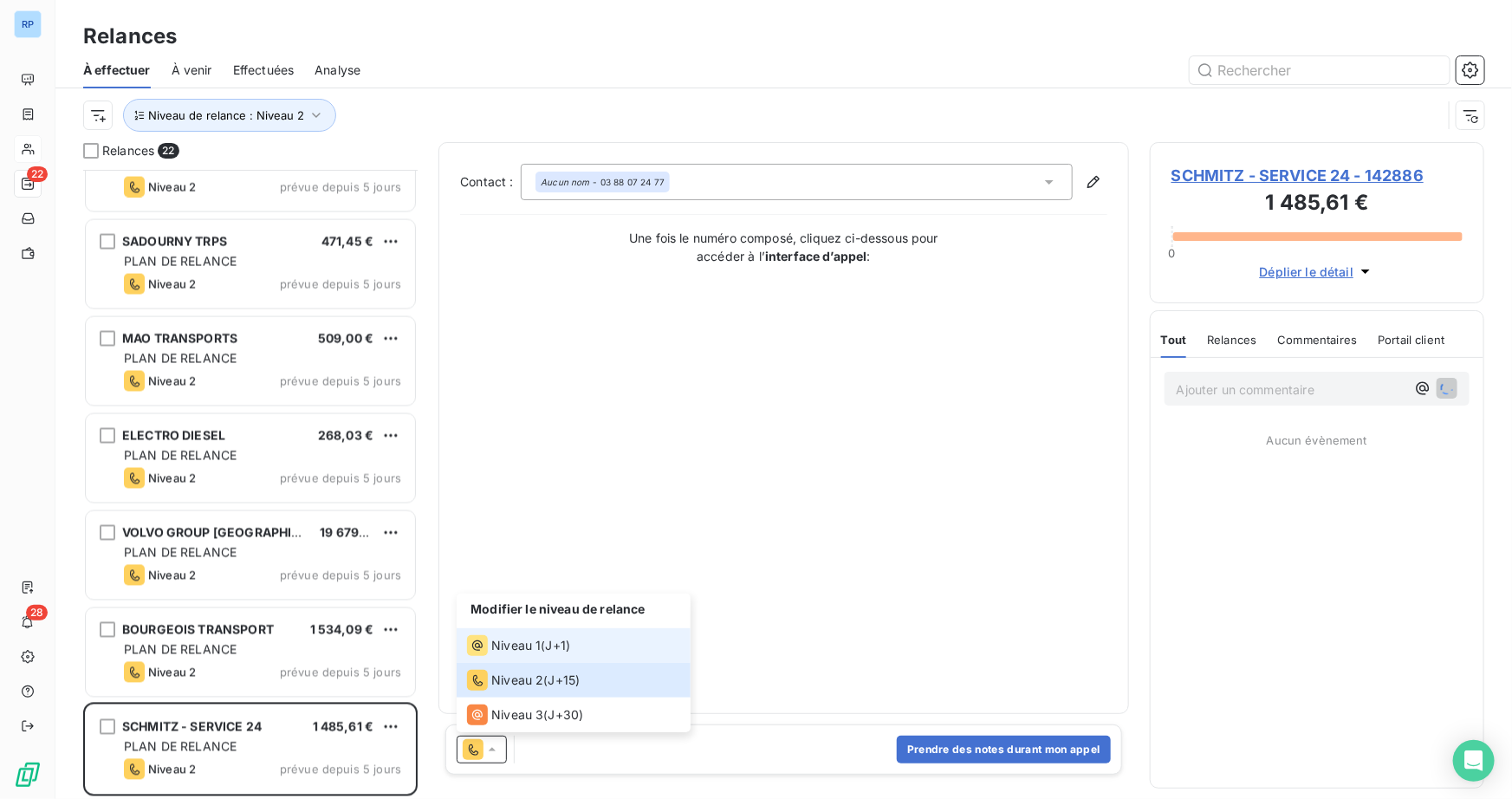
click at [525, 647] on span "Niveau 1" at bounding box center [515, 645] width 49 height 17
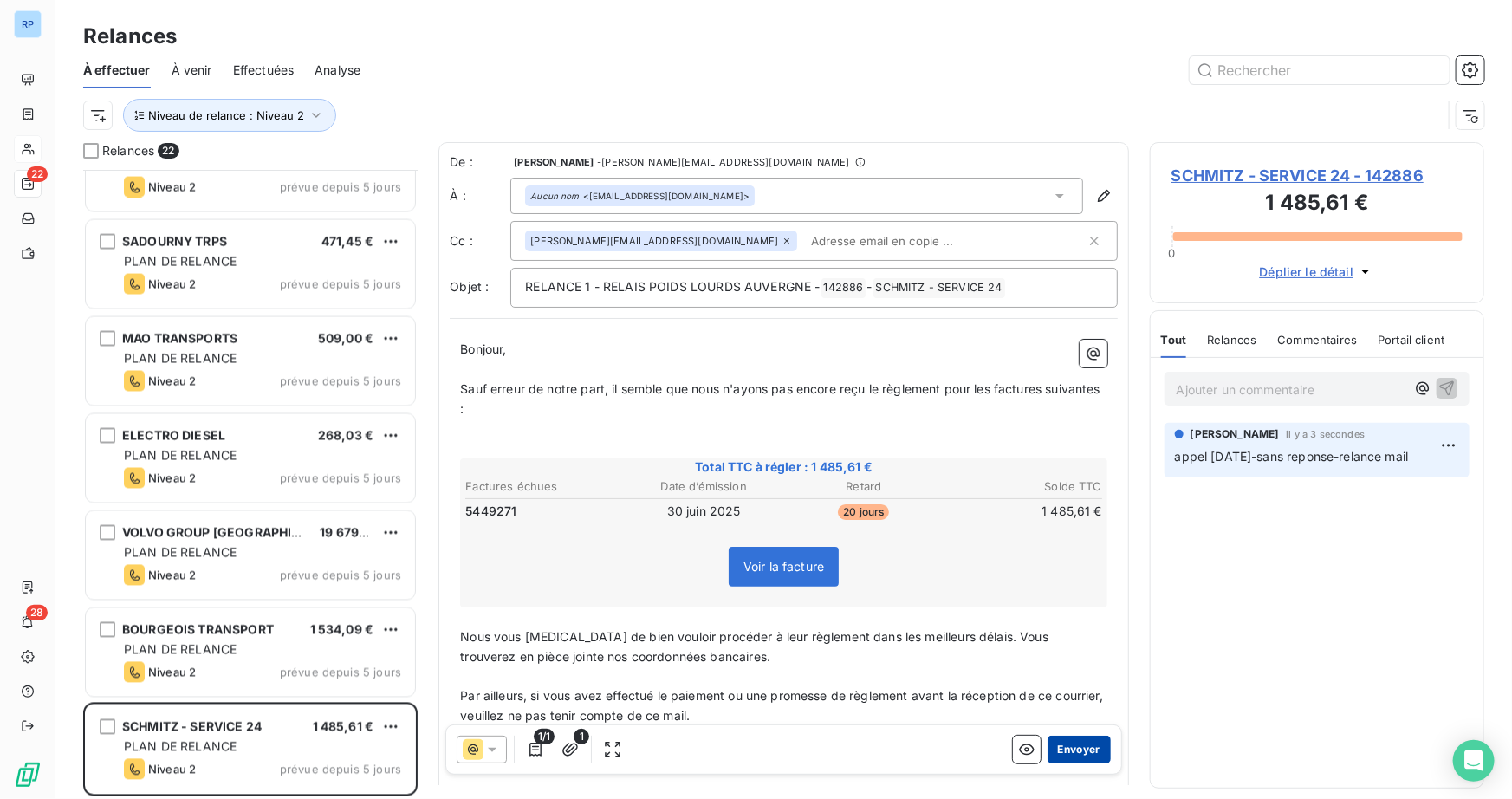
click at [1075, 752] on button "Envoyer" at bounding box center [1079, 749] width 63 height 28
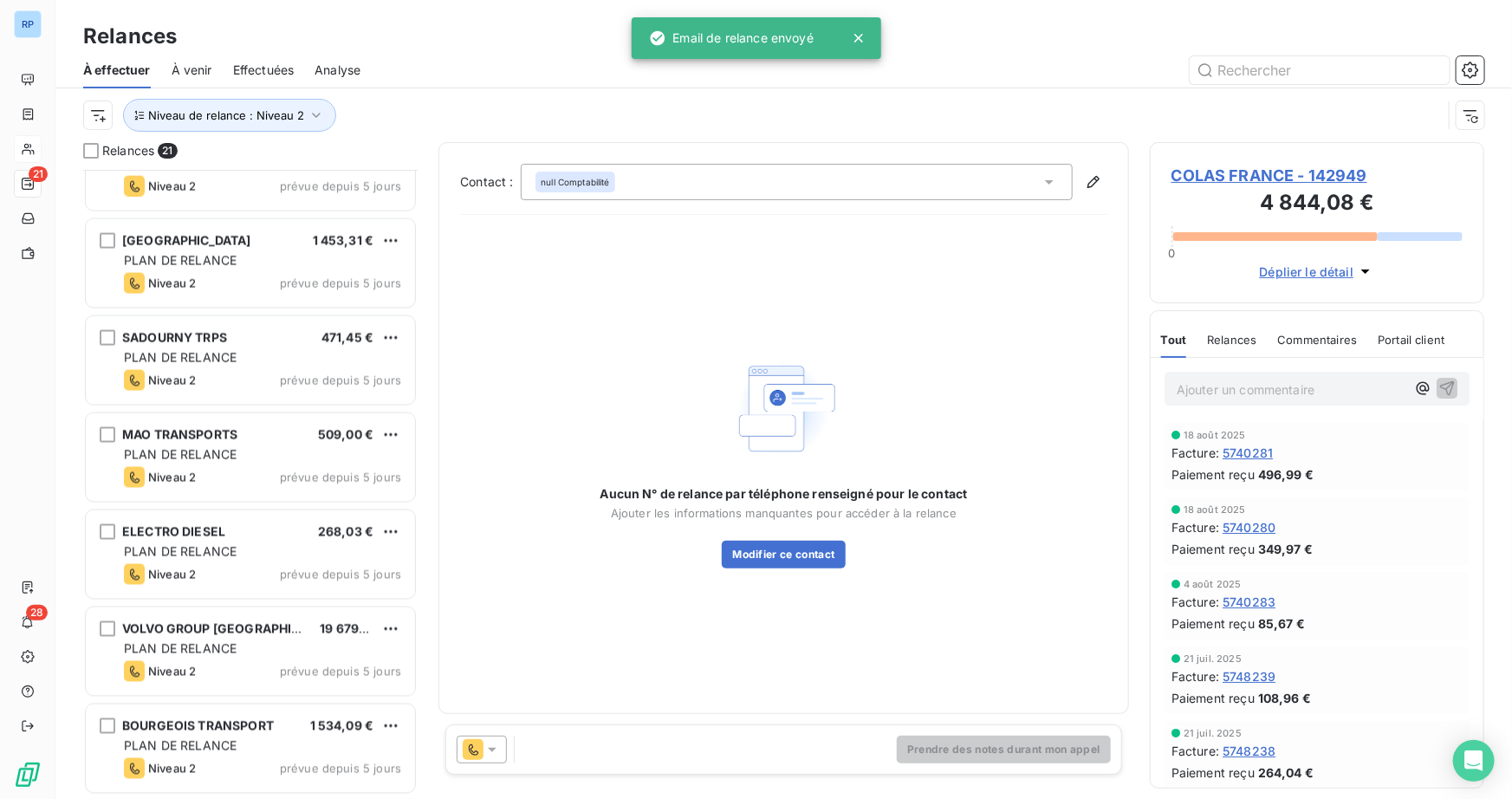
scroll to position [1408, 0]
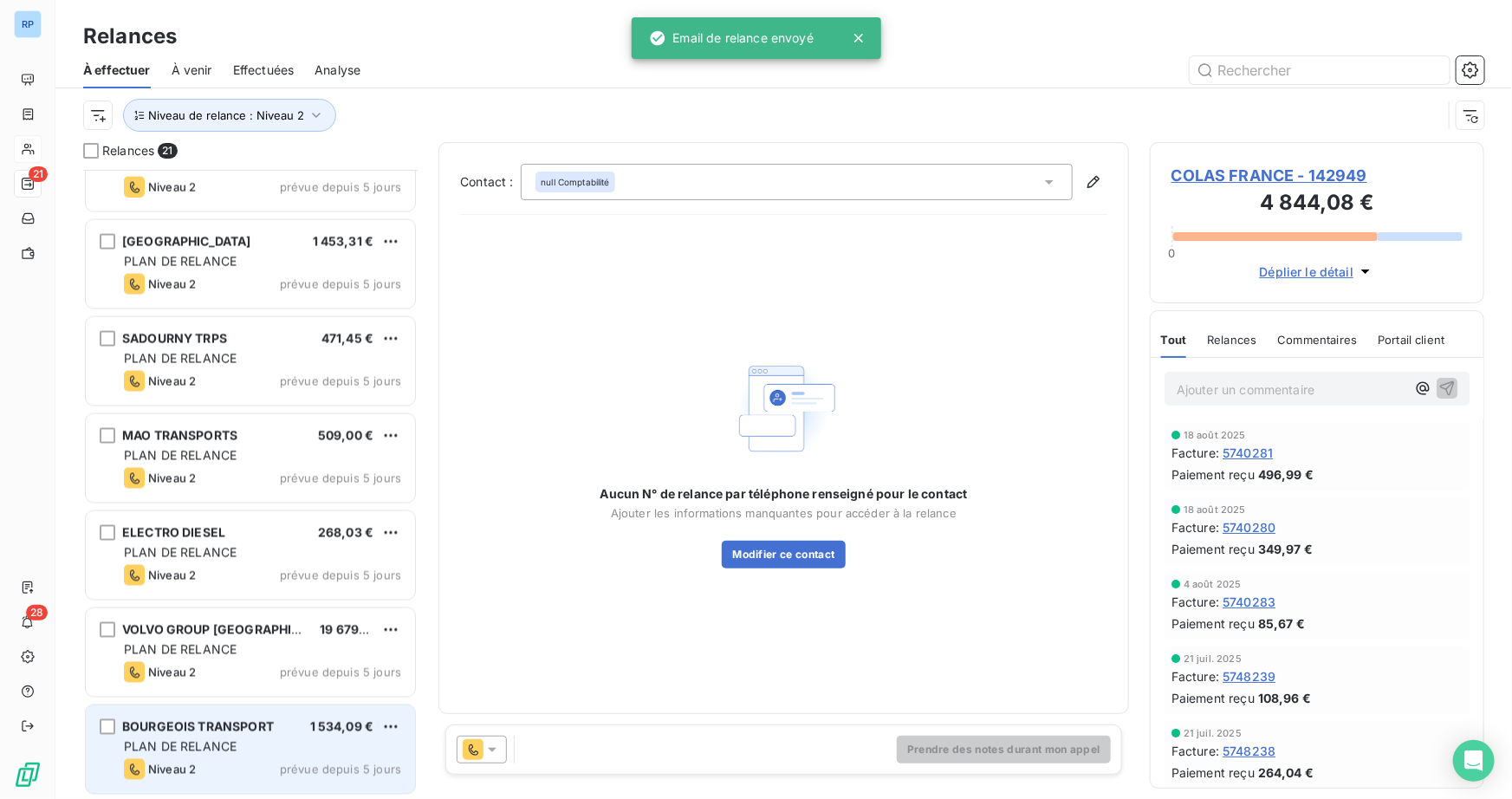
click at [173, 725] on span "BOURGEOIS TRANSPORT" at bounding box center [198, 726] width 152 height 14
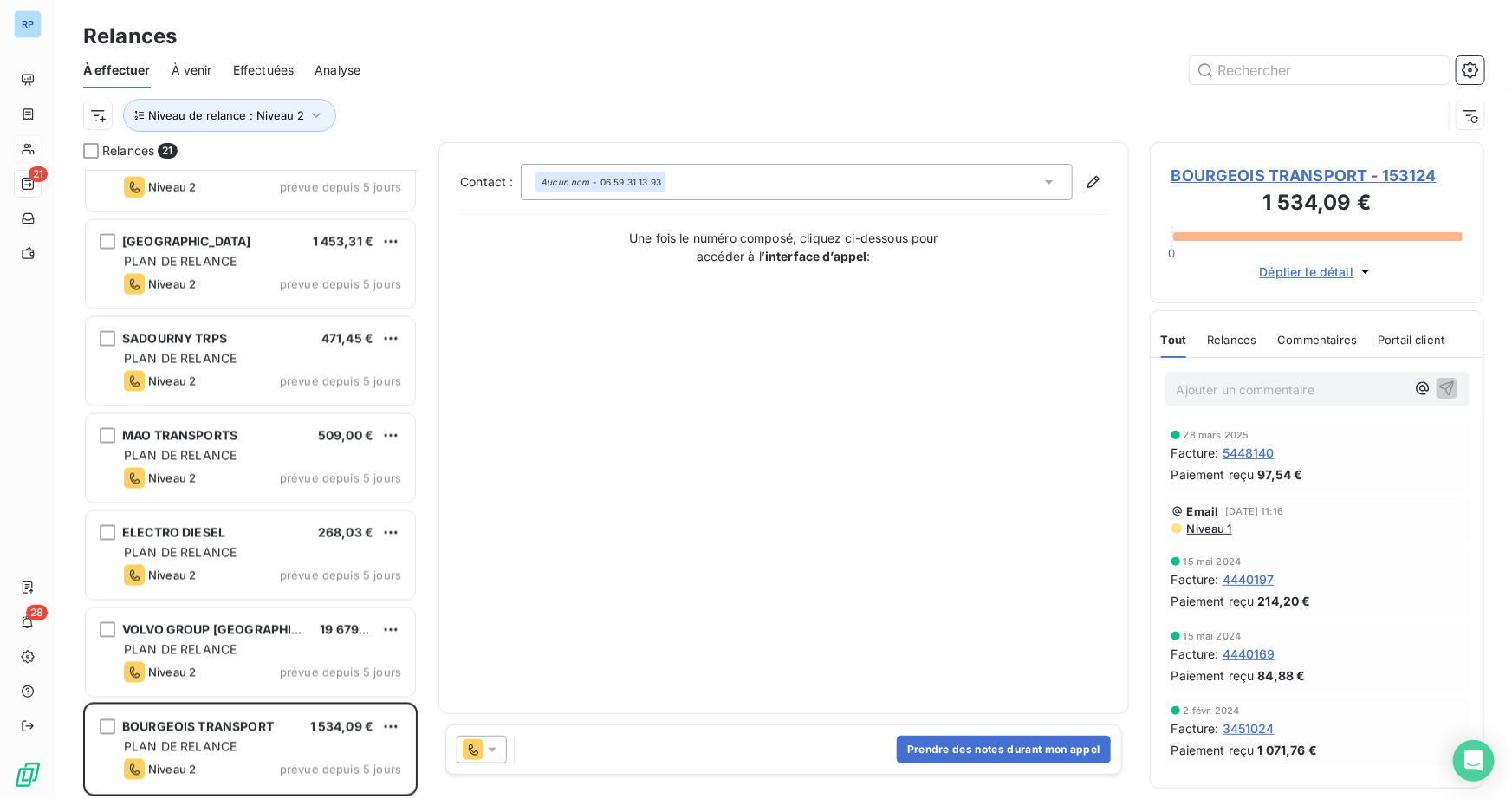
click at [1235, 378] on p "Ajouter un commentaire ﻿" at bounding box center [1291, 389] width 229 height 22
click at [494, 745] on icon at bounding box center [492, 749] width 17 height 17
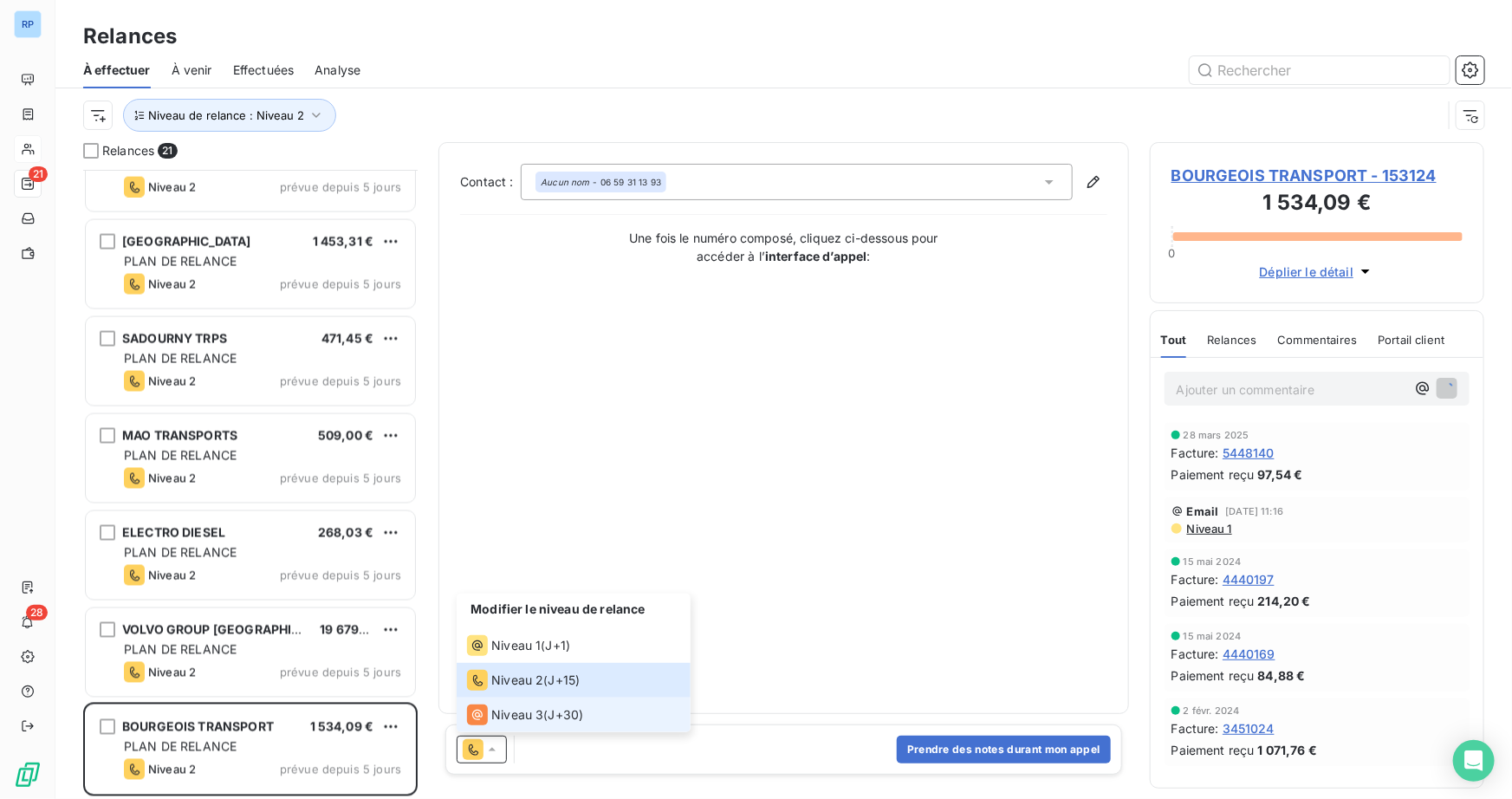
click at [503, 708] on span "Niveau 3" at bounding box center [517, 714] width 52 height 17
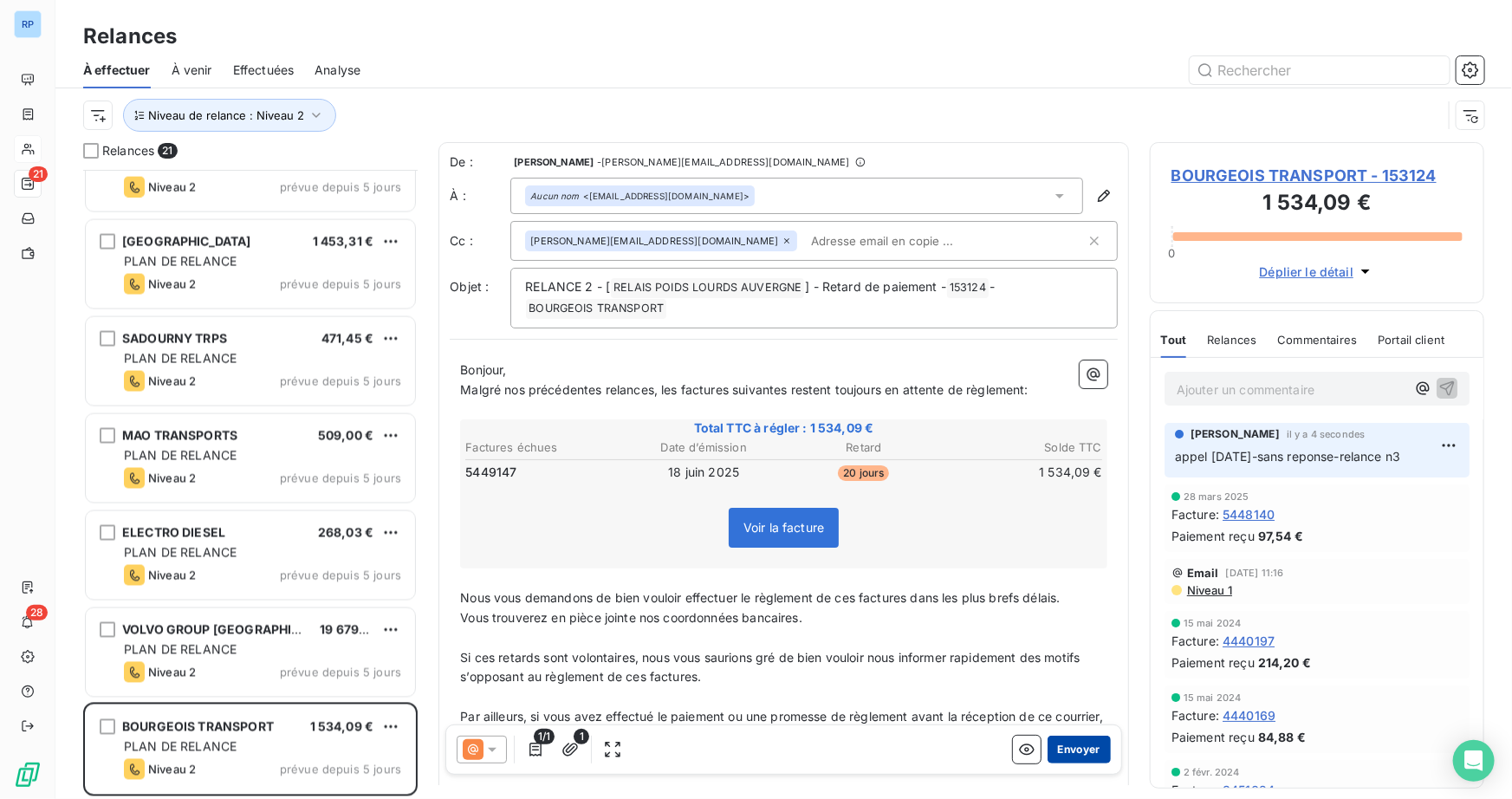
click at [1073, 754] on button "Envoyer" at bounding box center [1079, 749] width 63 height 28
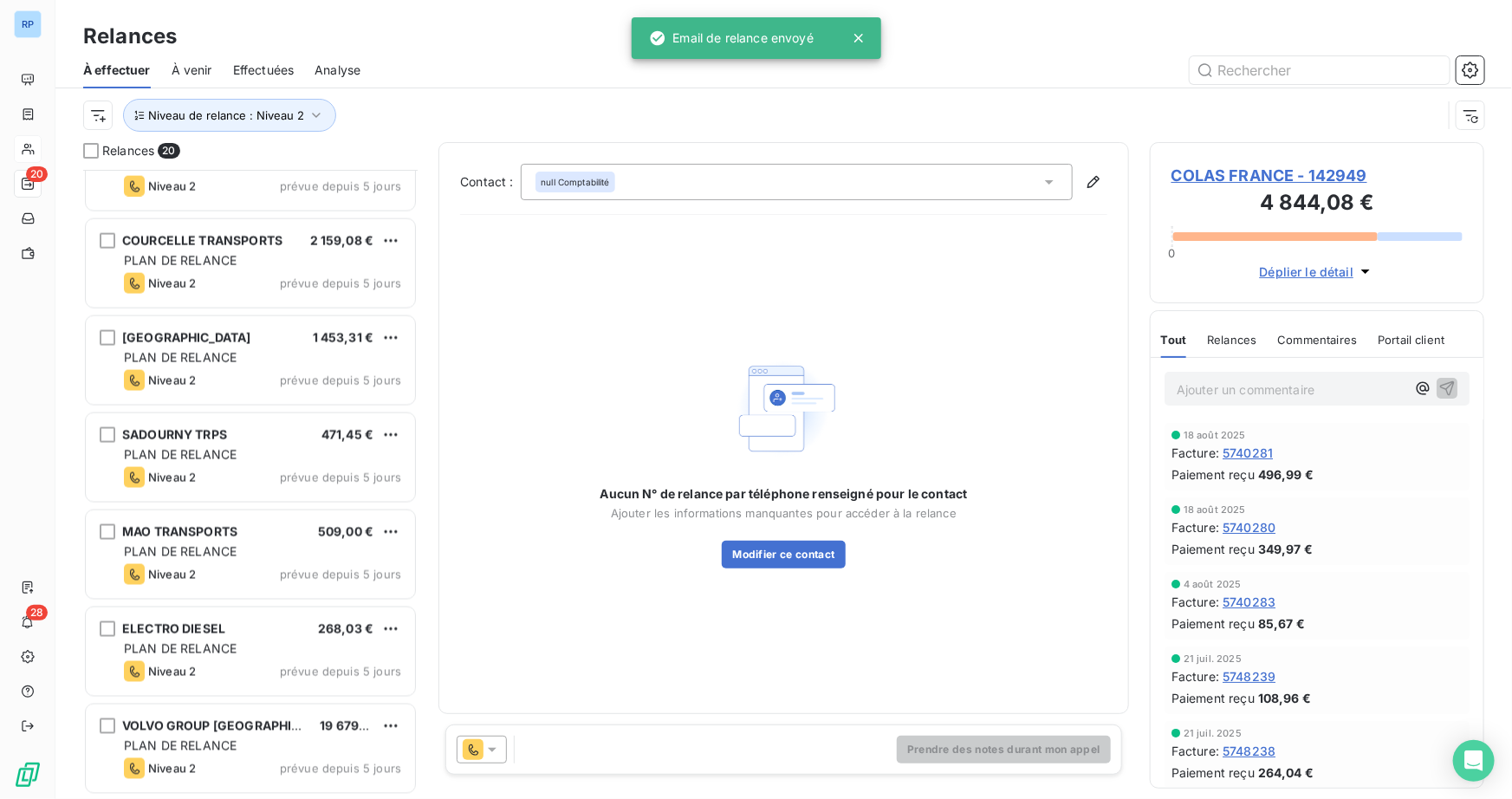
scroll to position [1311, 0]
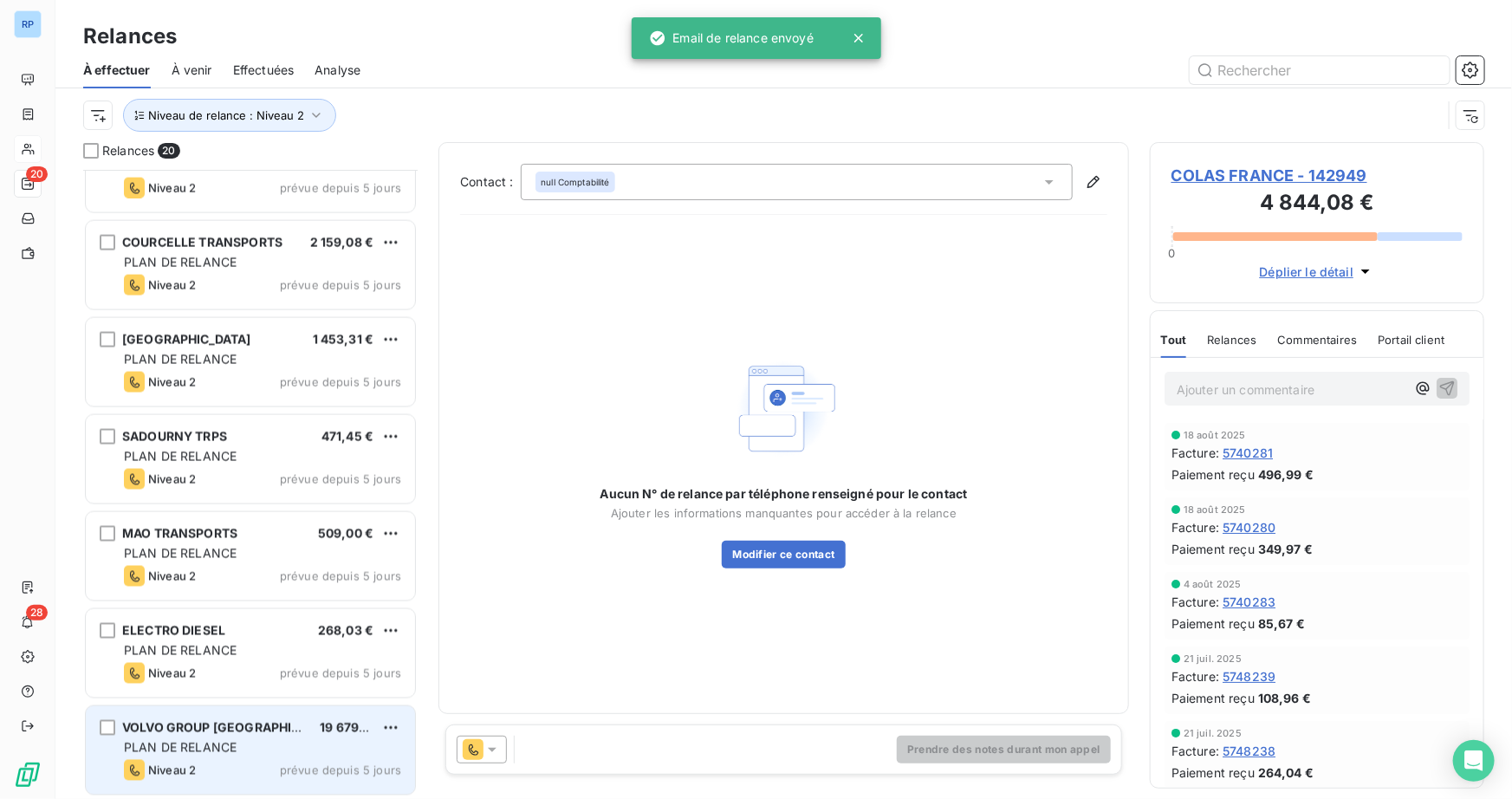
click at [214, 750] on span "PLAN DE RELANCE" at bounding box center [180, 746] width 112 height 14
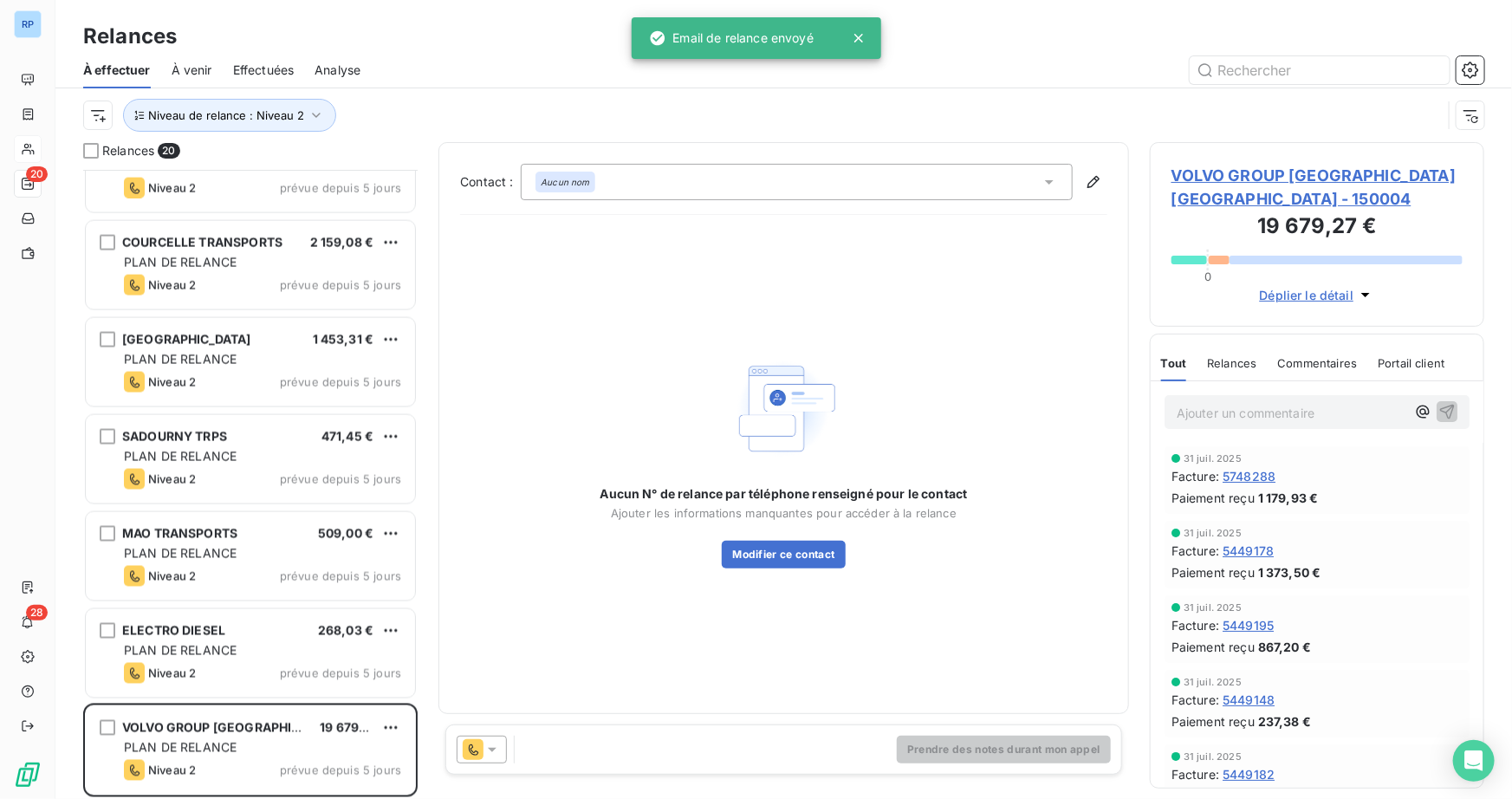
click at [500, 747] on div at bounding box center [481, 749] width 50 height 28
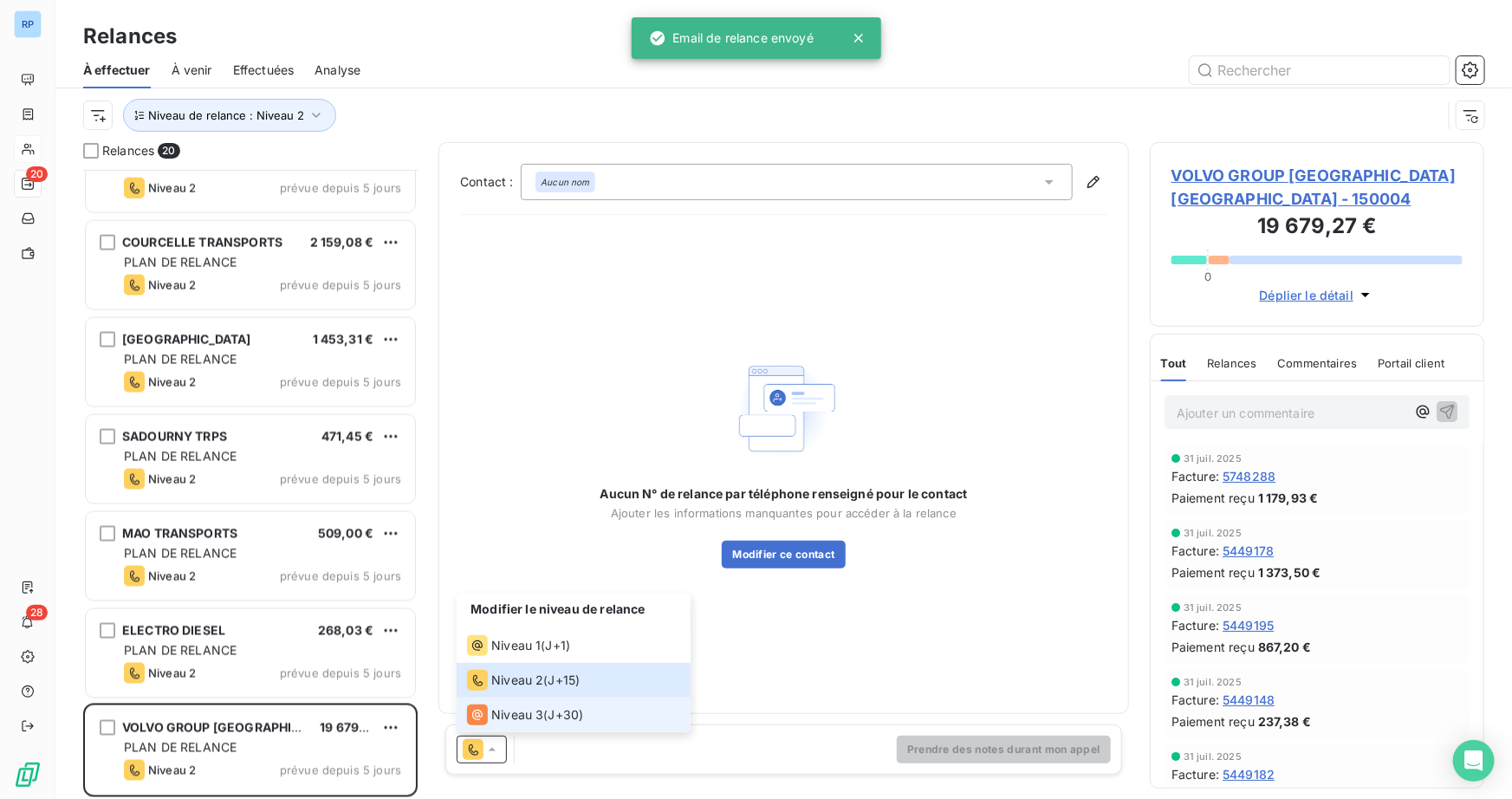
click at [501, 716] on span "Niveau 3" at bounding box center [517, 714] width 52 height 17
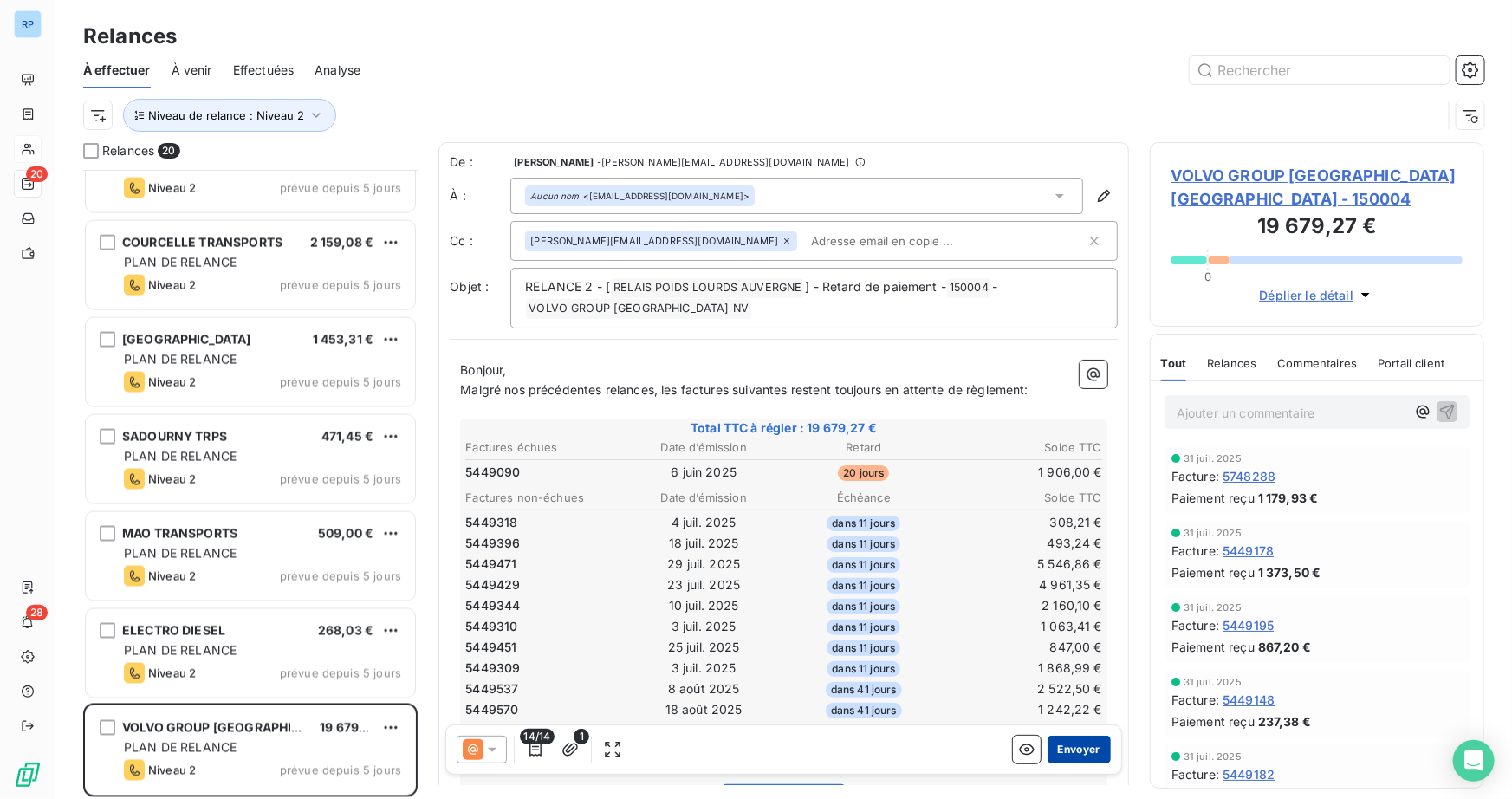
click at [1075, 744] on button "Envoyer" at bounding box center [1079, 749] width 63 height 28
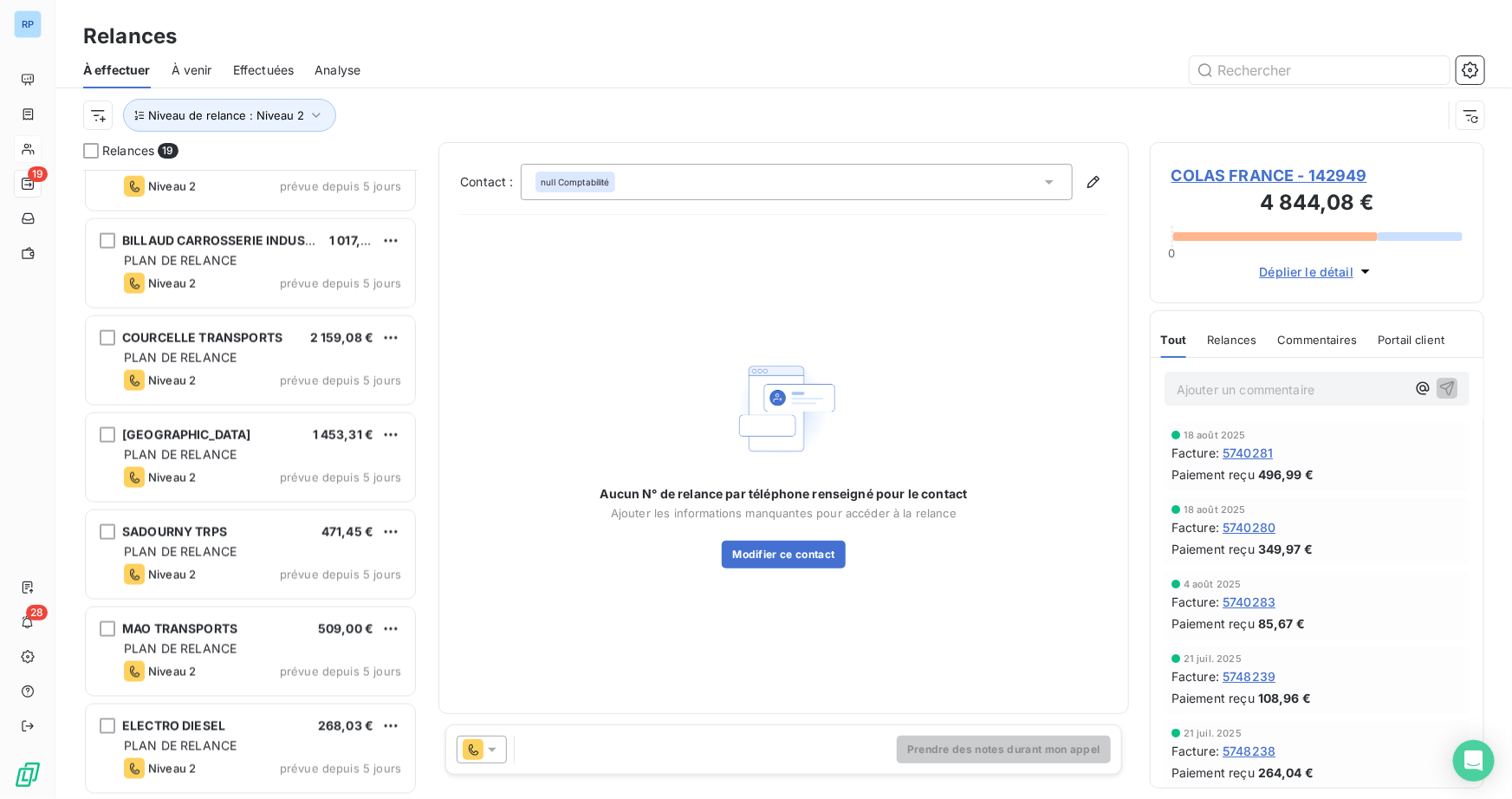
scroll to position [1214, 0]
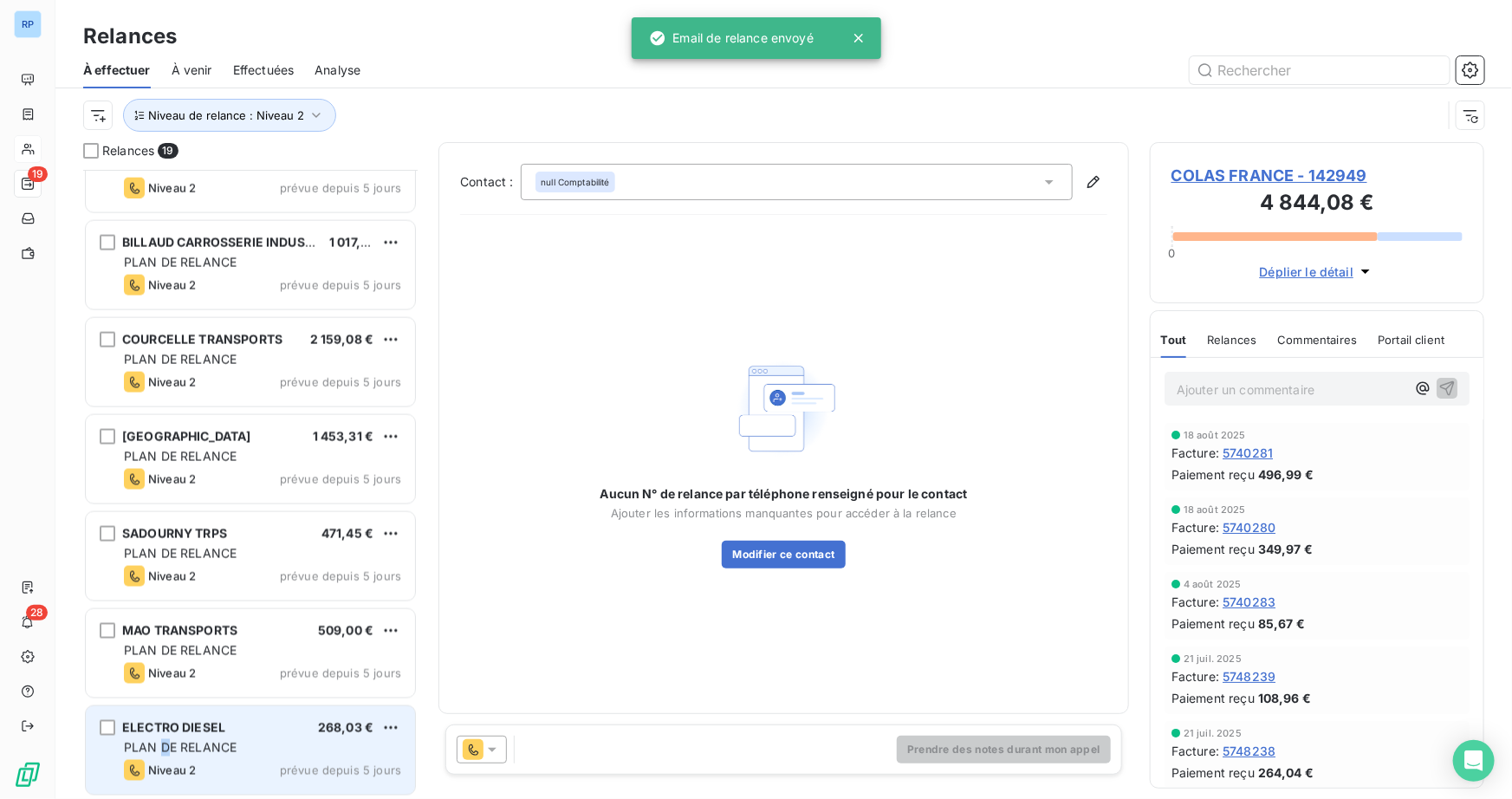
click at [163, 745] on span "PLAN DE RELANCE" at bounding box center [180, 746] width 112 height 14
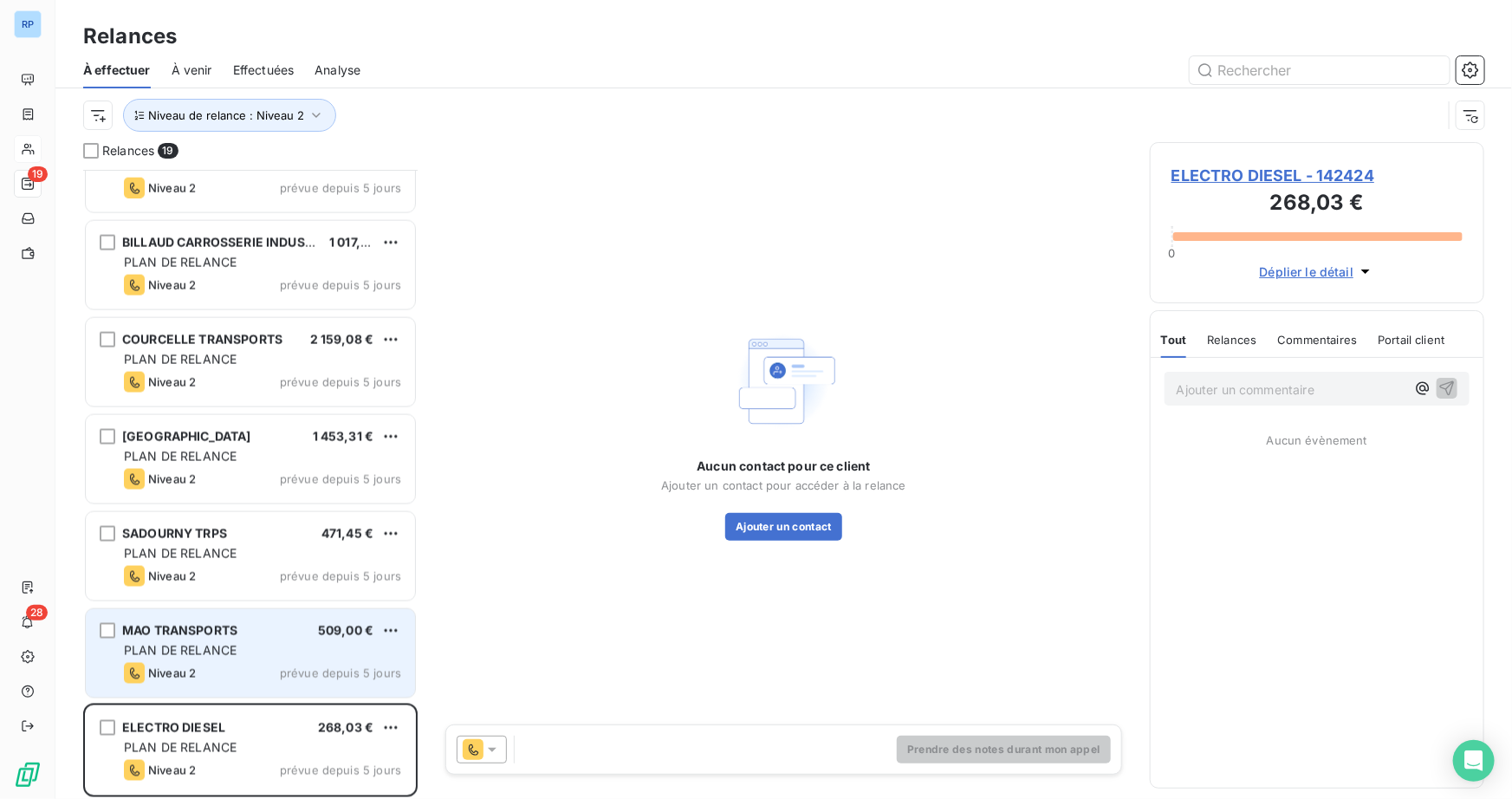
click at [224, 644] on span "PLAN DE RELANCE" at bounding box center [180, 649] width 112 height 14
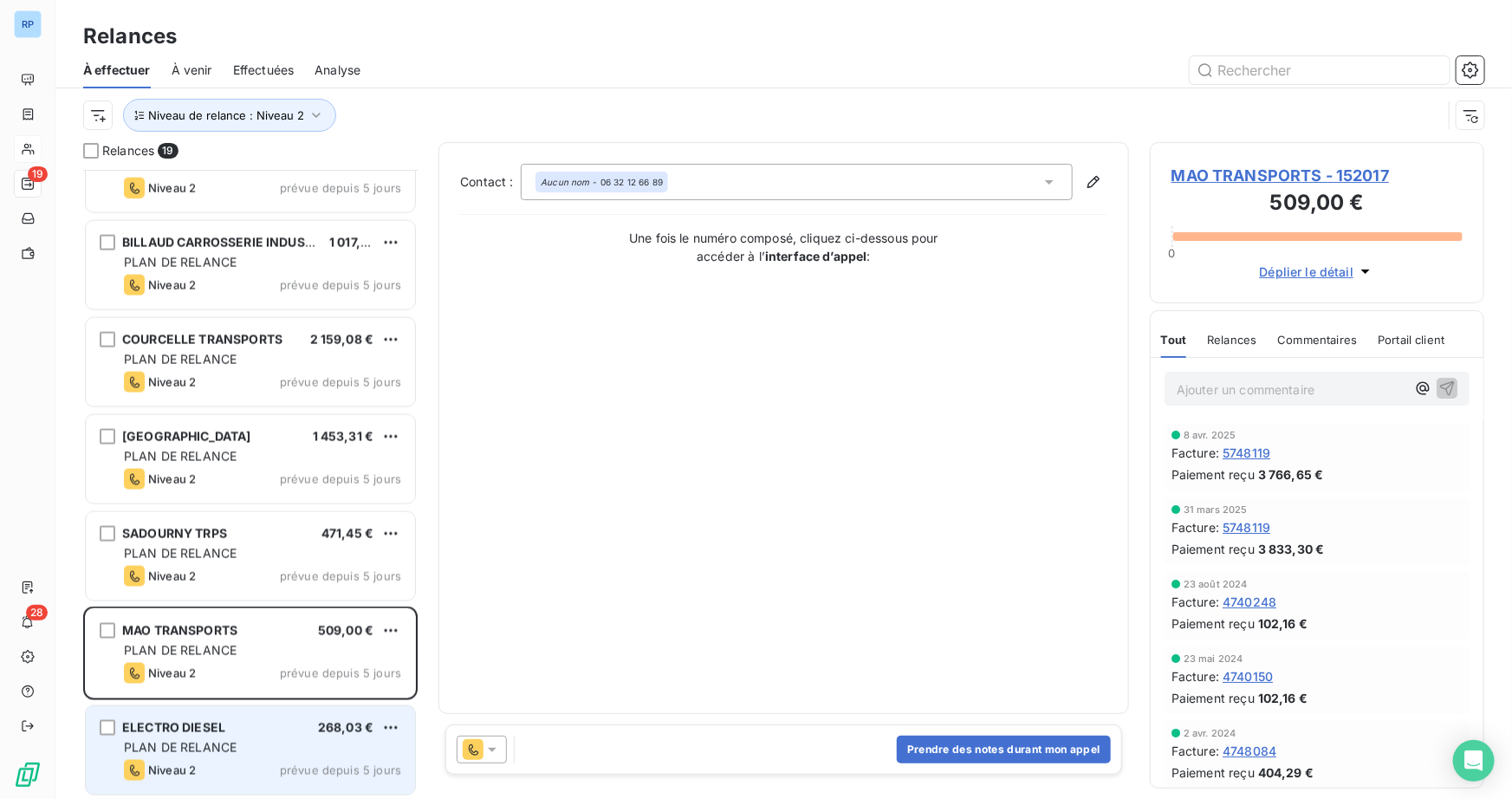
click at [225, 740] on span "PLAN DE RELANCE" at bounding box center [180, 746] width 112 height 14
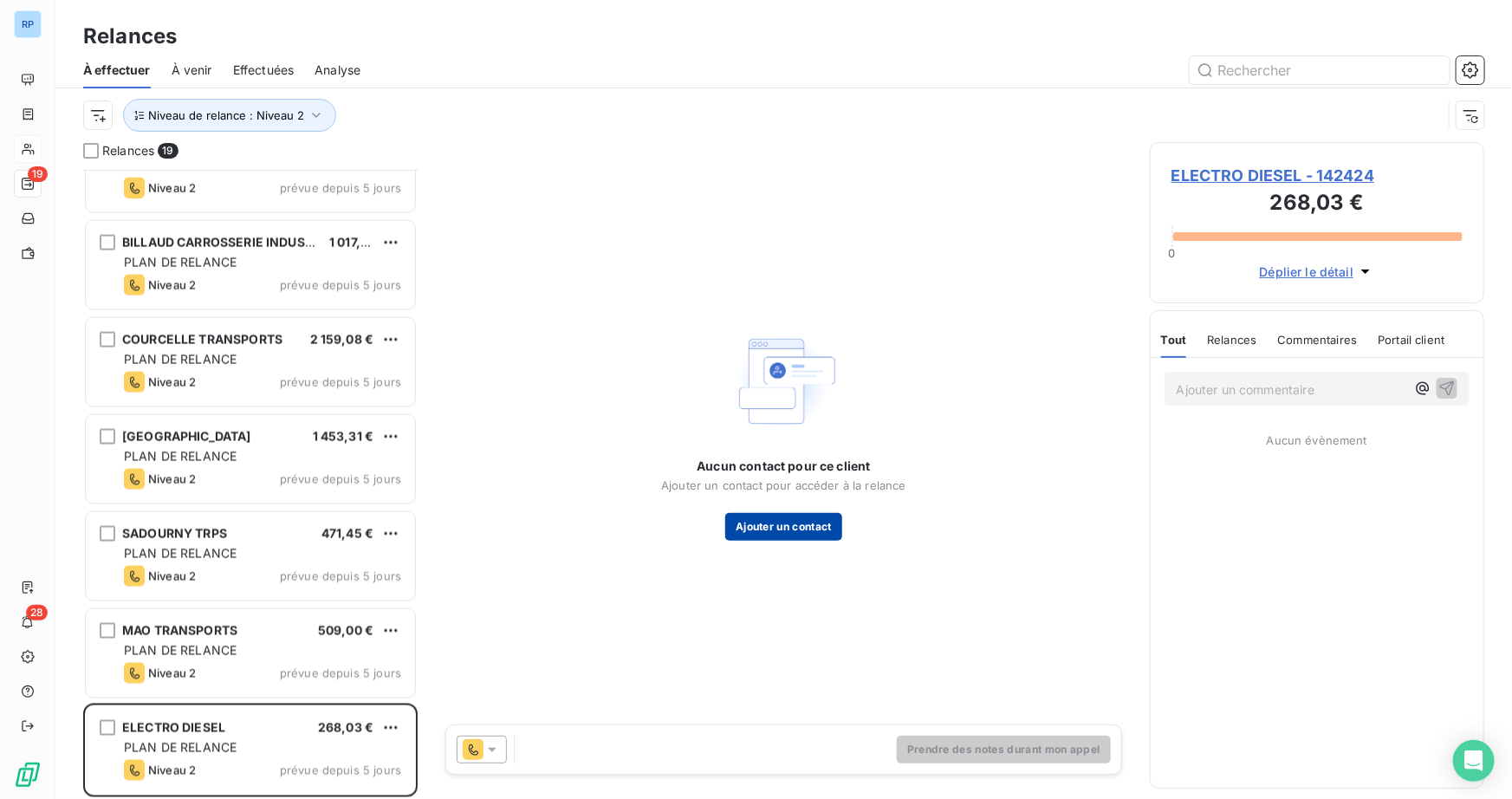
click at [816, 531] on button "Ajouter un contact" at bounding box center [784, 526] width 117 height 28
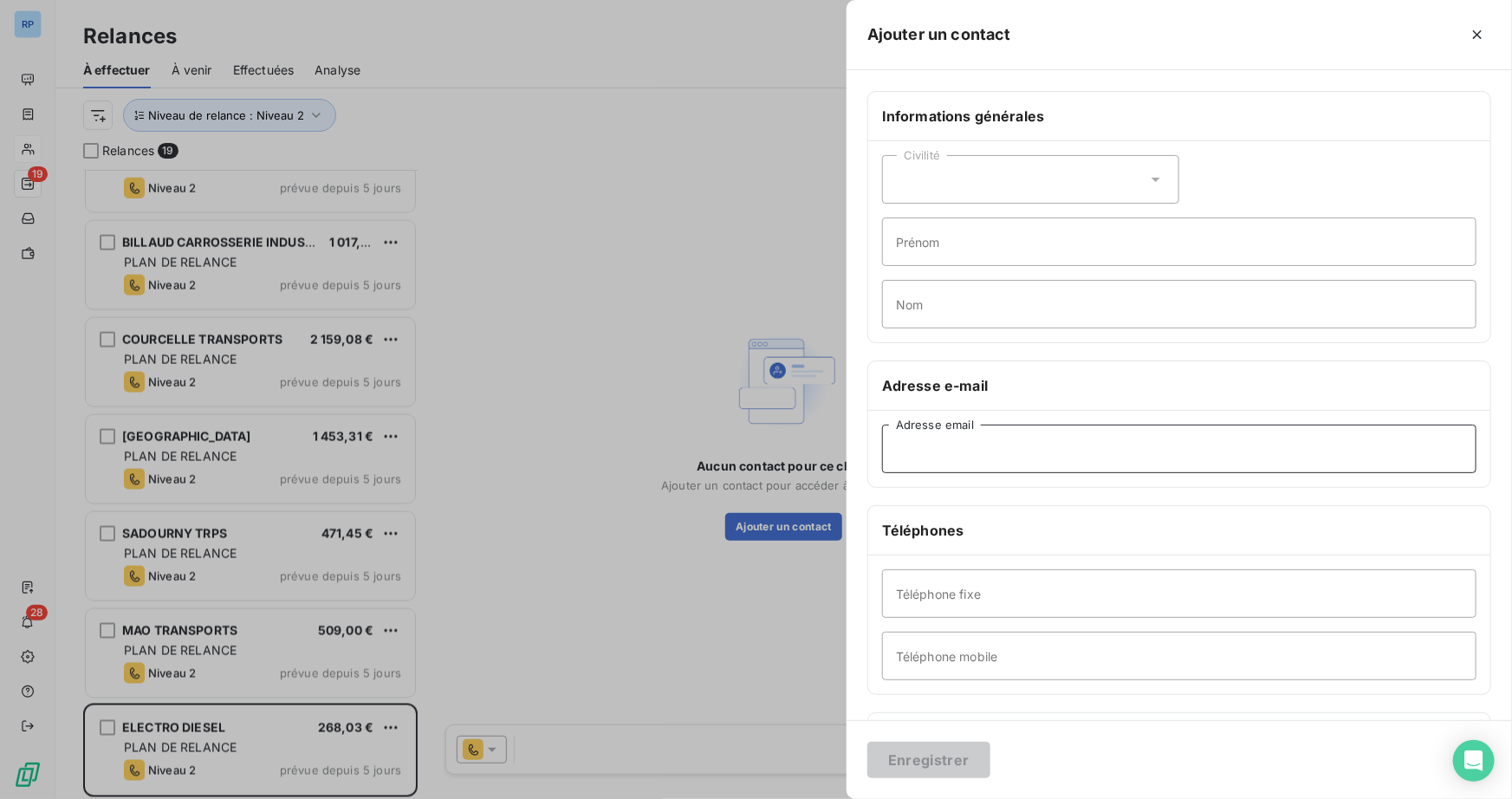
click at [915, 436] on input "Adresse email" at bounding box center [1179, 448] width 595 height 49
click at [929, 451] on input "Adresse email" at bounding box center [1179, 448] width 595 height 49
paste input "electro.diesel.auvergne@wanadoo.fr"
type input "electro.diesel.auvergne@wanadoo.fr"
click at [940, 773] on button "Enregistrer" at bounding box center [929, 760] width 123 height 36
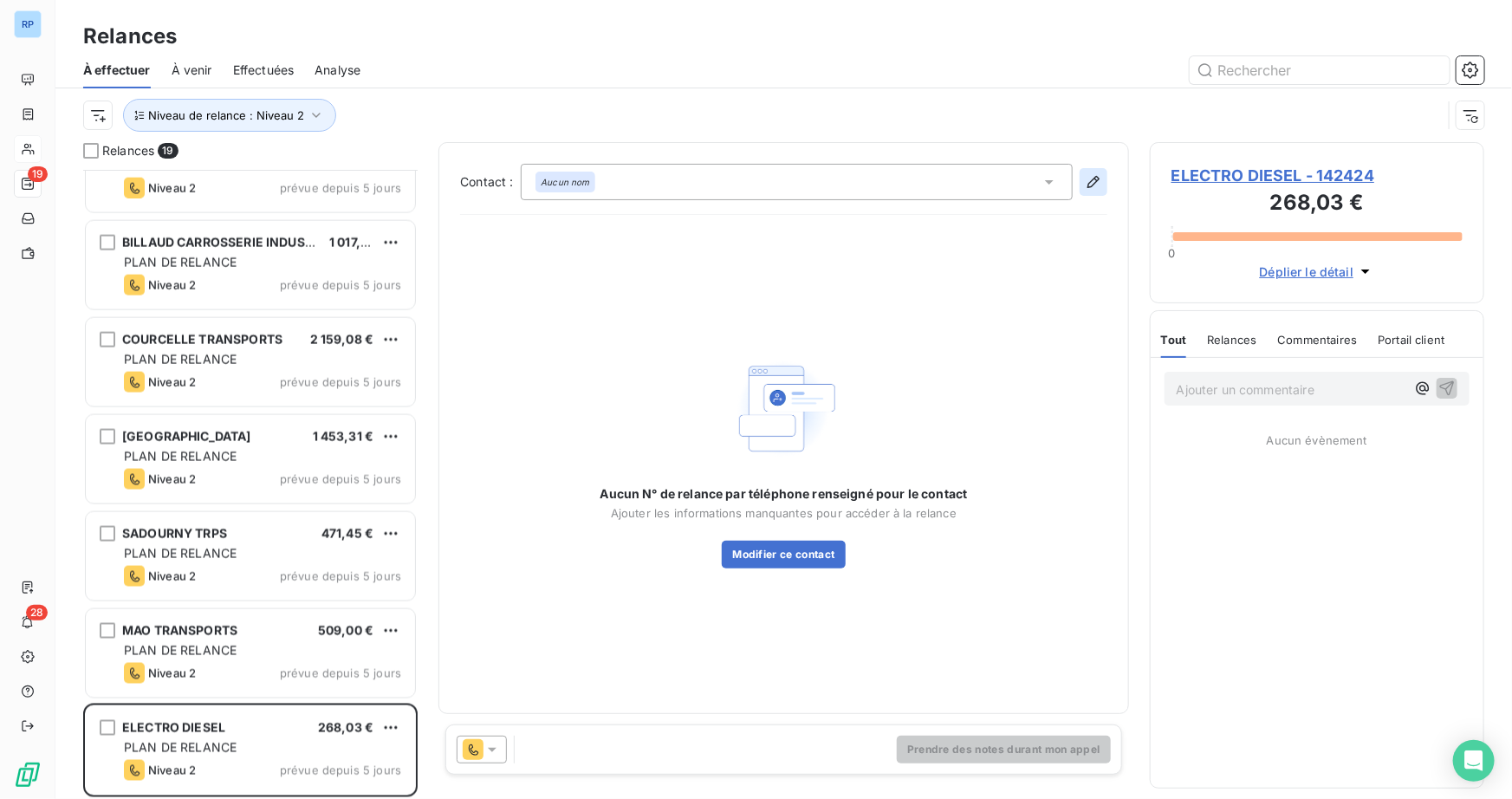
click at [1093, 178] on icon "button" at bounding box center [1093, 182] width 12 height 12
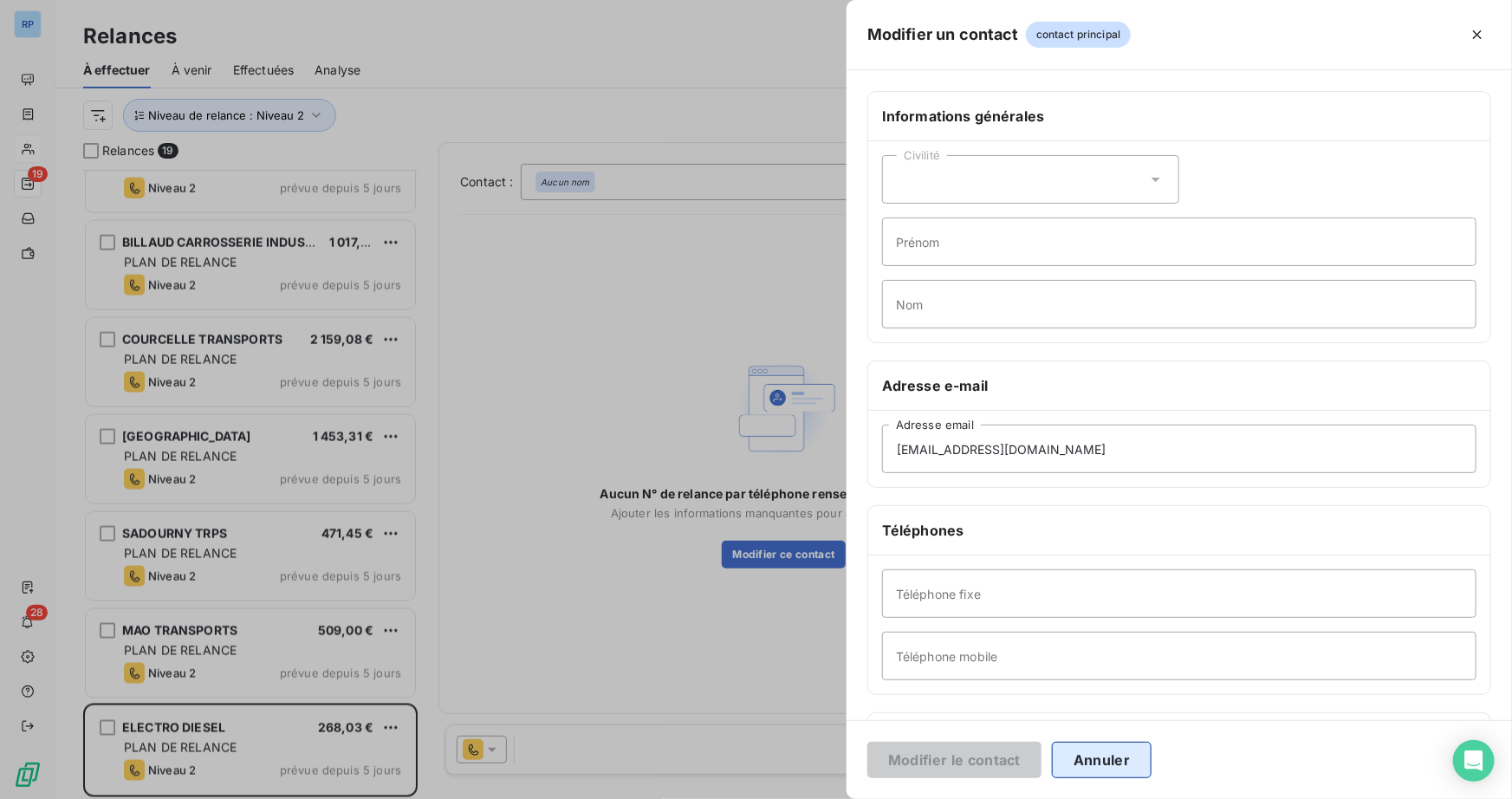
click at [1090, 755] on button "Annuler" at bounding box center [1102, 760] width 100 height 36
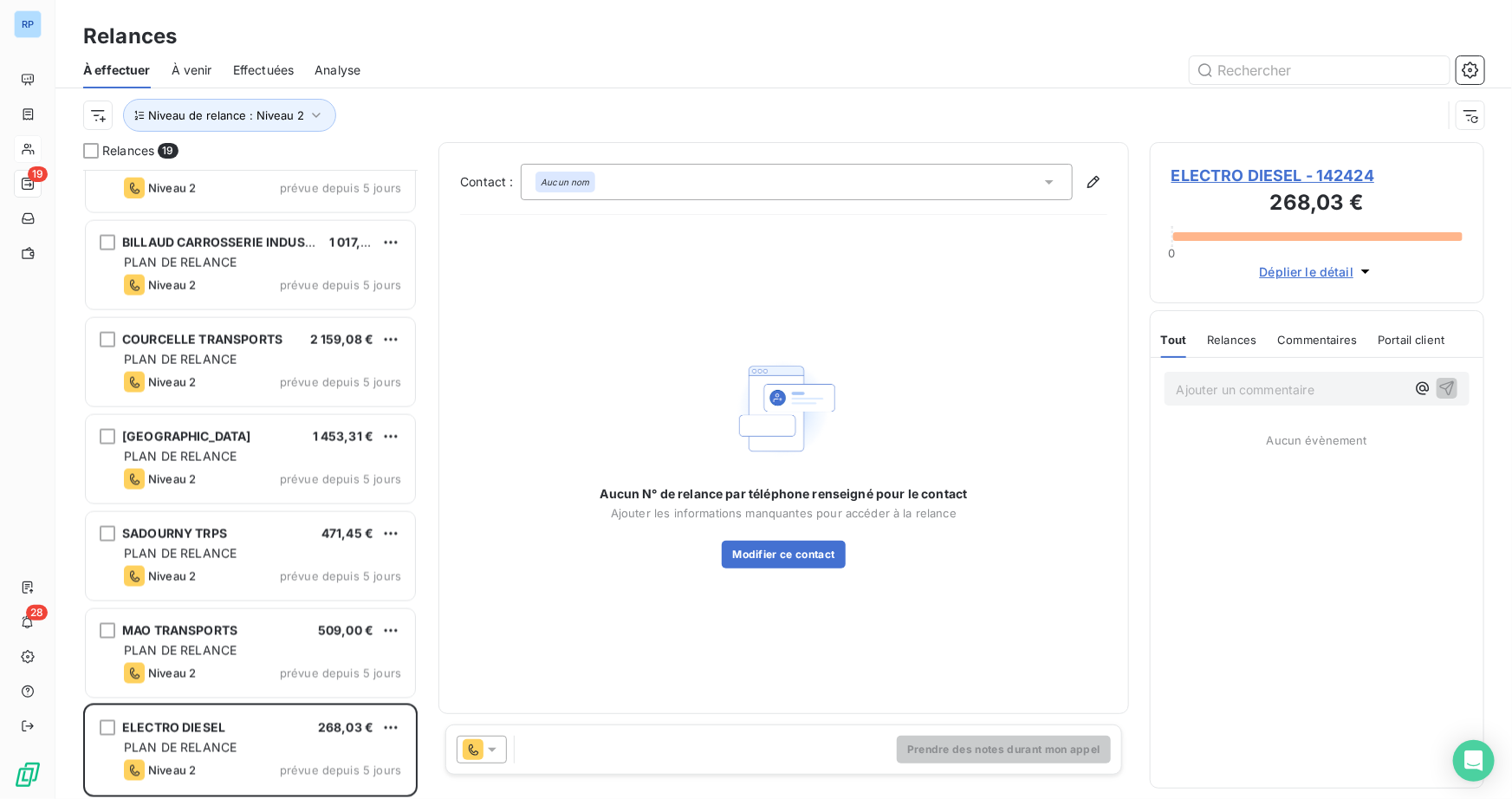
click at [486, 744] on icon at bounding box center [492, 749] width 17 height 17
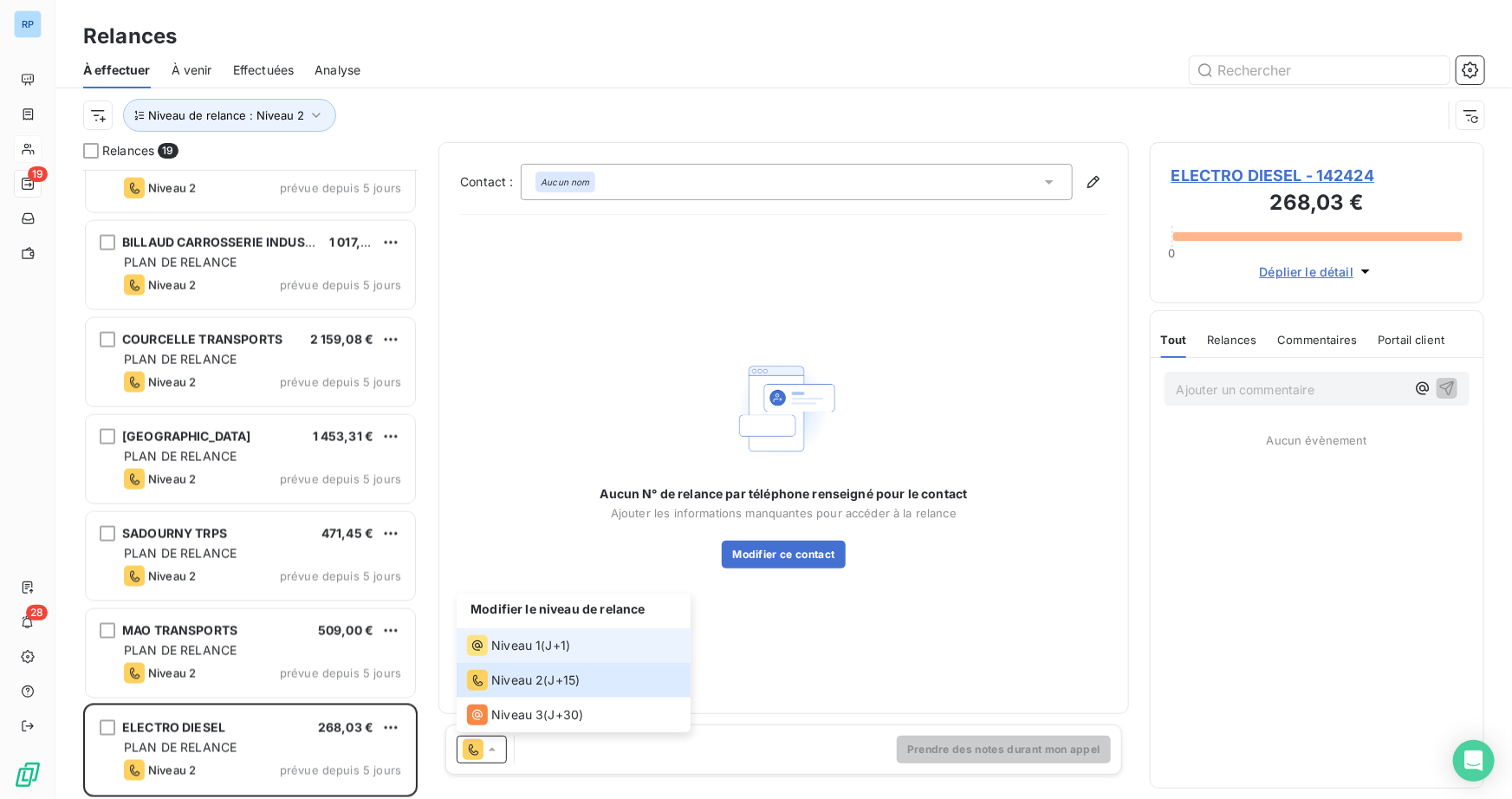
click at [523, 651] on span "Niveau 1" at bounding box center [515, 645] width 49 height 17
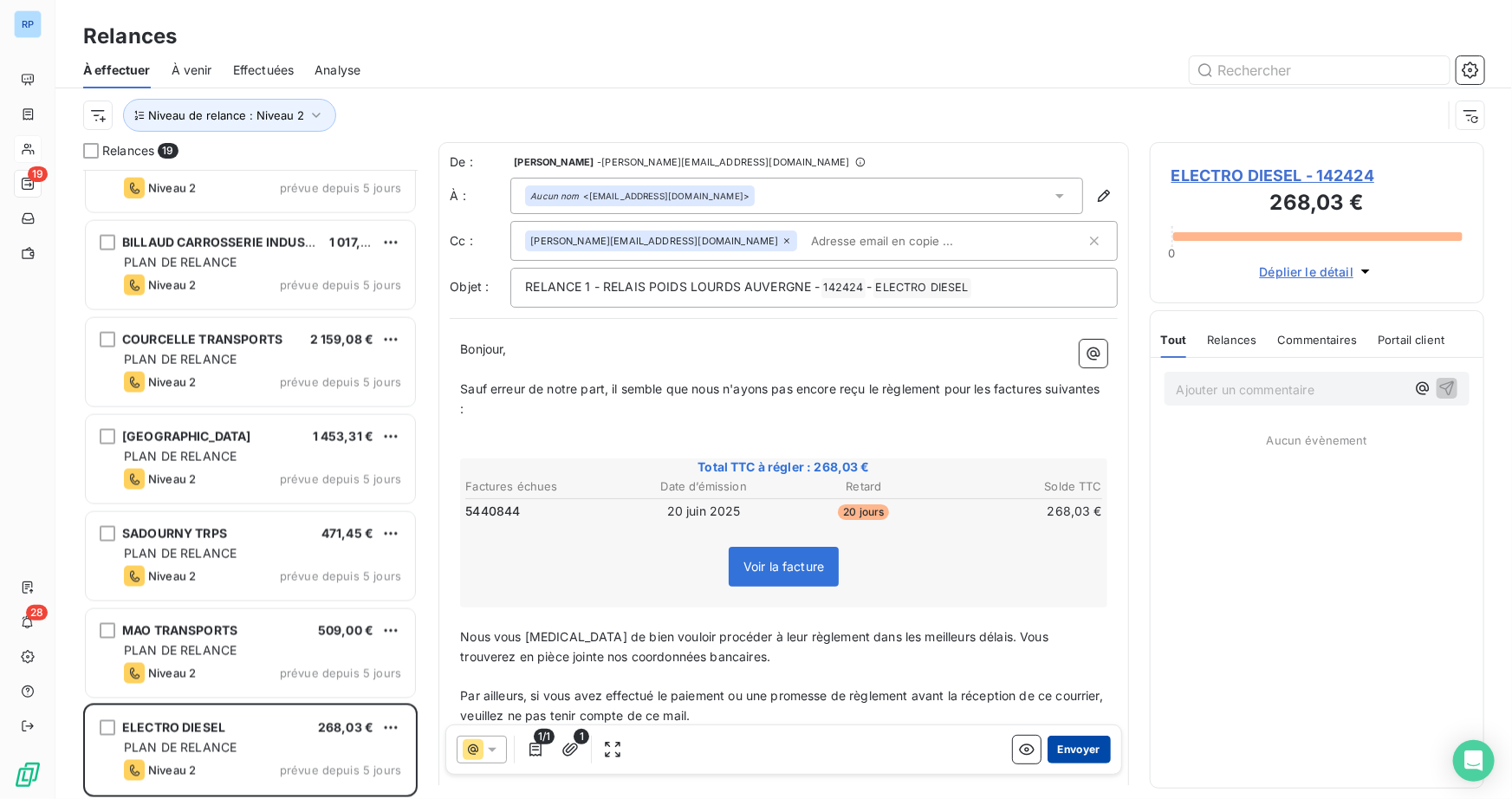
click at [1063, 747] on button "Envoyer" at bounding box center [1079, 749] width 63 height 28
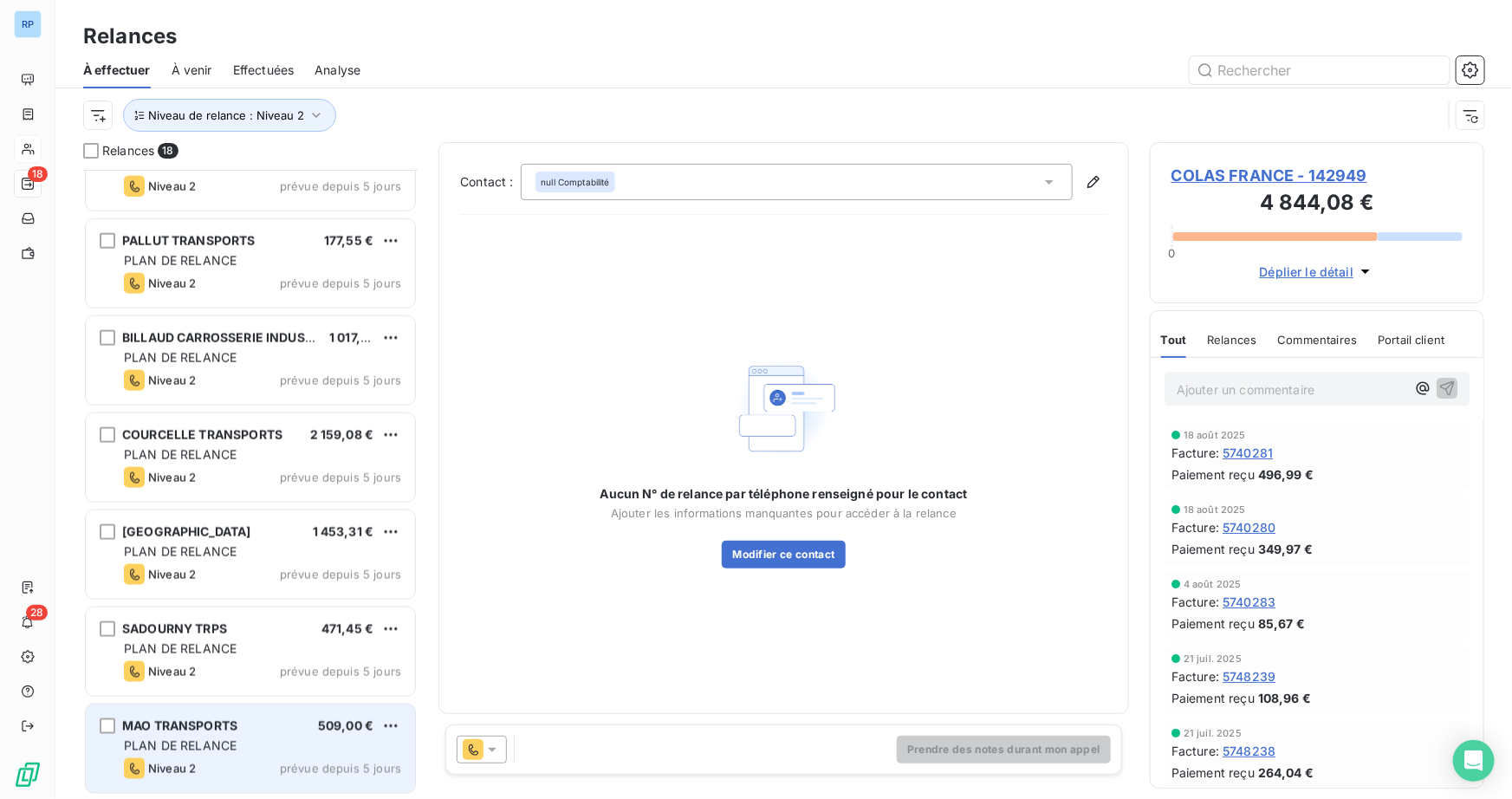
scroll to position [1117, 0]
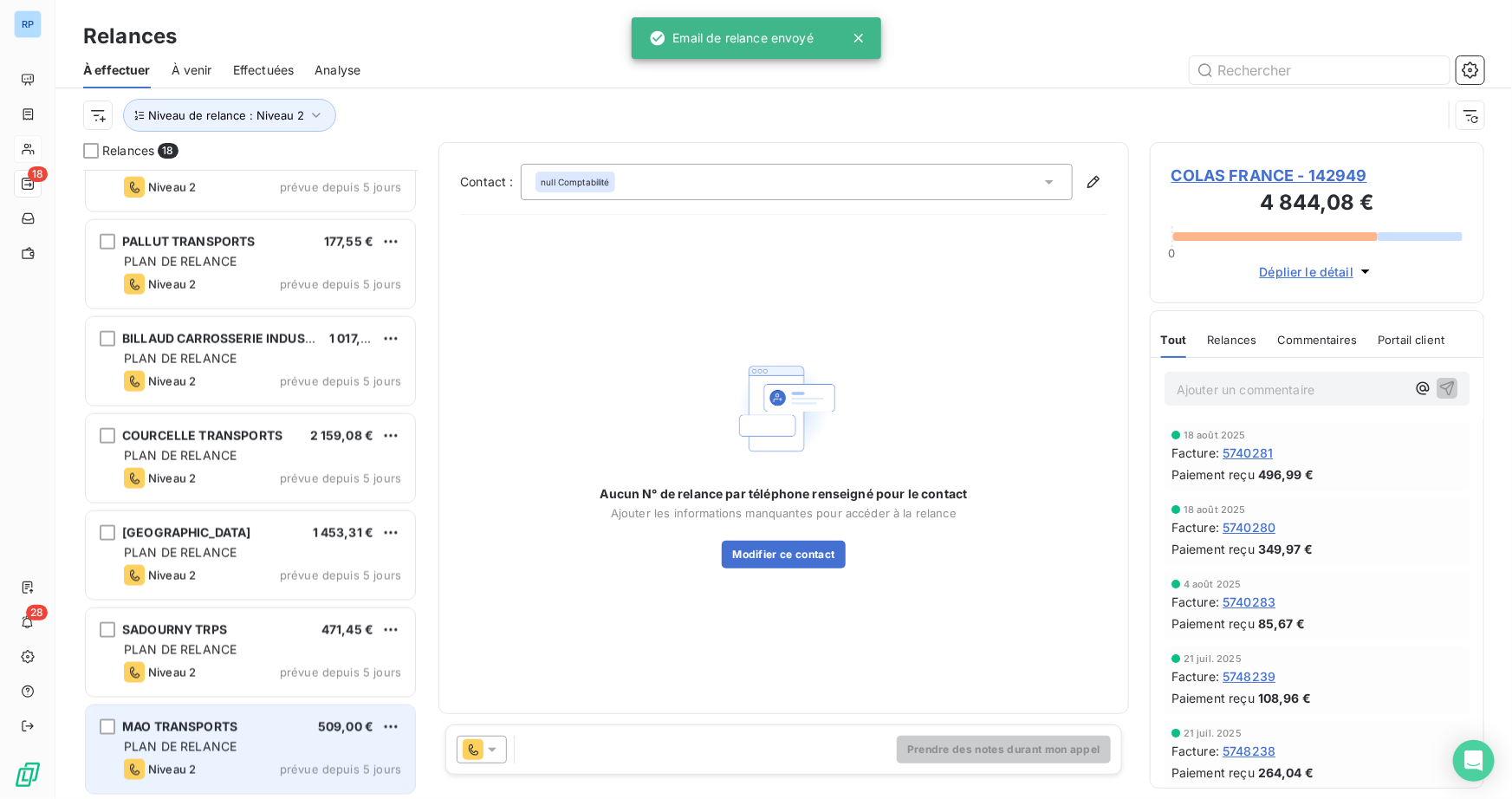
click at [230, 763] on div "Niveau 2 prévue depuis 5 jours" at bounding box center [262, 769] width 278 height 21
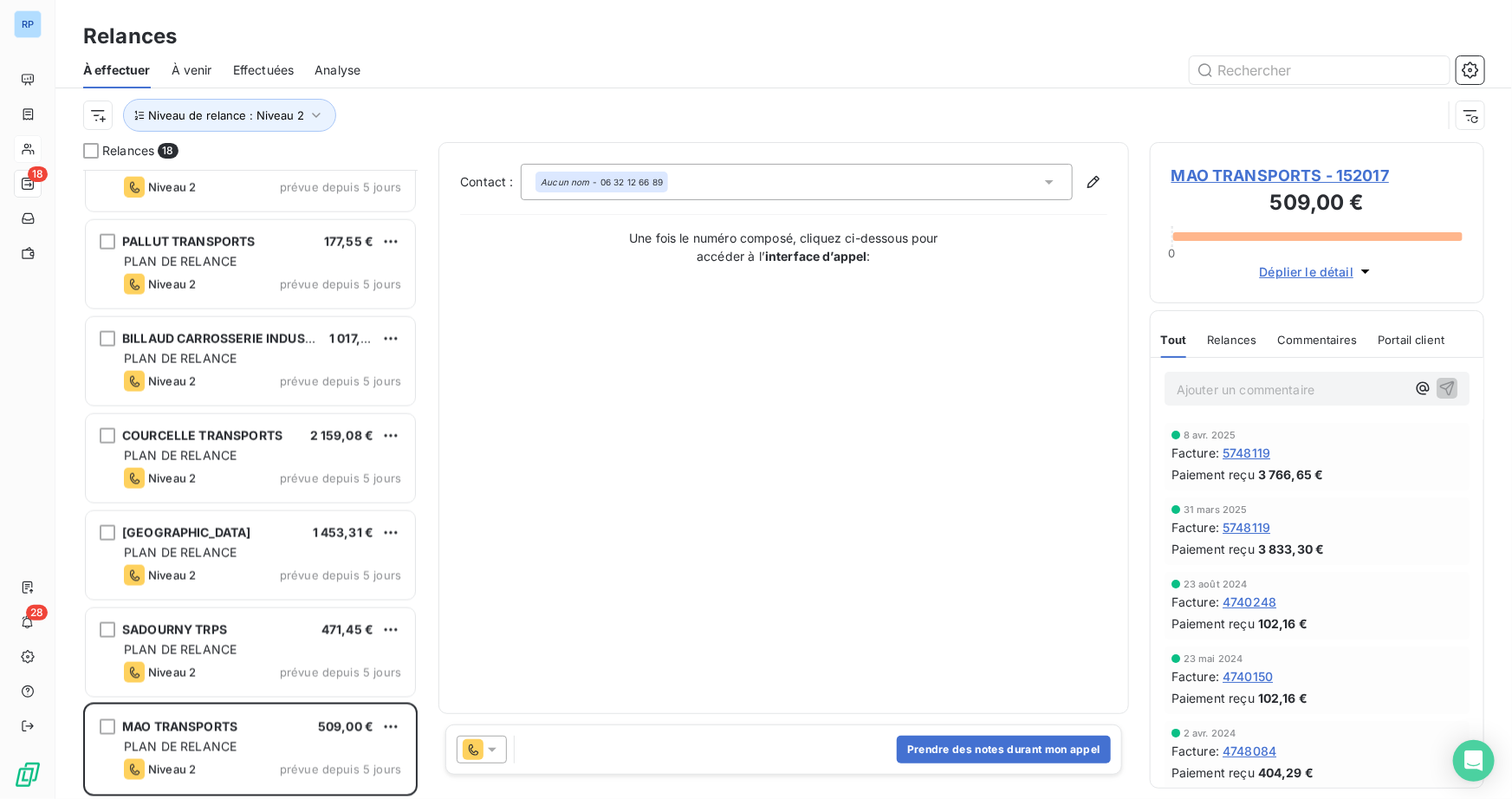
click at [494, 750] on icon at bounding box center [492, 749] width 17 height 17
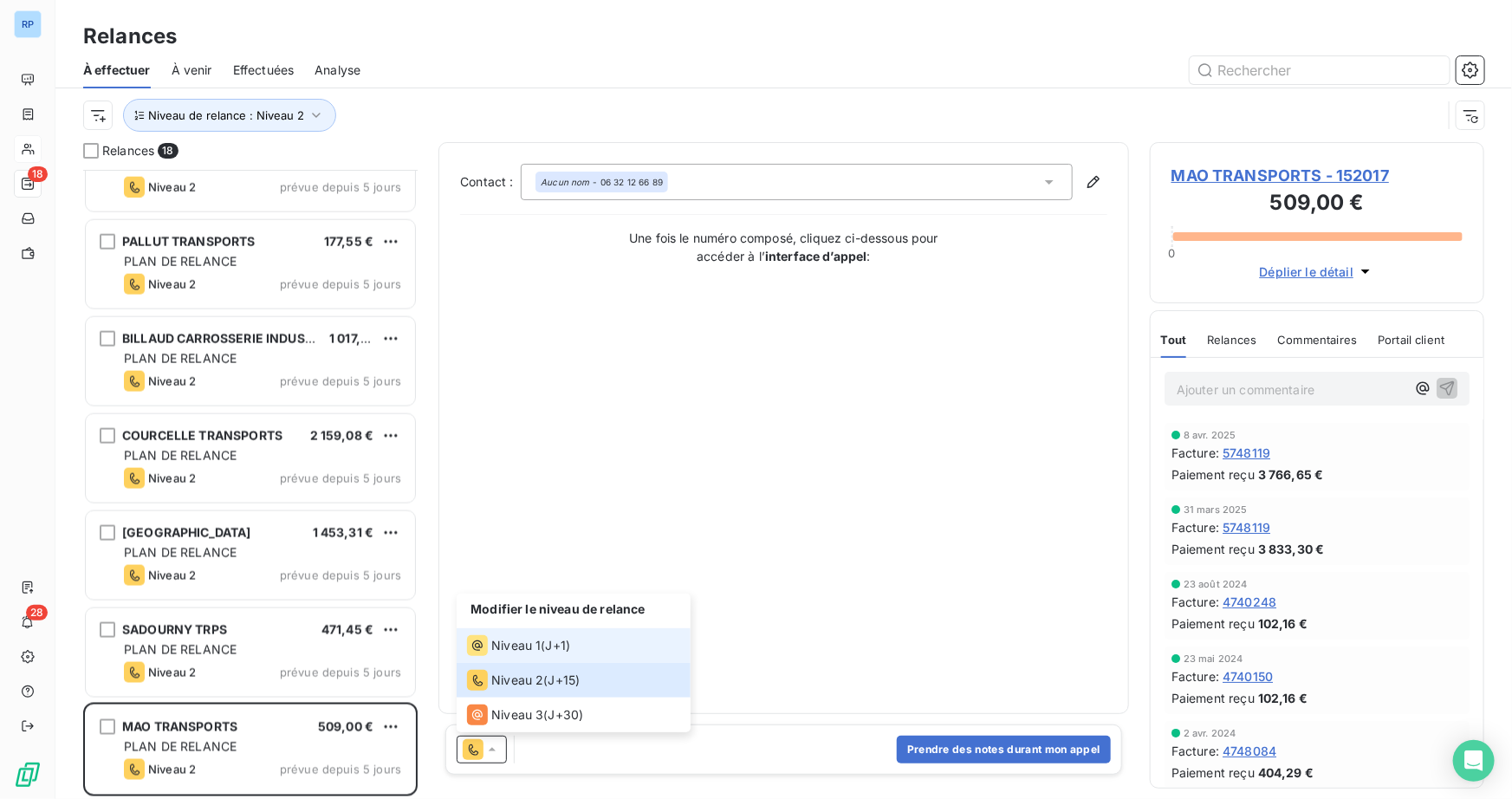
click at [535, 644] on span "Niveau 1" at bounding box center [515, 645] width 49 height 17
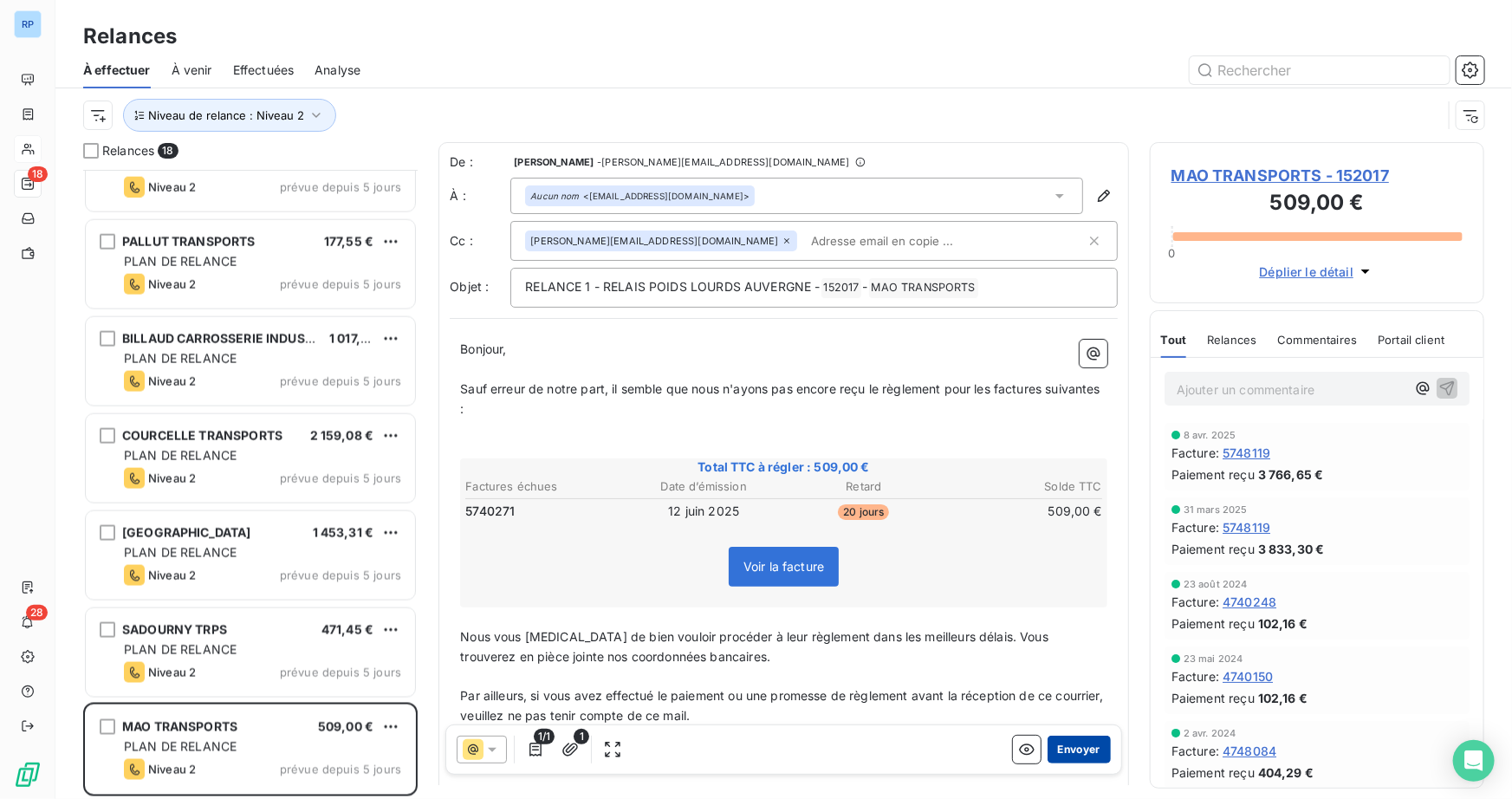
click at [1086, 744] on button "Envoyer" at bounding box center [1079, 749] width 63 height 28
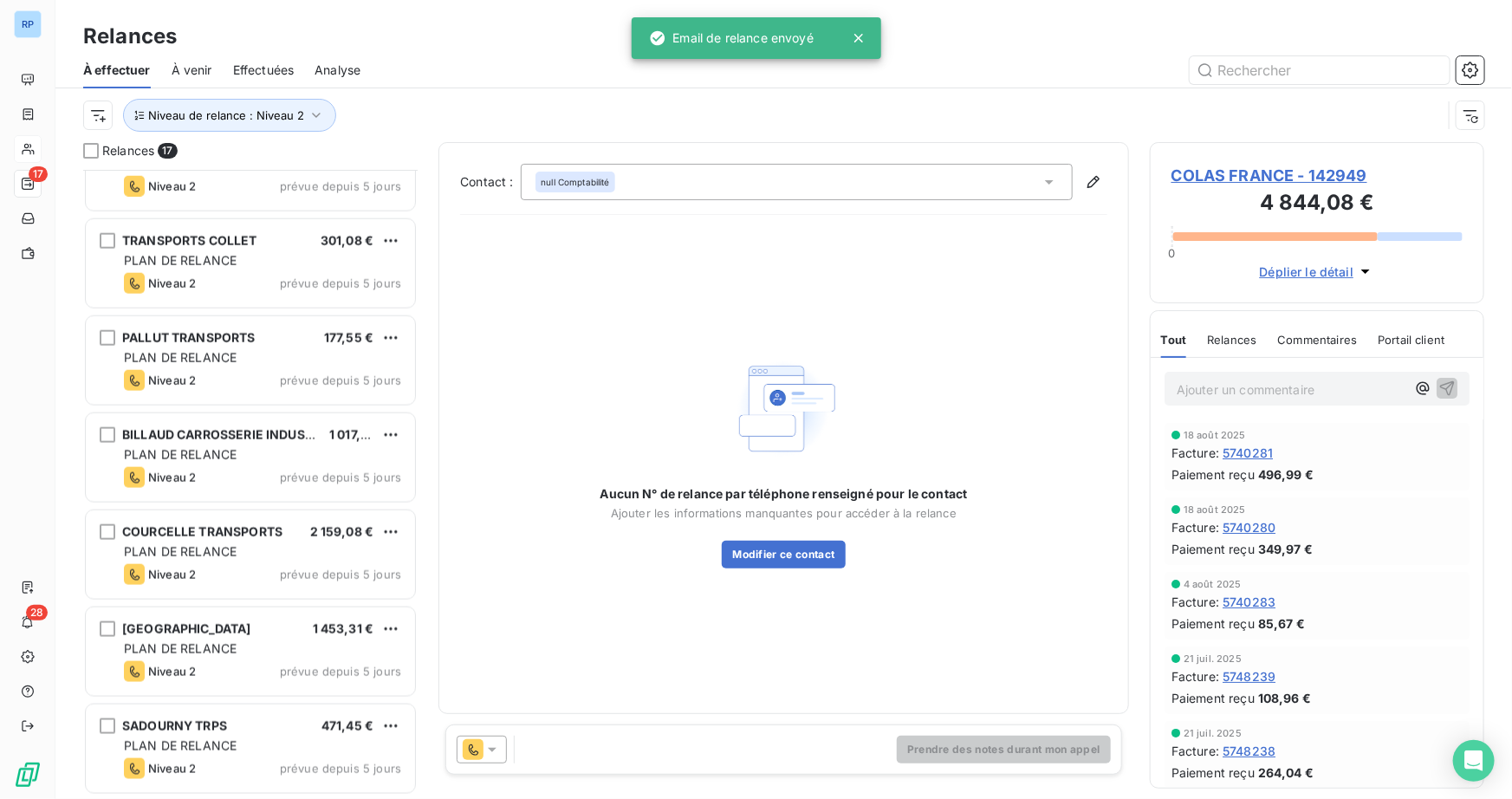
scroll to position [1020, 0]
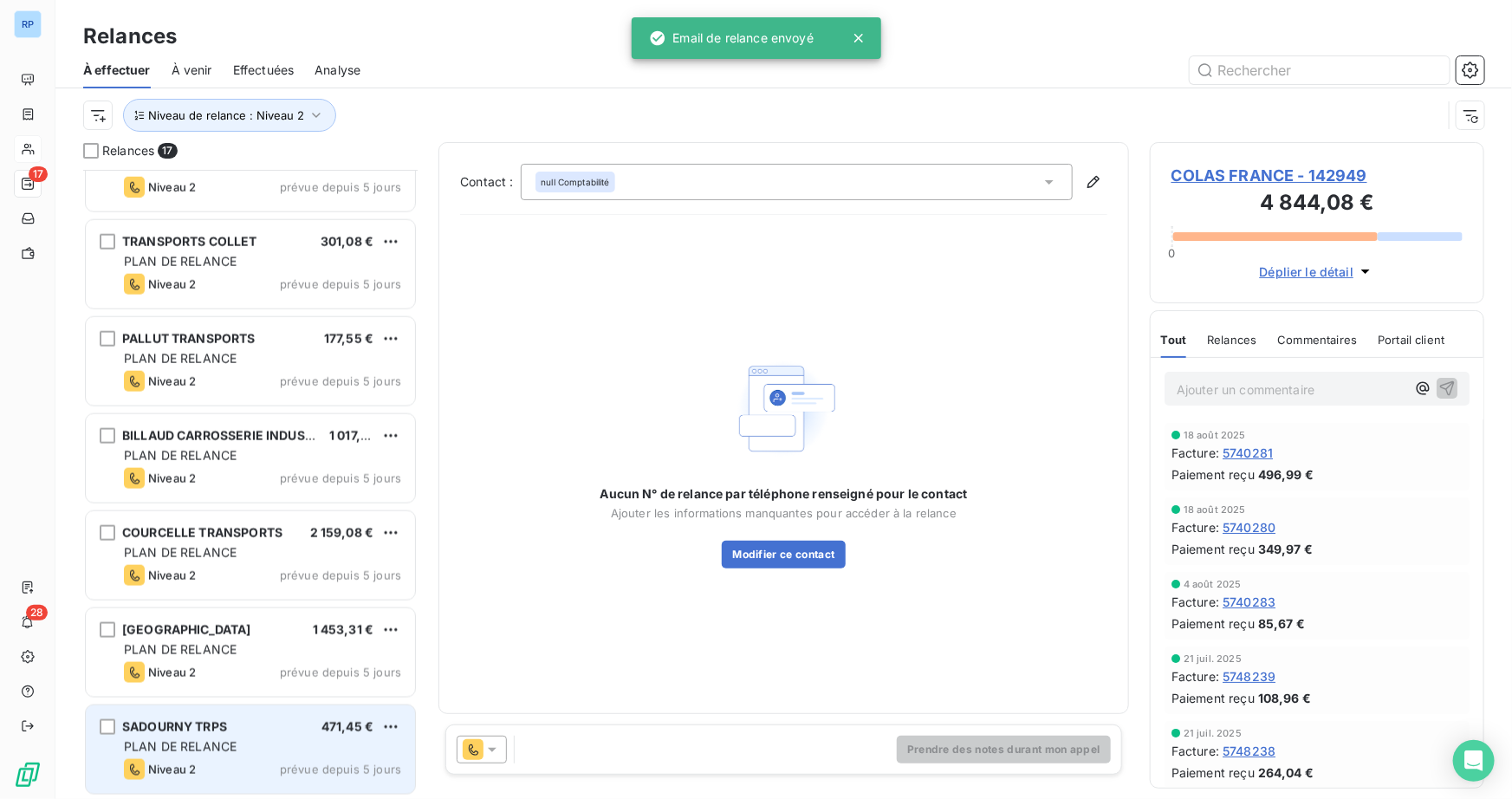
click at [218, 744] on span "PLAN DE RELANCE" at bounding box center [180, 745] width 112 height 14
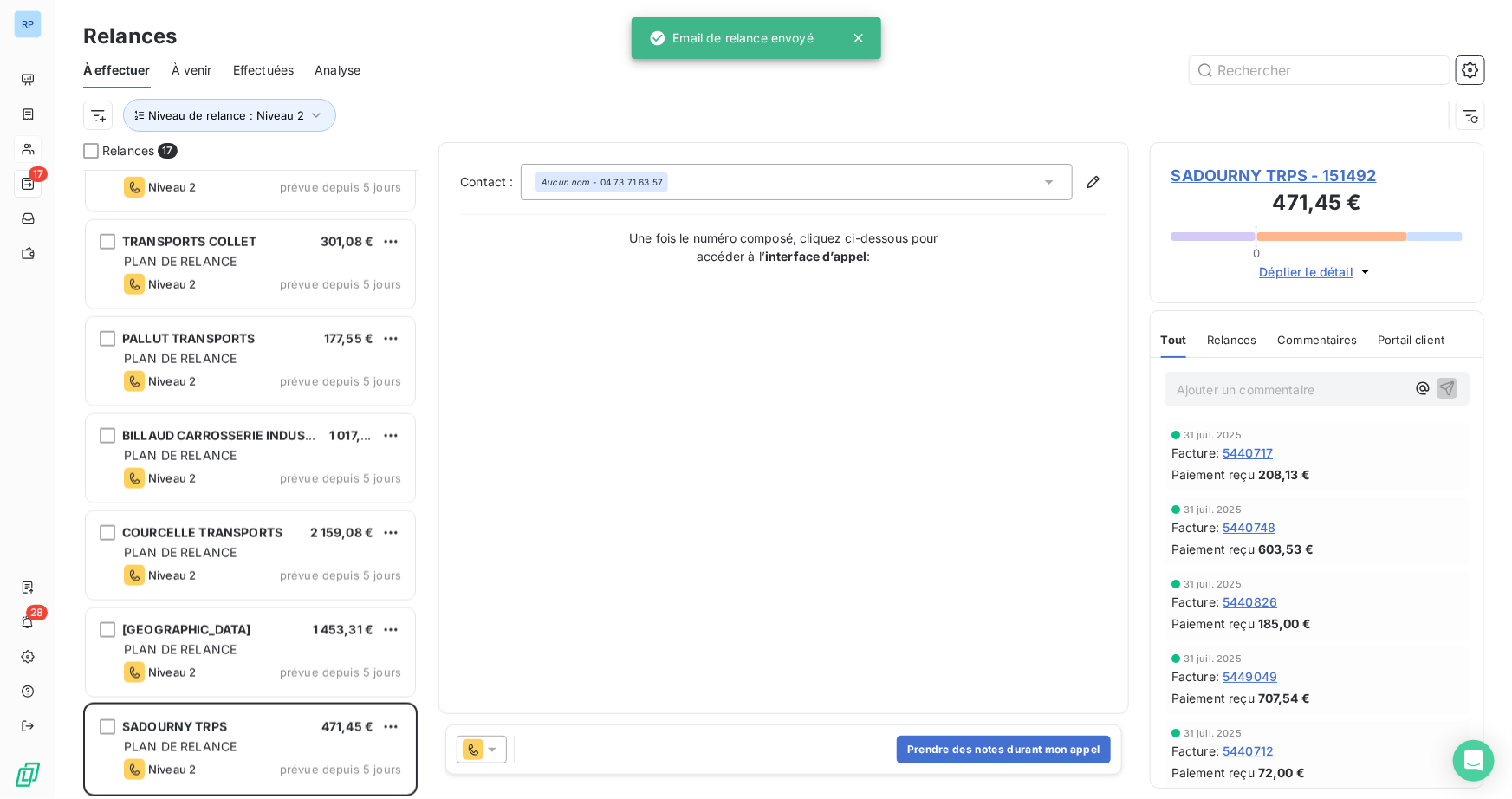
click at [498, 747] on icon at bounding box center [492, 749] width 17 height 17
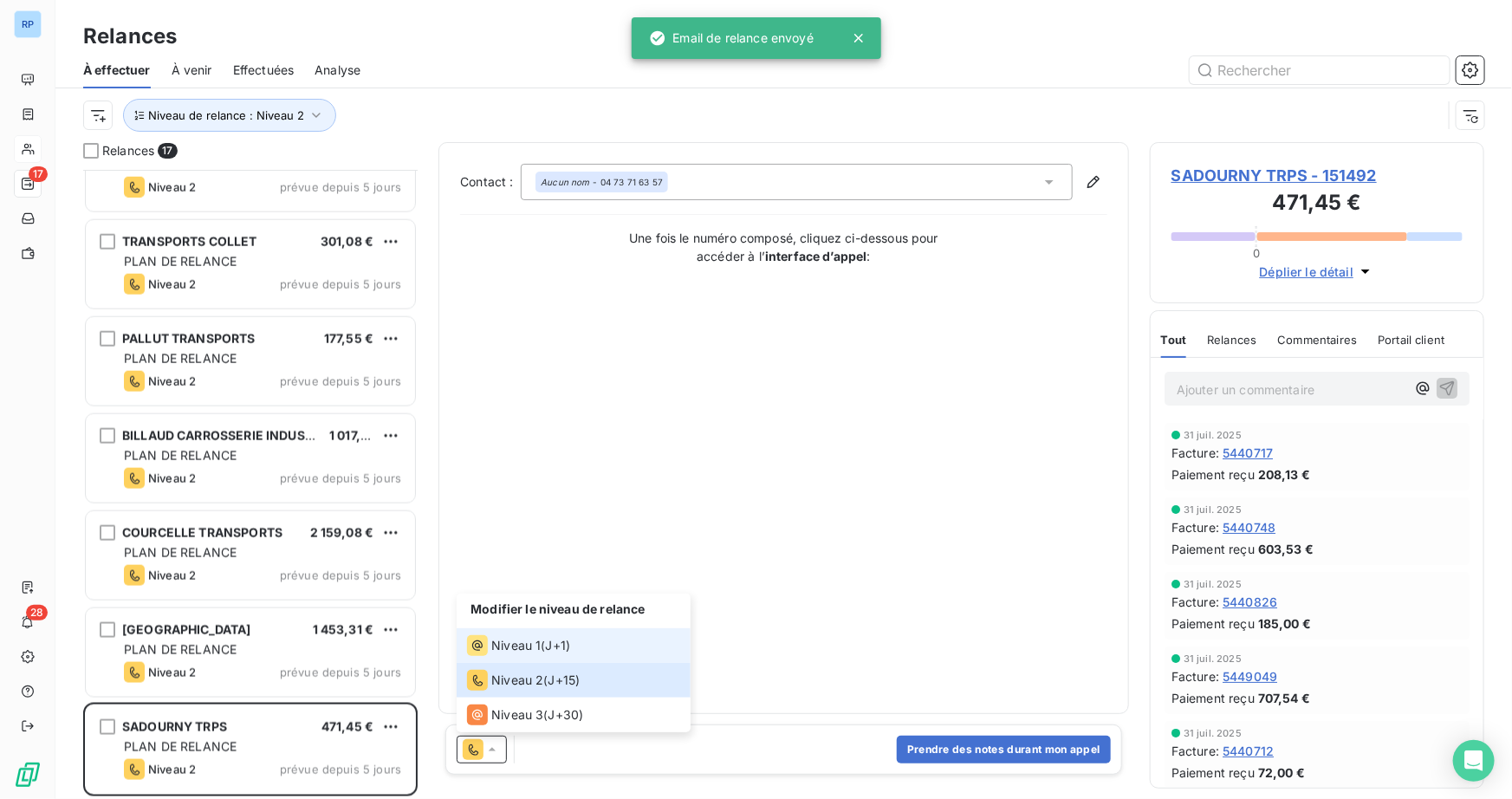
click at [520, 645] on span "Niveau 1" at bounding box center [515, 645] width 49 height 17
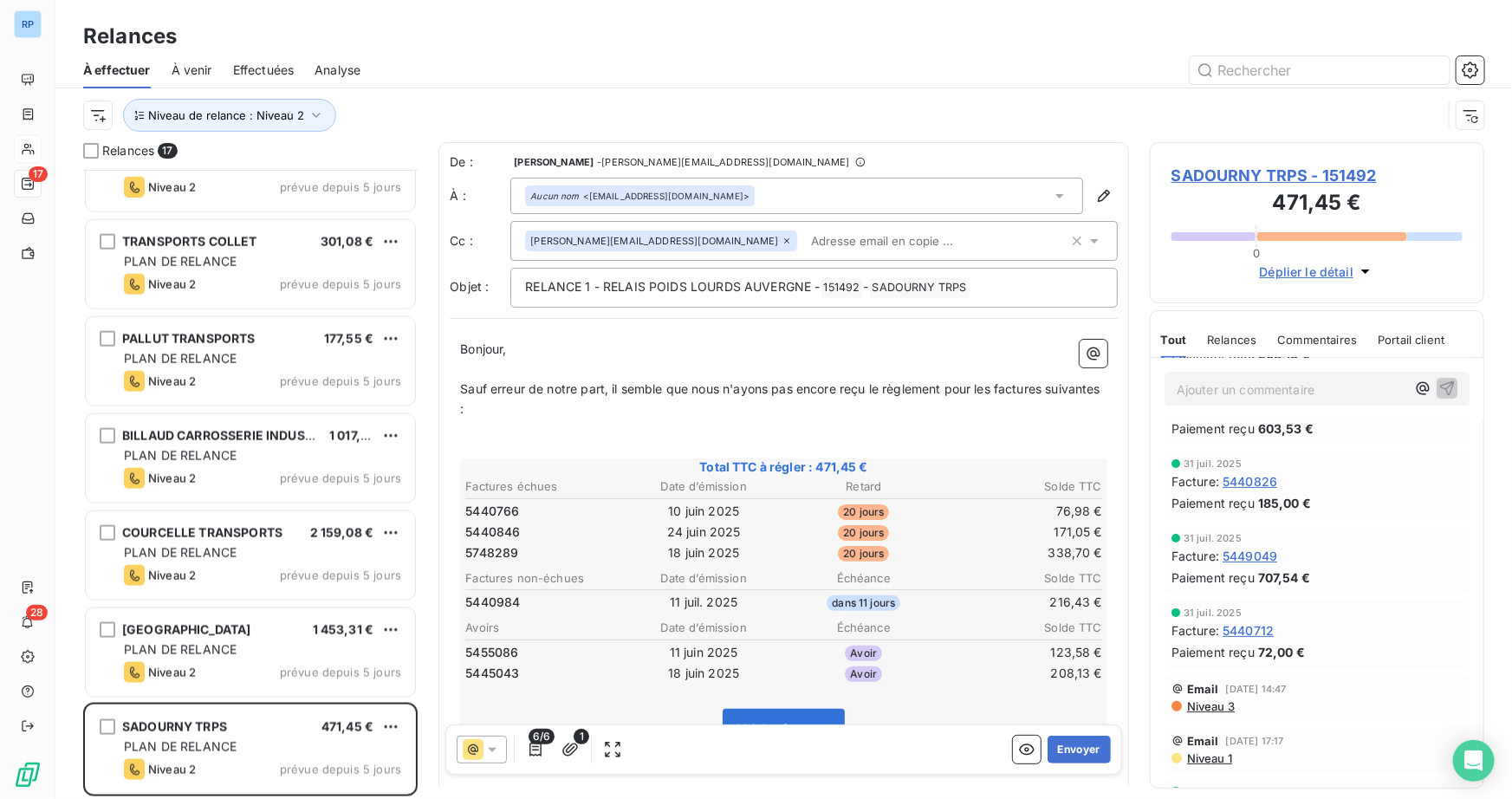
scroll to position [157, 0]
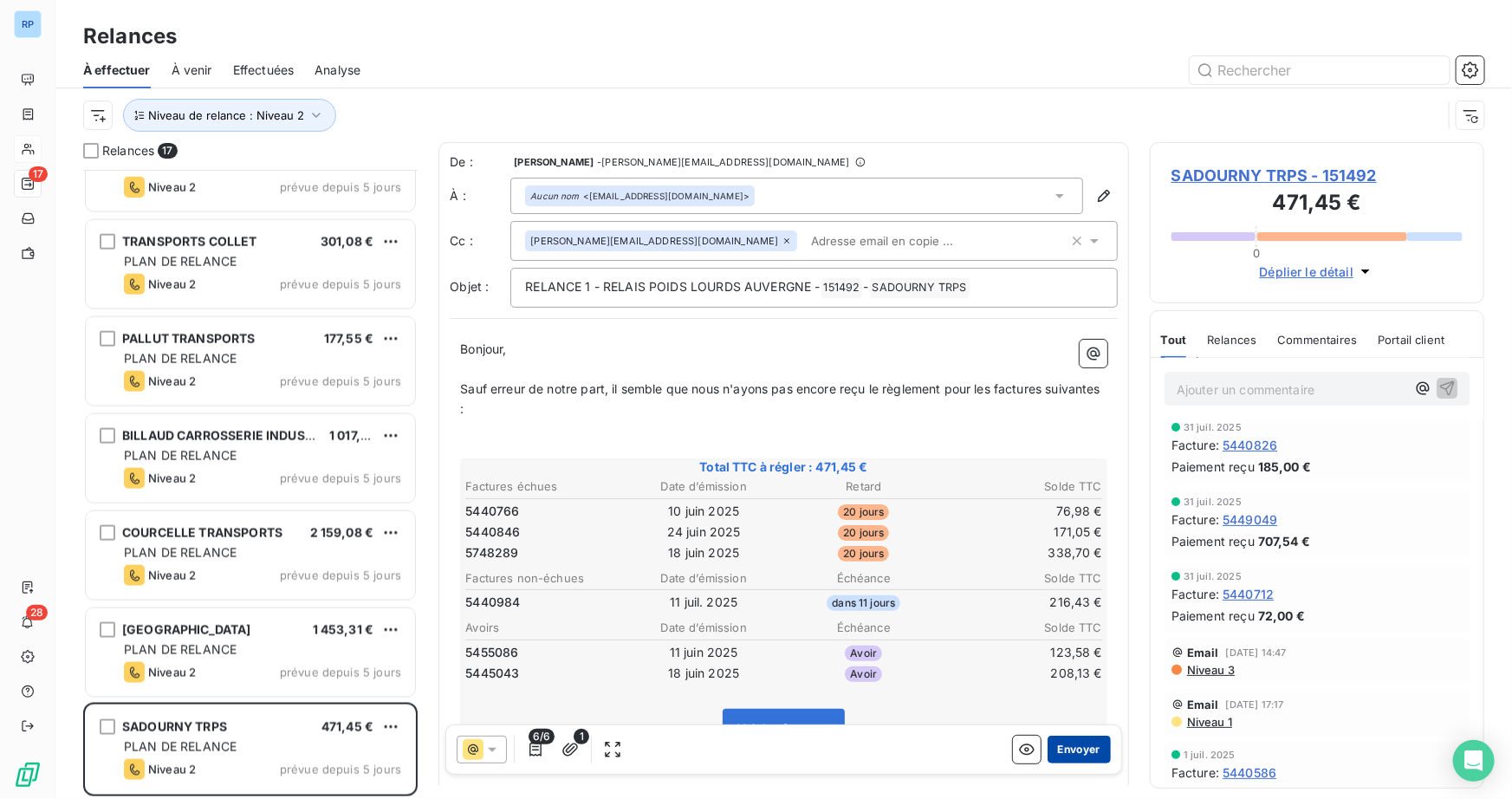
click at [1072, 745] on button "Envoyer" at bounding box center [1079, 749] width 63 height 28
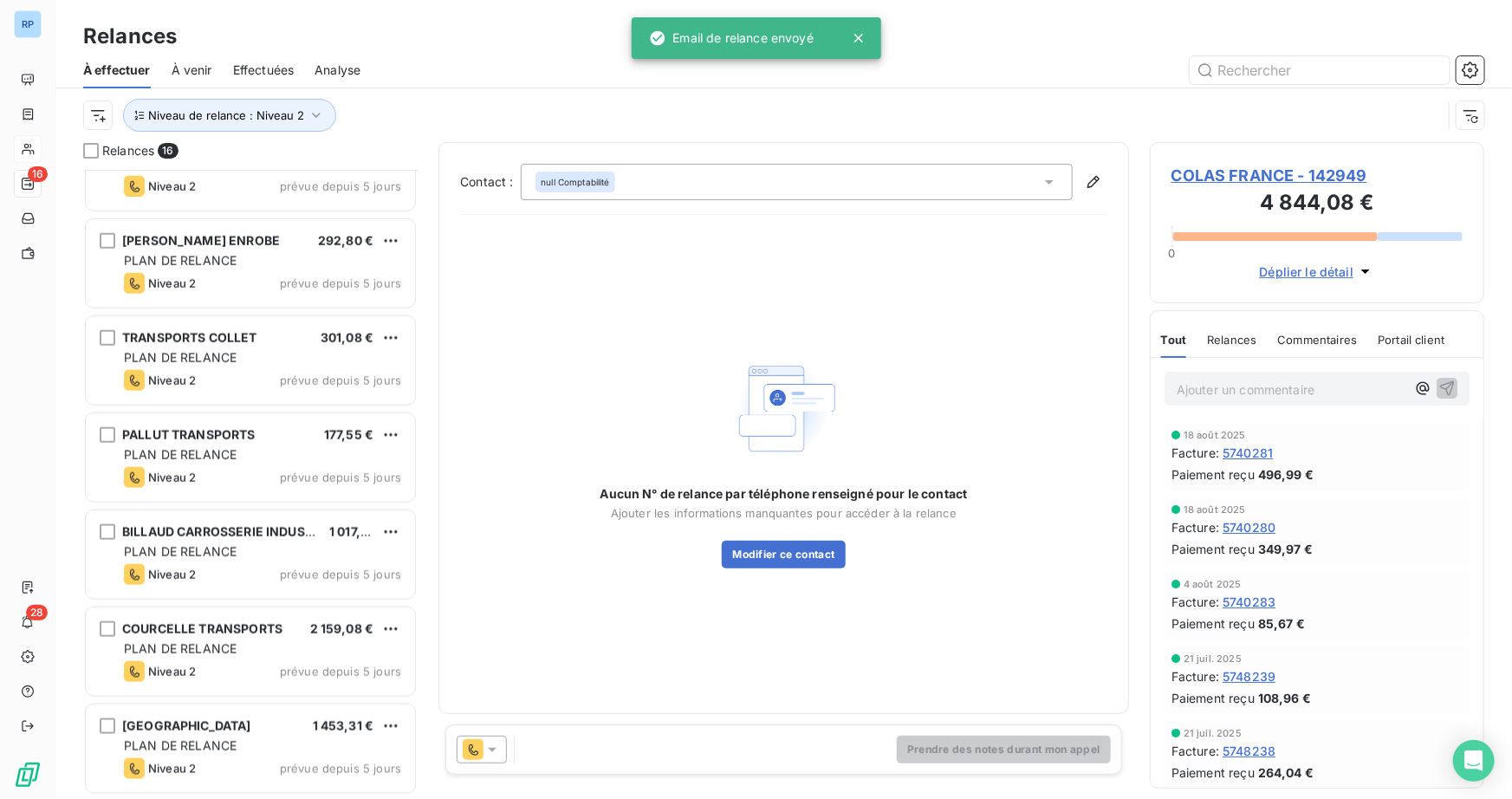
scroll to position [923, 0]
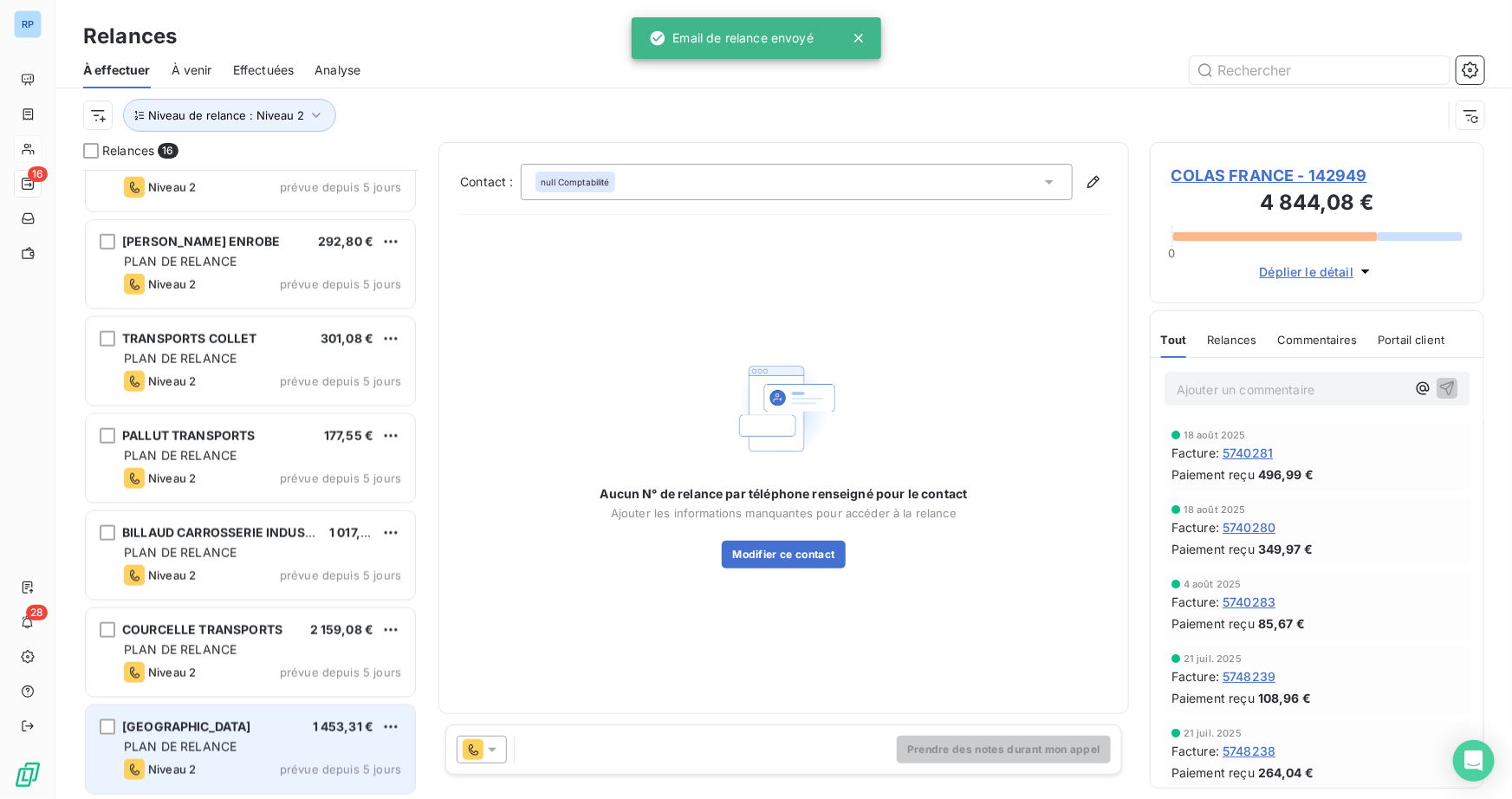
click at [217, 738] on span "PLAN DE RELANCE" at bounding box center [180, 745] width 112 height 14
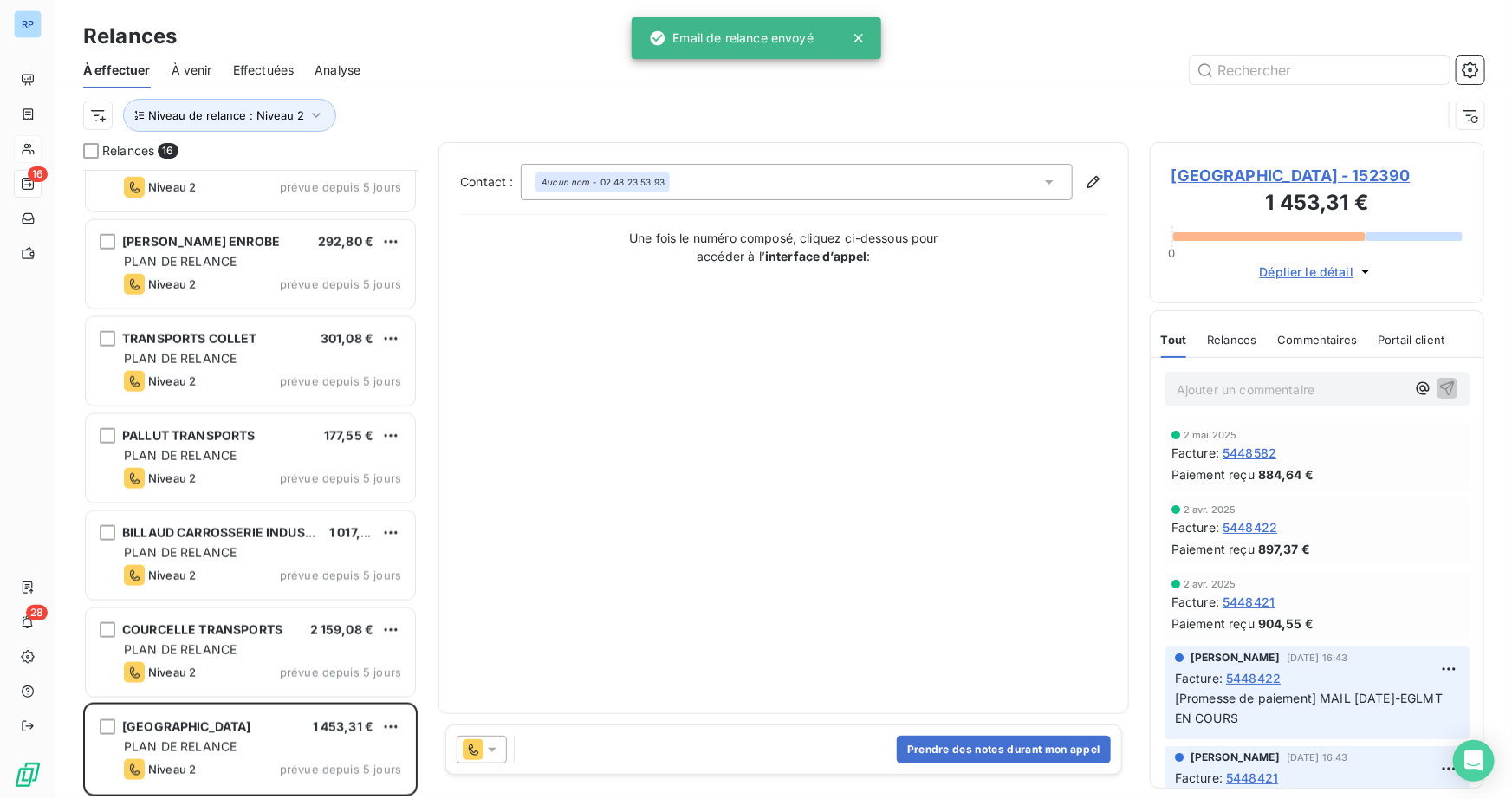
click at [497, 745] on icon at bounding box center [492, 749] width 17 height 17
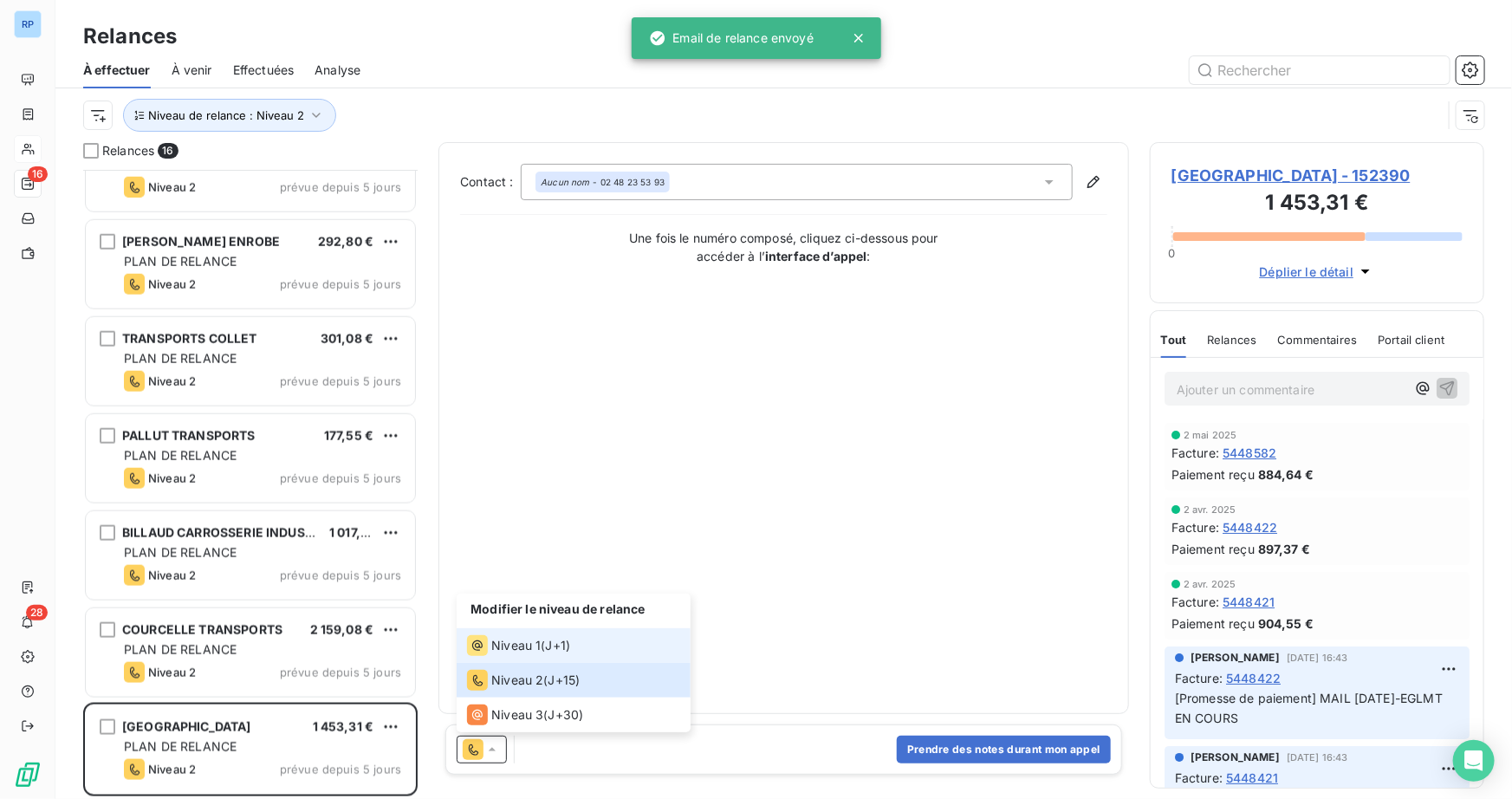
click at [534, 648] on span "Niveau 1" at bounding box center [515, 645] width 49 height 17
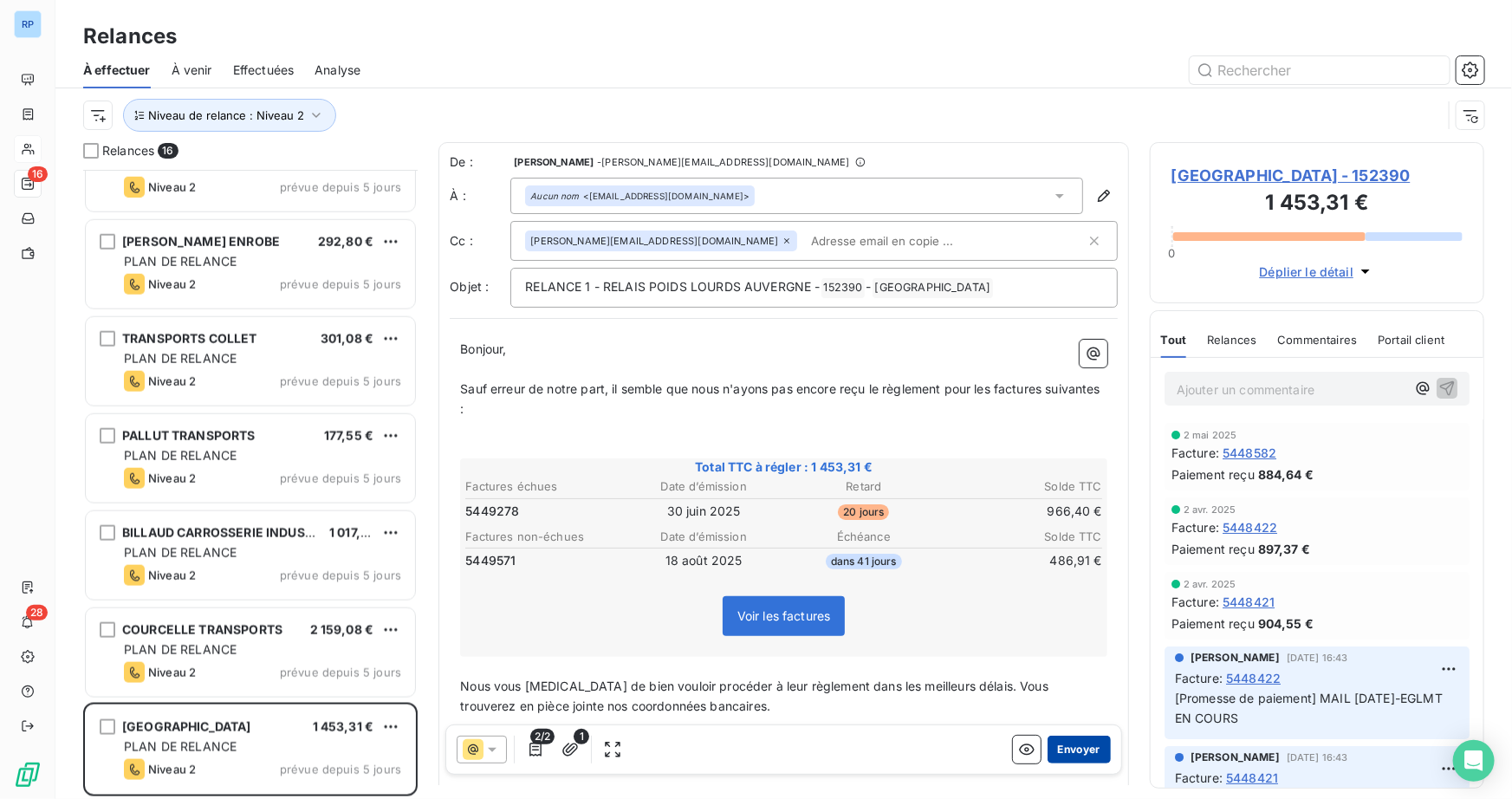
click at [1085, 746] on button "Envoyer" at bounding box center [1079, 749] width 63 height 28
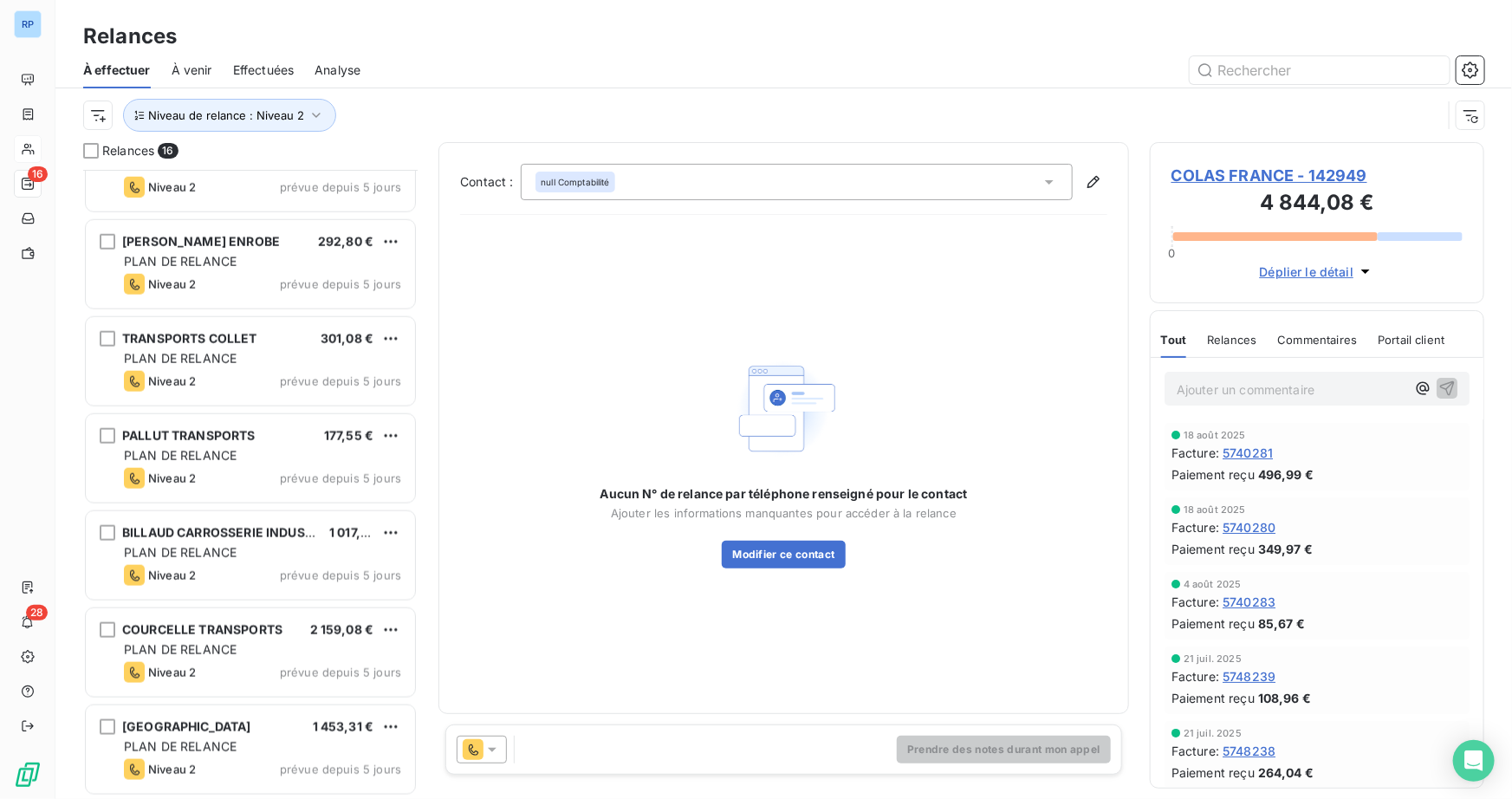
scroll to position [826, 0]
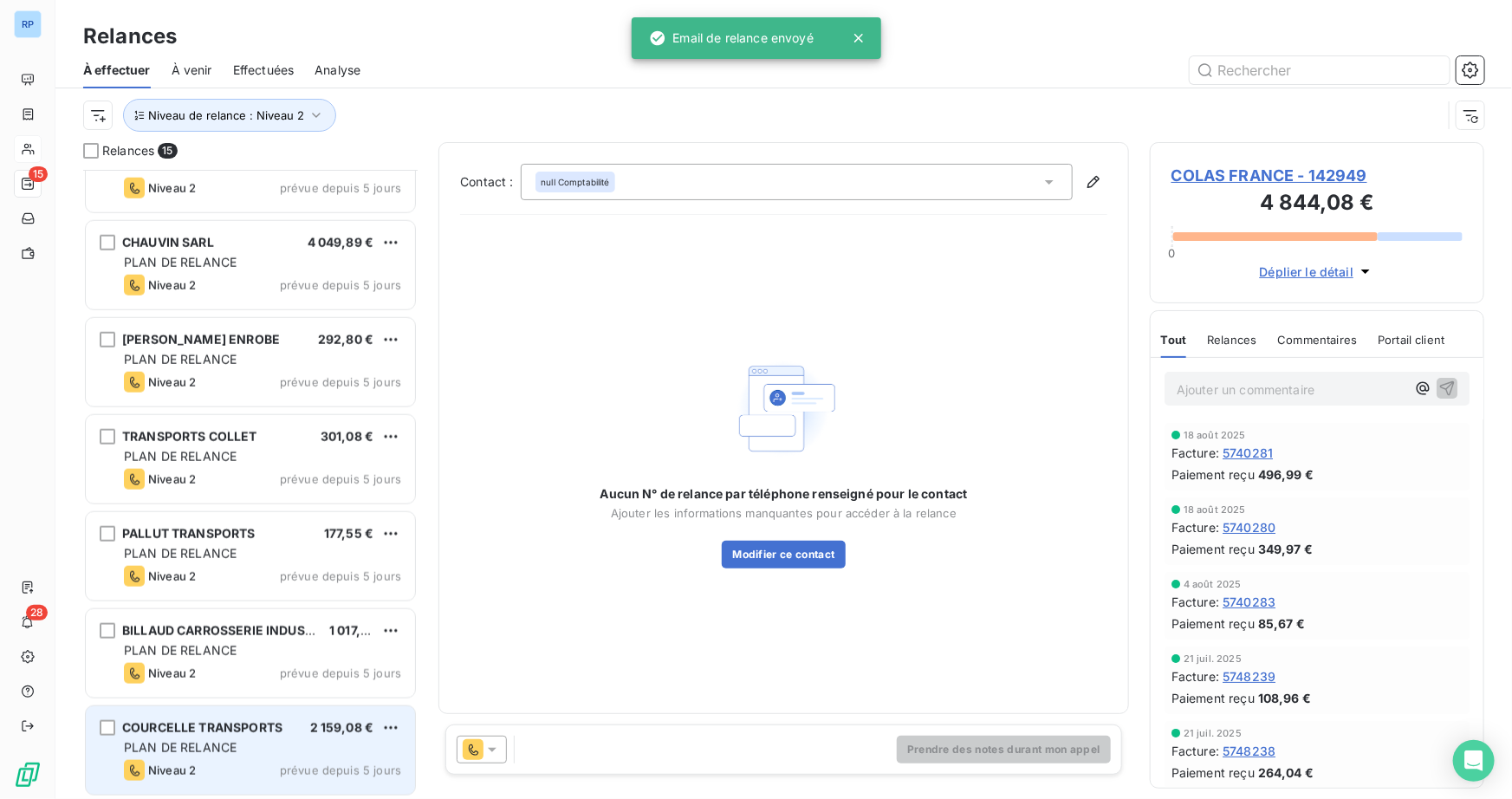
click at [269, 738] on div "PLAN DE RELANCE" at bounding box center [262, 747] width 278 height 17
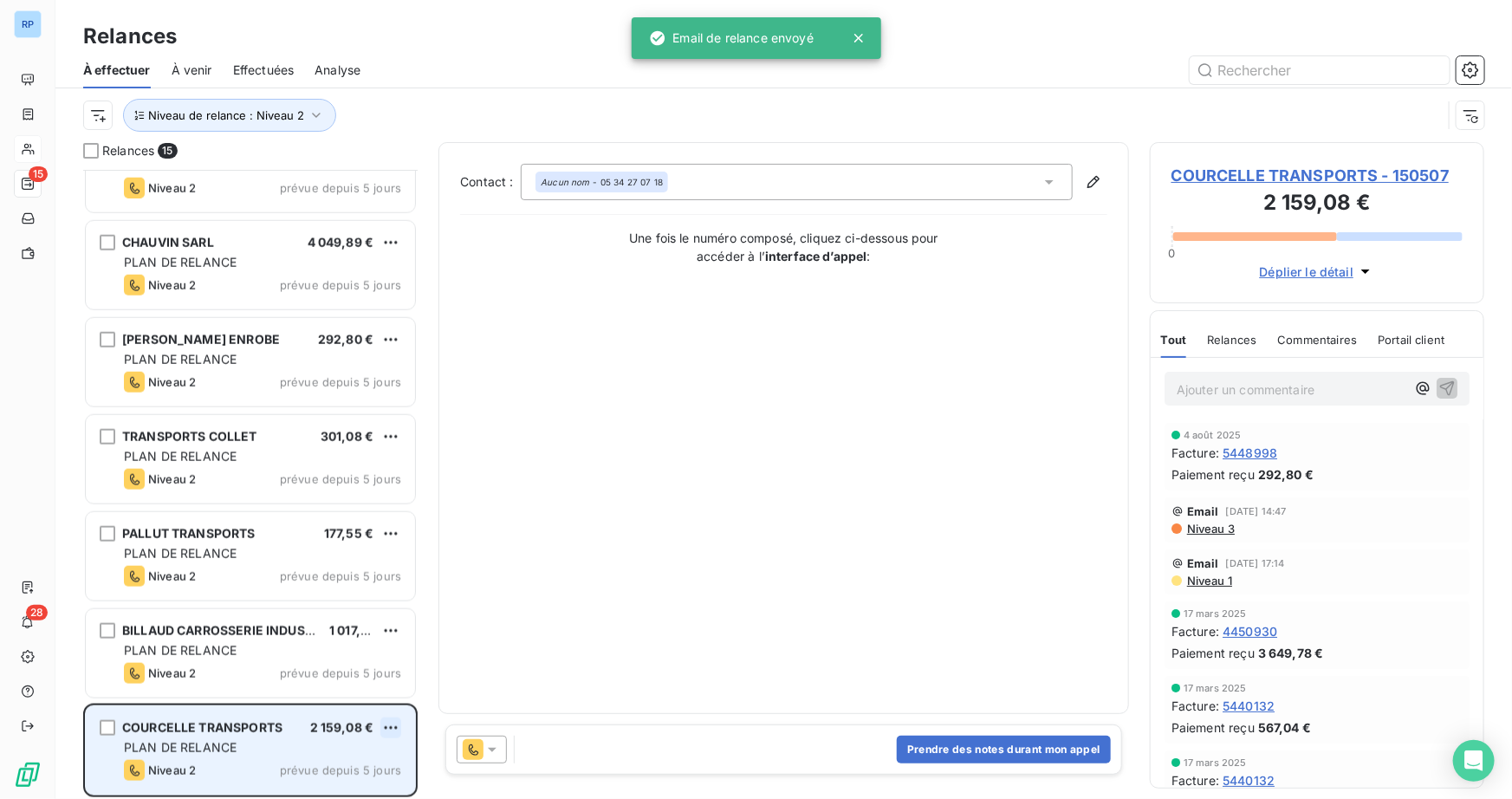
click at [386, 728] on html "RP 15 28 Relances À effectuer À venir Effectuées Analyse Niveau de relance : Ni…" at bounding box center [756, 400] width 1512 height 799
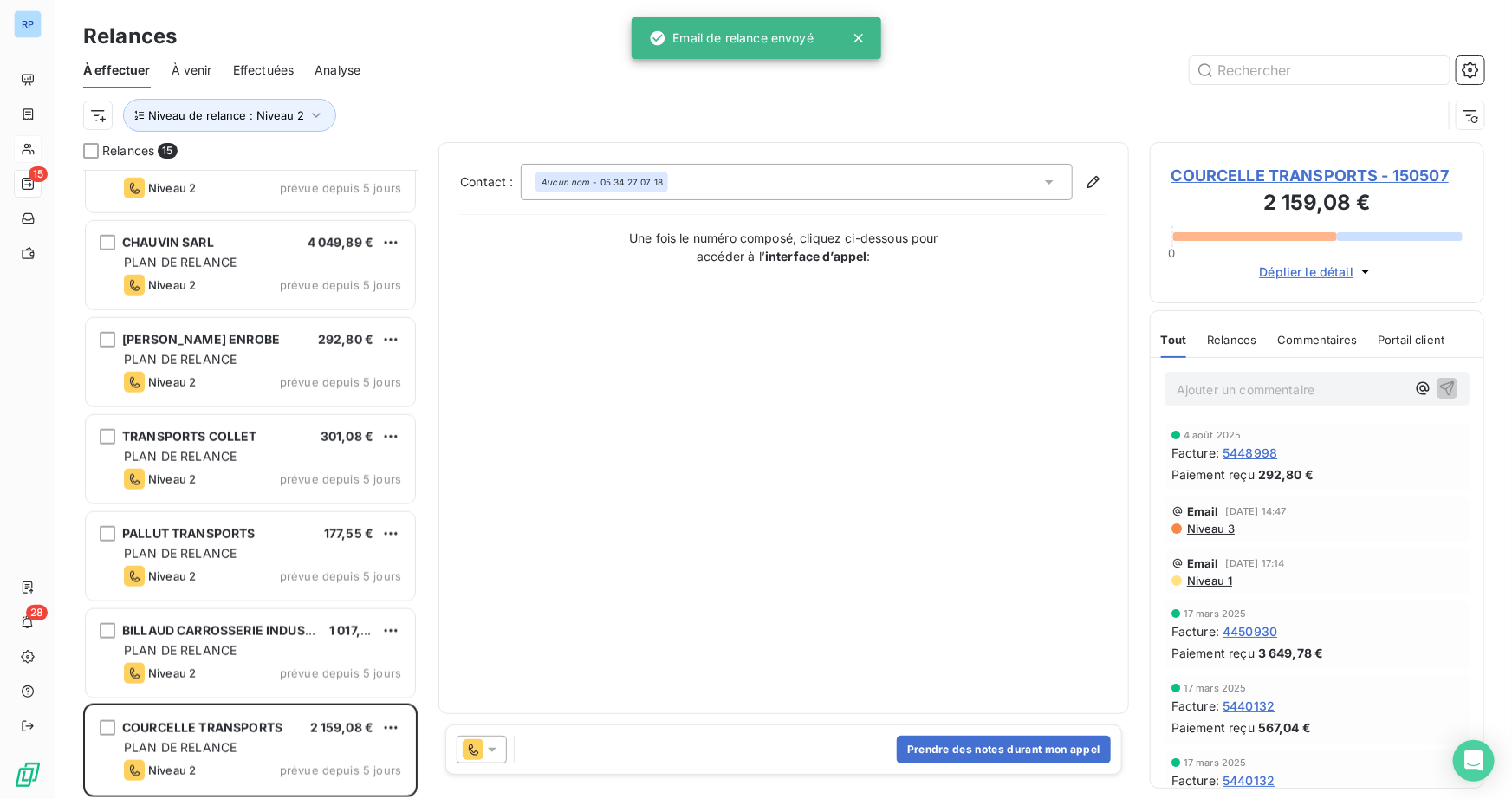
click at [511, 746] on html "RP 15 28 Relances À effectuer À venir Effectuées Analyse Niveau de relance : Ni…" at bounding box center [756, 400] width 1512 height 799
click at [499, 753] on div at bounding box center [481, 749] width 50 height 28
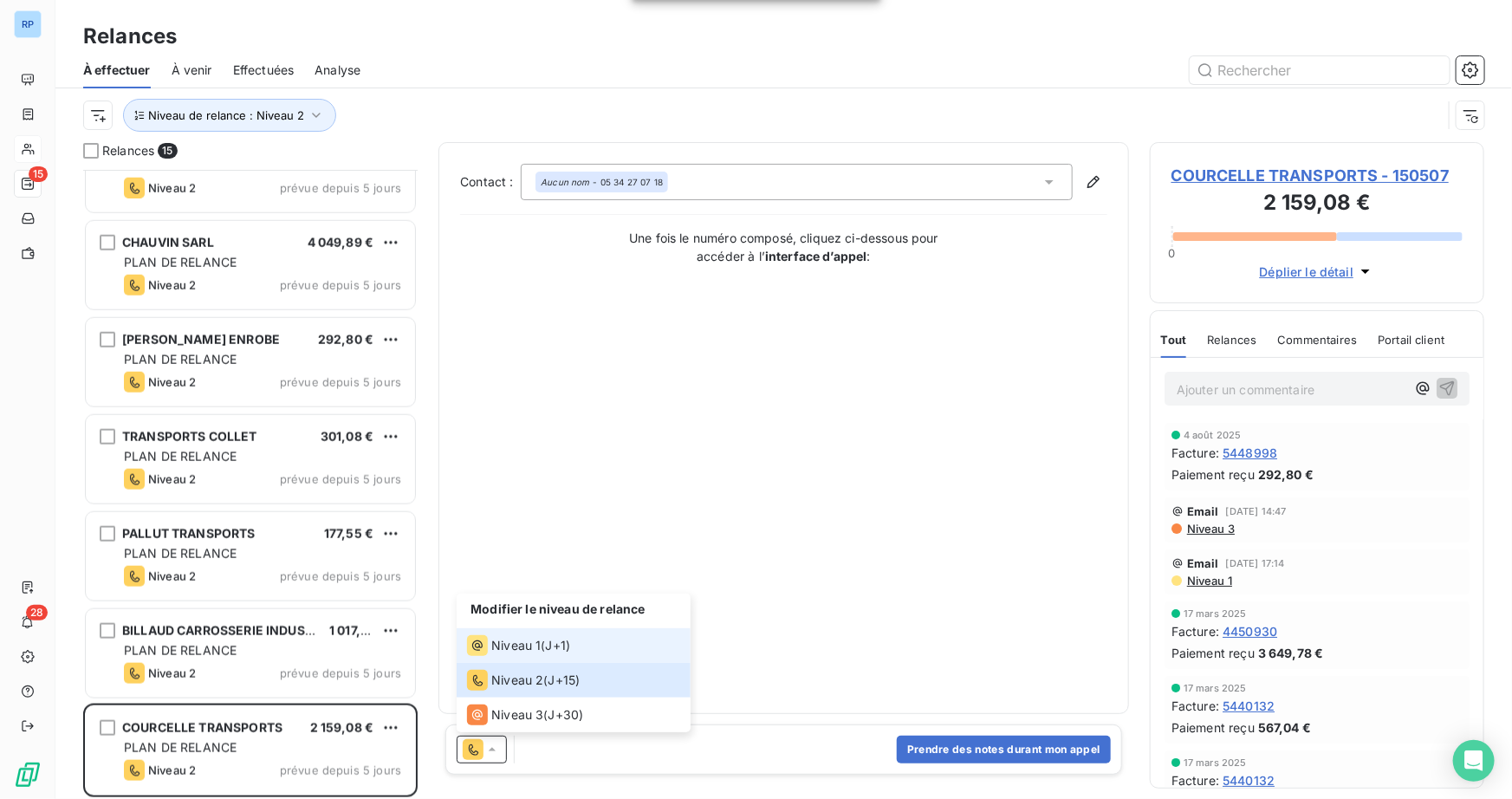
click at [561, 637] on span "J+1 )" at bounding box center [558, 645] width 25 height 17
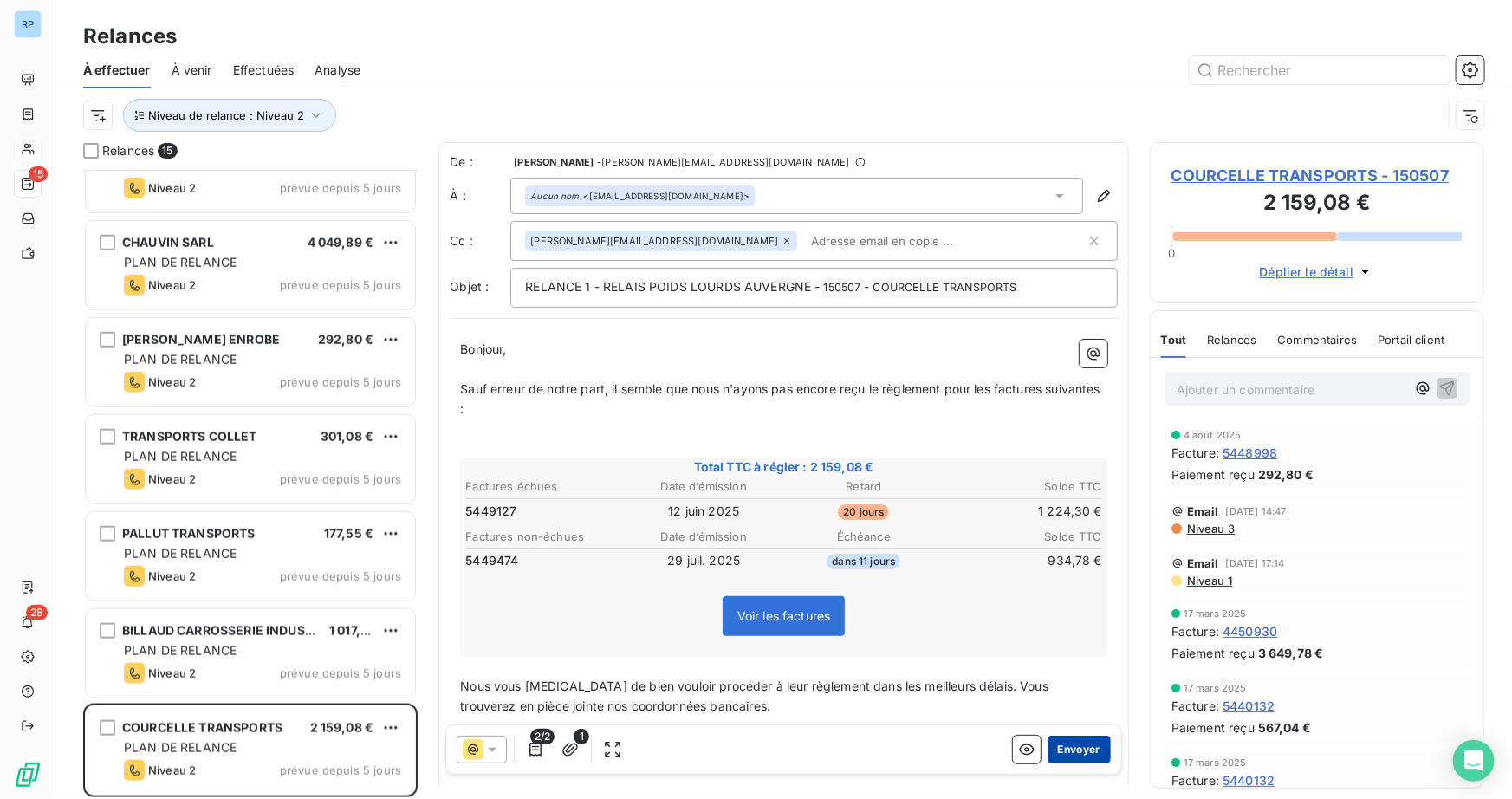
click at [1085, 746] on button "Envoyer" at bounding box center [1079, 749] width 63 height 28
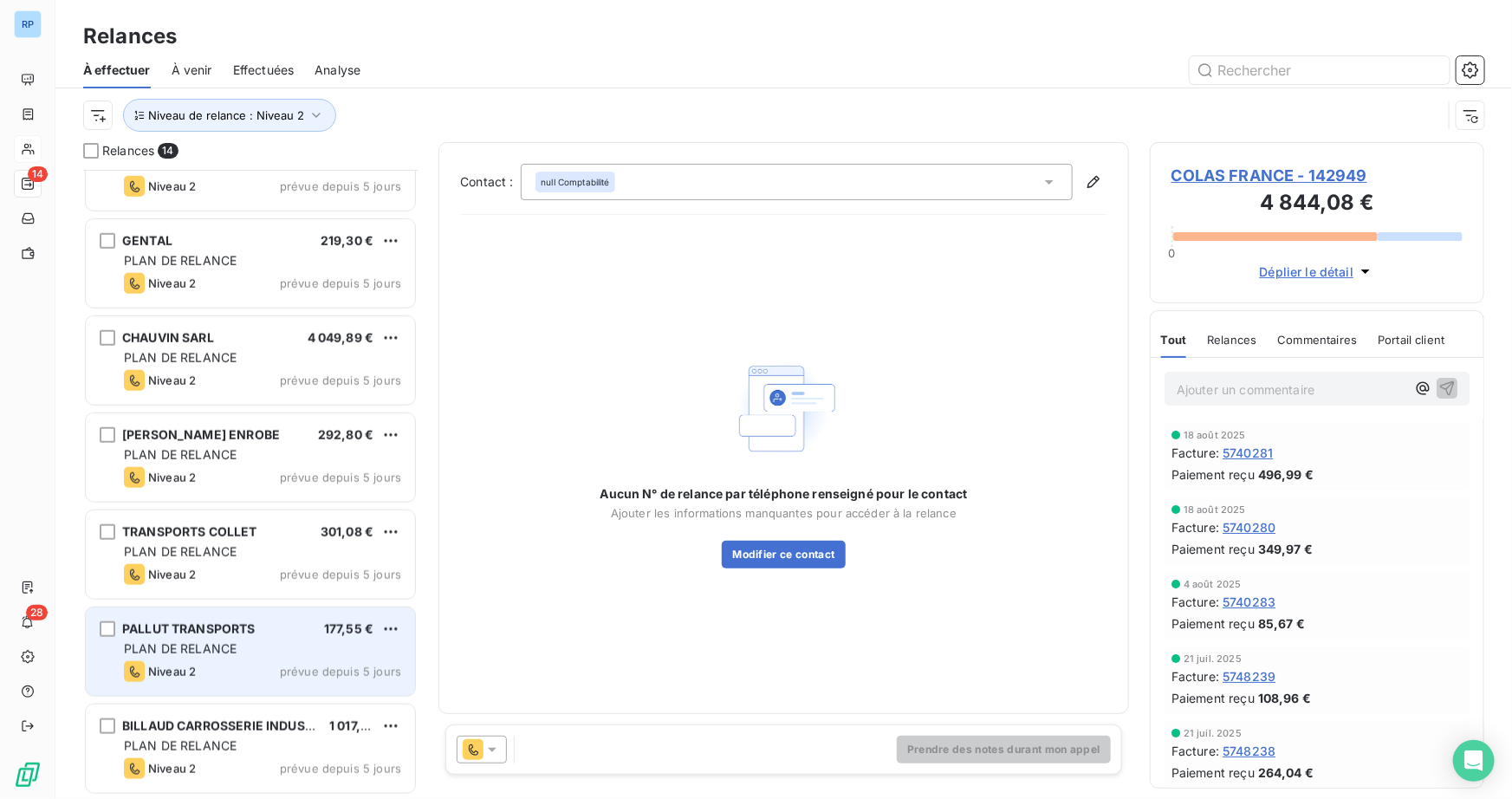
scroll to position [728, 0]
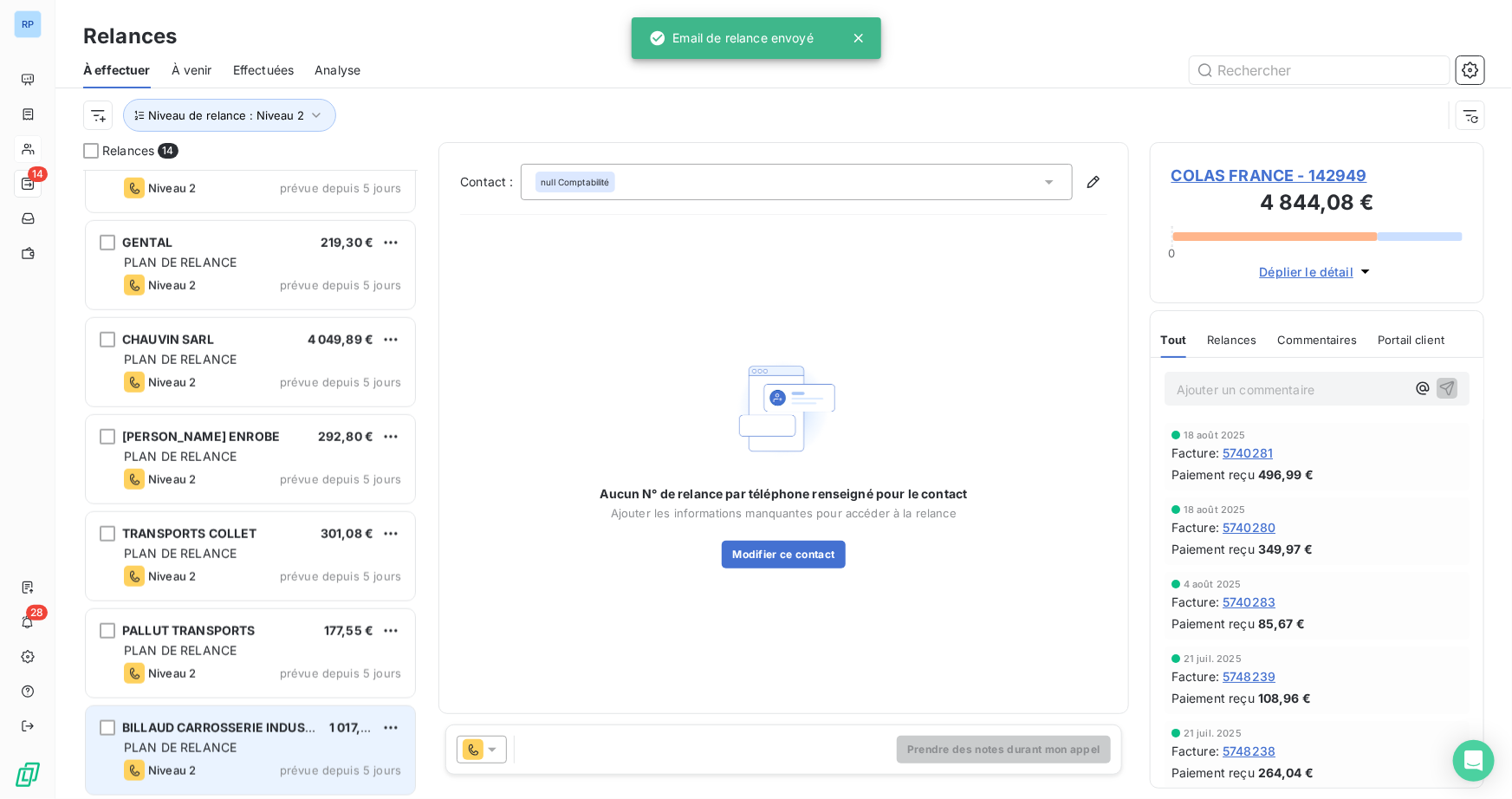
click at [277, 733] on span "BILLAUD CARROSSERIE INDUSTRIEL SARL" at bounding box center [248, 726] width 252 height 14
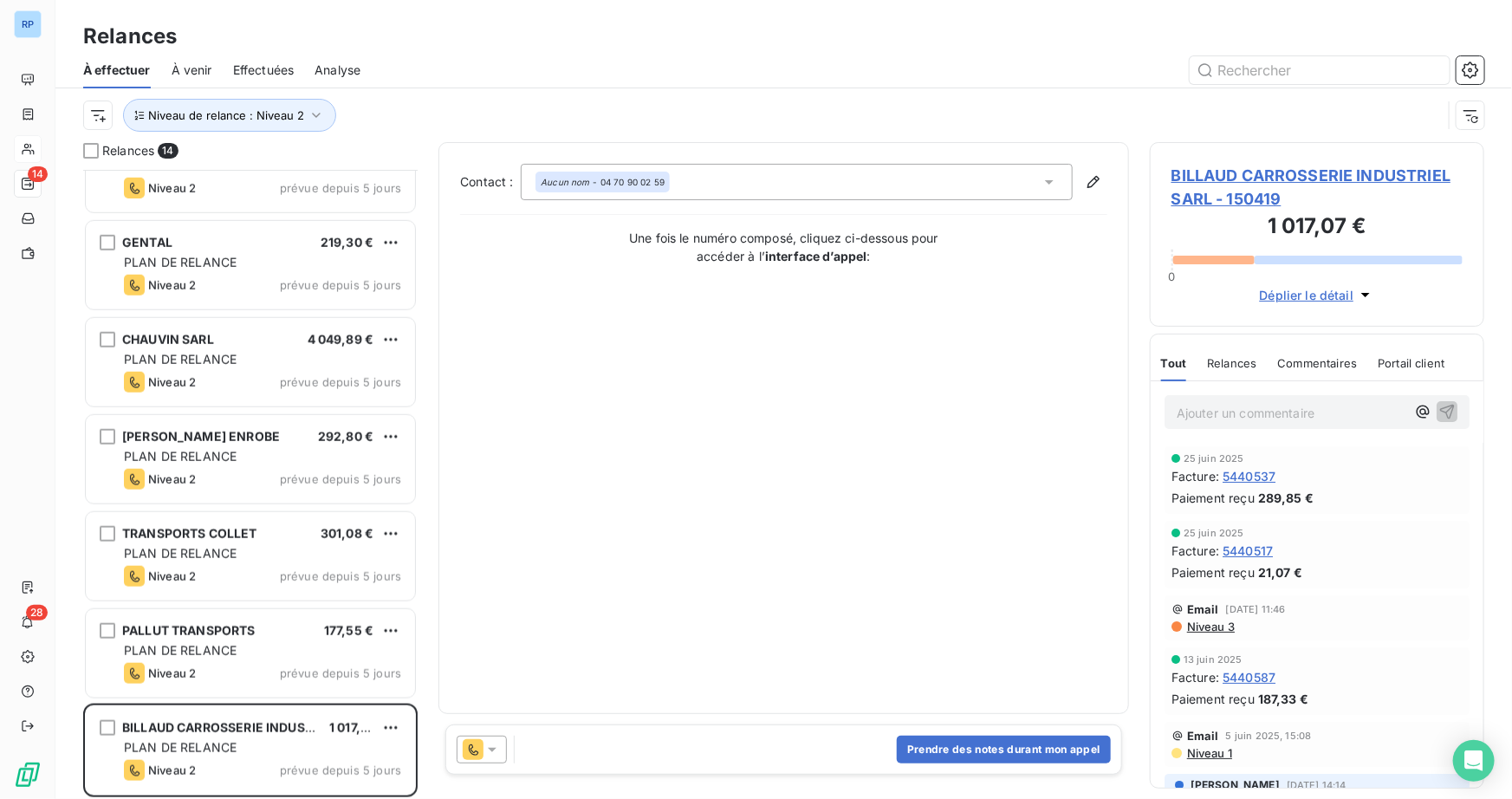
click at [517, 742] on div "Prendre des notes durant mon appel" at bounding box center [784, 749] width 676 height 50
click at [491, 756] on icon at bounding box center [492, 749] width 17 height 17
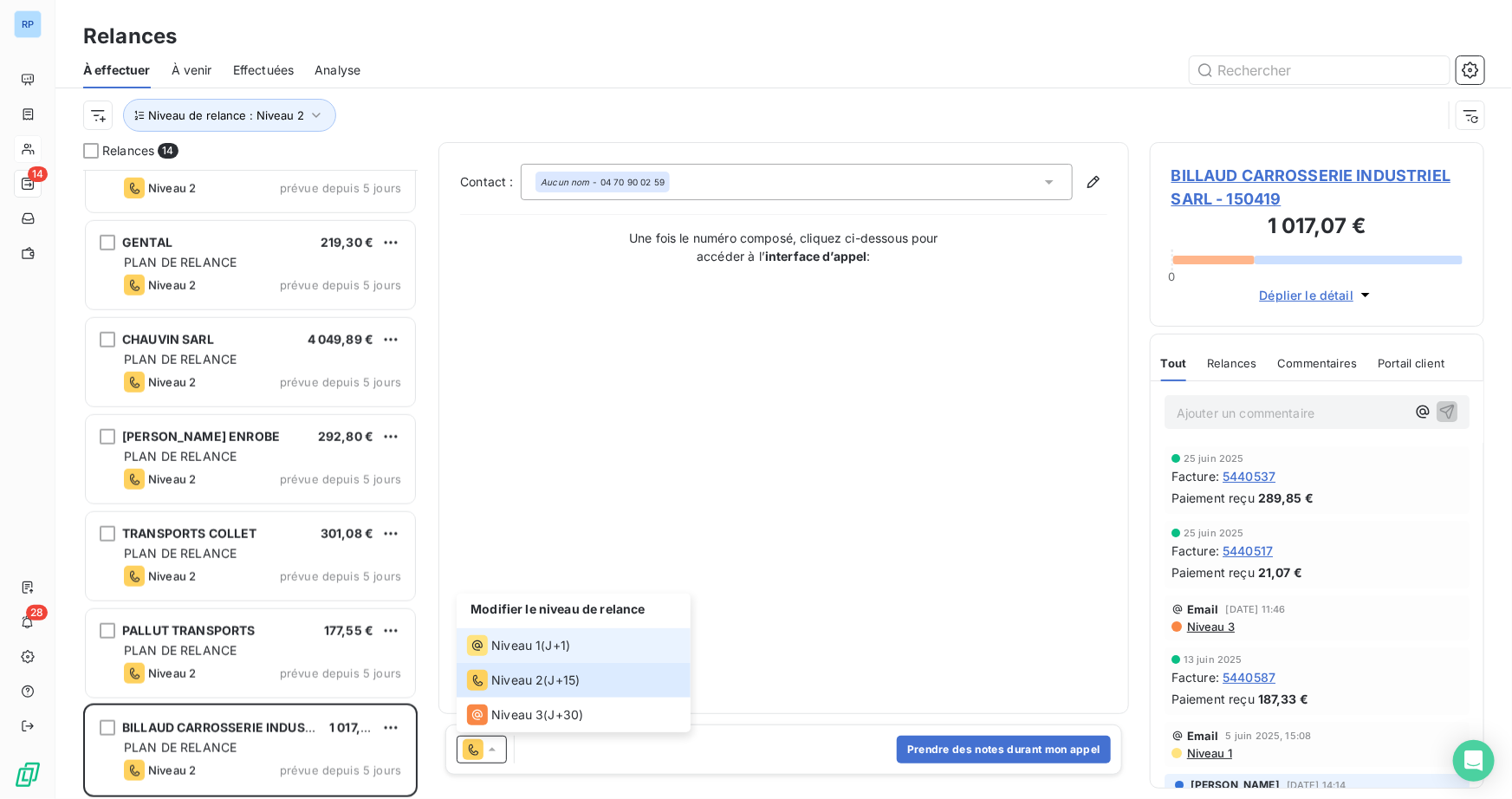
click at [534, 648] on span "Niveau 1" at bounding box center [515, 645] width 49 height 17
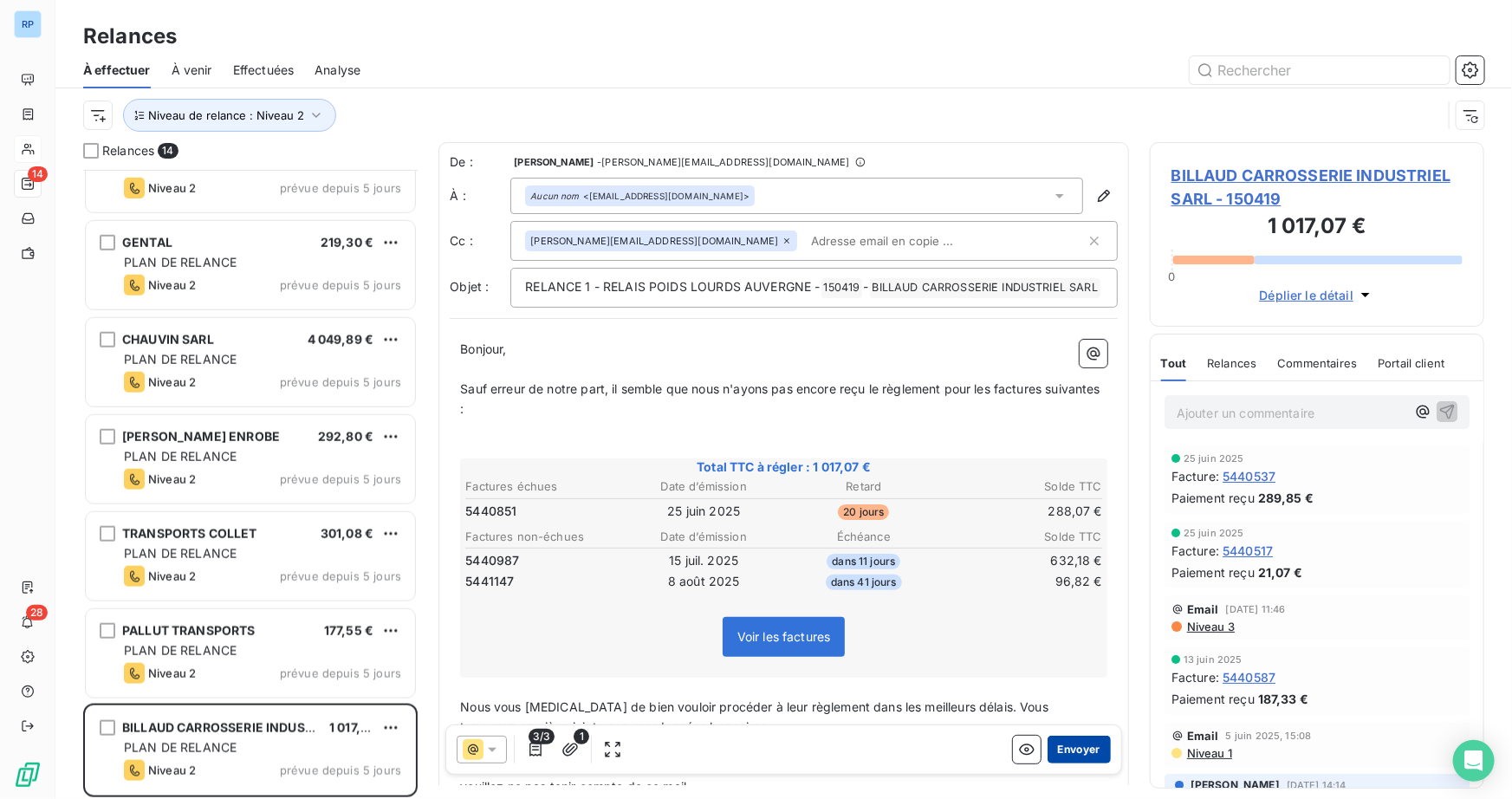
click at [1087, 755] on button "Envoyer" at bounding box center [1079, 749] width 63 height 28
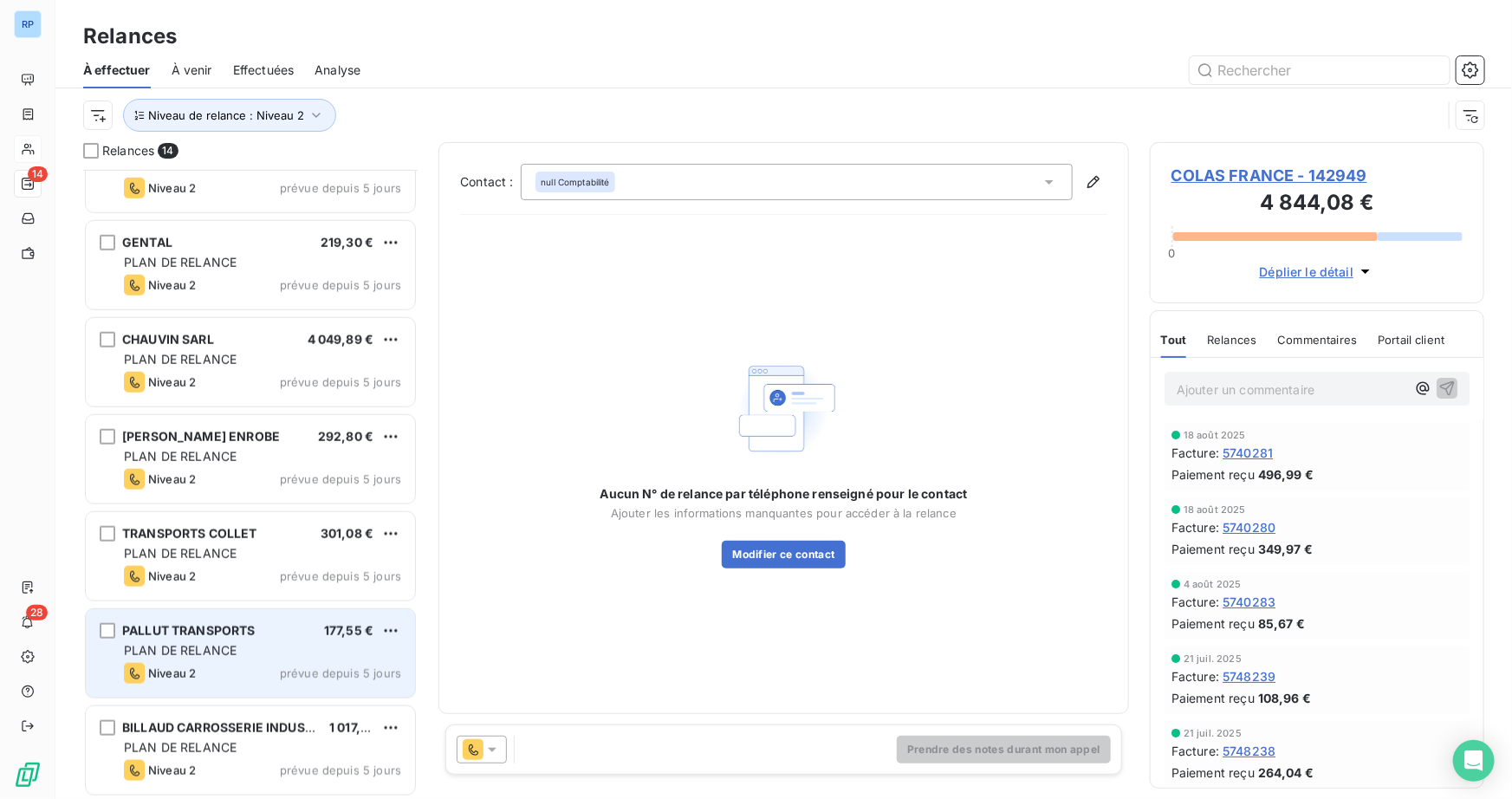
scroll to position [632, 0]
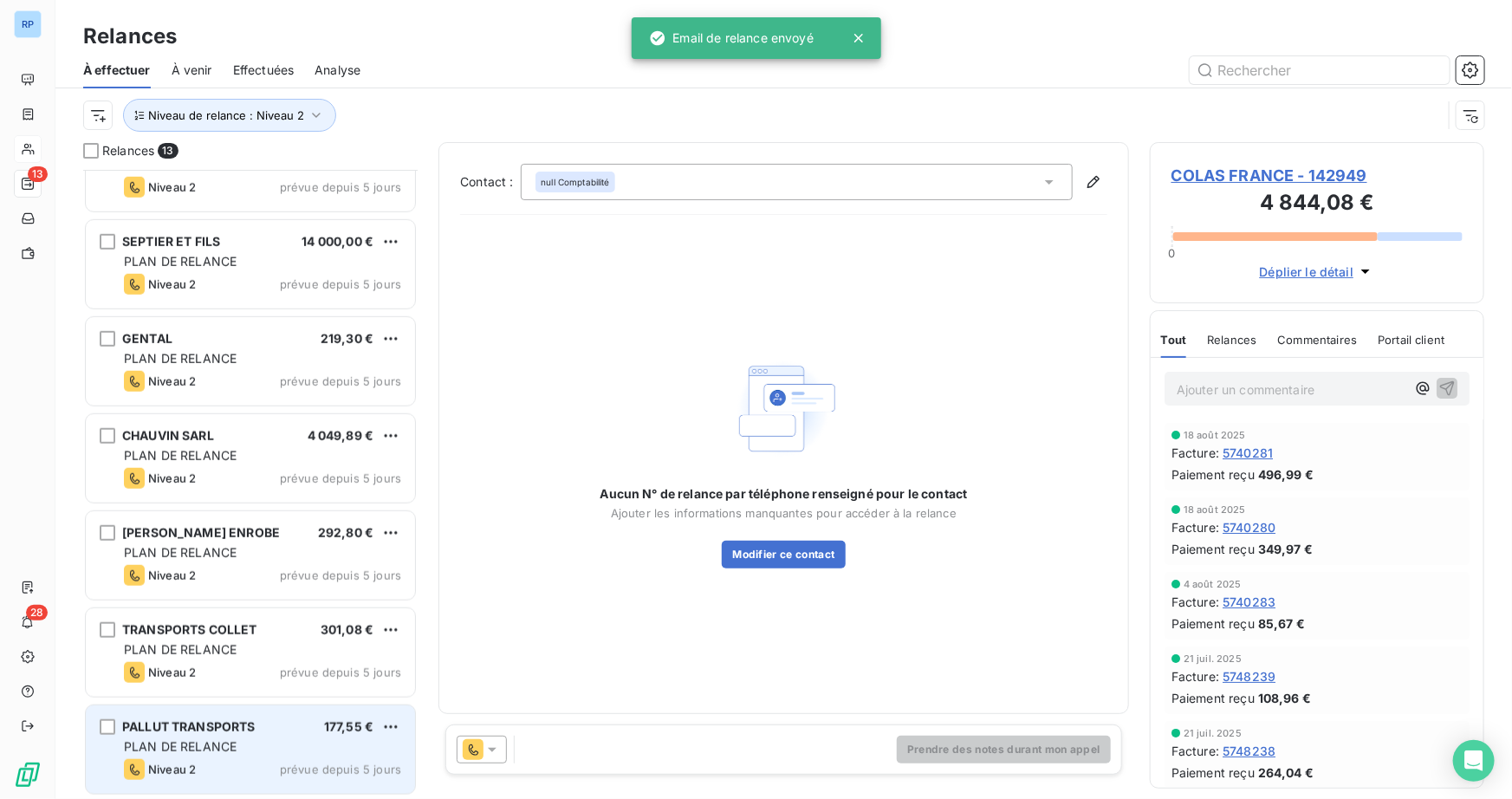
click at [238, 737] on div "PALLUT TRANSPORTS 177,55 € PLAN DE RELANCE Niveau 2 prévue depuis 5 jours" at bounding box center [250, 749] width 329 height 88
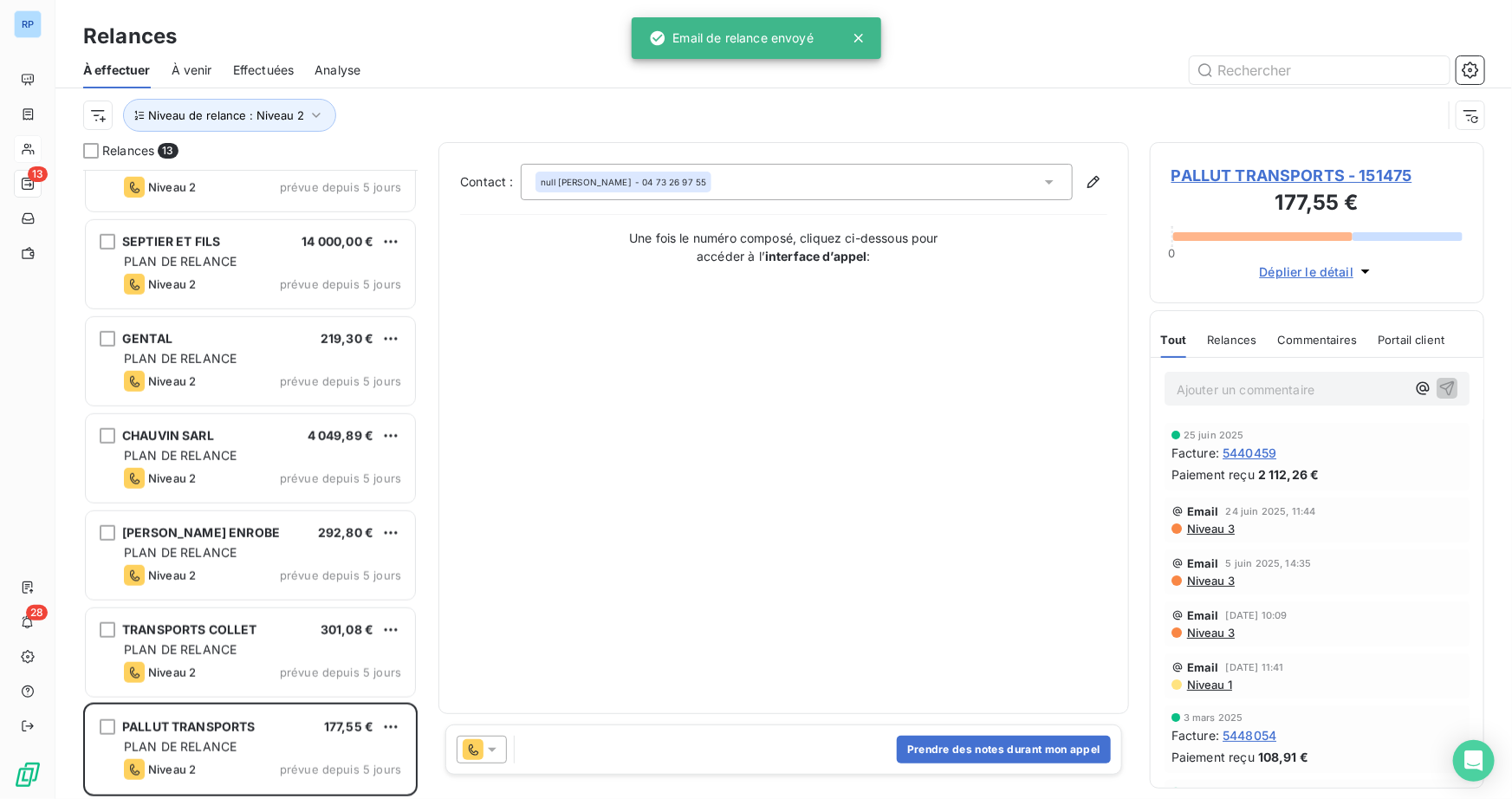
click at [497, 746] on icon at bounding box center [492, 749] width 17 height 17
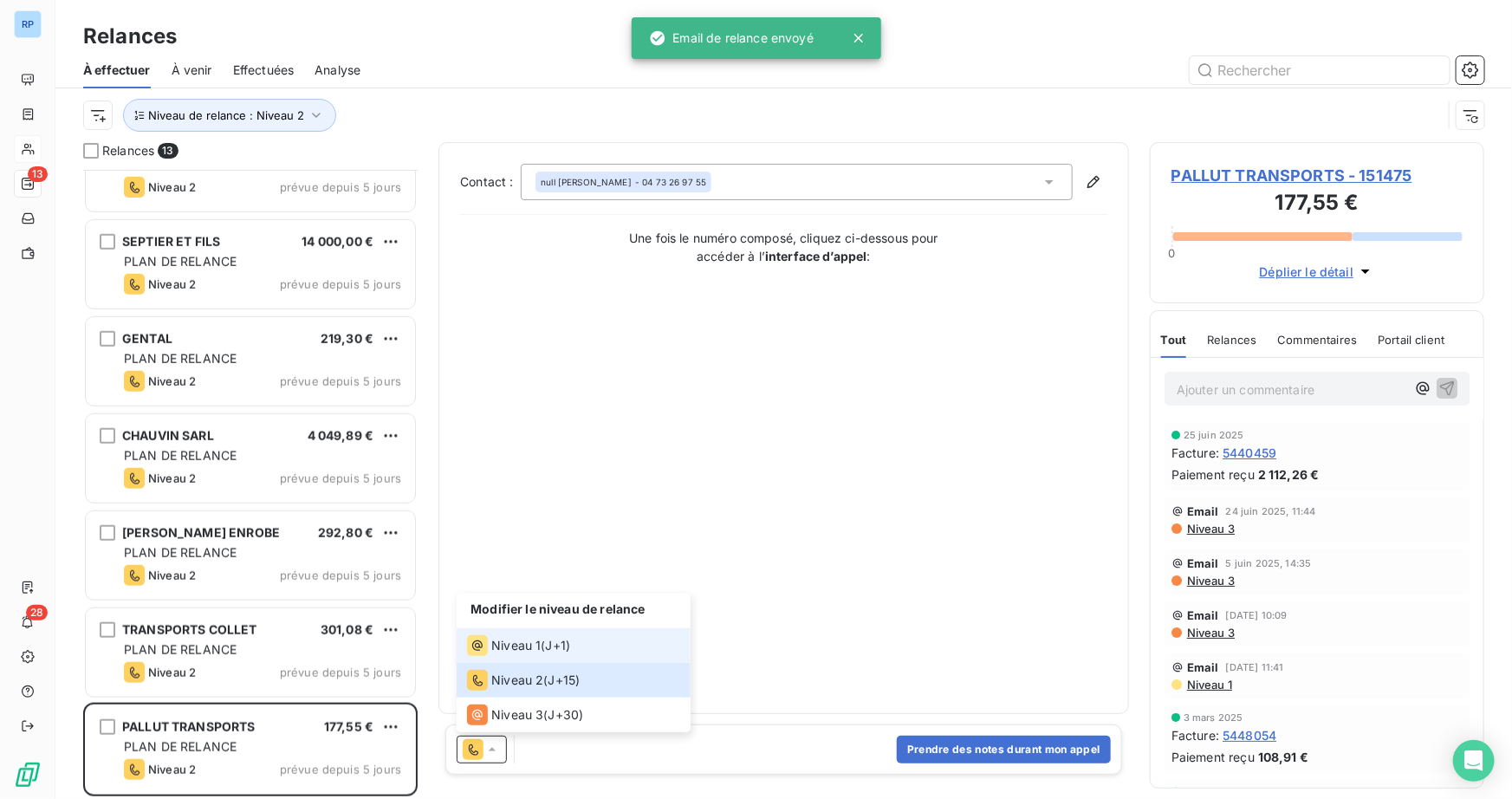
click at [545, 640] on div "Niveau 1 ( J+1 )" at bounding box center [518, 645] width 103 height 21
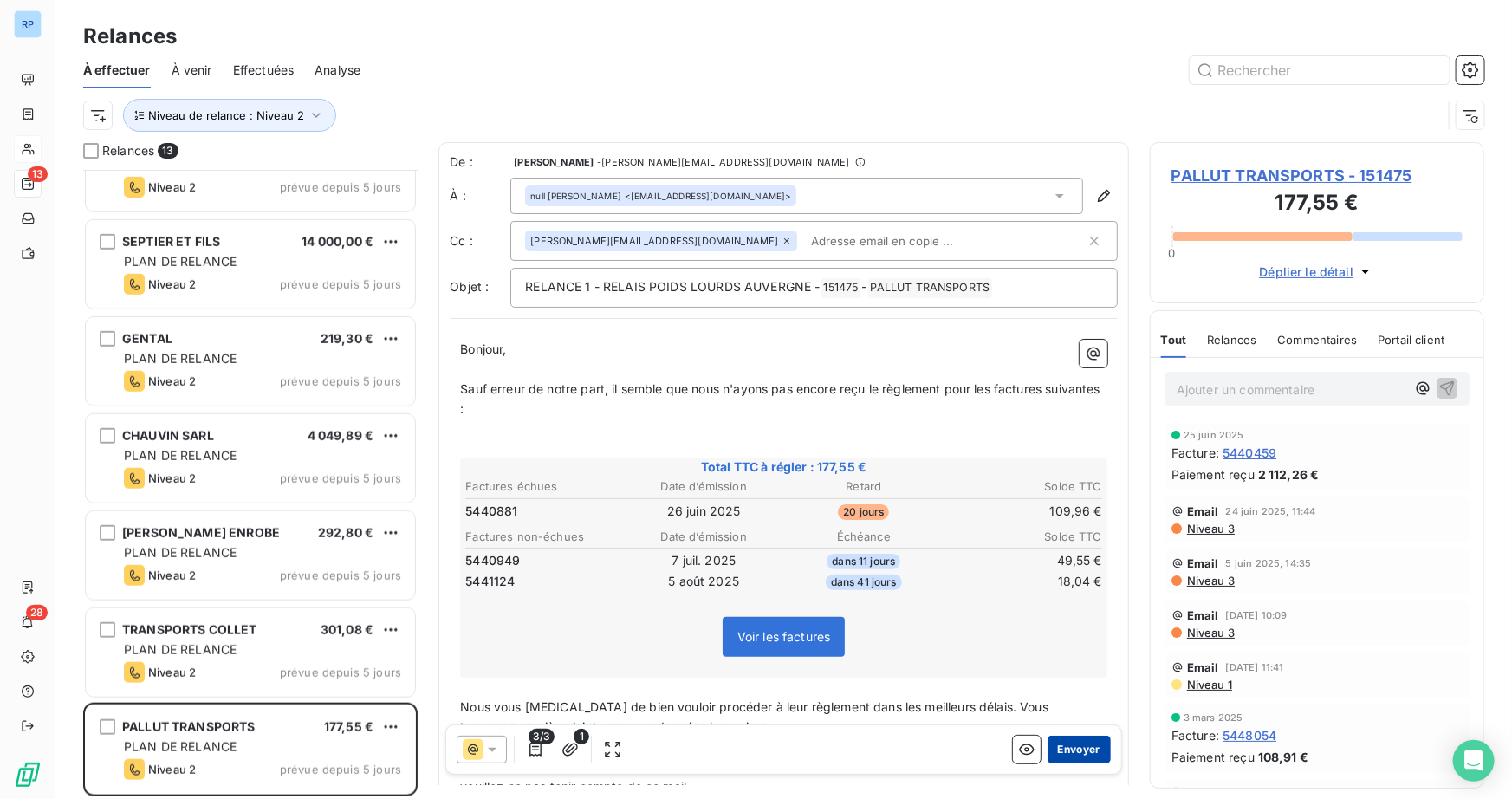
click at [1067, 746] on button "Envoyer" at bounding box center [1079, 749] width 63 height 28
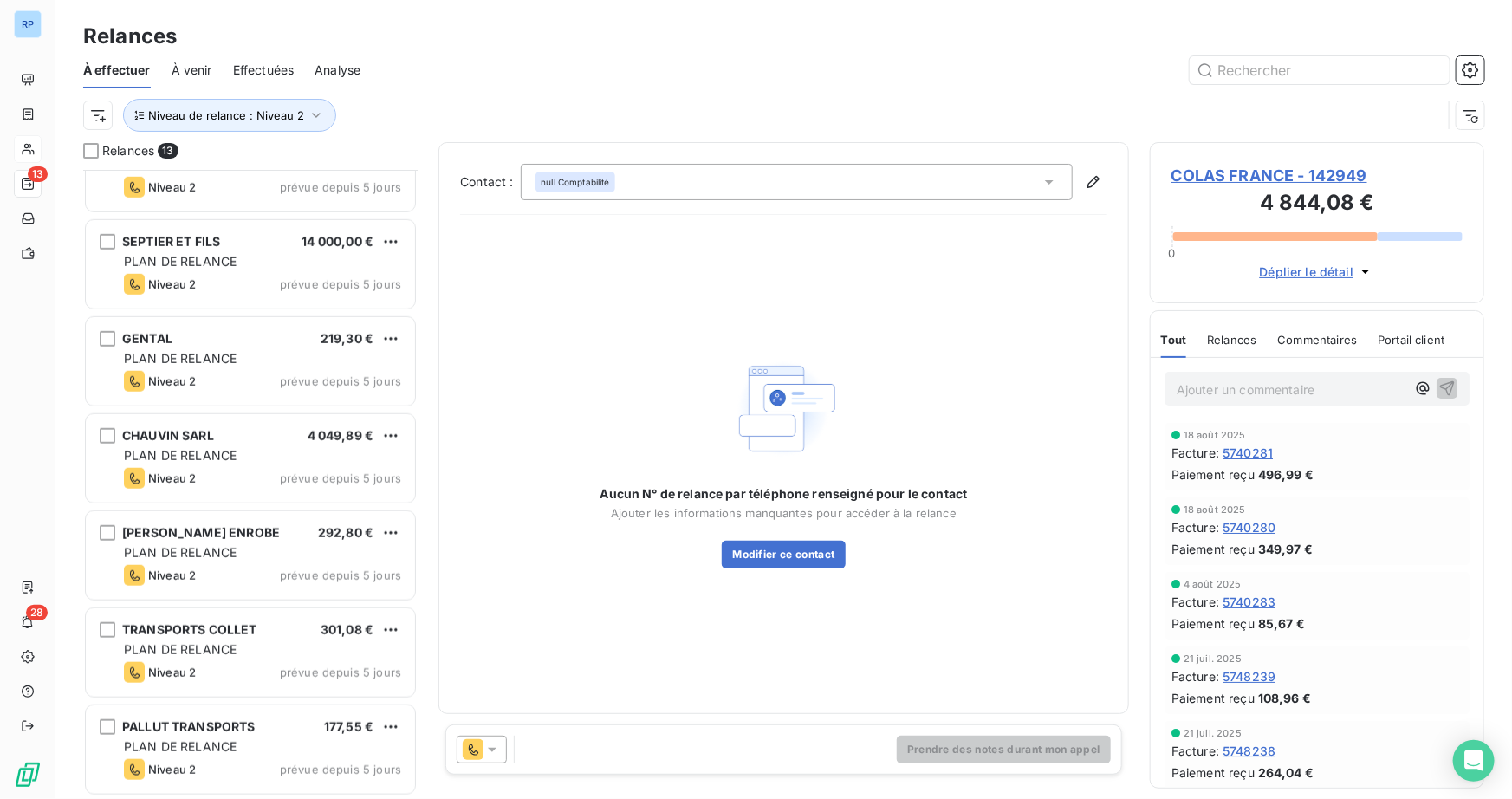
scroll to position [535, 0]
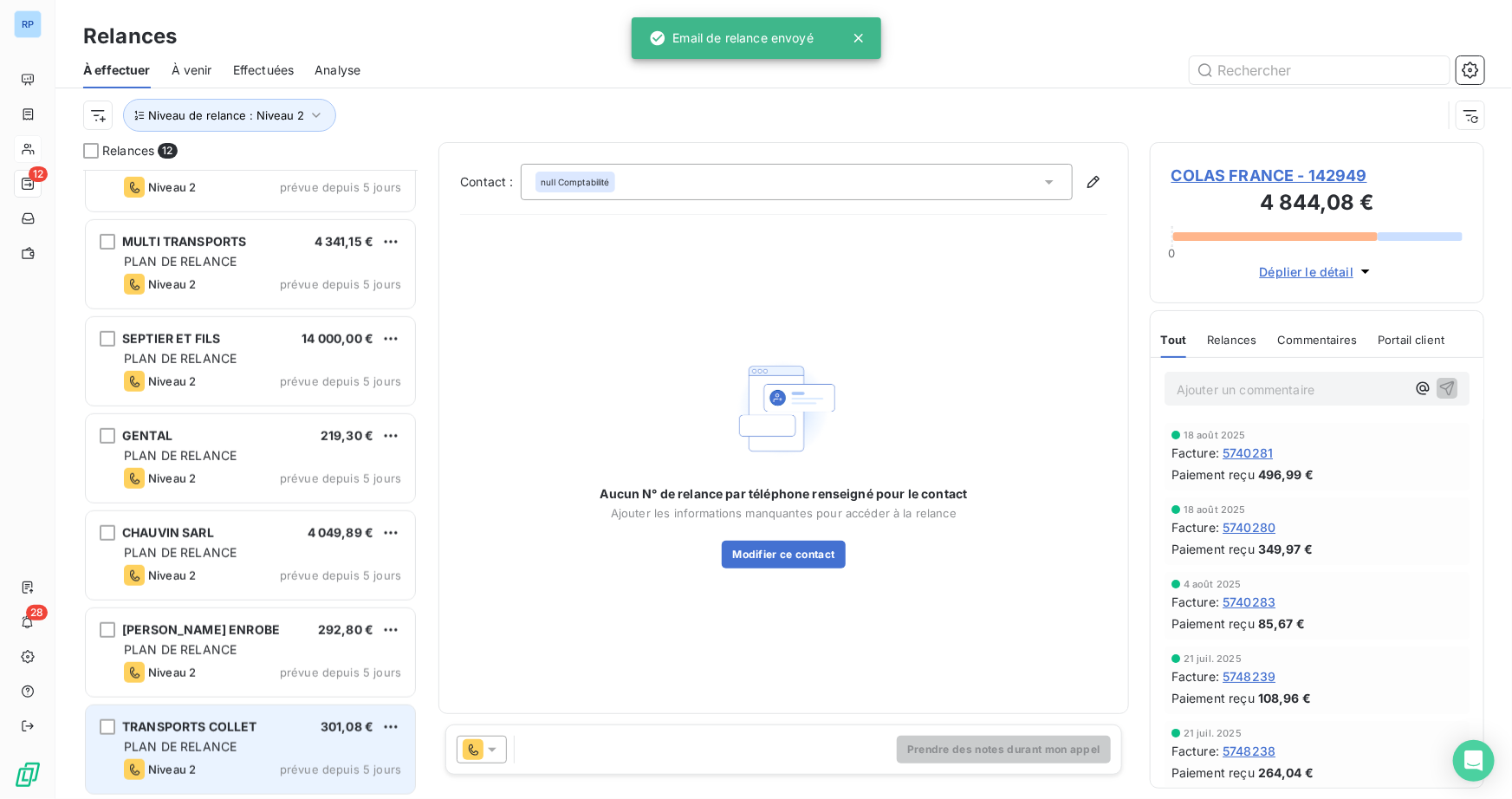
click at [270, 735] on div "TRANSPORTS COLLET 301,08 € PLAN DE RELANCE Niveau 2 prévue depuis 5 jours" at bounding box center [250, 749] width 329 height 88
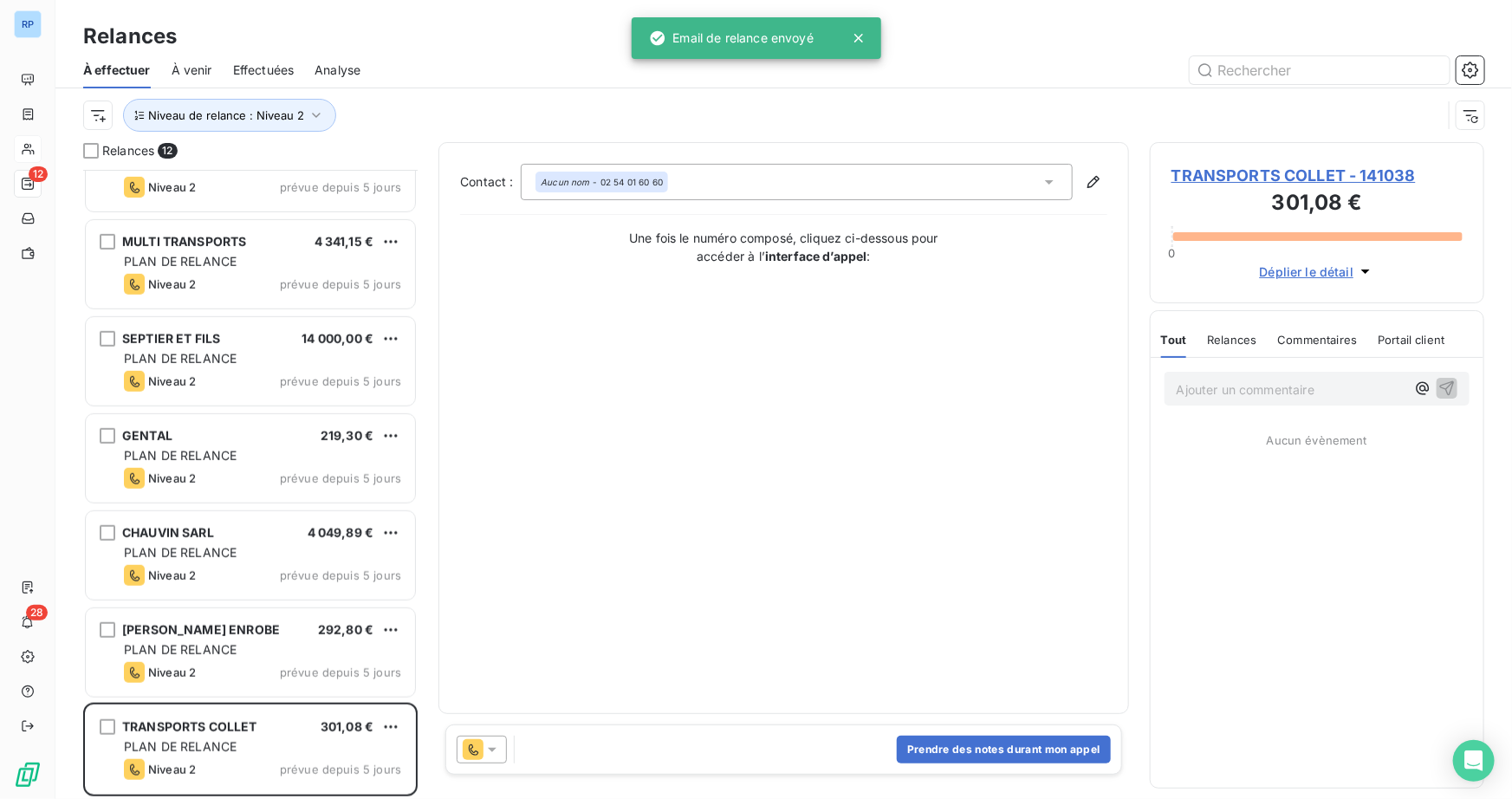
click at [501, 741] on div at bounding box center [481, 749] width 50 height 28
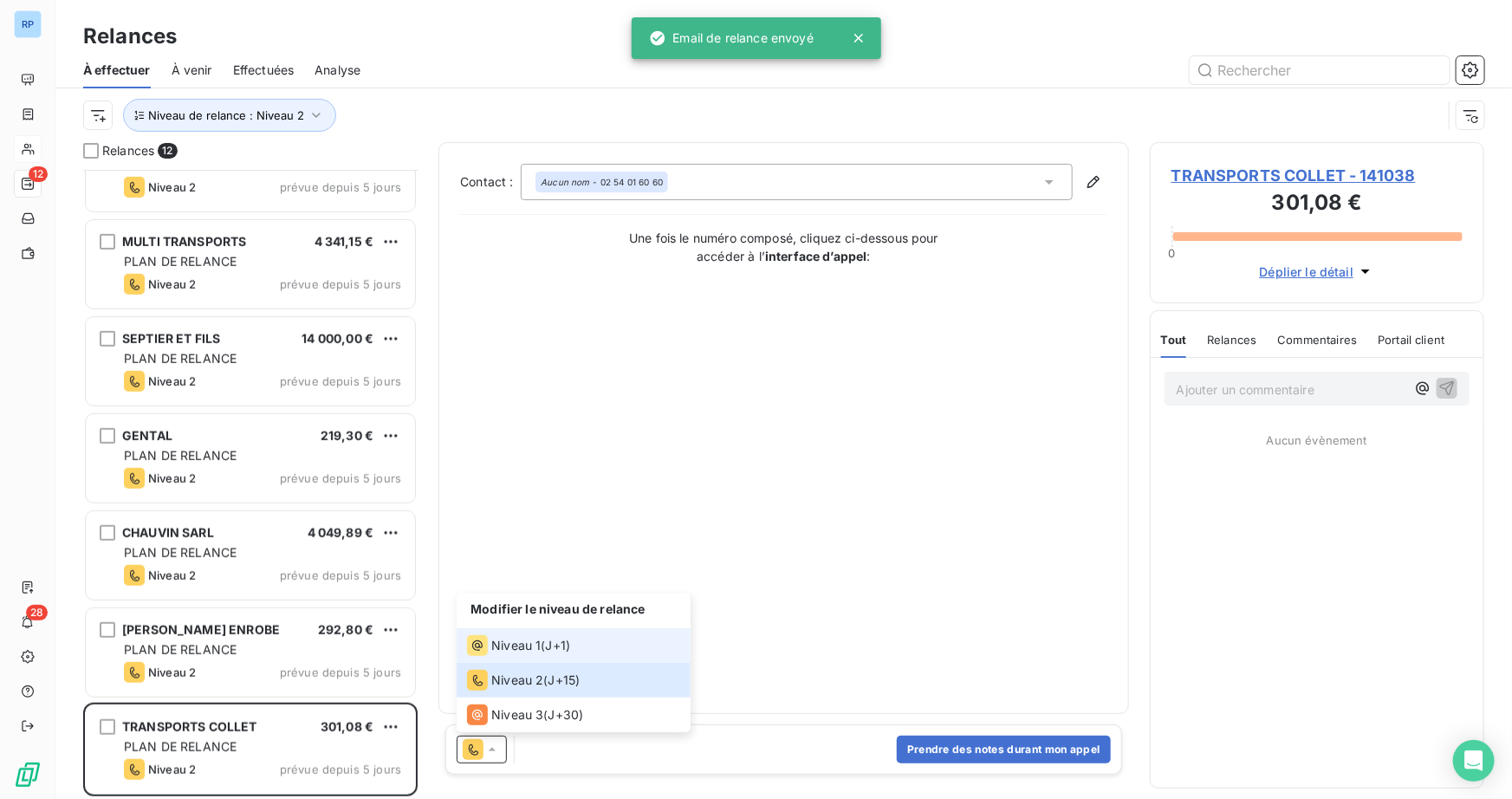
click at [535, 649] on span "Niveau 1" at bounding box center [515, 645] width 49 height 17
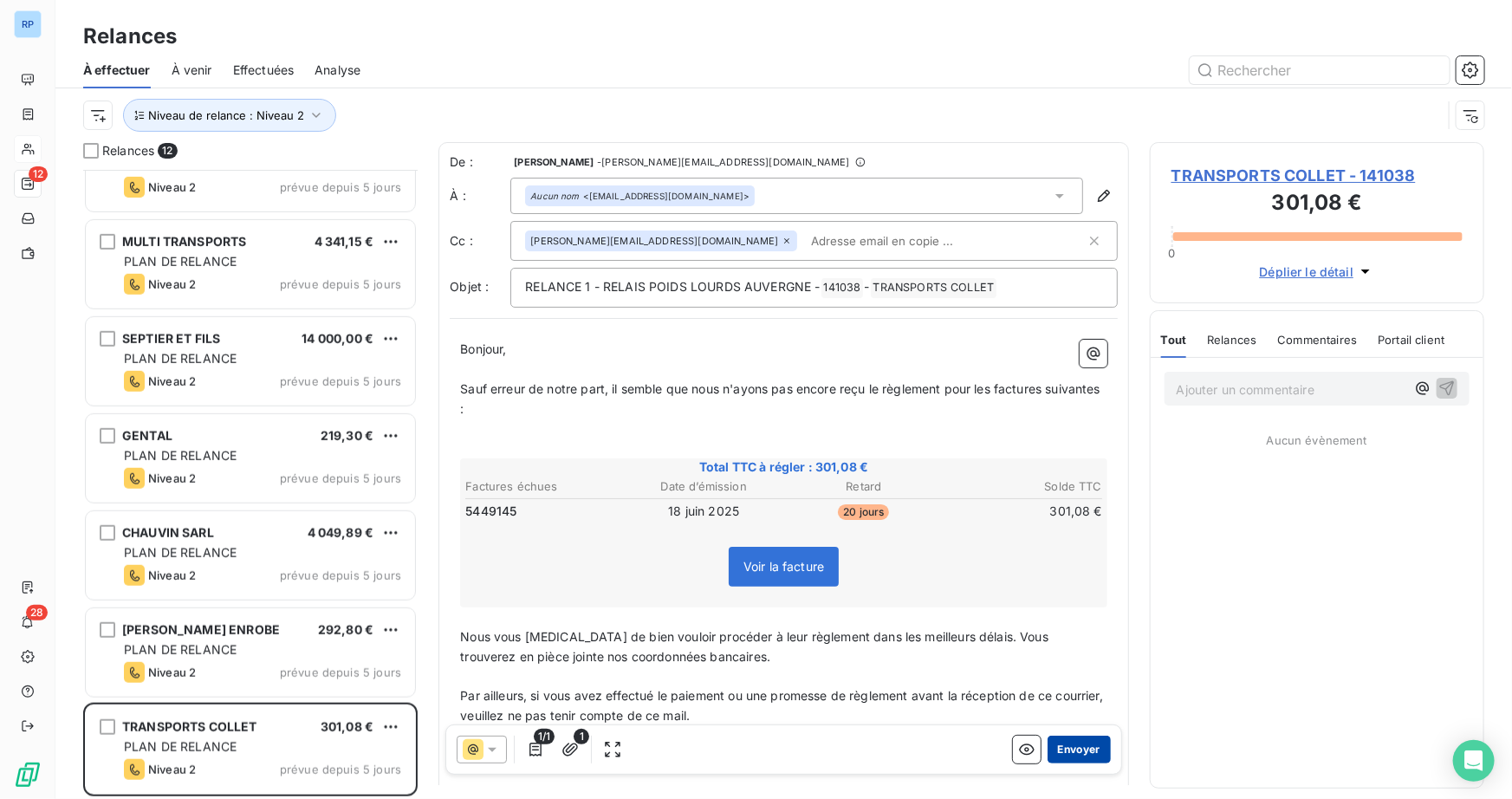
click at [1064, 751] on button "Envoyer" at bounding box center [1079, 749] width 63 height 28
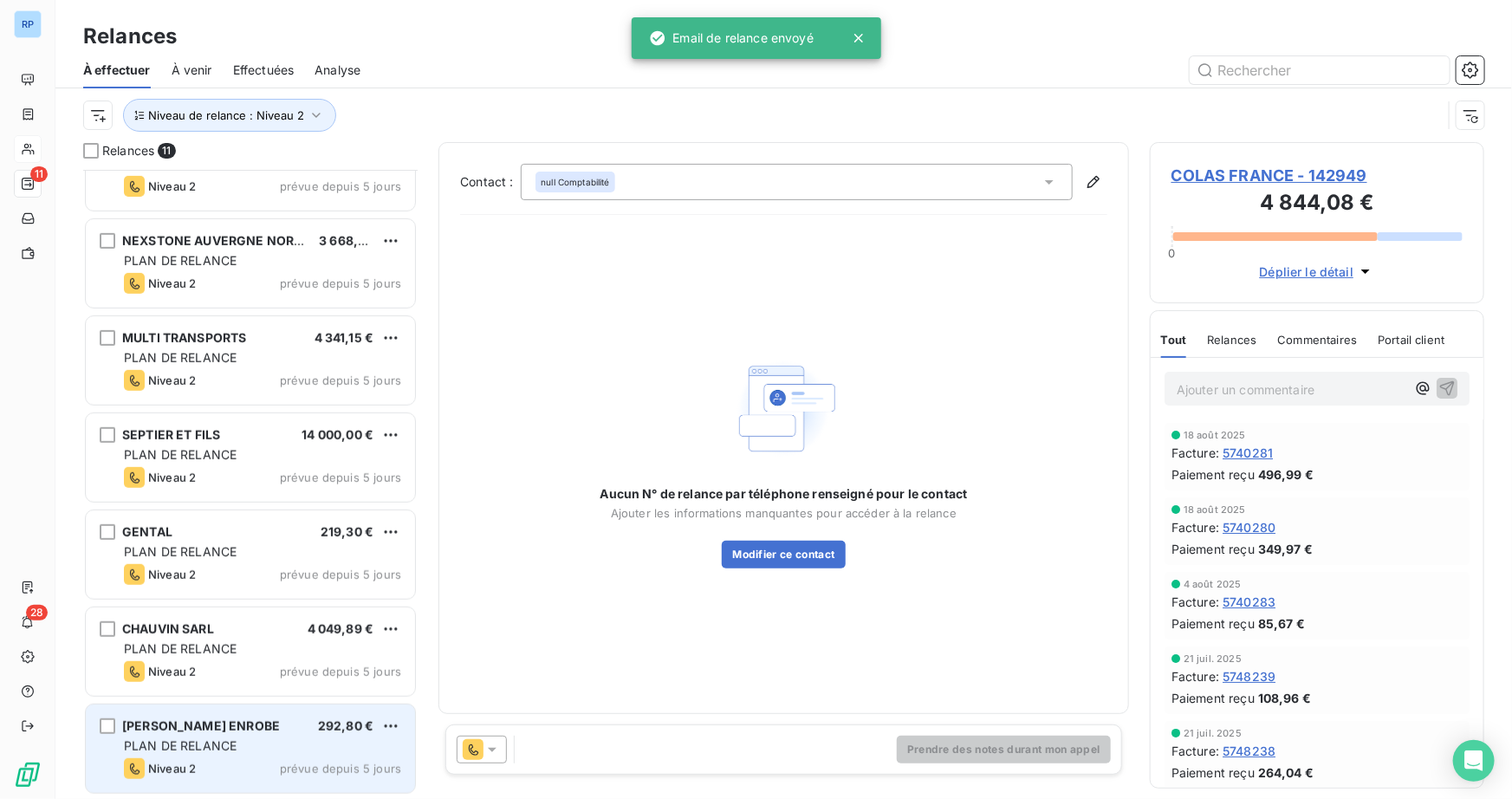
scroll to position [438, 0]
click at [190, 738] on div "SARL SECHAUD ENROBE 292,80 € PLAN DE RELANCE Niveau 2 prévue depuis 5 jours" at bounding box center [250, 749] width 329 height 88
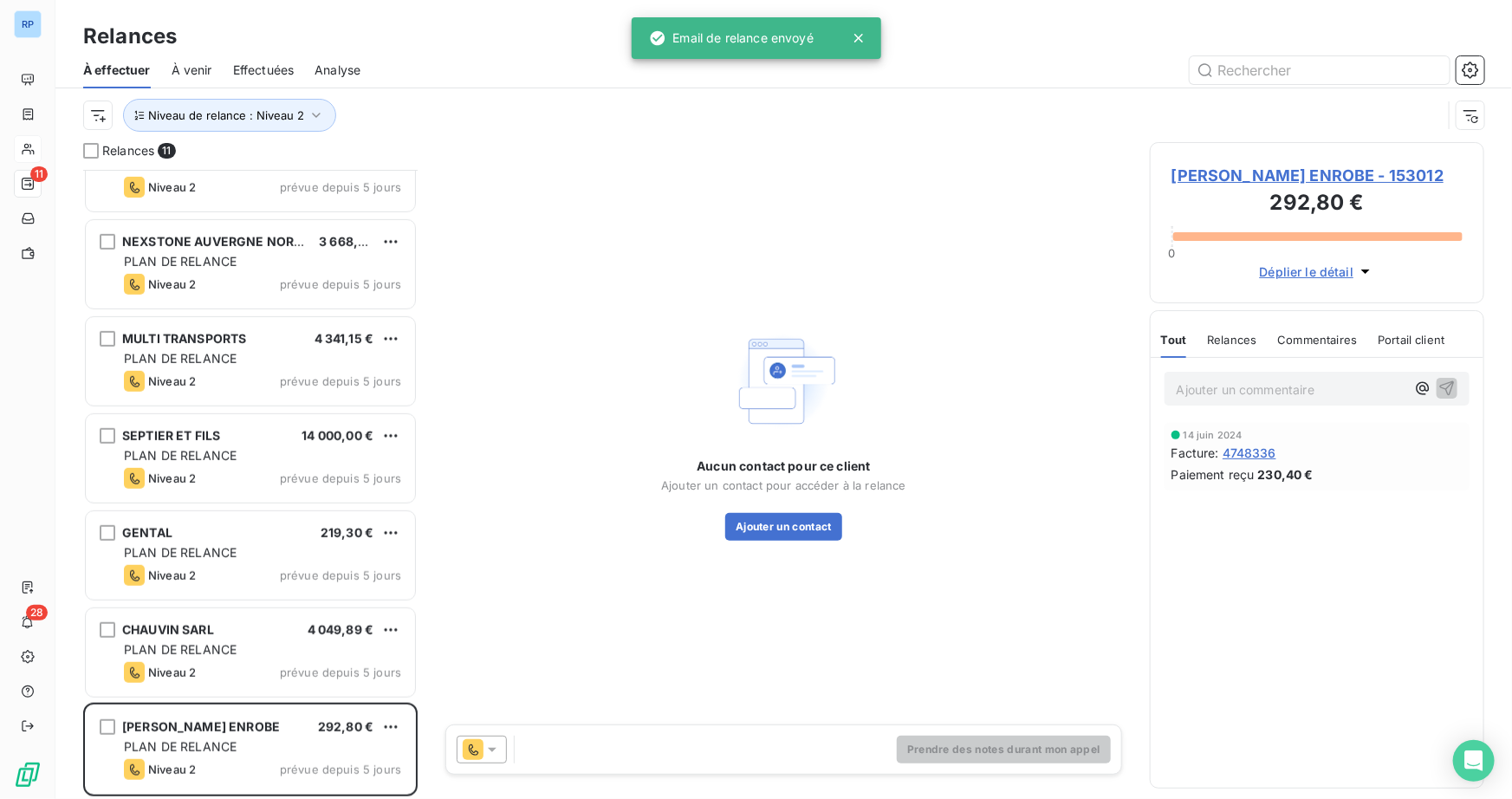
click at [492, 748] on icon at bounding box center [492, 749] width 17 height 17
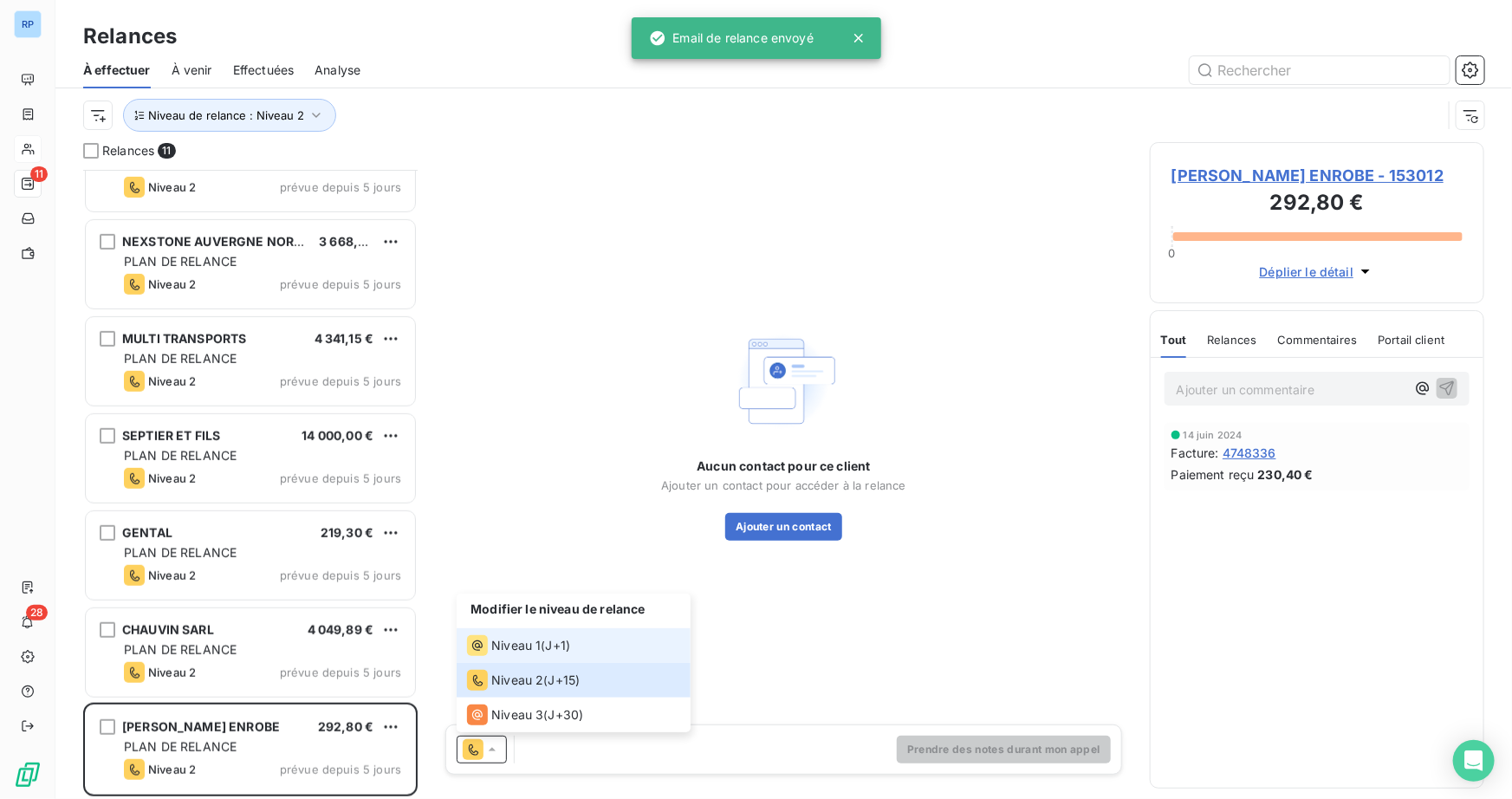
click at [511, 645] on span "Niveau 1" at bounding box center [515, 645] width 49 height 17
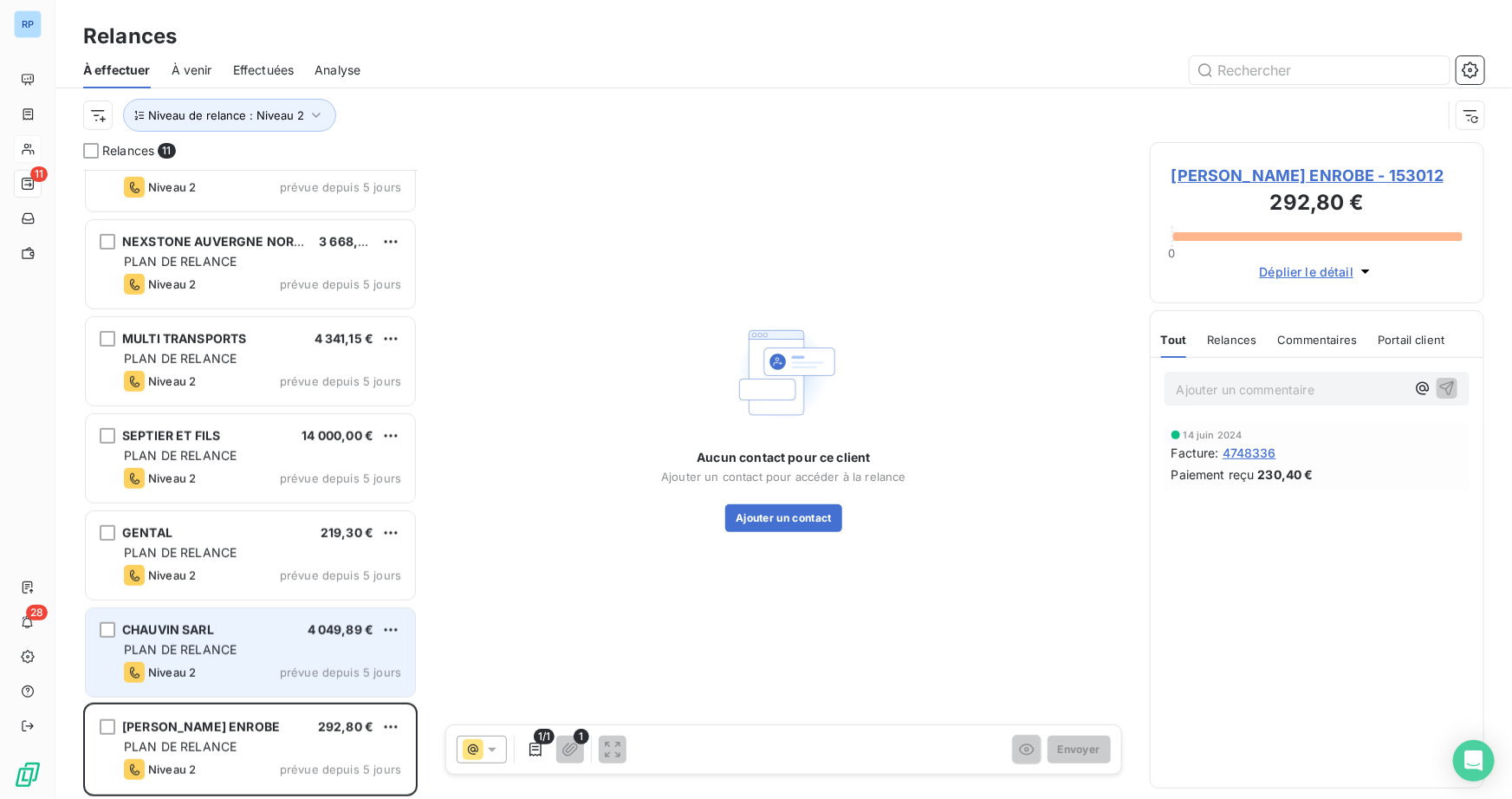
click at [207, 663] on div "Niveau 2 prévue depuis 5 jours" at bounding box center [262, 672] width 278 height 21
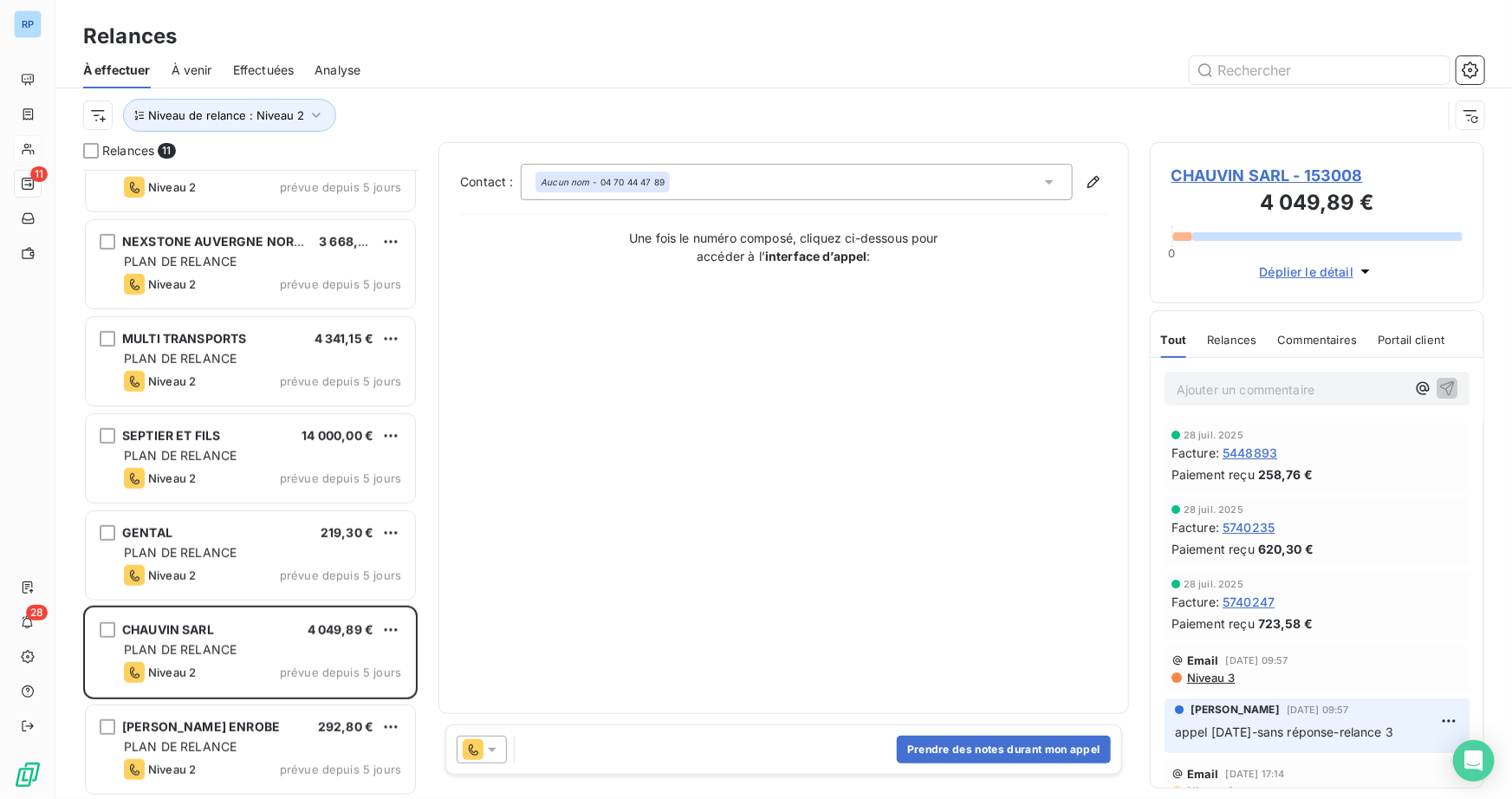
click at [497, 750] on icon at bounding box center [492, 749] width 17 height 17
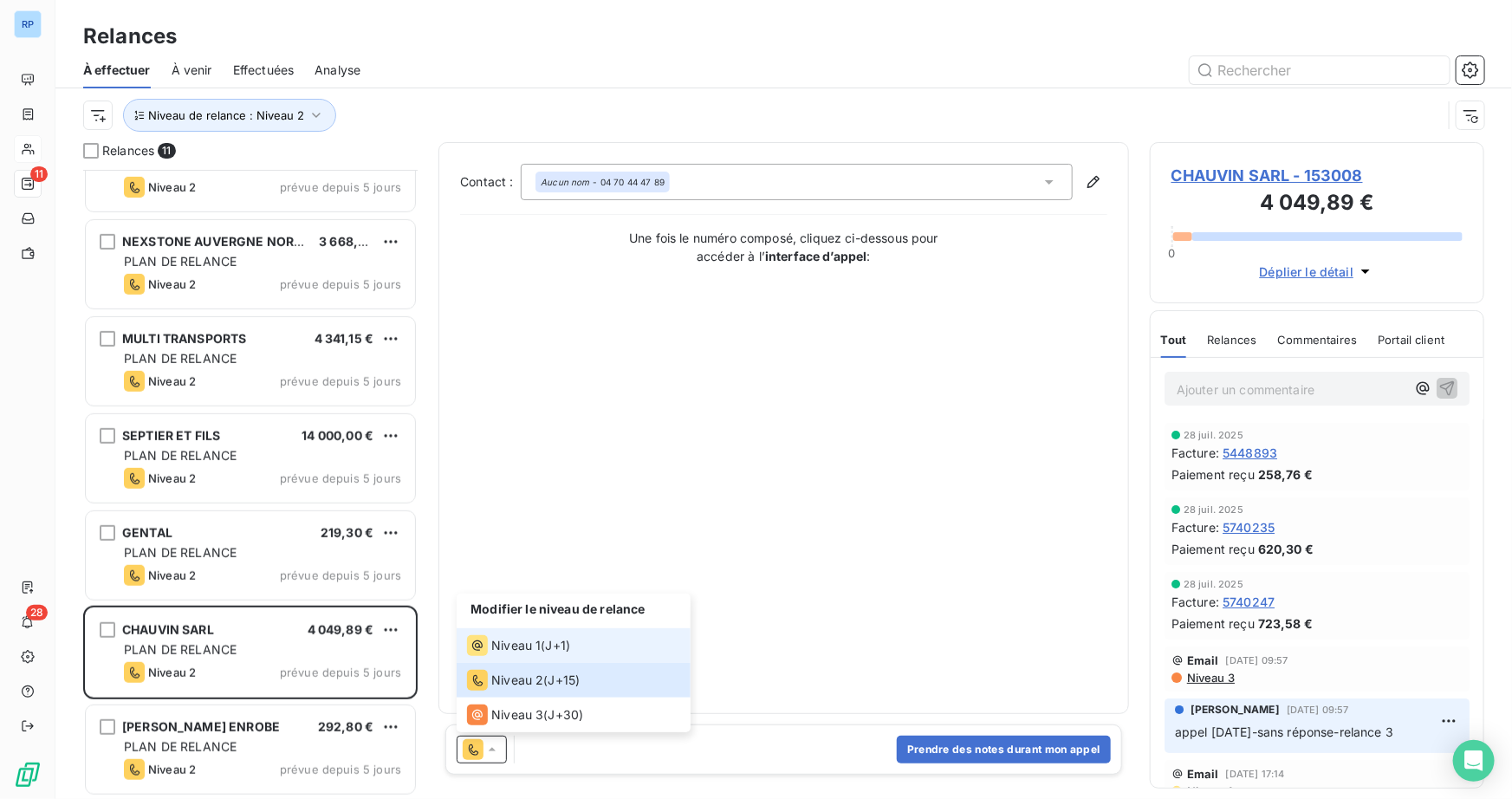
click at [525, 643] on span "Niveau 1" at bounding box center [515, 645] width 49 height 17
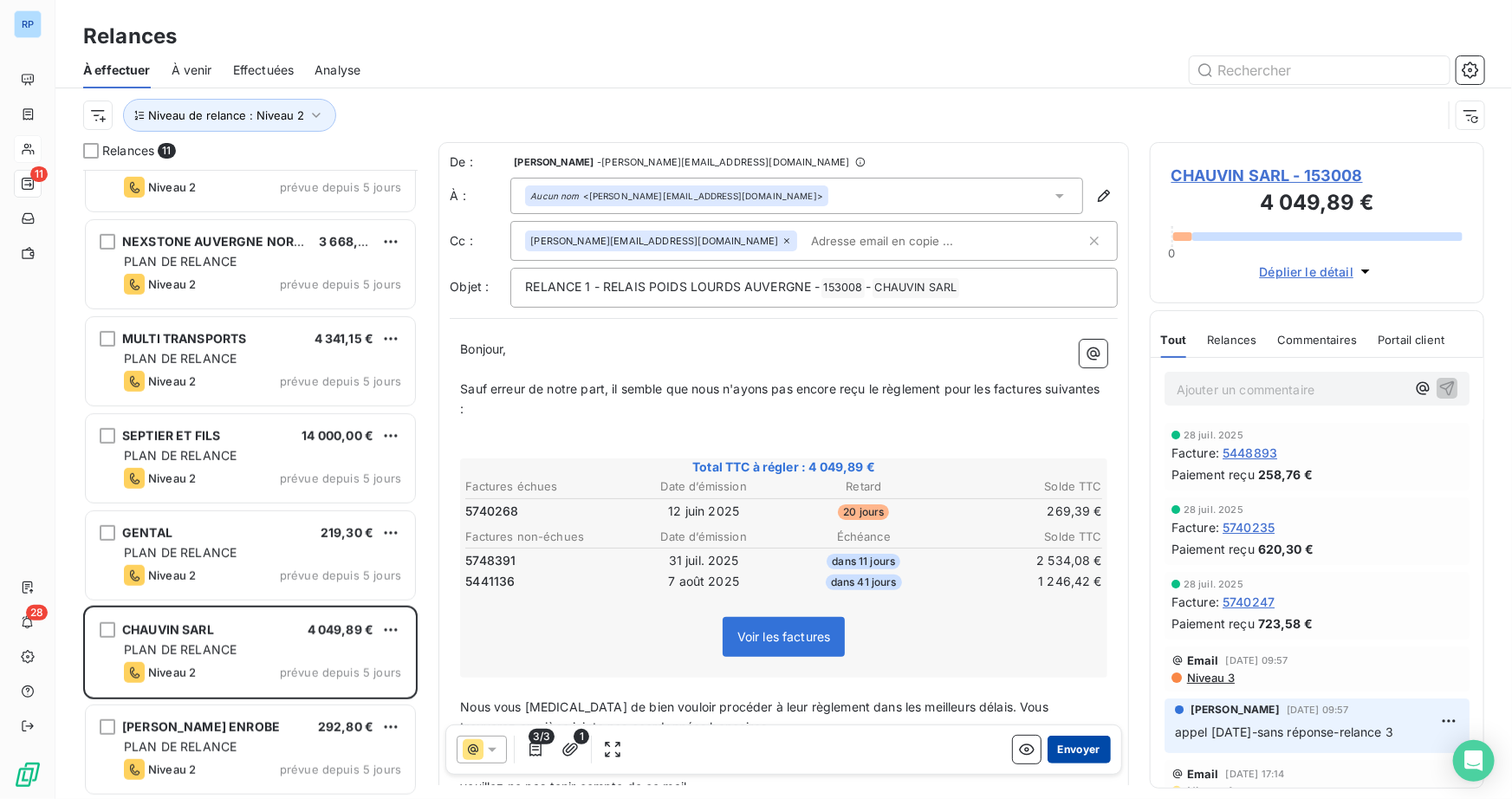
click at [1082, 747] on button "Envoyer" at bounding box center [1079, 749] width 63 height 28
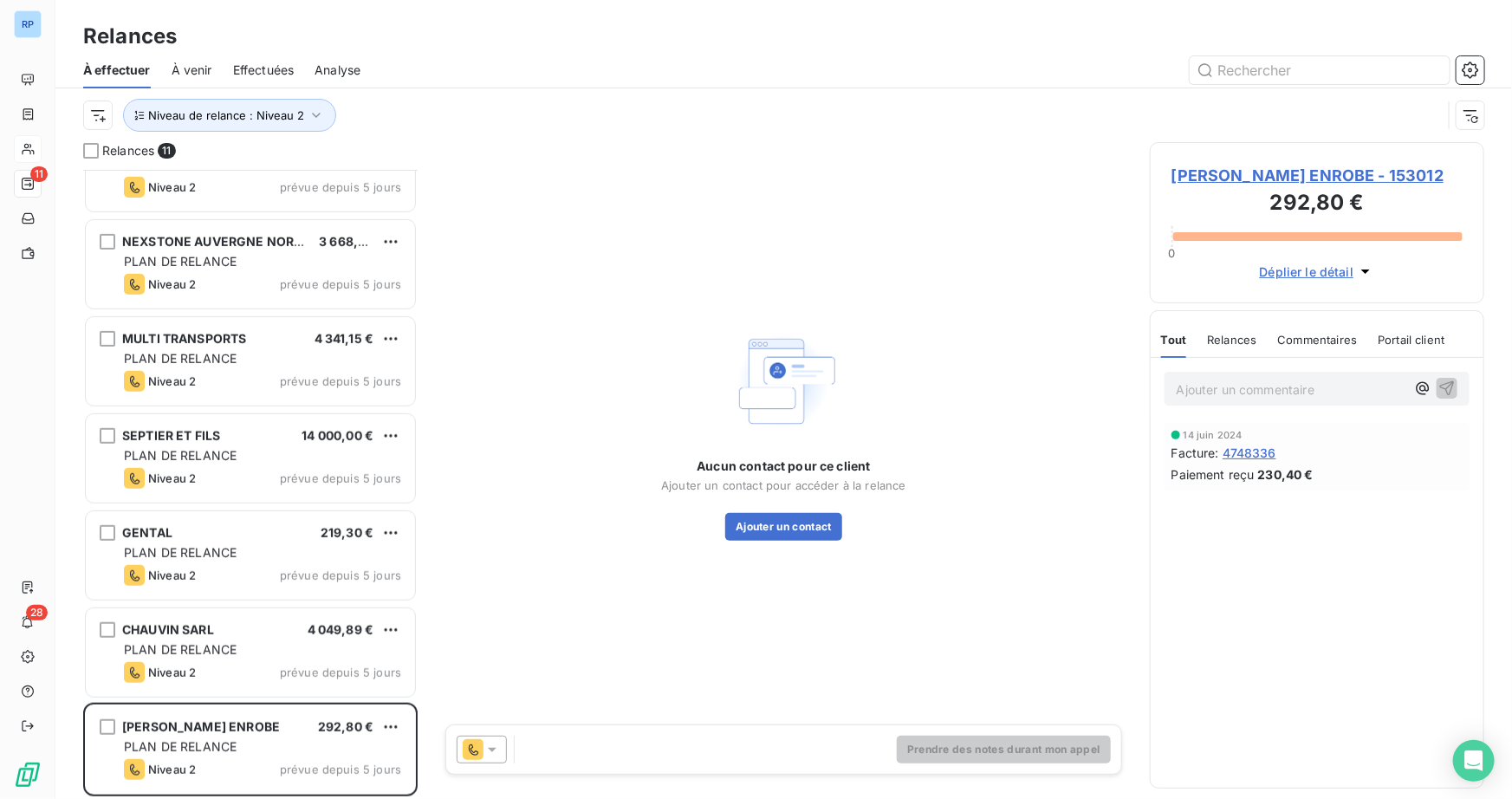
scroll to position [340, 0]
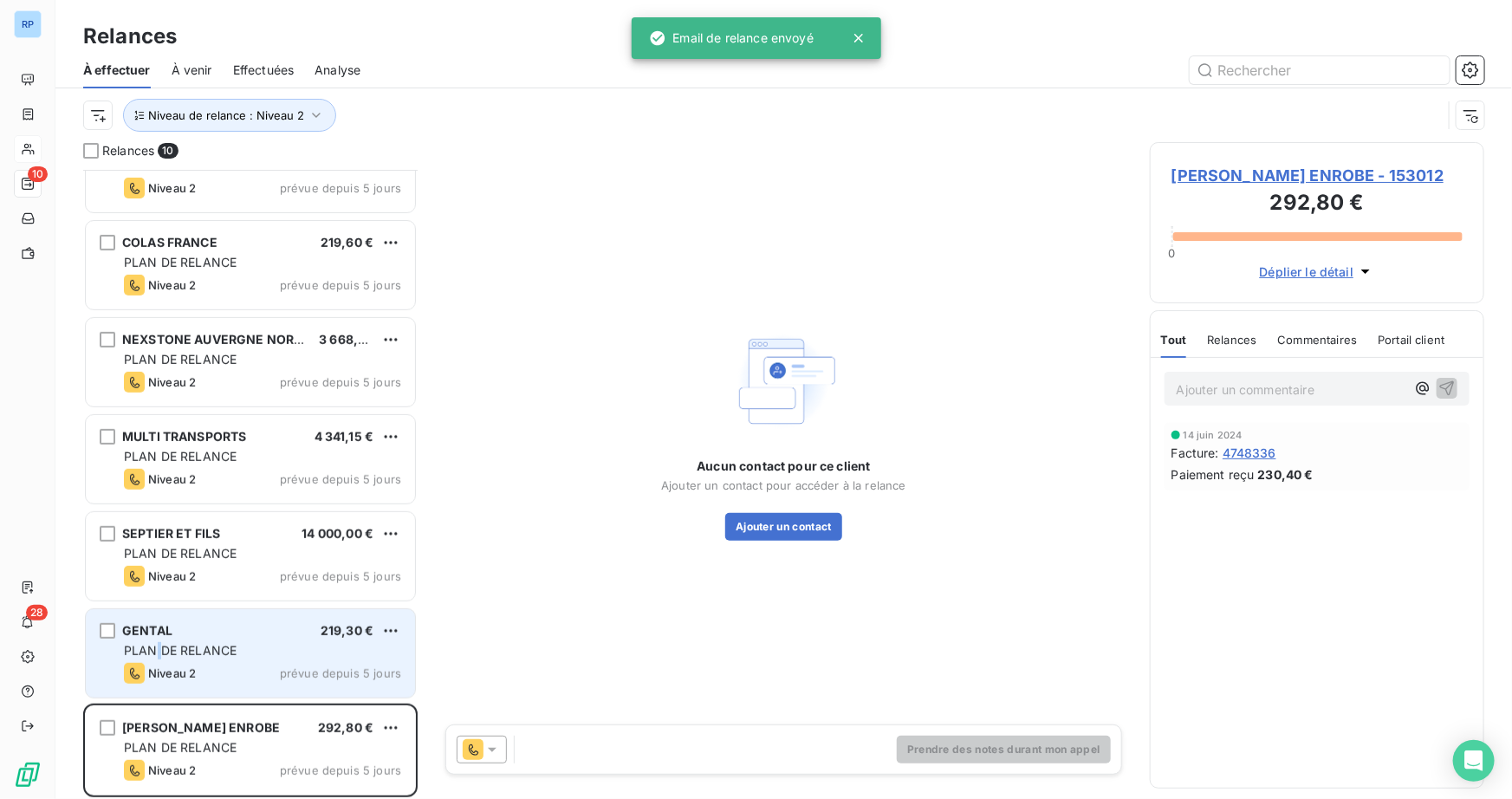
click at [153, 654] on span "PLAN DE RELANCE" at bounding box center [180, 649] width 112 height 14
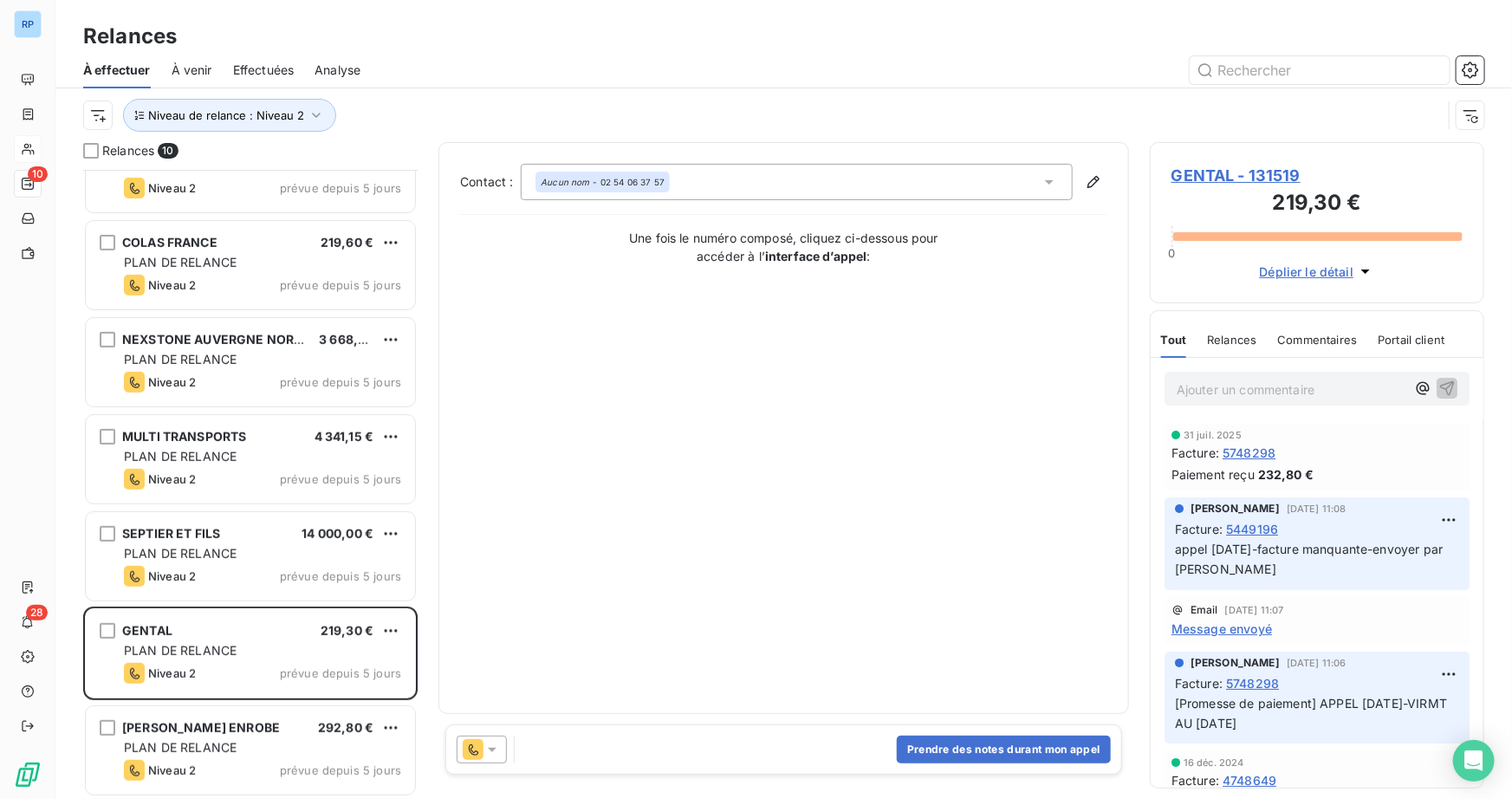
click at [491, 743] on icon at bounding box center [492, 749] width 17 height 17
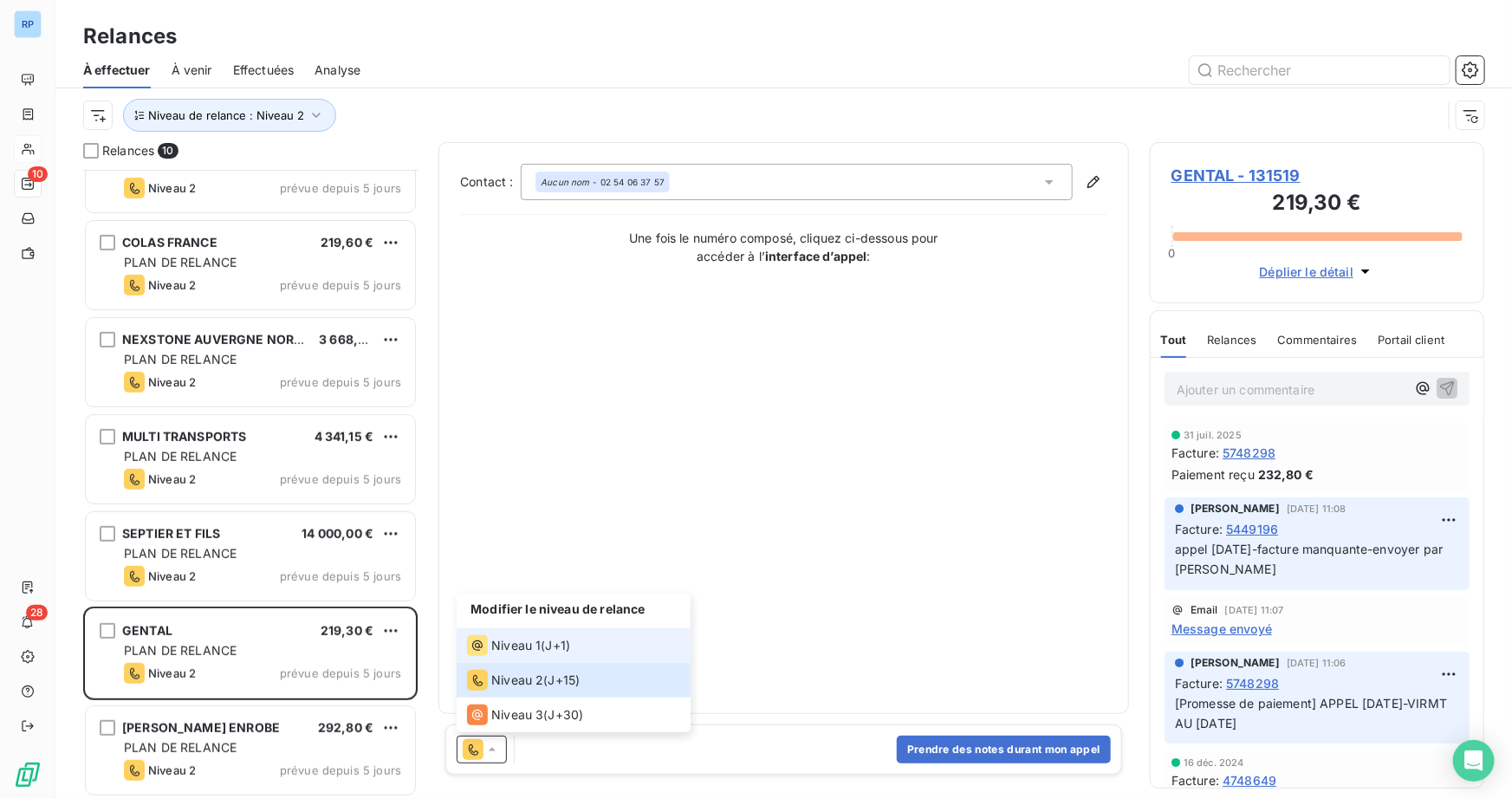
click at [525, 645] on span "Niveau 1" at bounding box center [515, 645] width 49 height 17
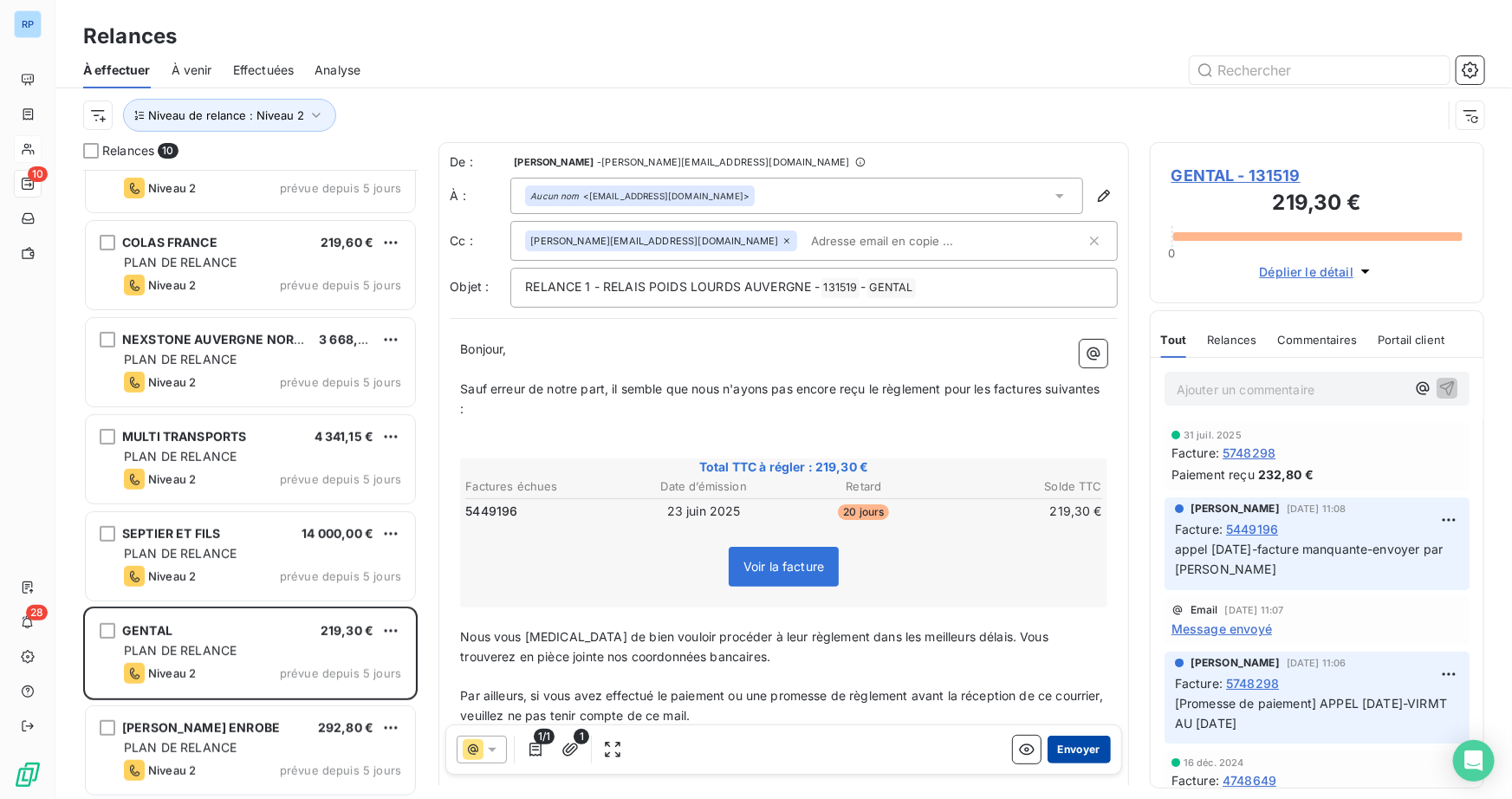
click at [1073, 746] on button "Envoyer" at bounding box center [1079, 749] width 63 height 28
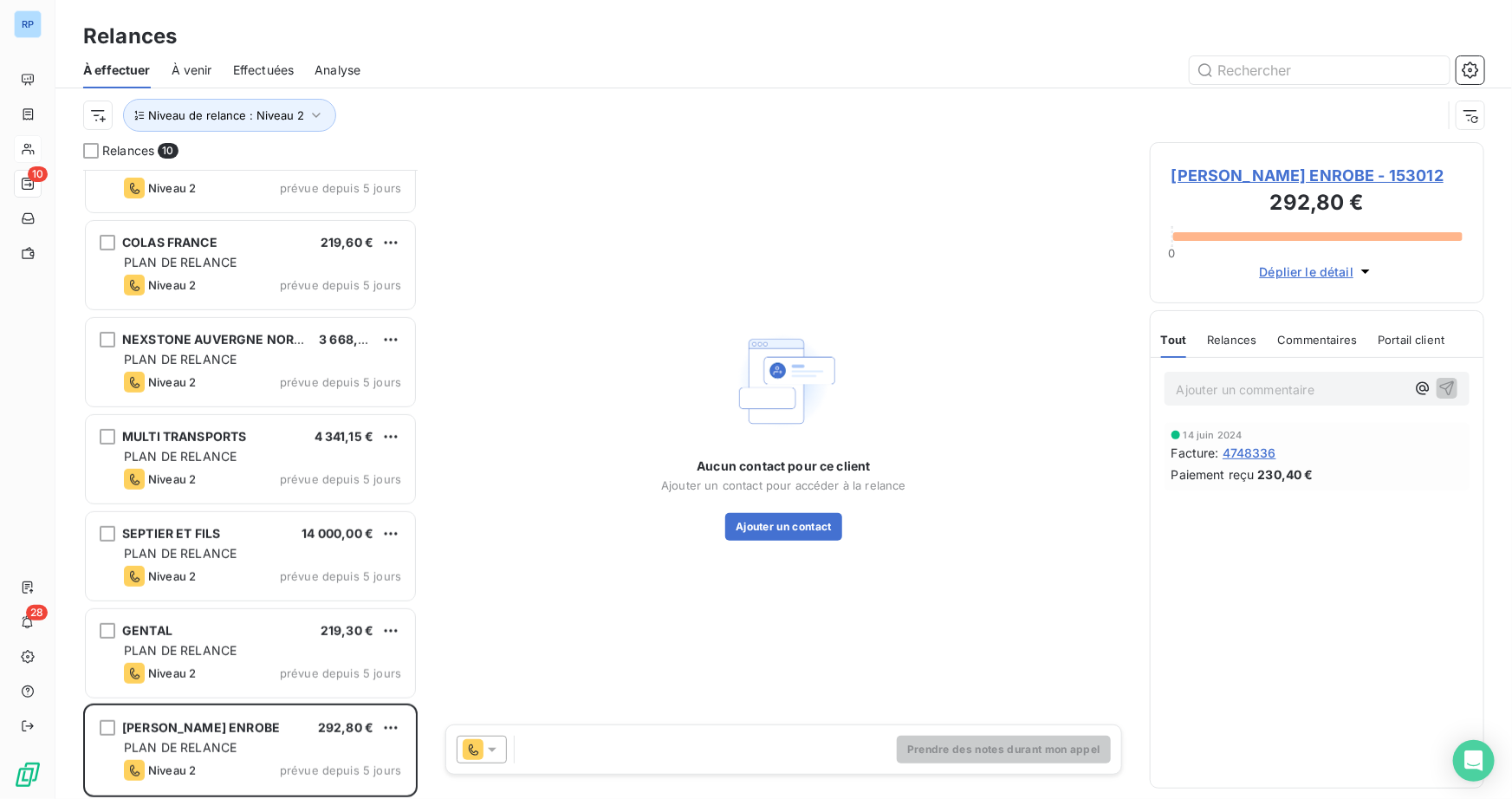
scroll to position [243, 0]
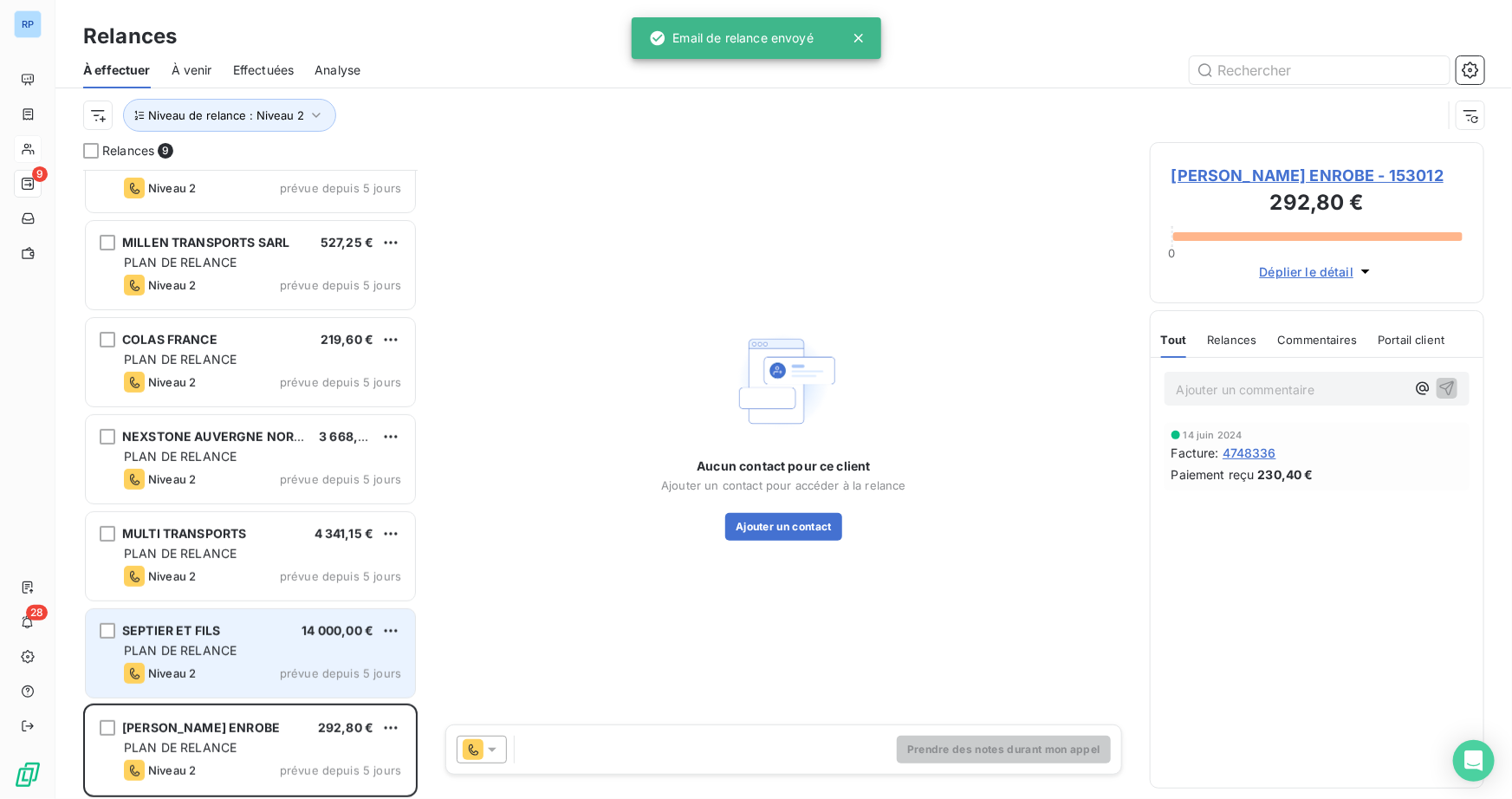
click at [184, 658] on div "SEPTIER ET FILS 14 000,00 € PLAN DE RELANCE Niveau 2 prévue depuis 5 jours" at bounding box center [250, 653] width 329 height 88
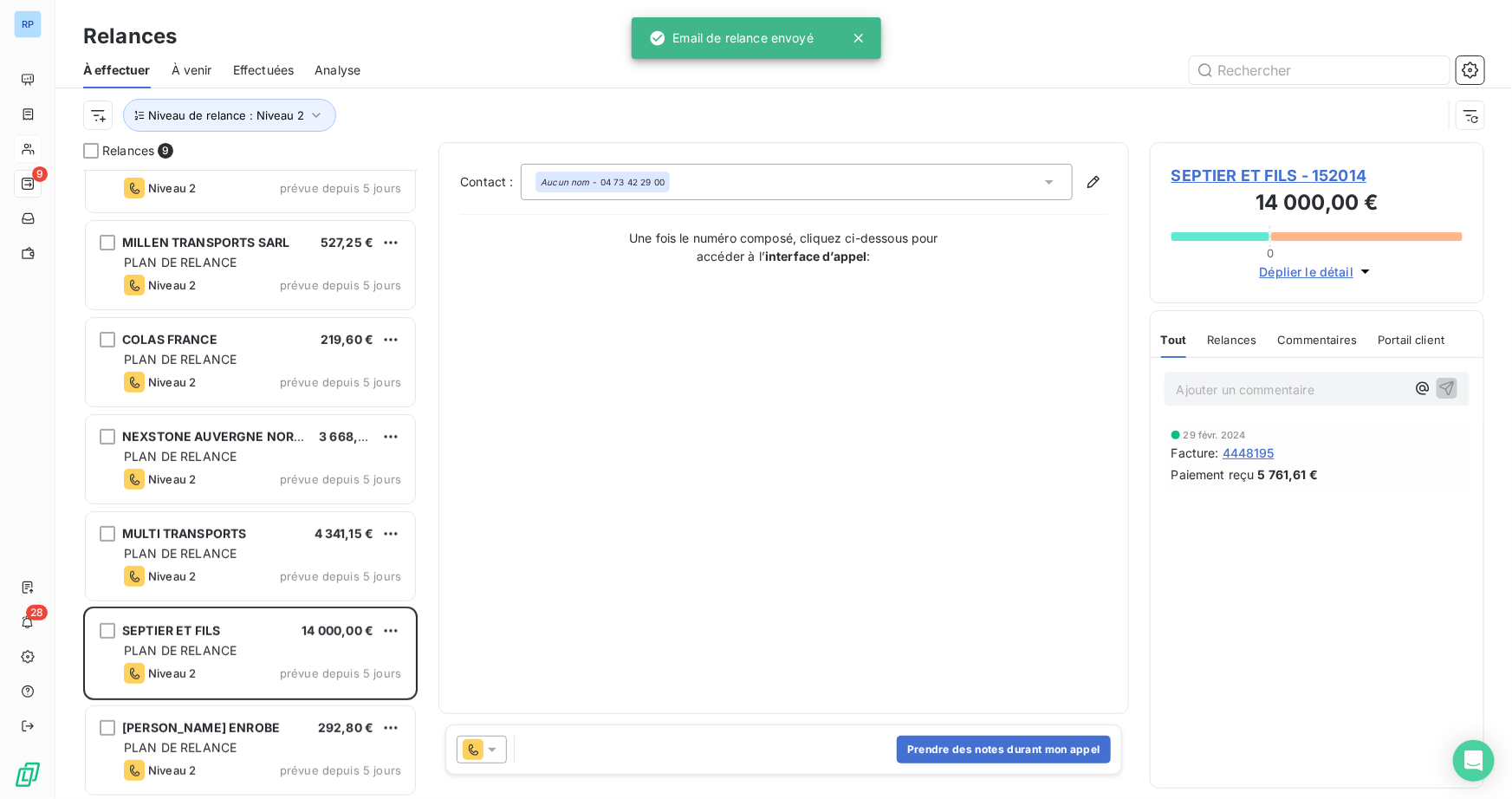
click at [502, 744] on div at bounding box center [481, 749] width 50 height 28
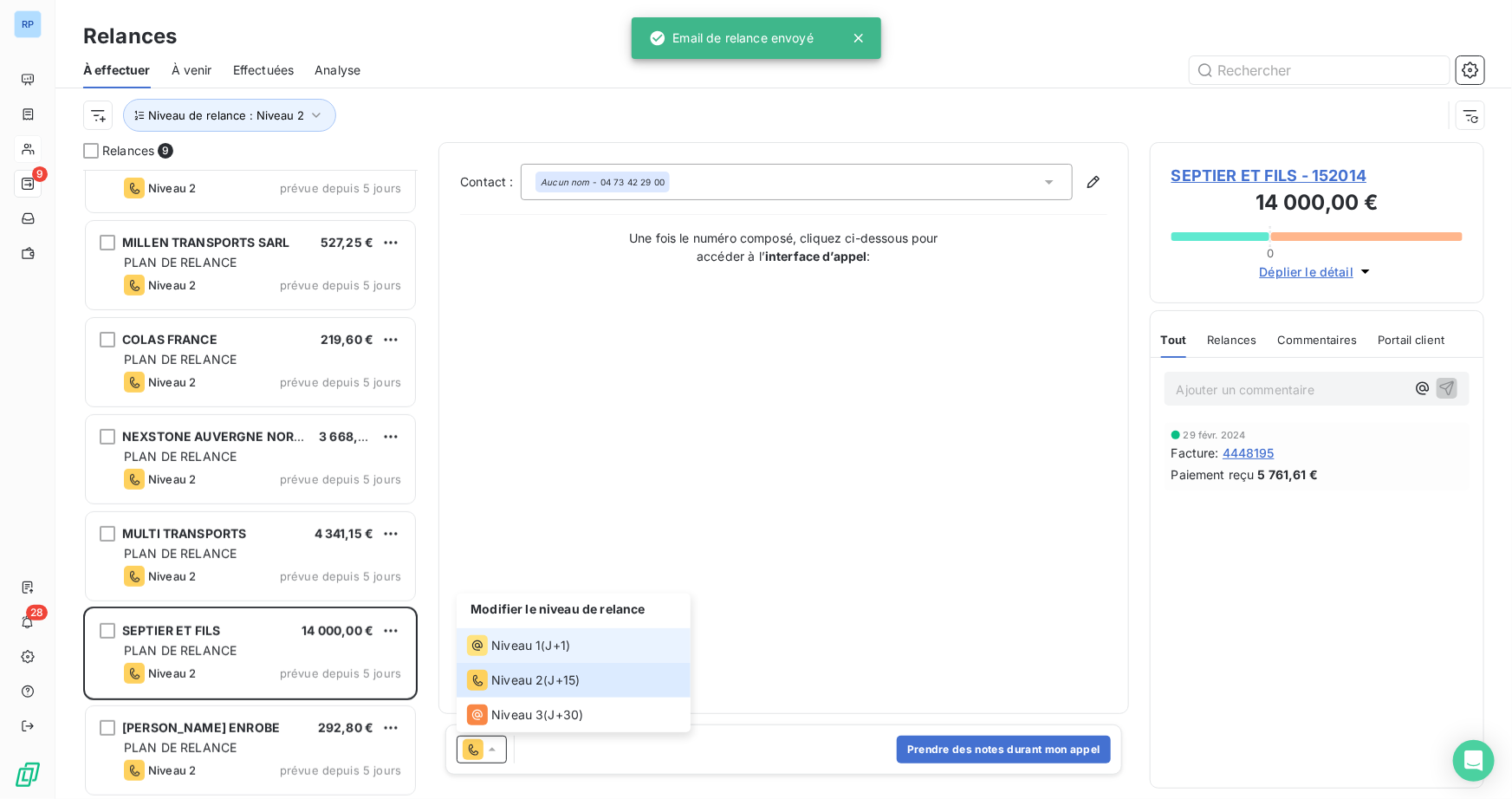
click at [531, 650] on span "Niveau 1" at bounding box center [515, 645] width 49 height 17
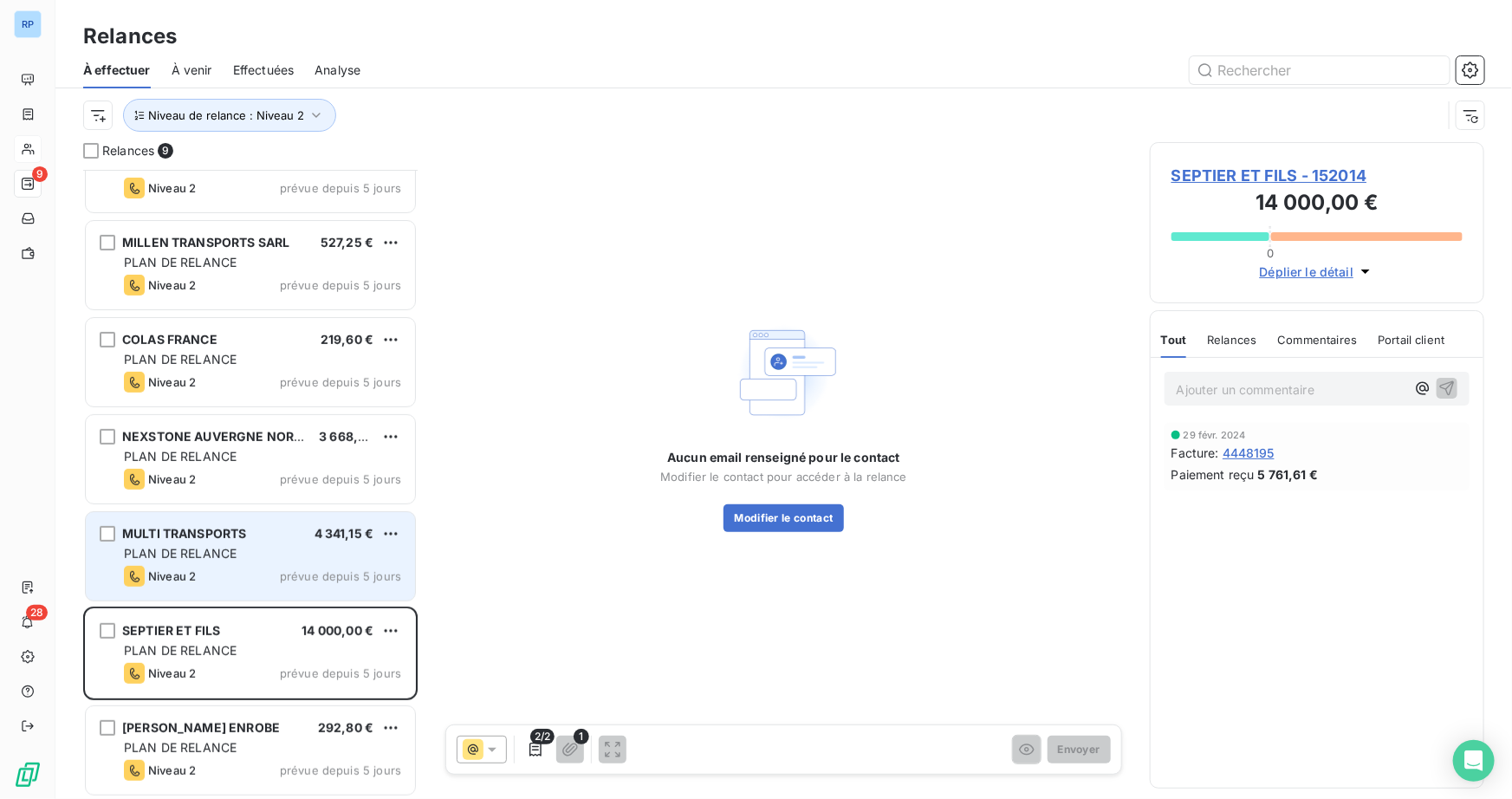
click at [190, 566] on div "Niveau 2" at bounding box center [159, 576] width 72 height 21
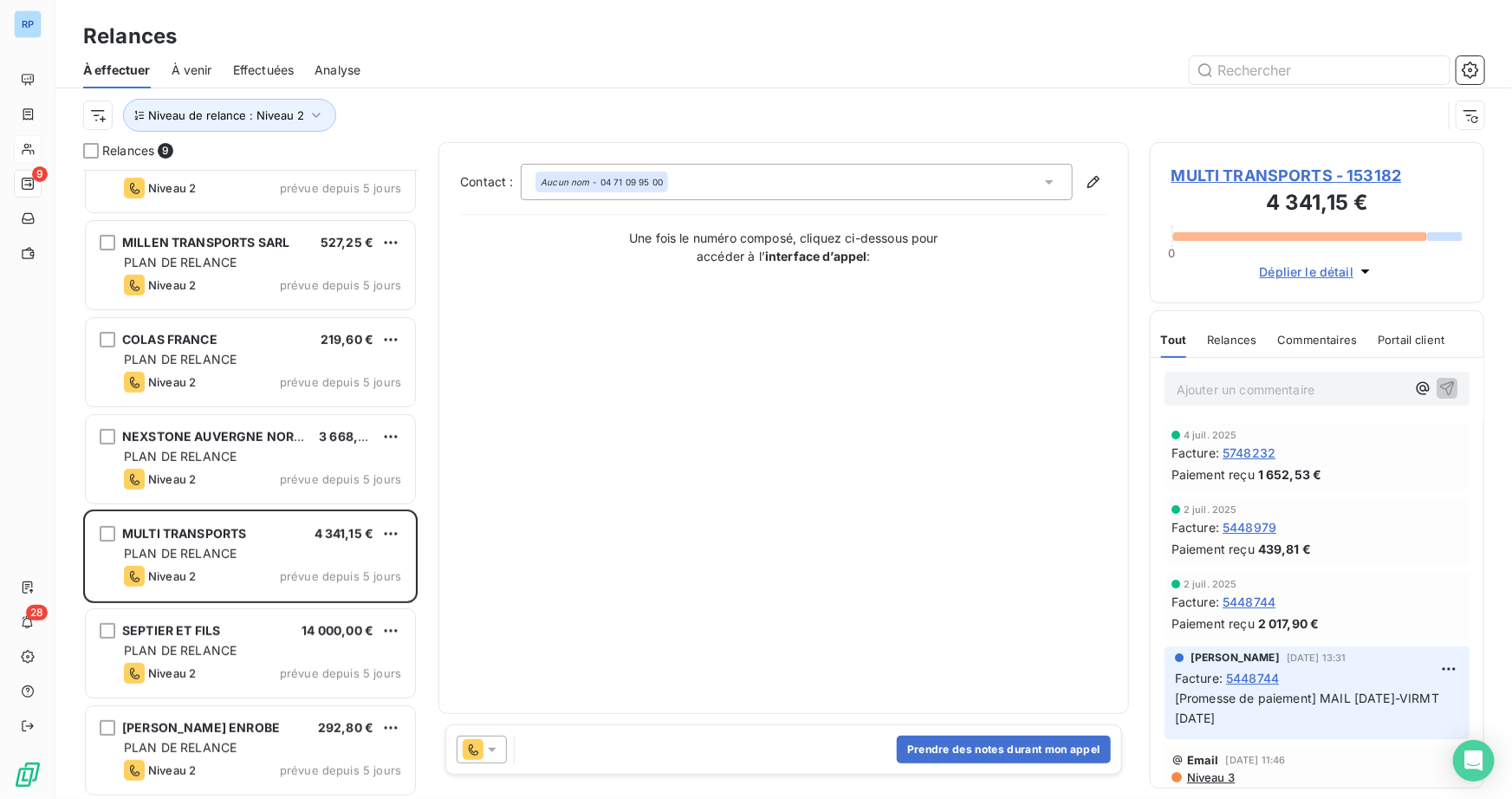
click at [501, 755] on div at bounding box center [481, 749] width 50 height 28
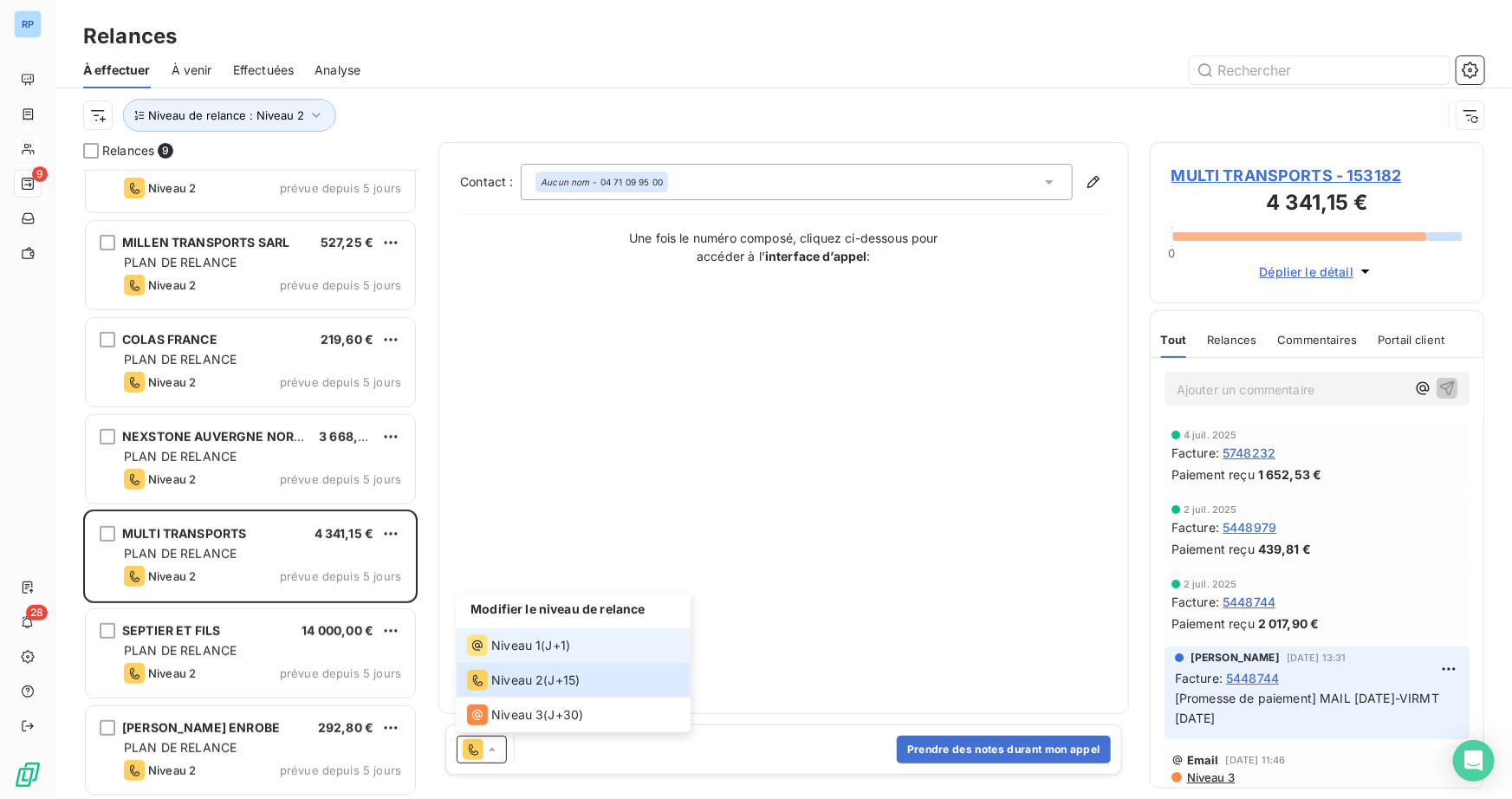
click at [528, 642] on span "Niveau 1" at bounding box center [515, 645] width 49 height 17
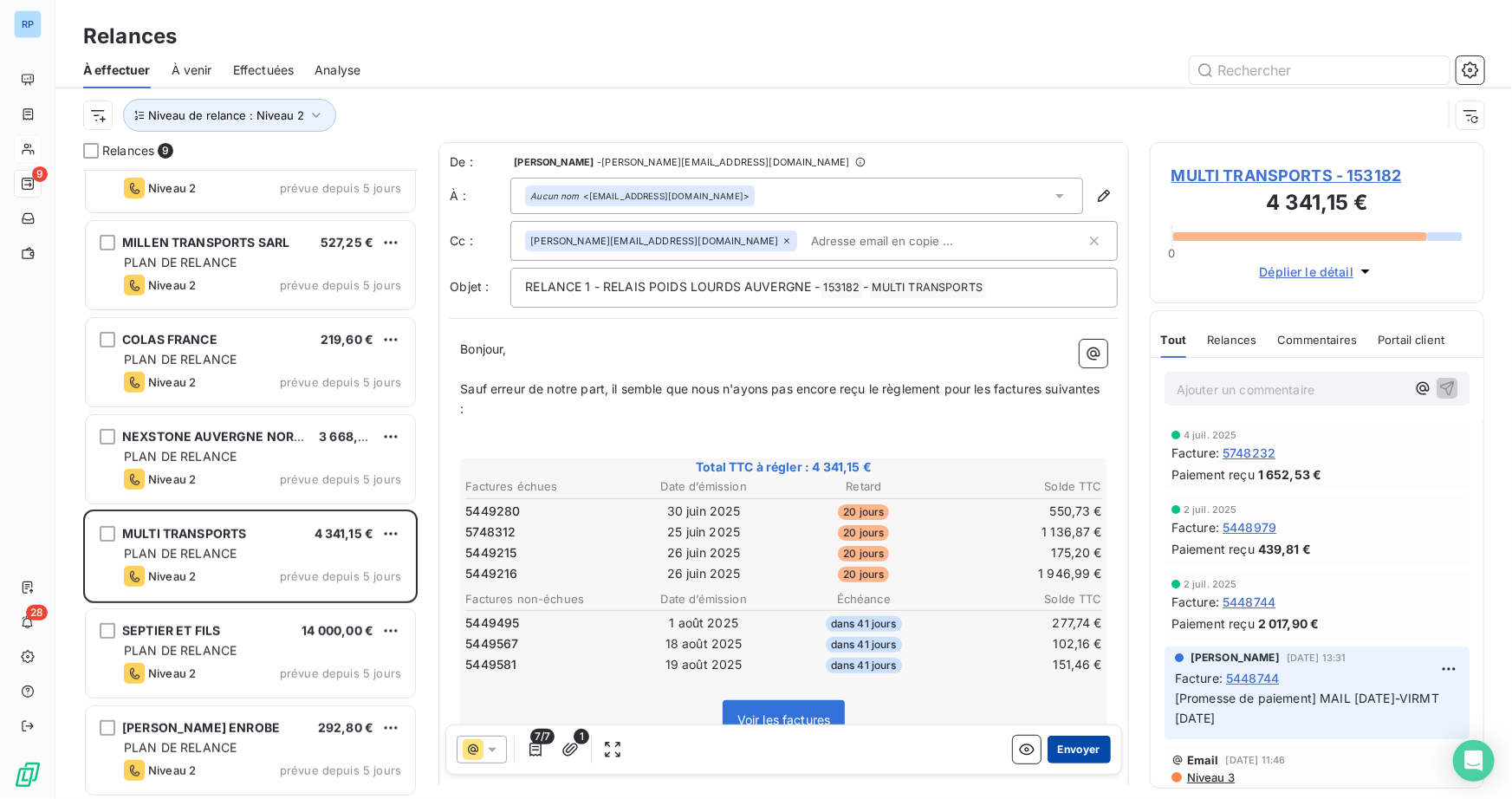
click at [1064, 748] on button "Envoyer" at bounding box center [1079, 749] width 63 height 28
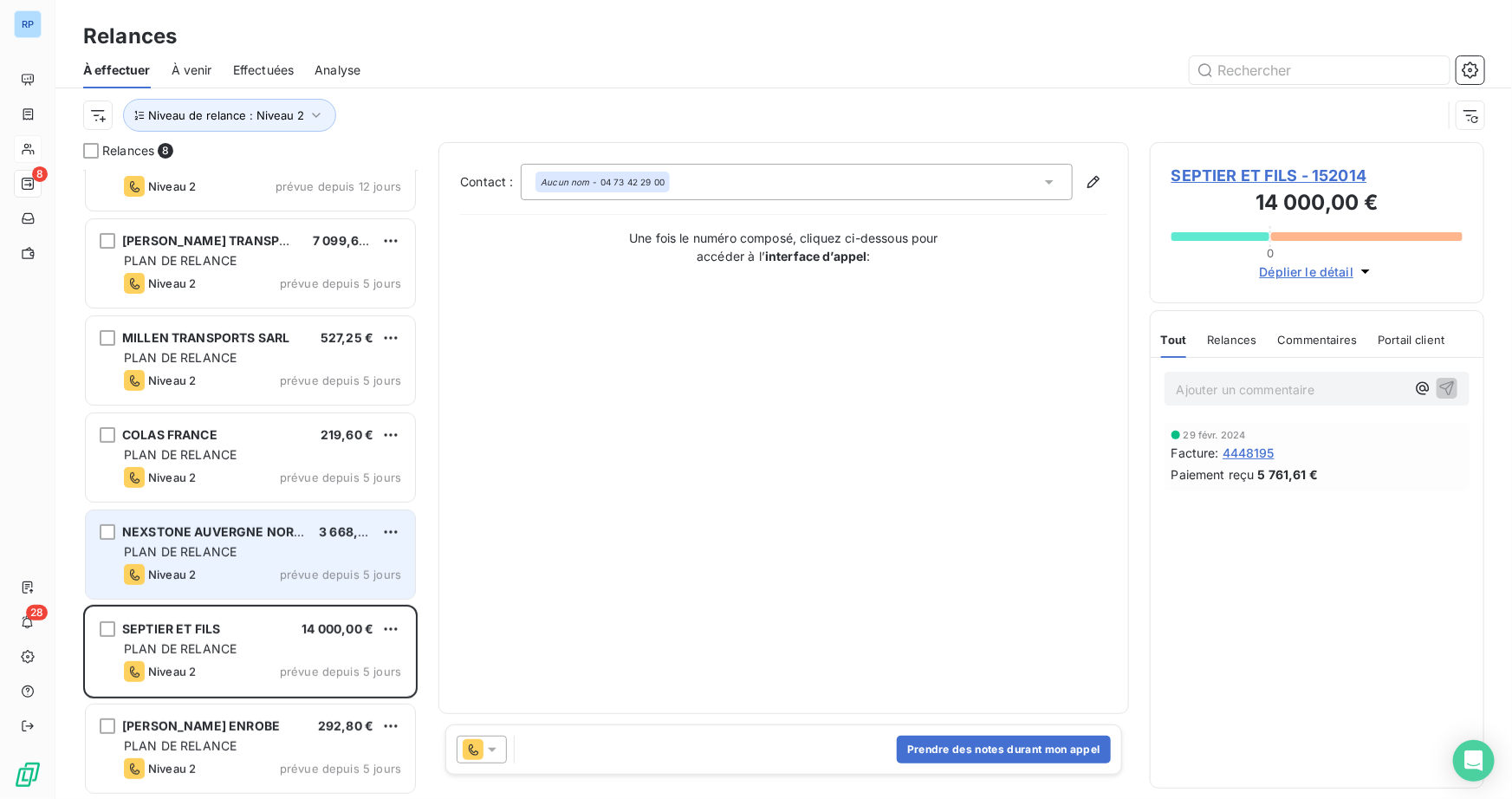
scroll to position [147, 0]
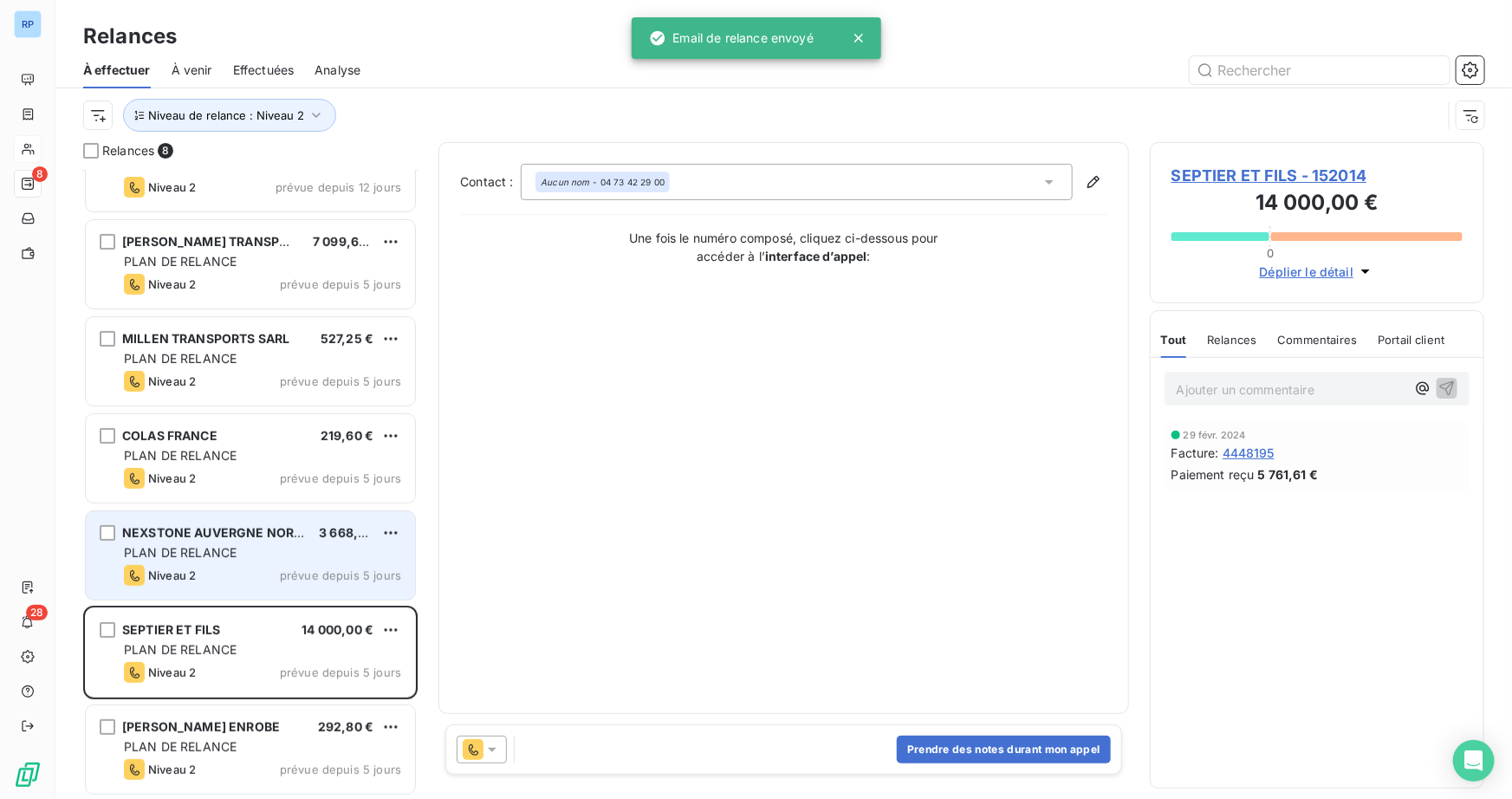
click at [253, 556] on div "PLAN DE RELANCE" at bounding box center [262, 552] width 278 height 17
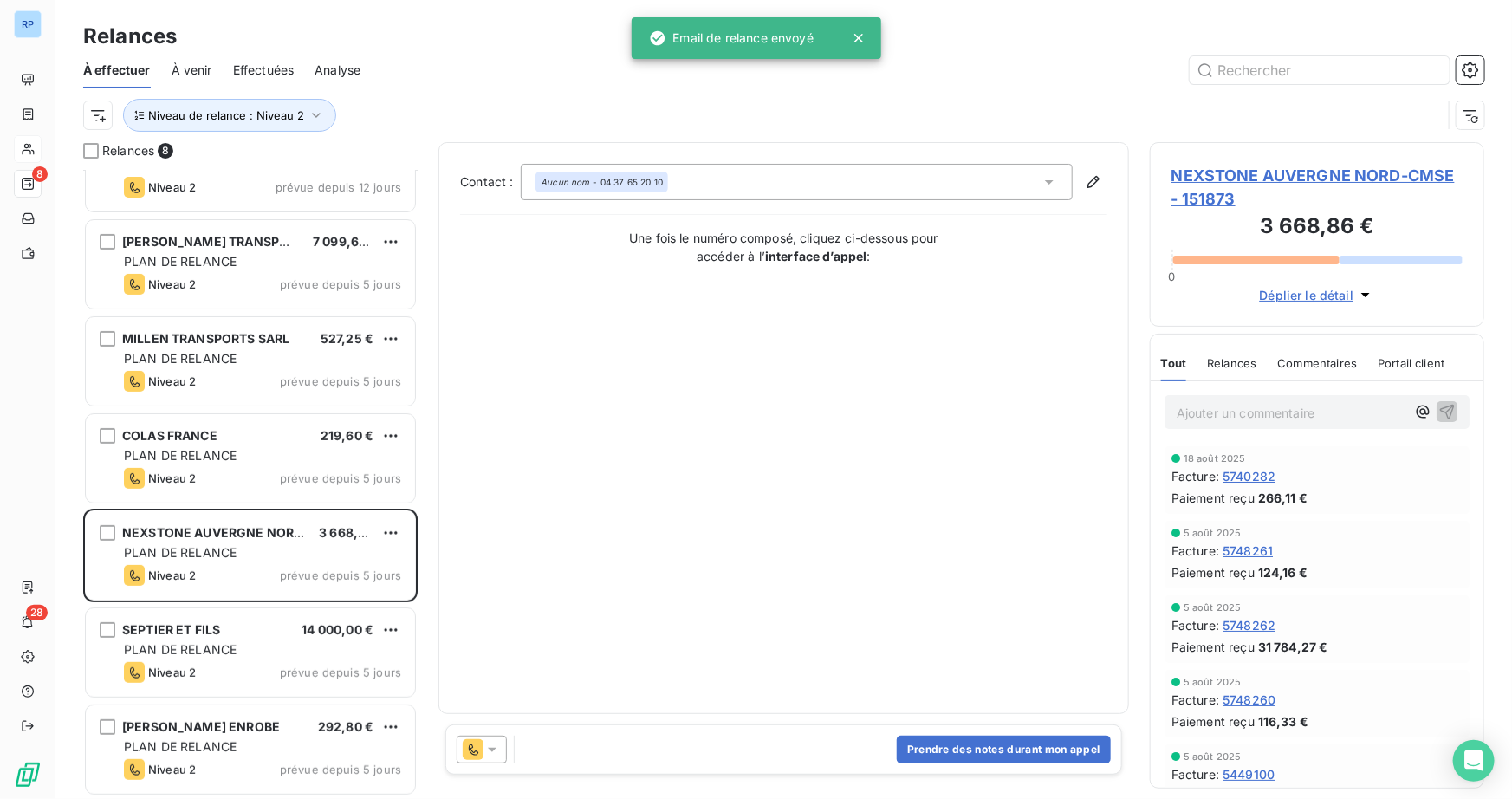
click at [500, 750] on icon at bounding box center [492, 749] width 17 height 17
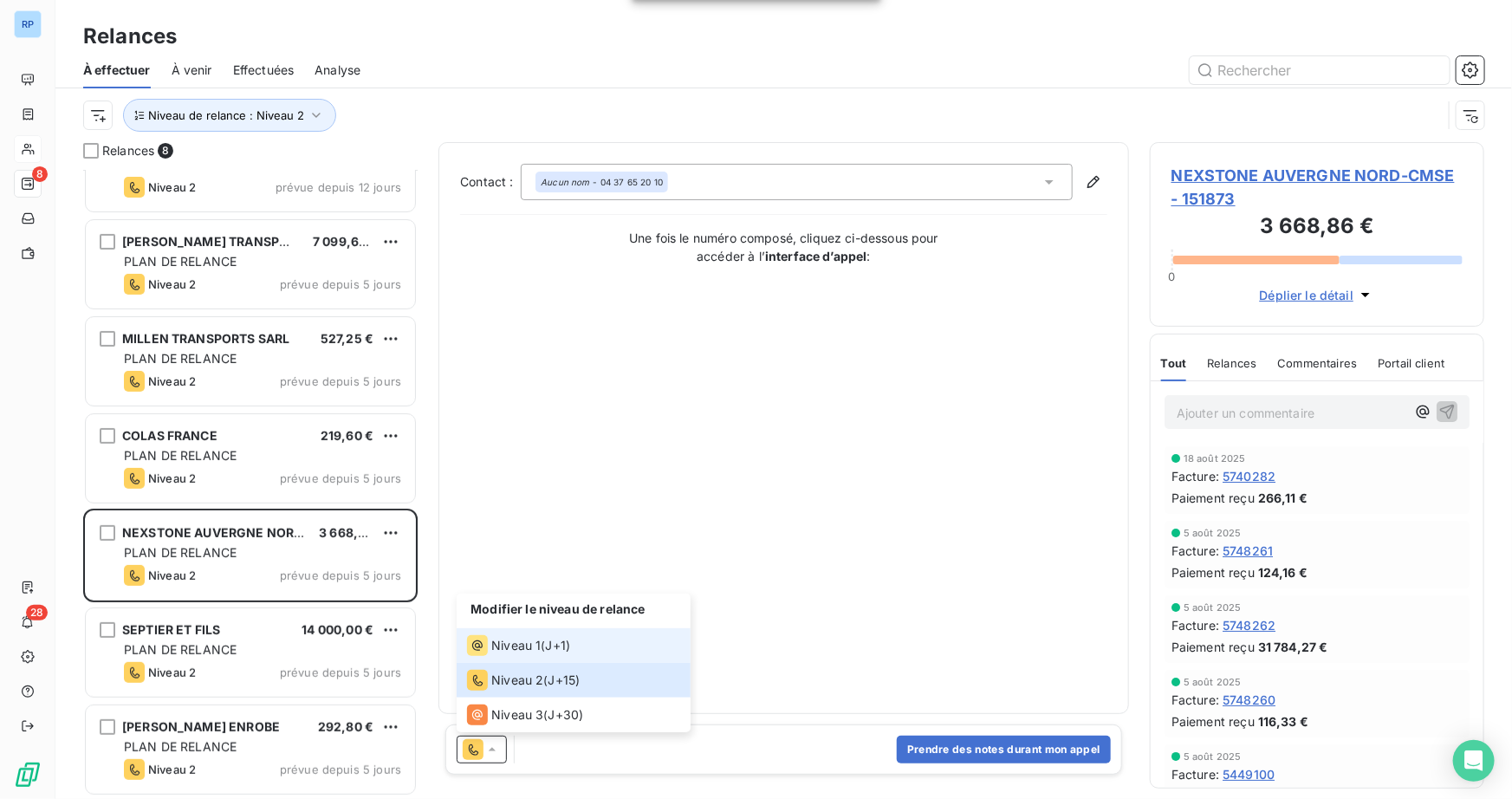
click at [543, 641] on div "Niveau 1 ( J+1 )" at bounding box center [518, 645] width 103 height 21
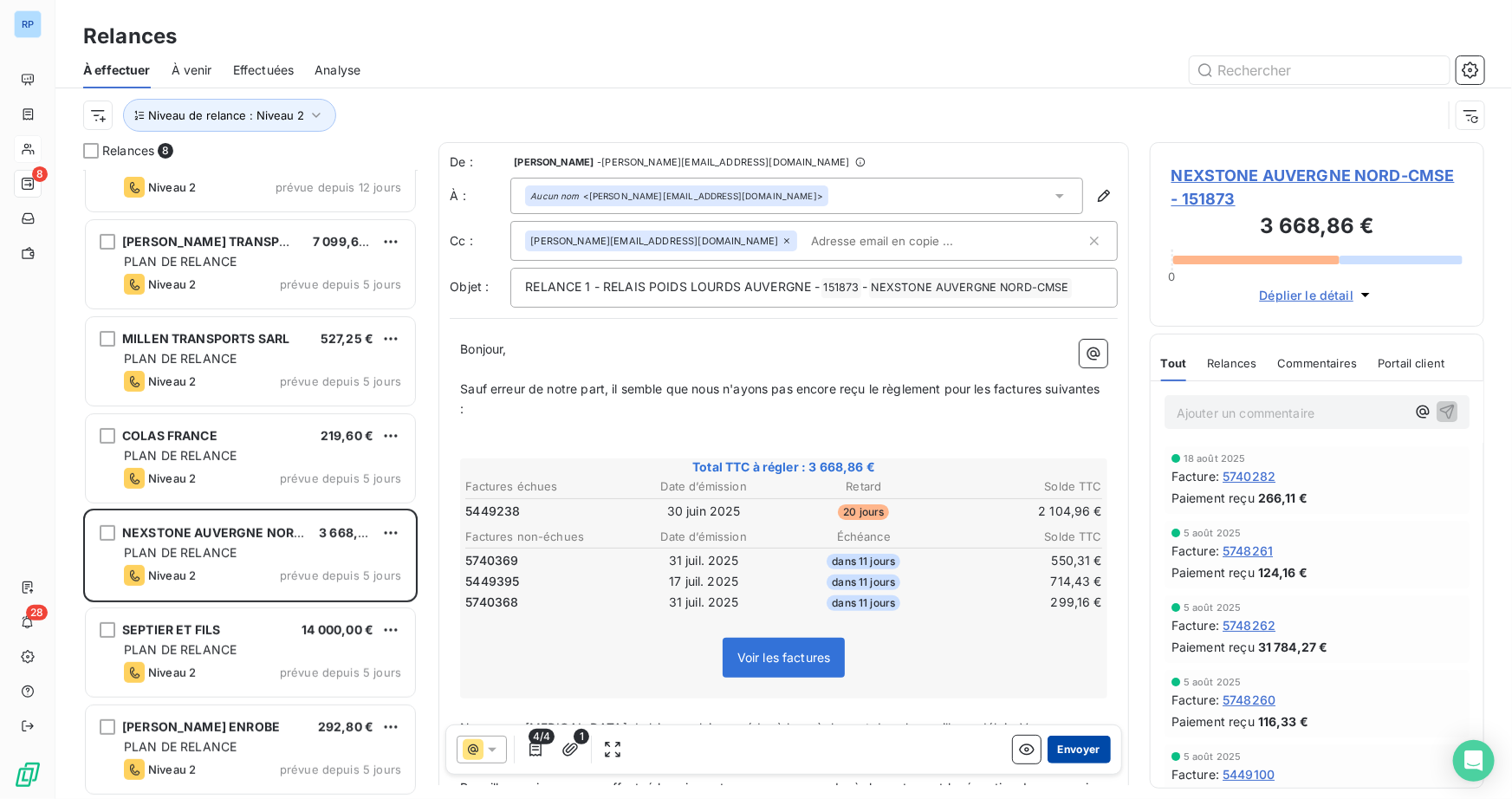
click at [1068, 747] on button "Envoyer" at bounding box center [1079, 749] width 63 height 28
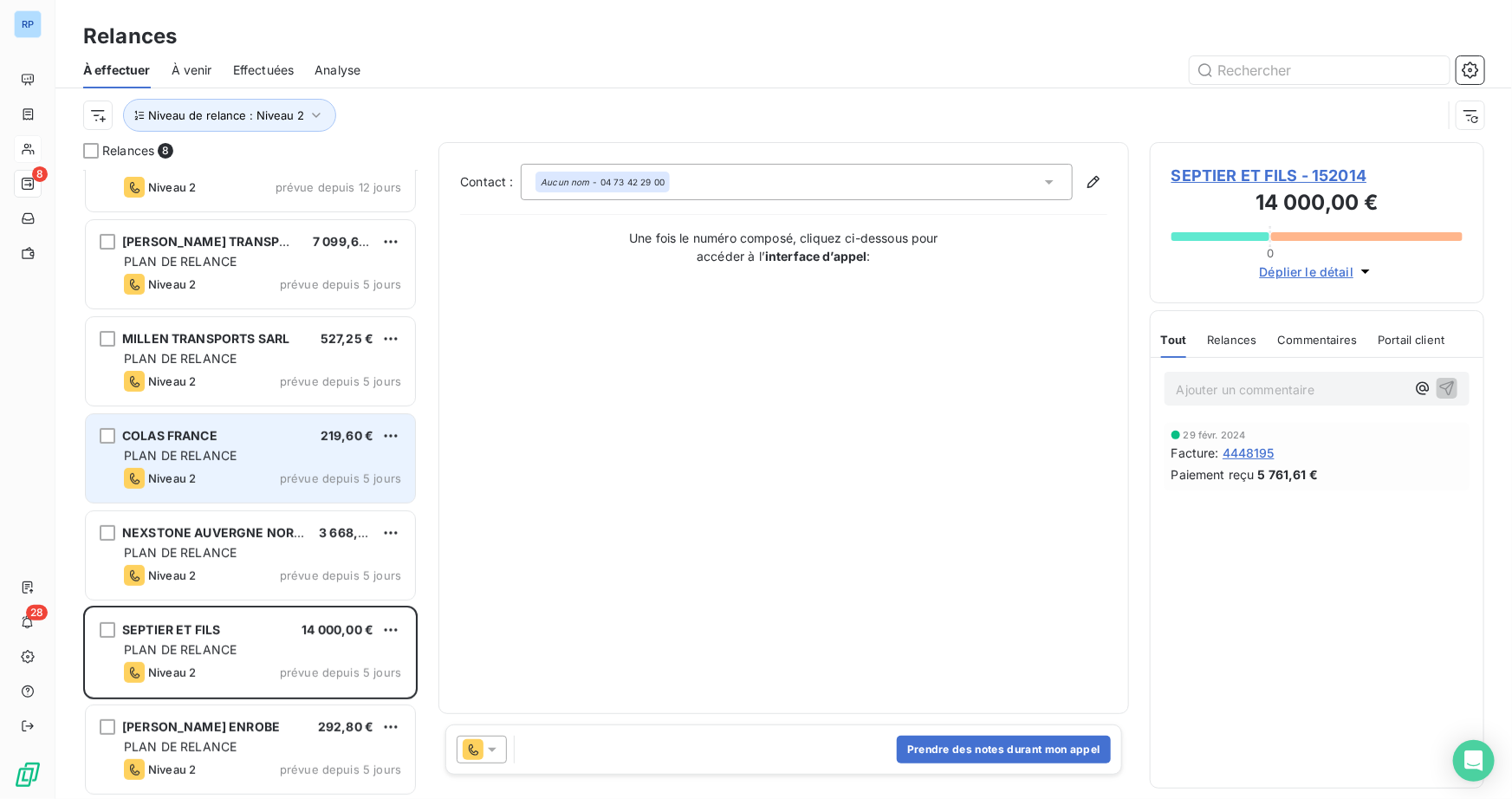
scroll to position [50, 0]
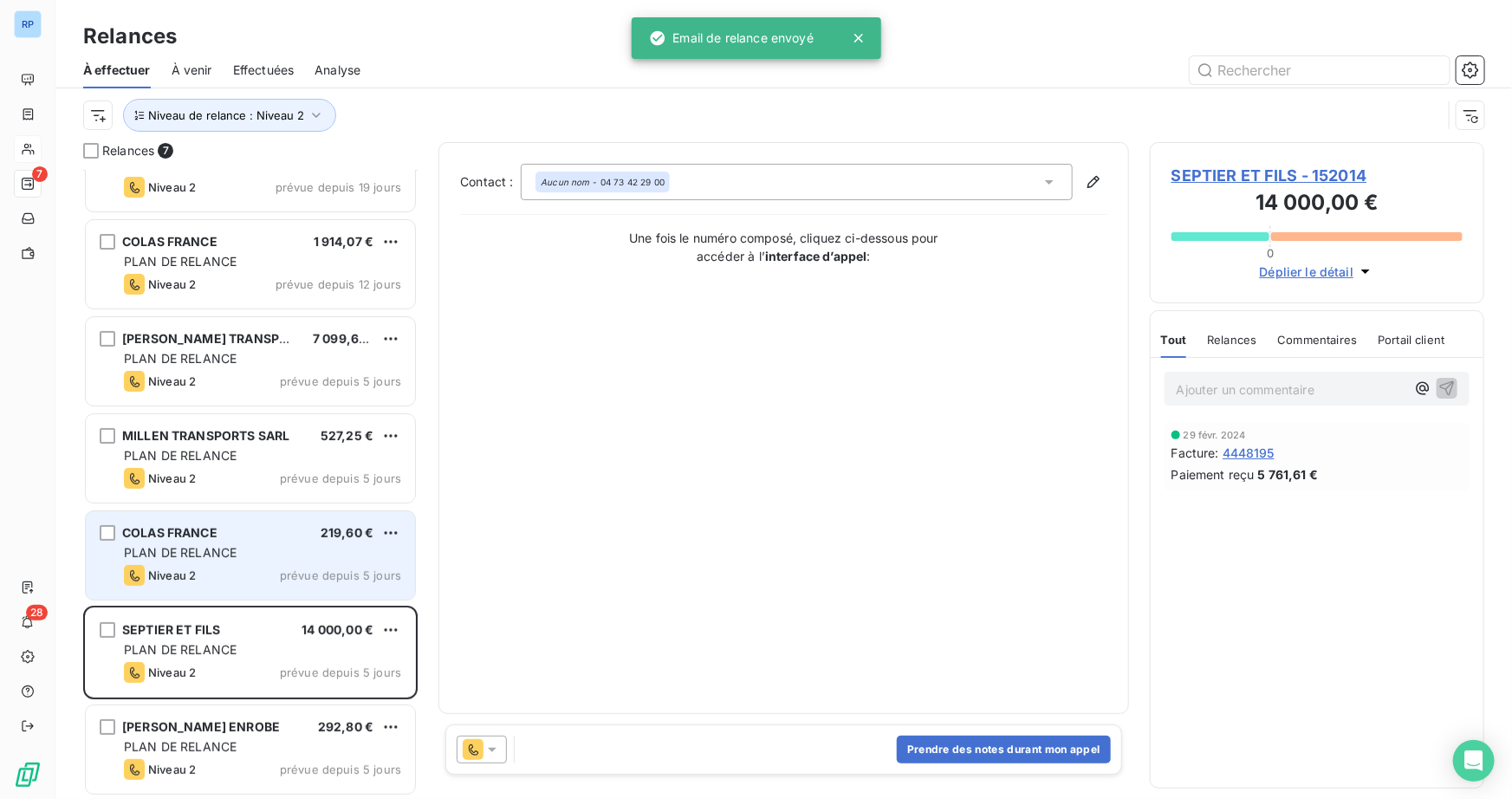
click at [269, 545] on div "PLAN DE RELANCE" at bounding box center [262, 552] width 278 height 17
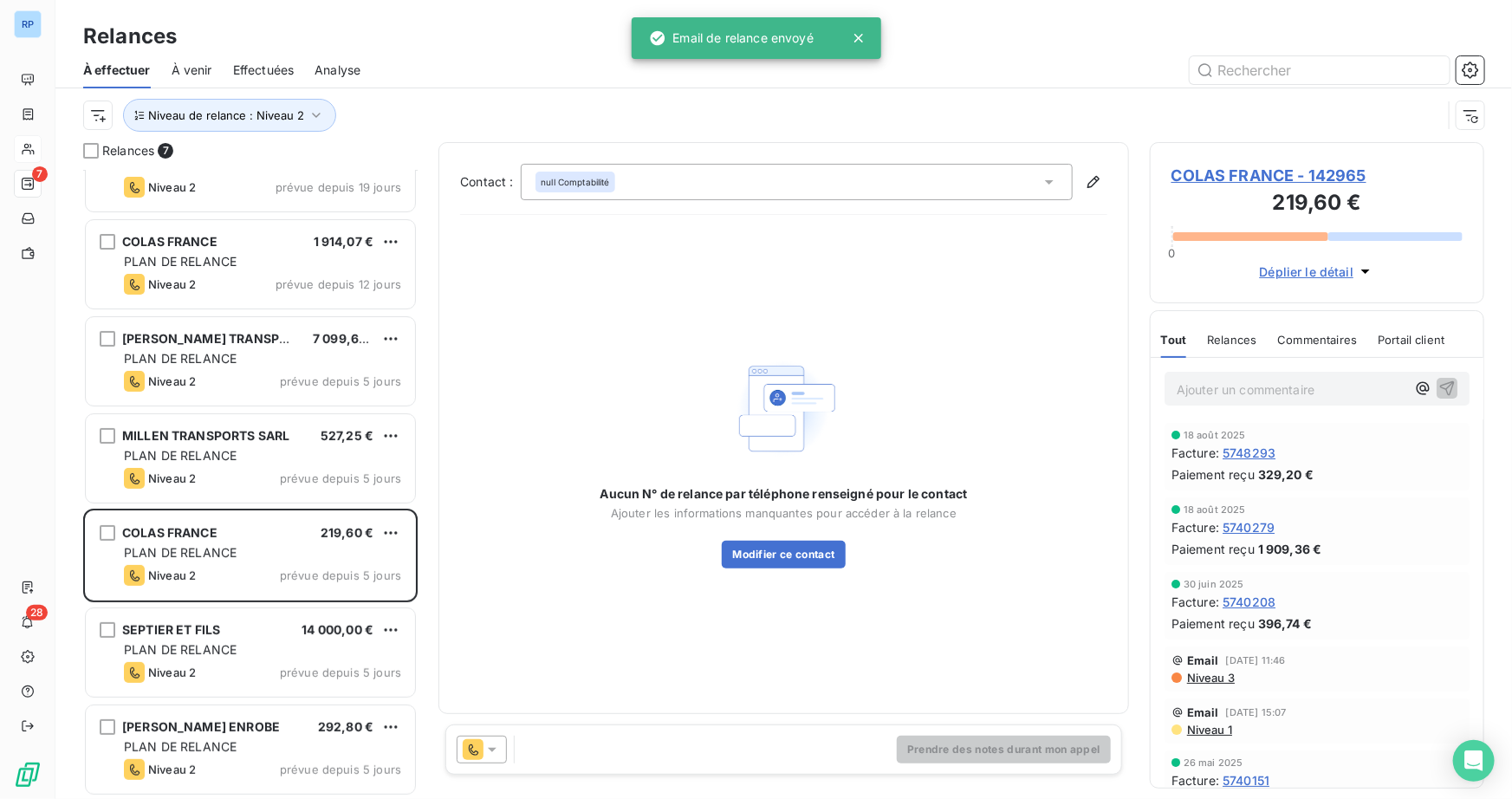
click at [490, 746] on icon at bounding box center [492, 749] width 17 height 17
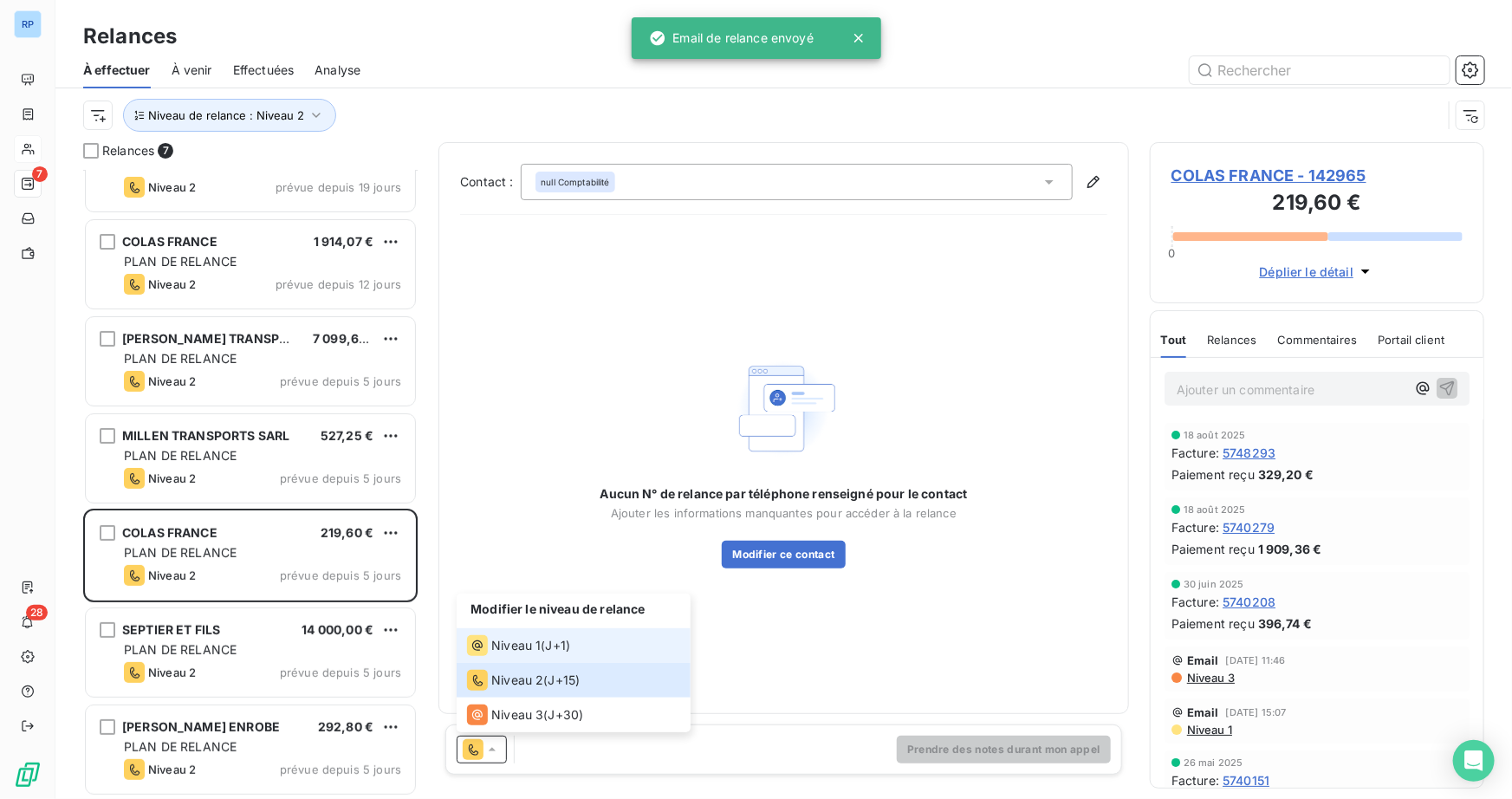
click at [511, 649] on span "Niveau 1" at bounding box center [515, 645] width 49 height 17
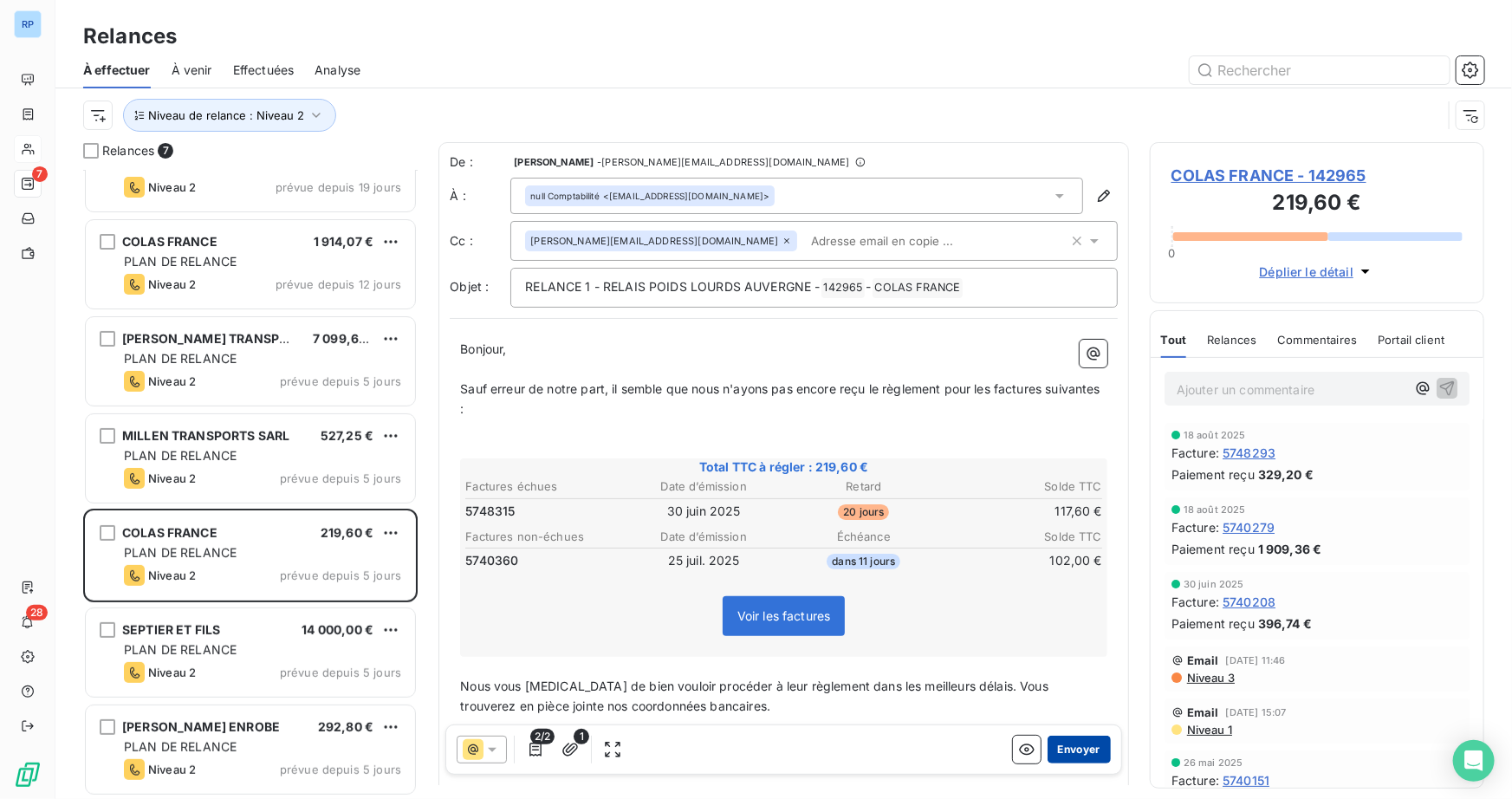
click at [1064, 744] on button "Envoyer" at bounding box center [1079, 749] width 63 height 28
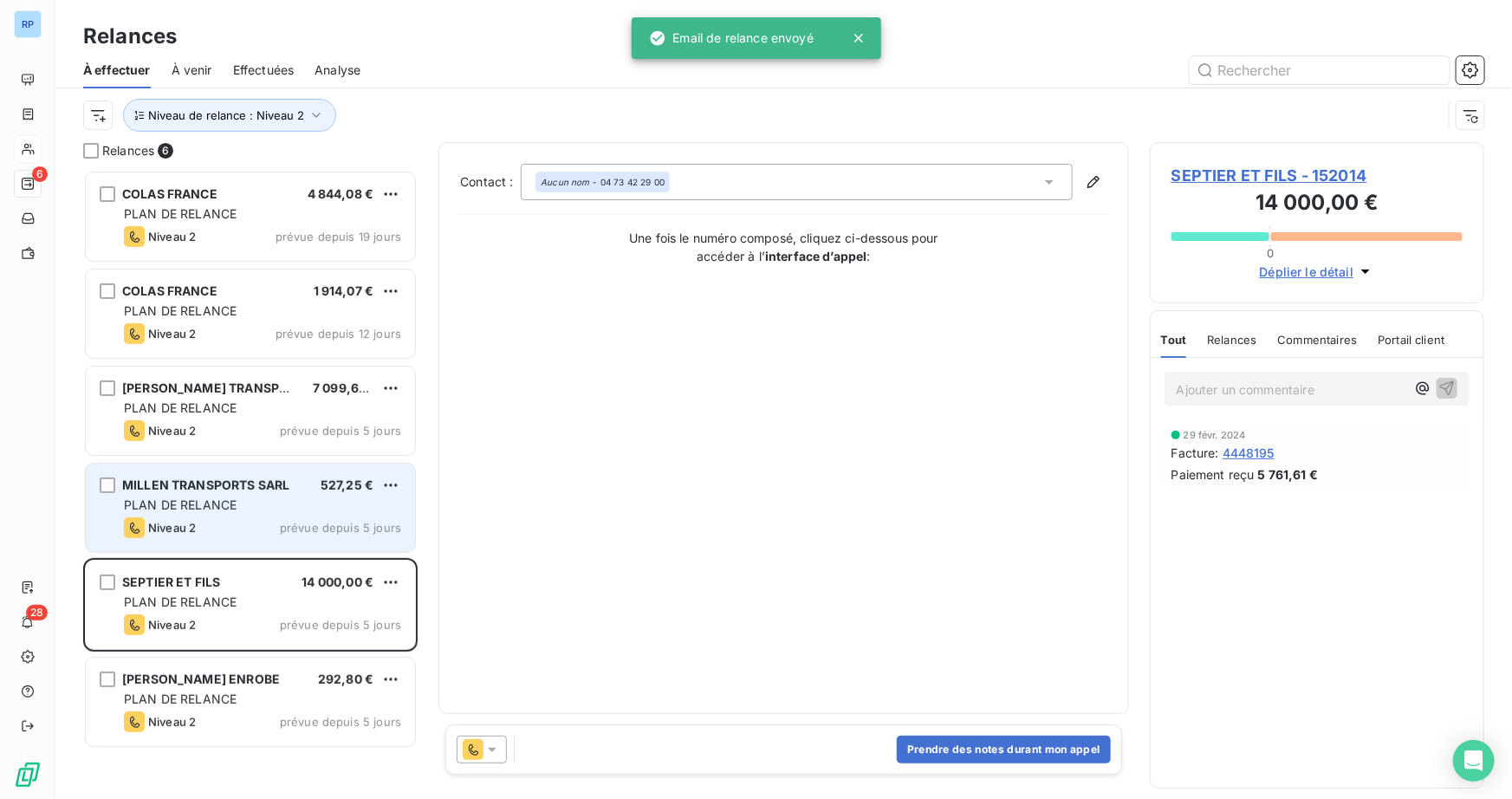
click at [217, 504] on span "PLAN DE RELANCE" at bounding box center [180, 504] width 112 height 14
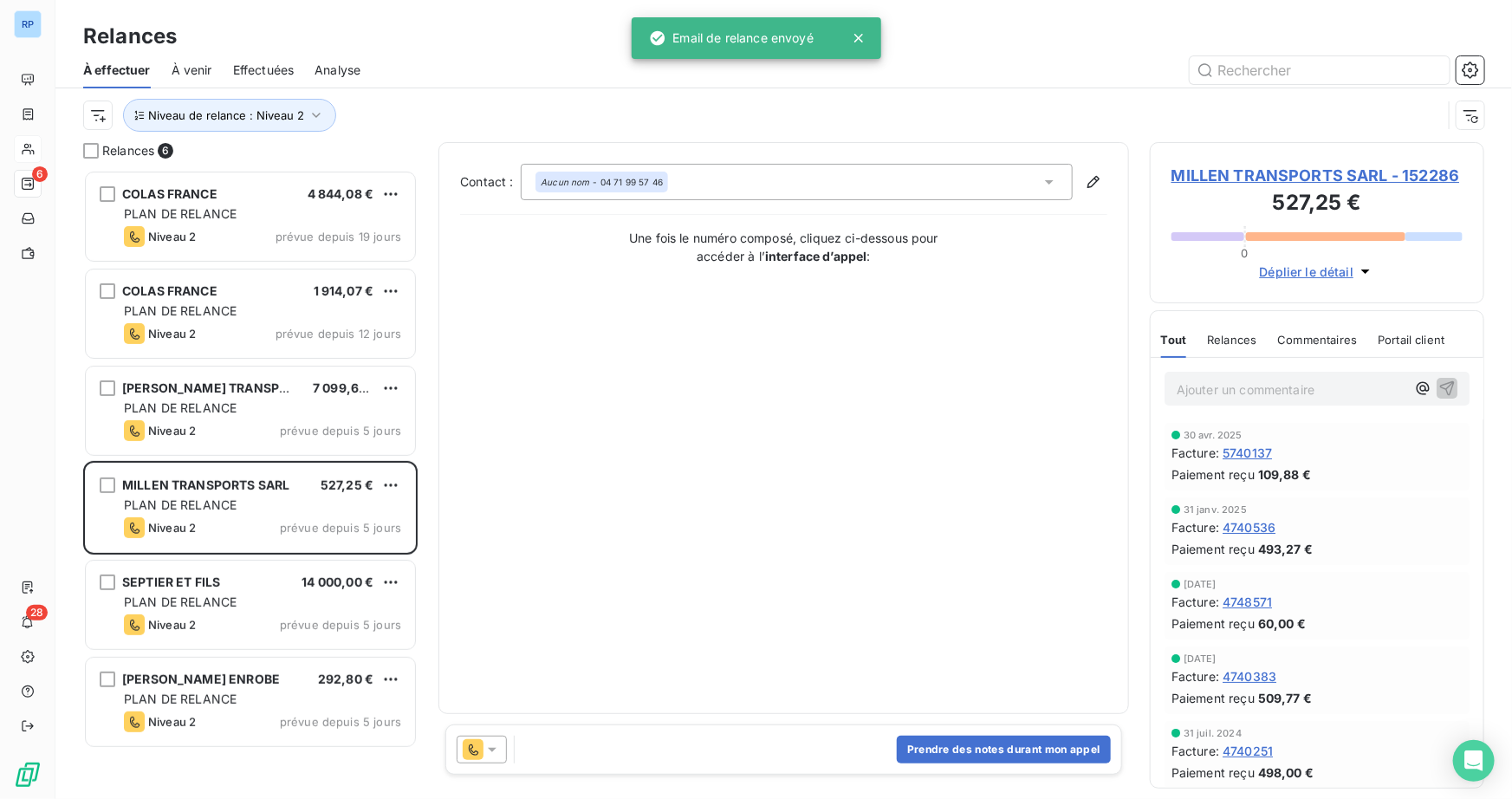
click at [498, 750] on icon at bounding box center [492, 749] width 17 height 17
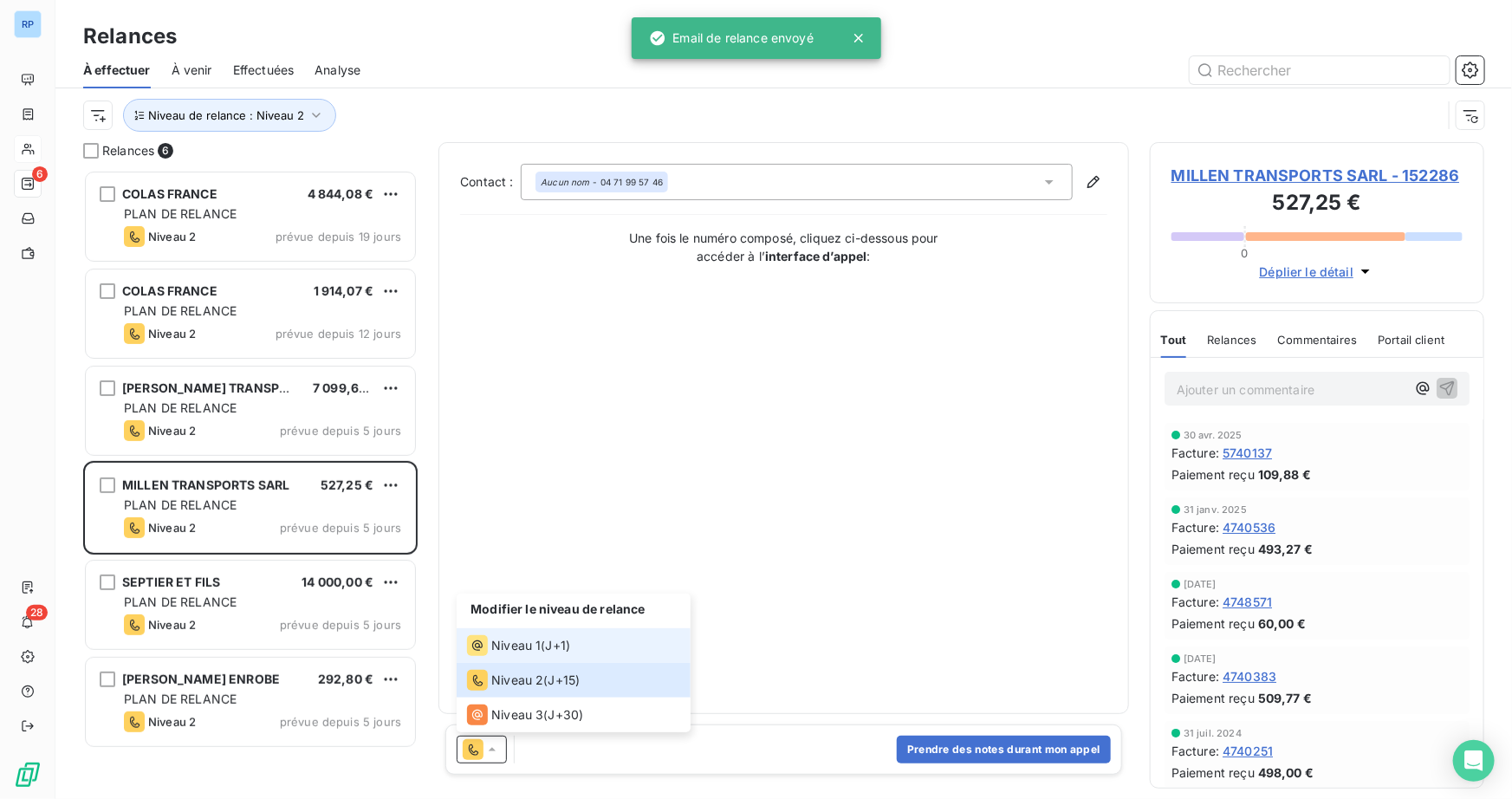
click at [542, 642] on div "Niveau 1 ( J+1 )" at bounding box center [518, 645] width 103 height 21
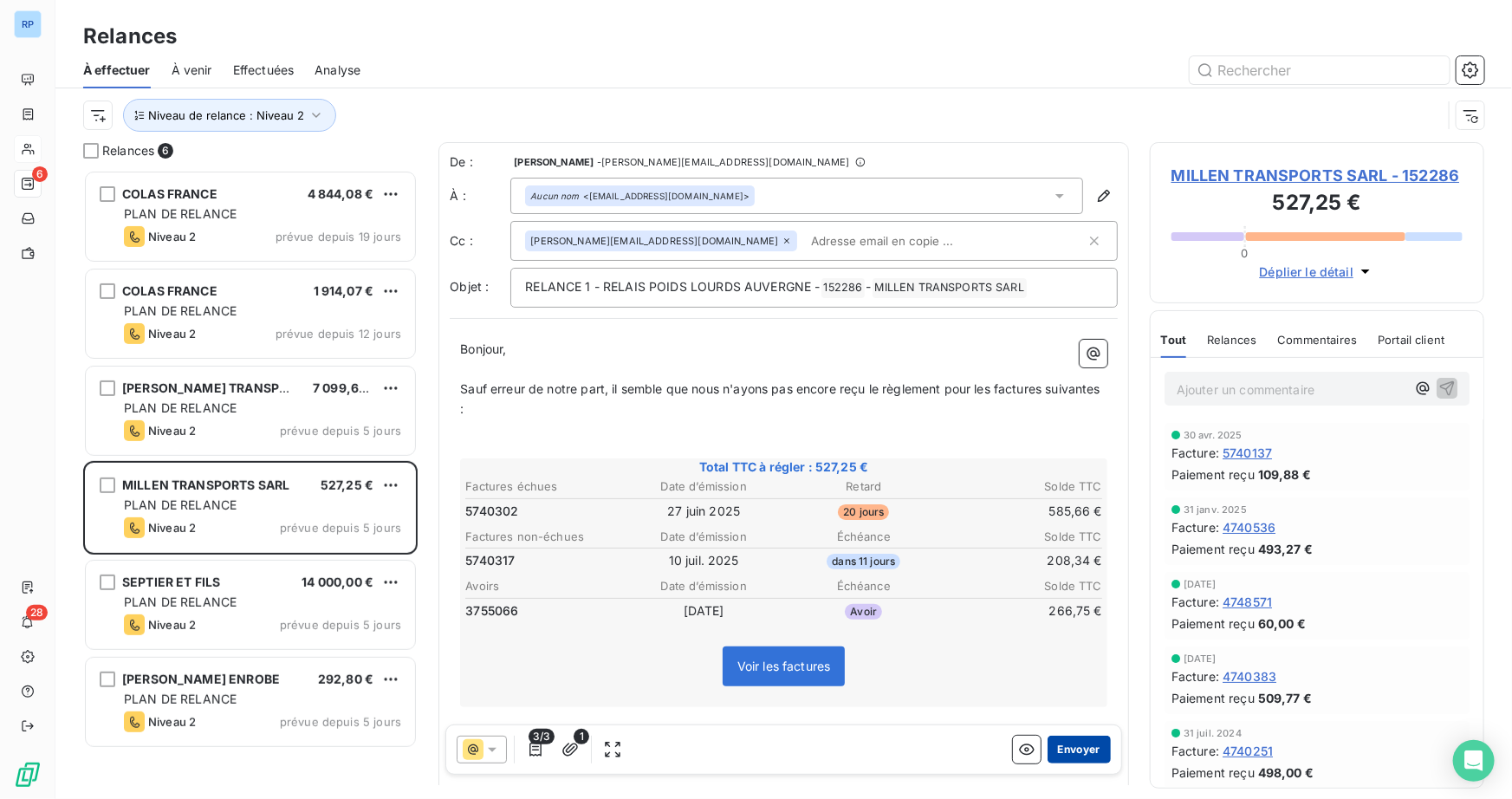
click at [1083, 745] on button "Envoyer" at bounding box center [1079, 749] width 63 height 28
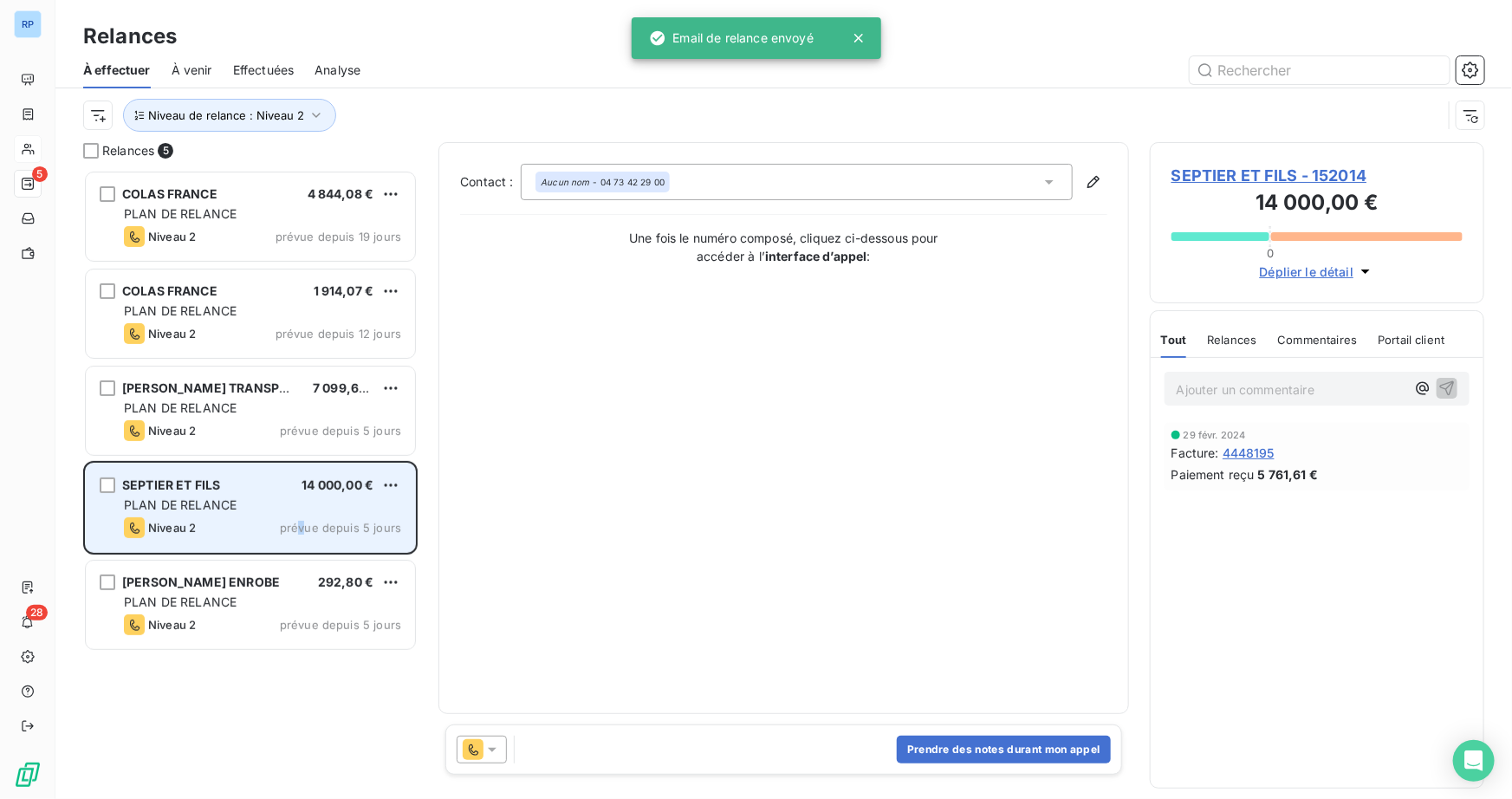
click at [296, 517] on div "Niveau 2 prévue depuis 5 jours" at bounding box center [262, 527] width 278 height 21
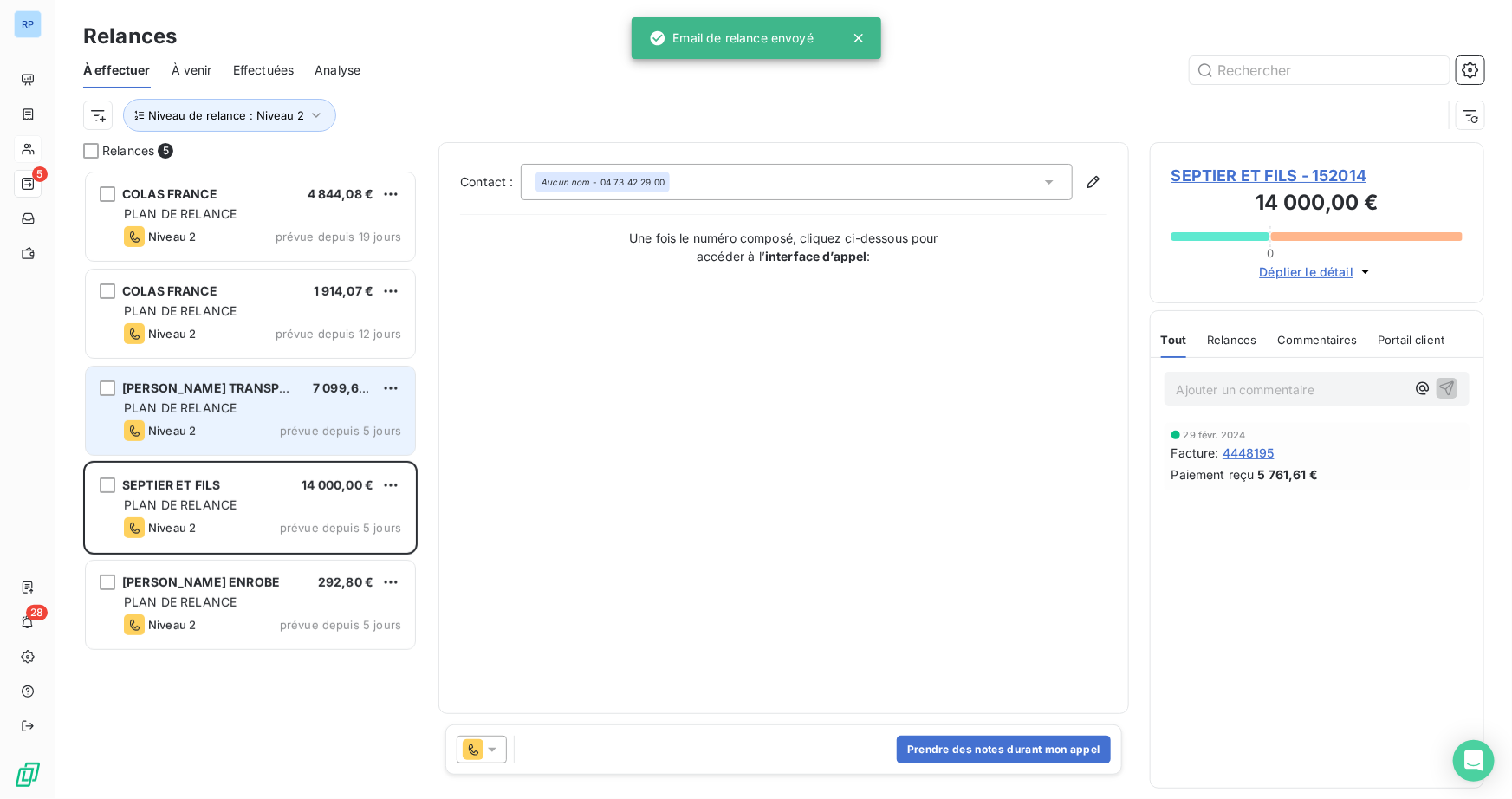
click at [250, 414] on div "PLAN DE RELANCE" at bounding box center [262, 408] width 278 height 17
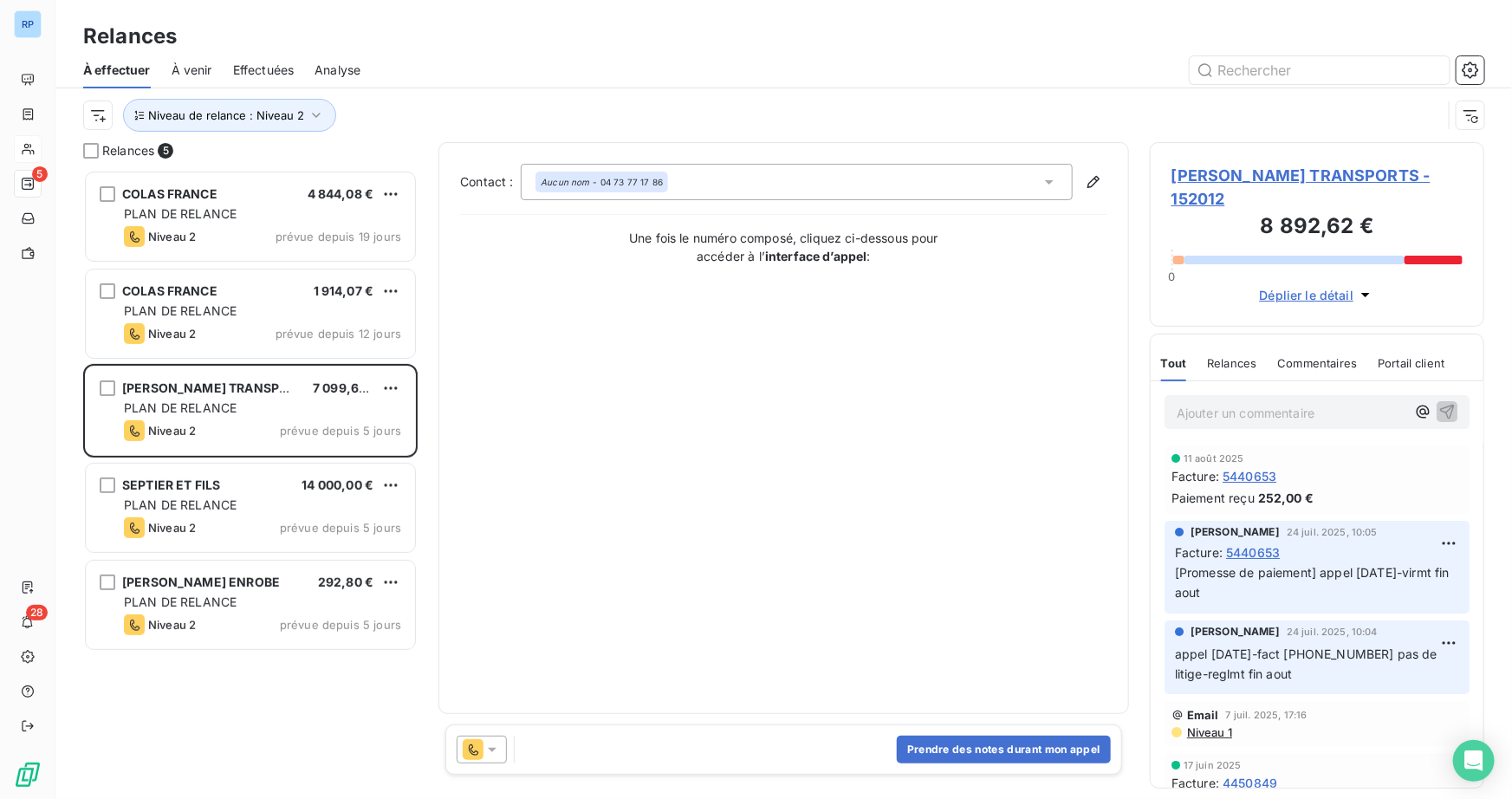
click at [494, 755] on icon at bounding box center [492, 749] width 17 height 17
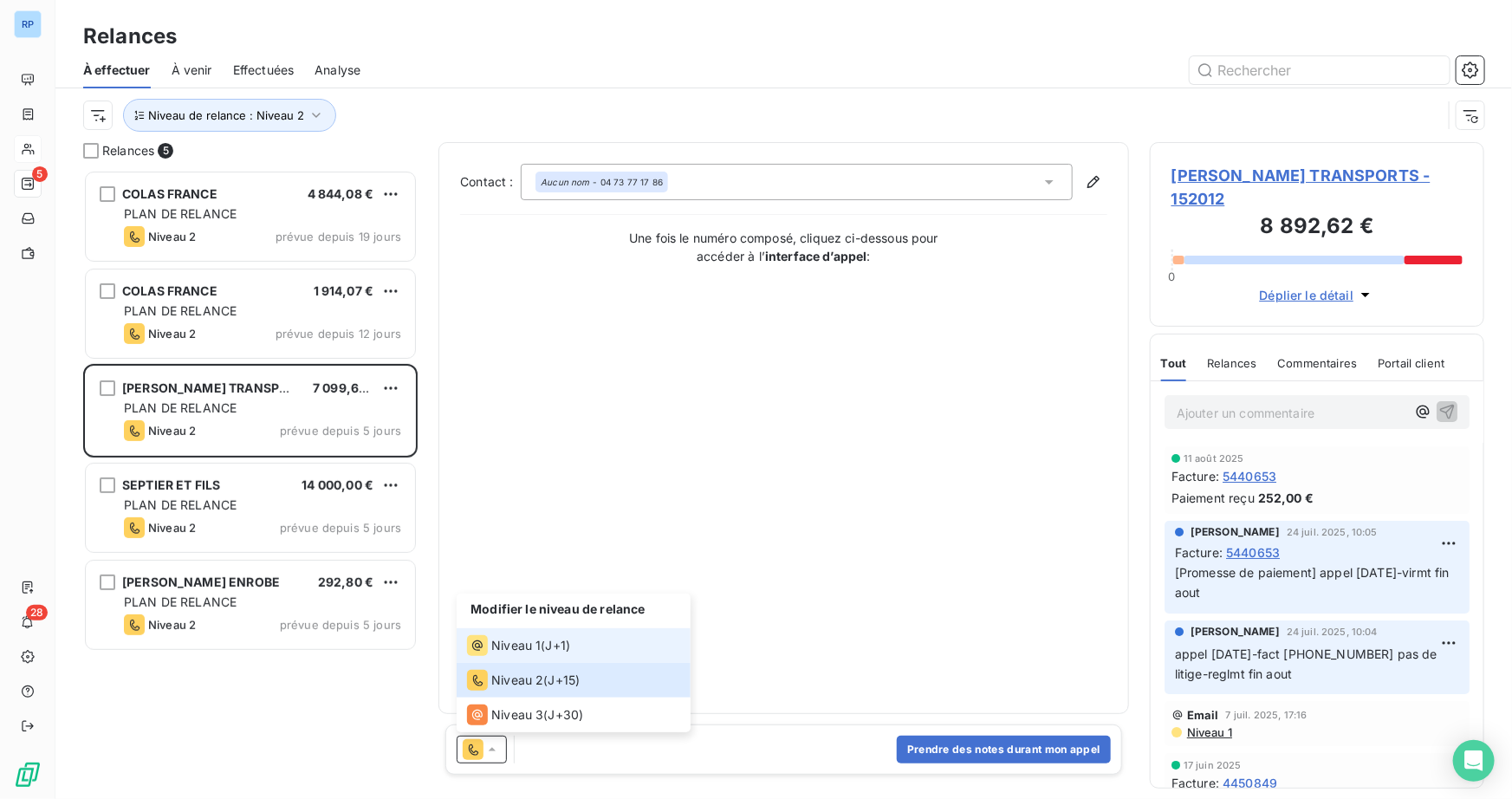
click at [515, 641] on span "Niveau 1" at bounding box center [515, 645] width 49 height 17
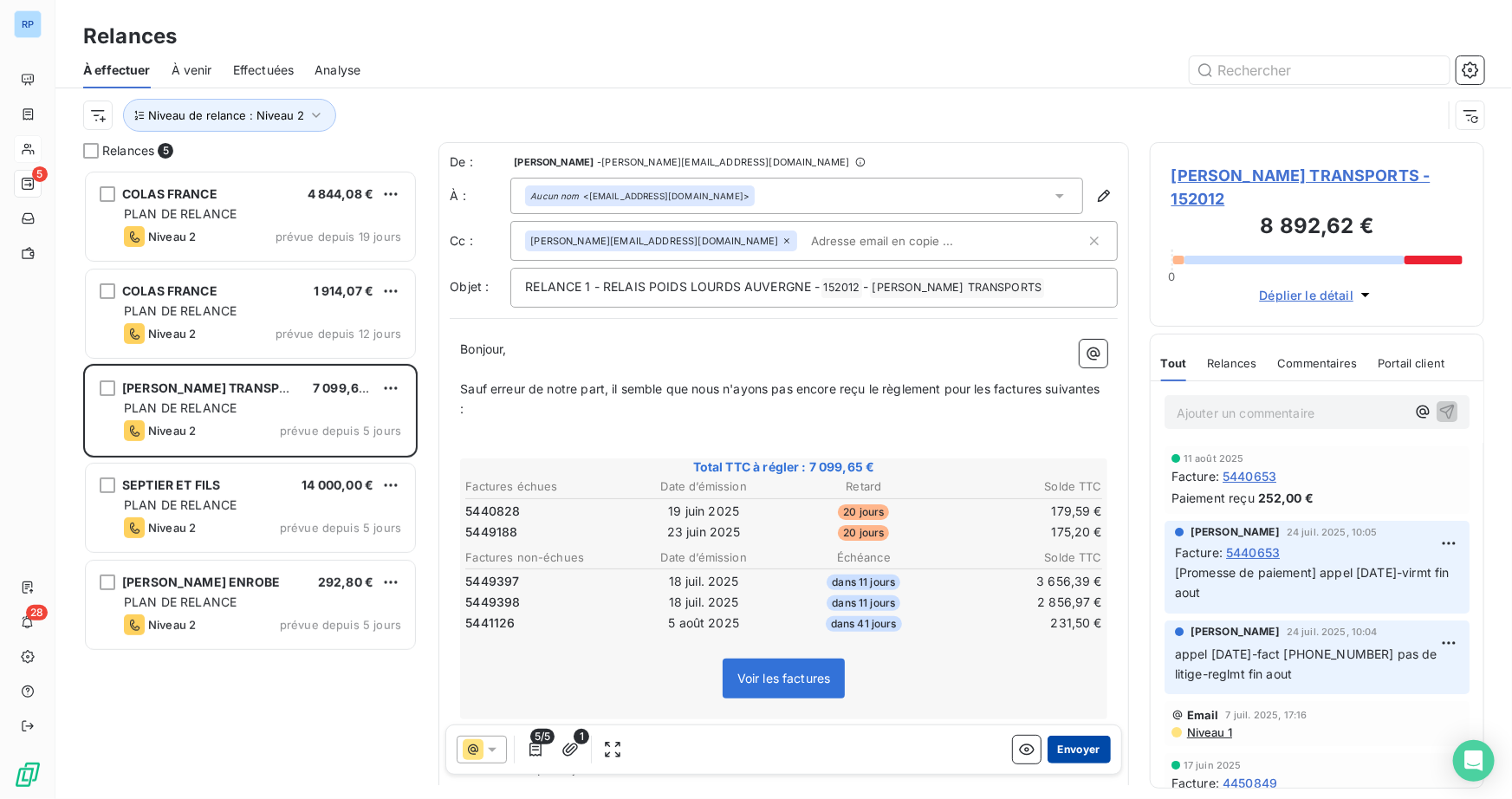
click at [1079, 746] on button "Envoyer" at bounding box center [1079, 749] width 63 height 28
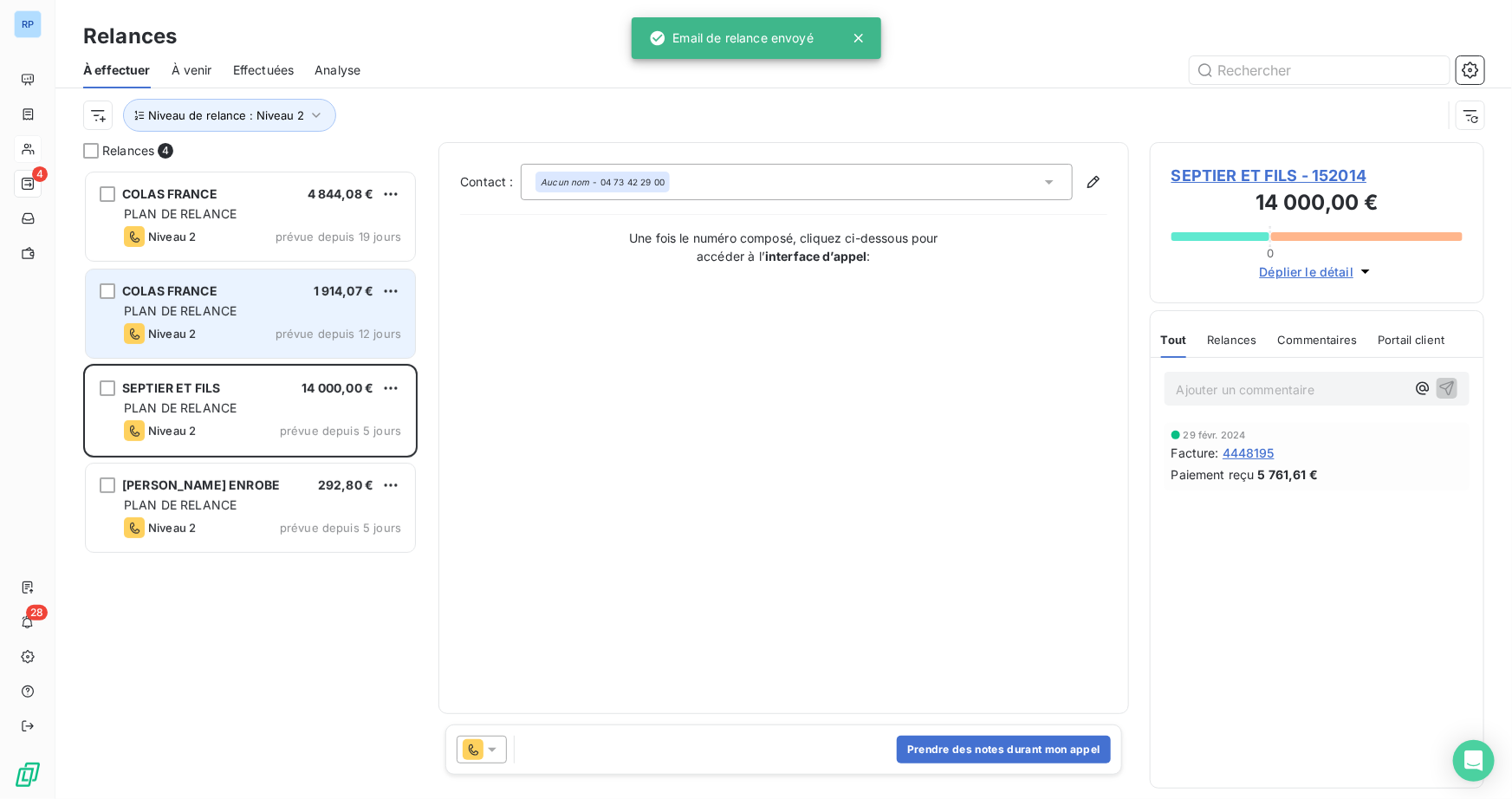
click at [252, 304] on div "PLAN DE RELANCE" at bounding box center [262, 311] width 278 height 17
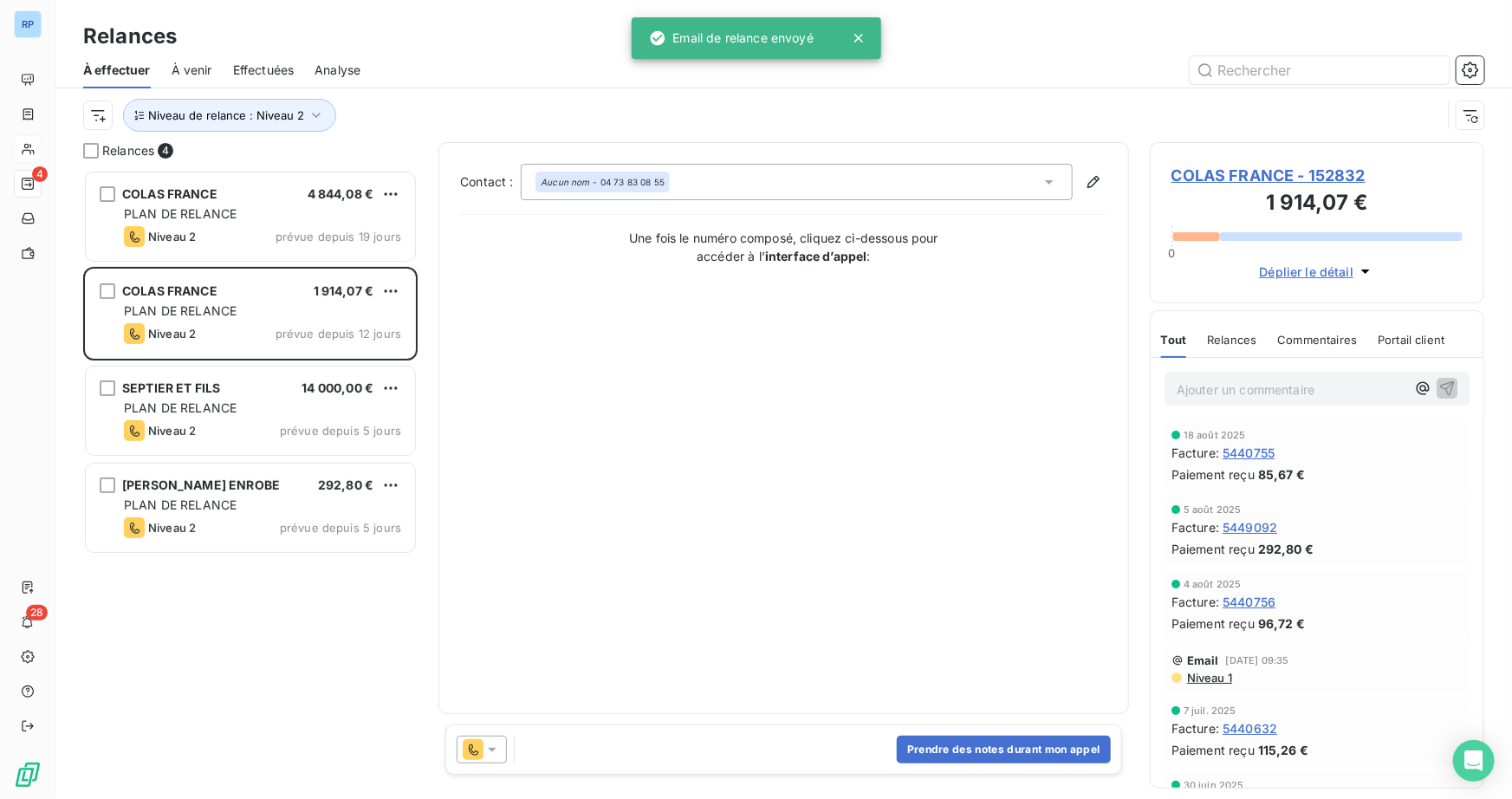
click at [499, 749] on icon at bounding box center [492, 749] width 17 height 17
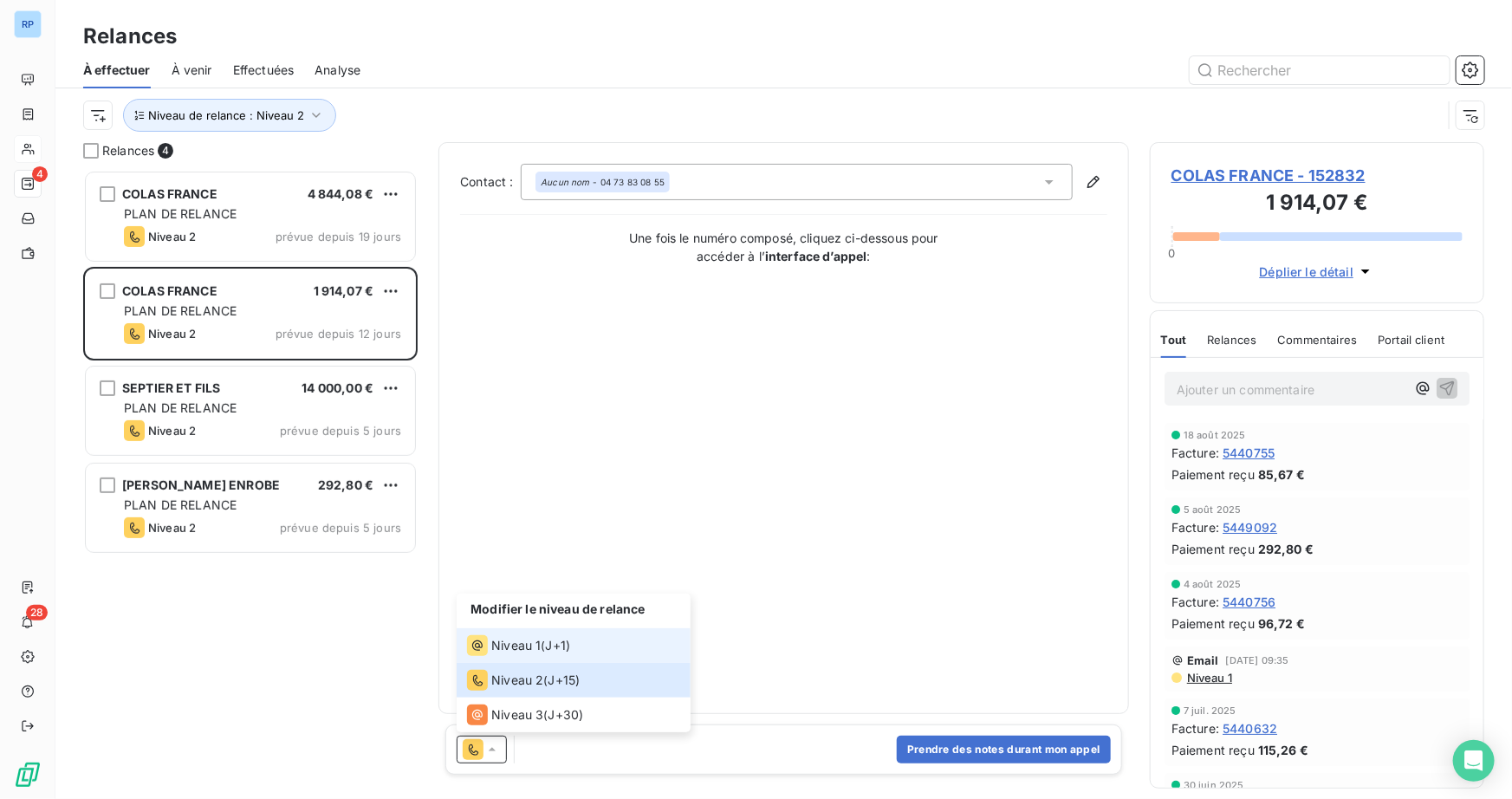
click at [533, 649] on span "Niveau 1" at bounding box center [515, 645] width 49 height 17
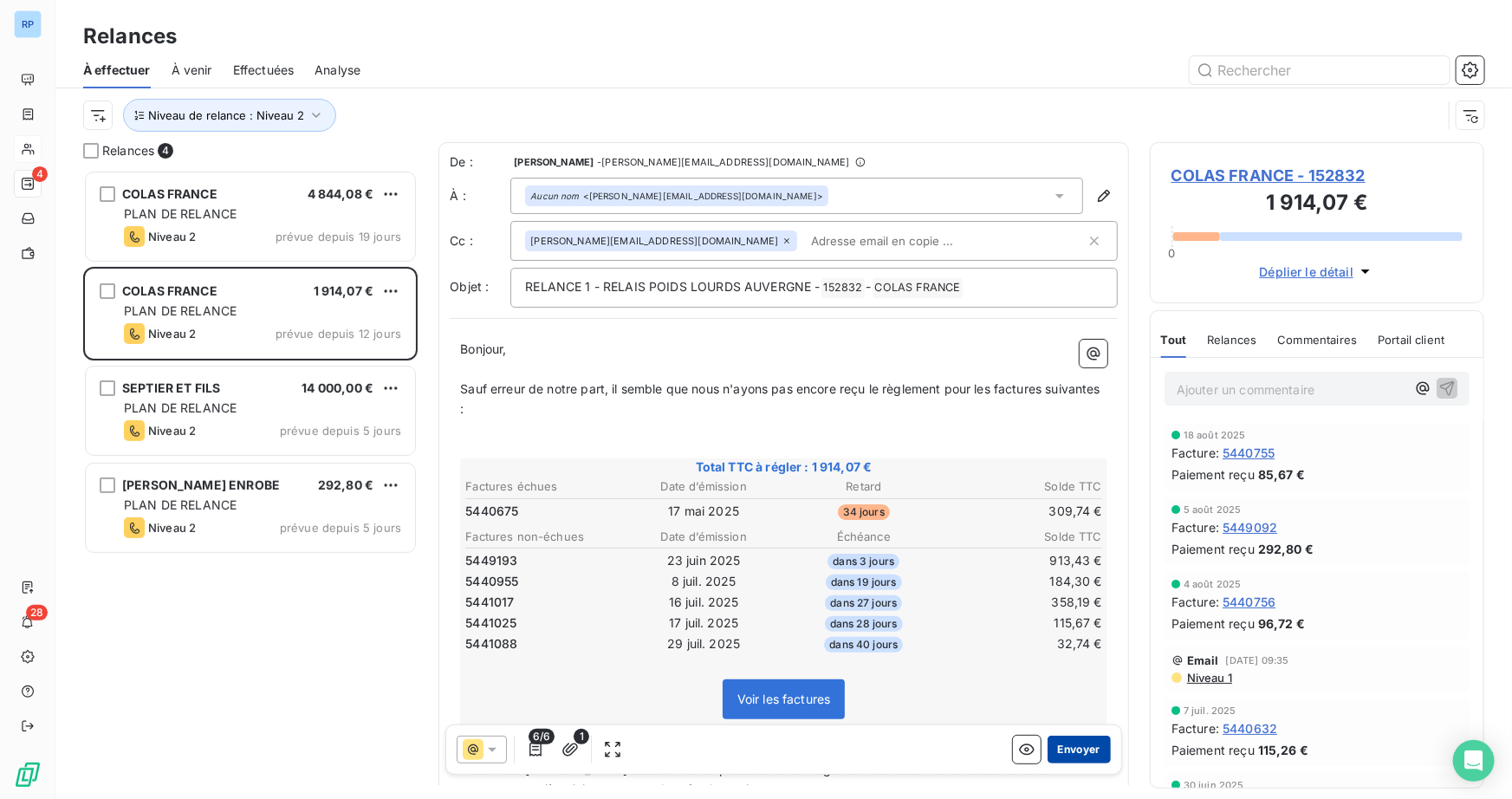
click at [1060, 752] on button "Envoyer" at bounding box center [1079, 749] width 63 height 28
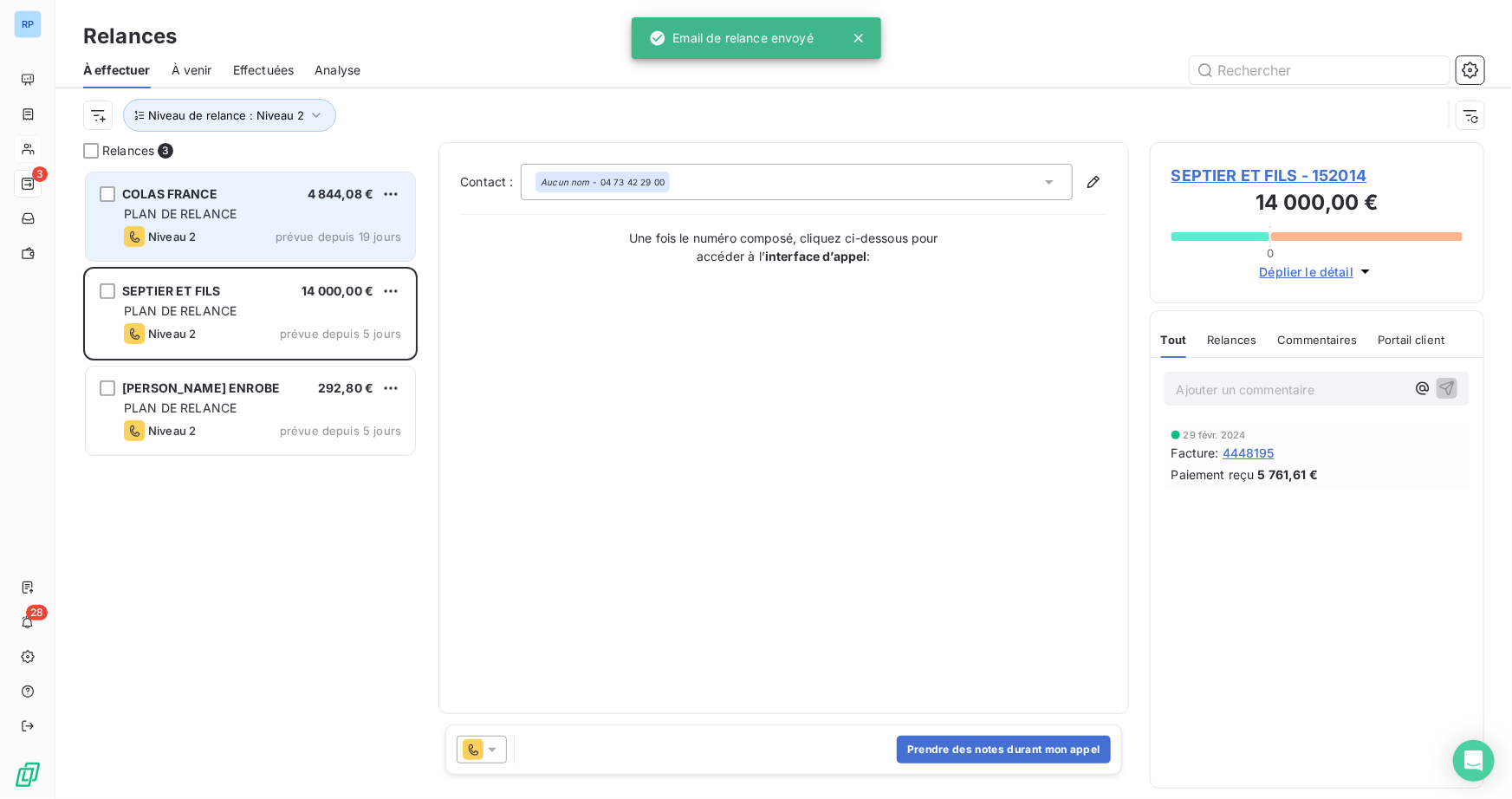
click at [245, 228] on div "Niveau 2 prévue depuis 19 jours" at bounding box center [262, 236] width 278 height 21
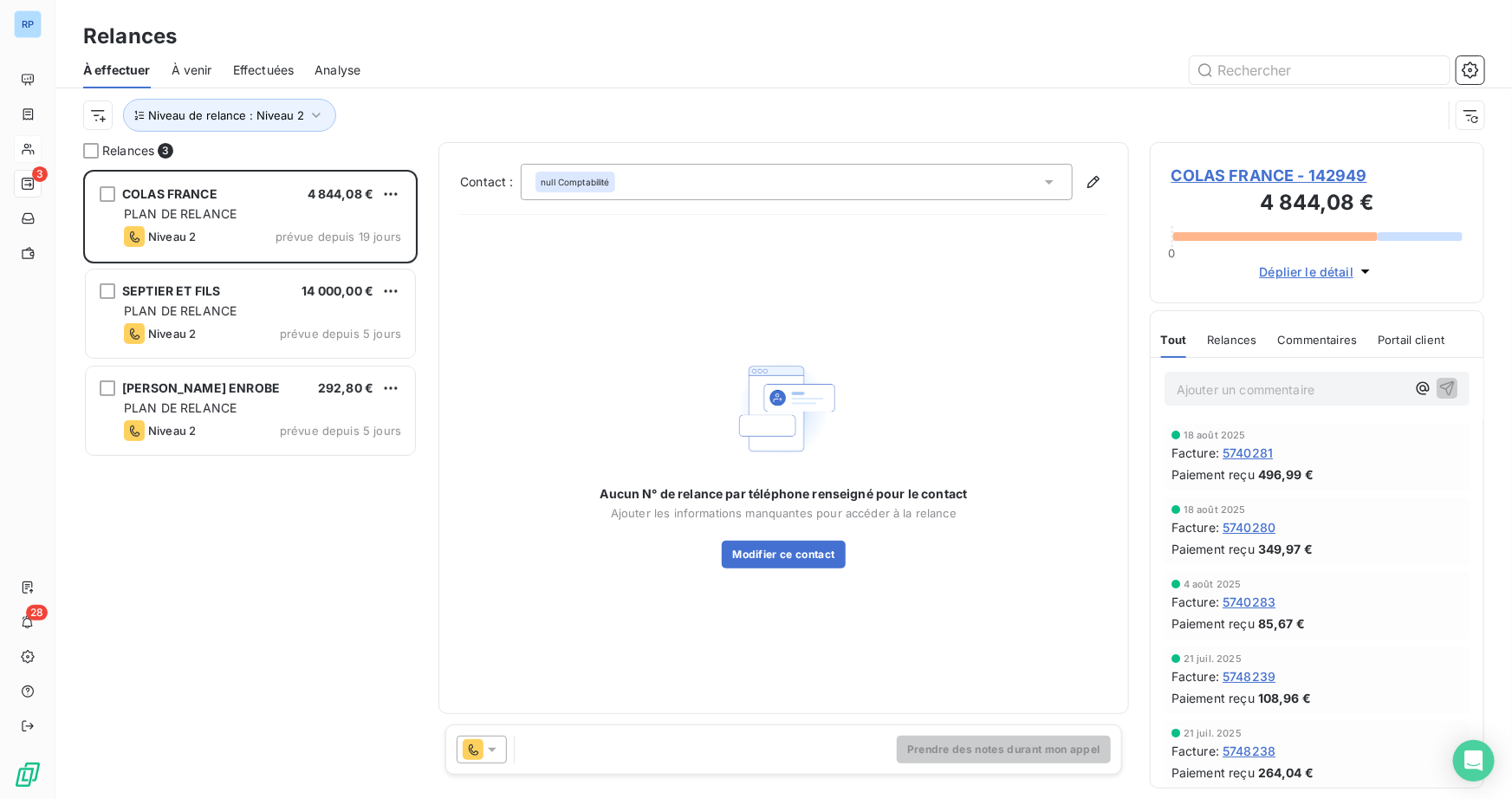
click at [486, 753] on icon at bounding box center [492, 749] width 17 height 17
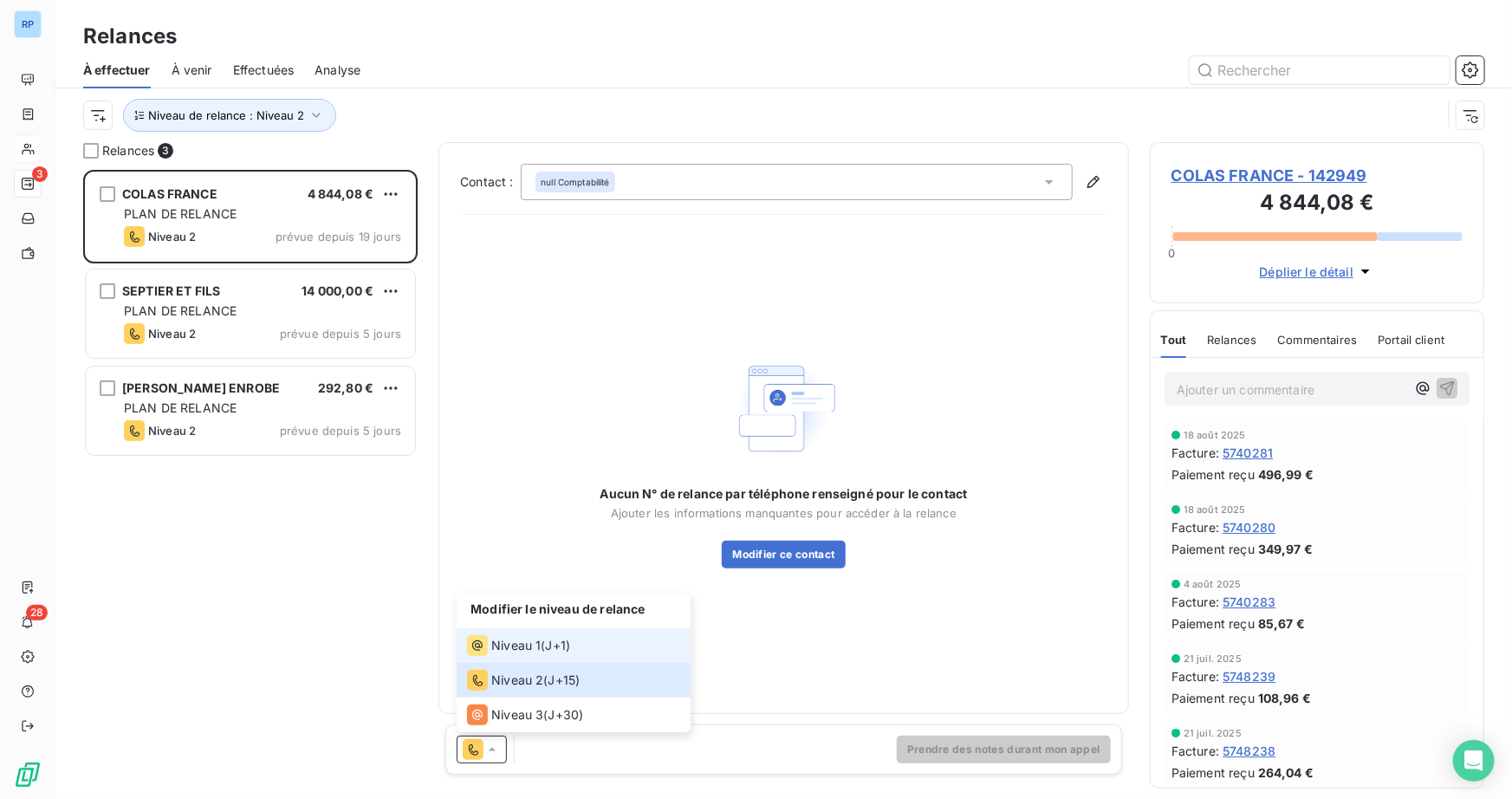
click at [528, 640] on span "Niveau 1" at bounding box center [515, 645] width 49 height 17
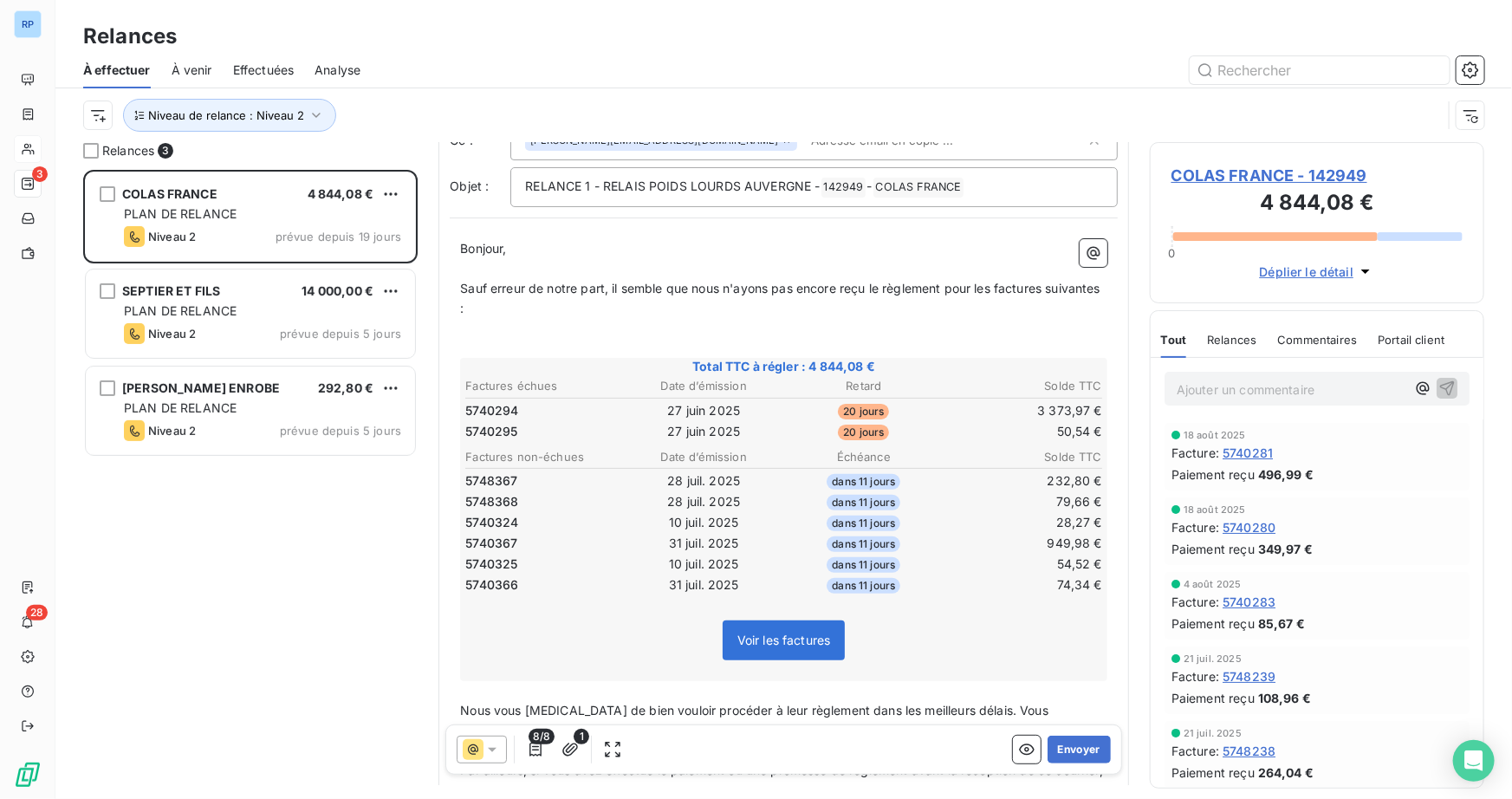
scroll to position [157, 0]
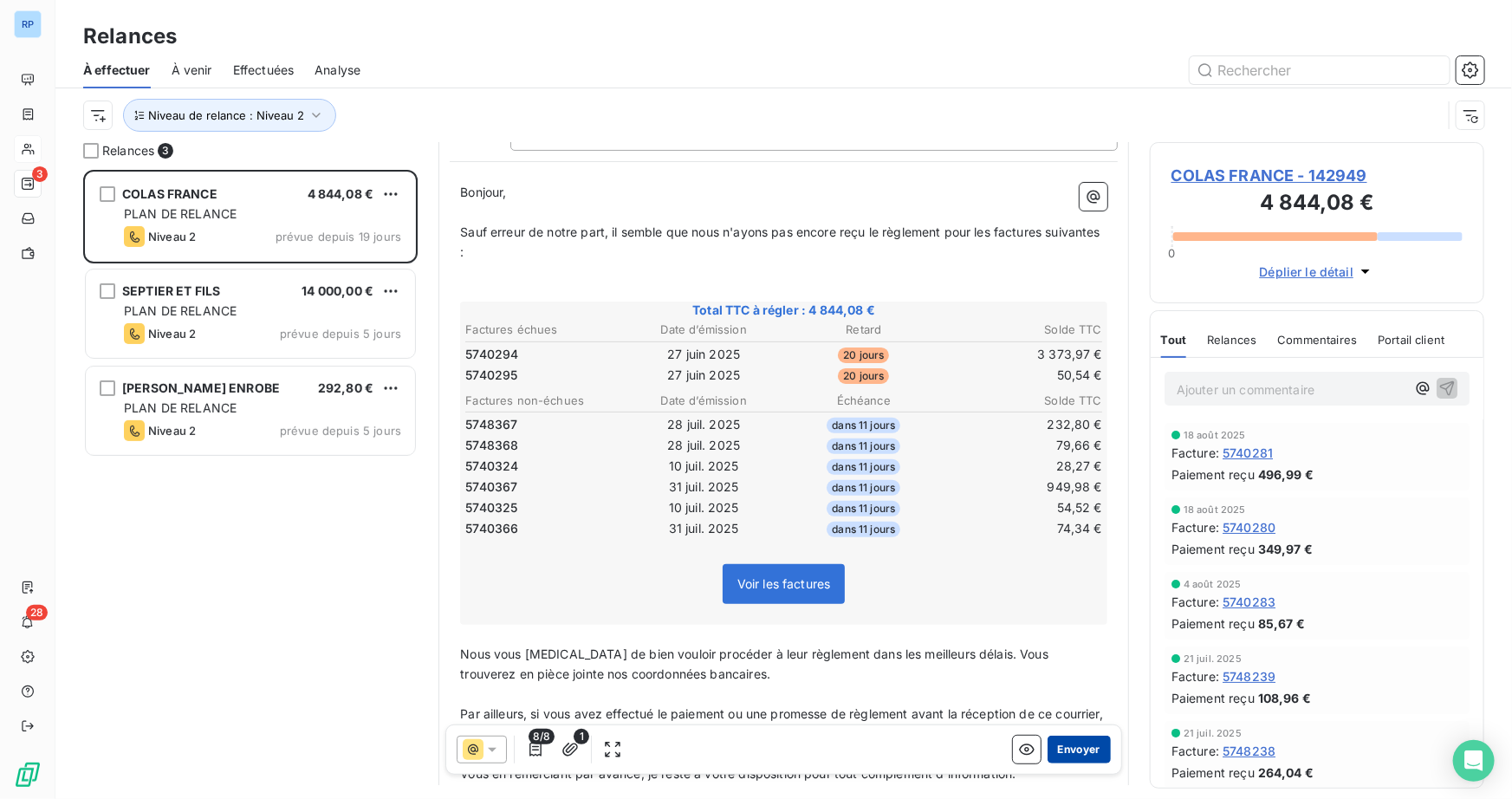
click at [1075, 759] on button "Envoyer" at bounding box center [1079, 749] width 63 height 28
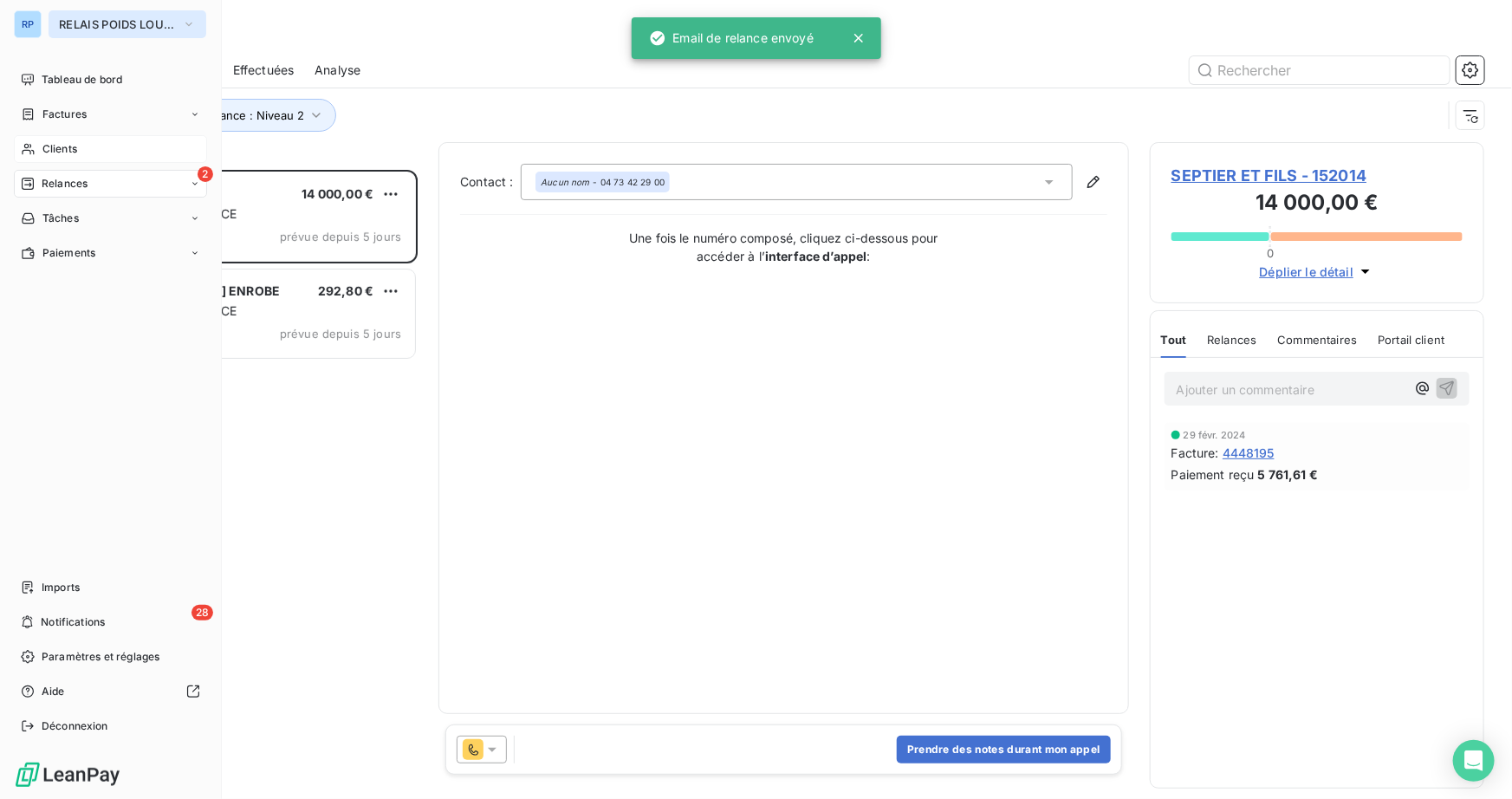
click at [134, 29] on span "RELAIS POIDS LOURDS AUVERGNE" at bounding box center [116, 24] width 116 height 13
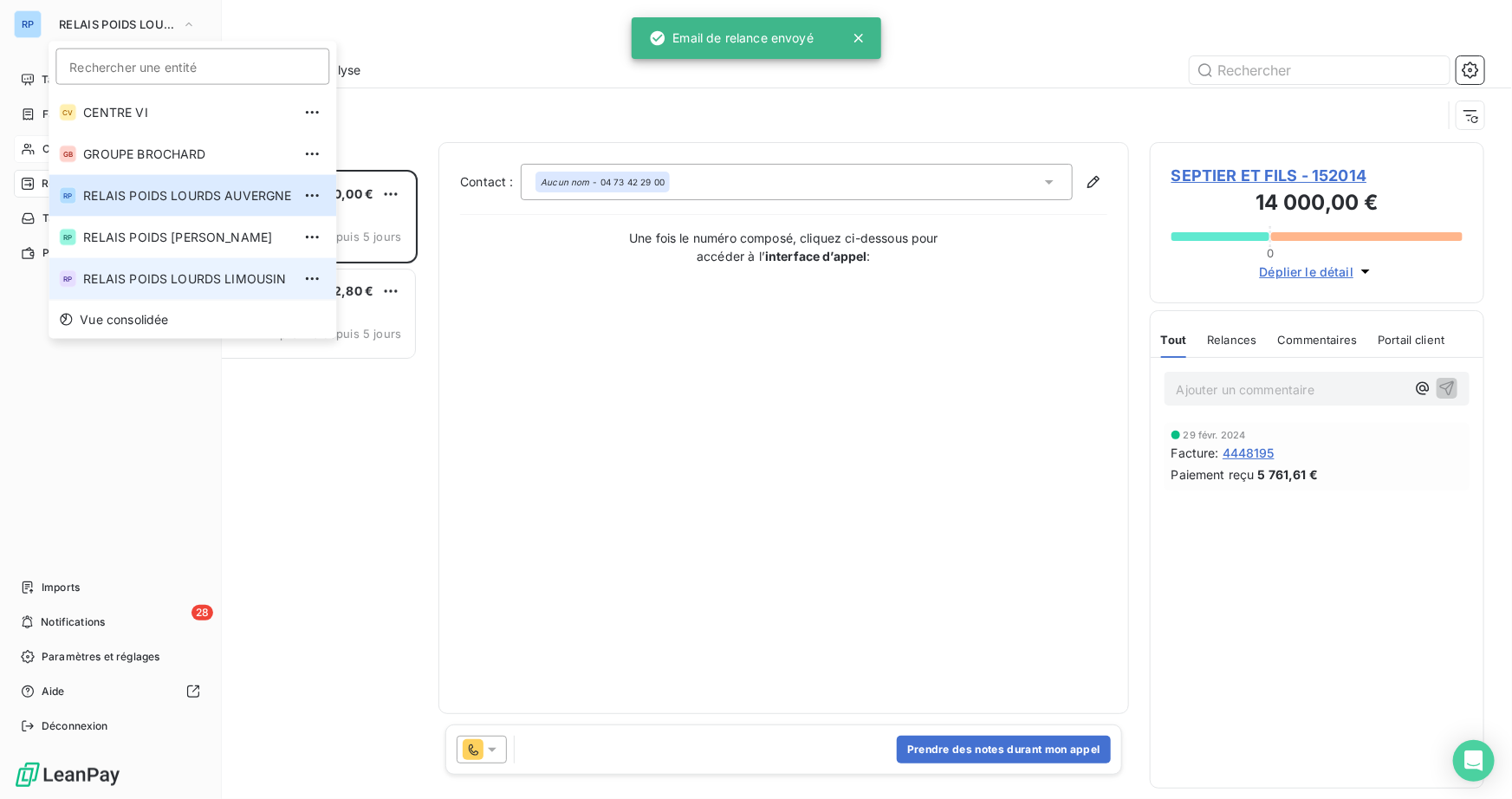
click at [254, 283] on span "RELAIS POIDS LOURDS LIMOUSIN" at bounding box center [187, 278] width 207 height 17
